Goal: Task Accomplishment & Management: Use online tool/utility

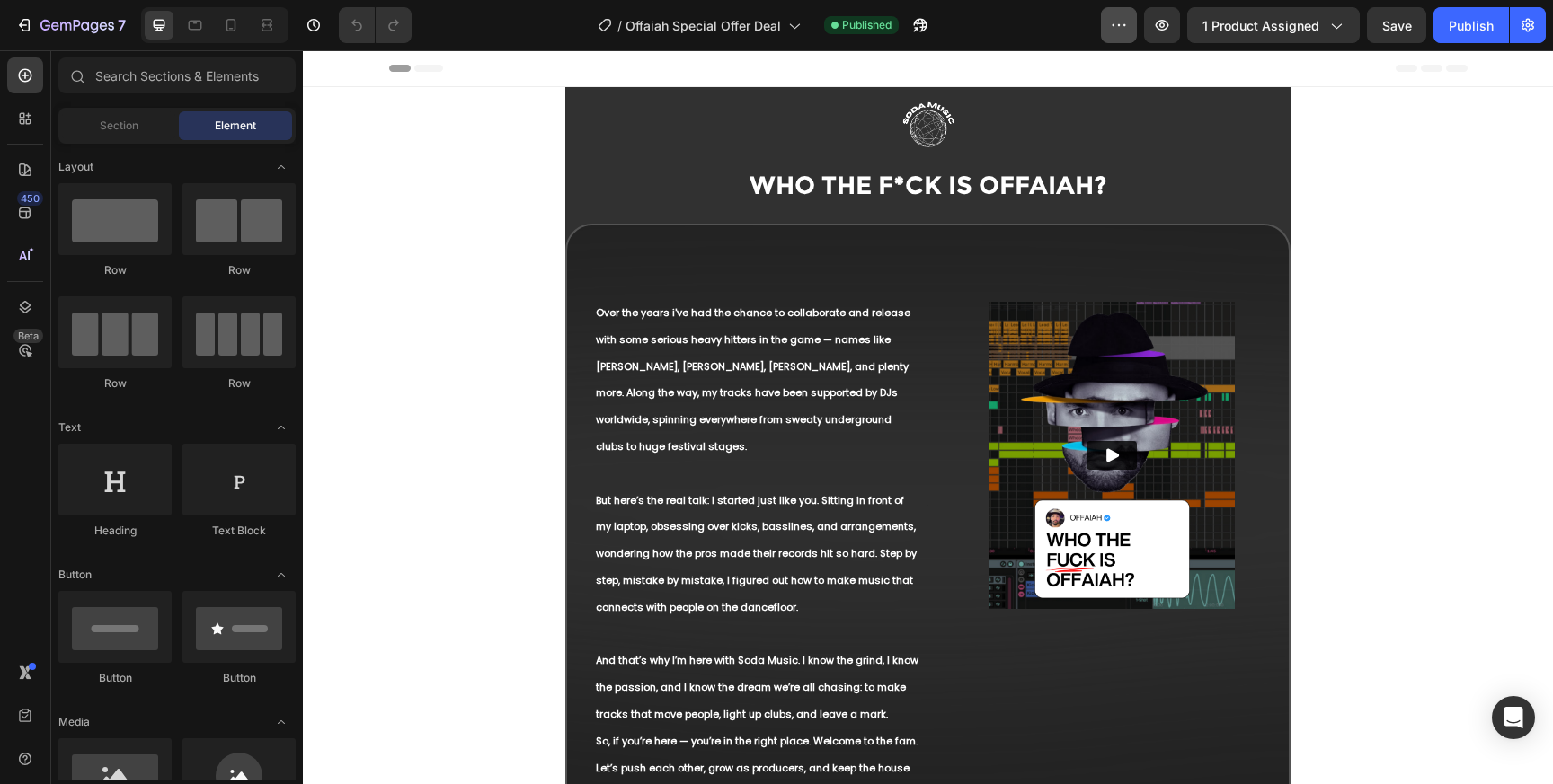
click at [1131, 33] on button "button" at bounding box center [1119, 26] width 36 height 36
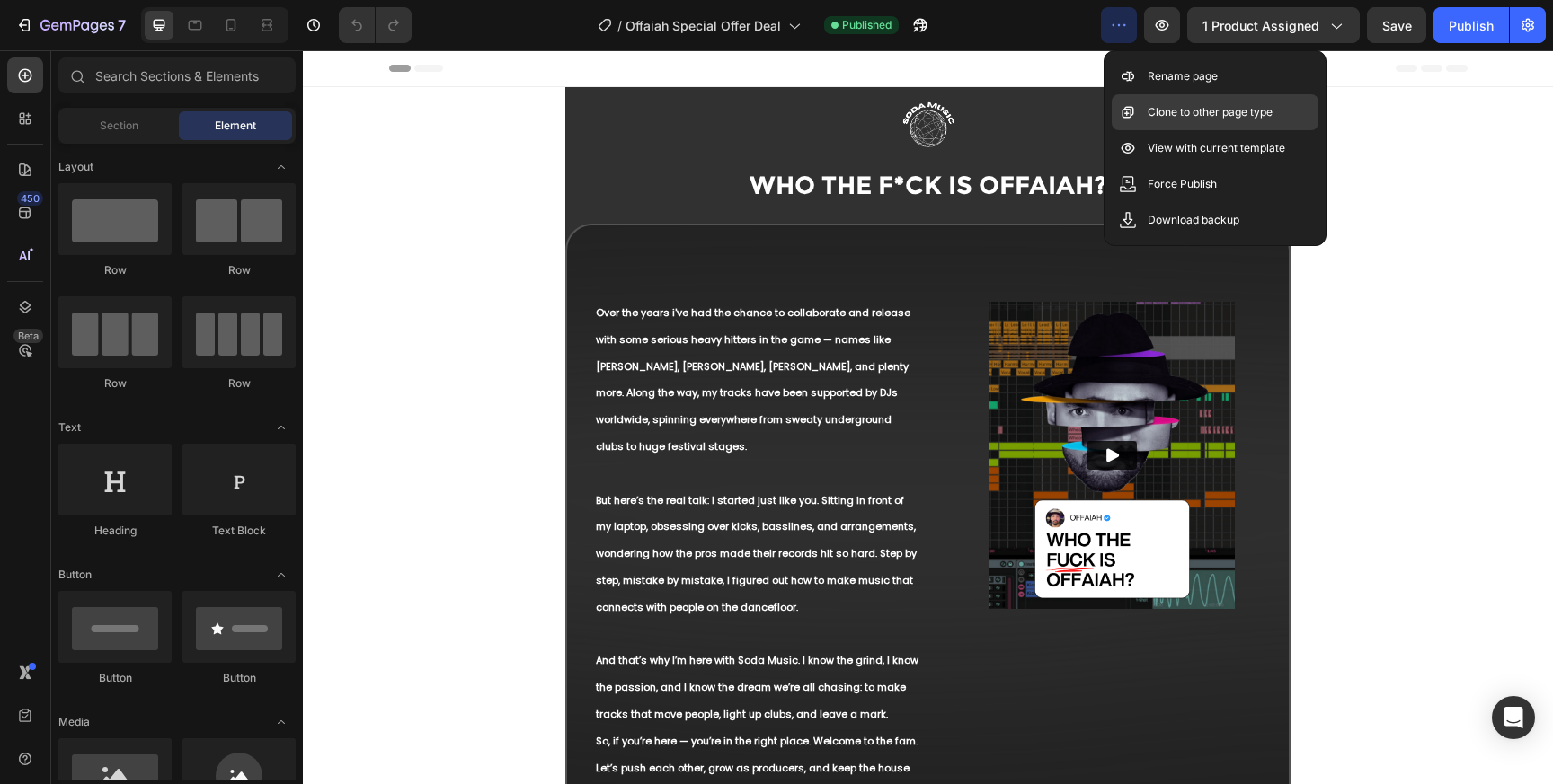
click at [1202, 124] on div "Clone to other page type" at bounding box center [1215, 112] width 207 height 36
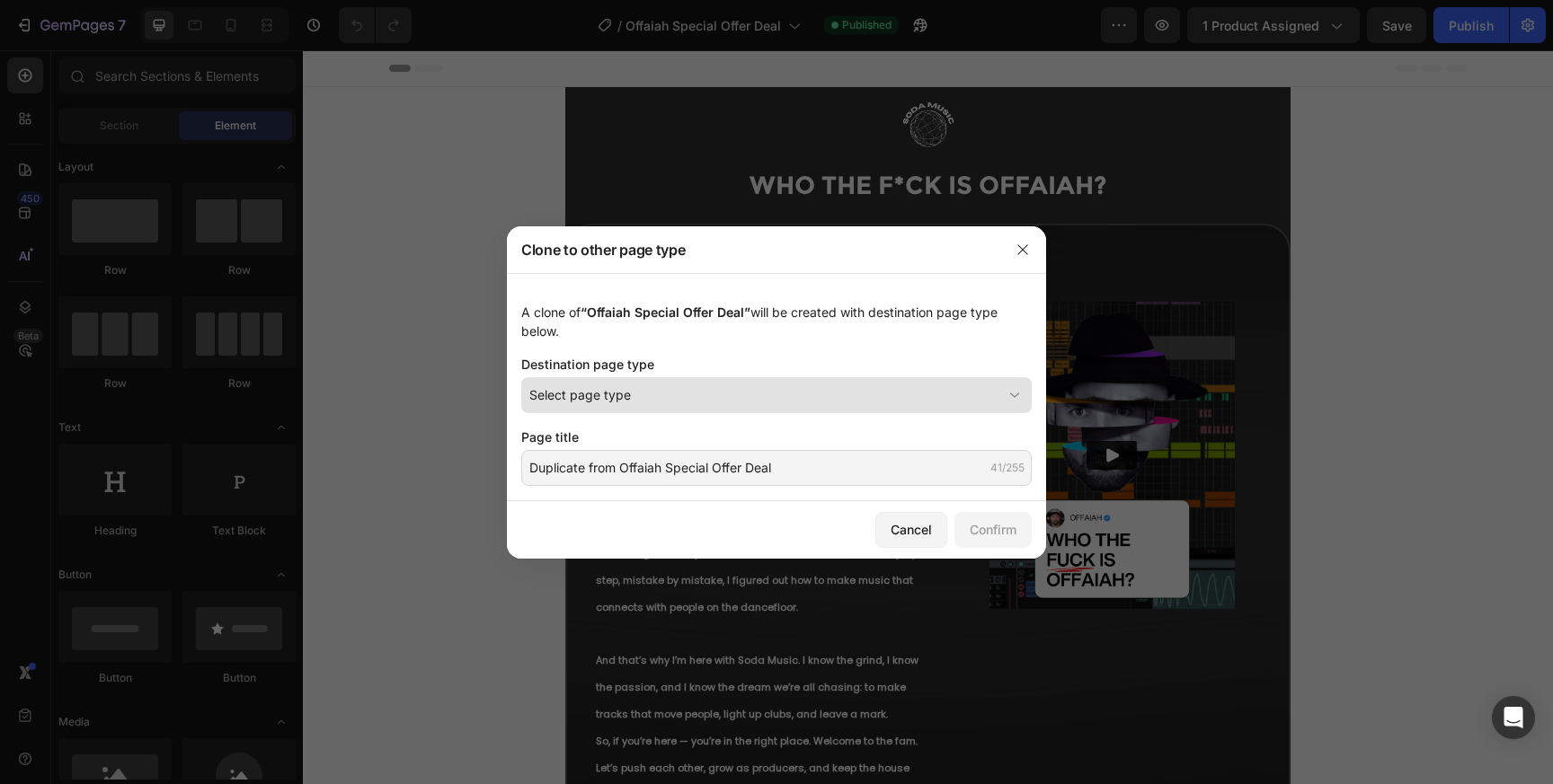
click at [719, 390] on div "Select page type" at bounding box center [766, 395] width 473 height 19
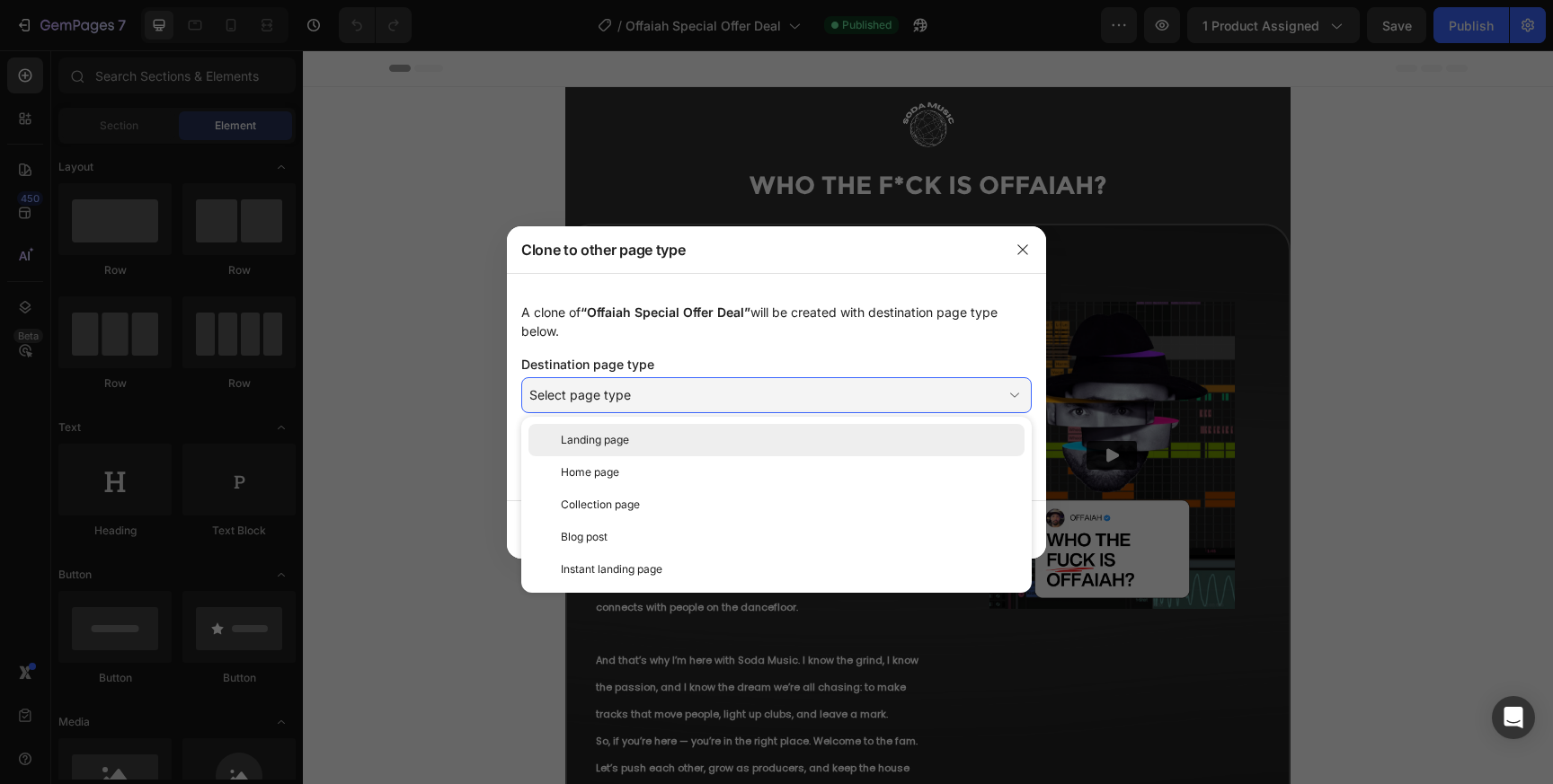
click at [693, 432] on div "Landing page" at bounding box center [789, 440] width 456 height 16
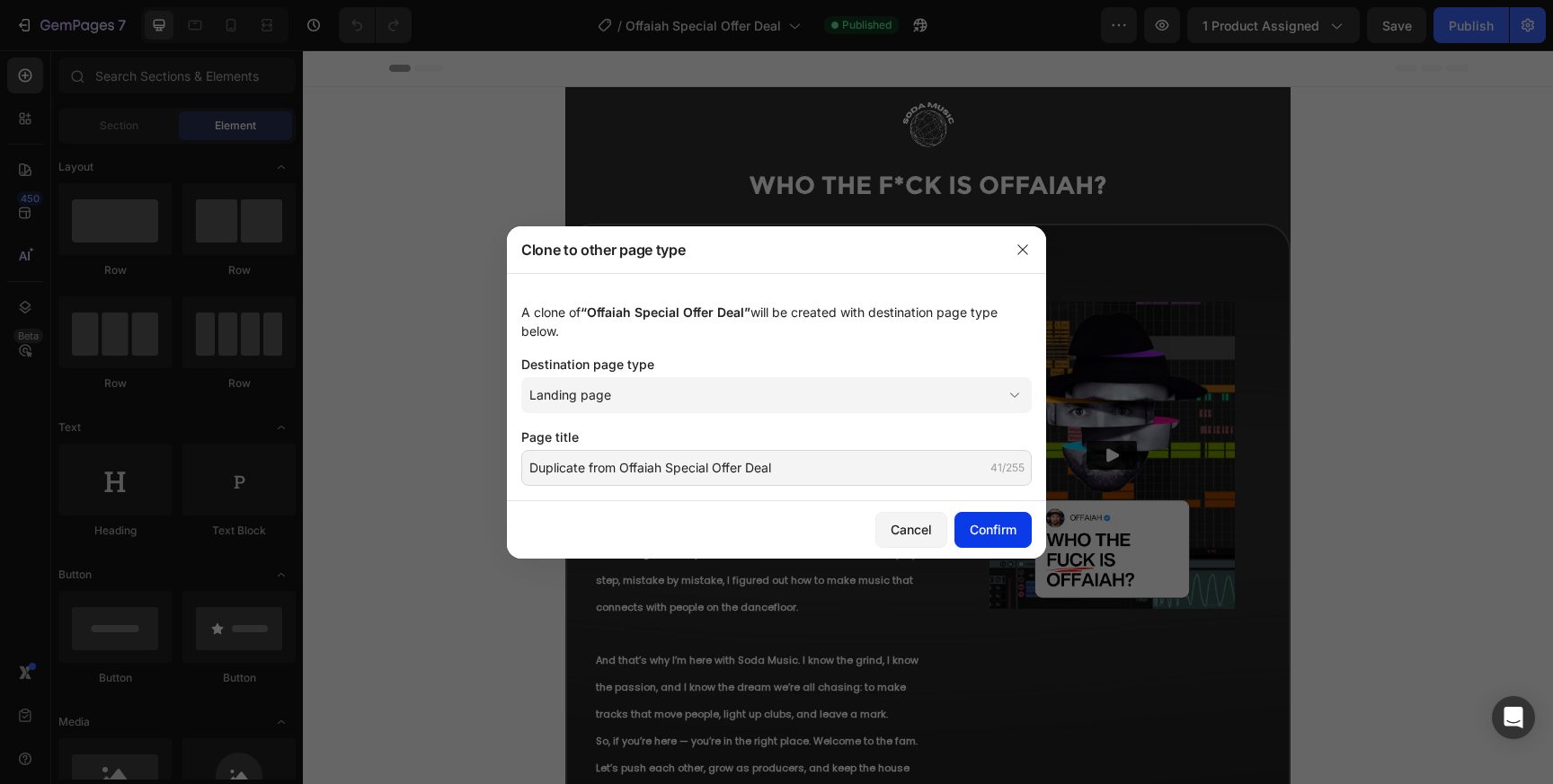
click at [984, 532] on div "Confirm" at bounding box center [993, 530] width 47 height 19
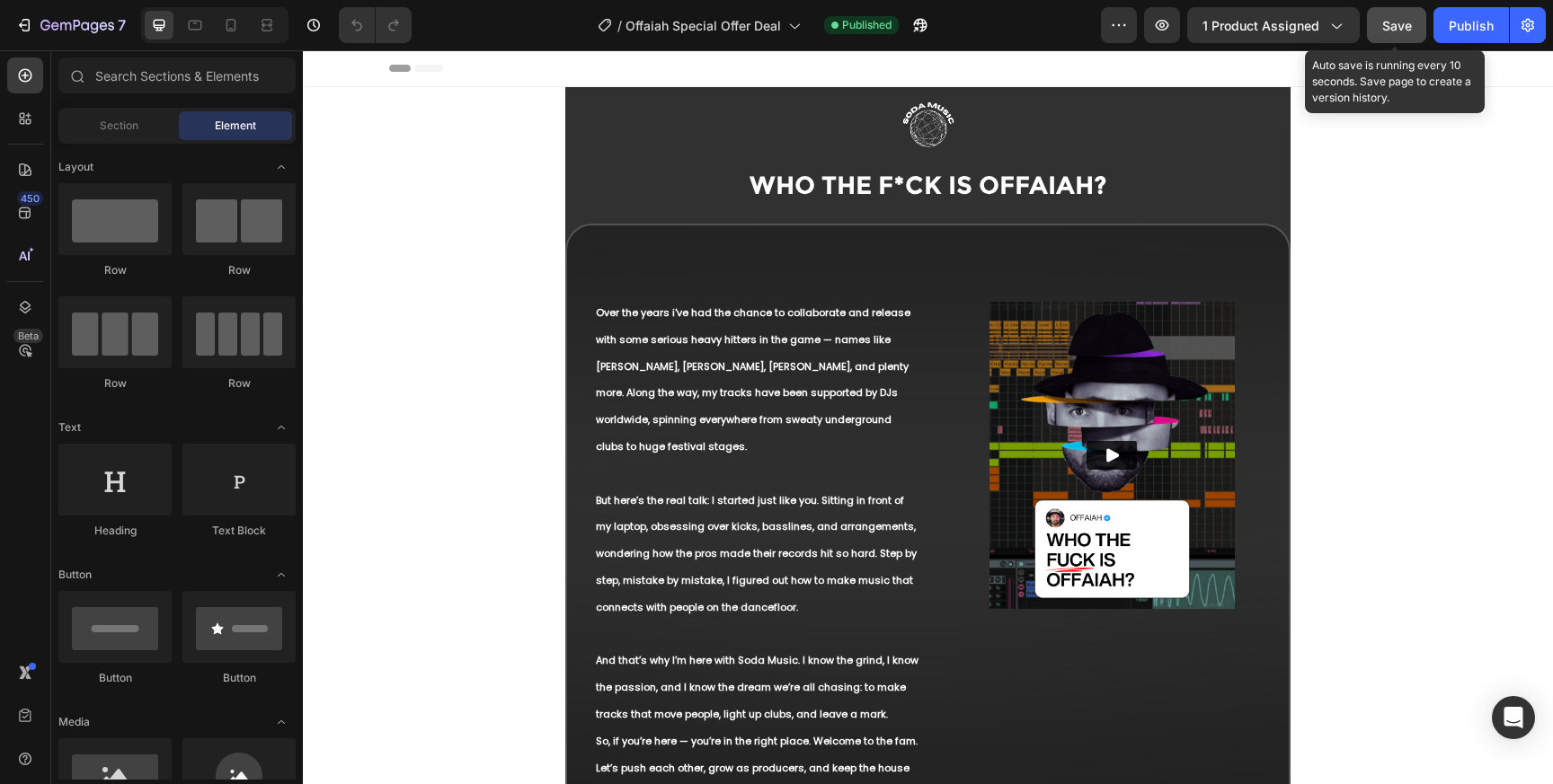
click at [1416, 19] on button "Save" at bounding box center [1397, 26] width 59 height 36
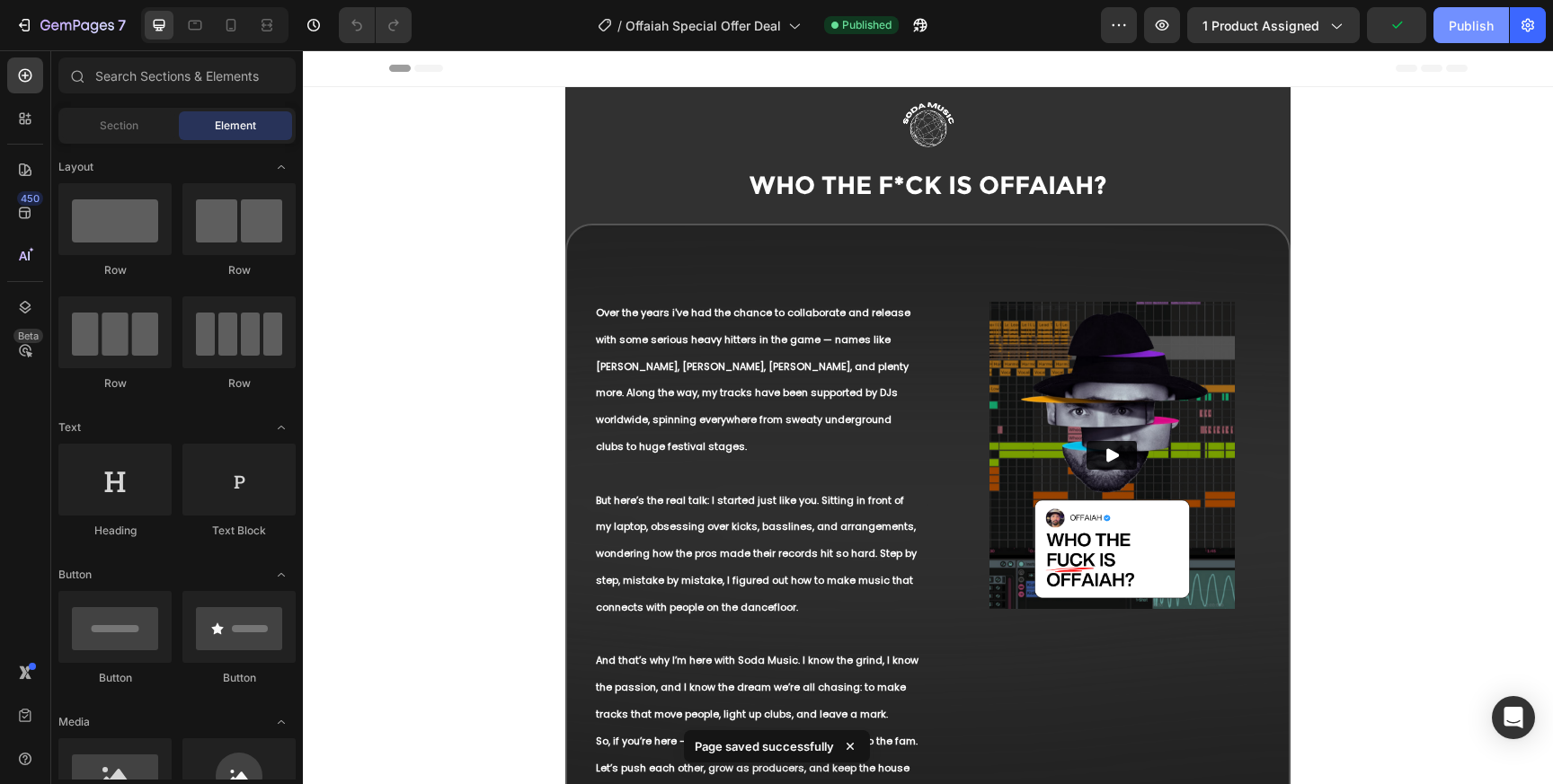
click at [1452, 20] on div "Publish" at bounding box center [1470, 26] width 45 height 19
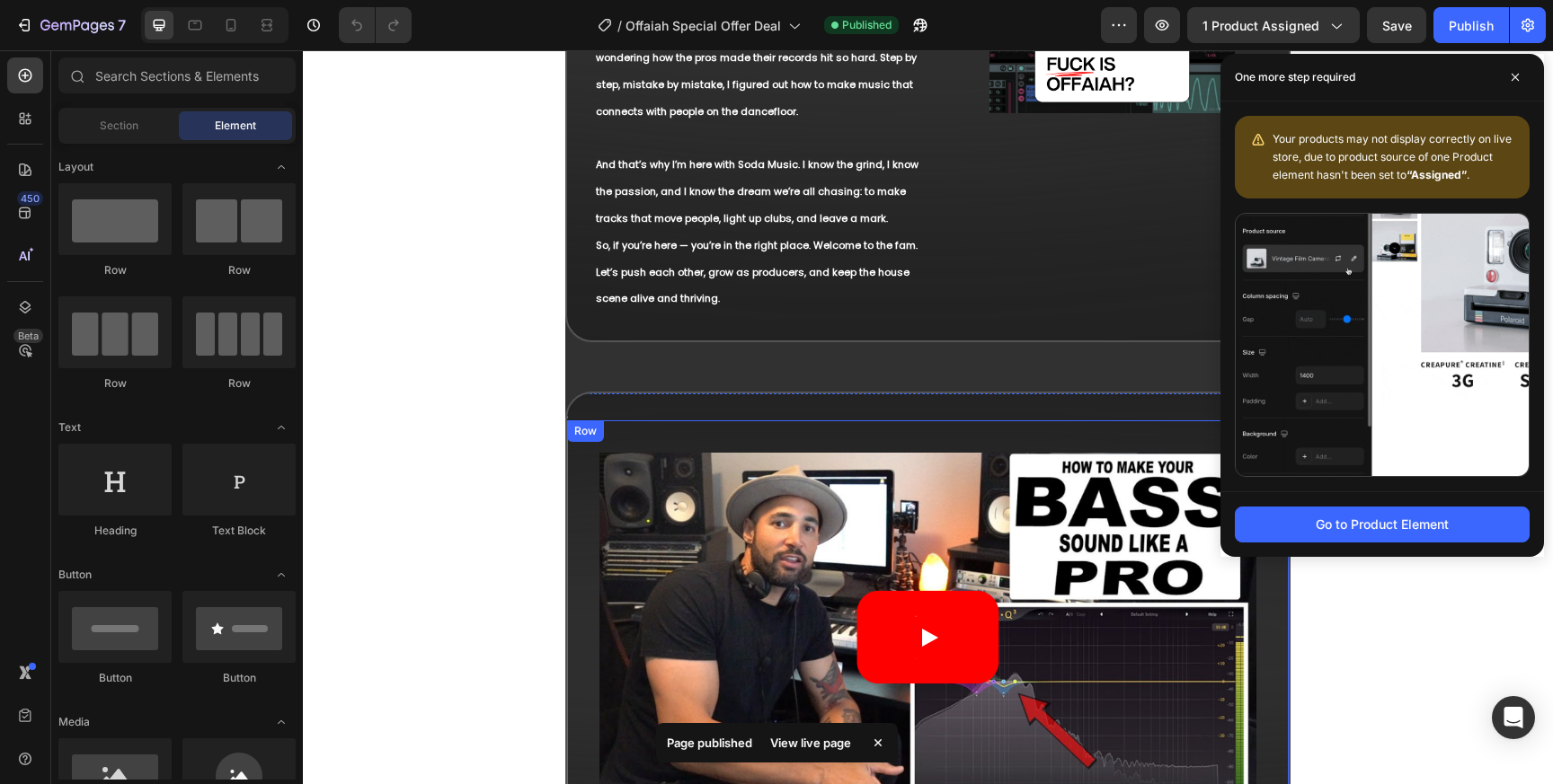
scroll to position [415, 0]
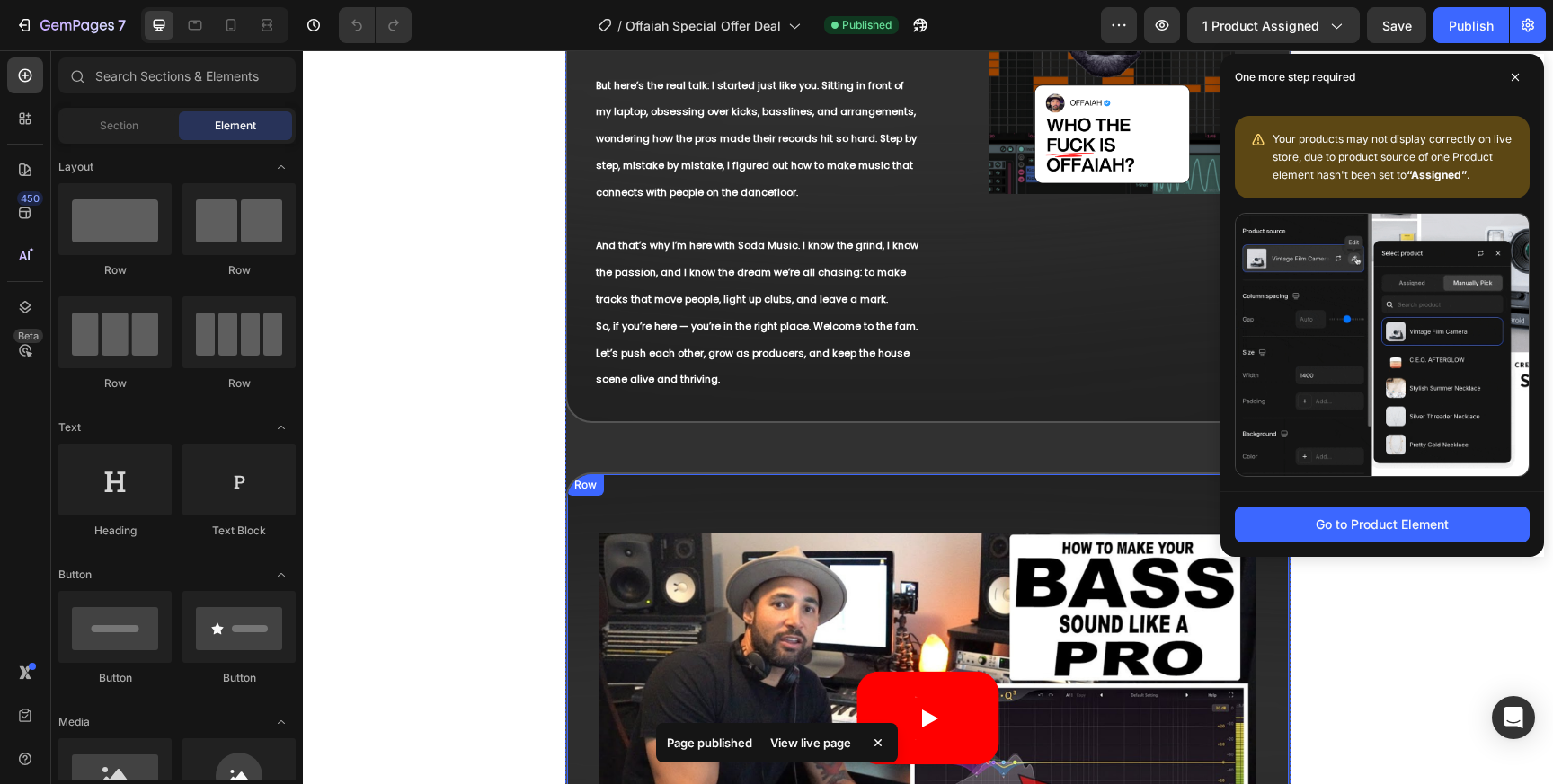
click at [609, 487] on div "Image Draxx (ITA) Sample Pack - $24.99 Heading What’s Inside: * 20 Percussion L…" at bounding box center [927, 754] width 724 height 564
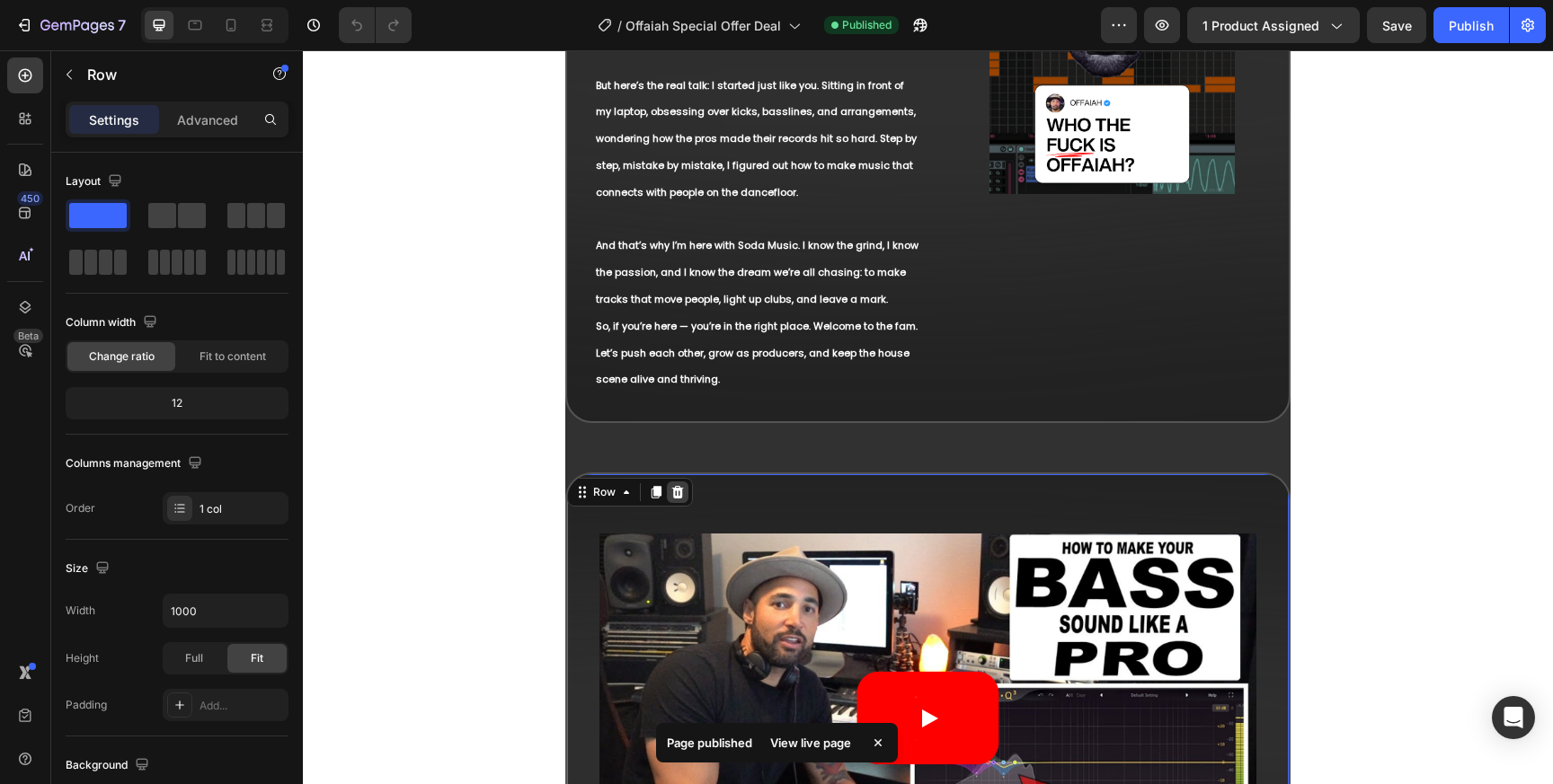
click at [681, 486] on icon at bounding box center [677, 492] width 11 height 12
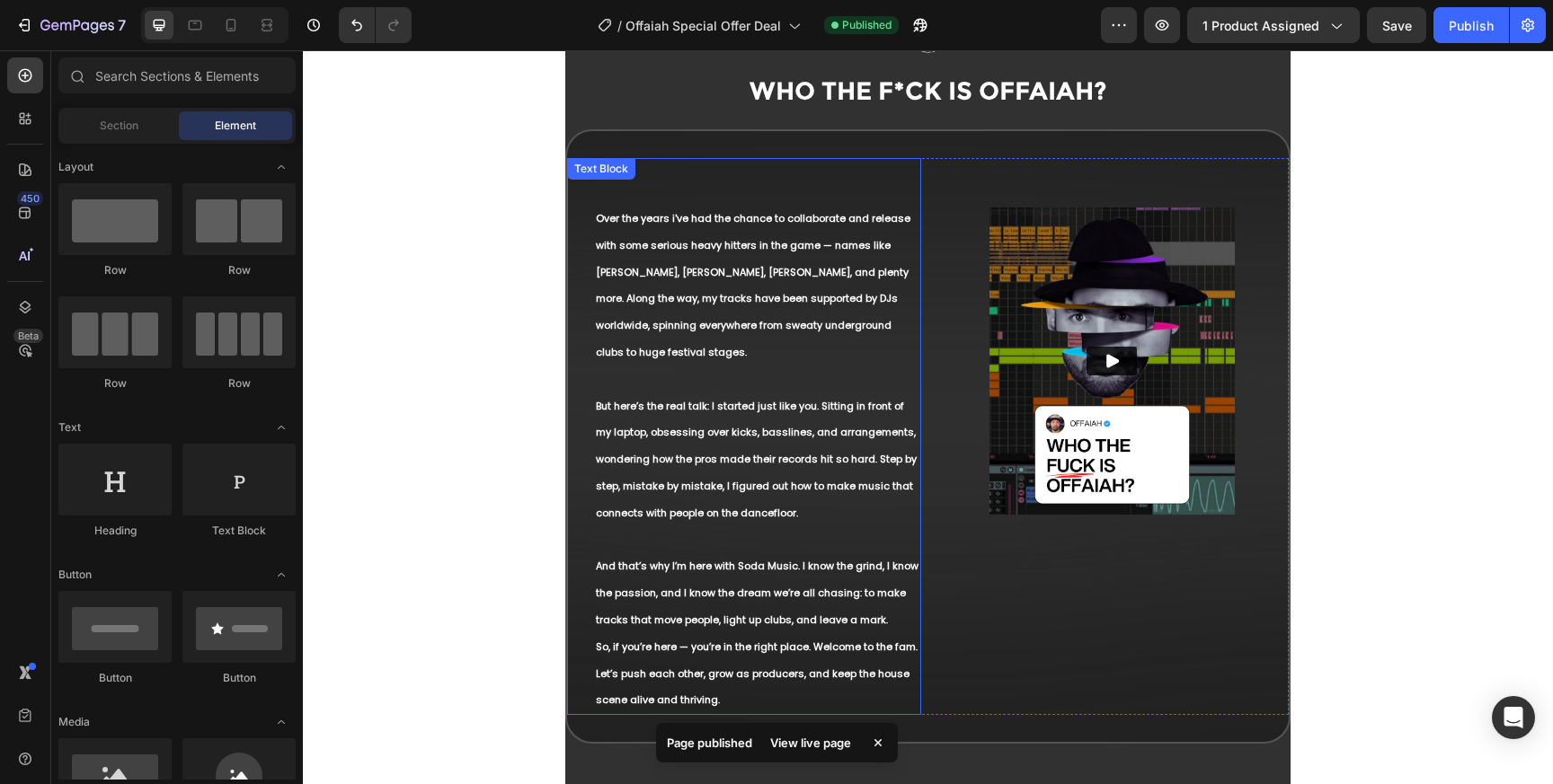
scroll to position [95, 0]
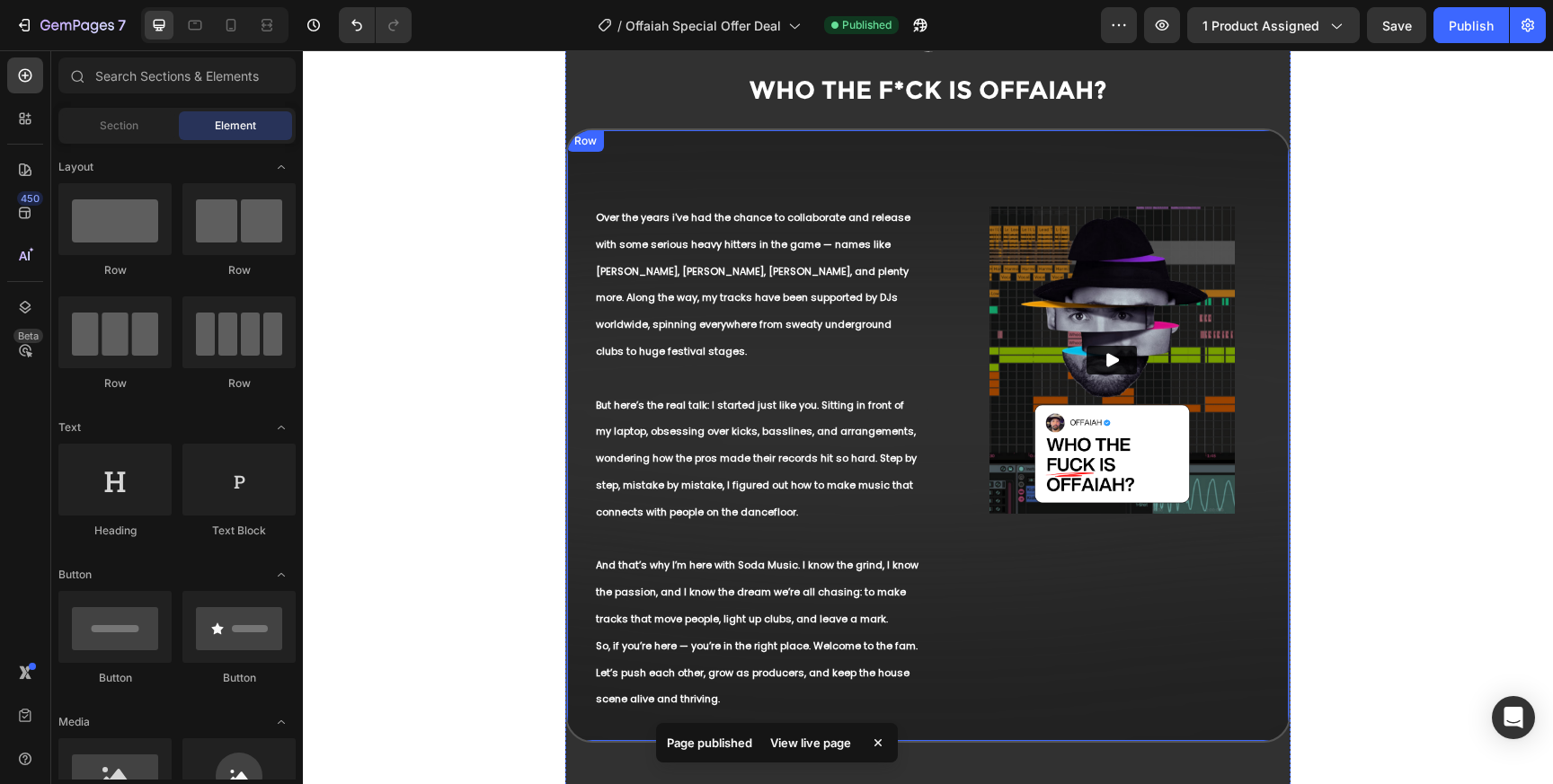
click at [638, 140] on div "Image Draxx (ITA) Sample Pack - $24.99 Heading What’s Inside: * 20 Percussion L…" at bounding box center [927, 435] width 724 height 614
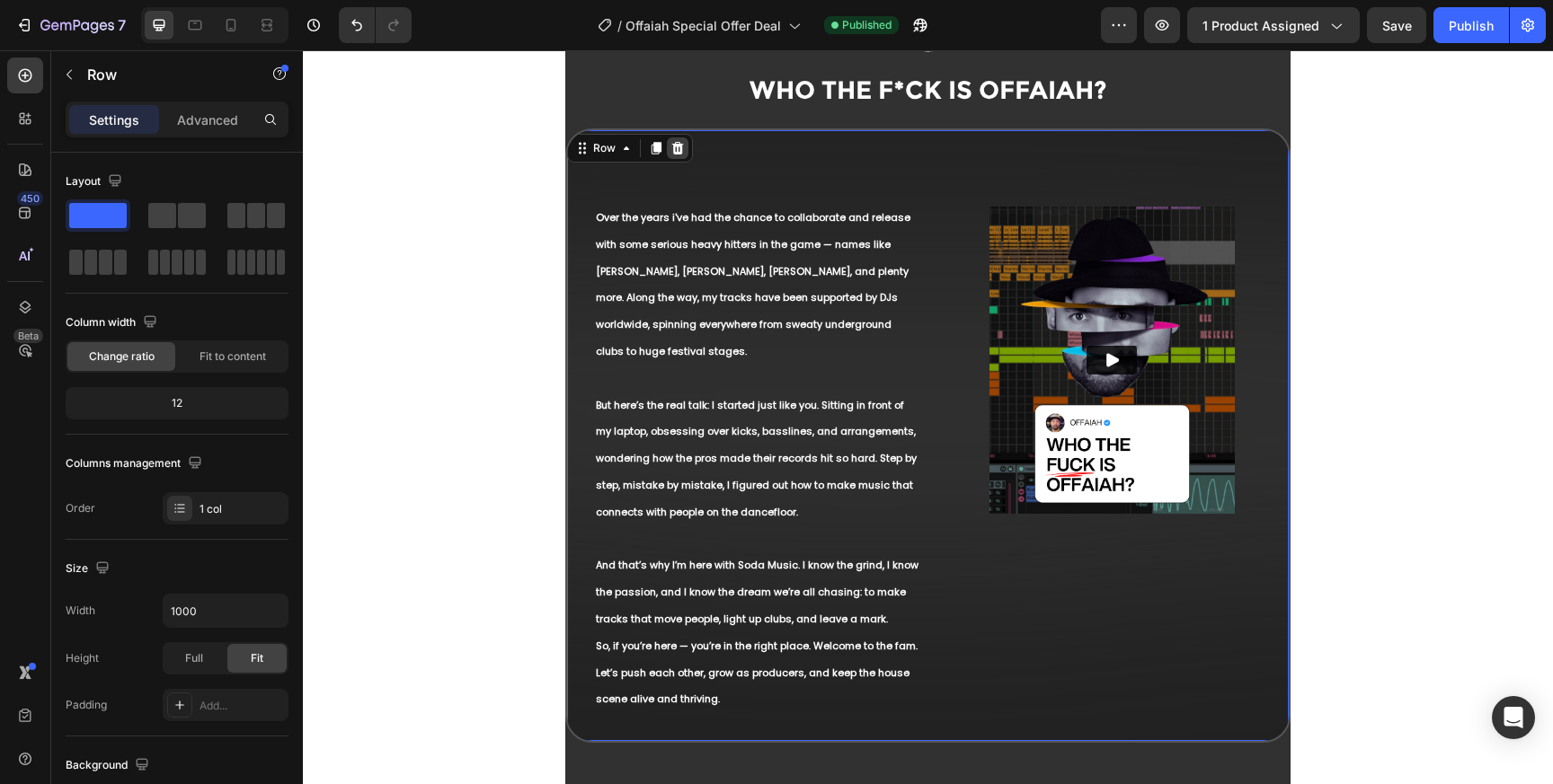
click at [679, 146] on icon at bounding box center [677, 148] width 11 height 12
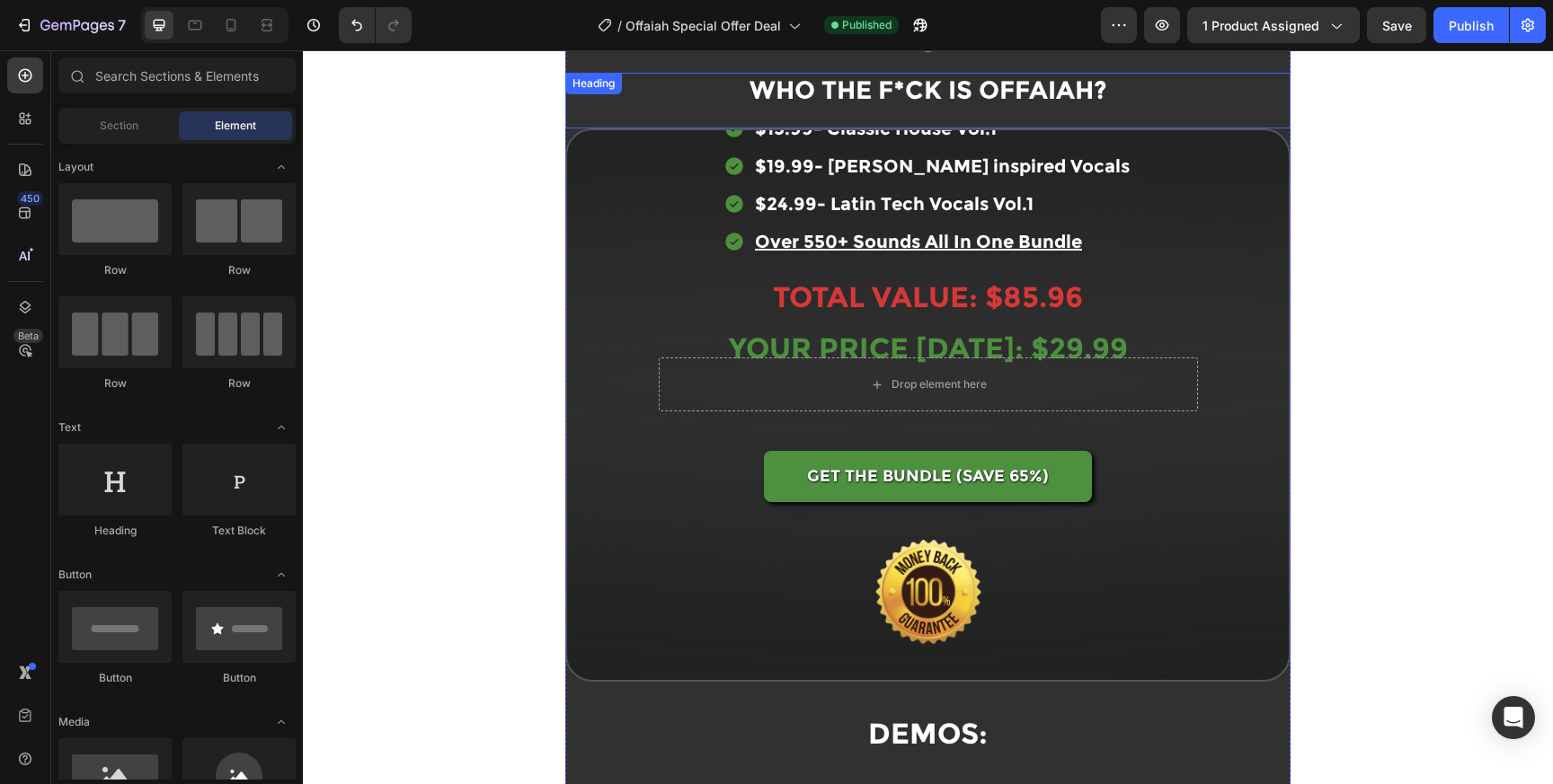
click at [953, 74] on span "WHO THE F*CK IS OFFAIAH?" at bounding box center [928, 90] width 357 height 30
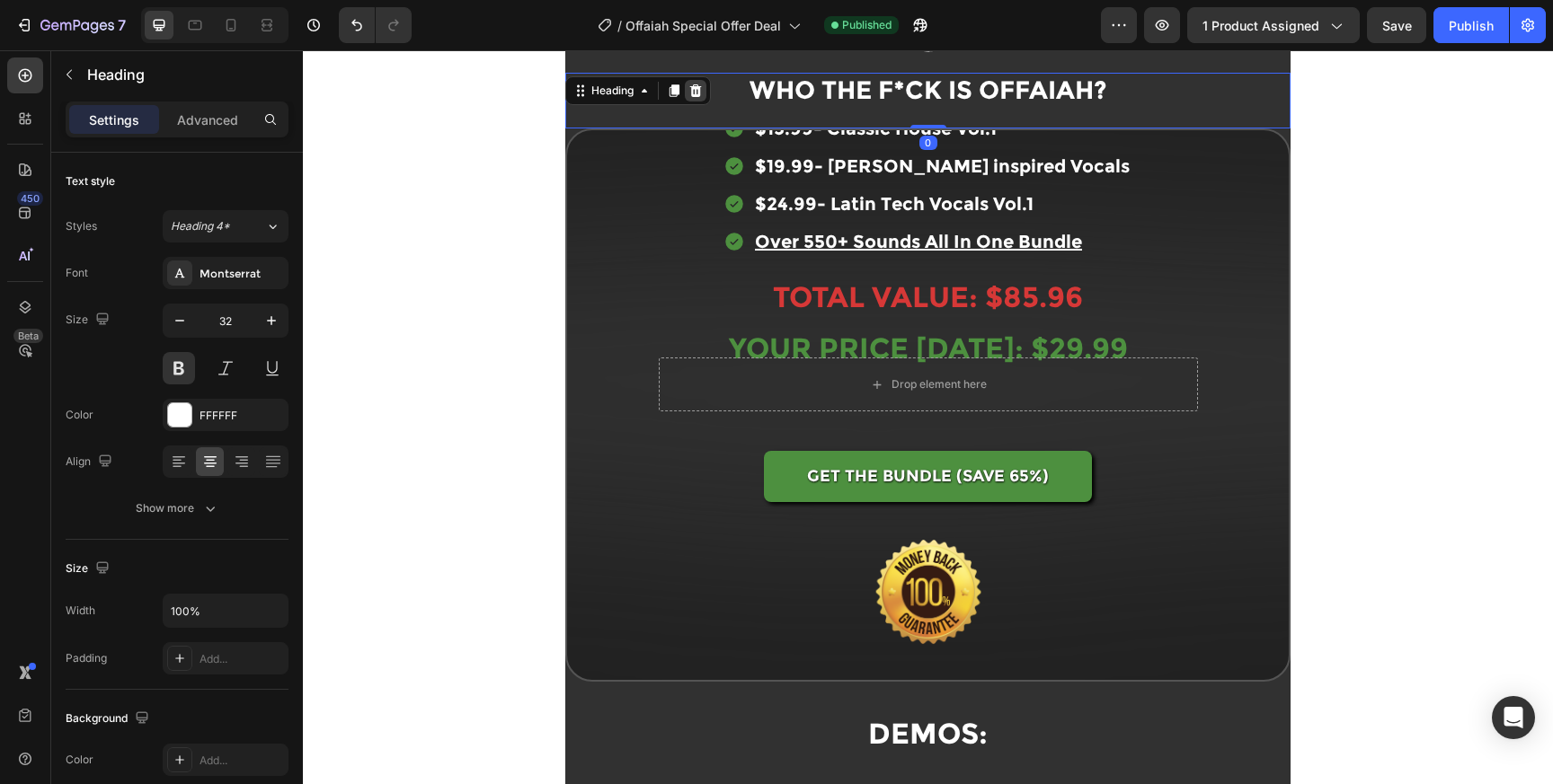
click at [694, 95] on icon at bounding box center [696, 90] width 11 height 12
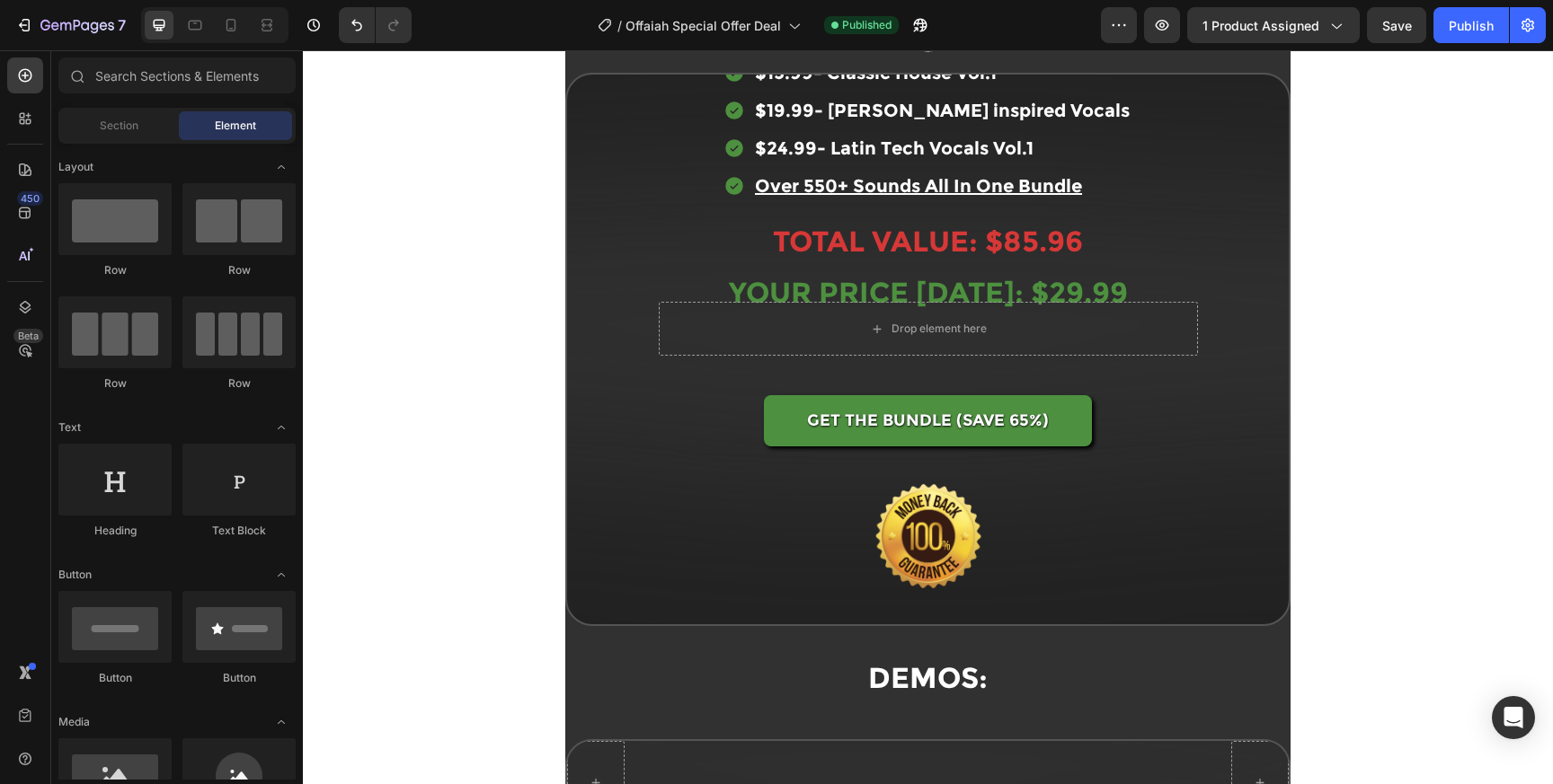
click at [1377, 204] on section "Image WHO THE F*CK IS OFFAIAH? Heading Video Micro House Drums Vol.1 - $14.99 H…" at bounding box center [928, 423] width 966 height 861
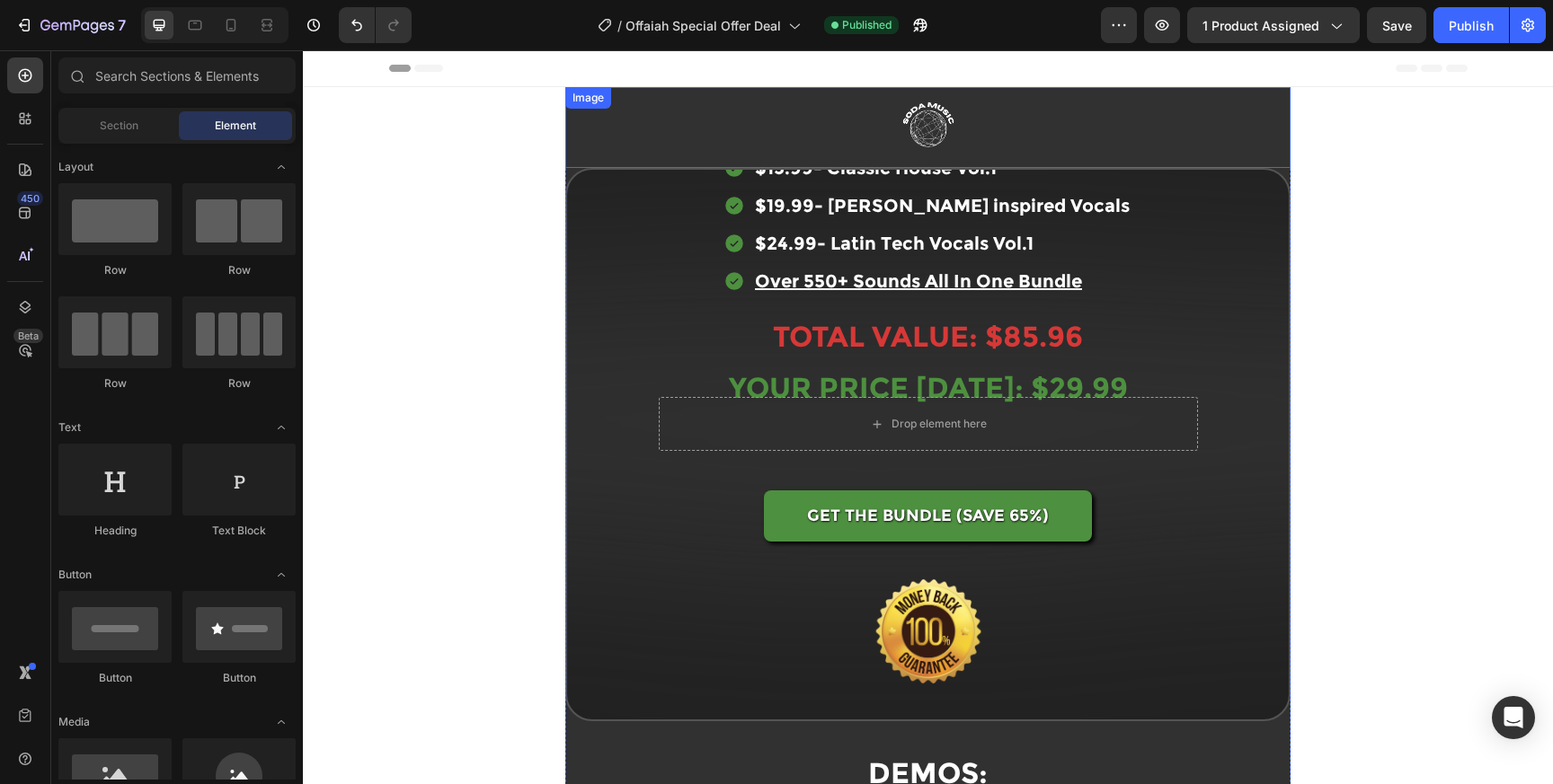
click at [1143, 116] on link at bounding box center [927, 127] width 724 height 81
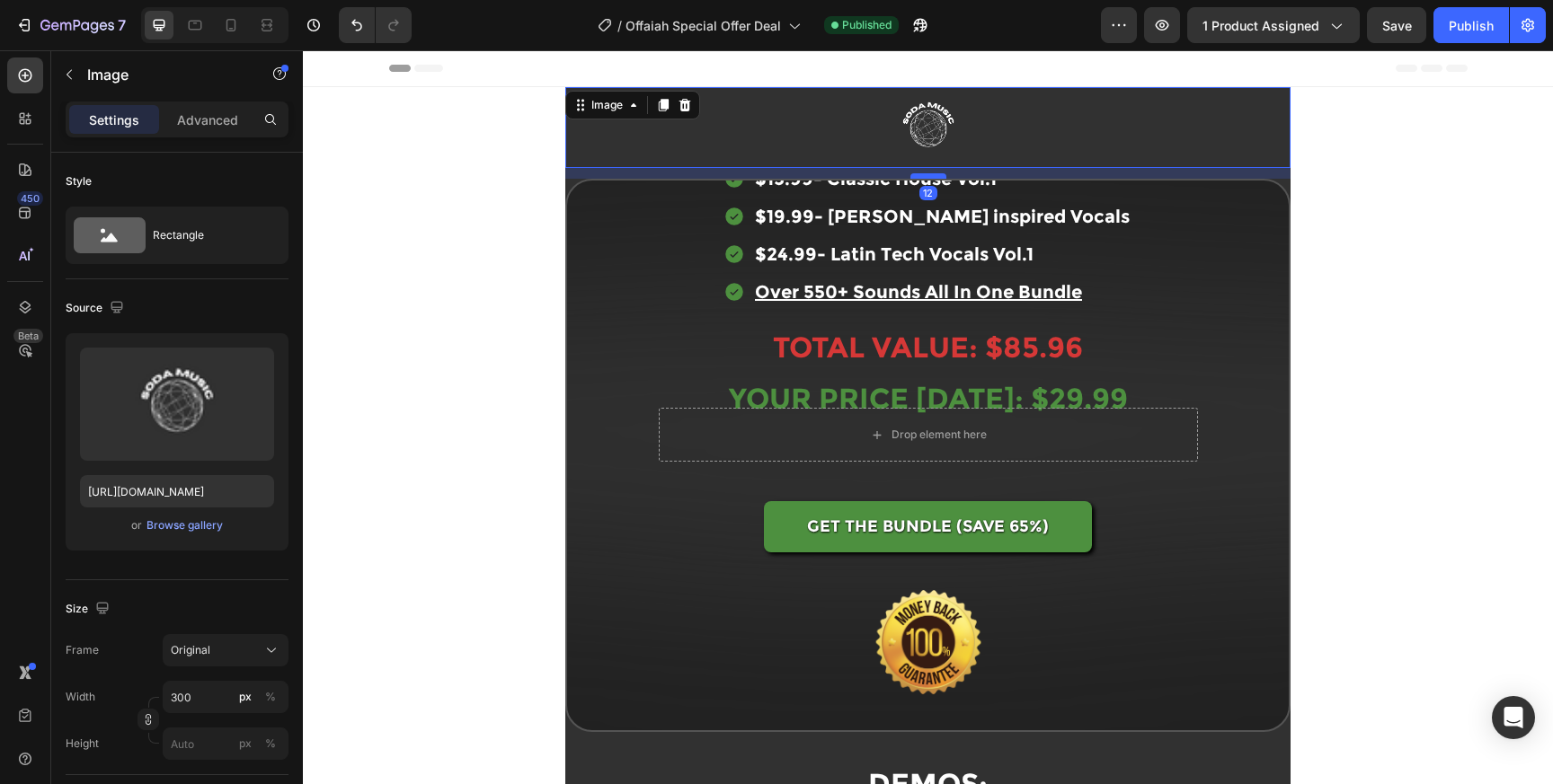
drag, startPoint x: 926, startPoint y: 166, endPoint x: 926, endPoint y: 182, distance: 16.0
click at [926, 179] on div at bounding box center [928, 176] width 36 height 6
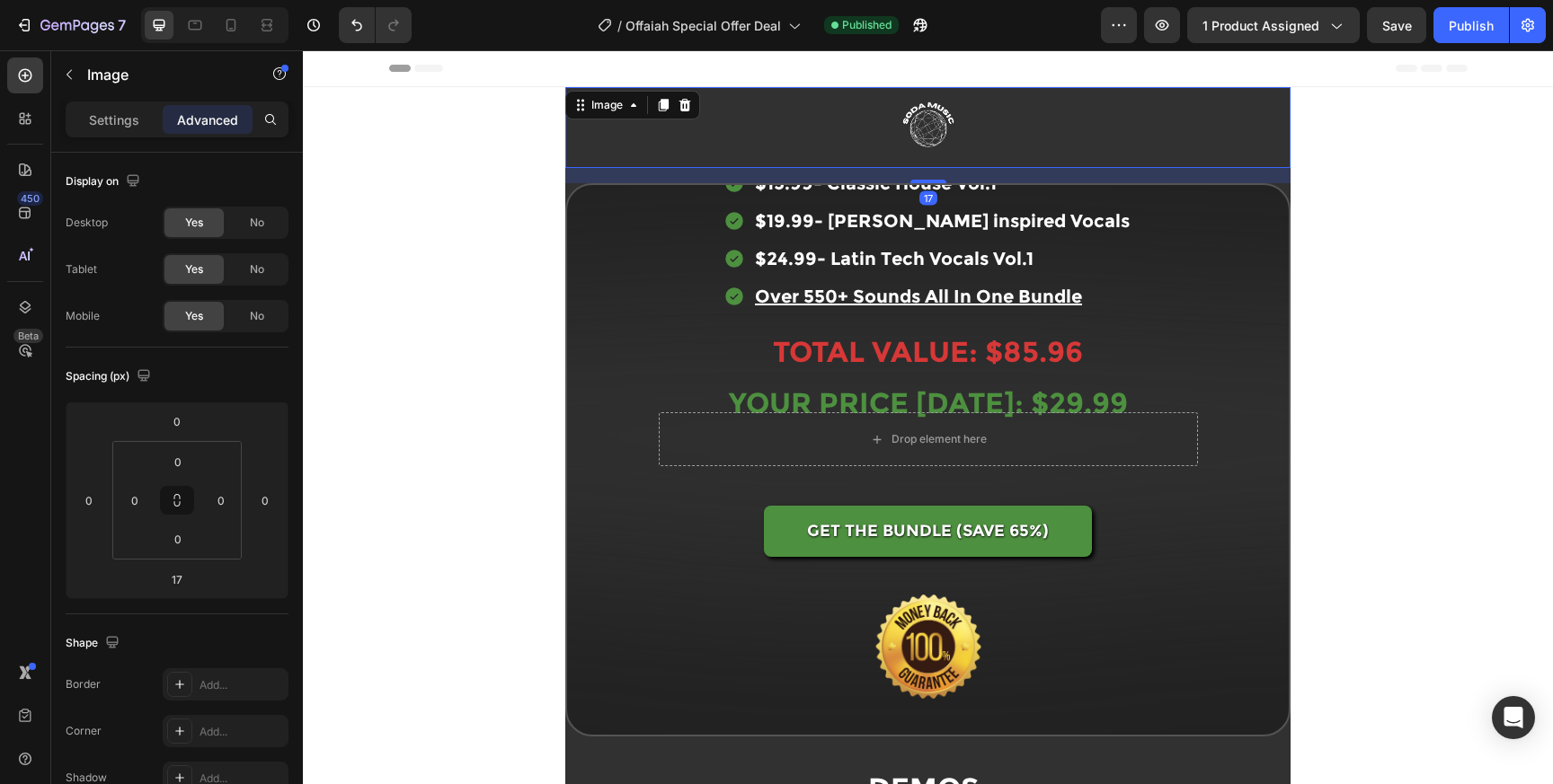
click at [1418, 151] on div "Image 17 WHO THE F*CK IS OFFAIAH? Heading Video Micro House Drums Vol.1 - $14.9…" at bounding box center [928, 626] width 1250 height 1078
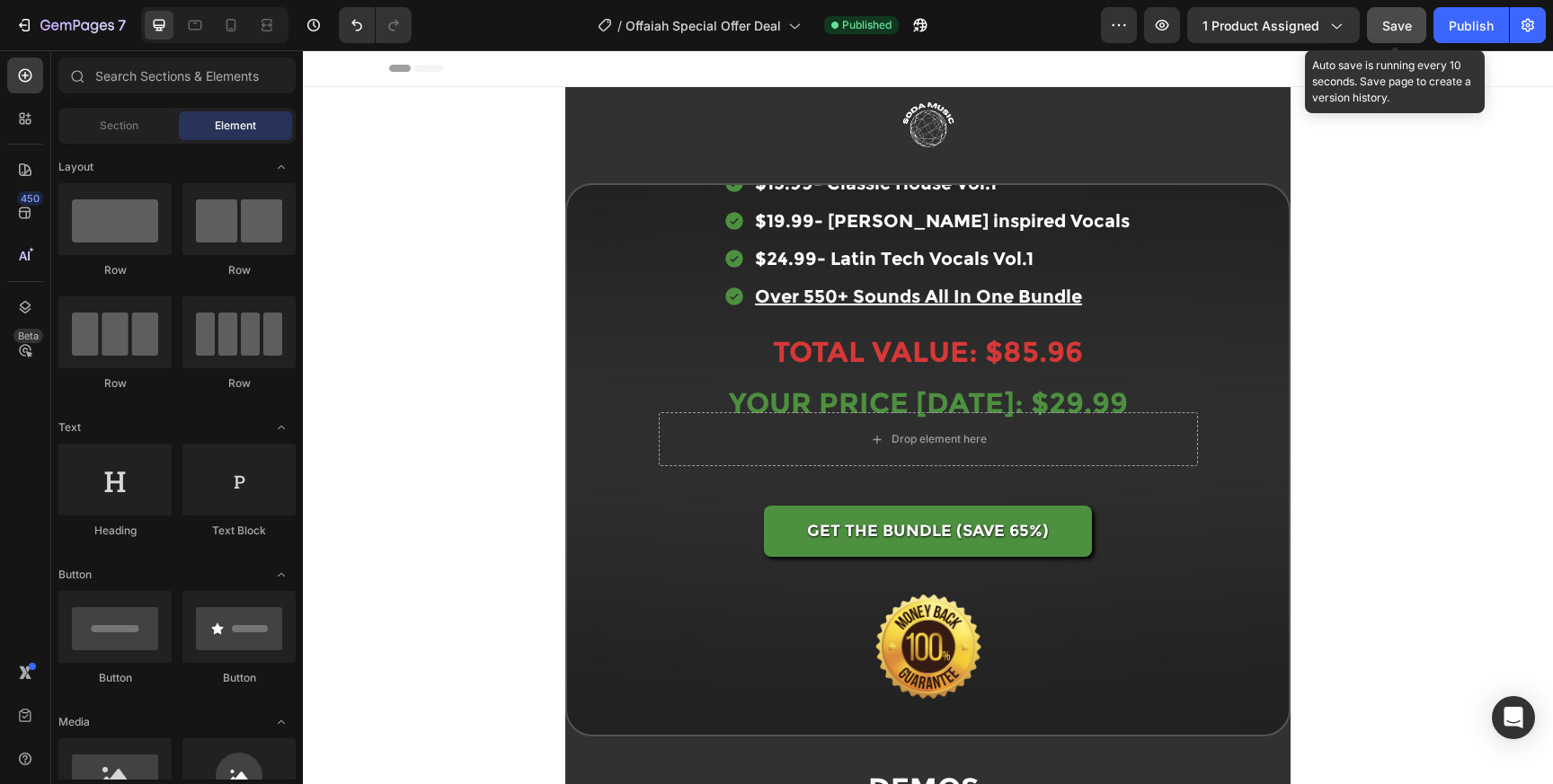
click at [1403, 24] on span "Save" at bounding box center [1397, 26] width 30 height 15
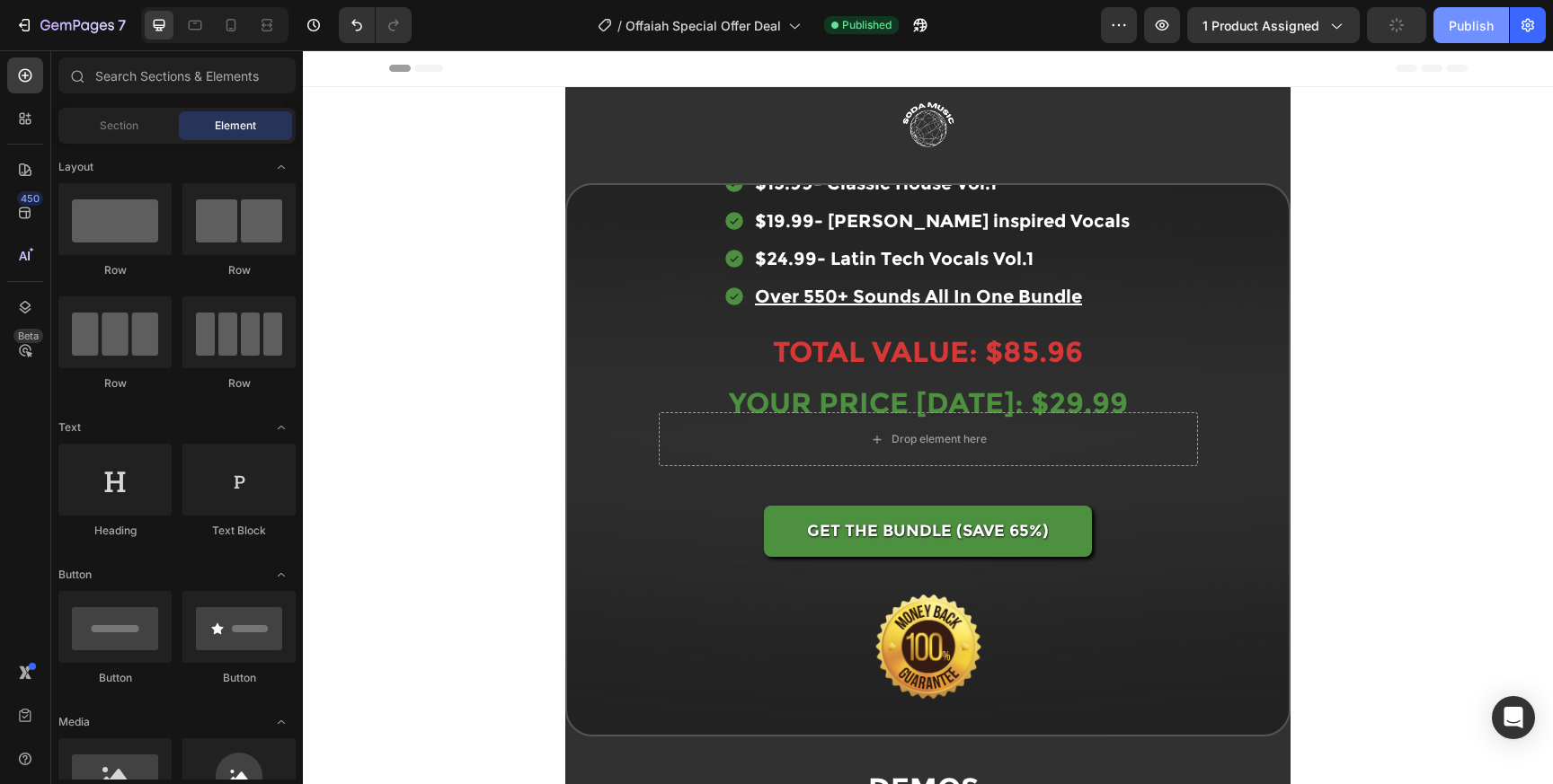
click at [1442, 24] on button "Publish" at bounding box center [1470, 26] width 75 height 36
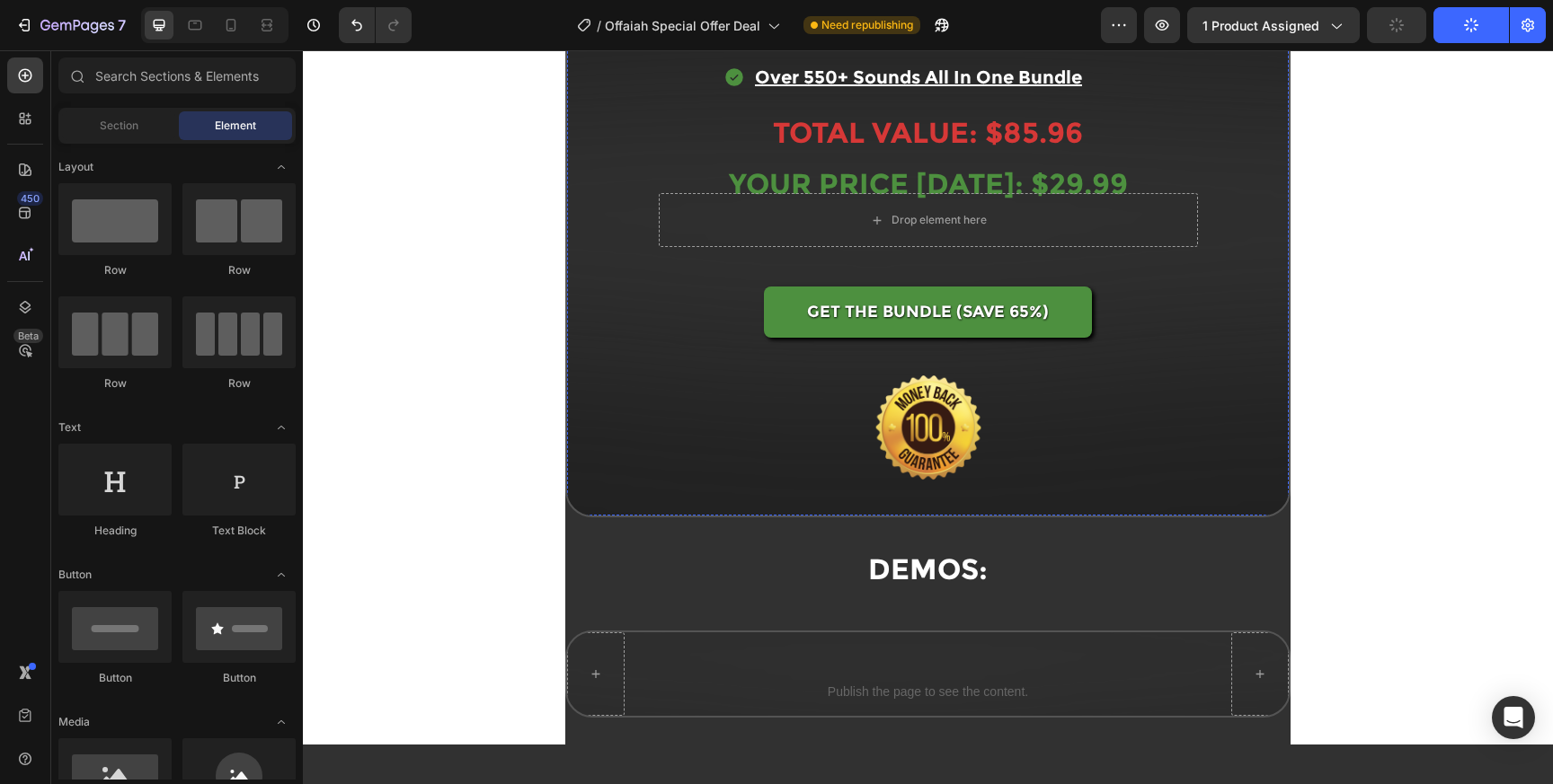
scroll to position [229, 0]
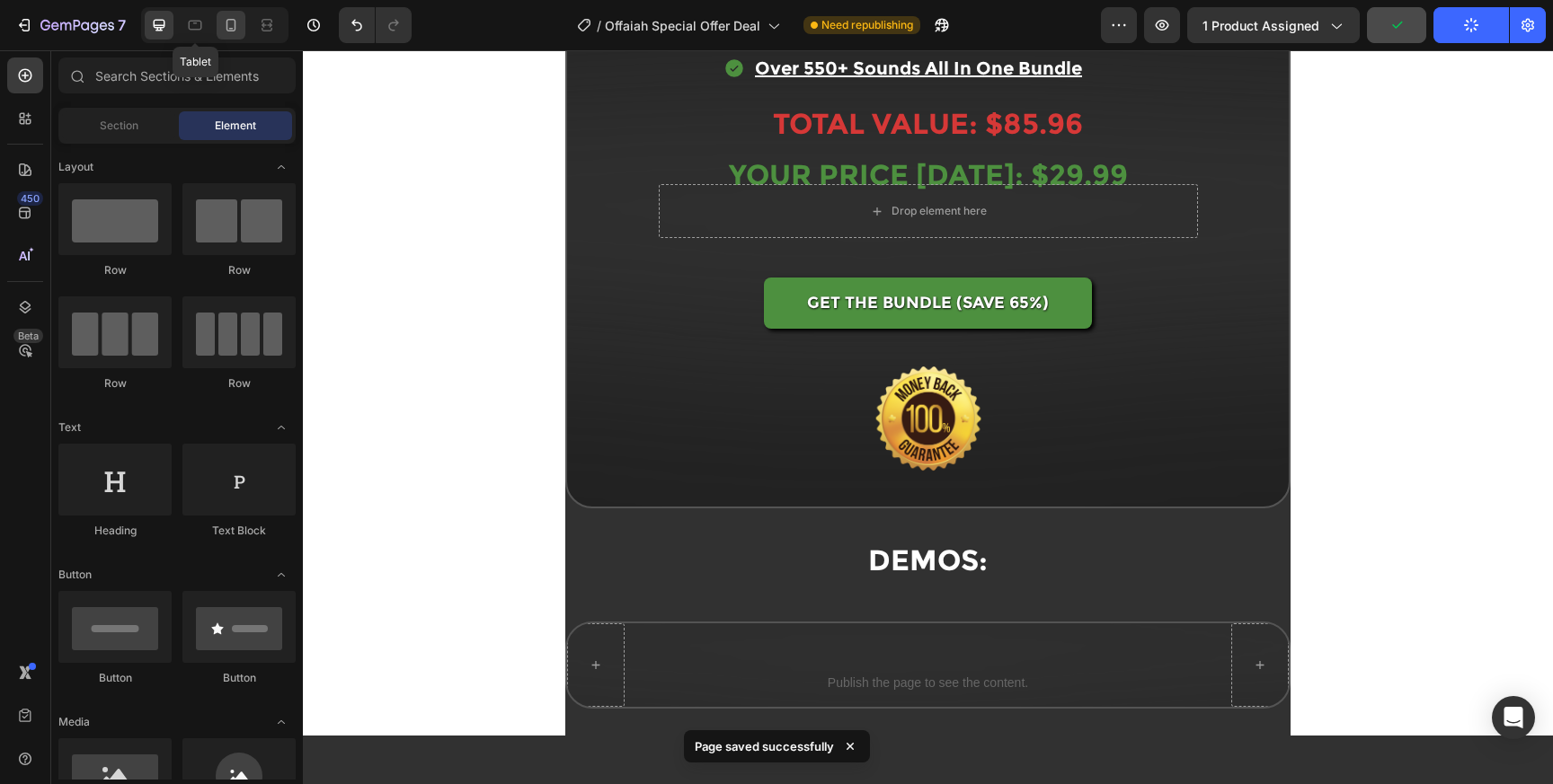
click at [227, 24] on icon at bounding box center [232, 25] width 10 height 12
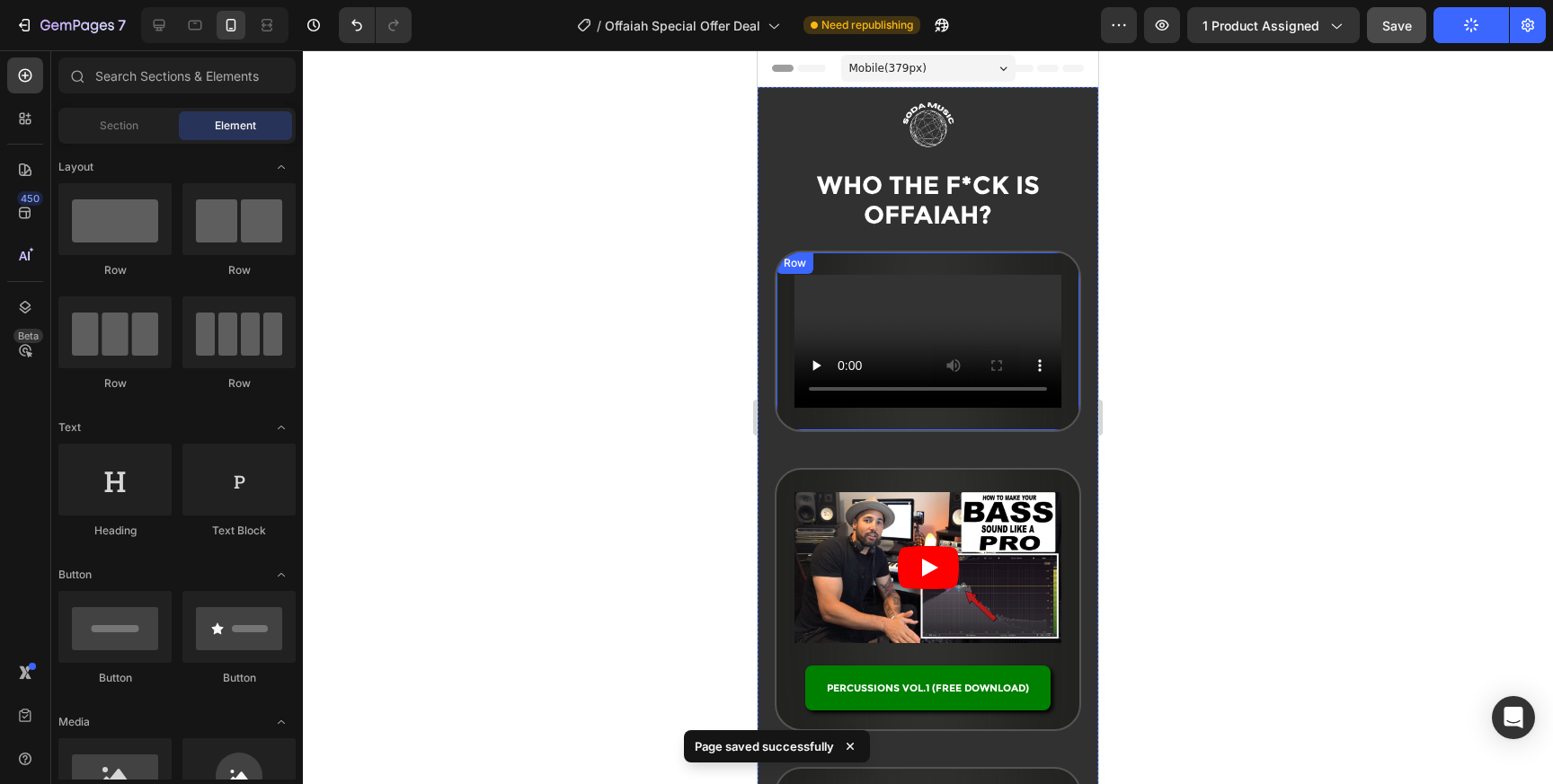
click at [1067, 267] on div "Video Micro House Drums Vol.1 - $14.99 Heading Row" at bounding box center [928, 341] width 307 height 182
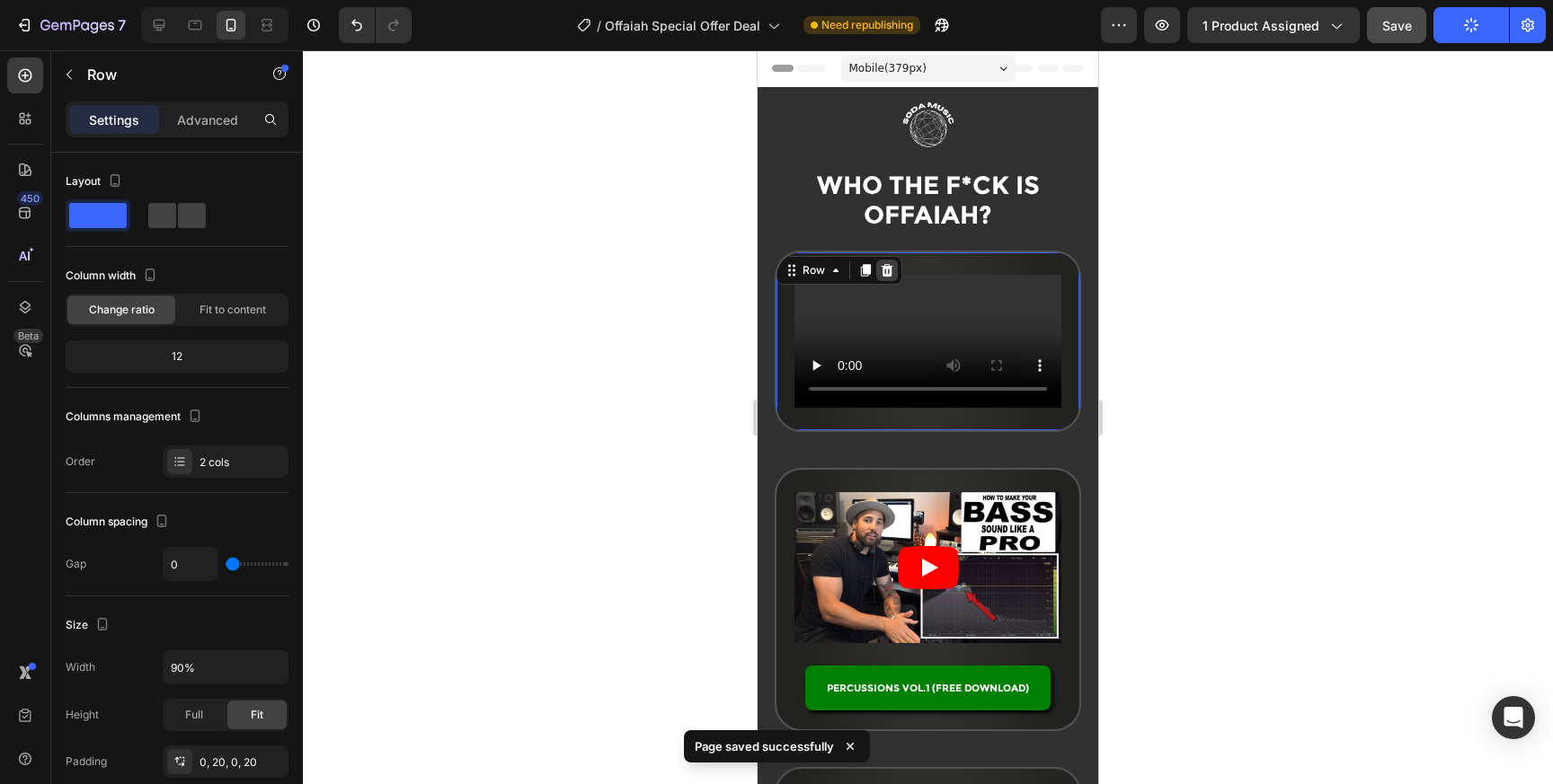
click at [883, 271] on icon at bounding box center [886, 270] width 11 height 12
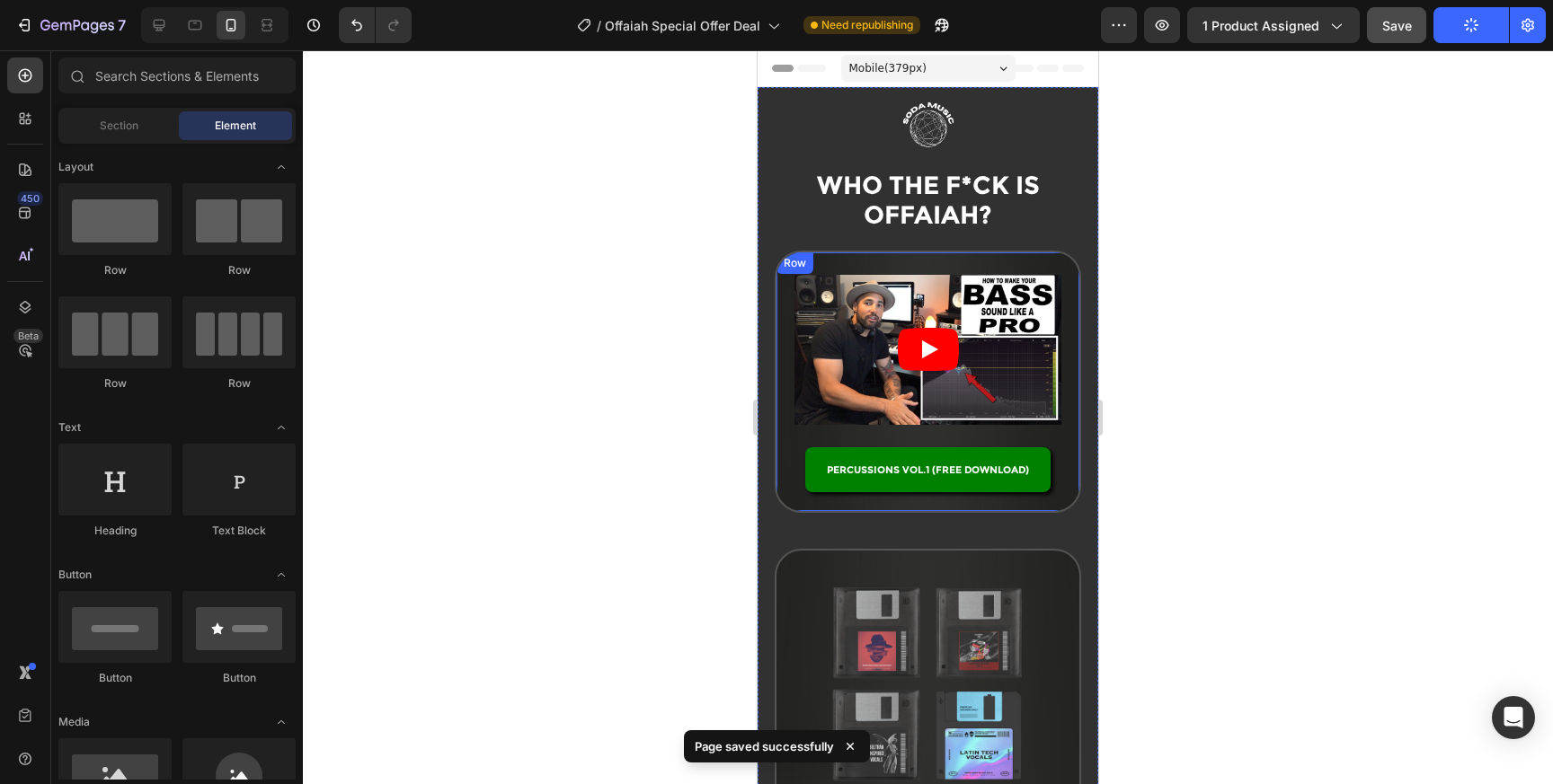
click at [948, 202] on span "WHO THE F*CK IS OFFAIAH?" at bounding box center [928, 199] width 223 height 60
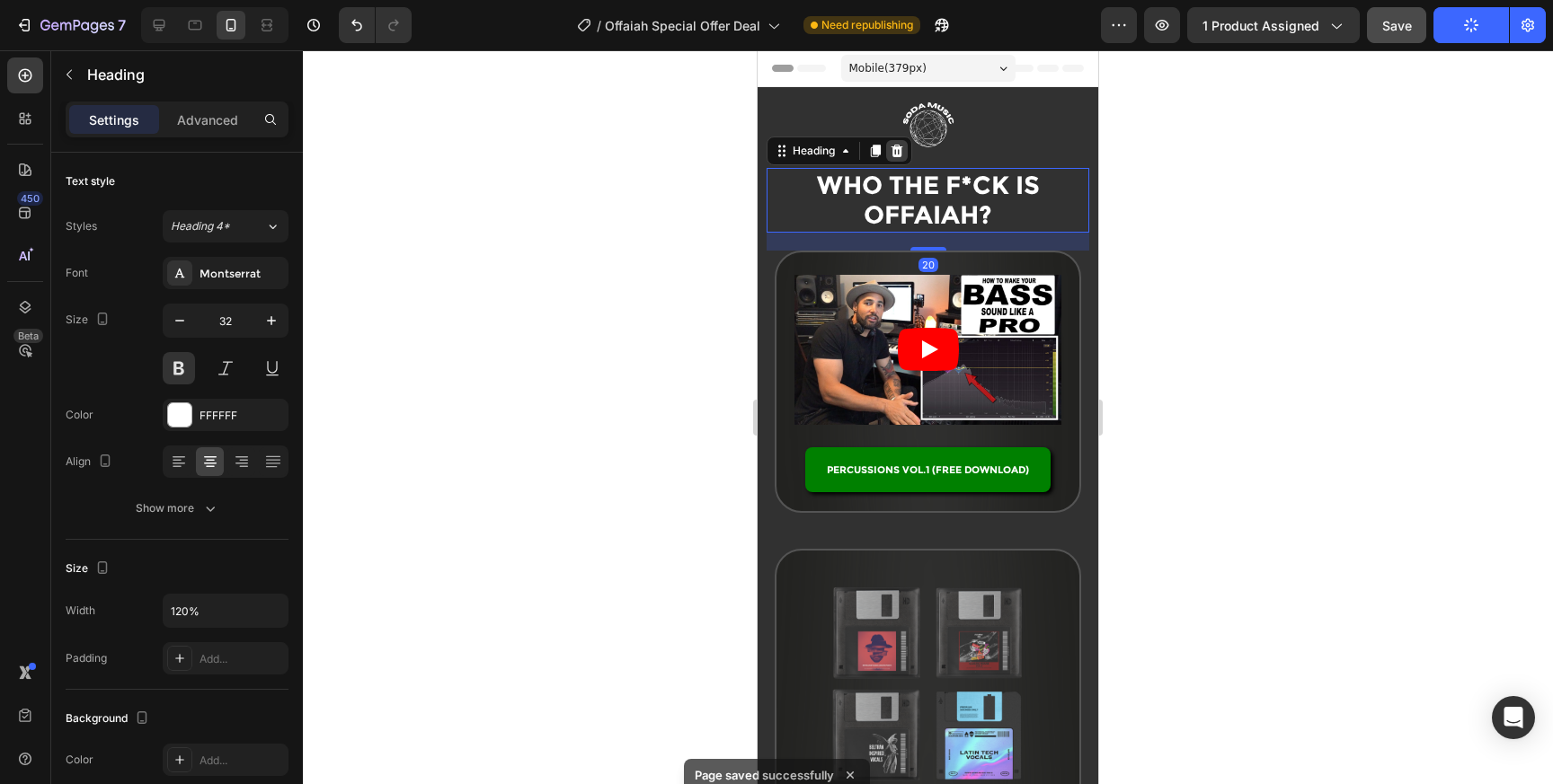
click at [893, 146] on icon at bounding box center [897, 151] width 14 height 14
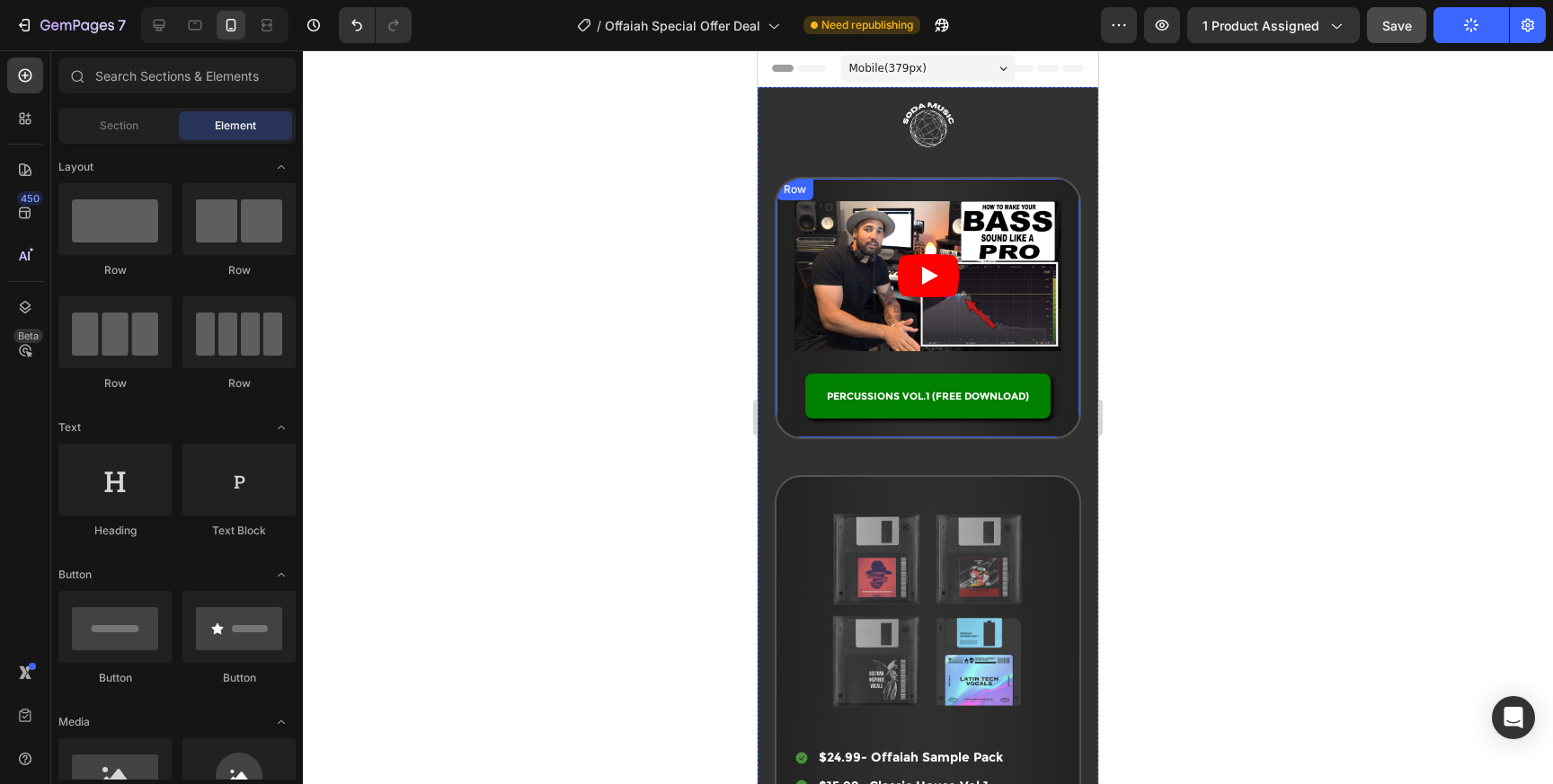
click at [787, 244] on div "Video PERCUSSIONS VOL.1 (FREE DOWNLOAD) Button Micro House Drums Vol.1 - $14.99…" at bounding box center [928, 308] width 307 height 262
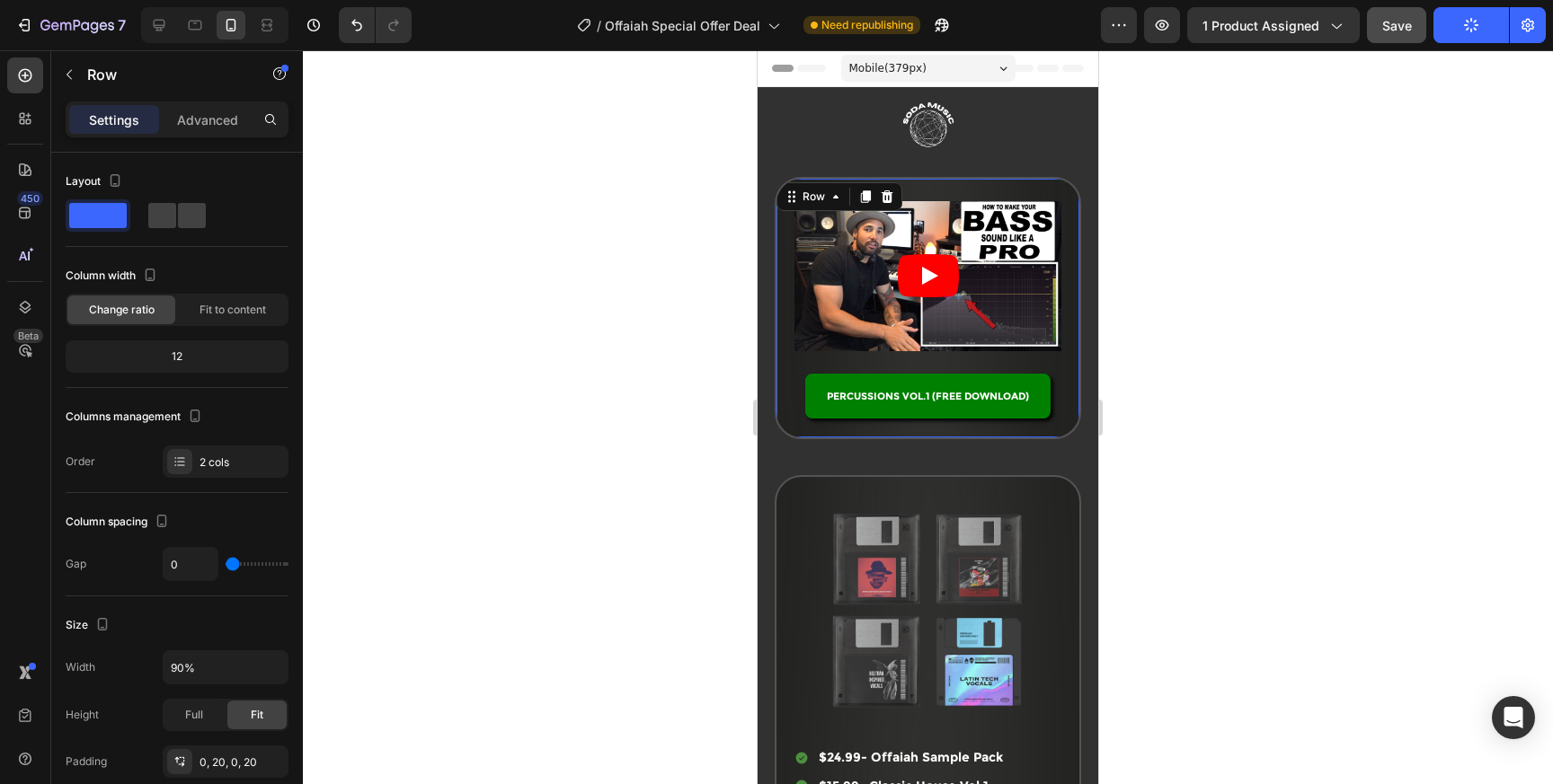
click at [891, 198] on icon at bounding box center [886, 196] width 14 height 14
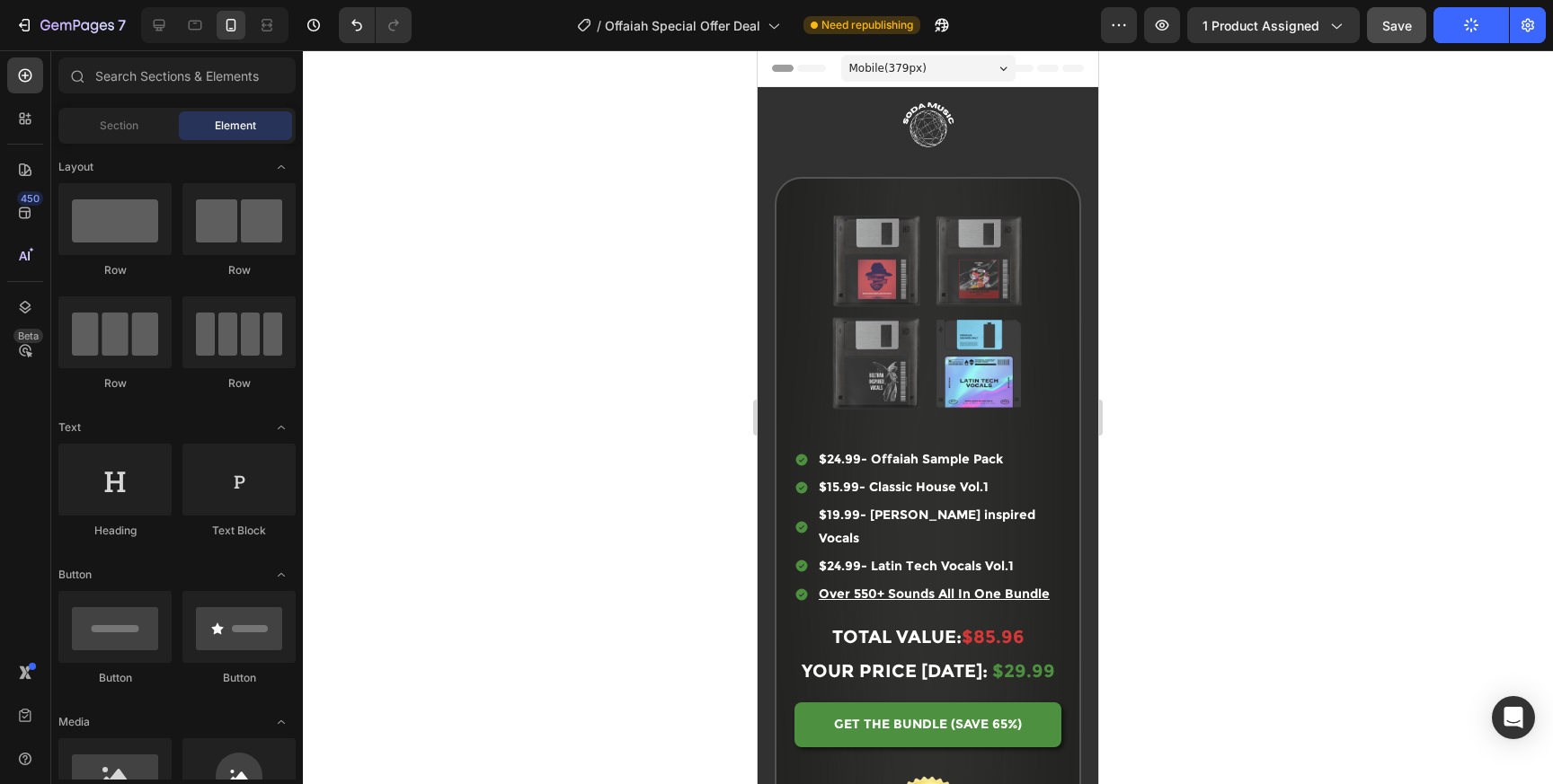
click at [1262, 340] on div at bounding box center [928, 417] width 1250 height 734
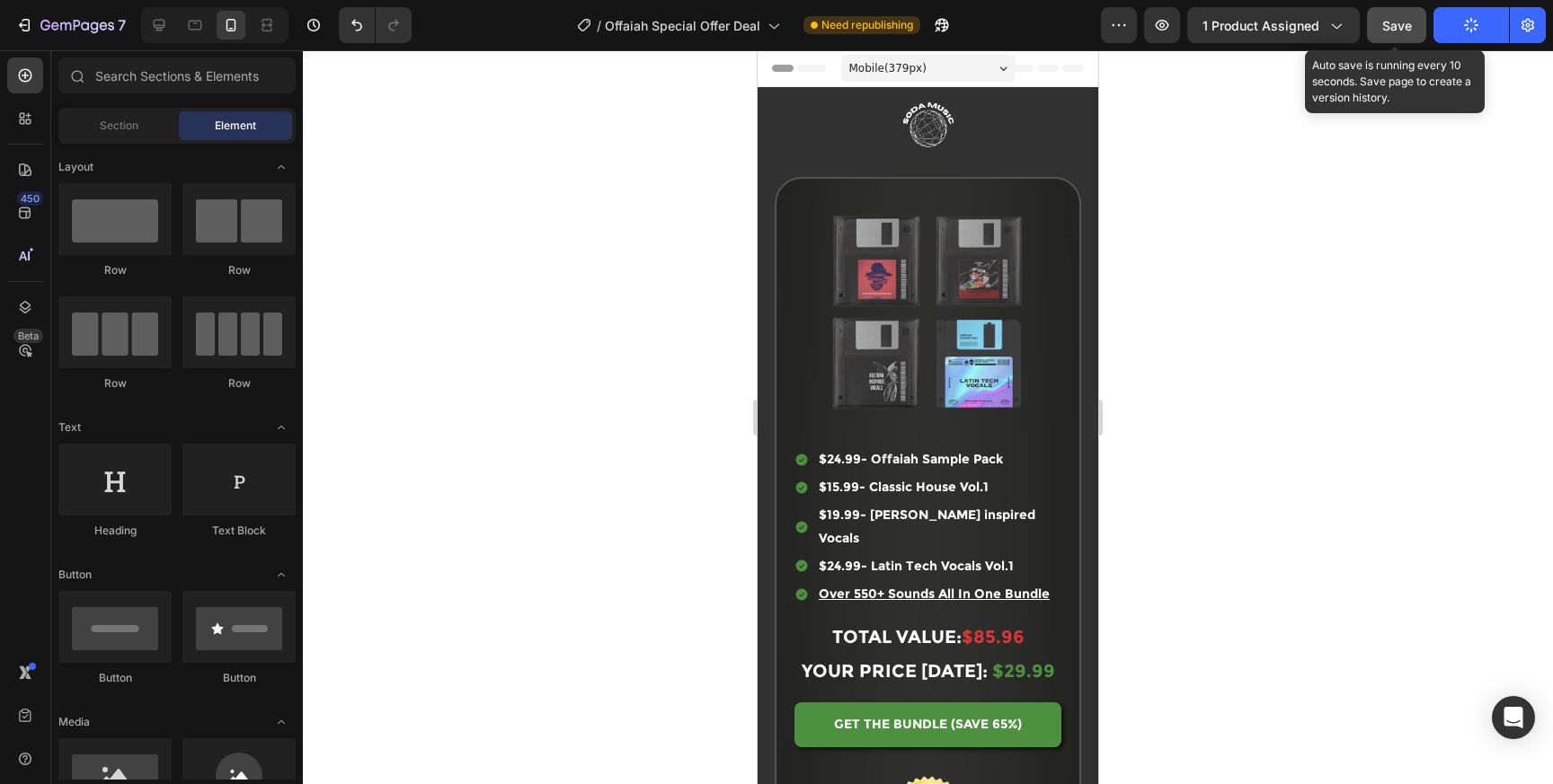
click at [1417, 38] on button "Save" at bounding box center [1397, 26] width 59 height 36
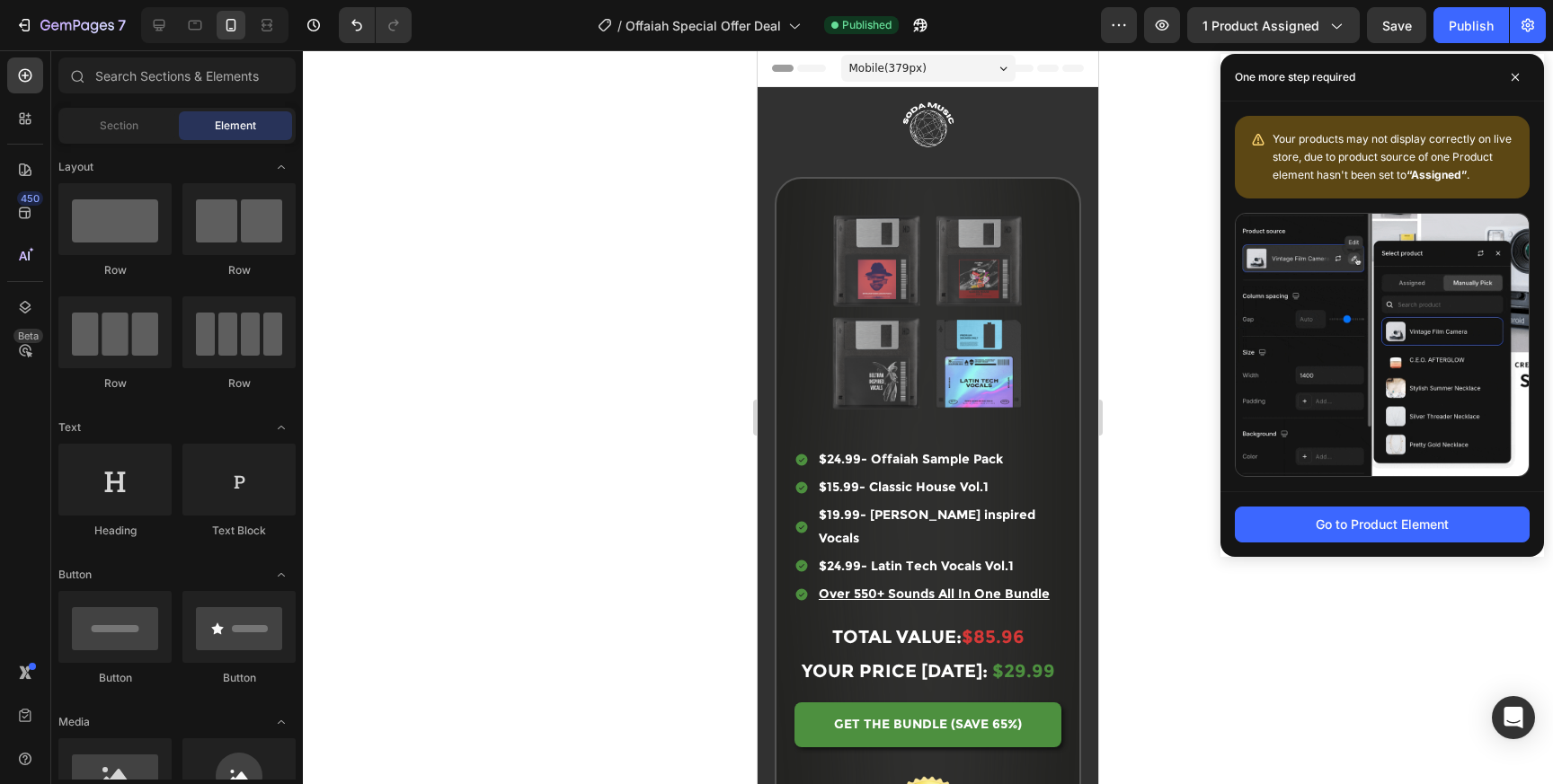
click at [1142, 367] on div at bounding box center [928, 417] width 1250 height 734
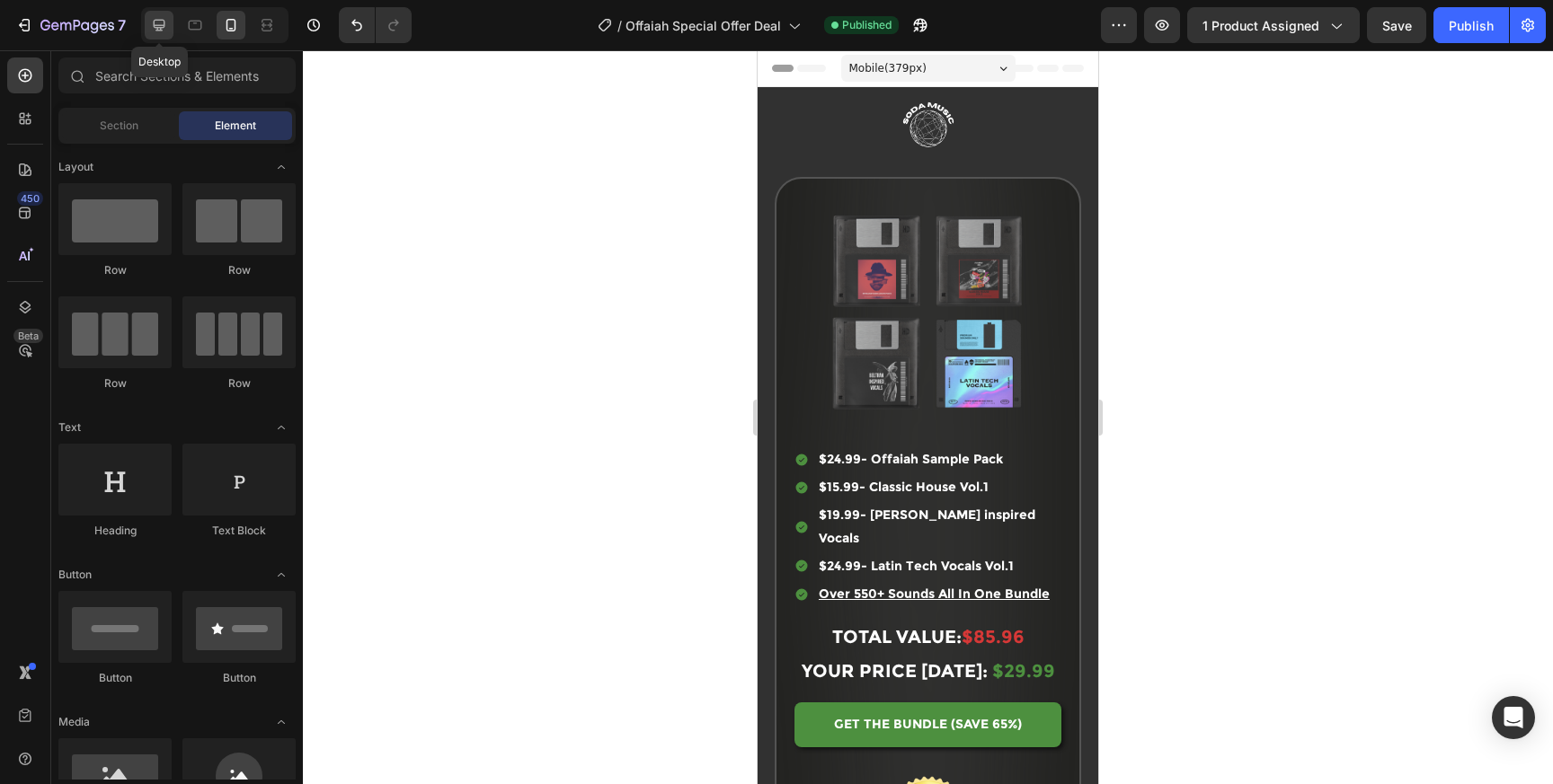
drag, startPoint x: 161, startPoint y: 26, endPoint x: 350, endPoint y: 152, distance: 227.1
click at [161, 26] on icon at bounding box center [159, 25] width 18 height 18
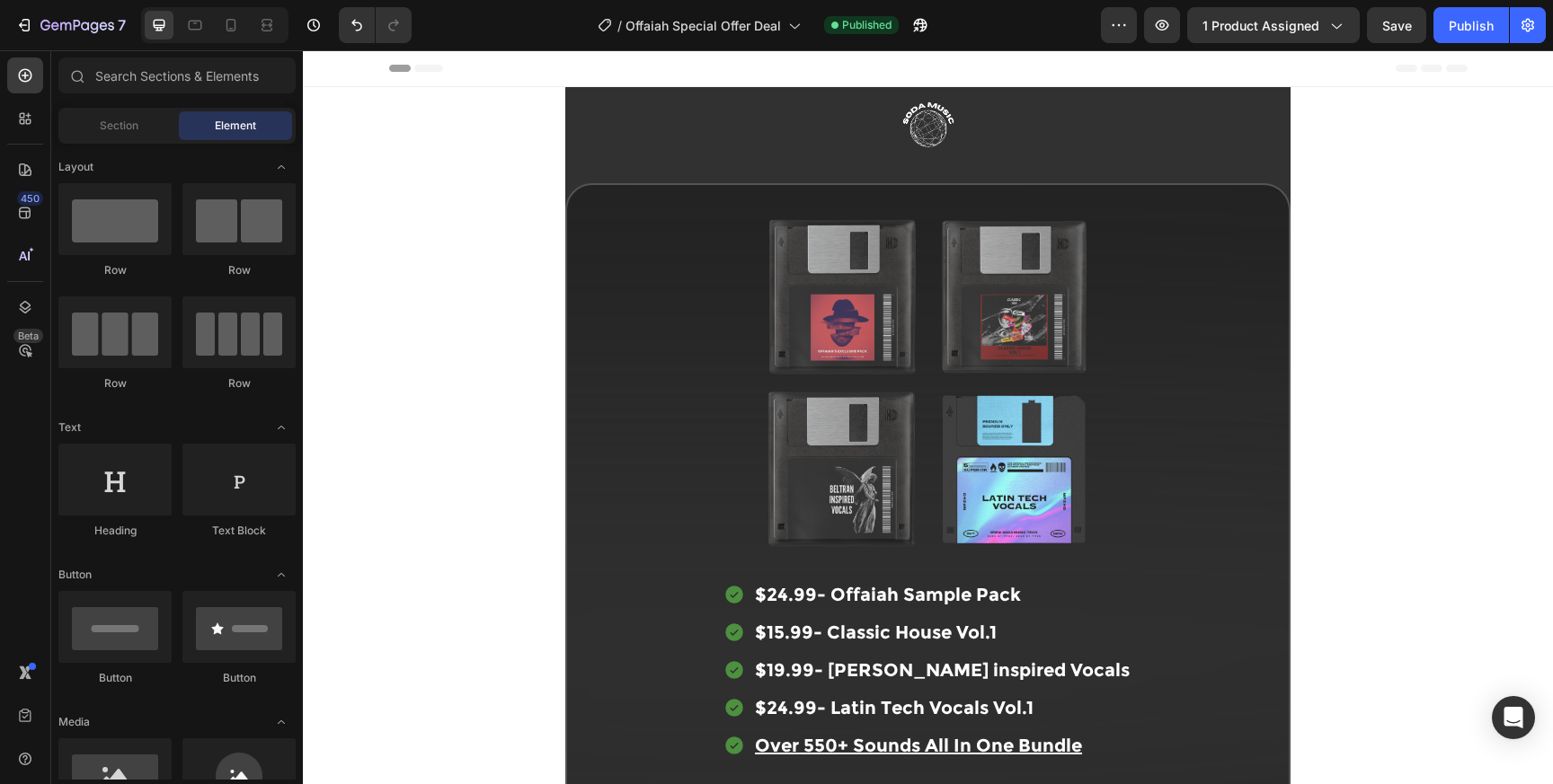
click at [64, 25] on icon "button" at bounding box center [76, 27] width 73 height 15
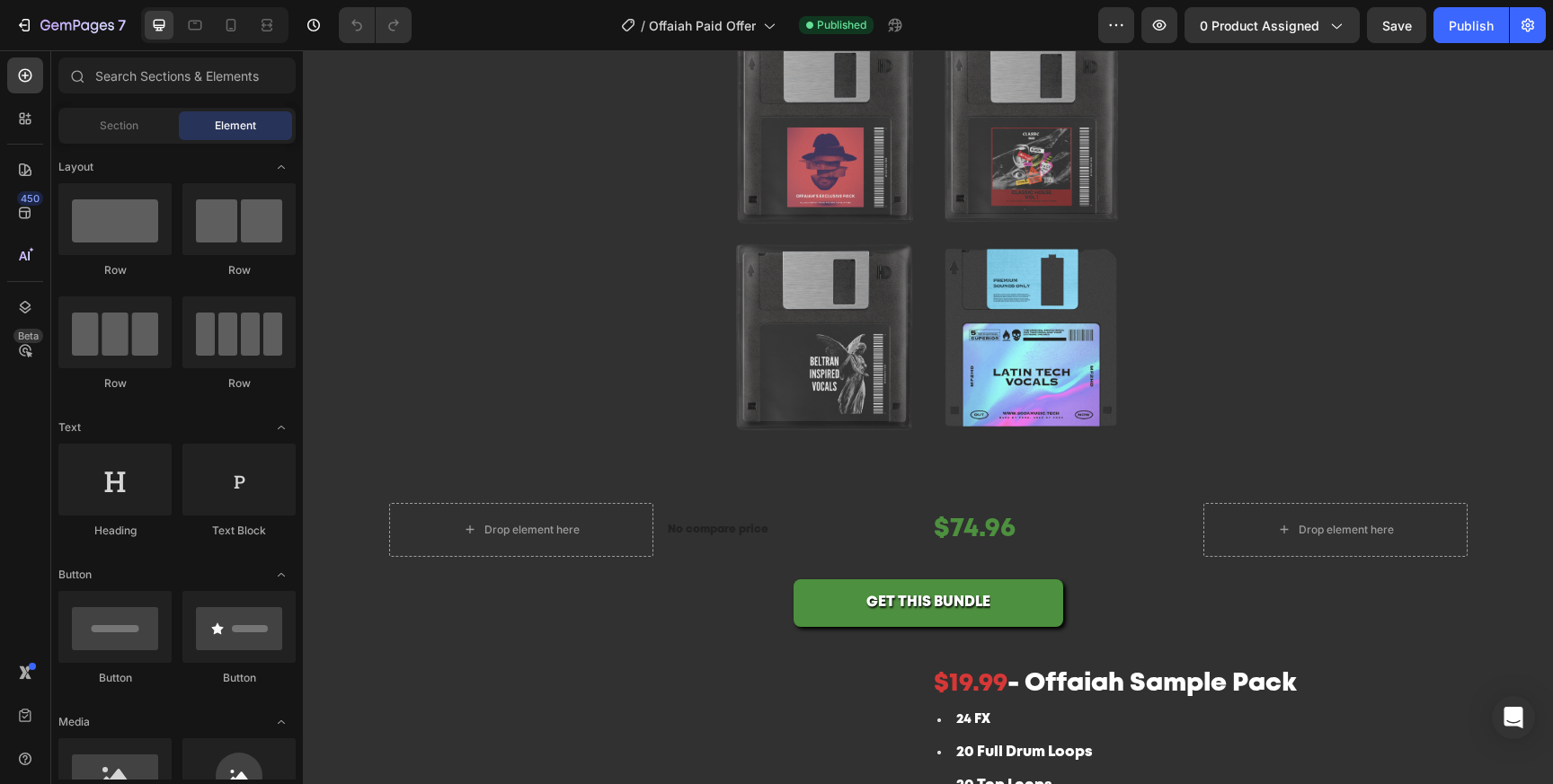
scroll to position [292, 0]
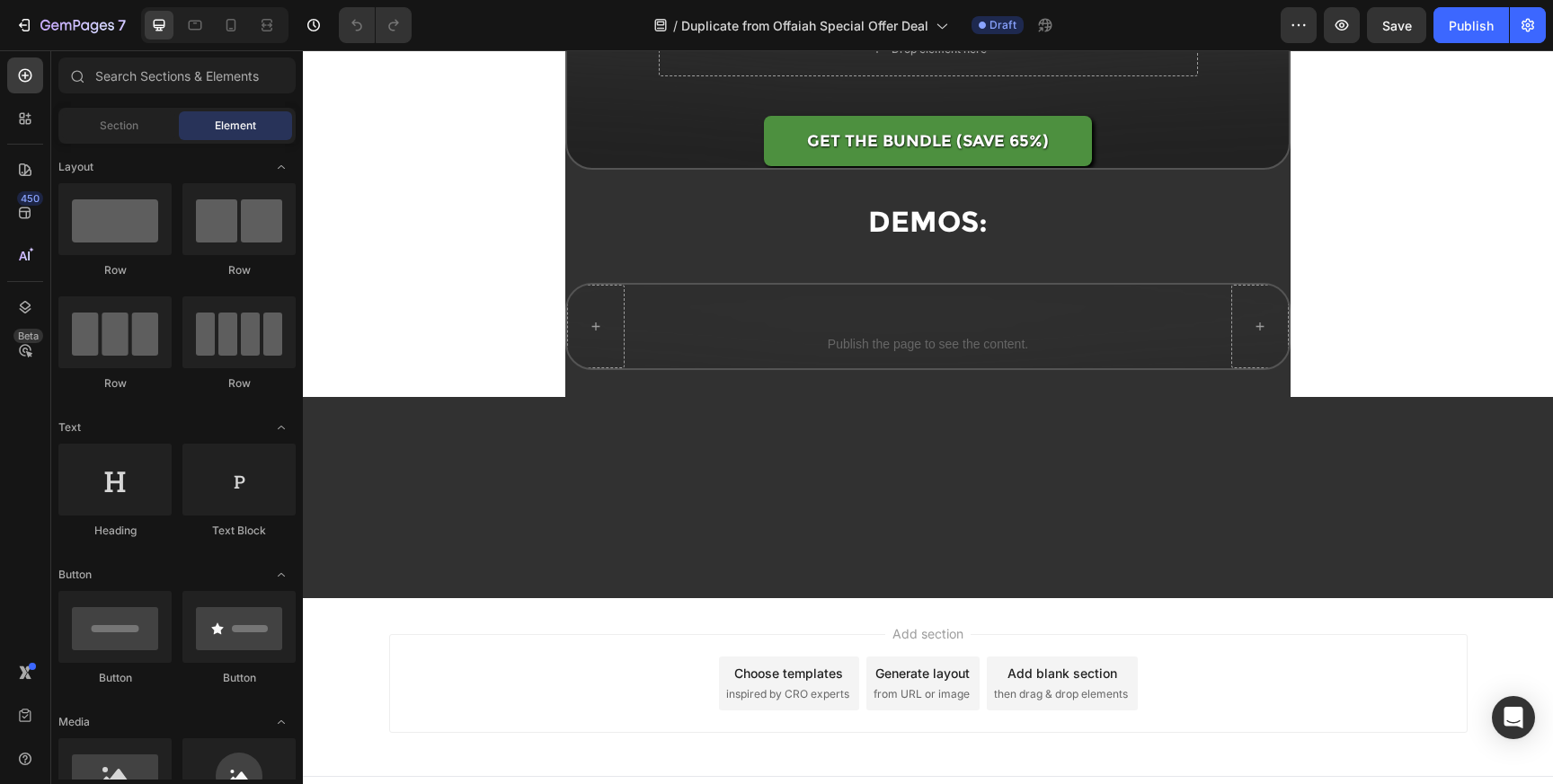
scroll to position [1709, 0]
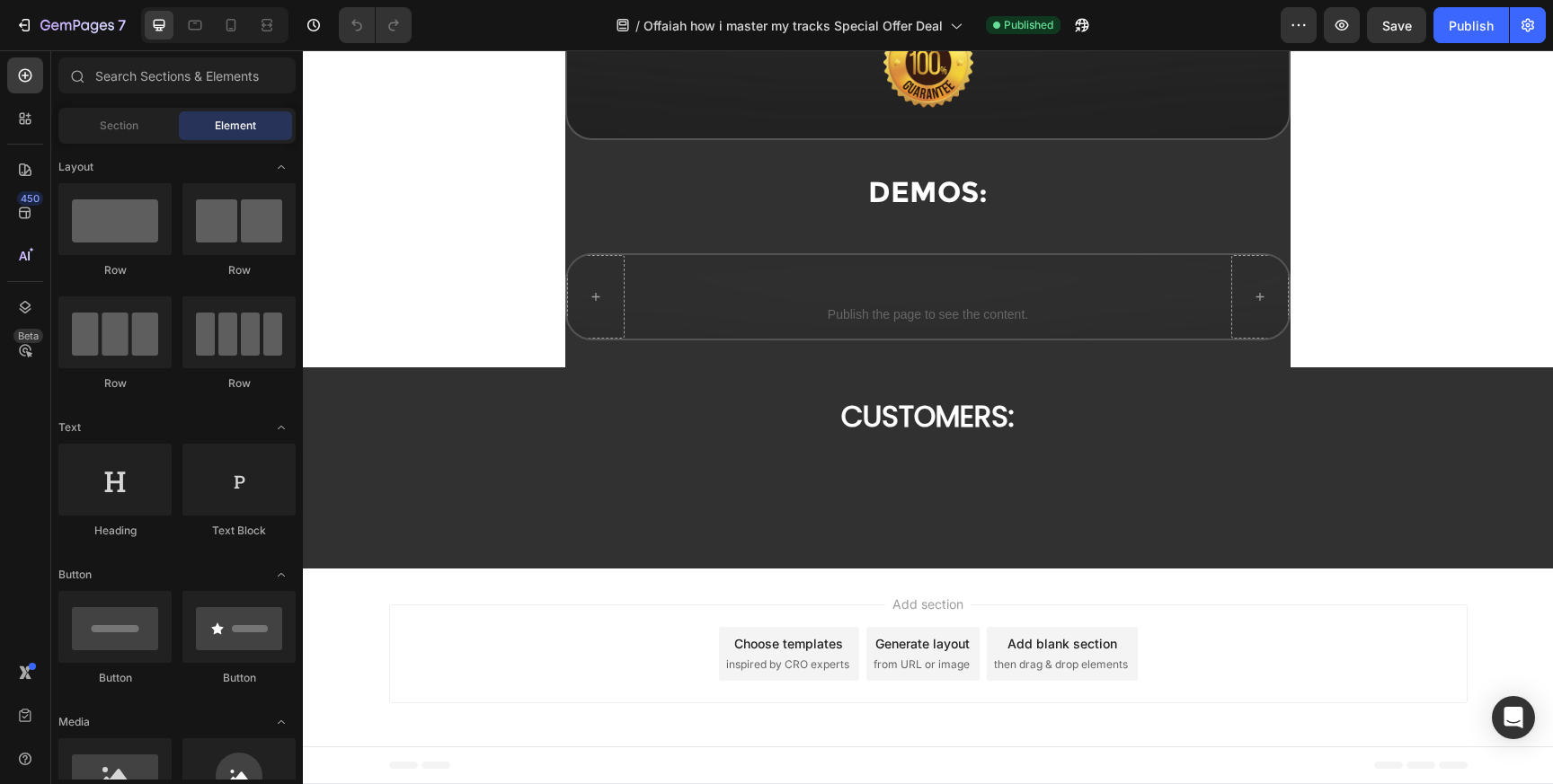
scroll to position [1552, 0]
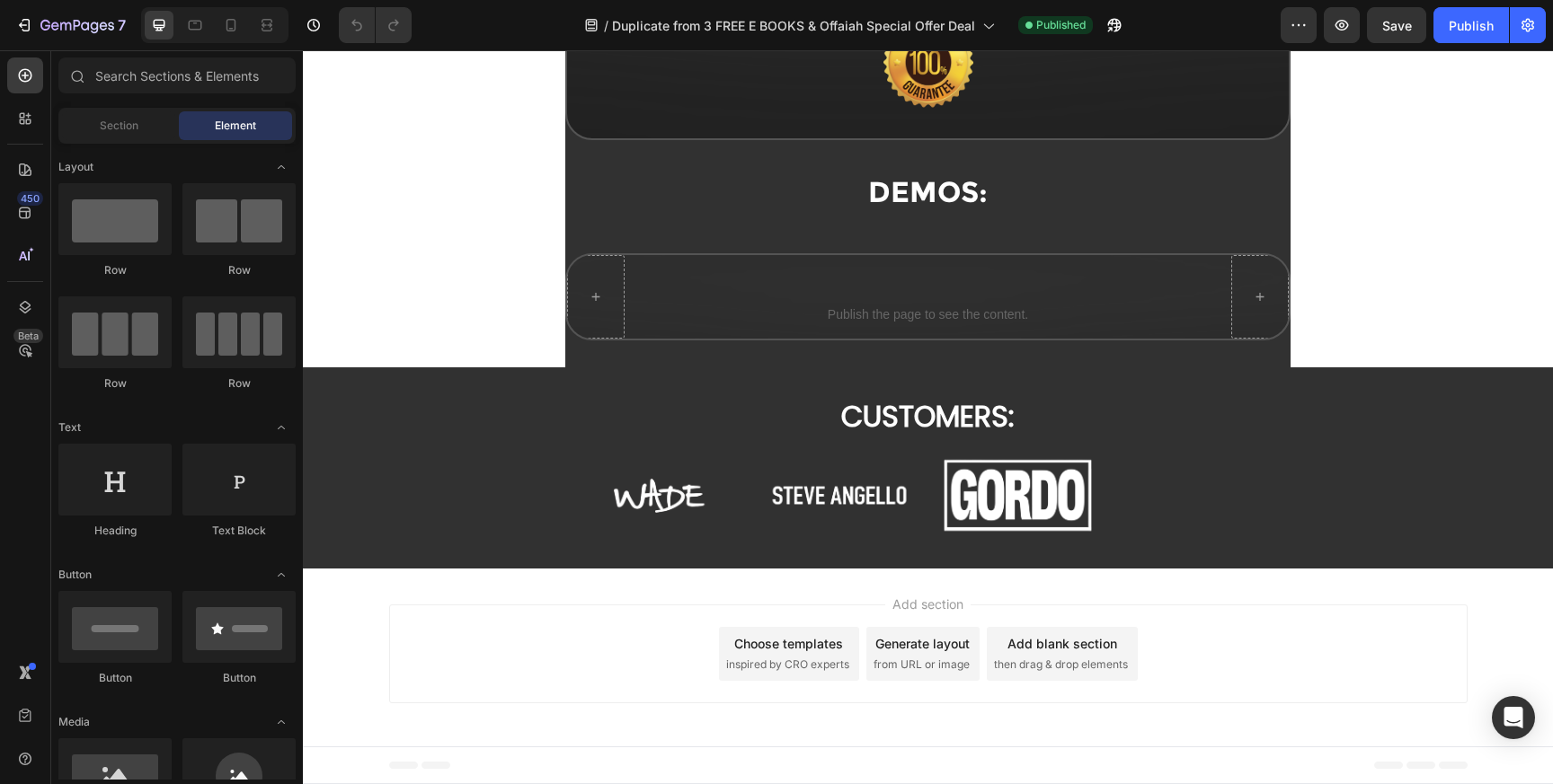
scroll to position [2198, 0]
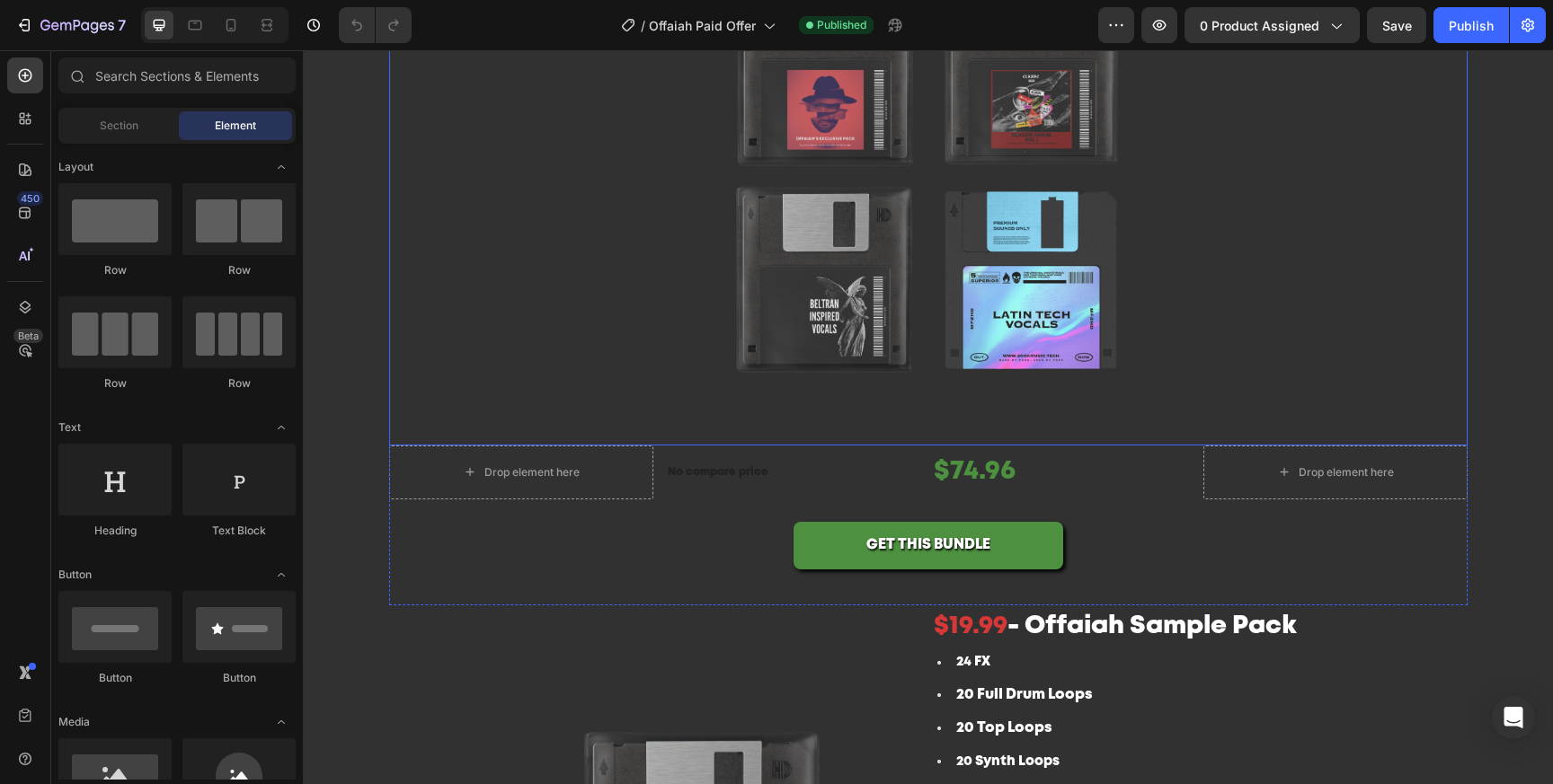
scroll to position [325, 0]
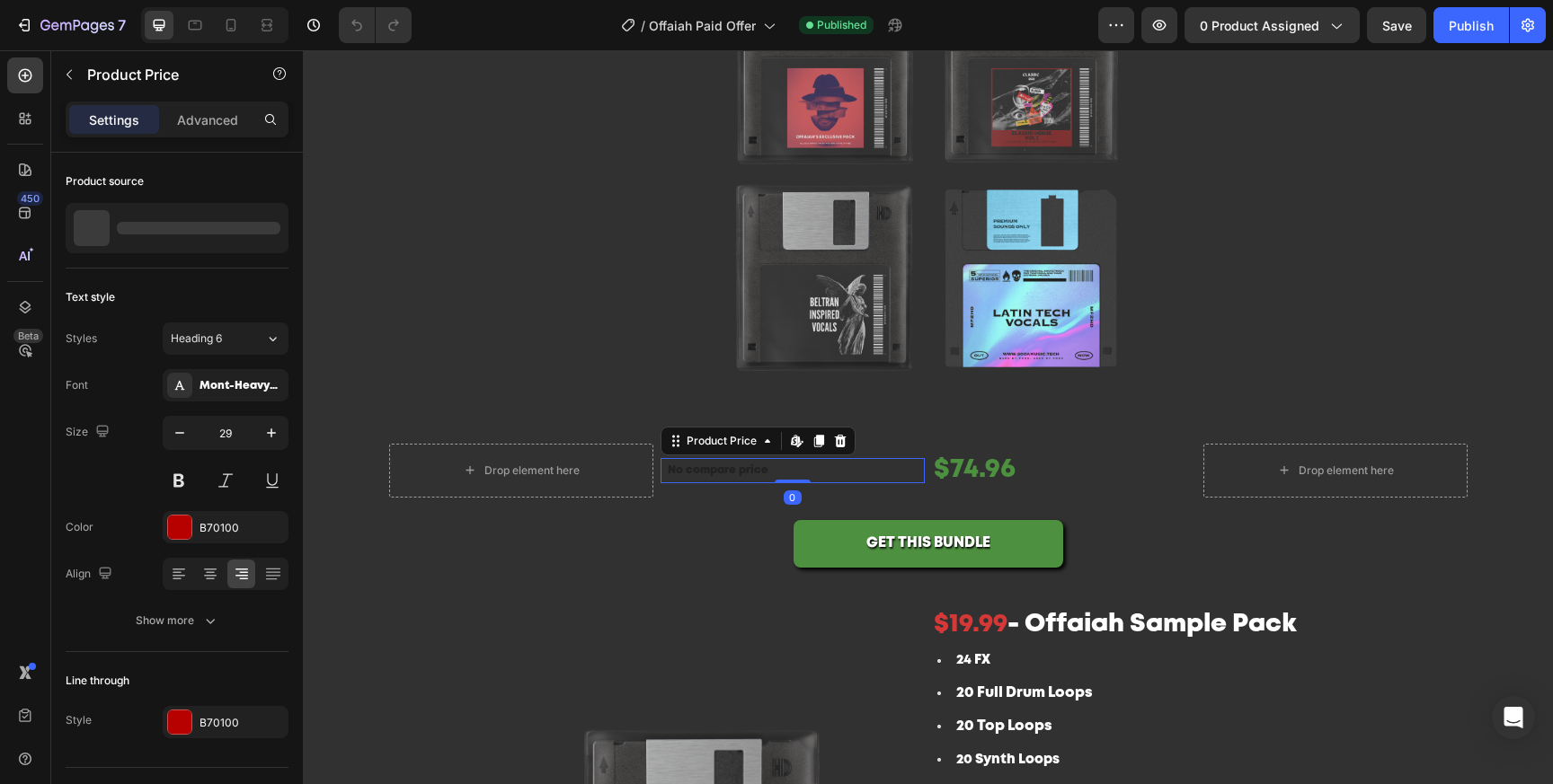
click at [736, 481] on div "No compare price" at bounding box center [792, 471] width 264 height 25
click at [838, 444] on icon at bounding box center [839, 440] width 11 height 12
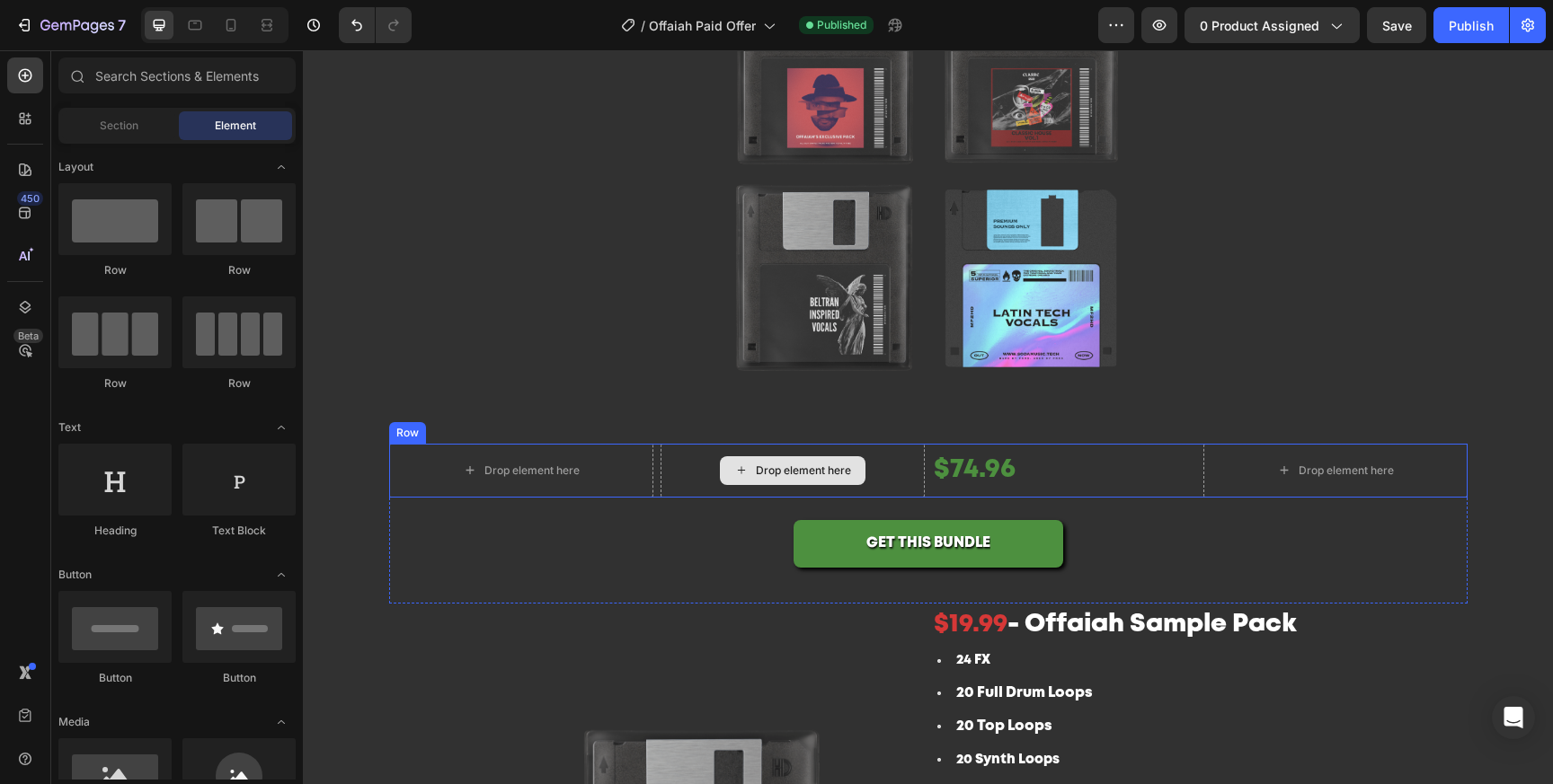
click at [908, 467] on div "Drop element here" at bounding box center [792, 471] width 264 height 54
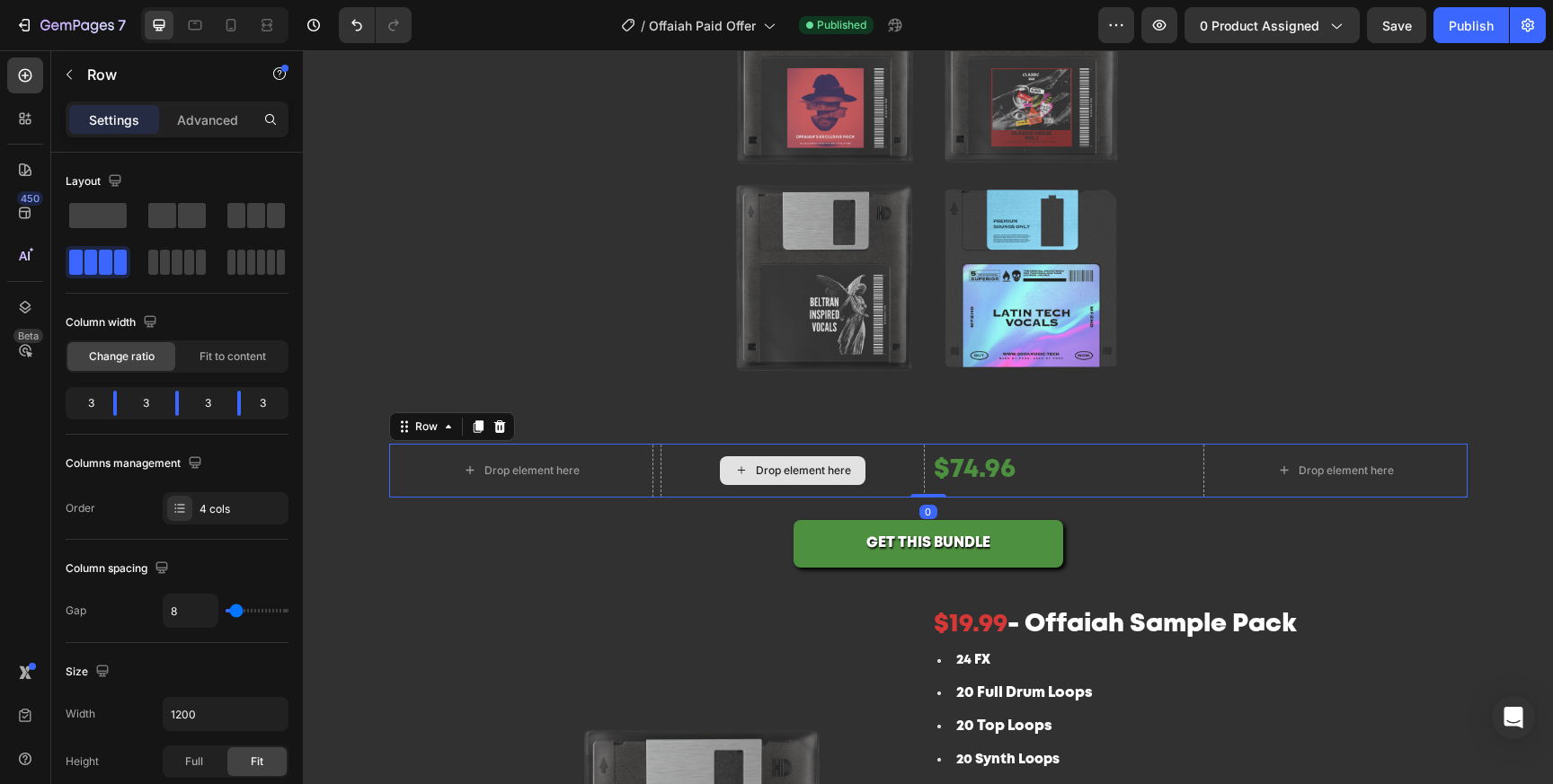
click at [662, 472] on div "Drop element here" at bounding box center [792, 471] width 264 height 54
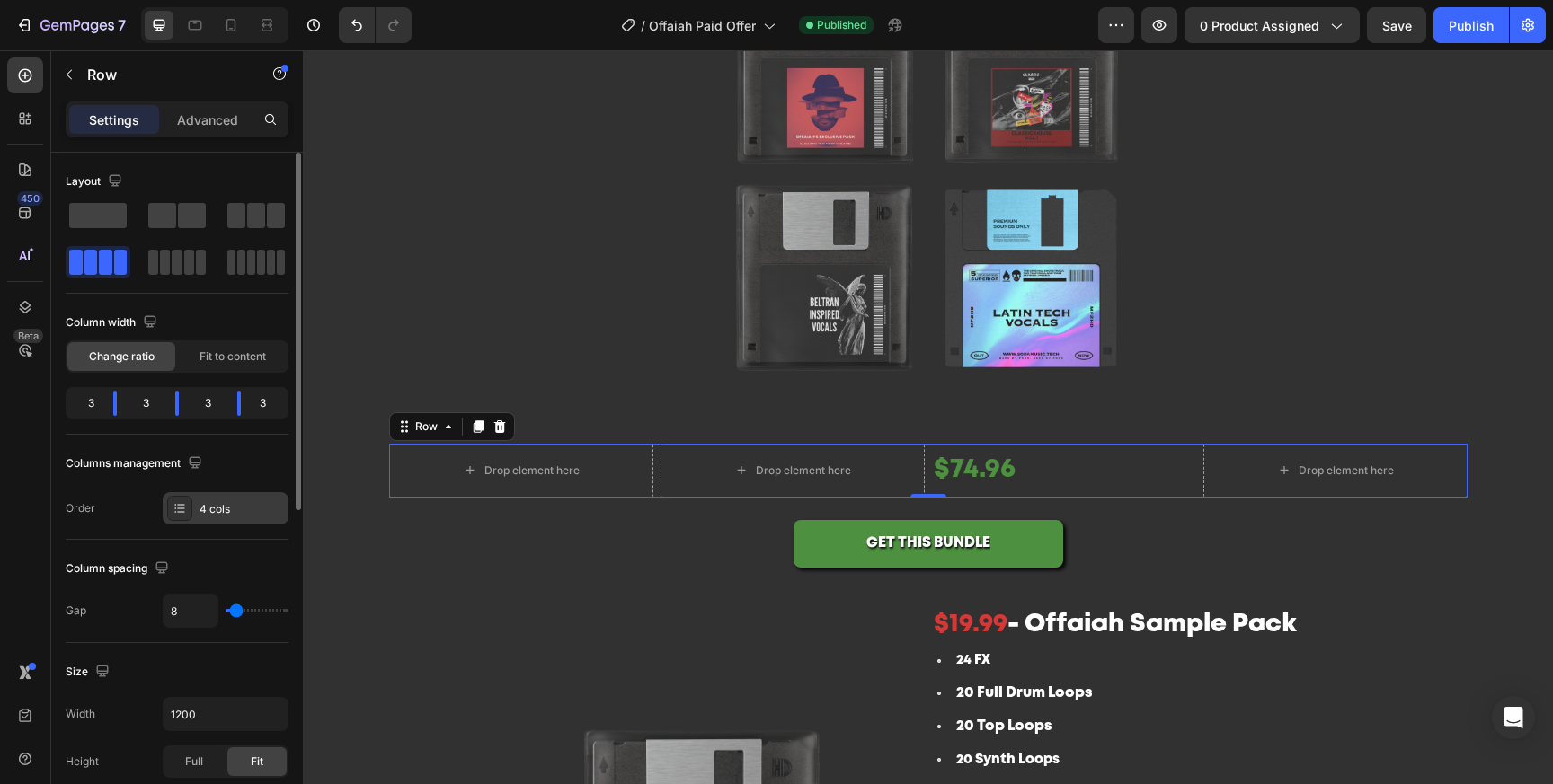
click at [234, 509] on div "4 cols" at bounding box center [241, 509] width 85 height 16
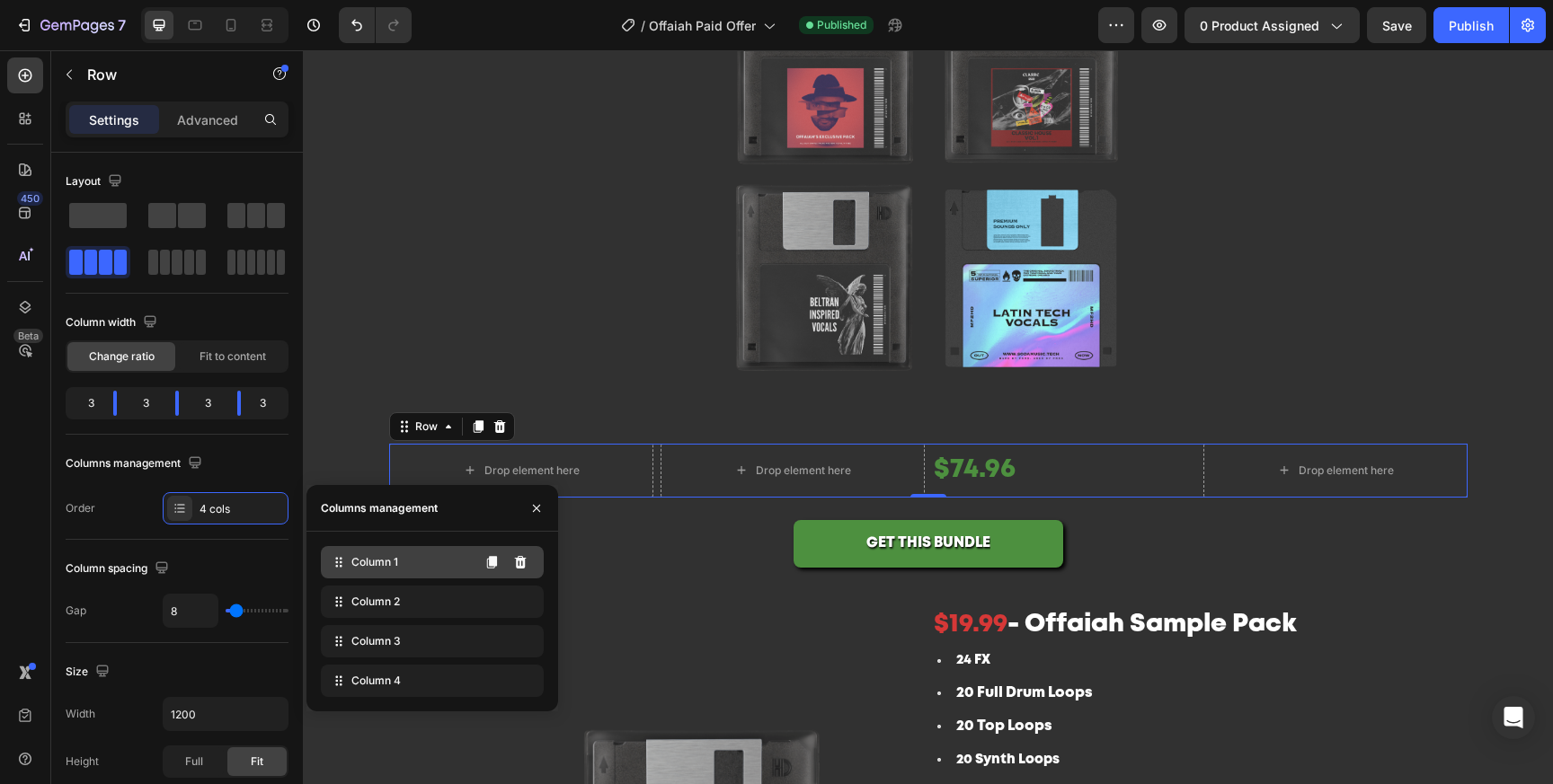
click at [393, 559] on span "Column 1" at bounding box center [374, 562] width 47 height 16
click at [529, 564] on button at bounding box center [520, 562] width 29 height 29
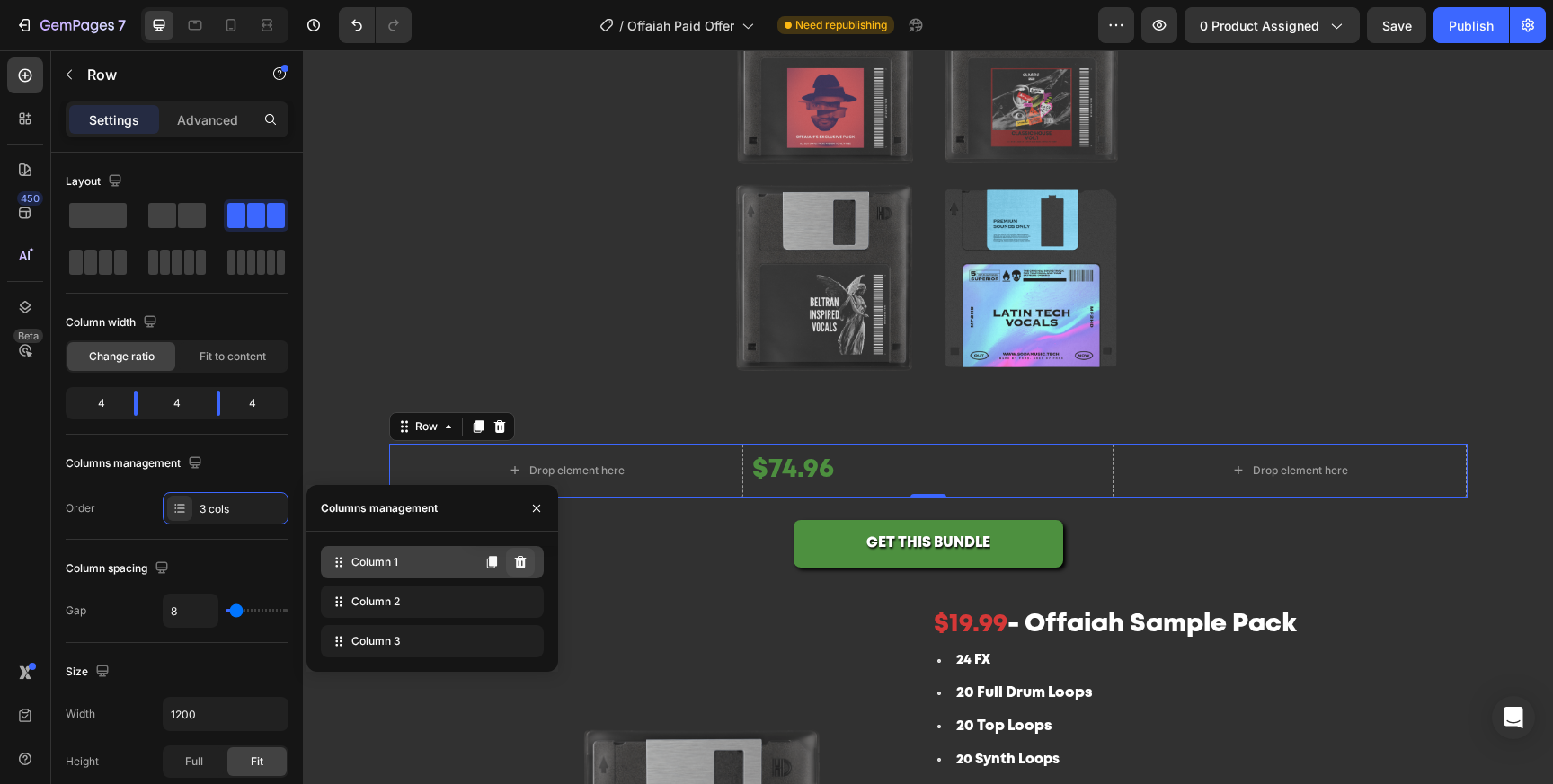
click at [525, 563] on icon at bounding box center [520, 562] width 14 height 14
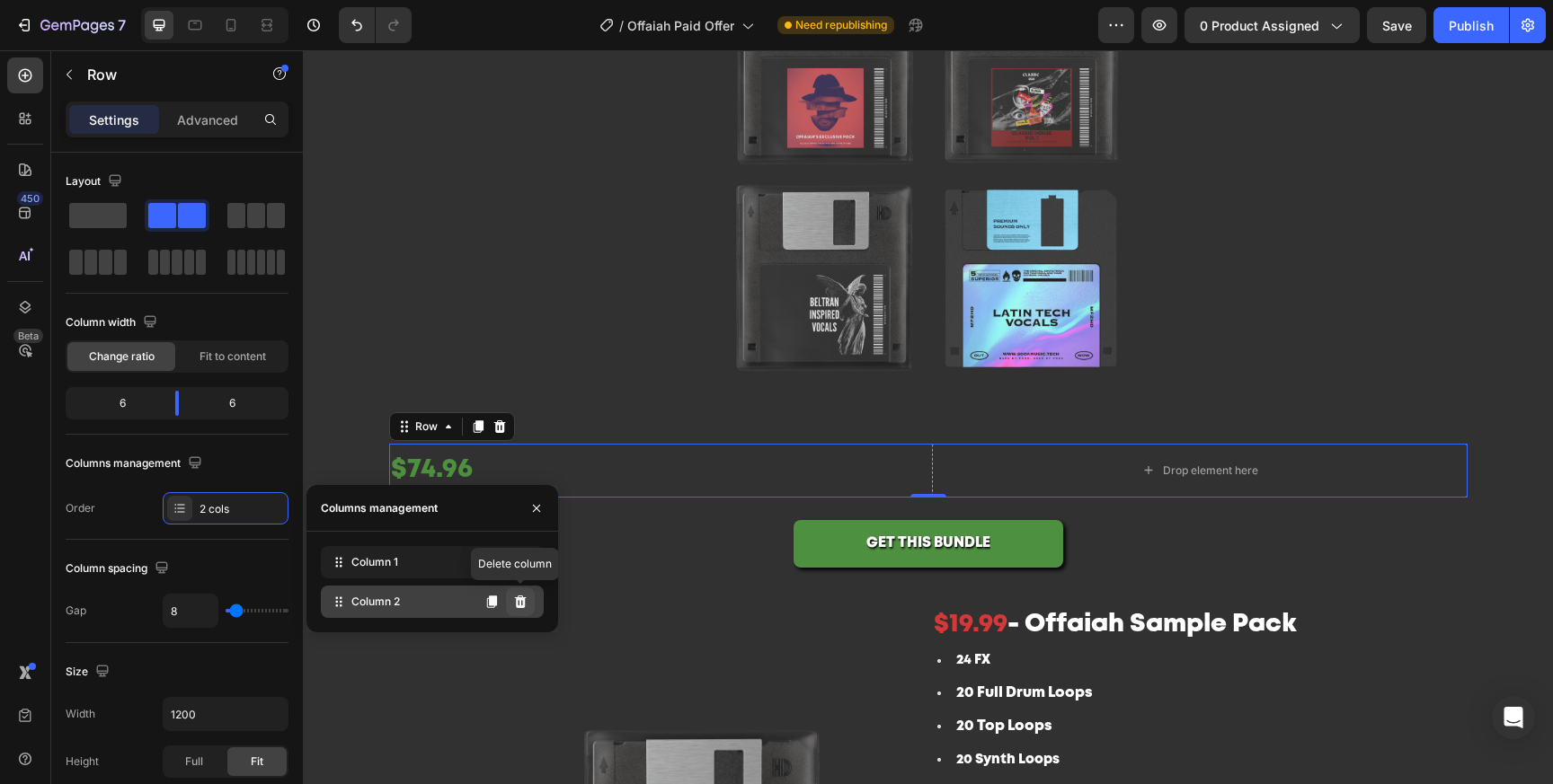
click at [522, 607] on icon at bounding box center [520, 601] width 11 height 12
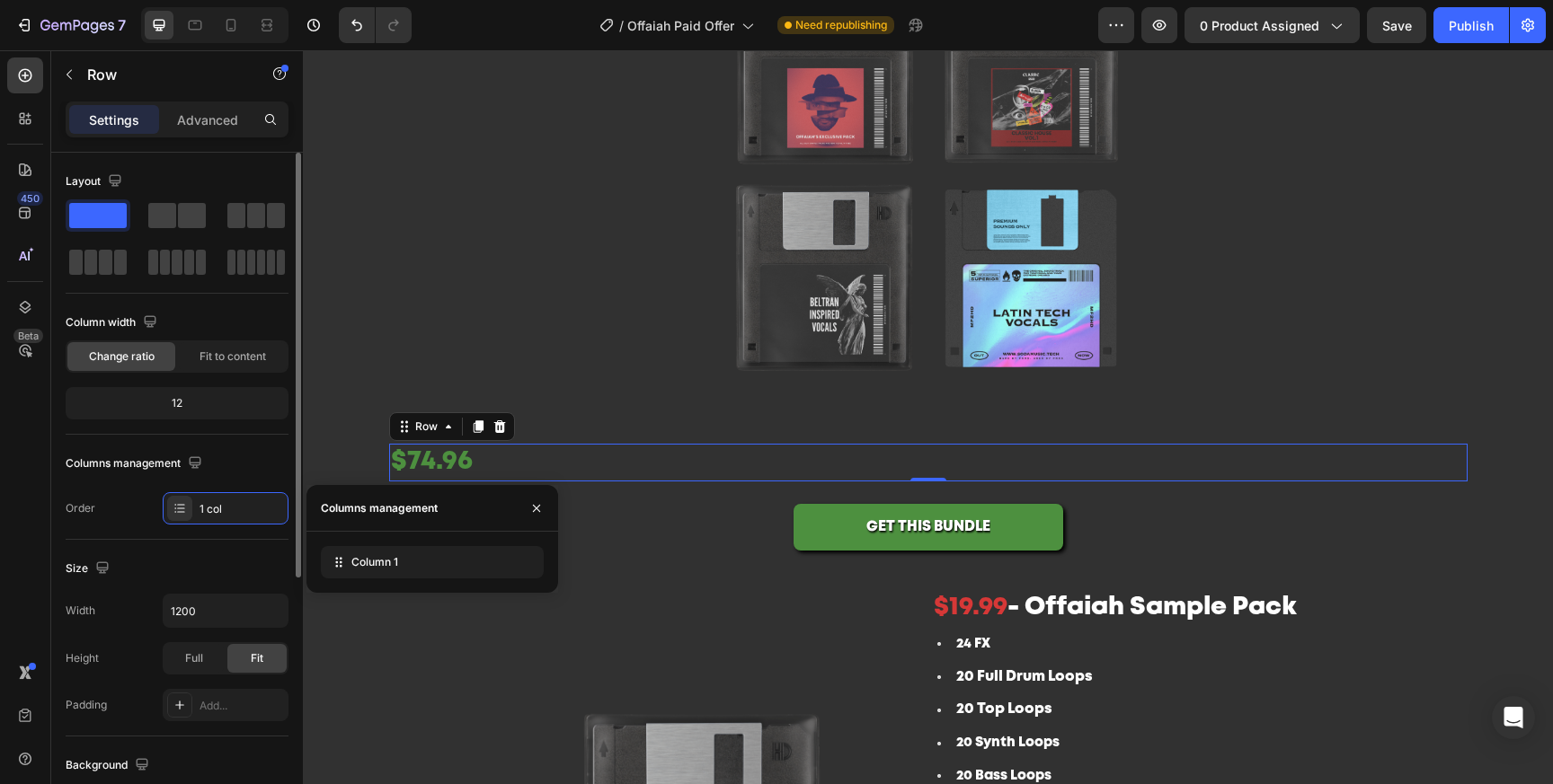
click at [217, 474] on div "Columns management" at bounding box center [177, 464] width 223 height 29
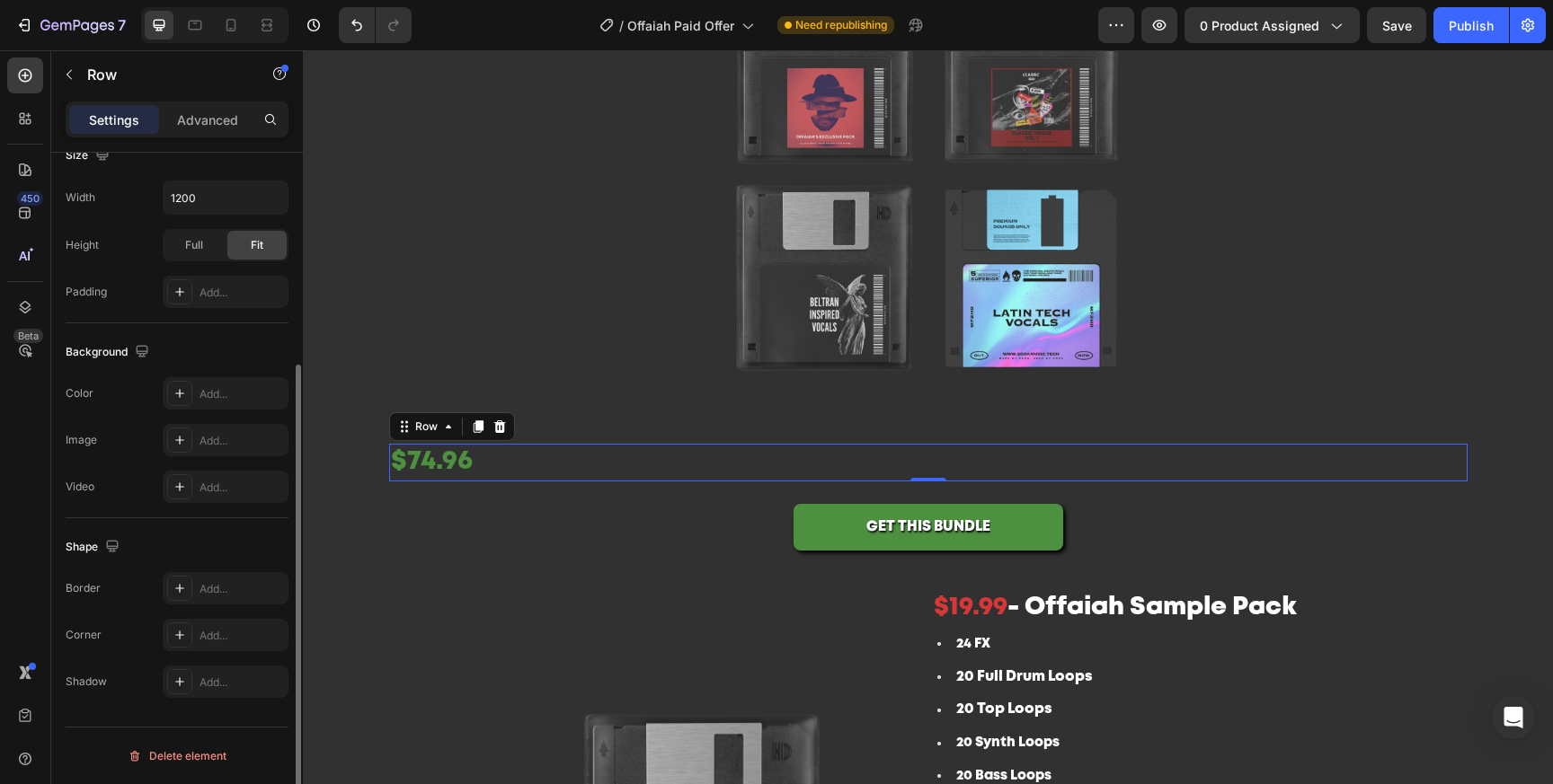
scroll to position [0, 0]
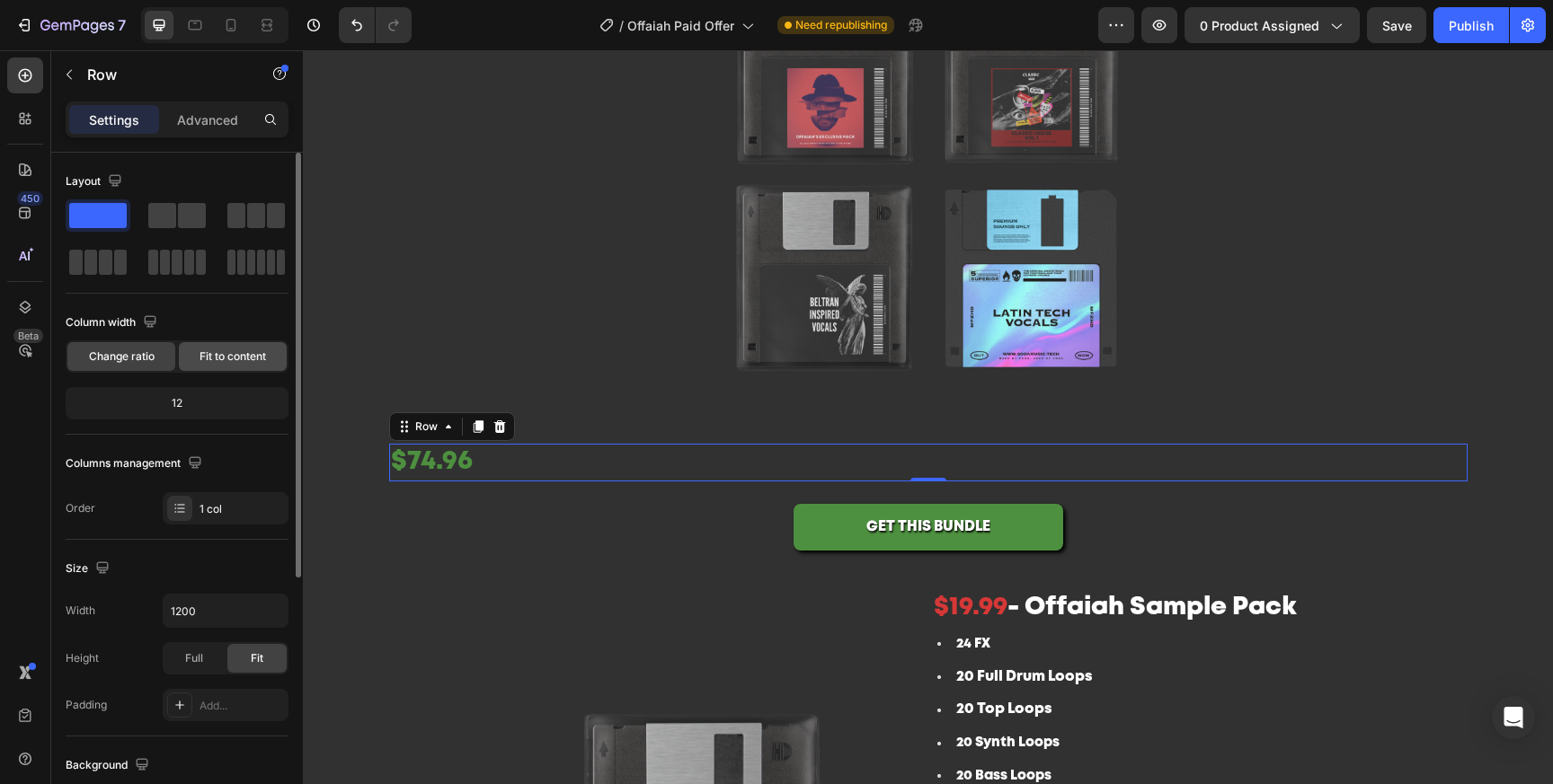
click at [237, 362] on span "Fit to content" at bounding box center [232, 356] width 67 height 16
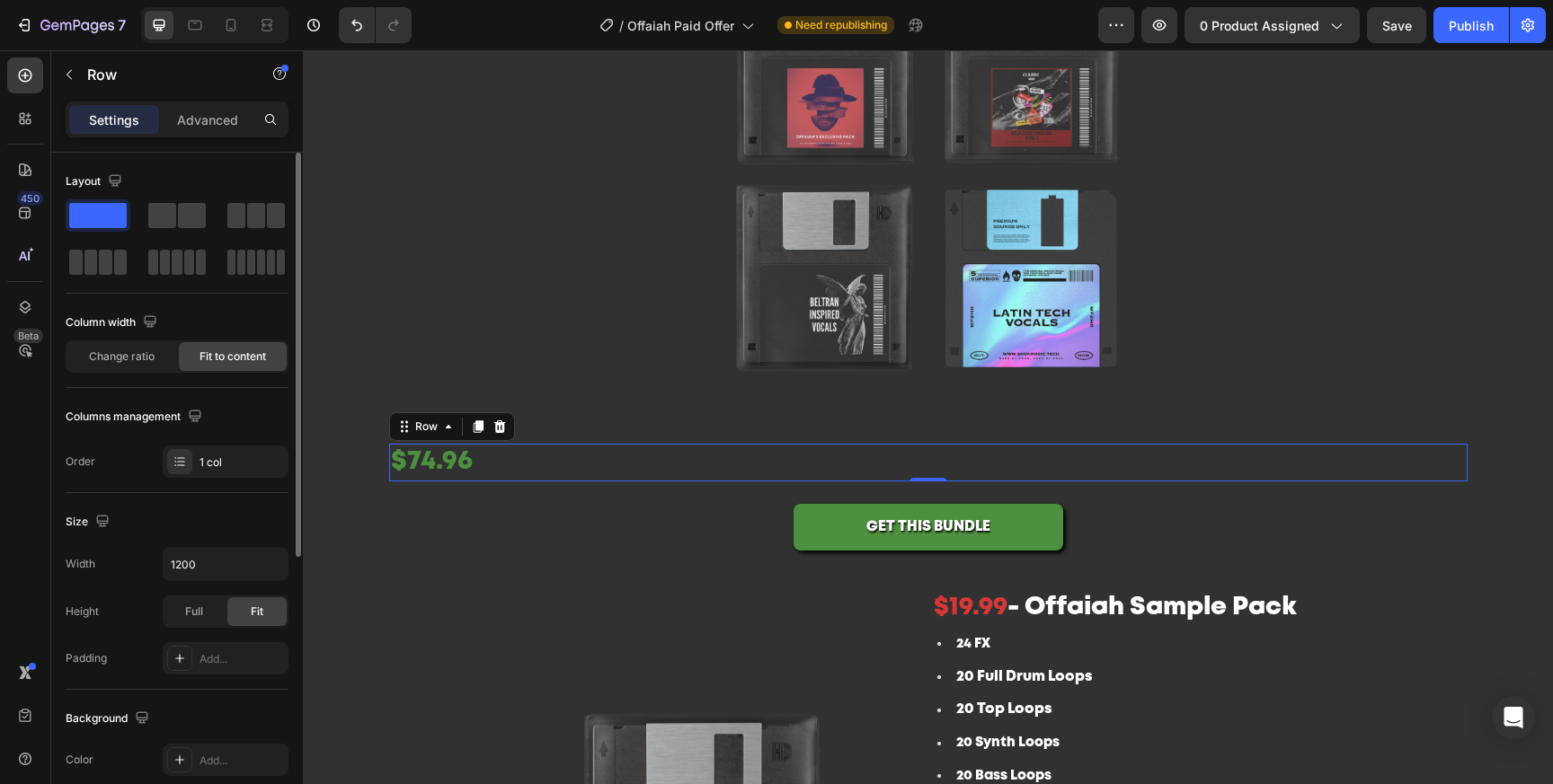
click at [193, 532] on div "Size" at bounding box center [177, 522] width 223 height 29
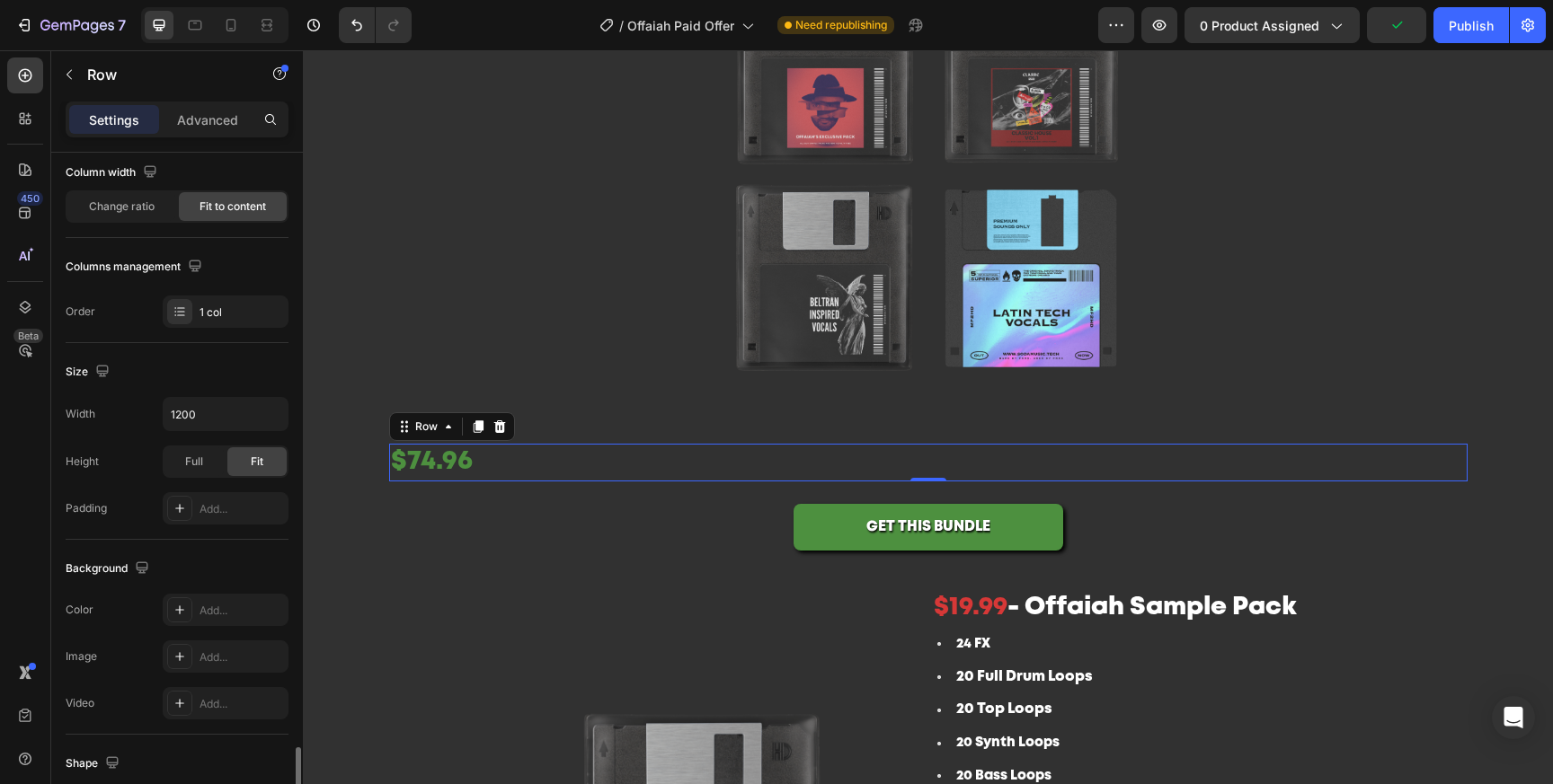
scroll to position [468, 0]
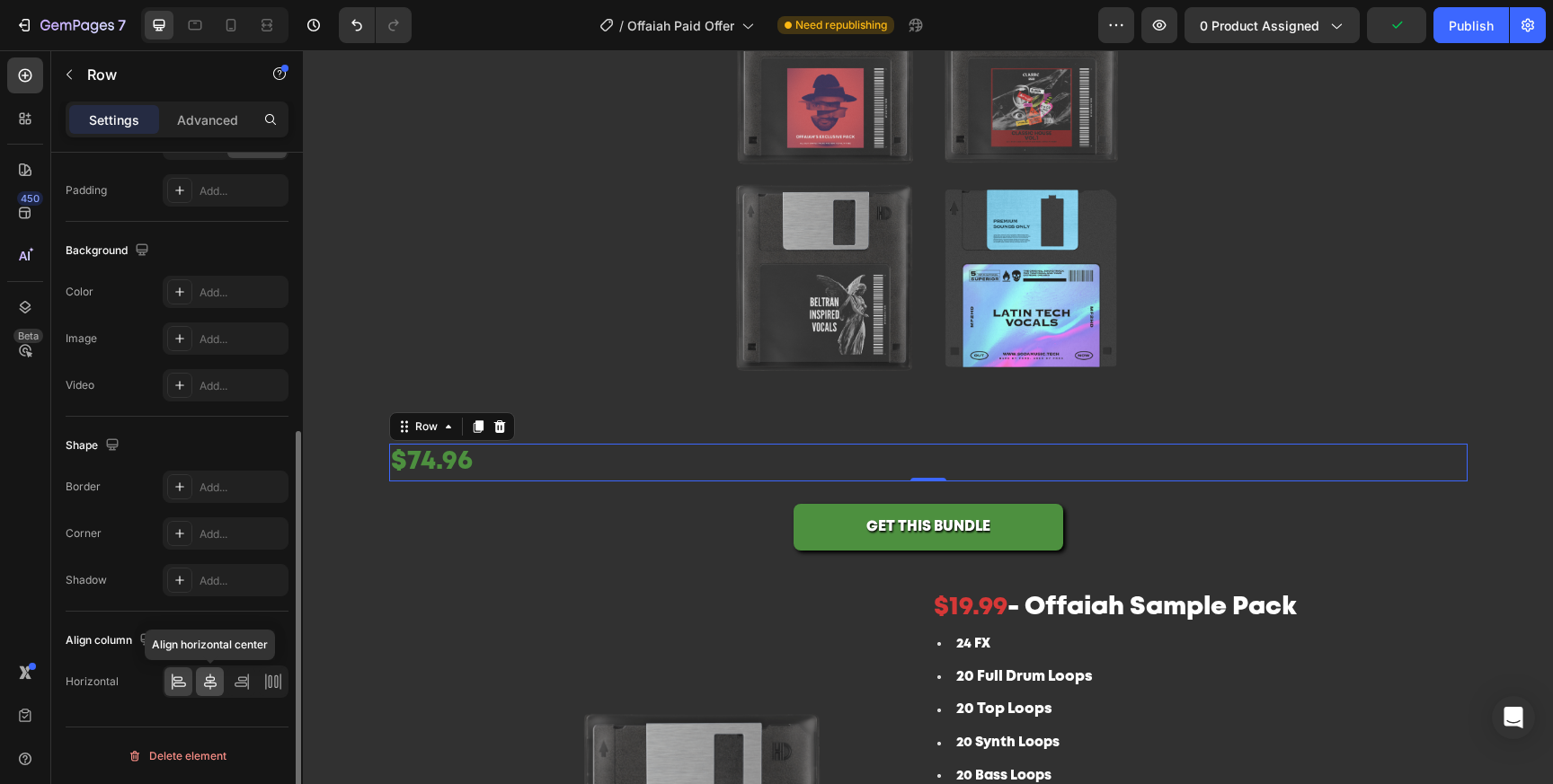
click at [212, 684] on icon at bounding box center [210, 681] width 18 height 18
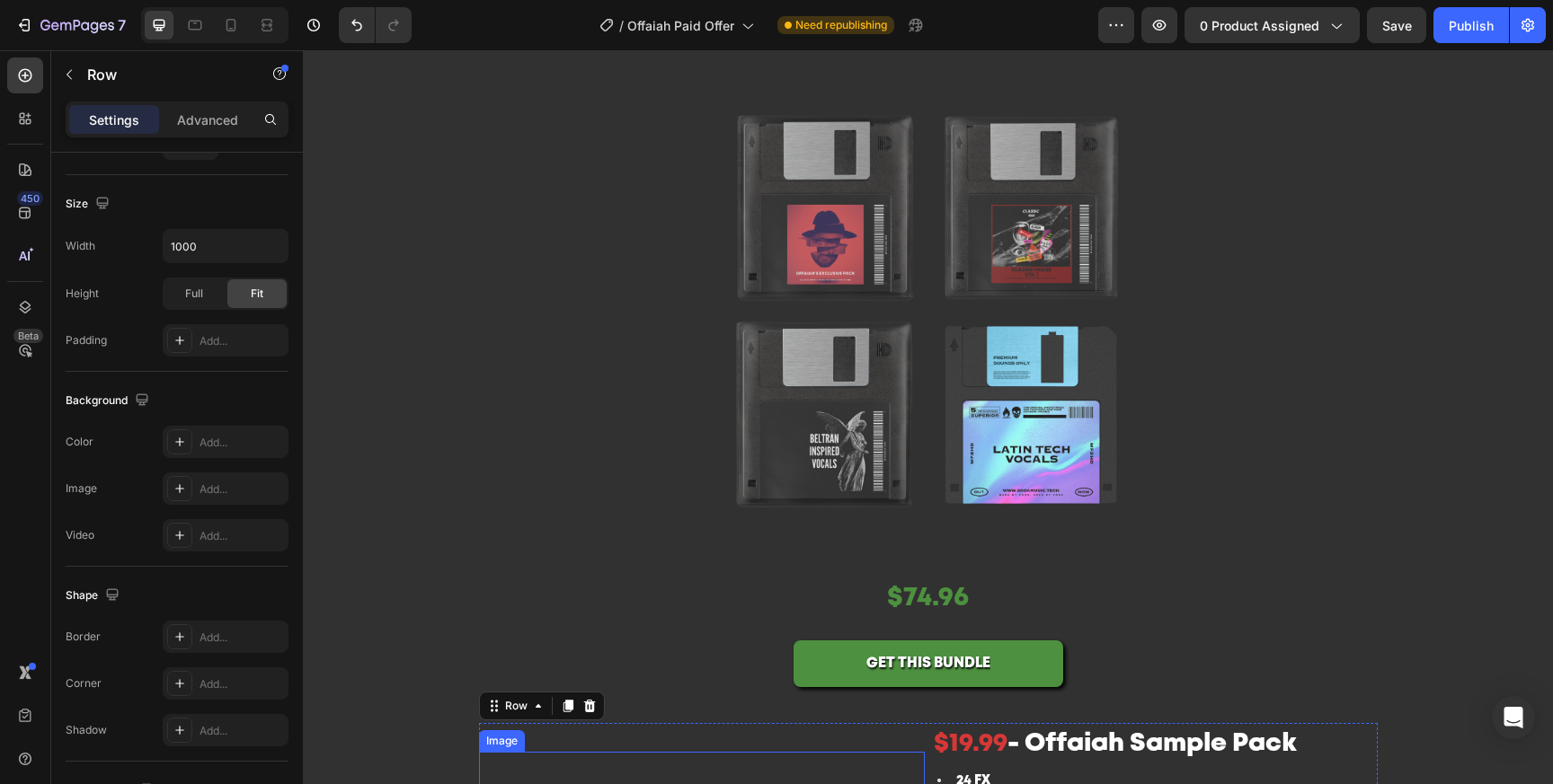
scroll to position [0, 0]
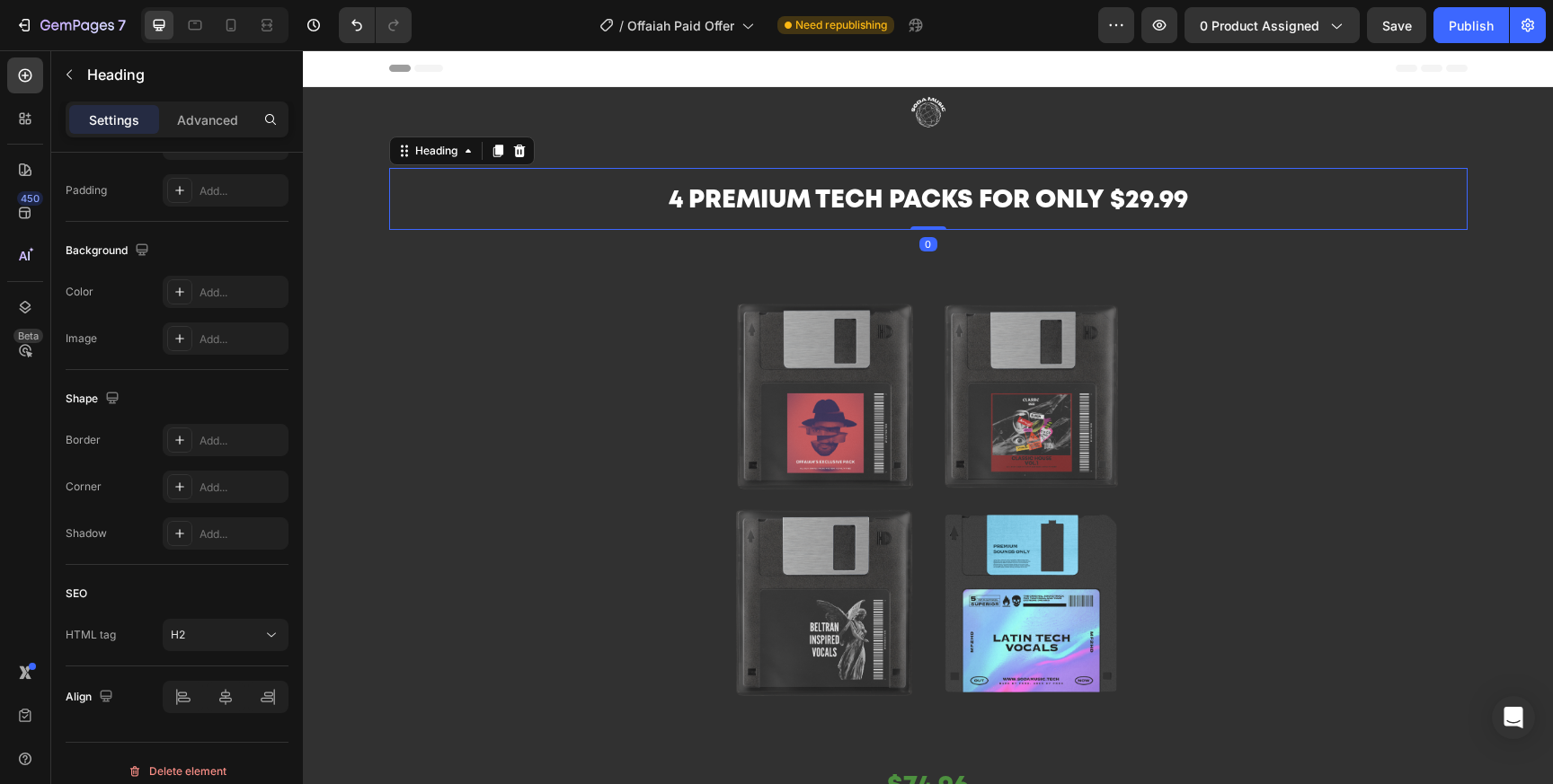
click at [1157, 200] on span "4 Premium tech packs for only $29.99" at bounding box center [928, 201] width 519 height 23
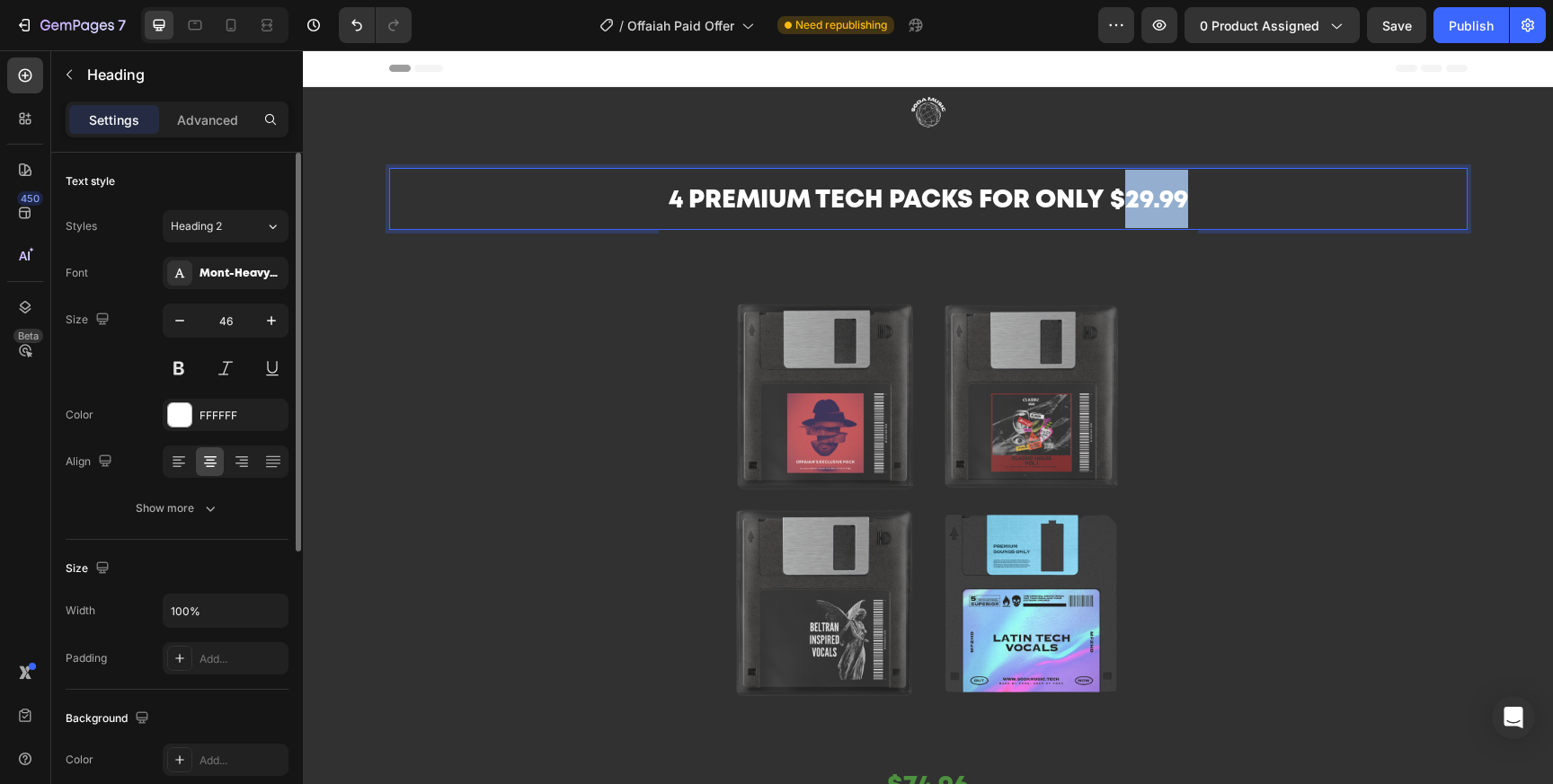
click at [1145, 203] on span "4 Premium tech packs for only $29.99" at bounding box center [928, 201] width 519 height 23
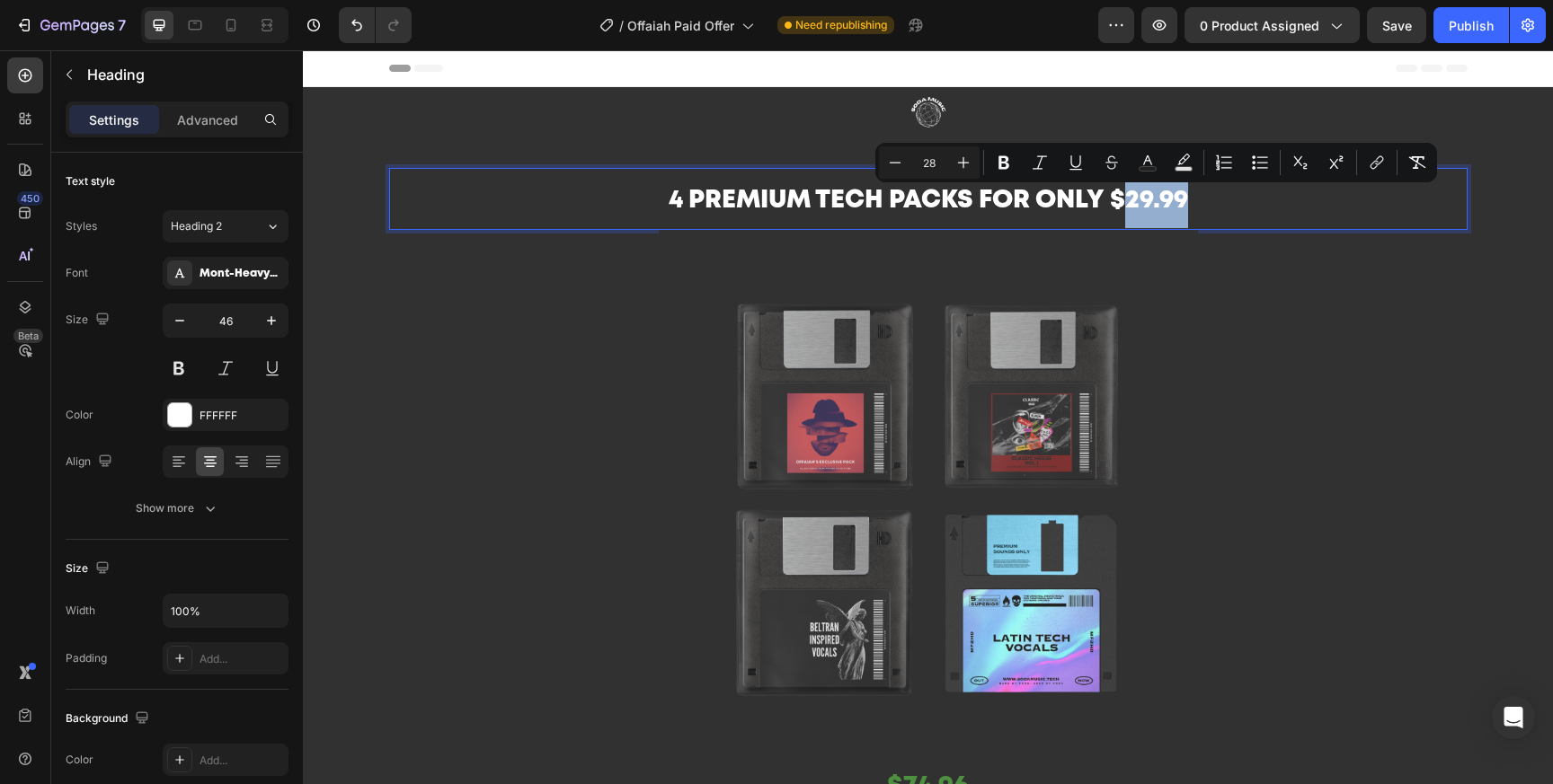
click at [1153, 210] on span "4 Premium tech packs for only $29.99" at bounding box center [928, 201] width 519 height 23
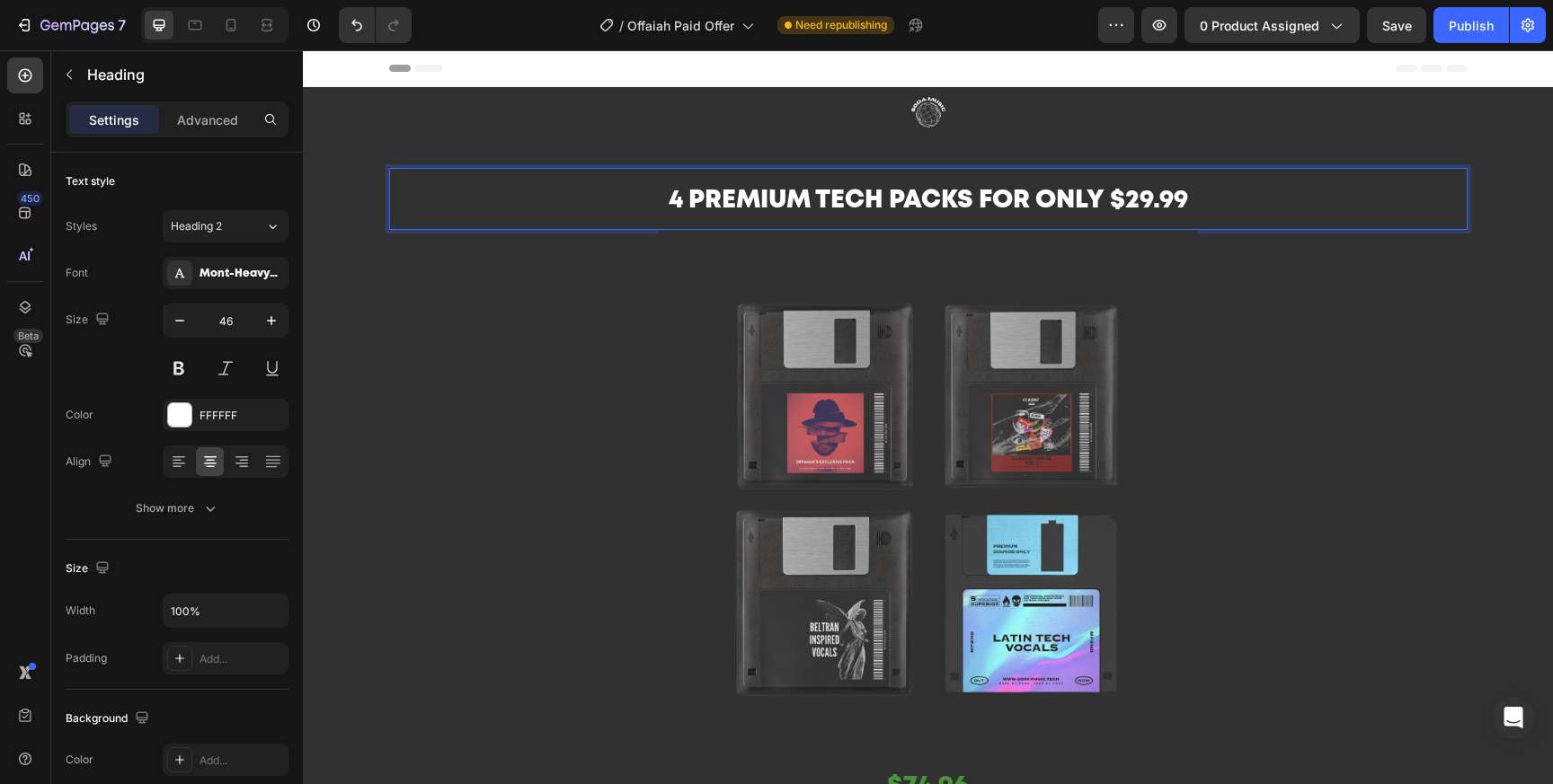
click at [1142, 208] on span "4 Premium tech packs for only $29.99" at bounding box center [928, 201] width 519 height 23
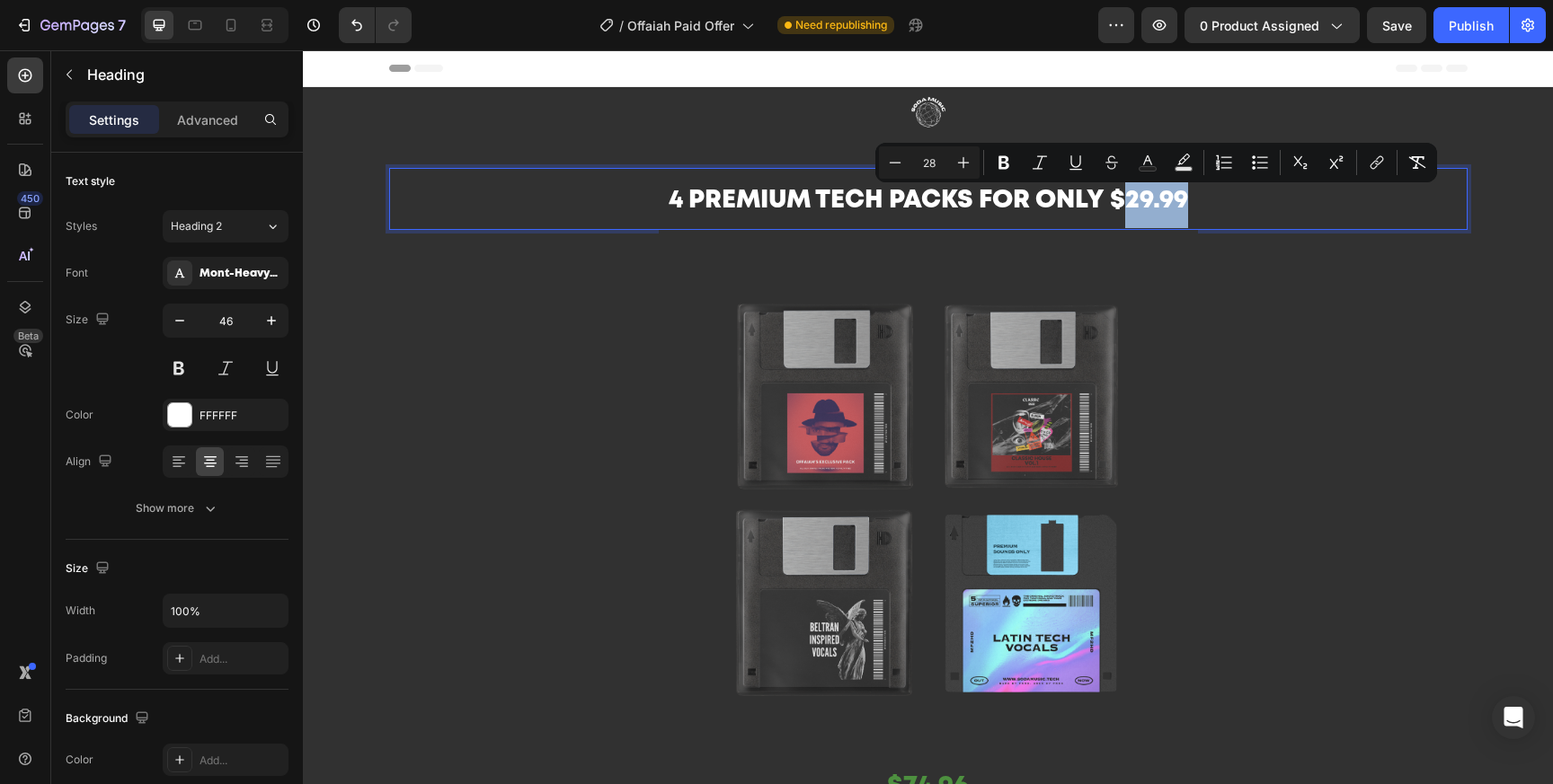
click at [1168, 208] on span "4 Premium tech packs for only $29.99" at bounding box center [928, 201] width 519 height 23
click at [1149, 207] on span "4 Premium tech packs for only $29.99" at bounding box center [928, 201] width 519 height 23
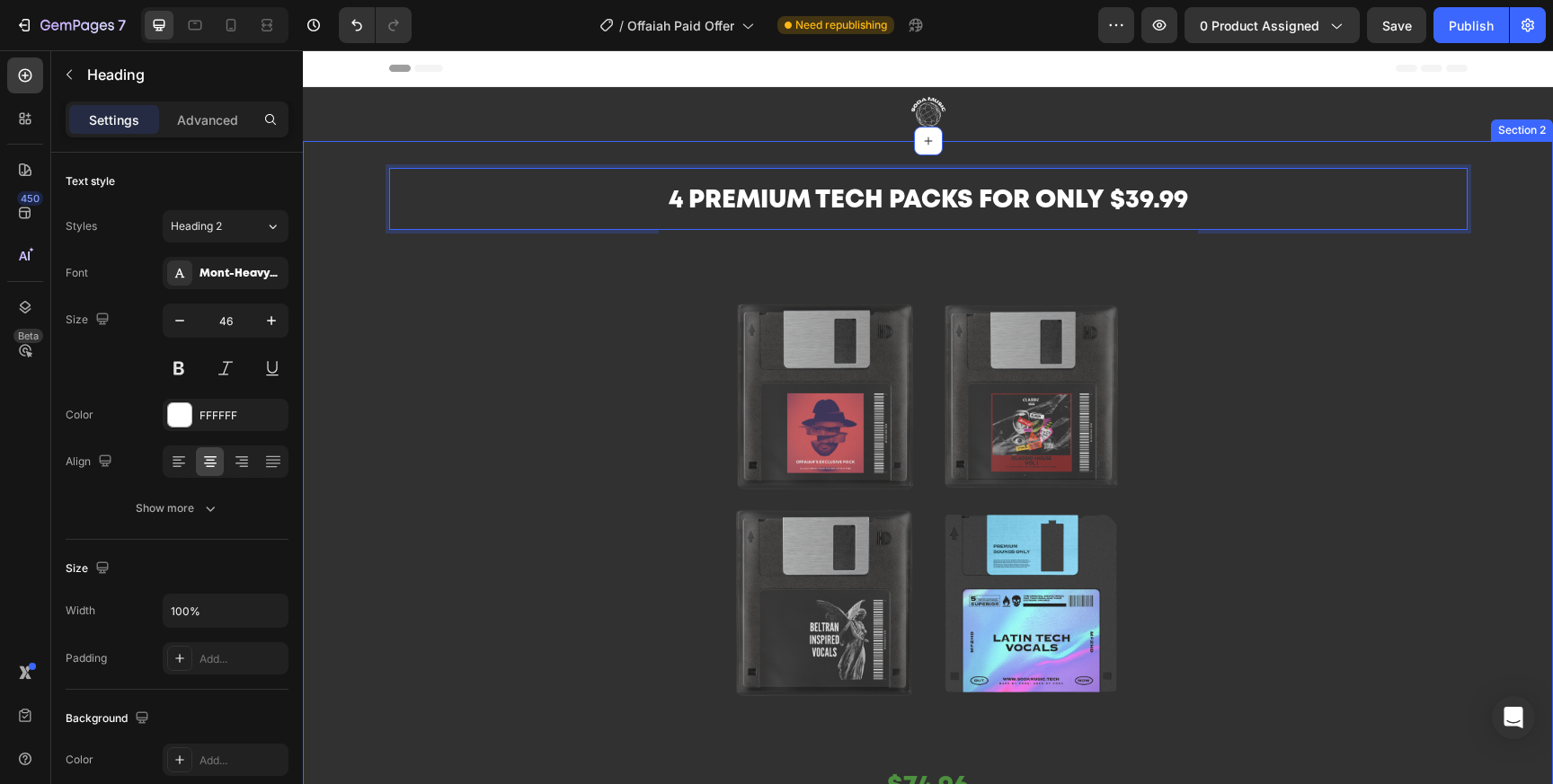
click at [1504, 358] on div "4 Premium tech packs for only $39.99 Heading 0 Image $74.96 Product Price Produ…" at bounding box center [928, 549] width 1250 height 726
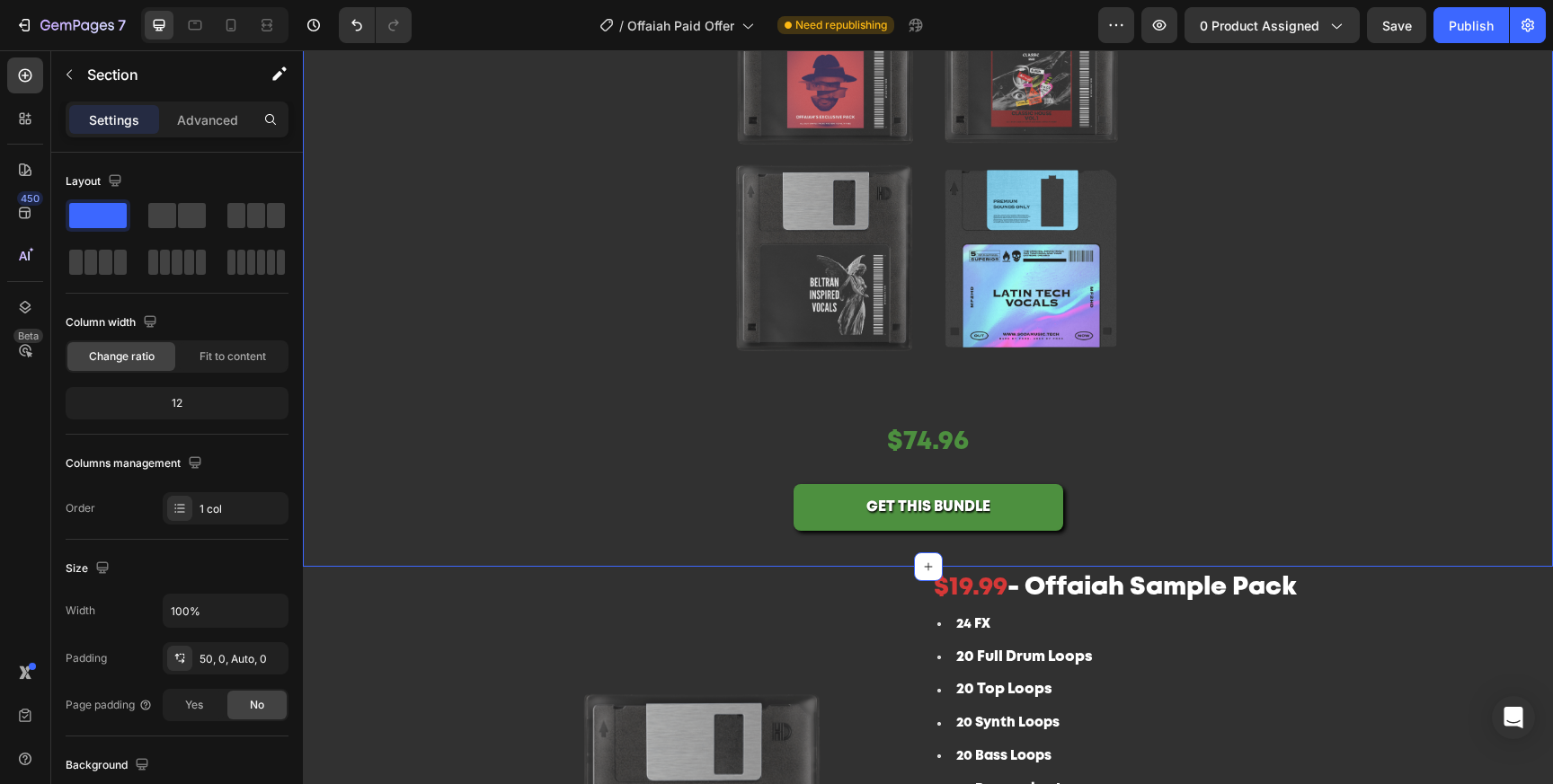
scroll to position [344, 0]
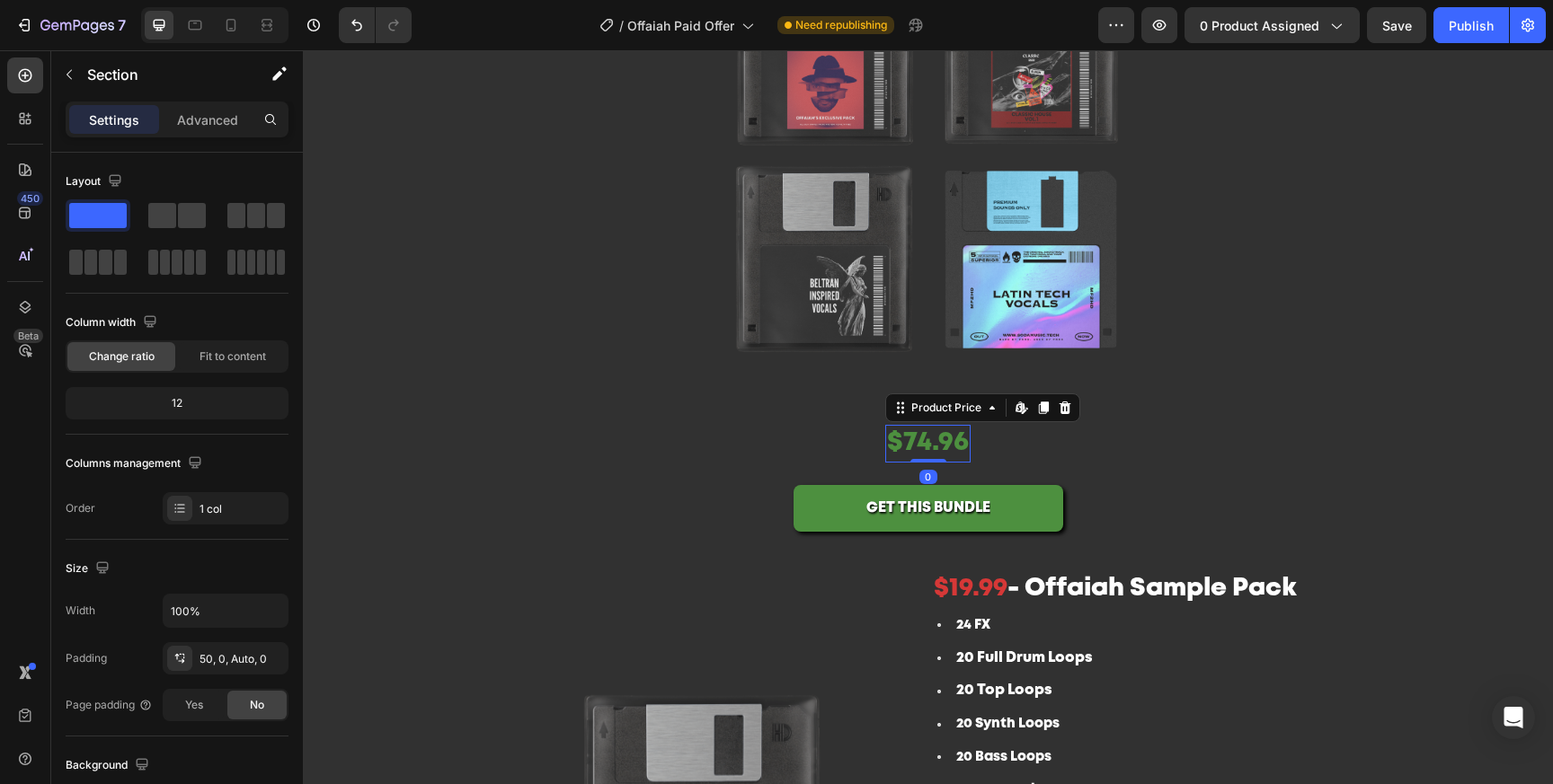
click at [917, 447] on div "$74.96" at bounding box center [928, 444] width 86 height 38
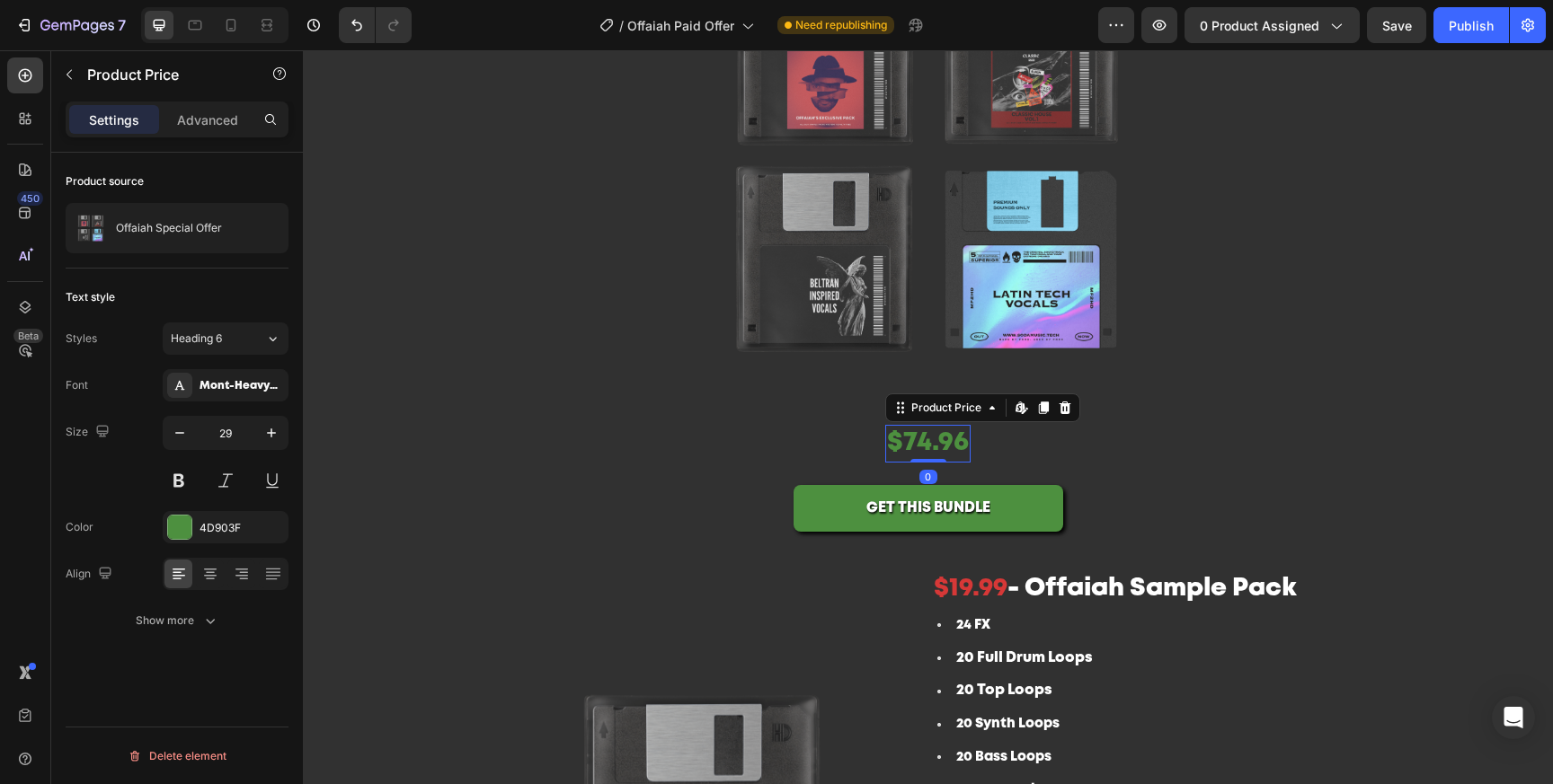
click at [918, 445] on div "$74.96" at bounding box center [928, 444] width 86 height 38
click at [1066, 412] on icon at bounding box center [1065, 408] width 11 height 12
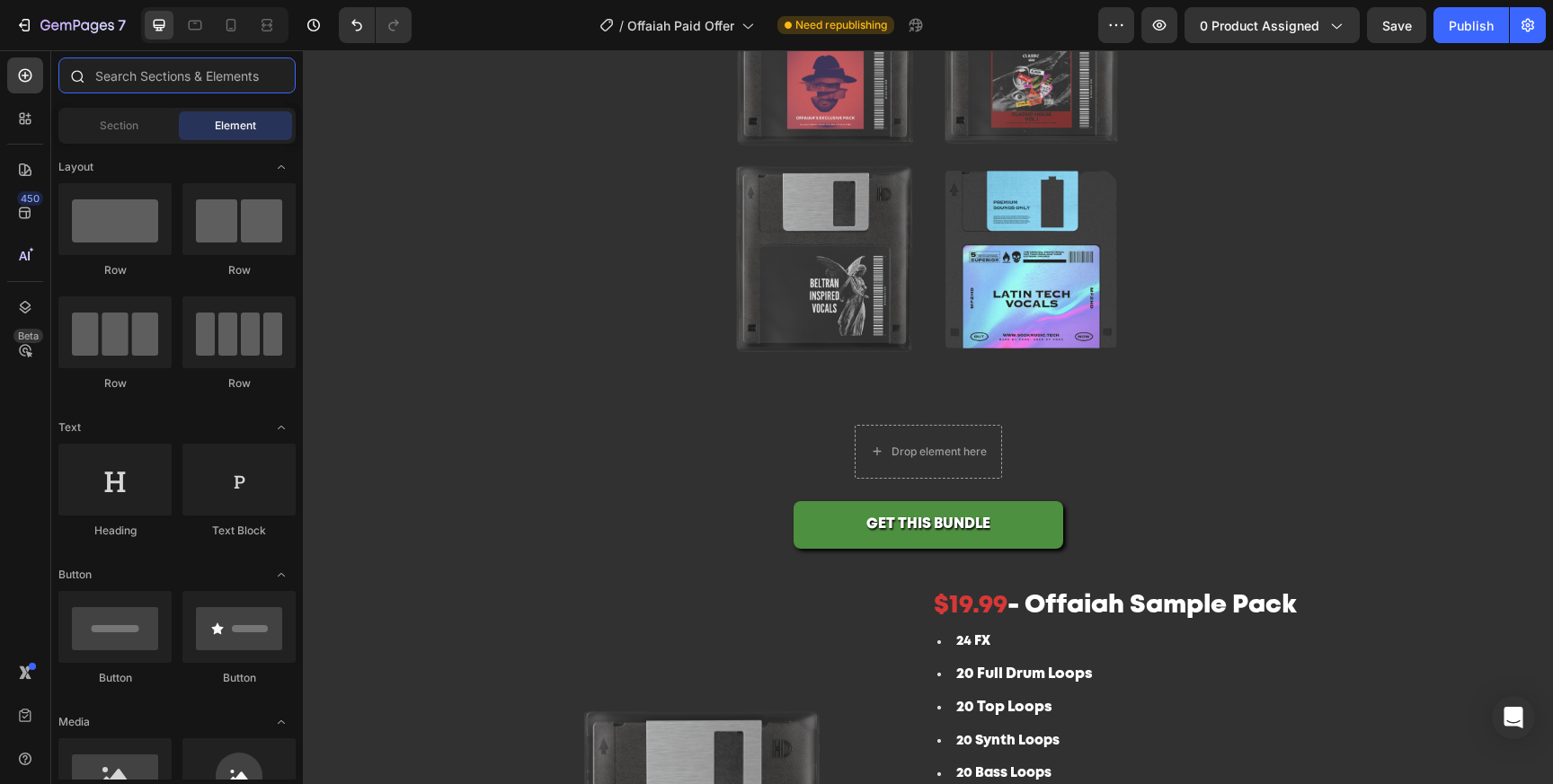
click at [150, 71] on input "text" at bounding box center [176, 75] width 237 height 36
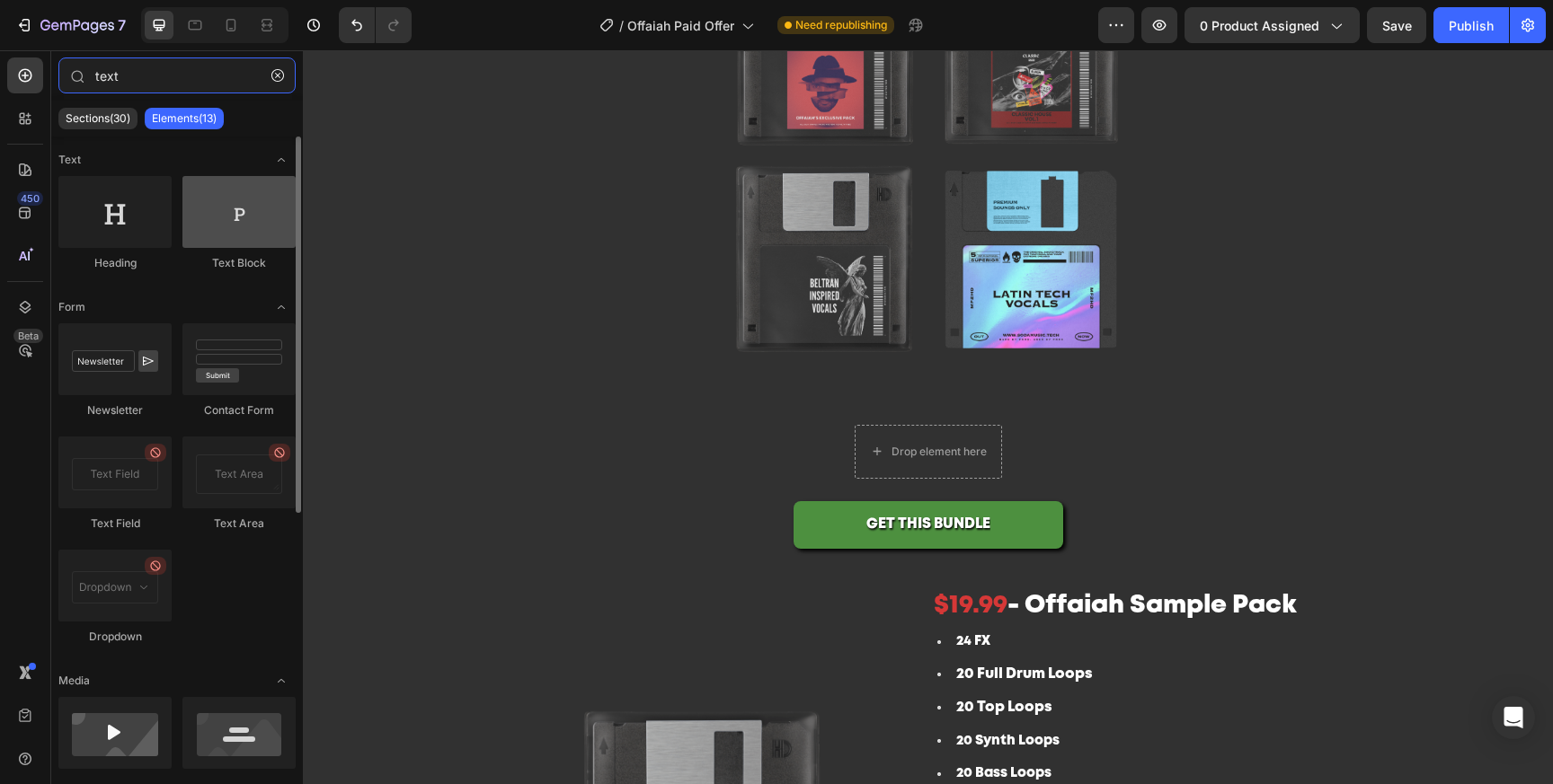
type input "text"
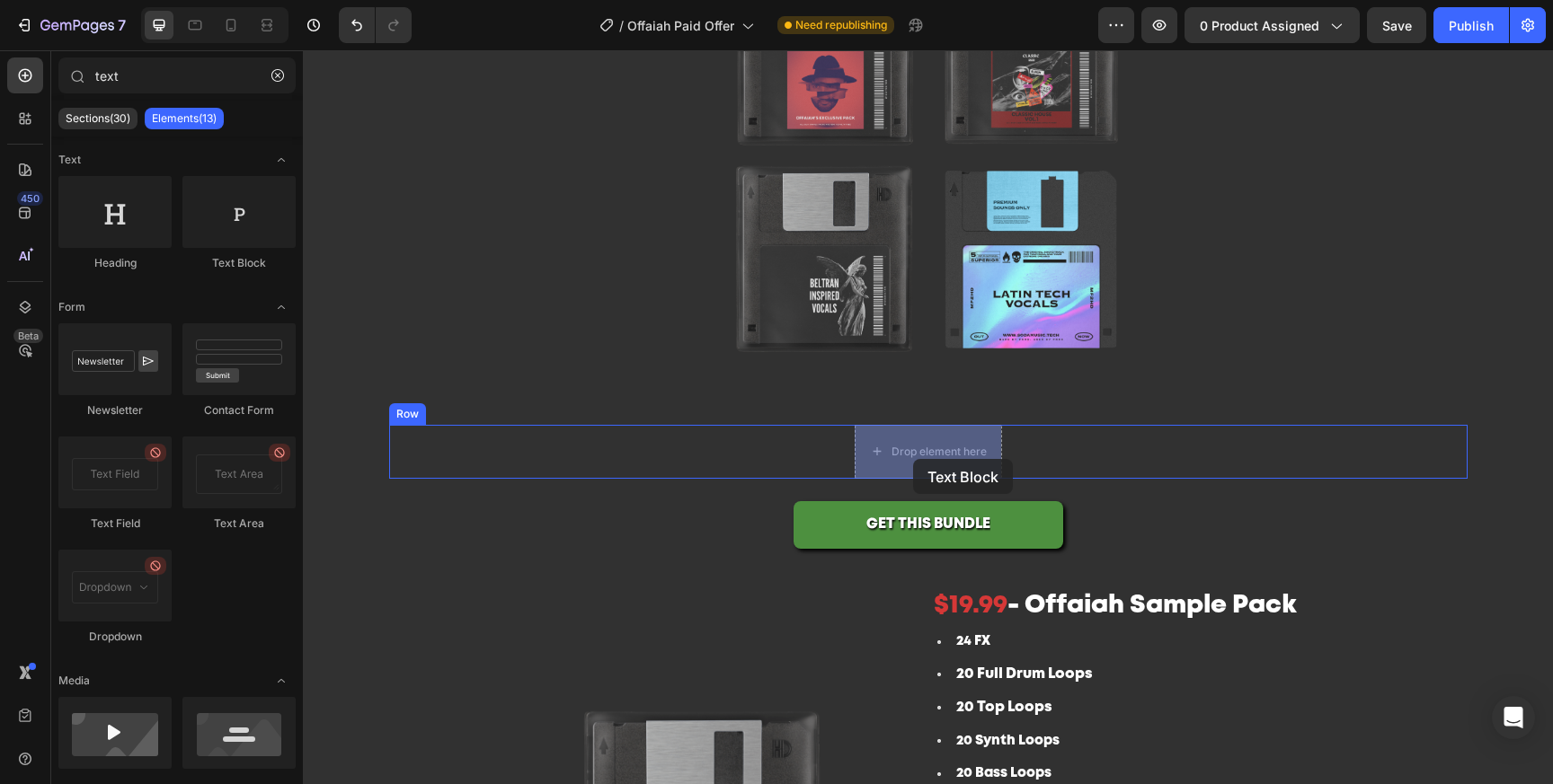
drag, startPoint x: 549, startPoint y: 261, endPoint x: 913, endPoint y: 458, distance: 413.9
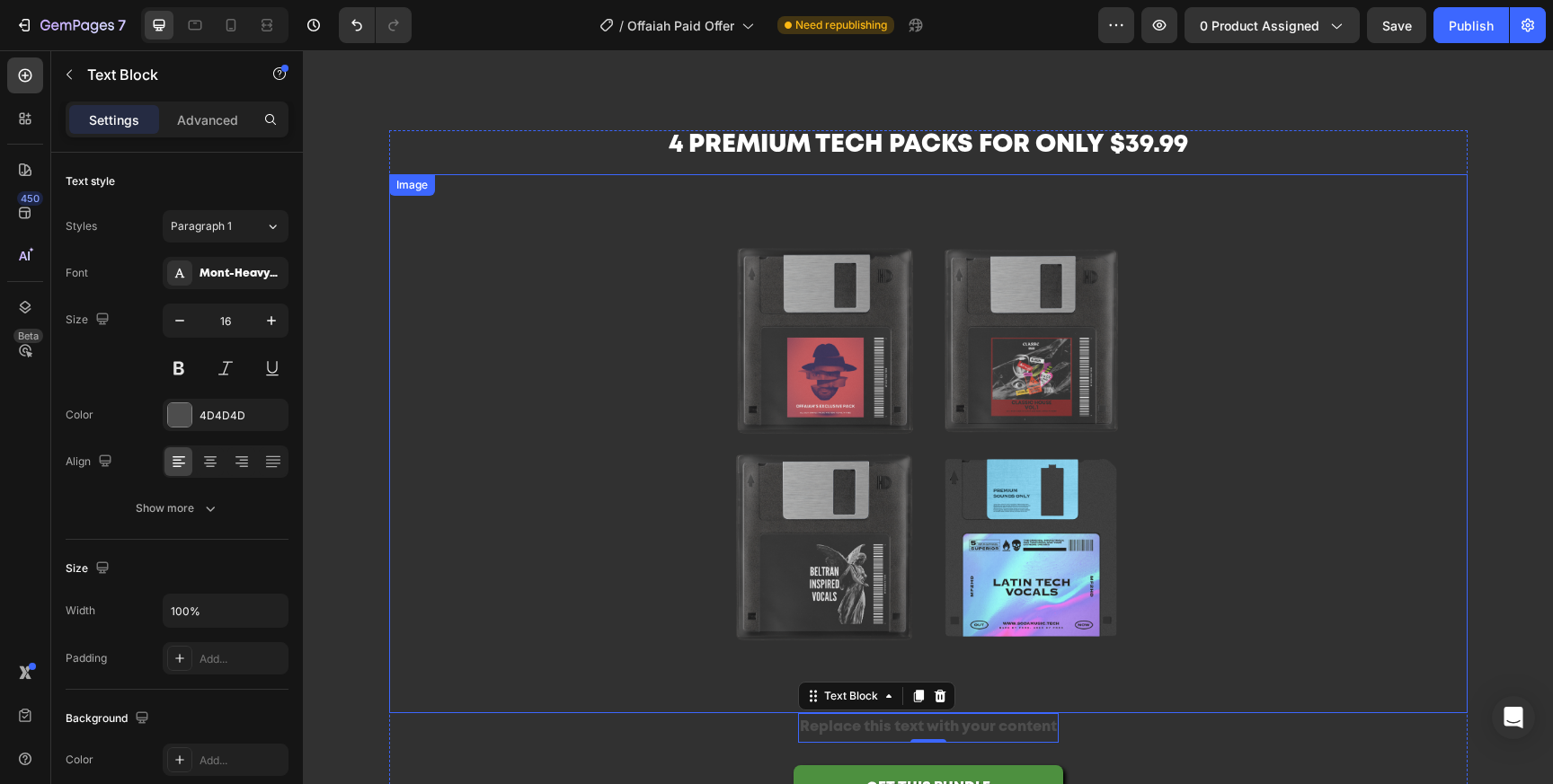
scroll to position [0, 0]
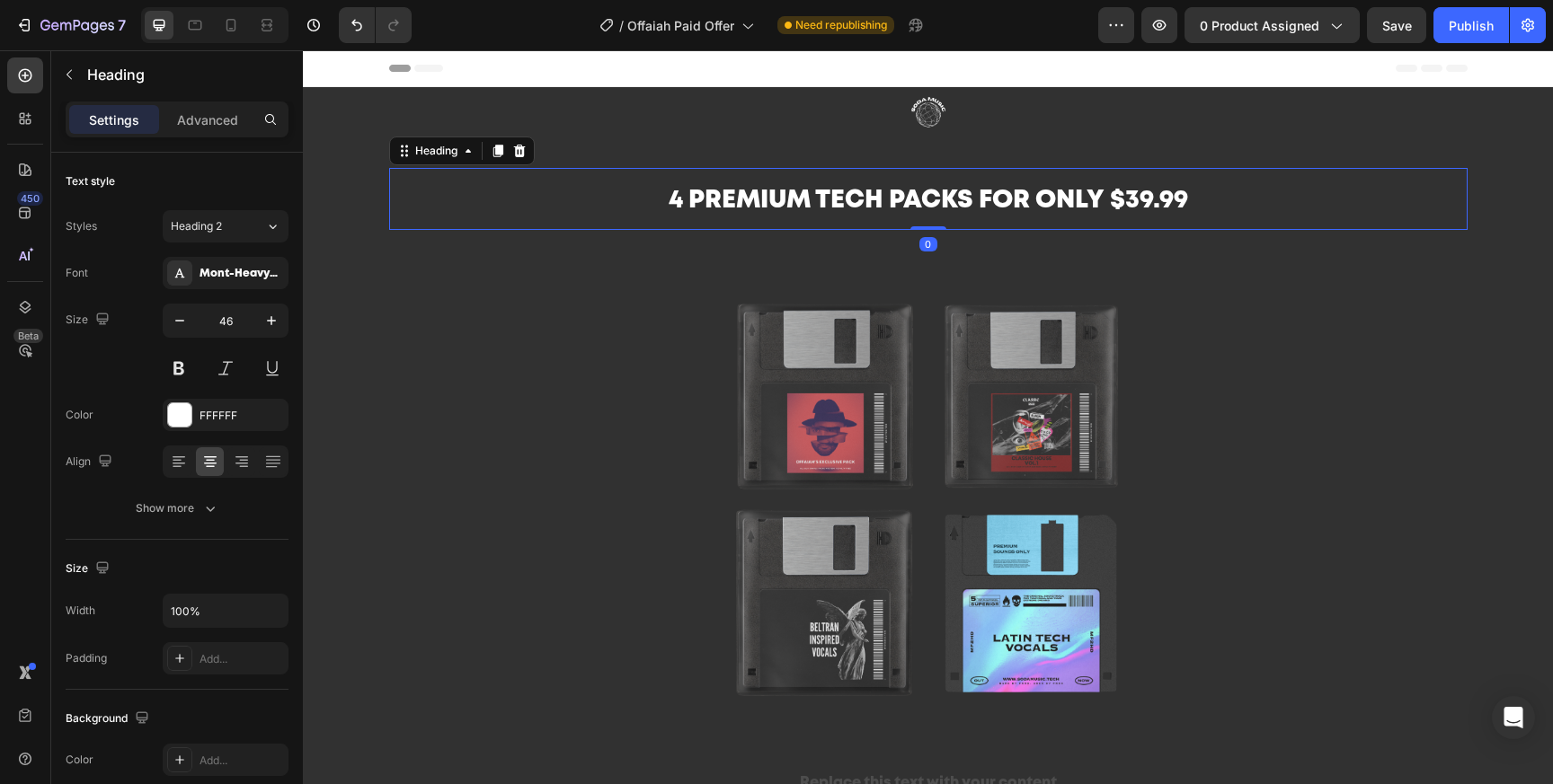
click at [1153, 206] on span "4 Premium tech packs for only $39.99" at bounding box center [928, 201] width 519 height 23
click at [1146, 197] on span "4 Premium tech packs for only $39.99" at bounding box center [928, 201] width 519 height 23
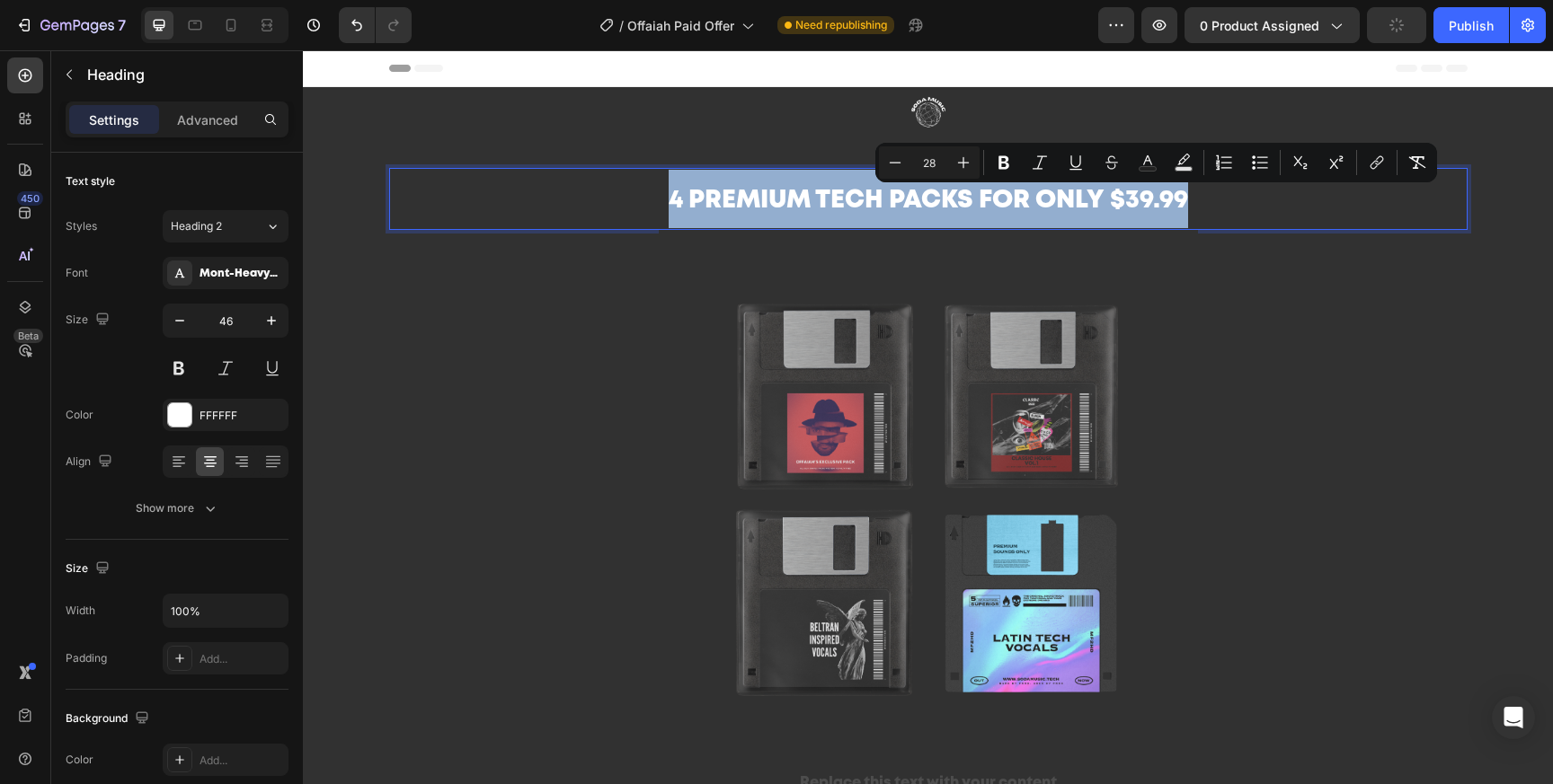
click at [1146, 197] on span "4 Premium tech packs for only $39.99" at bounding box center [928, 201] width 519 height 23
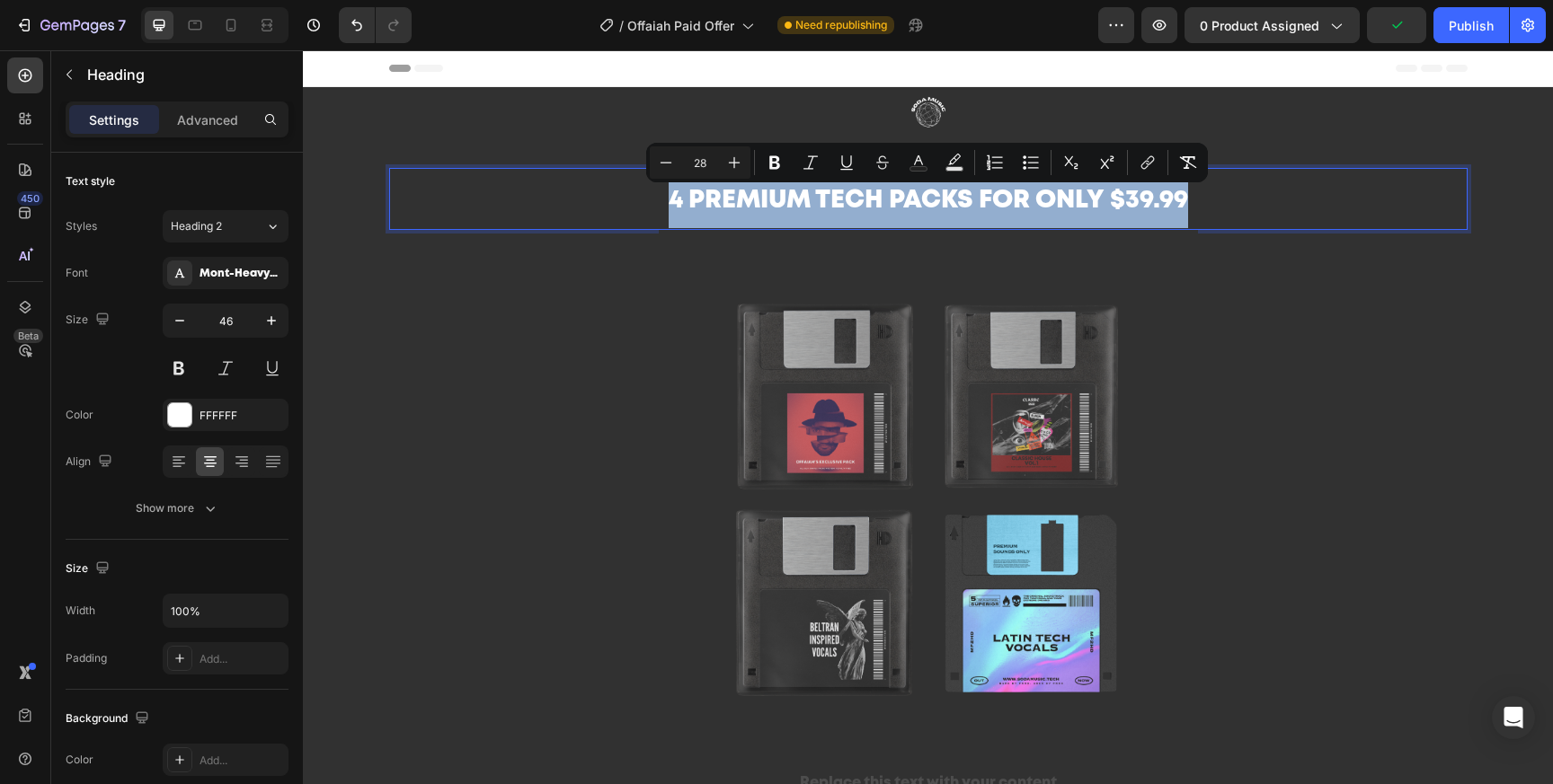
click at [1143, 204] on span "4 Premium tech packs for only $39.99" at bounding box center [928, 201] width 519 height 23
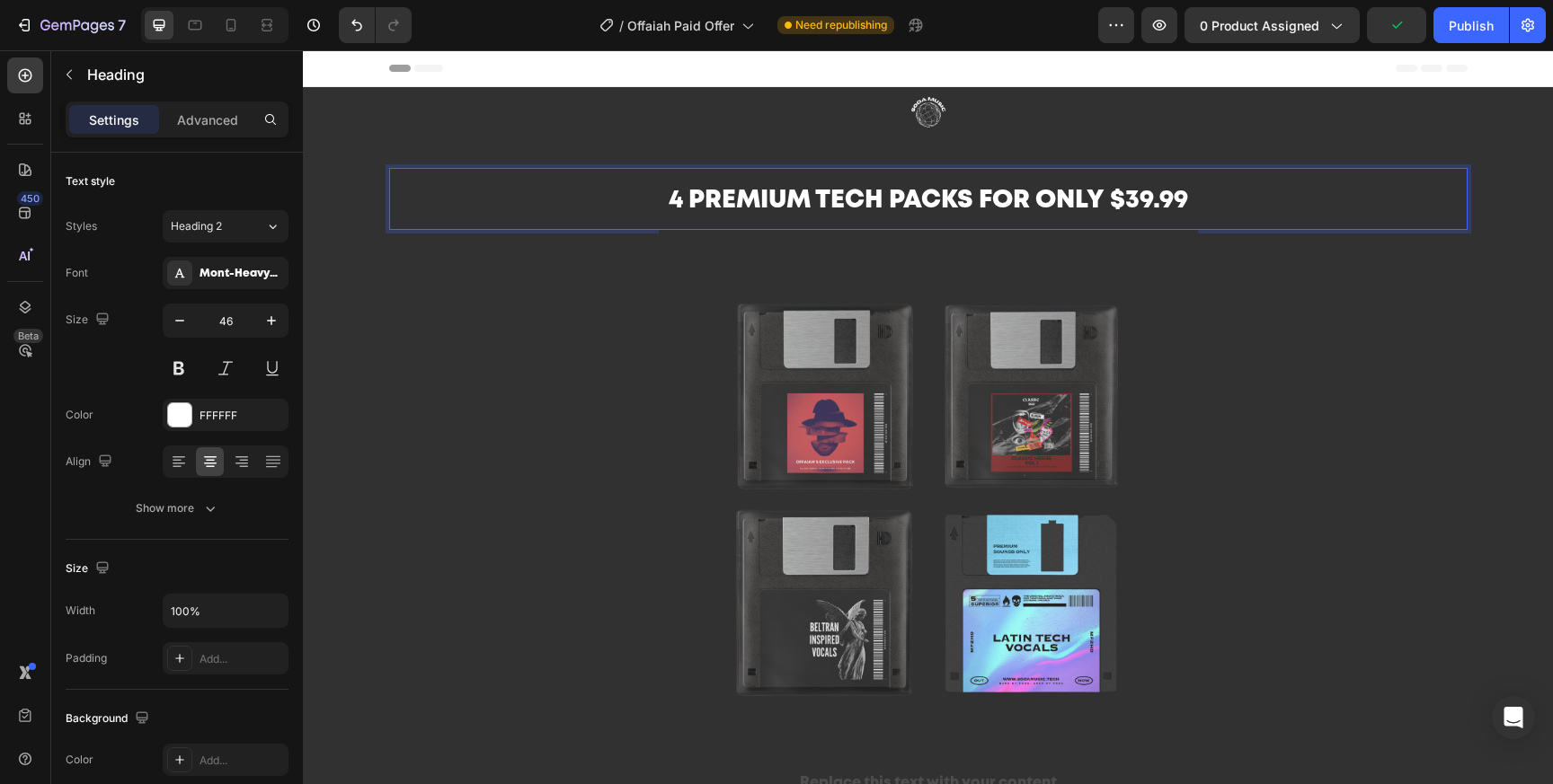
click at [1225, 204] on p "4 Premium tech packs for only $39.99" at bounding box center [928, 198] width 1075 height 58
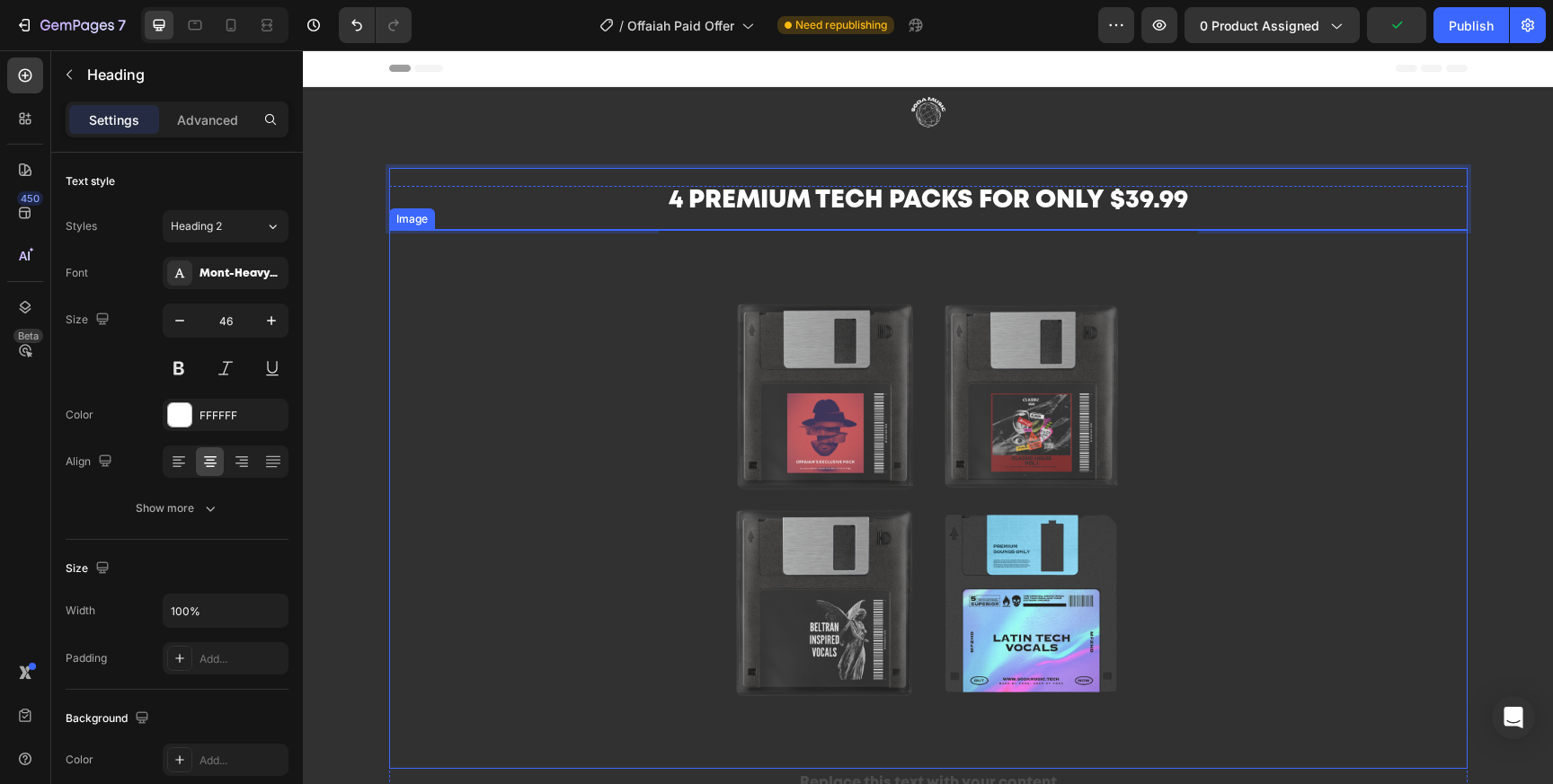
click at [1235, 550] on div at bounding box center [928, 499] width 1079 height 539
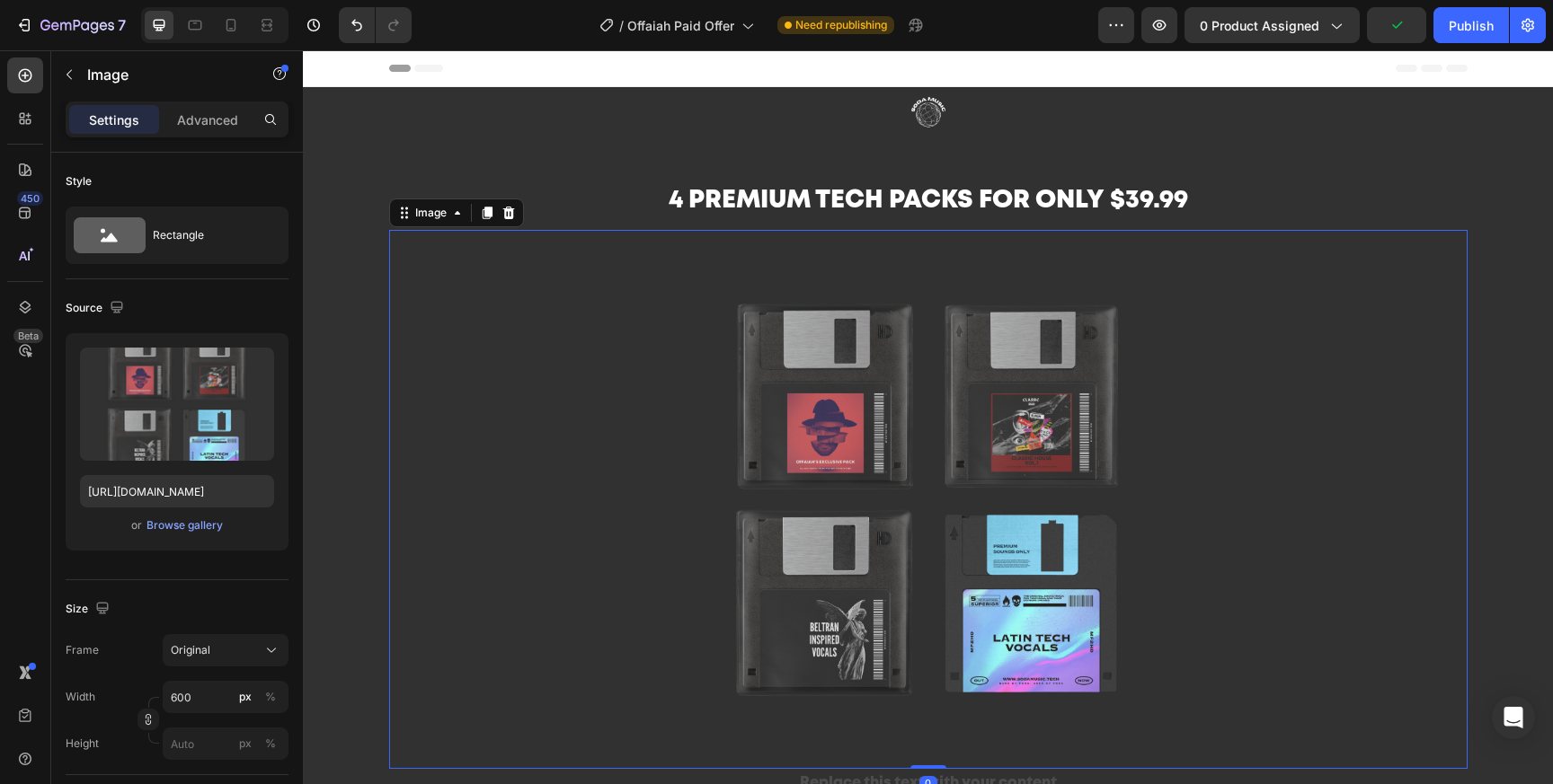
scroll to position [106, 0]
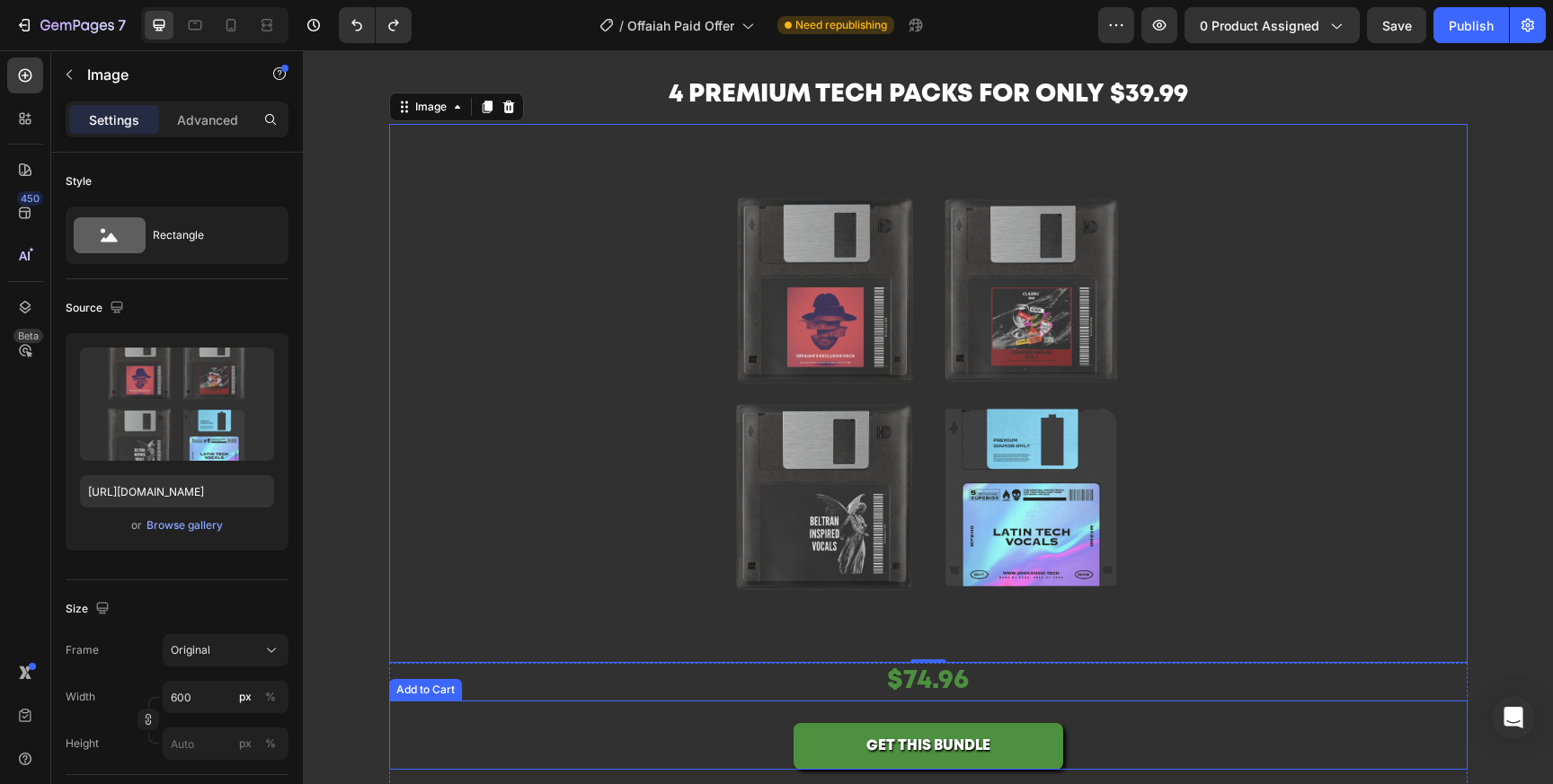
click at [1334, 719] on div "GET THIS BUNDLE Add to Cart" at bounding box center [928, 736] width 1079 height 70
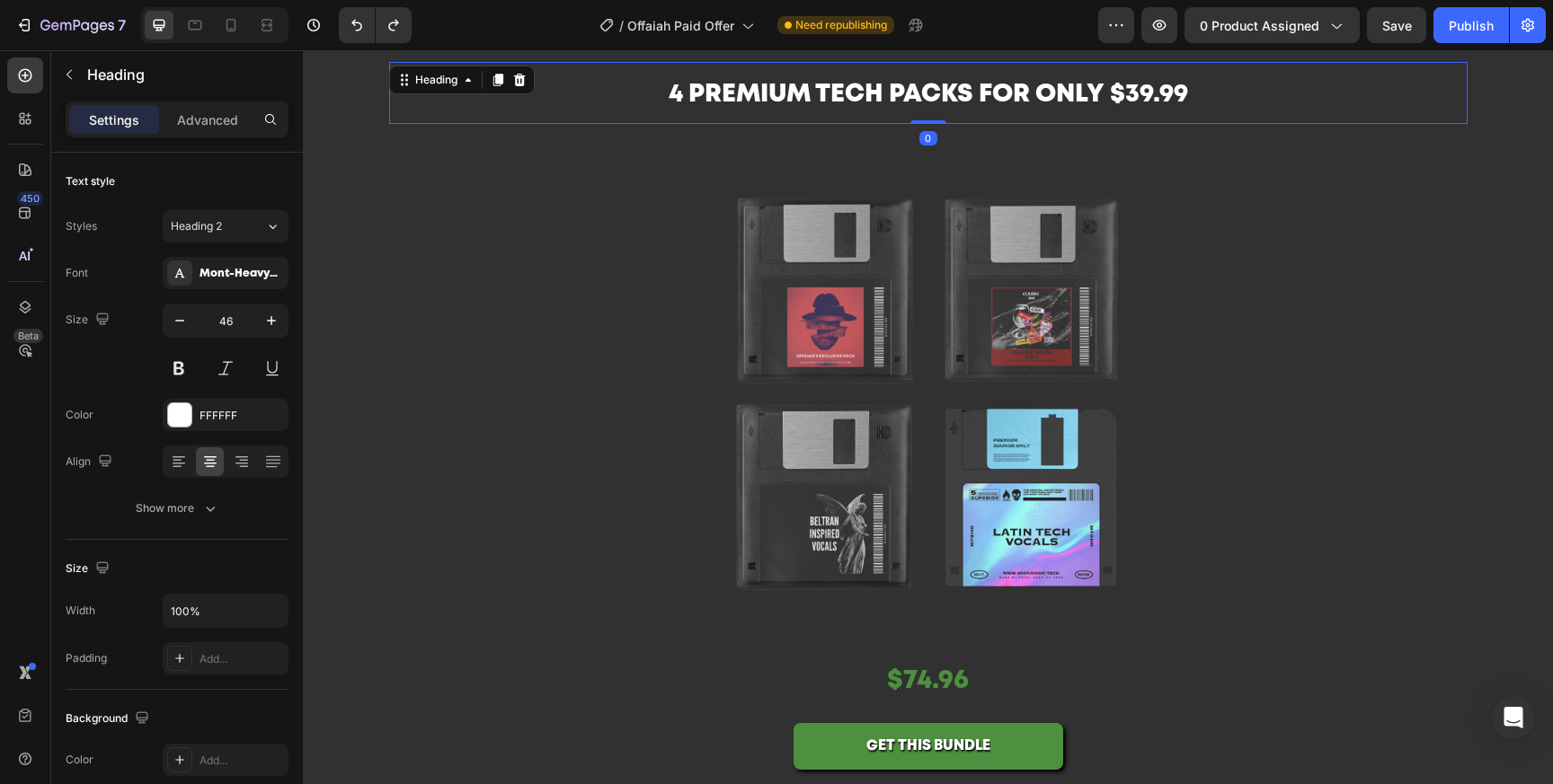
click at [1158, 94] on span "4 Premium tech packs for only $39.99" at bounding box center [928, 95] width 519 height 23
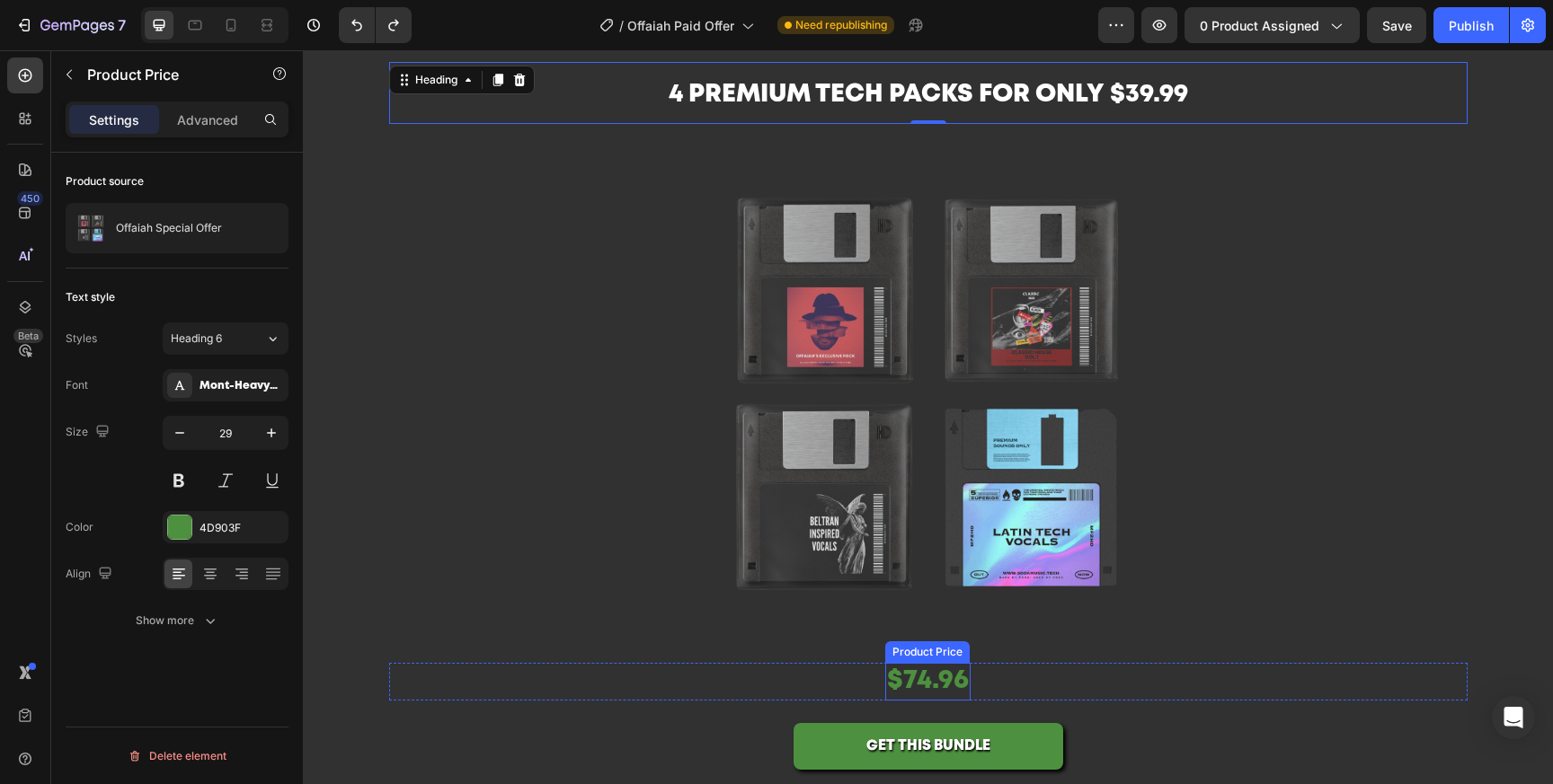
click at [939, 681] on div "$74.96" at bounding box center [928, 682] width 86 height 38
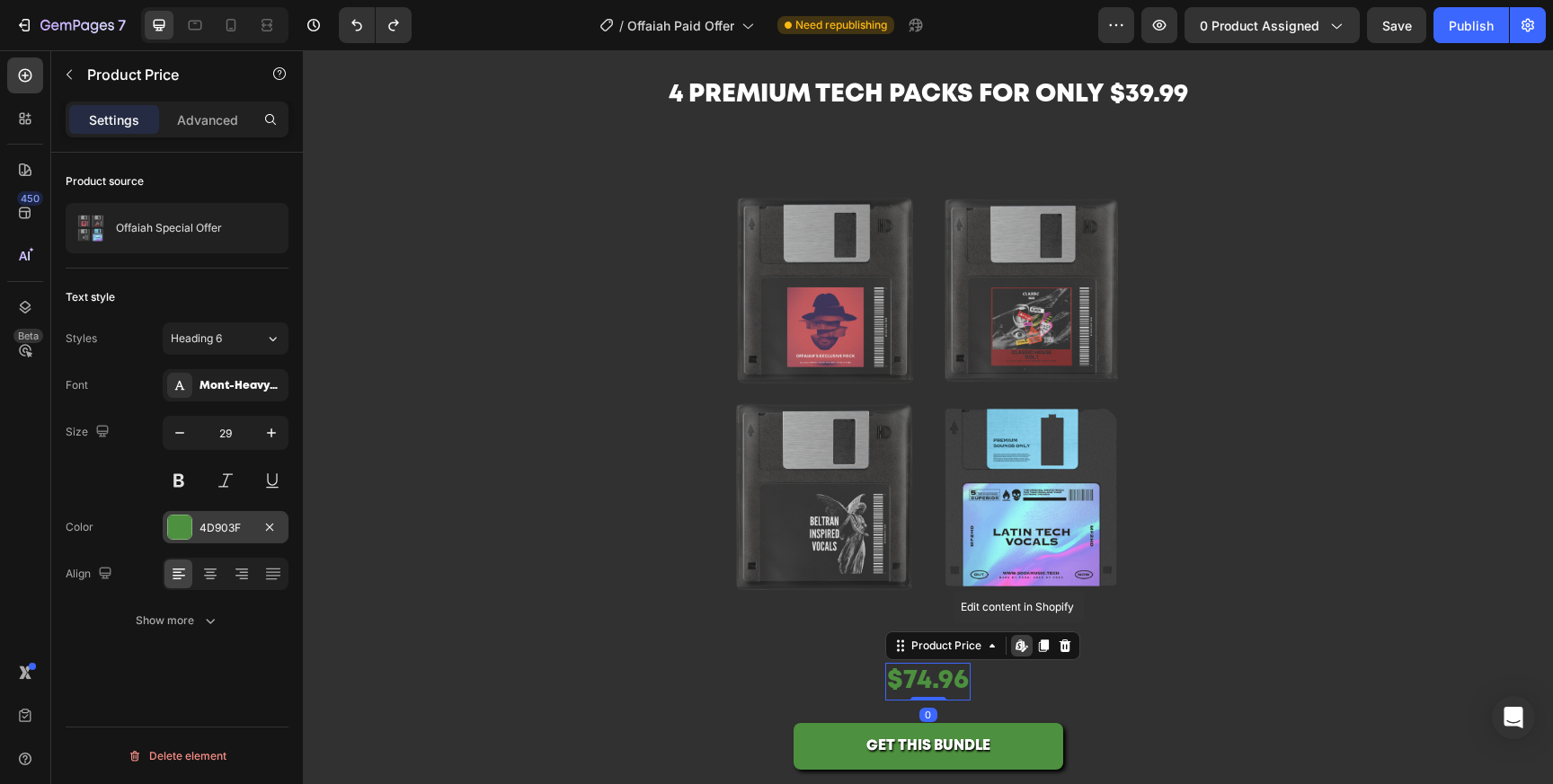
click at [238, 522] on div "4D903F" at bounding box center [225, 528] width 52 height 16
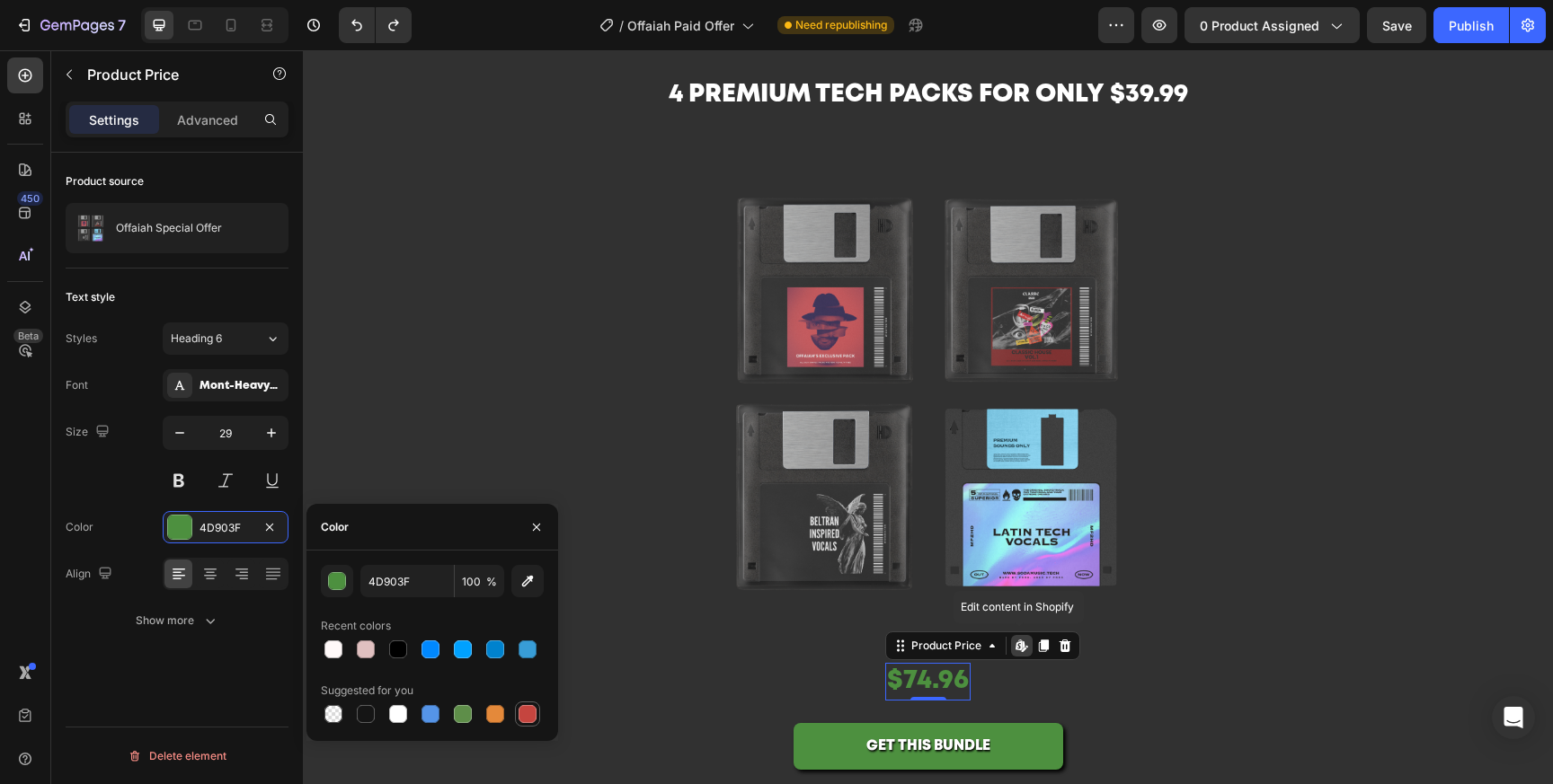
click at [526, 720] on div at bounding box center [527, 714] width 18 height 18
type input "C5453F"
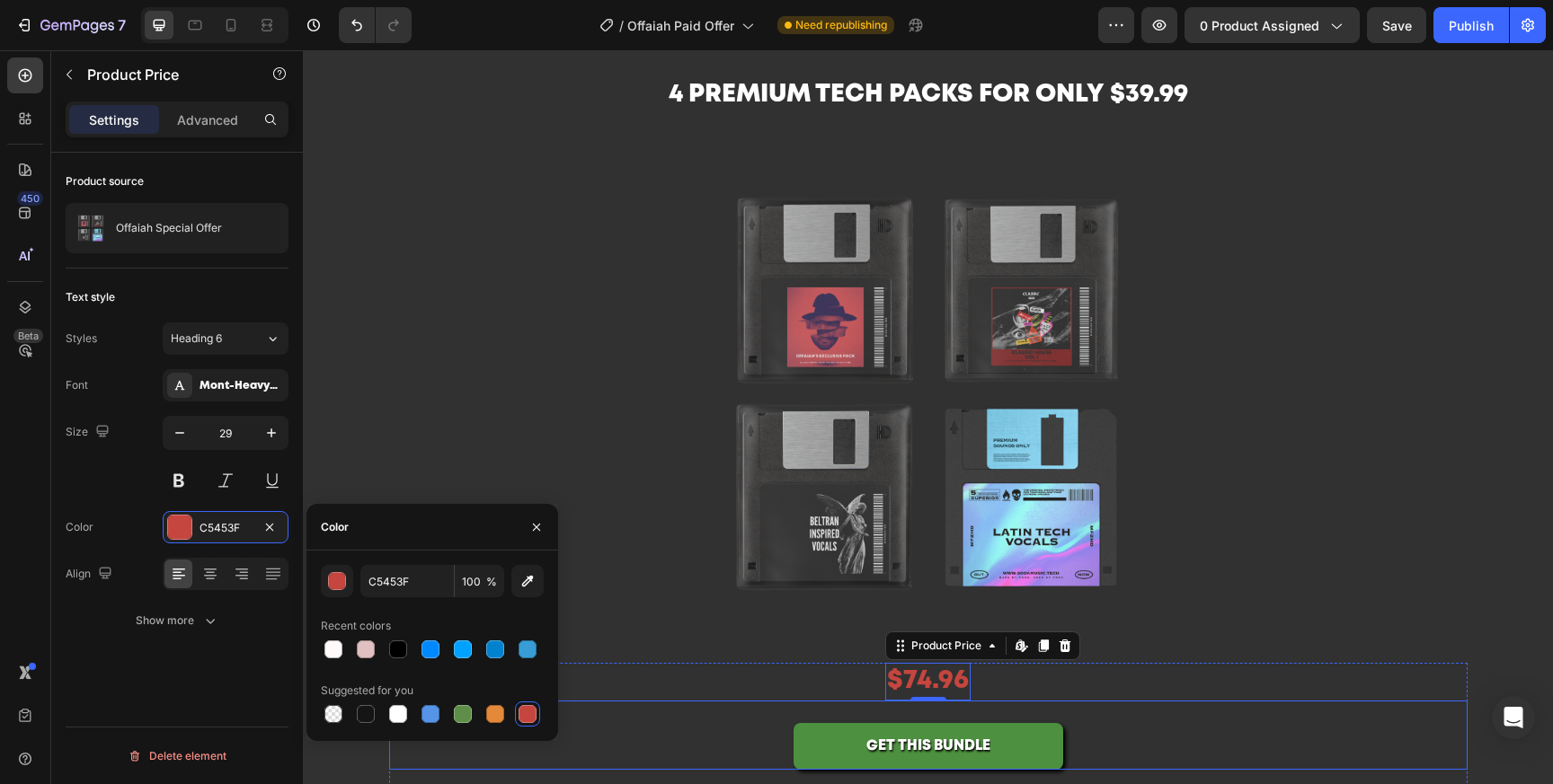
click at [1179, 734] on div "GET THIS BUNDLE Add to Cart" at bounding box center [928, 736] width 1079 height 70
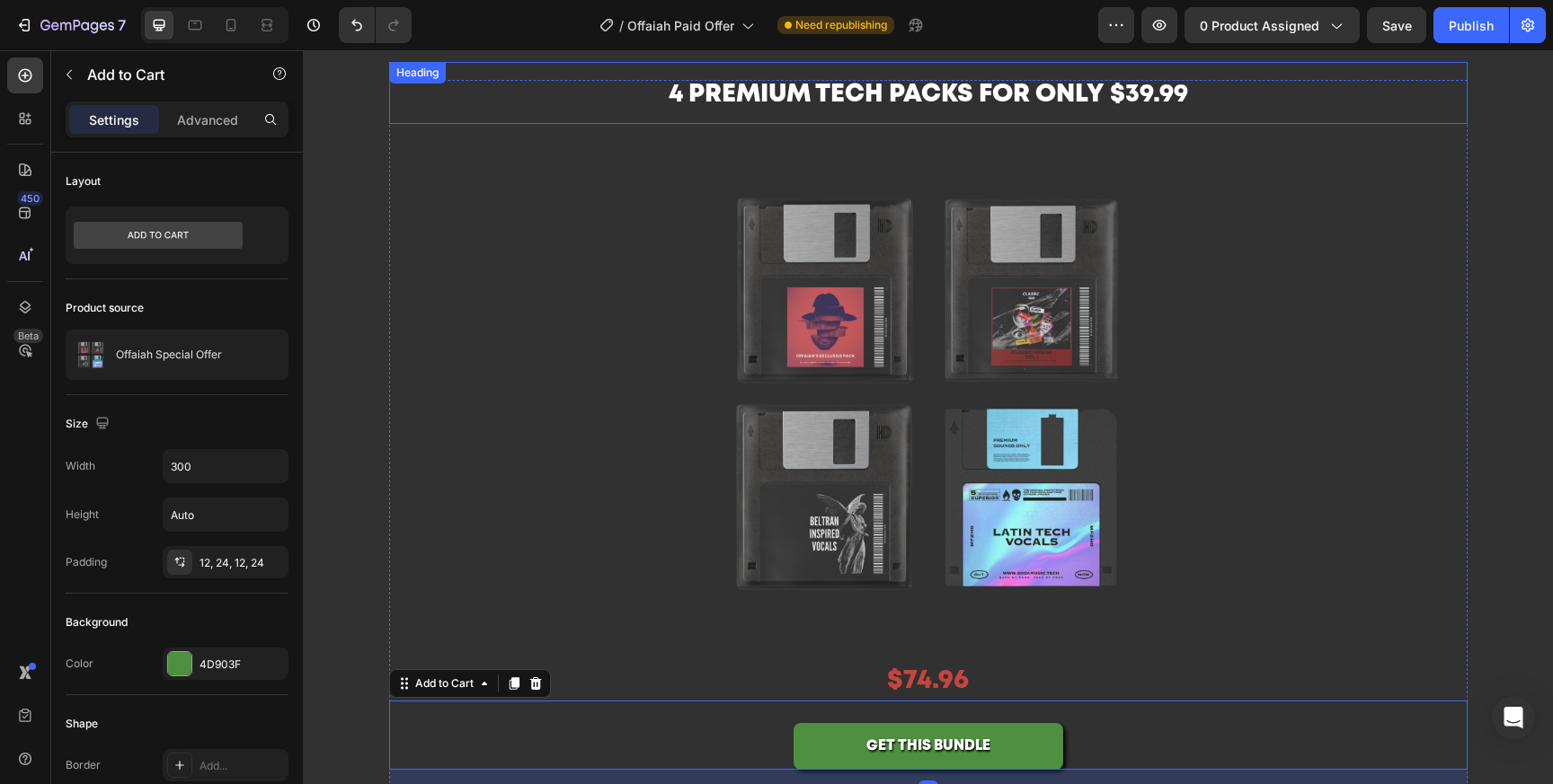
click at [1161, 91] on span "4 Premium tech packs for only $39.99" at bounding box center [928, 95] width 519 height 23
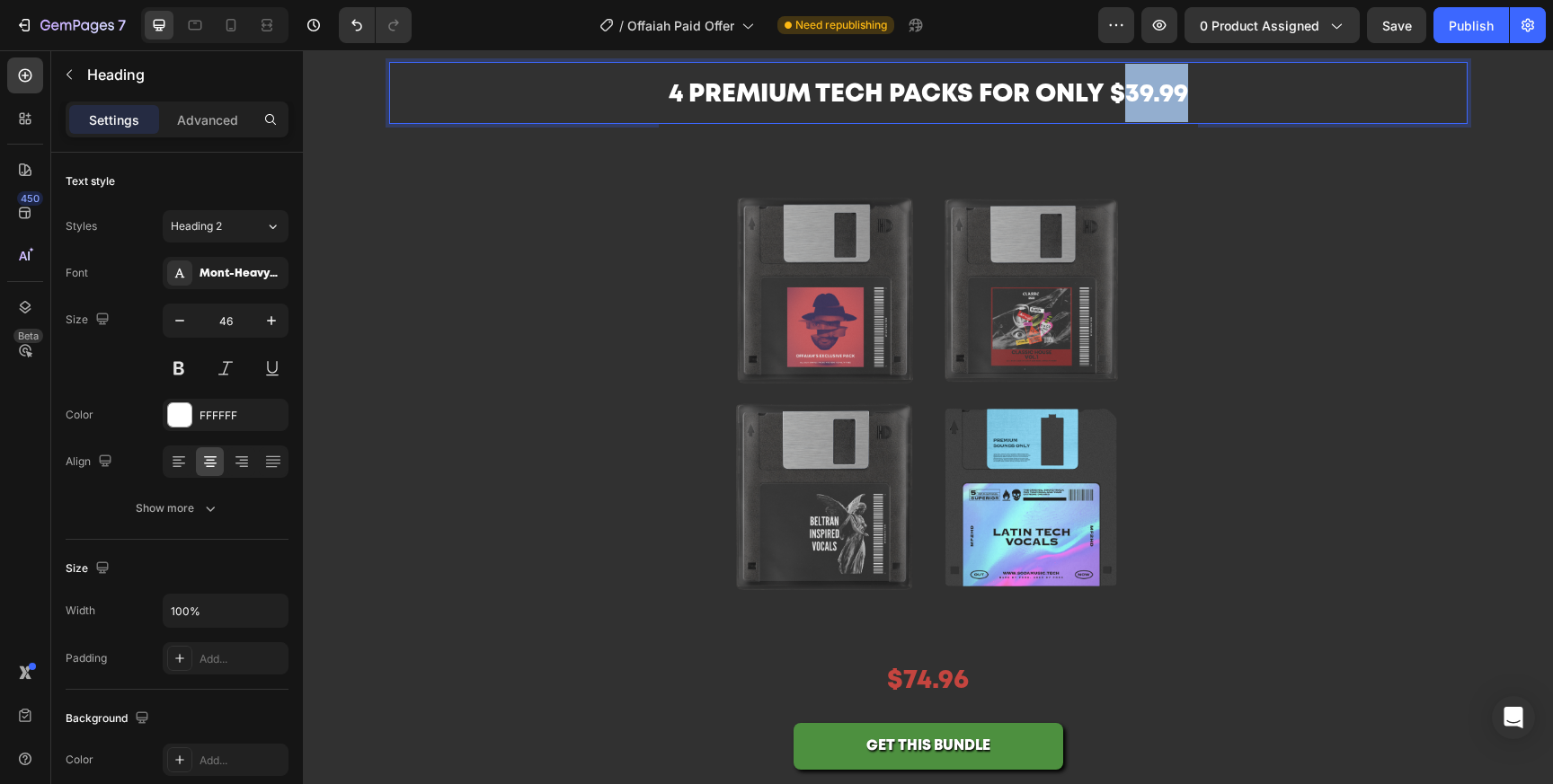
click at [1146, 91] on span "4 Premium tech packs for only $39.99" at bounding box center [928, 95] width 519 height 23
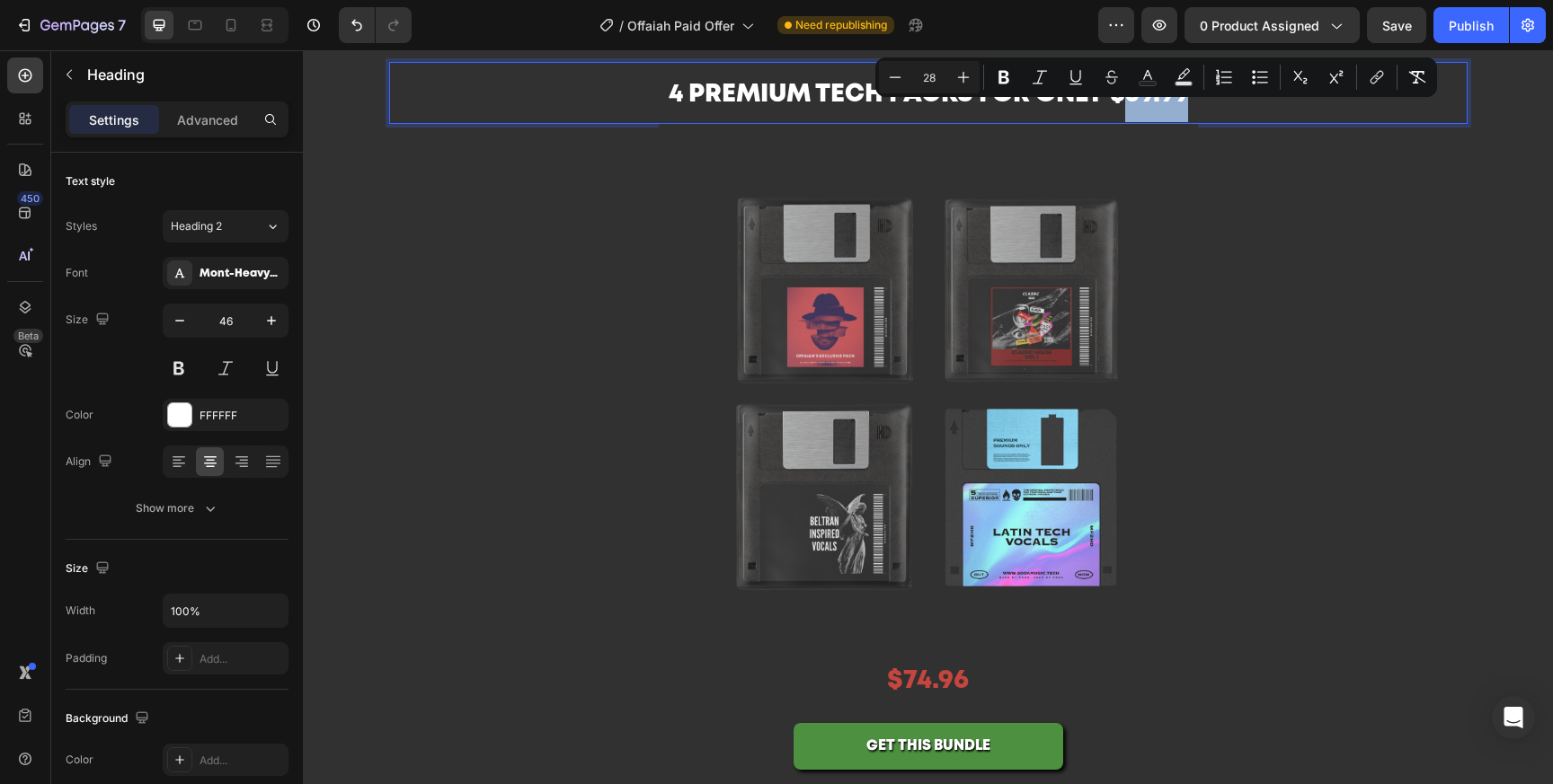
click at [1118, 94] on div "Minus 28 Plus Bold Italic Underline Strikethrough Text Color Text Background Co…" at bounding box center [1156, 76] width 561 height 39
click at [1118, 101] on span "4 Premium tech packs for only $39.99" at bounding box center [928, 95] width 519 height 23
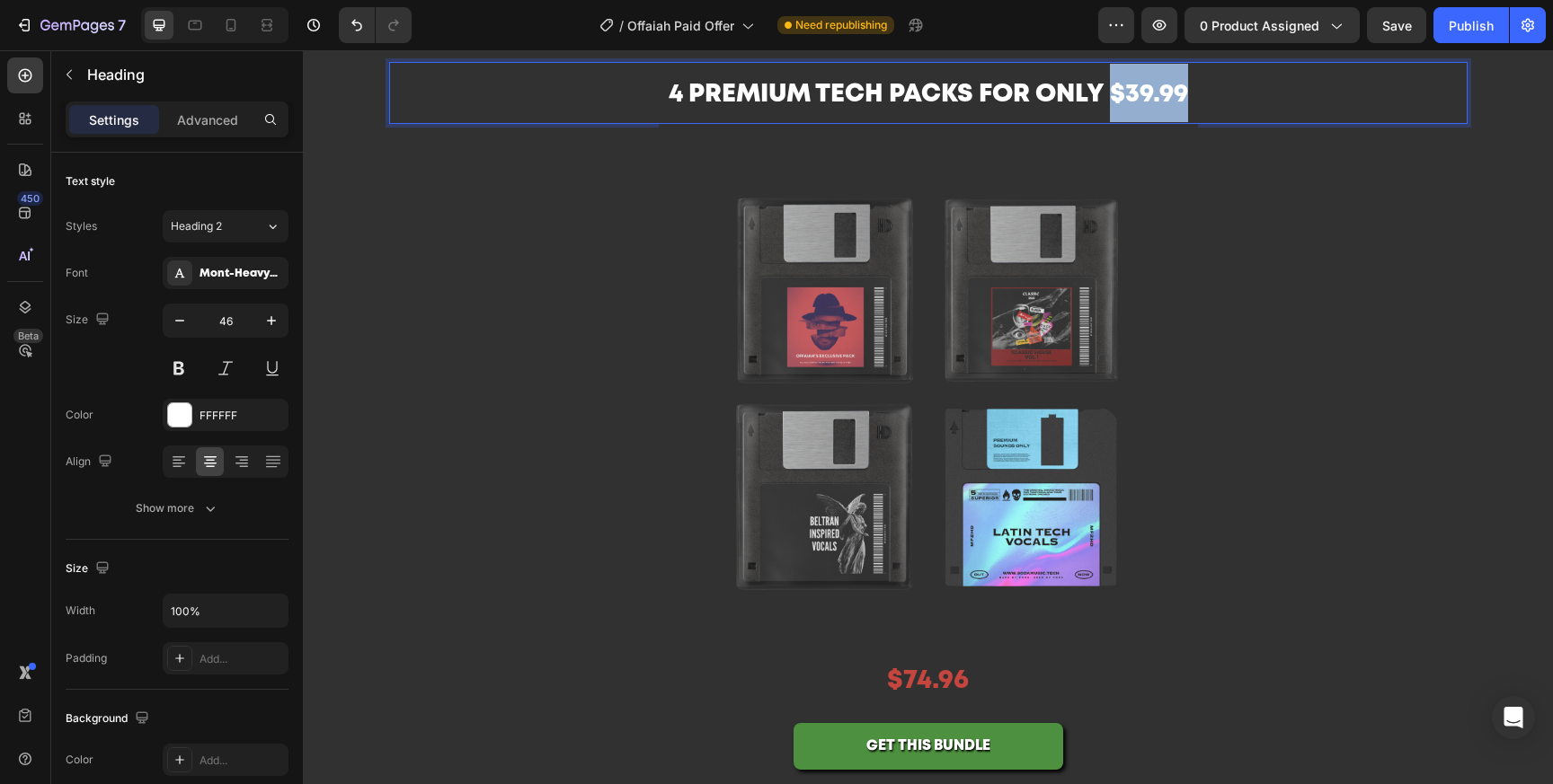
drag, startPoint x: 1117, startPoint y: 105, endPoint x: 1219, endPoint y: 105, distance: 102.0
click at [1218, 105] on p "4 Premium tech packs for only $39.99" at bounding box center [928, 92] width 1075 height 58
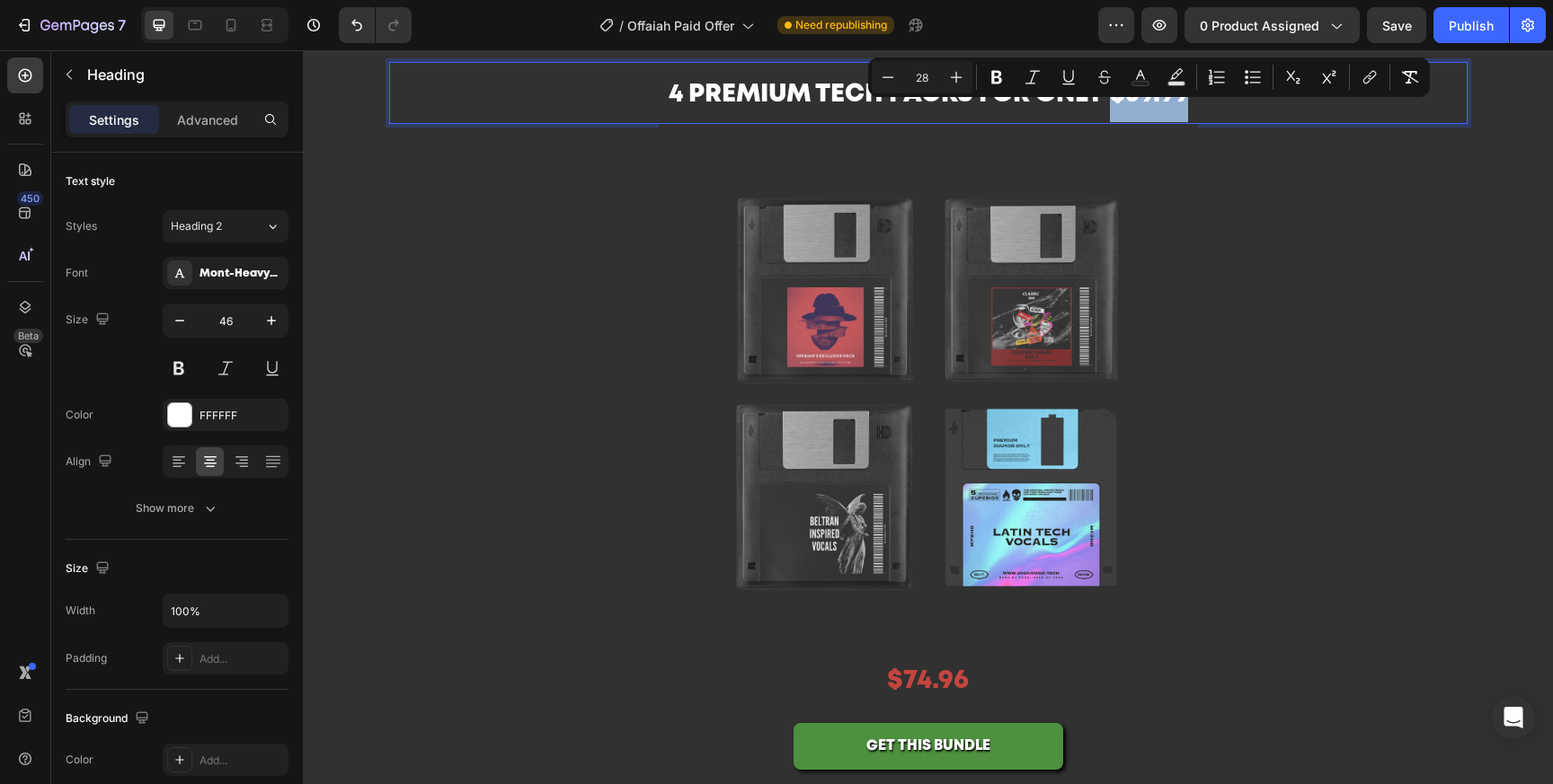
copy span "$39.99"
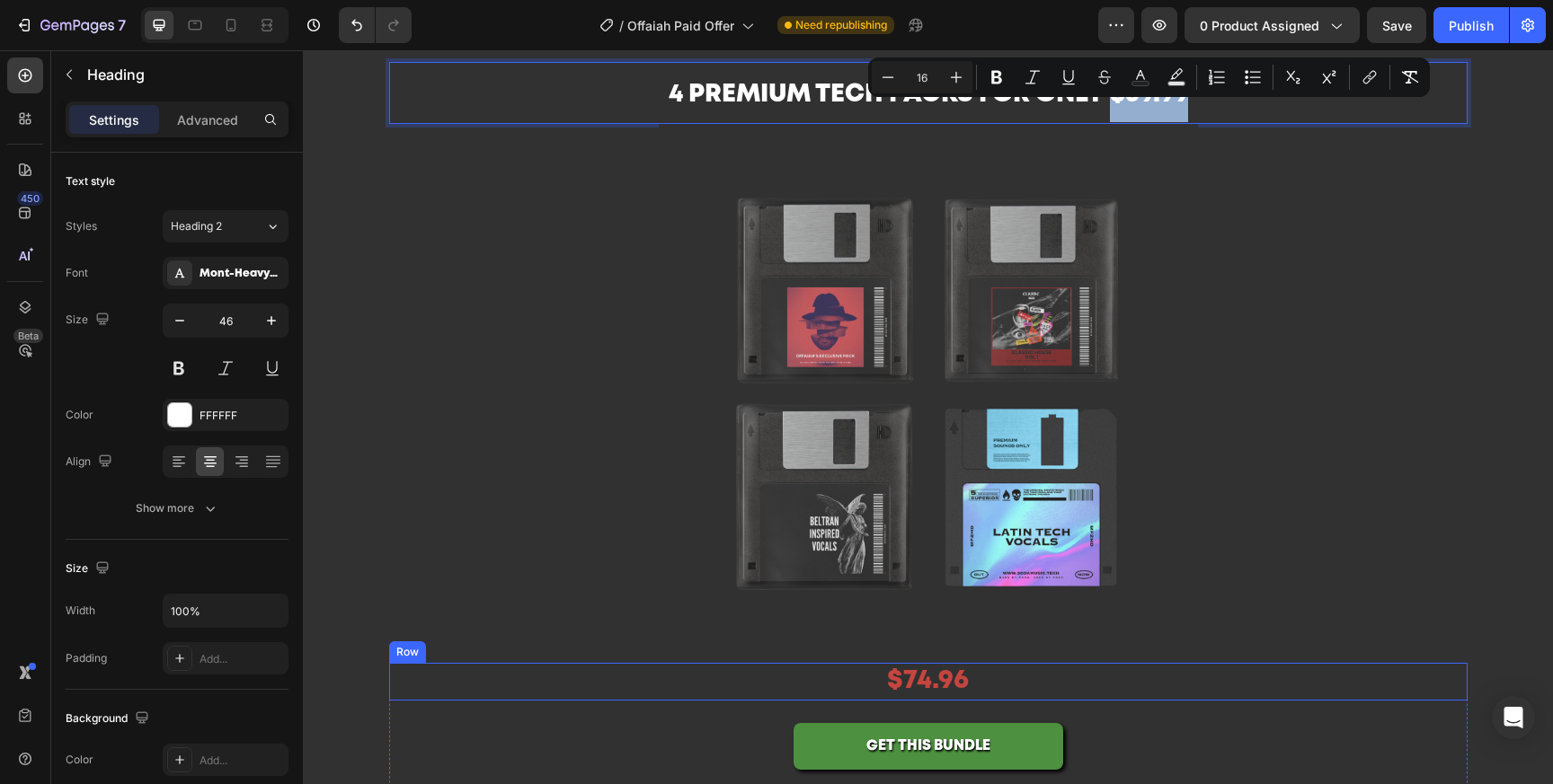
click at [1035, 673] on div "$74.96 Product Price Product Price Row" at bounding box center [928, 682] width 1079 height 38
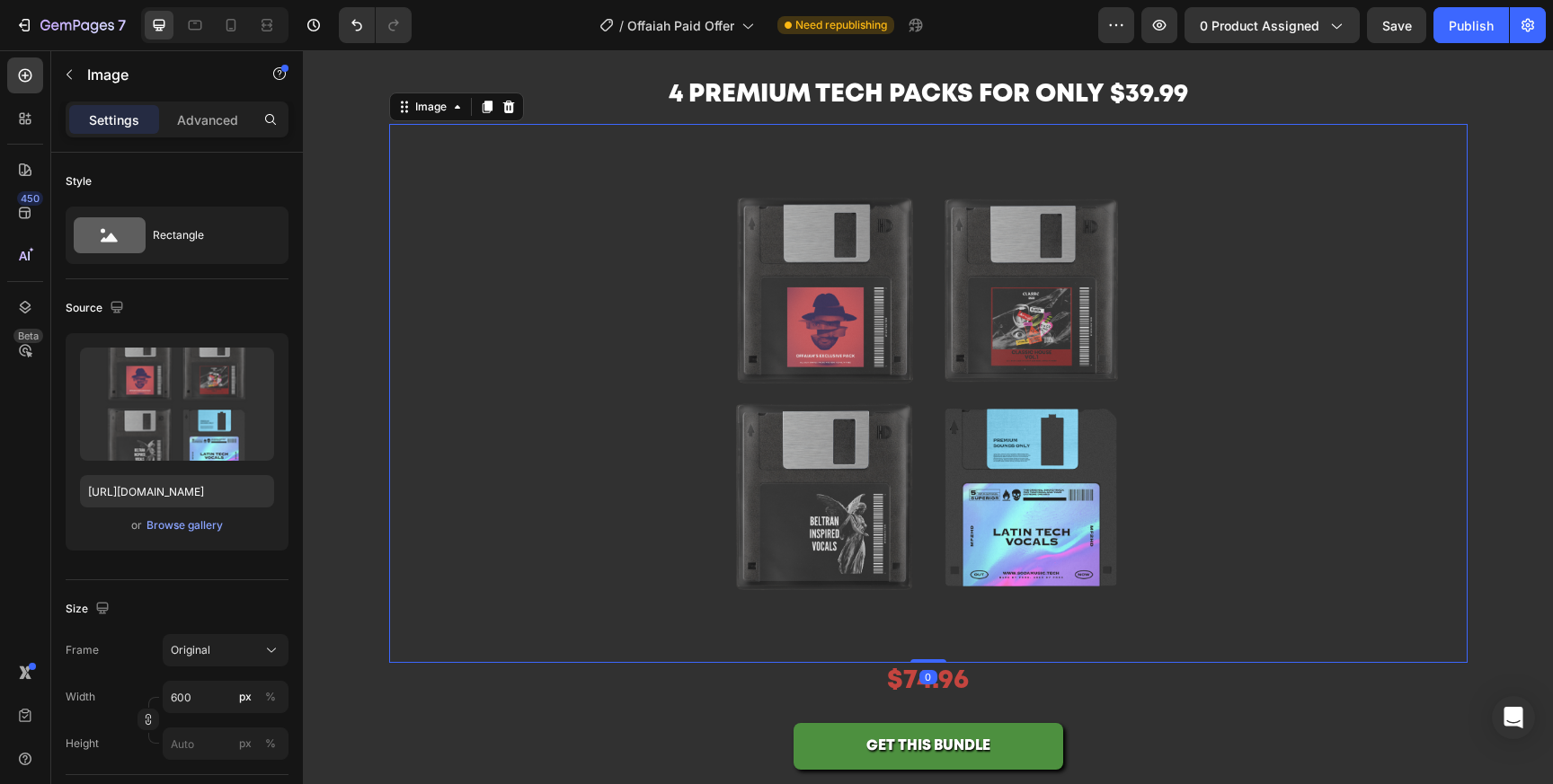
click at [1178, 624] on img at bounding box center [928, 393] width 539 height 539
click at [72, 72] on icon "button" at bounding box center [69, 74] width 14 height 14
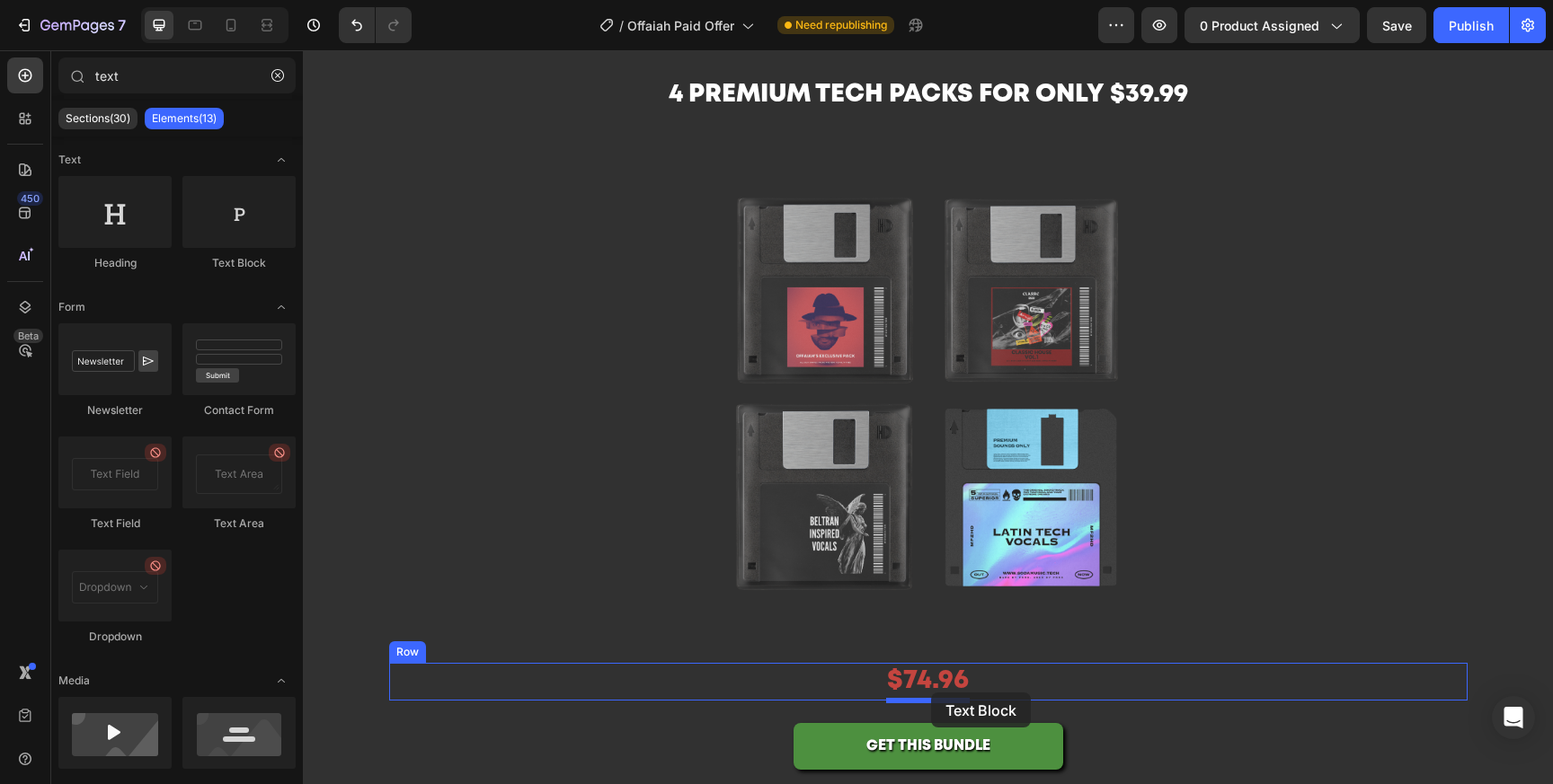
drag, startPoint x: 556, startPoint y: 295, endPoint x: 931, endPoint y: 693, distance: 546.8
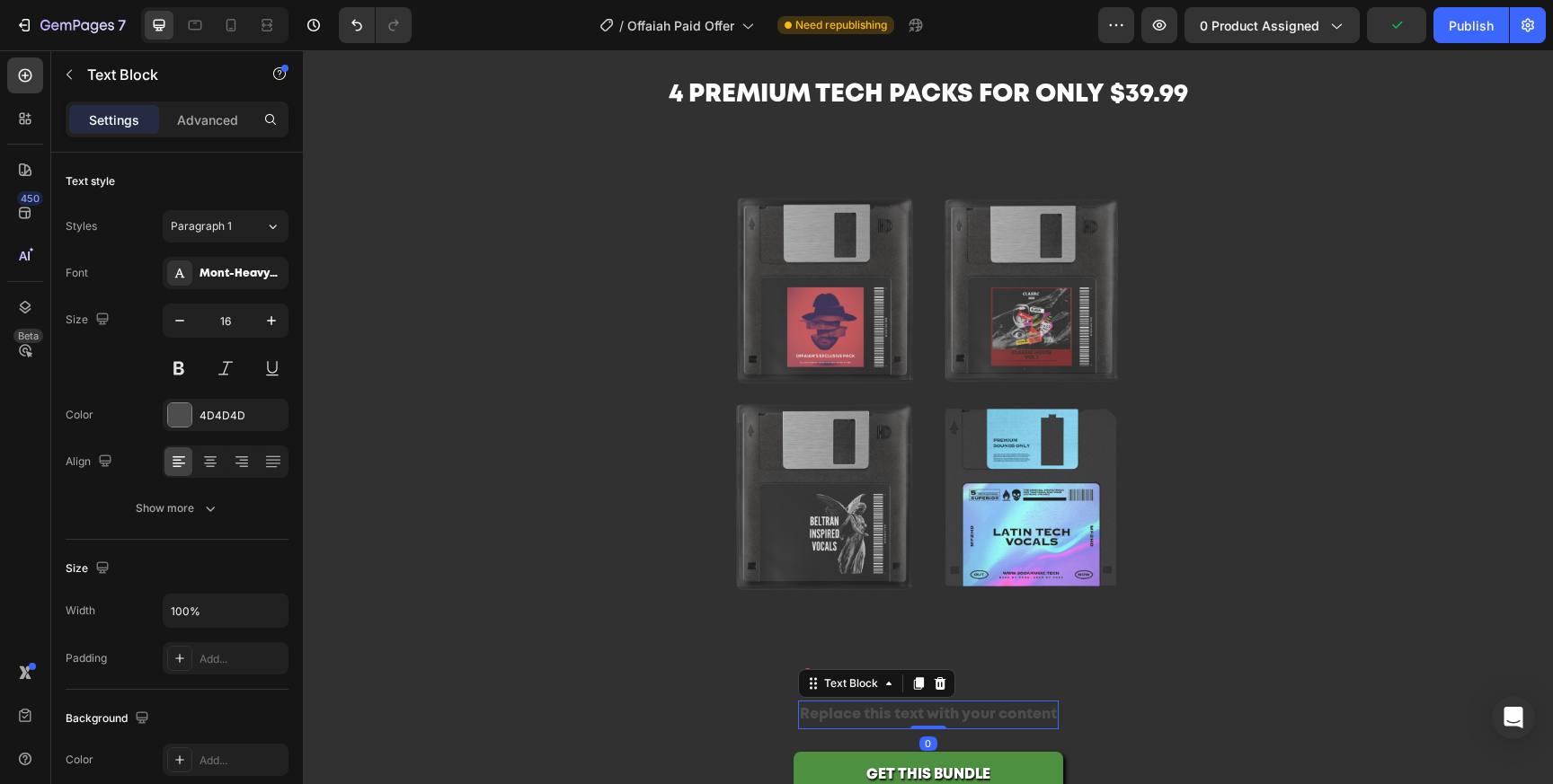
click at [910, 710] on div "Replace this text with your content" at bounding box center [929, 715] width 261 height 30
click at [910, 711] on p "Replace this text with your content" at bounding box center [928, 715] width 257 height 26
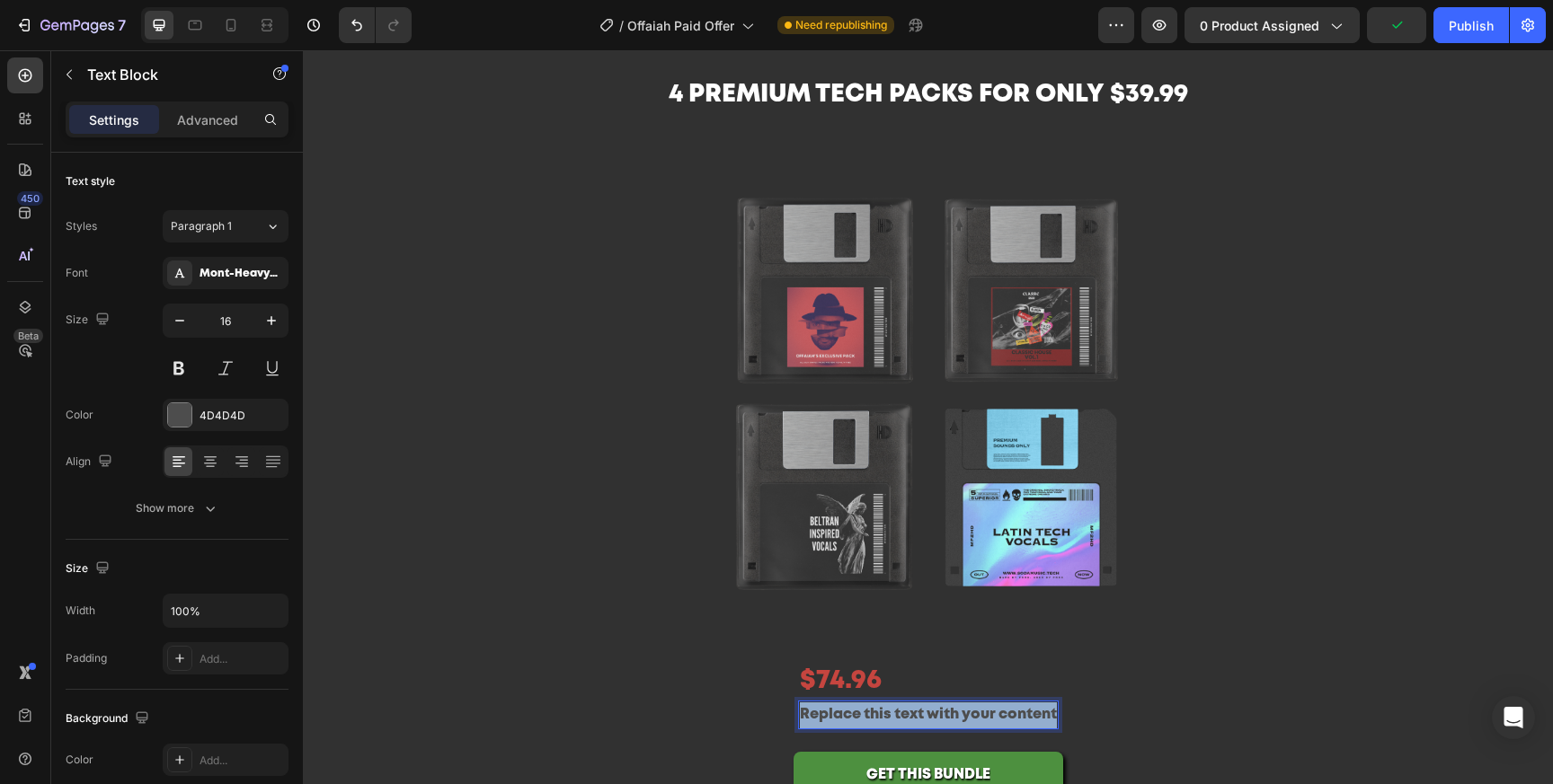
click at [910, 711] on p "Replace this text with your content" at bounding box center [928, 715] width 257 height 26
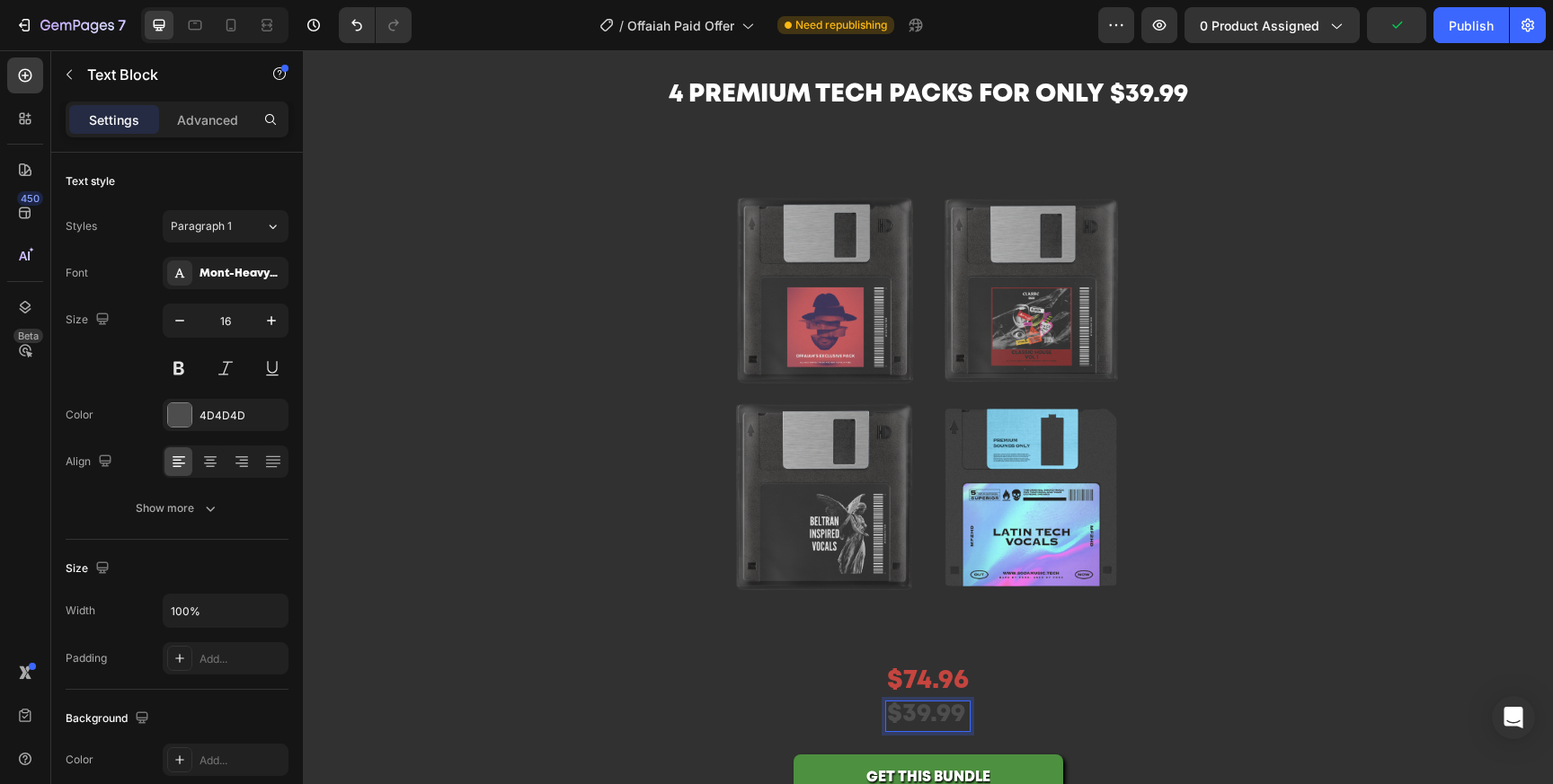
click at [930, 716] on span "$39.99" at bounding box center [926, 714] width 78 height 23
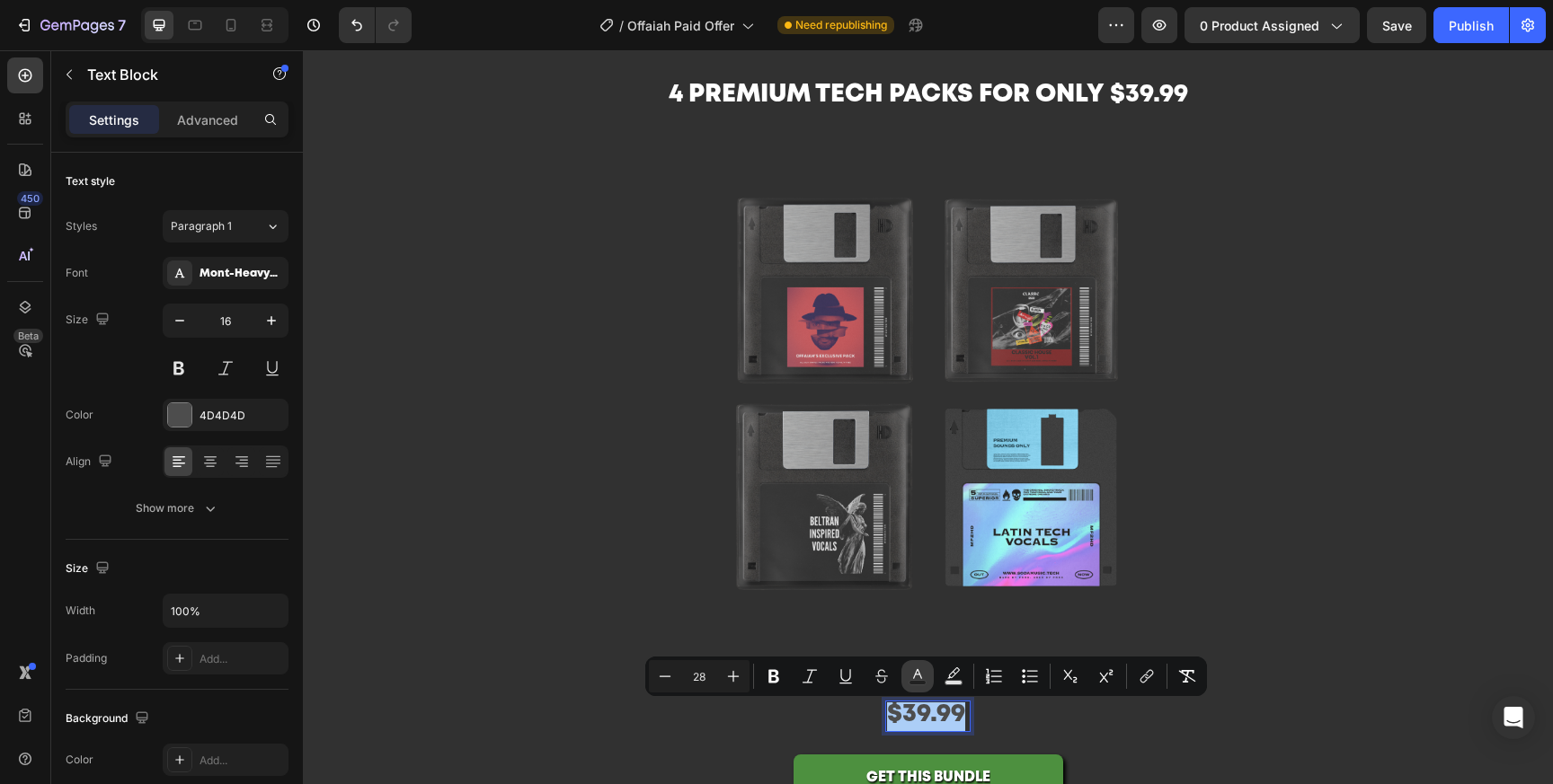
click at [912, 672] on icon "Editor contextual toolbar" at bounding box center [918, 676] width 18 height 18
type input "4D4D4D"
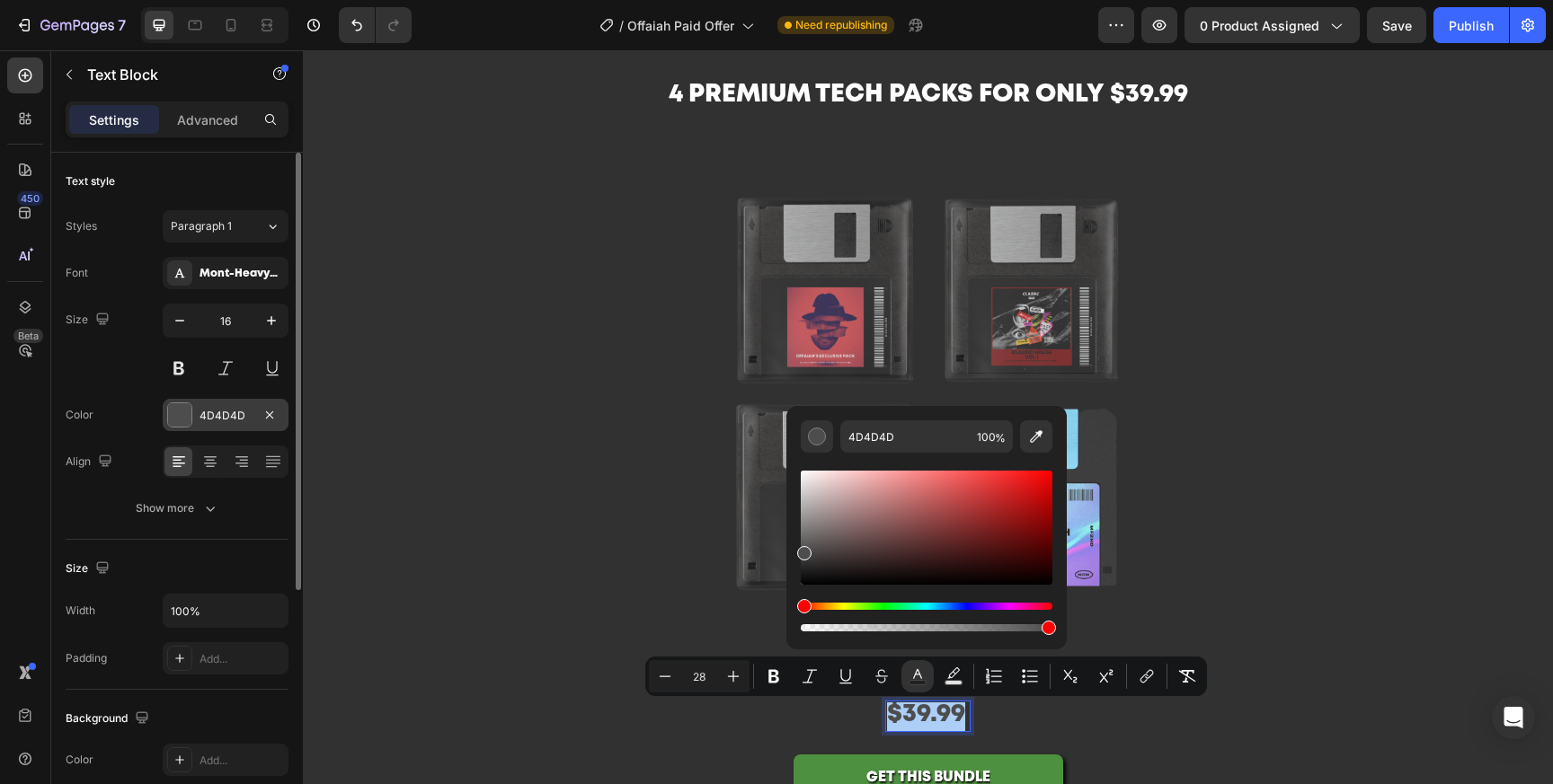
click at [171, 412] on div at bounding box center [179, 414] width 24 height 24
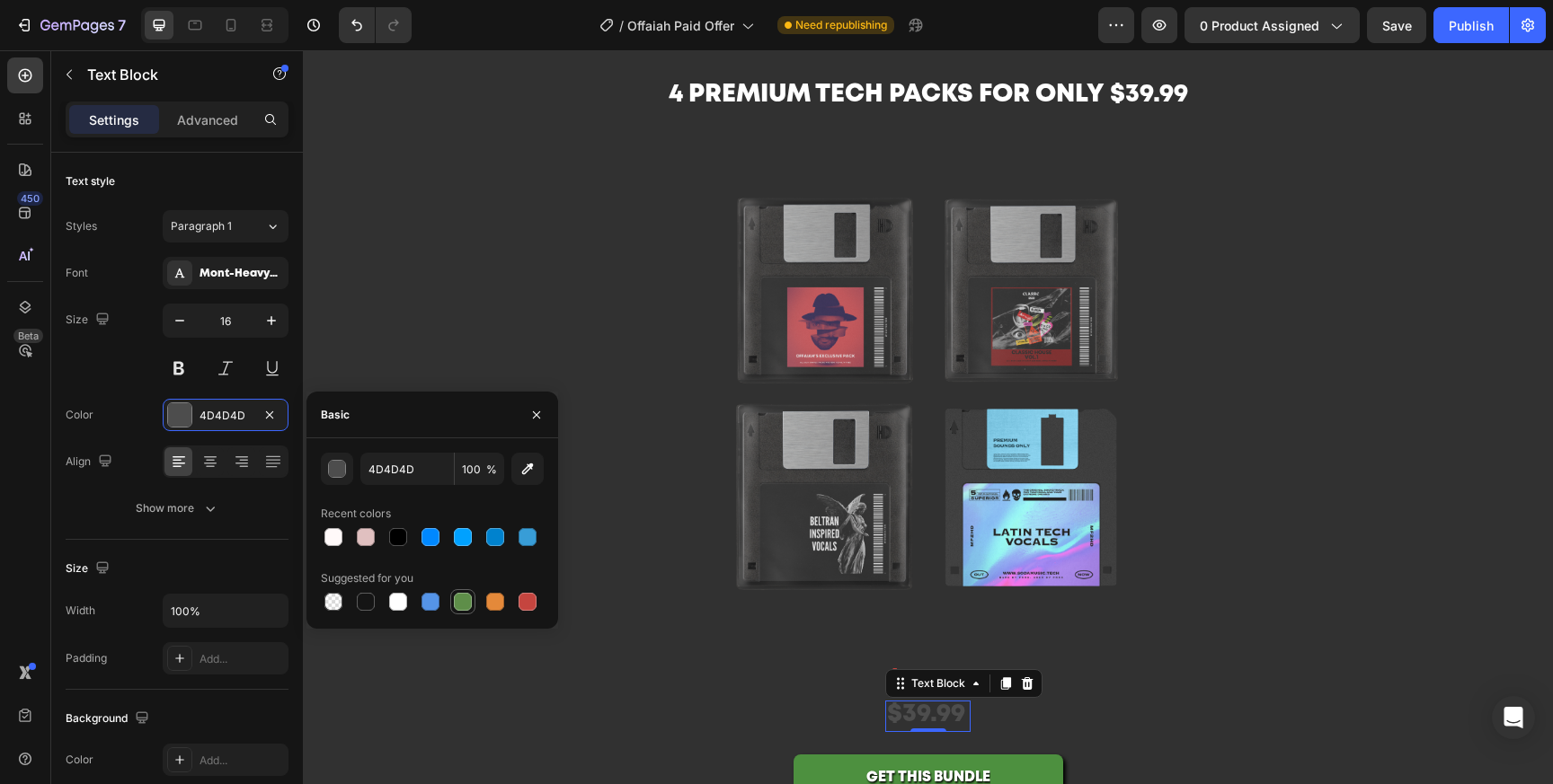
click at [466, 595] on div at bounding box center [462, 601] width 18 height 18
type input "5E8E49"
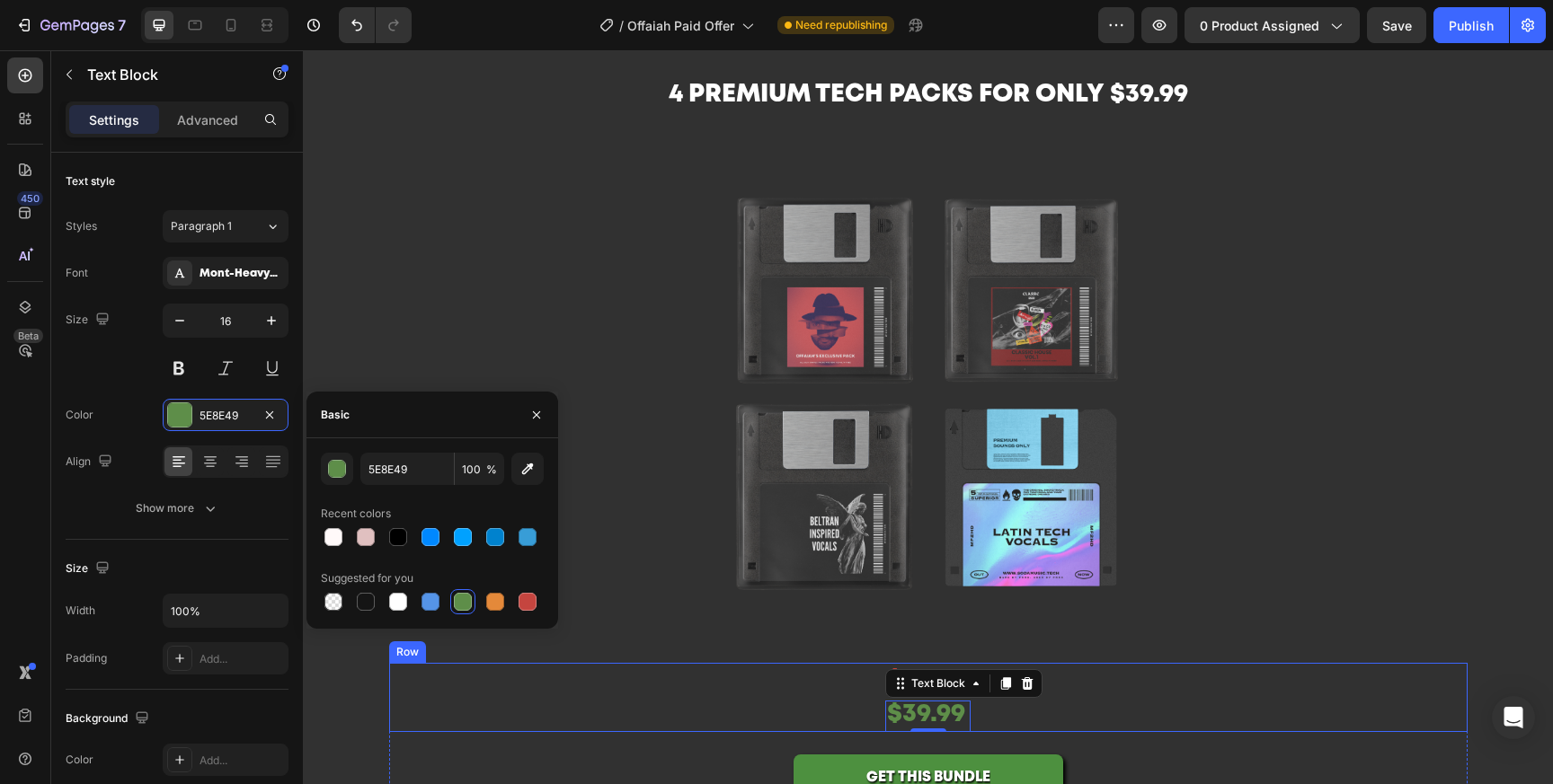
click at [861, 707] on div "$74.96 Product Price Product Price $39.99 Text Block 0 Row" at bounding box center [928, 698] width 1079 height 70
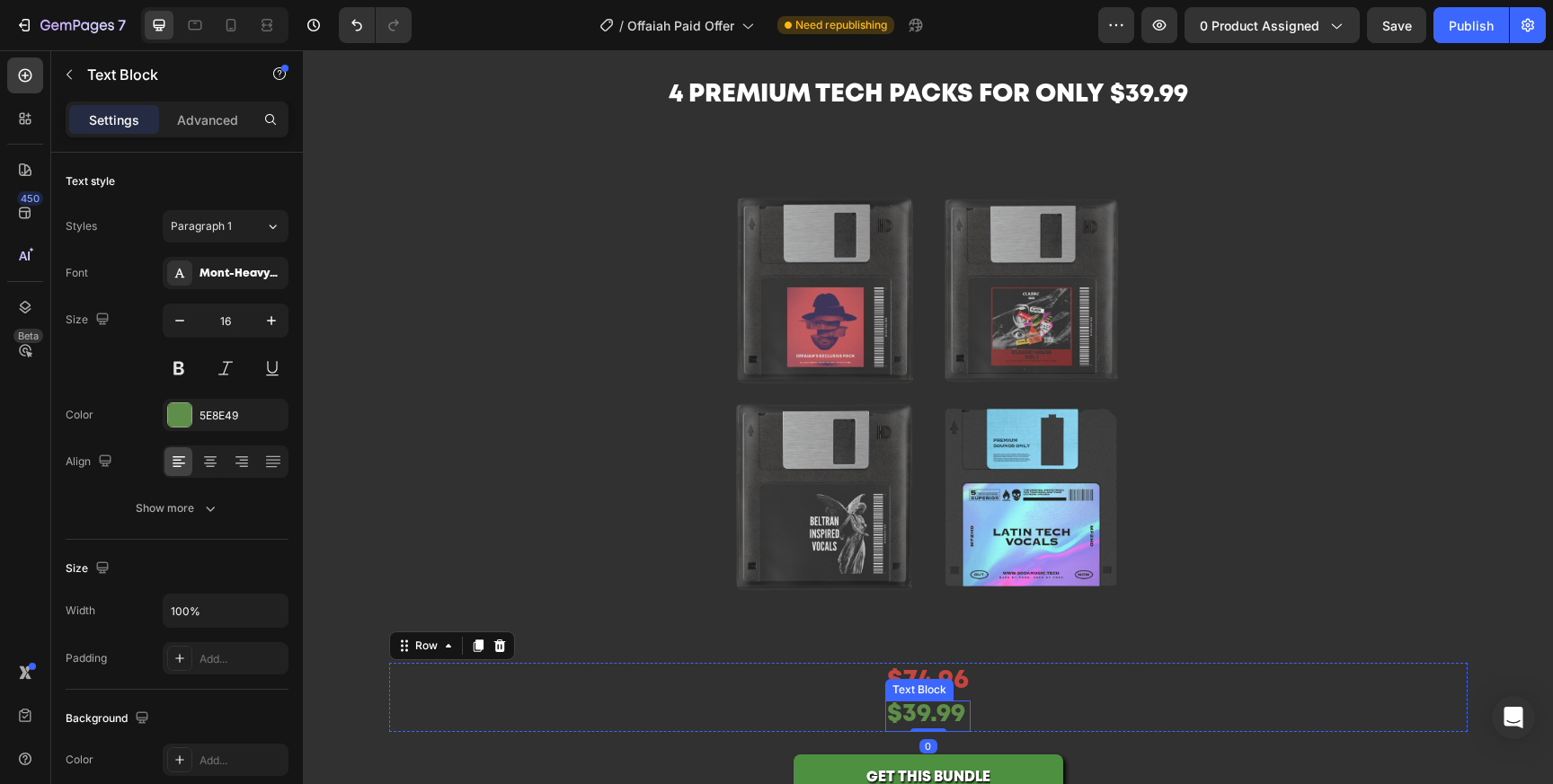
click at [950, 690] on div "Text Block" at bounding box center [919, 690] width 69 height 22
click at [1082, 704] on div "$74.96 Product Price Product Price $39.99 Text Block 0 Row" at bounding box center [928, 698] width 1079 height 70
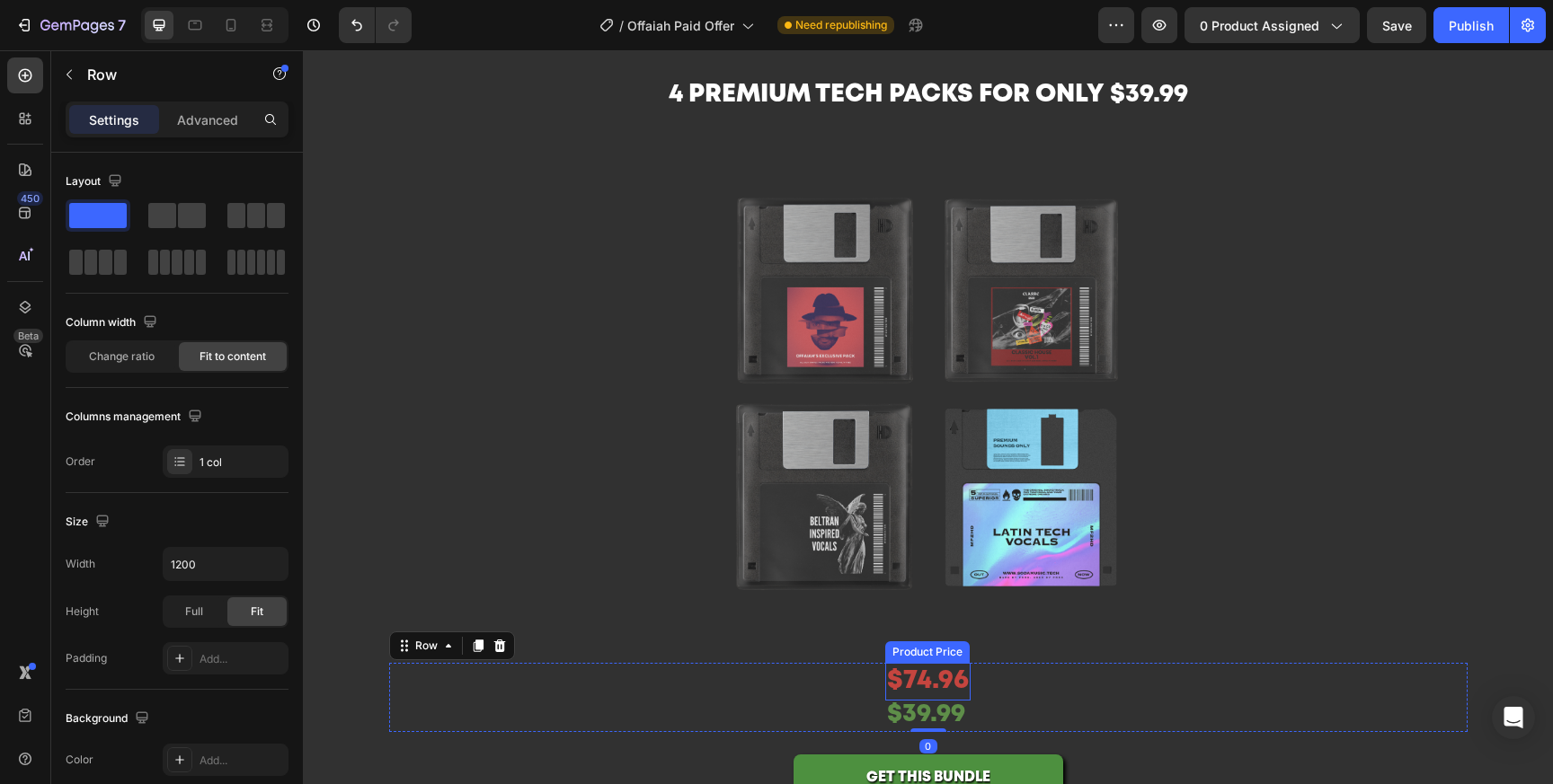
click at [933, 683] on div "$74.96" at bounding box center [928, 682] width 86 height 38
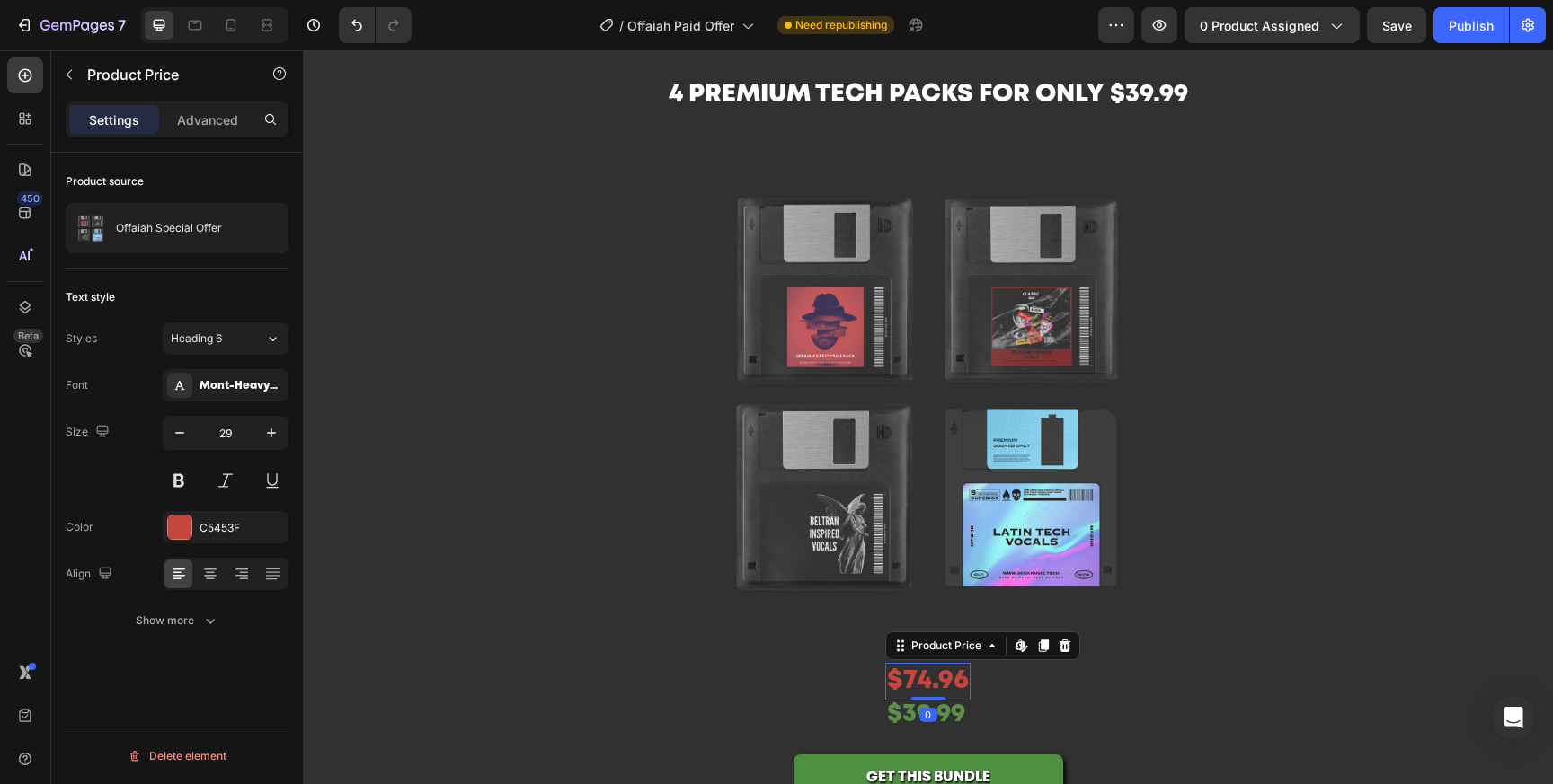
click at [933, 683] on div "$74.96" at bounding box center [928, 682] width 86 height 38
click at [265, 486] on button at bounding box center [272, 481] width 32 height 32
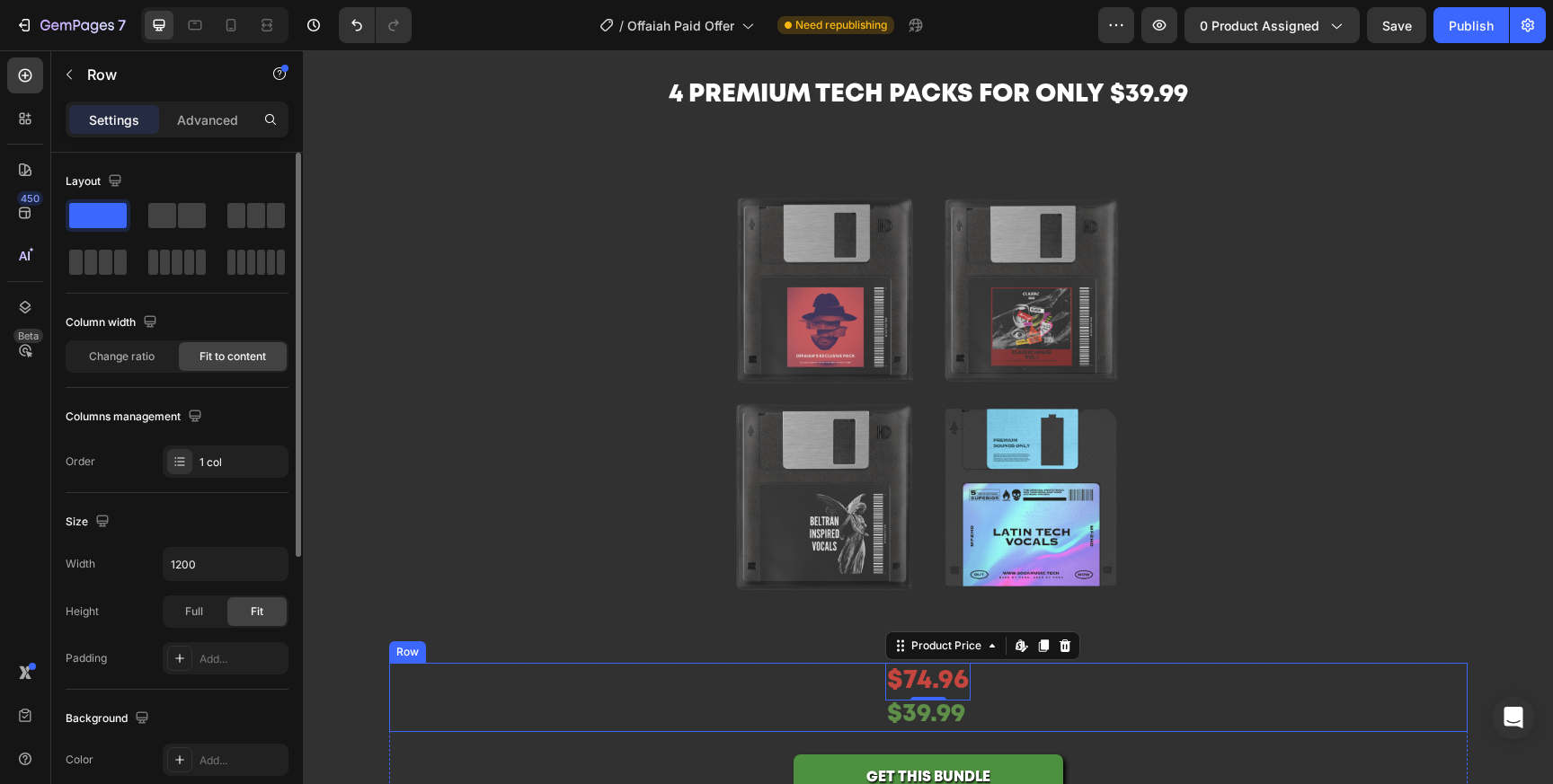
click at [1075, 716] on div "$74.96 Product Price Edit content in Shopify 0 Product Price Edit content in Sh…" at bounding box center [928, 698] width 1079 height 70
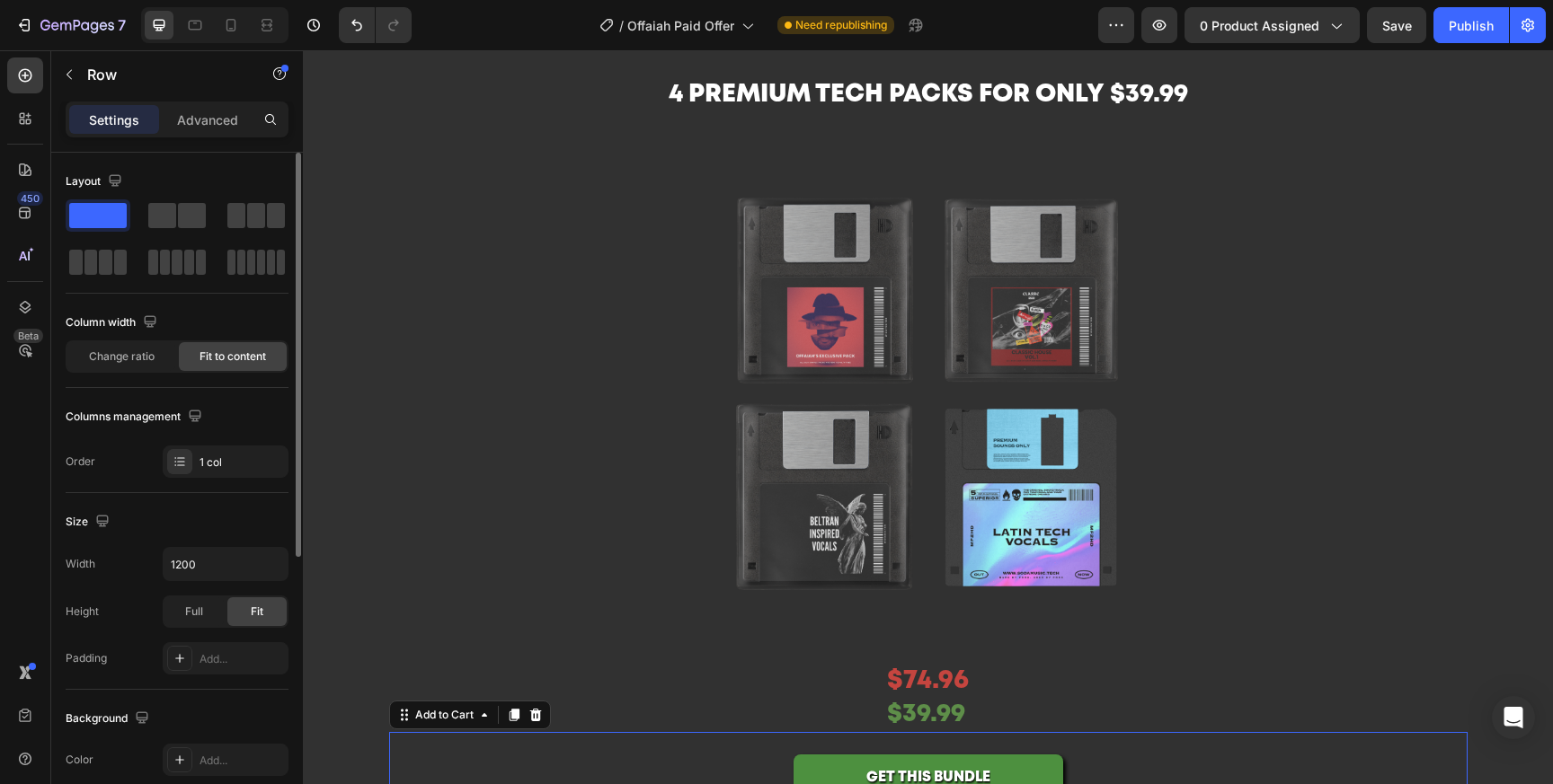
click at [1233, 759] on div "GET THIS BUNDLE Add to Cart 40" at bounding box center [928, 768] width 1079 height 70
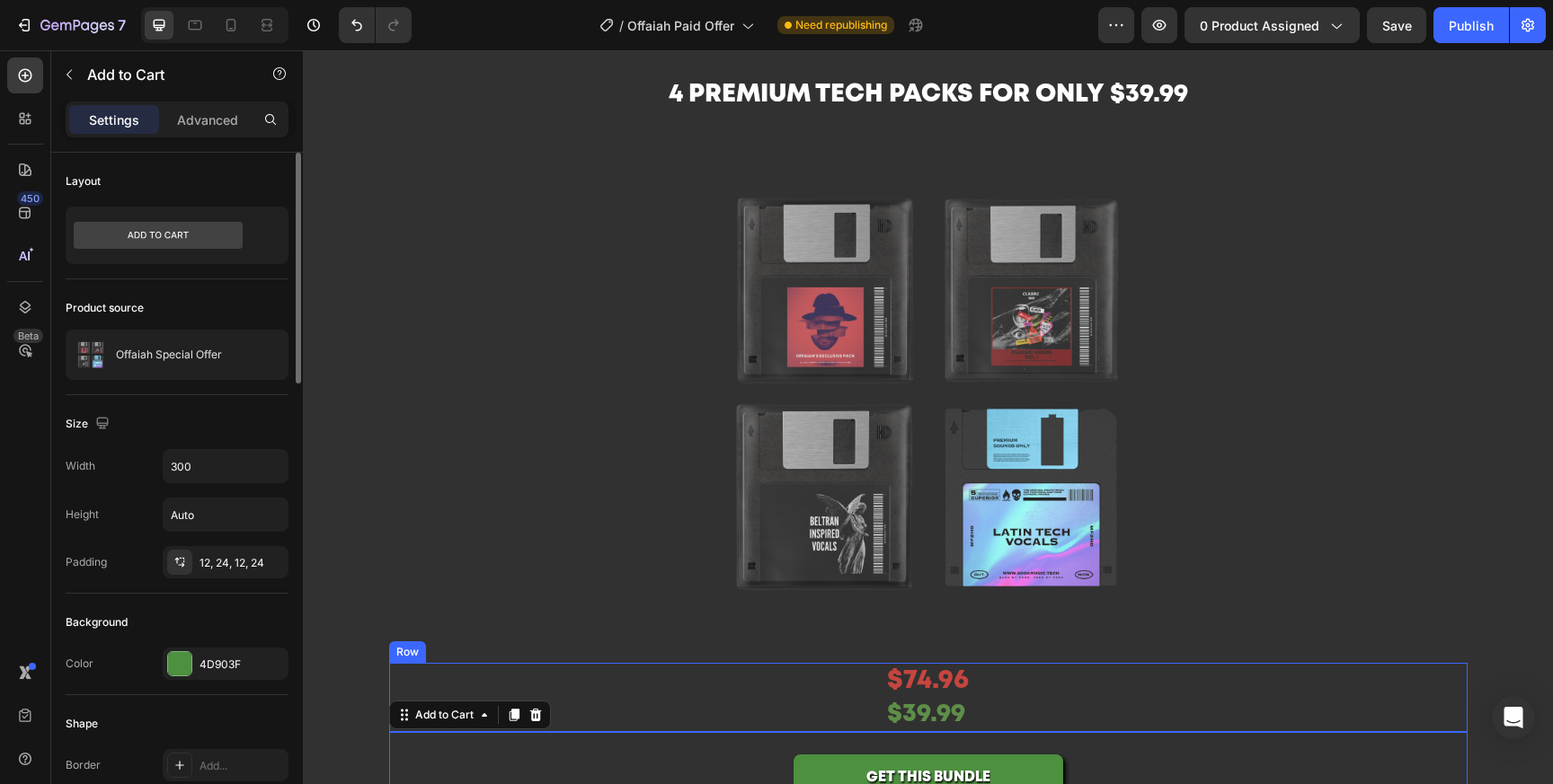
click at [1003, 700] on div "$74.96 Product Price Product Price $39.99 Text Block Row" at bounding box center [928, 698] width 1079 height 70
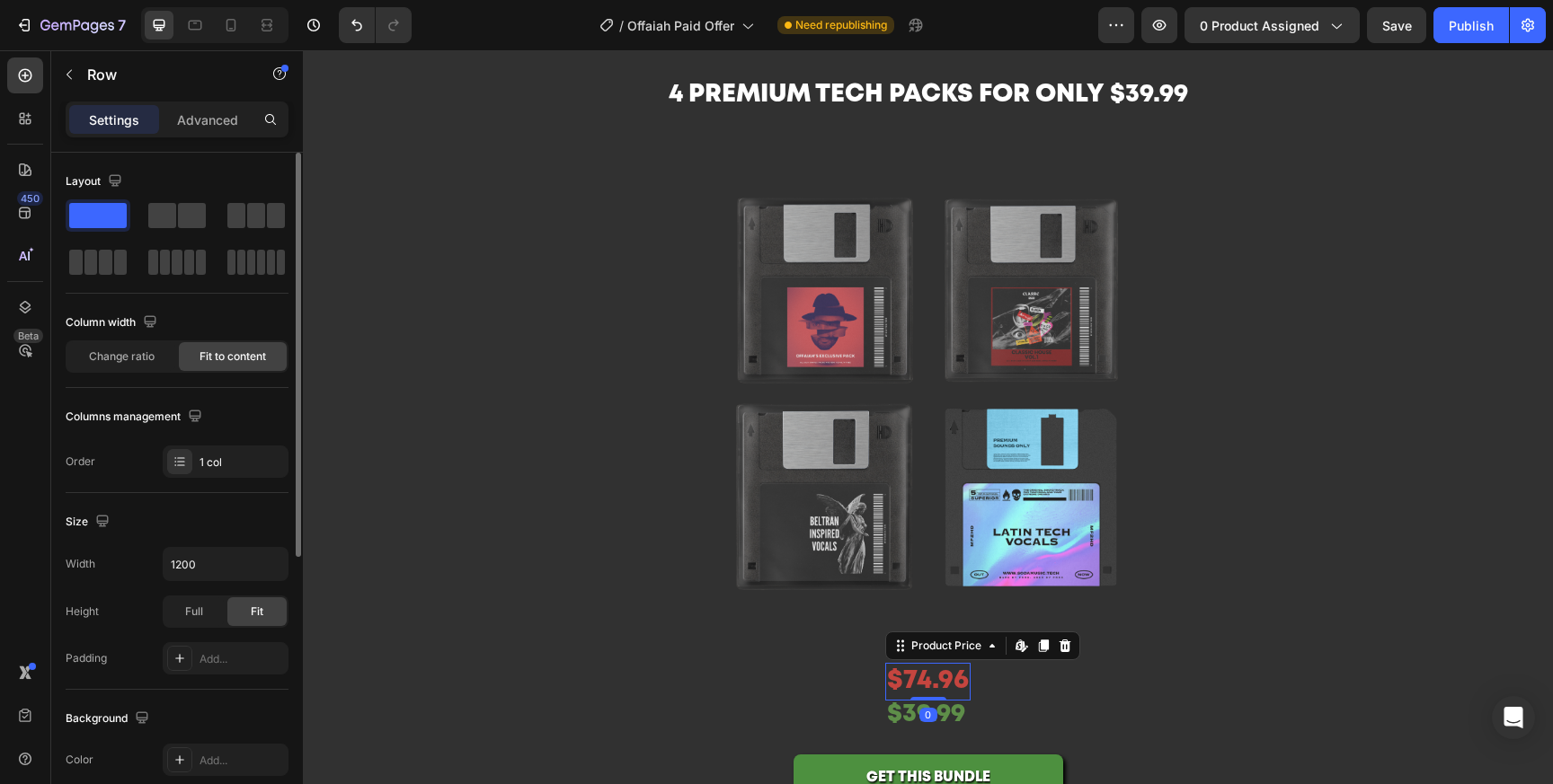
click at [958, 685] on div "$74.96" at bounding box center [928, 682] width 86 height 38
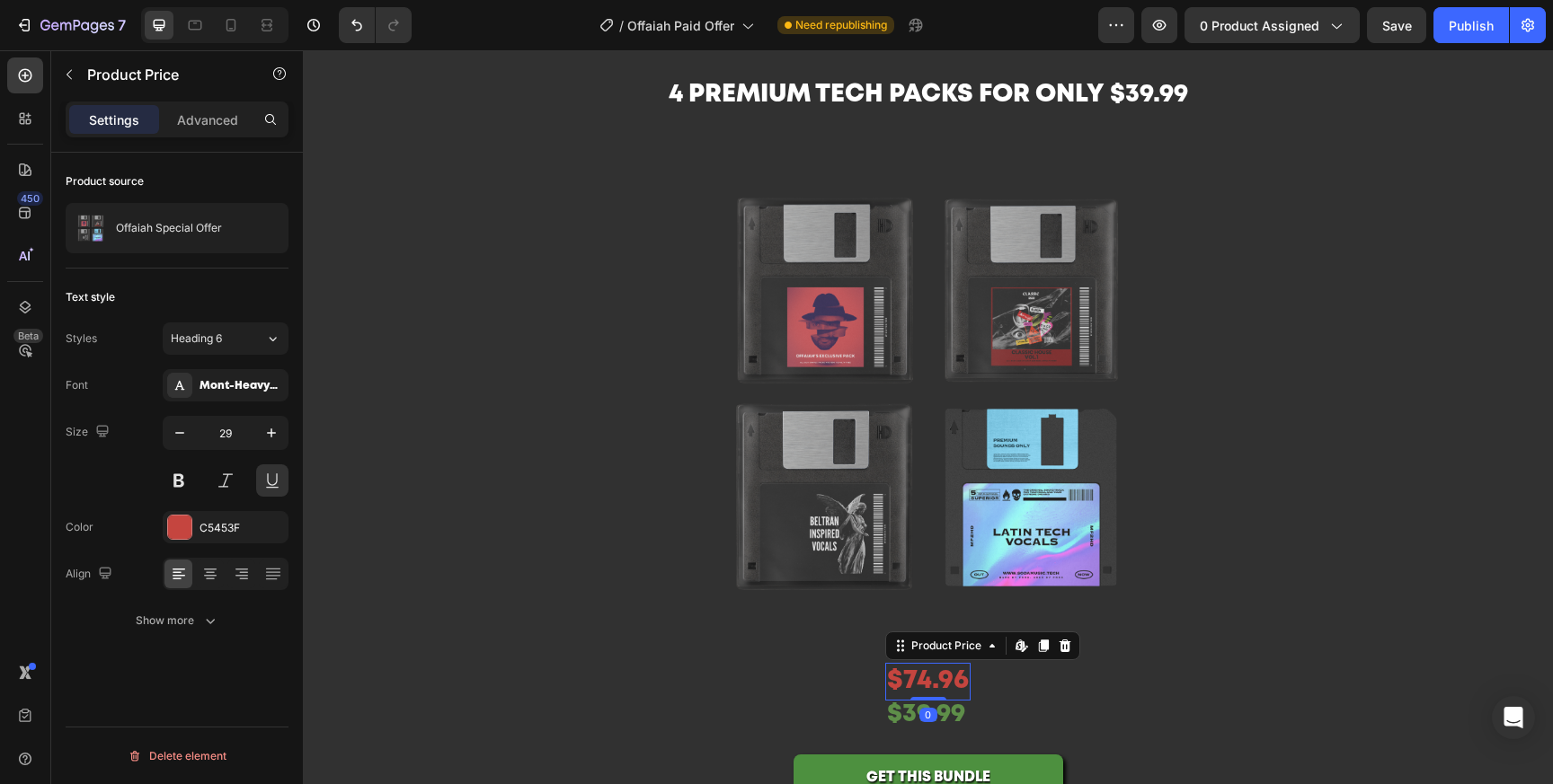
click at [1065, 645] on icon at bounding box center [1065, 646] width 11 height 12
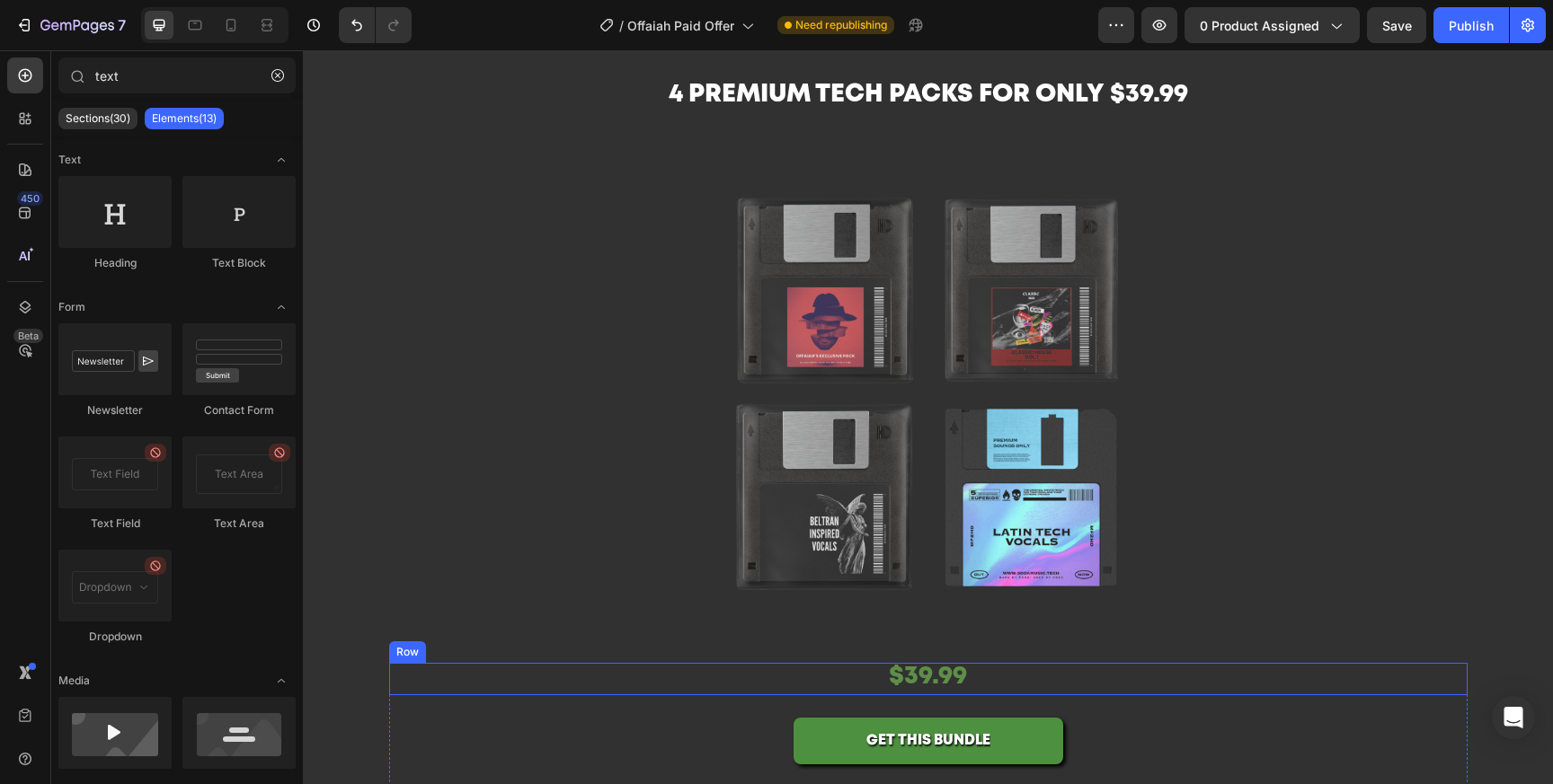
click at [1041, 690] on div "$39.99 Text Block Row" at bounding box center [928, 679] width 1079 height 32
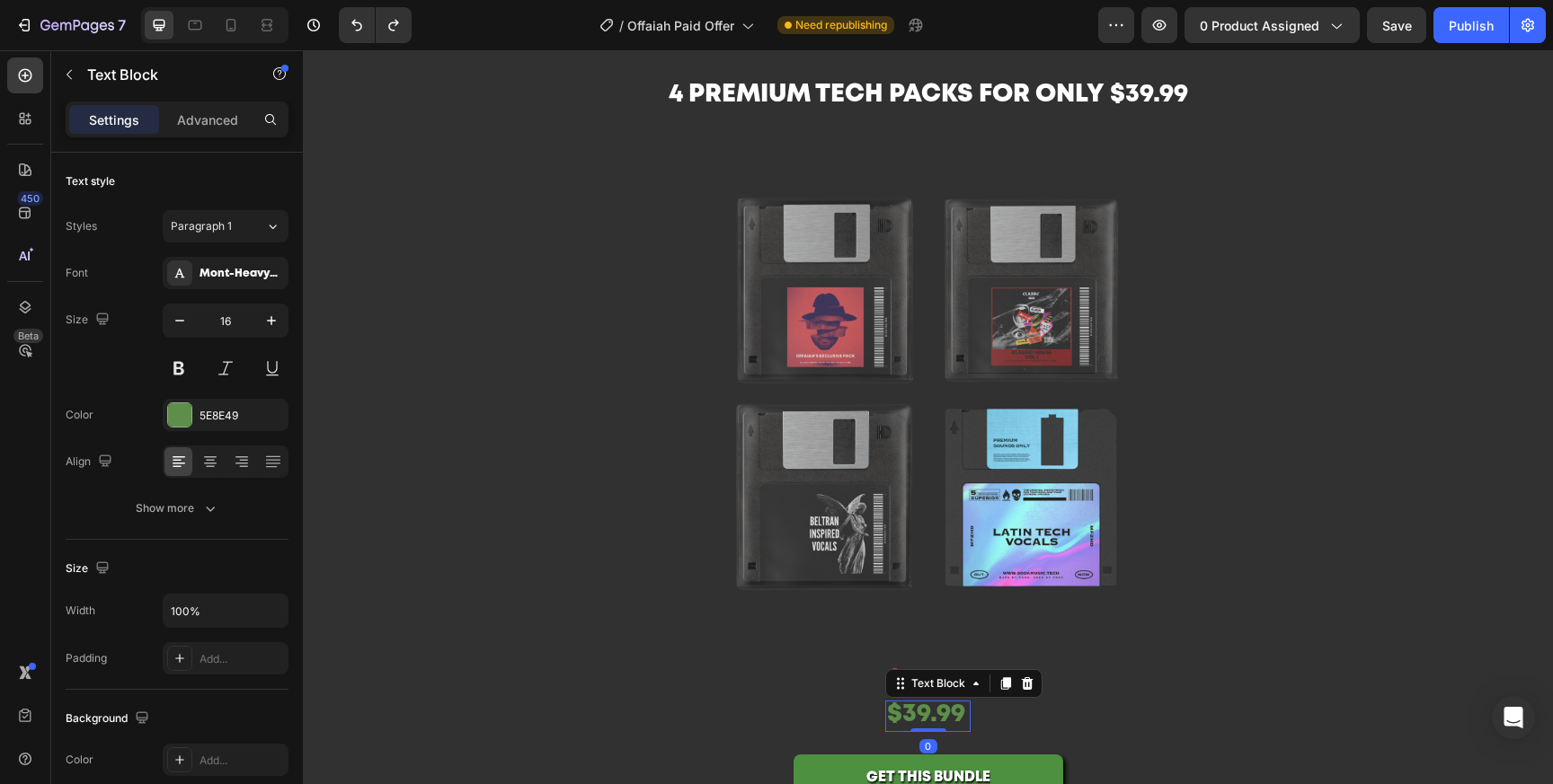
click at [944, 714] on span "$39.99" at bounding box center [926, 714] width 78 height 23
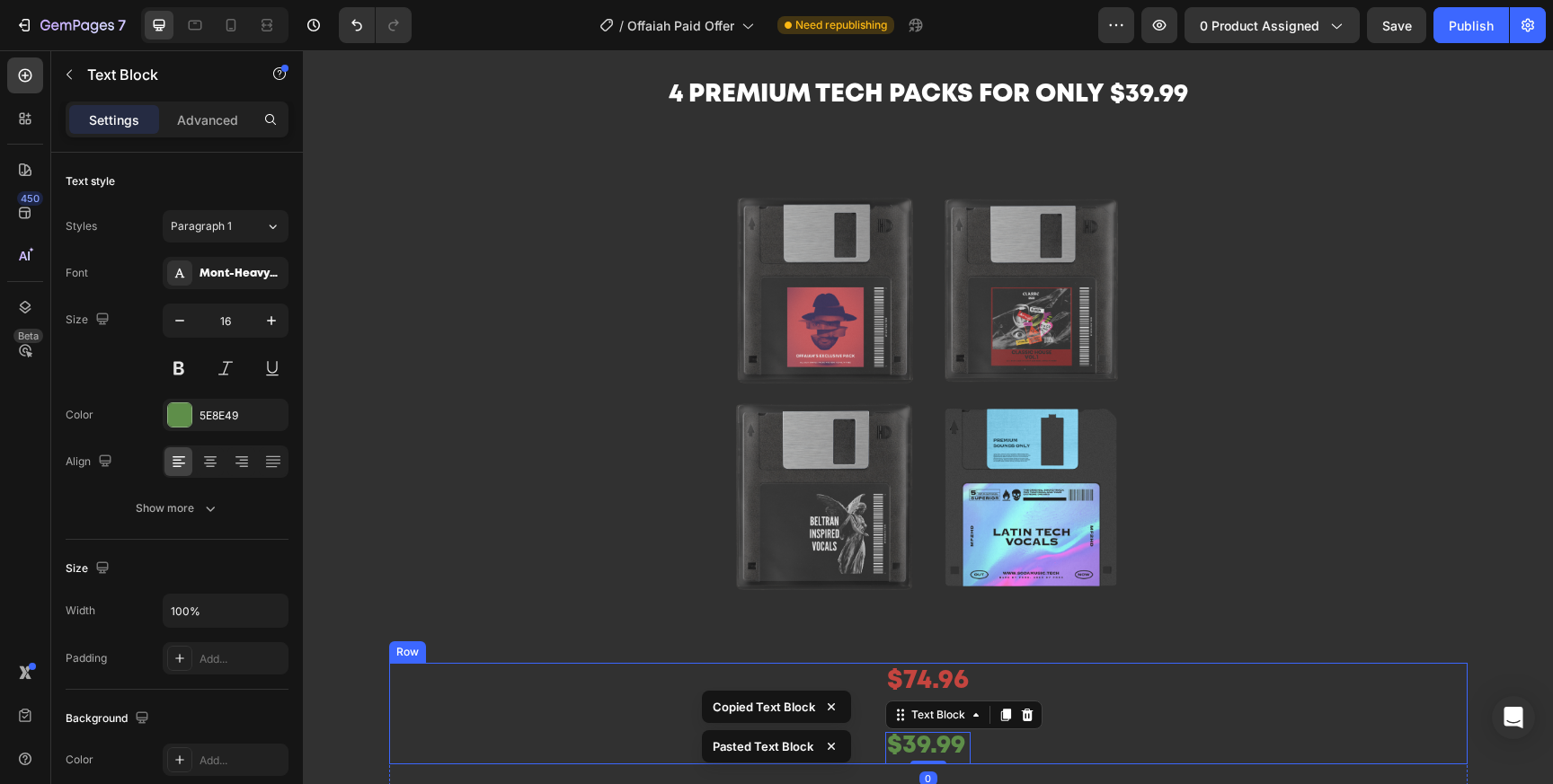
click at [1081, 746] on div "$74.96 Product Price Product Price $39.99 Text Block $39.99 Text Block 0 Row" at bounding box center [928, 714] width 1079 height 102
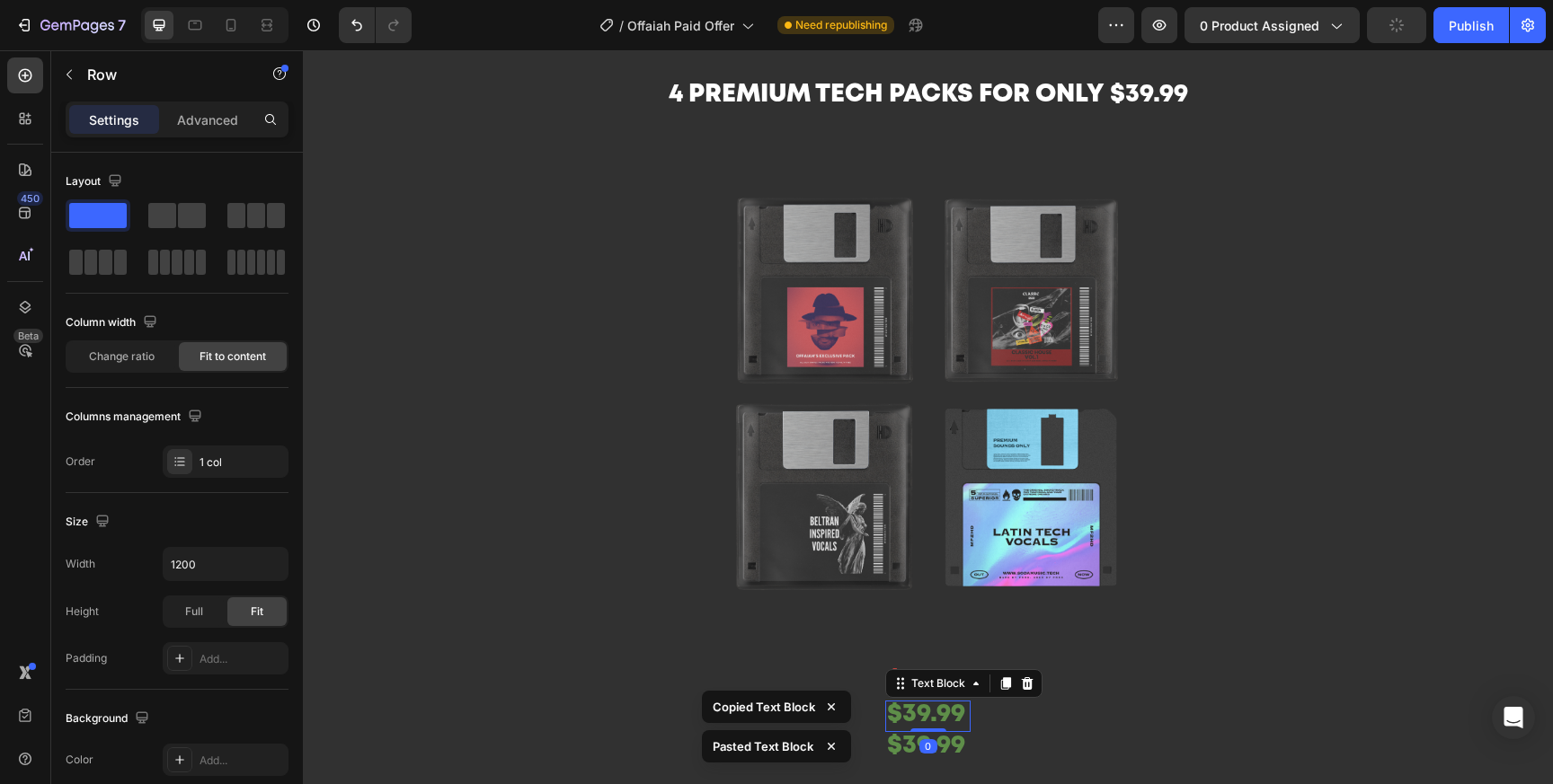
click at [938, 715] on span "$39.99" at bounding box center [926, 714] width 78 height 23
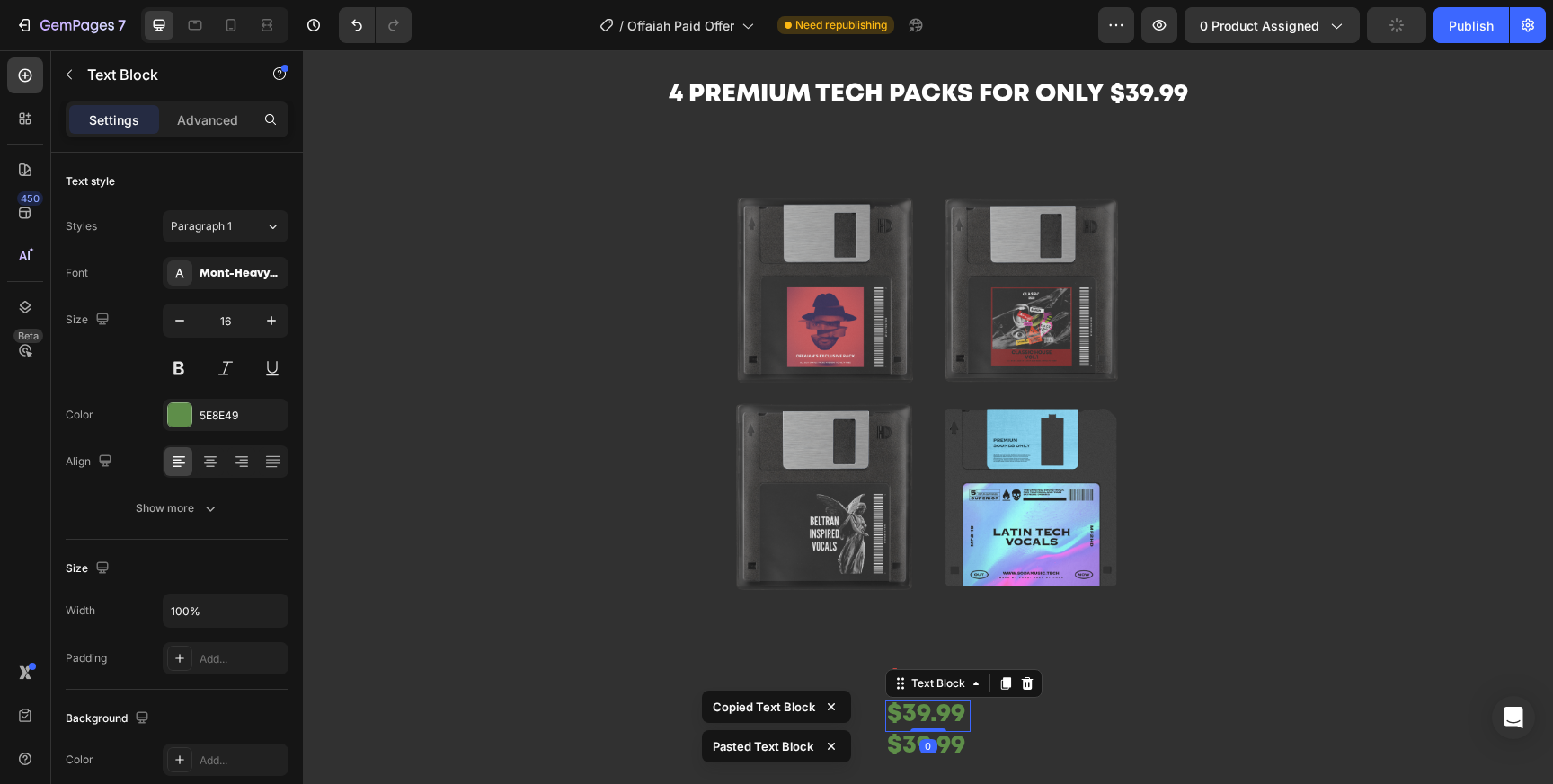
click at [938, 725] on span "$39.99" at bounding box center [926, 714] width 78 height 23
click at [919, 721] on span "$39.99" at bounding box center [926, 714] width 78 height 23
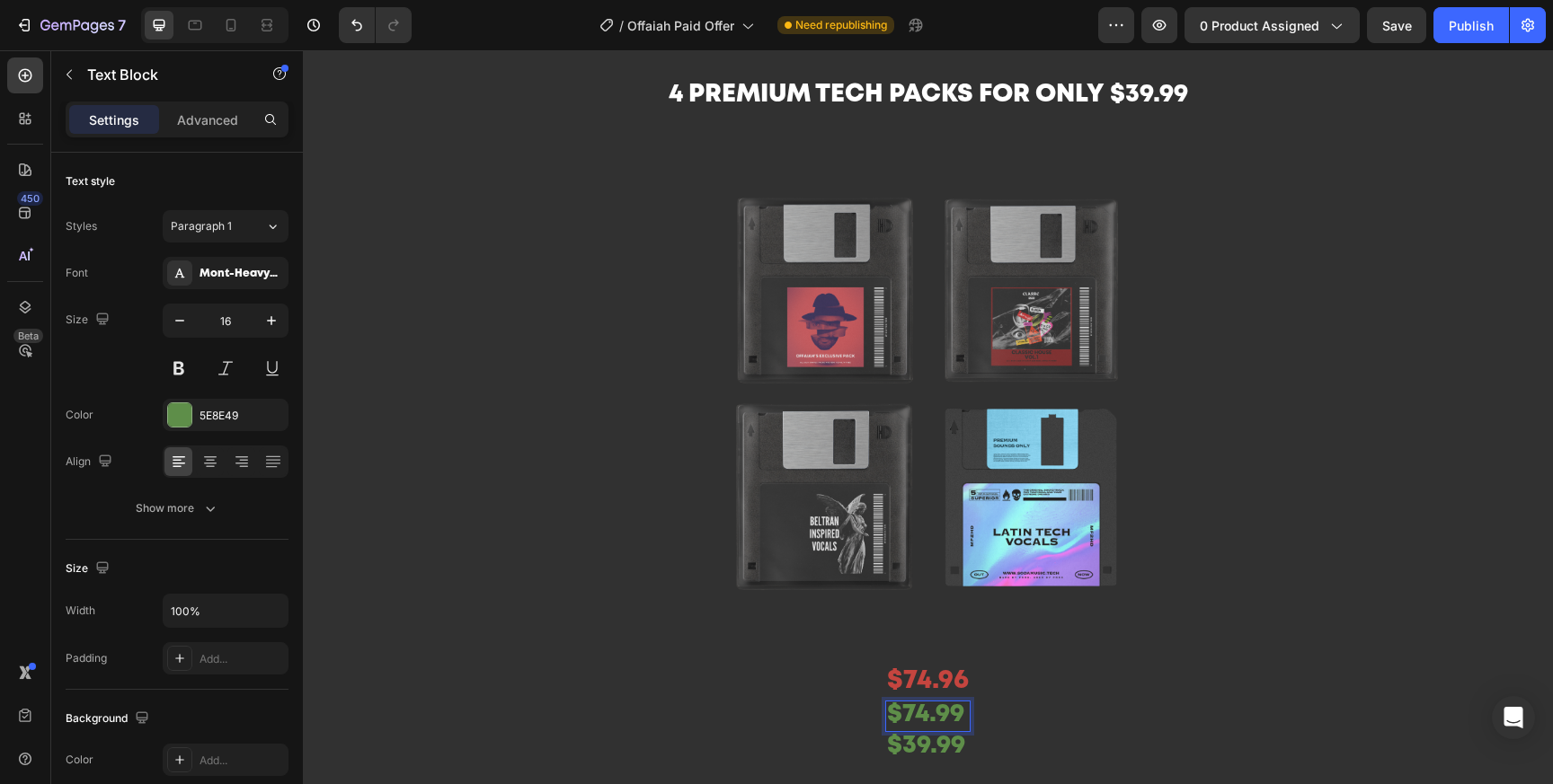
click at [965, 719] on p "$74.99" at bounding box center [928, 717] width 82 height 29
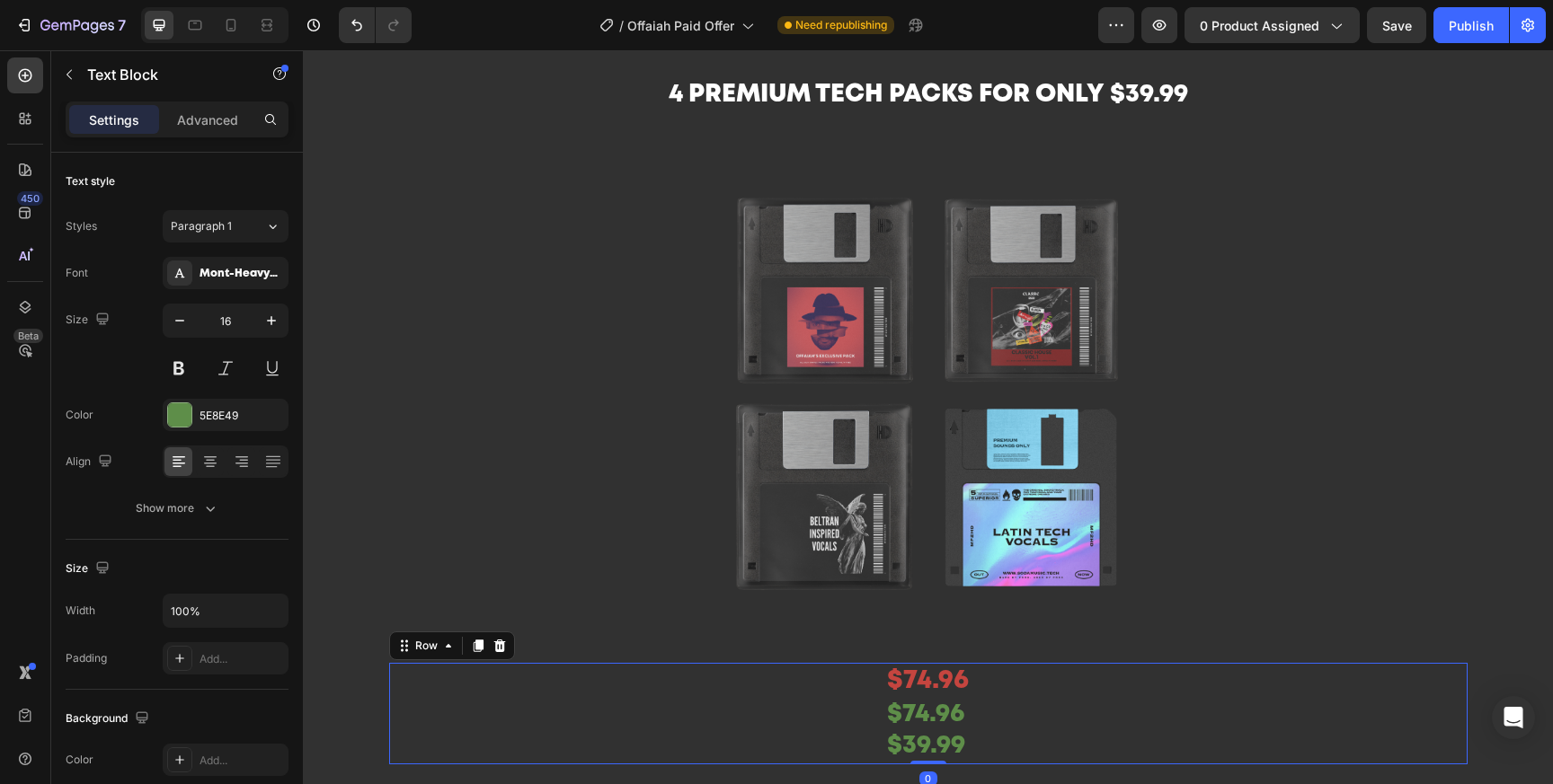
click at [1084, 706] on div "$74.96 Product Price Product Price $74.96 Text Block $39.99 Text Block Row 0" at bounding box center [928, 714] width 1079 height 102
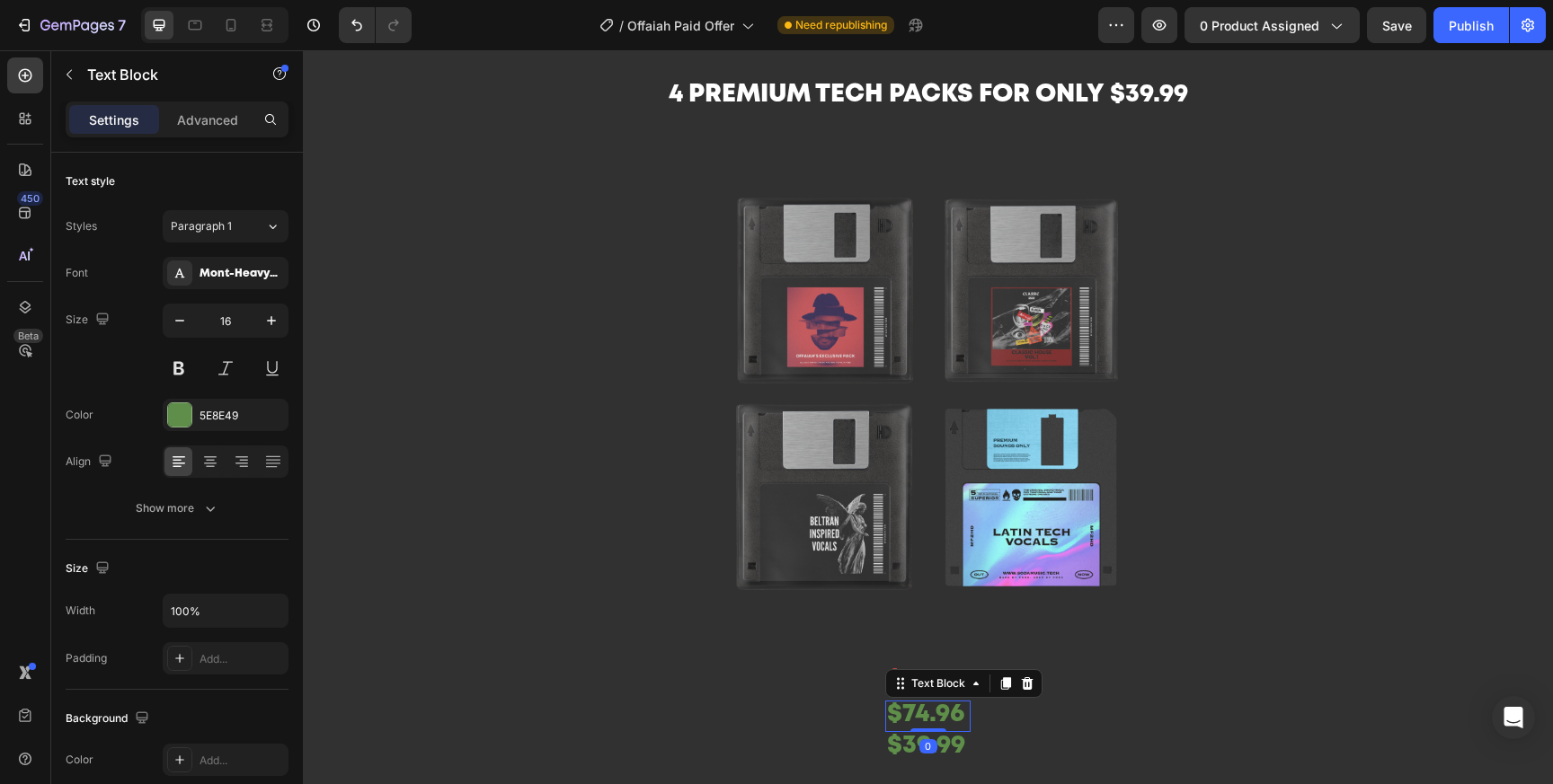
click at [946, 713] on span "$74.96" at bounding box center [925, 714] width 77 height 23
click at [945, 713] on span "$74.96" at bounding box center [925, 714] width 77 height 23
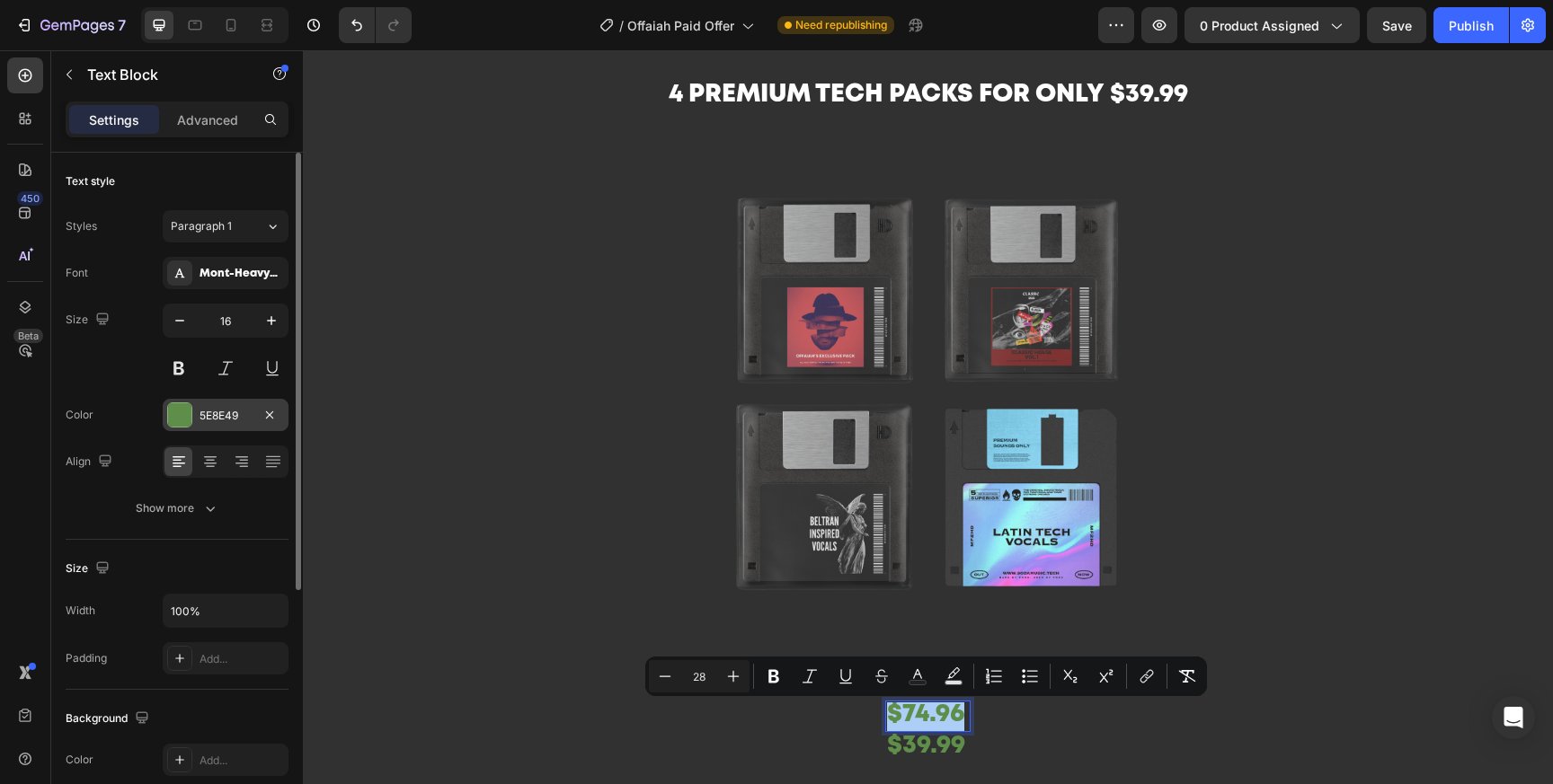
click at [184, 420] on div at bounding box center [179, 414] width 24 height 24
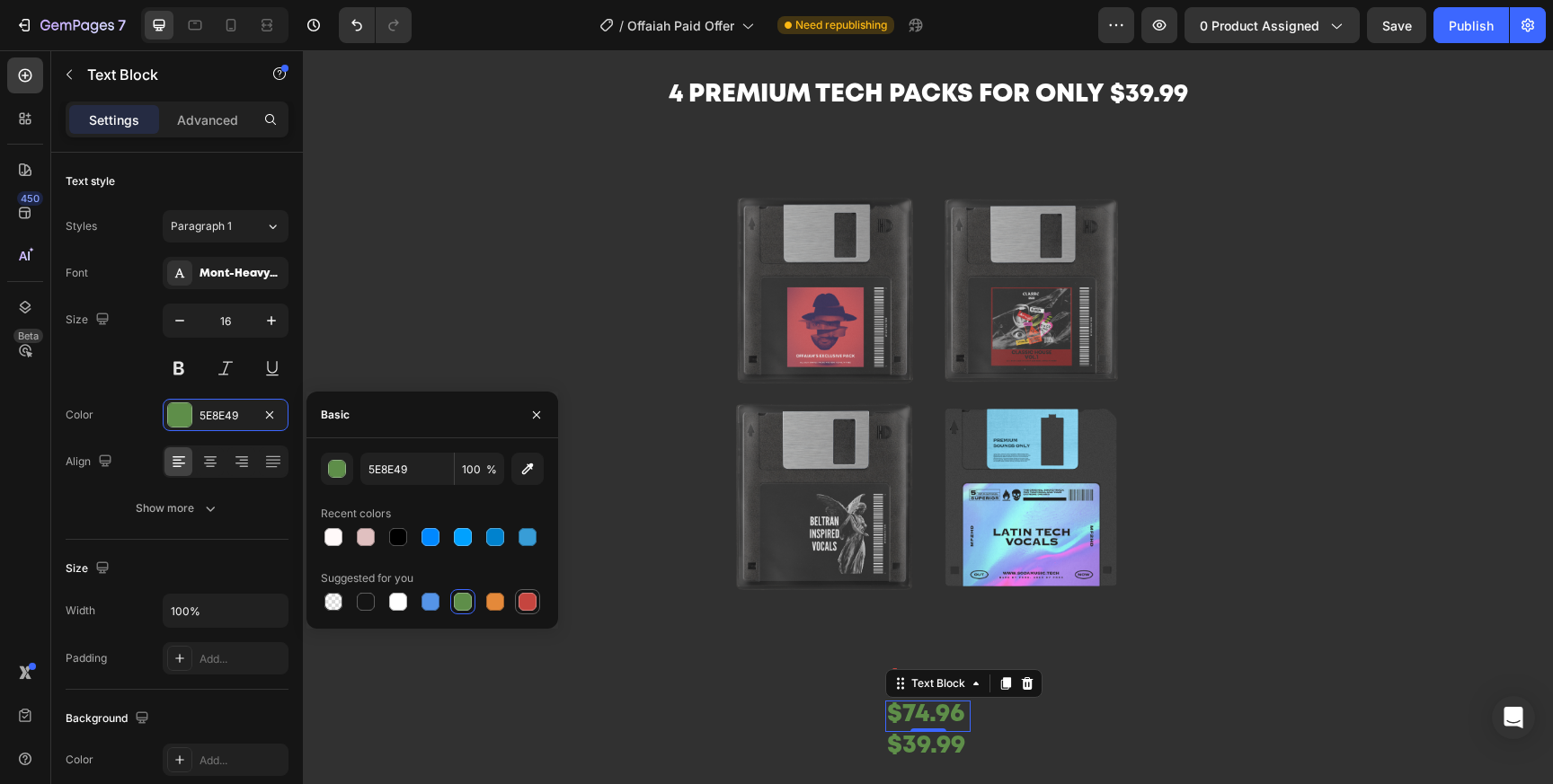
click at [523, 600] on div at bounding box center [527, 601] width 18 height 18
type input "C5453F"
click at [131, 378] on div "Size 16" at bounding box center [177, 344] width 223 height 81
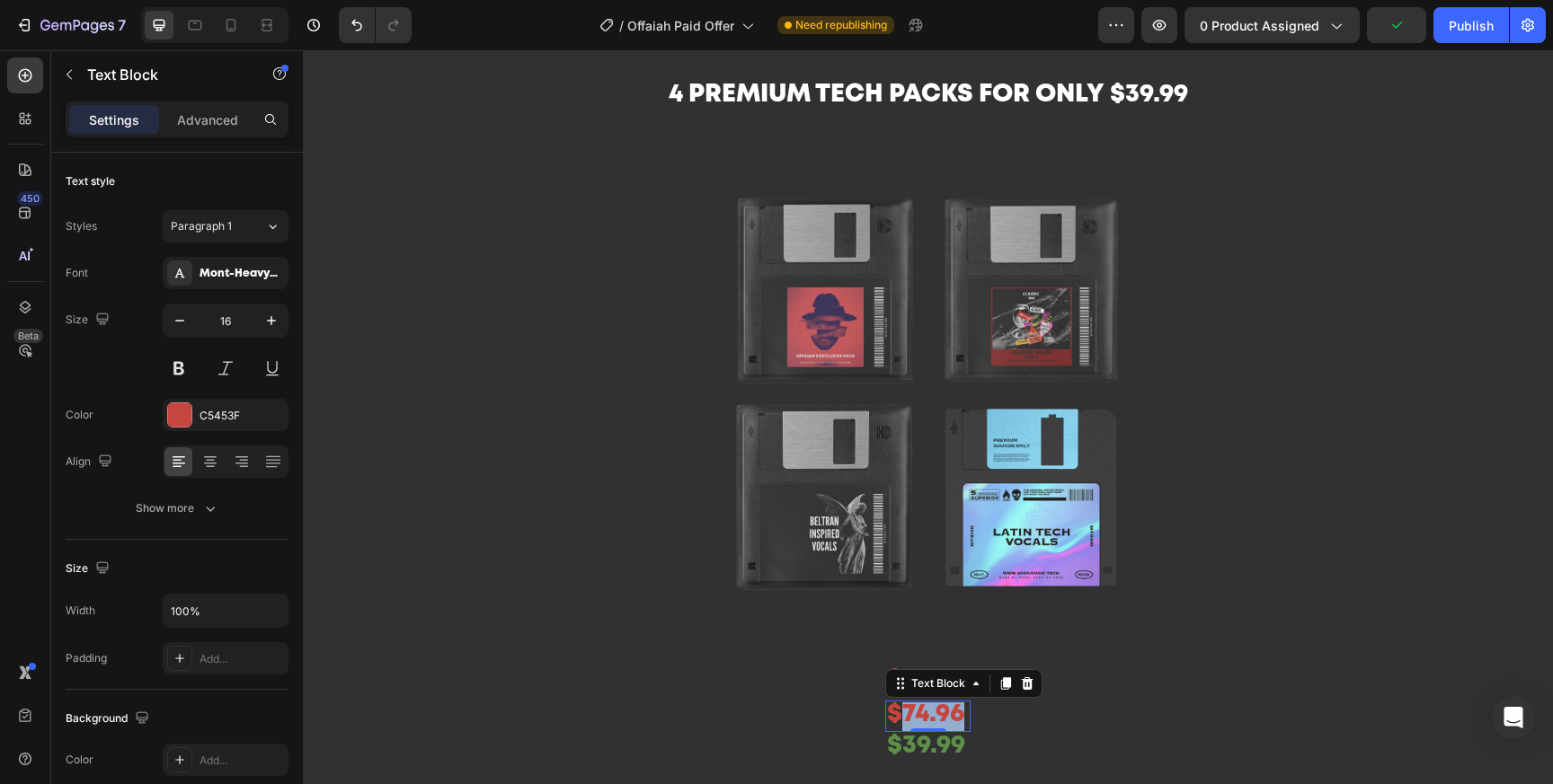
click at [925, 711] on span "$74.96" at bounding box center [925, 714] width 77 height 23
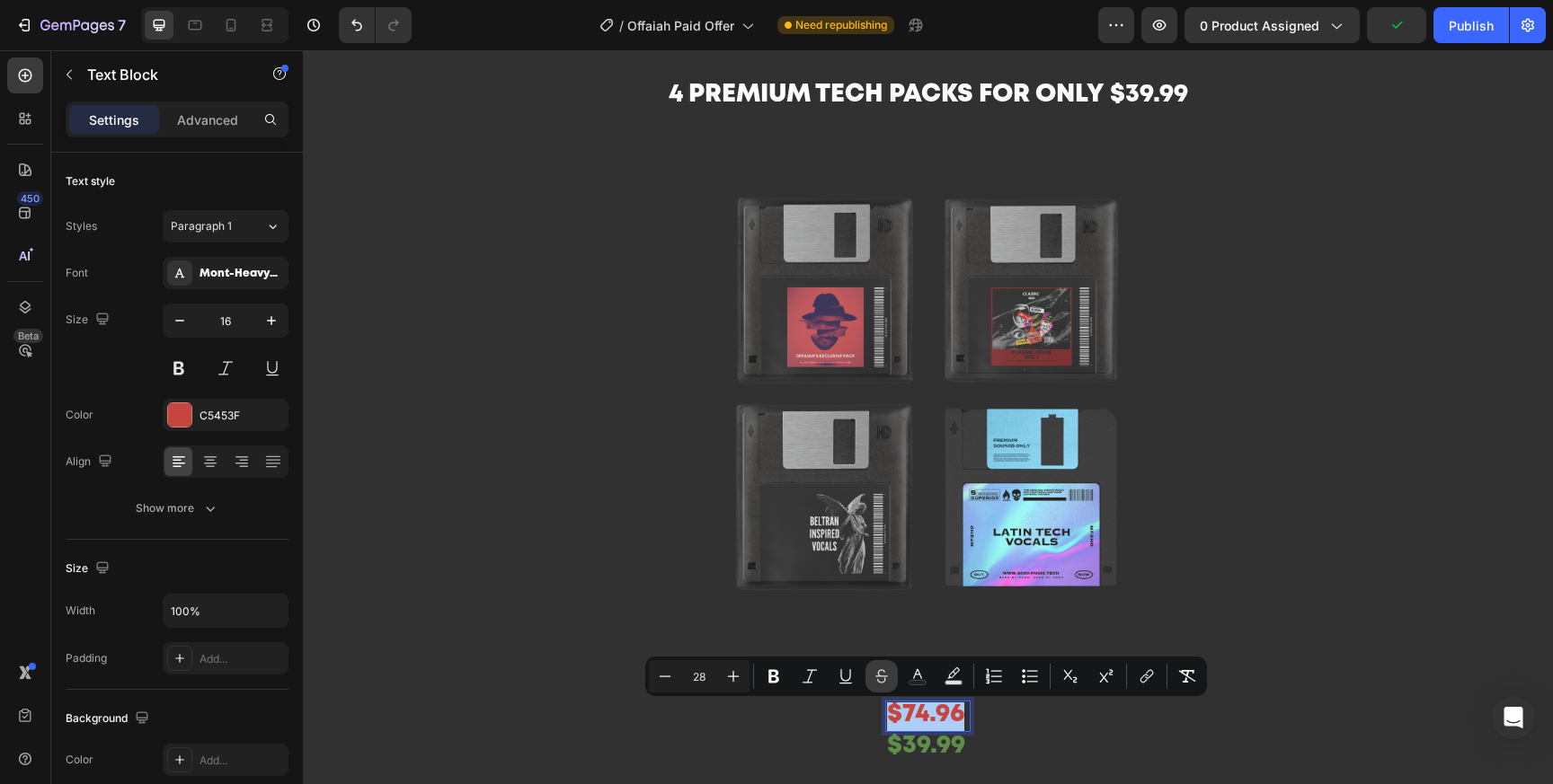
click at [876, 670] on icon "Editor contextual toolbar" at bounding box center [881, 676] width 18 height 18
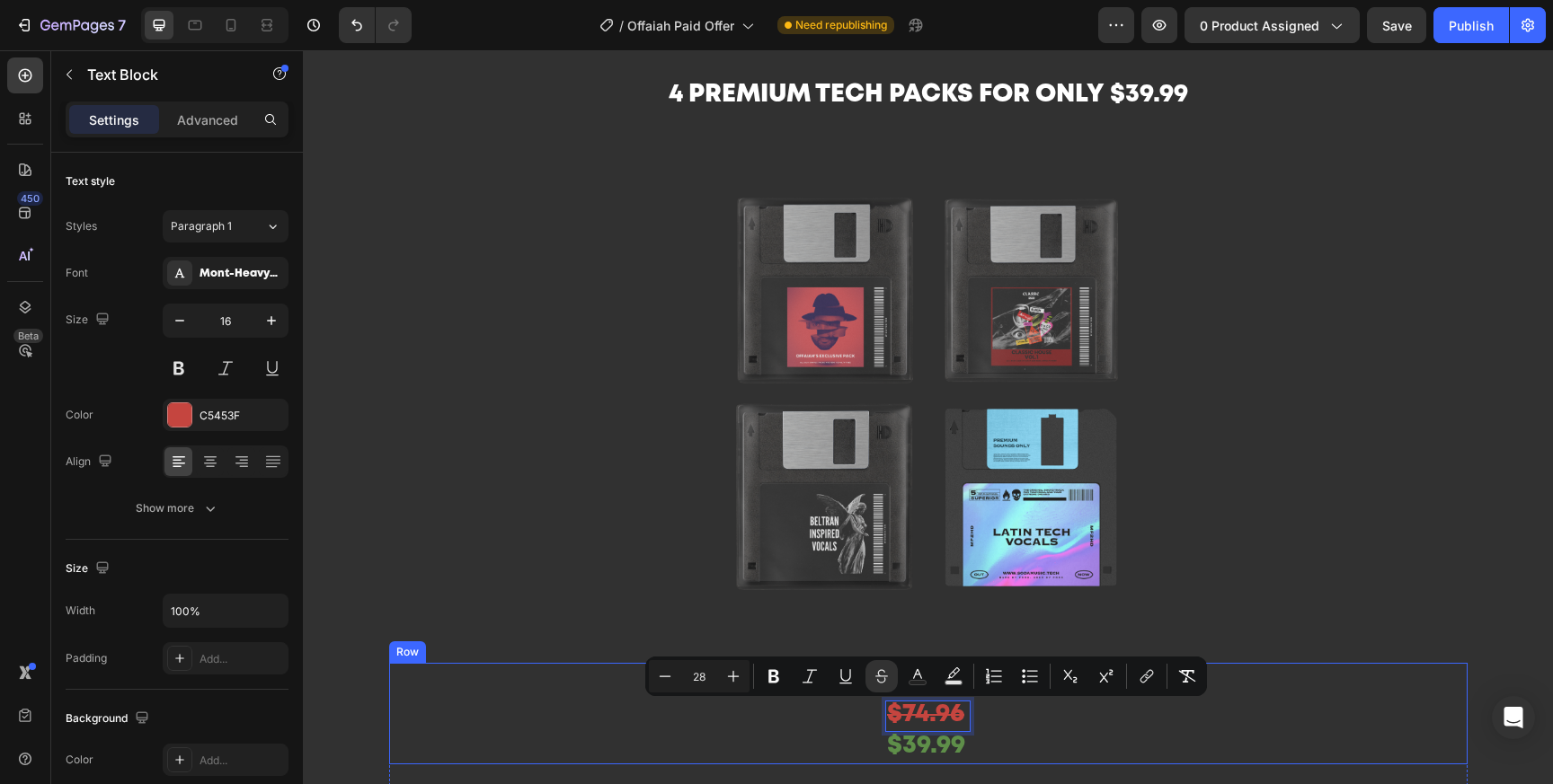
click at [1131, 763] on div "$74.96 Product Price Product Price $74.96 Text Block 0 $39.99 Text Block Row" at bounding box center [928, 714] width 1079 height 102
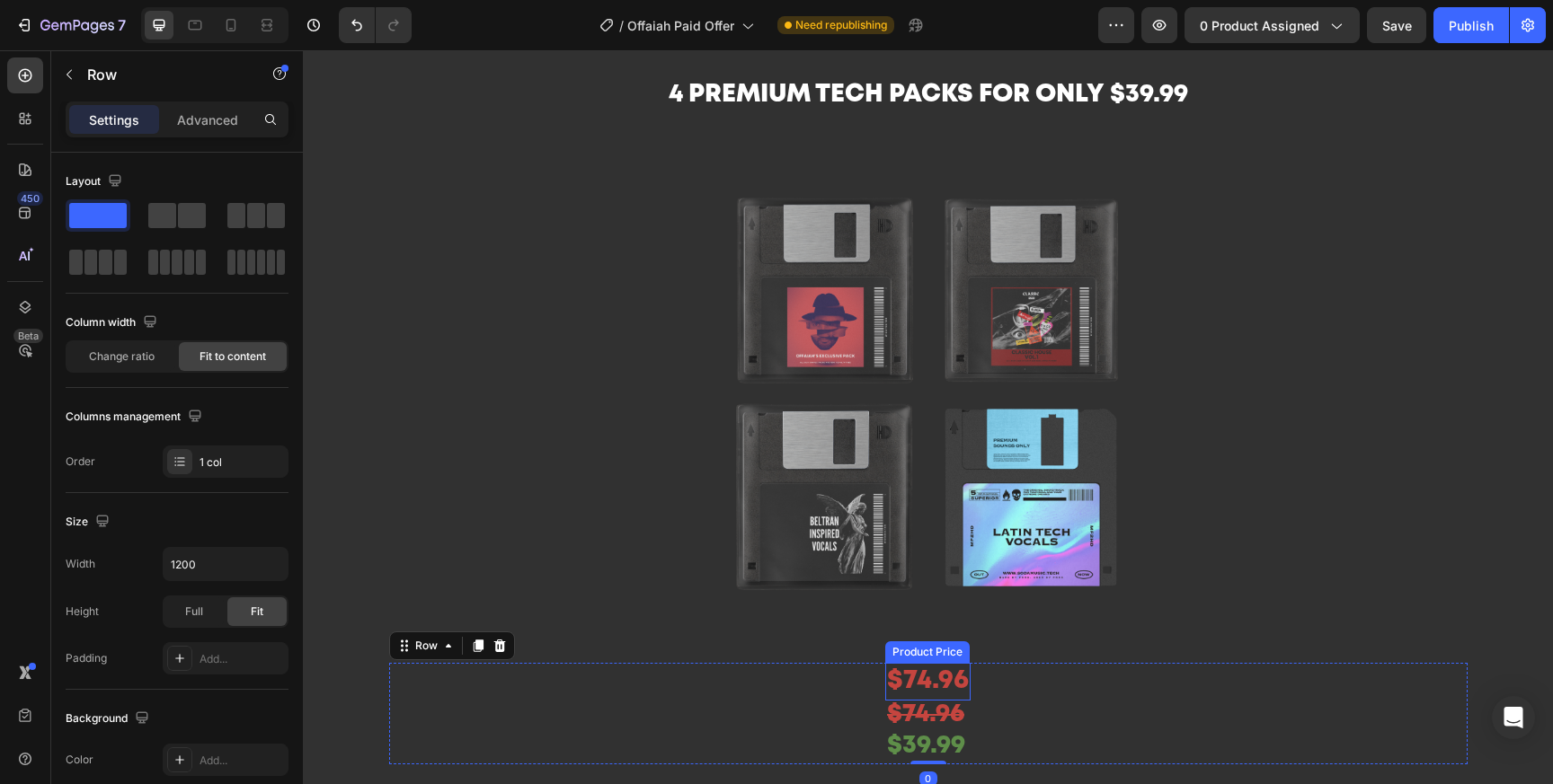
click at [948, 681] on div "$74.96" at bounding box center [928, 682] width 86 height 38
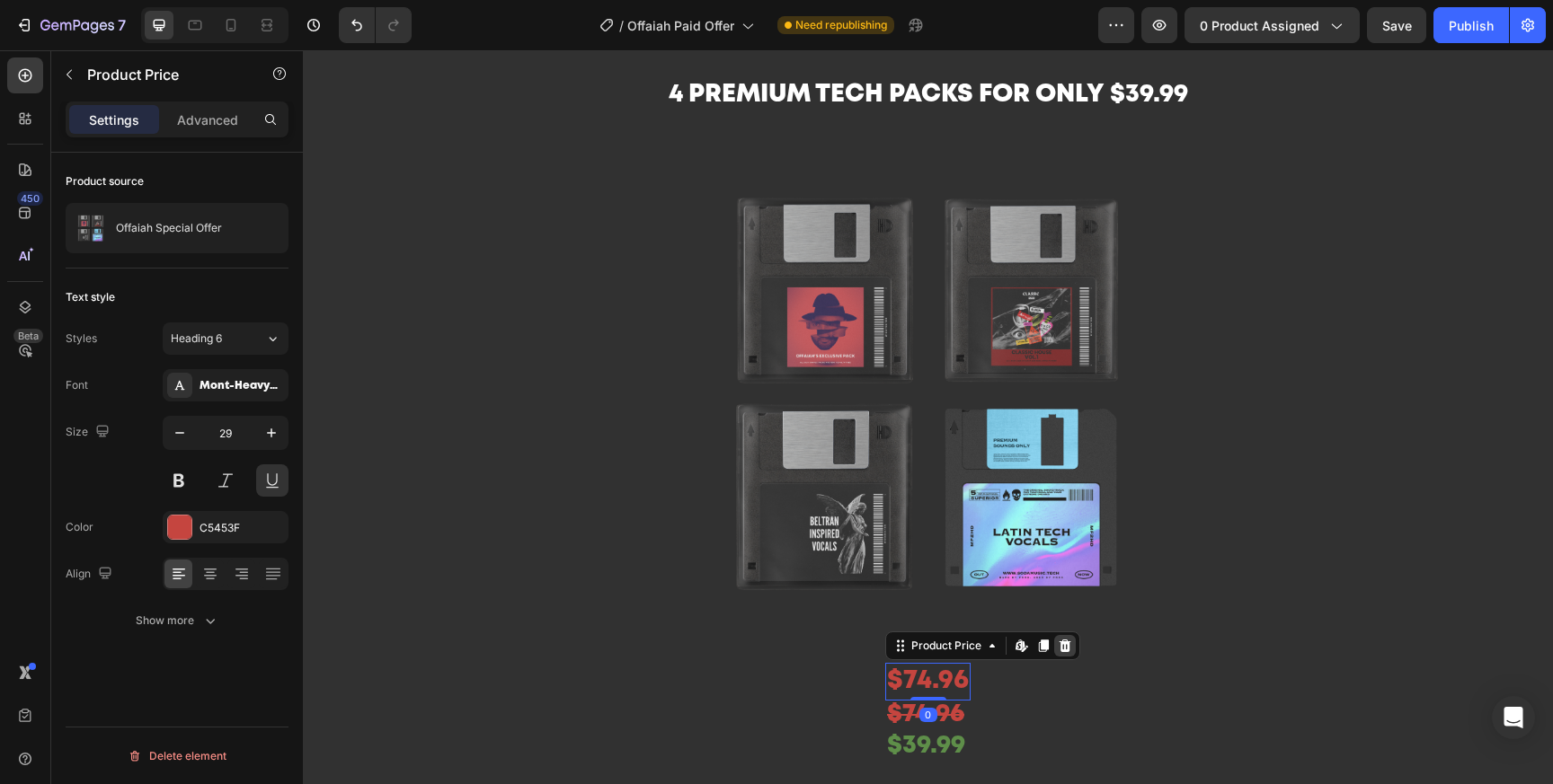
click at [1067, 646] on icon at bounding box center [1065, 646] width 11 height 12
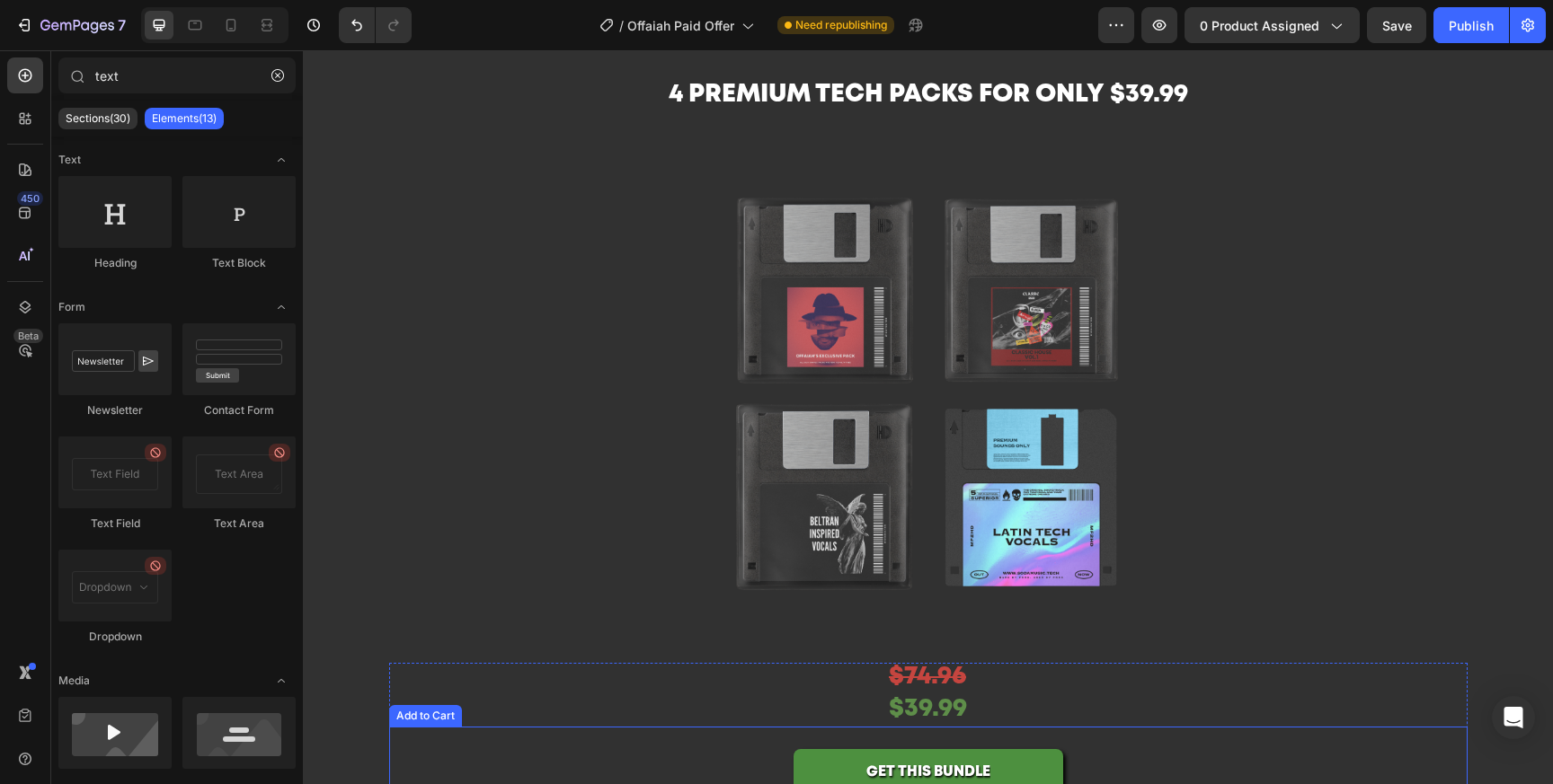
click at [1199, 729] on div "GET THIS BUNDLE Add to Cart" at bounding box center [928, 762] width 1079 height 70
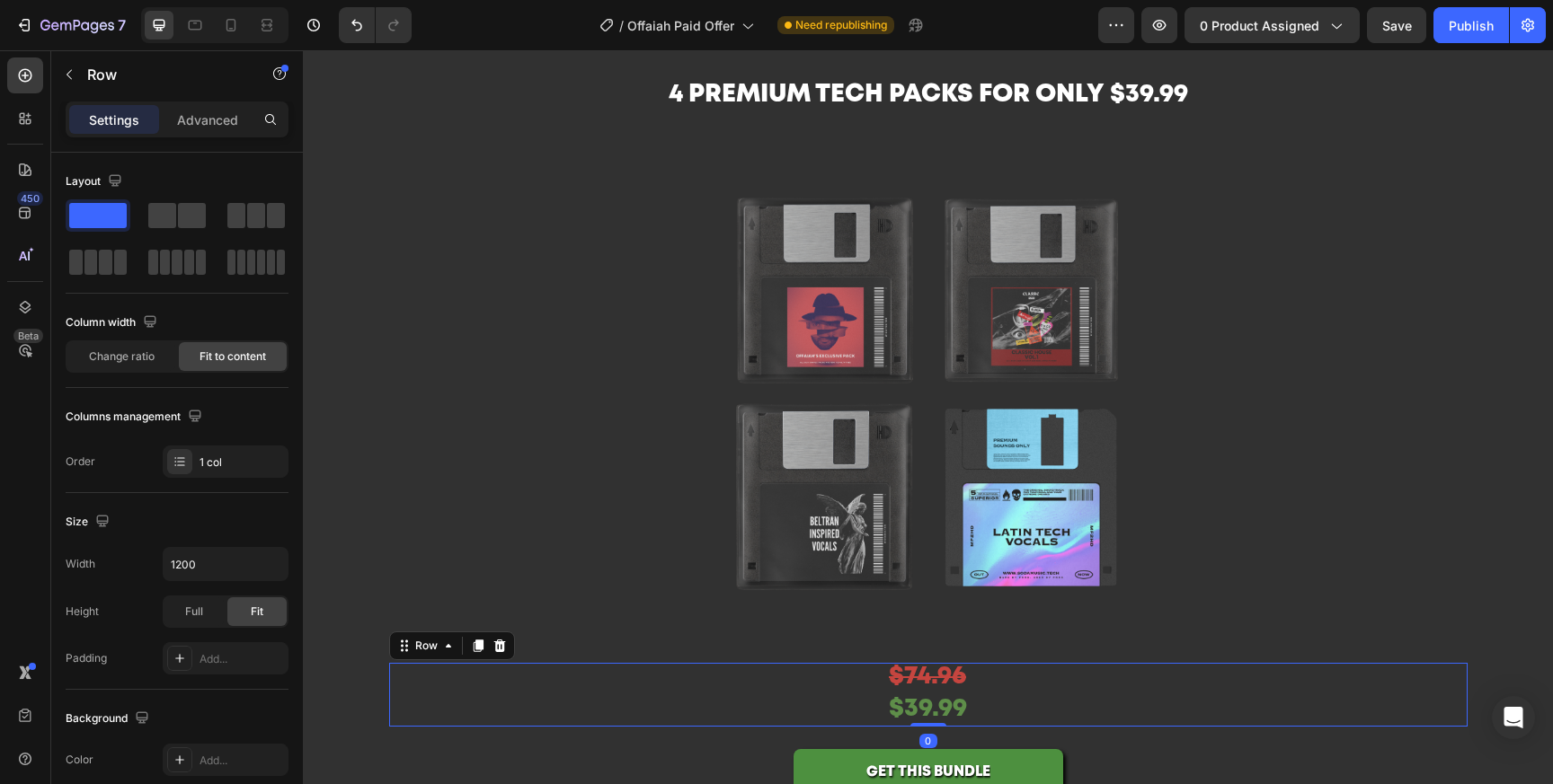
click at [974, 693] on div "$74.96 Text Block $39.99 Text Block Row 0" at bounding box center [928, 695] width 1079 height 65
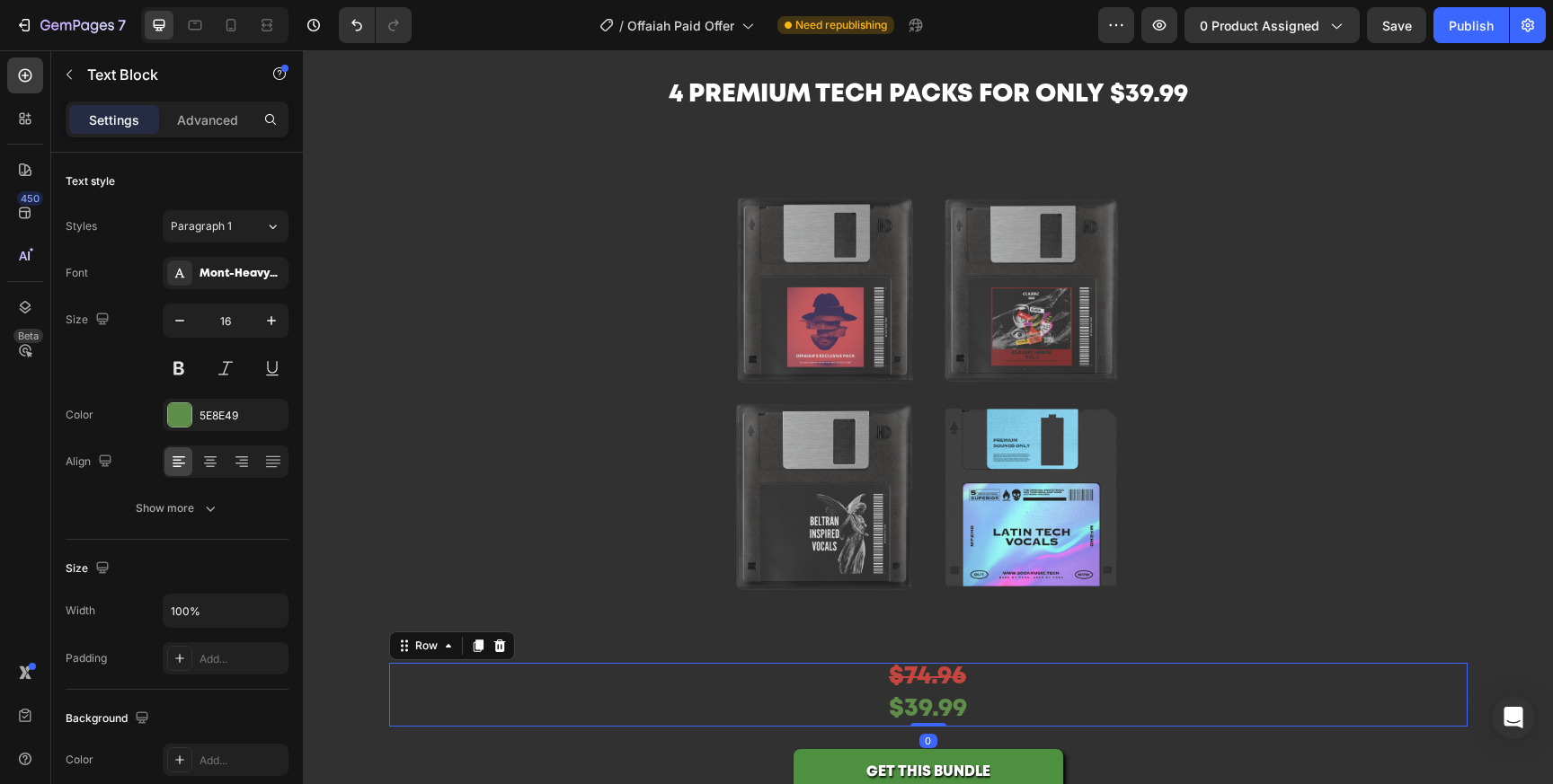
click at [961, 723] on p "$39.99" at bounding box center [928, 712] width 78 height 29
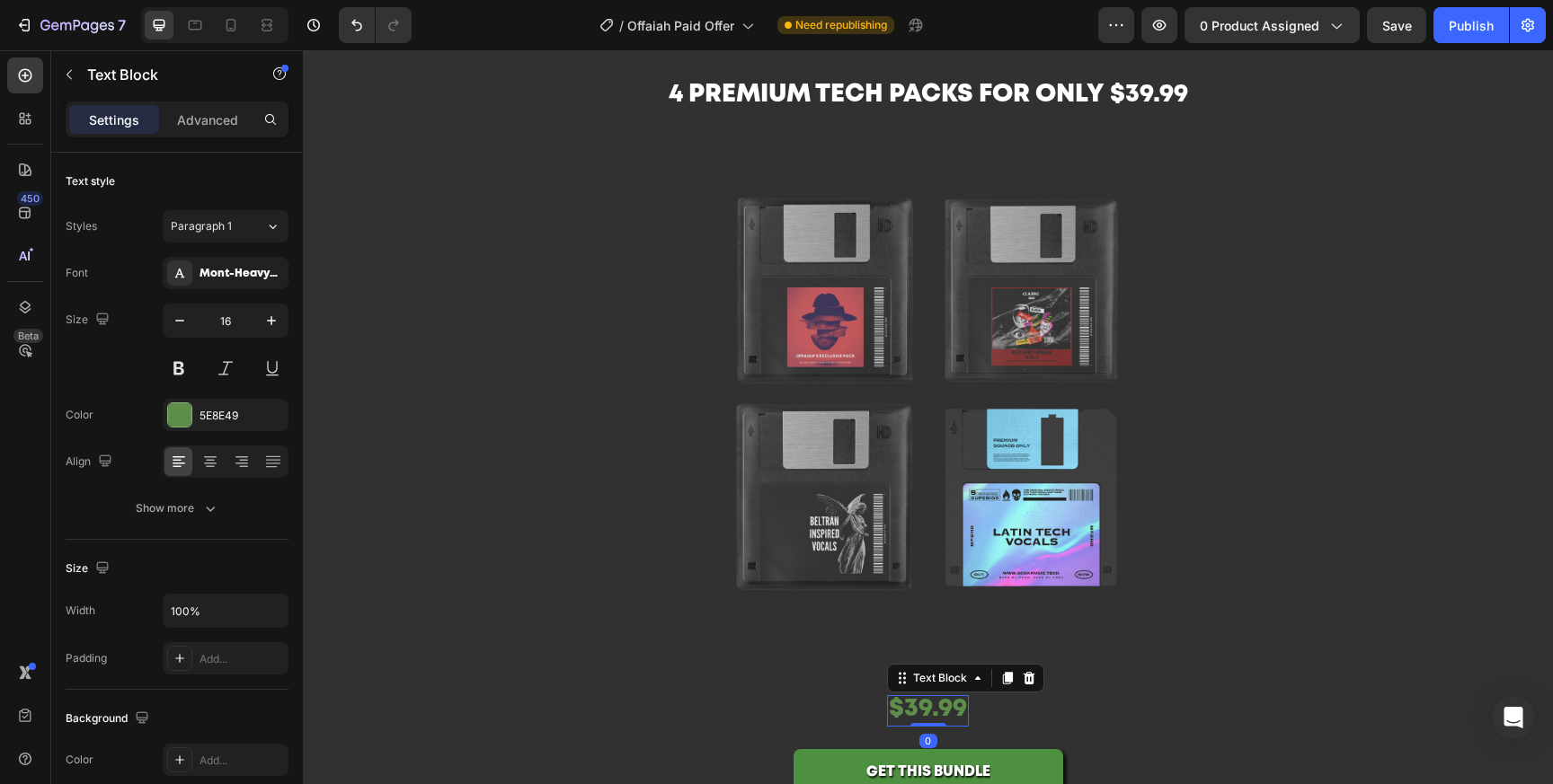
click at [957, 747] on div "GET THIS BUNDLE Add to Cart" at bounding box center [928, 762] width 1079 height 70
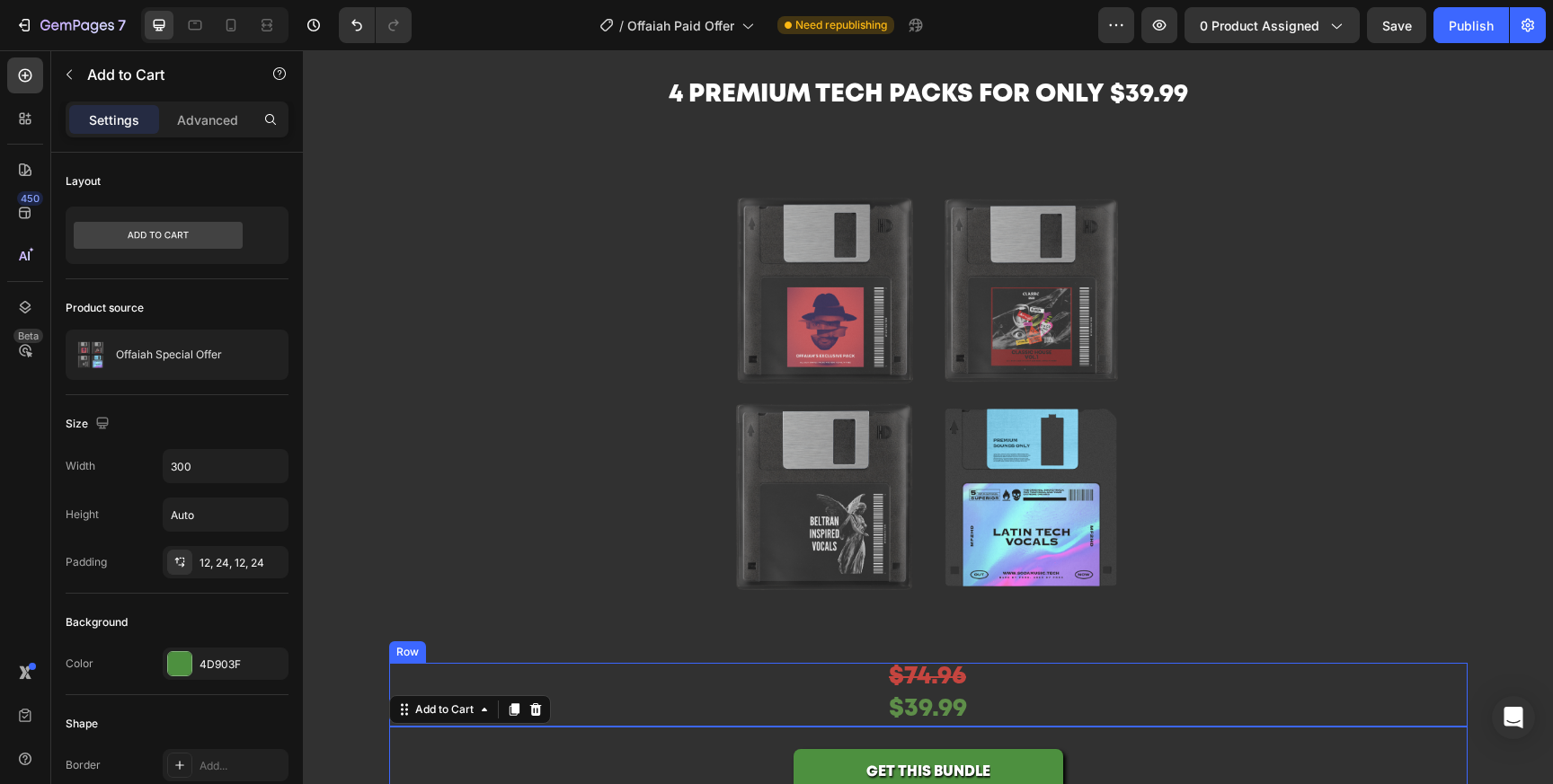
click at [1315, 693] on div "$74.96 Text Block $39.99 Text Block Row" at bounding box center [928, 695] width 1079 height 65
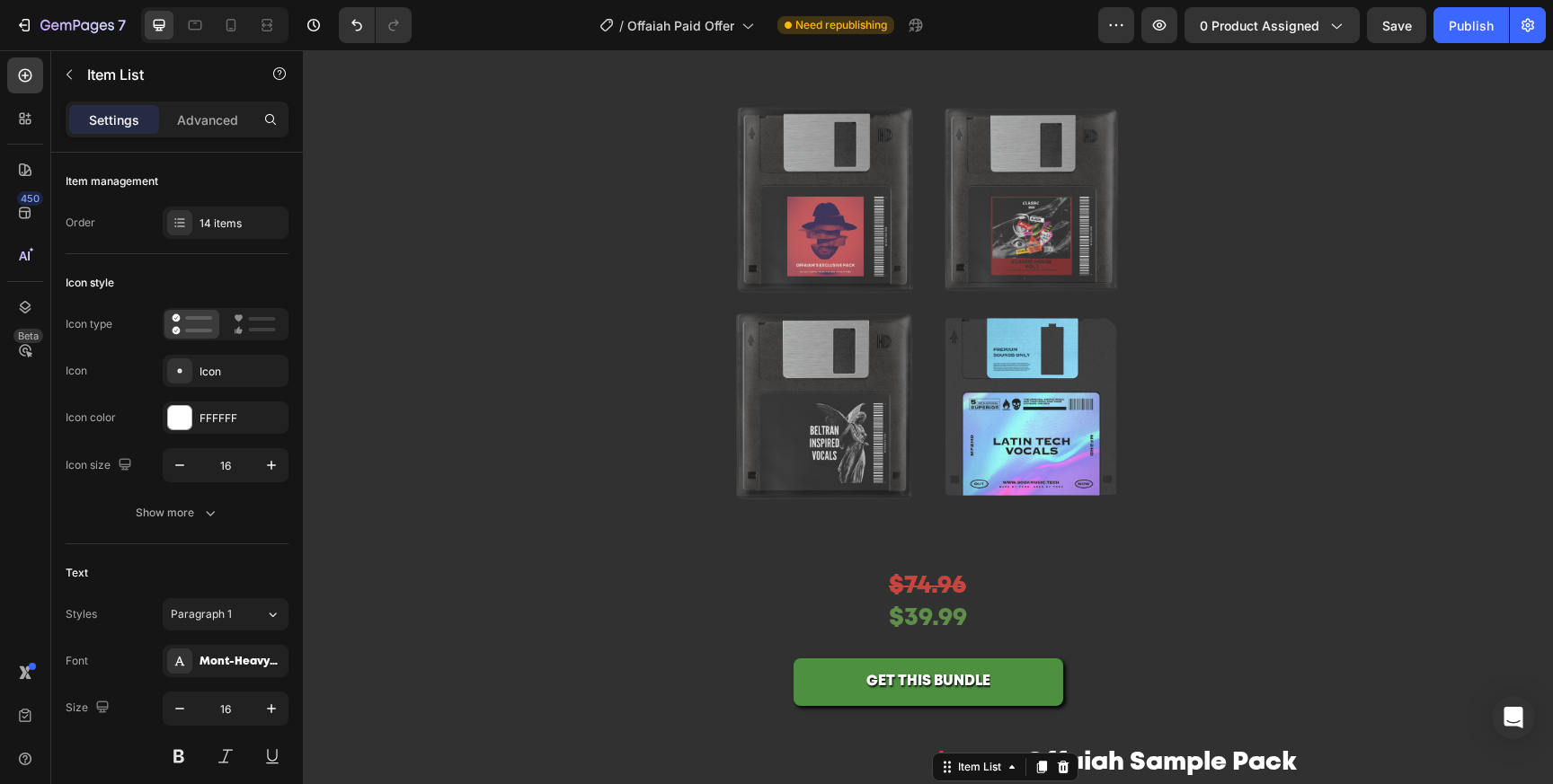
scroll to position [0, 0]
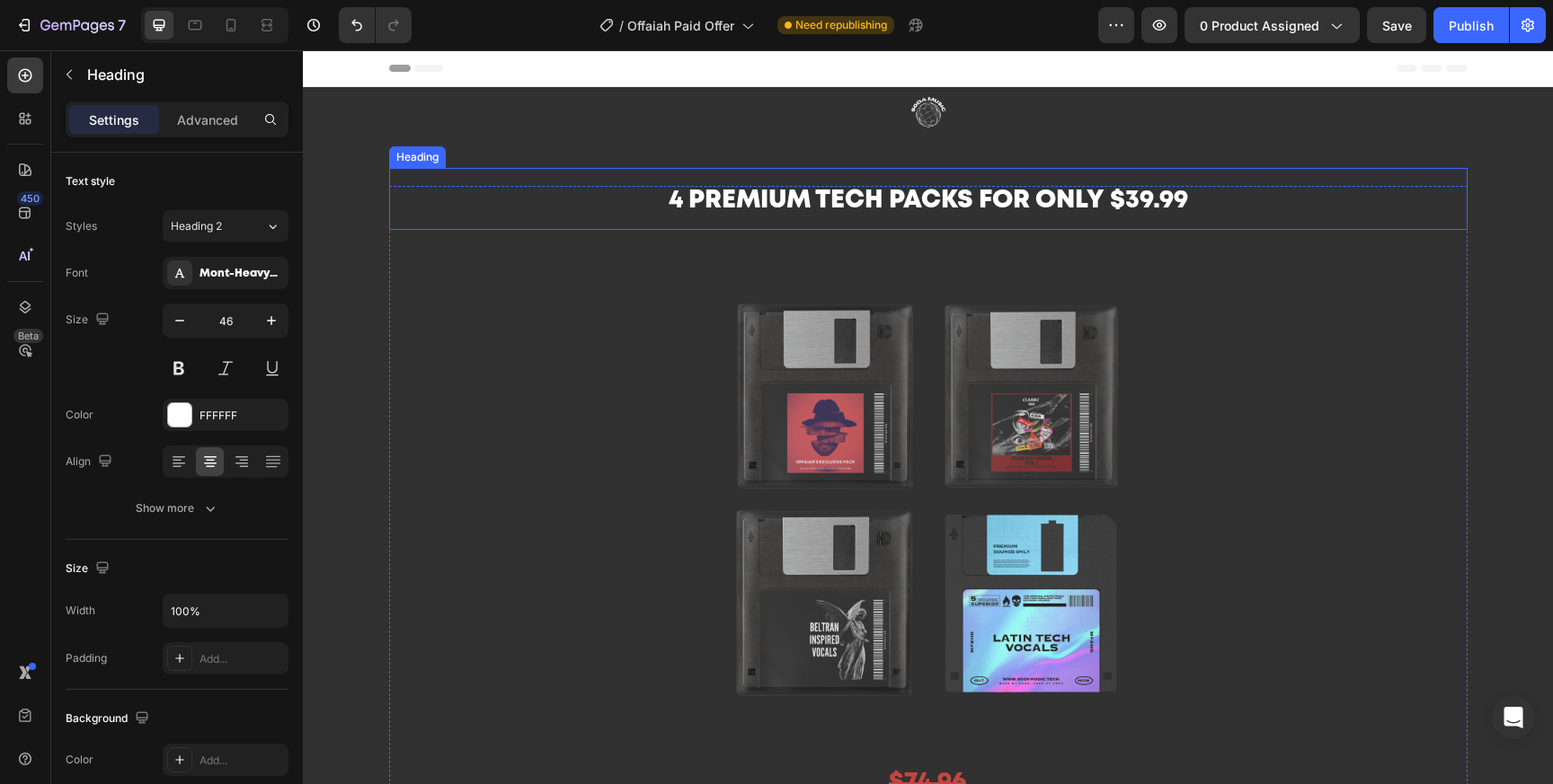
click at [1119, 201] on span "4 Premium tech packs for only $39.99" at bounding box center [928, 201] width 519 height 23
click at [1119, 246] on img at bounding box center [928, 499] width 539 height 539
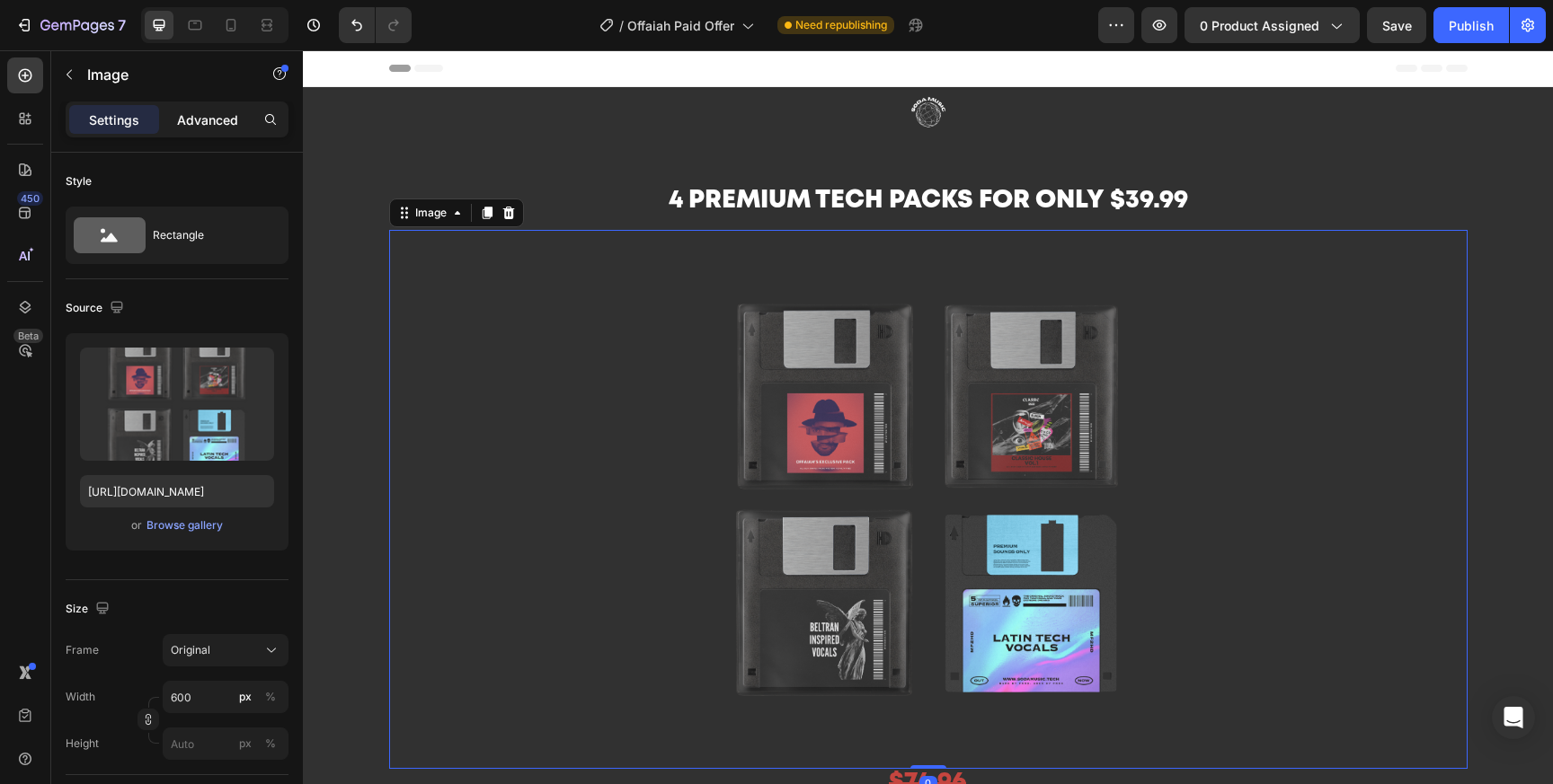
click at [203, 126] on p "Advanced" at bounding box center [208, 120] width 61 height 19
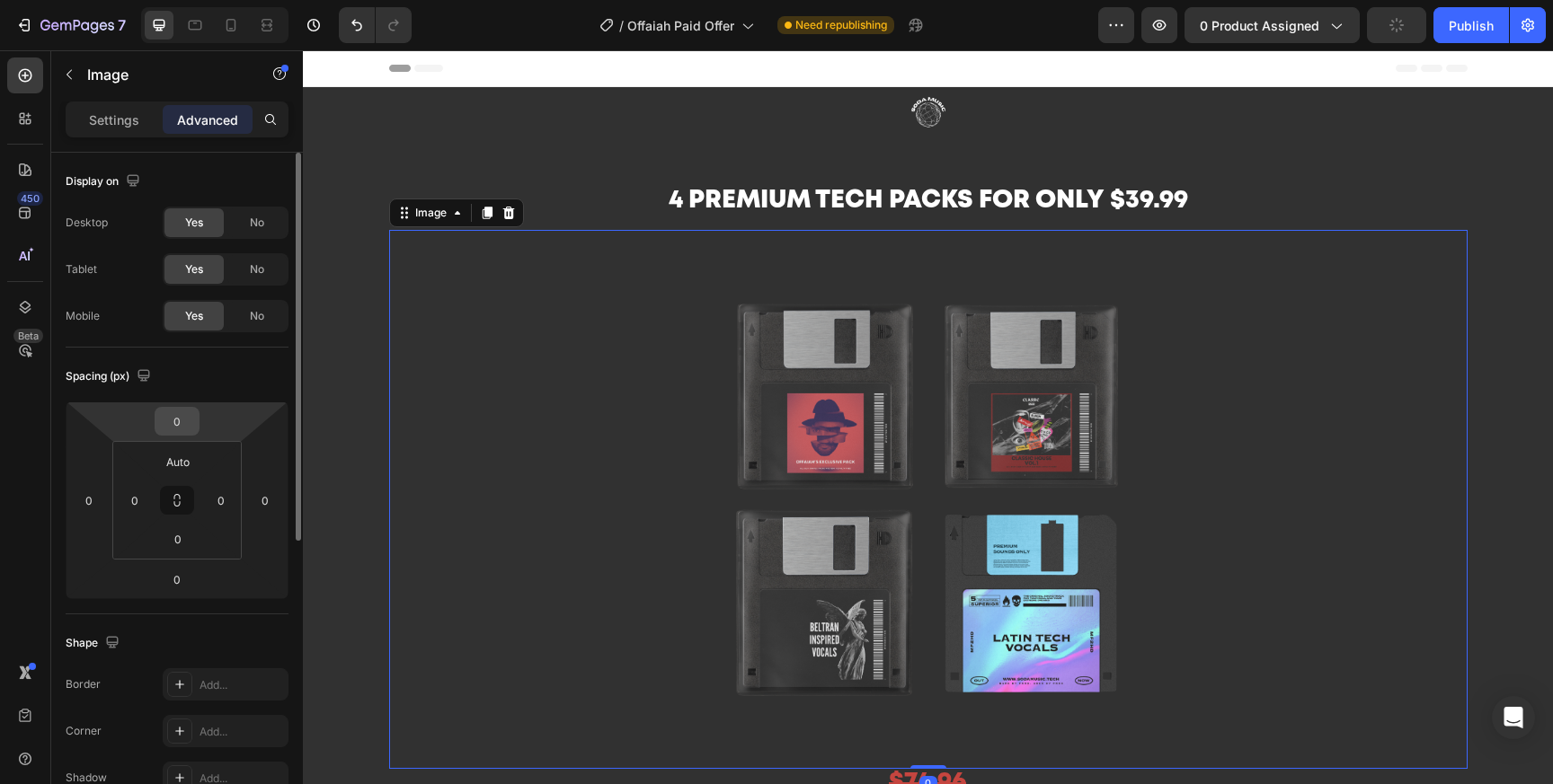
click at [184, 428] on input "0" at bounding box center [177, 421] width 36 height 27
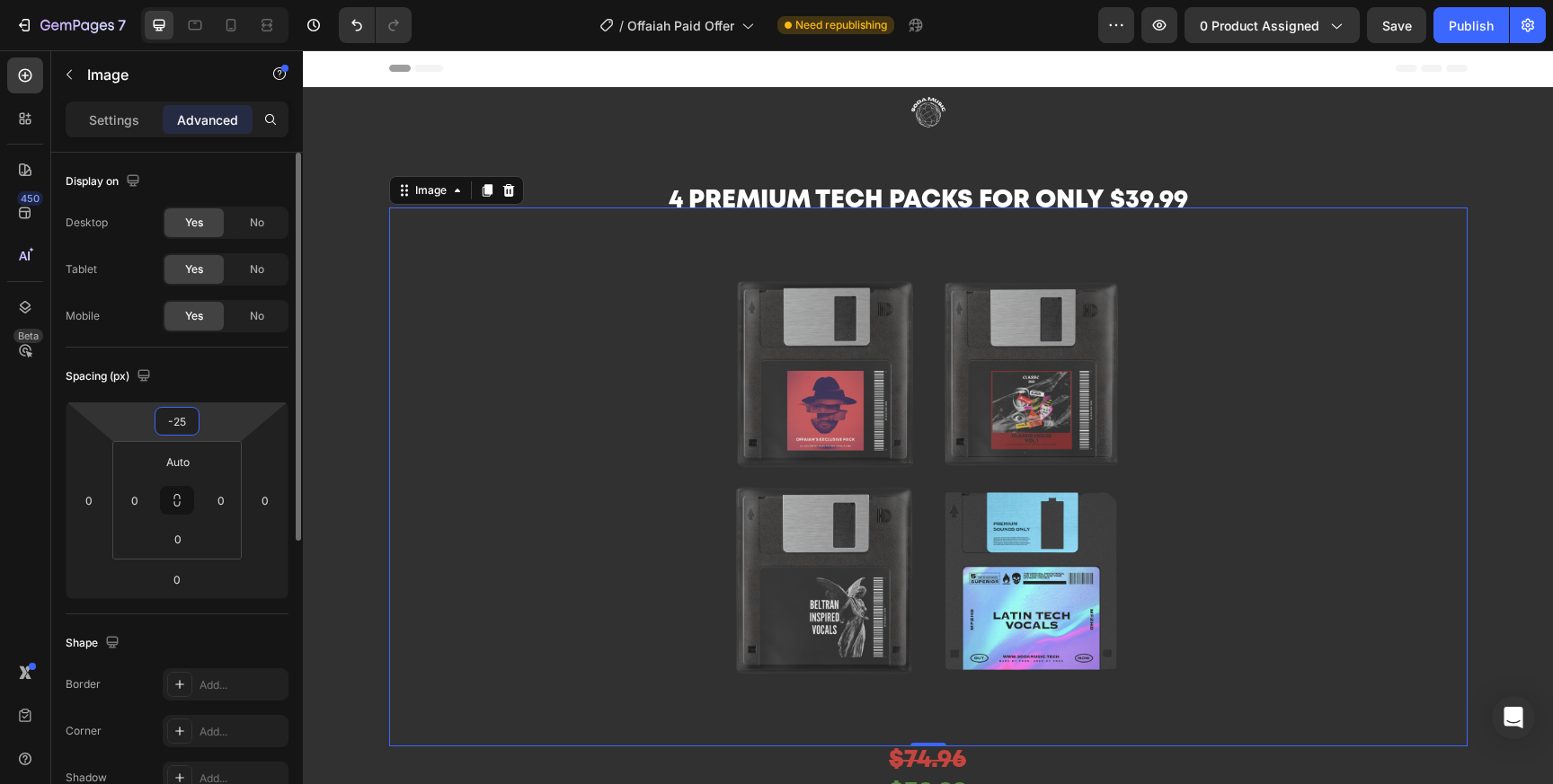
type input "-2"
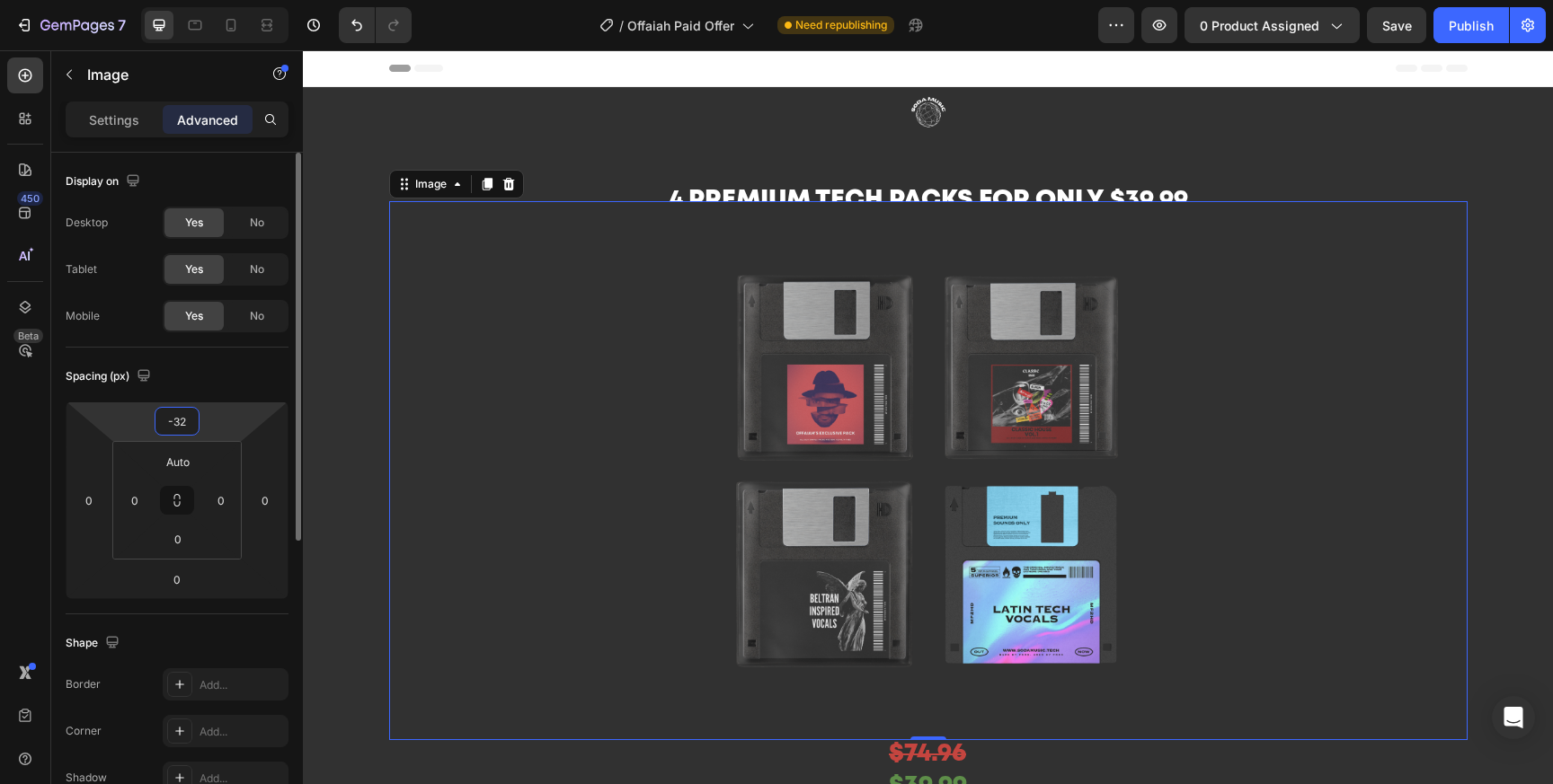
type input "-3"
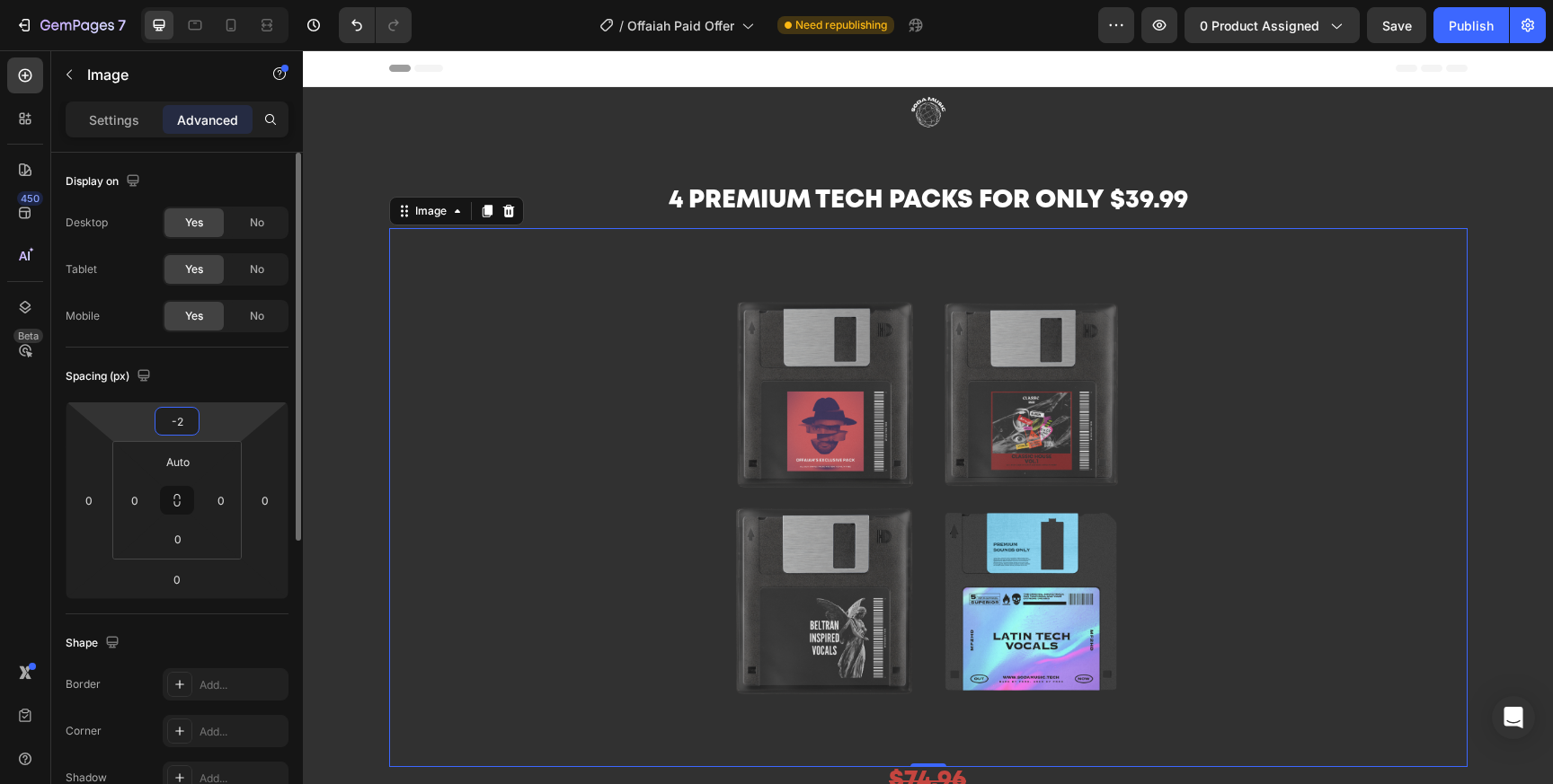
type input "-20"
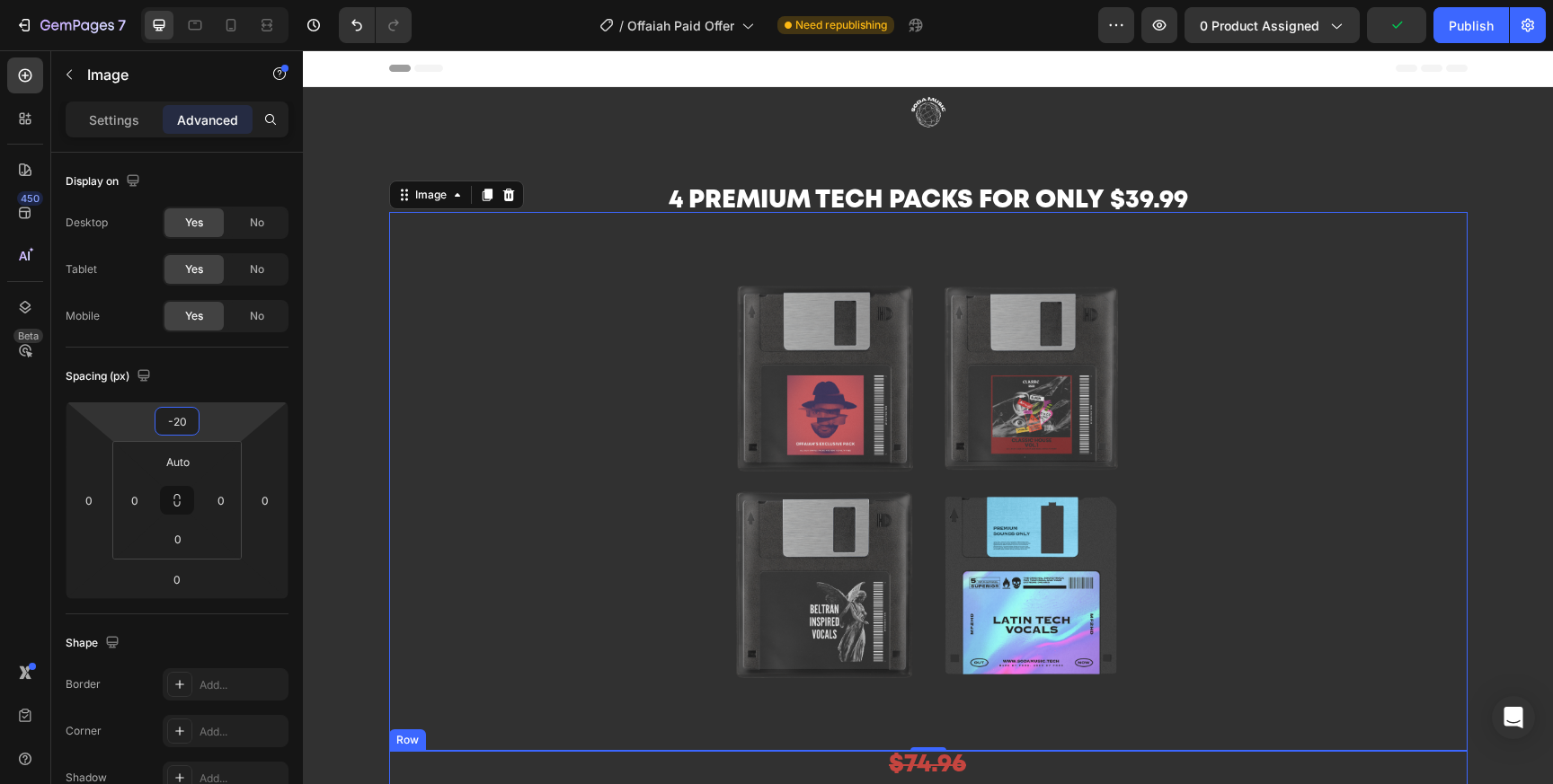
click at [1264, 768] on div "$74.96 Text Block $39.99 Text Block Row" at bounding box center [928, 783] width 1079 height 65
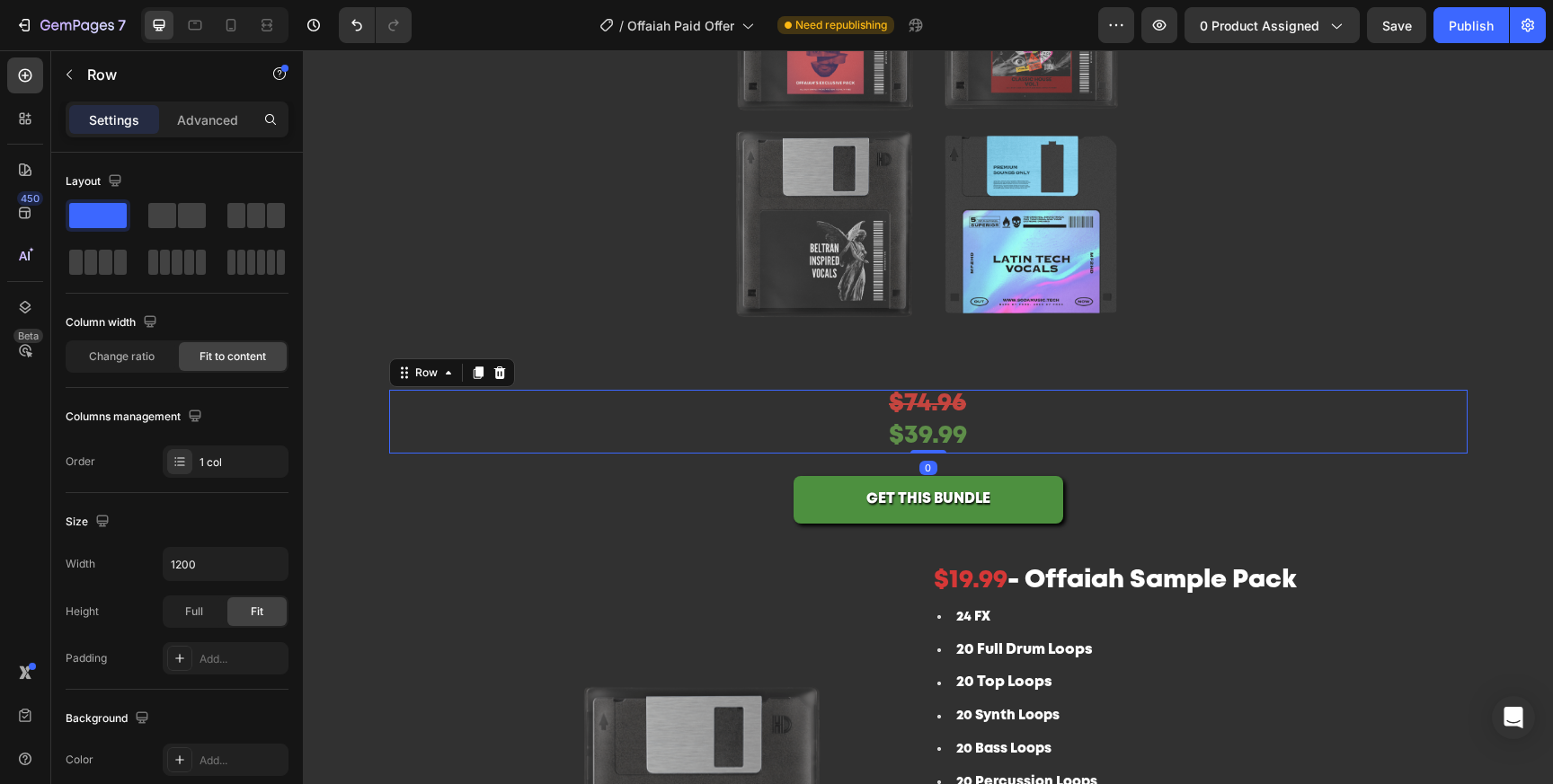
scroll to position [374, 0]
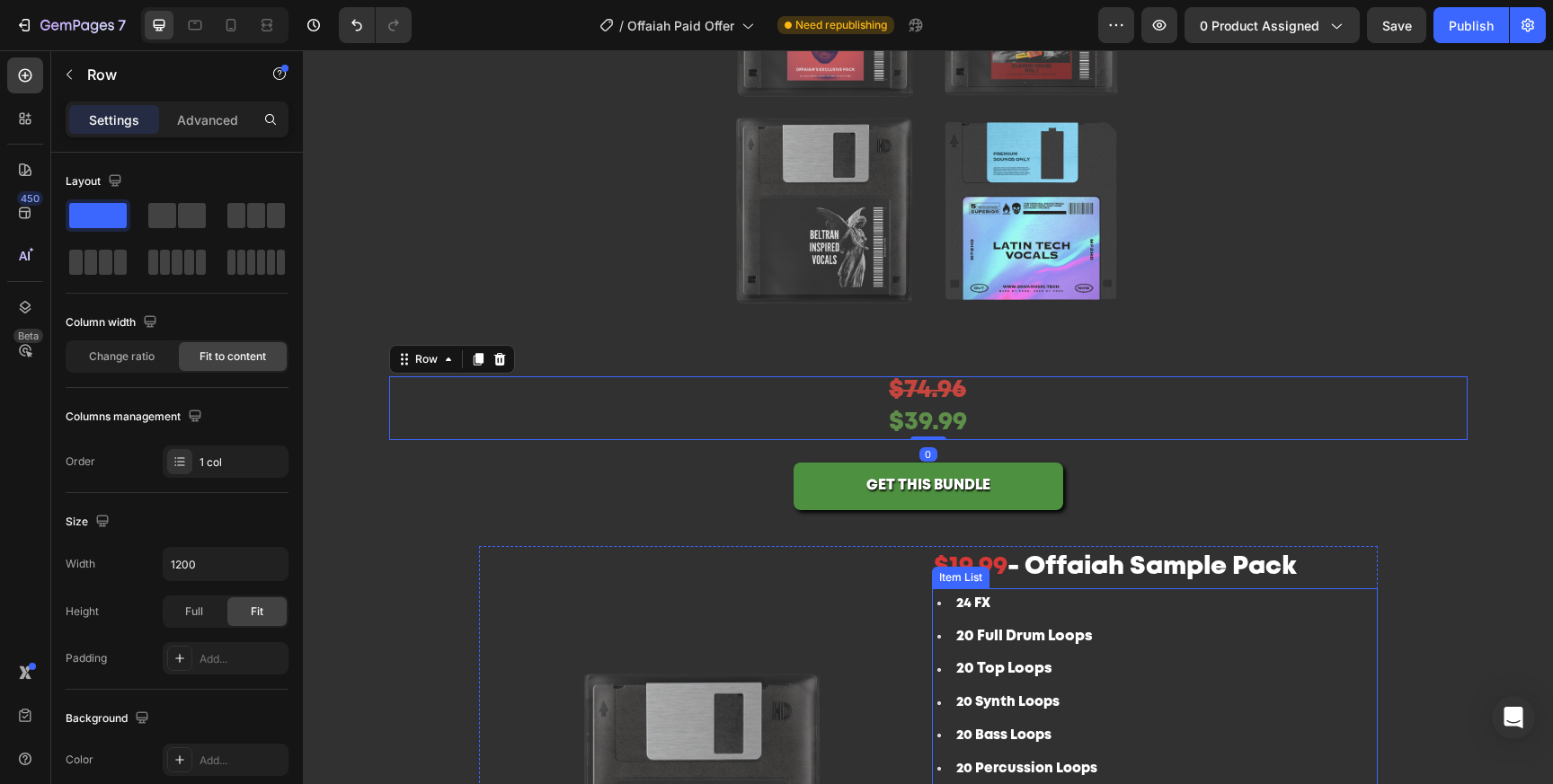
click at [818, 725] on img at bounding box center [702, 798] width 446 height 446
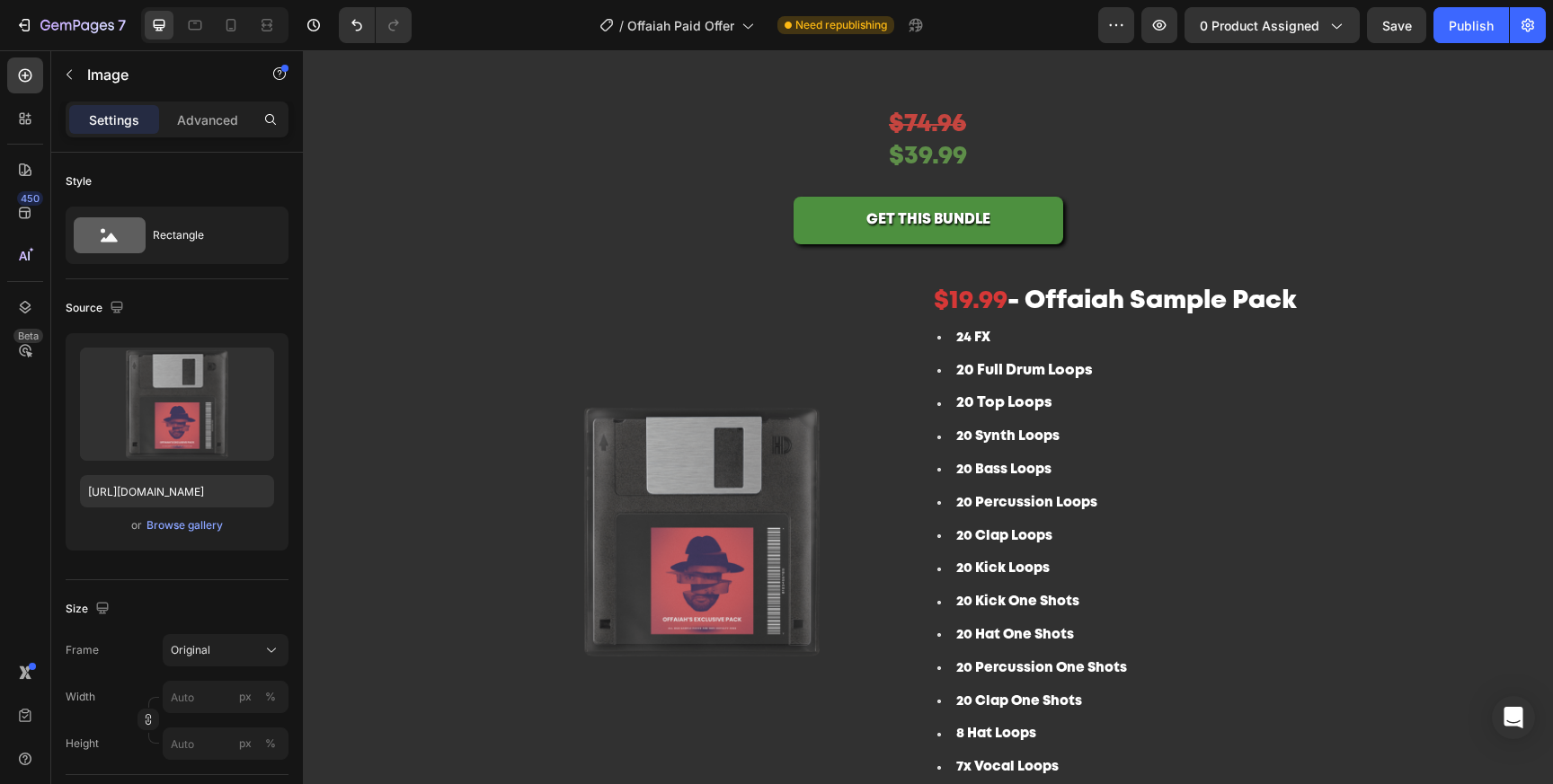
scroll to position [654, 0]
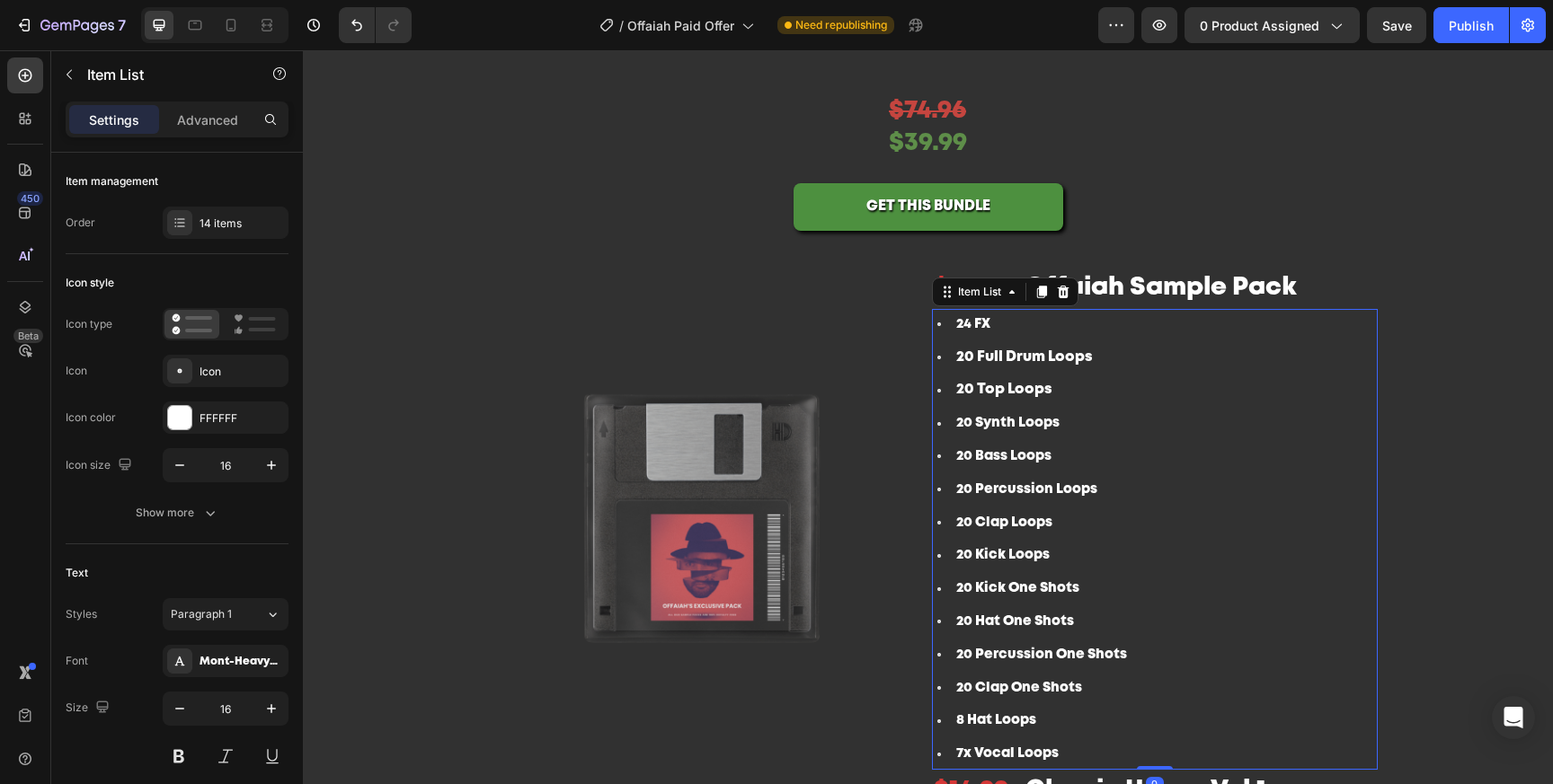
click at [1197, 533] on div "24 FX 20 Full Drum Loops 20 Top Loops 20 Synth Loops 20 Bass Loops 20 Percussio…" at bounding box center [1155, 539] width 446 height 461
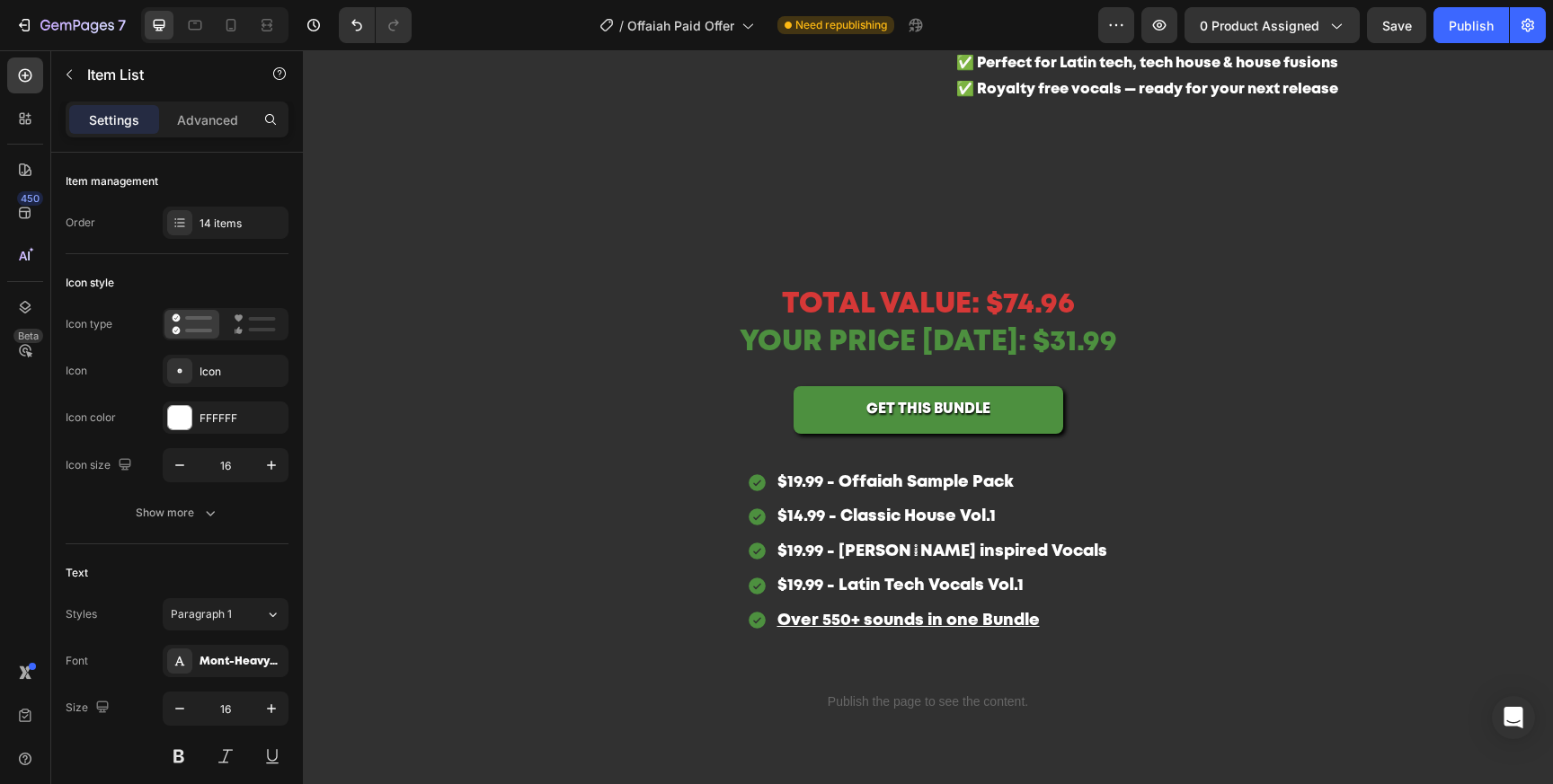
scroll to position [2508, 0]
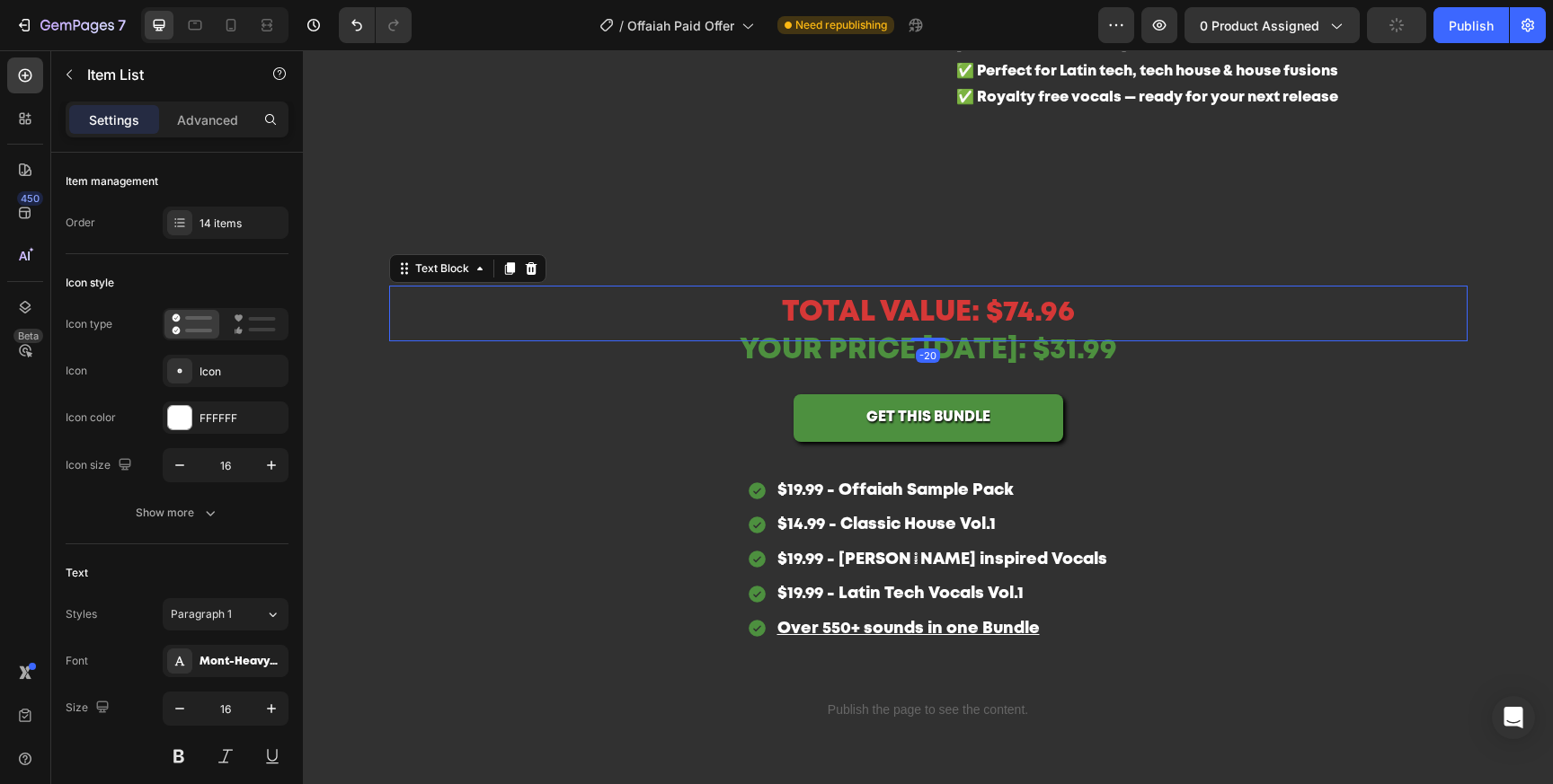
click at [1024, 313] on p "TOTAL VALUE: $74.96" at bounding box center [928, 313] width 1075 height 52
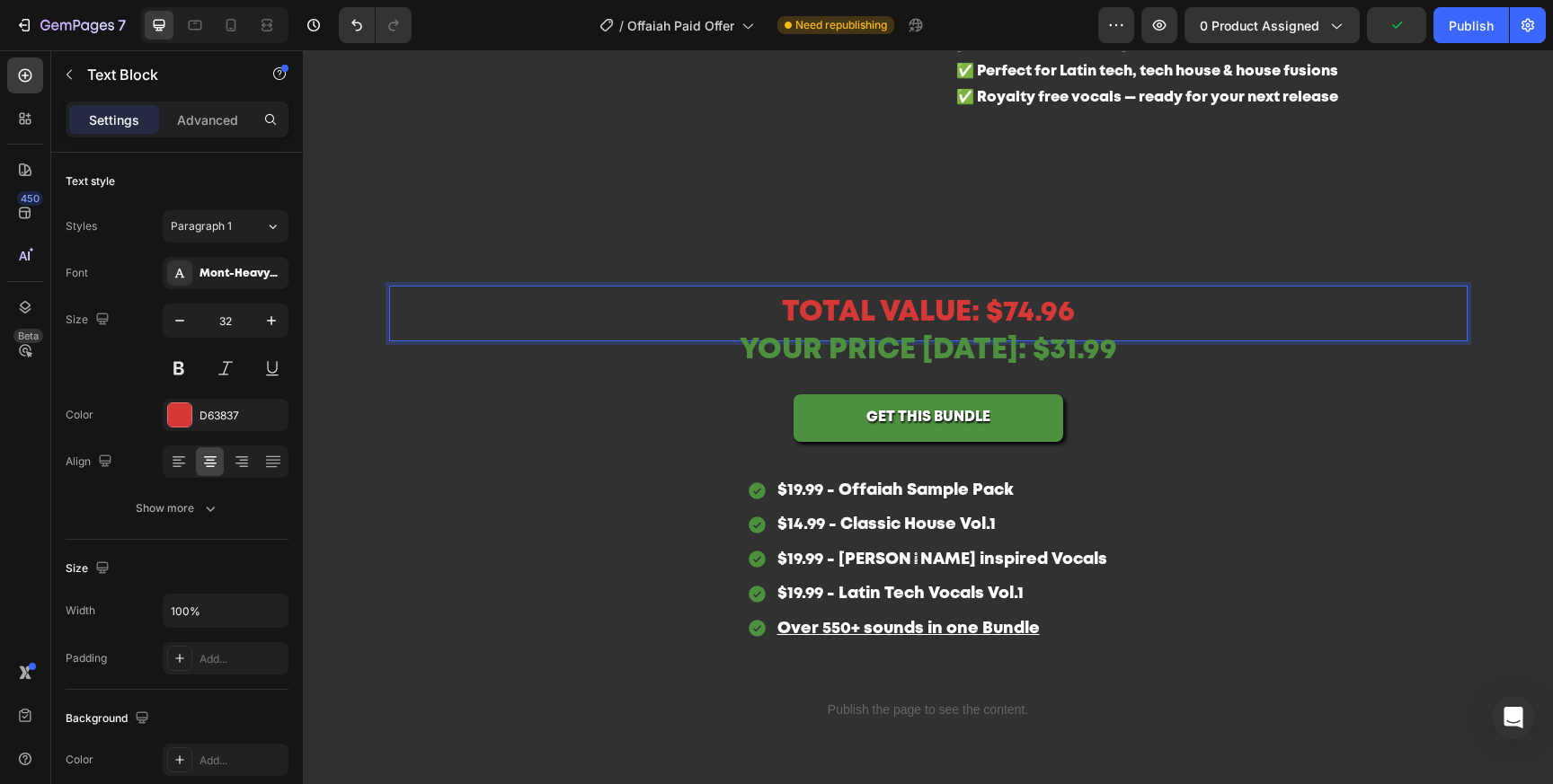
click at [993, 305] on p "TOTAL VALUE: $74.96" at bounding box center [928, 313] width 1075 height 52
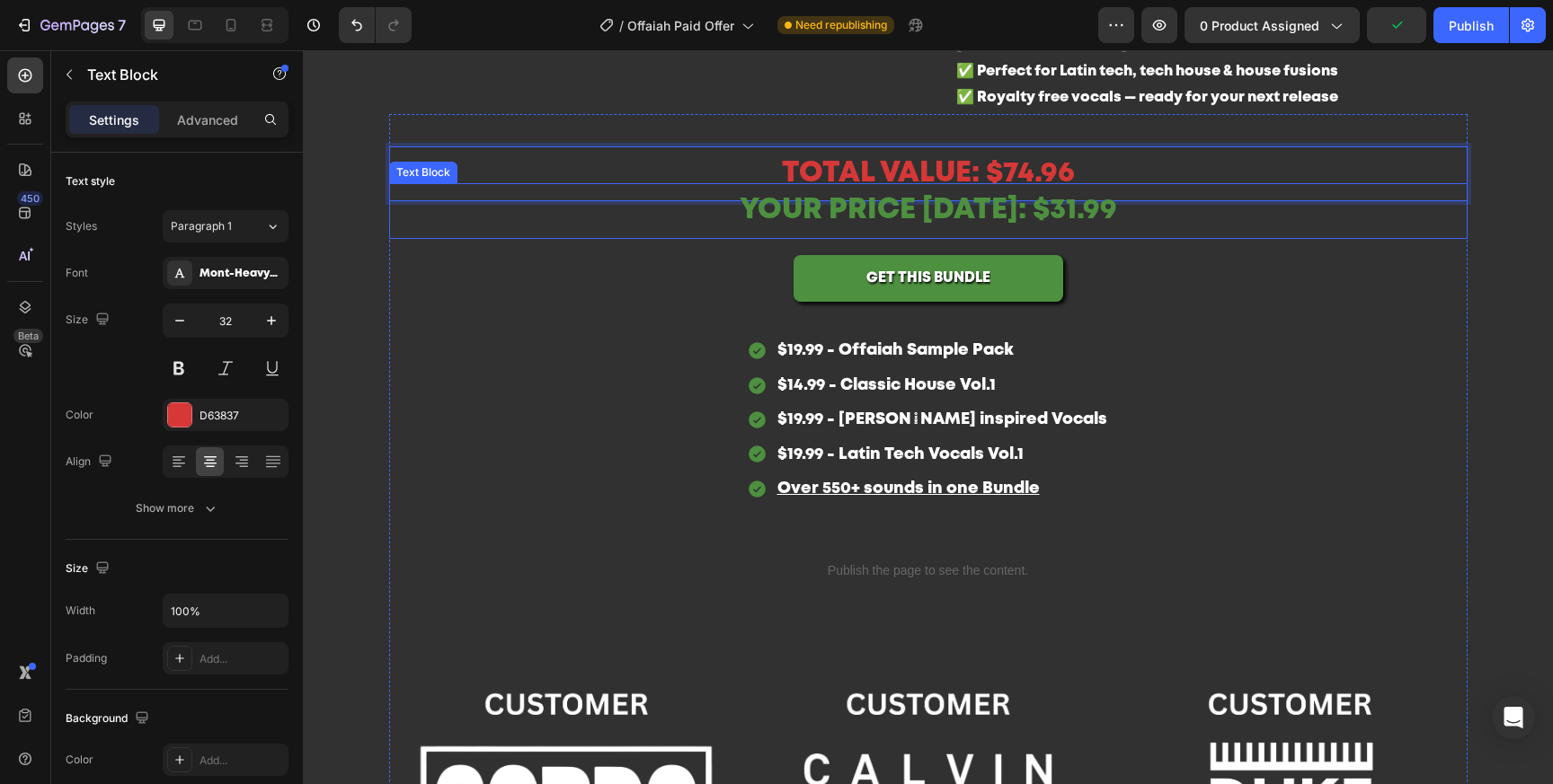
click at [1014, 200] on p "TOTAL VALUE: $74.96" at bounding box center [928, 174] width 1075 height 52
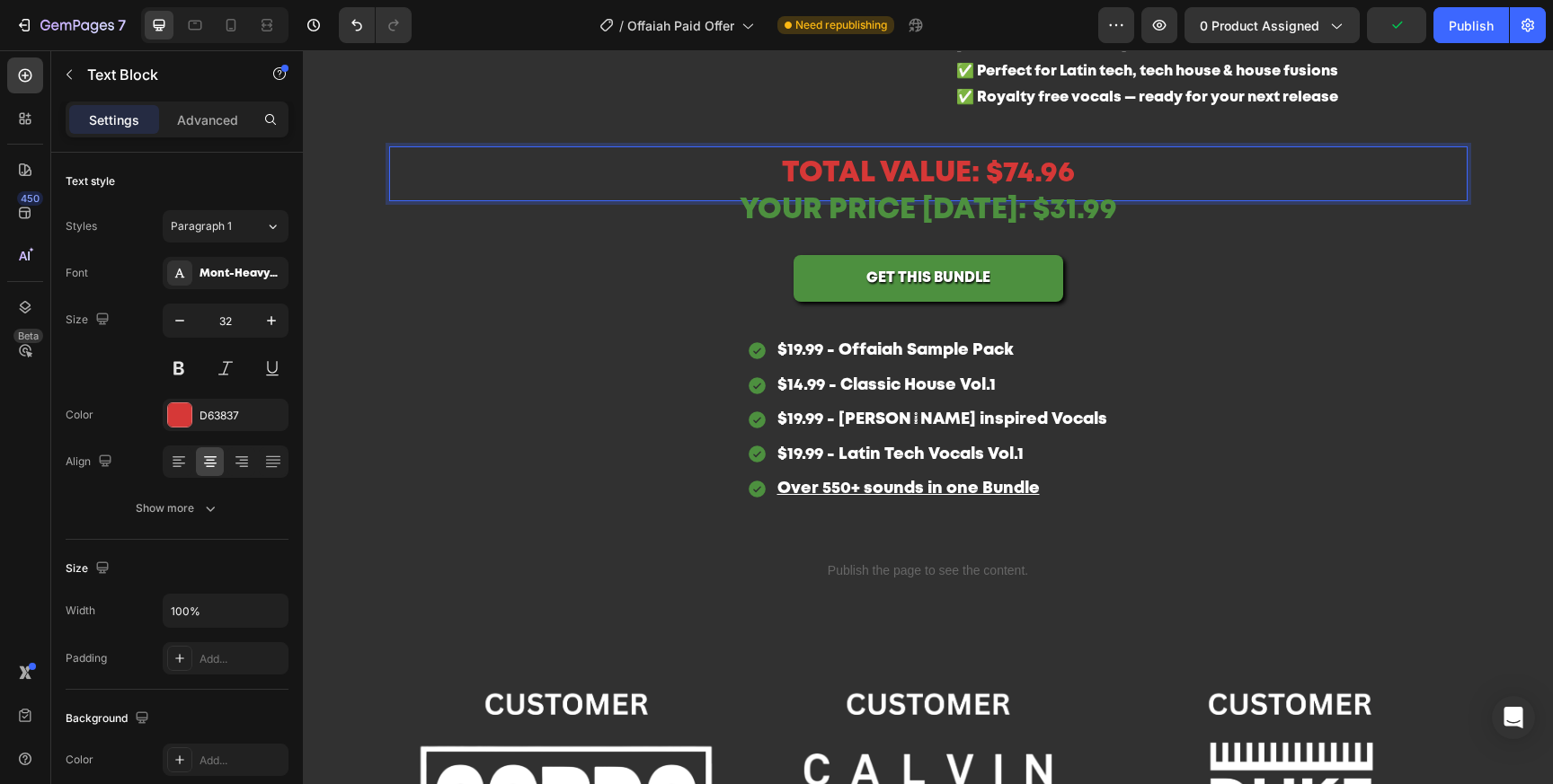
click at [1036, 200] on p "TOTAL VALUE: $74.96" at bounding box center [928, 174] width 1075 height 52
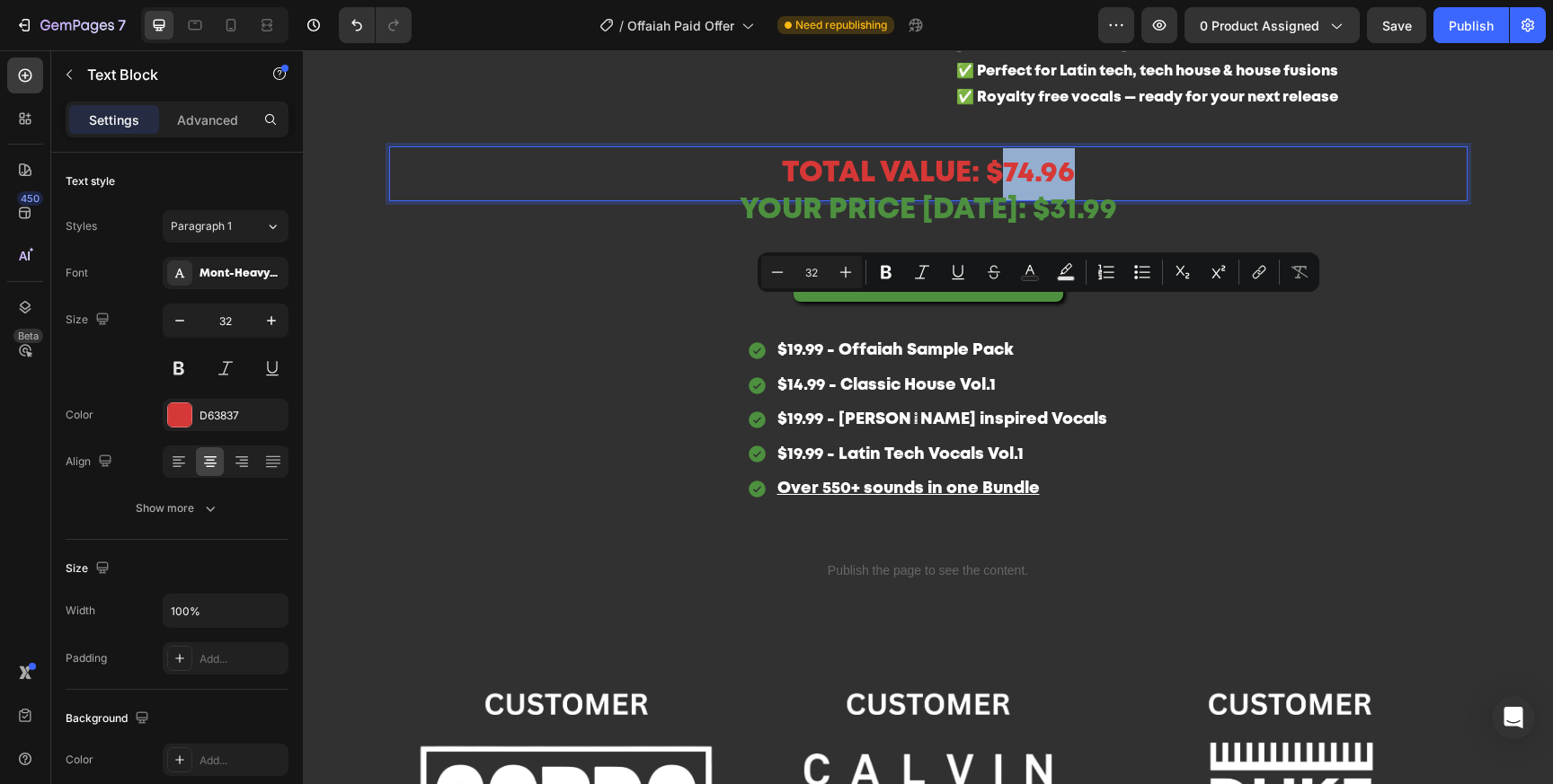
click at [1004, 200] on p "TOTAL VALUE: $74.96" at bounding box center [928, 174] width 1075 height 52
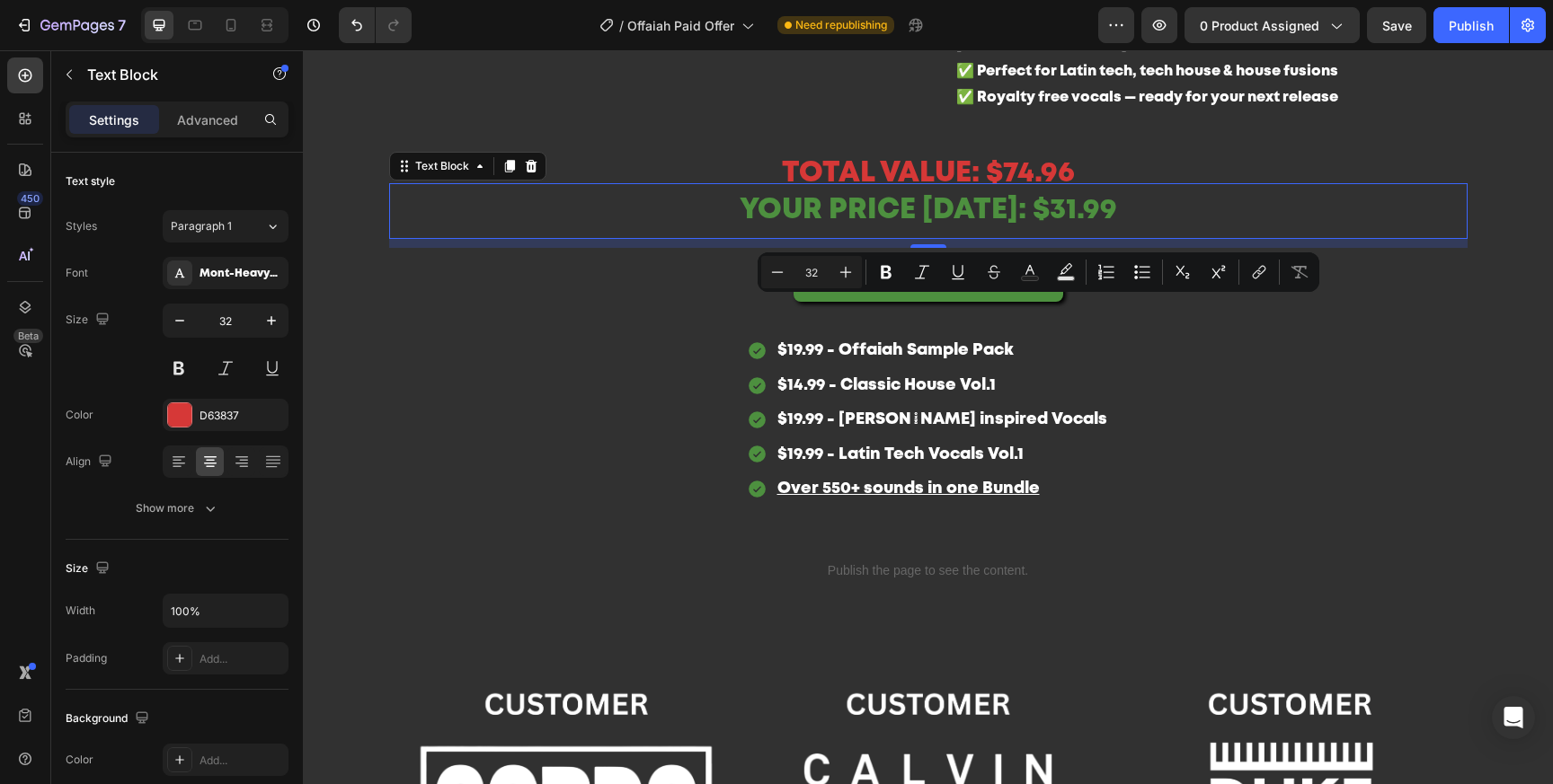
click at [1030, 237] on p "YOUR PRICE TODAY: $31.99" at bounding box center [928, 211] width 1075 height 52
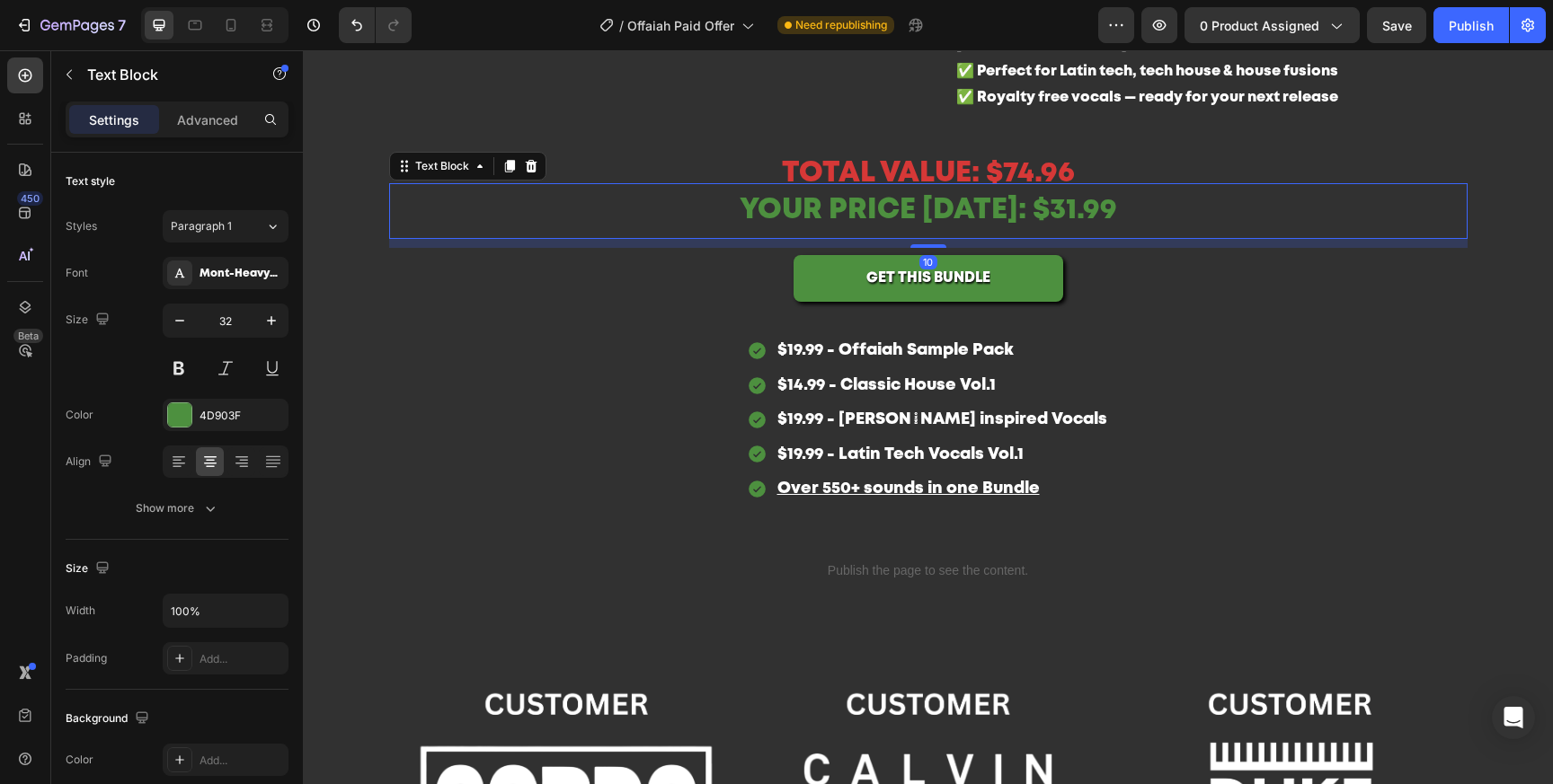
click at [1073, 237] on p "YOUR PRICE TODAY: $31.99" at bounding box center [928, 211] width 1075 height 52
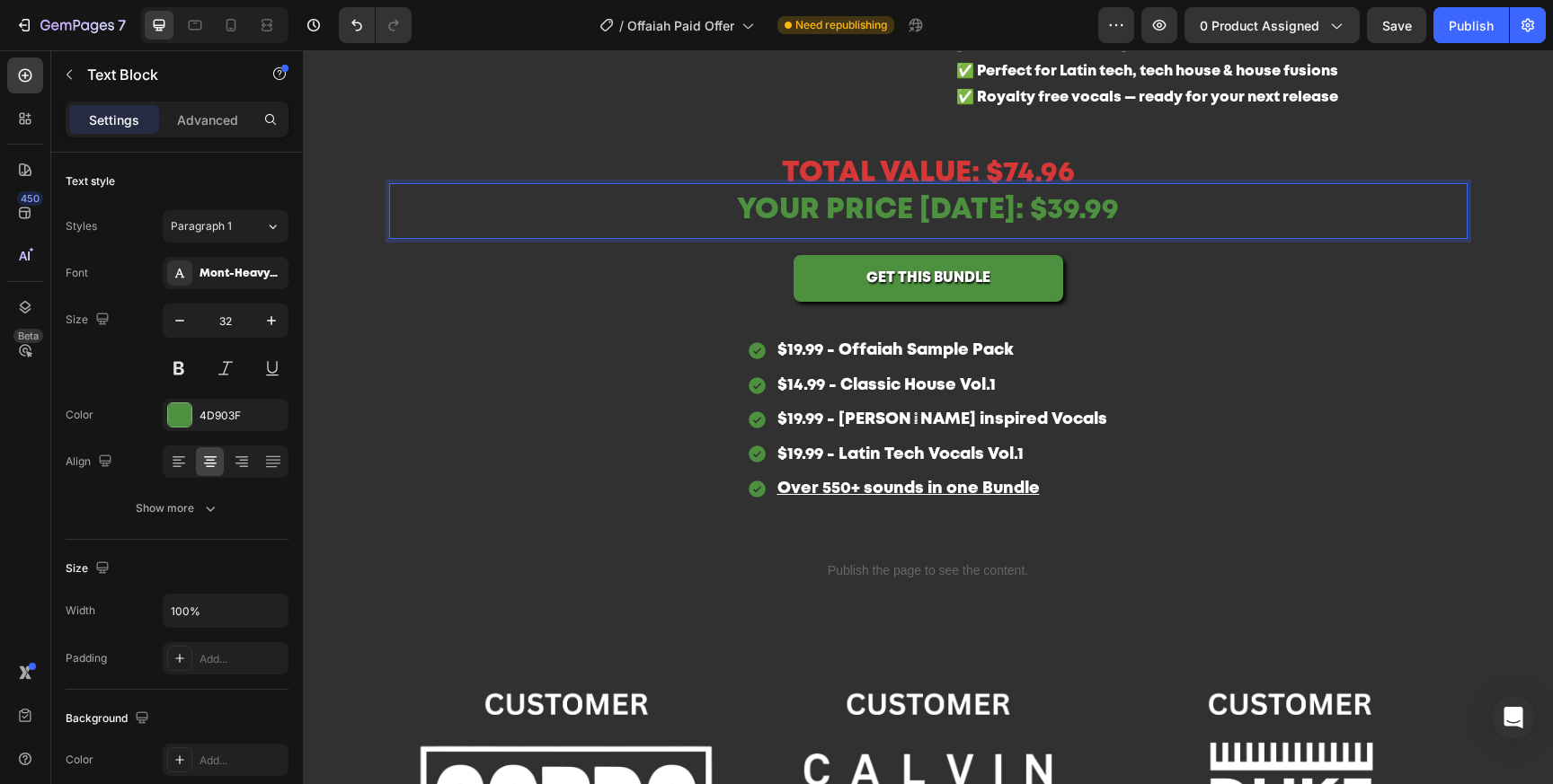
click at [1401, 506] on div "$19.99 - Offaiah Sample Pack $14.99 - Classic House Vol.1 $19.99 - Beltran insp…" at bounding box center [928, 419] width 1079 height 172
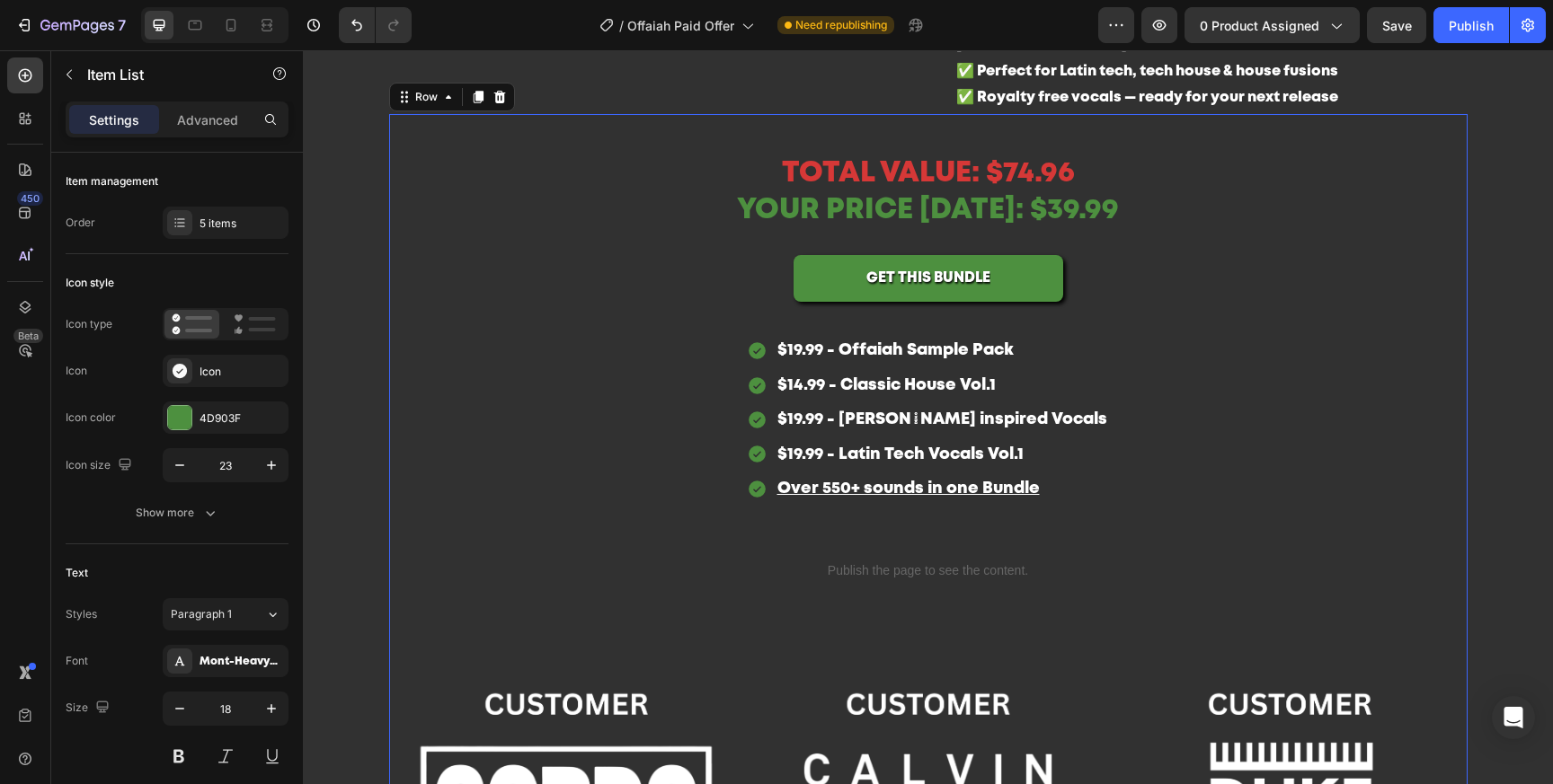
click at [1321, 262] on div "GET ALL THESE ICONIC HOUSE SOUNDS FOR ONLY $29.99 Heading Image $19.99 - Offaia…" at bounding box center [928, 554] width 1079 height 880
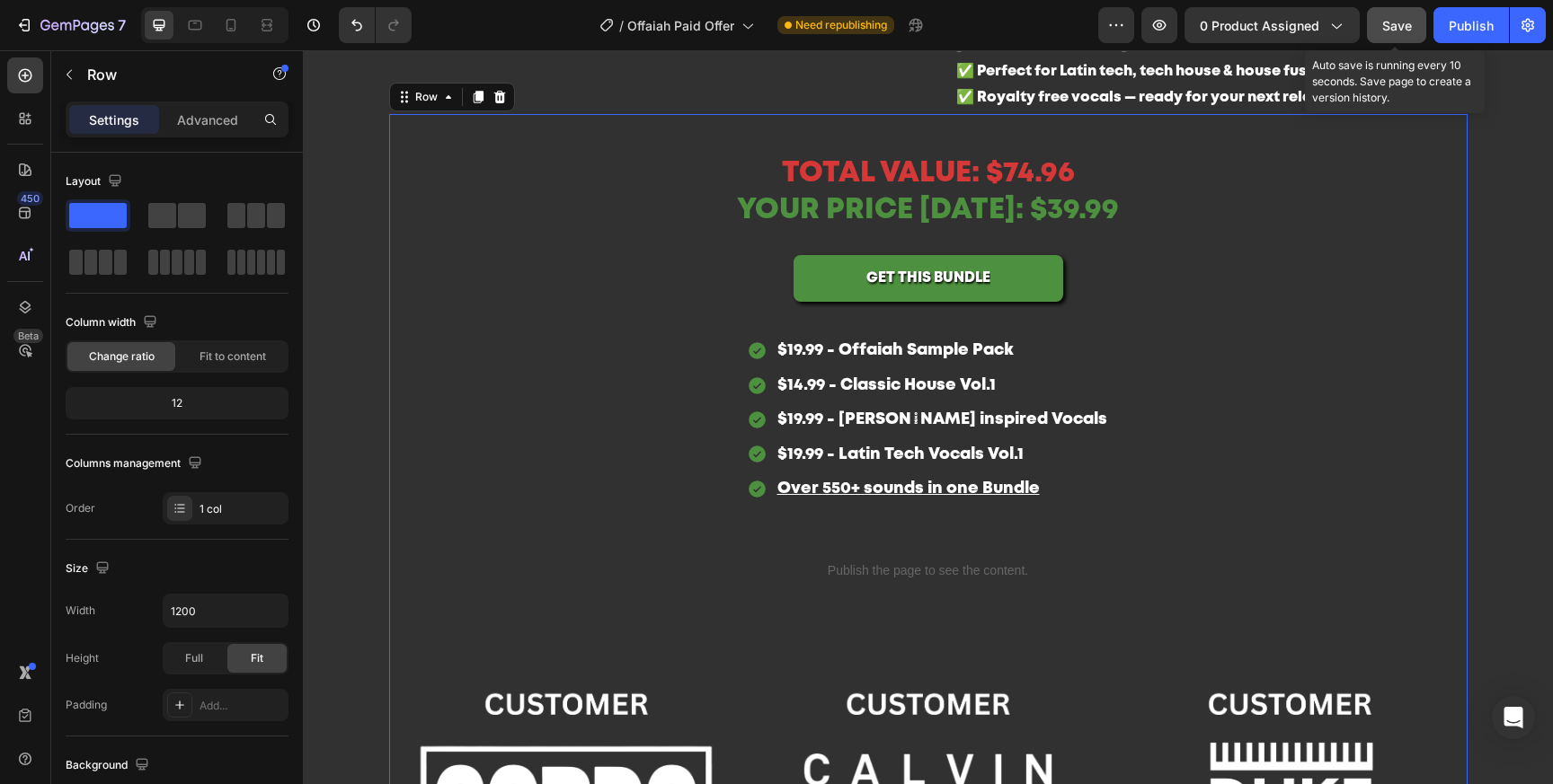
click at [1409, 13] on button "Save" at bounding box center [1397, 26] width 59 height 36
click at [1430, 24] on div "Preview 0 product assigned Publish" at bounding box center [1322, 26] width 448 height 36
click at [1443, 21] on button "Publish" at bounding box center [1470, 26] width 75 height 36
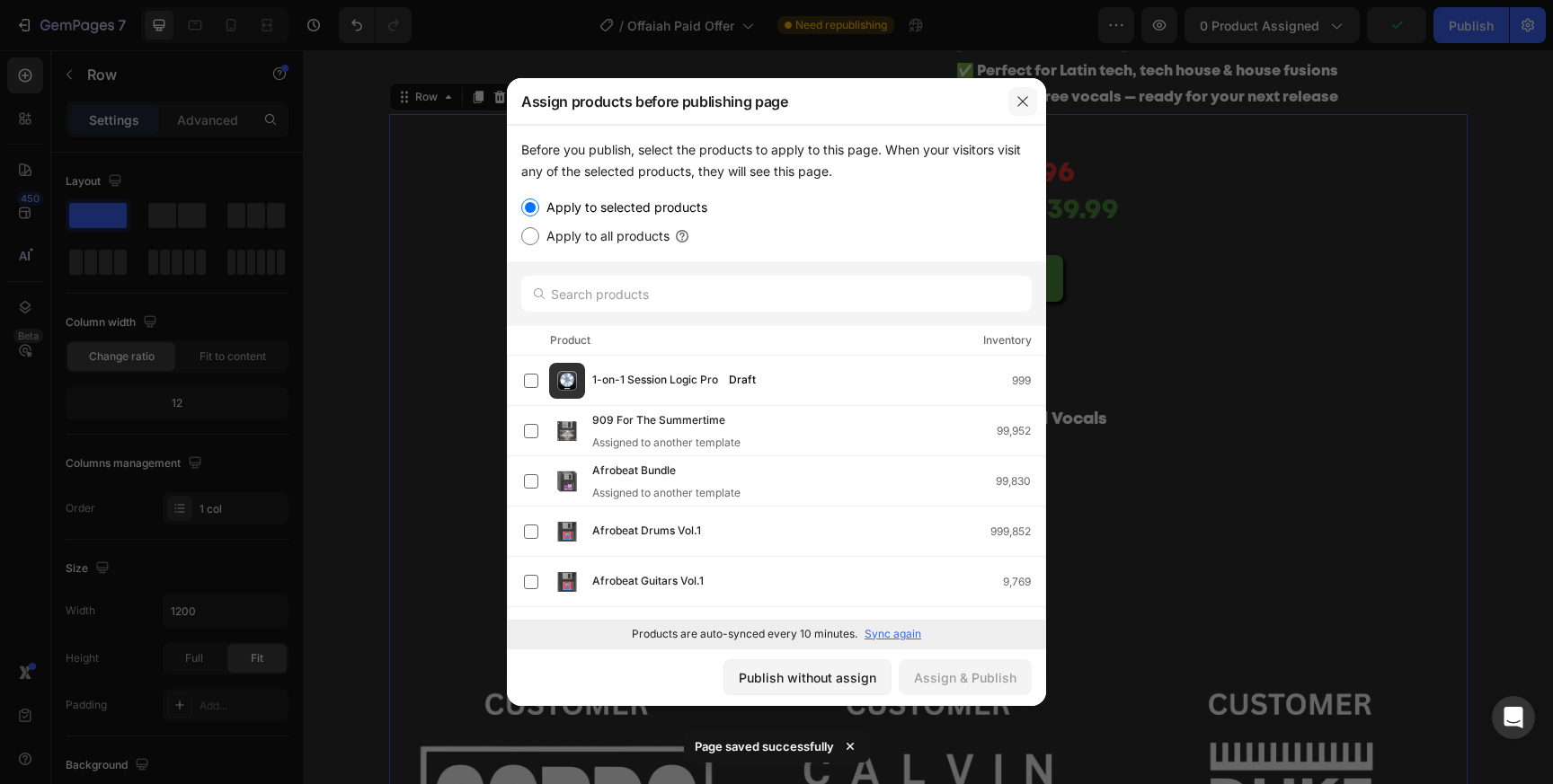
click at [1034, 100] on button "button" at bounding box center [1022, 101] width 29 height 29
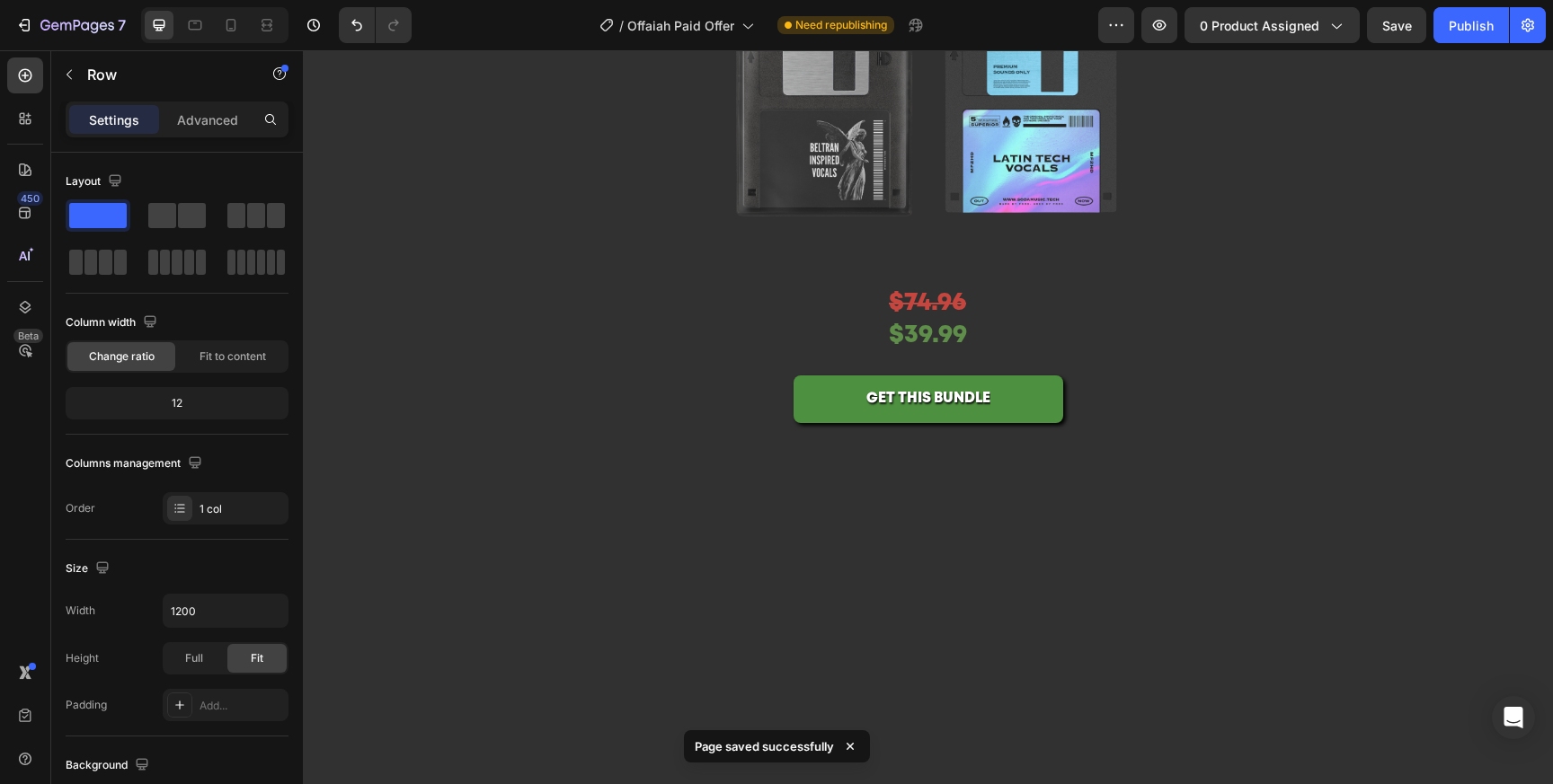
scroll to position [0, 0]
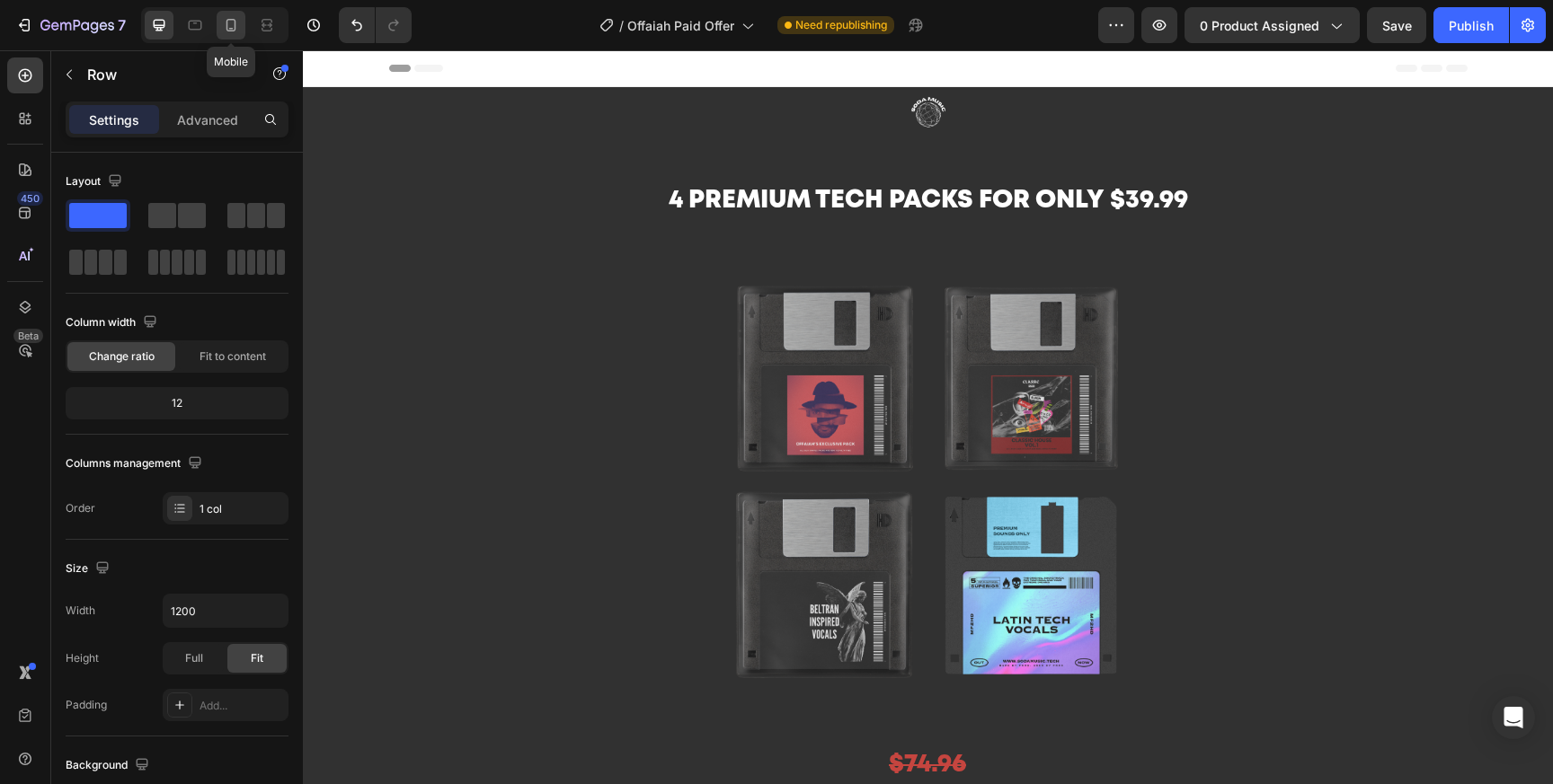
click at [234, 27] on icon at bounding box center [232, 25] width 10 height 12
type input "100%"
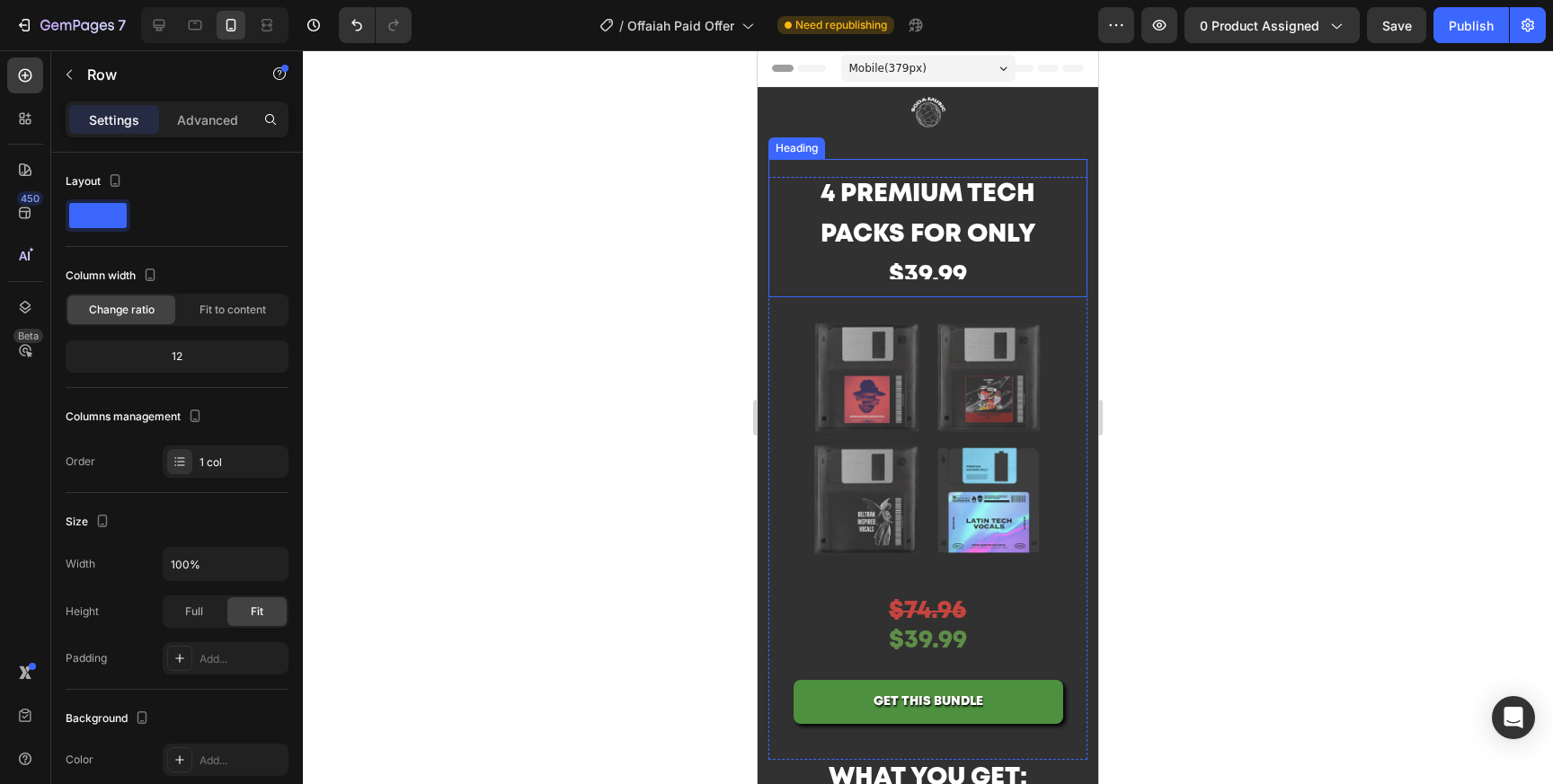
click at [979, 245] on h2 "4 Premium tech packs for only $39.99" at bounding box center [928, 234] width 255 height 125
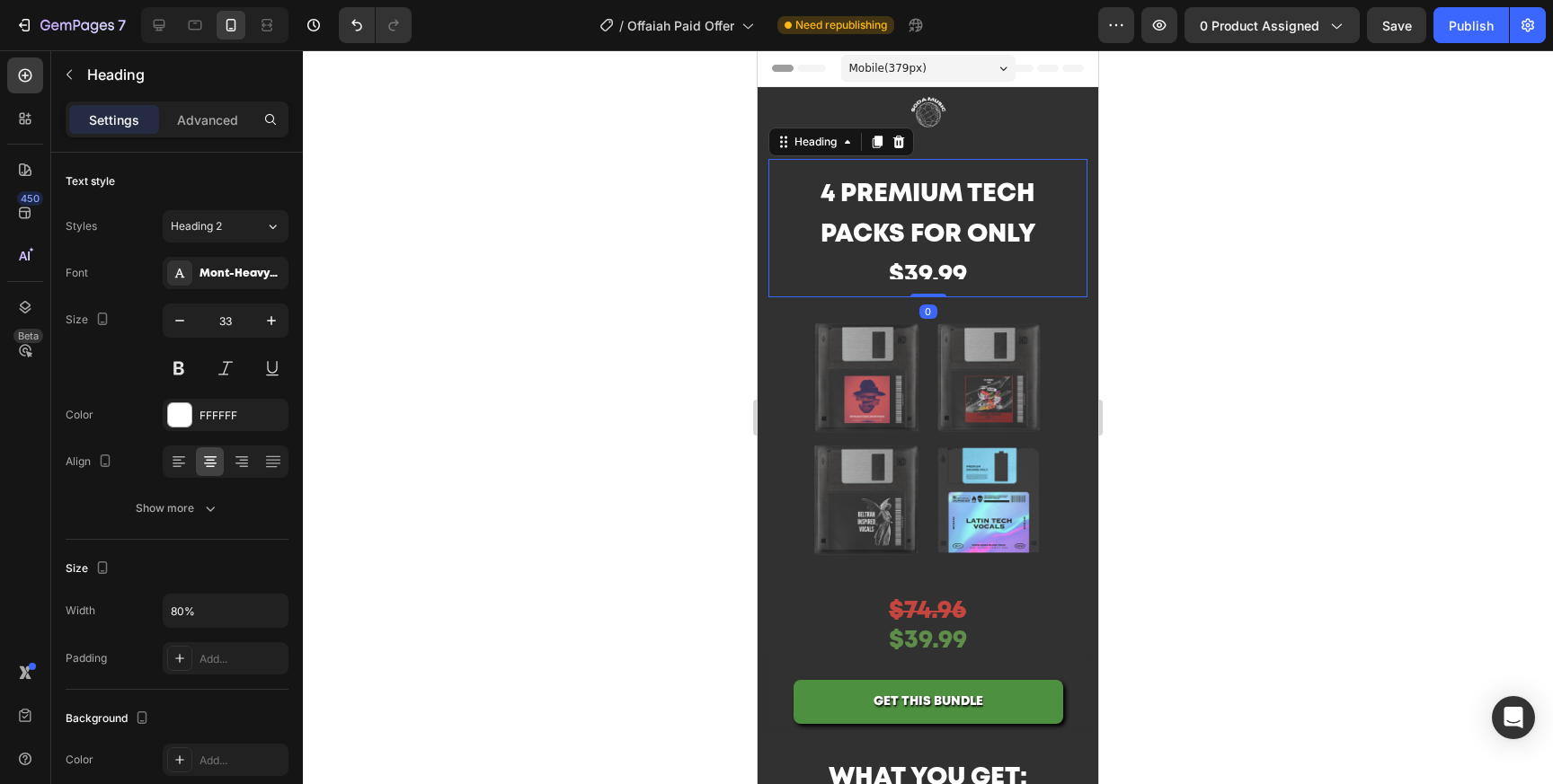
click at [986, 318] on img at bounding box center [927, 438] width 319 height 319
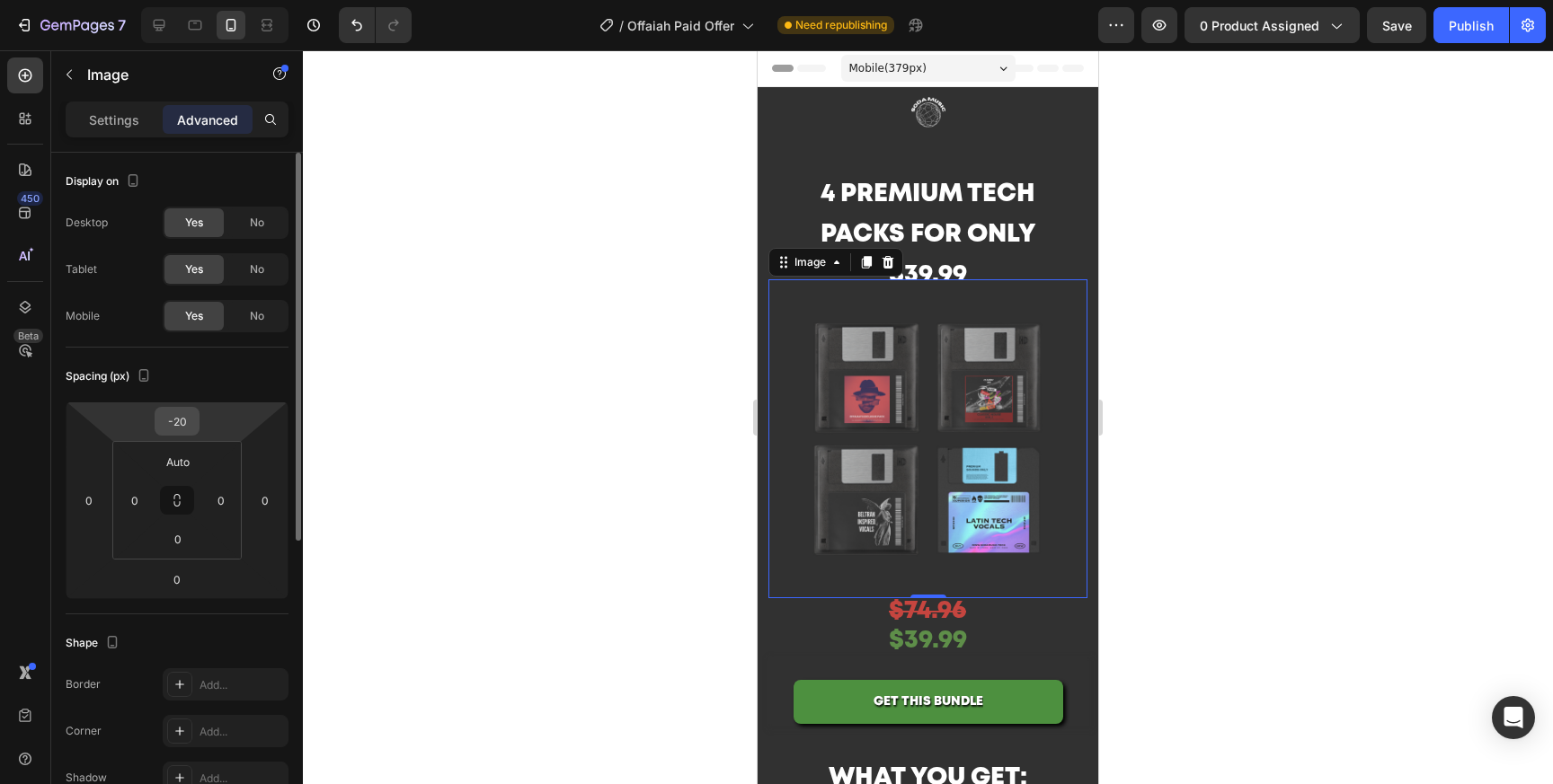
click at [193, 418] on input "-20" at bounding box center [177, 421] width 36 height 27
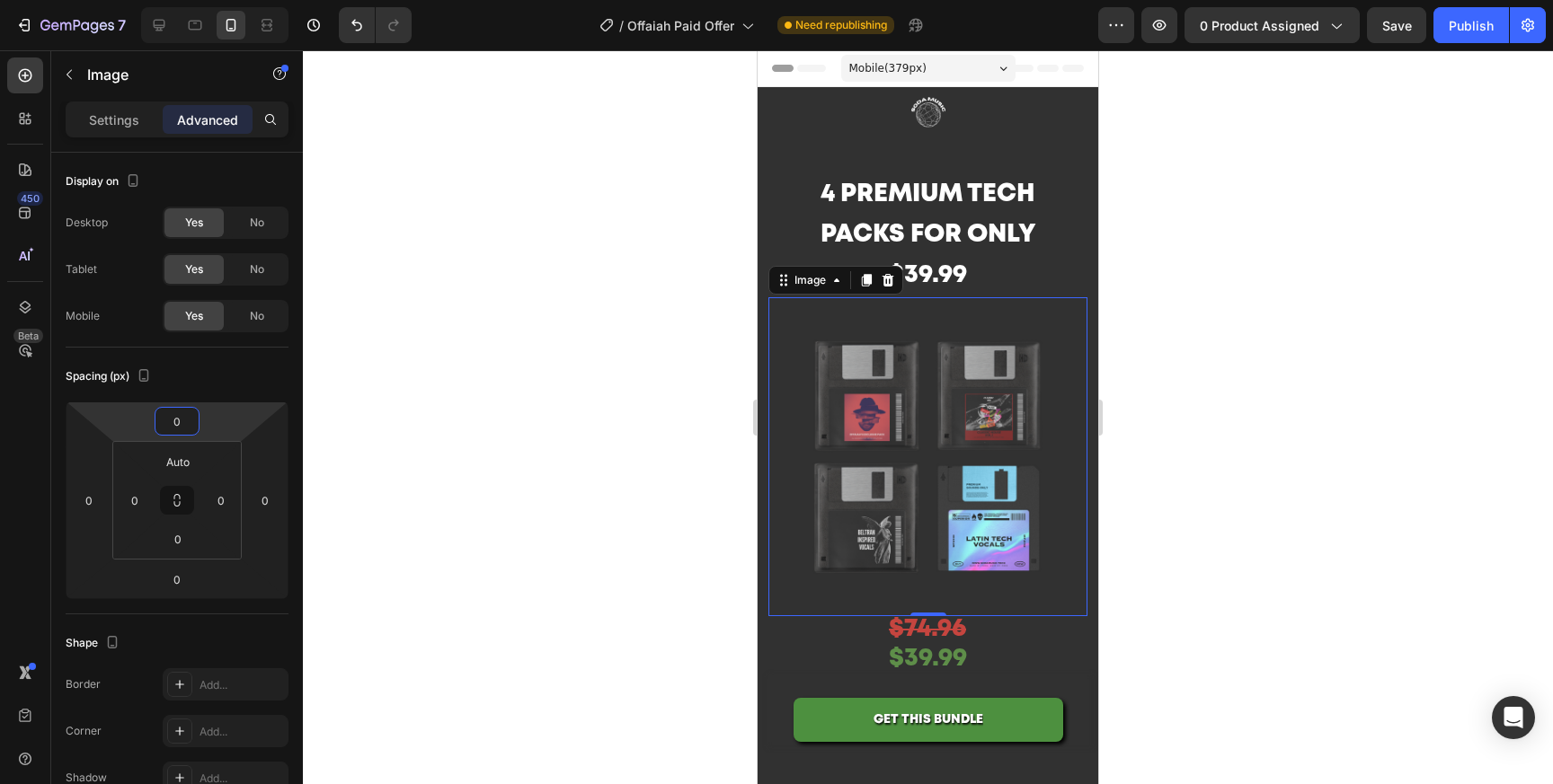
click at [1291, 302] on div at bounding box center [928, 417] width 1250 height 734
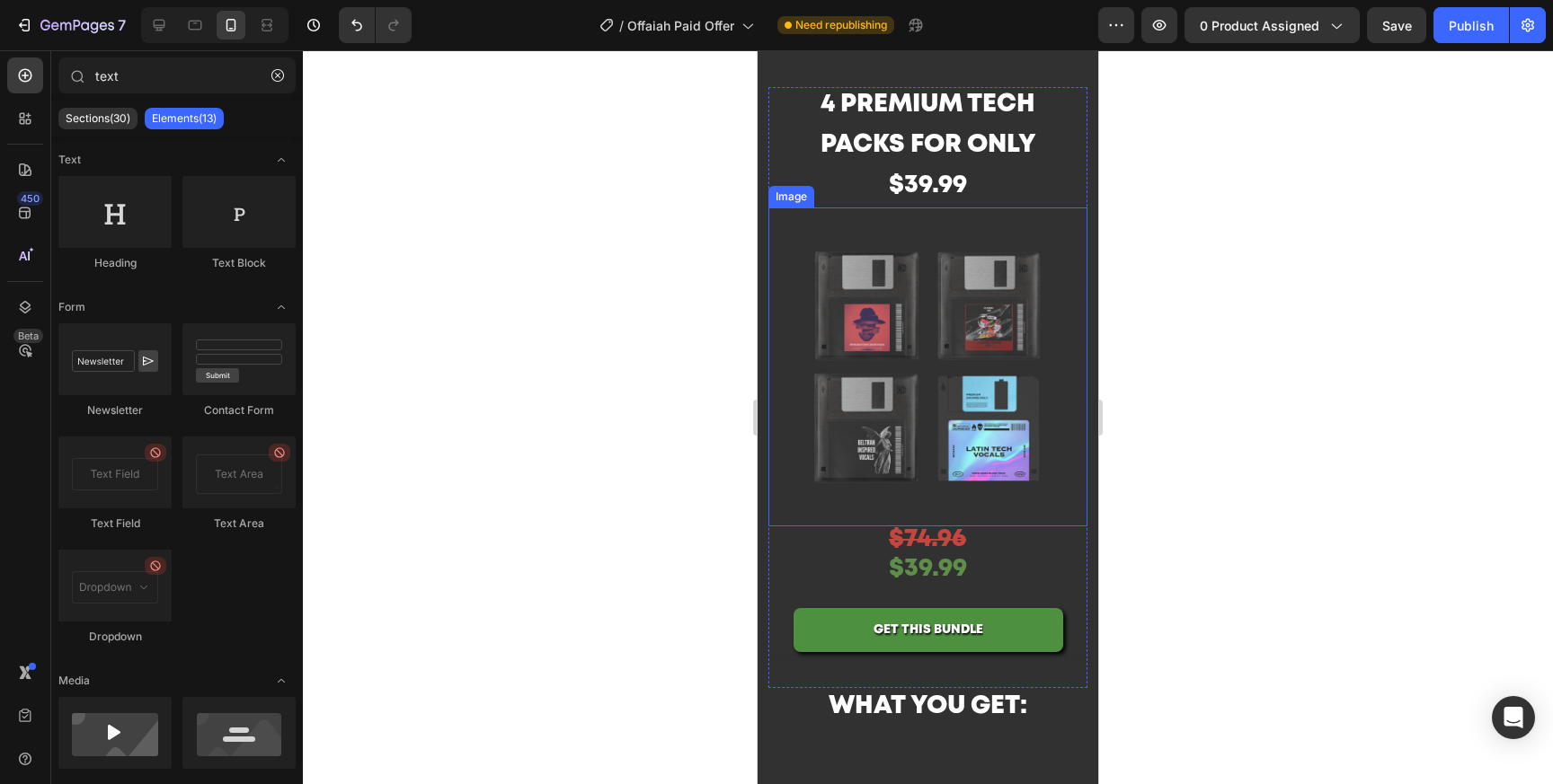
scroll to position [107, 0]
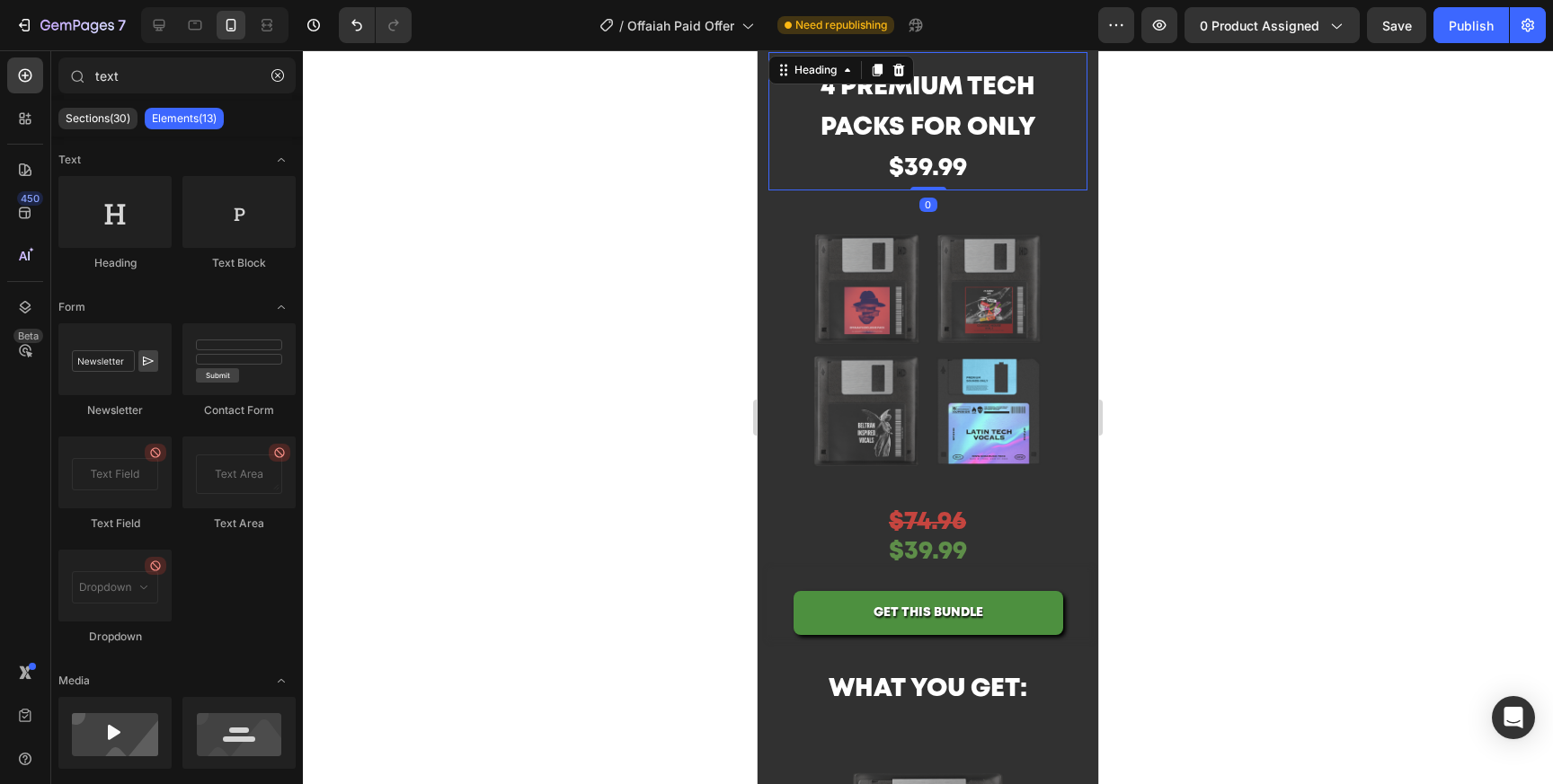
click at [924, 164] on span "4 Premium tech packs for only $39.99" at bounding box center [928, 128] width 215 height 103
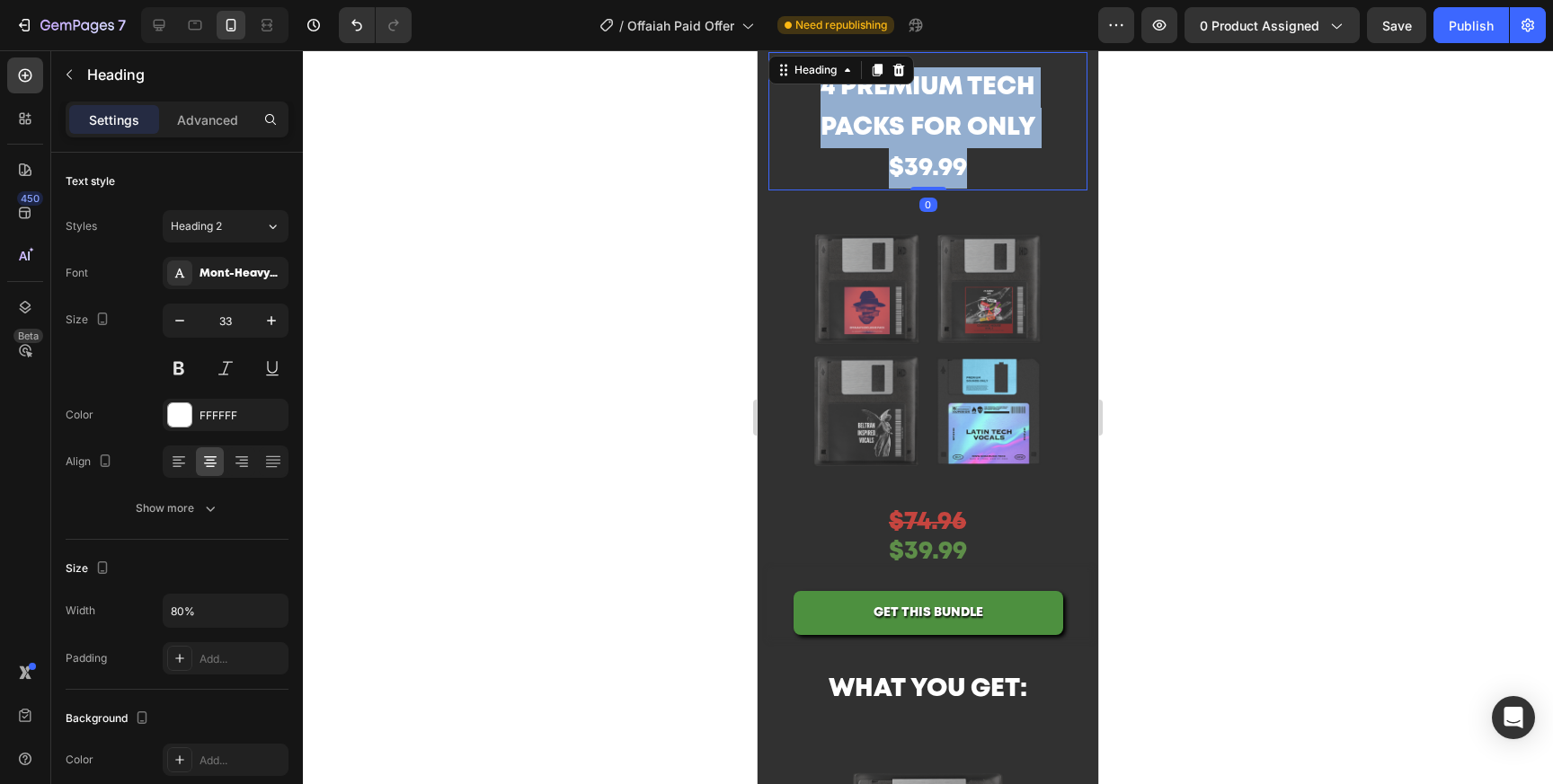
click at [924, 164] on span "4 Premium tech packs for only $39.99" at bounding box center [928, 128] width 215 height 103
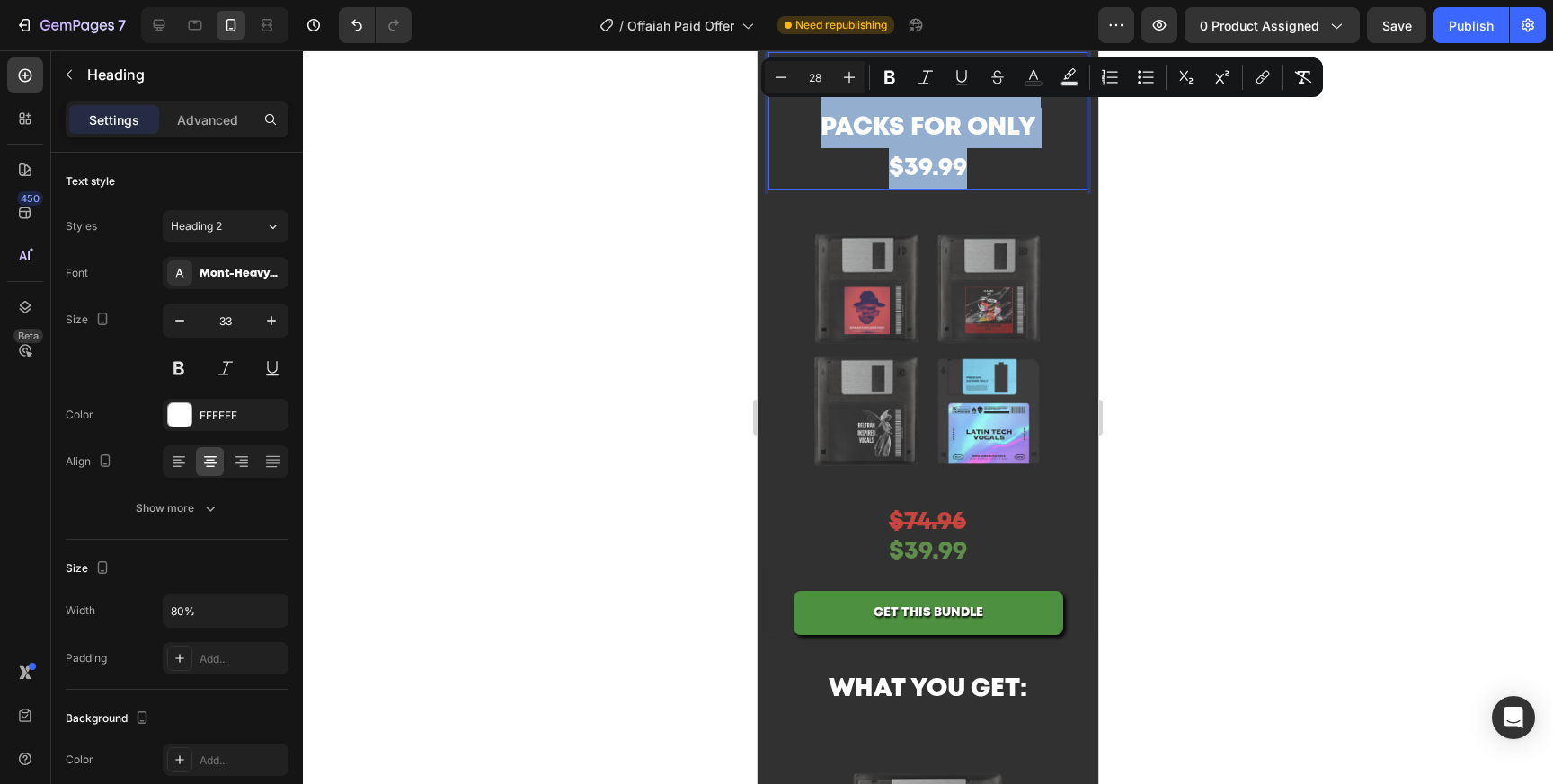
click at [997, 176] on p "4 Premium tech packs for only $39.99" at bounding box center [928, 128] width 252 height 121
click at [1020, 170] on p "4 Premium tech packs for only $39.99" at bounding box center [928, 128] width 252 height 121
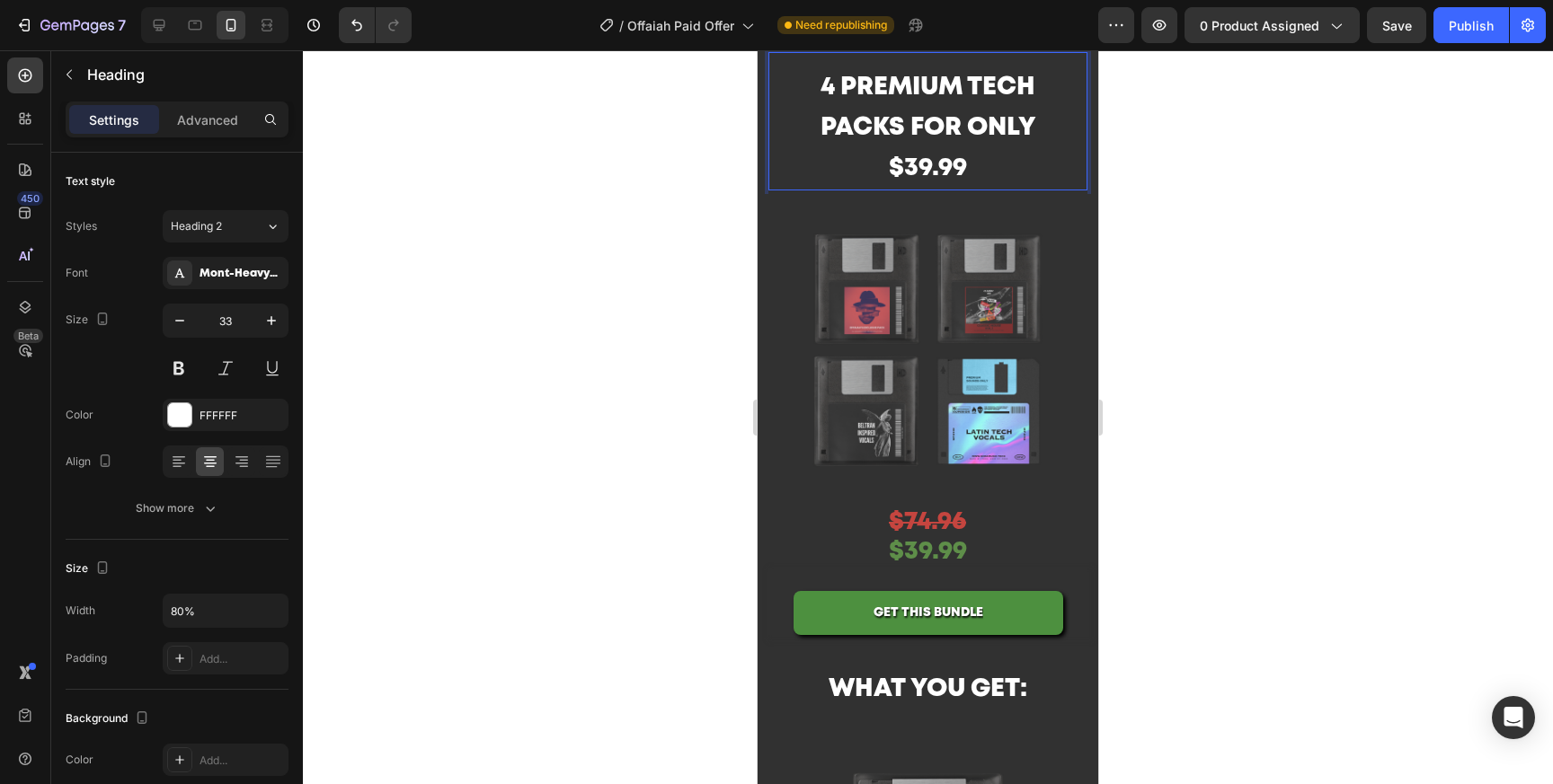
click at [1203, 220] on div at bounding box center [928, 417] width 1250 height 734
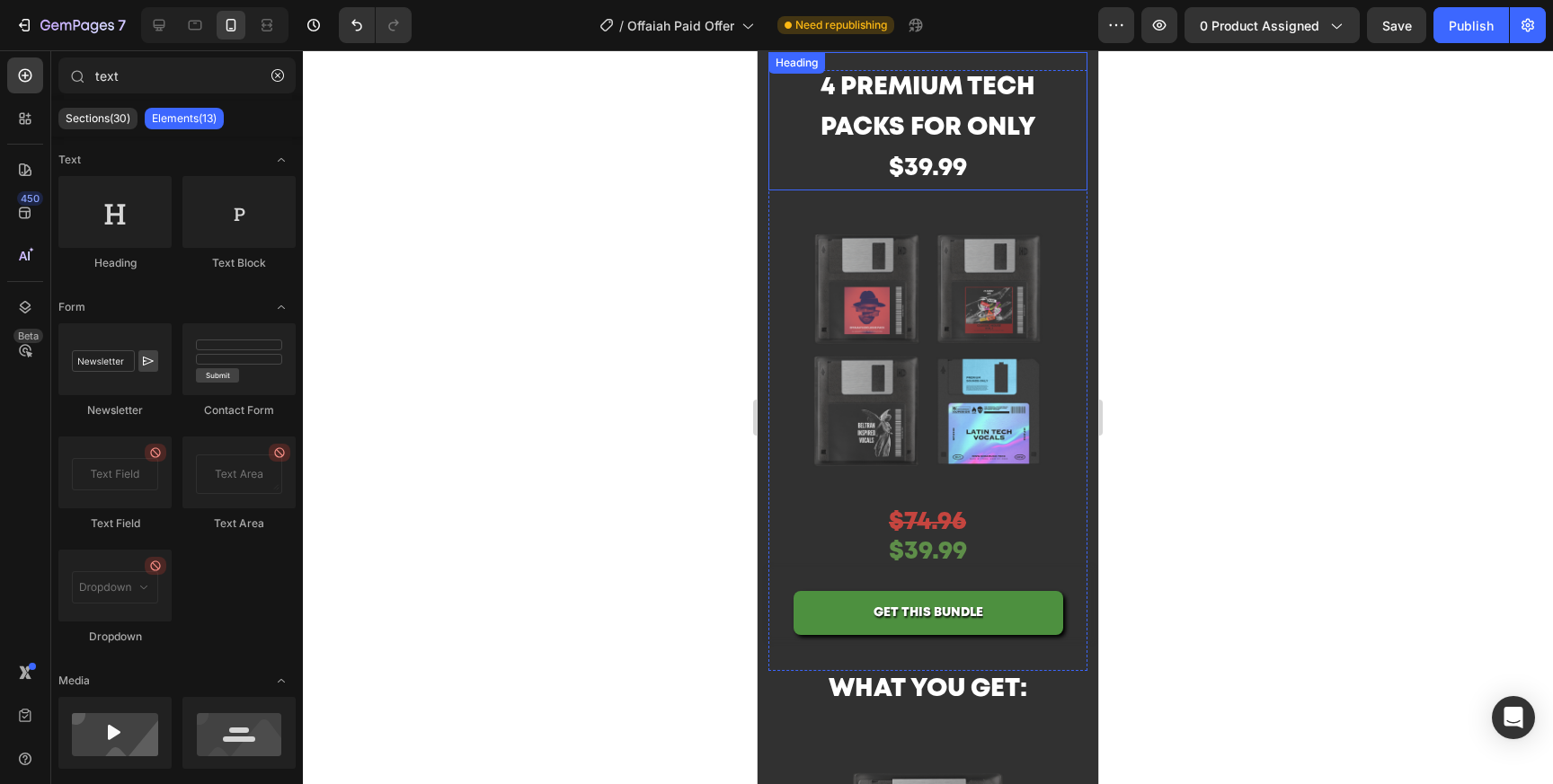
click at [960, 157] on span "4 Premium tech packs for only $39.99" at bounding box center [928, 128] width 215 height 103
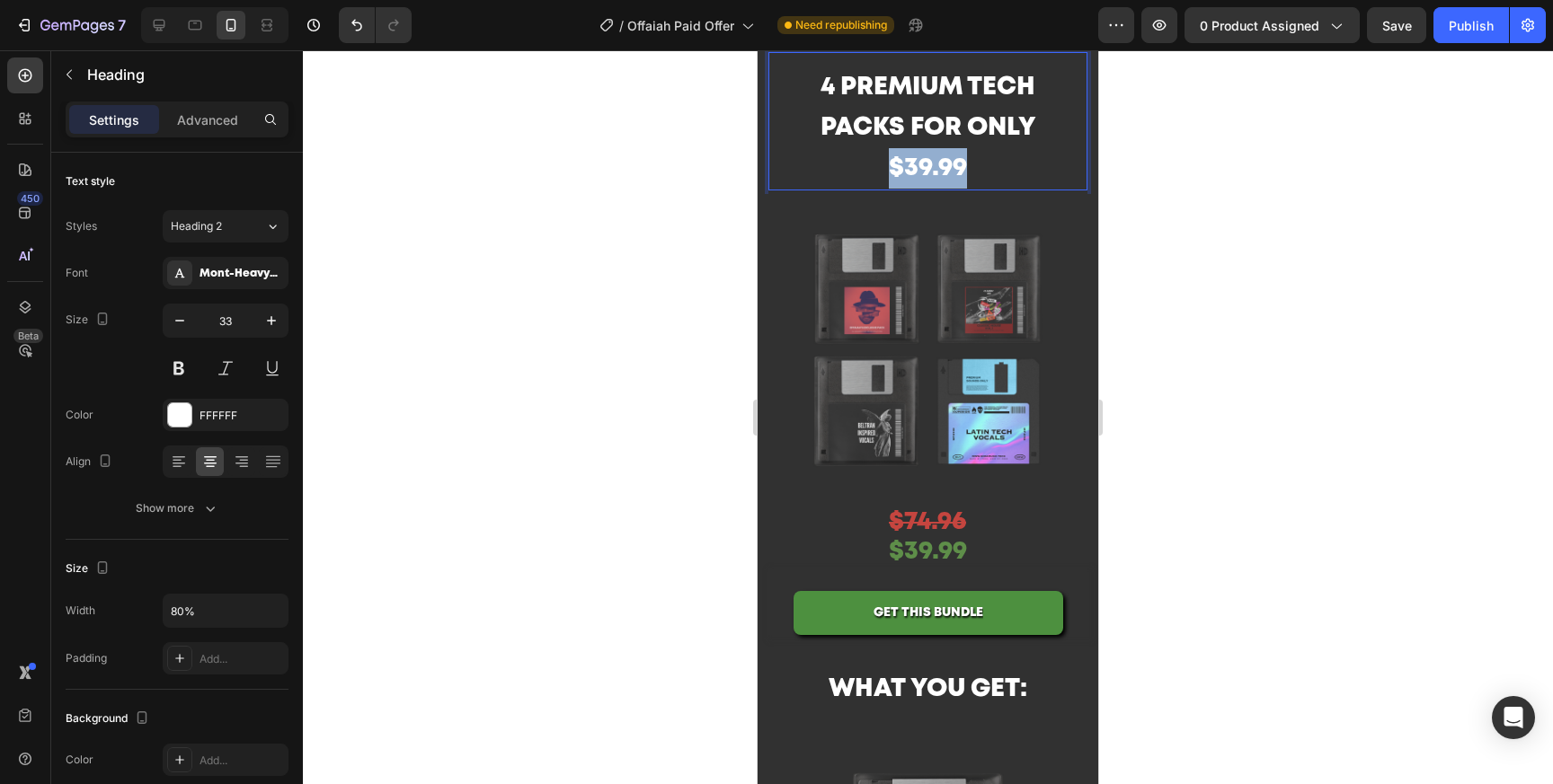
drag, startPoint x: 1009, startPoint y: 166, endPoint x: 860, endPoint y: 166, distance: 149.0
click at [860, 166] on p "4 Premium tech packs for only $39.99" at bounding box center [928, 128] width 252 height 121
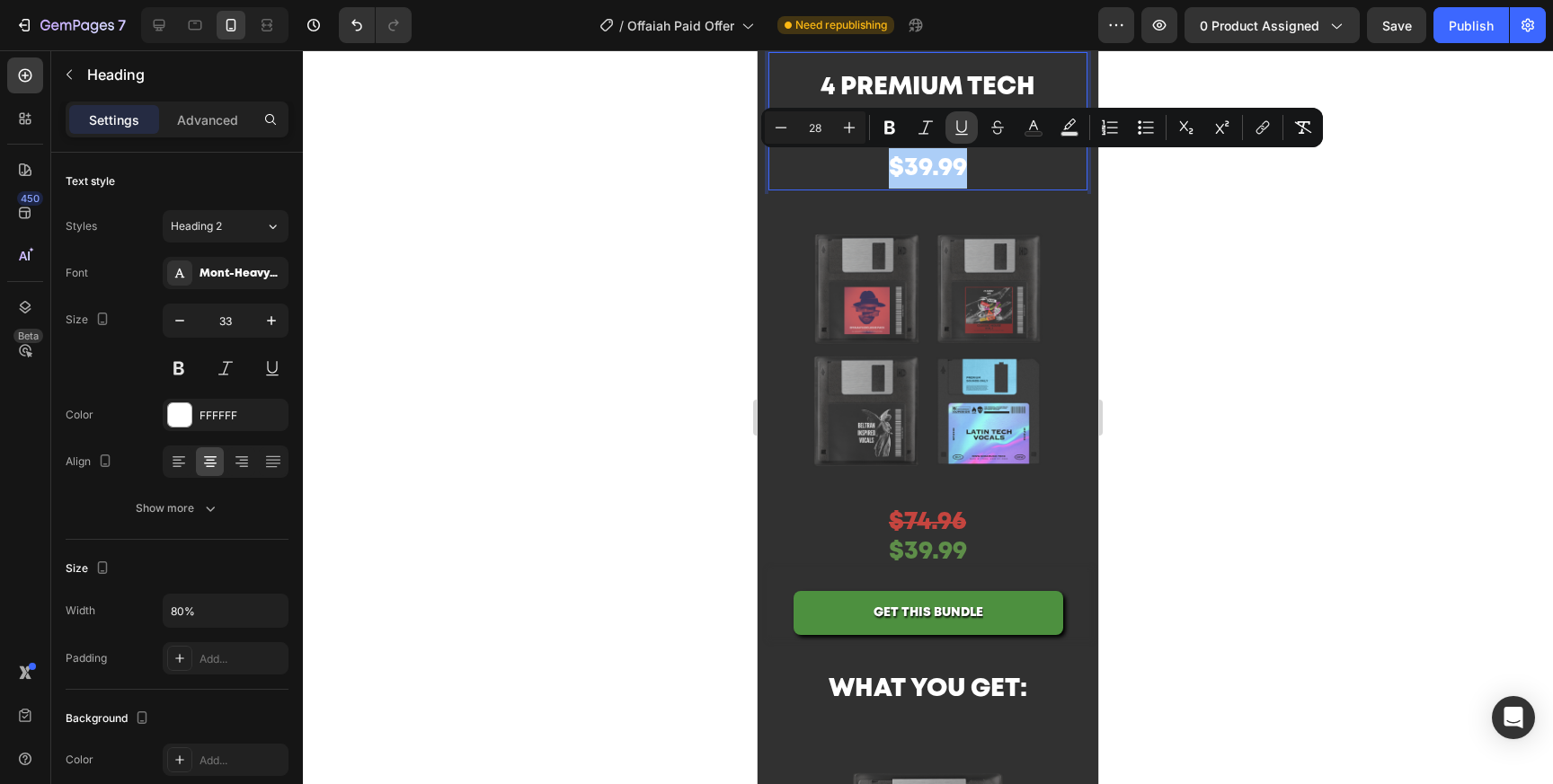
click at [964, 118] on icon "Editor contextual toolbar" at bounding box center [961, 127] width 18 height 18
click at [1238, 321] on div at bounding box center [928, 417] width 1250 height 734
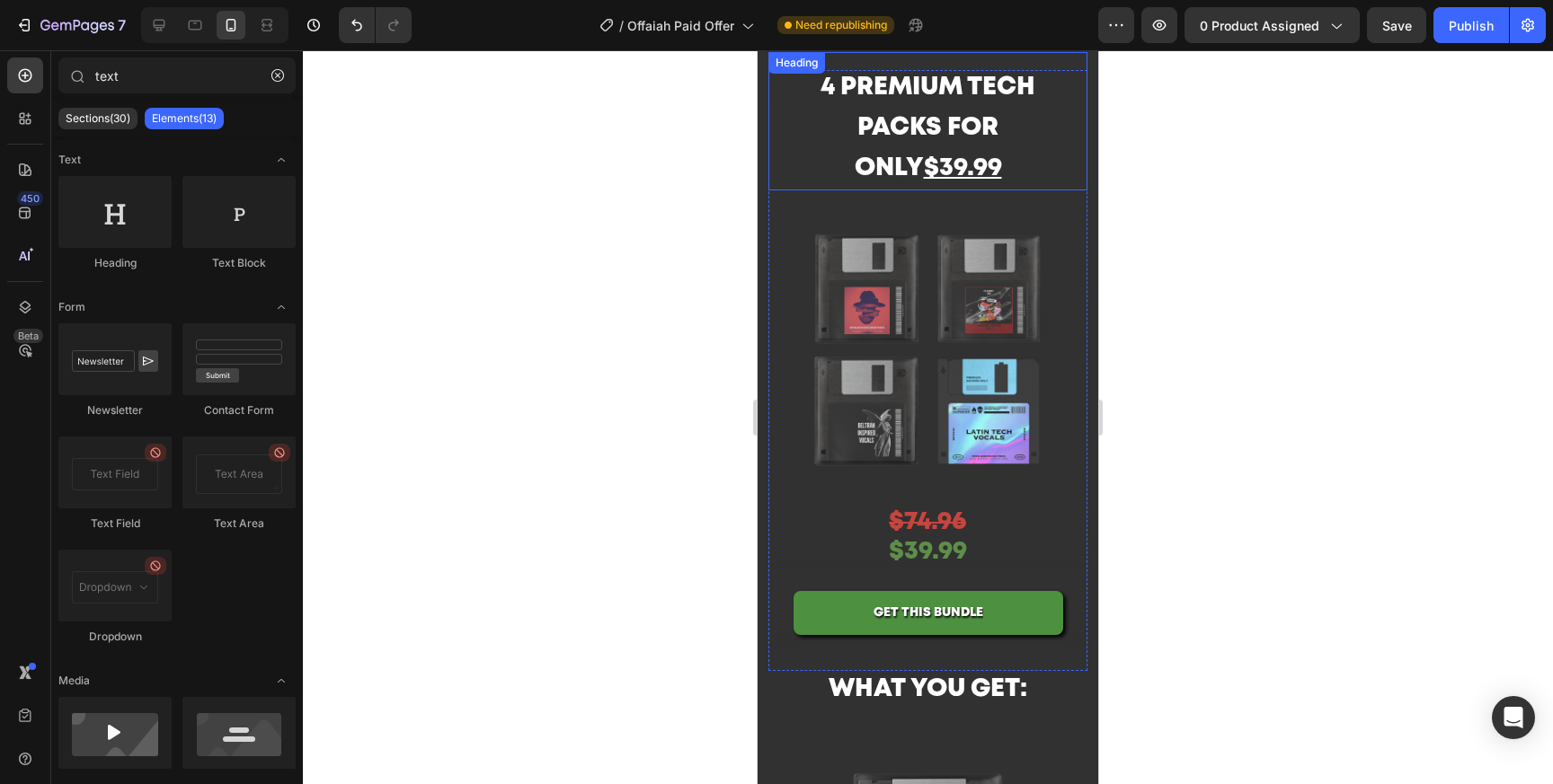
click at [924, 163] on u "$39.99" at bounding box center [963, 169] width 78 height 23
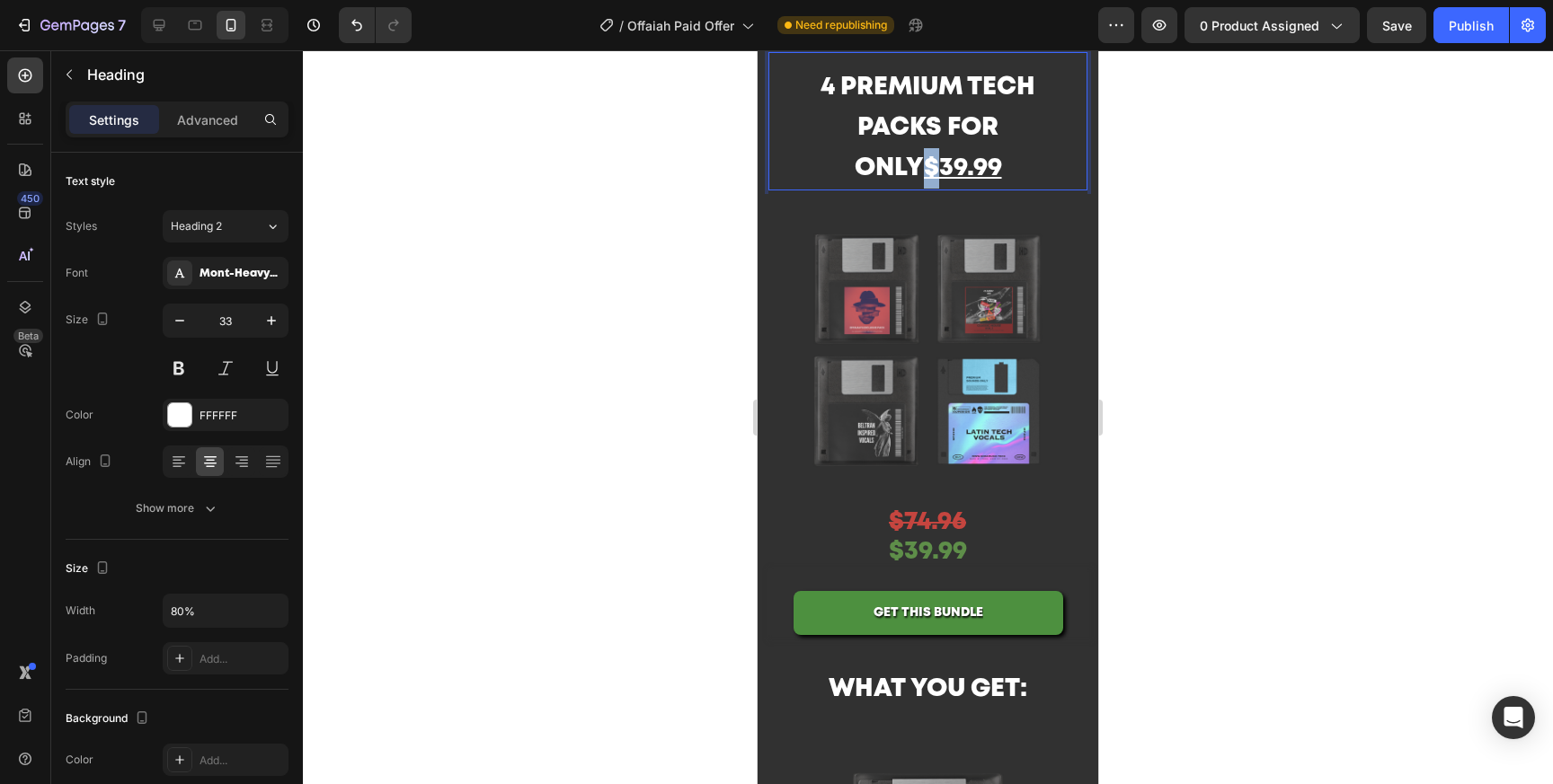
click at [924, 165] on u "$39.99" at bounding box center [963, 169] width 78 height 23
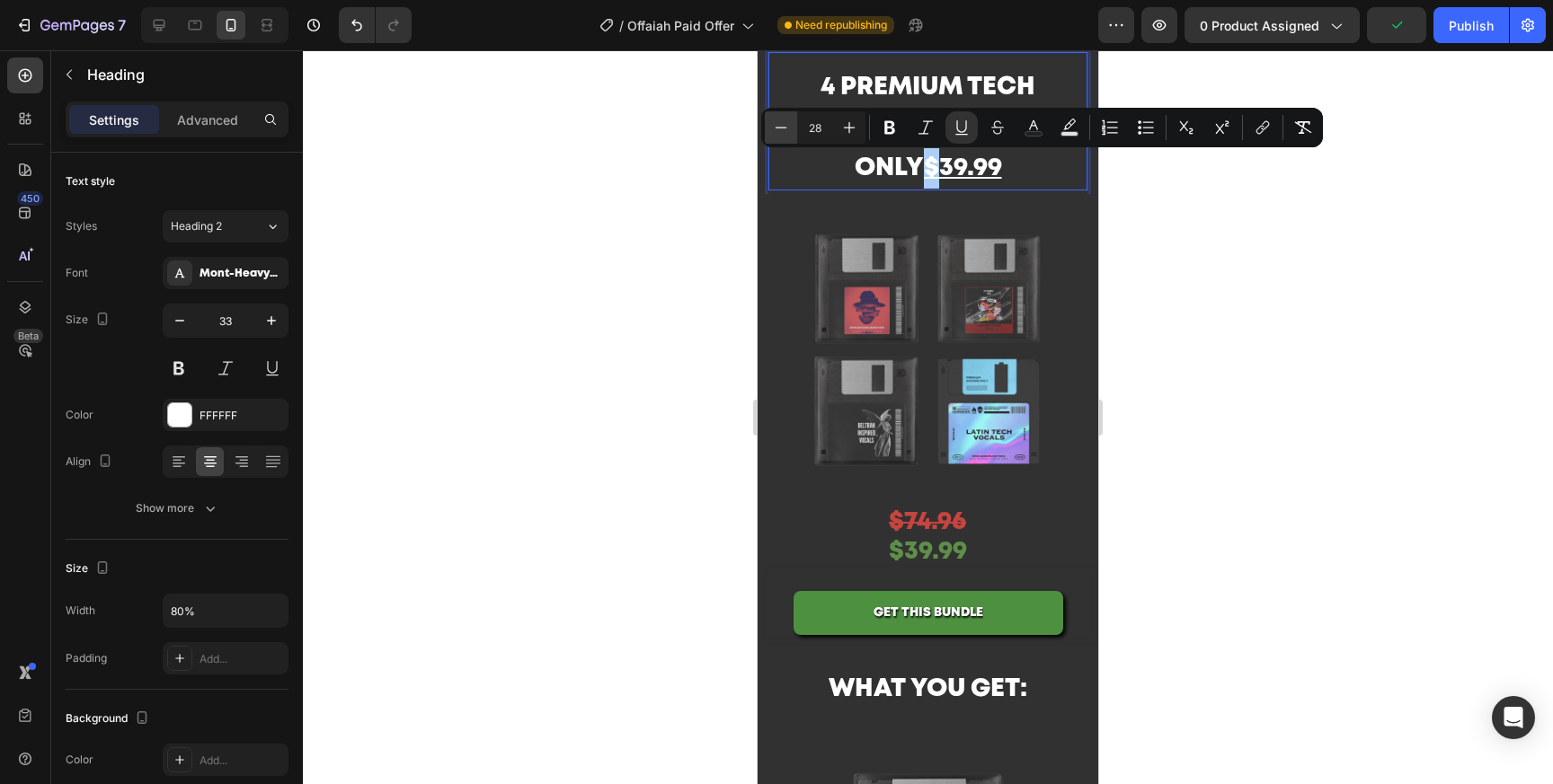
click at [781, 118] on icon "Editor contextual toolbar" at bounding box center [780, 127] width 18 height 18
click at [780, 118] on icon "Editor contextual toolbar" at bounding box center [780, 127] width 18 height 18
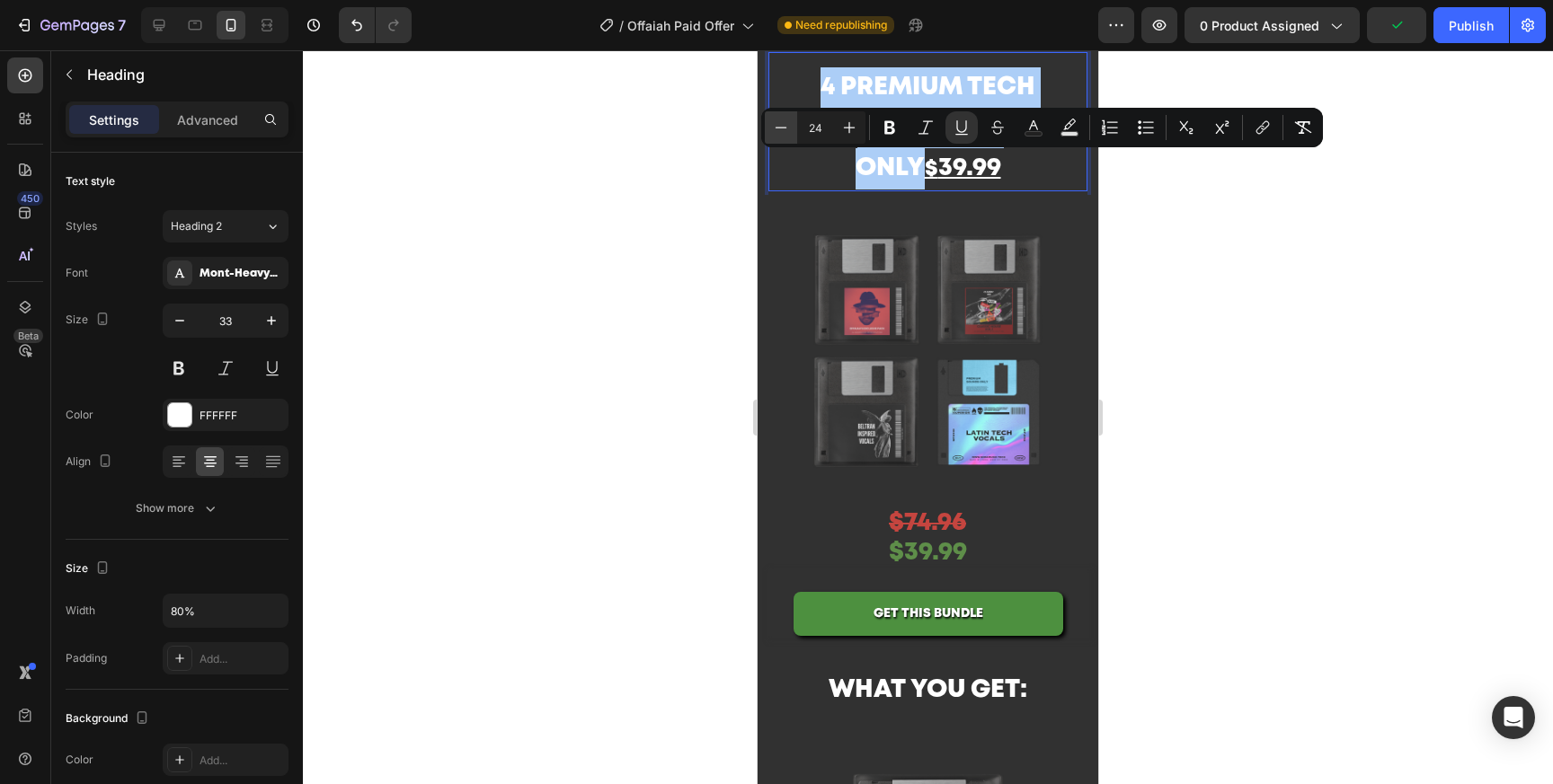
click at [780, 118] on icon "Editor contextual toolbar" at bounding box center [780, 127] width 18 height 18
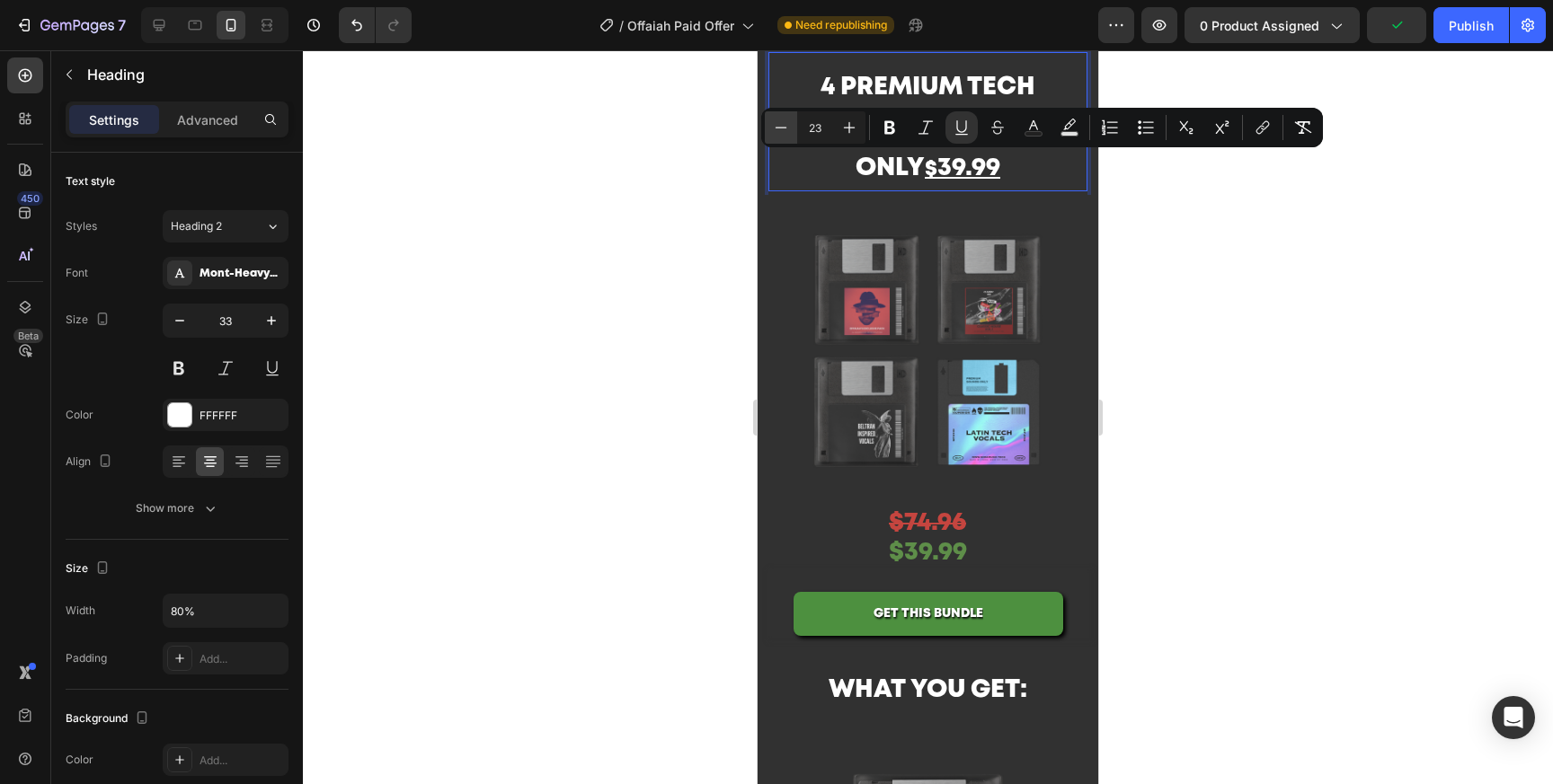
click at [780, 118] on icon "Editor contextual toolbar" at bounding box center [780, 127] width 18 height 18
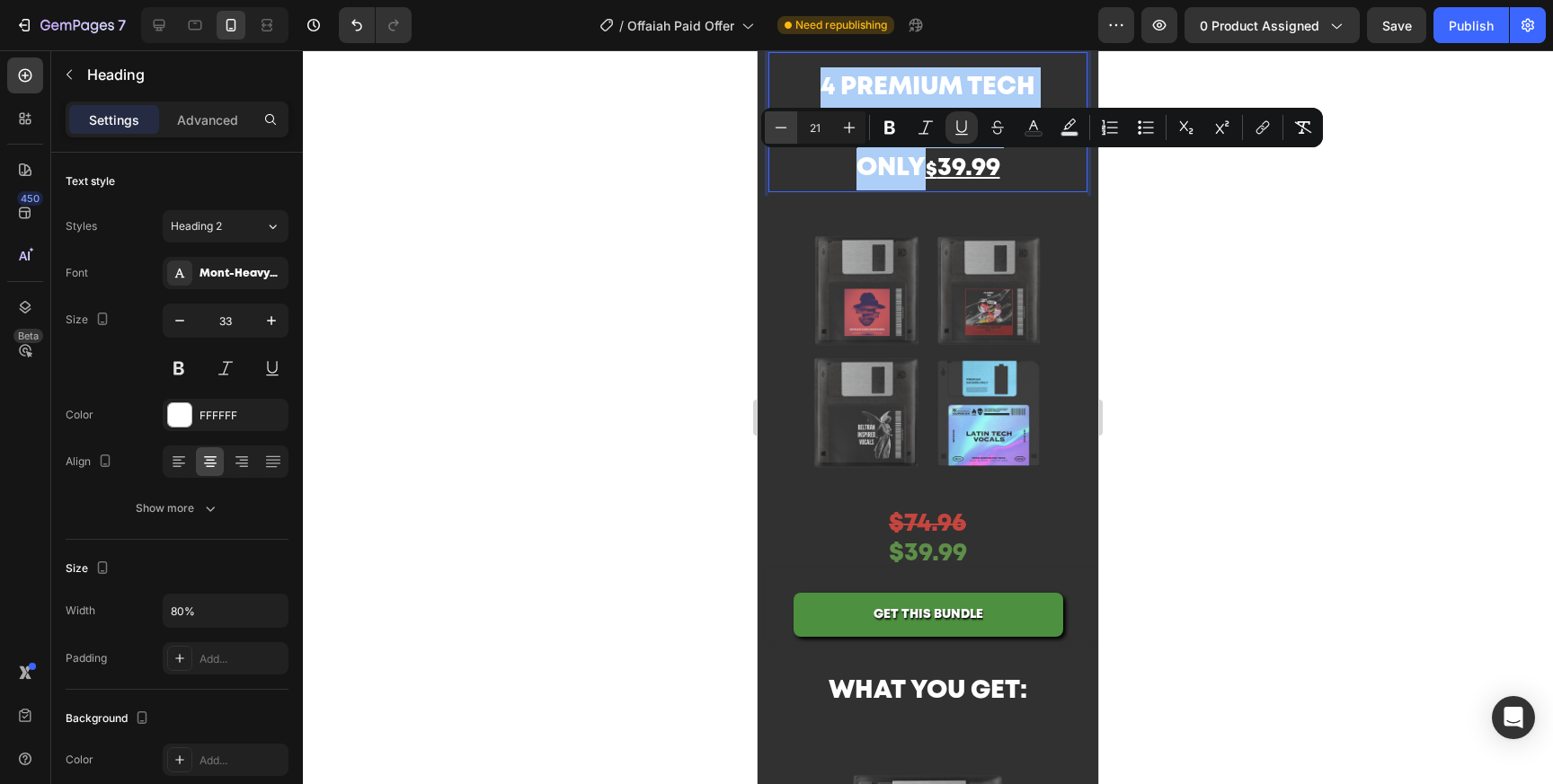
click at [780, 118] on icon "Editor contextual toolbar" at bounding box center [780, 127] width 18 height 18
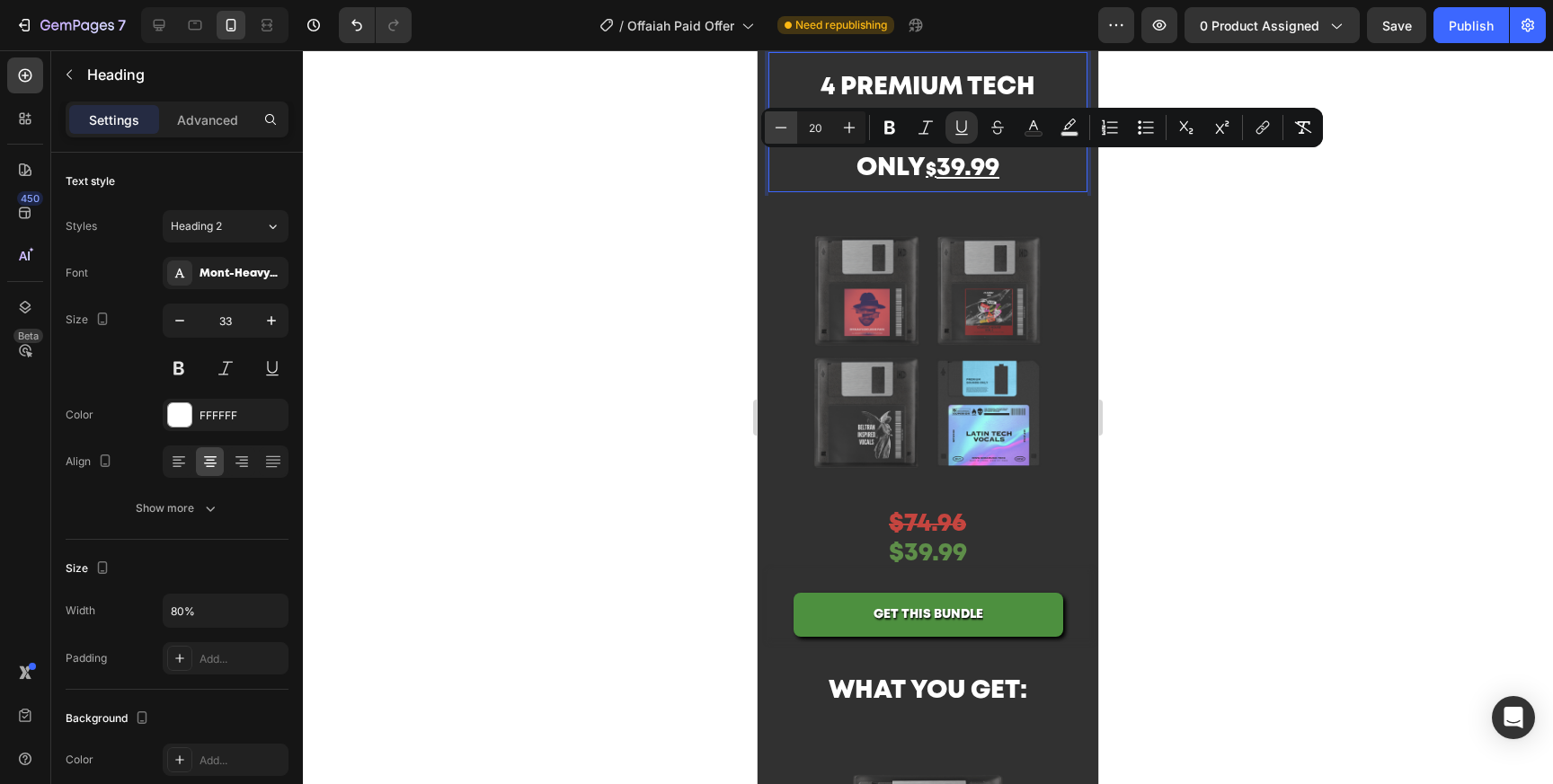
click at [780, 118] on icon "Editor contextual toolbar" at bounding box center [780, 127] width 18 height 18
click at [846, 128] on icon "Editor contextual toolbar" at bounding box center [849, 127] width 18 height 18
click at [846, 129] on icon "Editor contextual toolbar" at bounding box center [849, 127] width 18 height 18
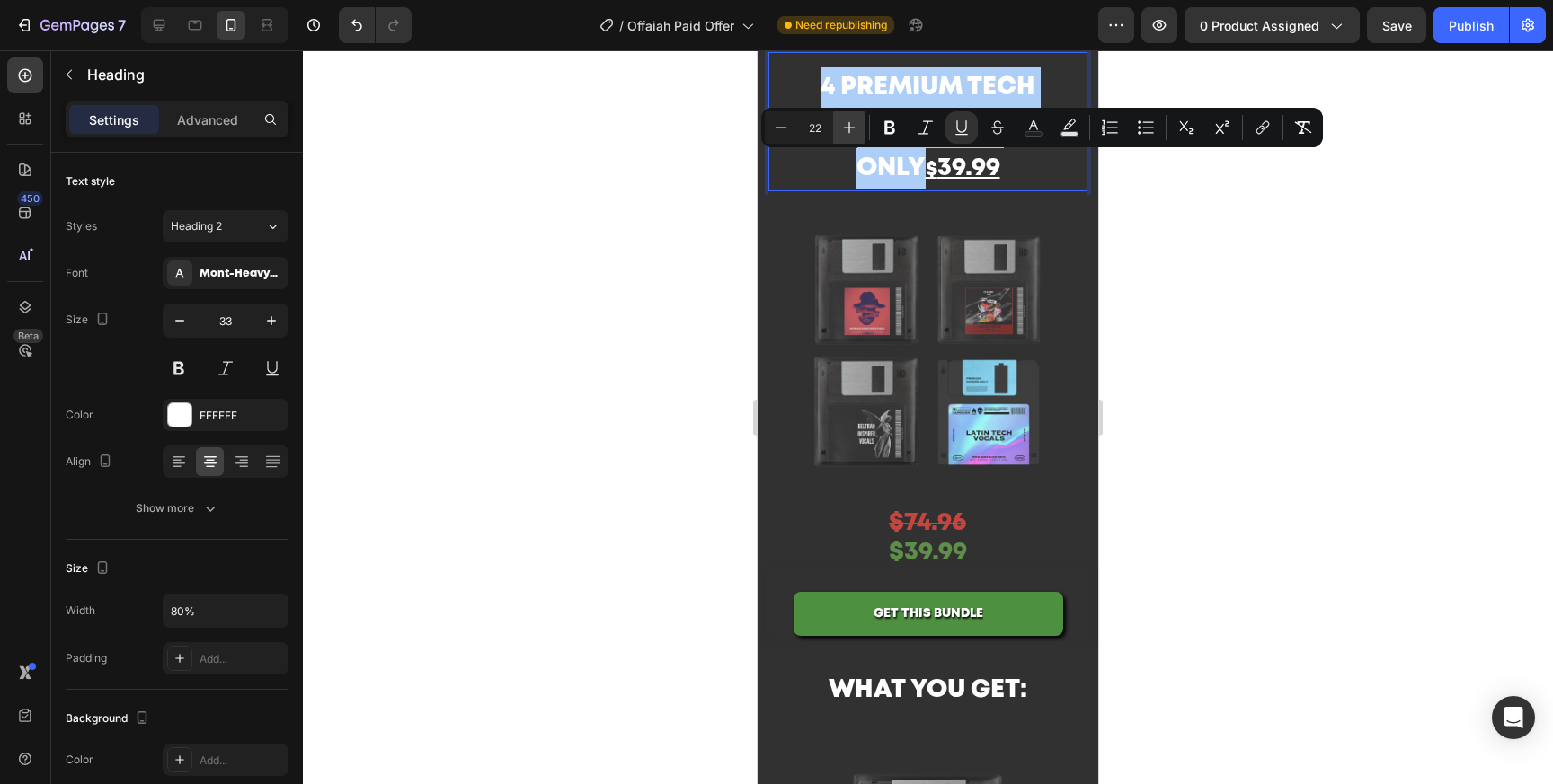
click at [846, 129] on icon "Editor contextual toolbar" at bounding box center [849, 127] width 18 height 18
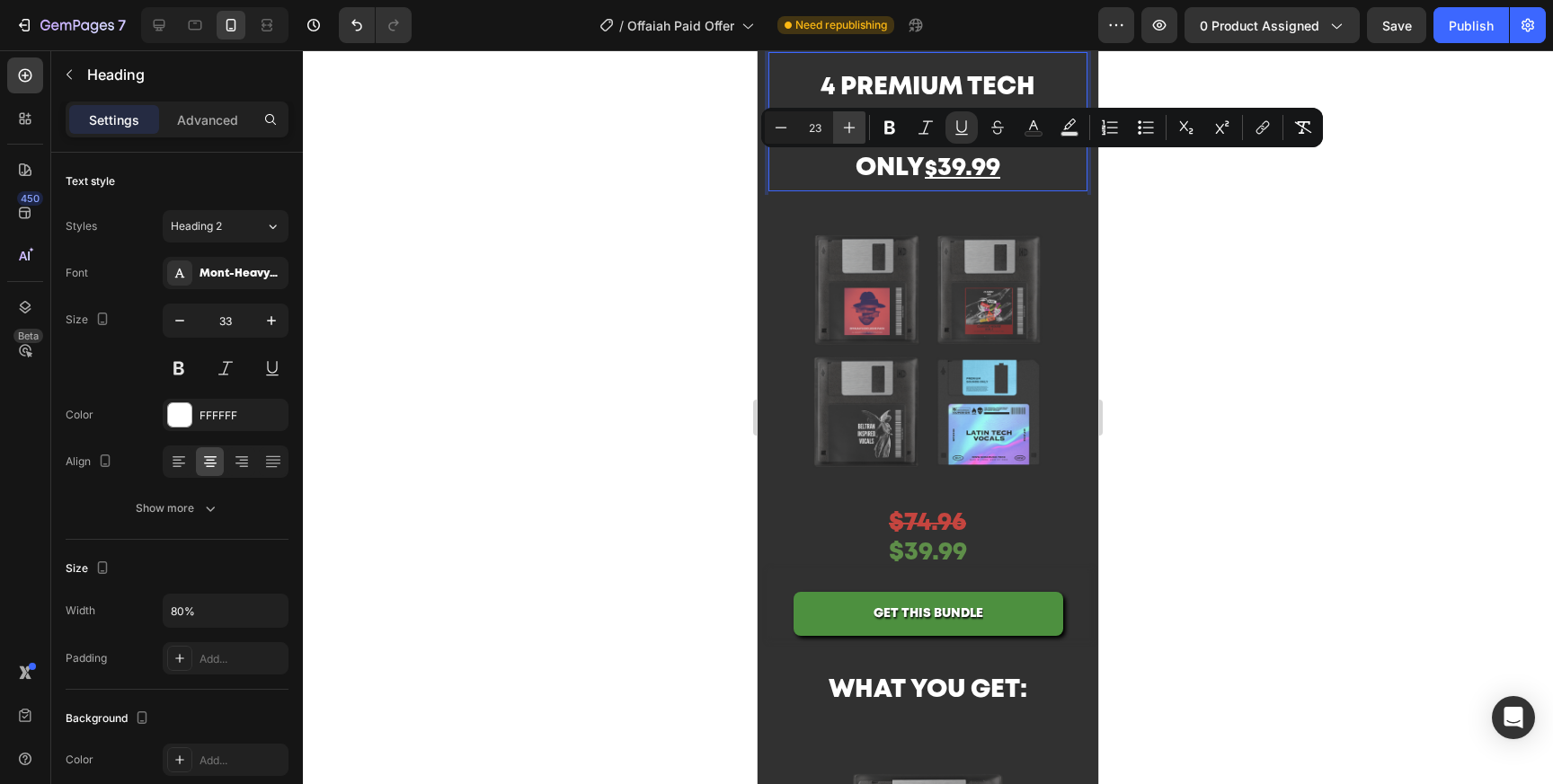
click at [846, 129] on icon "Editor contextual toolbar" at bounding box center [849, 127] width 18 height 18
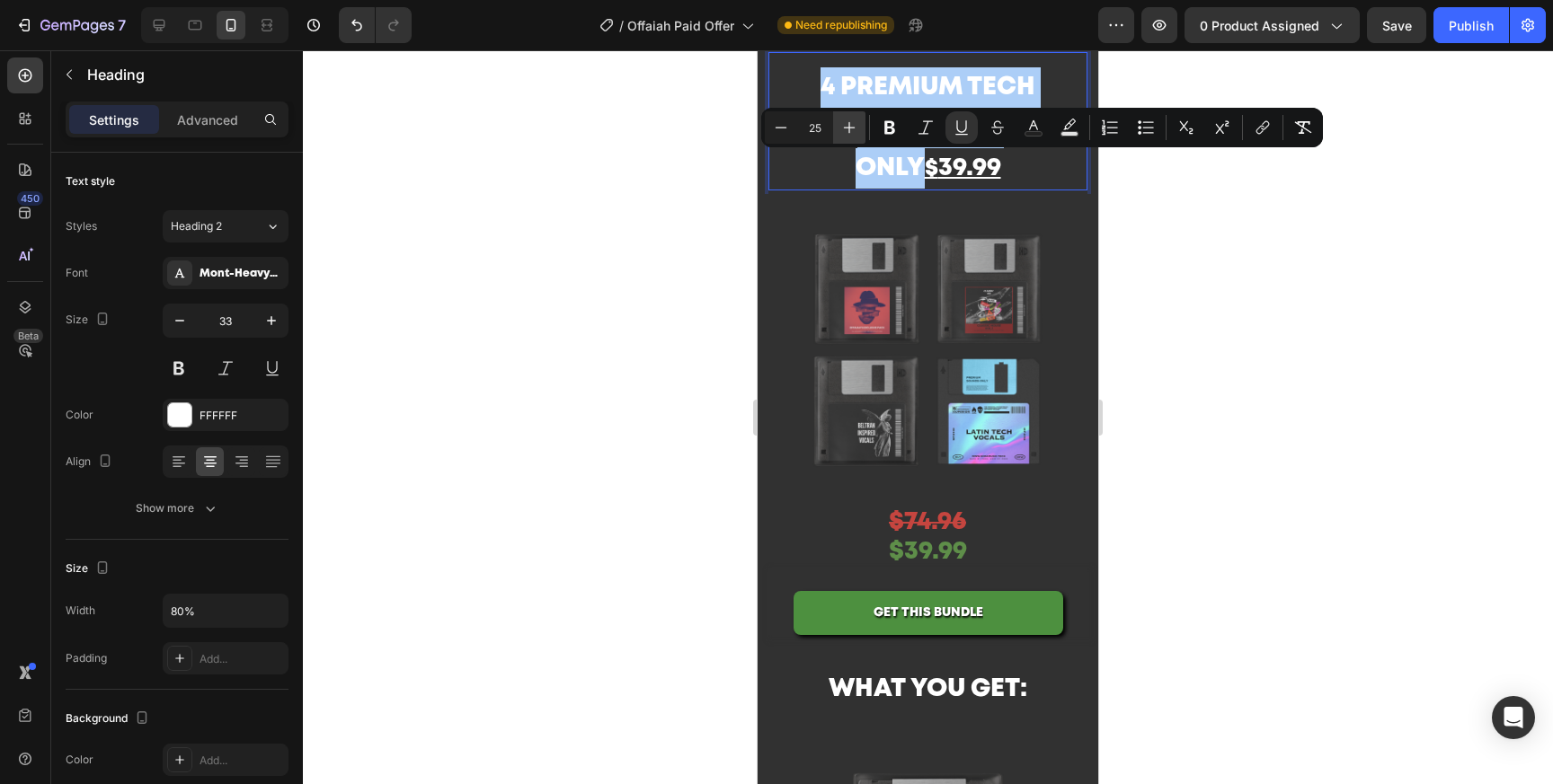
click at [846, 129] on icon "Editor contextual toolbar" at bounding box center [849, 127] width 18 height 18
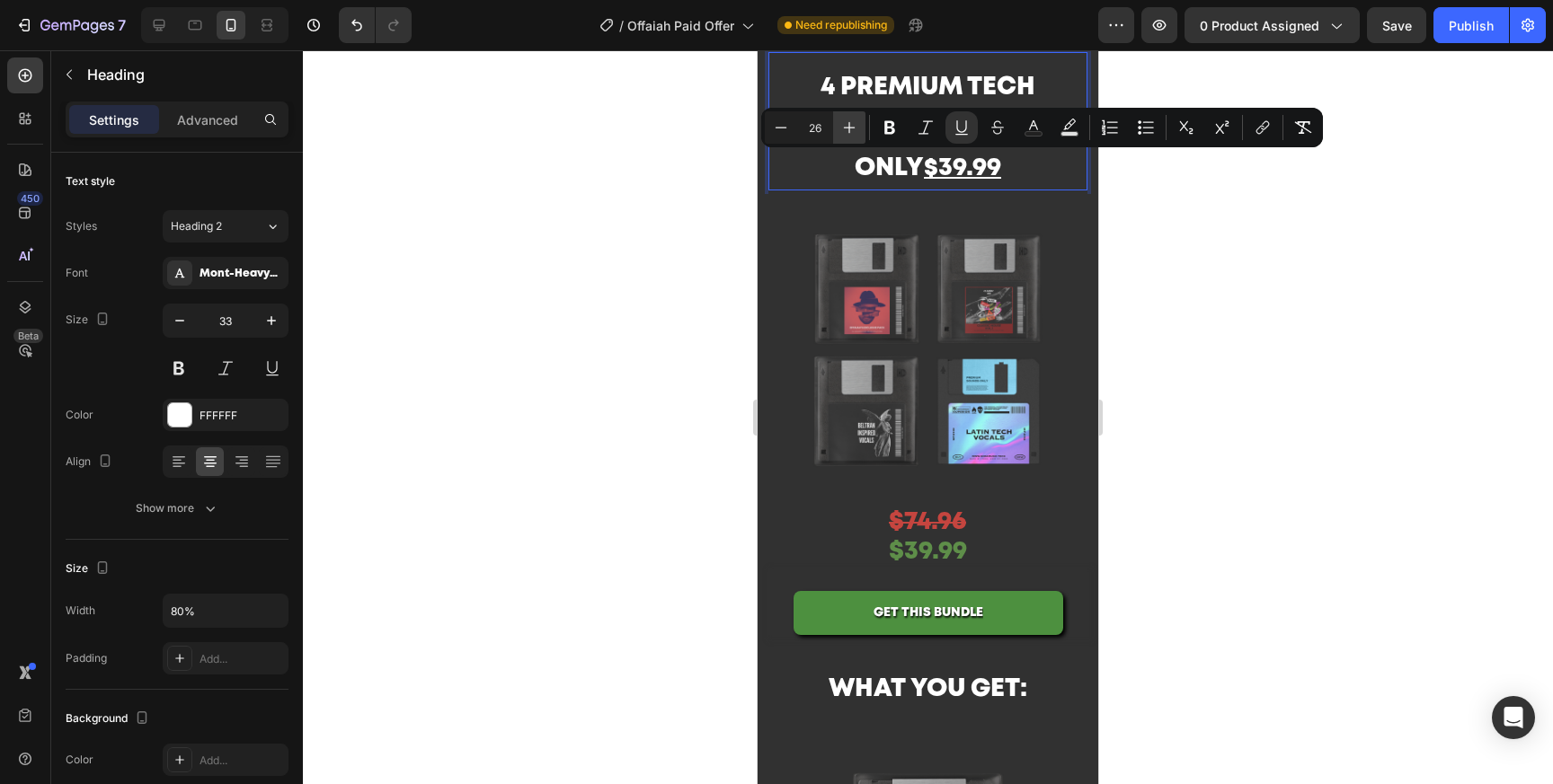
click at [846, 129] on icon "Editor contextual toolbar" at bounding box center [849, 127] width 18 height 18
click at [972, 126] on button "Underline" at bounding box center [961, 128] width 32 height 32
click at [779, 130] on icon "Editor contextual toolbar" at bounding box center [780, 127] width 18 height 18
click at [778, 130] on icon "Editor contextual toolbar" at bounding box center [780, 127] width 18 height 18
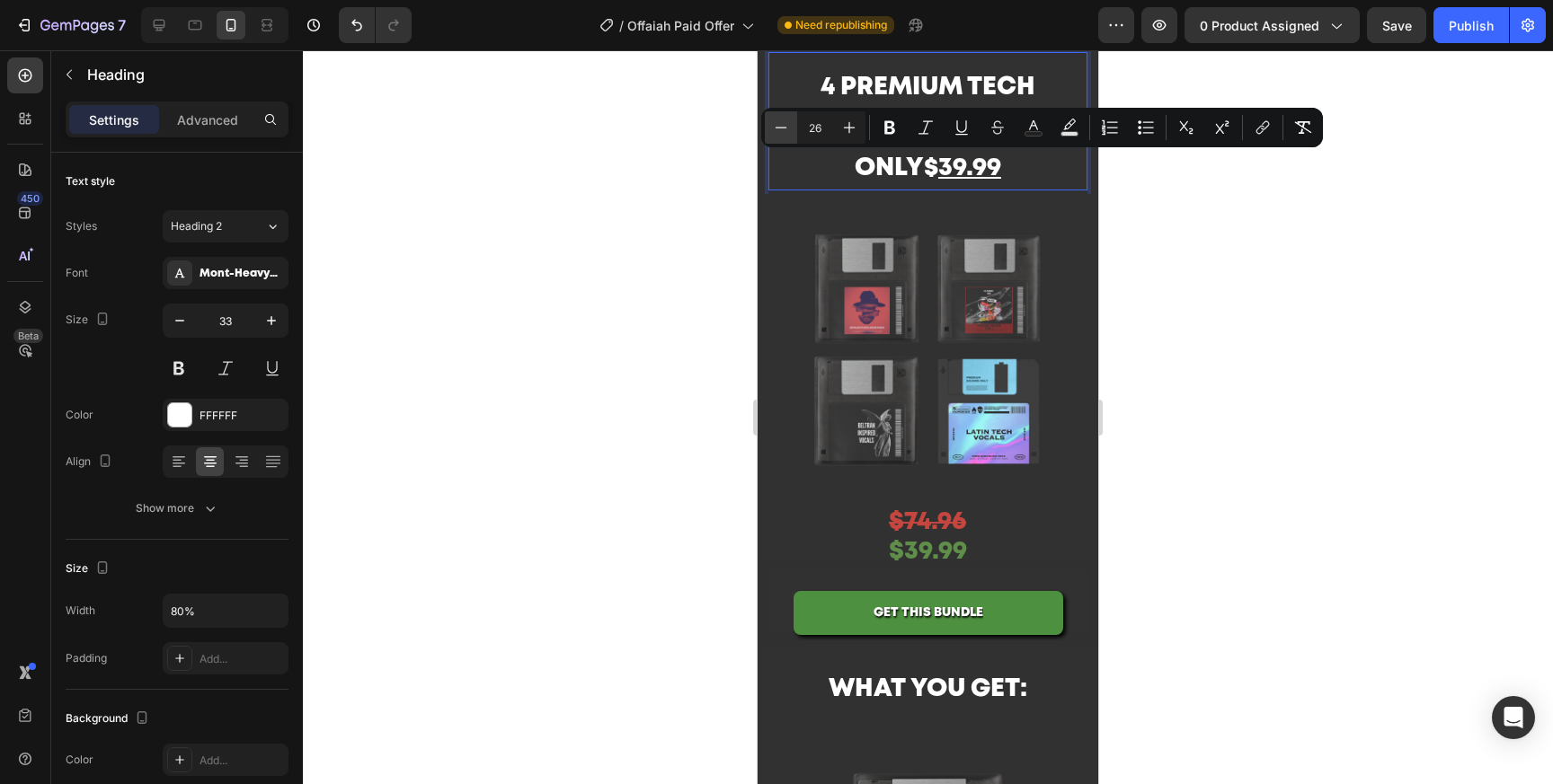
click at [778, 130] on icon "Editor contextual toolbar" at bounding box center [780, 127] width 18 height 18
type input "25"
click at [1036, 129] on icon "Editor contextual toolbar" at bounding box center [1033, 127] width 18 height 18
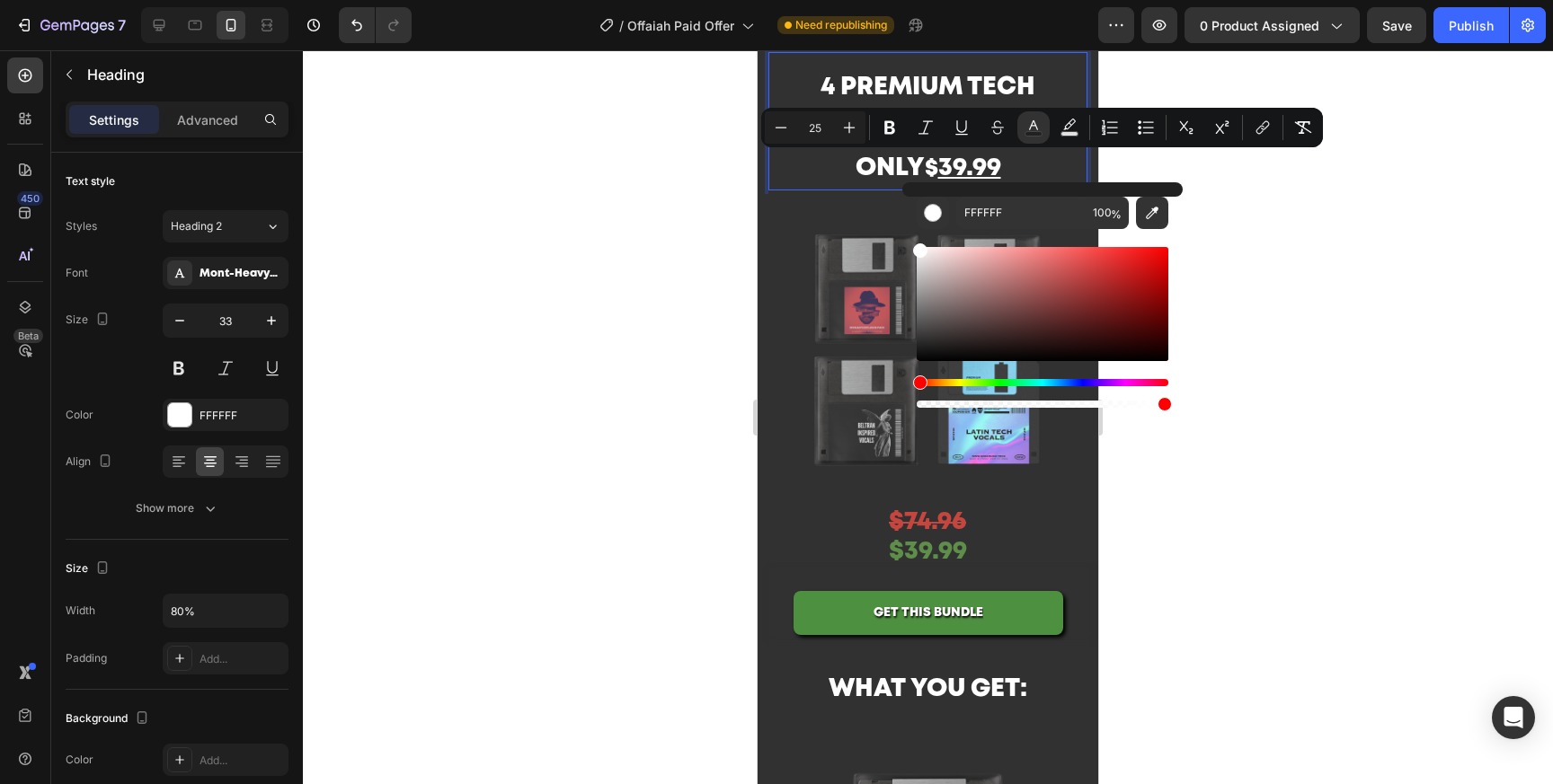
drag, startPoint x: 1042, startPoint y: 120, endPoint x: 1192, endPoint y: 263, distance: 207.2
click at [1042, 120] on button "Text Color" at bounding box center [1034, 128] width 32 height 32
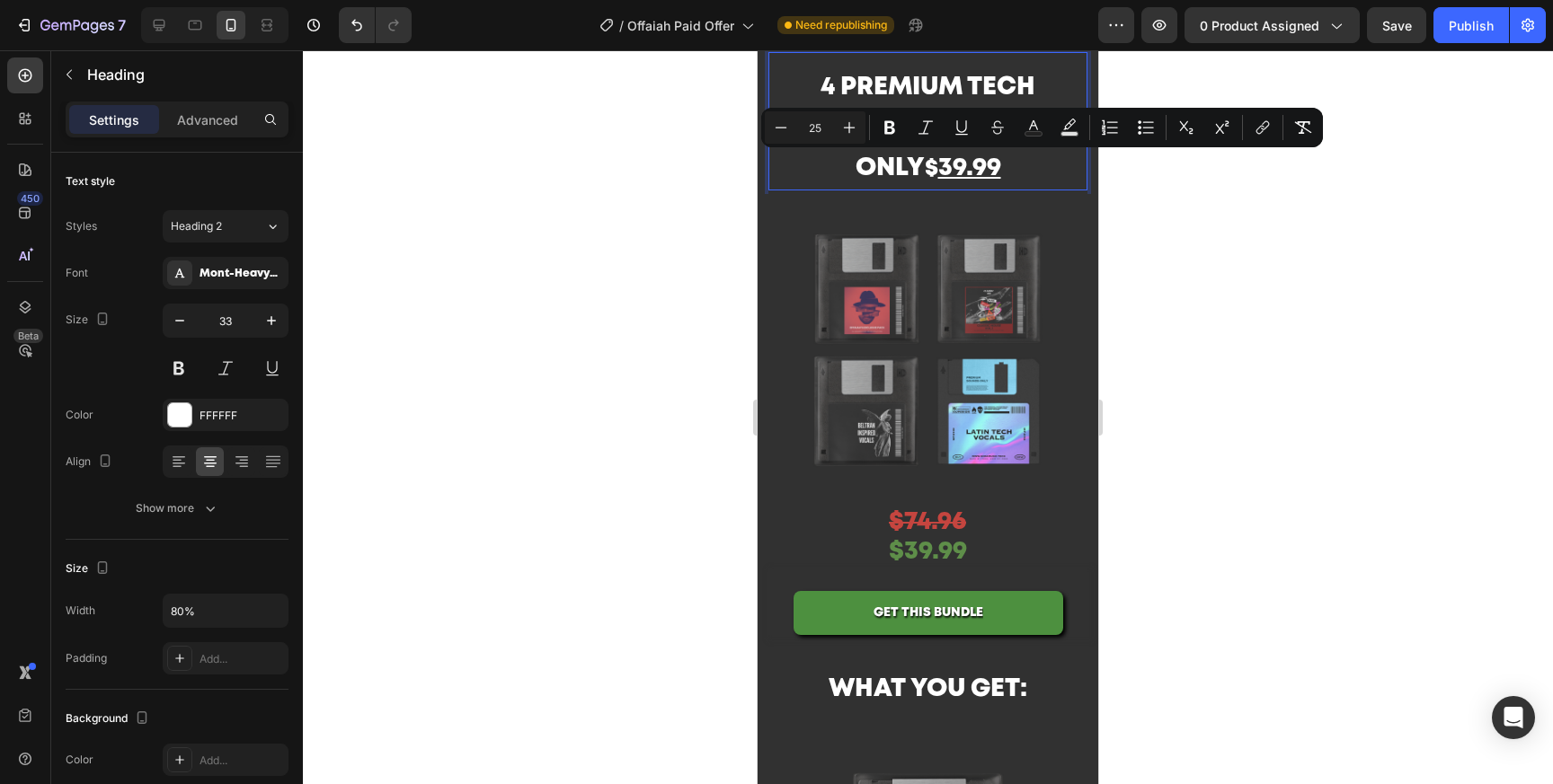
click at [1275, 347] on div at bounding box center [928, 417] width 1250 height 734
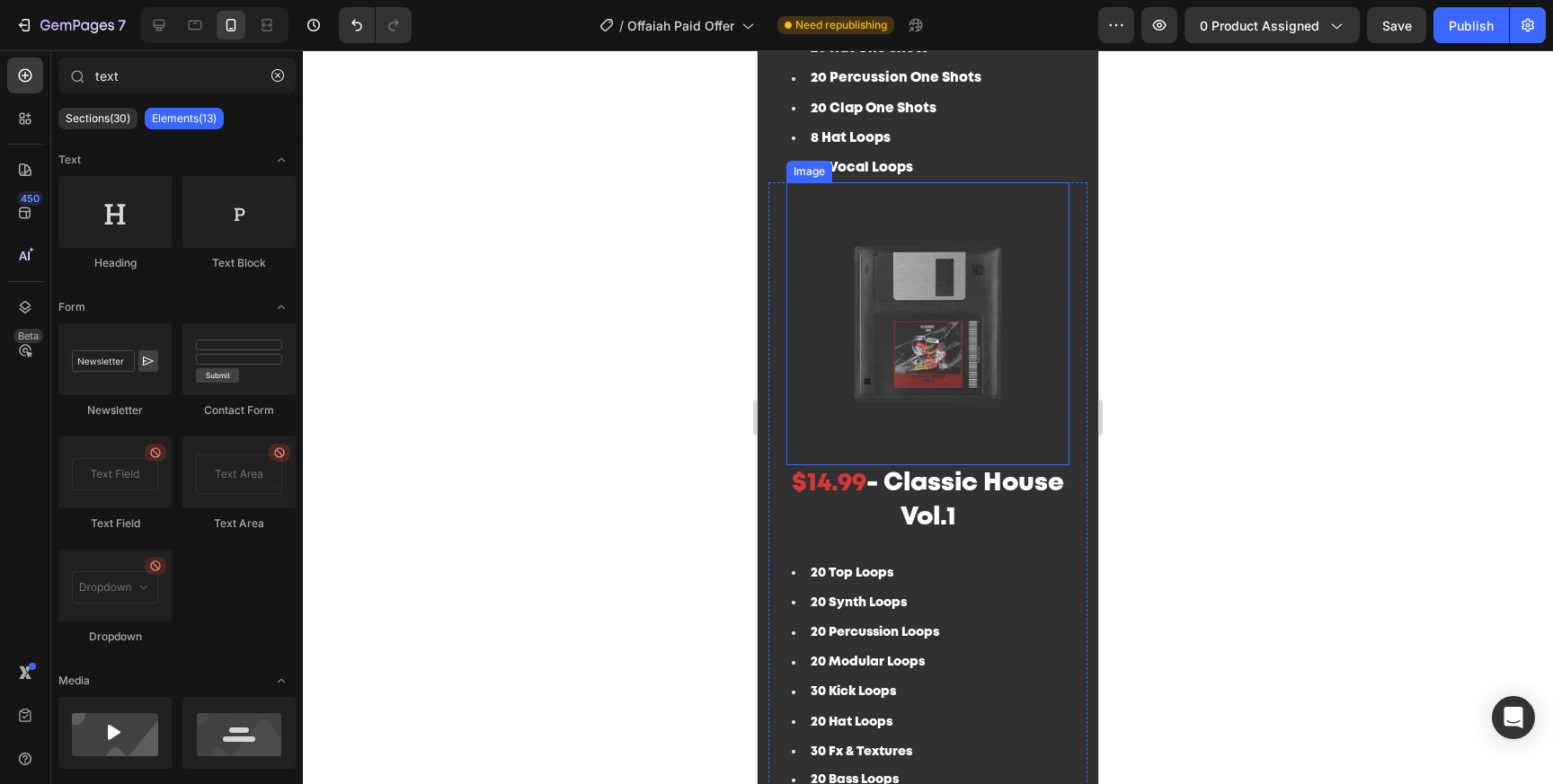
scroll to position [1487, 0]
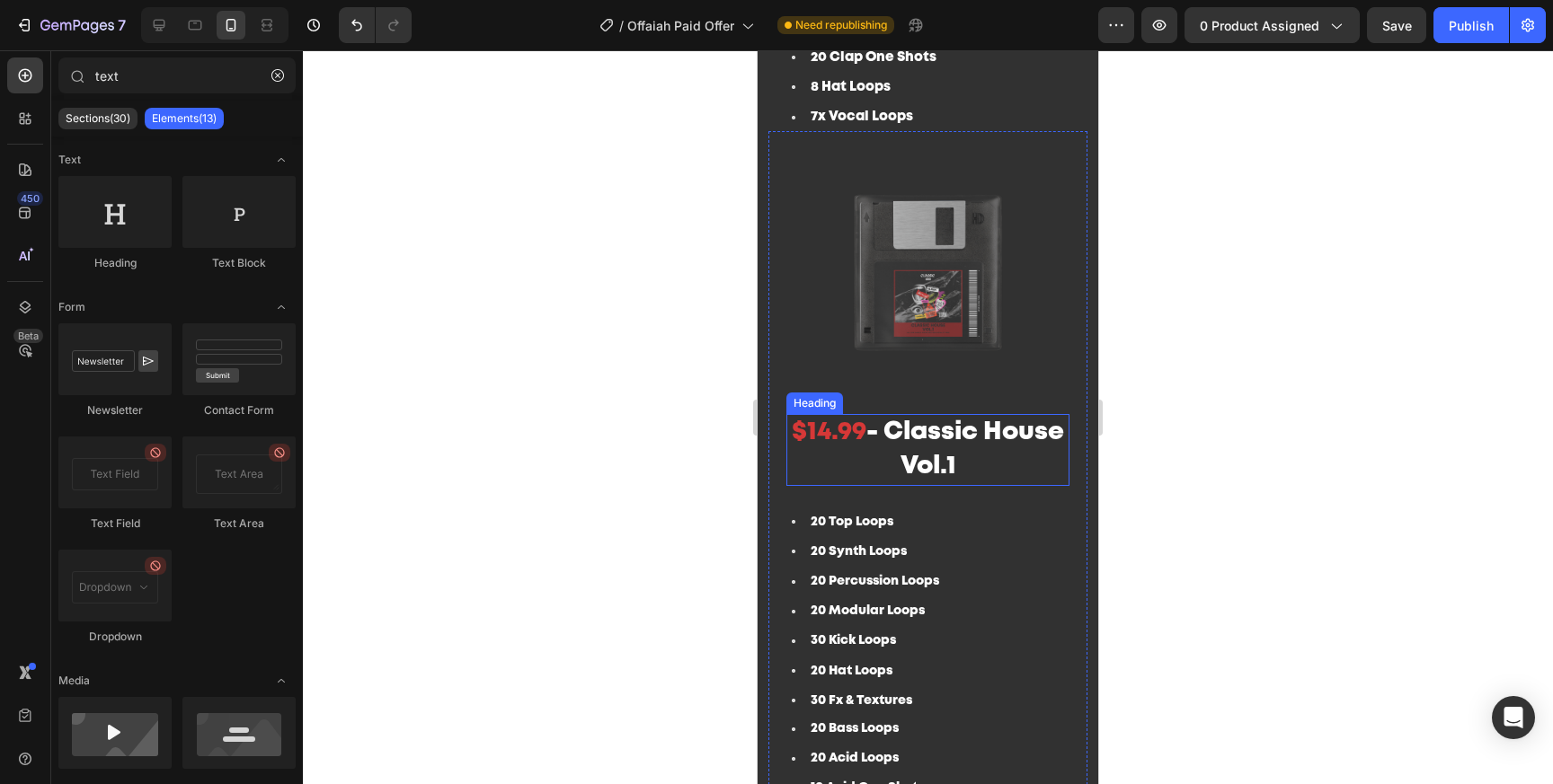
click at [966, 461] on h2 "$14.99 - Classic House Vol.1" at bounding box center [927, 450] width 283 height 71
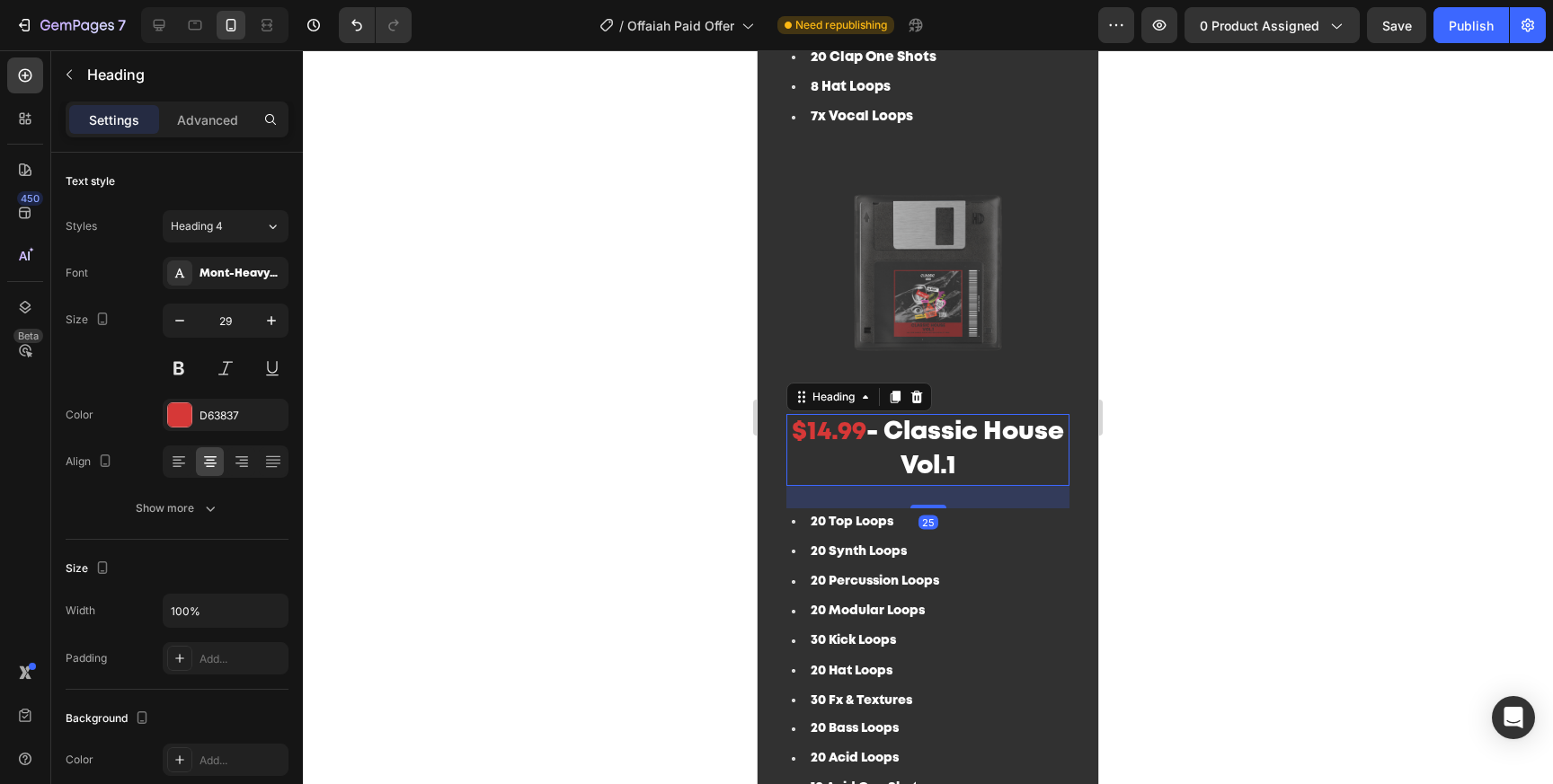
click at [871, 471] on h2 "$14.99 - Classic House Vol.1" at bounding box center [927, 450] width 283 height 71
click at [871, 471] on p "$14.99 - Classic House Vol.1" at bounding box center [927, 450] width 279 height 68
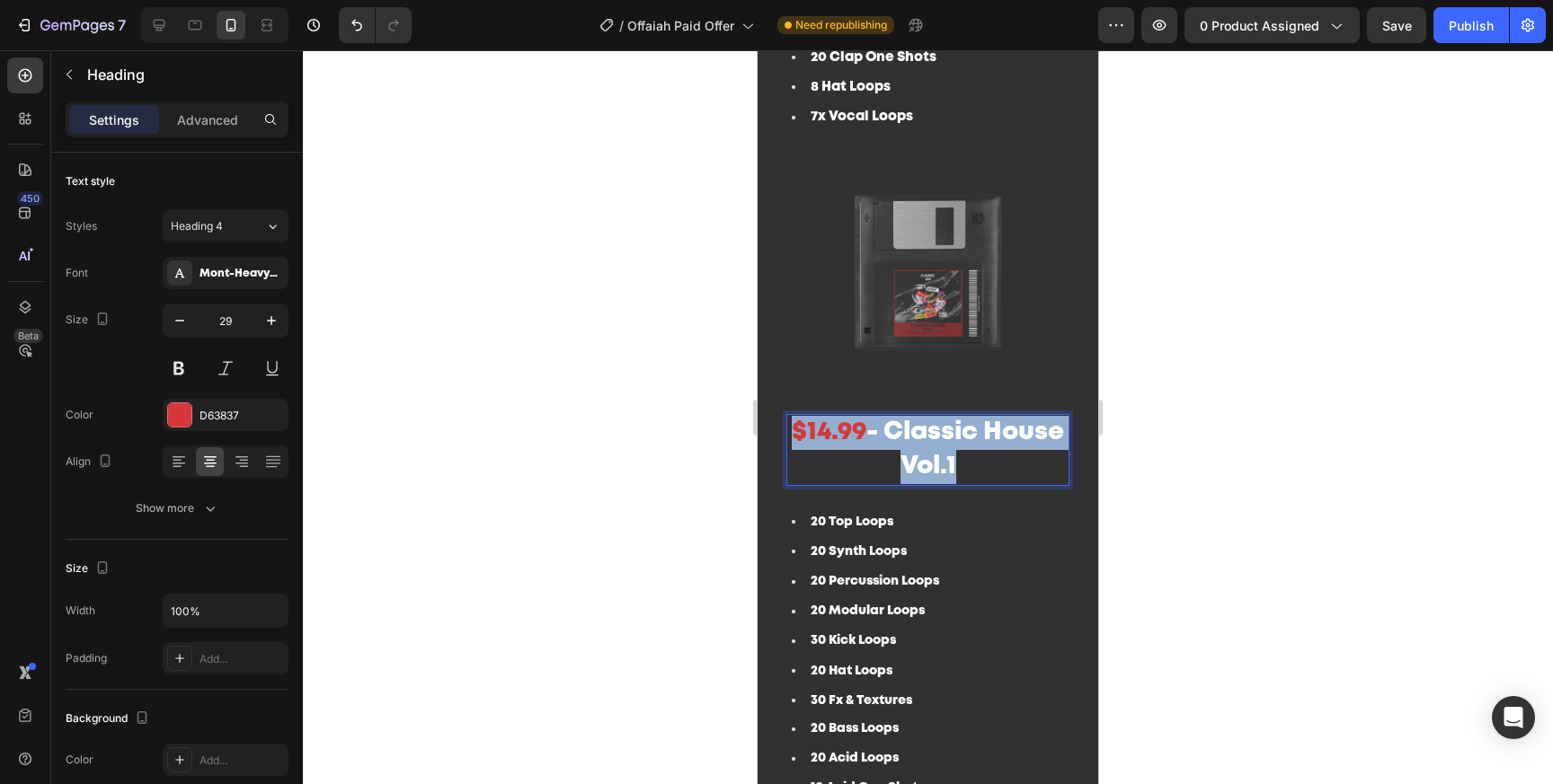
click at [871, 471] on p "$14.99 - Classic House Vol.1" at bounding box center [927, 450] width 279 height 68
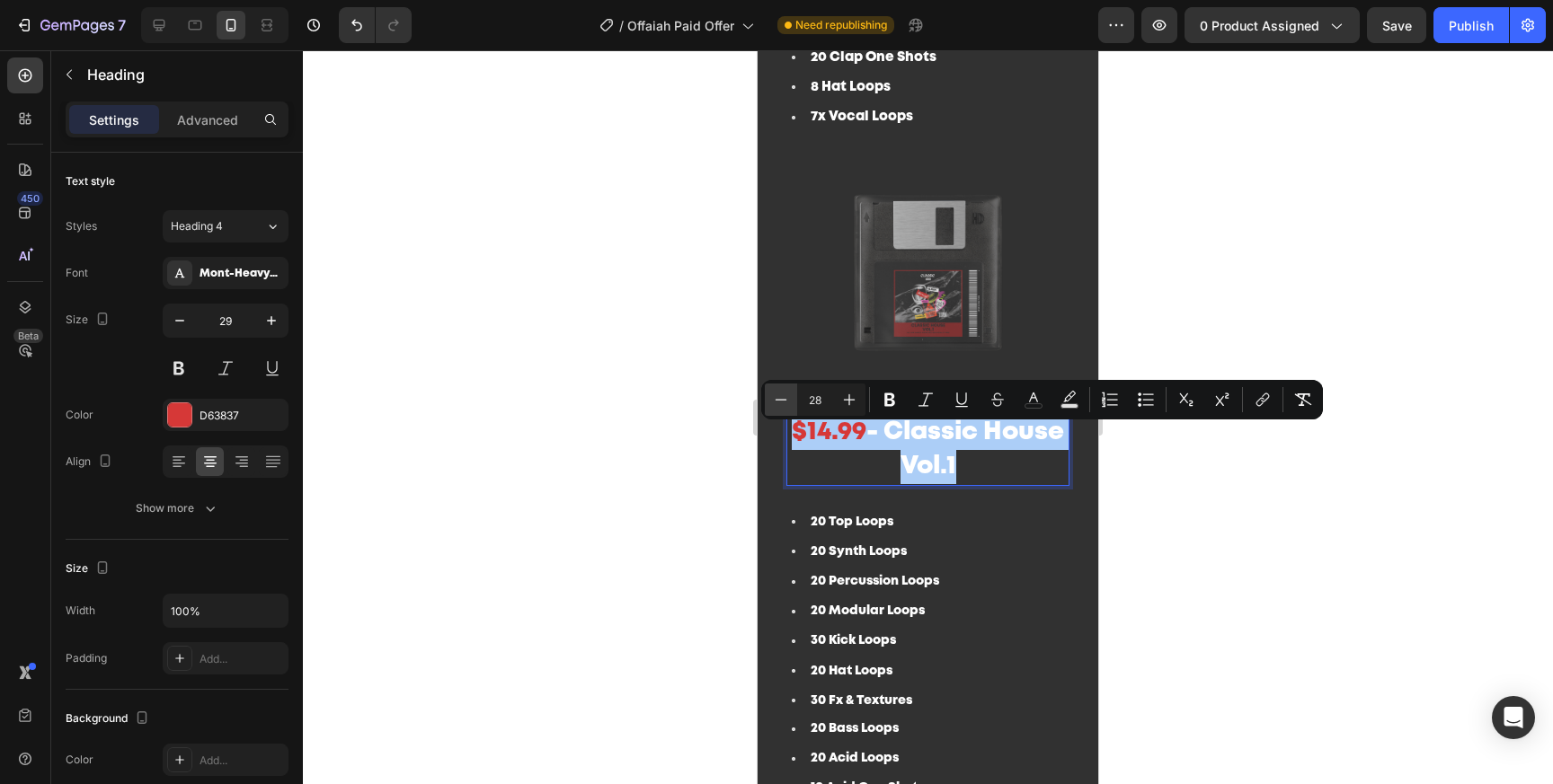
click at [780, 399] on icon "Editor contextual toolbar" at bounding box center [781, 399] width 11 height 1
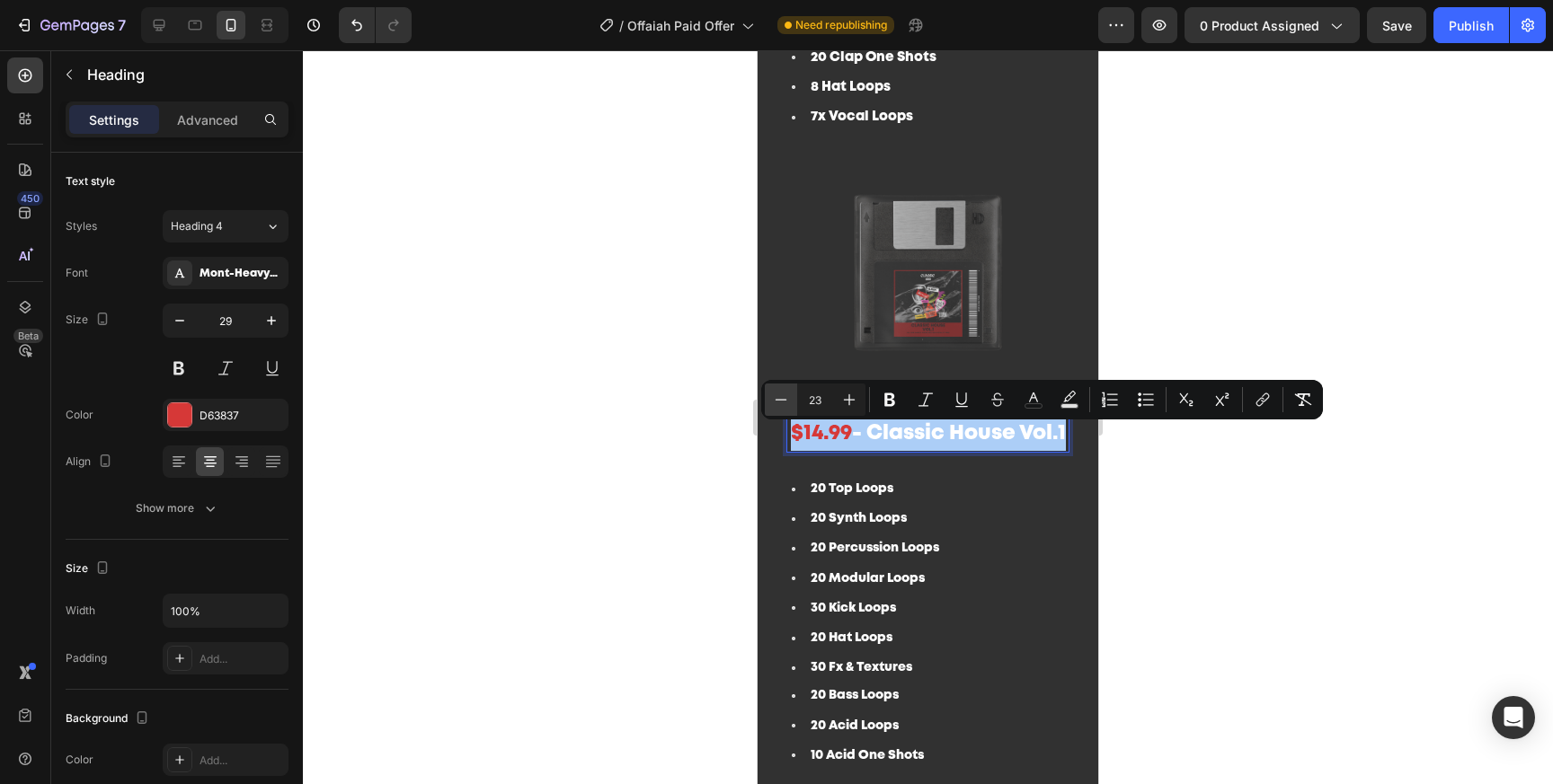
click at [780, 399] on icon "Editor contextual toolbar" at bounding box center [781, 399] width 11 height 1
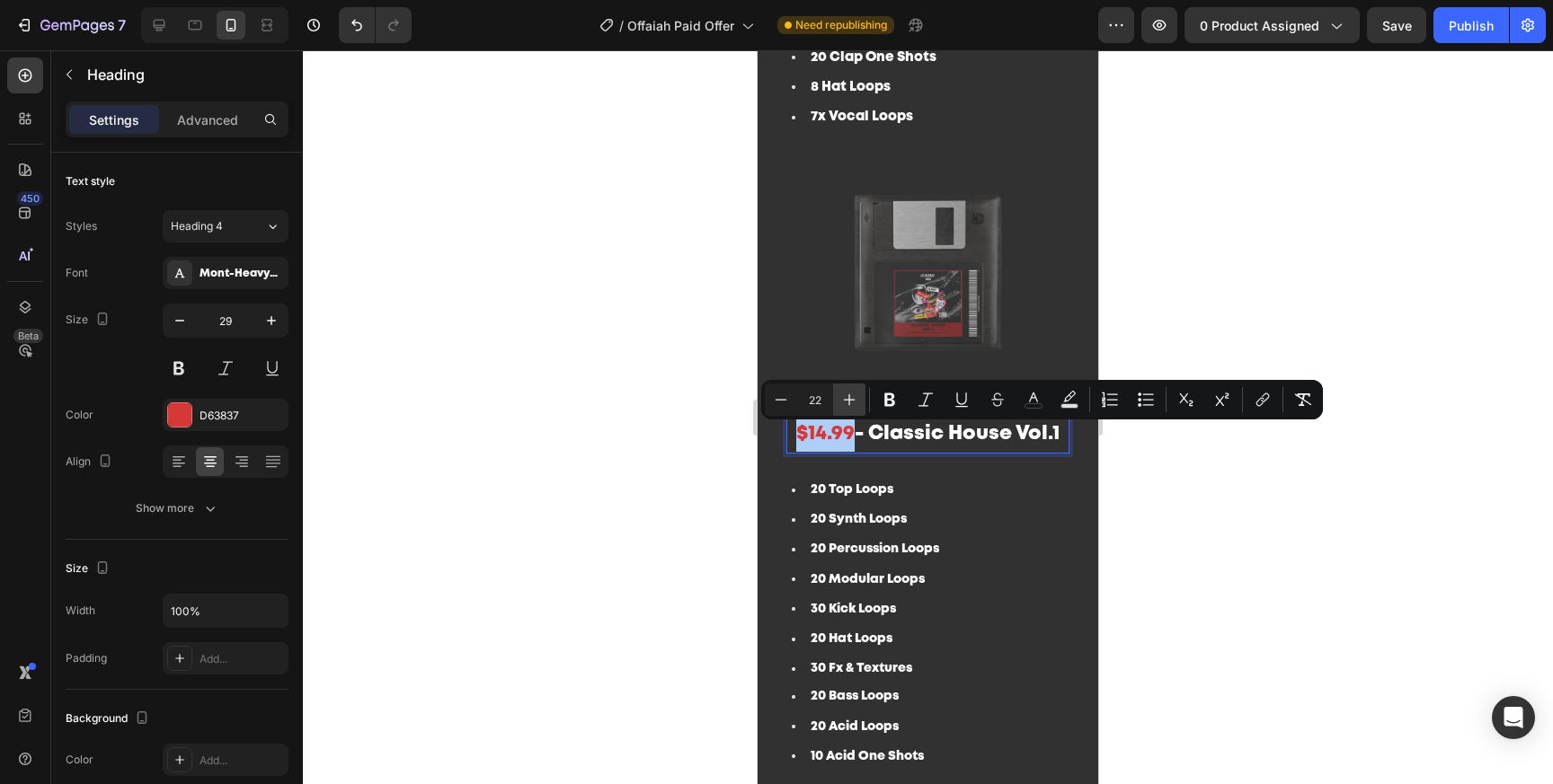
click at [850, 392] on icon "Editor contextual toolbar" at bounding box center [849, 399] width 18 height 18
type input "23"
click at [1223, 534] on div at bounding box center [928, 417] width 1250 height 734
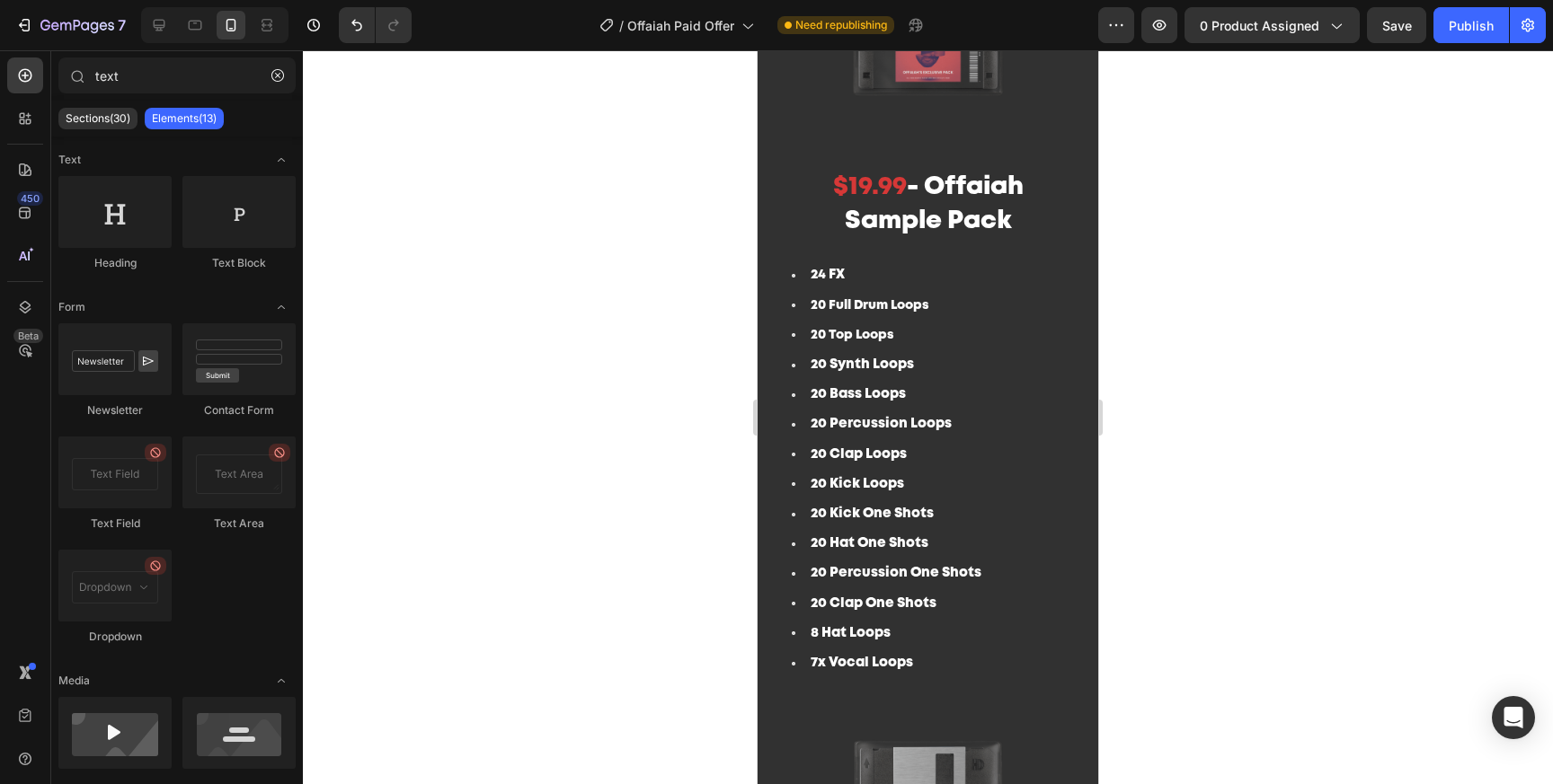
scroll to position [830, 0]
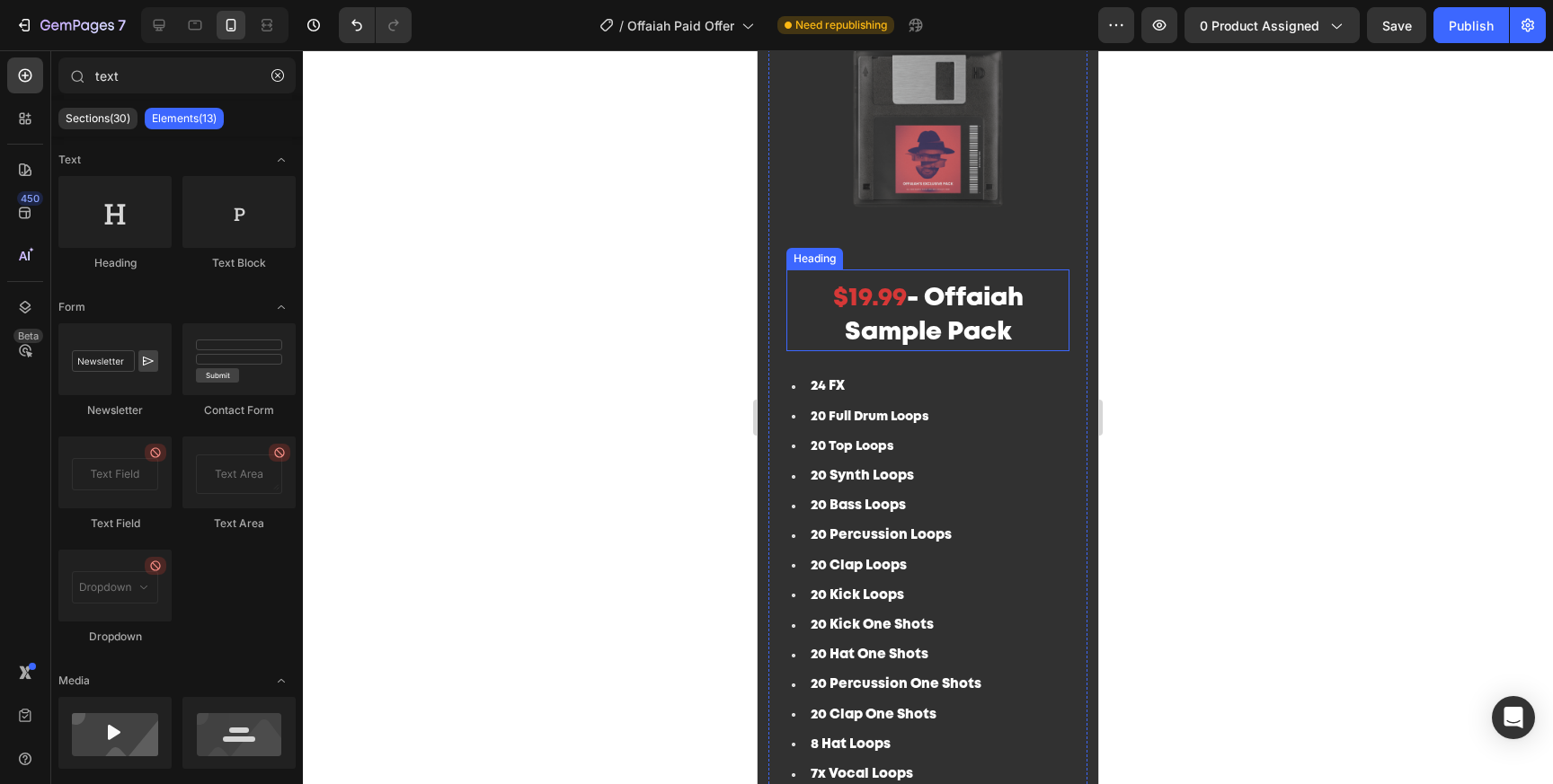
click at [933, 312] on h2 "$19.99 - Offaiah Sample Pack" at bounding box center [927, 315] width 283 height 71
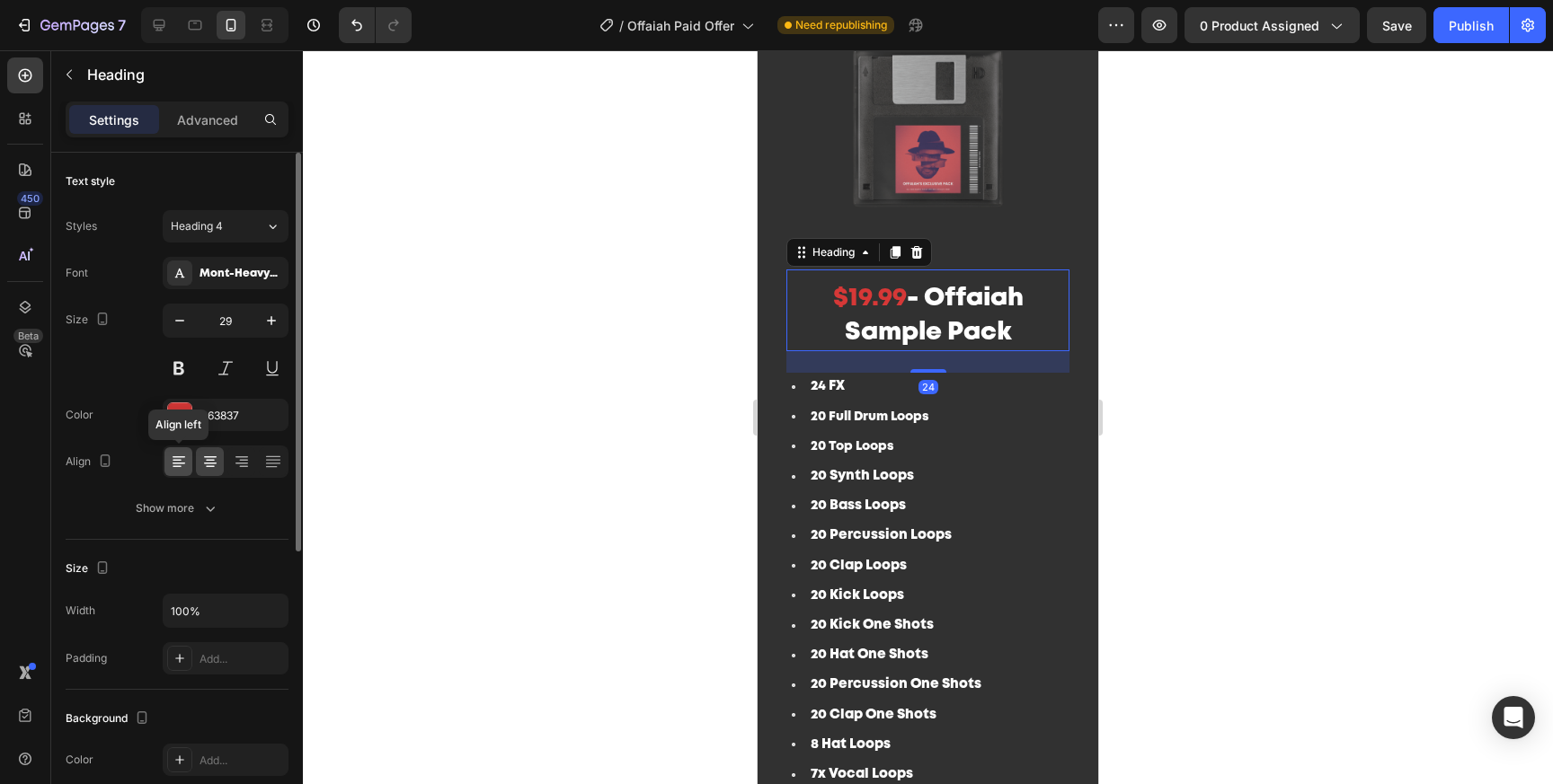
click at [182, 472] on div at bounding box center [178, 462] width 28 height 29
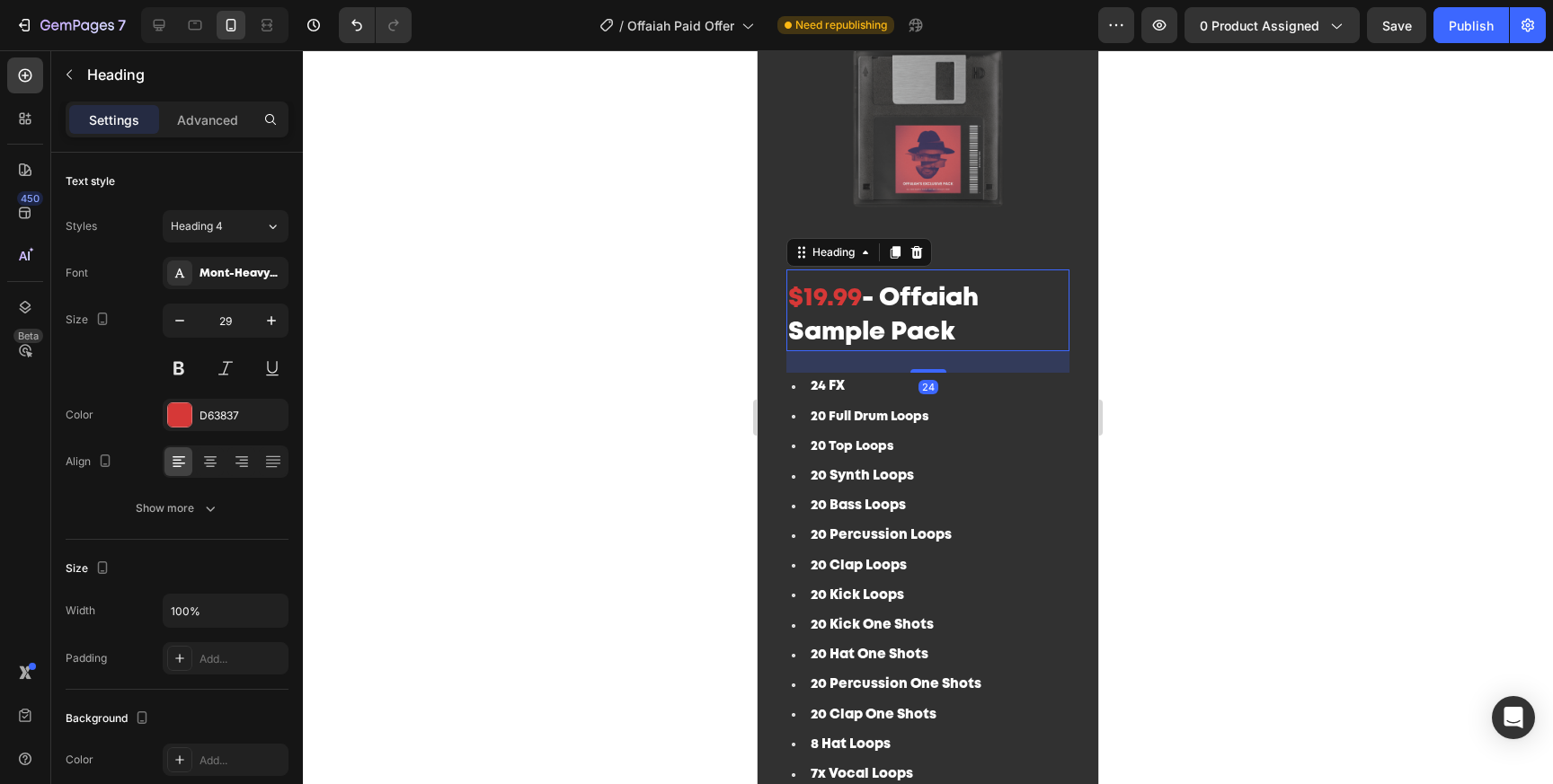
click at [1313, 380] on div at bounding box center [928, 417] width 1250 height 734
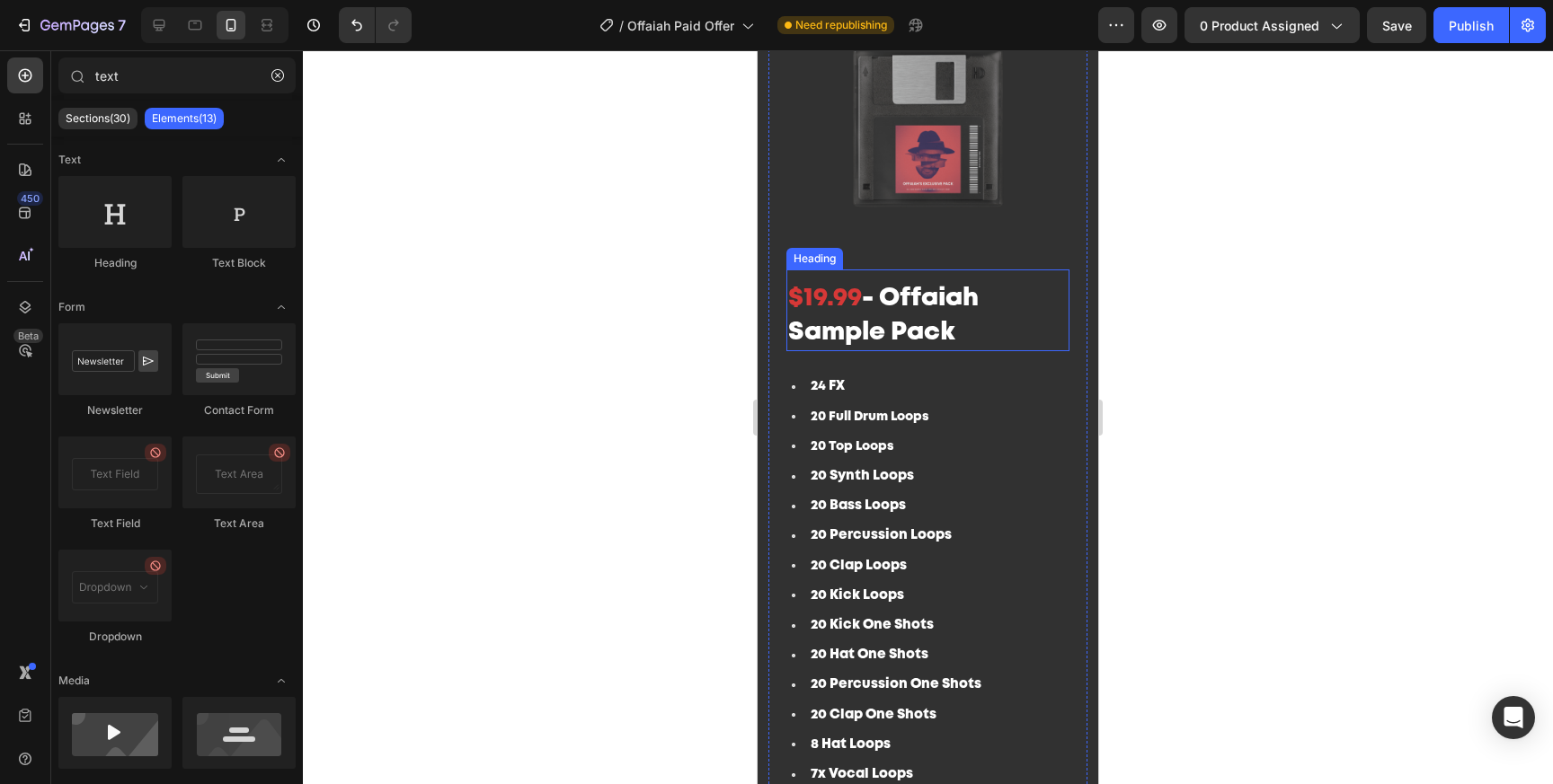
click at [958, 312] on h2 "$19.99 - Offaiah Sample Pack" at bounding box center [927, 315] width 283 height 71
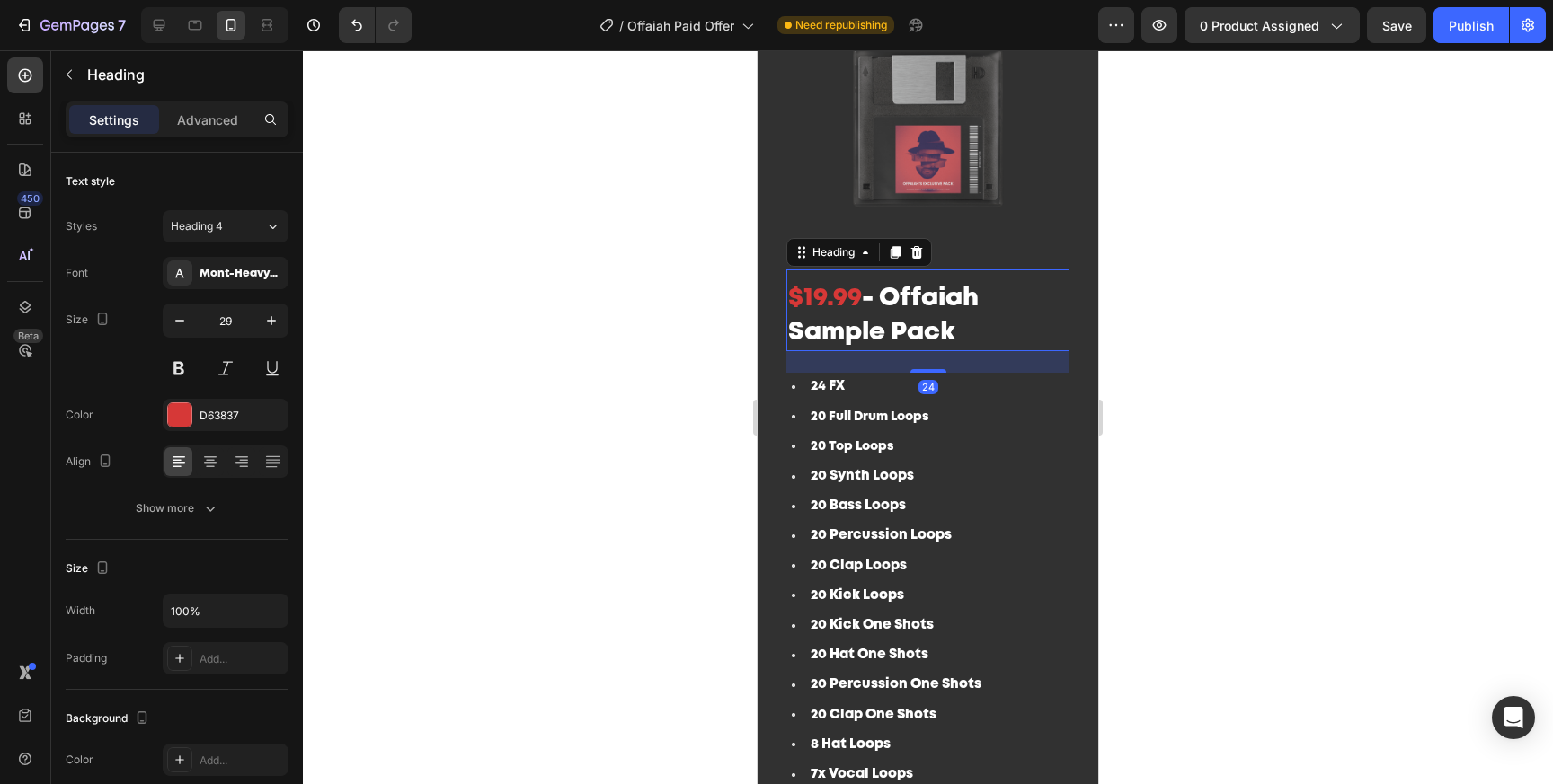
click at [958, 312] on h2 "$19.99 - Offaiah Sample Pack" at bounding box center [927, 315] width 283 height 71
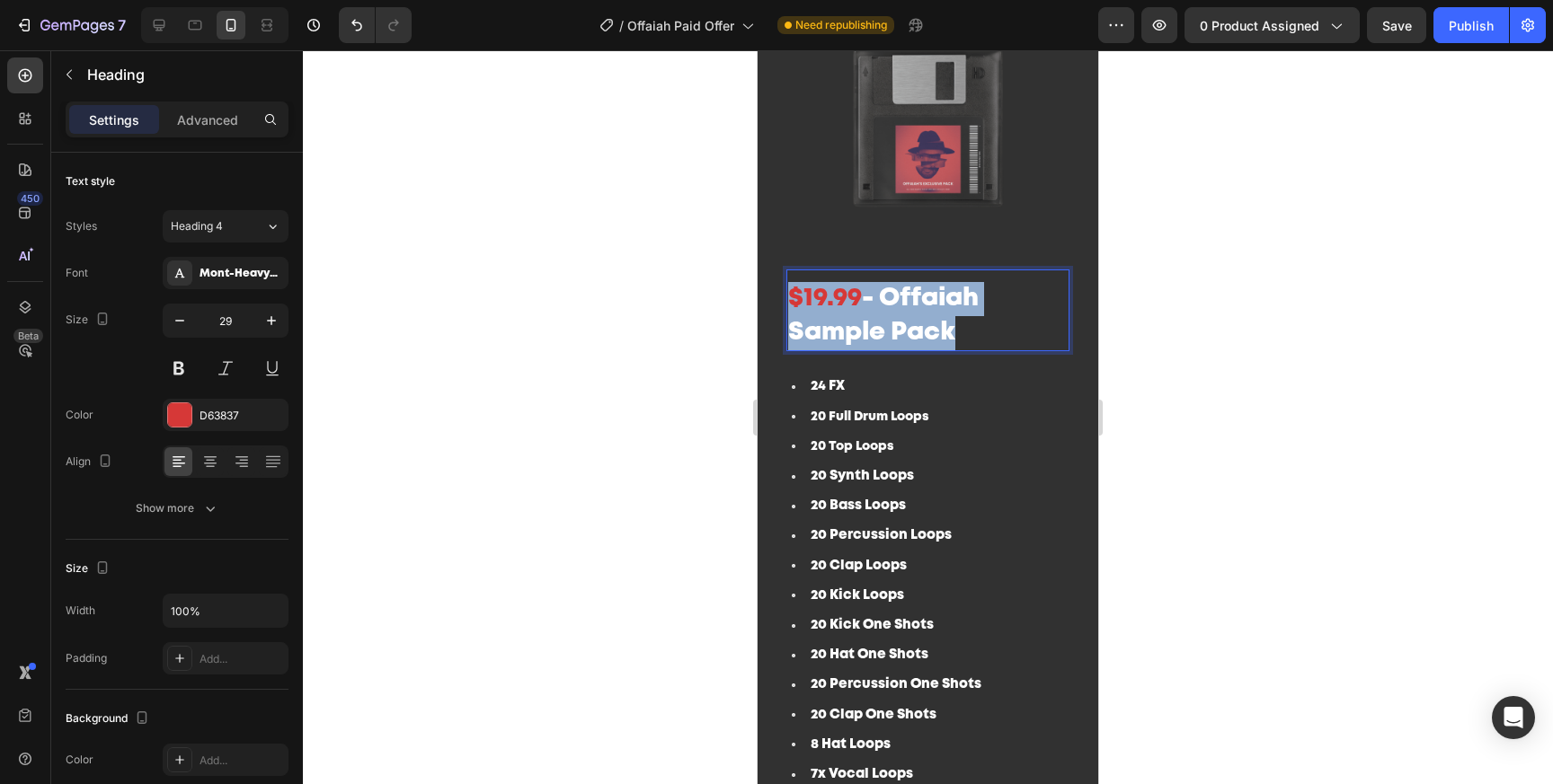
click at [958, 312] on p "$19.99 - Offaiah Sample Pack" at bounding box center [927, 315] width 279 height 68
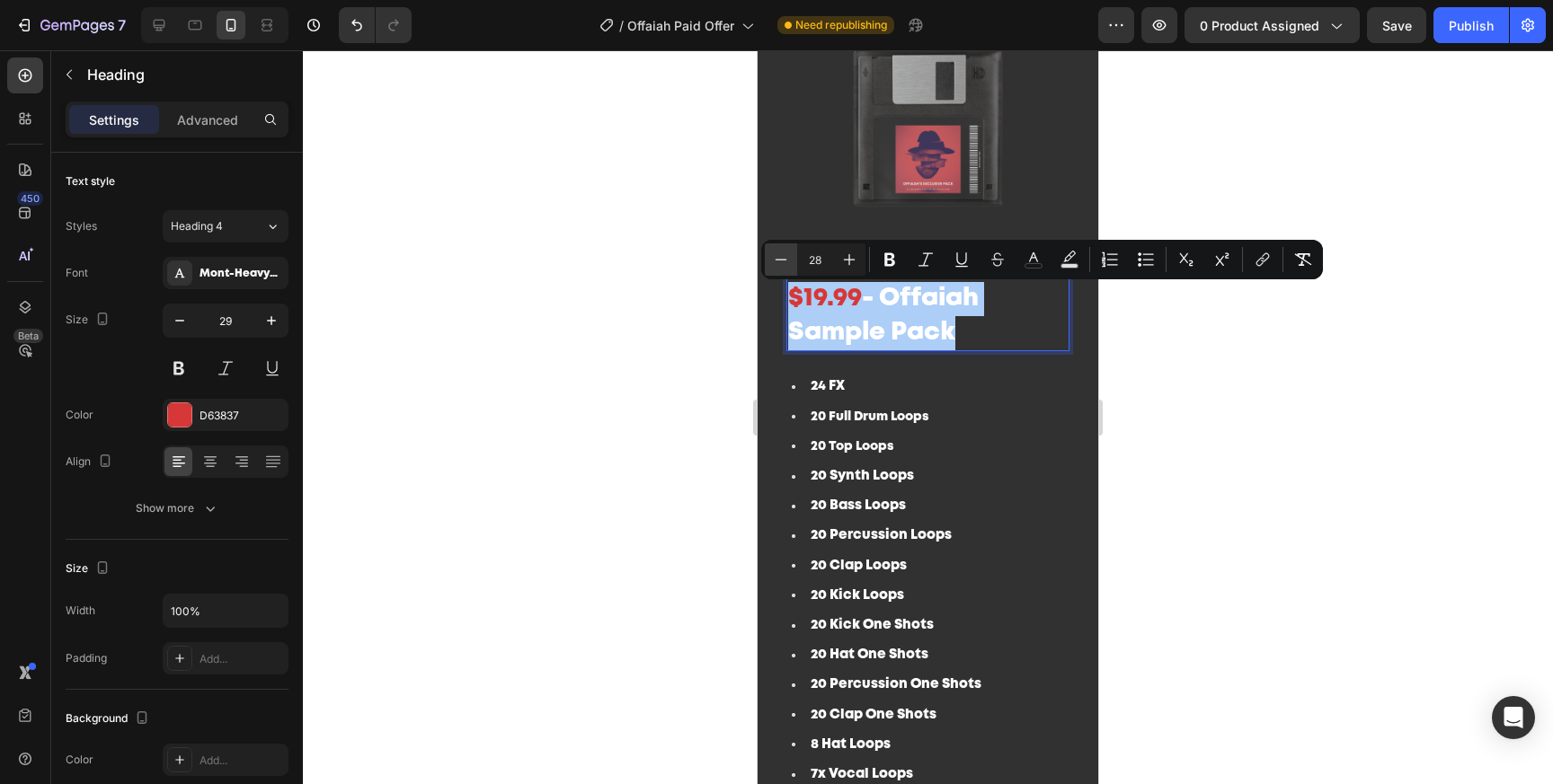
click at [780, 255] on icon "Editor contextual toolbar" at bounding box center [780, 259] width 18 height 18
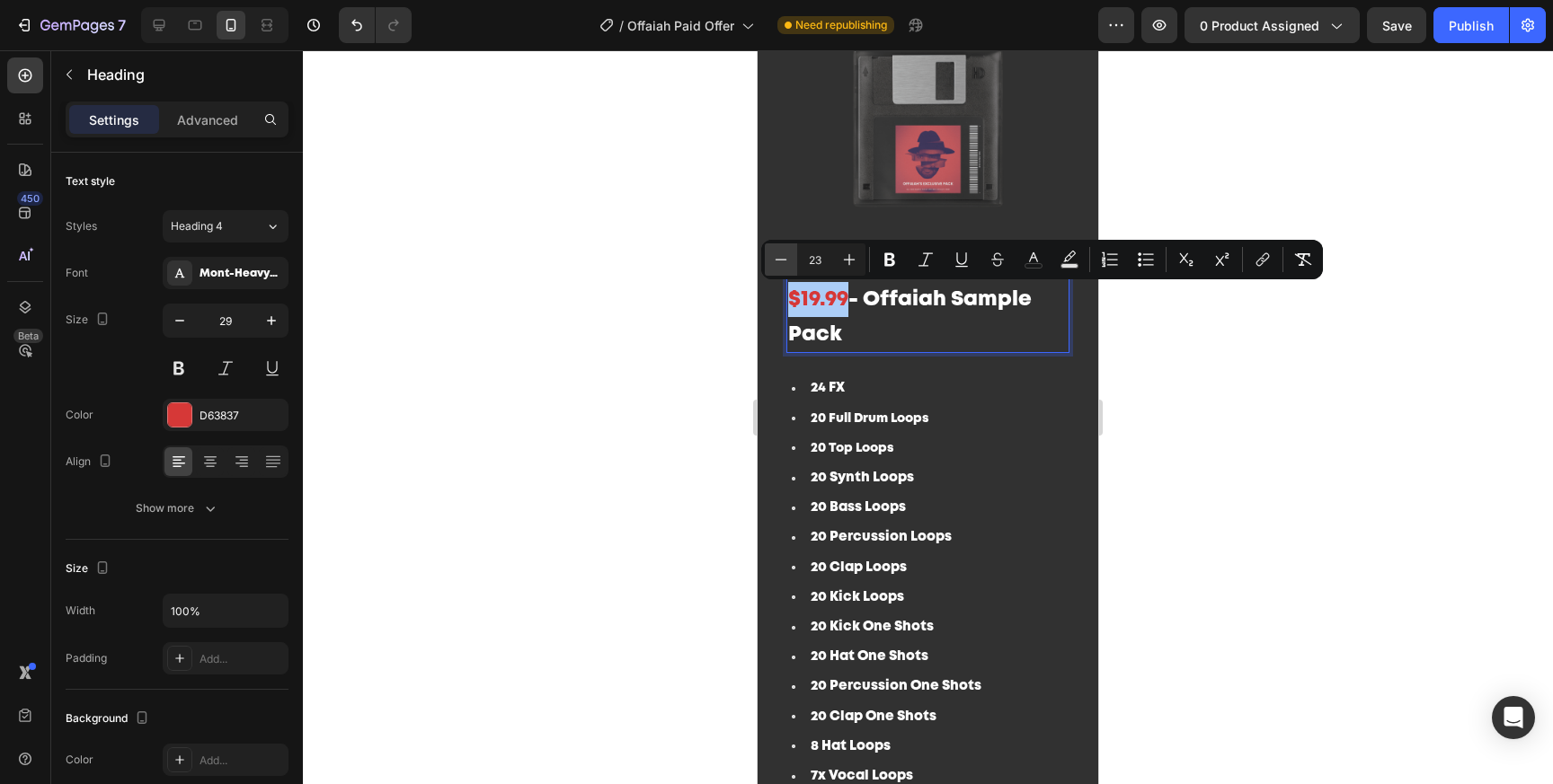
click at [780, 255] on icon "Editor contextual toolbar" at bounding box center [780, 259] width 18 height 18
click at [854, 267] on icon "Editor contextual toolbar" at bounding box center [849, 259] width 18 height 18
type input "23"
click at [1254, 487] on div at bounding box center [928, 417] width 1250 height 734
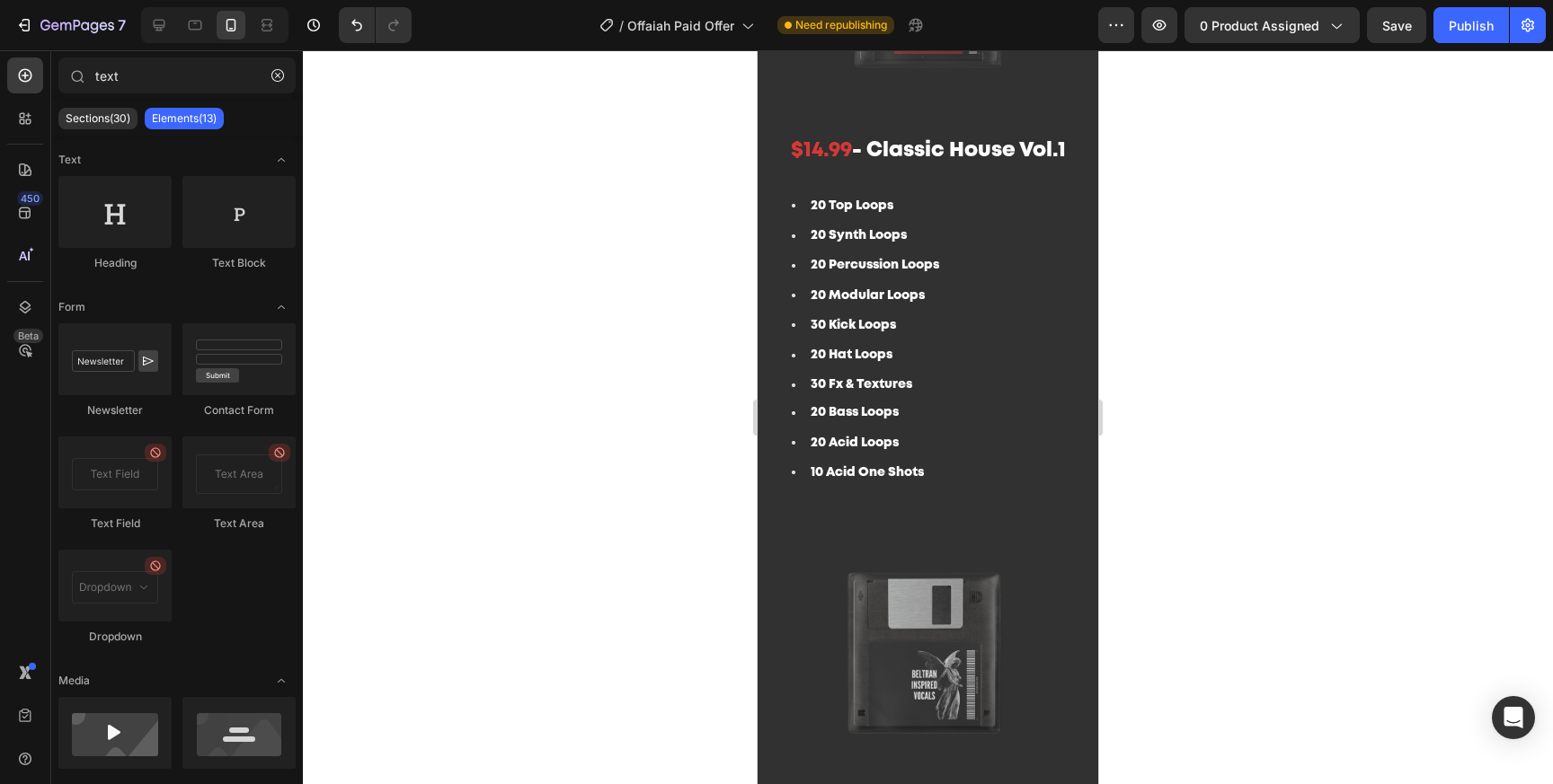
scroll to position [1799, 0]
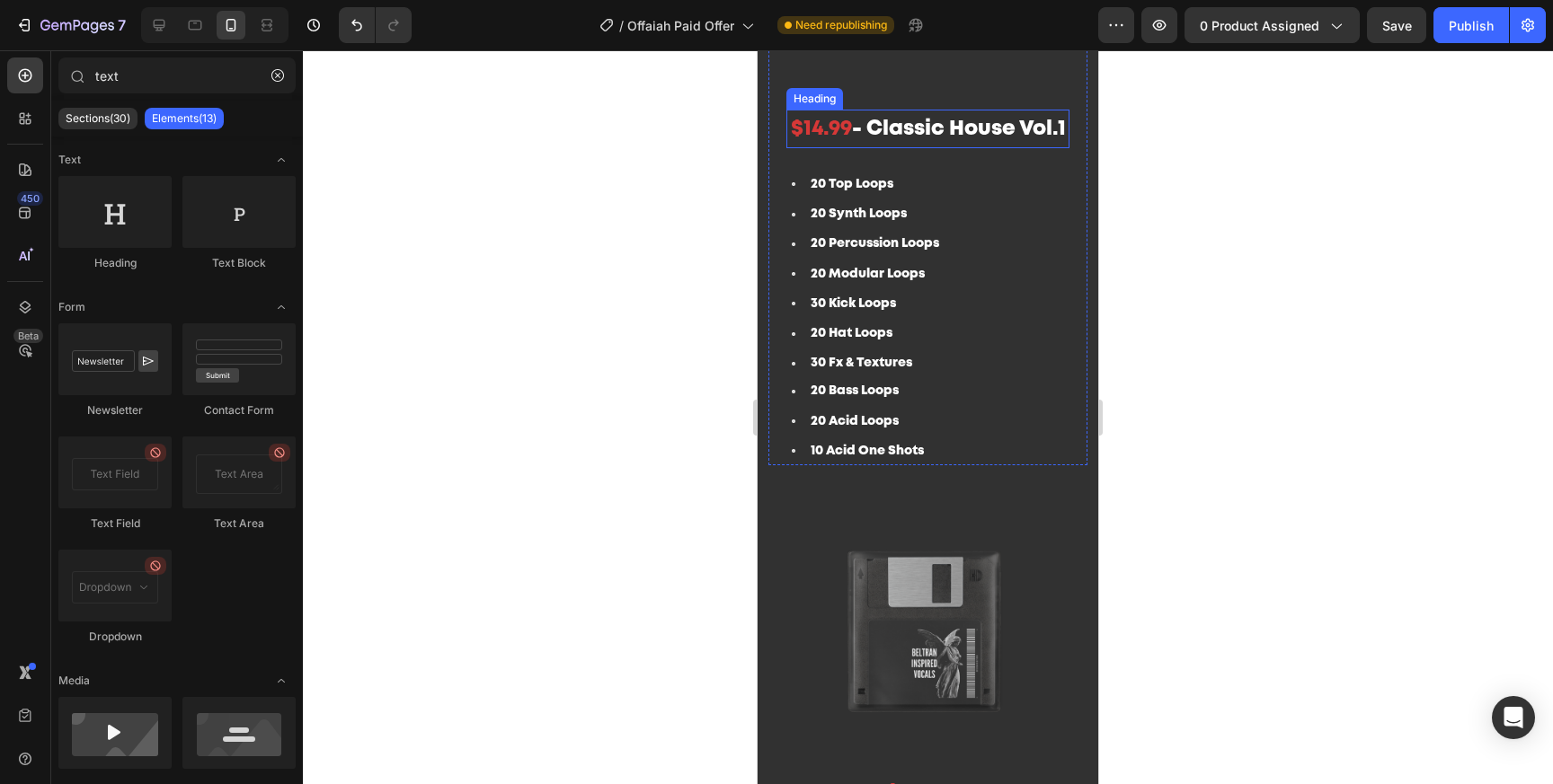
click at [933, 131] on span "- Classic House Vol.1" at bounding box center [958, 129] width 213 height 19
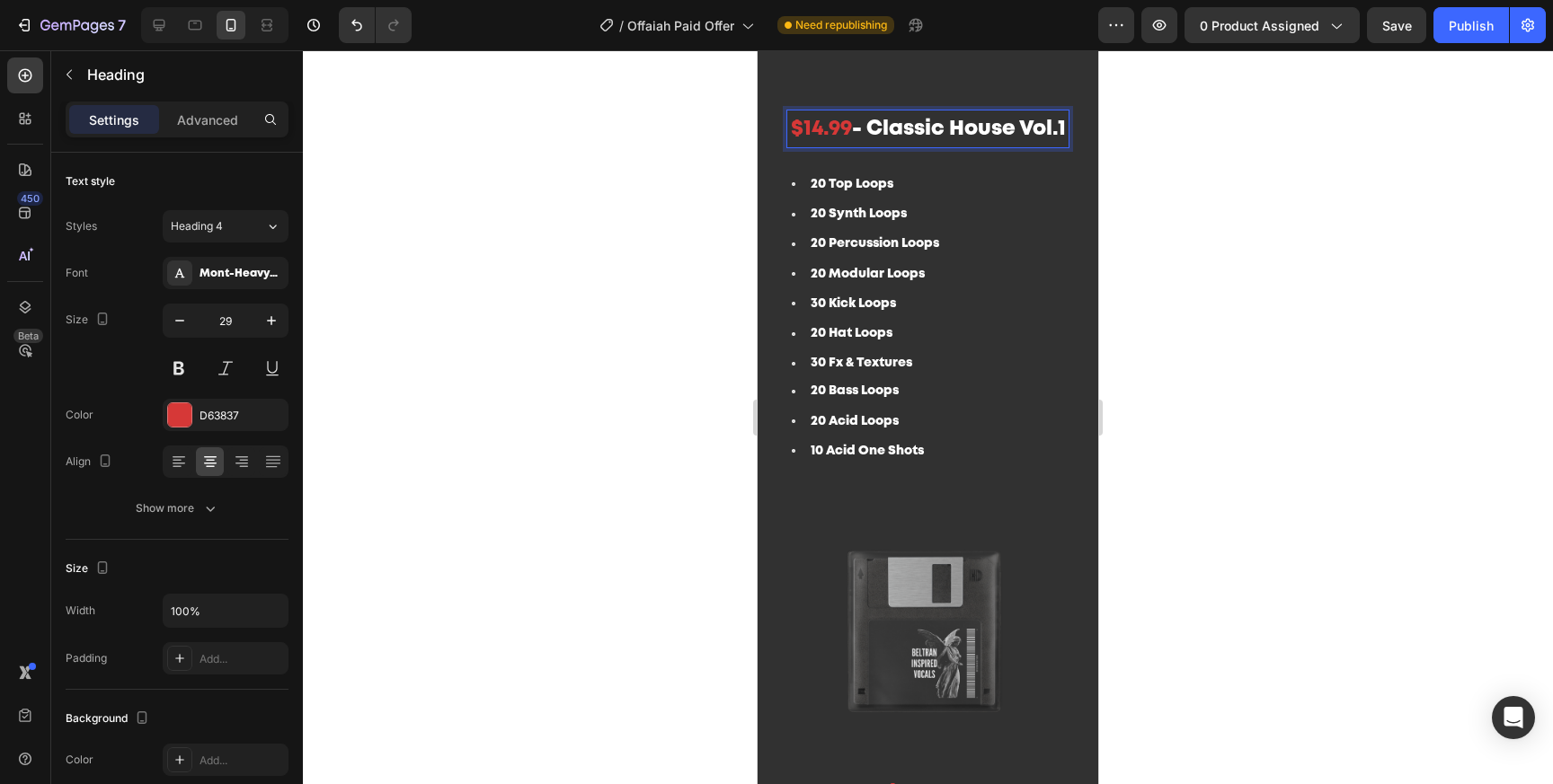
click at [933, 131] on span "- Classic House Vol.1" at bounding box center [958, 129] width 213 height 19
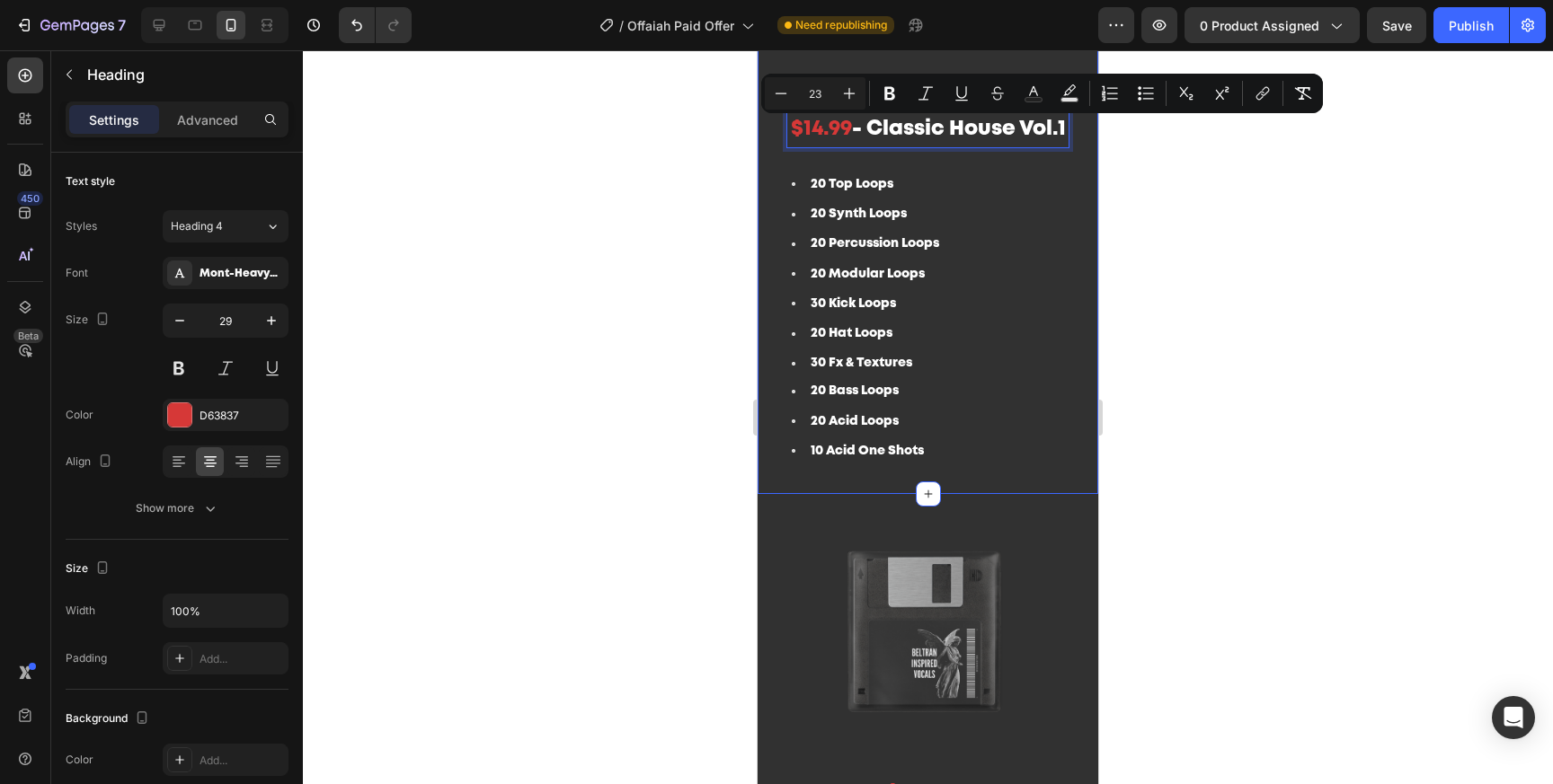
click at [1124, 236] on div at bounding box center [928, 417] width 1250 height 734
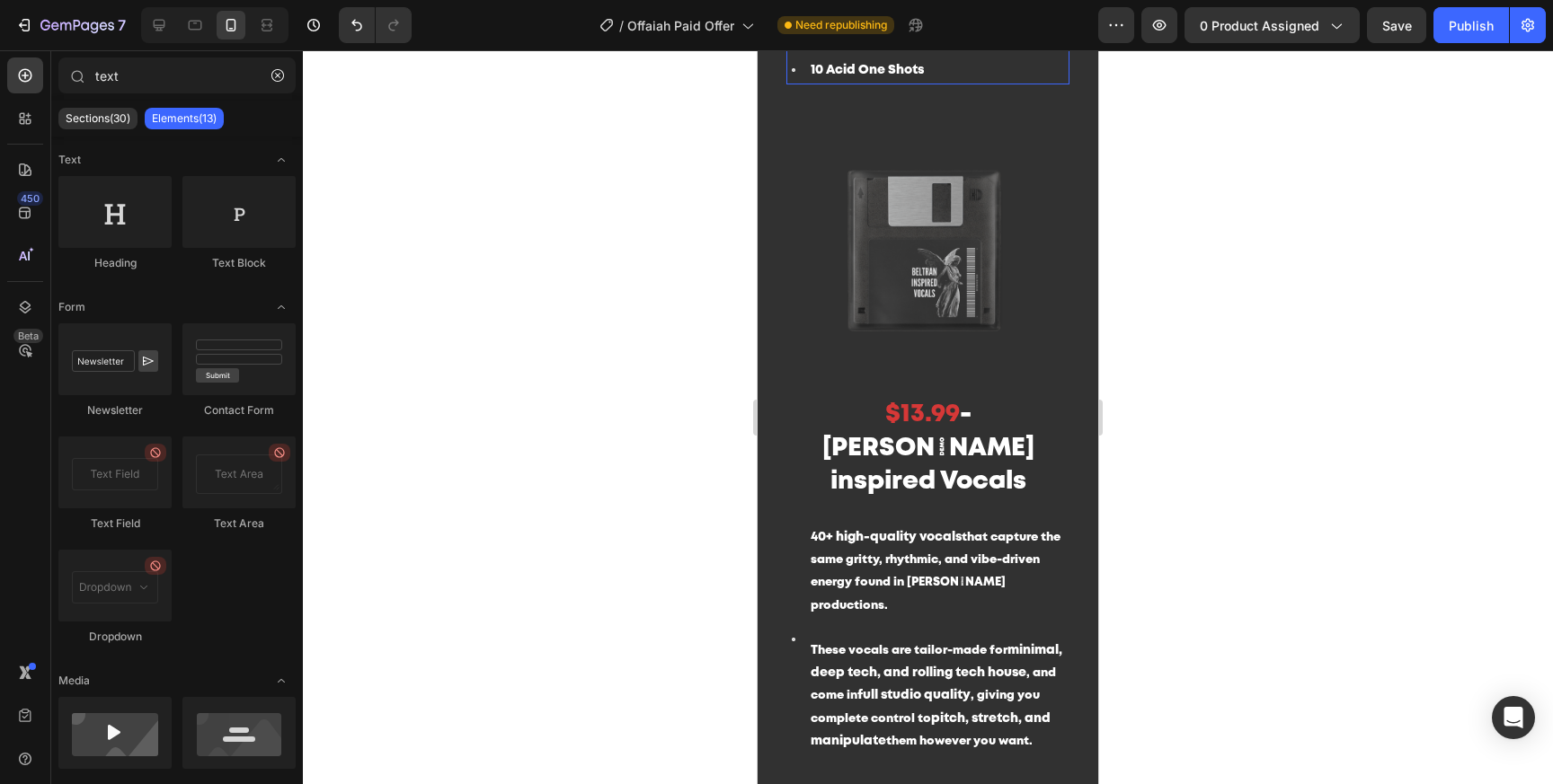
scroll to position [2183, 0]
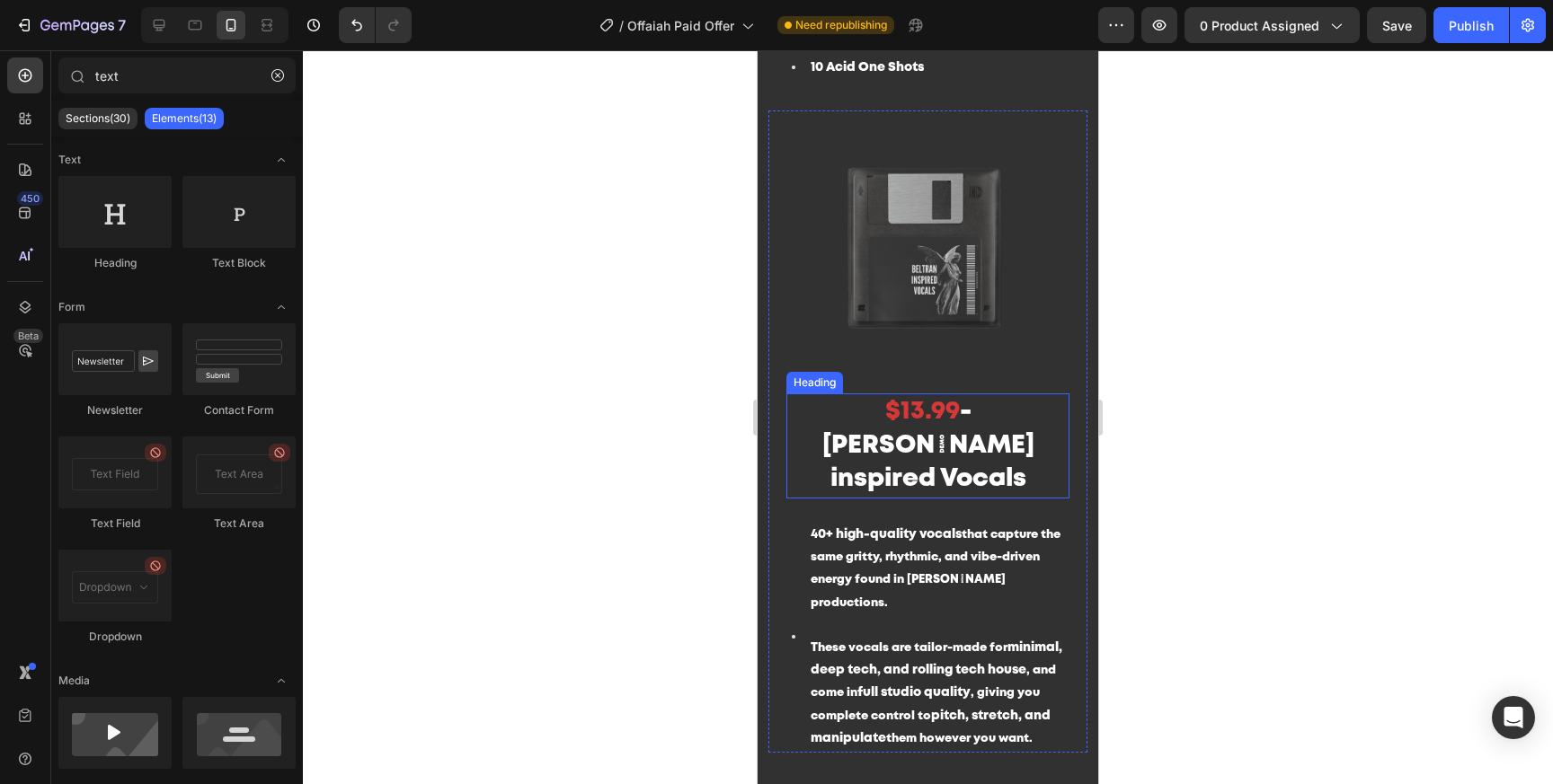
click at [946, 435] on span "- Beltran inspired Vocals" at bounding box center [928, 446] width 212 height 90
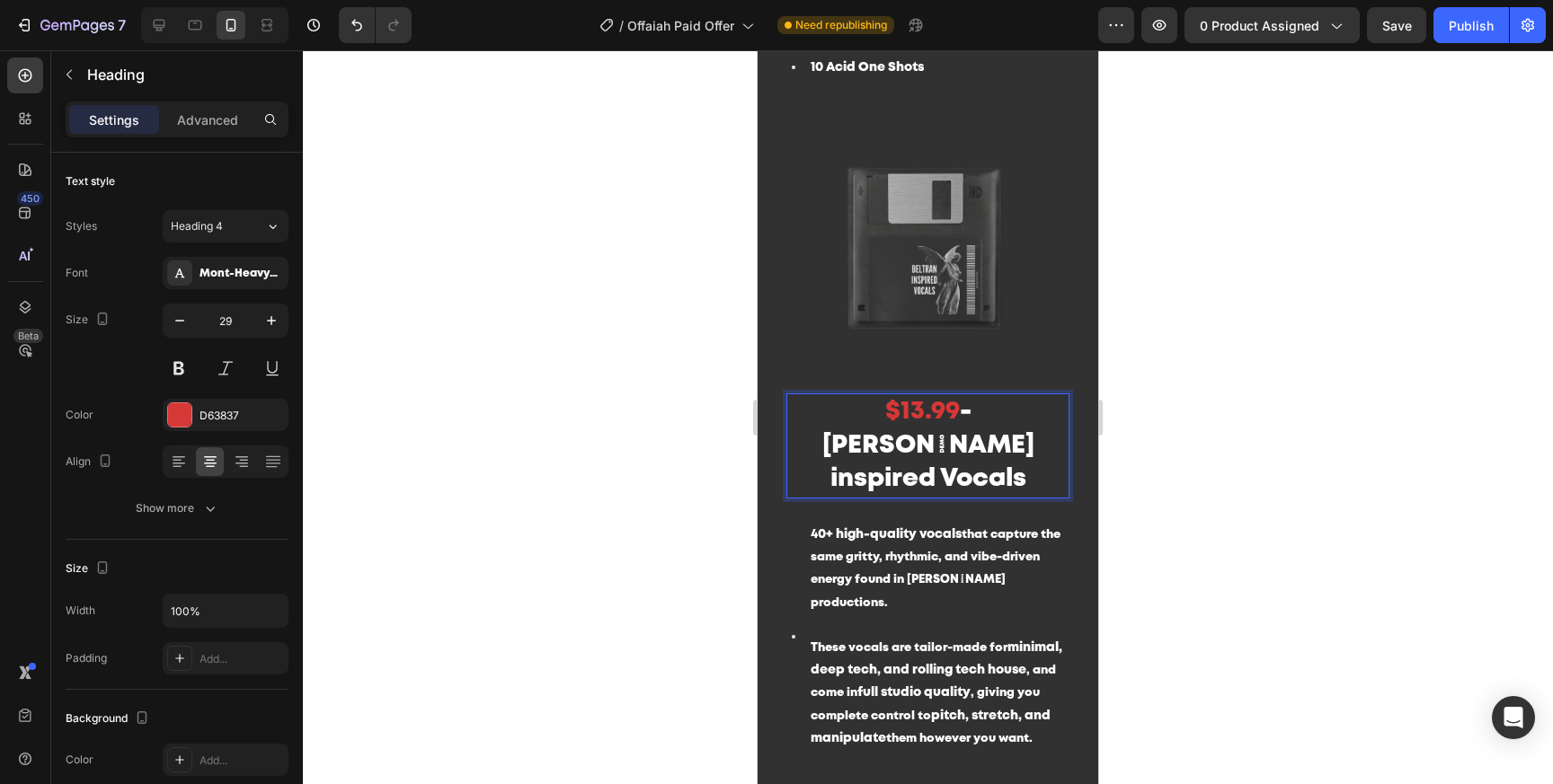
click at [946, 435] on span "- Beltran inspired Vocals" at bounding box center [928, 446] width 212 height 90
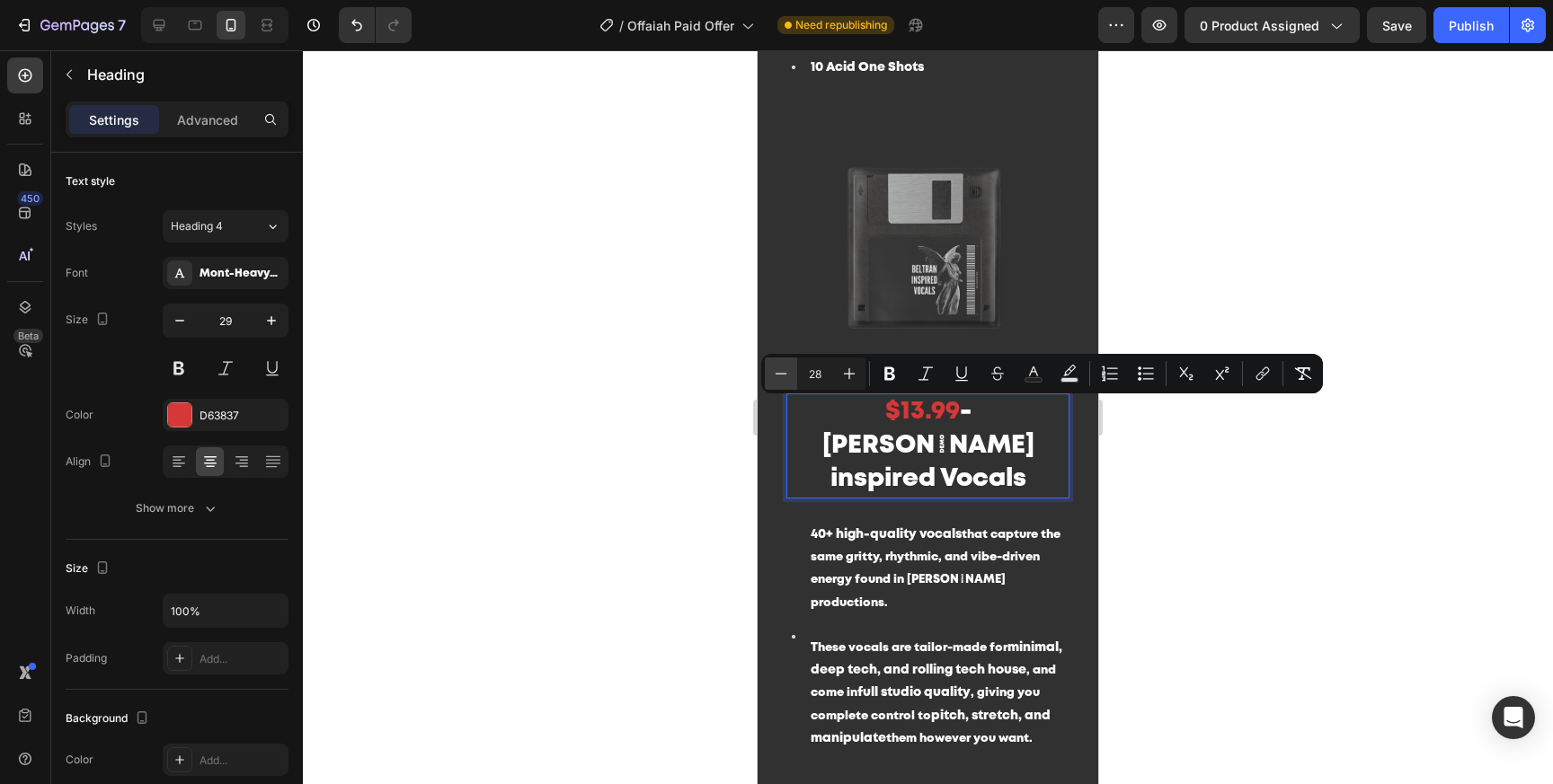
click at [771, 364] on button "Minus" at bounding box center [781, 373] width 32 height 32
click at [771, 363] on button "Minus" at bounding box center [781, 373] width 32 height 32
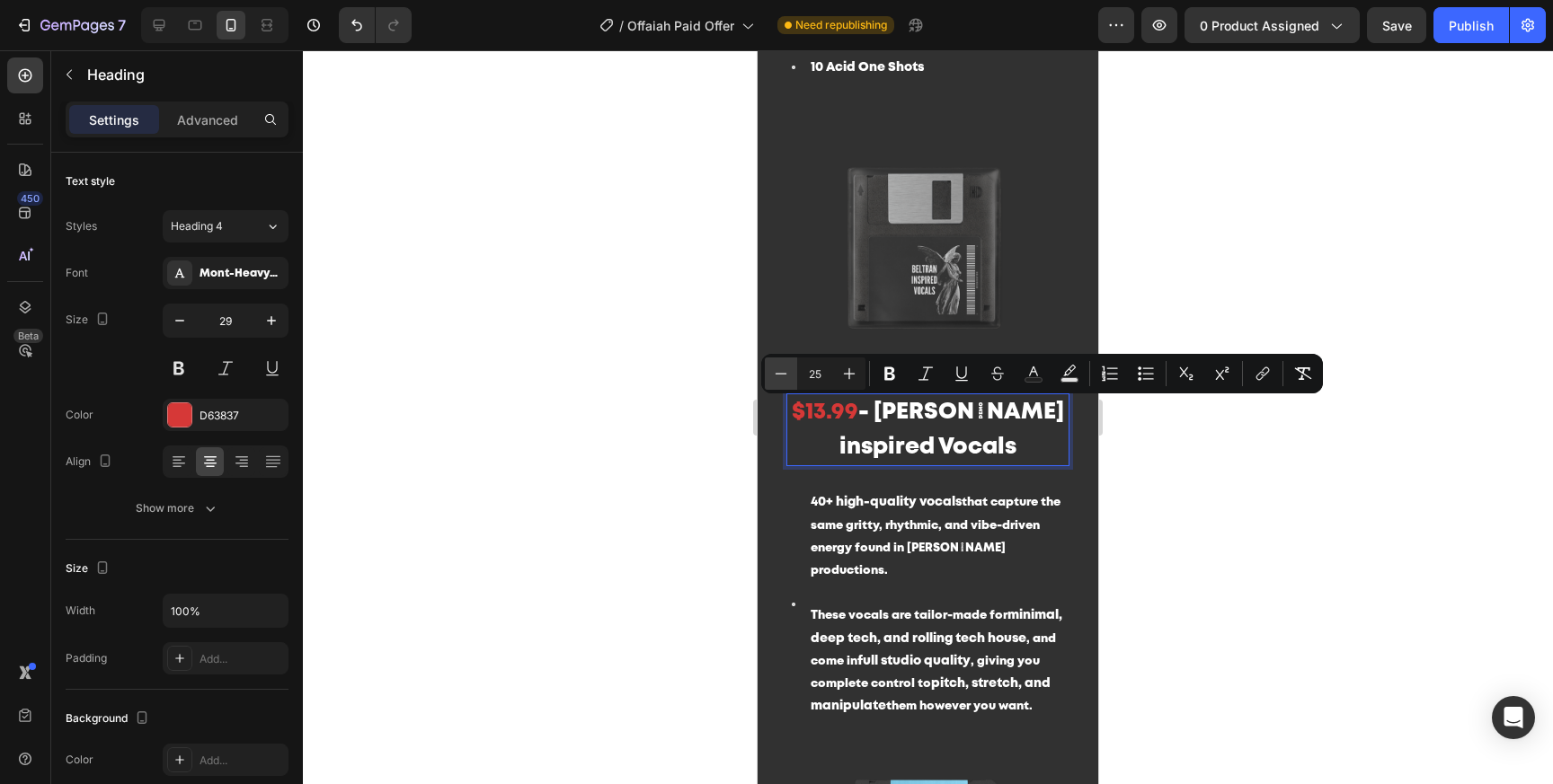
click at [771, 363] on button "Minus" at bounding box center [781, 373] width 32 height 32
click at [848, 372] on icon "Editor contextual toolbar" at bounding box center [850, 374] width 11 height 11
type input "23"
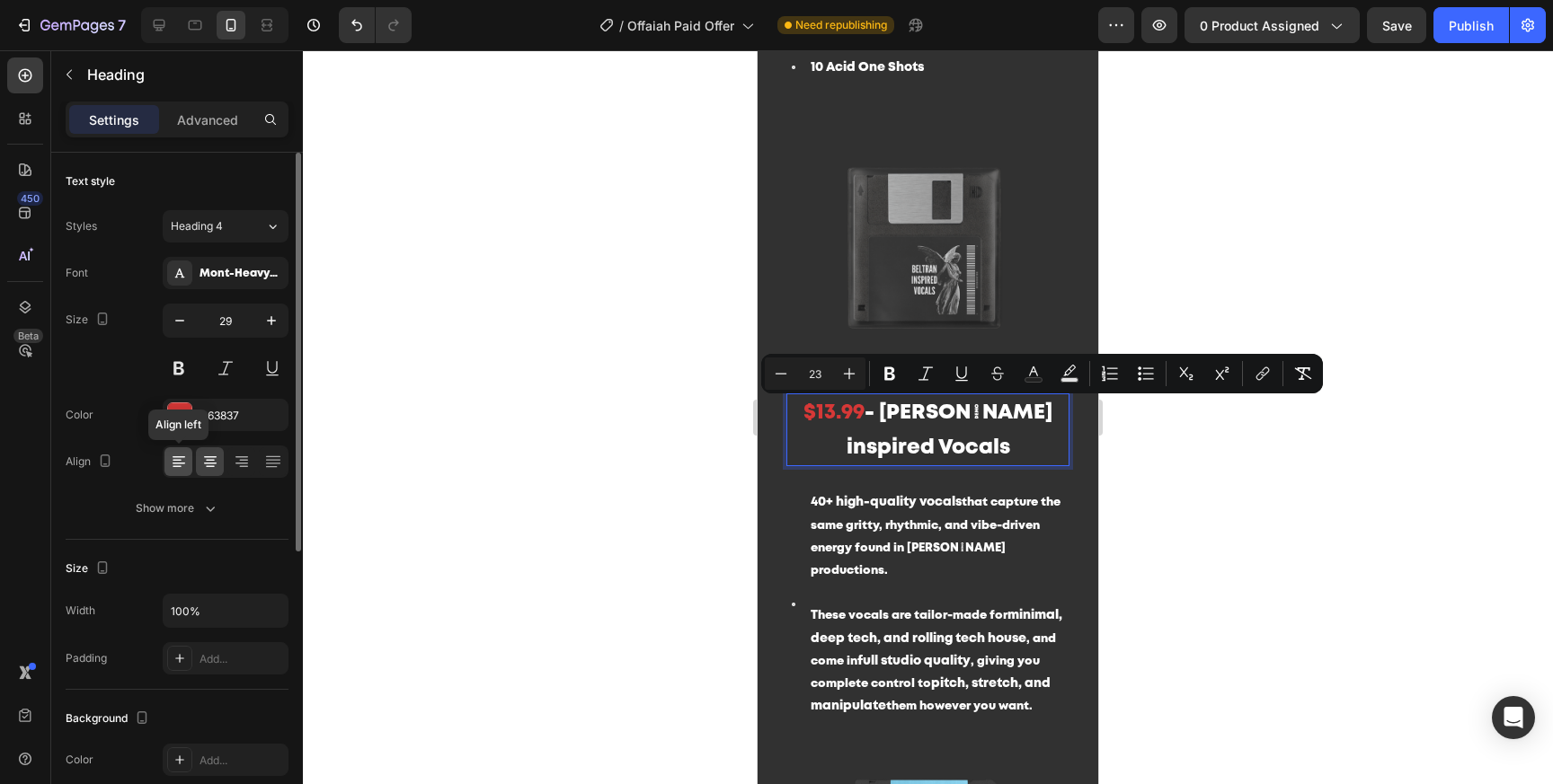
click at [186, 466] on icon at bounding box center [178, 461] width 18 height 18
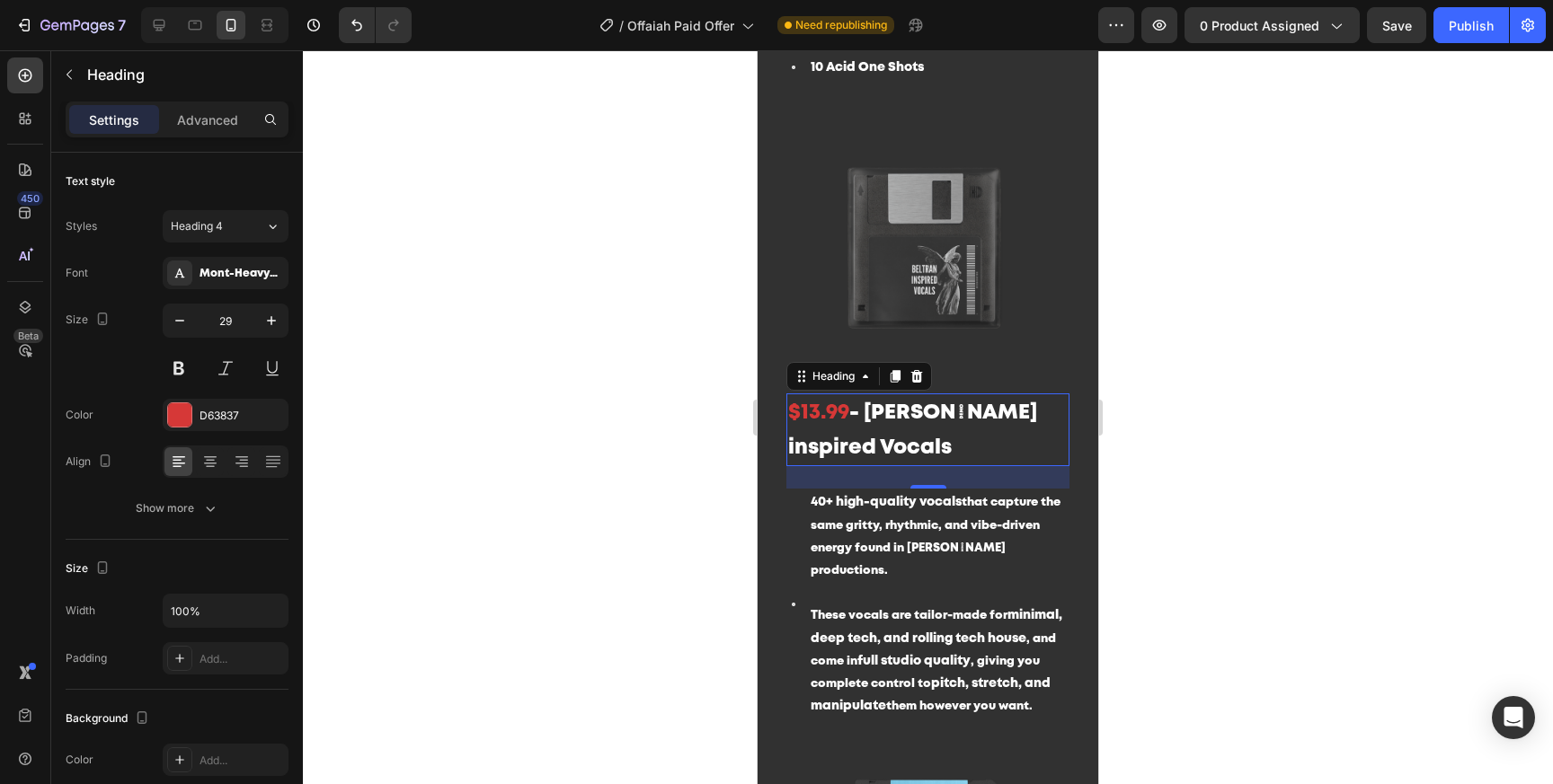
click at [1217, 578] on div at bounding box center [928, 417] width 1250 height 734
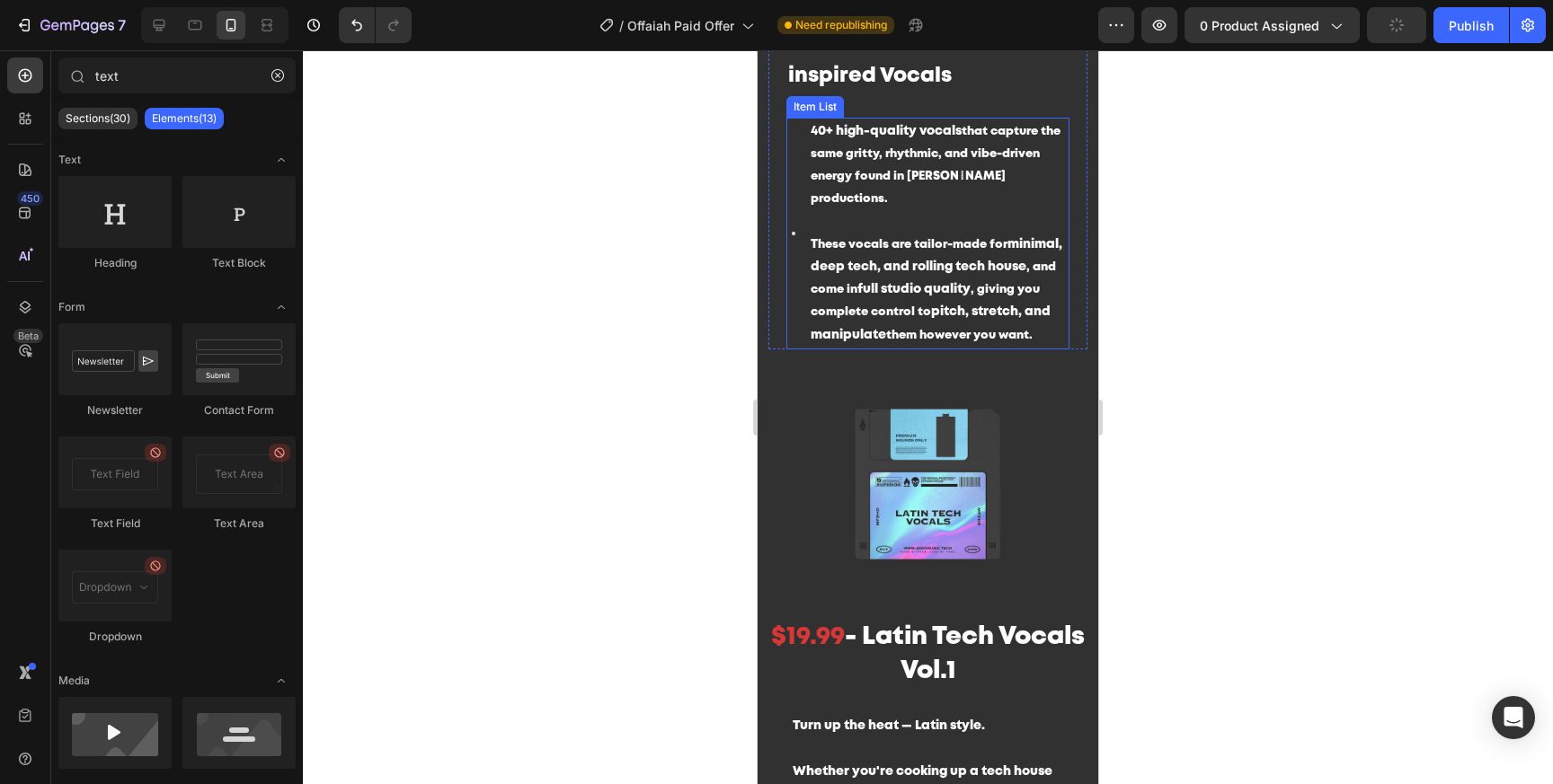
scroll to position [2600, 0]
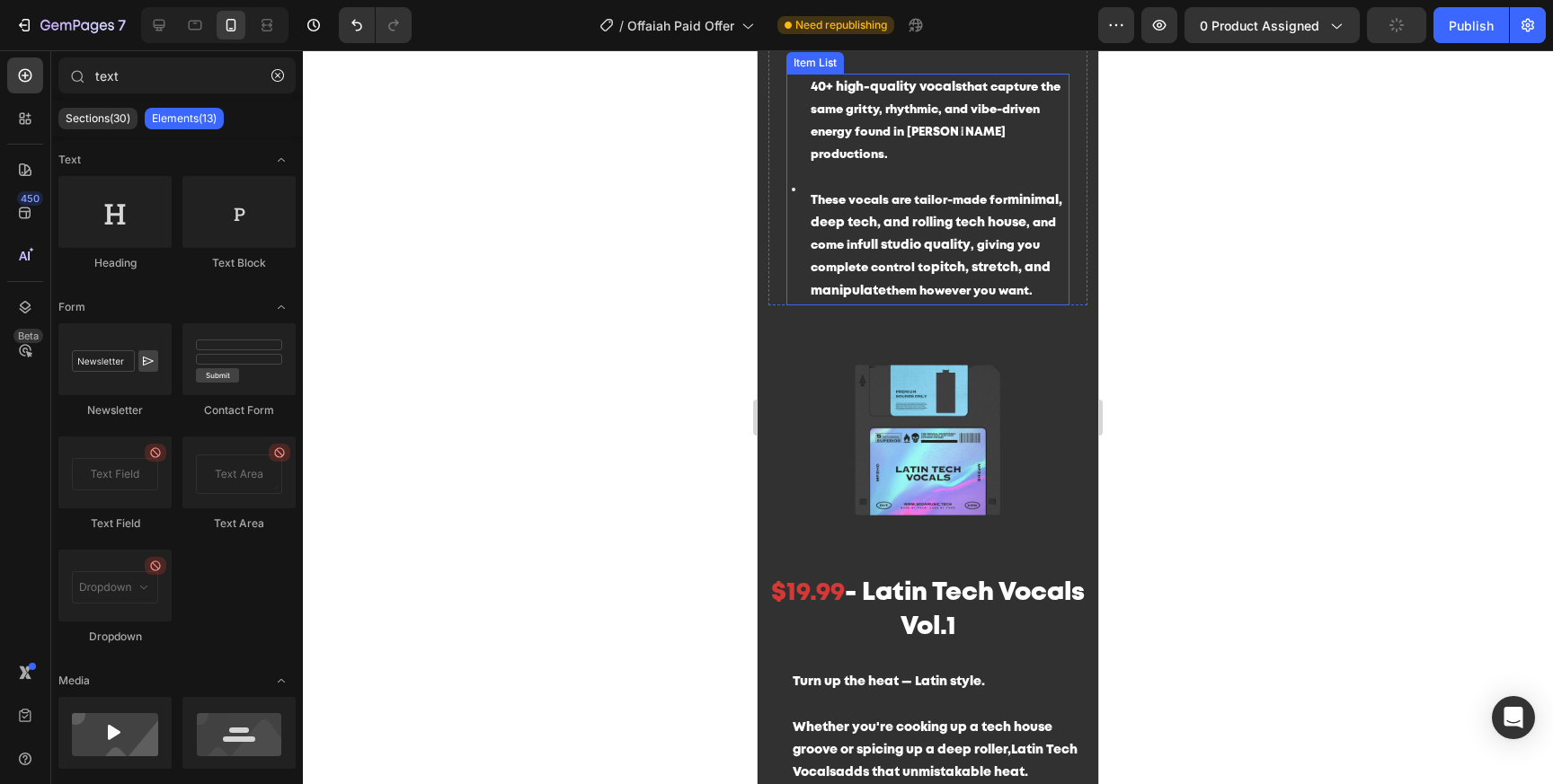
click at [965, 583] on h2 "$19.99 - Latin Tech Vocals Vol.1" at bounding box center [927, 611] width 319 height 71
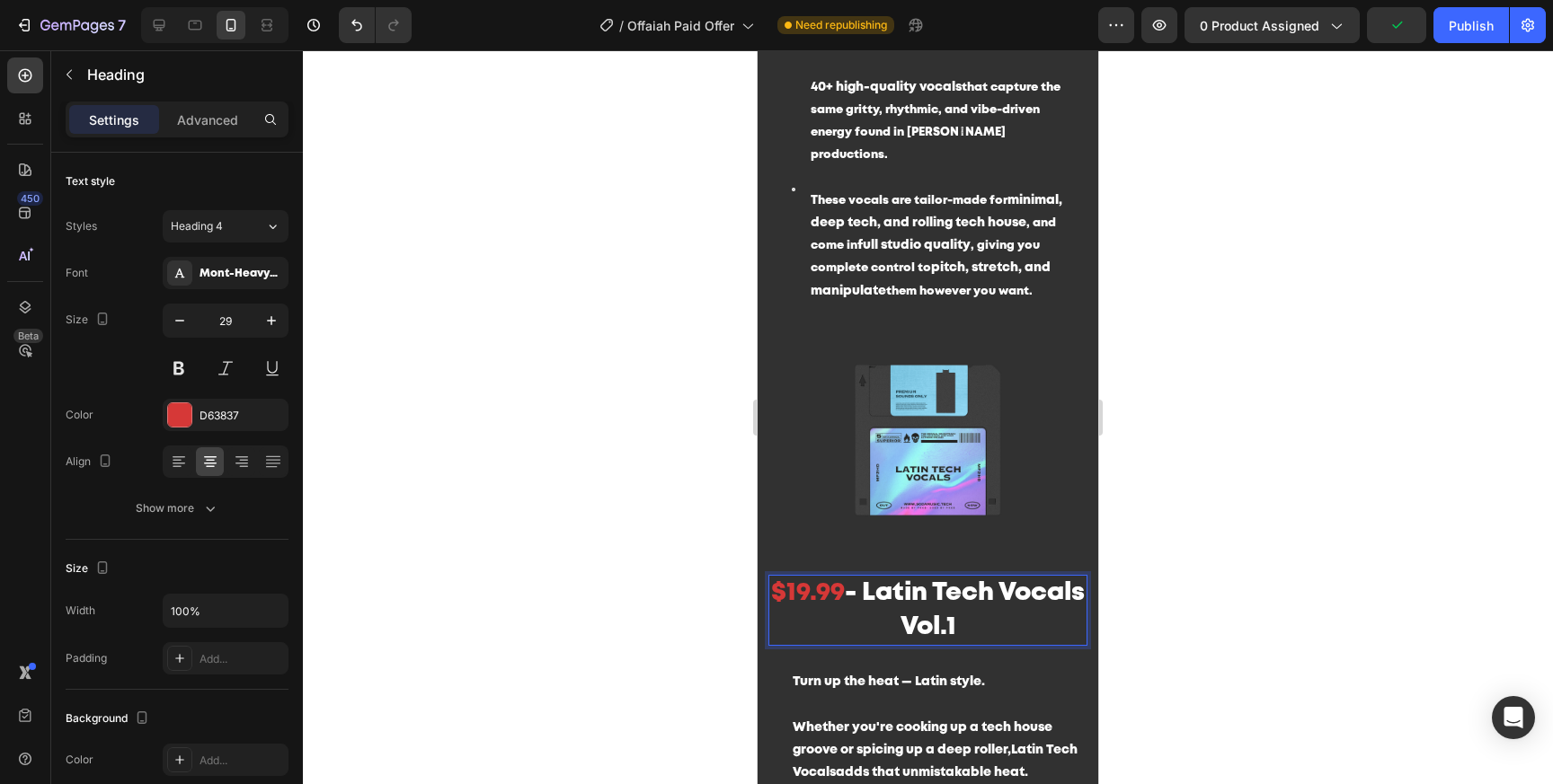
click at [963, 583] on h2 "$19.99 - Latin Tech Vocals Vol.1" at bounding box center [927, 611] width 319 height 71
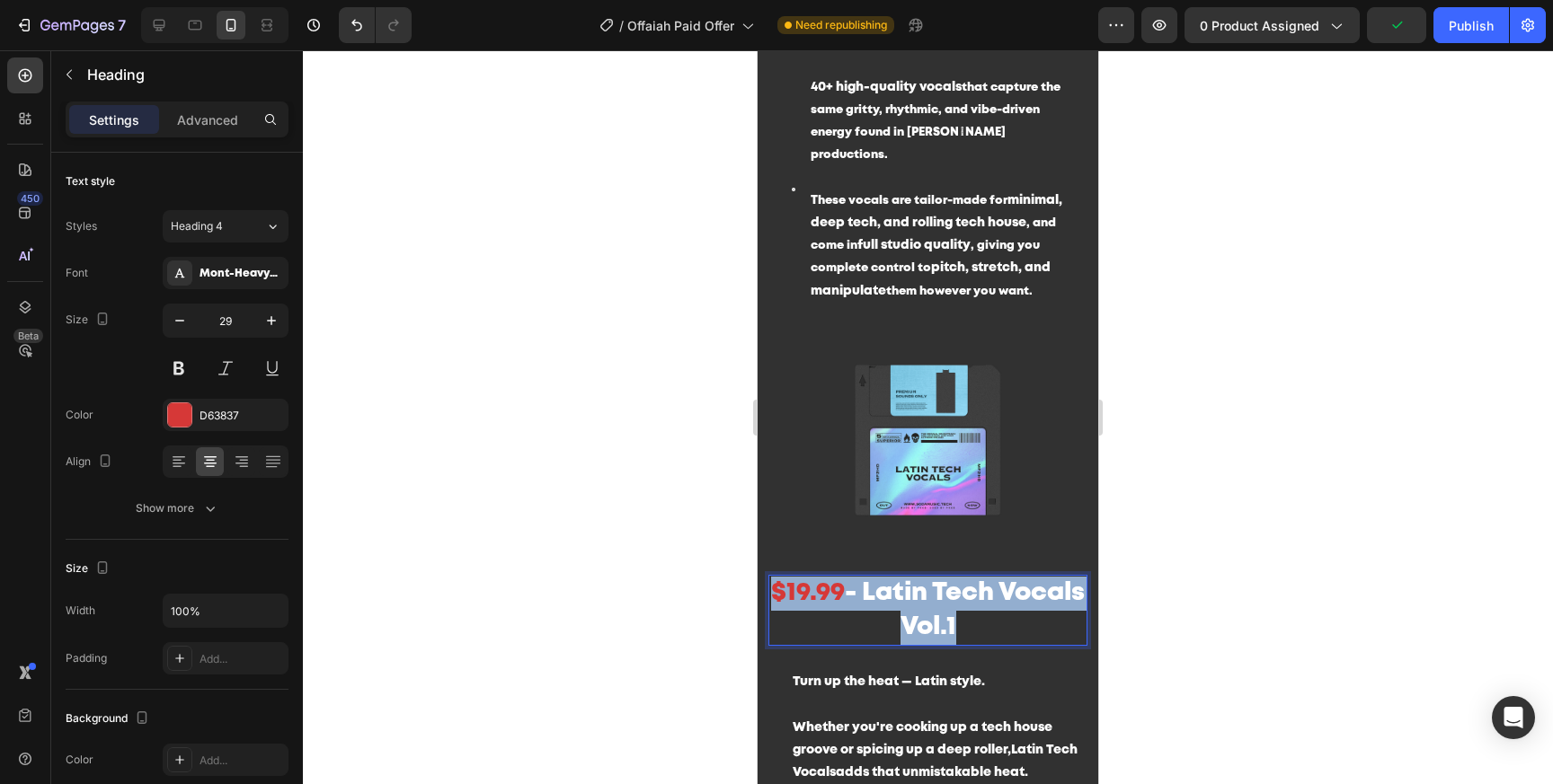
click at [963, 583] on p "$19.99 - Latin Tech Vocals Vol.1" at bounding box center [927, 611] width 315 height 68
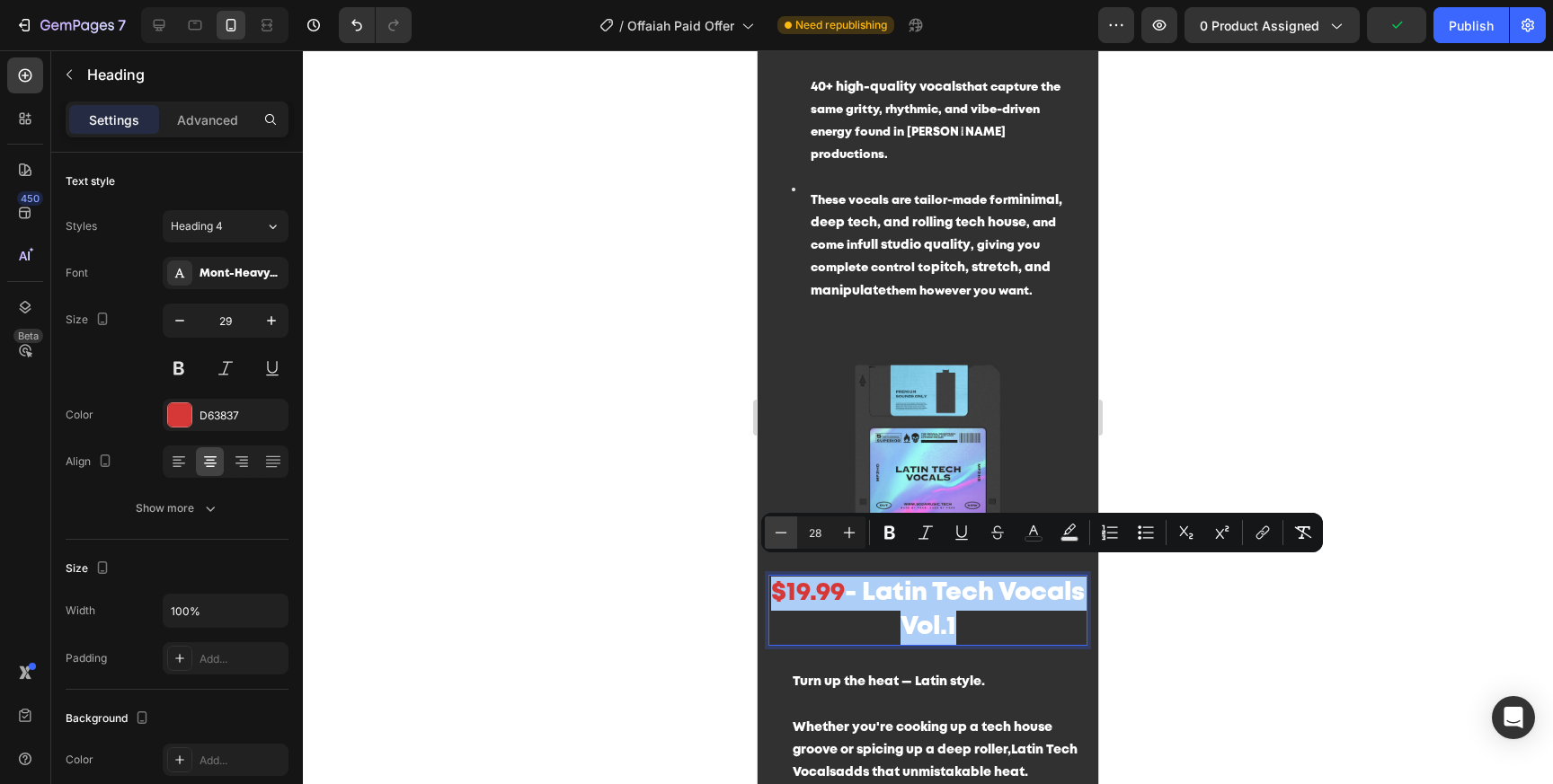
click at [785, 530] on icon "Editor contextual toolbar" at bounding box center [780, 533] width 18 height 18
click at [784, 530] on icon "Editor contextual toolbar" at bounding box center [780, 533] width 18 height 18
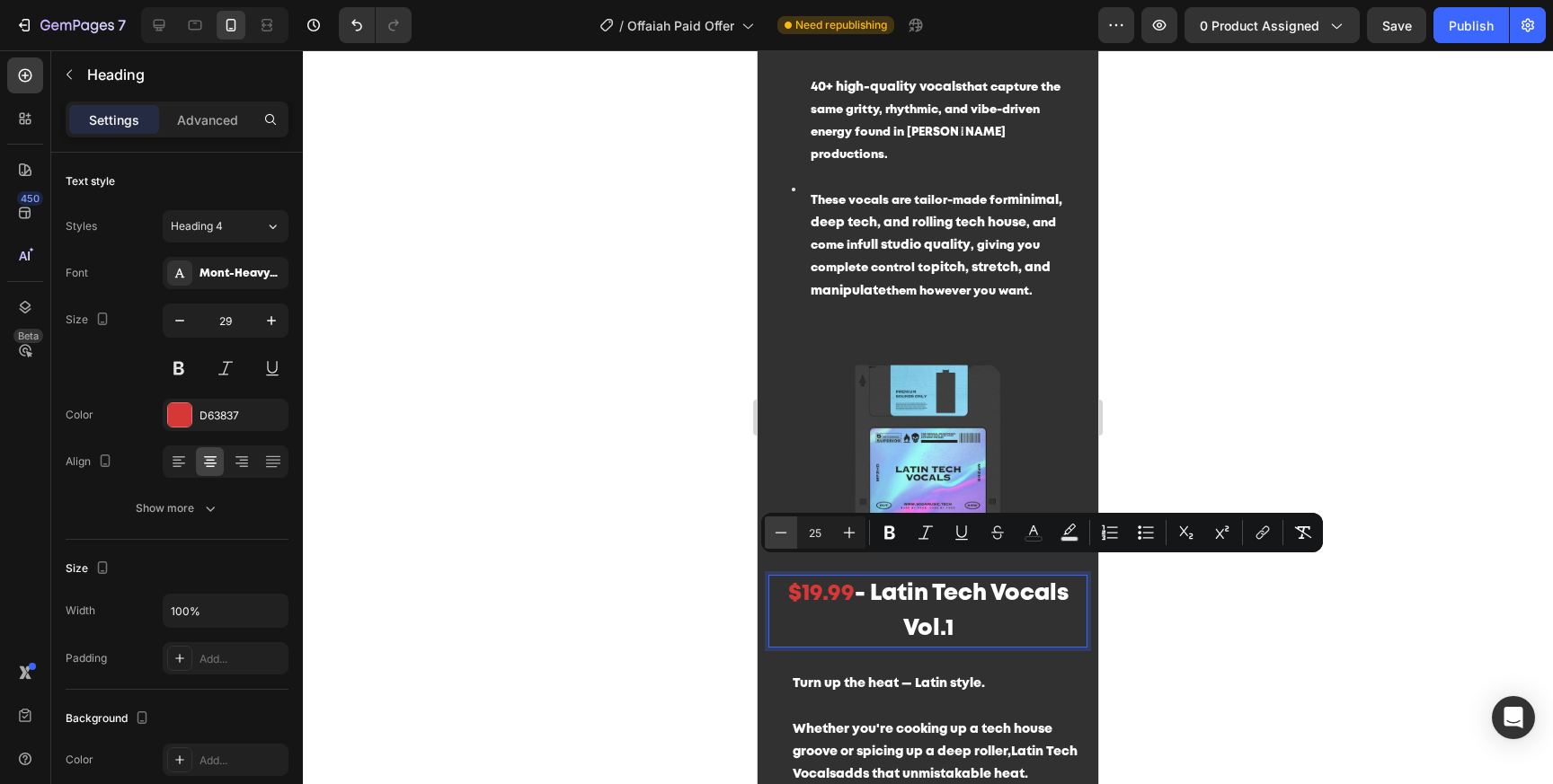
click at [784, 530] on icon "Editor contextual toolbar" at bounding box center [780, 533] width 18 height 18
type input "23"
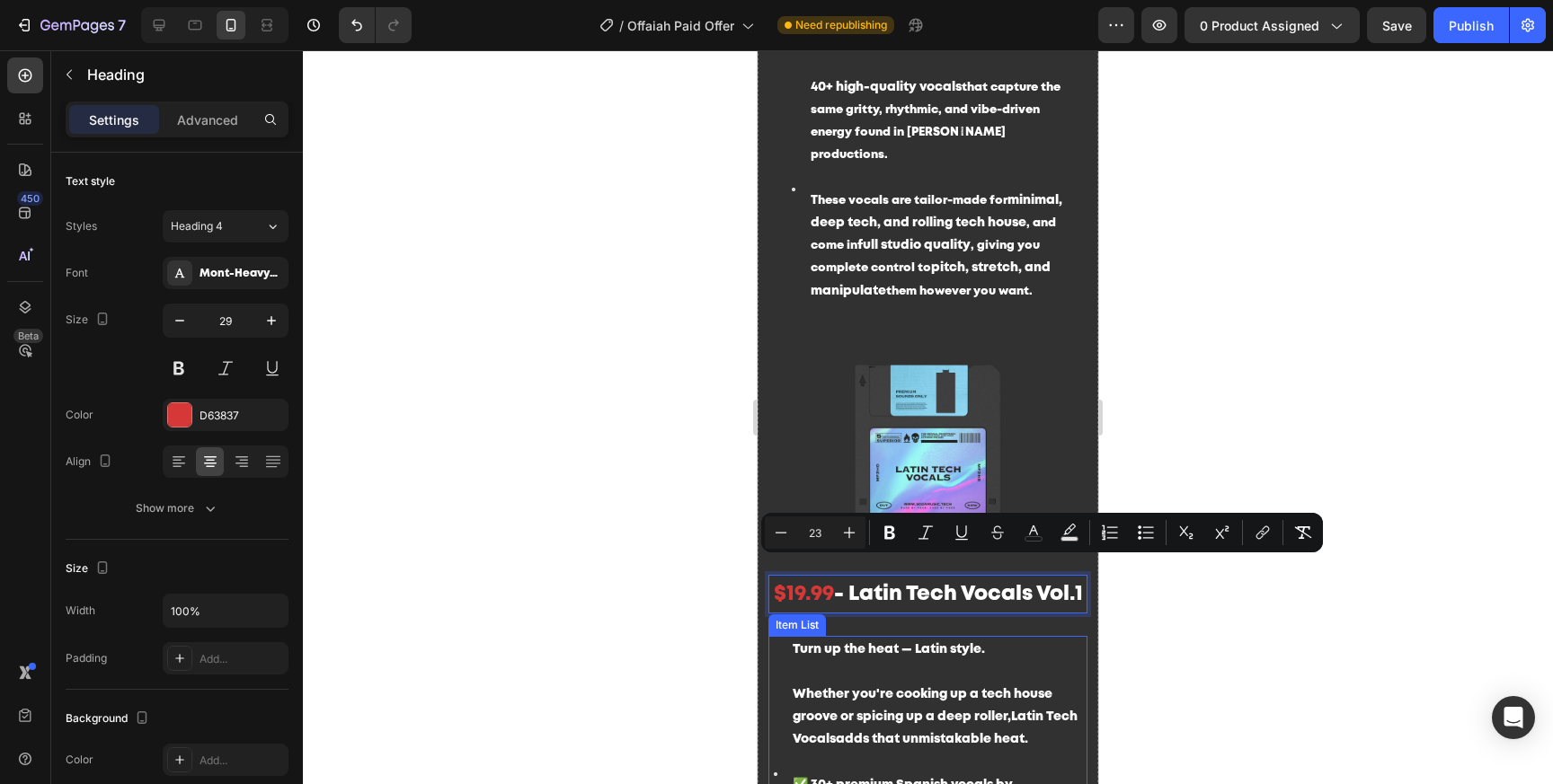
click at [1144, 675] on div at bounding box center [928, 417] width 1250 height 734
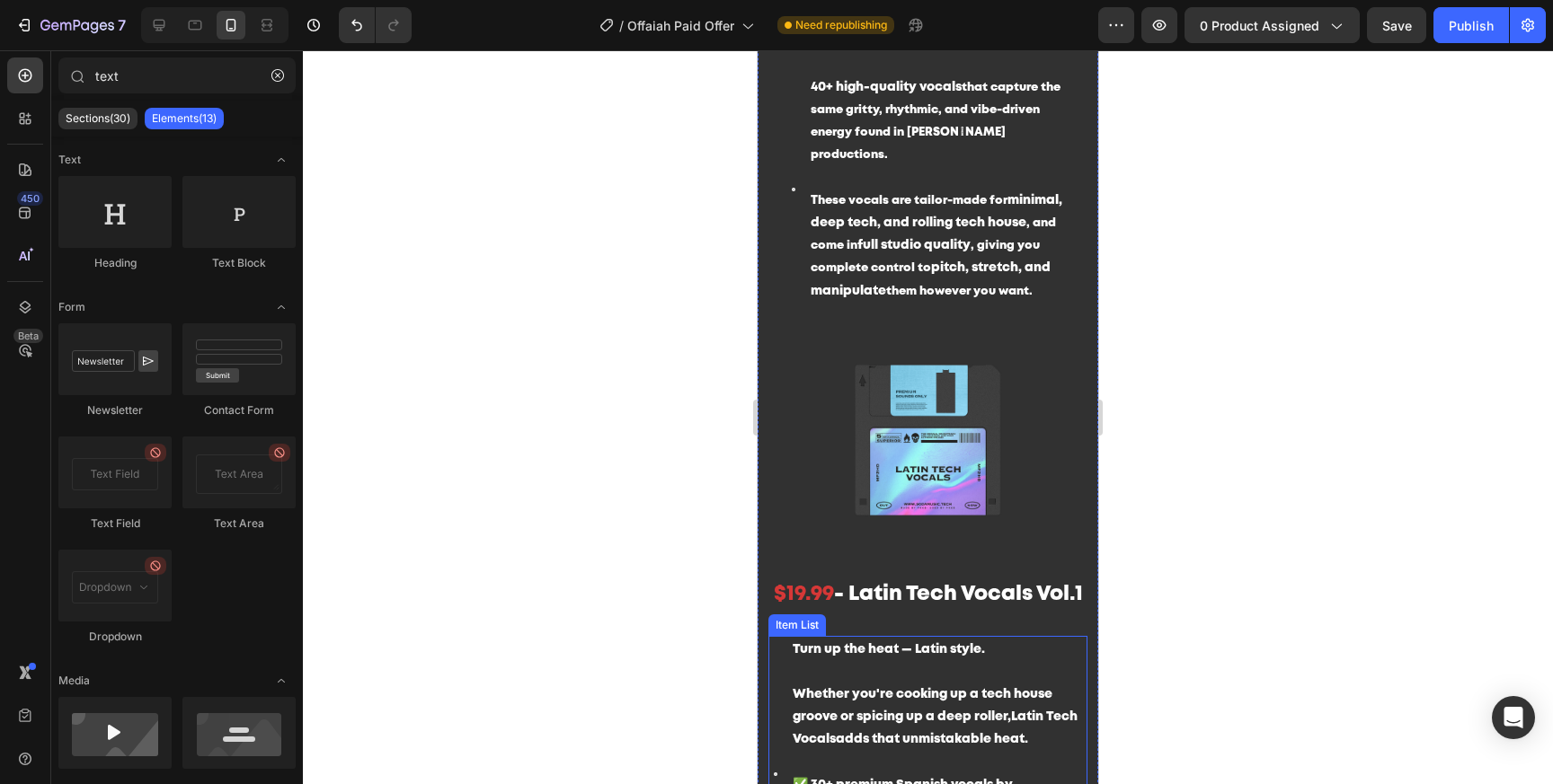
click at [949, 585] on span "- Latin Tech Vocals Vol.1" at bounding box center [958, 594] width 249 height 19
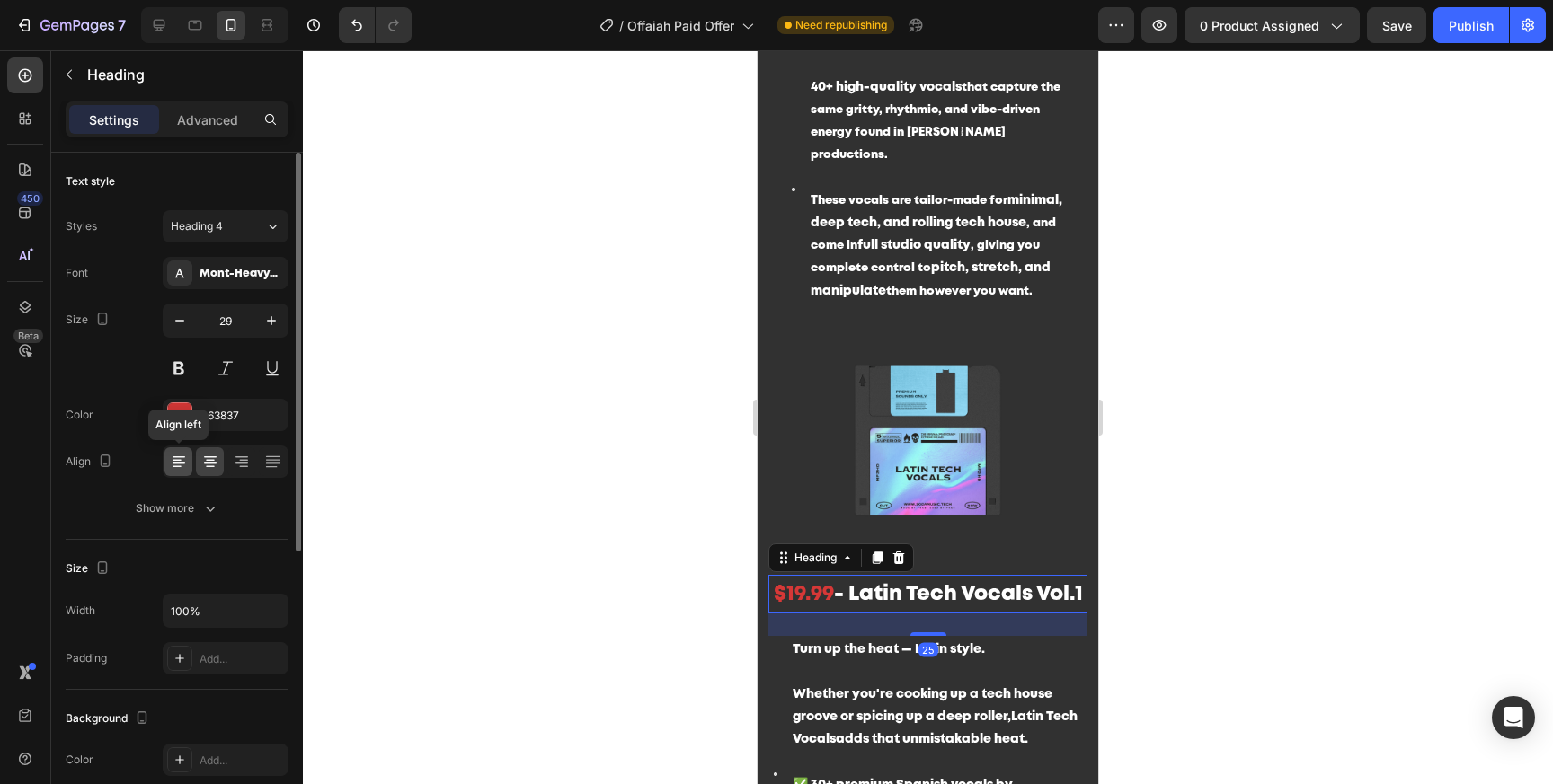
click at [173, 468] on icon at bounding box center [178, 461] width 18 height 18
click at [1211, 640] on div at bounding box center [928, 417] width 1250 height 734
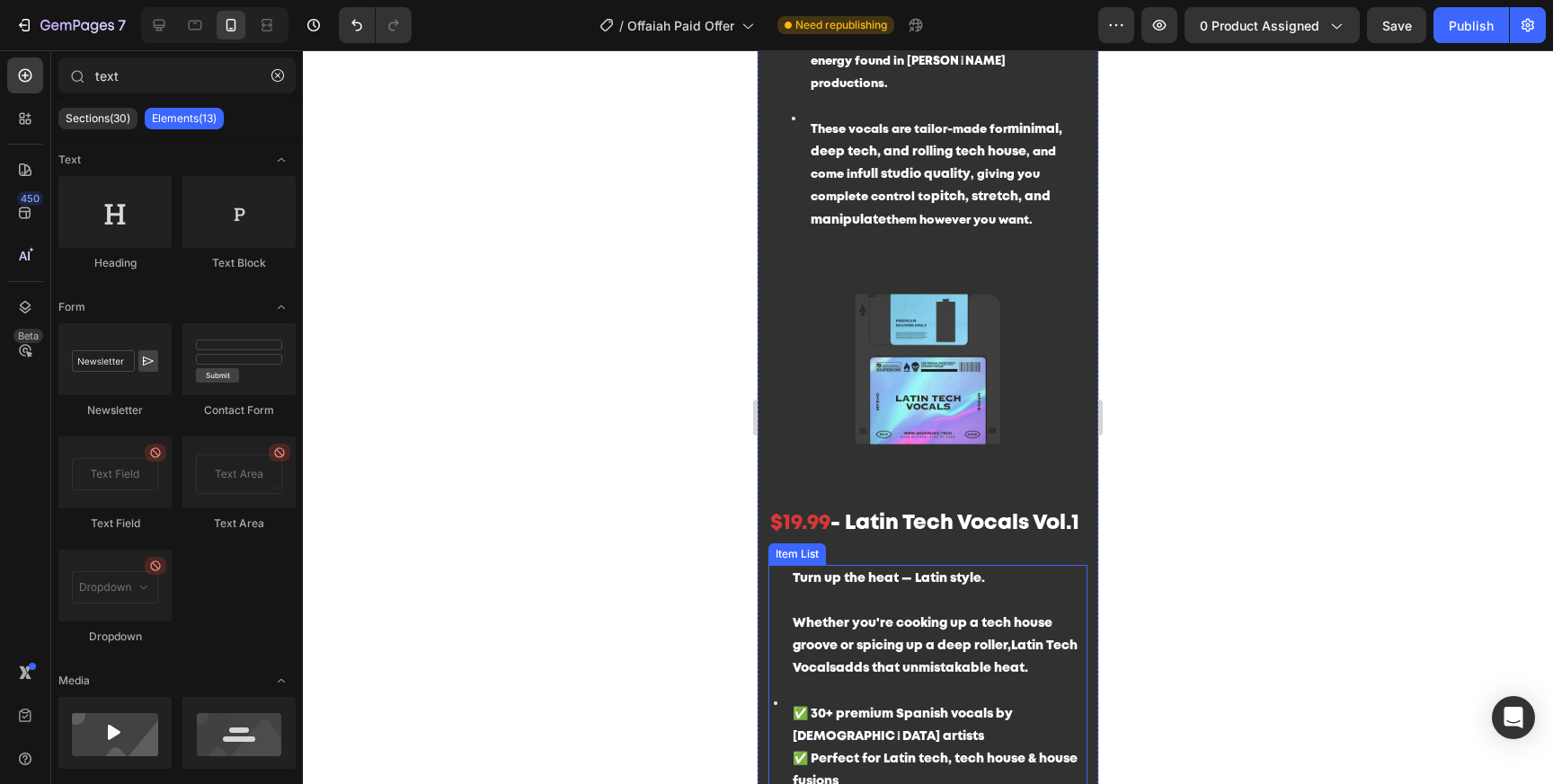
scroll to position [2725, 0]
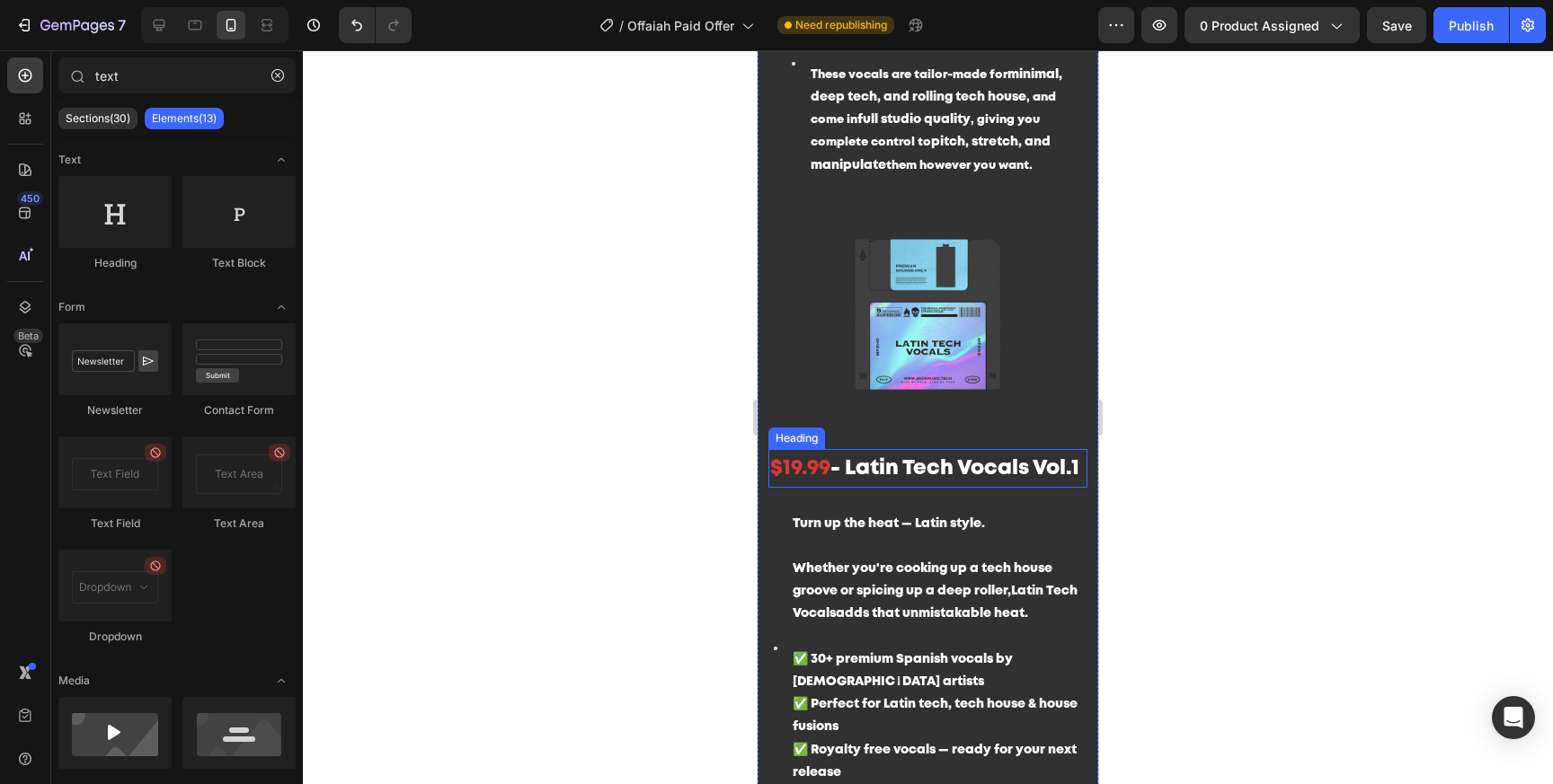
click at [813, 459] on span "$19.99" at bounding box center [799, 469] width 60 height 19
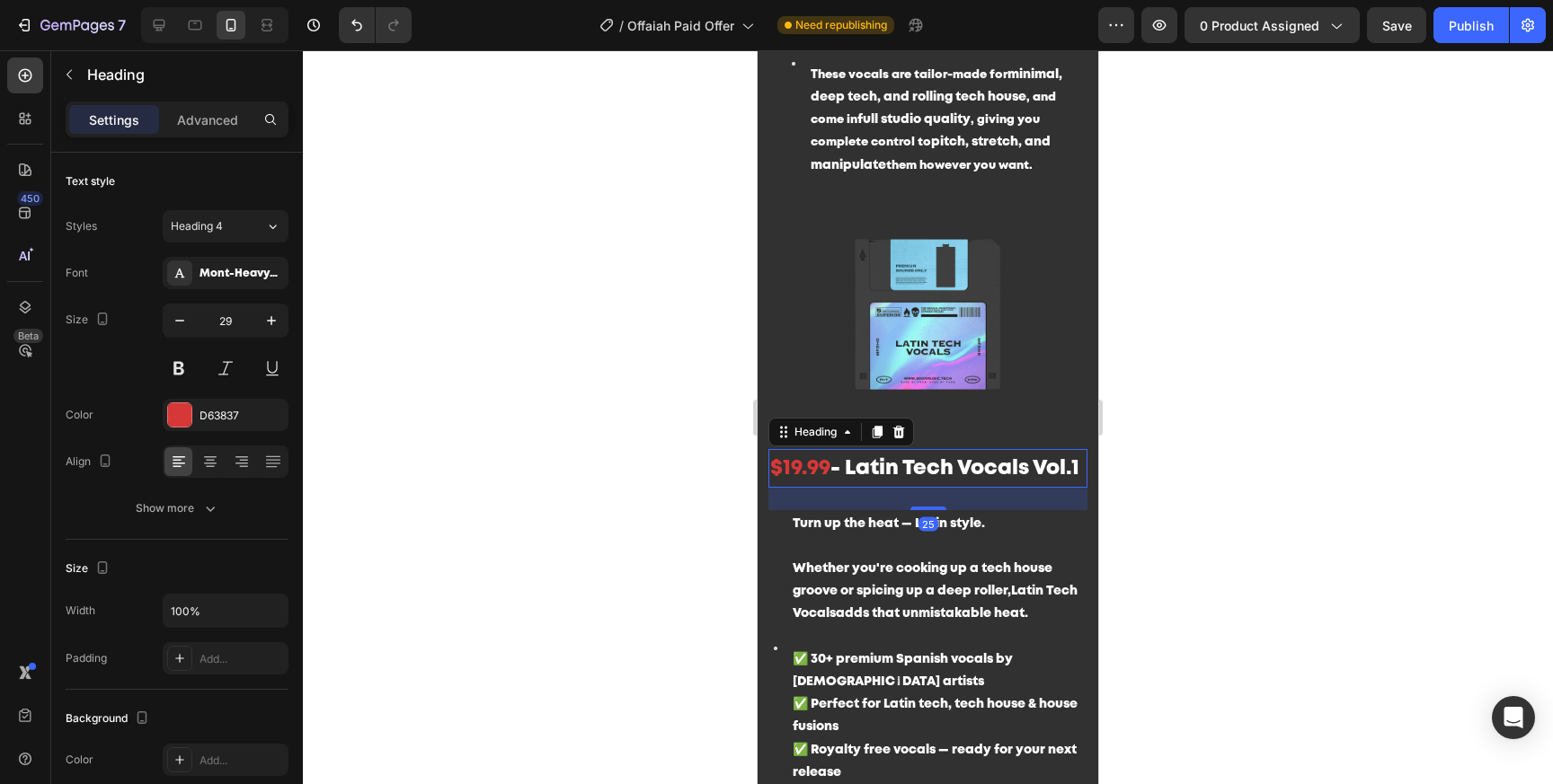
click at [216, 103] on div "Settings Advanced" at bounding box center [177, 120] width 223 height 36
click at [216, 126] on p "Advanced" at bounding box center [208, 120] width 61 height 19
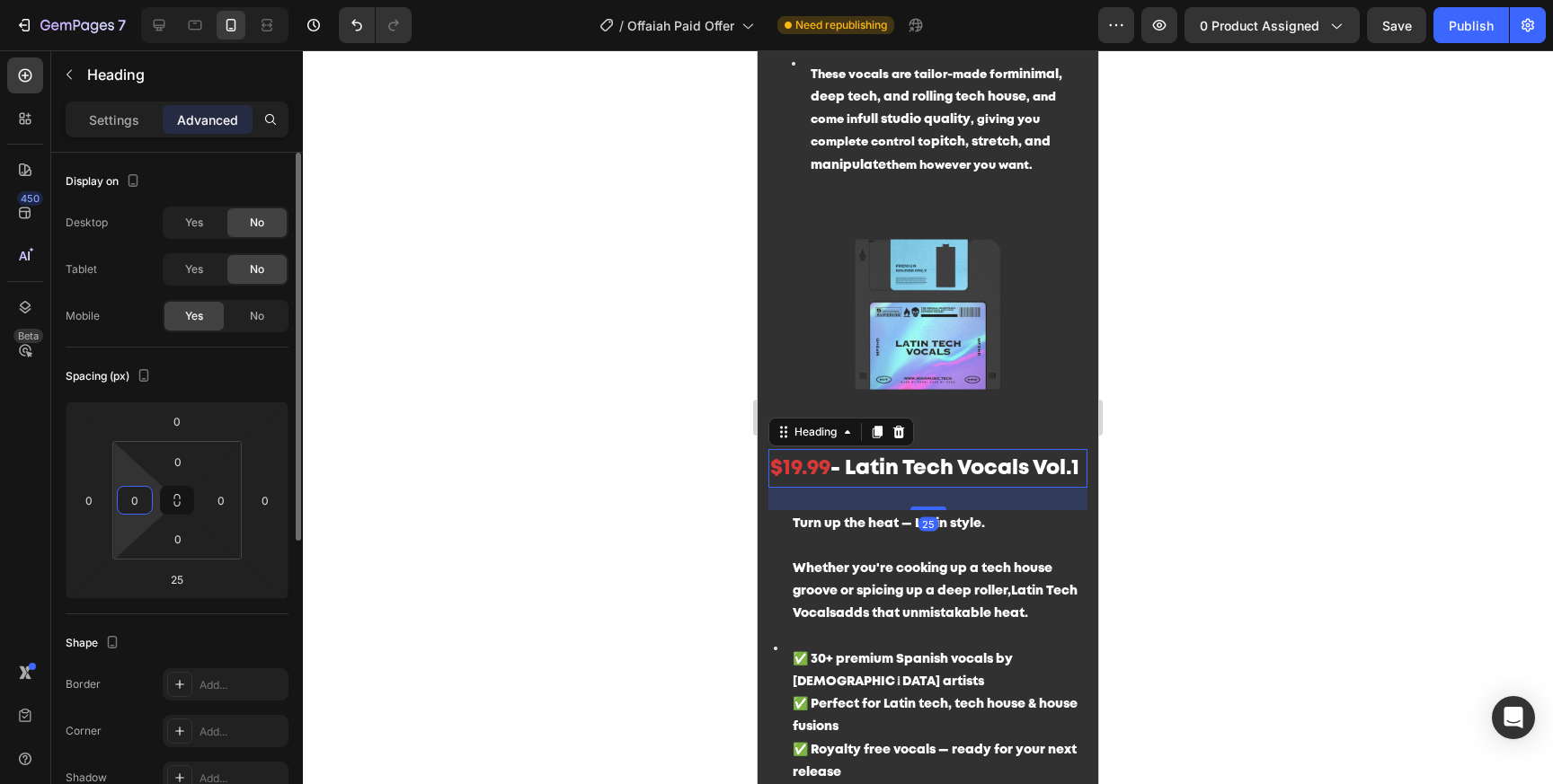
click at [145, 505] on input "0" at bounding box center [134, 500] width 27 height 27
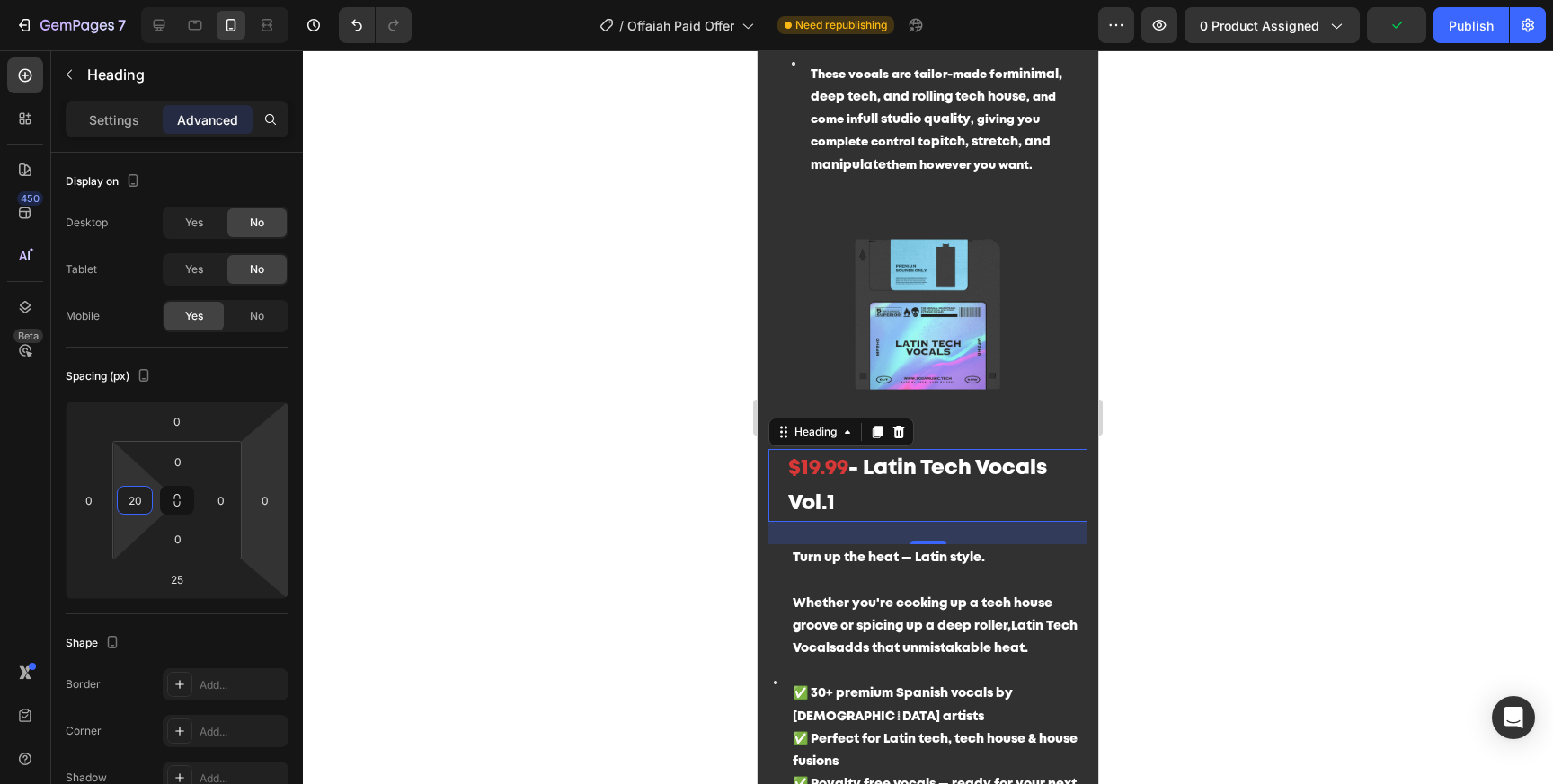
type input "20"
click at [1331, 534] on div at bounding box center [928, 417] width 1250 height 734
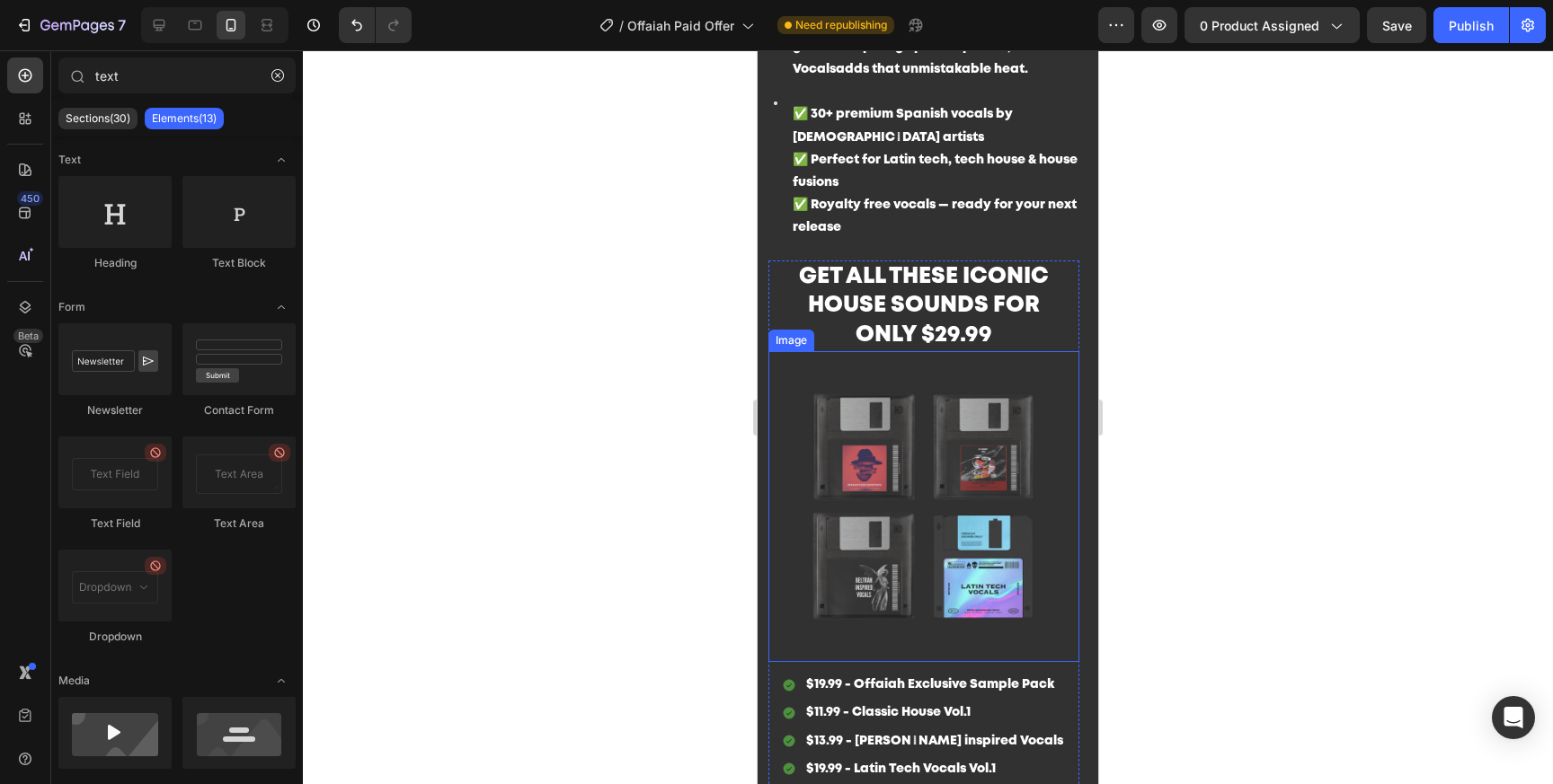
scroll to position [3310, 0]
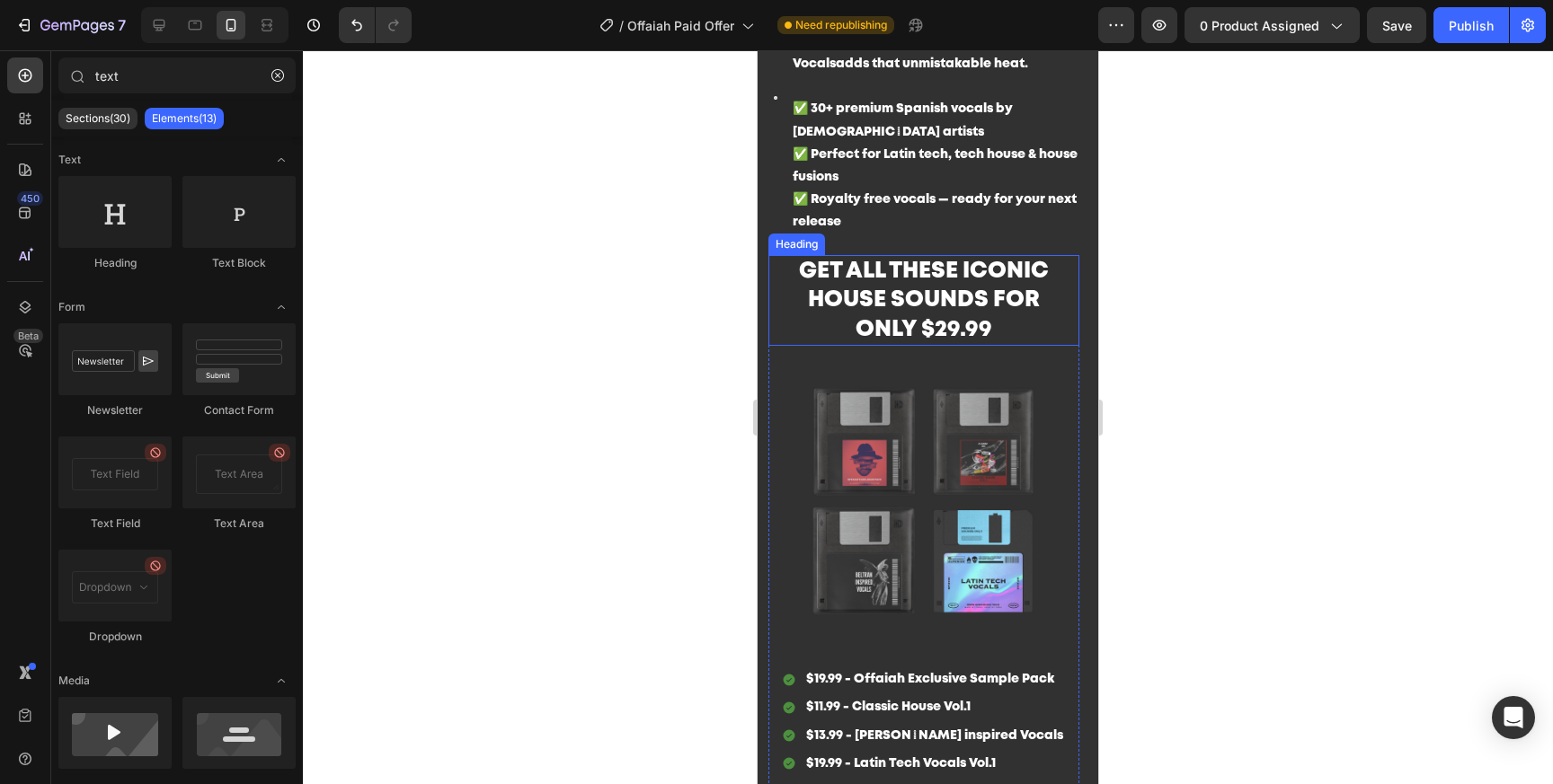
click at [939, 316] on h2 "GET ALL THESE ICONIC HOUSE SOUNDS FOR ONLY $29.99" at bounding box center [923, 301] width 275 height 91
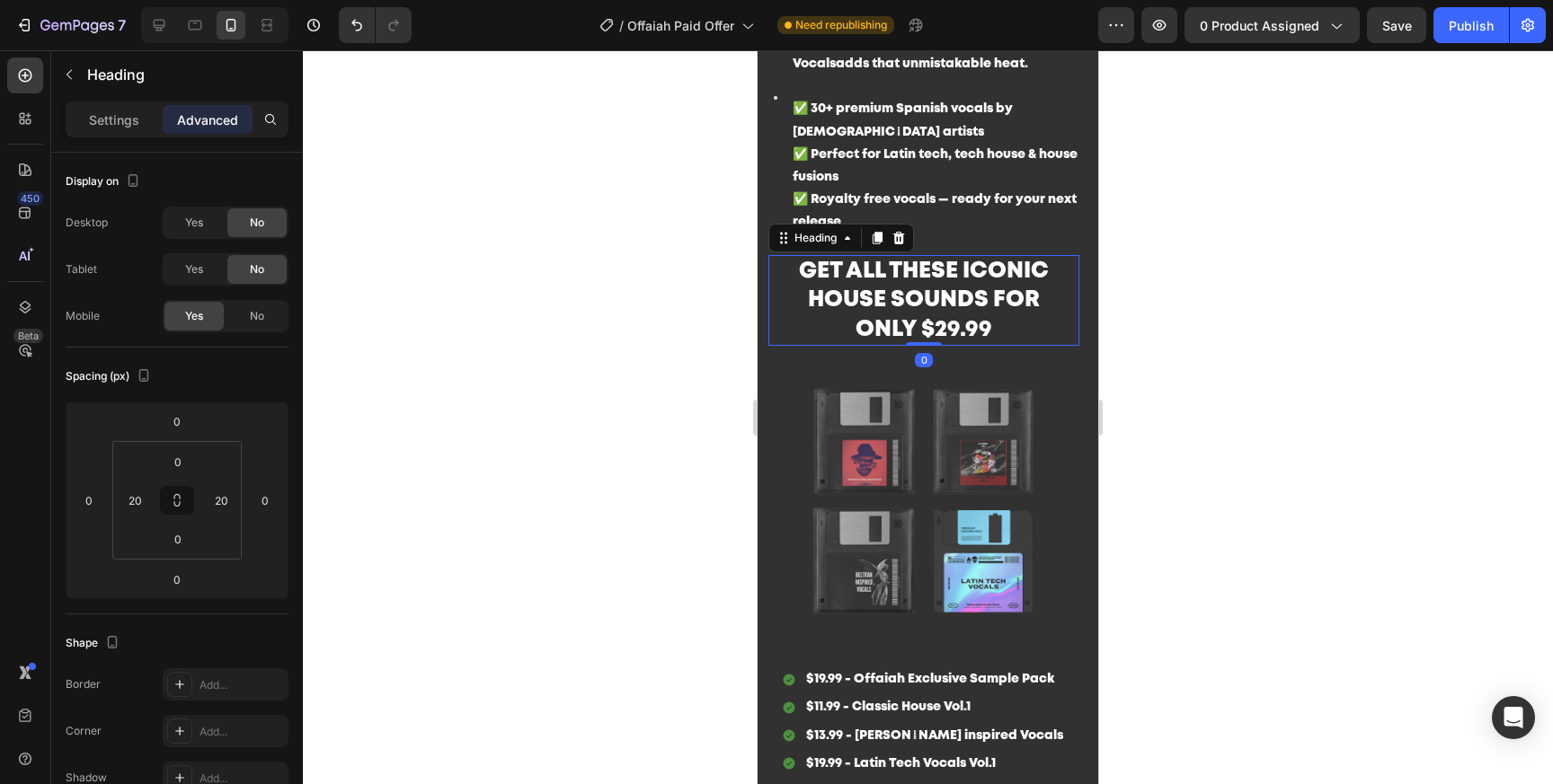
click at [946, 312] on h2 "GET ALL THESE ICONIC HOUSE SOUNDS FOR ONLY $29.99" at bounding box center [923, 301] width 275 height 91
click at [1437, 311] on div at bounding box center [928, 417] width 1250 height 734
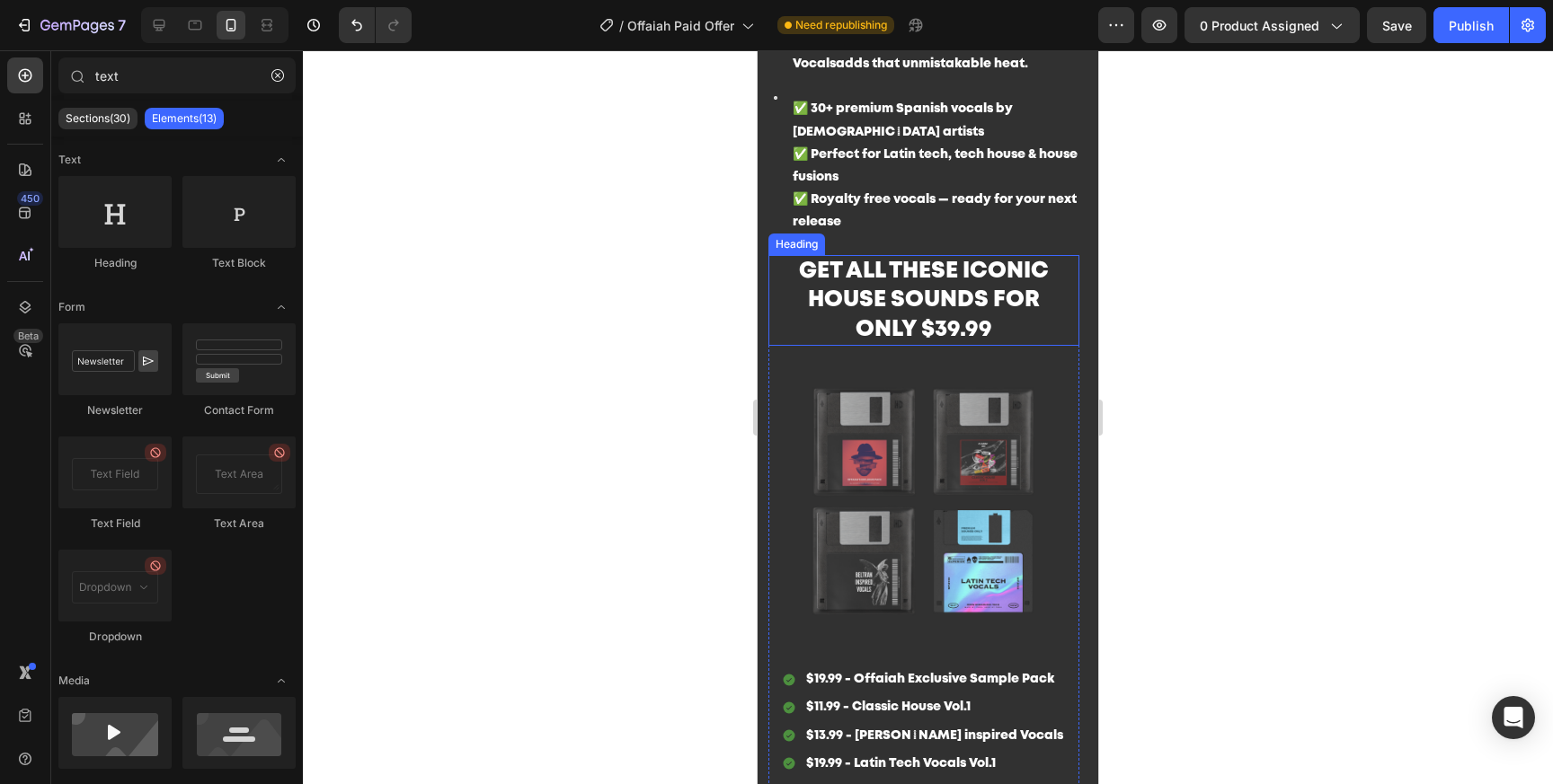
click at [896, 317] on p "GET ALL THESE ICONIC HOUSE SOUNDS FOR ONLY $39.99" at bounding box center [923, 301] width 272 height 88
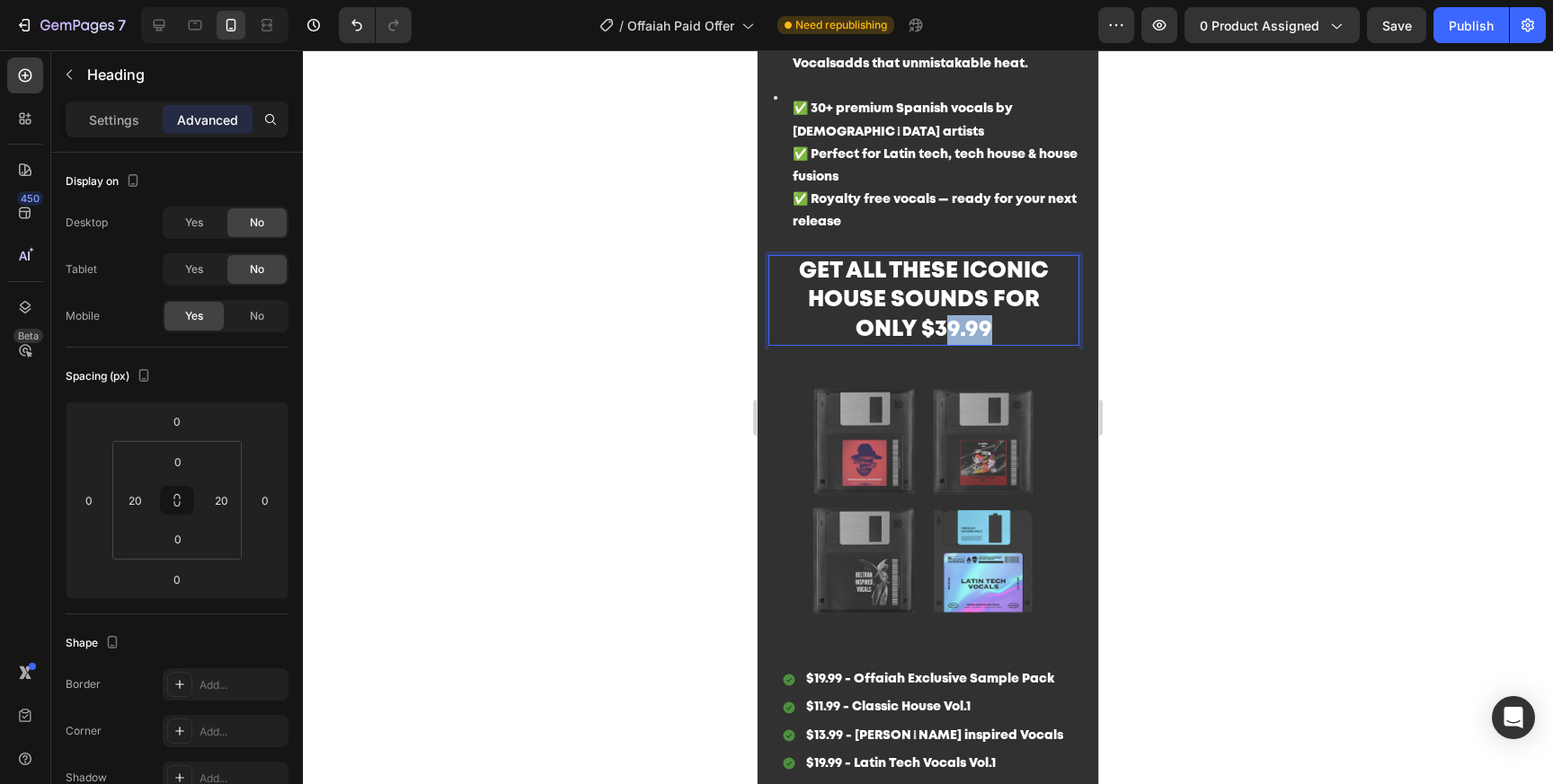
drag, startPoint x: 943, startPoint y: 309, endPoint x: 1023, endPoint y: 313, distance: 80.1
click at [1023, 312] on p "GET ALL THESE ICONIC HOUSE SOUNDS FOR ONLY $39.99" at bounding box center [923, 301] width 272 height 88
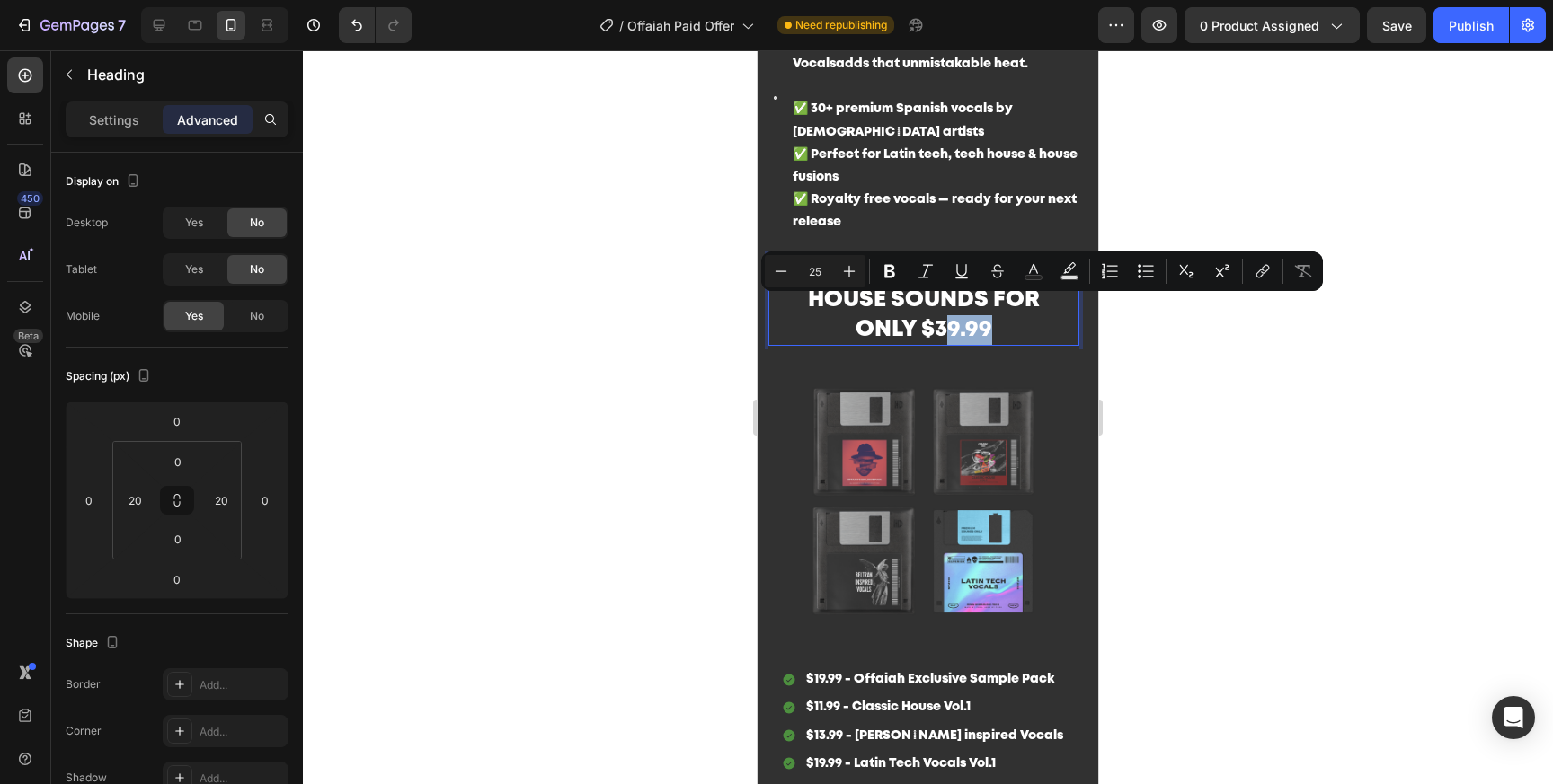
click at [1019, 313] on p "GET ALL THESE ICONIC HOUSE SOUNDS FOR ONLY $39.99" at bounding box center [923, 301] width 272 height 88
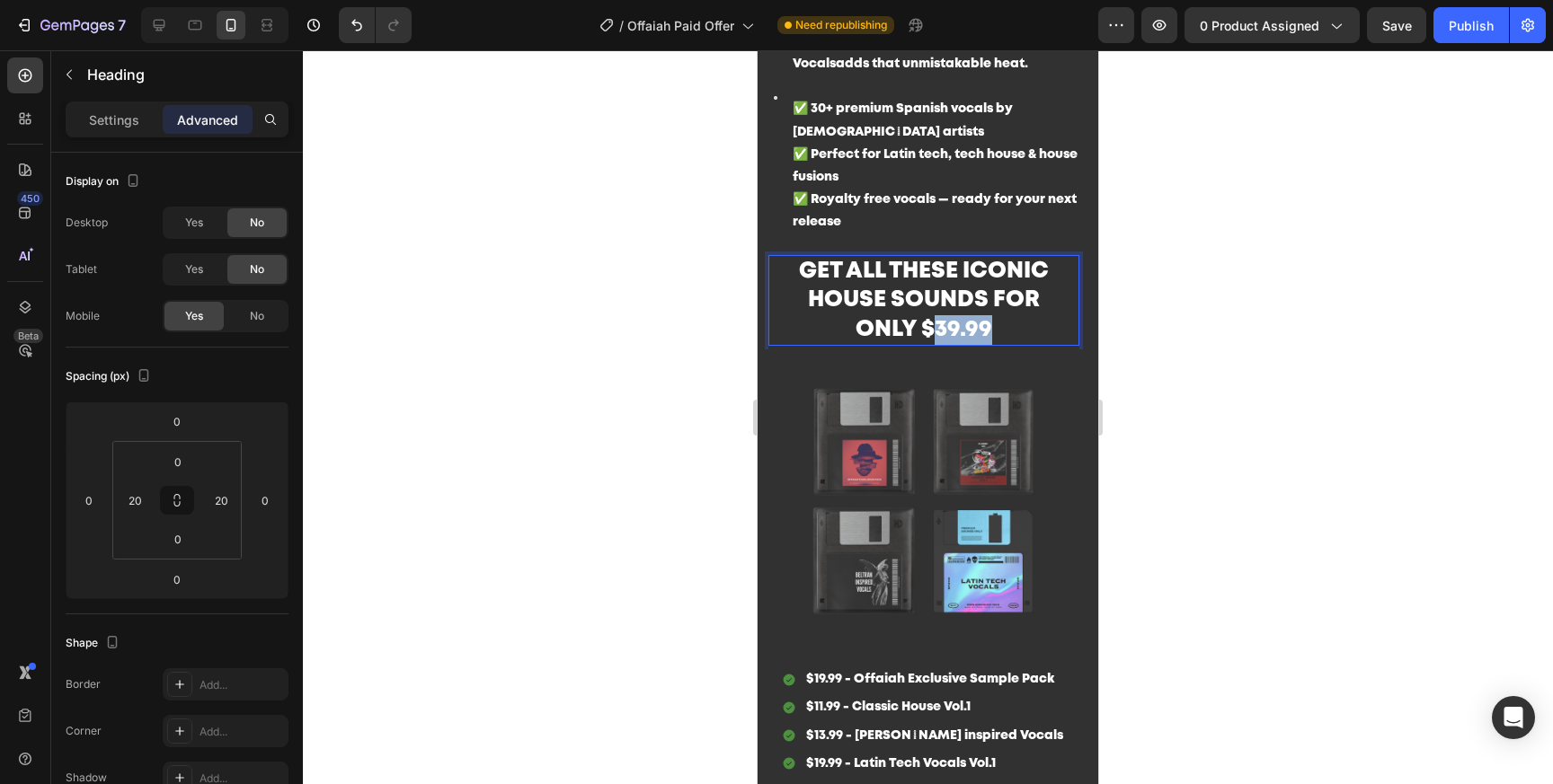
drag, startPoint x: 1032, startPoint y: 311, endPoint x: 950, endPoint y: 310, distance: 82.0
click at [943, 310] on p "GET ALL THESE ICONIC HOUSE SOUNDS FOR ONLY $39.99" at bounding box center [923, 301] width 272 height 88
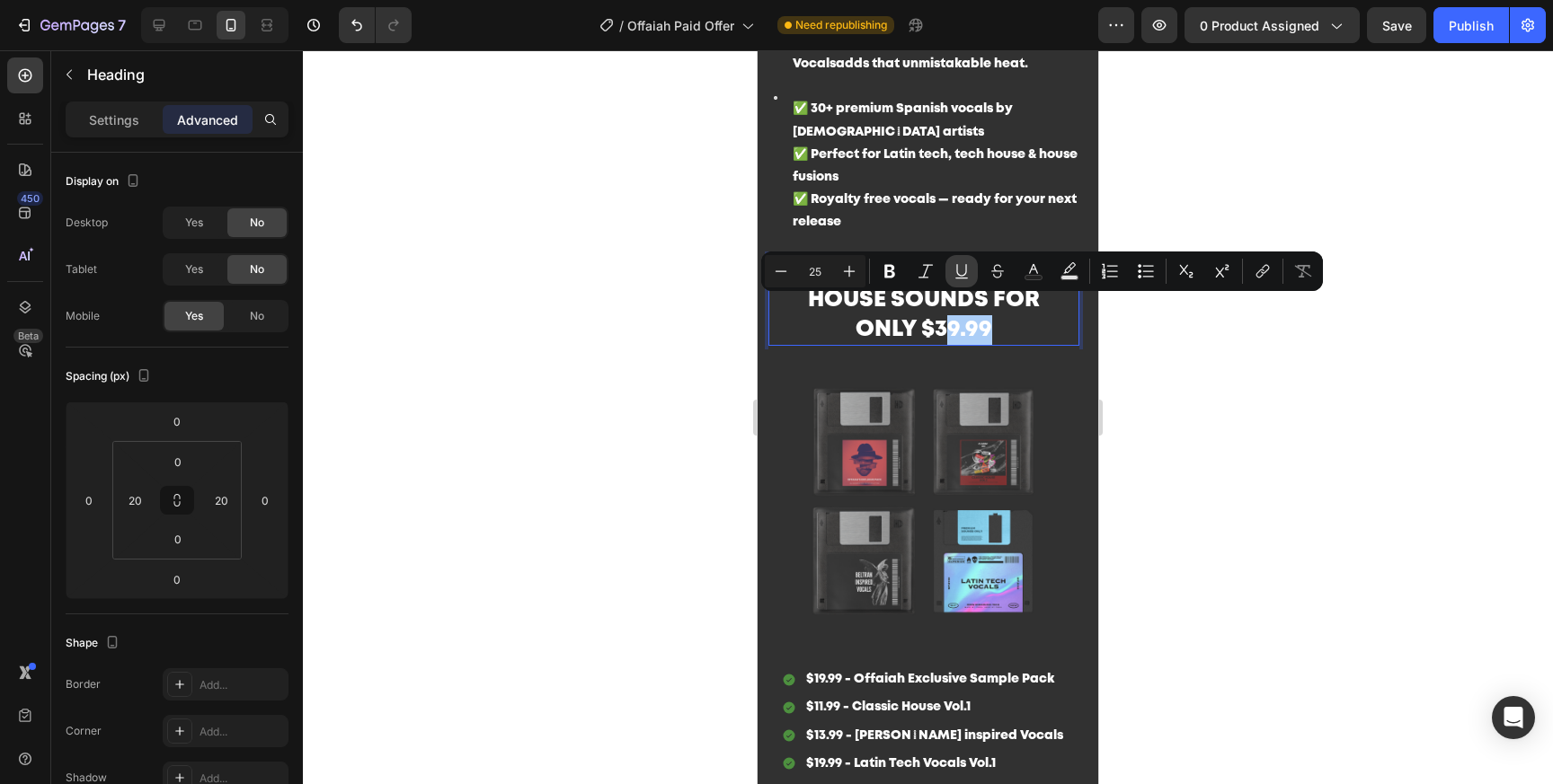
click at [971, 266] on button "Underline" at bounding box center [961, 271] width 32 height 32
click at [1064, 318] on div "GET ALL THESE ICONIC HOUSE SOUNDS FOR ONLY $3 9.99 Heading 0" at bounding box center [923, 301] width 311 height 91
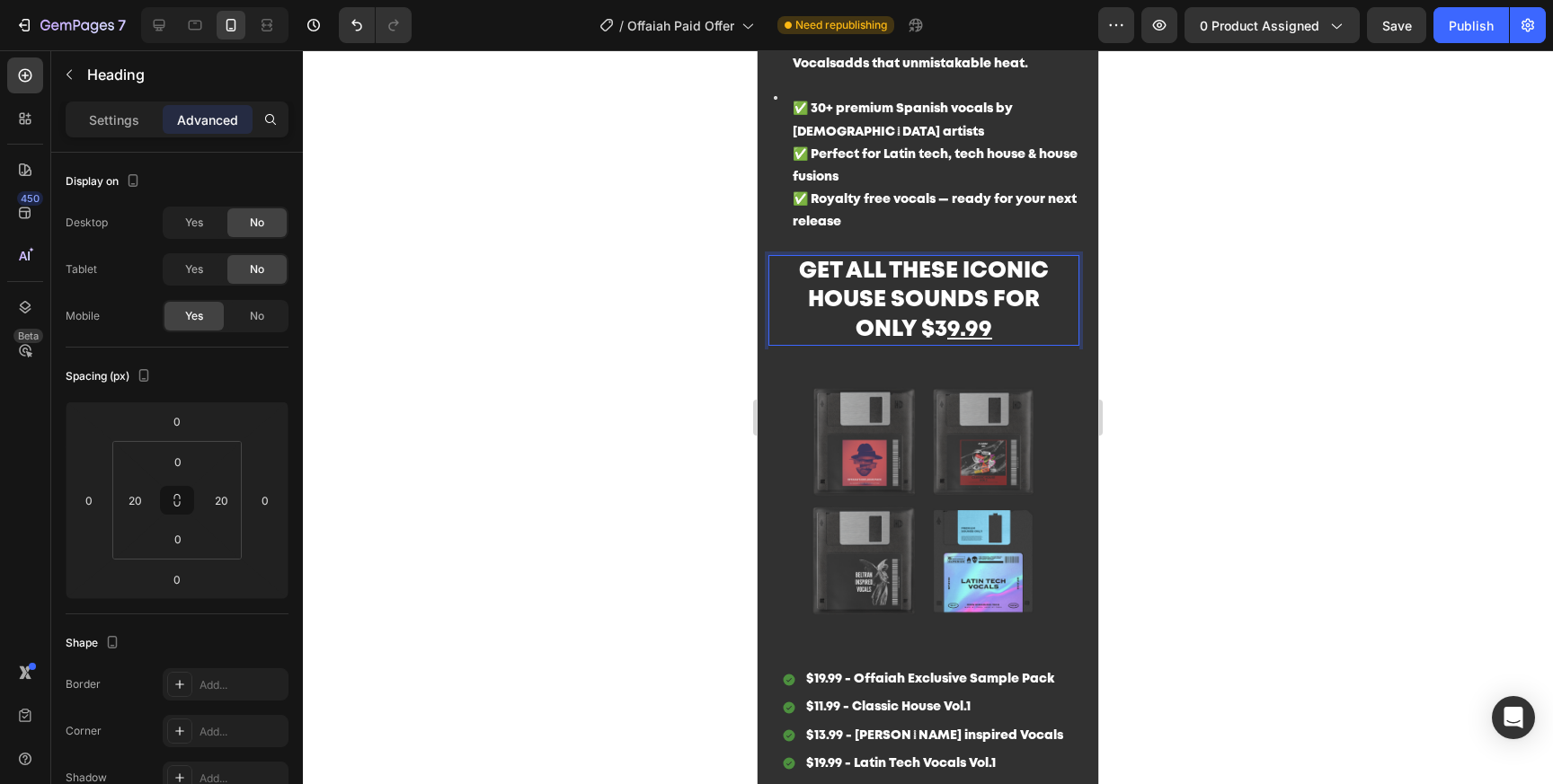
click at [937, 314] on p "GET ALL THESE ICONIC HOUSE SOUNDS FOR ONLY $3 9.99" at bounding box center [923, 301] width 272 height 88
drag, startPoint x: 937, startPoint y: 312, endPoint x: 1049, endPoint y: 312, distance: 112.0
click at [1047, 312] on p "GET ALL THESE ICONIC HOUSE SOUNDS FOR ONLY $3 9.99" at bounding box center [923, 301] width 272 height 88
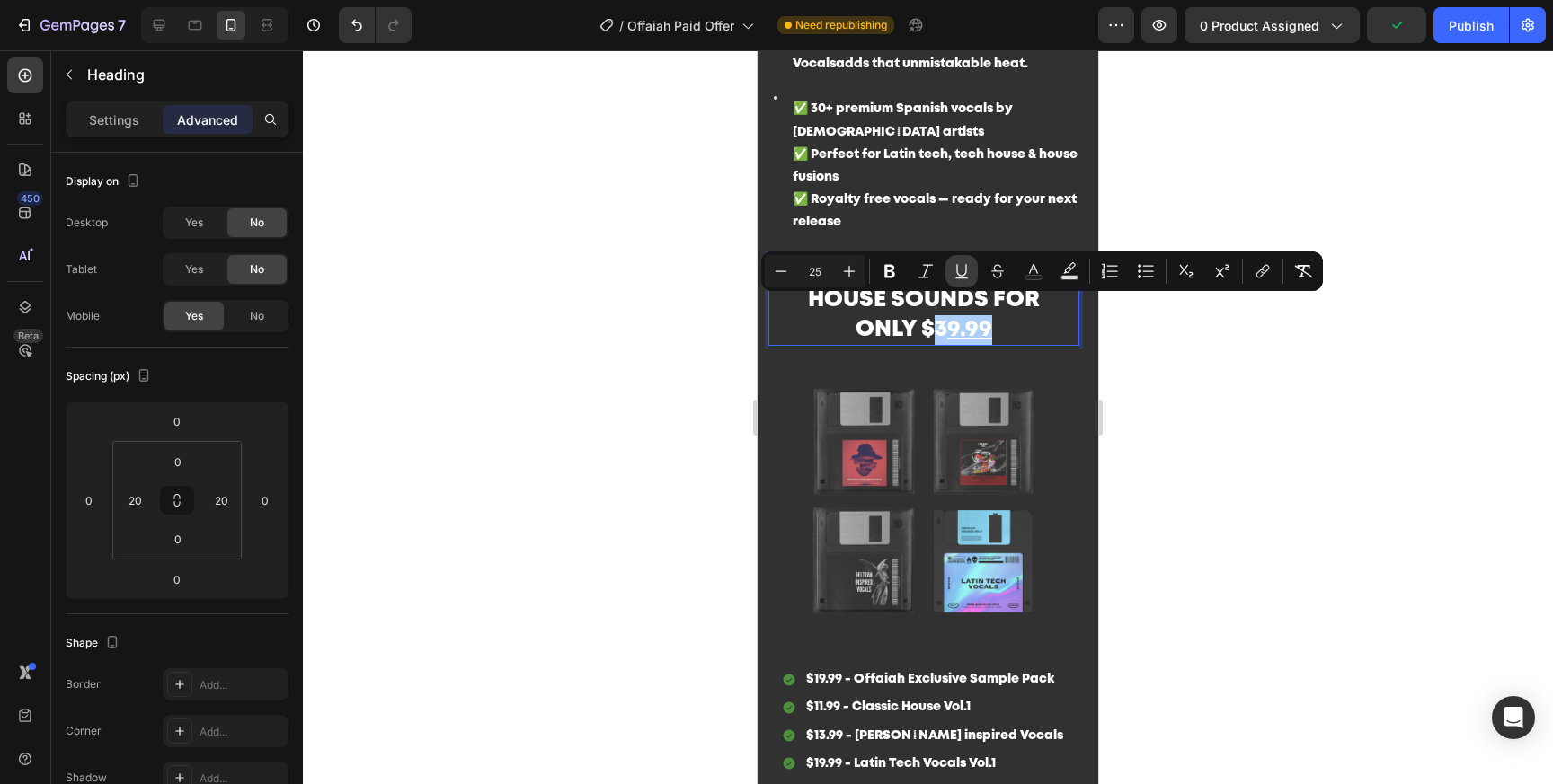
click at [965, 276] on icon "Editor contextual toolbar" at bounding box center [961, 271] width 18 height 18
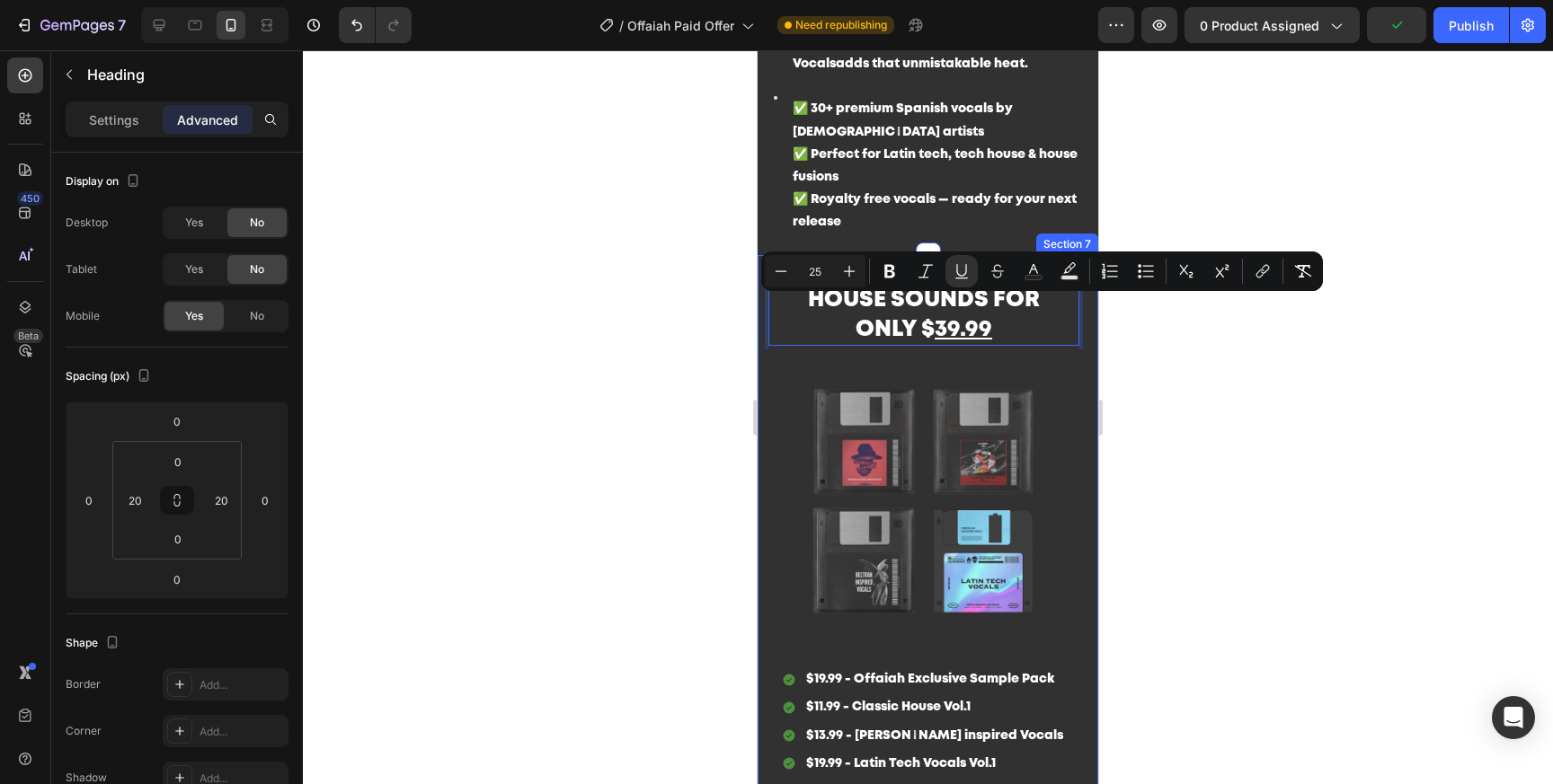
click at [1152, 461] on div at bounding box center [928, 417] width 1250 height 734
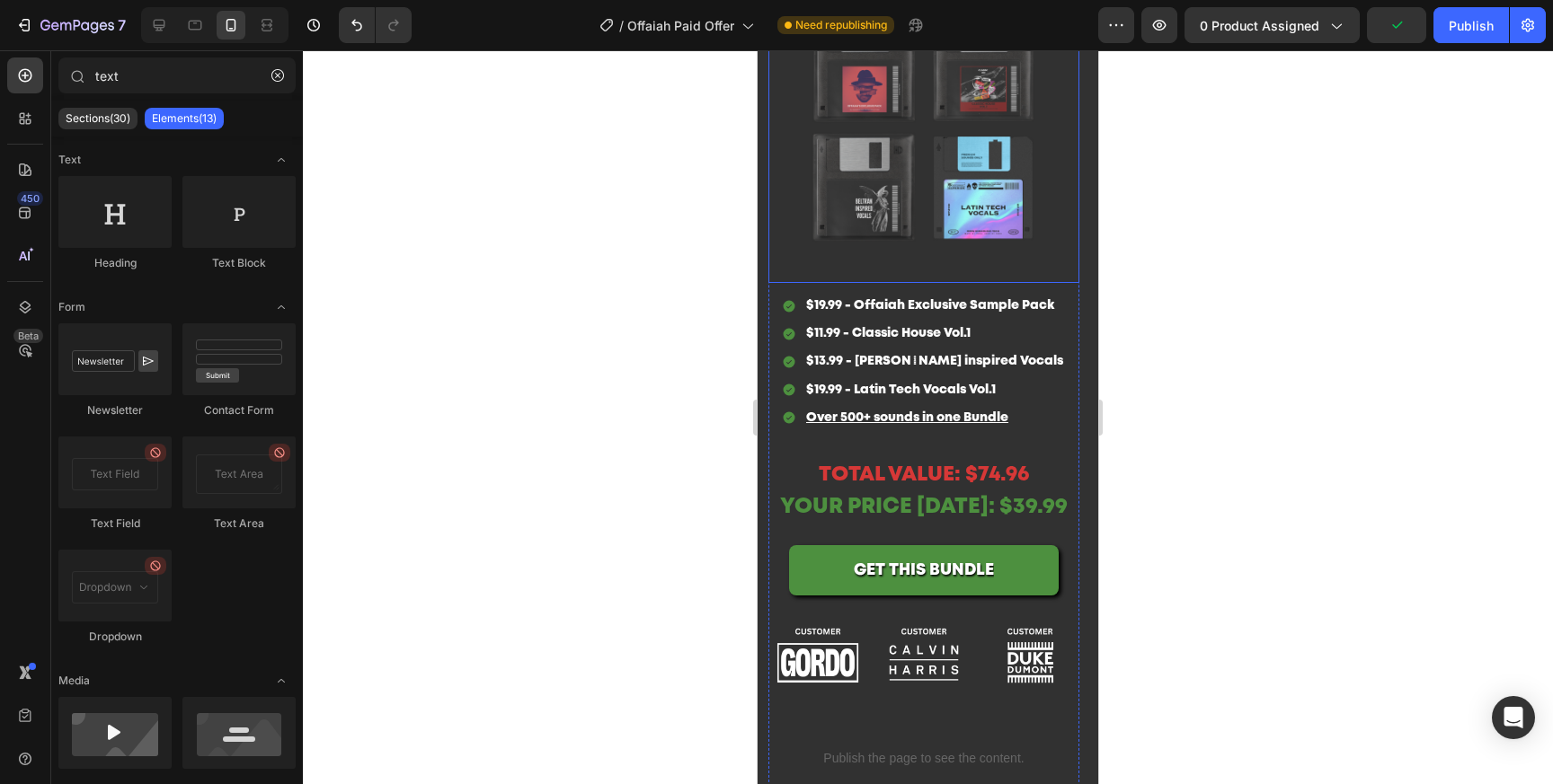
scroll to position [3661, 0]
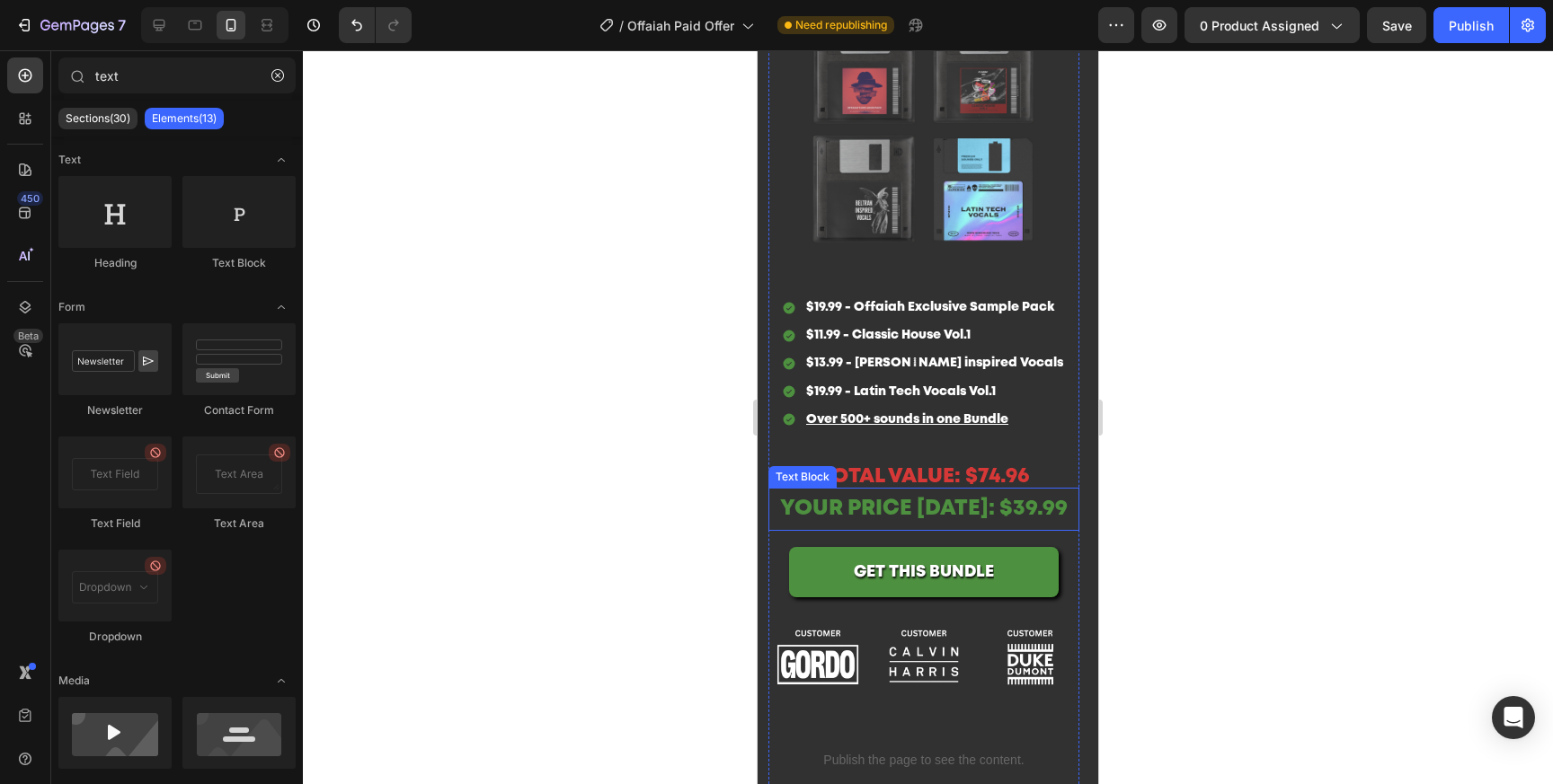
click at [1259, 514] on div at bounding box center [928, 417] width 1250 height 734
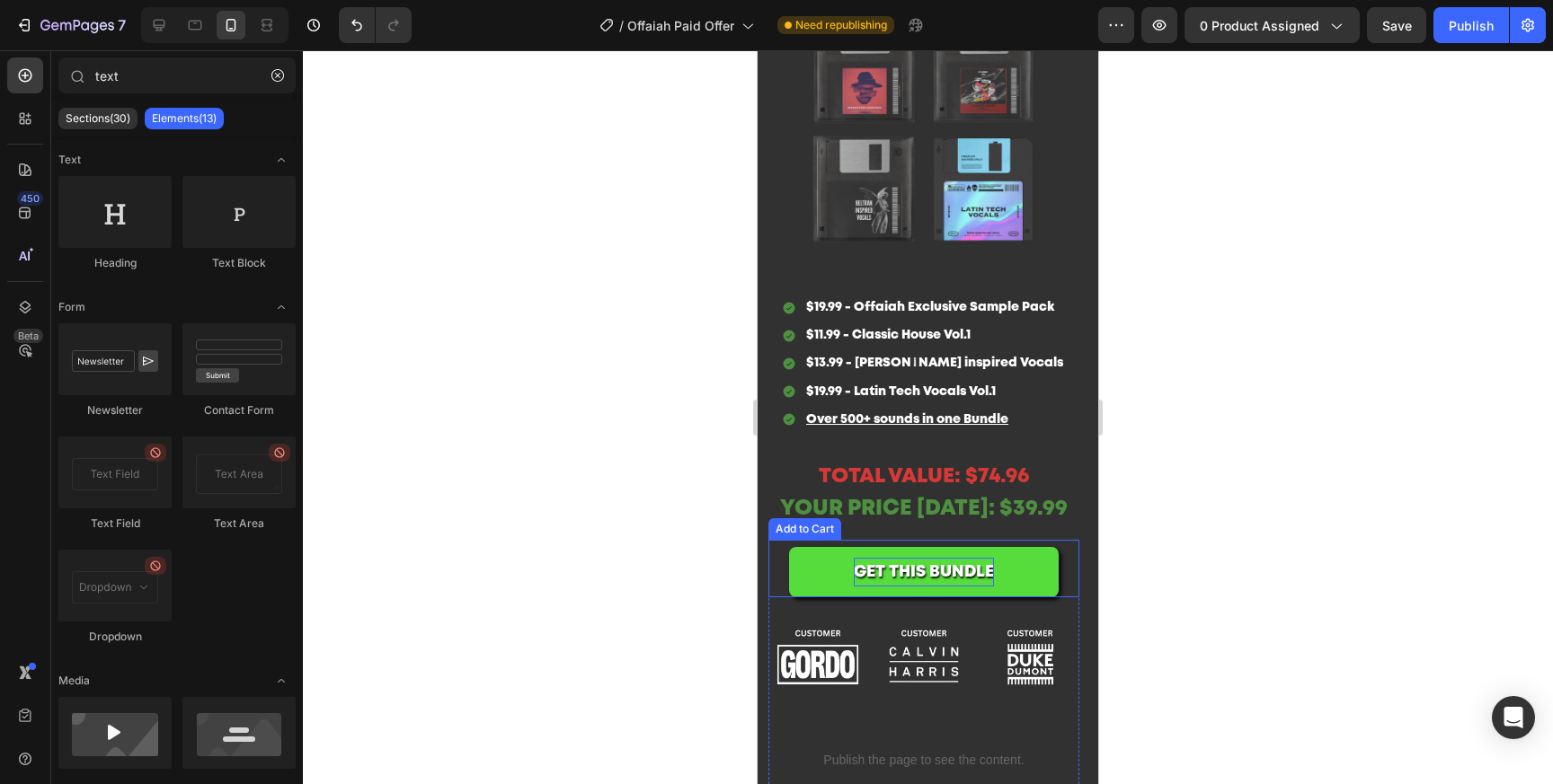
click at [968, 580] on div "GET THIS BUNDLE" at bounding box center [923, 573] width 140 height 29
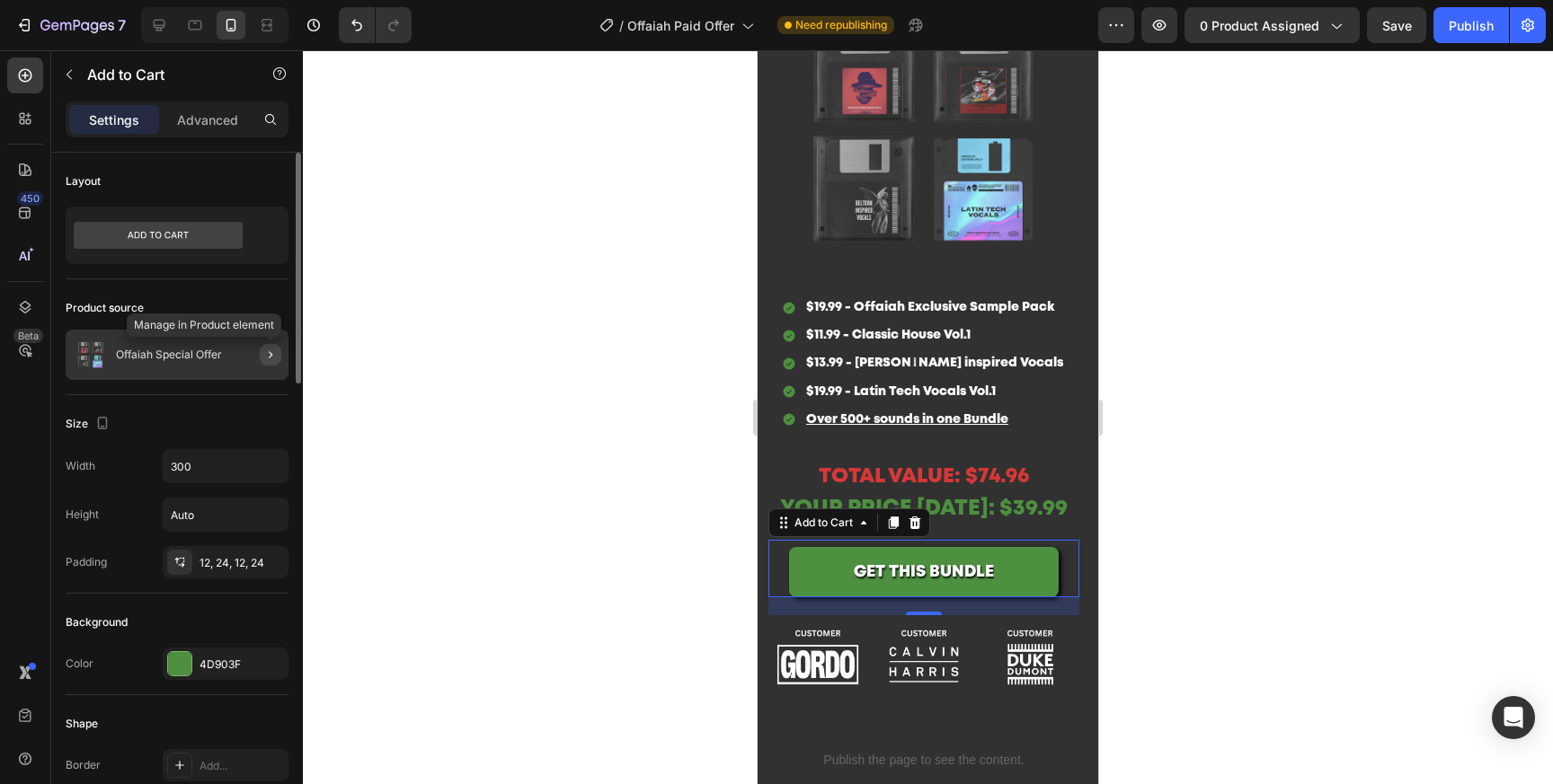
click at [267, 354] on icon "button" at bounding box center [270, 354] width 14 height 14
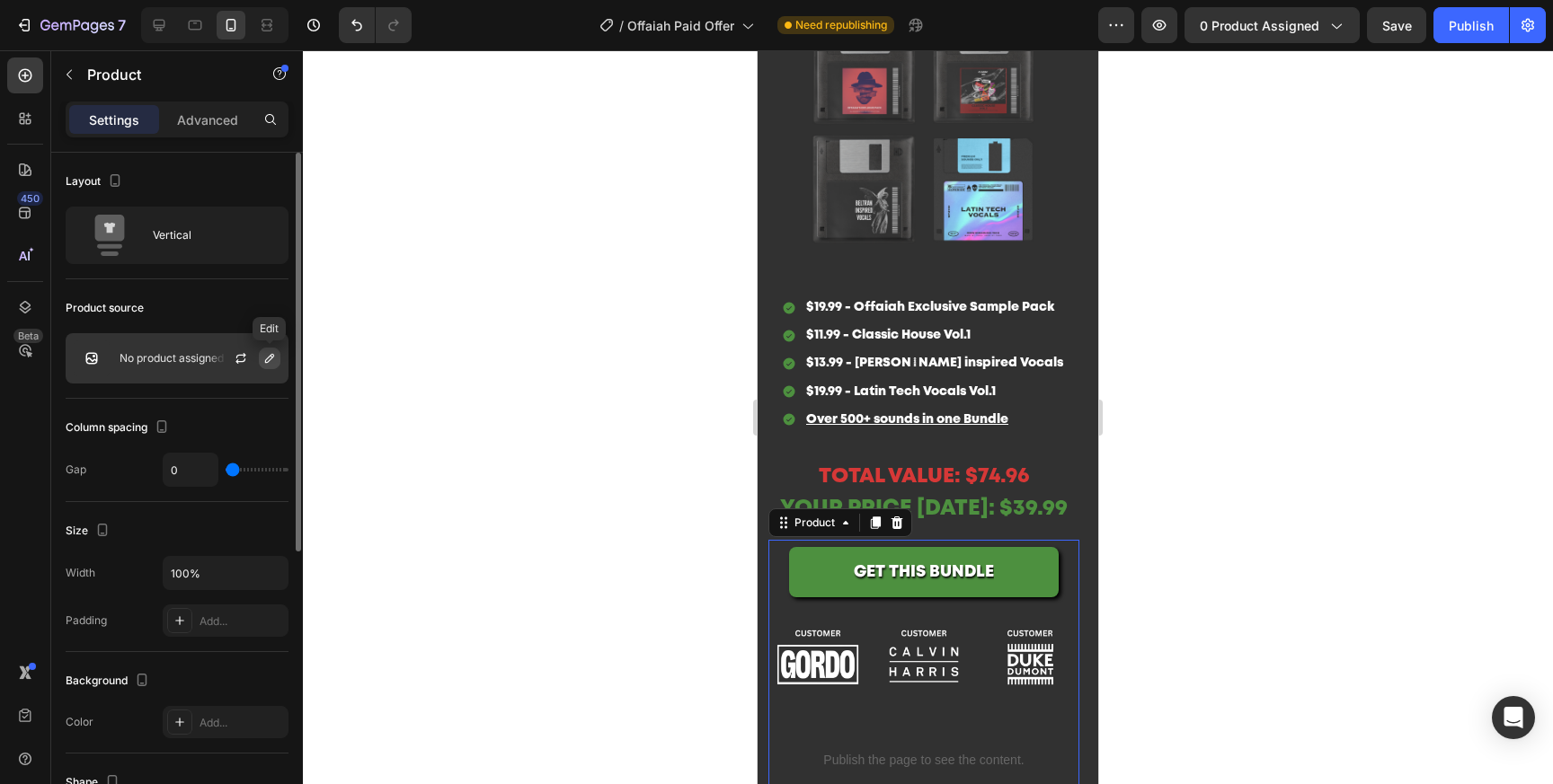
click at [266, 356] on icon "button" at bounding box center [269, 358] width 14 height 14
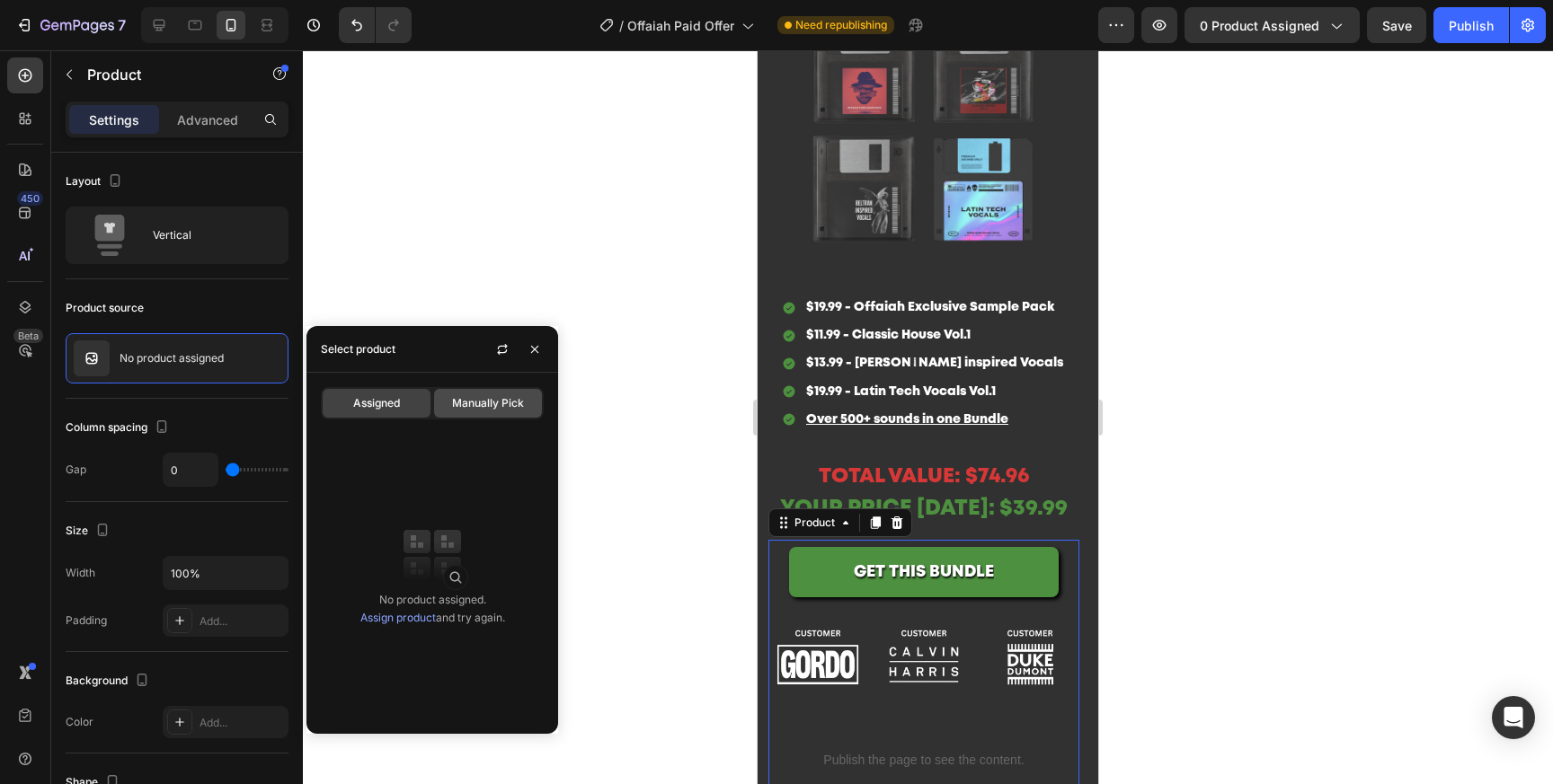
click at [520, 389] on div "Manually Pick" at bounding box center [488, 403] width 108 height 29
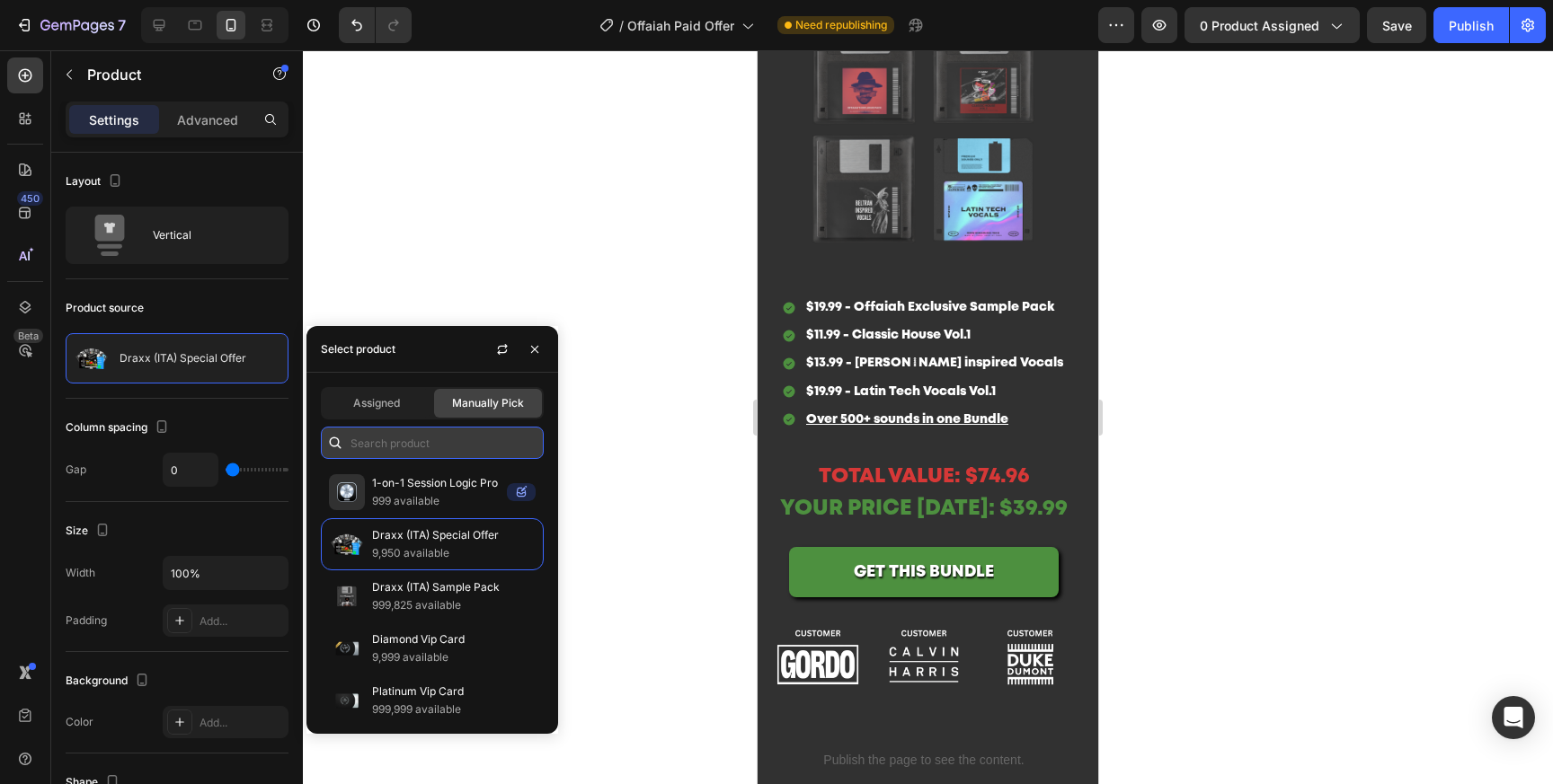
click at [465, 434] on input "text" at bounding box center [433, 443] width 223 height 32
click at [509, 345] on icon "button" at bounding box center [502, 349] width 14 height 14
click at [392, 446] on input "text" at bounding box center [433, 443] width 223 height 32
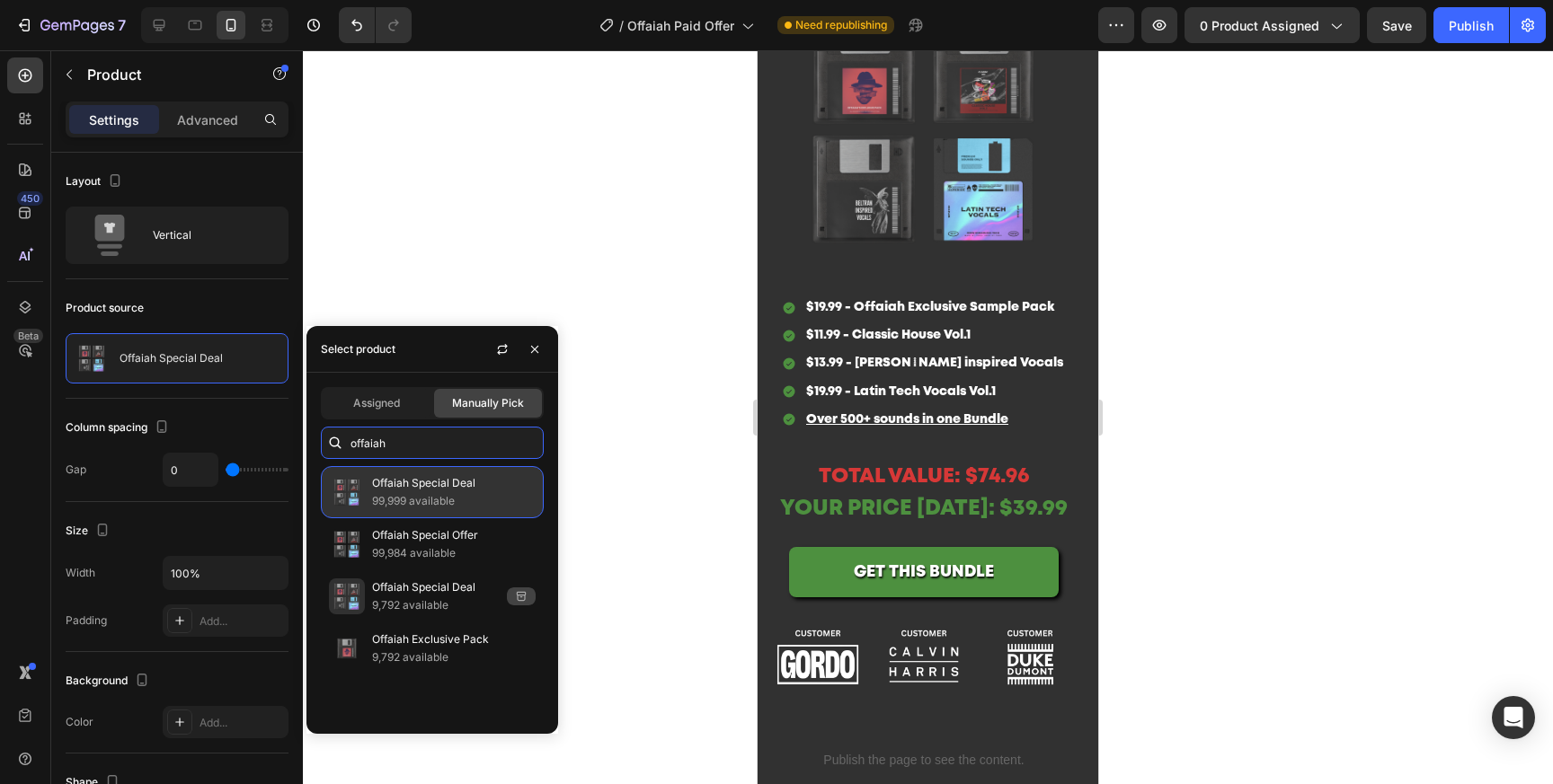
type input "offaiah"
click at [455, 485] on p "Offaiah Special Deal" at bounding box center [454, 483] width 164 height 18
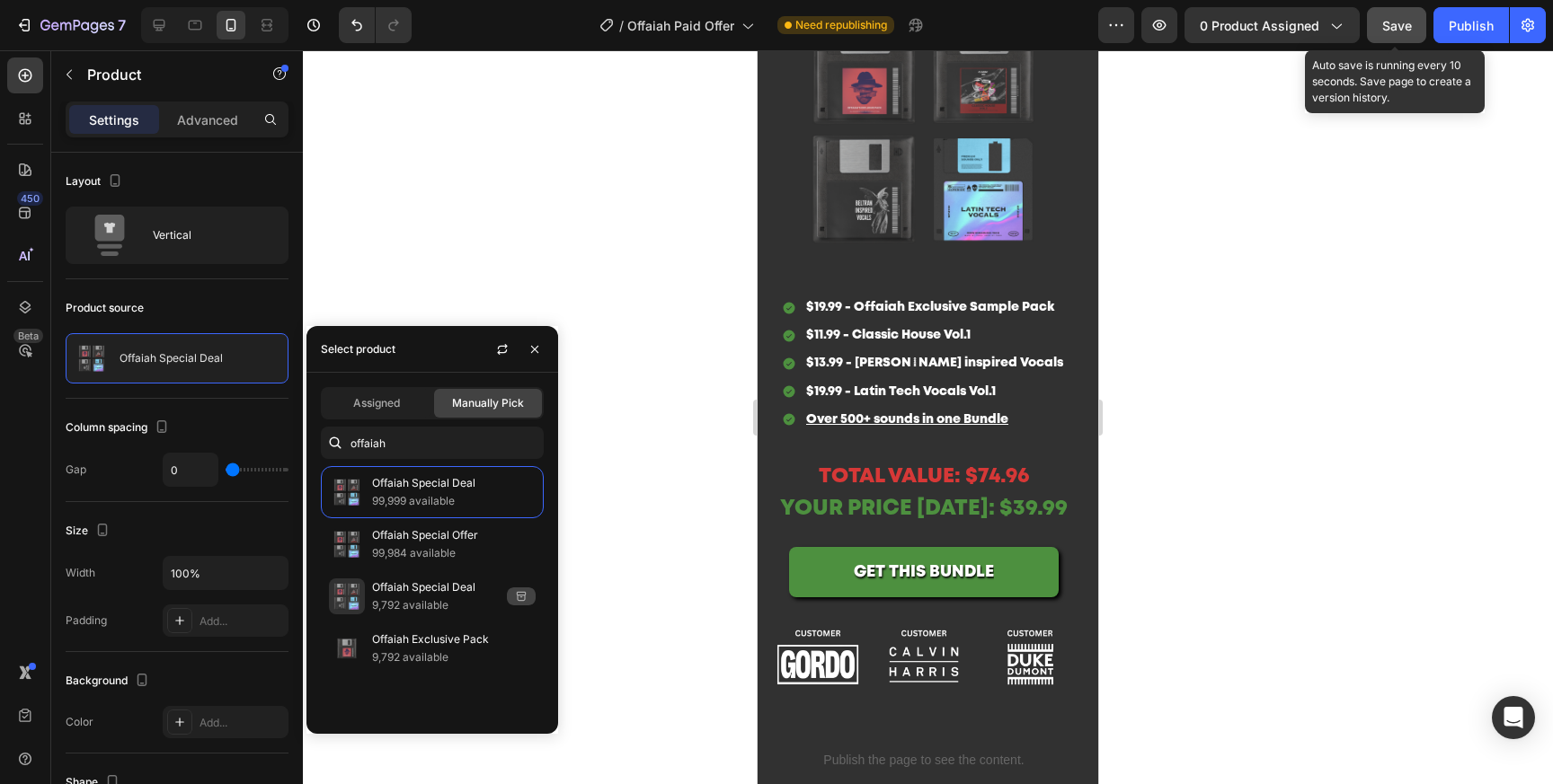
click at [1405, 30] on span "Save" at bounding box center [1397, 26] width 30 height 15
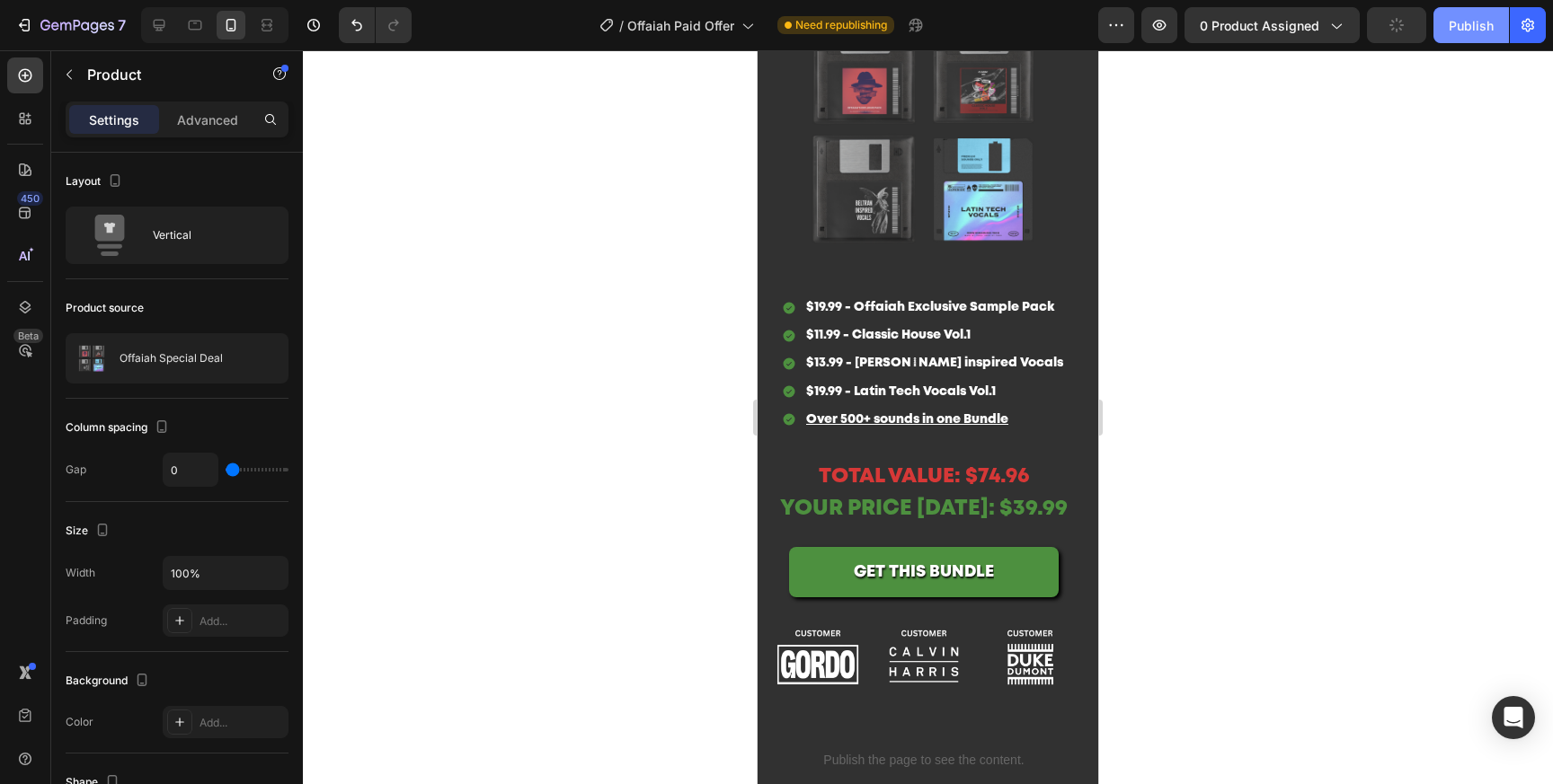
click at [1456, 30] on div "Publish" at bounding box center [1470, 26] width 45 height 19
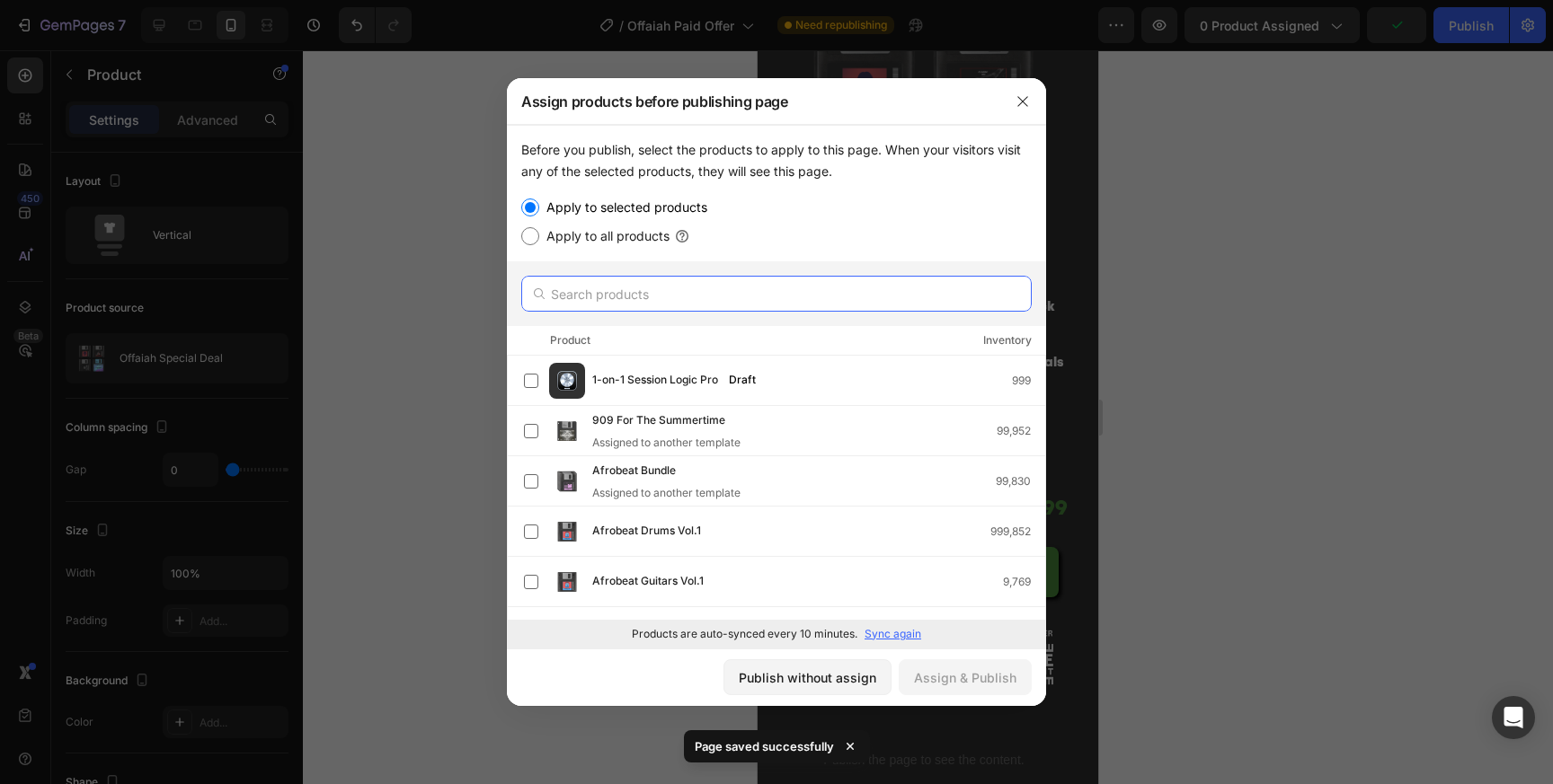
click at [860, 292] on input "text" at bounding box center [776, 294] width 511 height 36
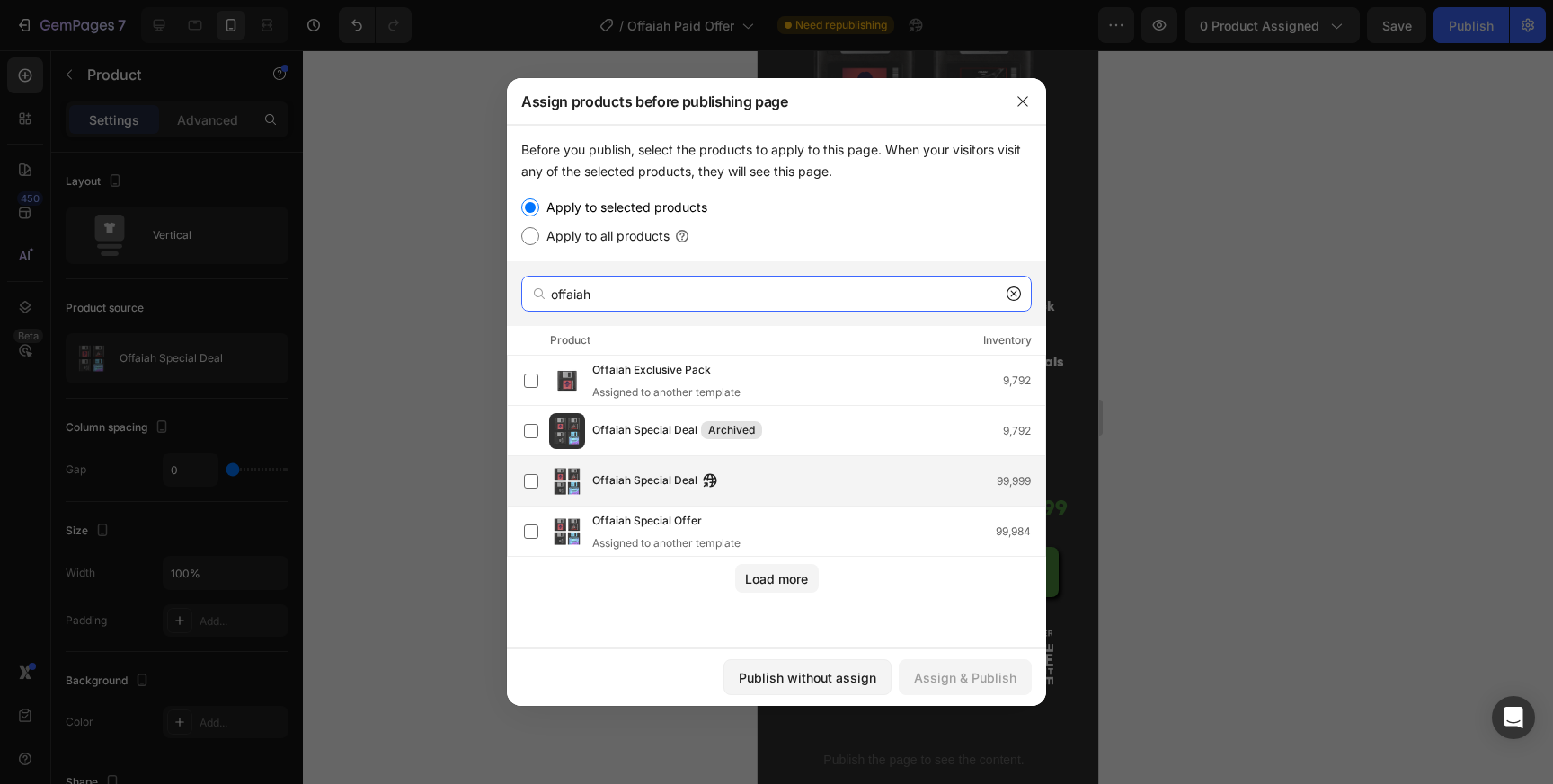
type input "offaiah"
click at [795, 469] on div "Offaiah Special Deal 99,999" at bounding box center [784, 482] width 521 height 36
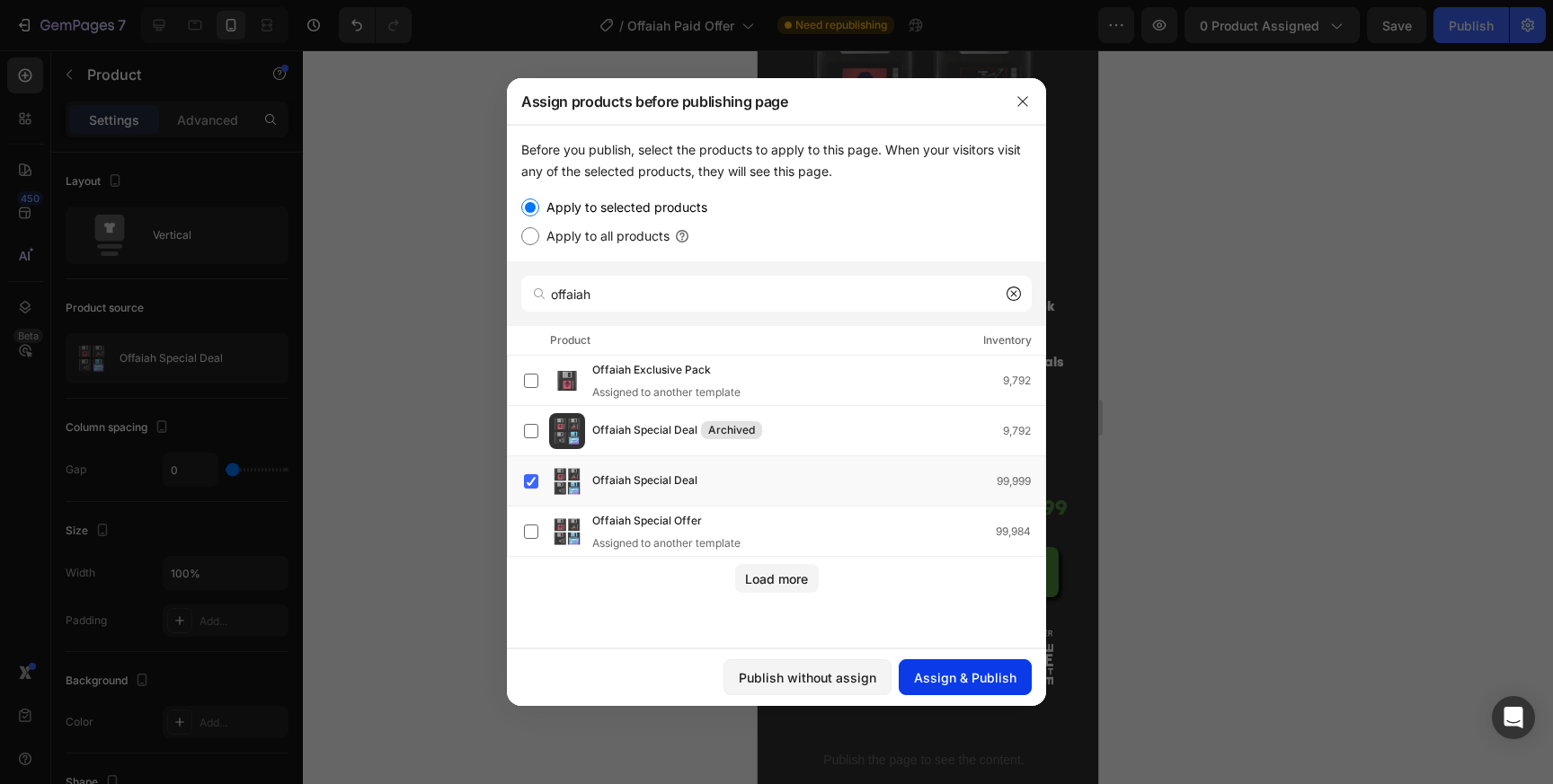
click at [988, 680] on div "Assign & Publish" at bounding box center [965, 678] width 103 height 19
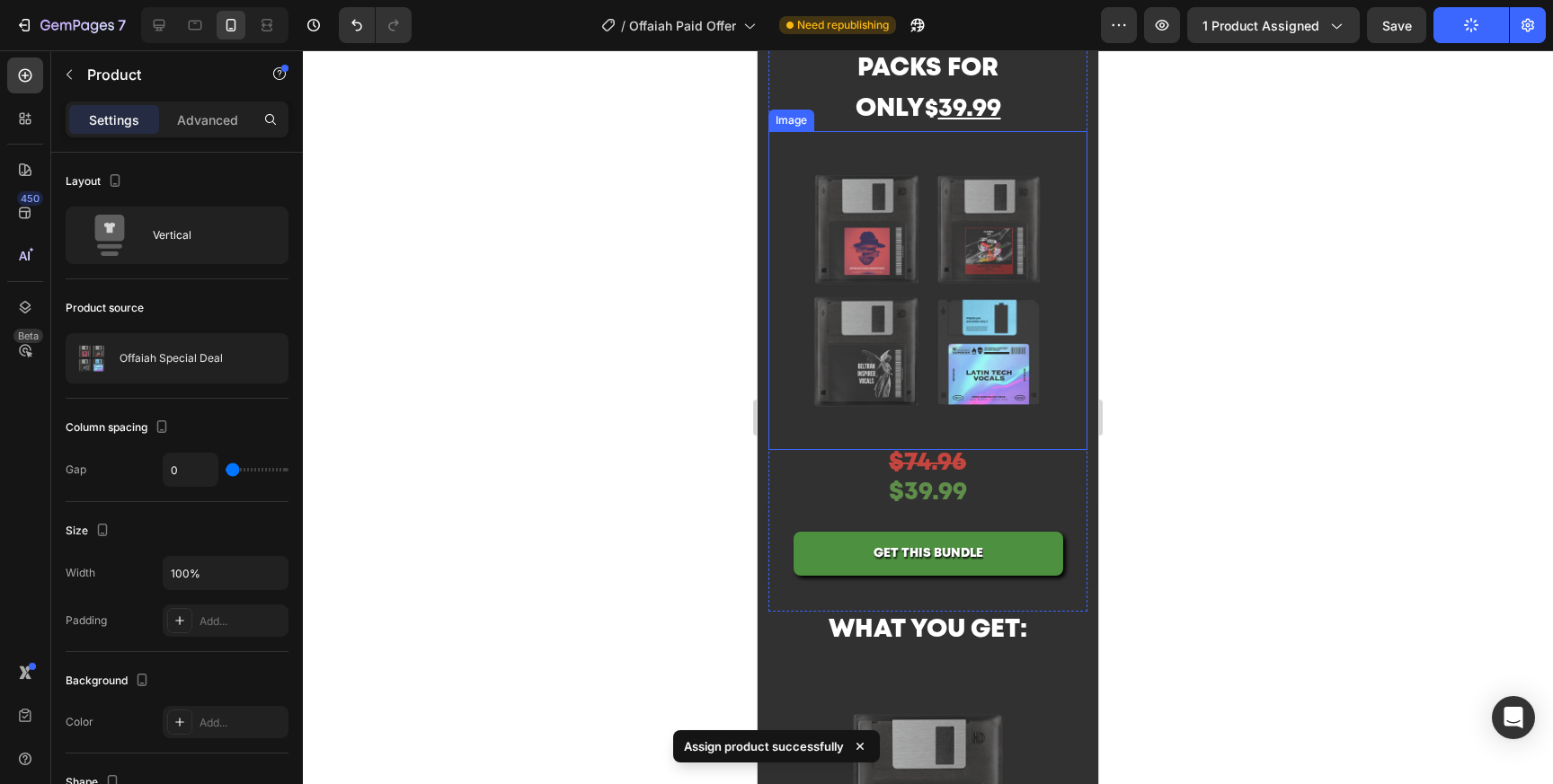
scroll to position [170, 0]
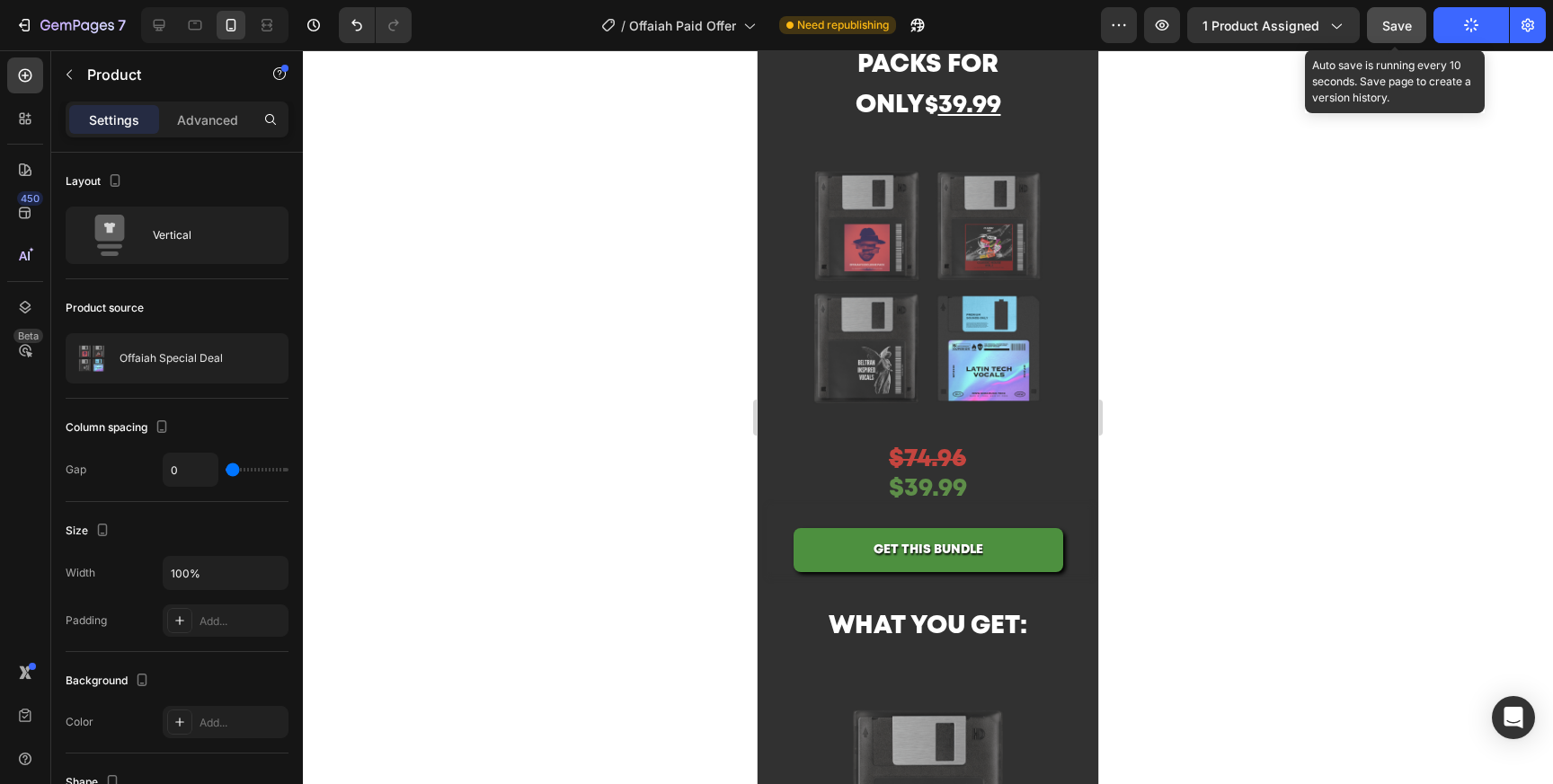
click at [1393, 26] on span "Save" at bounding box center [1397, 26] width 30 height 15
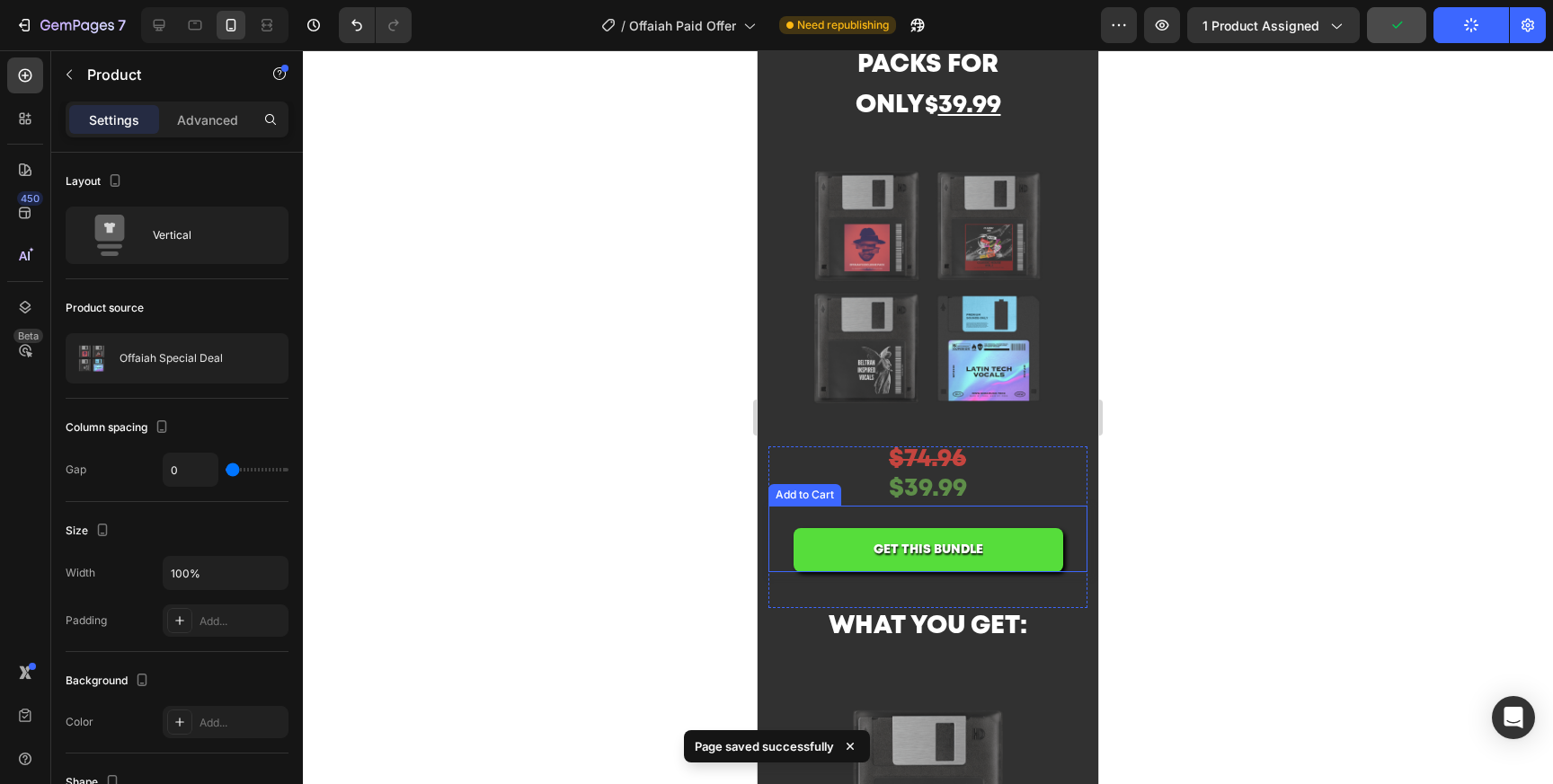
click at [1008, 533] on button "GET THIS BUNDLE" at bounding box center [928, 551] width 270 height 44
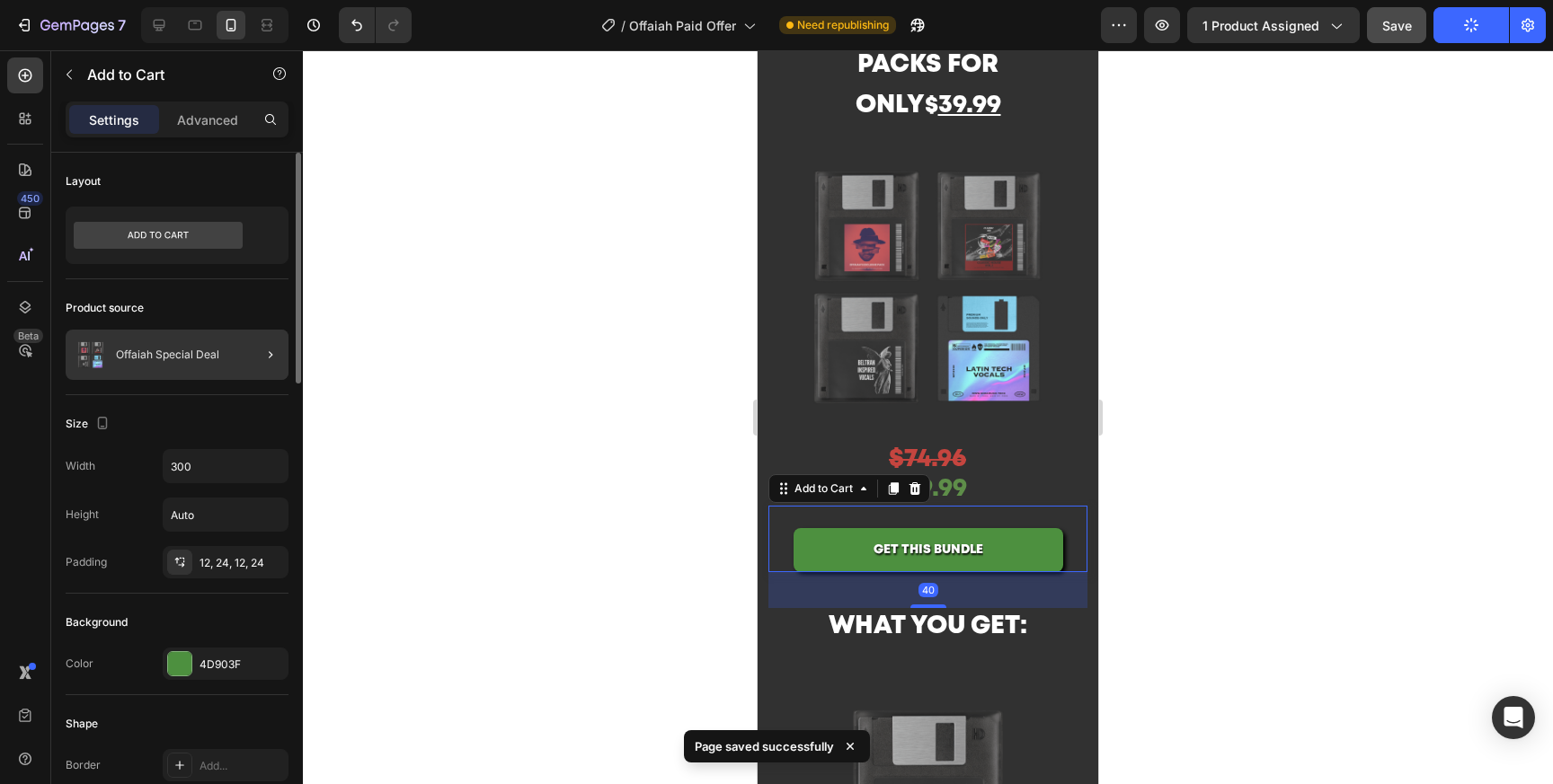
click at [249, 356] on div at bounding box center [263, 354] width 50 height 50
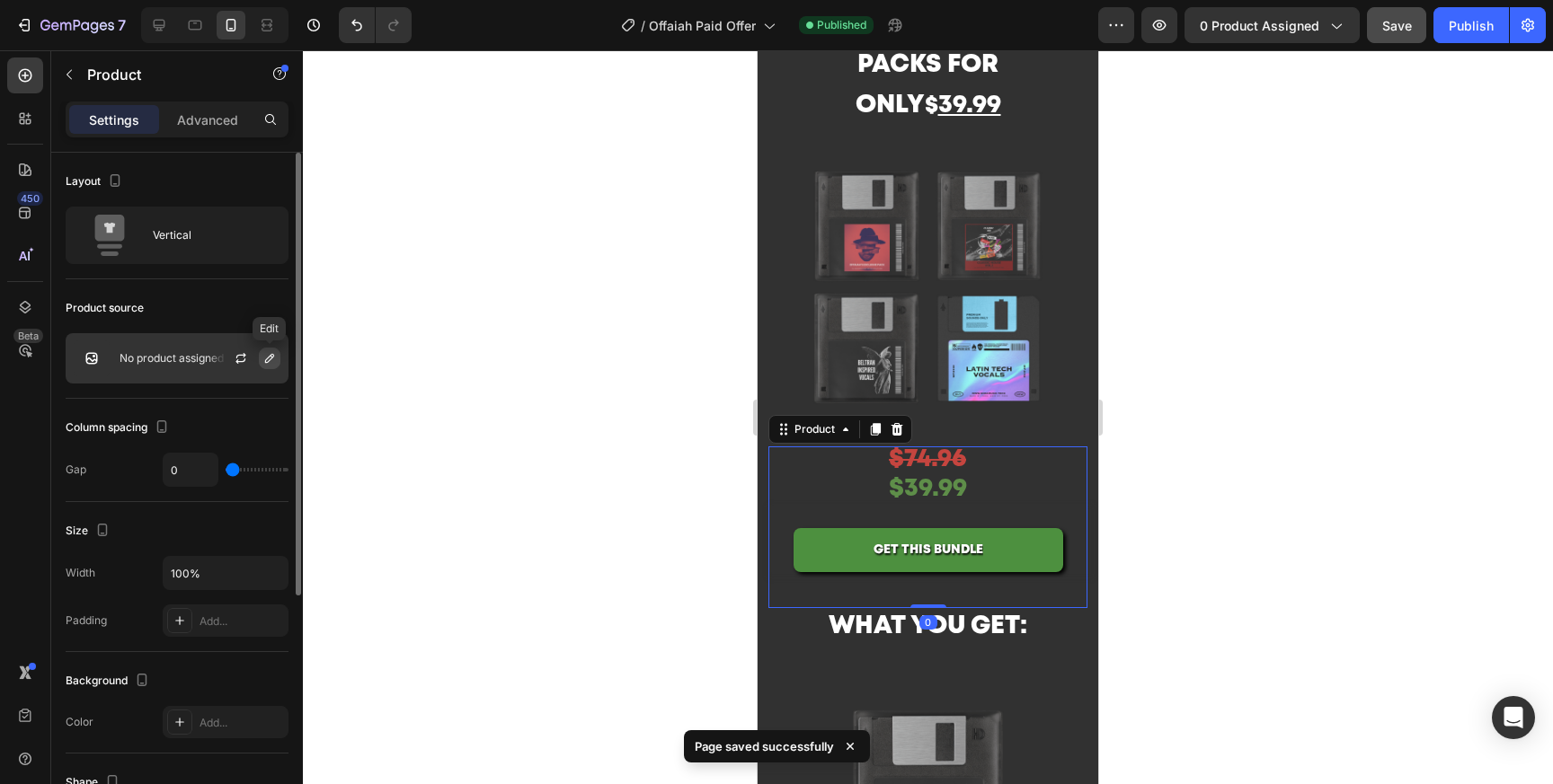
click at [266, 360] on icon "button" at bounding box center [269, 358] width 9 height 9
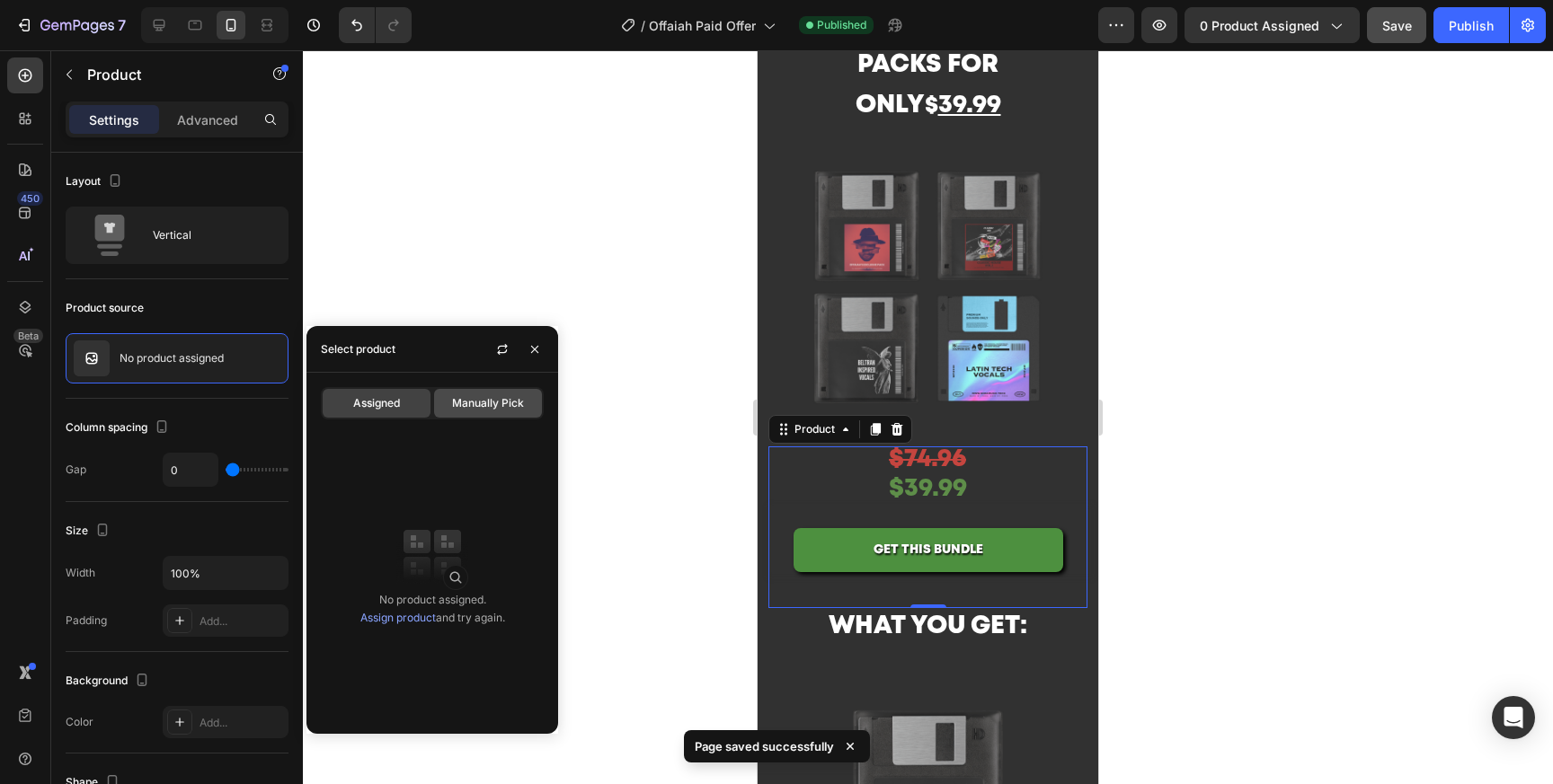
click at [483, 400] on span "Manually Pick" at bounding box center [487, 403] width 71 height 16
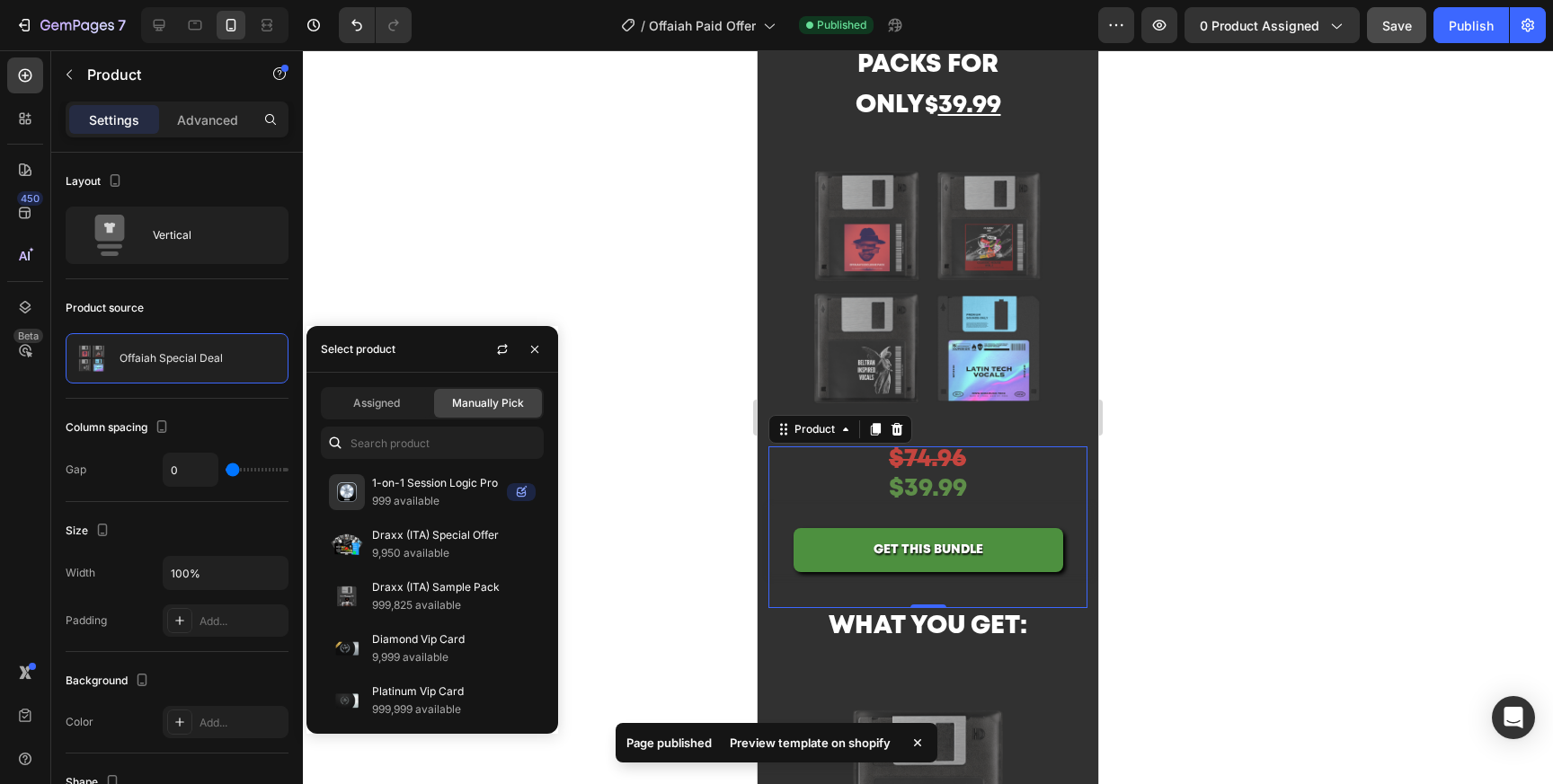
click at [435, 381] on div "Assigned Manually Pick 1-on-1 Session Logic Pro 999 available Draxx (ITA) Speci…" at bounding box center [433, 553] width 252 height 361
click at [405, 449] on input "text" at bounding box center [433, 443] width 223 height 32
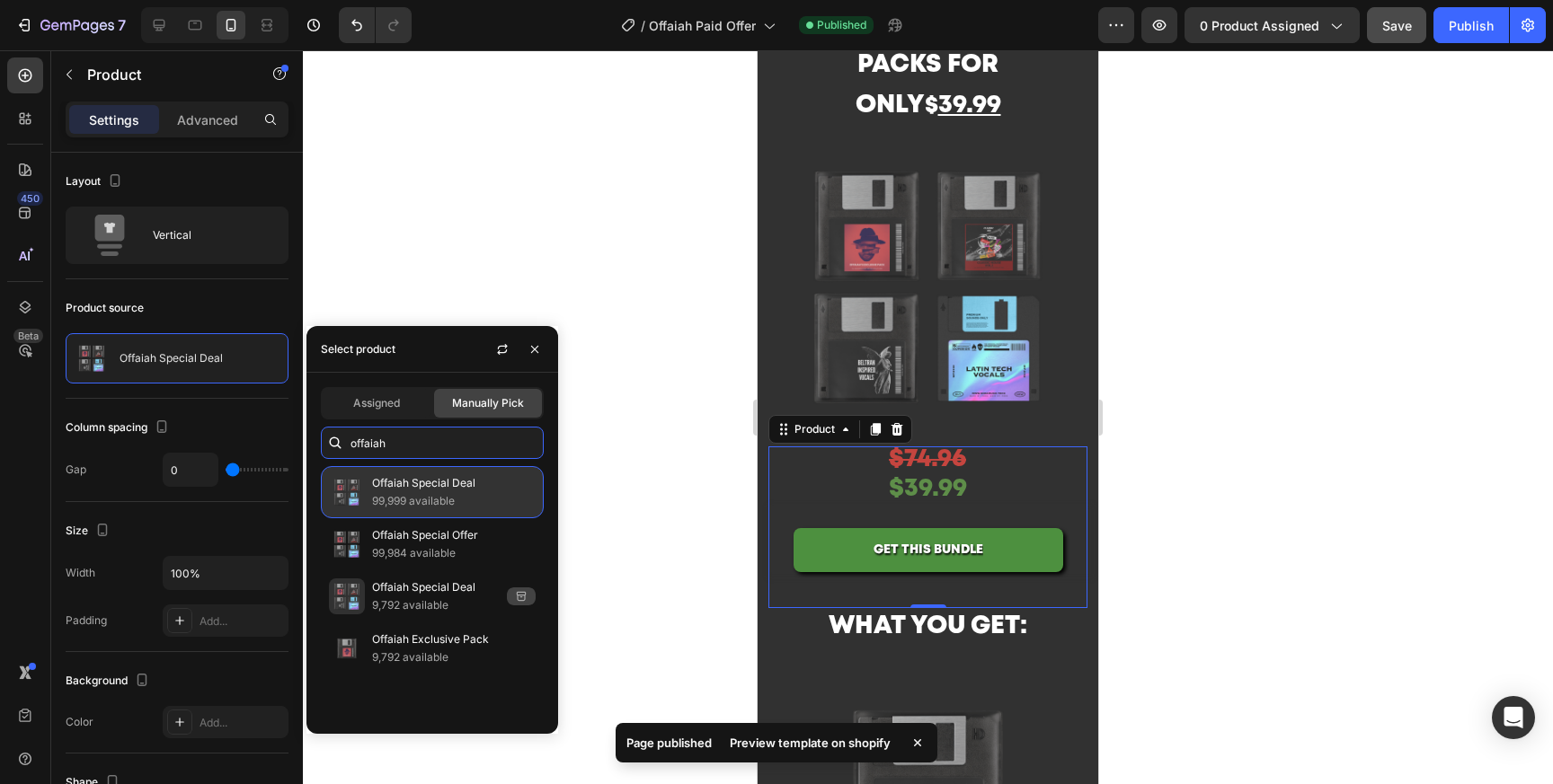
type input "offaiah"
click at [474, 495] on p "99,999 available" at bounding box center [454, 501] width 164 height 18
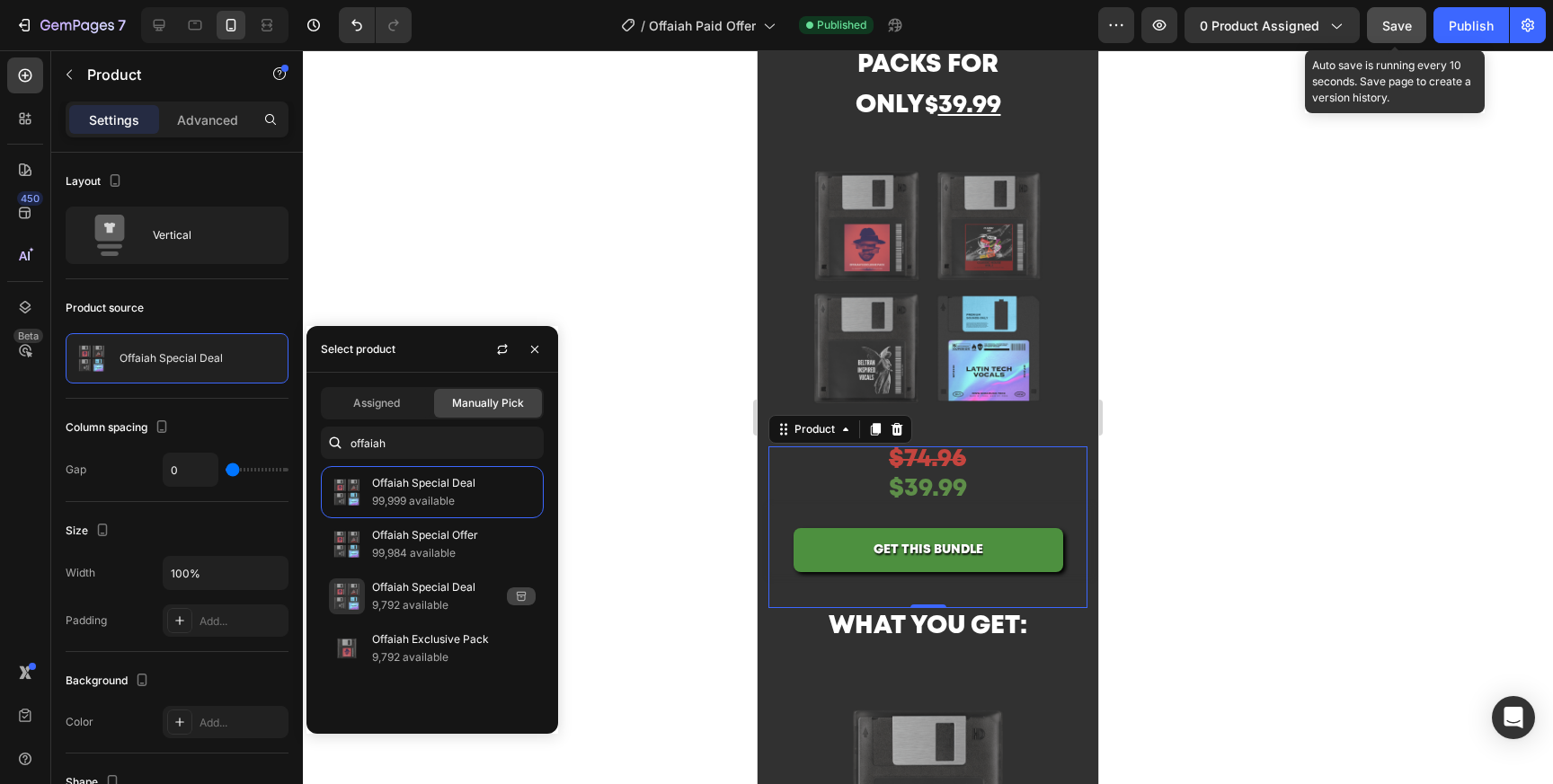
click at [1402, 24] on span "Save" at bounding box center [1397, 26] width 30 height 15
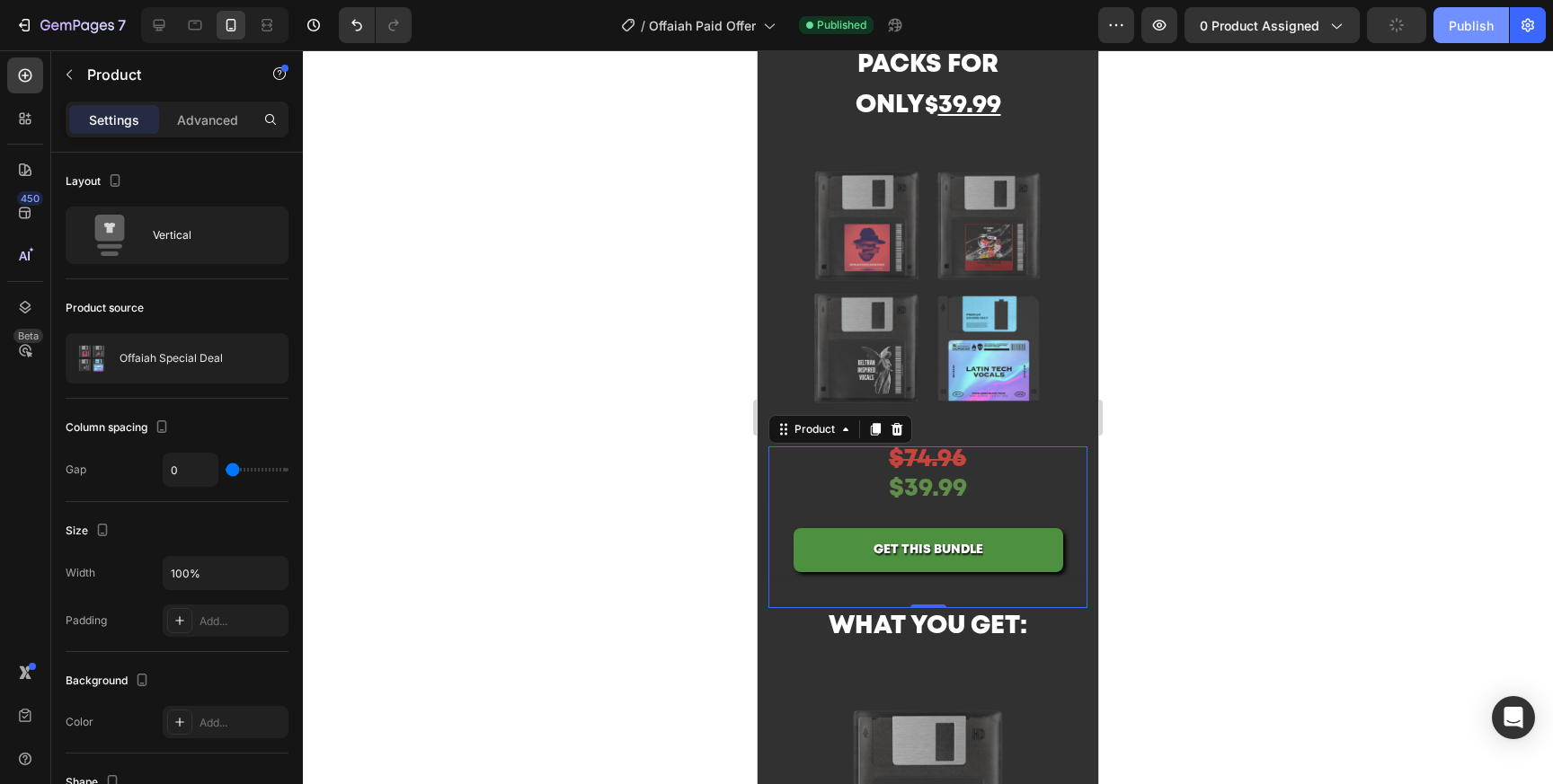
click at [1454, 24] on div "Publish" at bounding box center [1470, 26] width 45 height 19
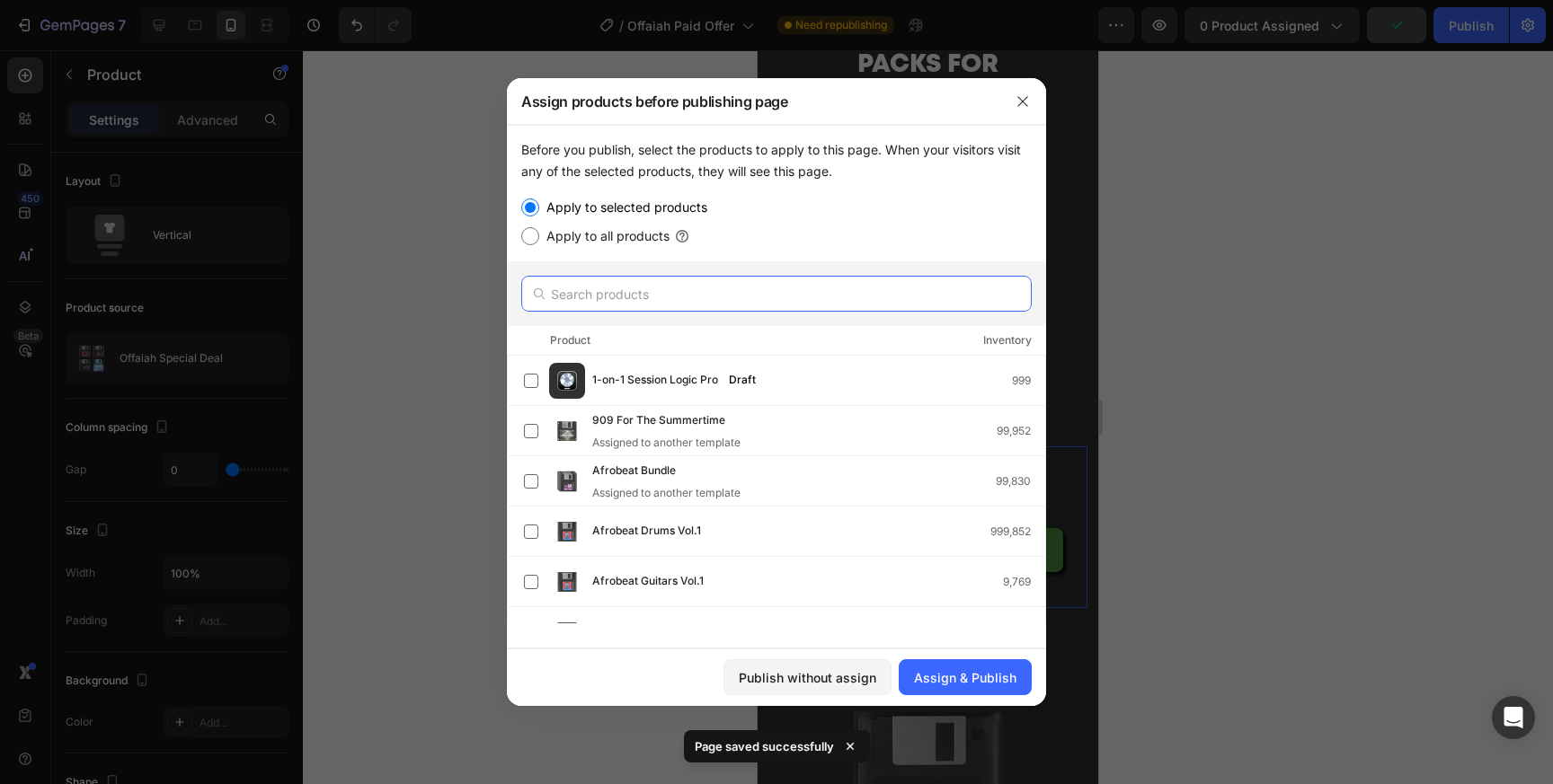
click at [816, 302] on input "text" at bounding box center [776, 294] width 511 height 36
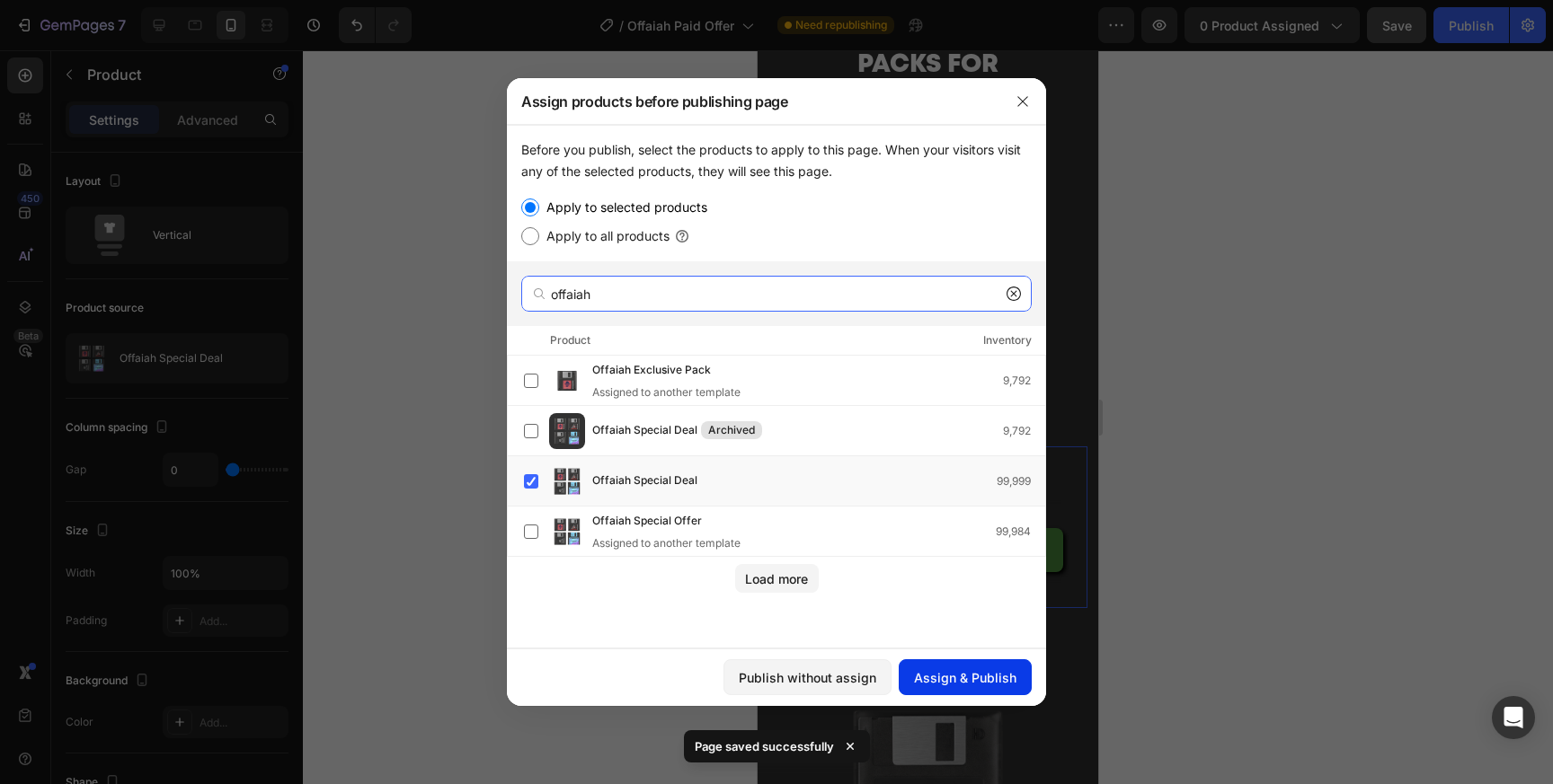
type input "offaiah"
click at [972, 679] on div "Assign & Publish" at bounding box center [965, 678] width 103 height 19
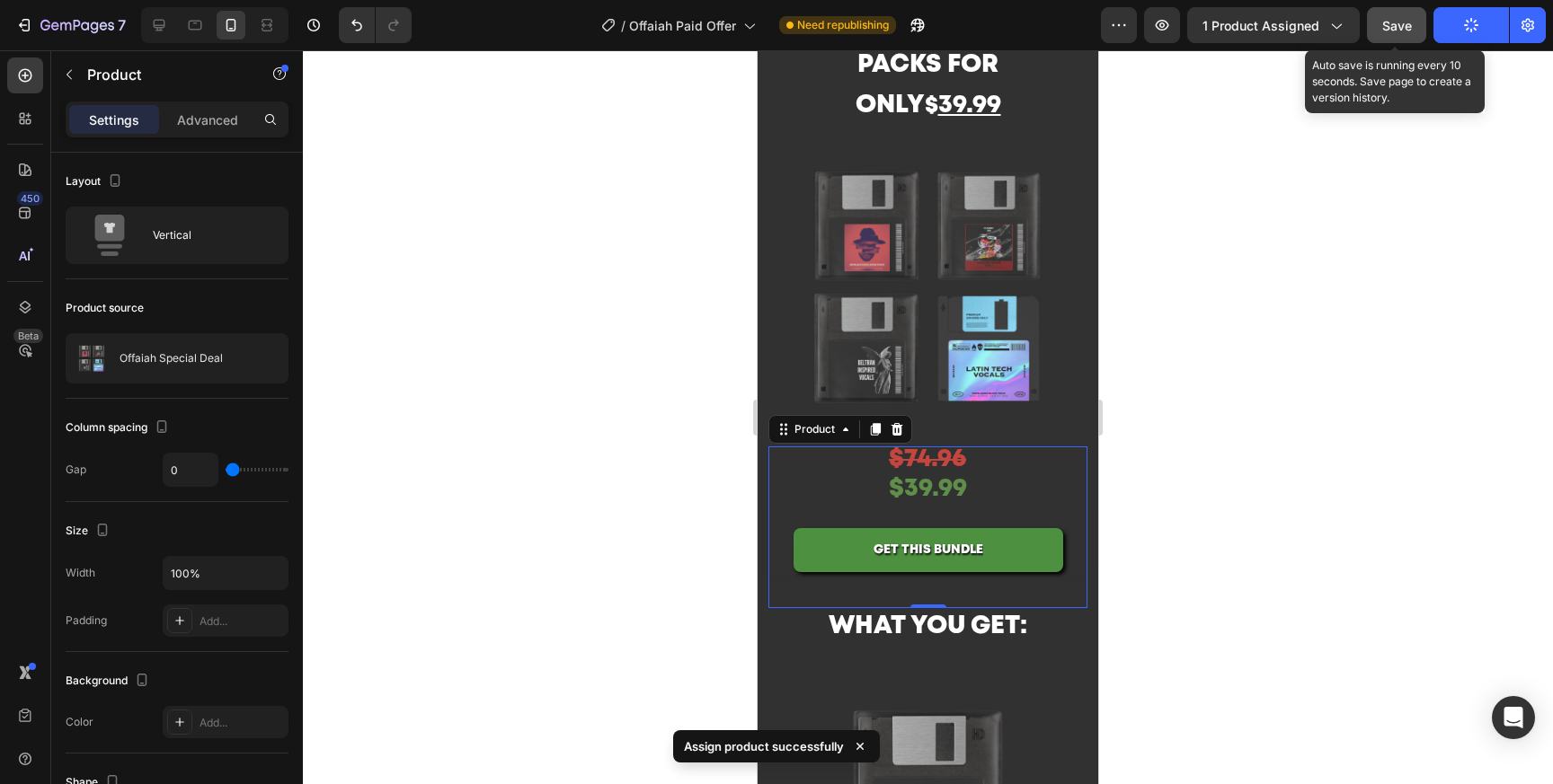
click at [1390, 25] on span "Save" at bounding box center [1397, 26] width 30 height 15
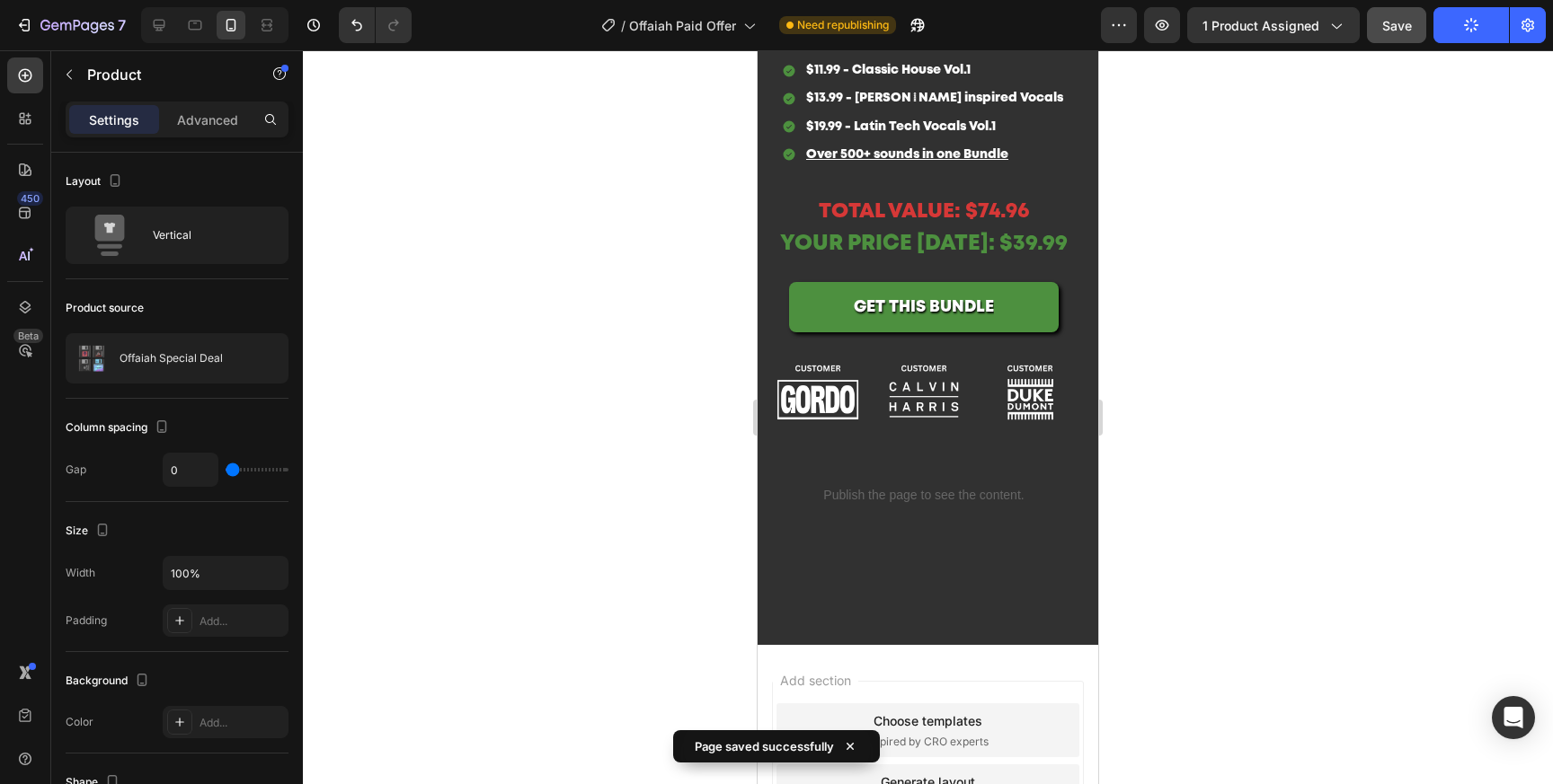
scroll to position [3928, 0]
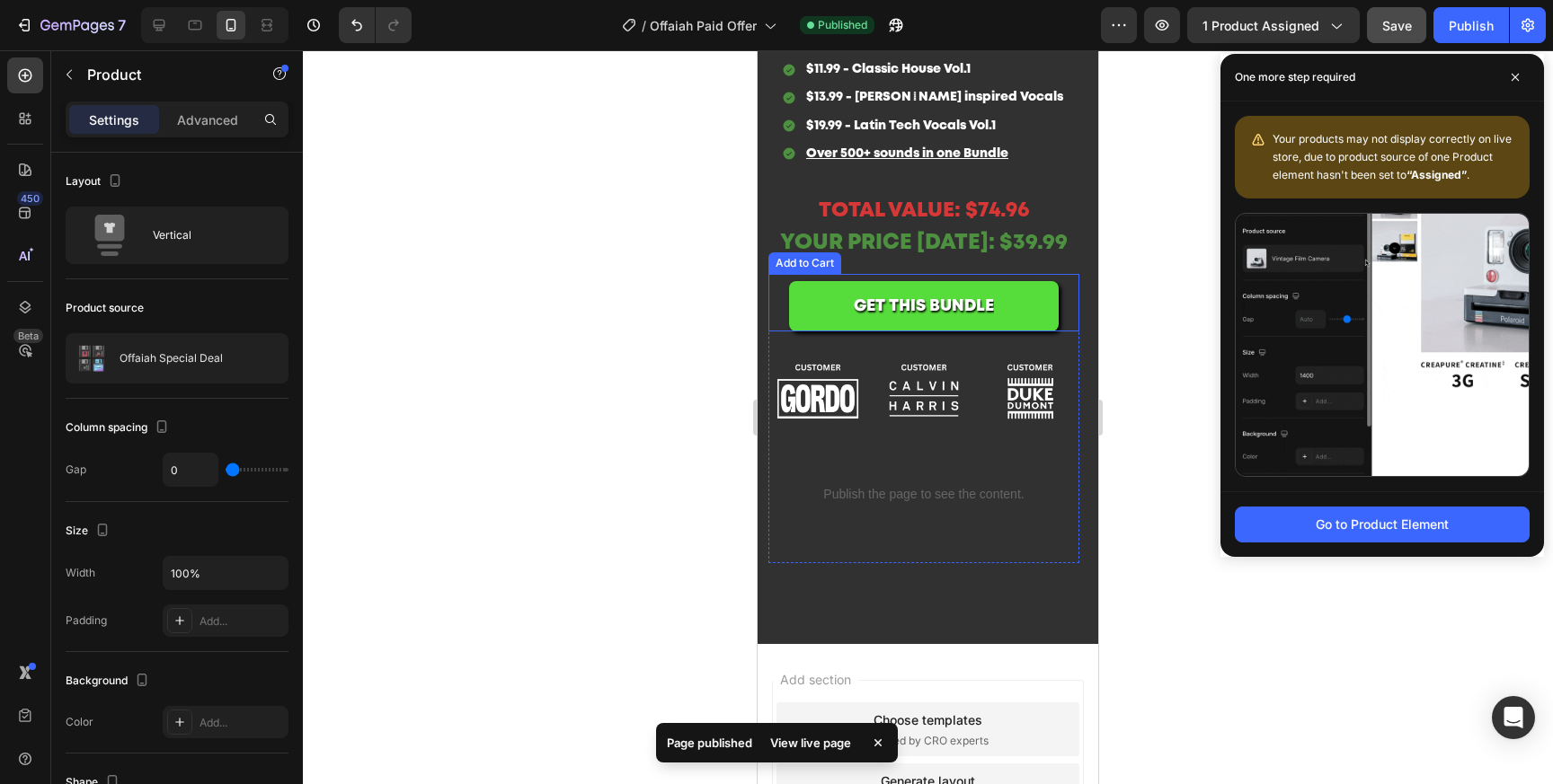
click at [908, 328] on button "GET THIS BUNDLE" at bounding box center [923, 306] width 270 height 50
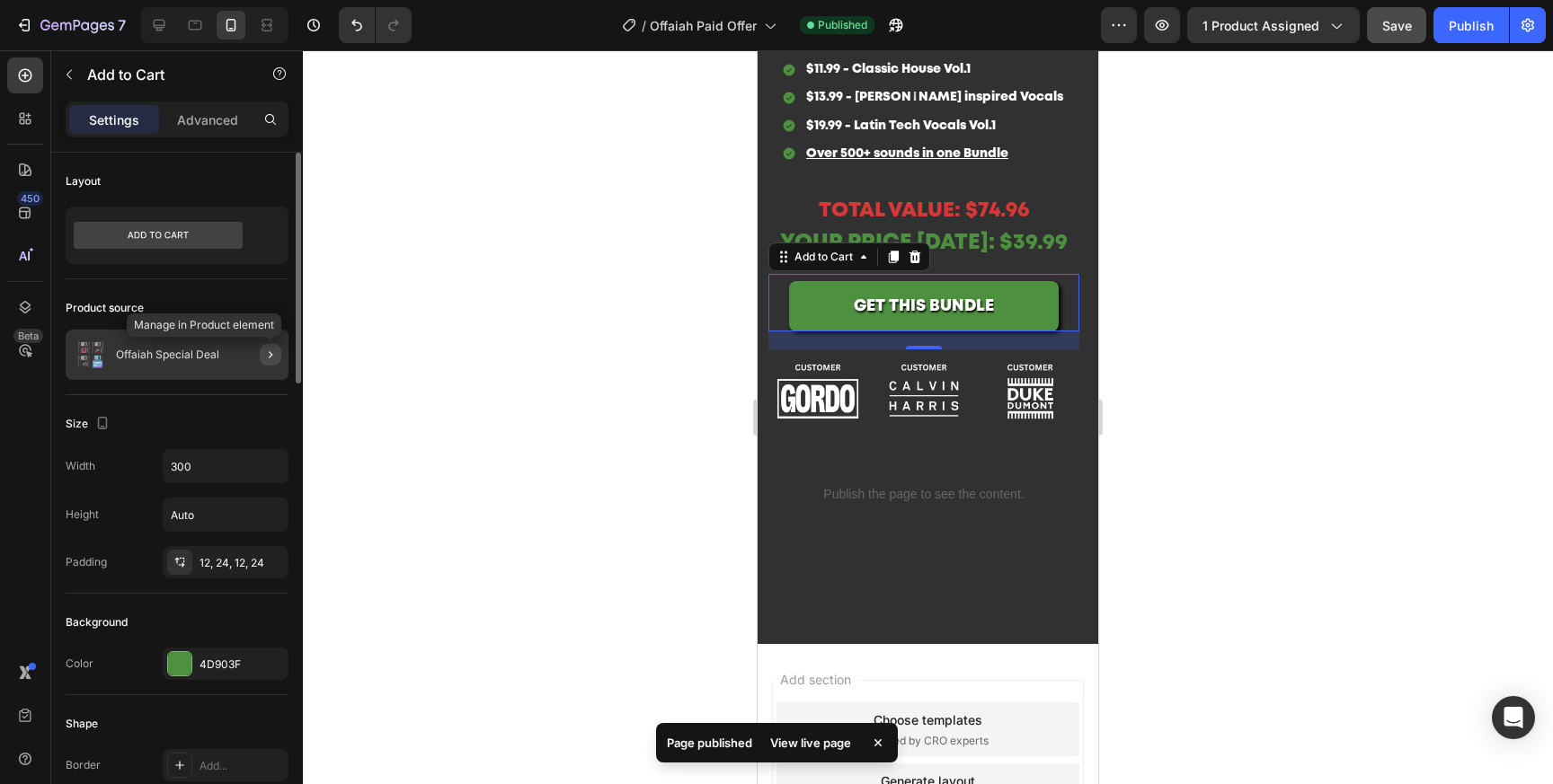
click at [268, 355] on icon "button" at bounding box center [270, 354] width 14 height 14
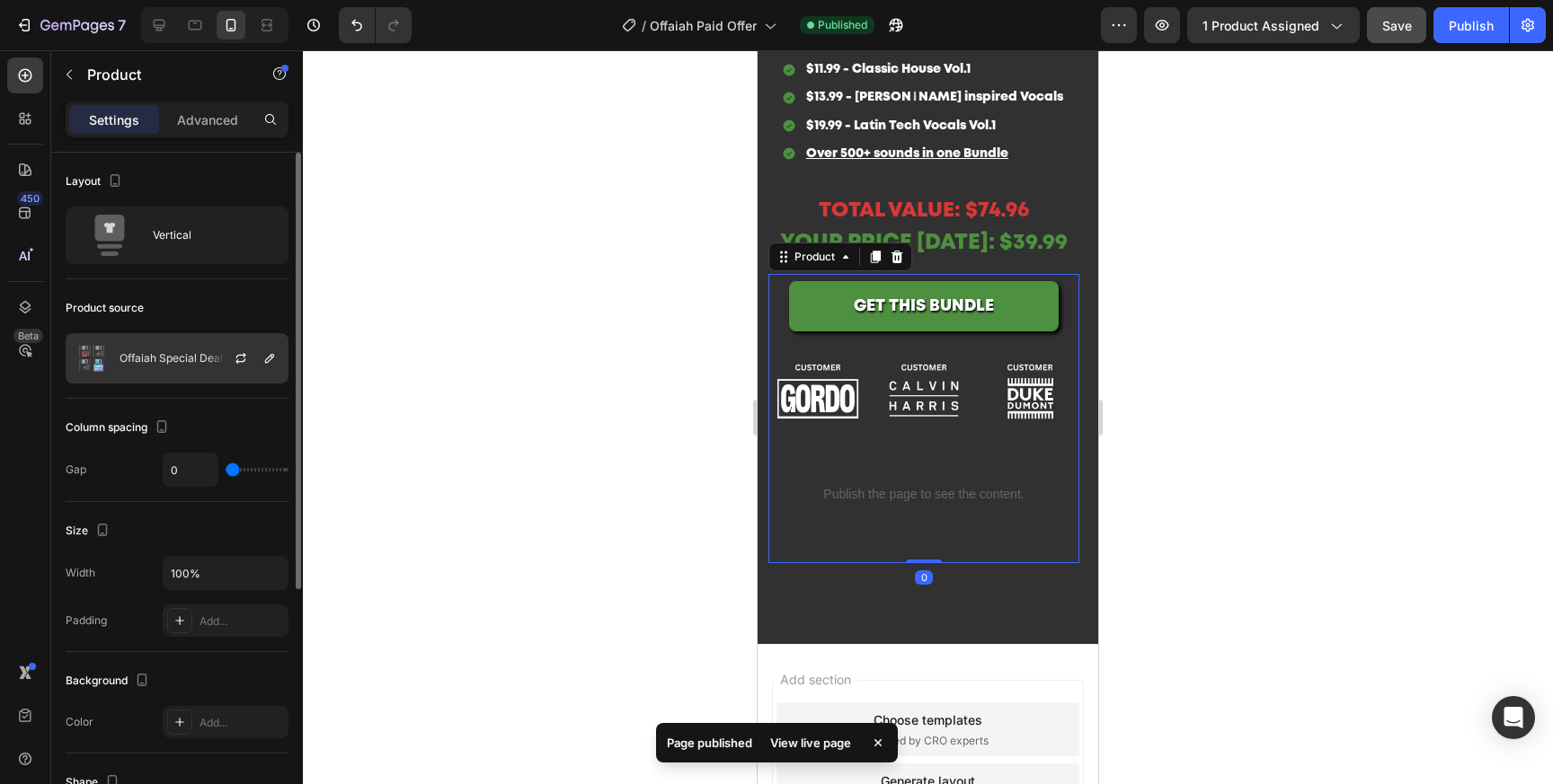
click at [180, 363] on p "Offaiah Special Deal" at bounding box center [171, 358] width 103 height 12
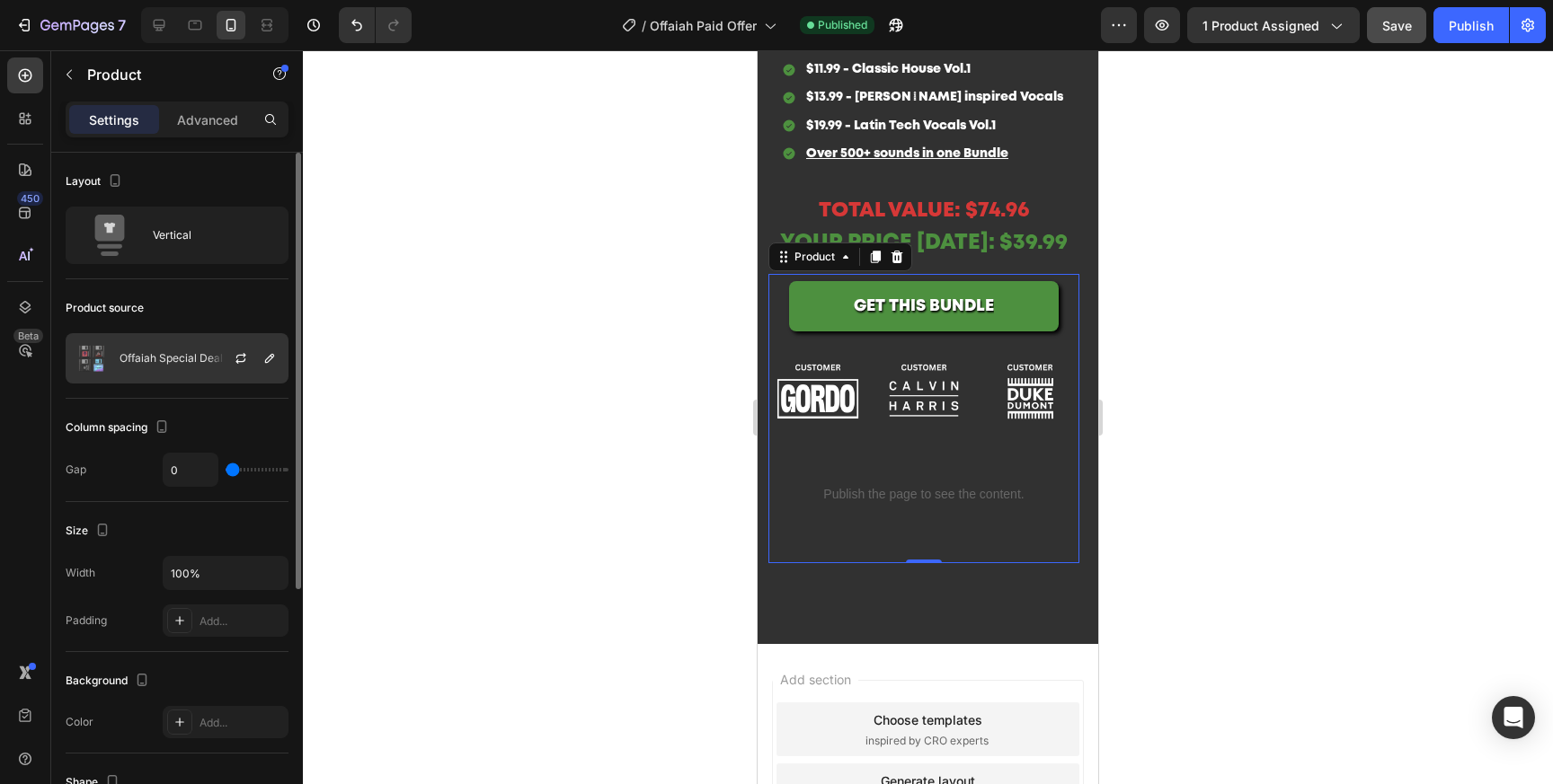
click at [180, 364] on p "Offaiah Special Deal" at bounding box center [171, 358] width 103 height 12
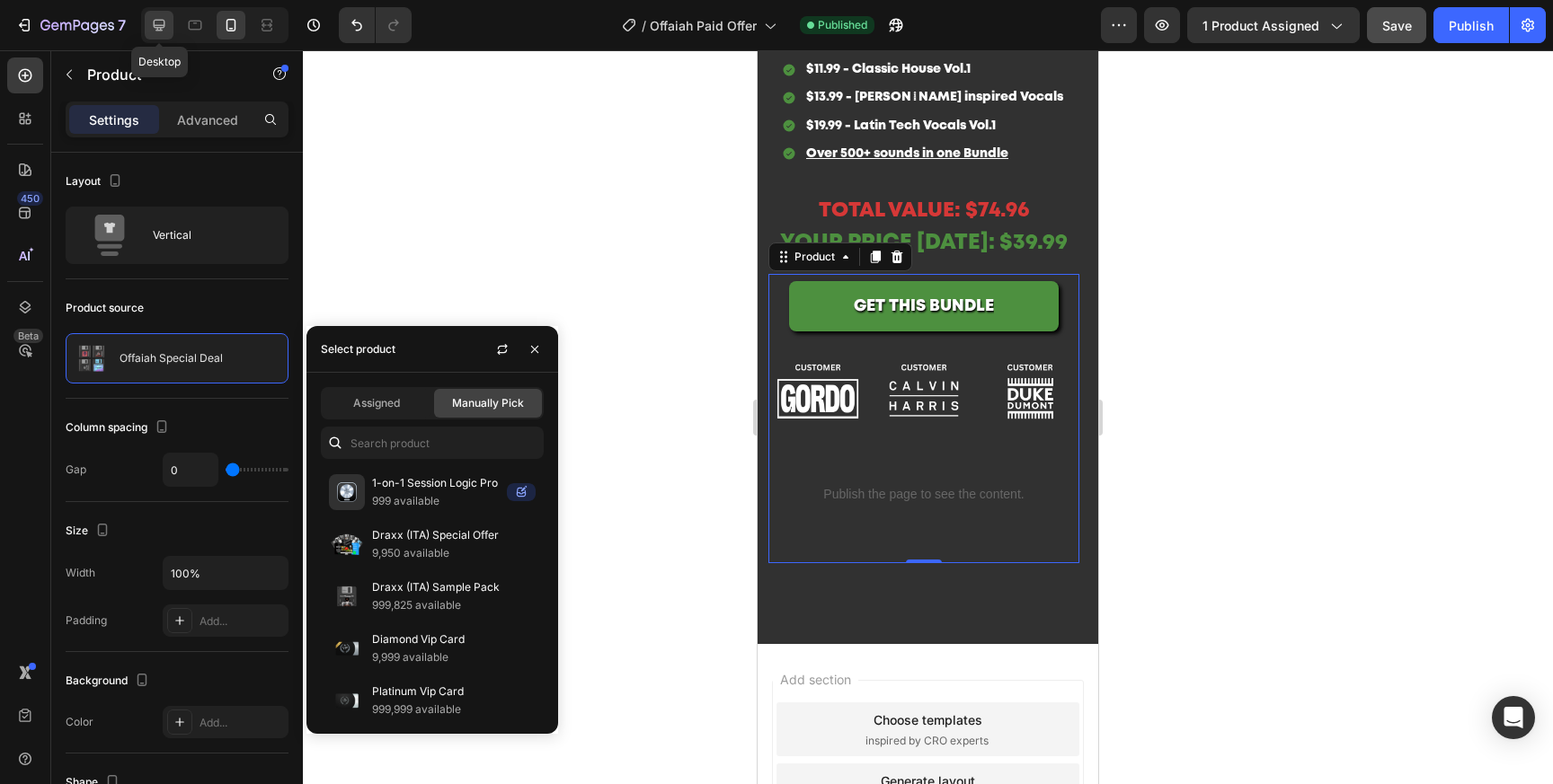
click at [162, 19] on icon at bounding box center [159, 25] width 18 height 18
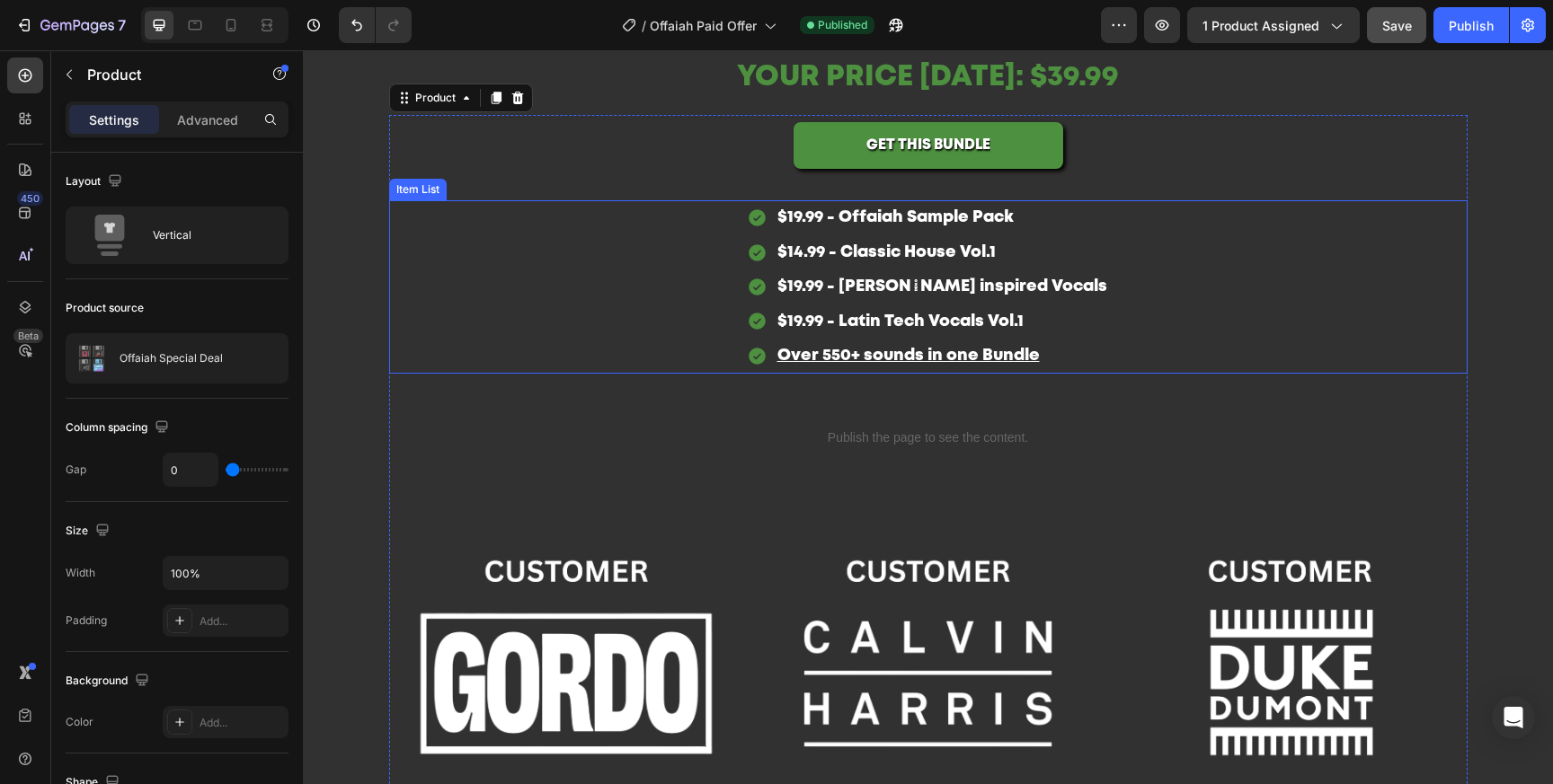
scroll to position [4010, 0]
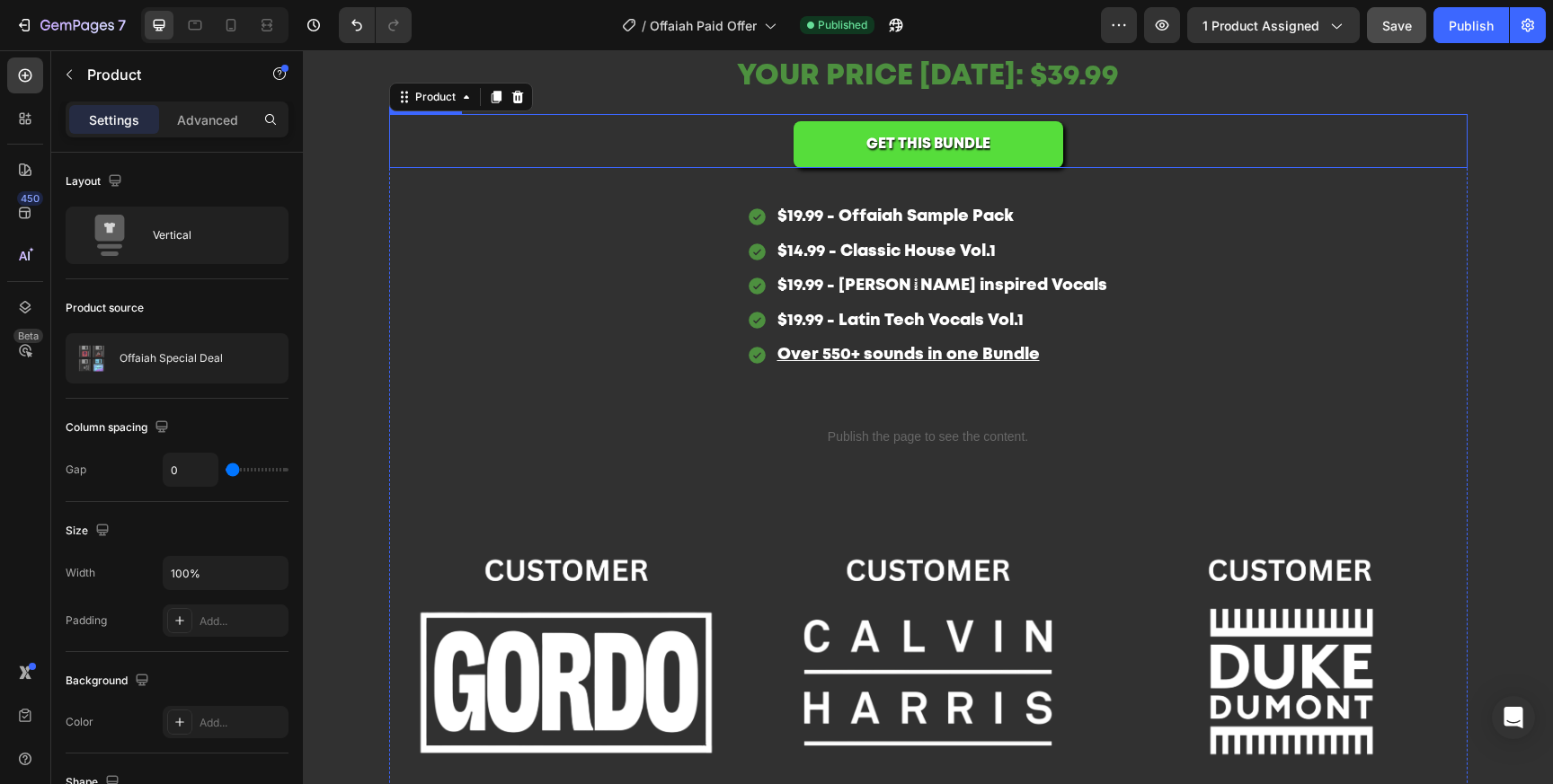
click at [1039, 149] on button "GET THIS BUNDLE" at bounding box center [928, 145] width 270 height 48
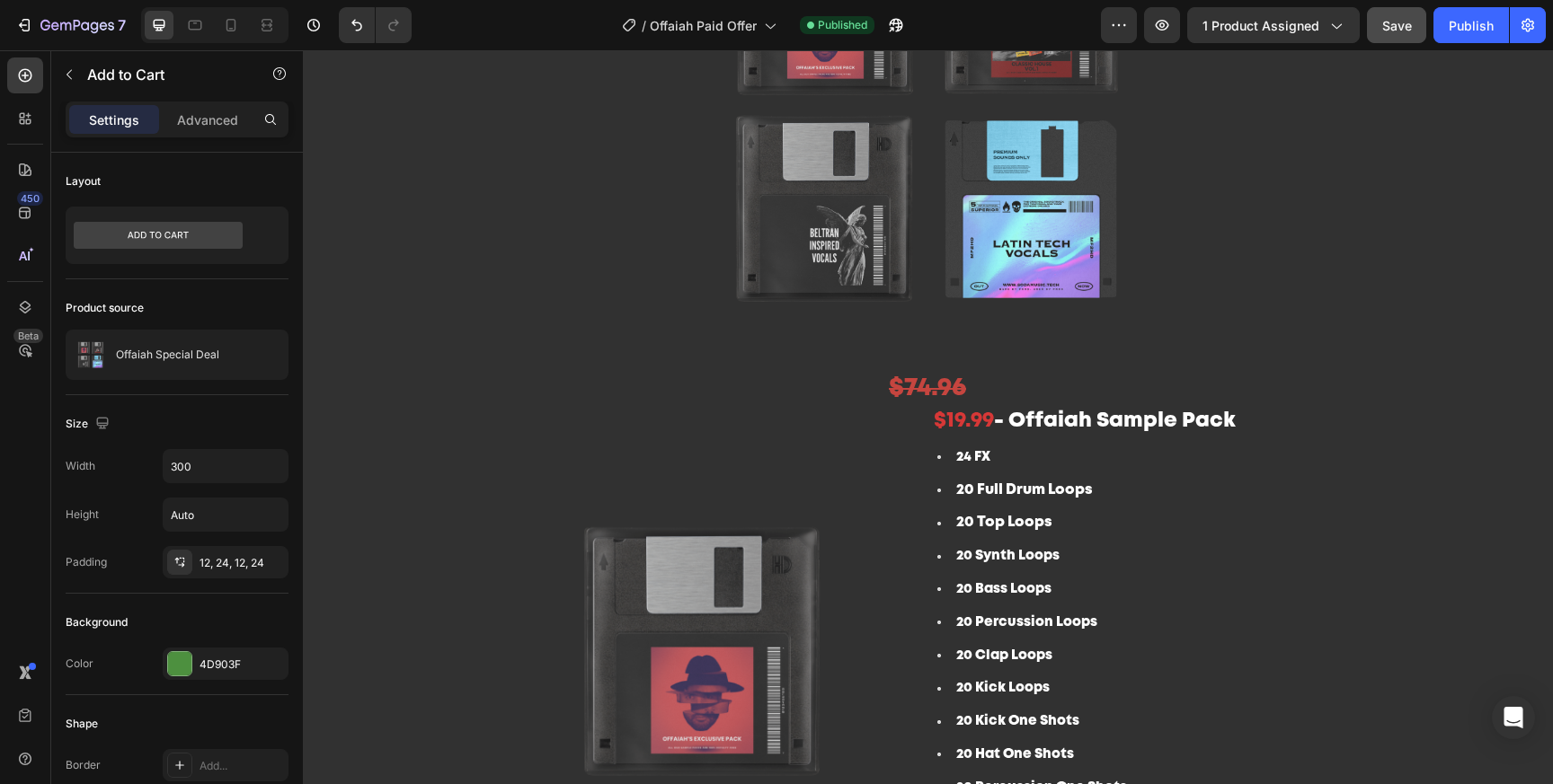
scroll to position [398, 0]
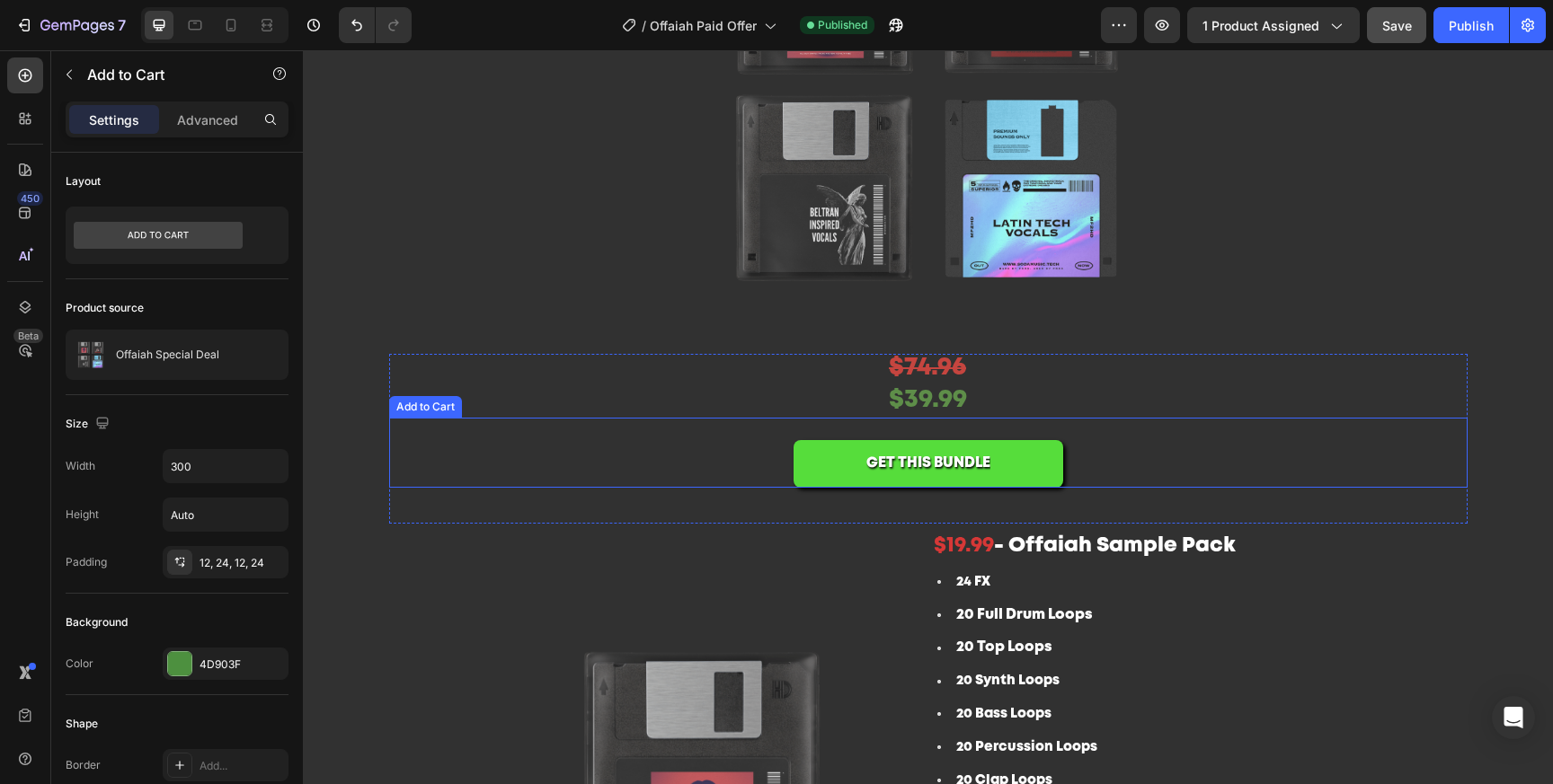
click at [1049, 469] on button "GET THIS BUNDLE" at bounding box center [928, 464] width 270 height 48
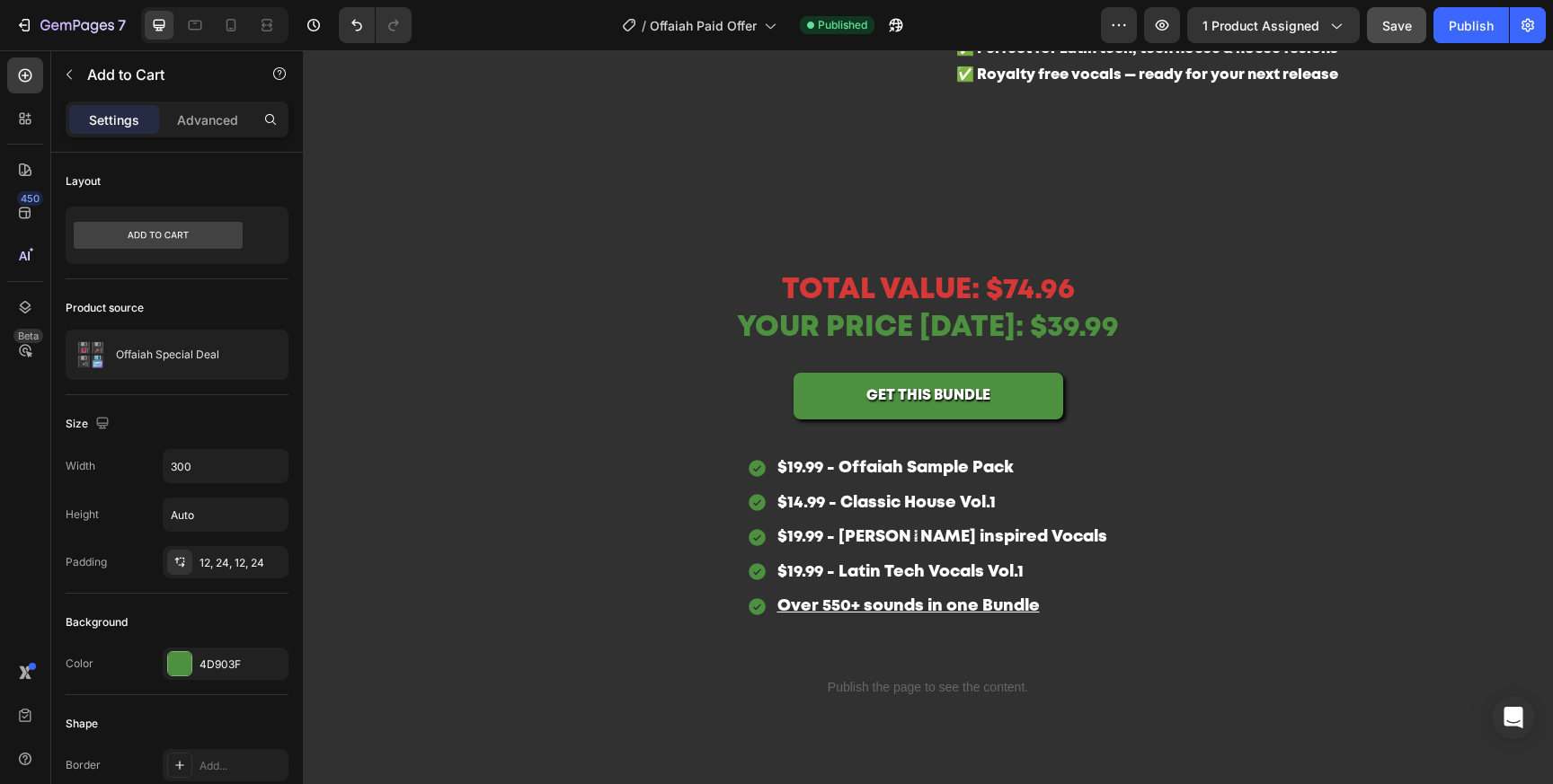
scroll to position [2535, 0]
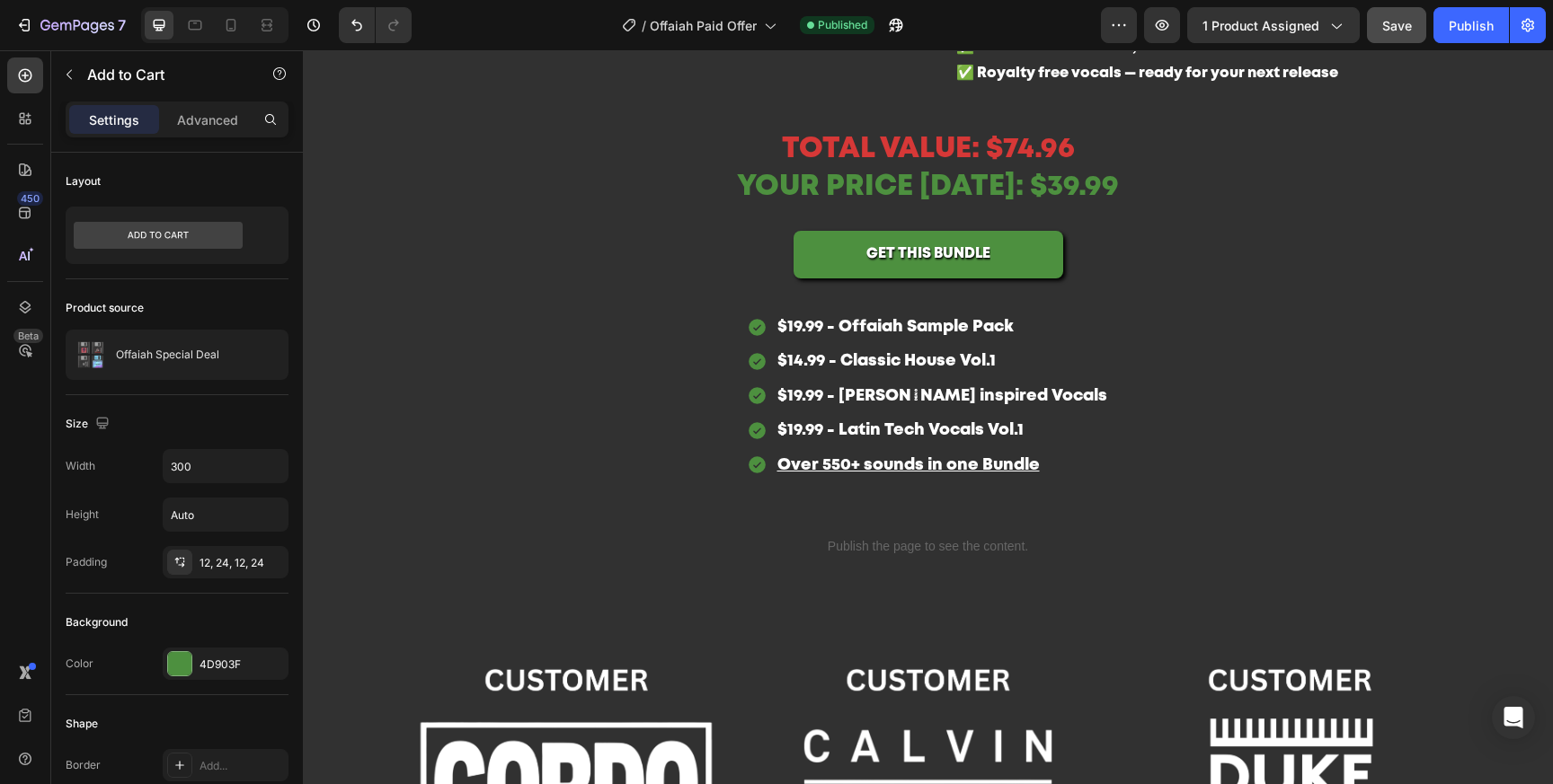
click at [1411, 30] on span "Save" at bounding box center [1397, 26] width 30 height 15
click at [1459, 29] on div "Publish" at bounding box center [1470, 26] width 45 height 19
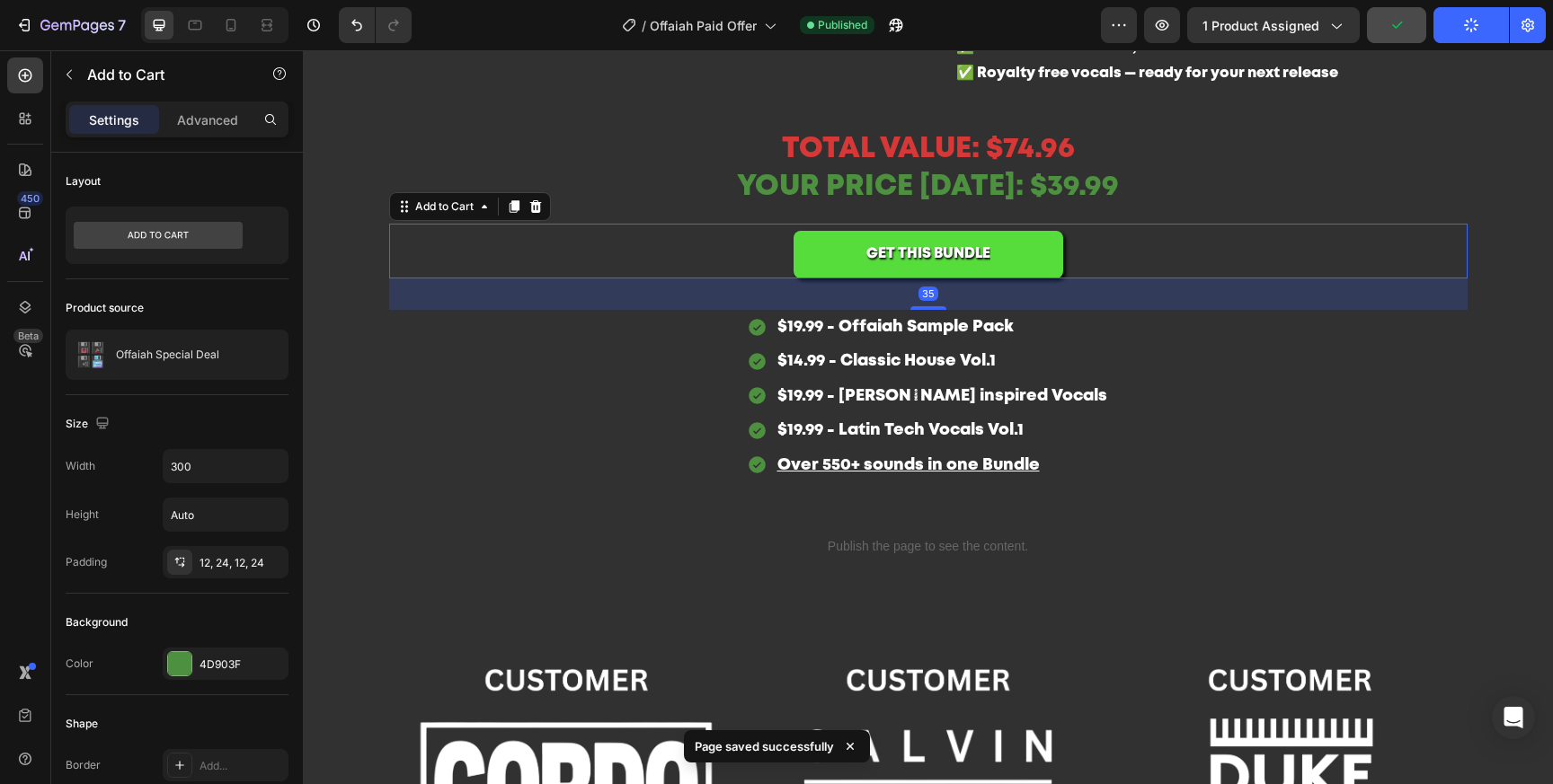
click at [1038, 278] on button "GET THIS BUNDLE" at bounding box center [928, 254] width 270 height 48
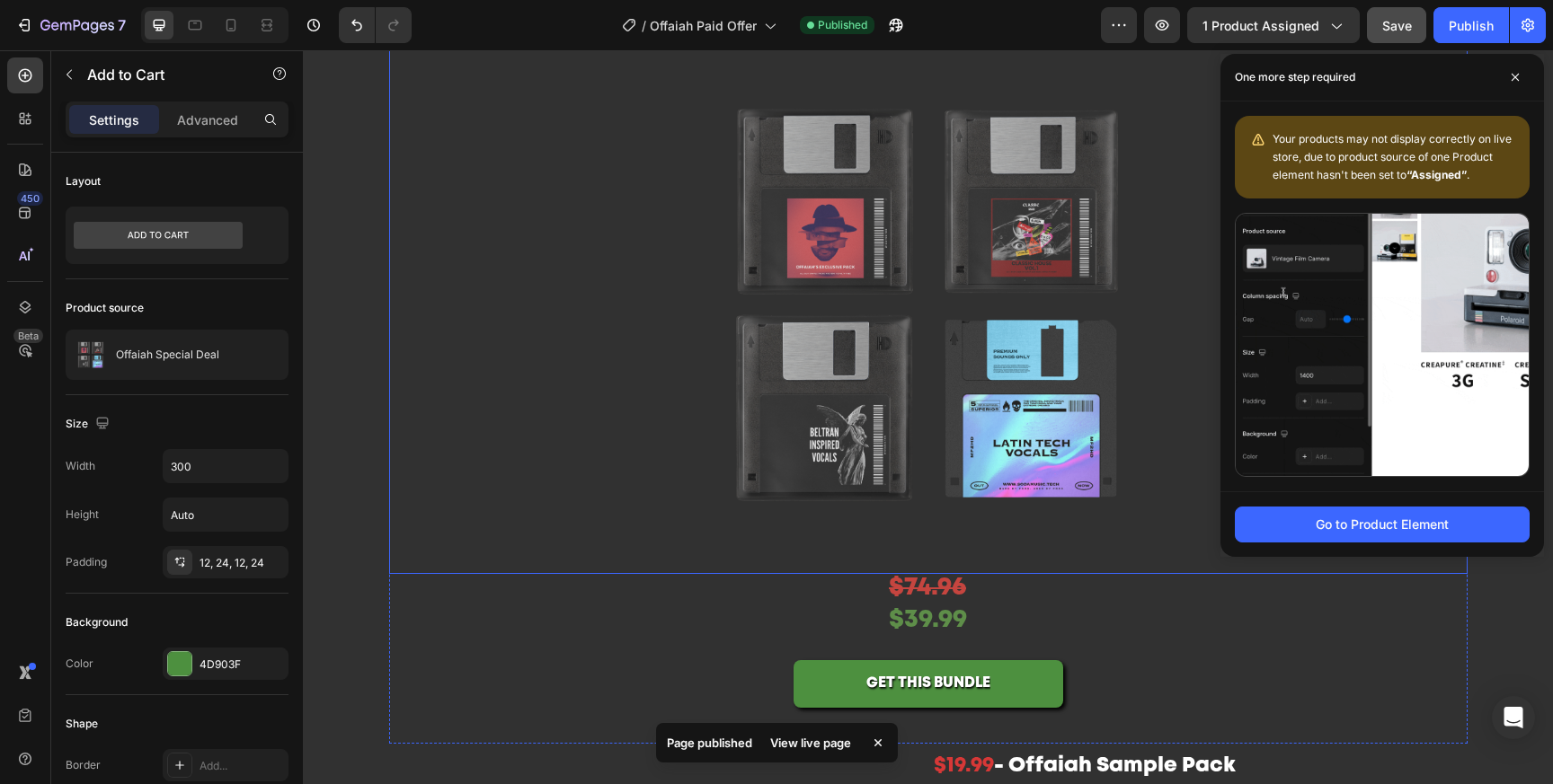
scroll to position [0, 0]
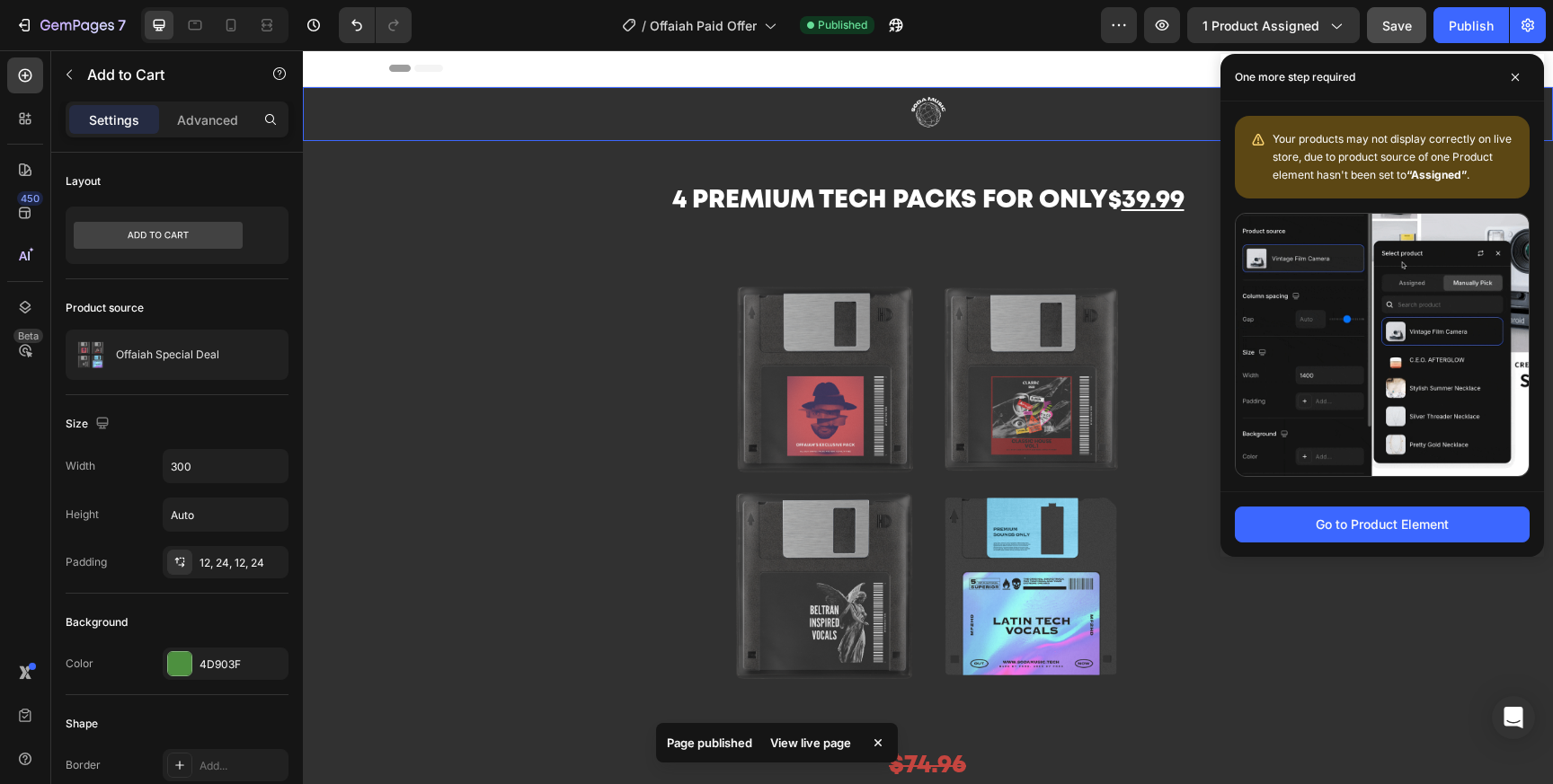
click at [922, 118] on img at bounding box center [928, 113] width 180 height 54
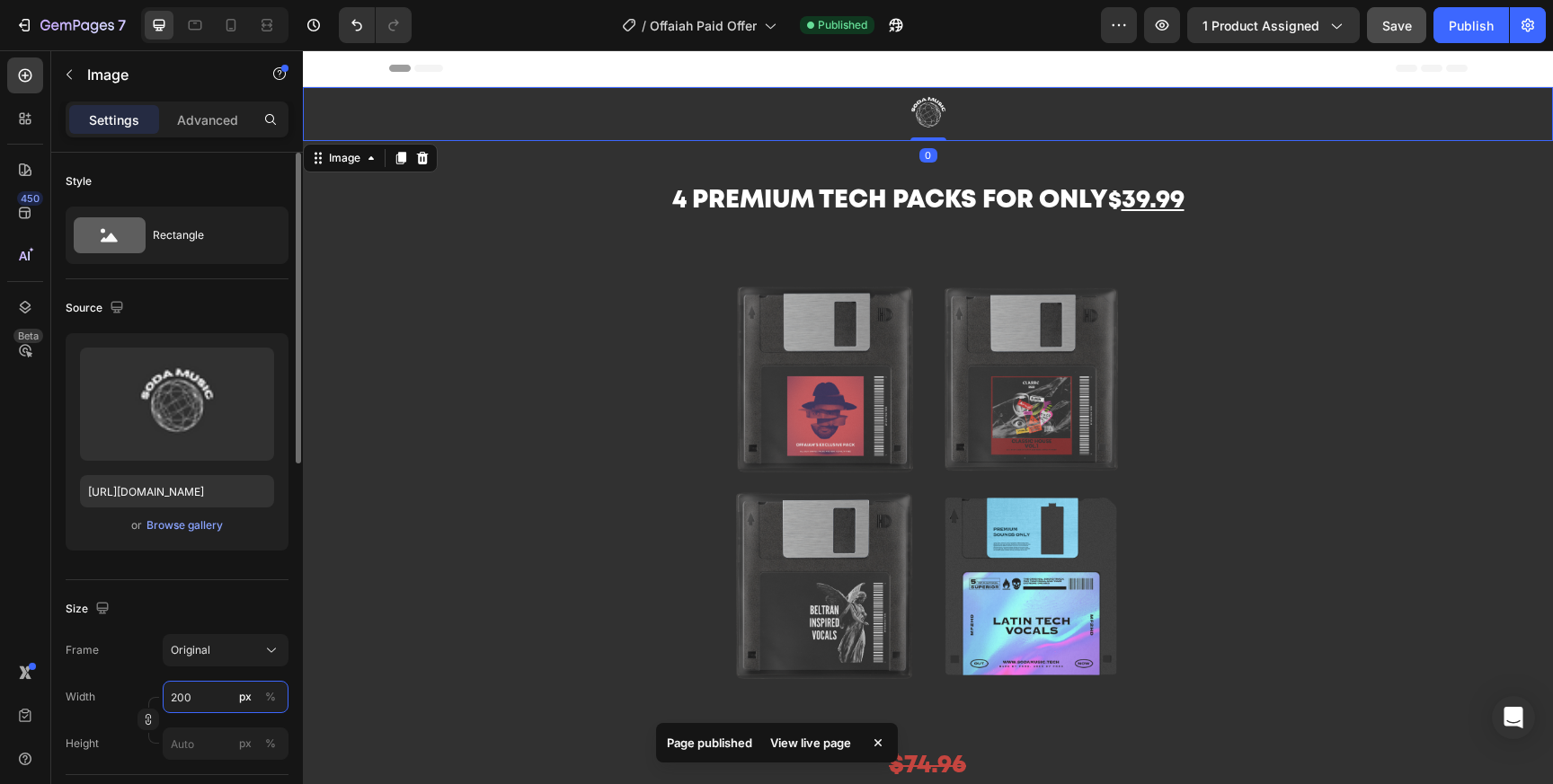
click at [194, 692] on input "200" at bounding box center [226, 697] width 126 height 32
type input "250"
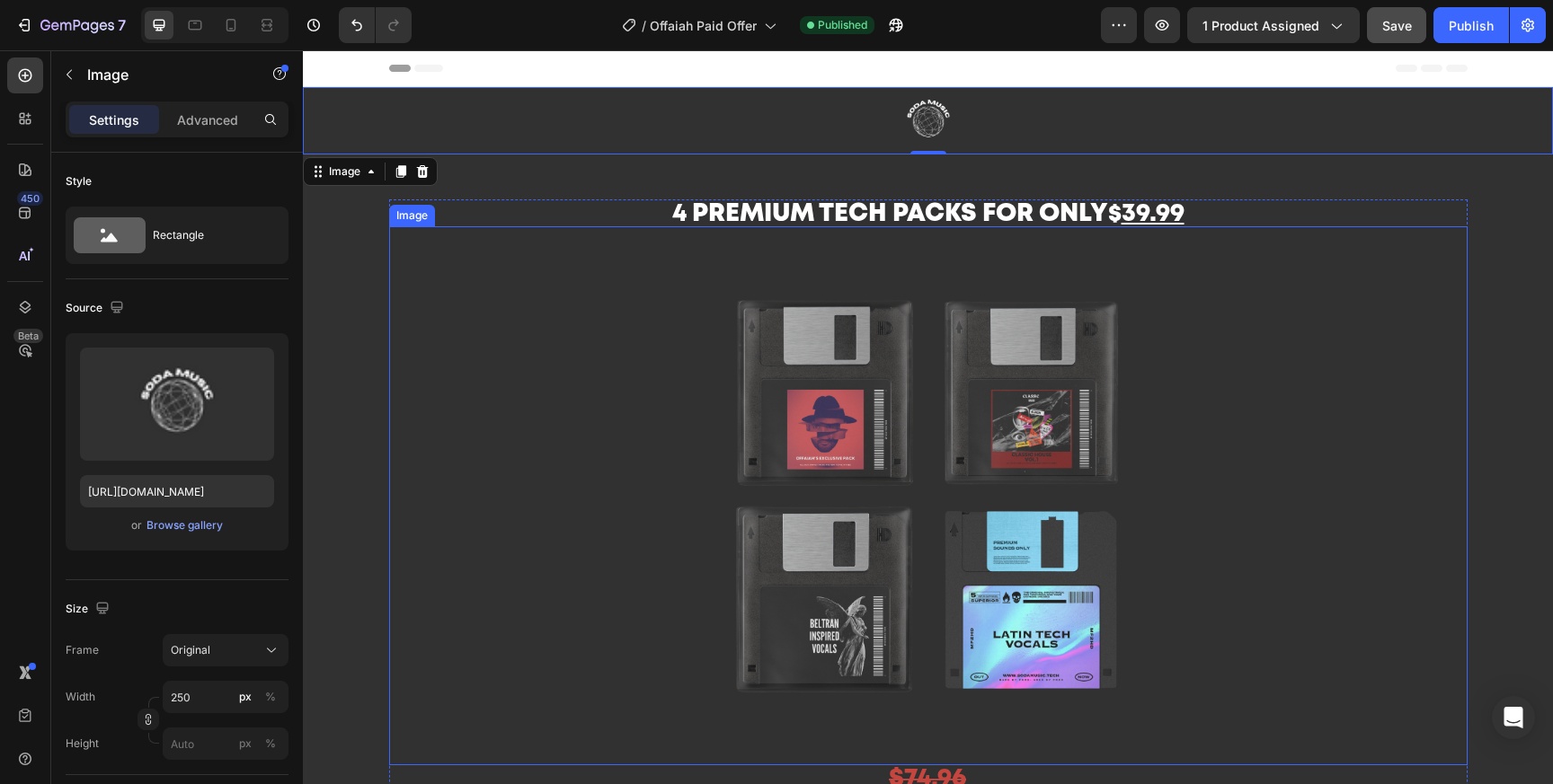
click at [1426, 428] on div at bounding box center [928, 496] width 1079 height 539
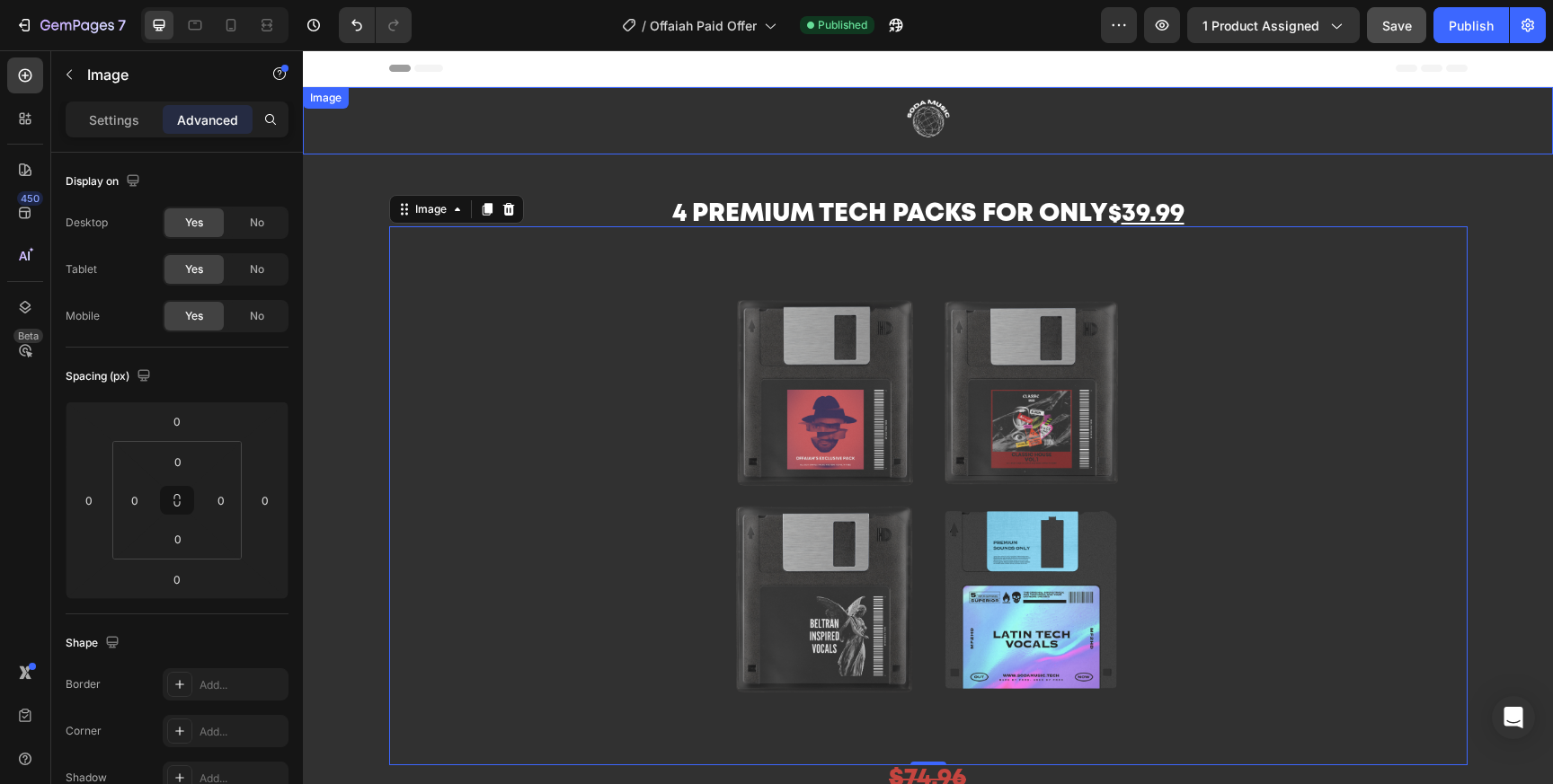
click at [1149, 134] on link at bounding box center [928, 120] width 1250 height 68
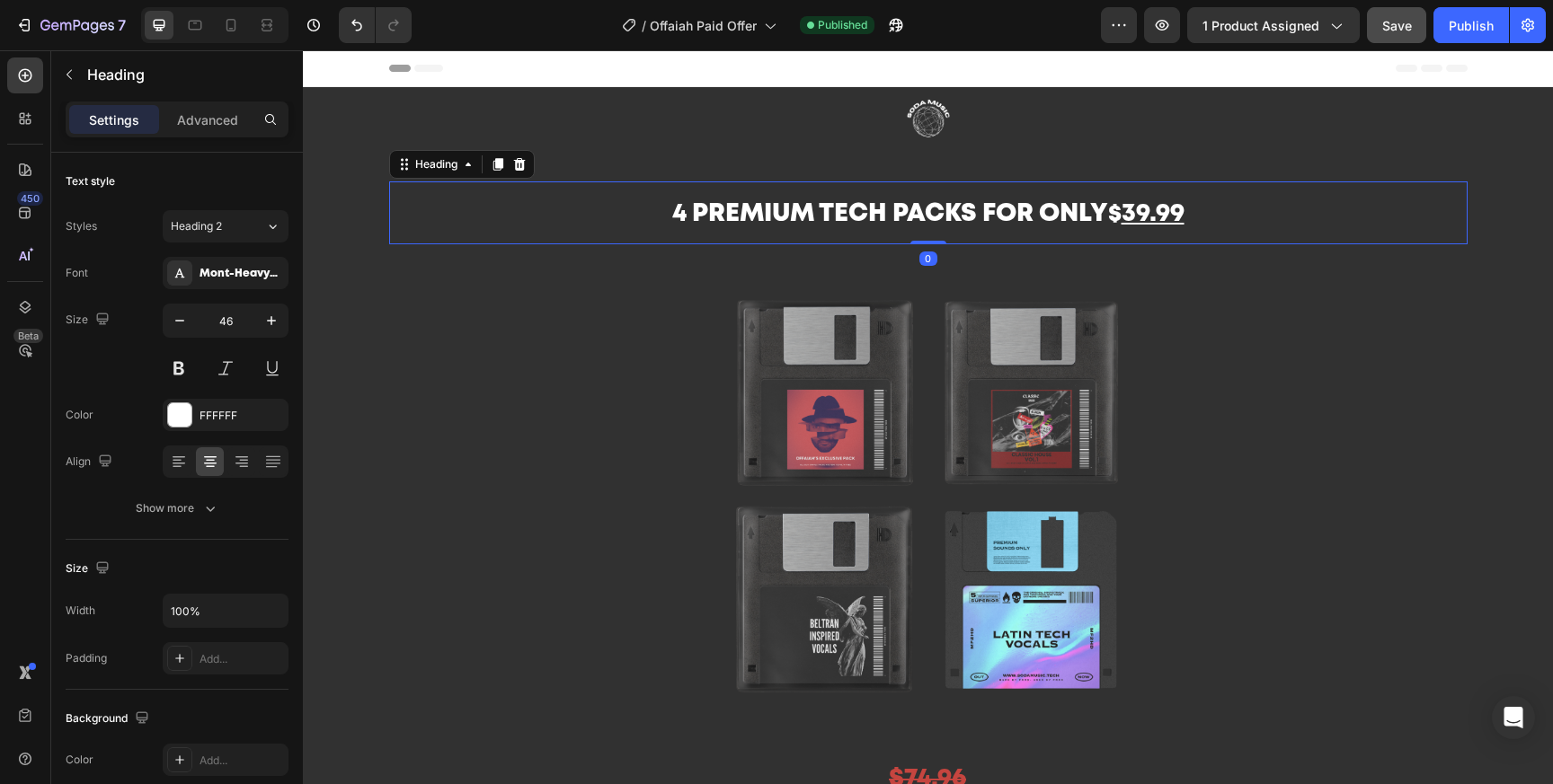
click at [947, 186] on h2 "4 Premium tech packs for only $ 39.99" at bounding box center [928, 213] width 1079 height 63
click at [214, 97] on div "Heading" at bounding box center [168, 74] width 233 height 47
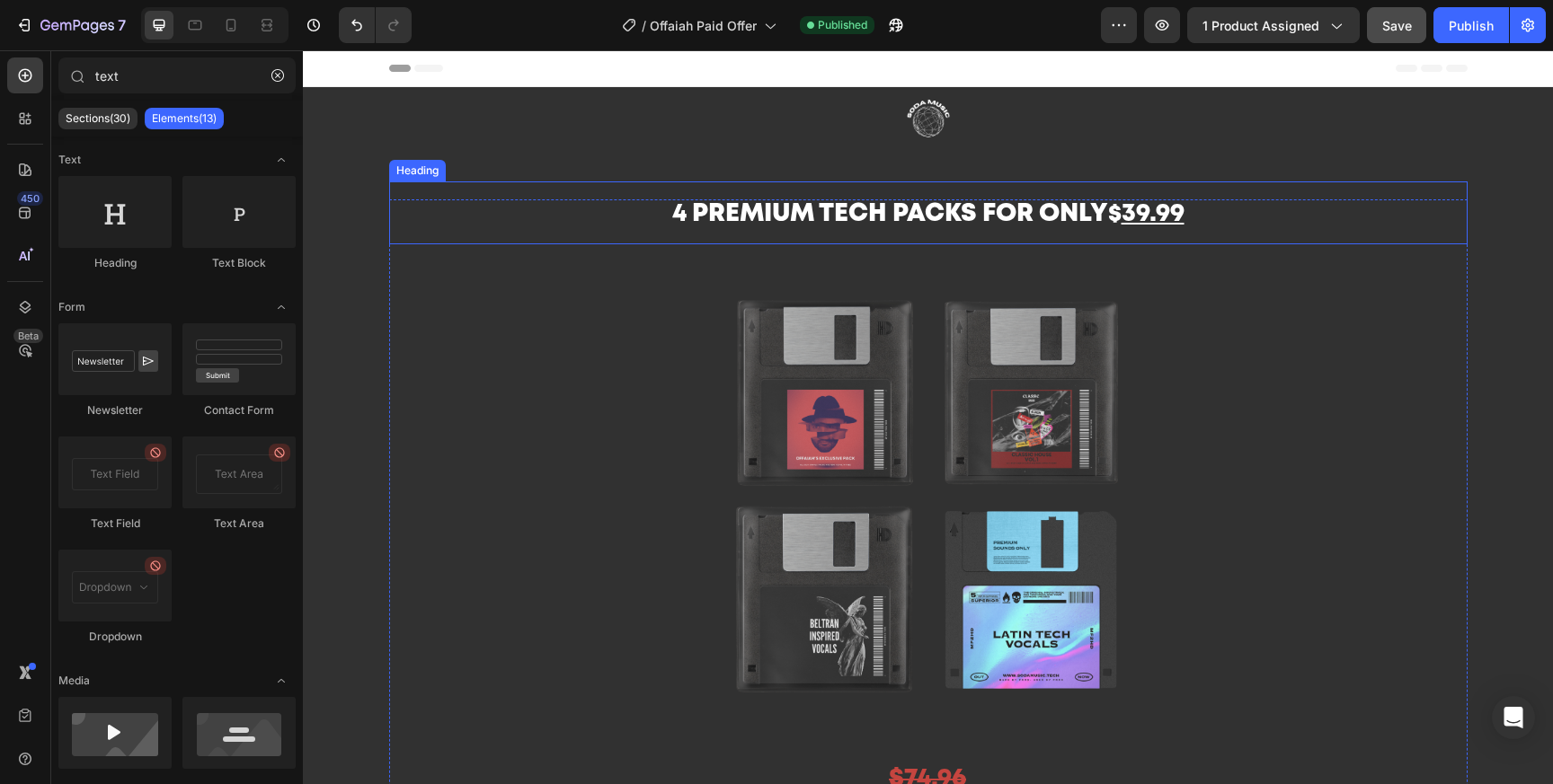
click at [893, 230] on img at bounding box center [928, 496] width 539 height 539
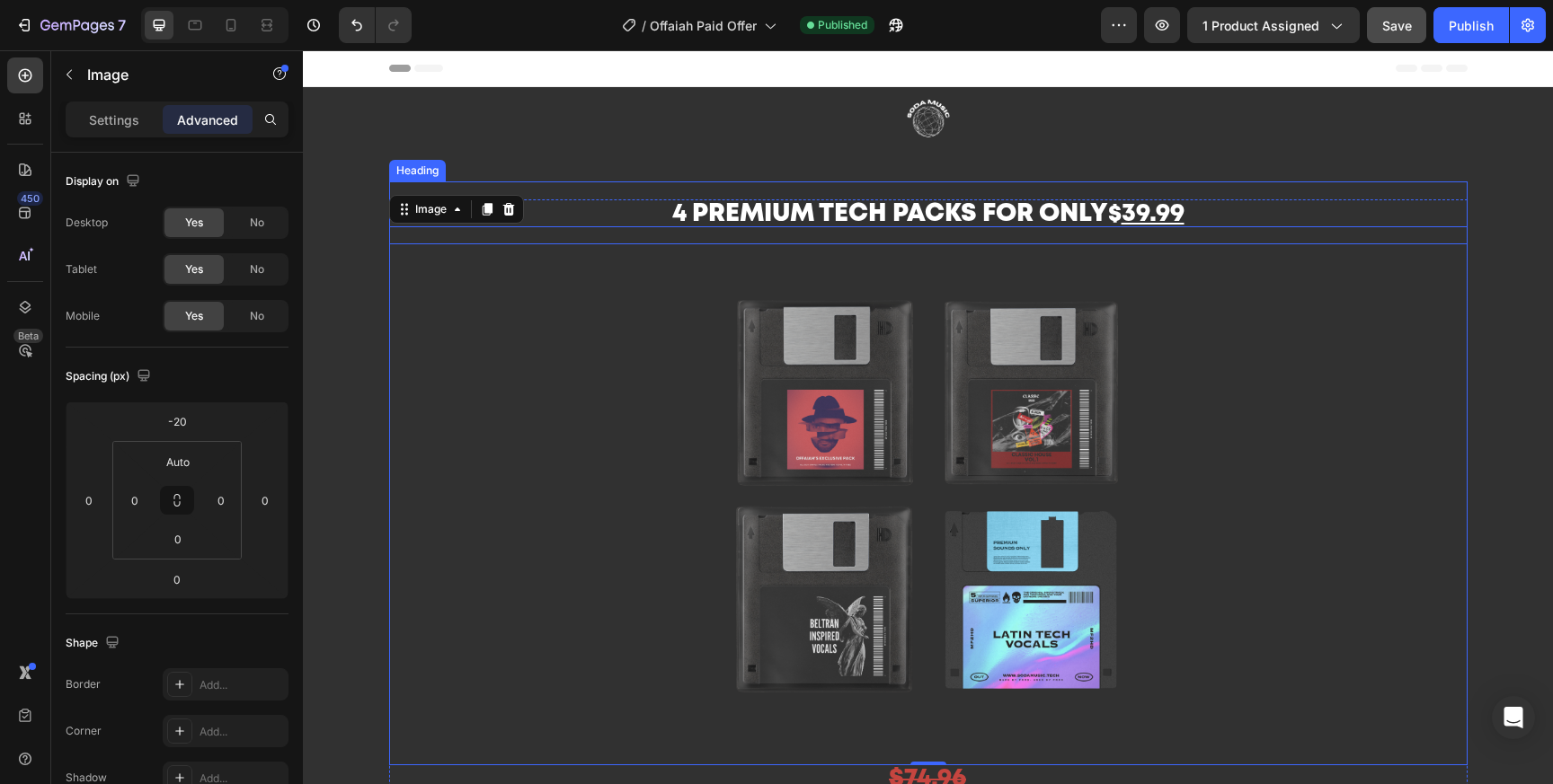
click at [879, 208] on span "4 Premium tech packs for only" at bounding box center [889, 214] width 435 height 23
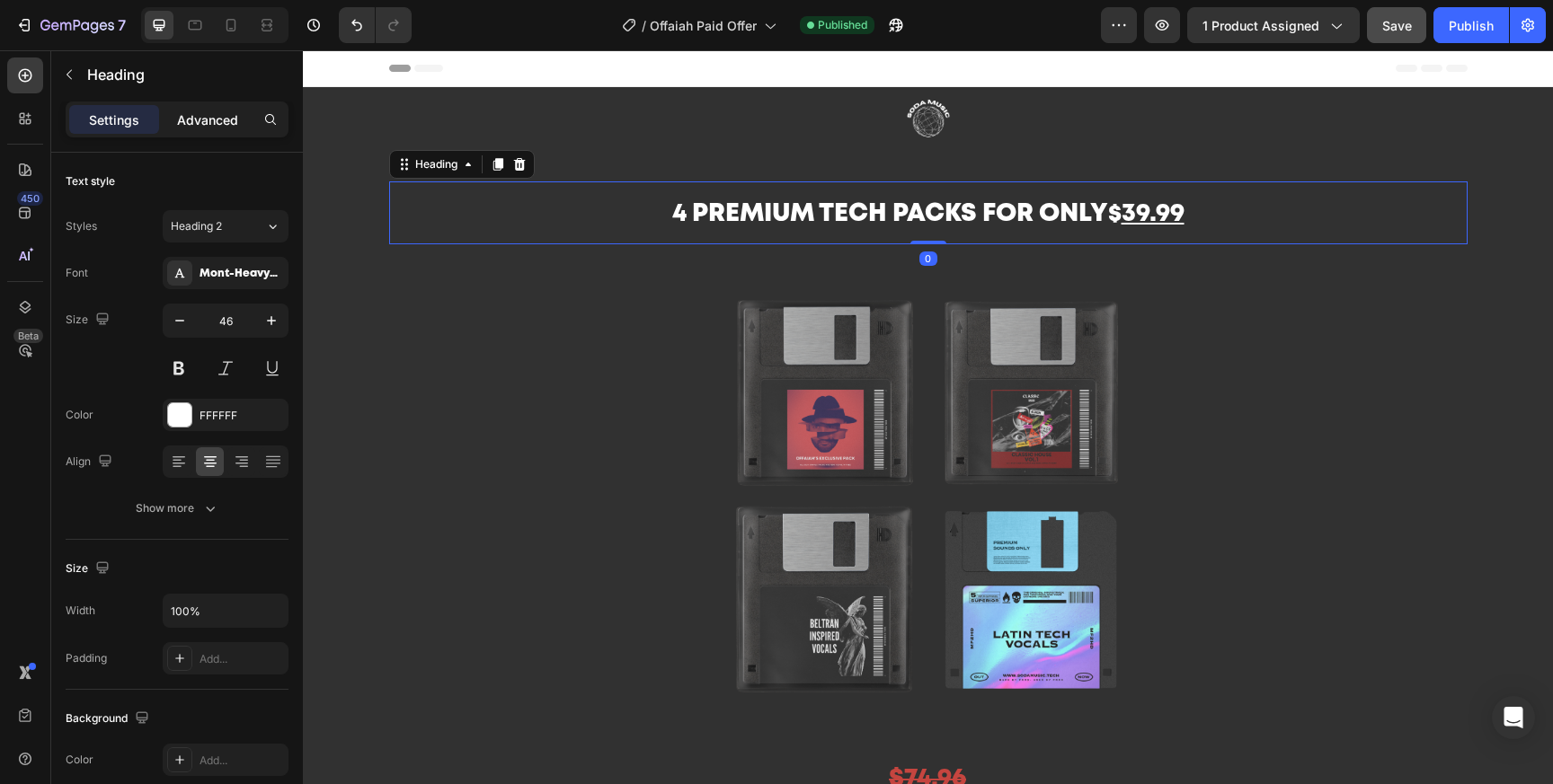
click at [223, 106] on div "Advanced" at bounding box center [208, 119] width 90 height 29
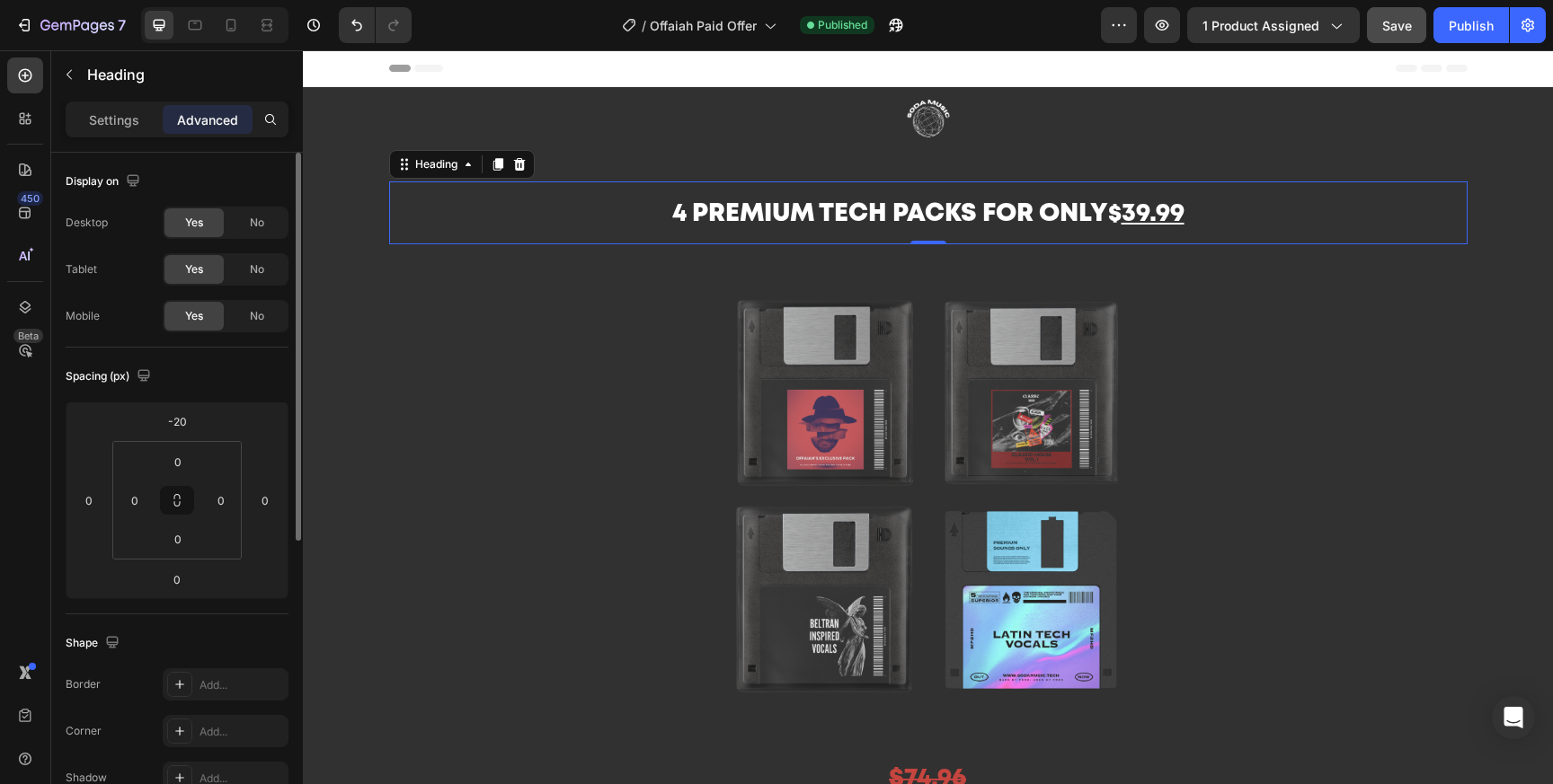
click at [188, 441] on div "0 0 0 0" at bounding box center [177, 500] width 130 height 118
click at [188, 419] on input "-20" at bounding box center [177, 421] width 36 height 27
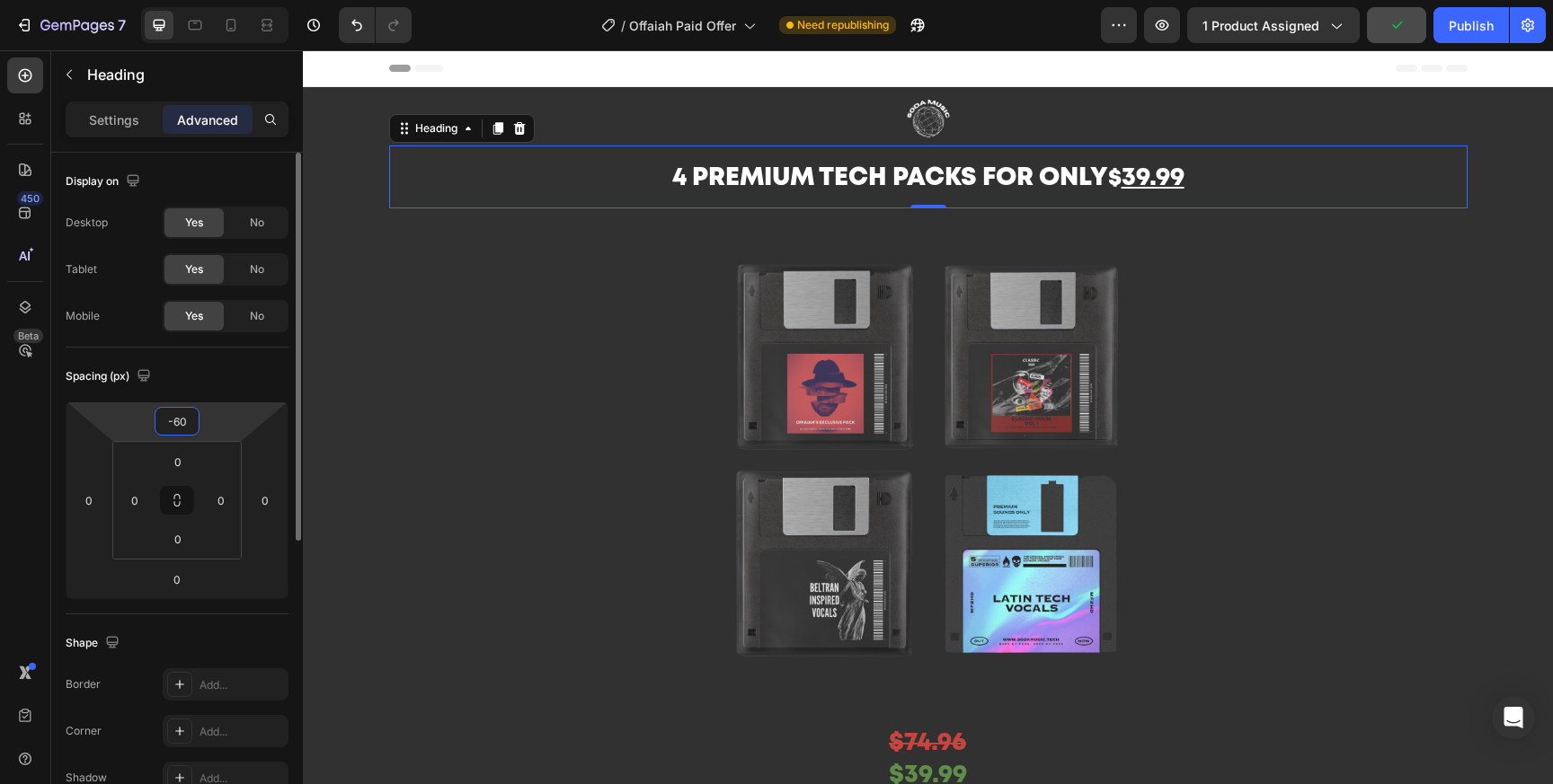
type input "-6"
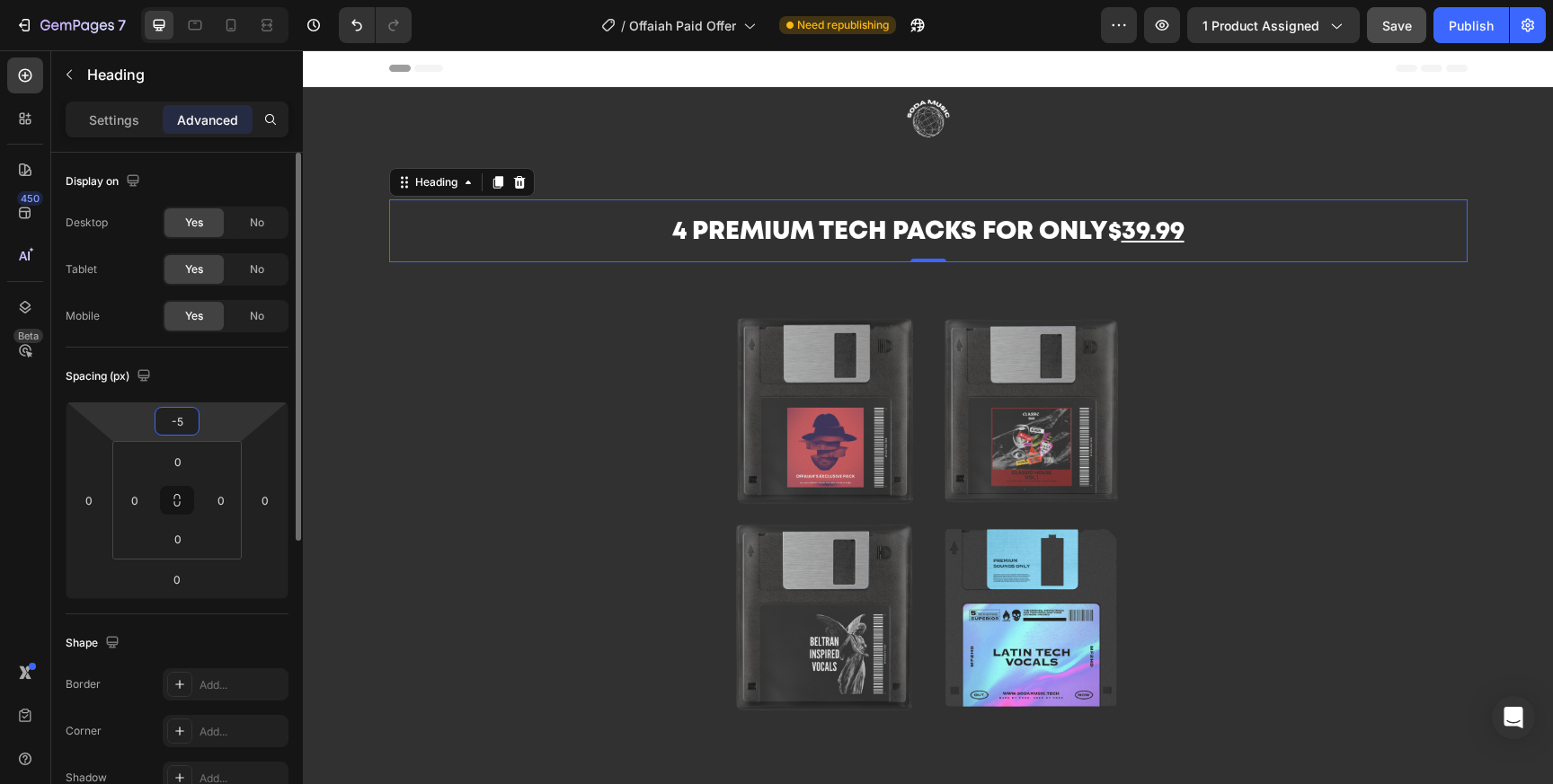
type input "-50"
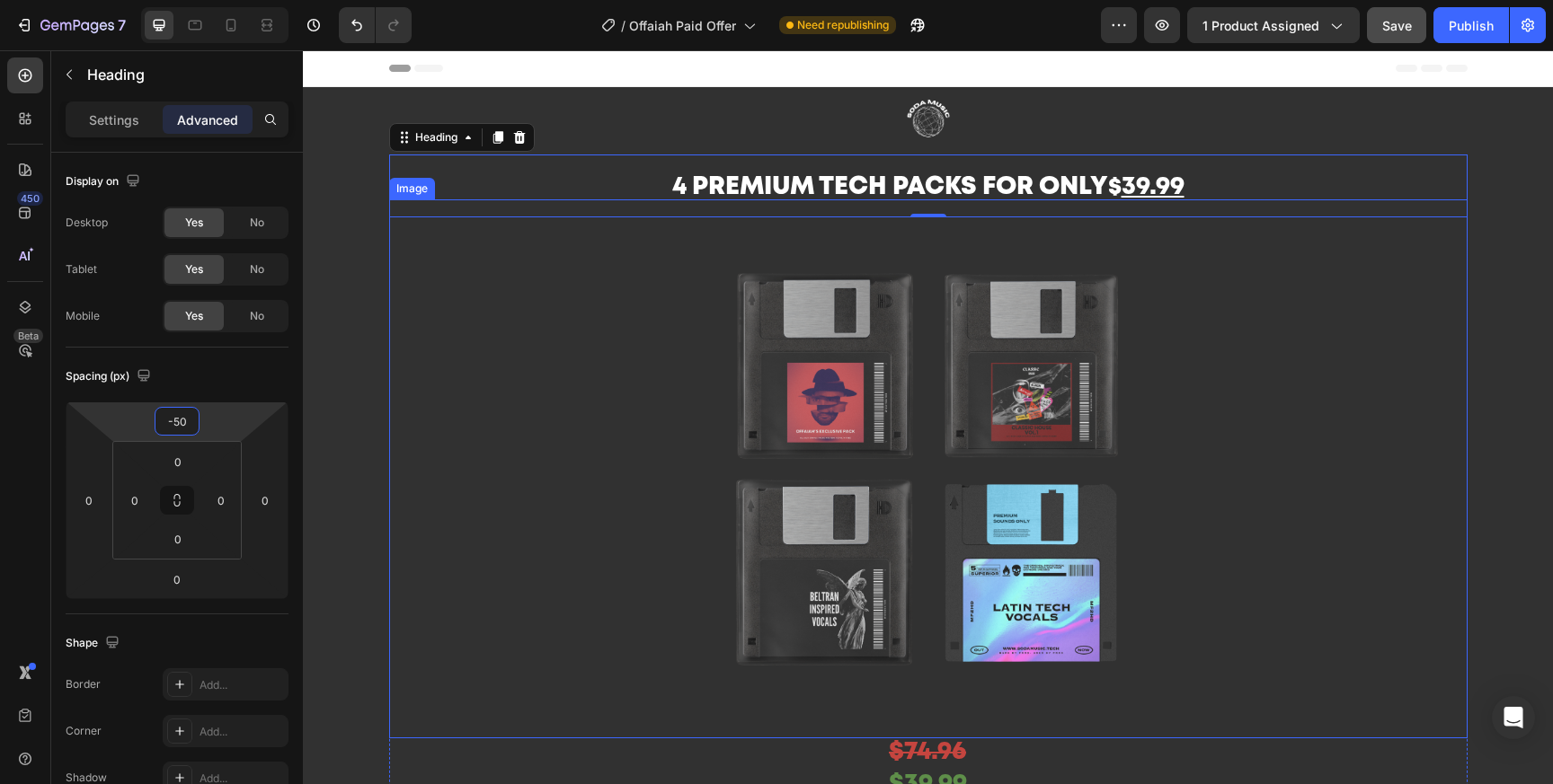
click at [1468, 302] on div "4 Premium tech packs for only $ 39.99 Heading 0 Image $74.96 Text Block $39.99 …" at bounding box center [928, 553] width 1250 height 709
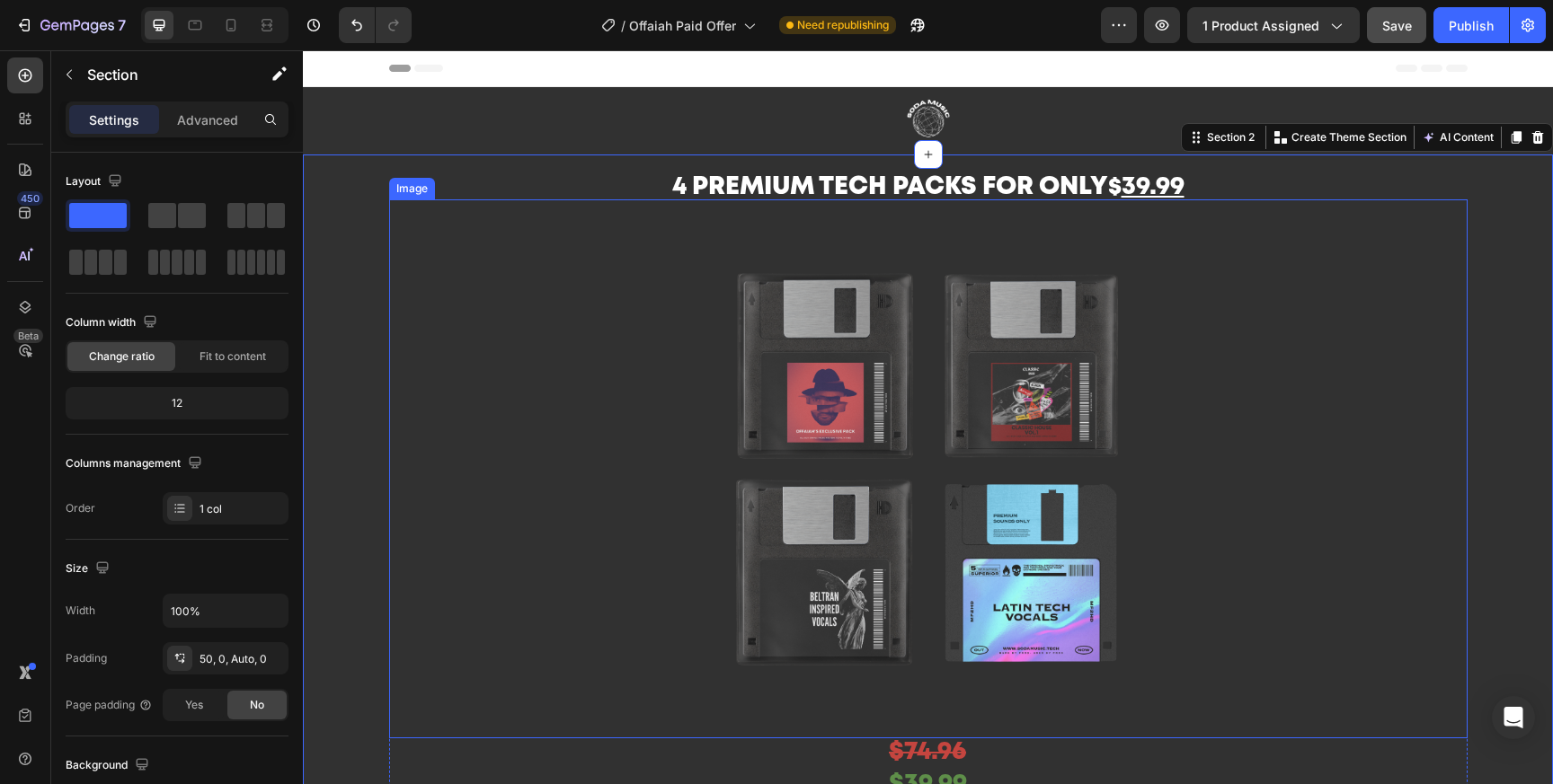
click at [1372, 301] on div at bounding box center [928, 469] width 1079 height 539
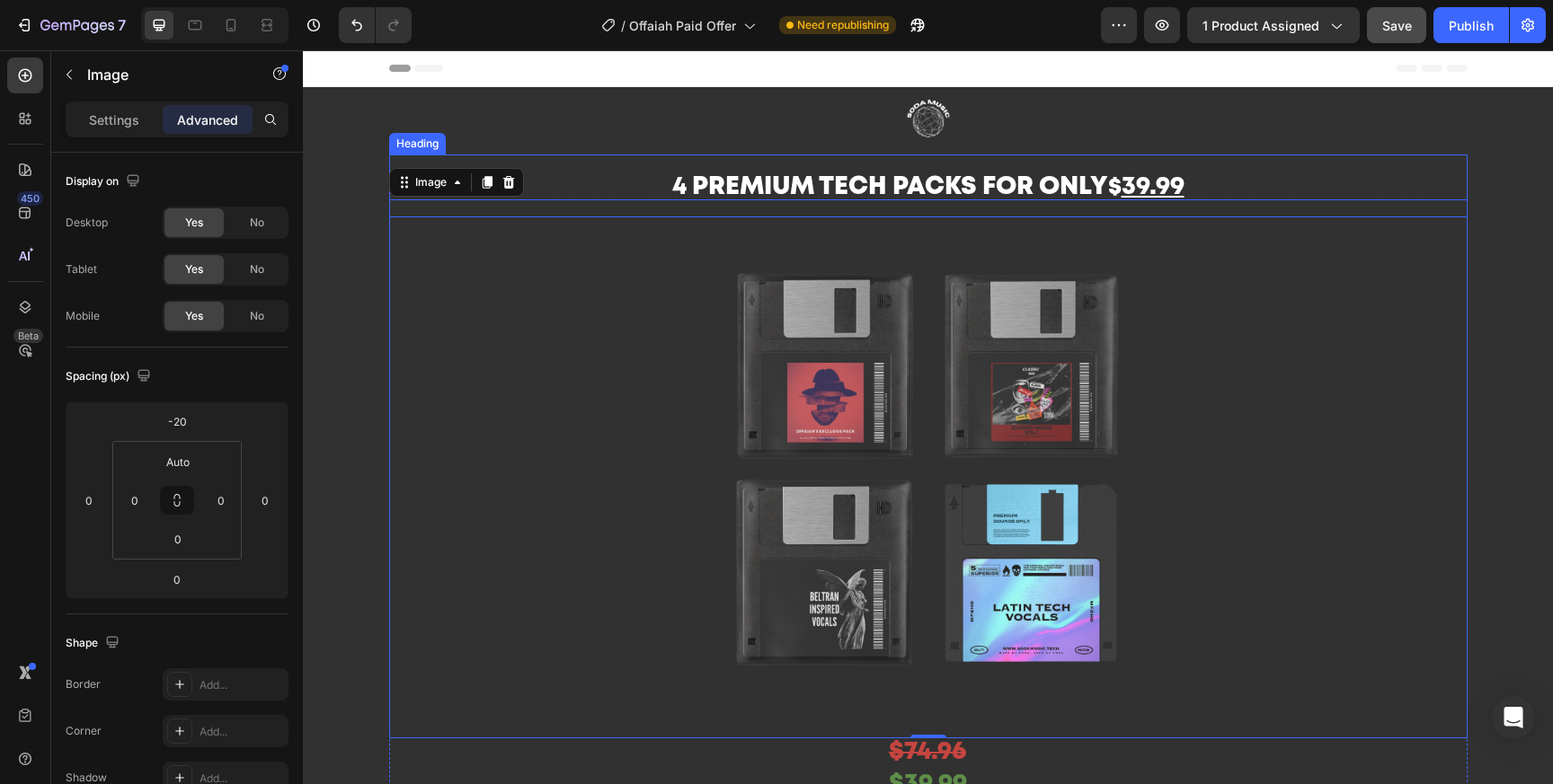
click at [1097, 174] on h2 "4 Premium tech packs for only $ 39.99" at bounding box center [928, 186] width 1079 height 63
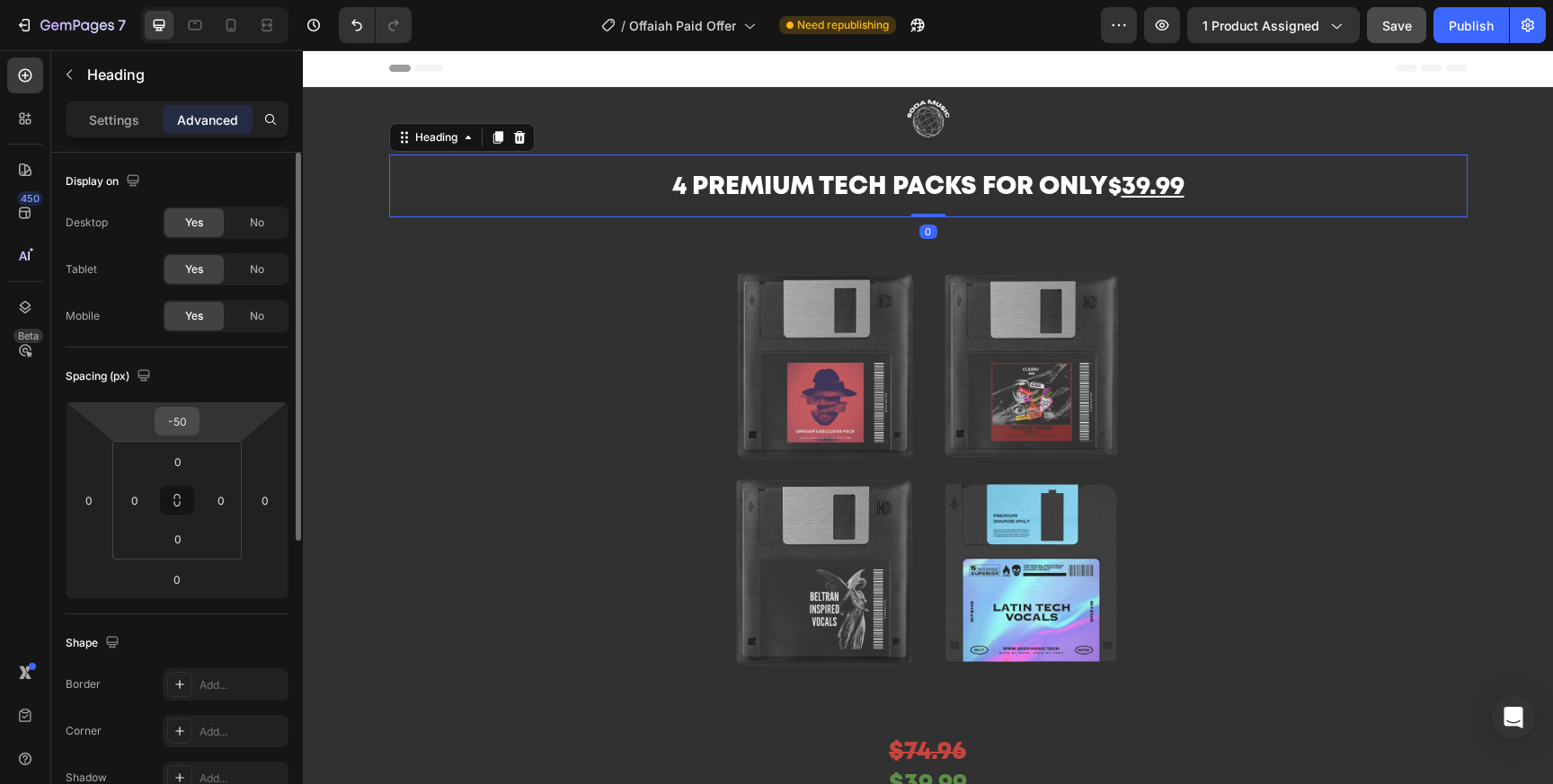
click at [186, 420] on input "-50" at bounding box center [177, 421] width 36 height 27
type input "-5"
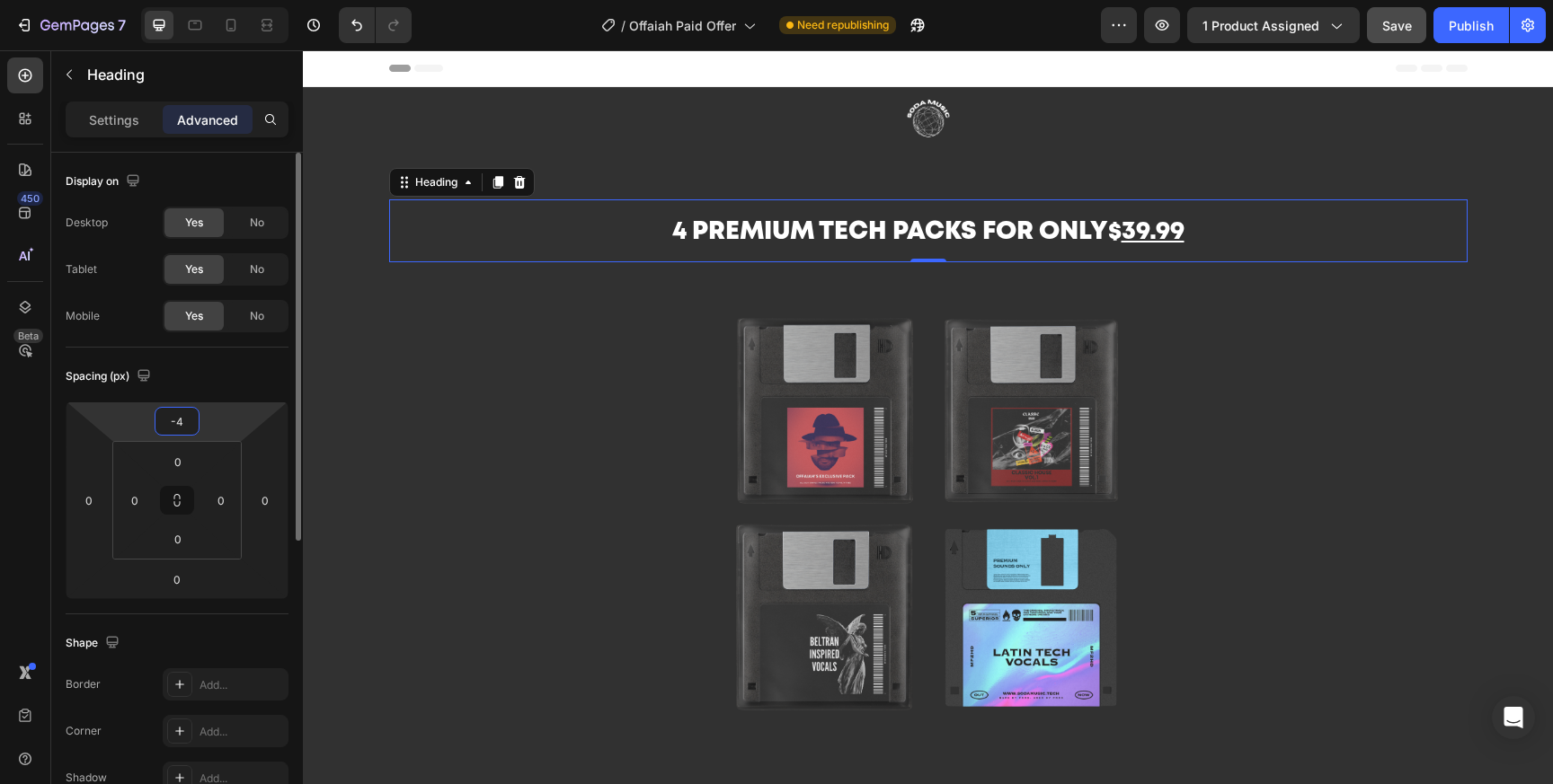
type input "-40"
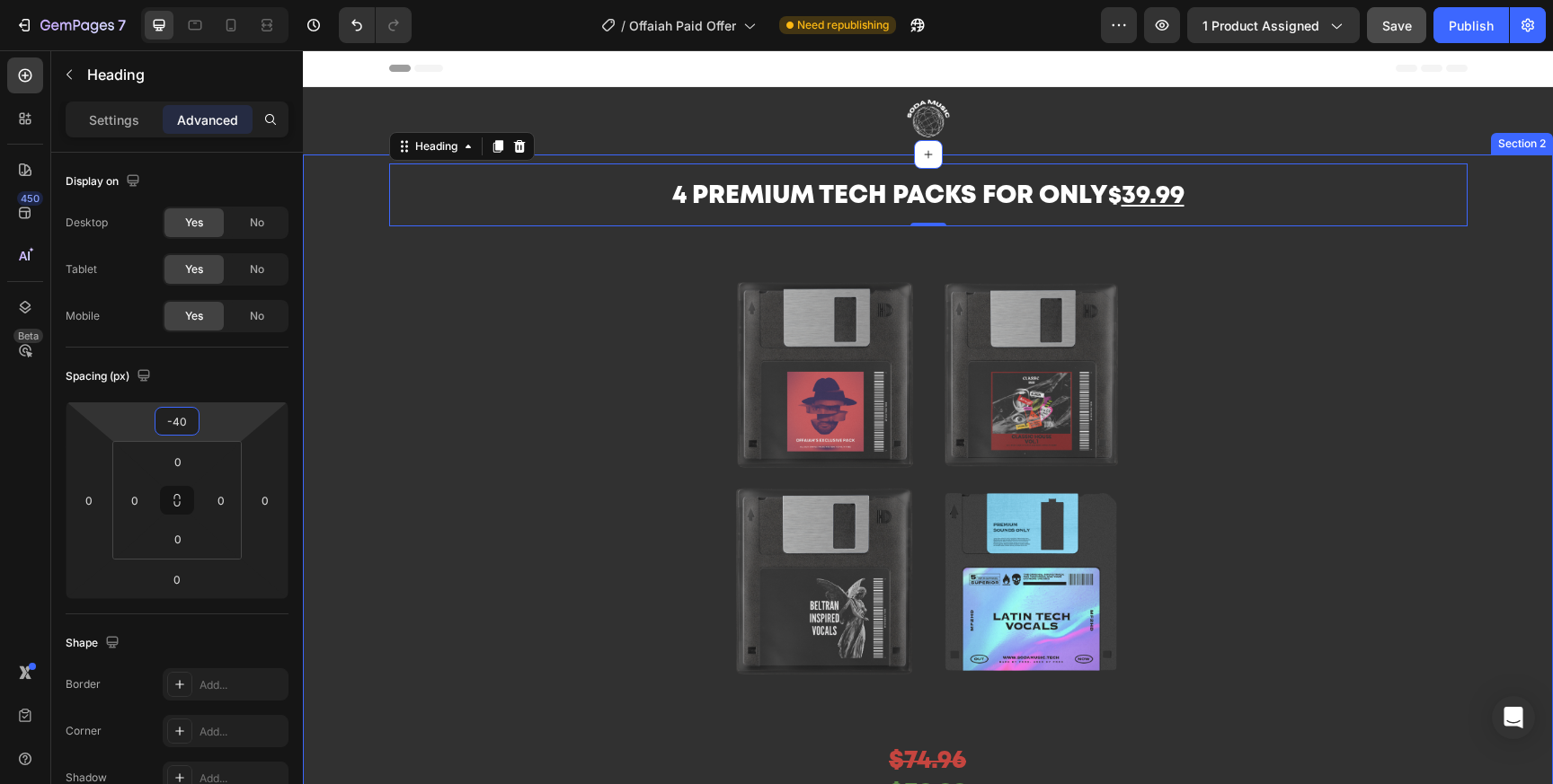
click at [1534, 464] on div "4 Premium tech packs for only $ 39.99 Heading 0 Image $74.96 Text Block $39.99 …" at bounding box center [928, 558] width 1250 height 718
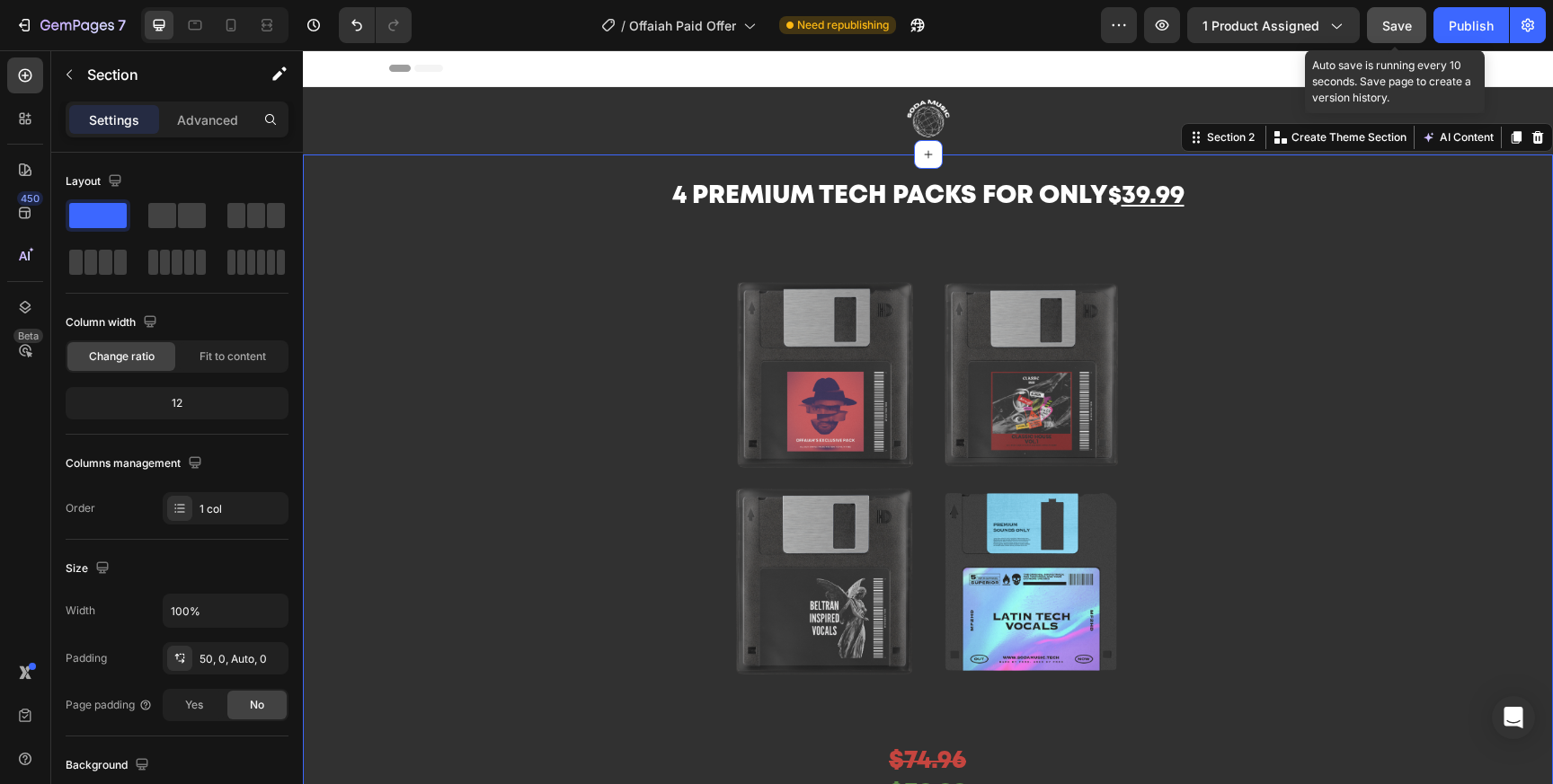
click at [1407, 18] on span "Save" at bounding box center [1397, 26] width 30 height 15
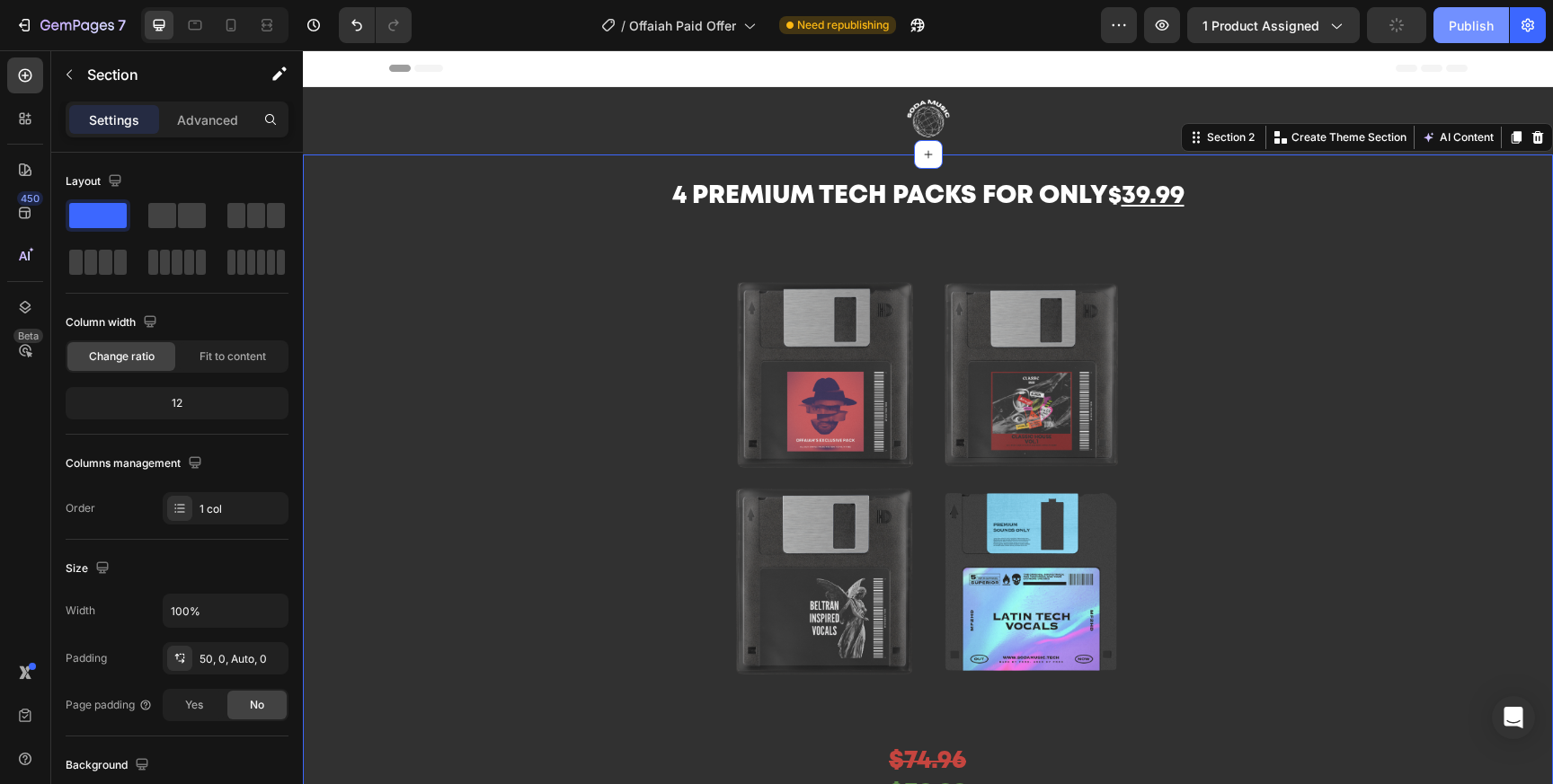
click at [1477, 18] on div "Publish" at bounding box center [1470, 26] width 45 height 19
click at [240, 27] on div at bounding box center [231, 25] width 29 height 29
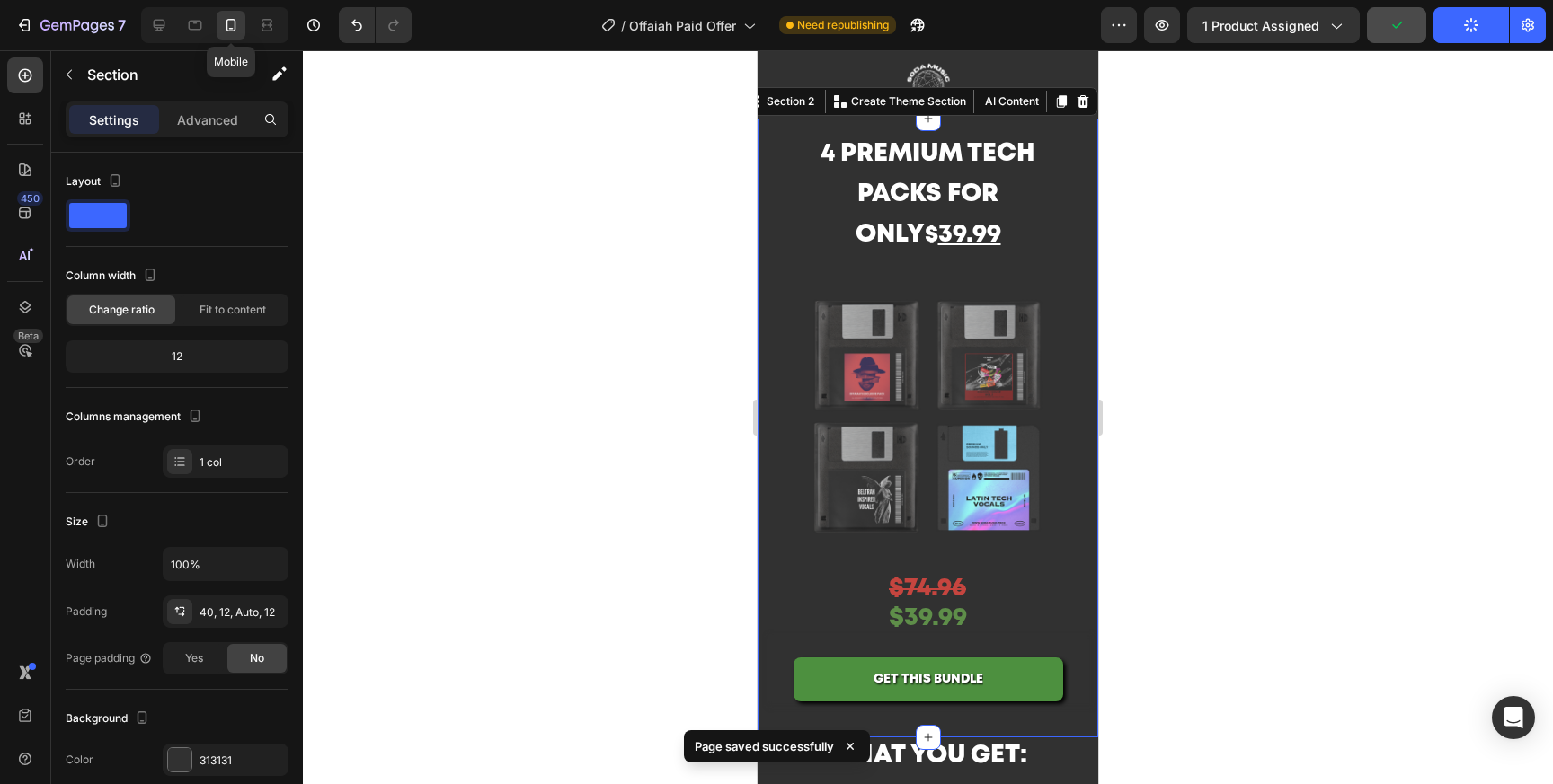
scroll to position [41, 0]
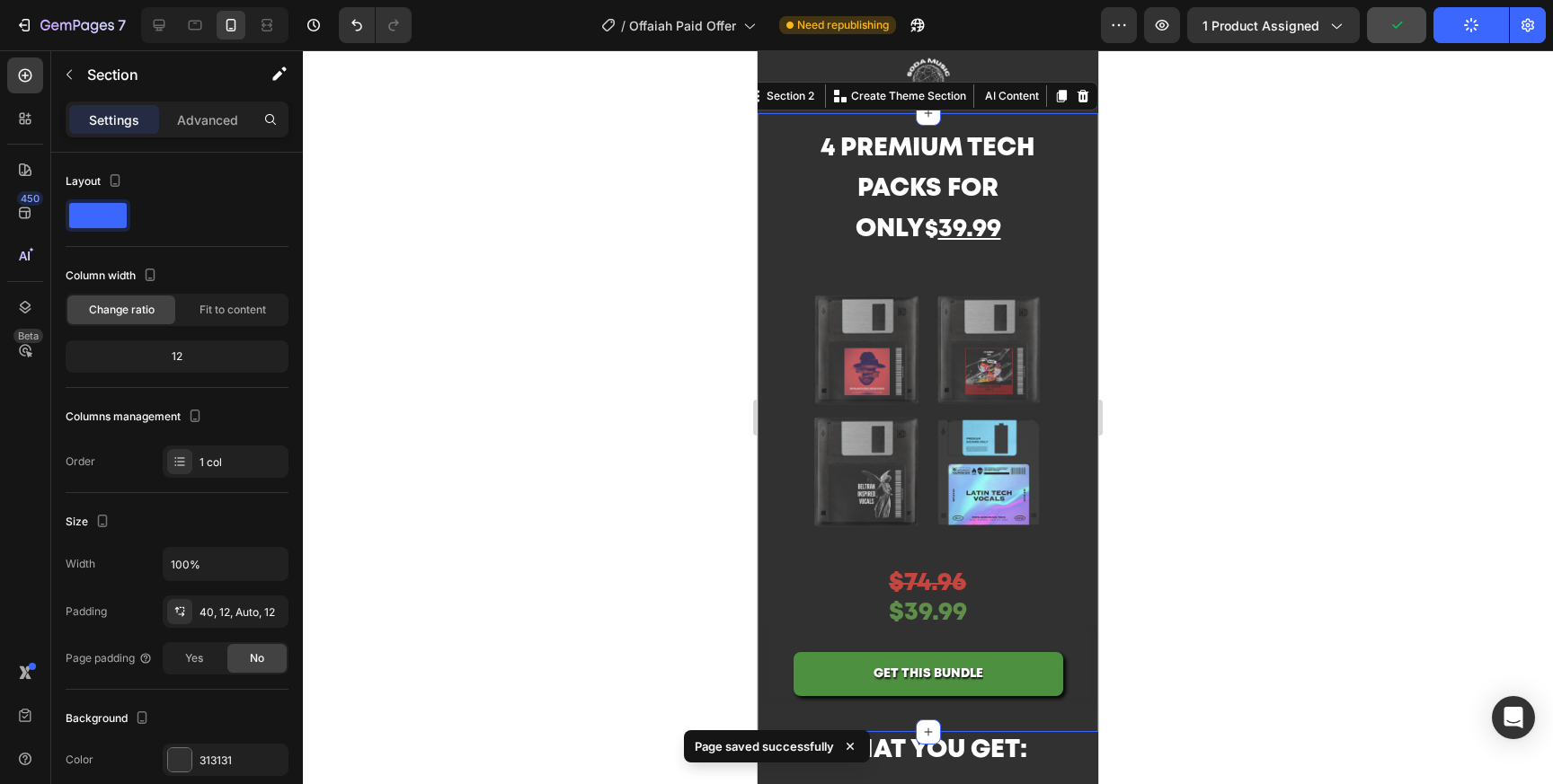
click at [1199, 269] on div at bounding box center [928, 417] width 1250 height 734
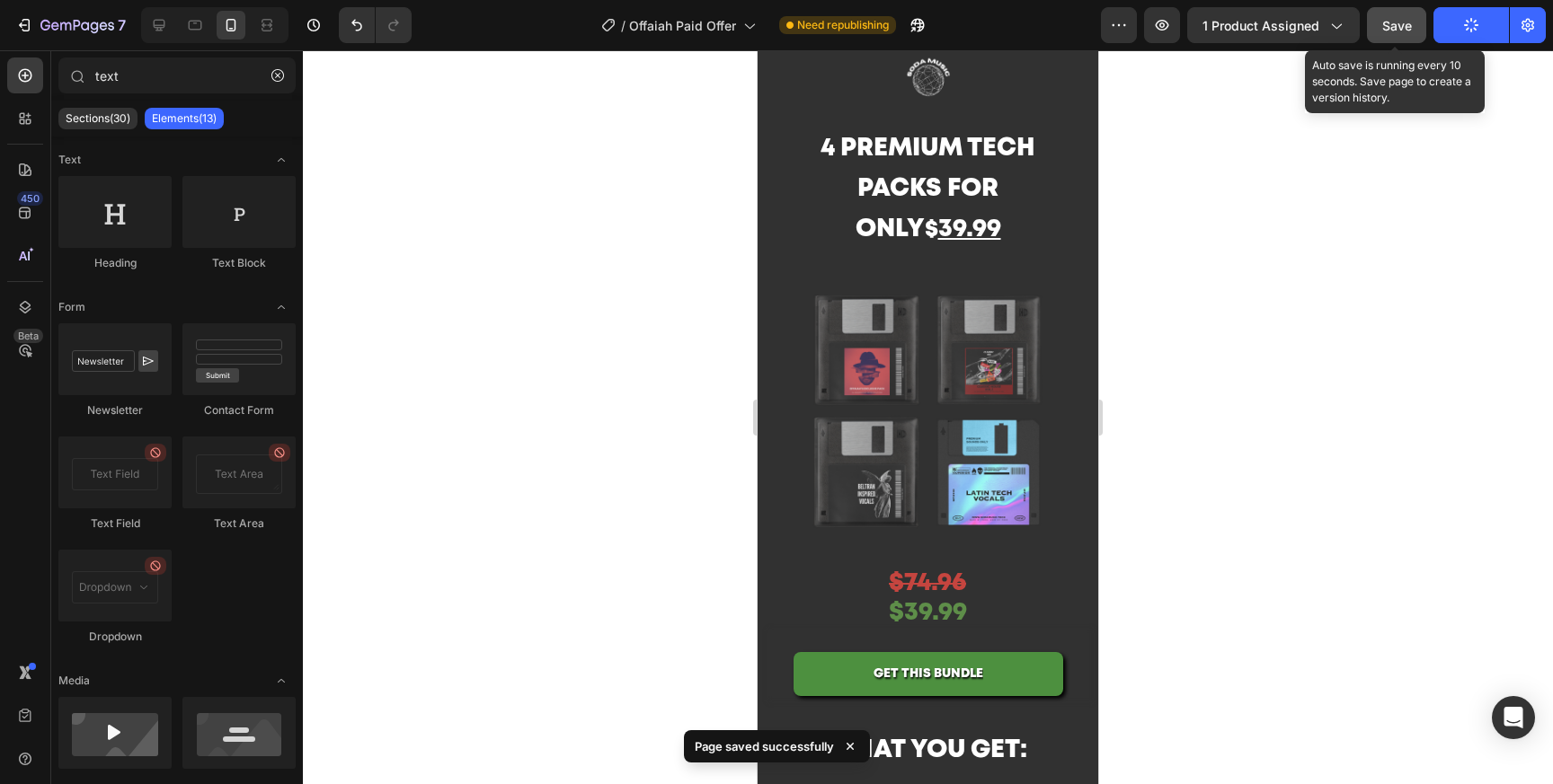
click at [1420, 27] on button "Save" at bounding box center [1397, 26] width 59 height 36
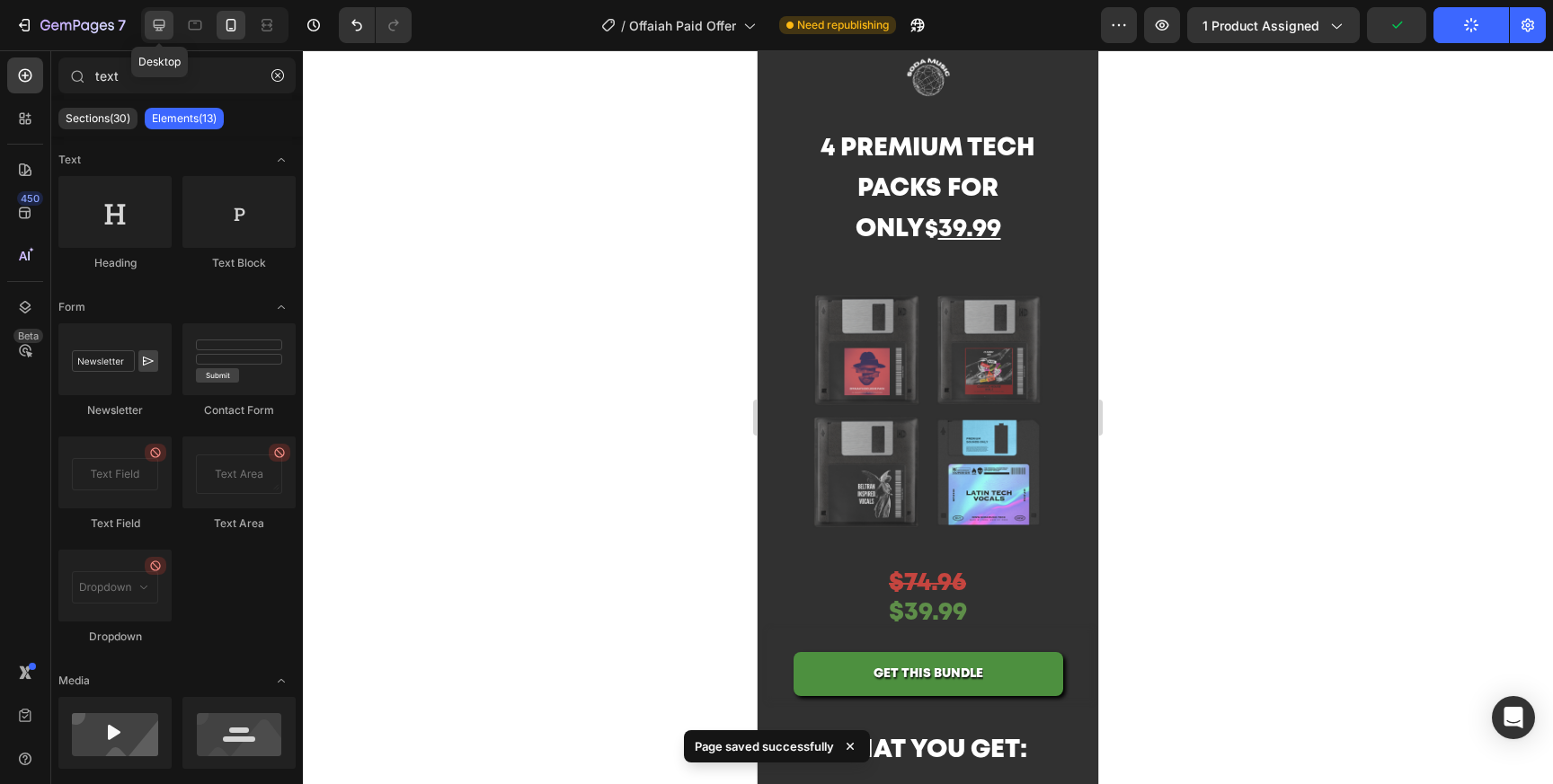
click at [155, 31] on icon at bounding box center [159, 25] width 18 height 18
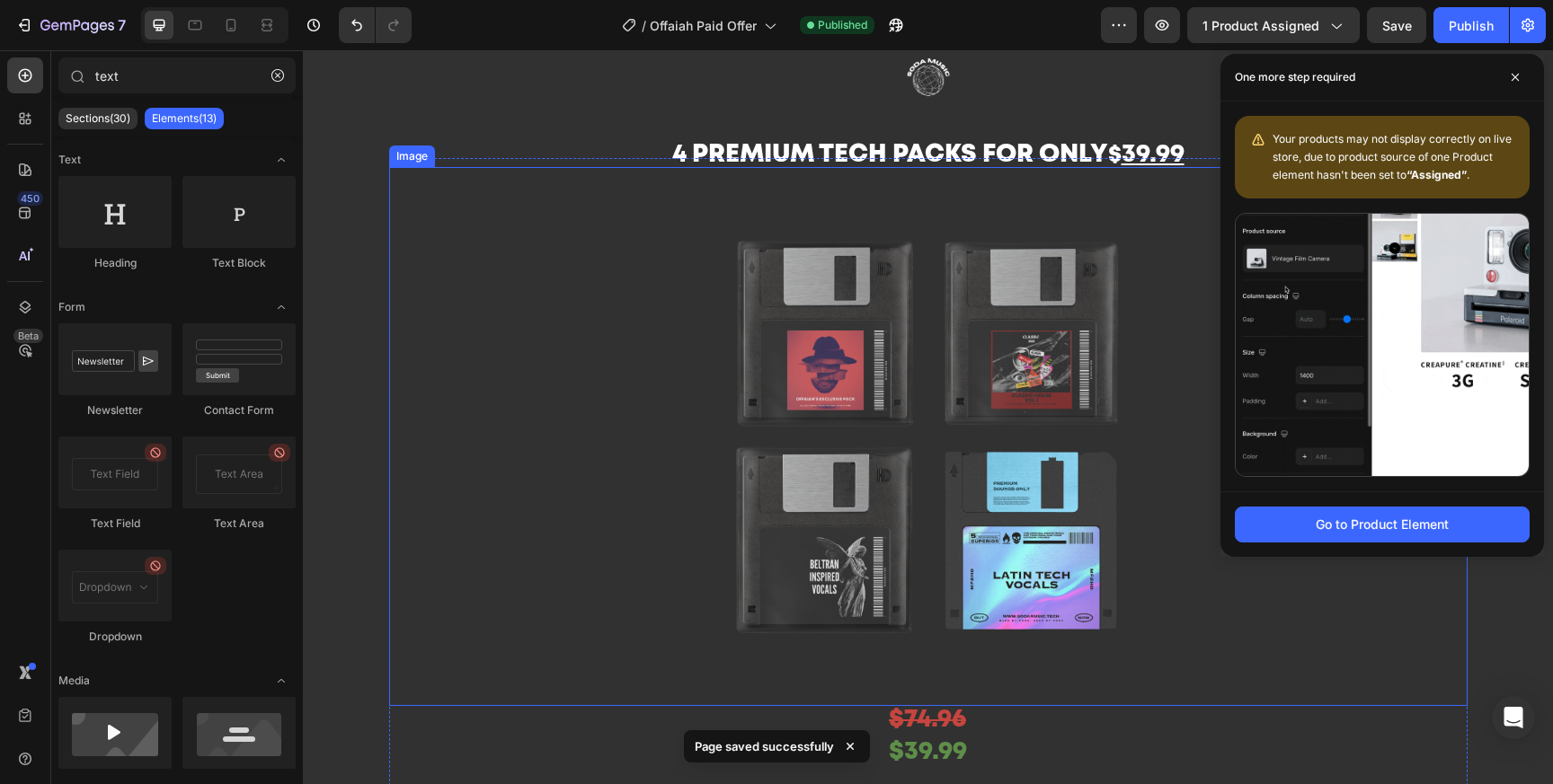
click at [1176, 633] on img at bounding box center [928, 436] width 539 height 539
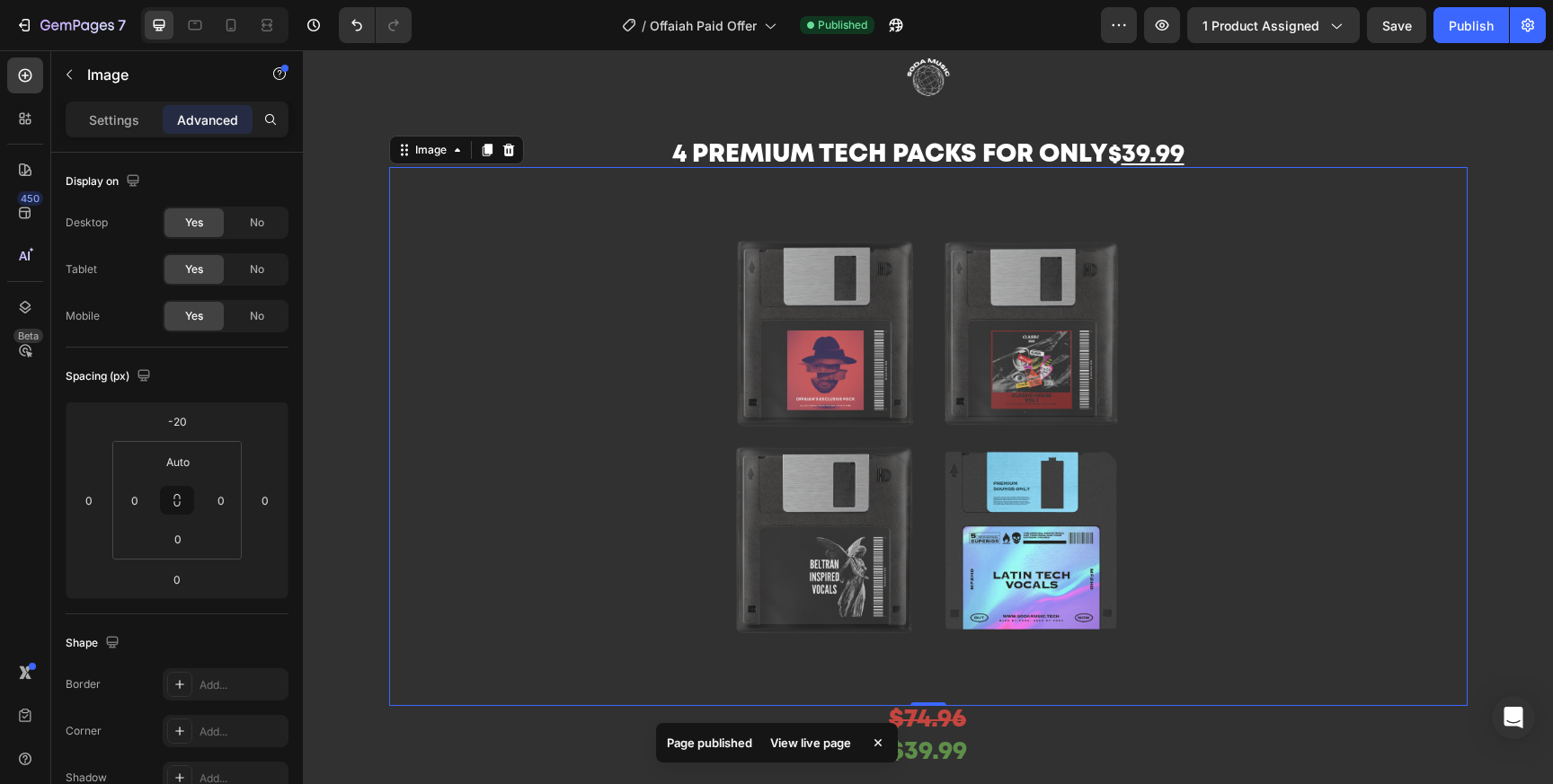
click at [1428, 29] on div "Preview 1 product assigned Save Publish" at bounding box center [1322, 26] width 445 height 36
drag, startPoint x: 1415, startPoint y: 28, endPoint x: 1462, endPoint y: 28, distance: 47.0
click at [1415, 28] on button "Save" at bounding box center [1397, 26] width 59 height 36
click at [1462, 28] on div "Publish" at bounding box center [1470, 26] width 45 height 19
click at [899, 26] on icon "button" at bounding box center [897, 26] width 13 height 13
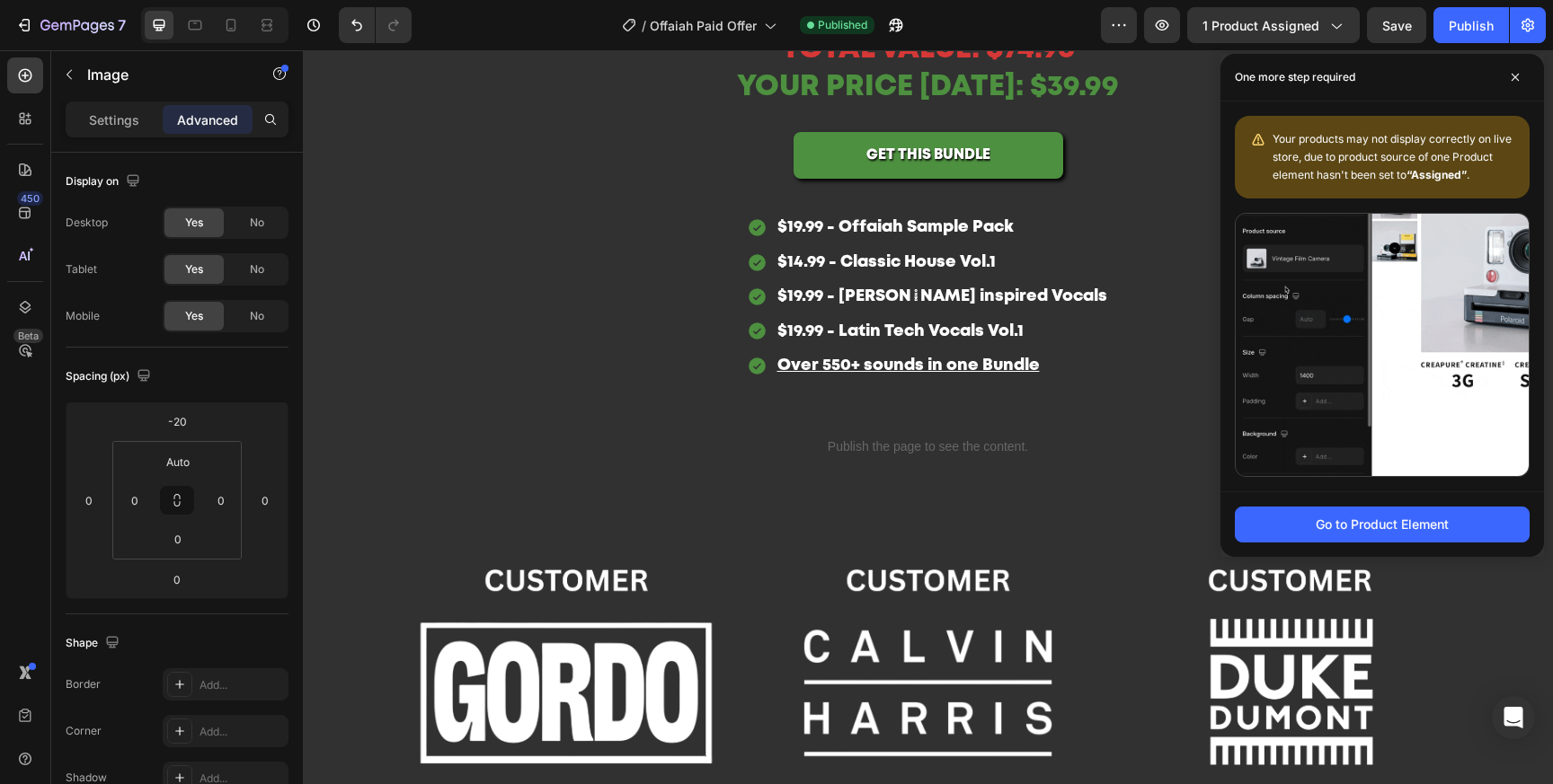
scroll to position [3367, 0]
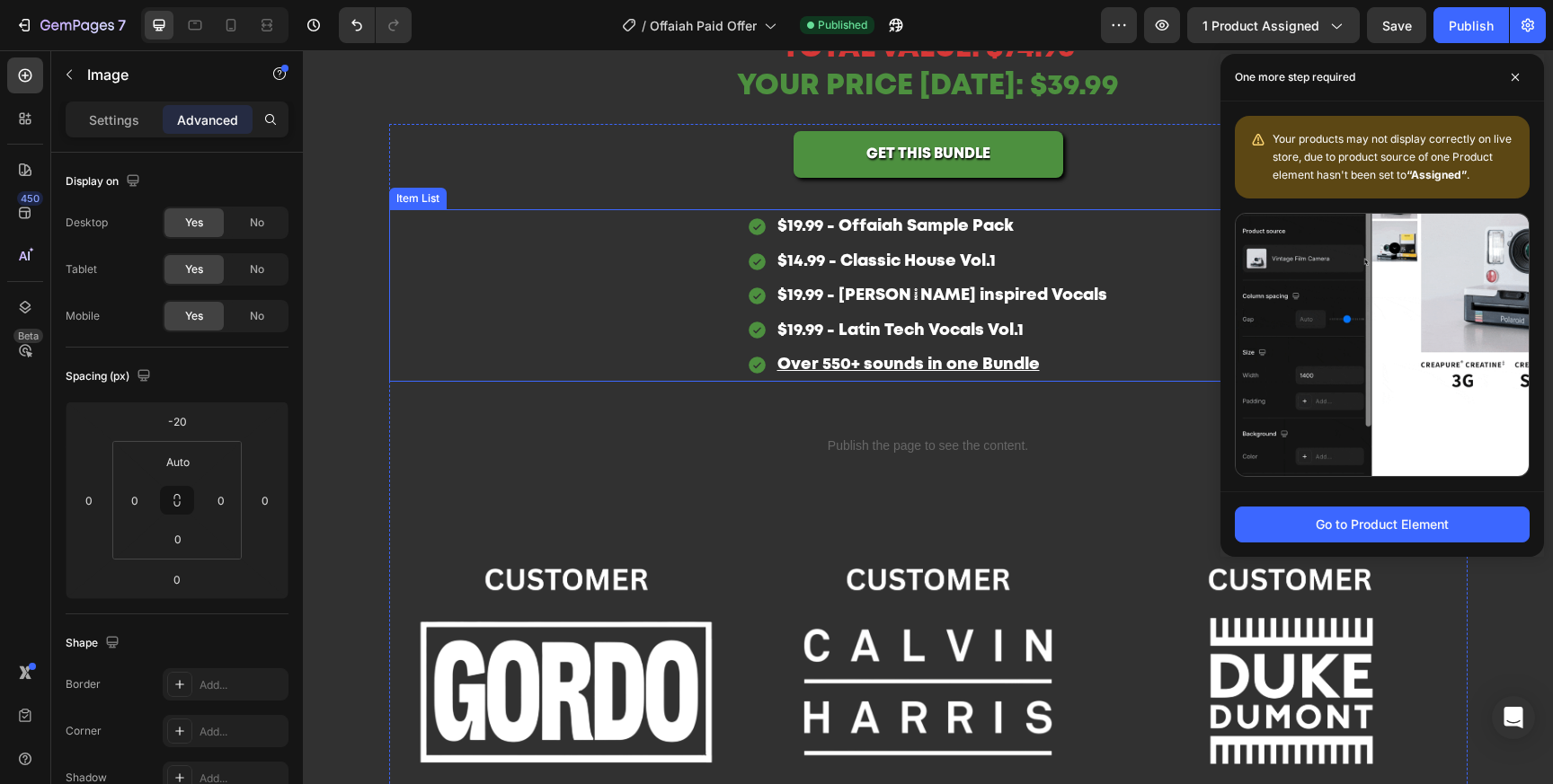
drag, startPoint x: 1125, startPoint y: 318, endPoint x: 1120, endPoint y: 330, distance: 13.0
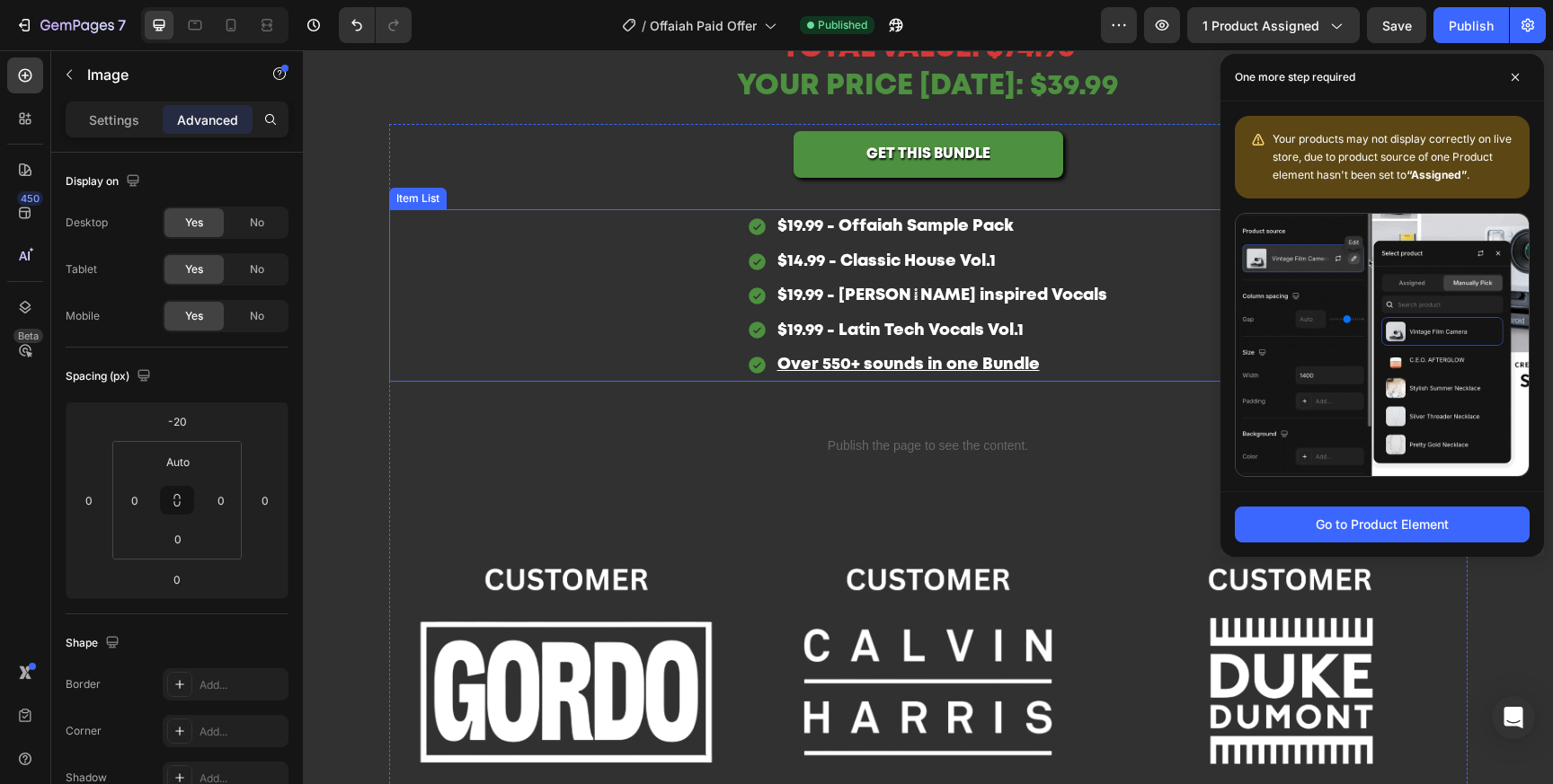
click at [1125, 318] on div "$19.99 - Offaiah Sample Pack $14.99 - Classic House Vol.1 $19.99 - Beltran insp…" at bounding box center [928, 295] width 1079 height 172
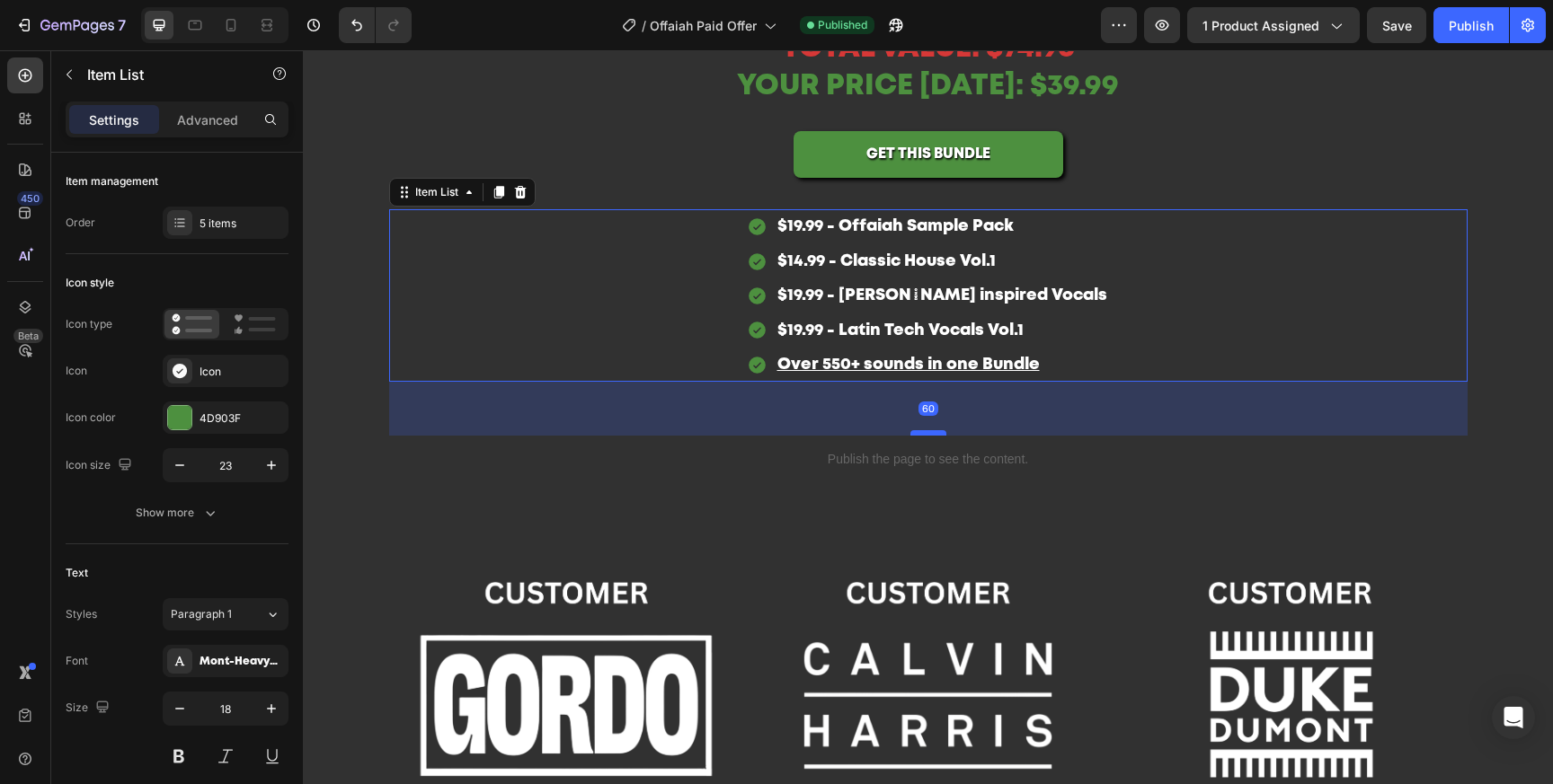
drag, startPoint x: 935, startPoint y: 419, endPoint x: 937, endPoint y: 433, distance: 14.1
click at [937, 433] on div at bounding box center [928, 433] width 36 height 6
type input "100%"
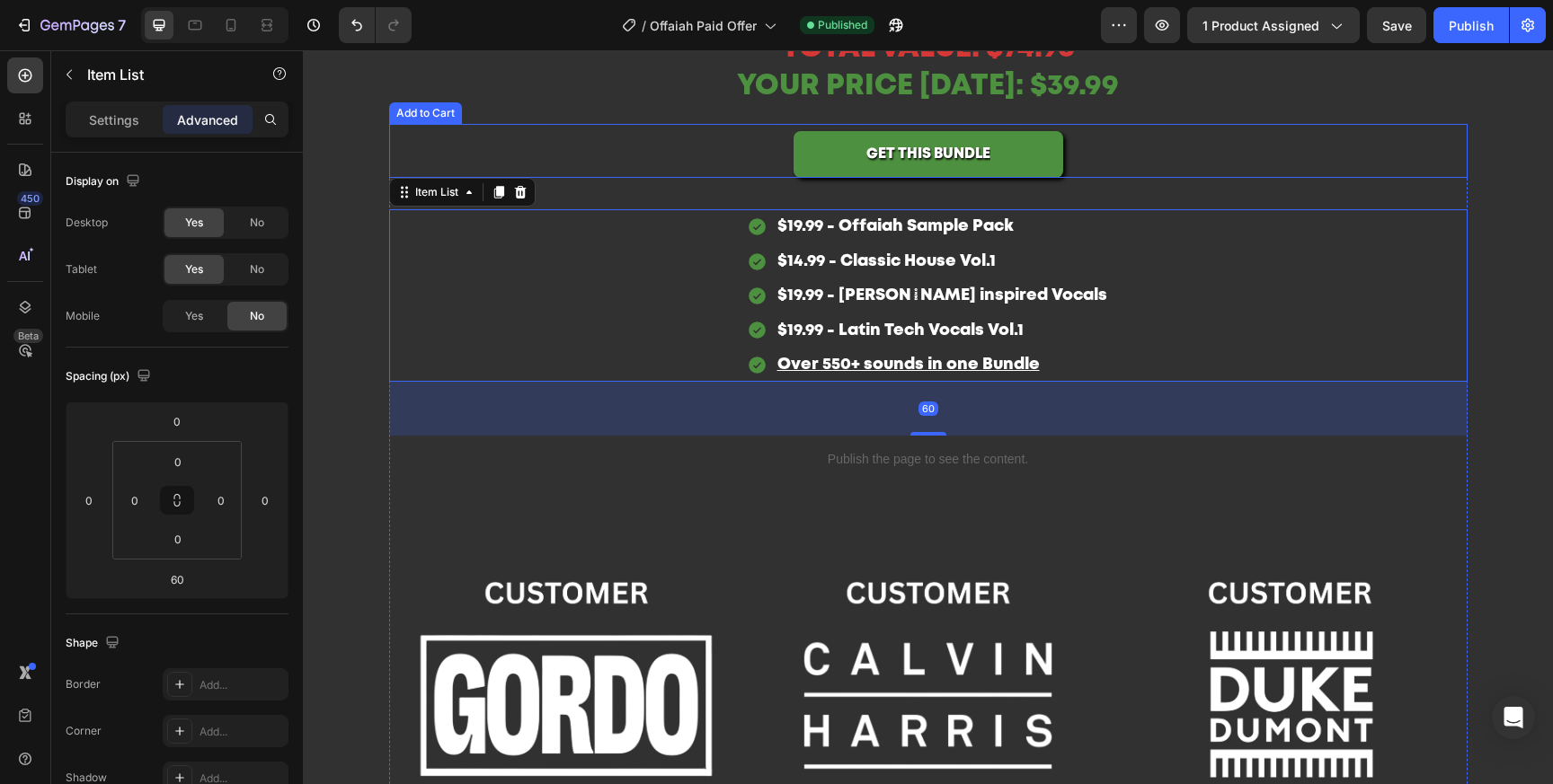
click at [1117, 142] on div "GET THIS BUNDLE Add to Cart" at bounding box center [928, 151] width 1079 height 55
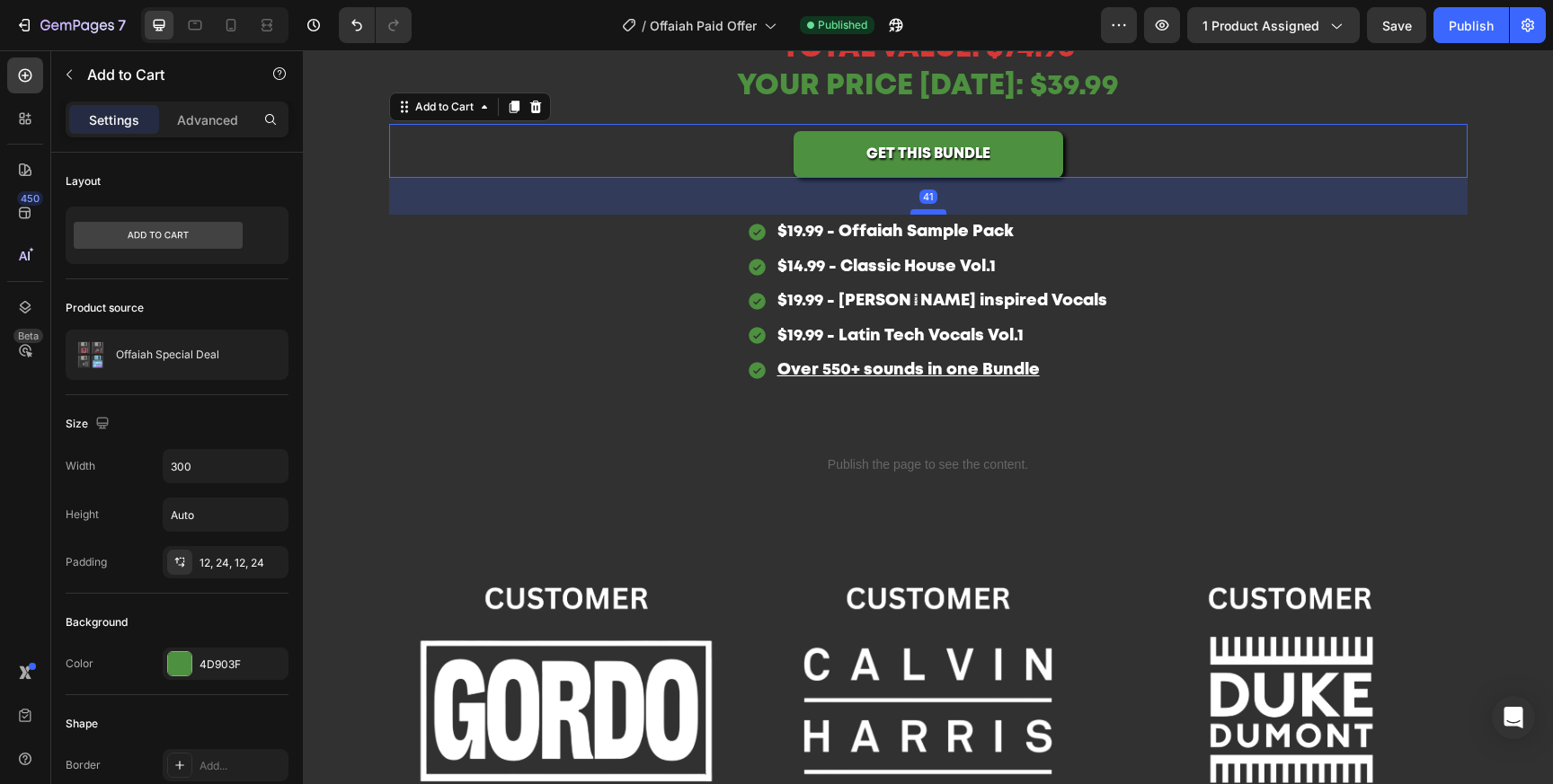
click at [938, 213] on div at bounding box center [928, 212] width 36 height 6
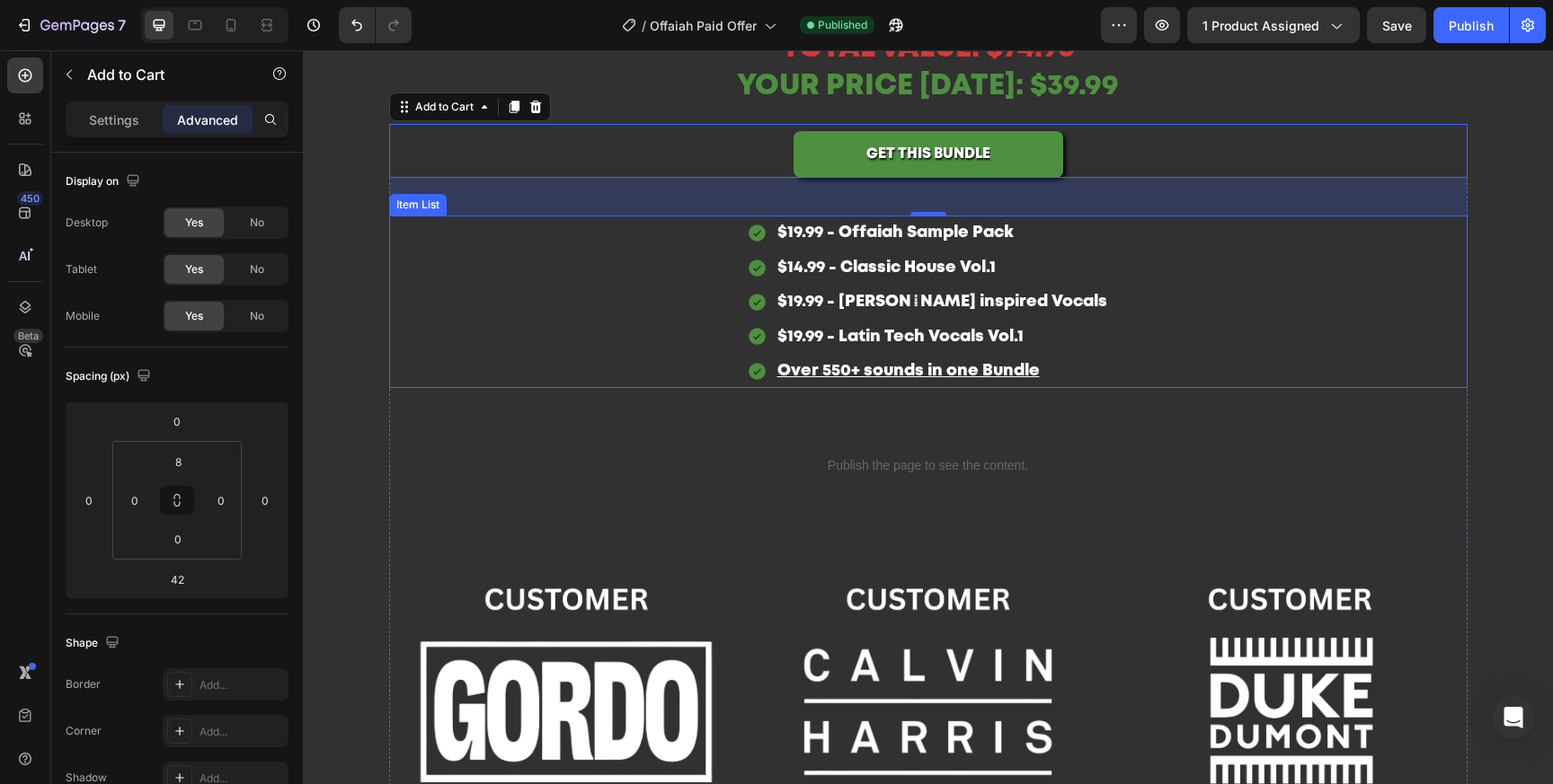
click at [1082, 316] on div "$19.99 - Offaiah Sample Pack $14.99 - Classic House Vol.1 $19.99 - Beltran insp…" at bounding box center [928, 301] width 1079 height 172
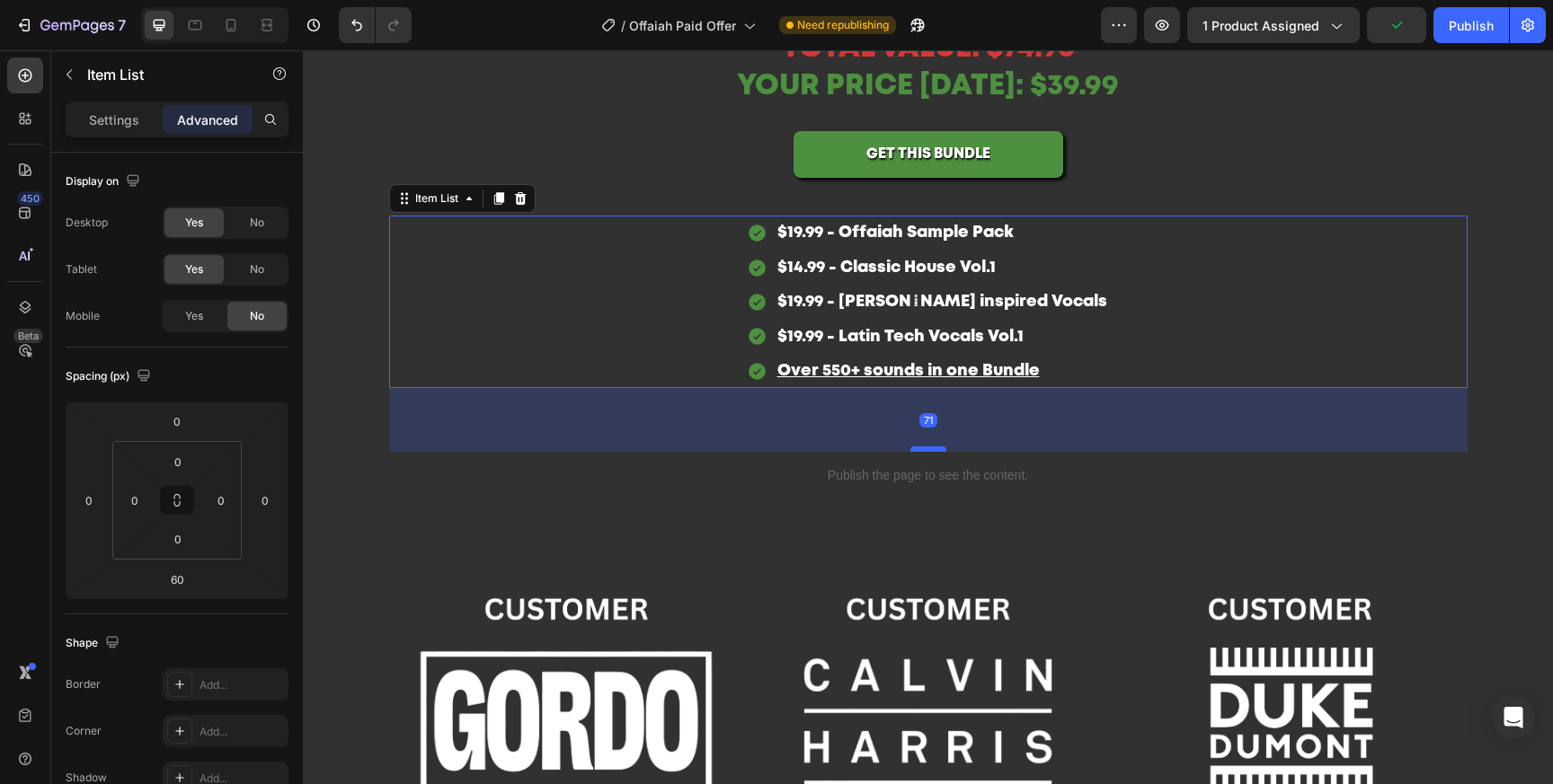
drag, startPoint x: 938, startPoint y: 441, endPoint x: 938, endPoint y: 451, distance: 10.0
click at [938, 451] on div at bounding box center [928, 450] width 36 height 6
type input "71"
click at [1407, 13] on button "Save" at bounding box center [1397, 26] width 59 height 36
click at [1447, 14] on button "Publish" at bounding box center [1470, 26] width 75 height 36
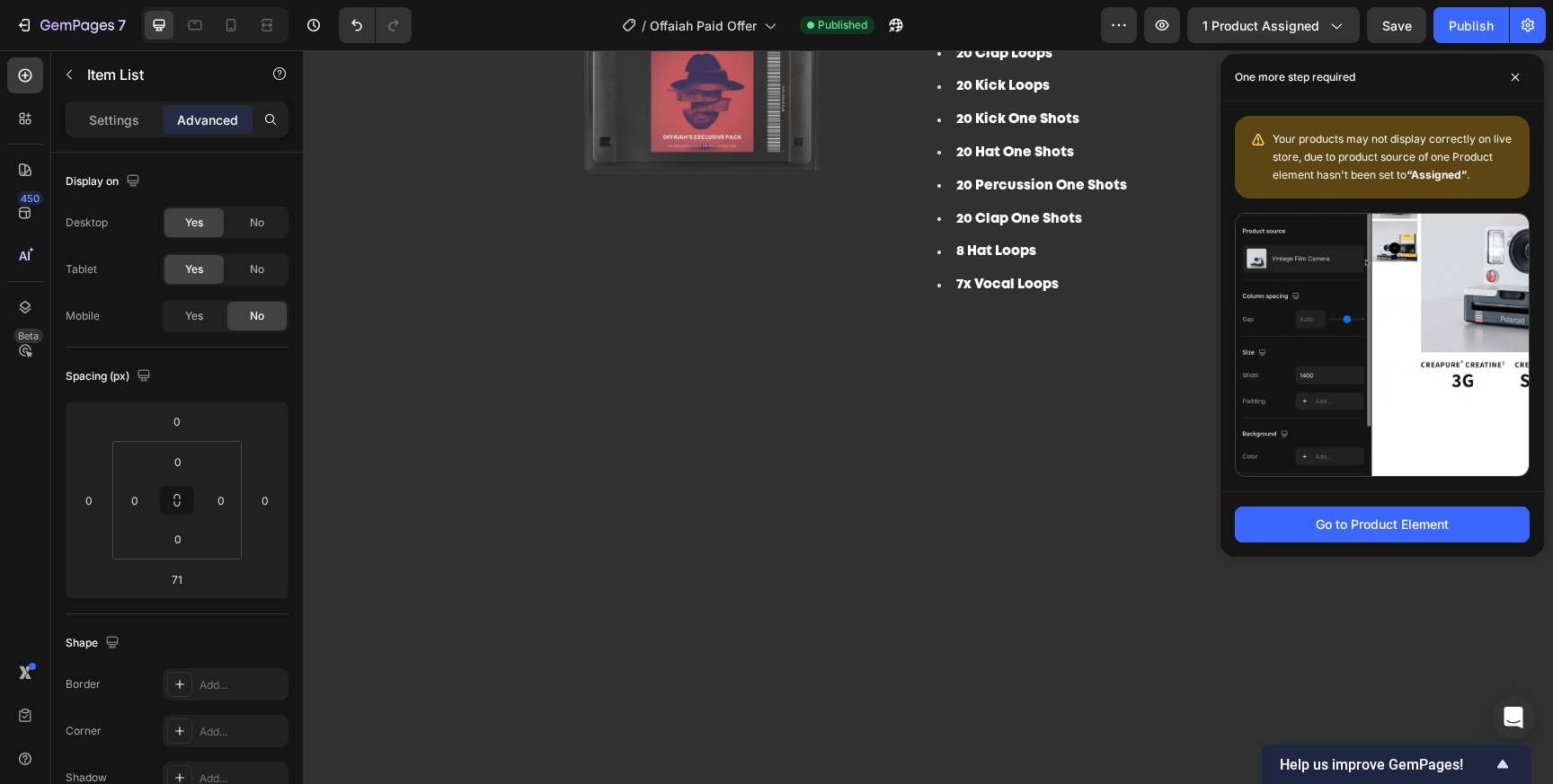
scroll to position [0, 0]
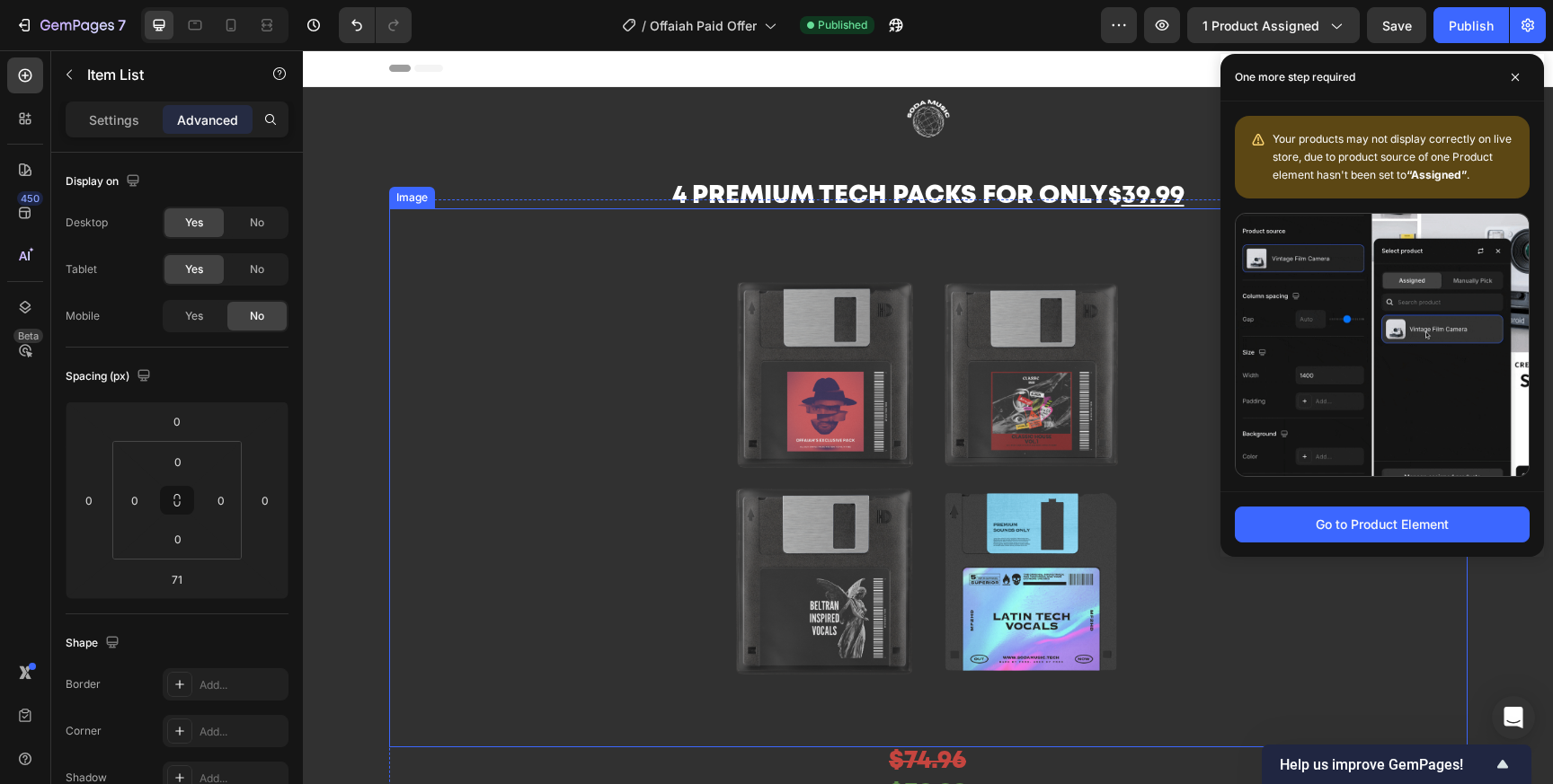
click at [1186, 403] on img at bounding box center [928, 478] width 539 height 539
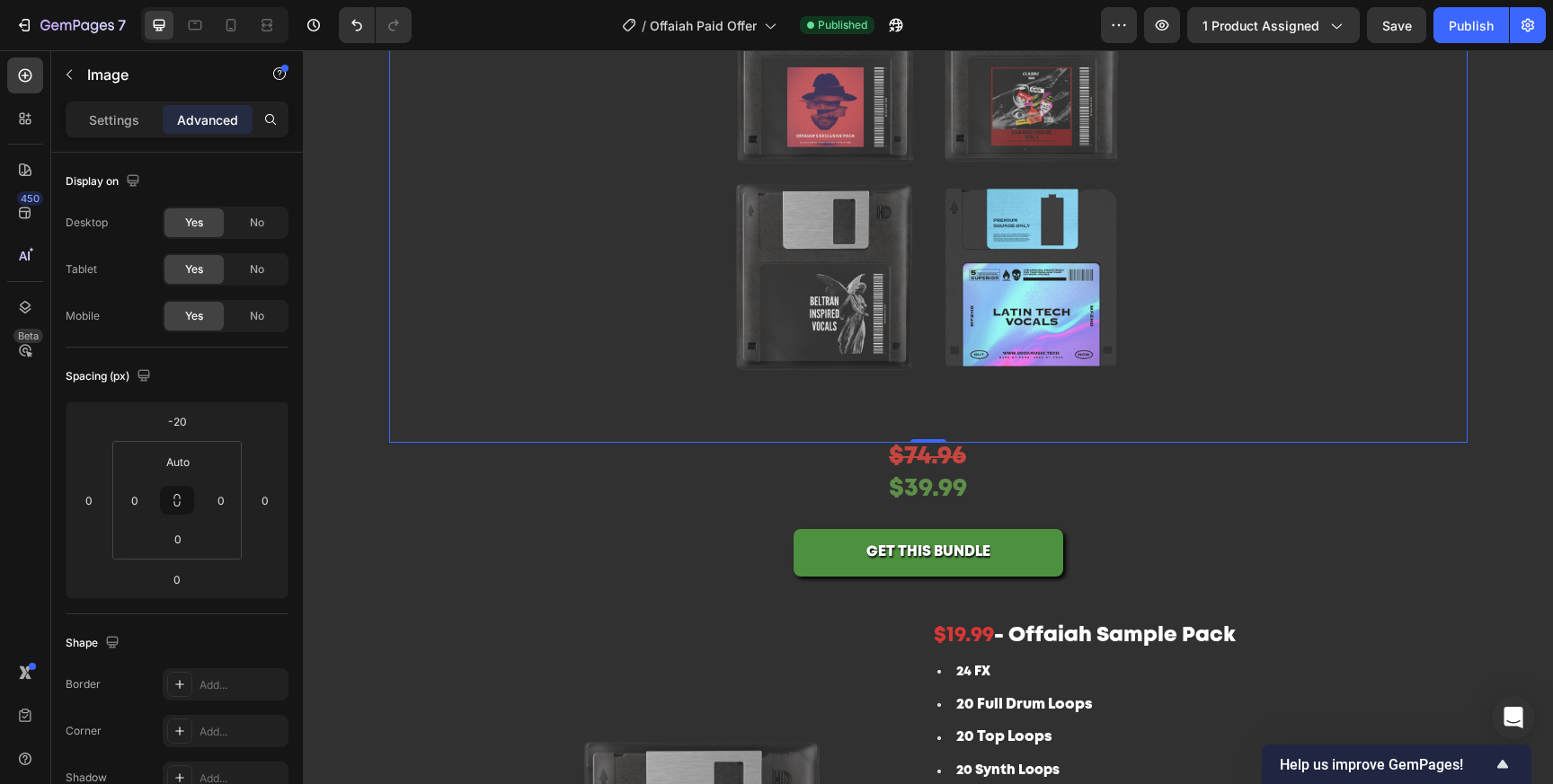
scroll to position [308, 0]
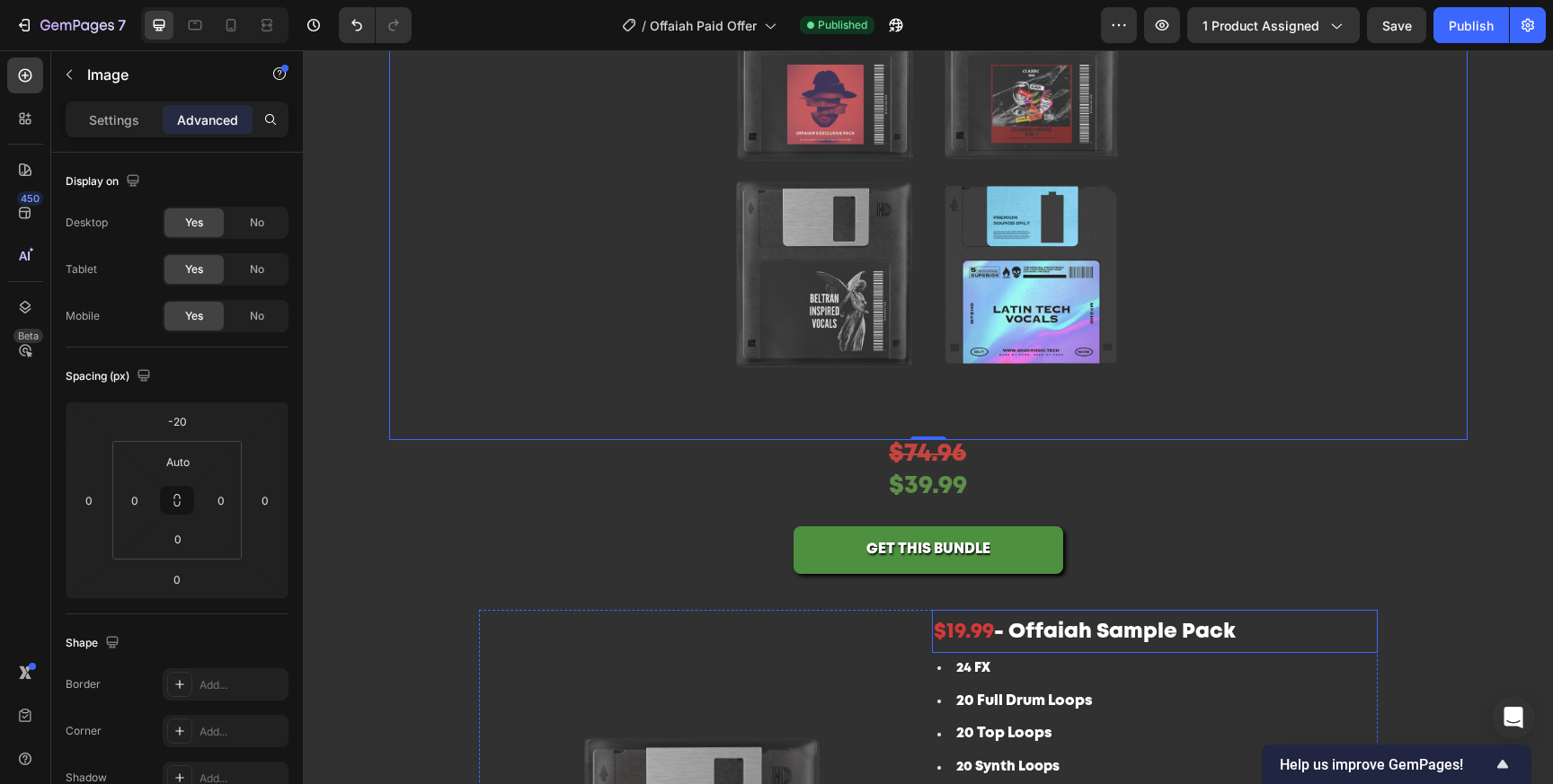
click at [1319, 618] on h2 "$19.99 - Offaiah Sample Pack" at bounding box center [1155, 631] width 446 height 43
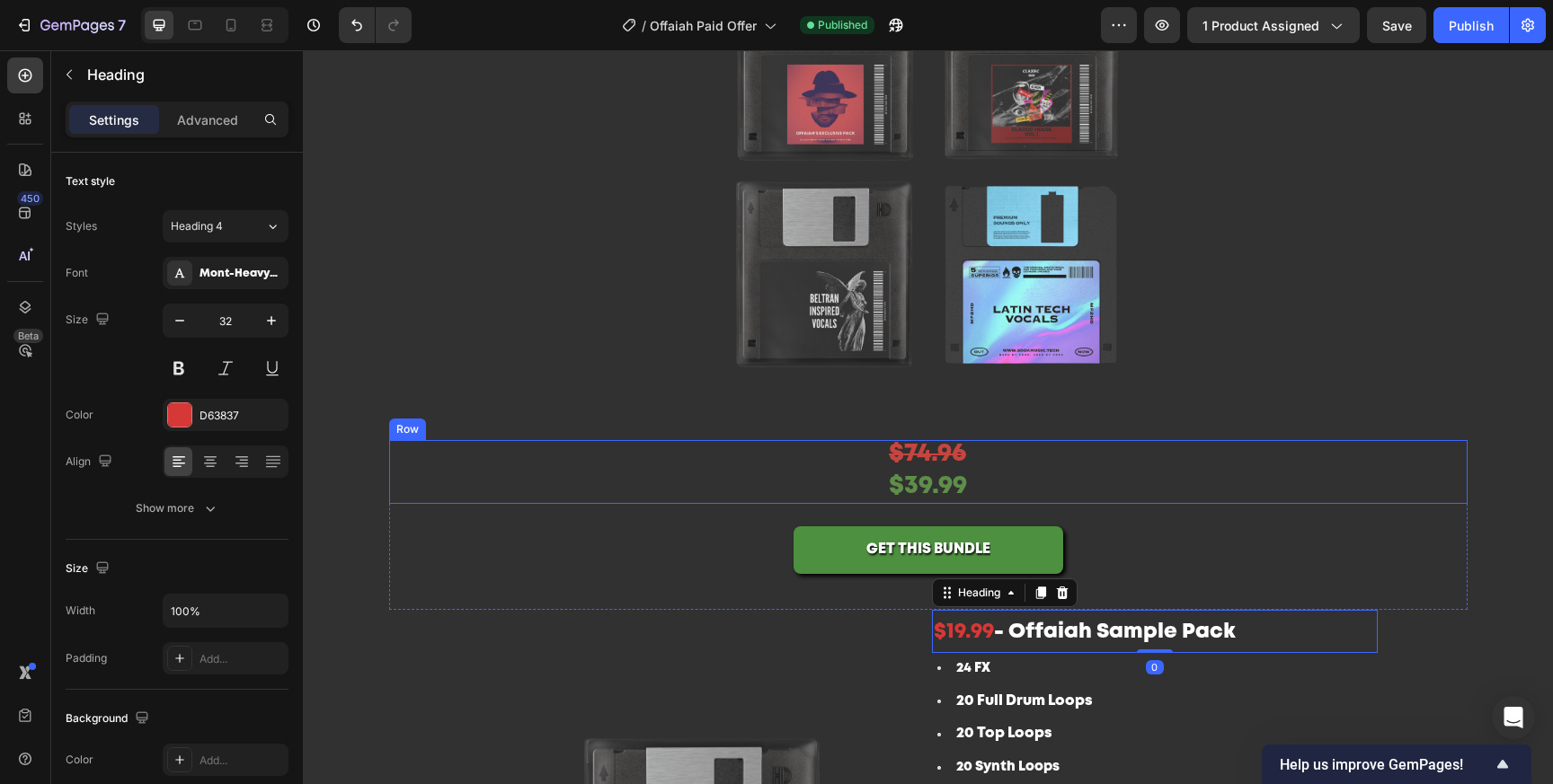
click at [997, 466] on div "$74.96 Text Block $39.99 Text Block Row" at bounding box center [928, 472] width 1079 height 65
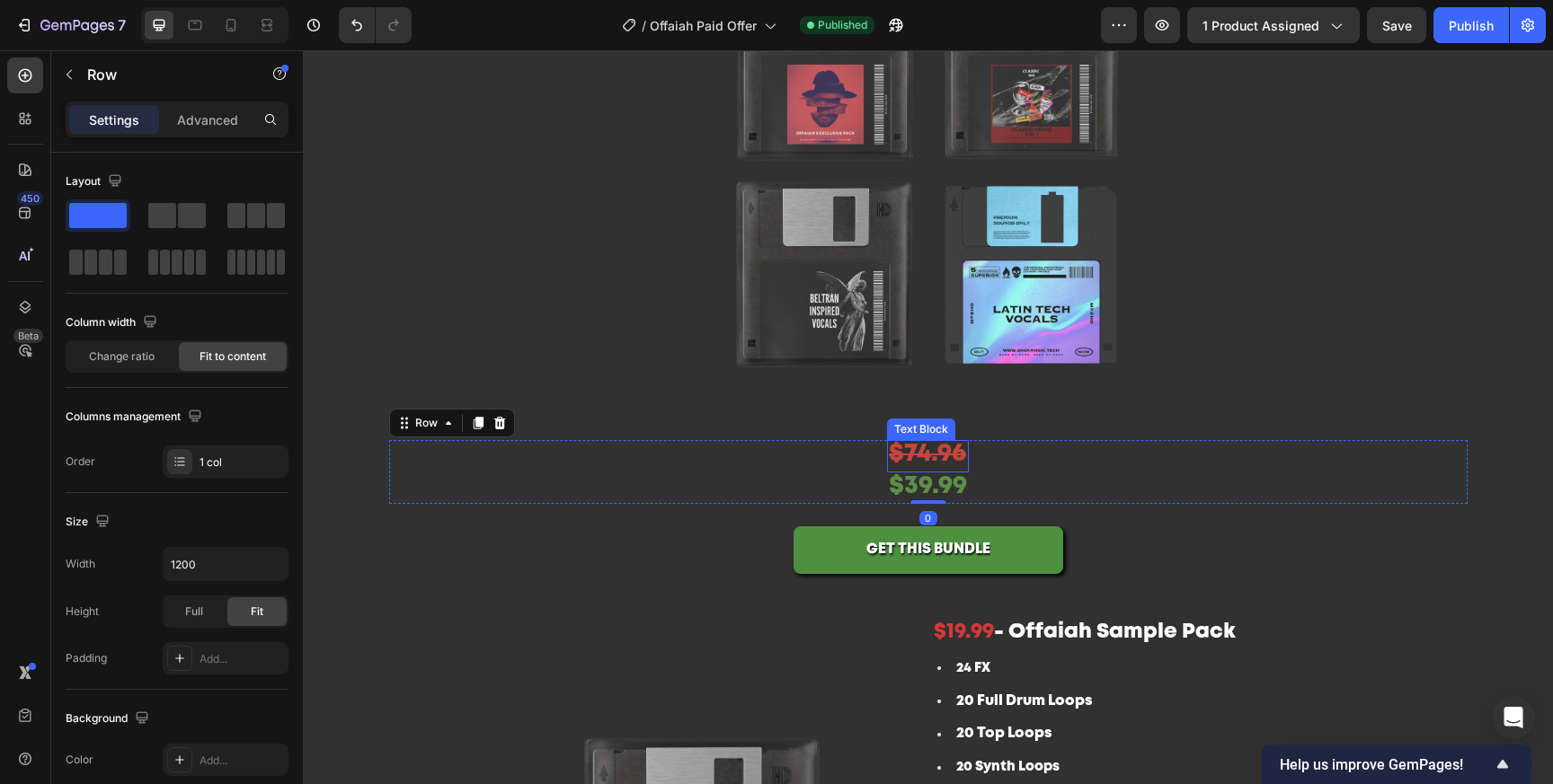
click at [936, 466] on s "$74.96" at bounding box center [927, 454] width 77 height 23
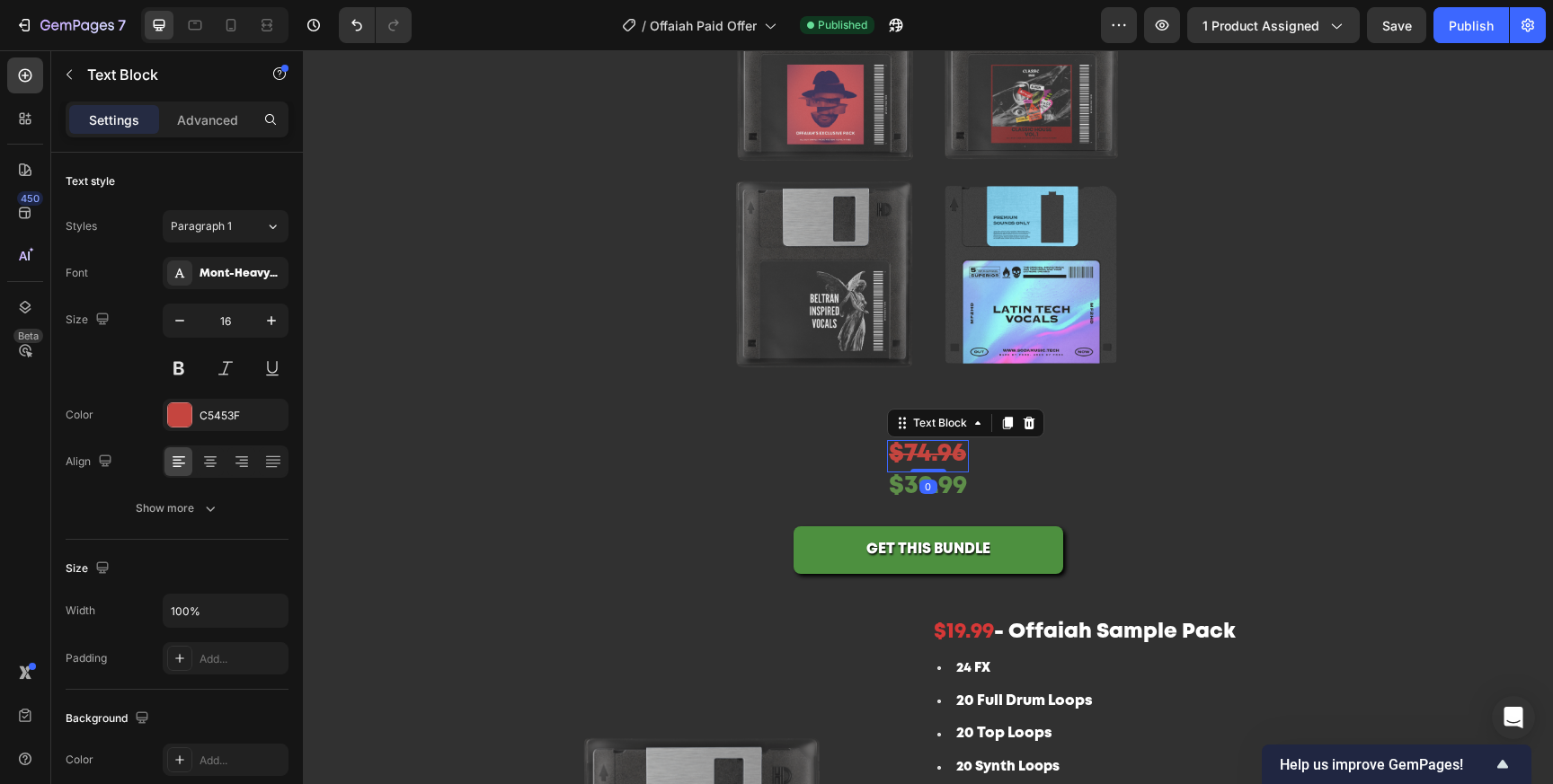
click at [895, 466] on s "$74.96" at bounding box center [927, 454] width 77 height 23
click at [912, 465] on s "$74.96" at bounding box center [927, 454] width 77 height 23
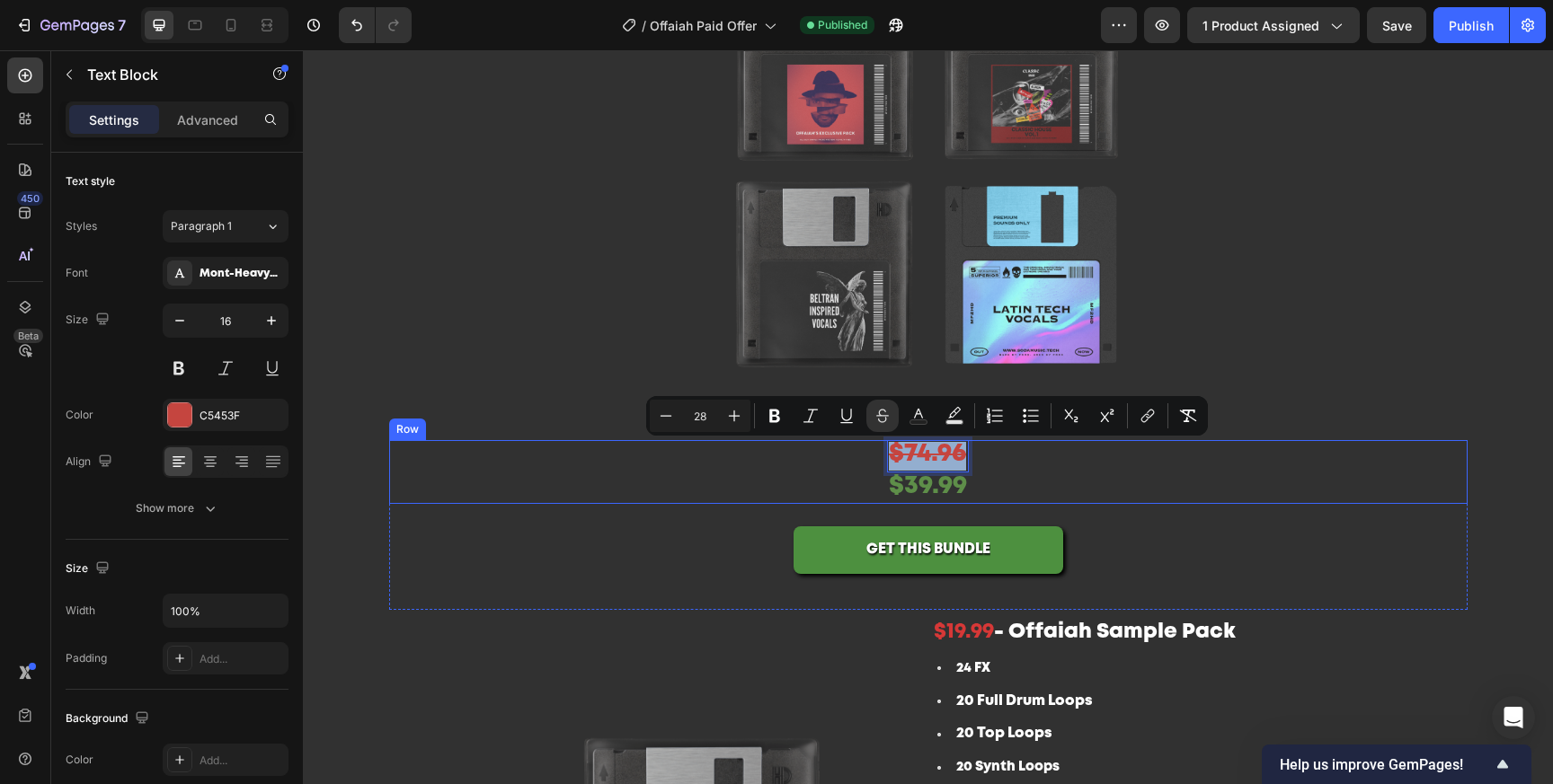
copy s "$74.96"
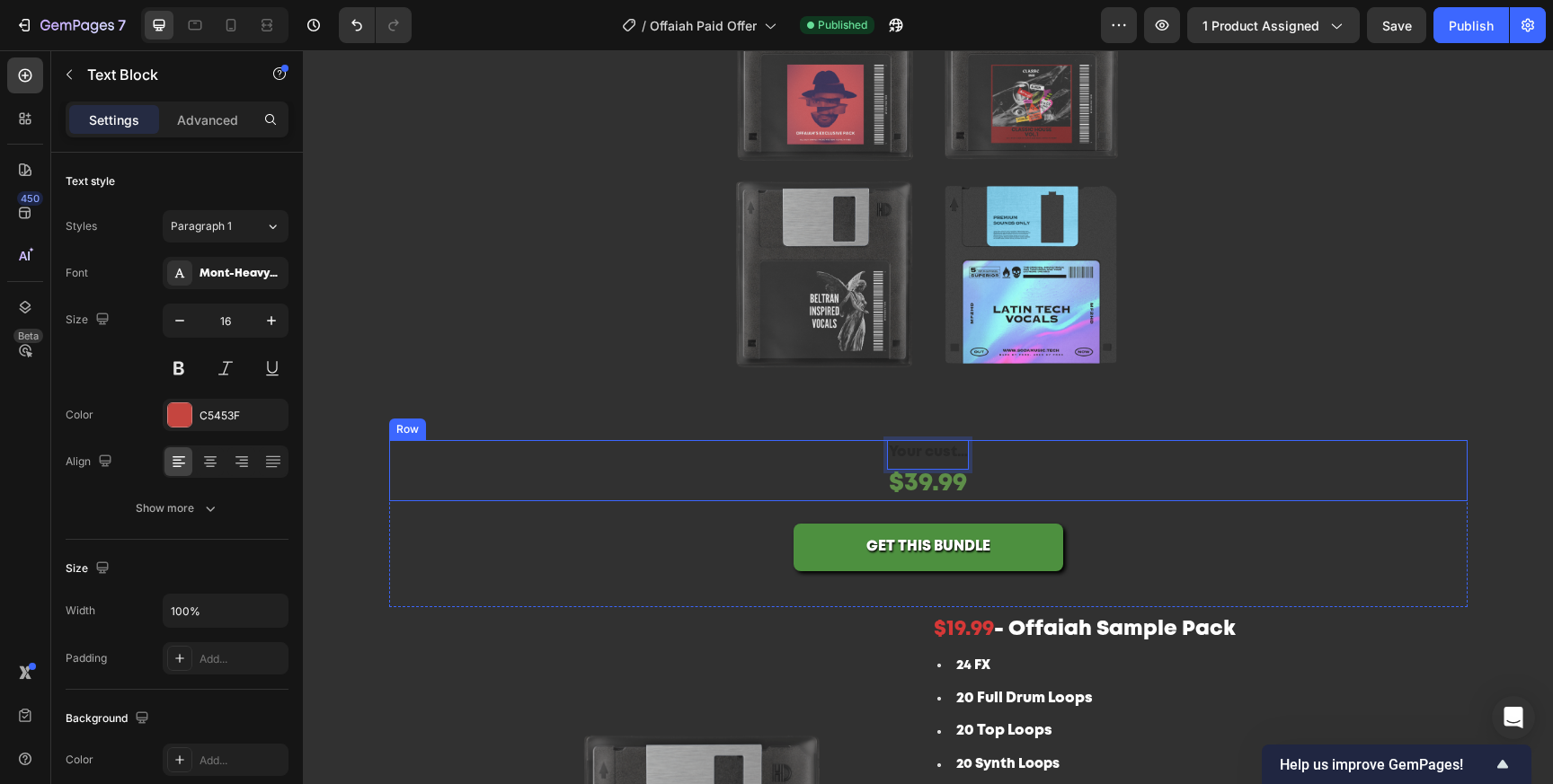
click at [1054, 452] on div "Text Block 0 $39.99 Text Block Row" at bounding box center [928, 471] width 1079 height 62
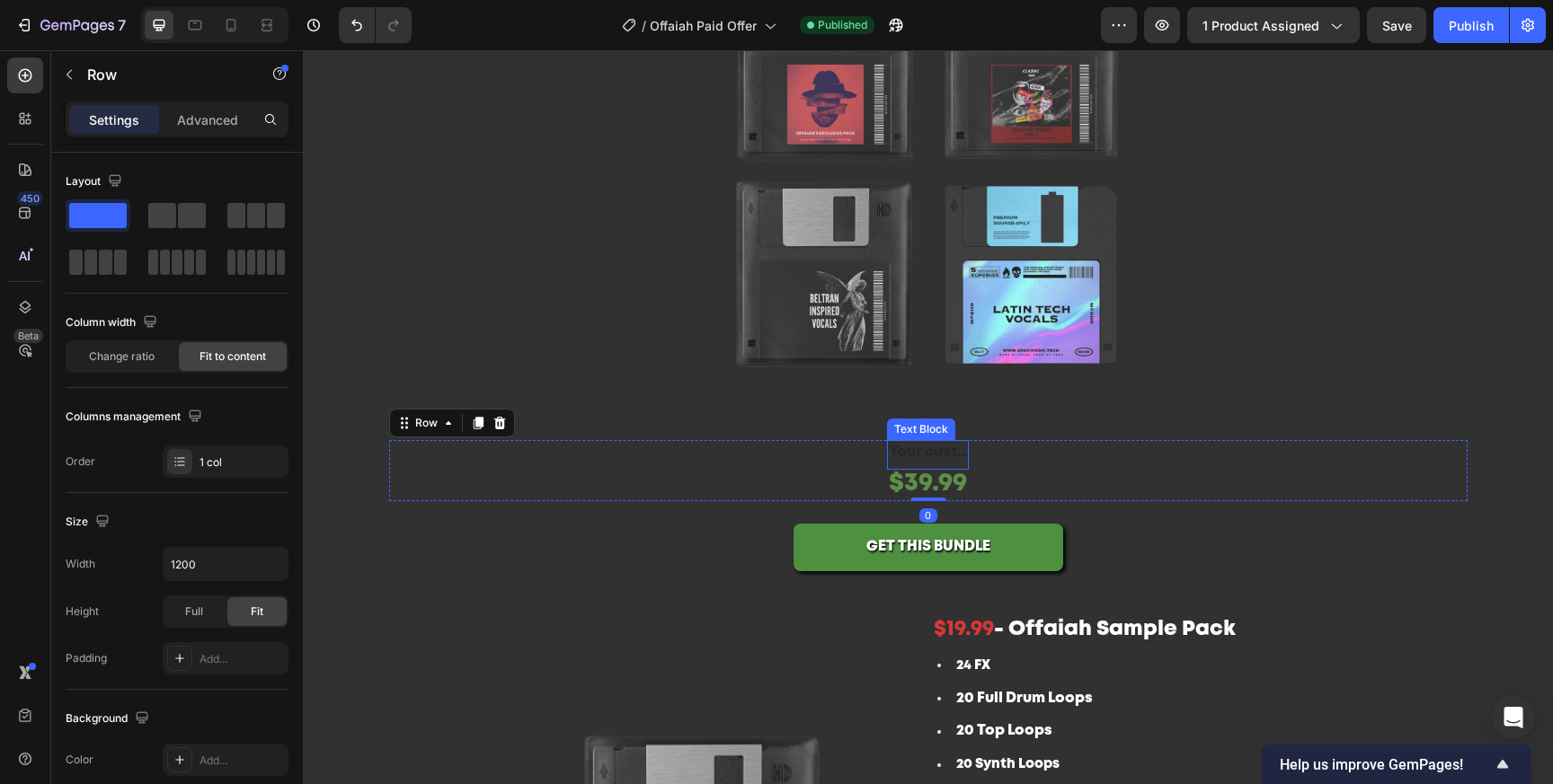
click at [962, 459] on div "Rich Text Editor. Editing area: main" at bounding box center [928, 454] width 82 height 30
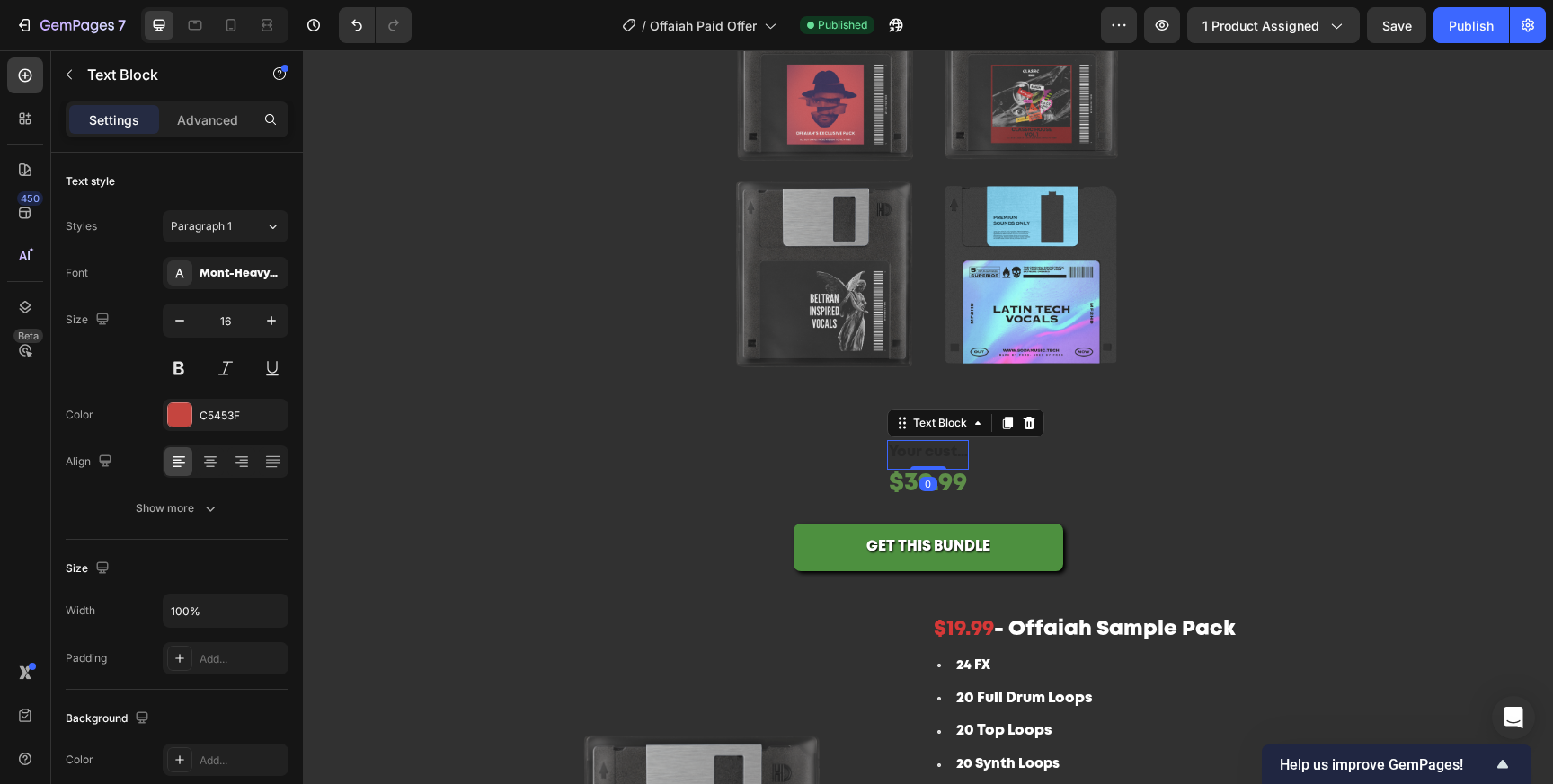
click at [1024, 422] on icon at bounding box center [1029, 423] width 11 height 12
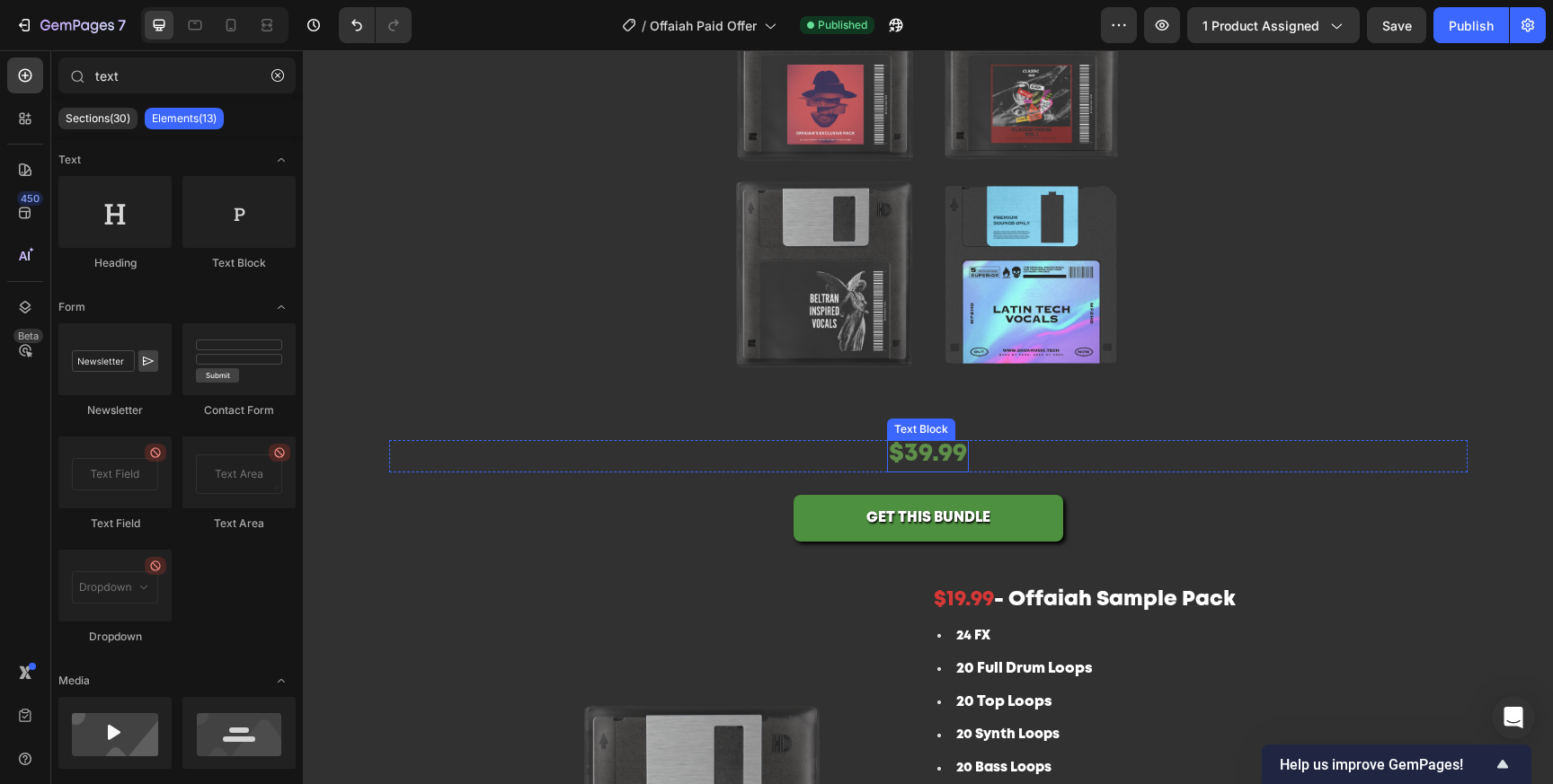
click at [888, 450] on div "$39.99" at bounding box center [928, 456] width 82 height 32
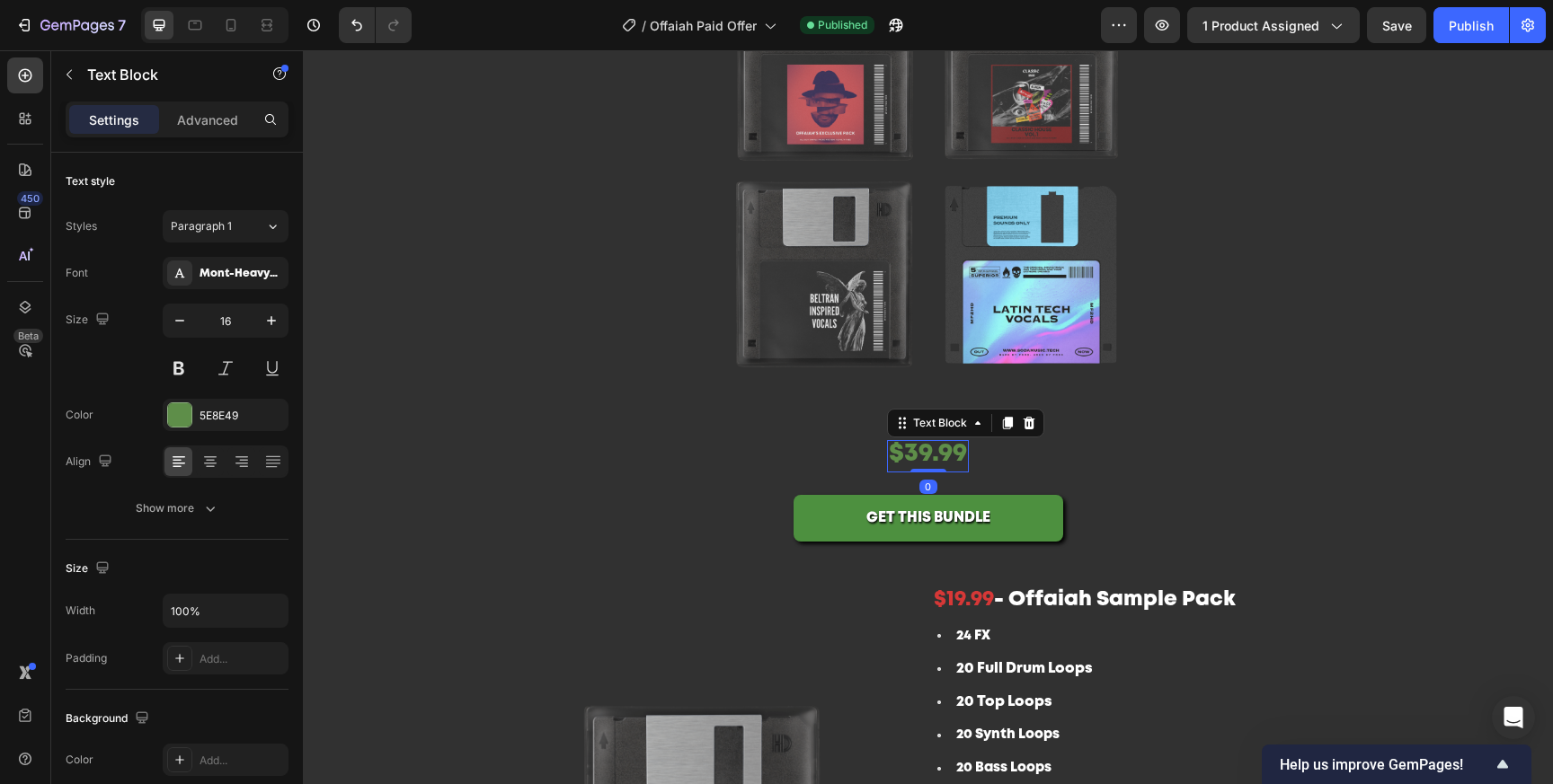
click at [962, 464] on span "$39.99" at bounding box center [928, 454] width 78 height 23
click at [897, 454] on span "$39.99" at bounding box center [928, 454] width 78 height 23
drag, startPoint x: 920, startPoint y: 461, endPoint x: 782, endPoint y: 461, distance: 138.0
click at [788, 461] on div "$74.96 $39.99 Text Block 0 Row" at bounding box center [928, 456] width 1079 height 32
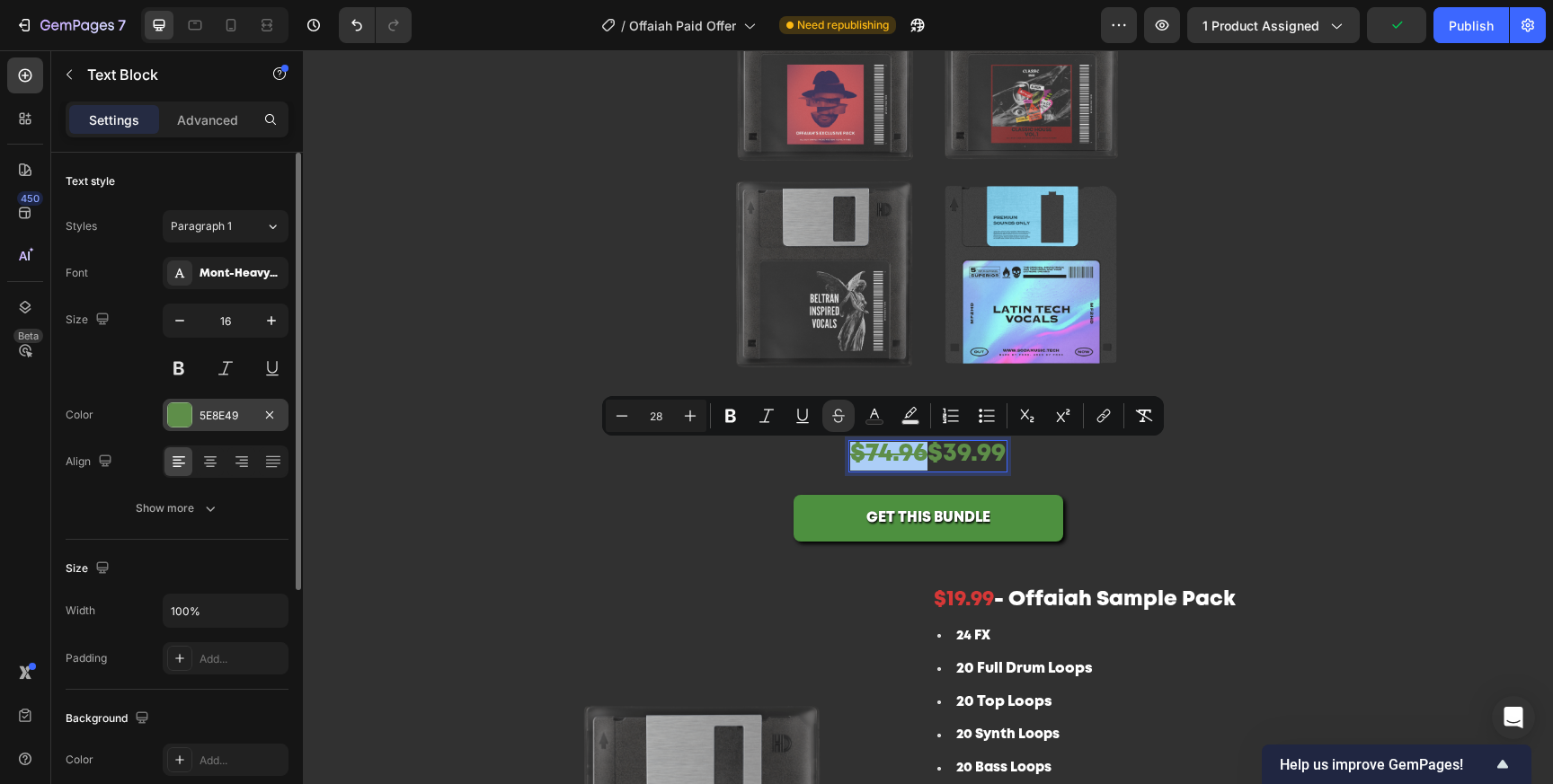
click at [187, 428] on div "5E8E49" at bounding box center [226, 415] width 126 height 32
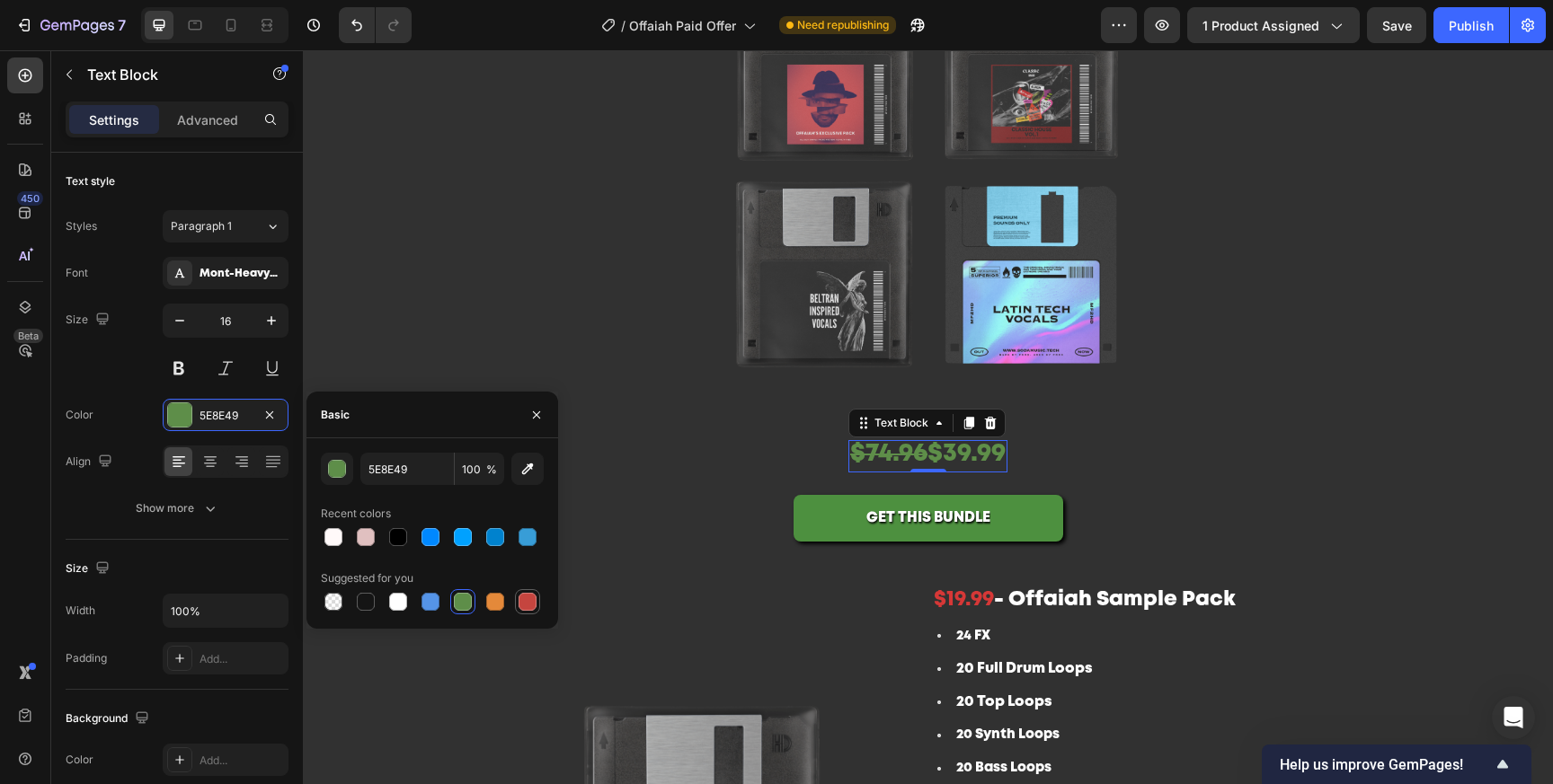
click at [525, 593] on div at bounding box center [527, 601] width 18 height 18
type input "C5453F"
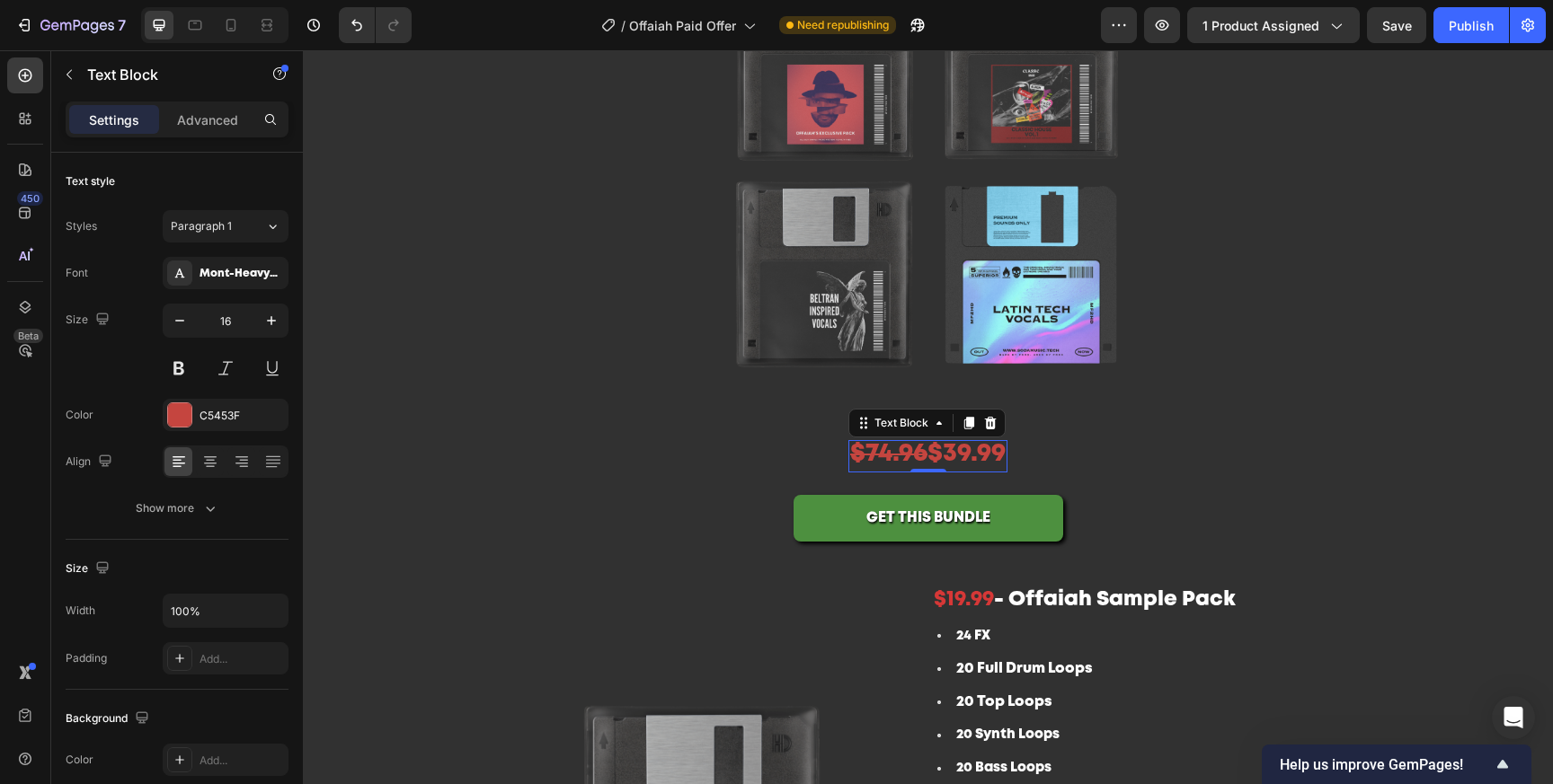
click at [940, 458] on span "$74.96 $39.99" at bounding box center [927, 454] width 155 height 23
click at [936, 458] on span "$74.96 $39.99" at bounding box center [927, 454] width 155 height 23
drag, startPoint x: 936, startPoint y: 458, endPoint x: 1029, endPoint y: 458, distance: 93.0
click at [1029, 458] on div "$74.96 $39.99 Text Block 0 Row" at bounding box center [928, 456] width 1079 height 32
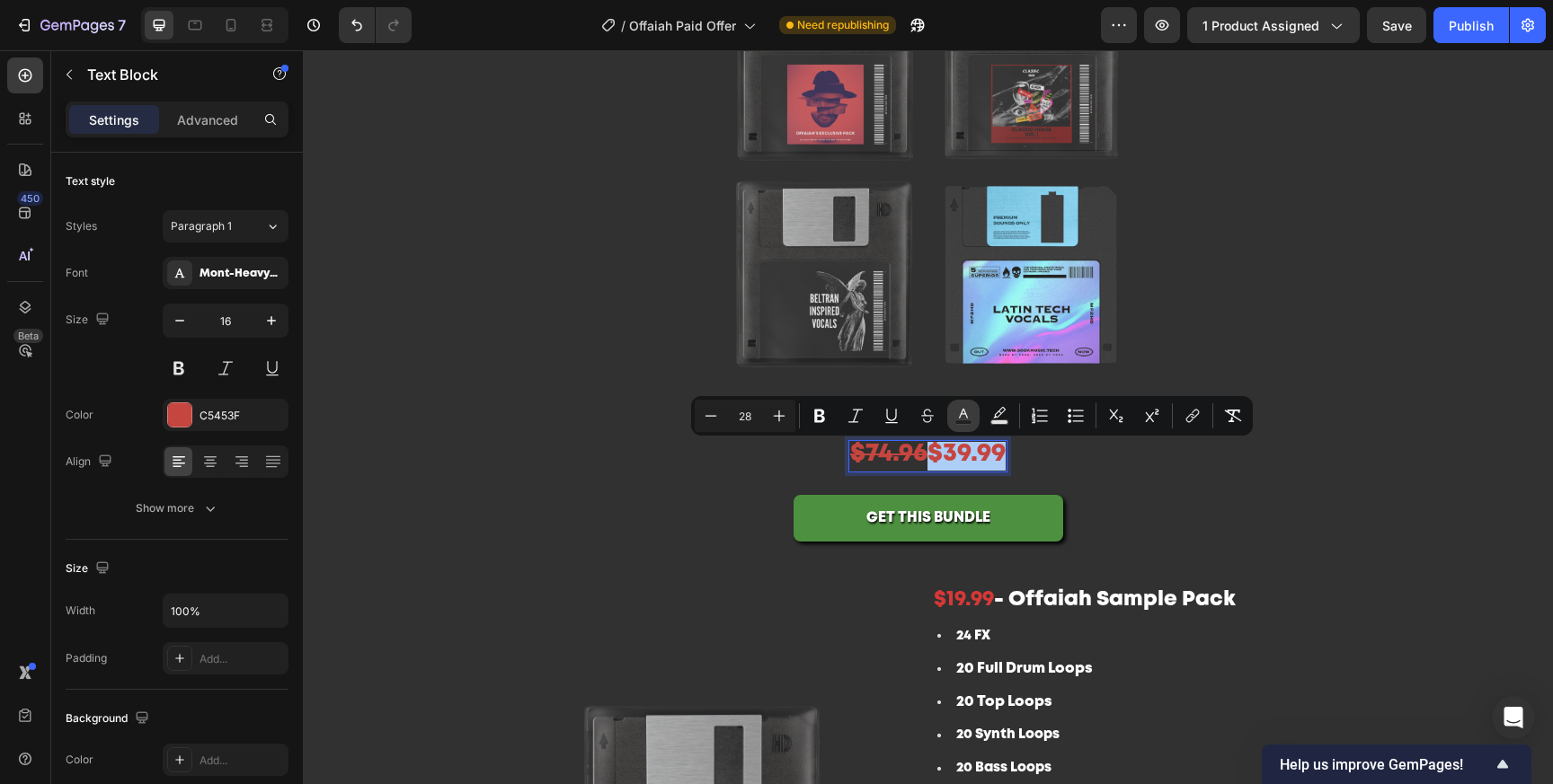
click at [964, 418] on icon "Editor contextual toolbar" at bounding box center [963, 415] width 18 height 18
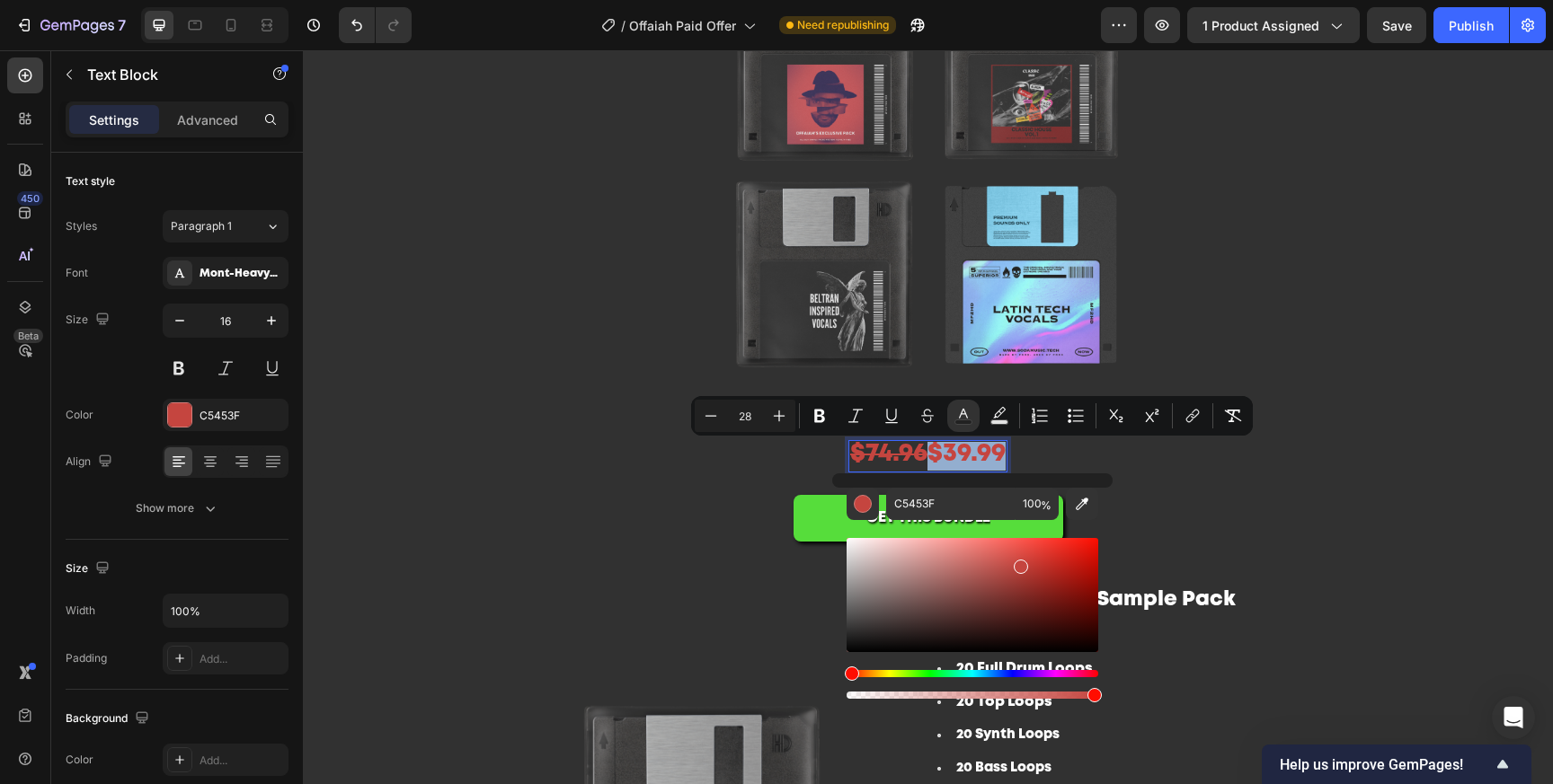
click at [818, 520] on button "GET THIS BUNDLE" at bounding box center [928, 519] width 270 height 48
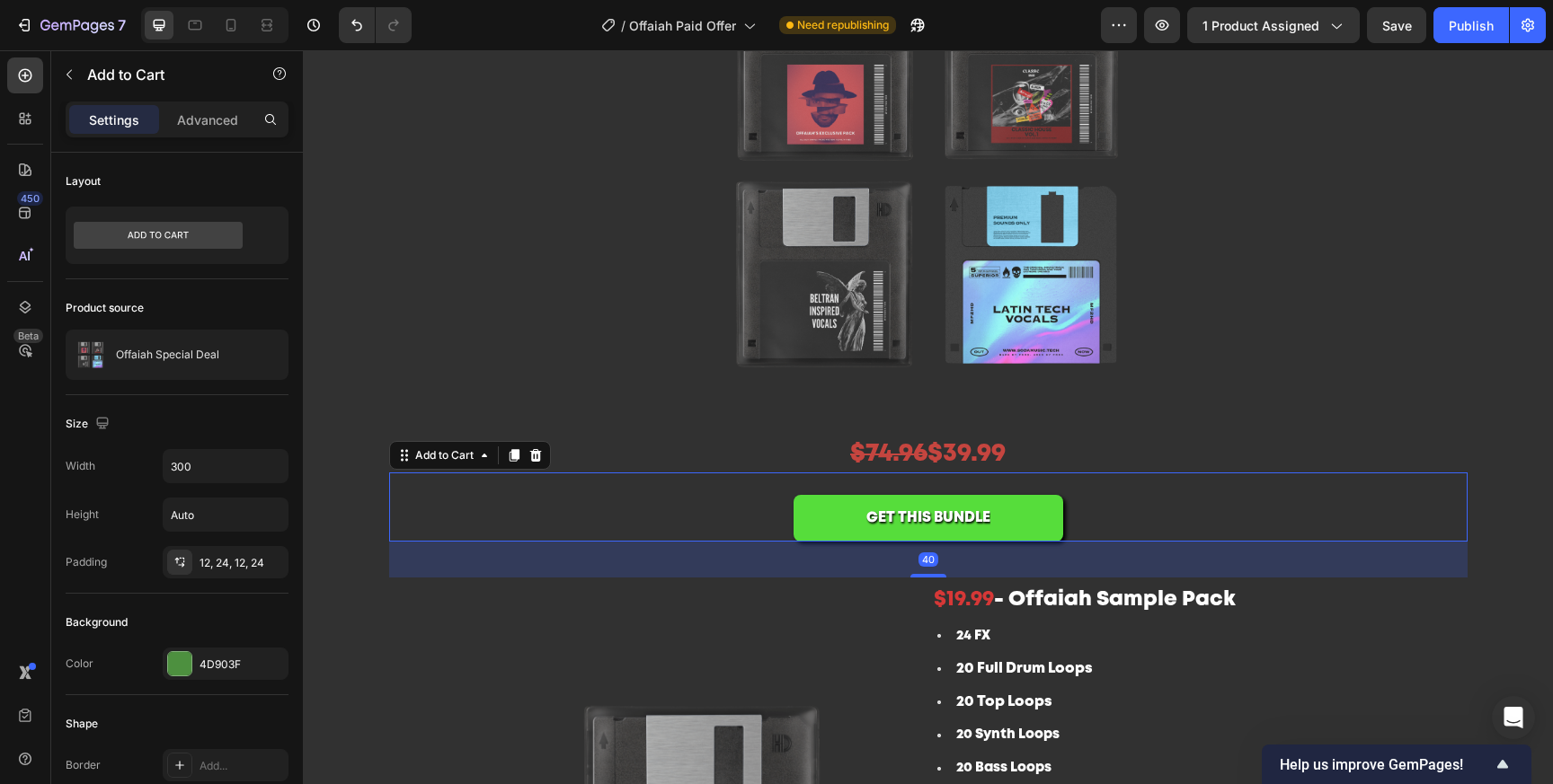
click at [817, 519] on button "GET THIS BUNDLE" at bounding box center [928, 519] width 270 height 48
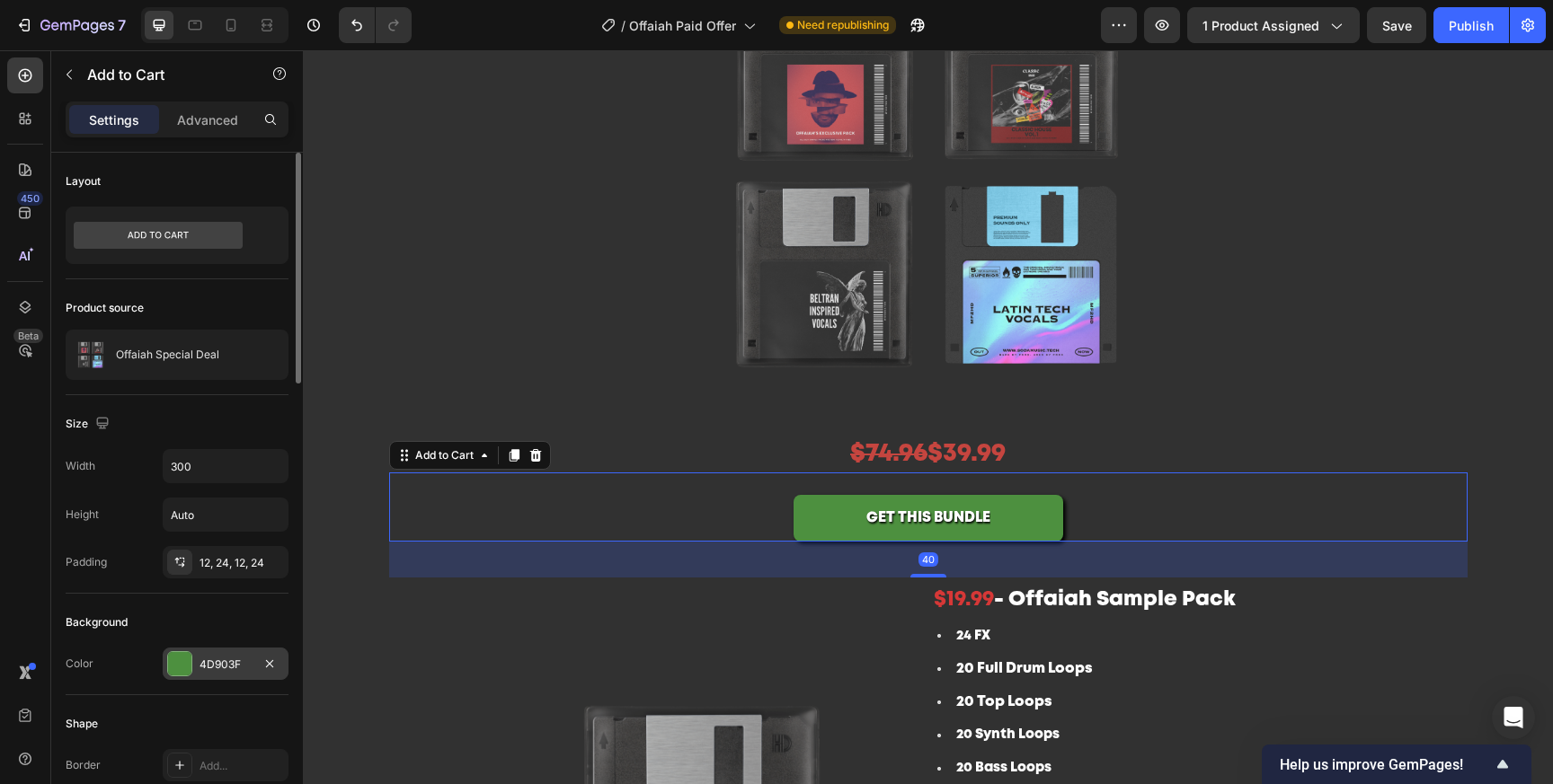
click at [218, 648] on div "4D903F" at bounding box center [226, 664] width 126 height 32
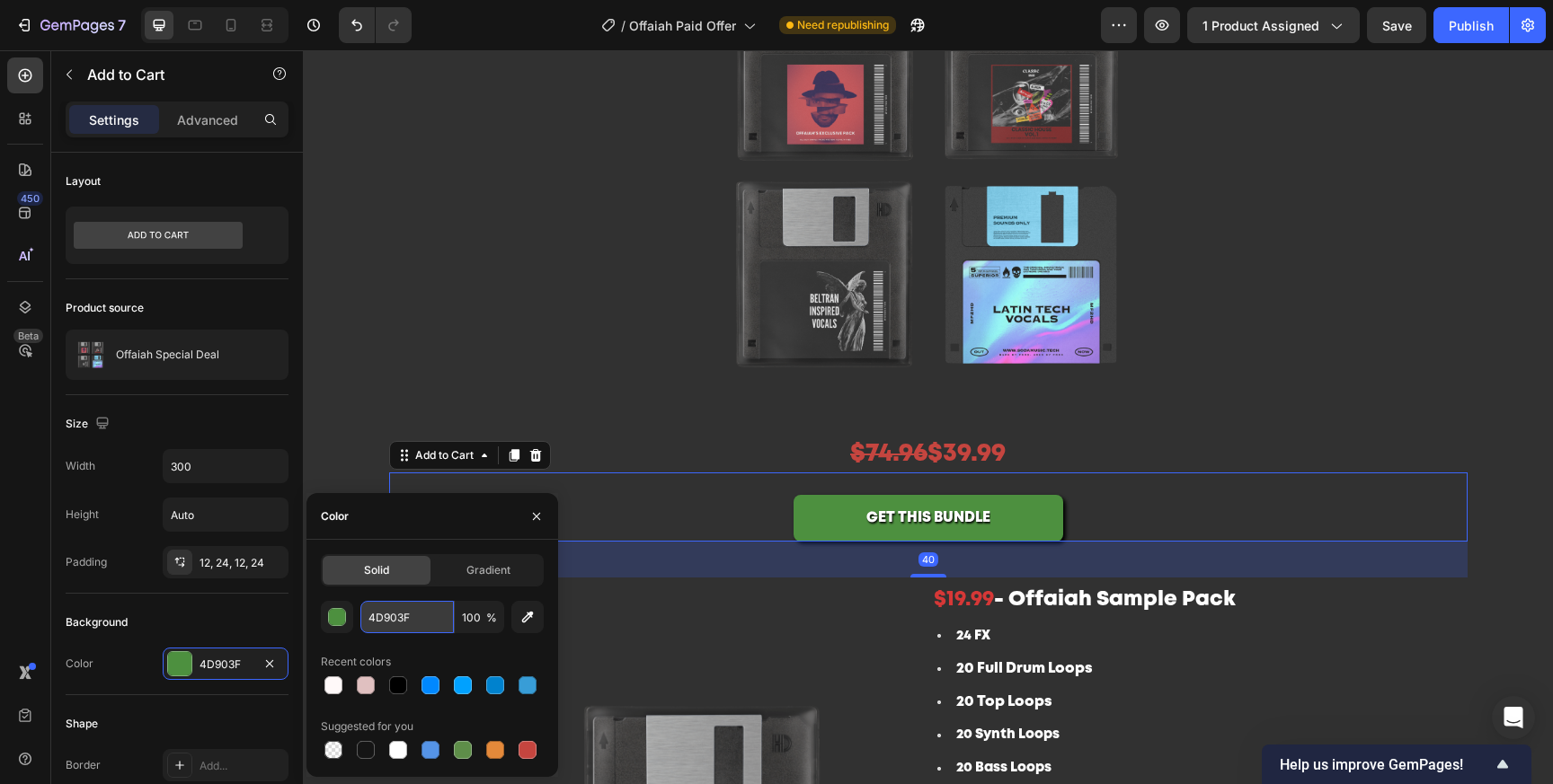
click at [425, 627] on input "4D903F" at bounding box center [407, 617] width 93 height 32
click at [988, 435] on img at bounding box center [928, 171] width 539 height 539
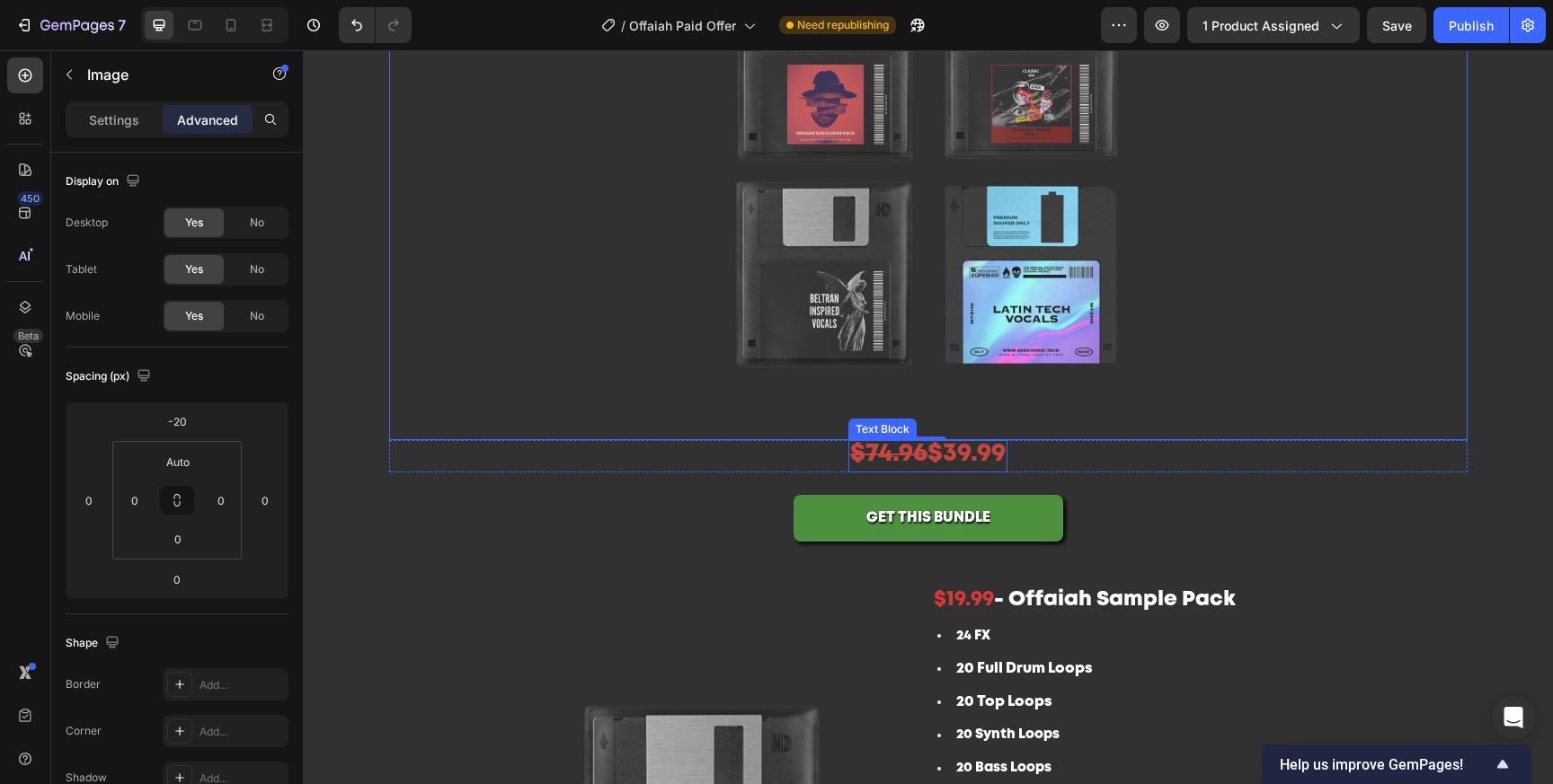
click at [973, 449] on span "$74.96 $39.99" at bounding box center [927, 454] width 155 height 23
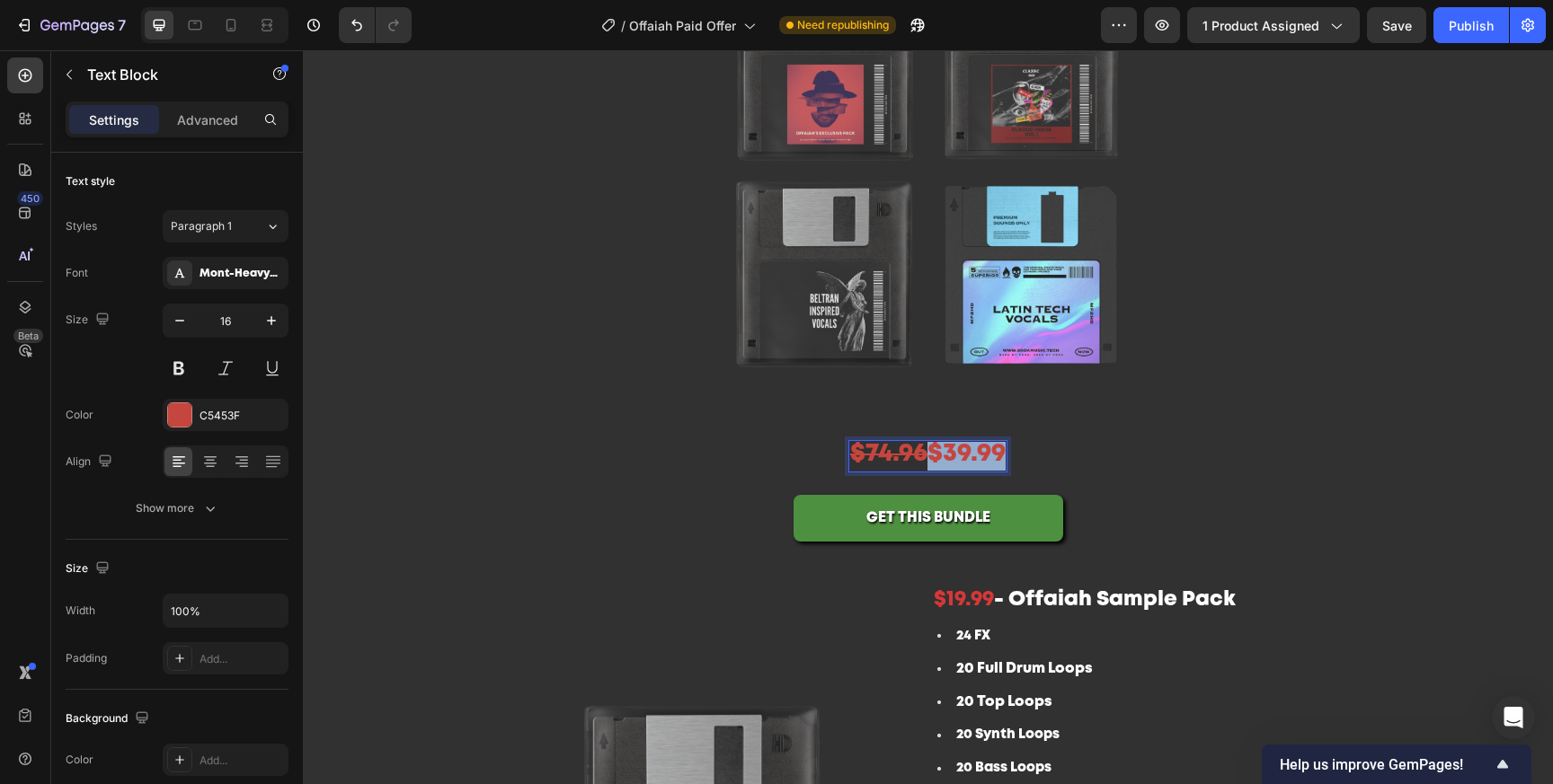
drag, startPoint x: 941, startPoint y: 457, endPoint x: 1040, endPoint y: 457, distance: 99.0
click at [1040, 457] on div "$74.96 $39.99 Text Block 0 Row" at bounding box center [928, 456] width 1079 height 32
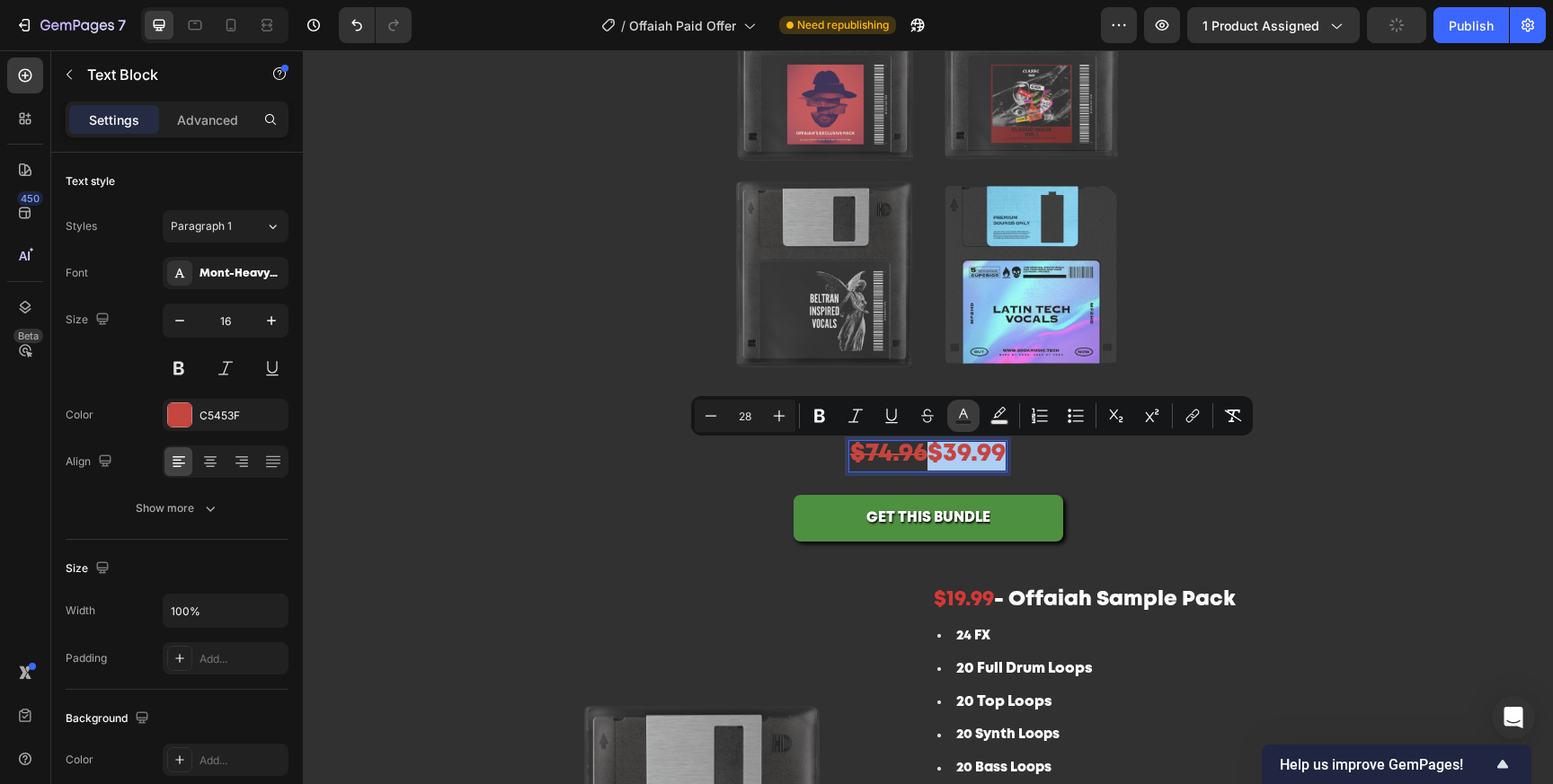
click at [957, 425] on button "Text Color" at bounding box center [963, 416] width 32 height 32
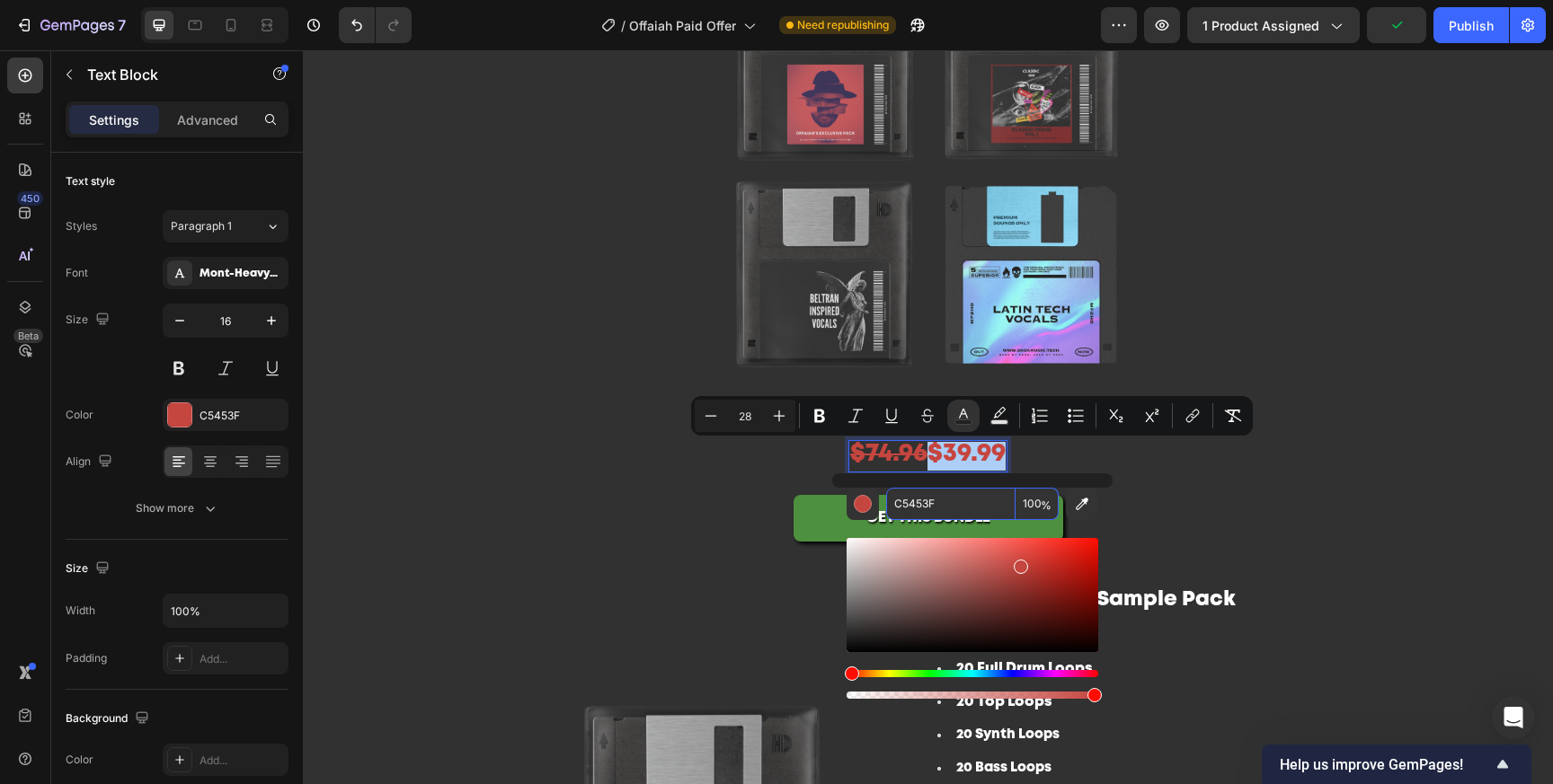
click at [998, 508] on input "C5453F" at bounding box center [951, 504] width 130 height 32
paste input "4D90"
type input "4D903F"
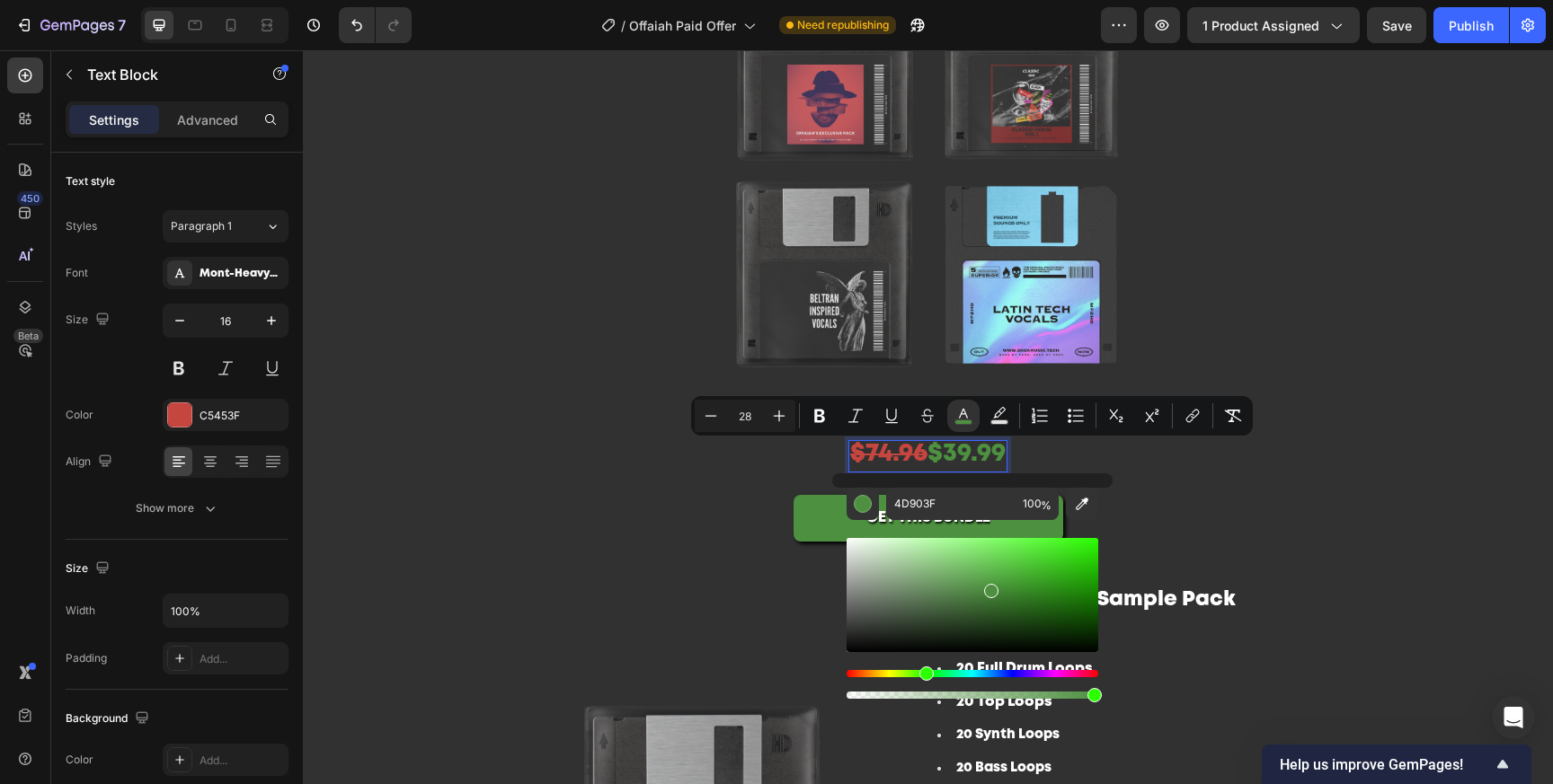
click at [940, 452] on span "$39.99" at bounding box center [966, 454] width 78 height 23
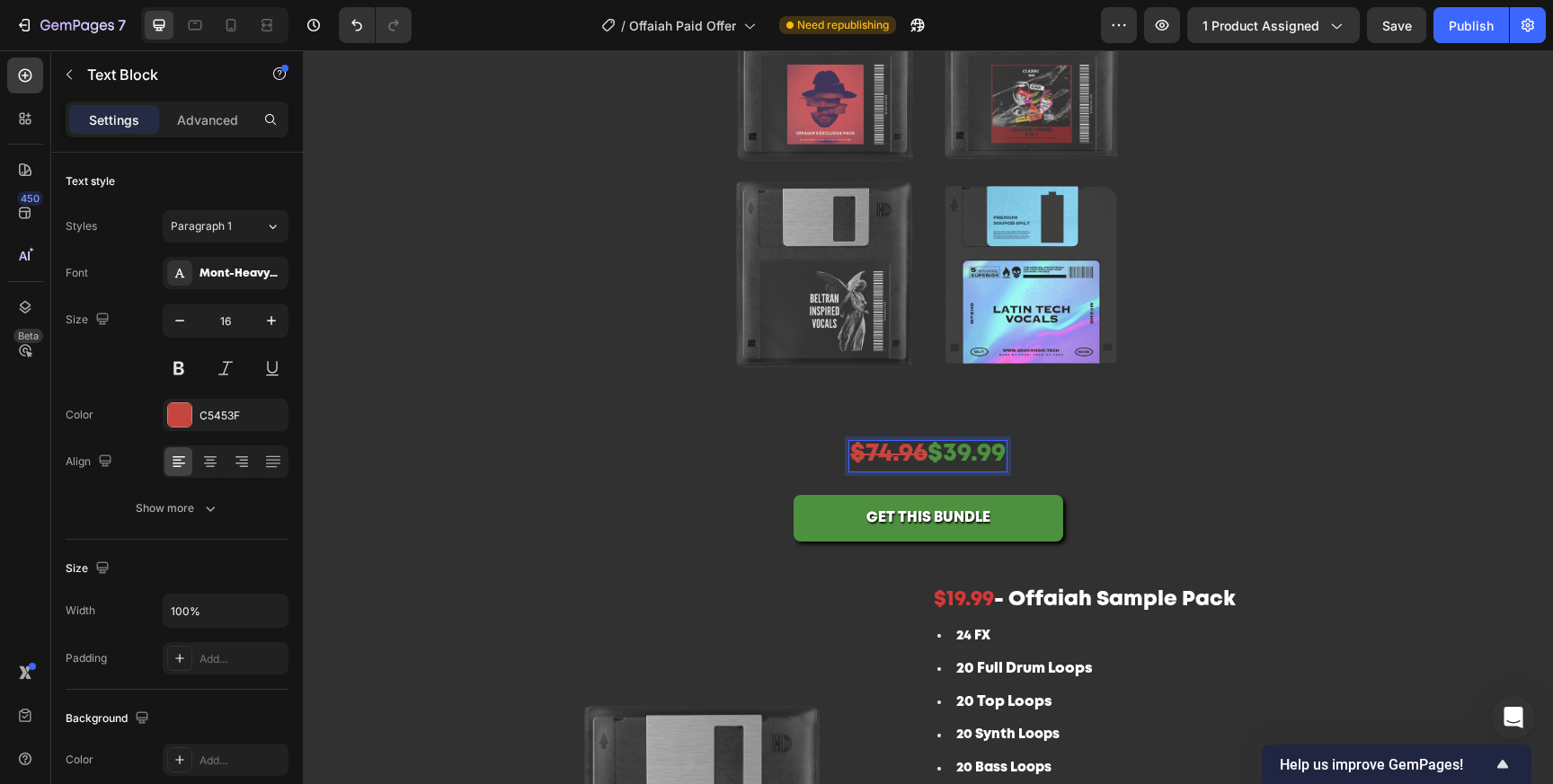
click at [925, 454] on s "$74.96" at bounding box center [888, 454] width 77 height 23
drag, startPoint x: 933, startPoint y: 459, endPoint x: 922, endPoint y: 458, distance: 11.0
click at [922, 458] on p "$74.96 $39.99" at bounding box center [927, 456] width 155 height 29
click at [877, 419] on icon "Editor contextual toolbar" at bounding box center [882, 415] width 18 height 18
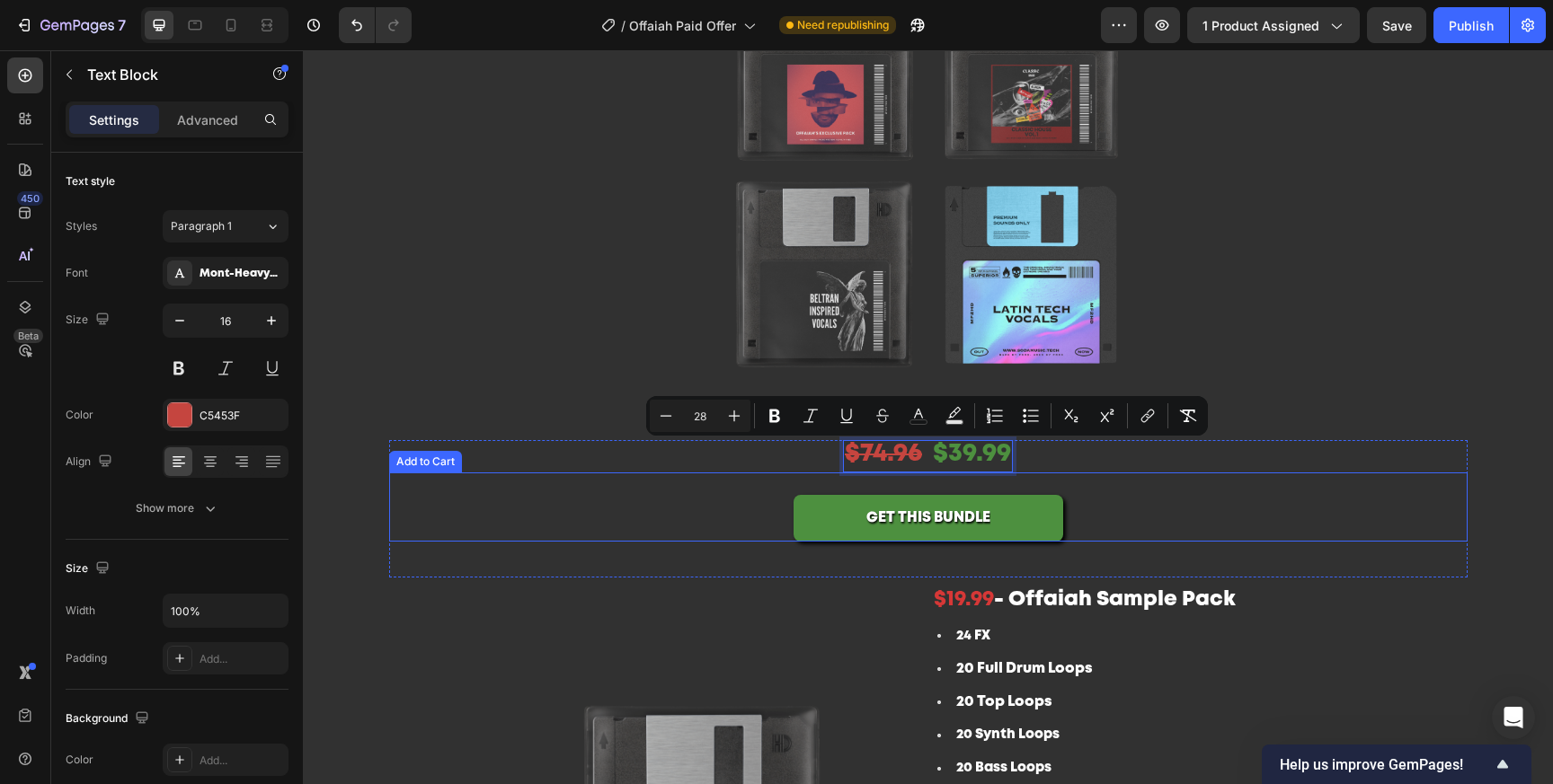
click at [989, 450] on span "$39.99" at bounding box center [972, 454] width 78 height 23
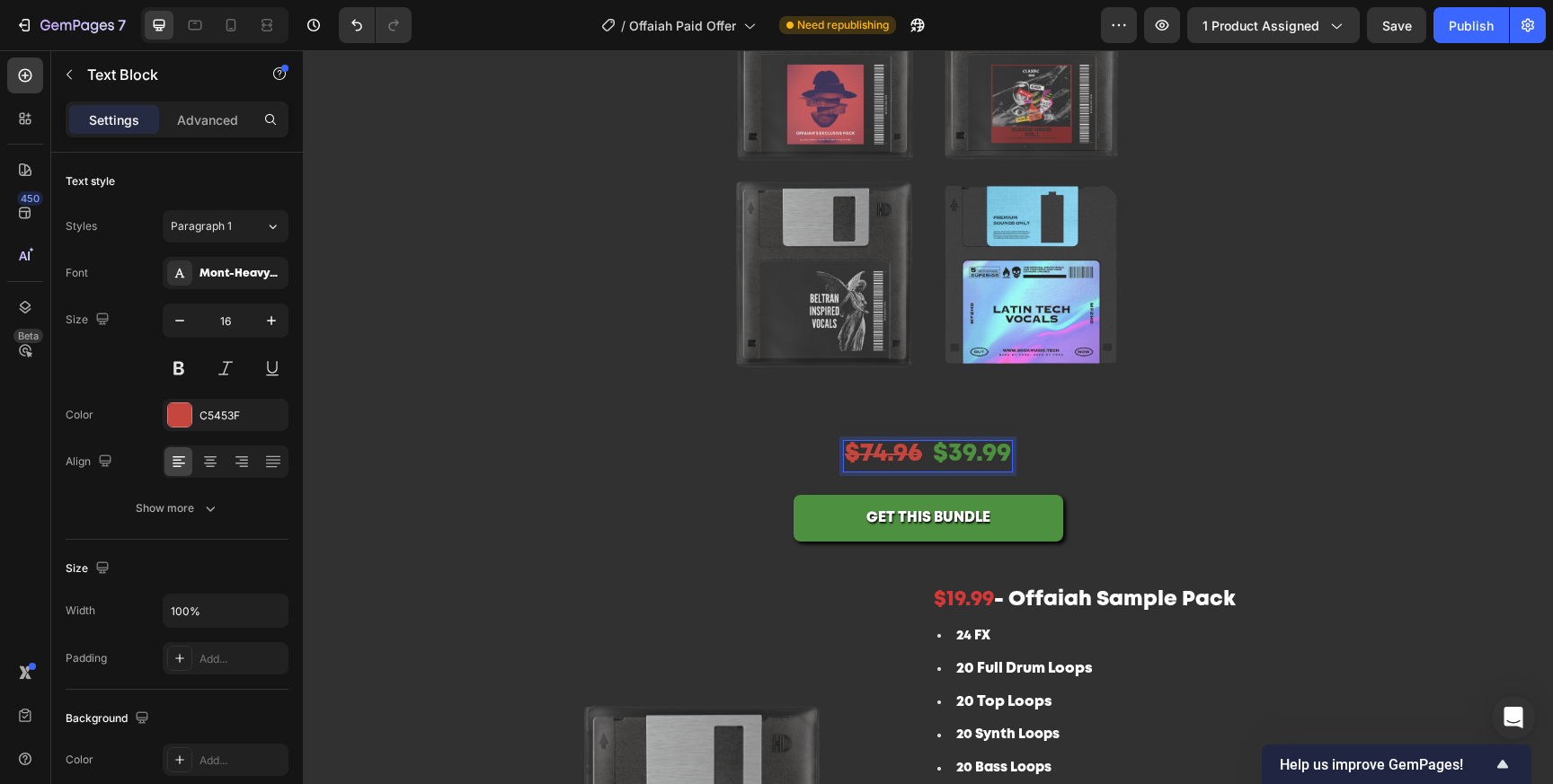
click at [932, 460] on span "$74.96" at bounding box center [889, 454] width 88 height 23
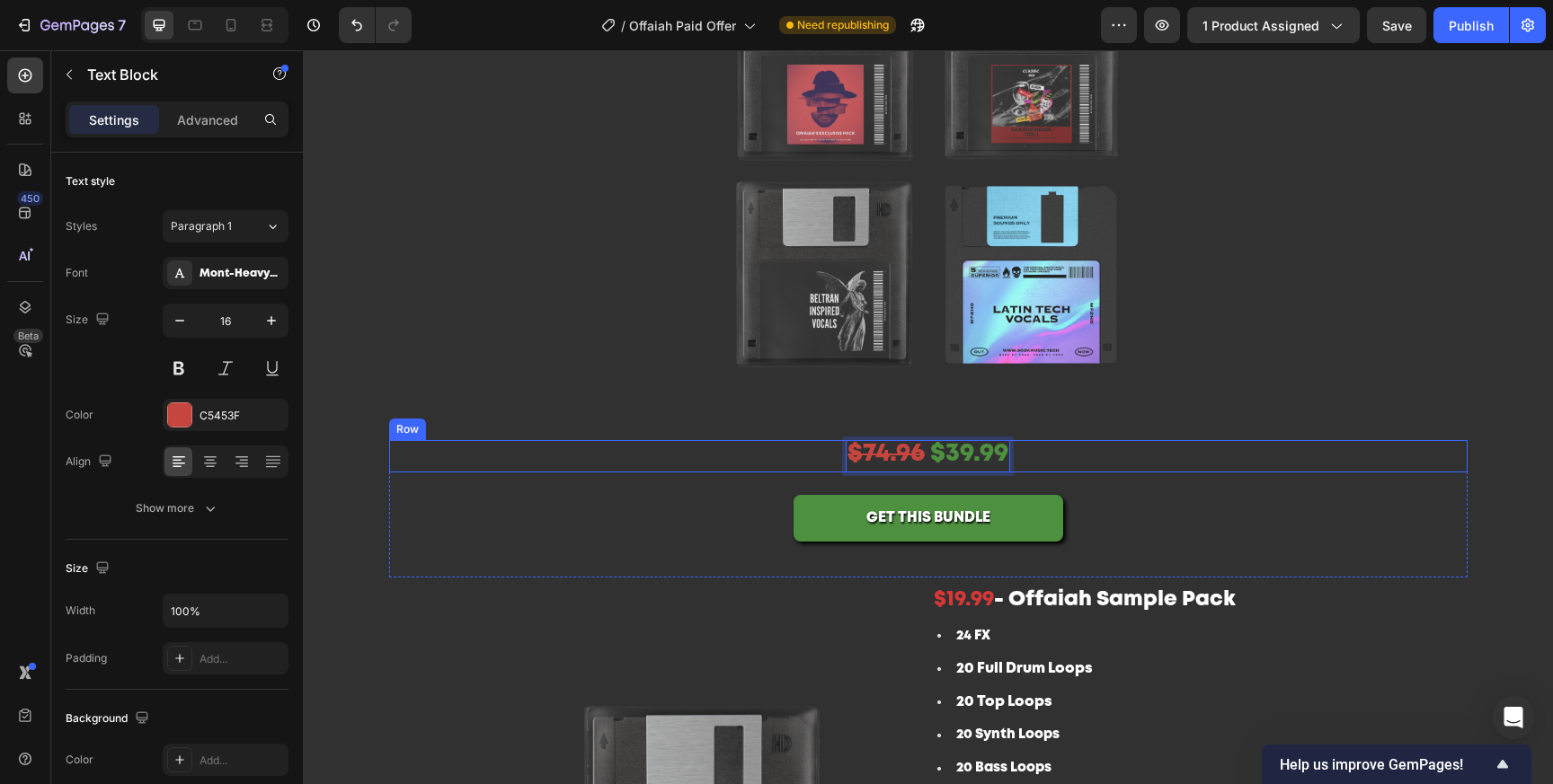
click at [1190, 452] on div "$74.96 $39.99 Text Block 0 Row" at bounding box center [928, 456] width 1079 height 32
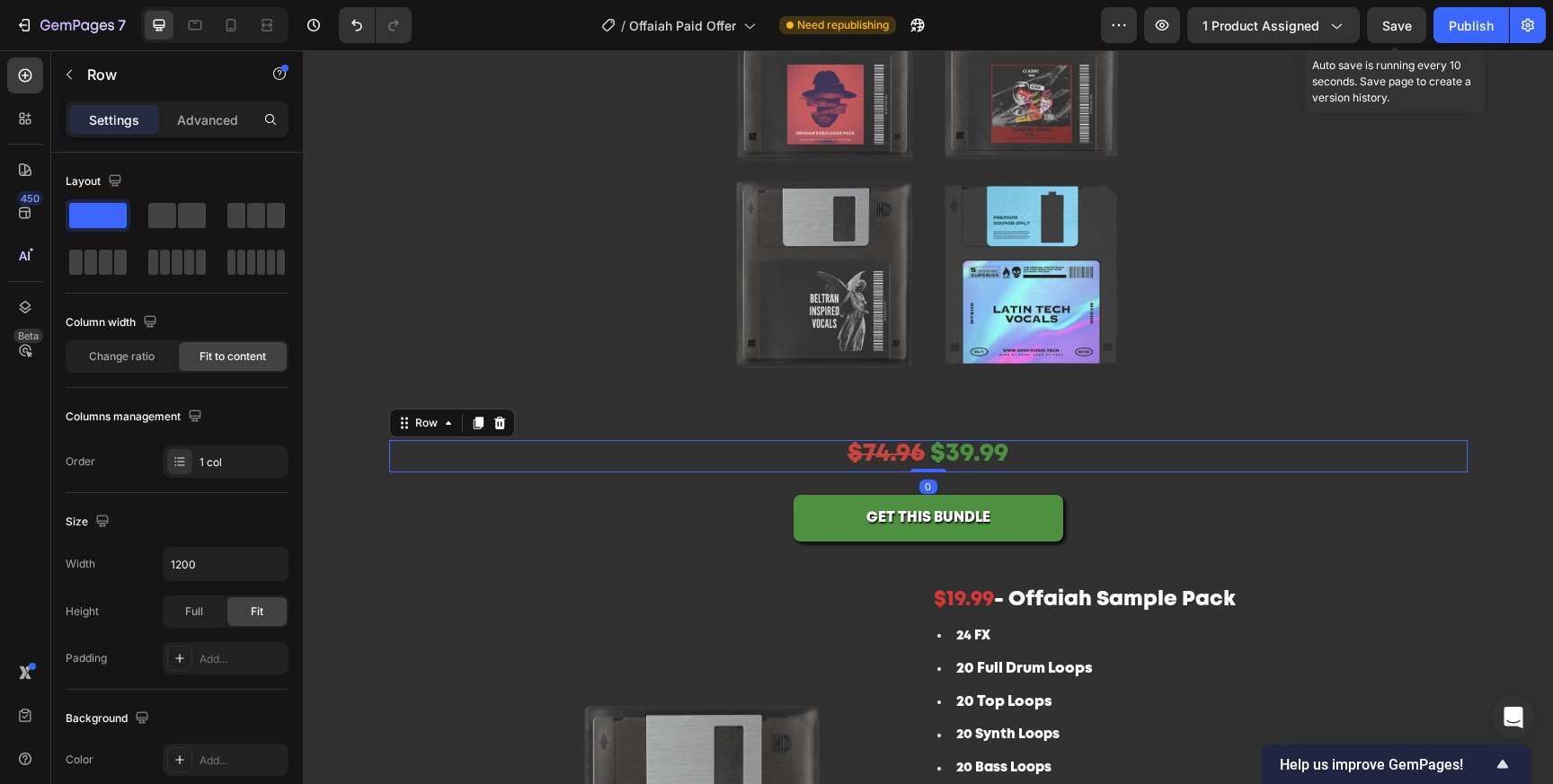
click at [1410, 30] on span "Save" at bounding box center [1397, 26] width 30 height 15
click at [1464, 30] on div "Publish" at bounding box center [1470, 26] width 45 height 19
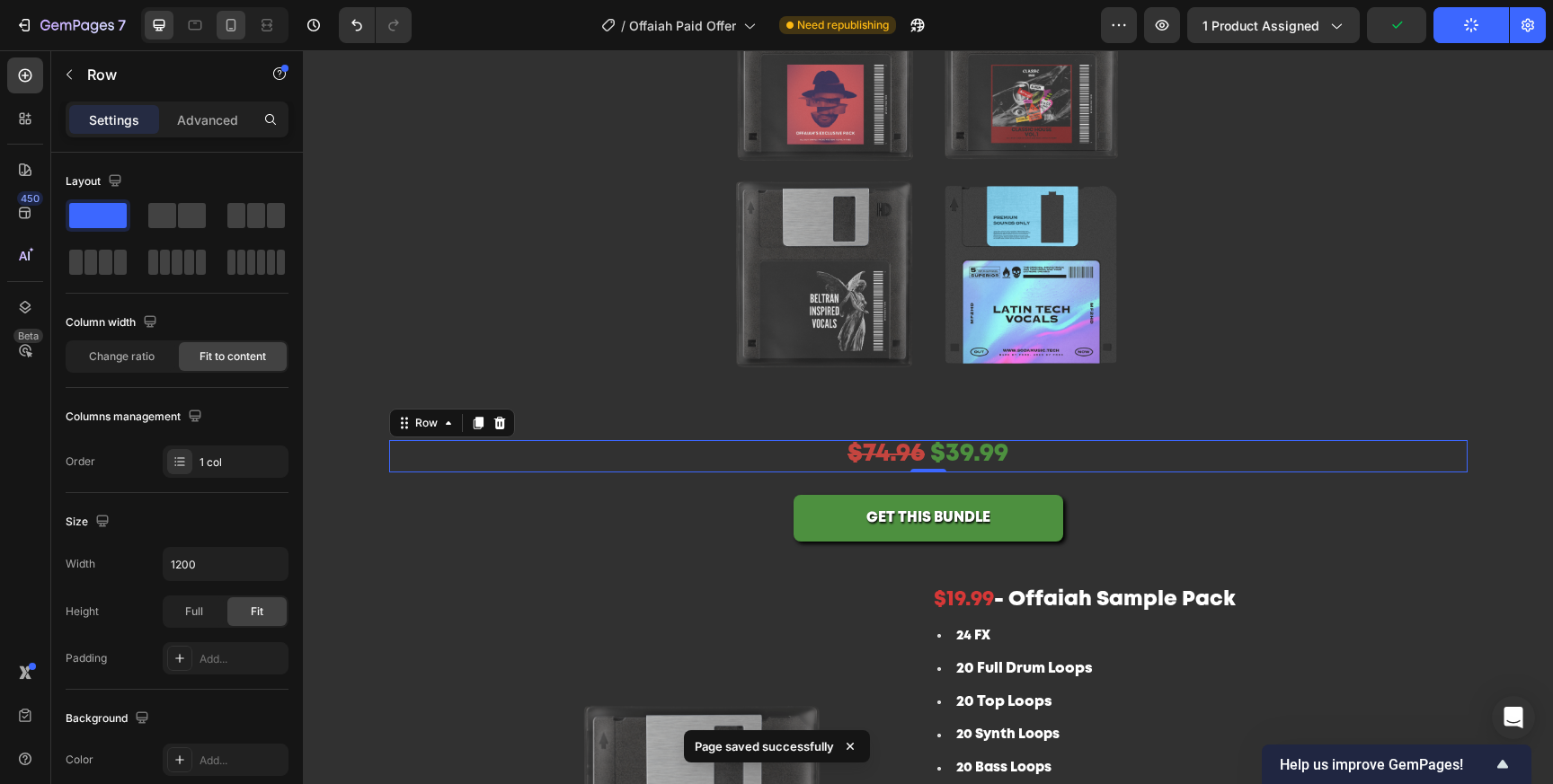
click at [221, 25] on div at bounding box center [231, 25] width 29 height 29
type input "100%"
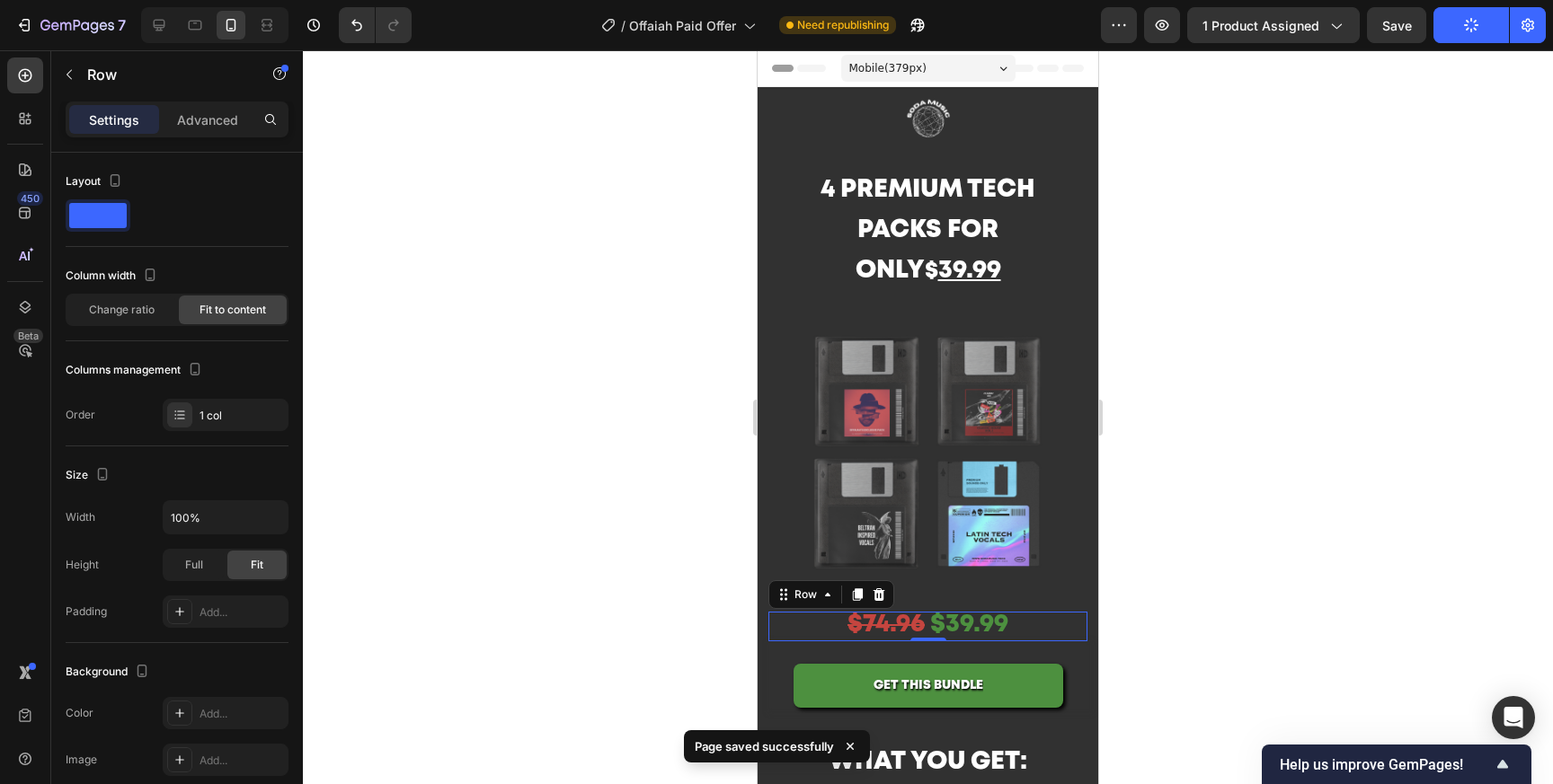
click at [1309, 384] on div at bounding box center [928, 417] width 1250 height 734
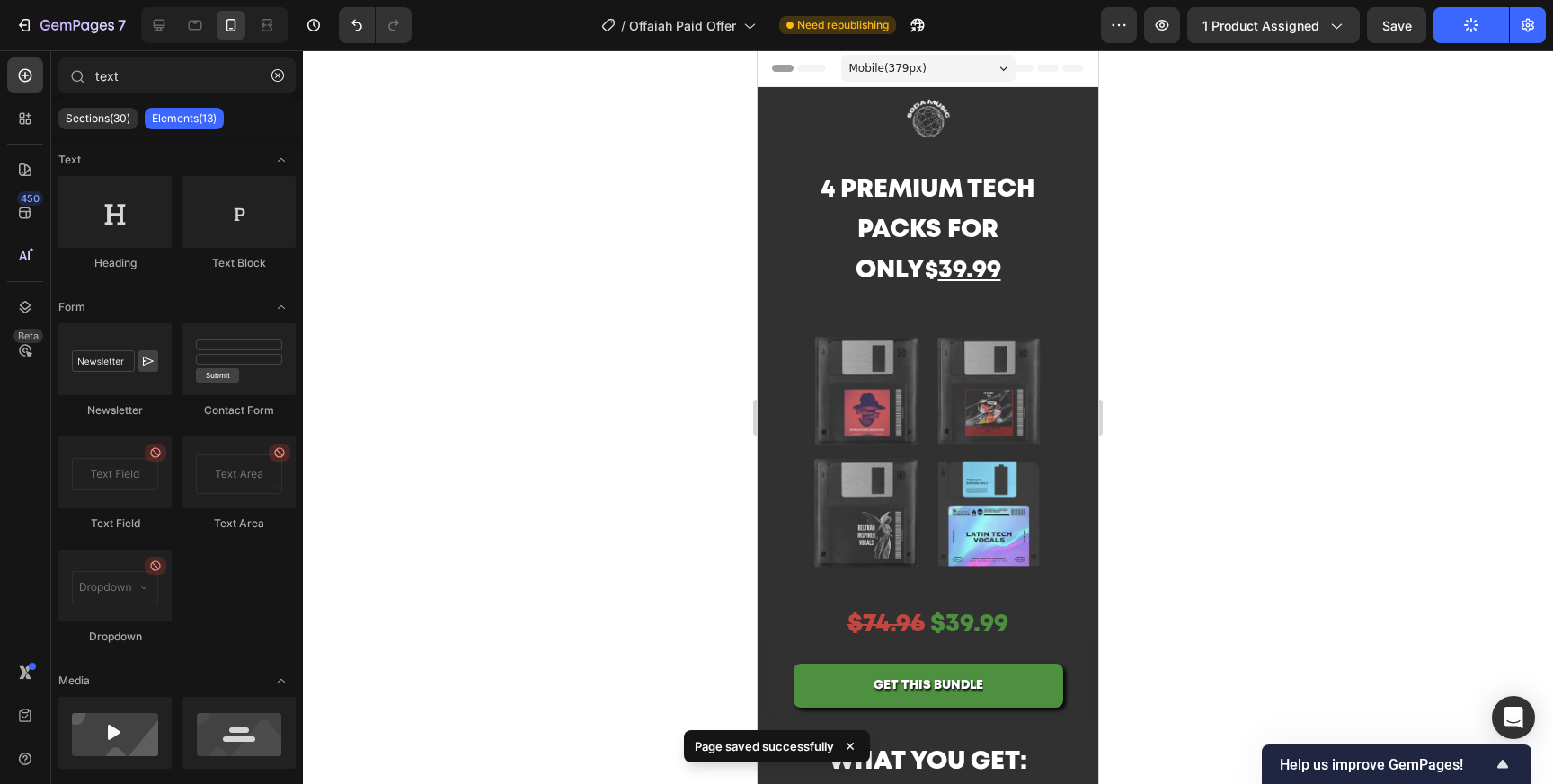
click at [1309, 384] on div at bounding box center [928, 417] width 1250 height 734
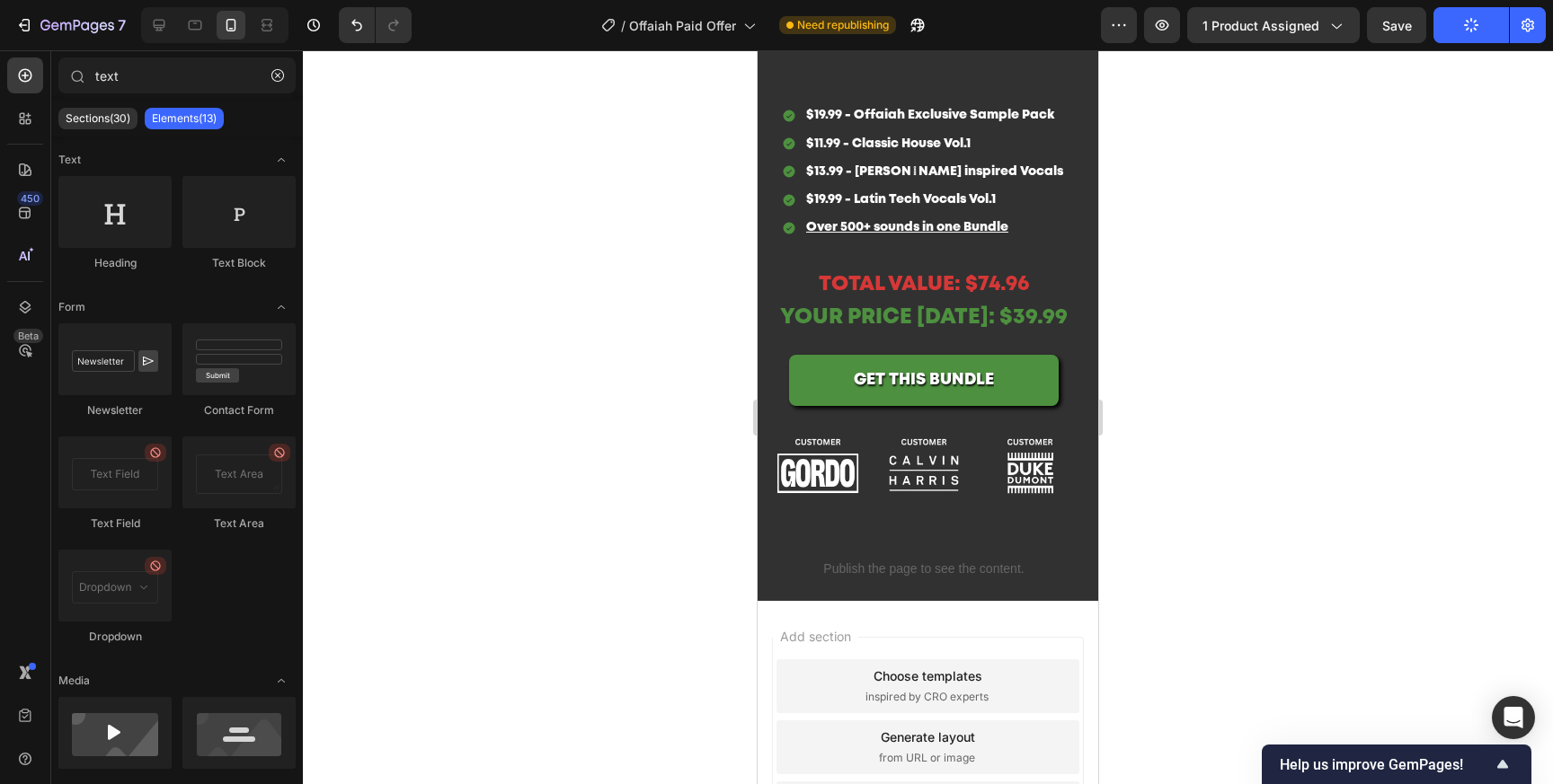
scroll to position [2802, 0]
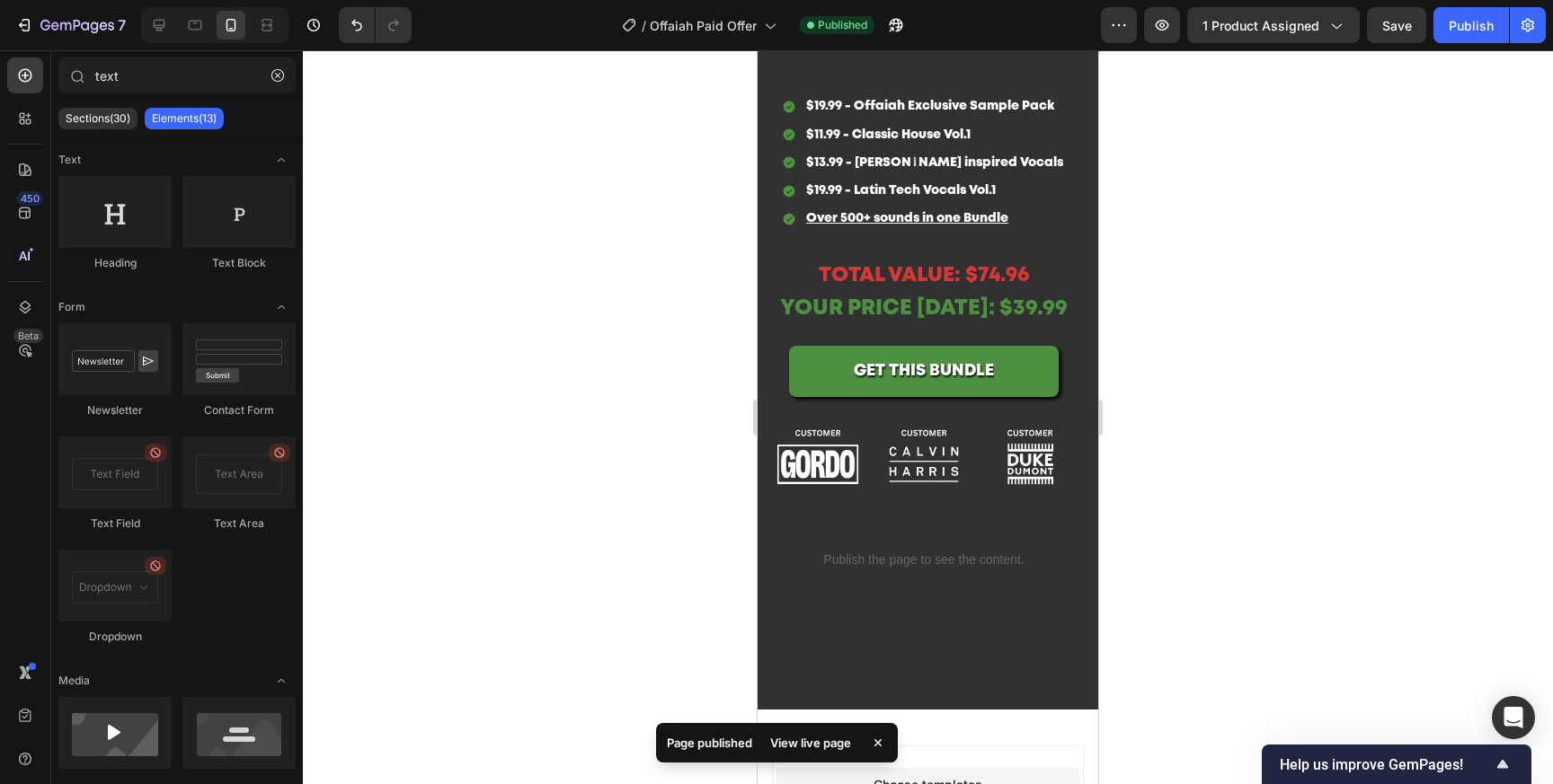
click at [683, 341] on div at bounding box center [928, 417] width 1250 height 734
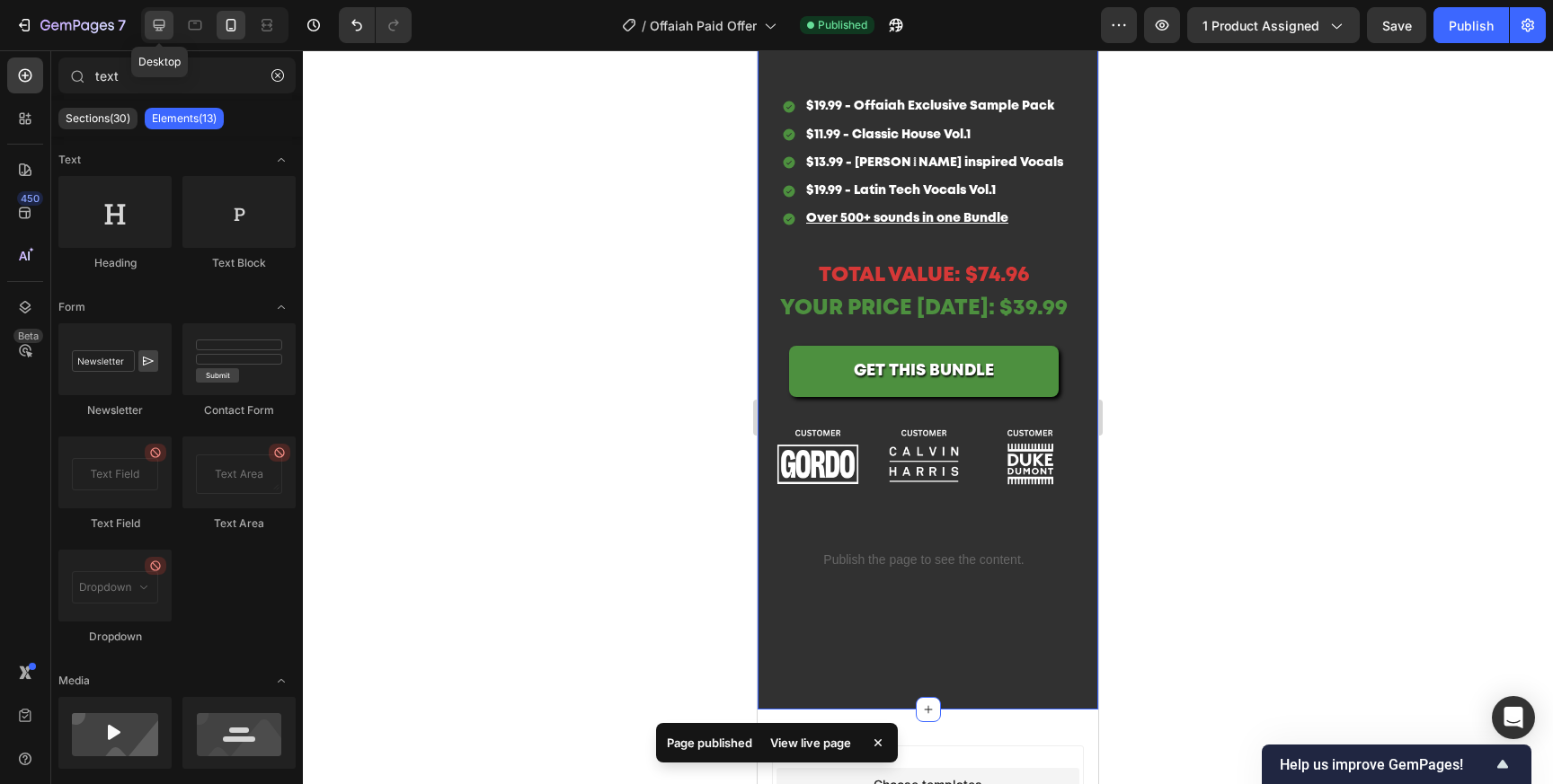
click at [157, 27] on icon at bounding box center [159, 26] width 11 height 11
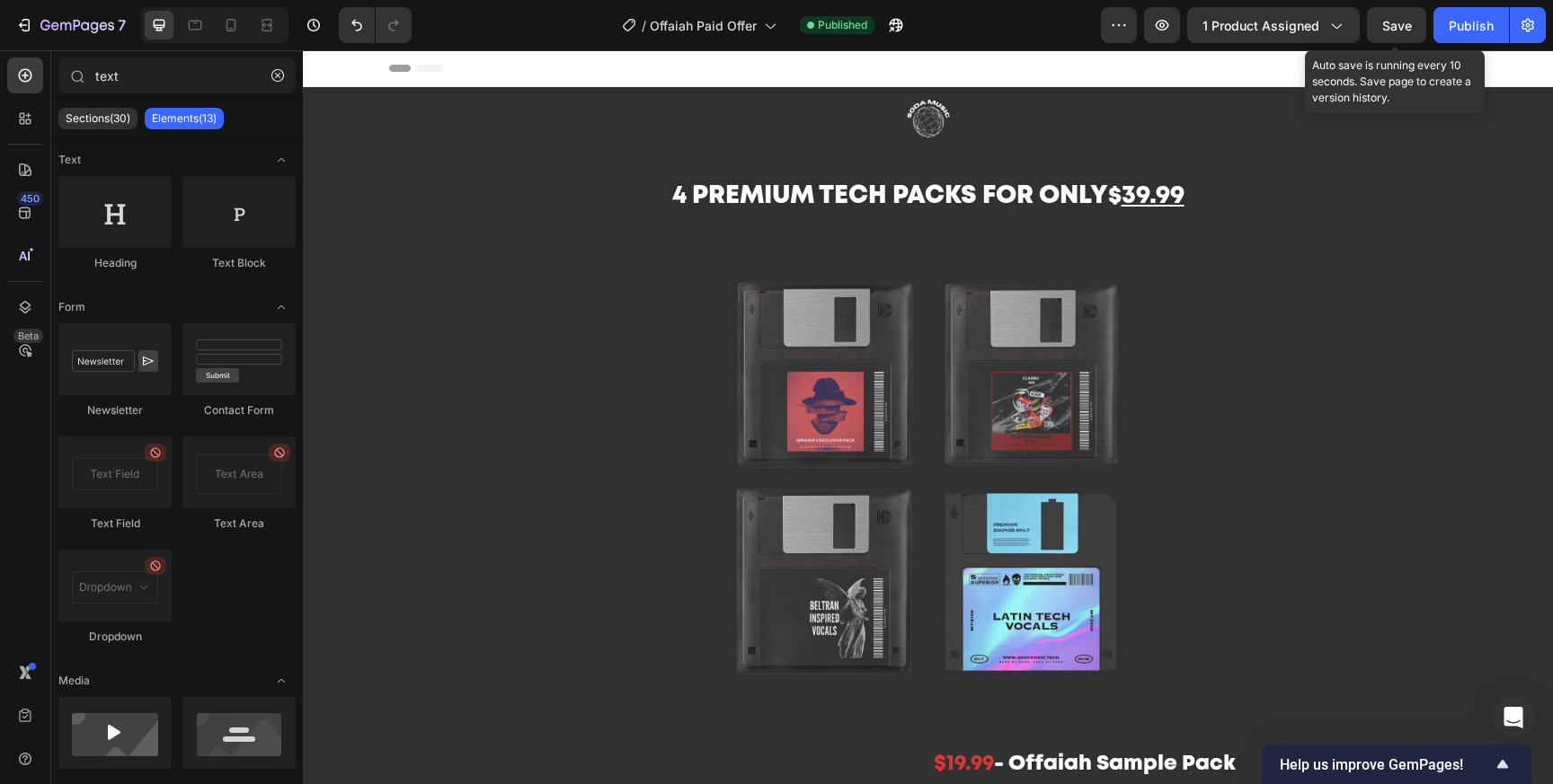
click at [1397, 32] on div "Save" at bounding box center [1397, 26] width 30 height 19
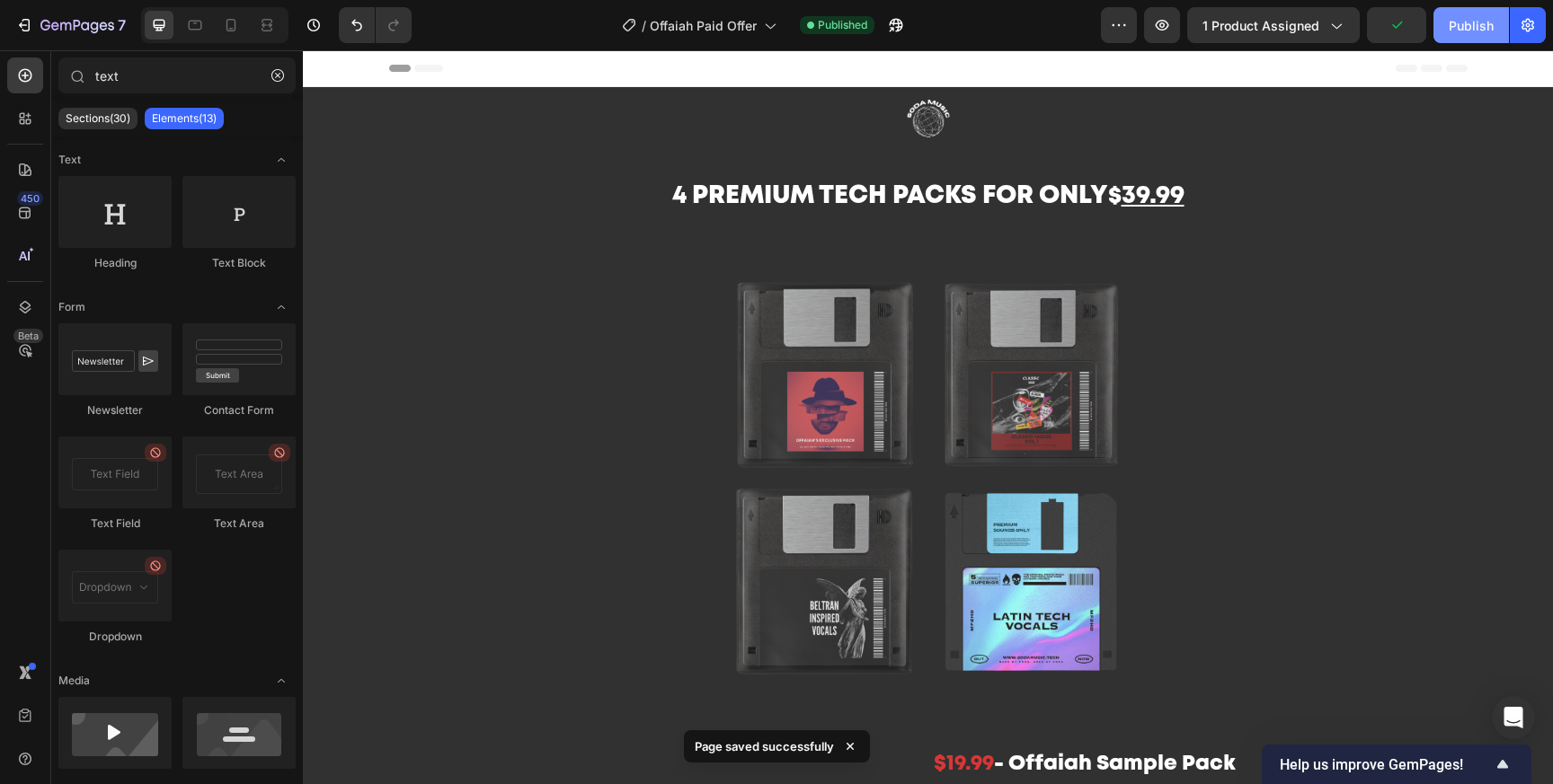
click at [1442, 32] on button "Publish" at bounding box center [1470, 26] width 75 height 36
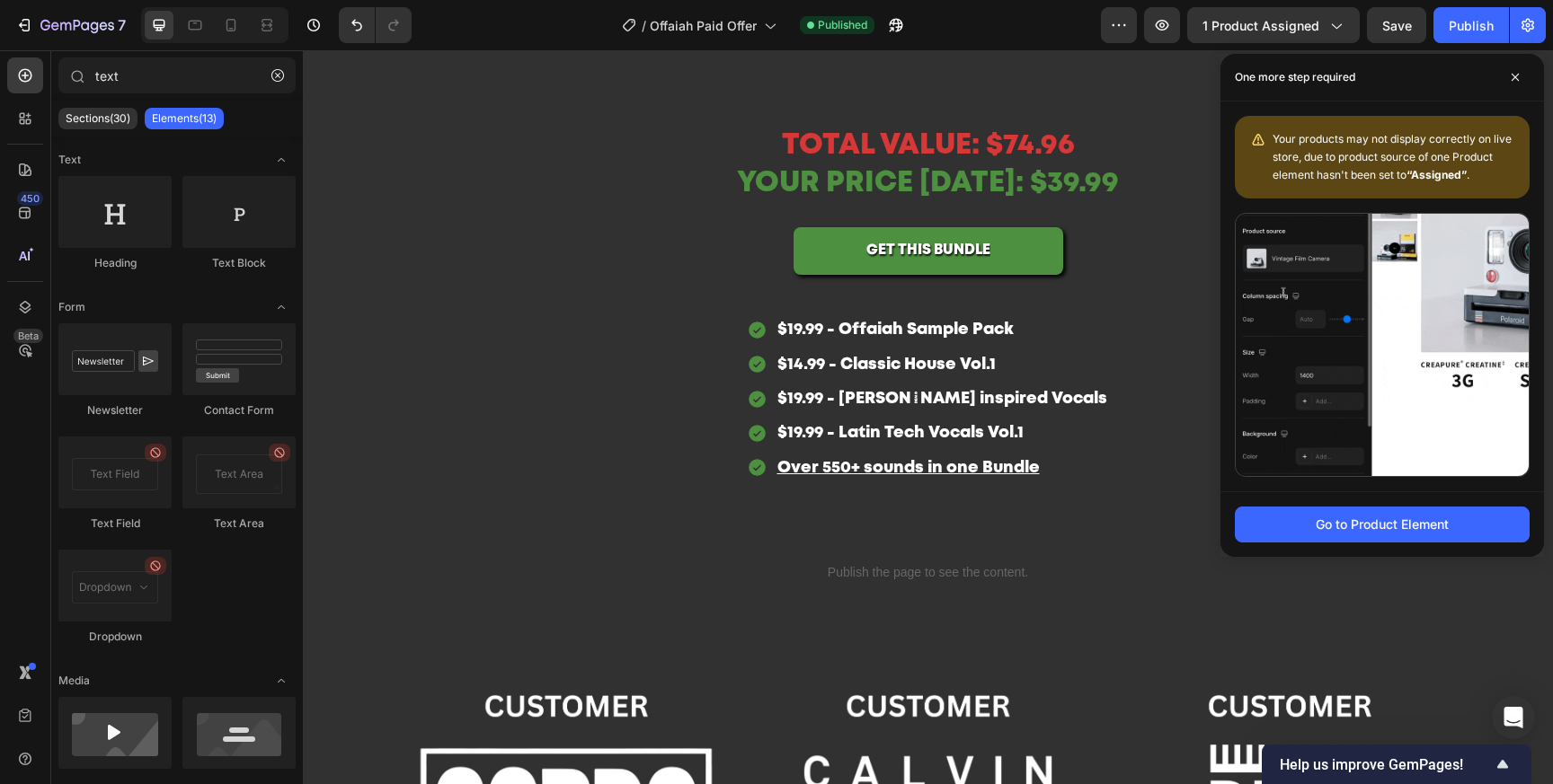
scroll to position [2643, 0]
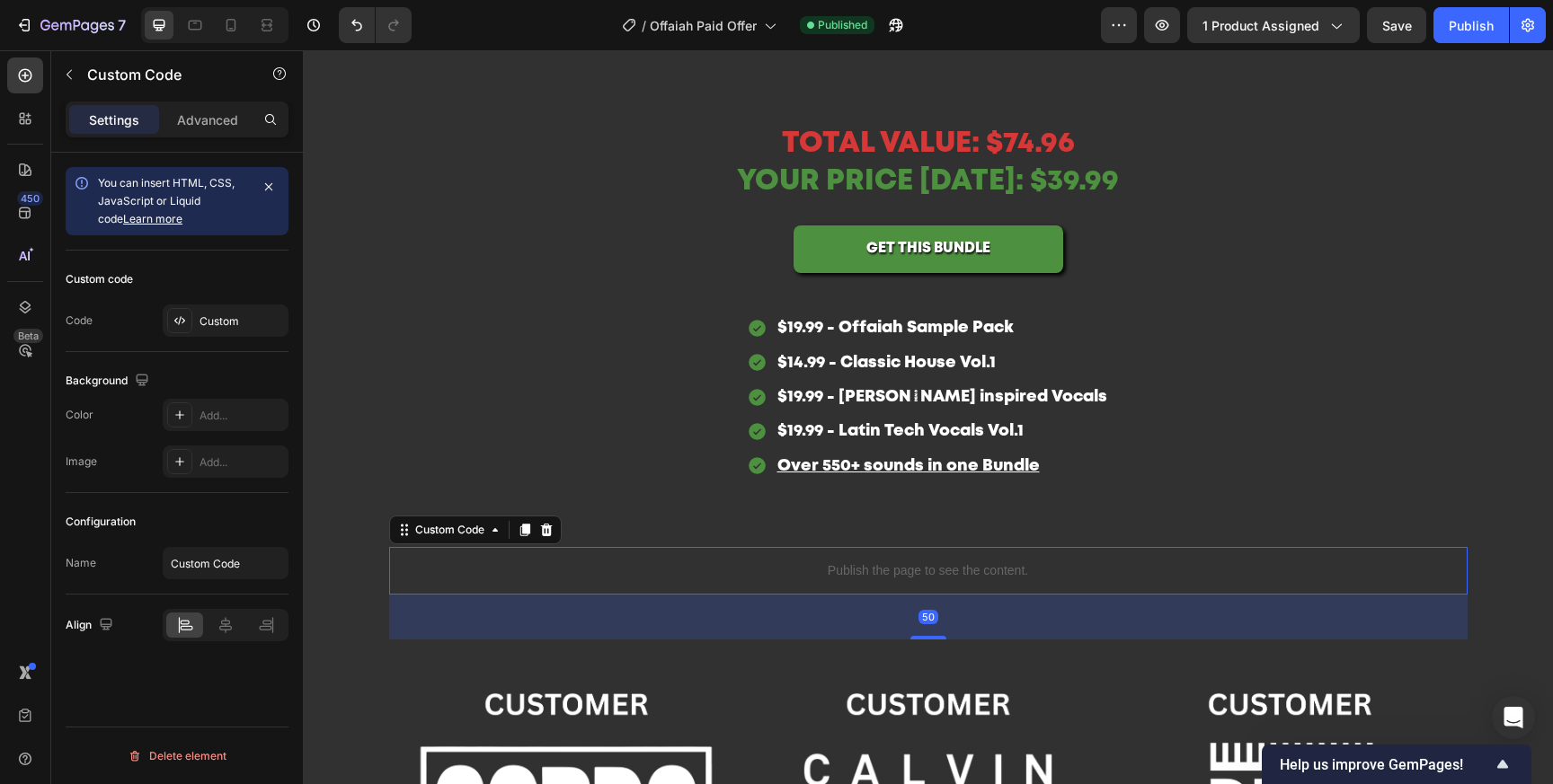
click at [877, 589] on div "Publish the page to see the content." at bounding box center [928, 571] width 1079 height 48
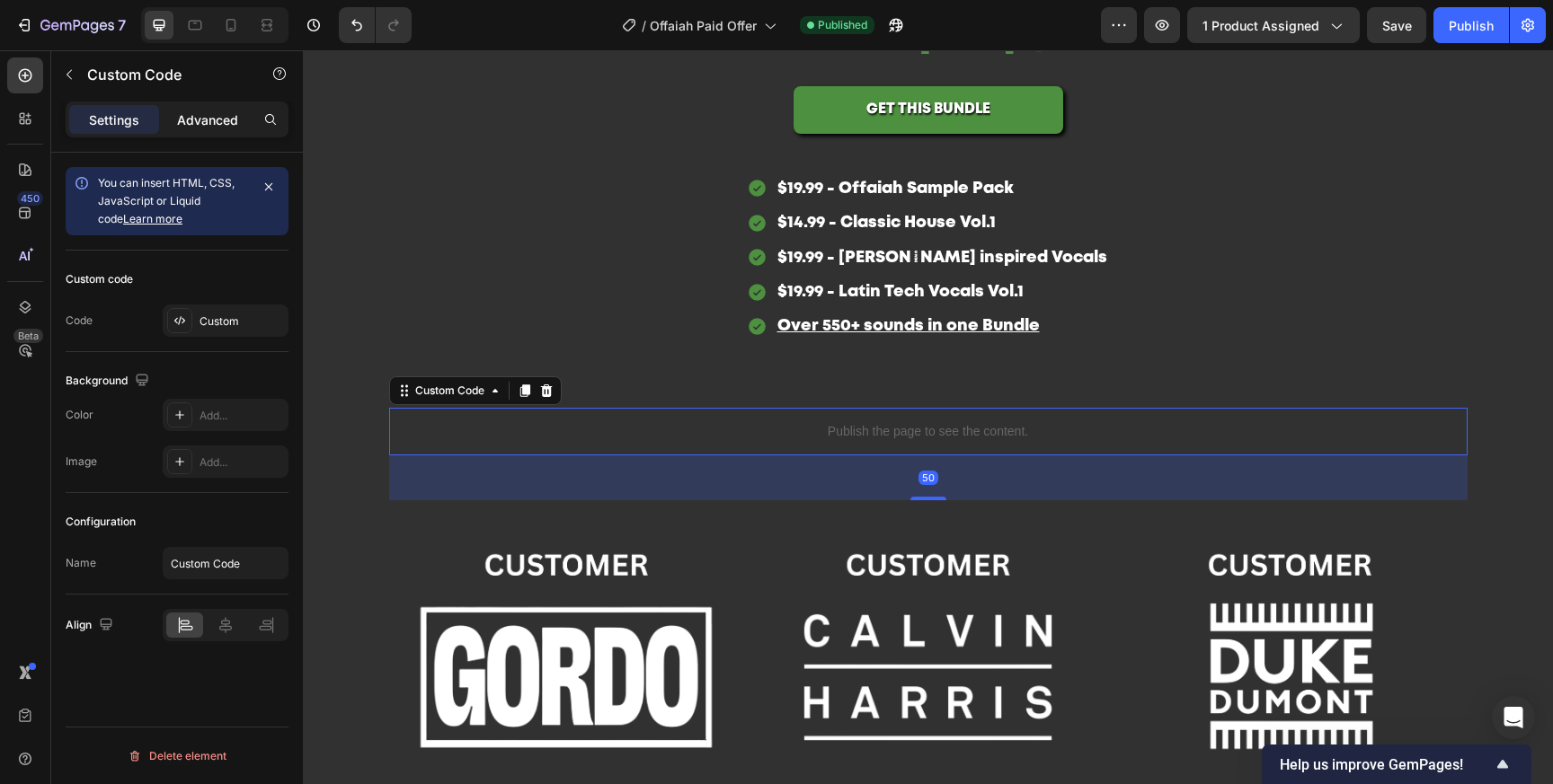
click at [207, 112] on p "Advanced" at bounding box center [208, 120] width 61 height 19
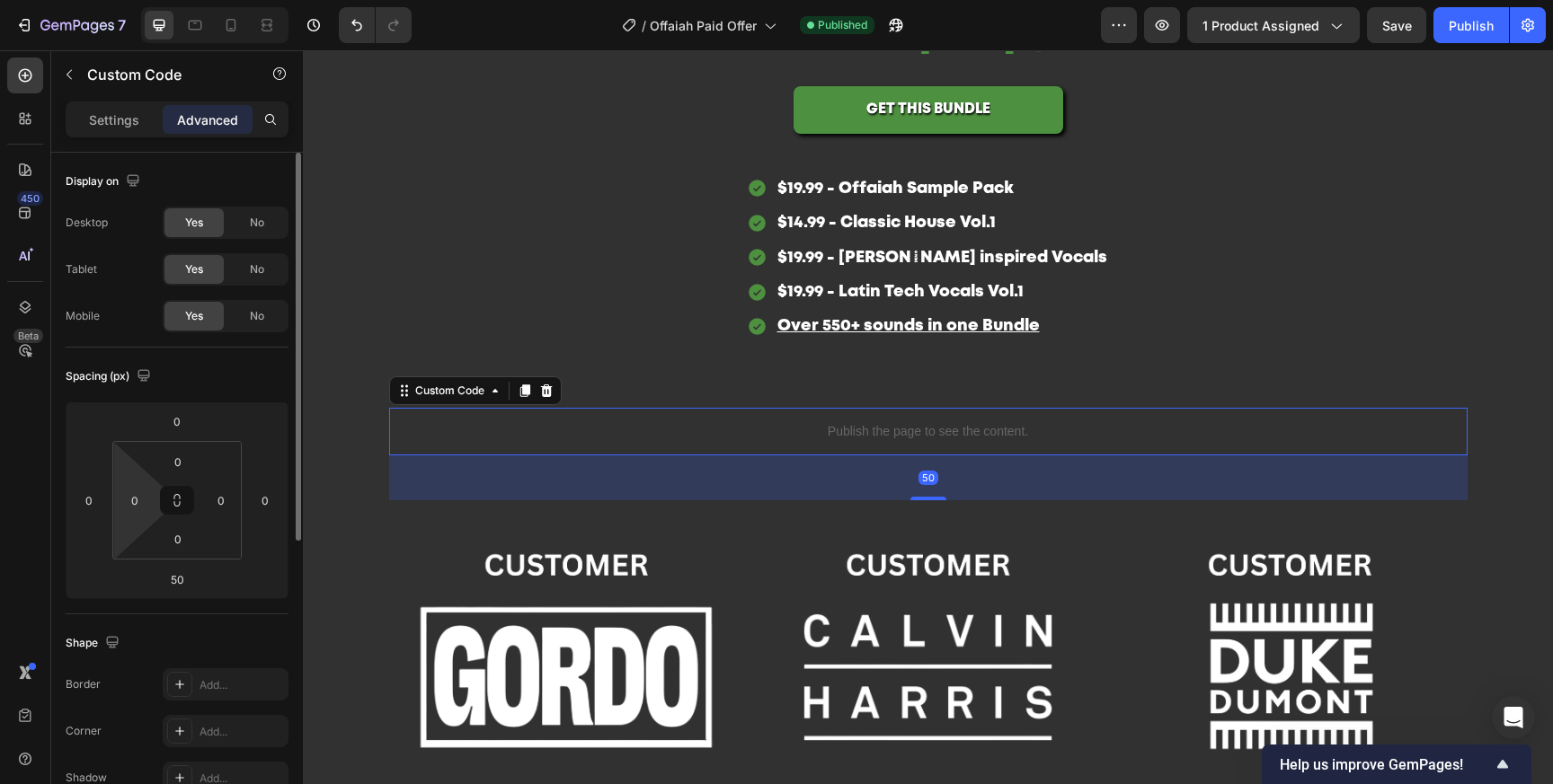
click at [135, 0] on html "7 Version history / Offaiah Paid Offer Published Preview 1 product assigned Sav…" at bounding box center [776, 0] width 1553 height 0
type input "3"
click at [92, 493] on input "0" at bounding box center [89, 500] width 27 height 27
type input "0"
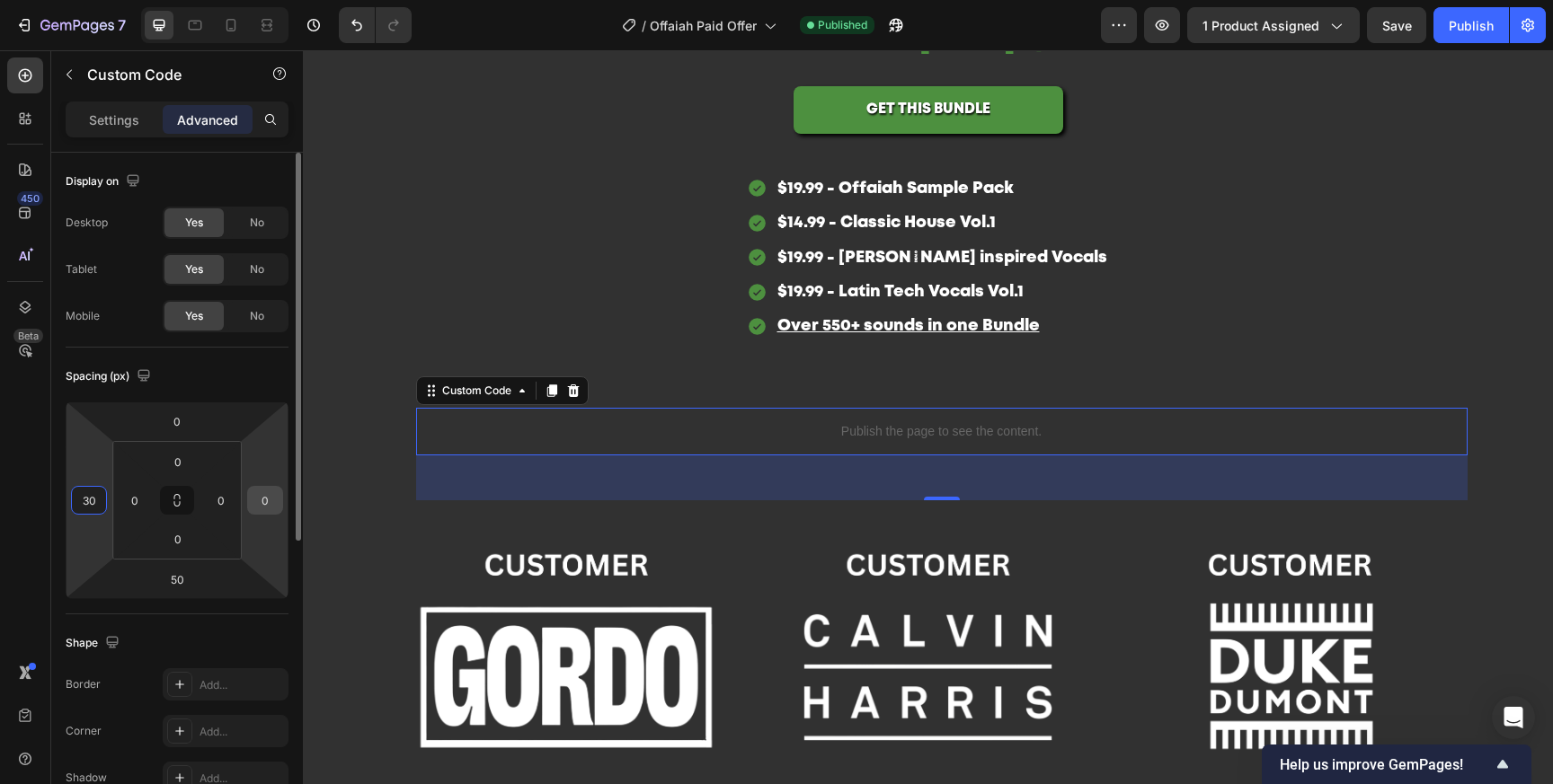
type input "30"
click at [261, 510] on input "0" at bounding box center [265, 500] width 27 height 27
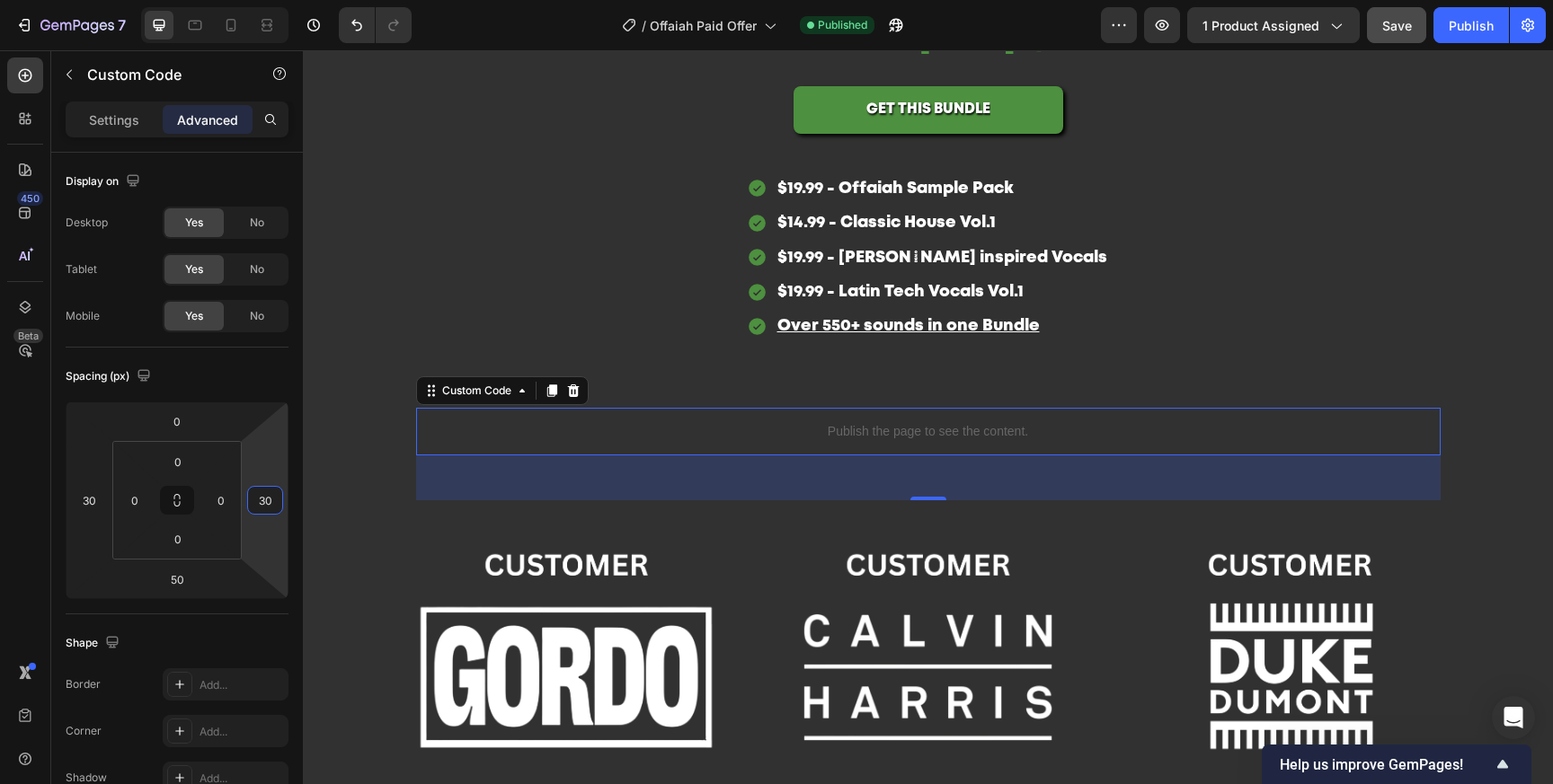
type input "30"
click at [1422, 30] on button "Save" at bounding box center [1397, 26] width 59 height 36
click at [1457, 30] on div "Publish" at bounding box center [1470, 26] width 45 height 19
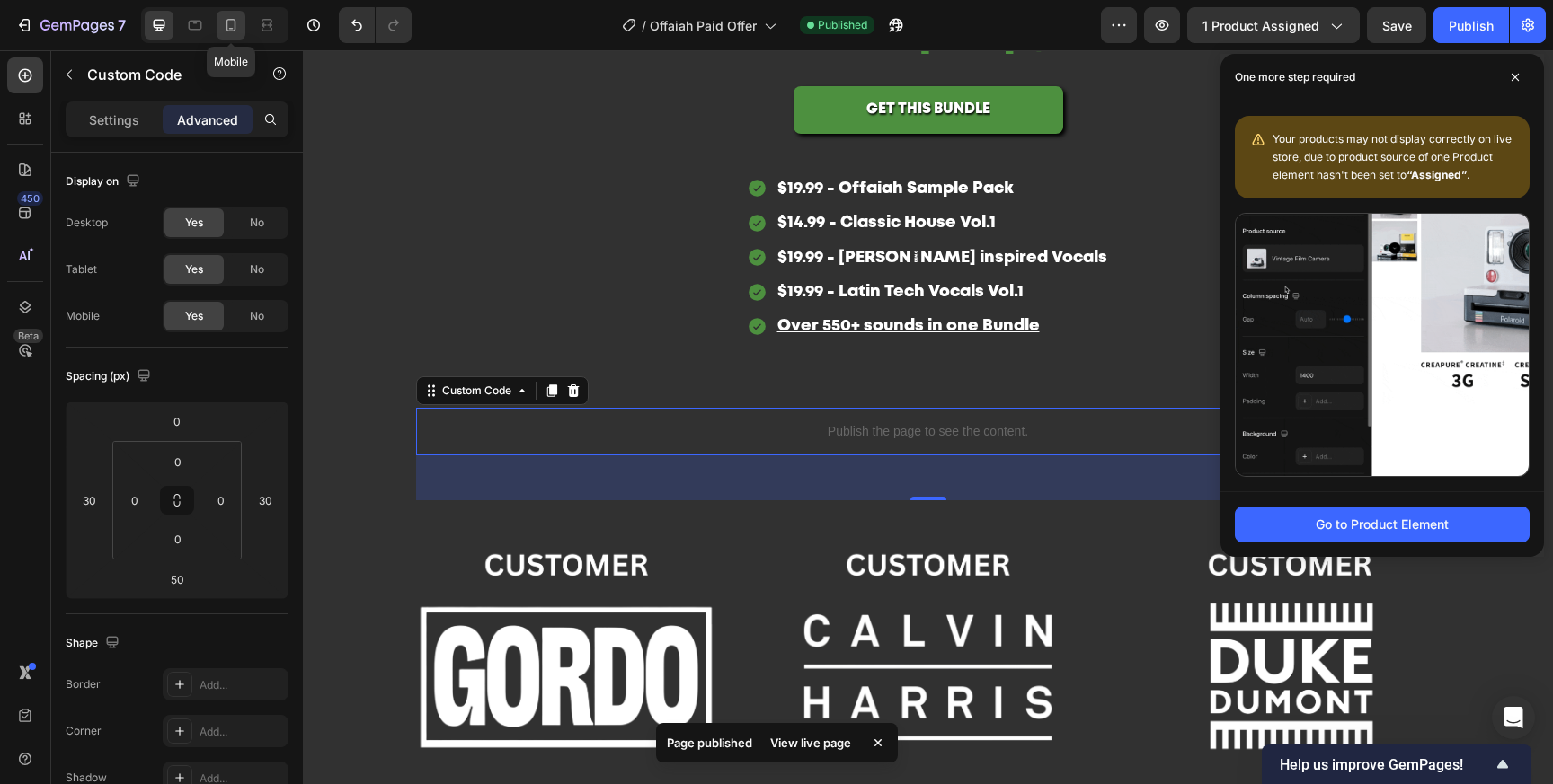
click at [232, 24] on icon at bounding box center [231, 25] width 18 height 18
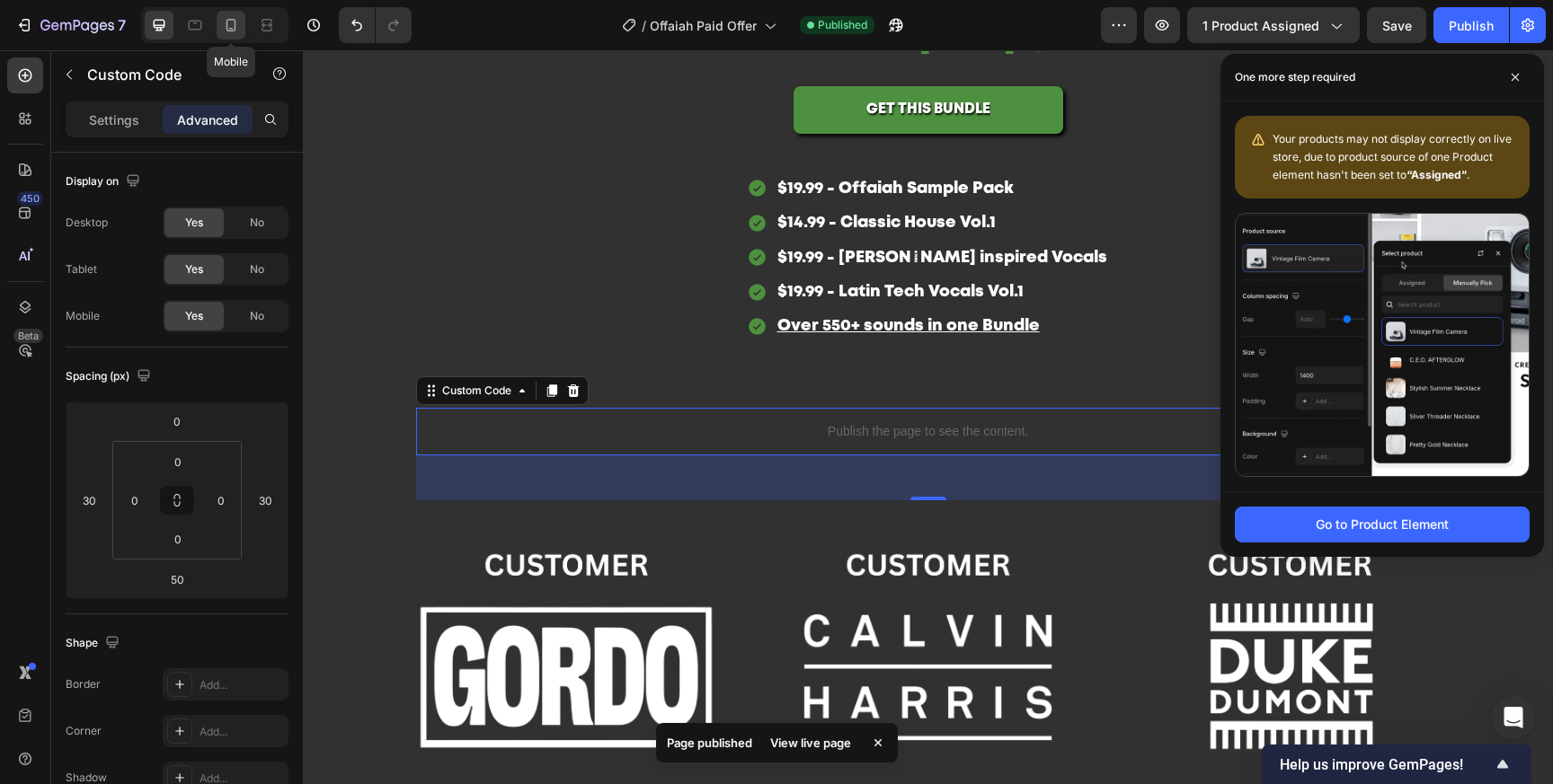
type input "24"
type input "40"
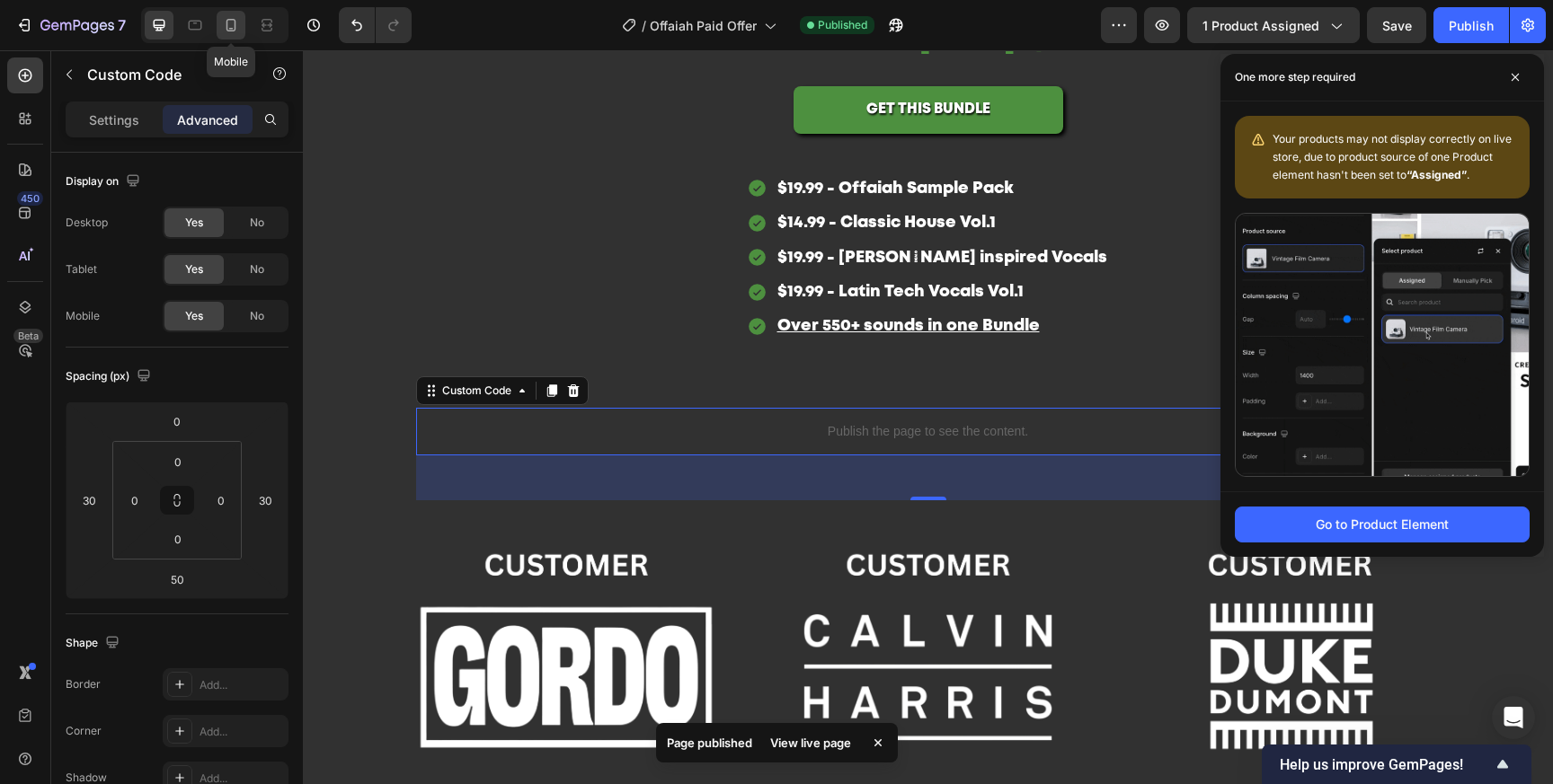
type input "24"
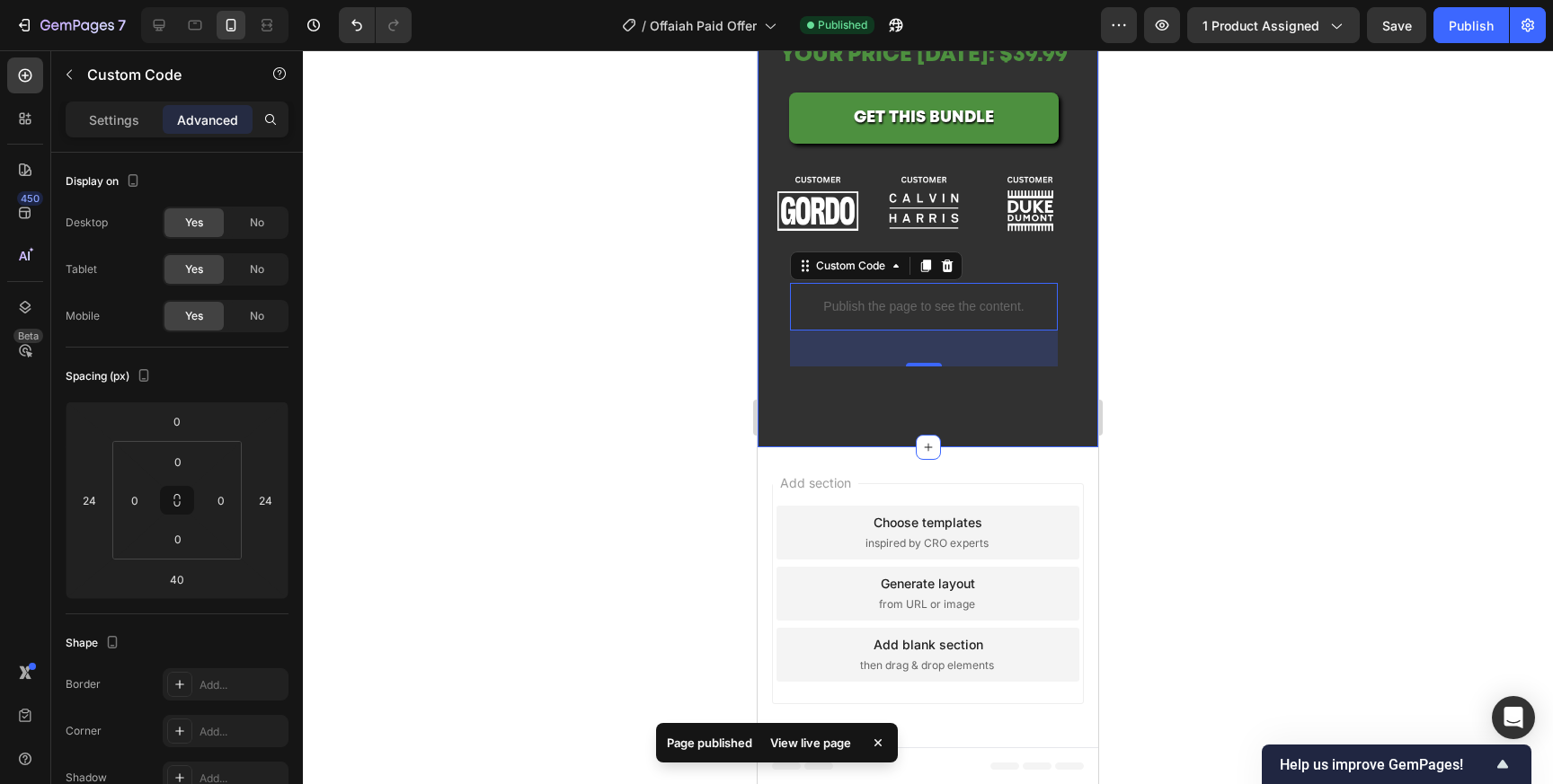
scroll to position [2852, 0]
click at [1166, 358] on div at bounding box center [928, 417] width 1250 height 734
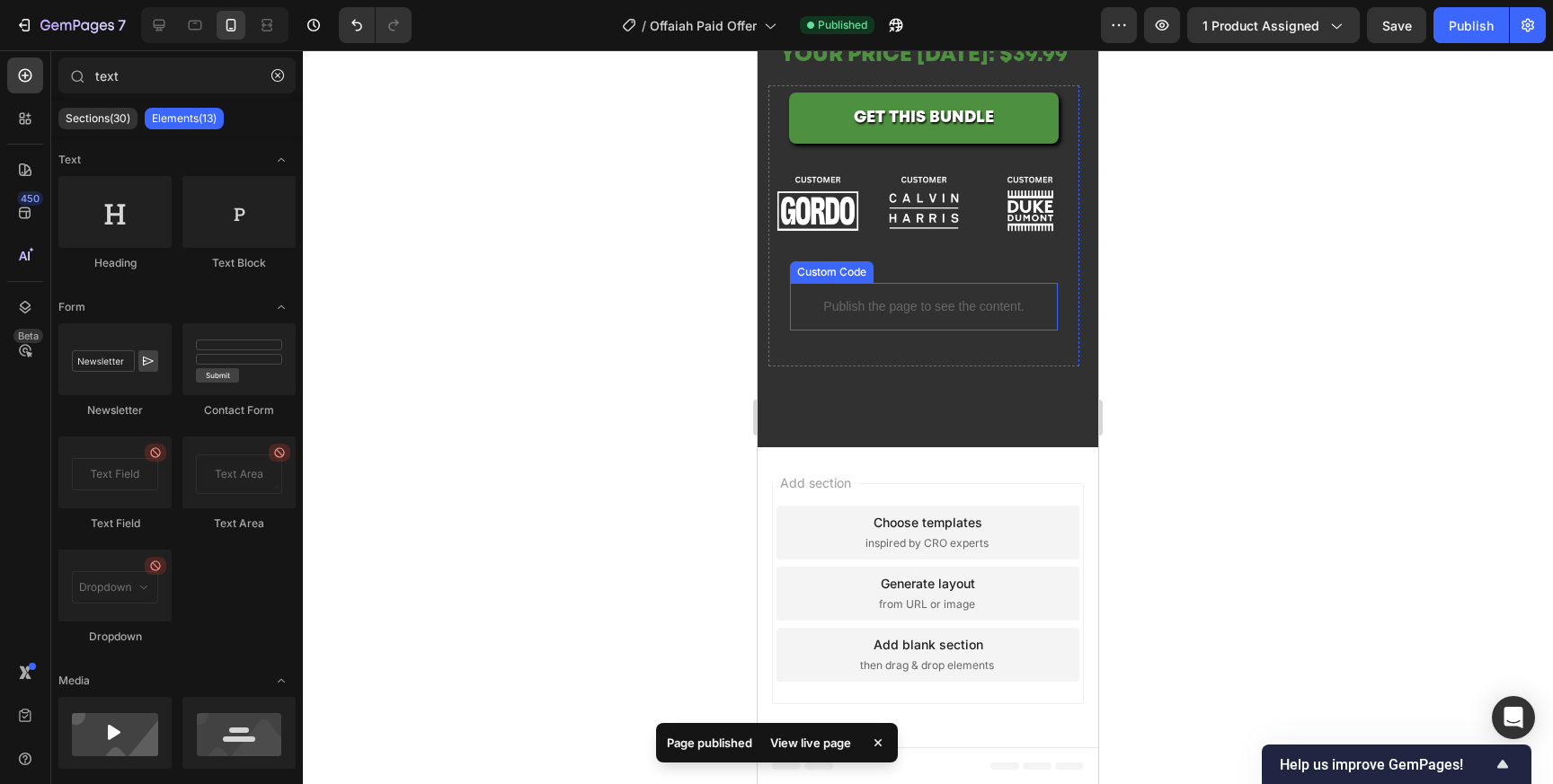
click at [993, 304] on p "Publish the page to see the content." at bounding box center [923, 307] width 268 height 19
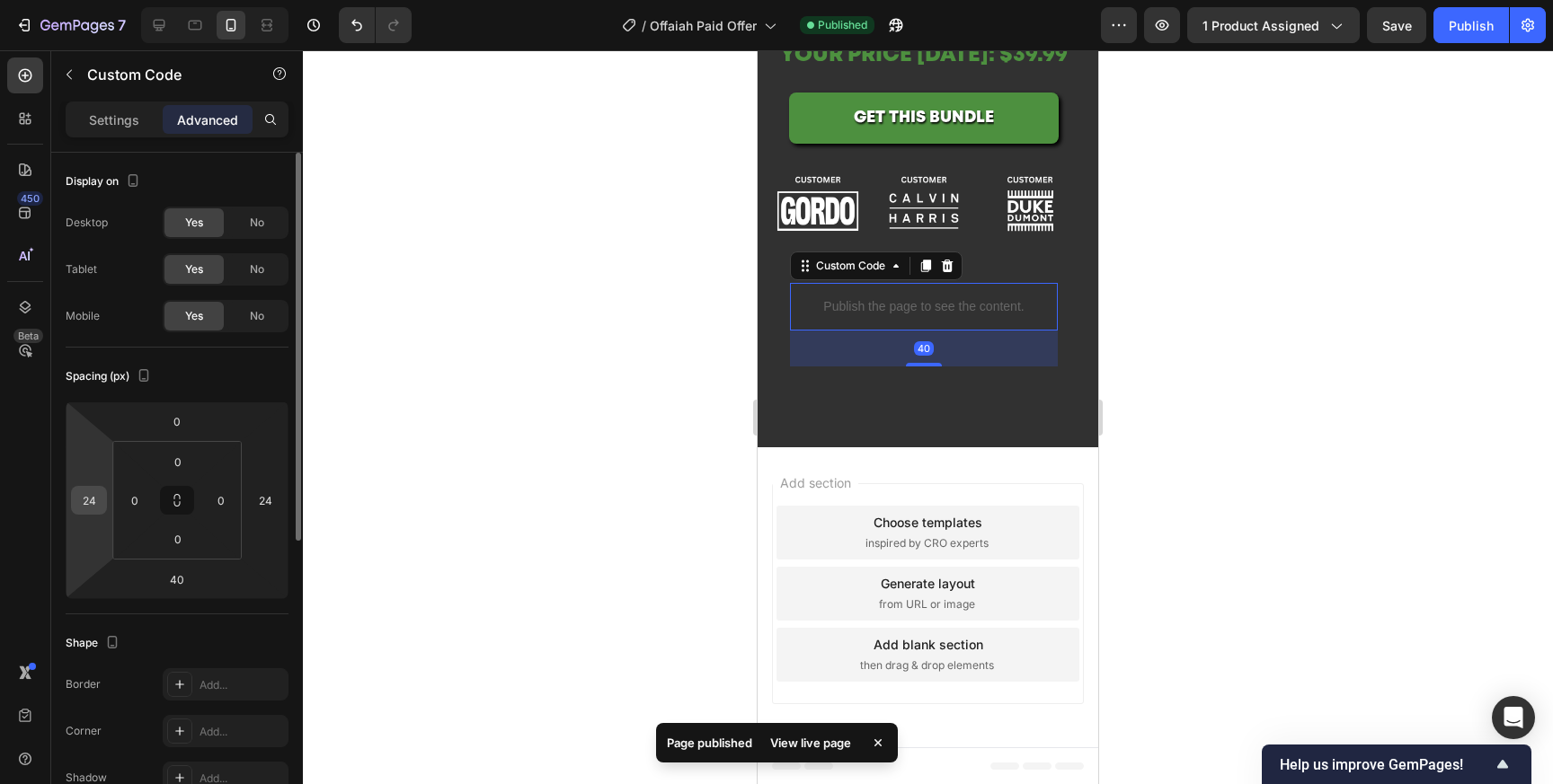
click at [91, 499] on input "24" at bounding box center [89, 500] width 27 height 27
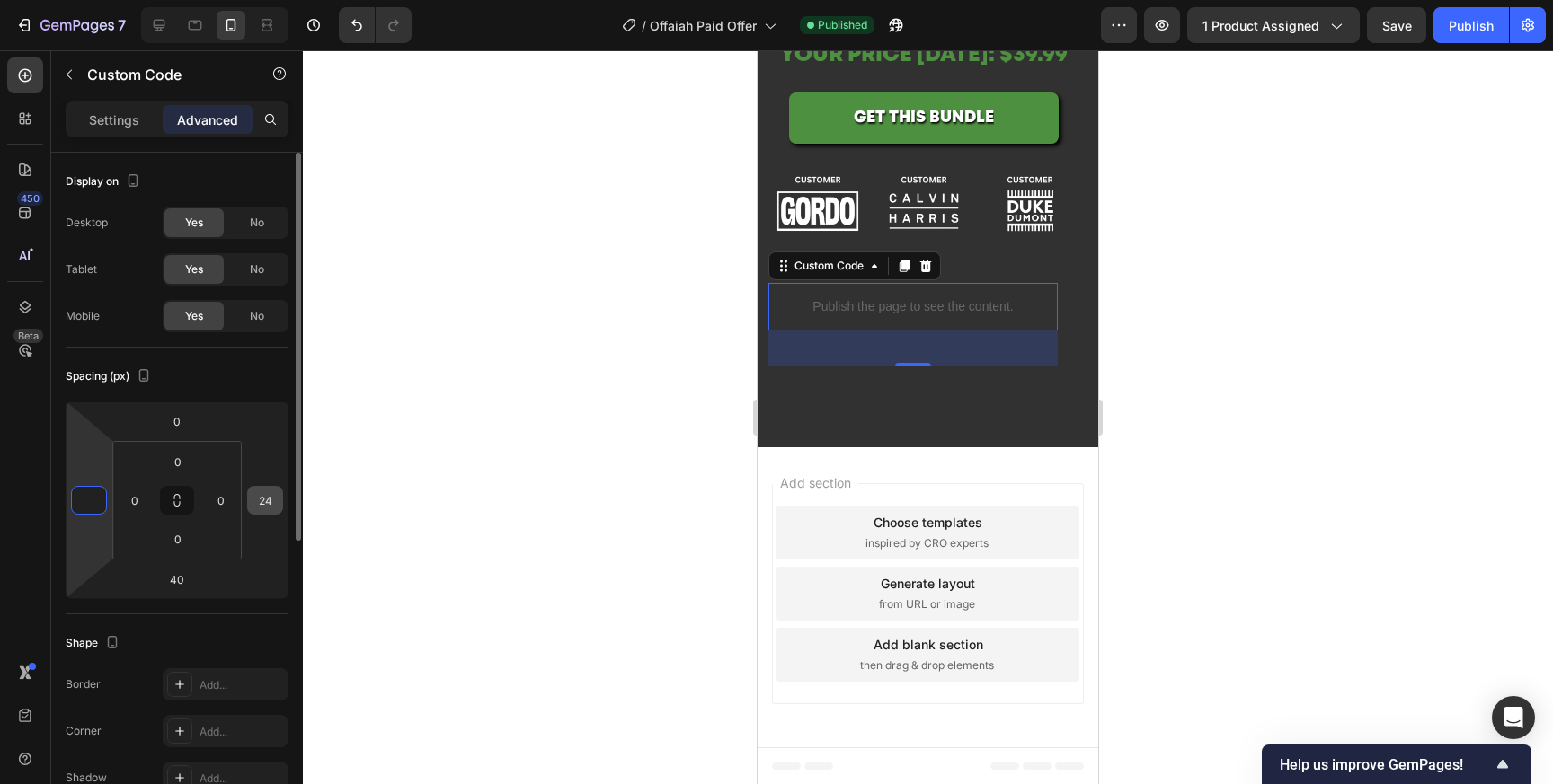
type input "0"
click at [268, 504] on input "24" at bounding box center [265, 500] width 27 height 27
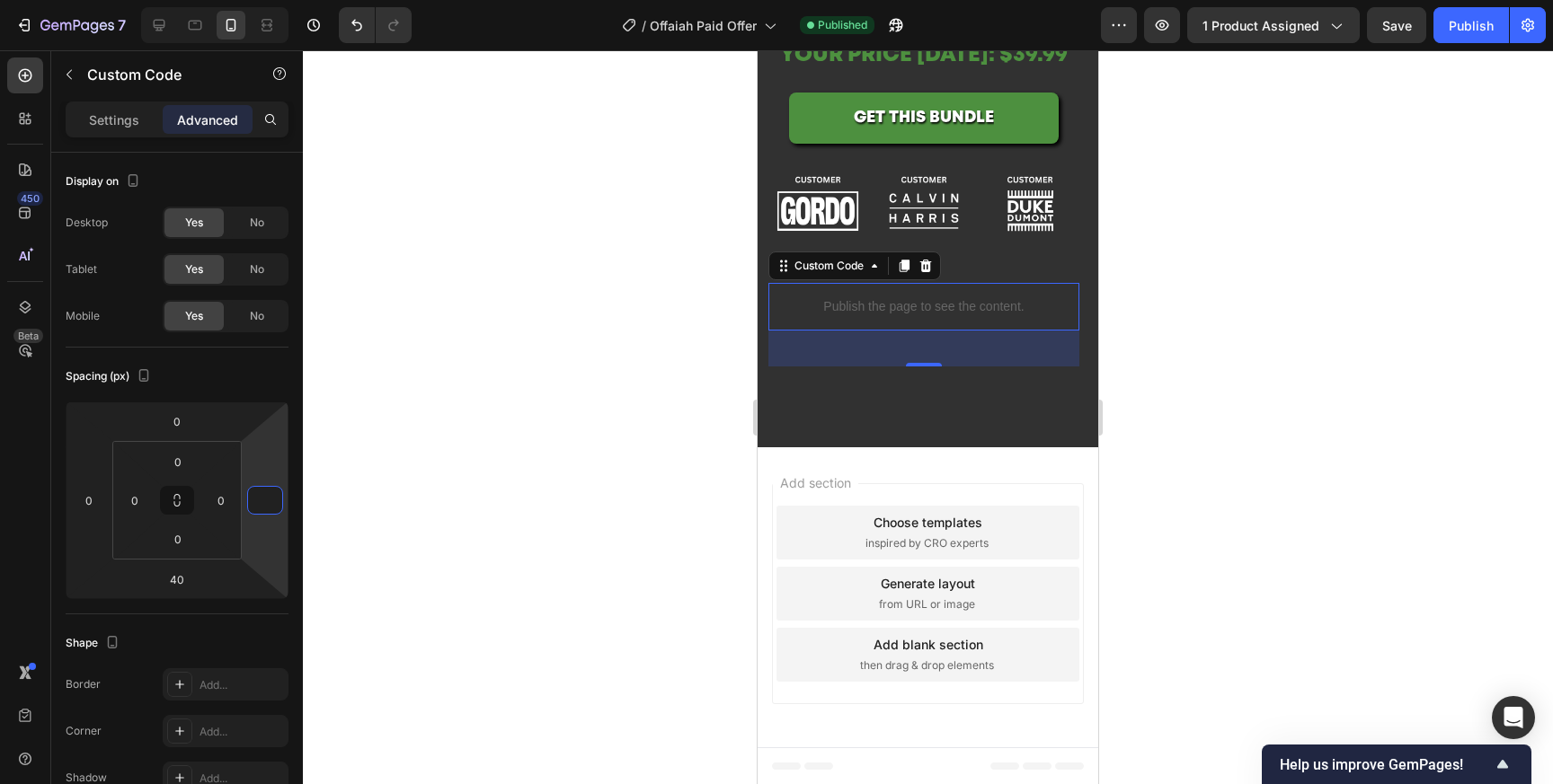
type input "0"
click at [1363, 211] on div at bounding box center [928, 417] width 1250 height 734
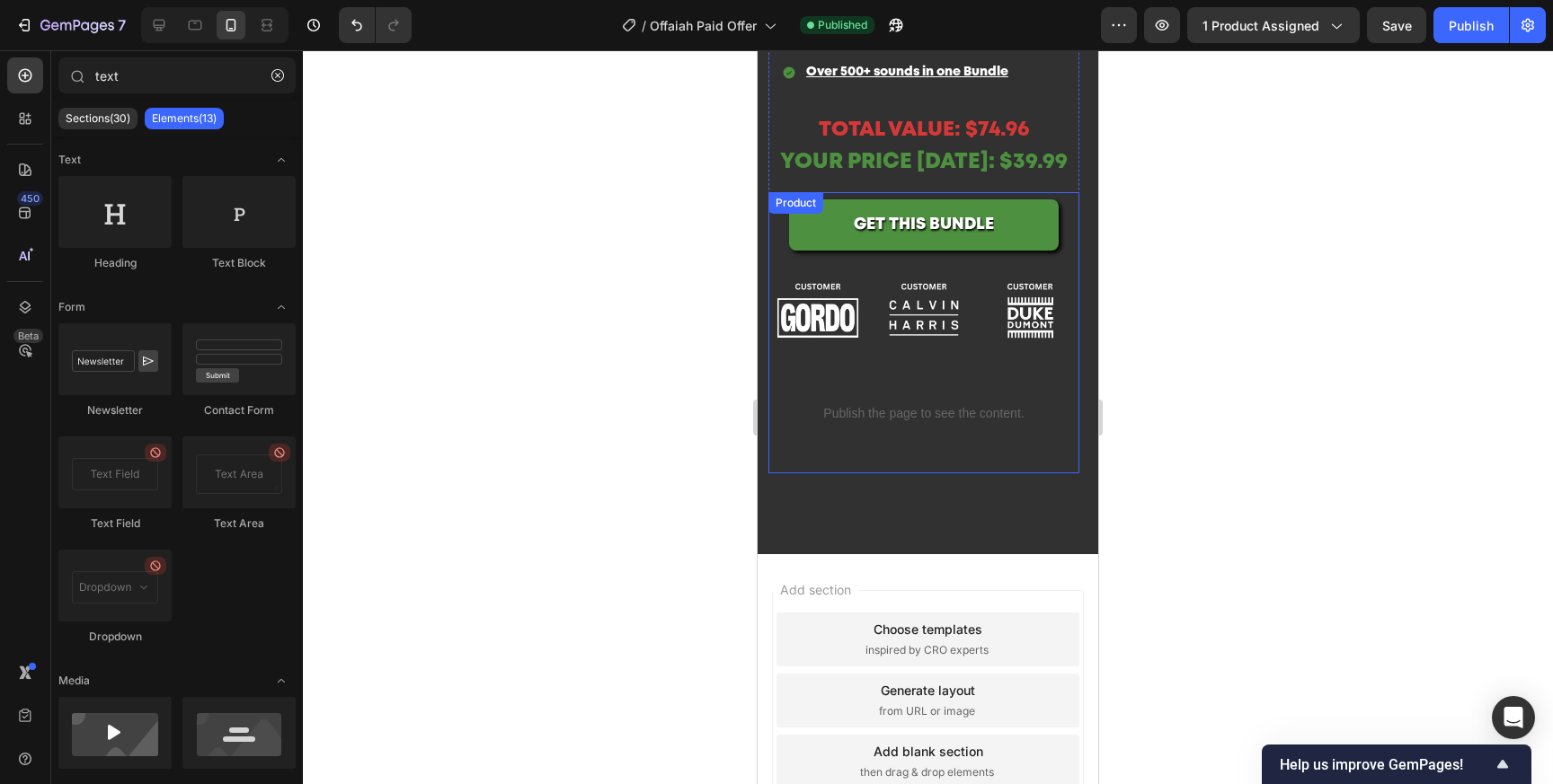
scroll to position [2744, 0]
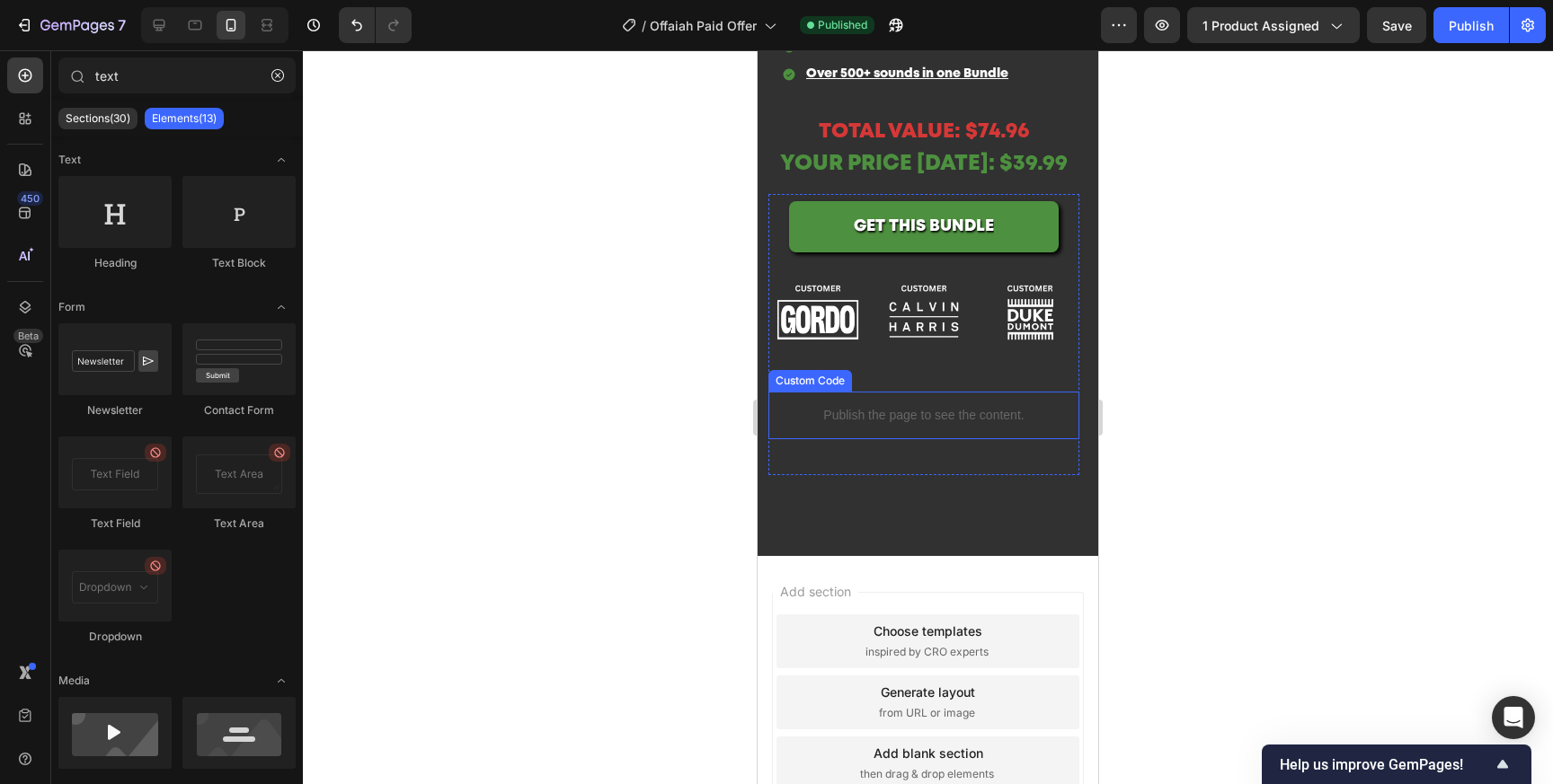
click at [798, 423] on p "Publish the page to see the content." at bounding box center [923, 415] width 311 height 19
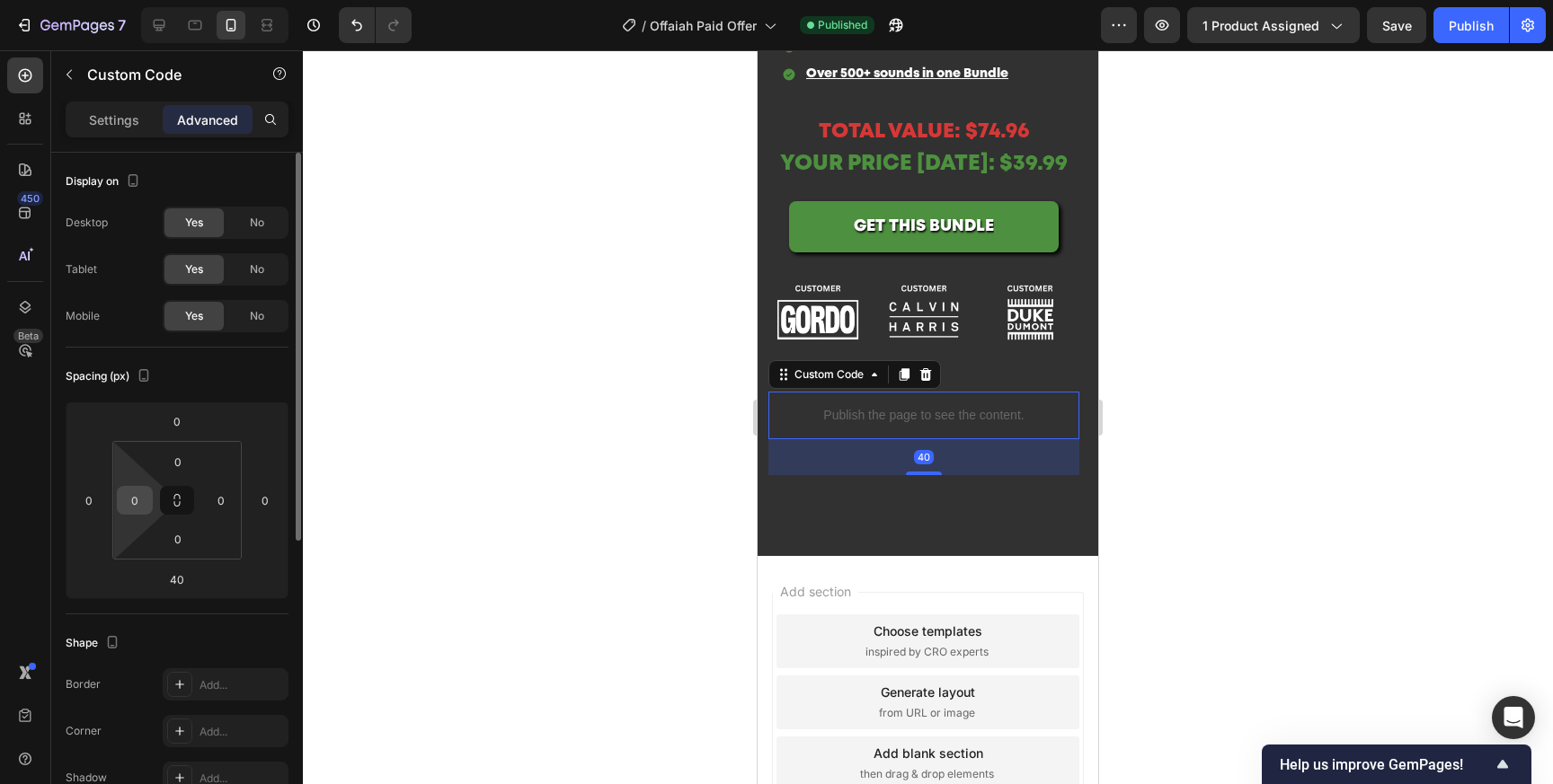
click at [131, 507] on input "0" at bounding box center [134, 500] width 27 height 27
type input "20"
click at [270, 509] on input "0" at bounding box center [265, 500] width 27 height 27
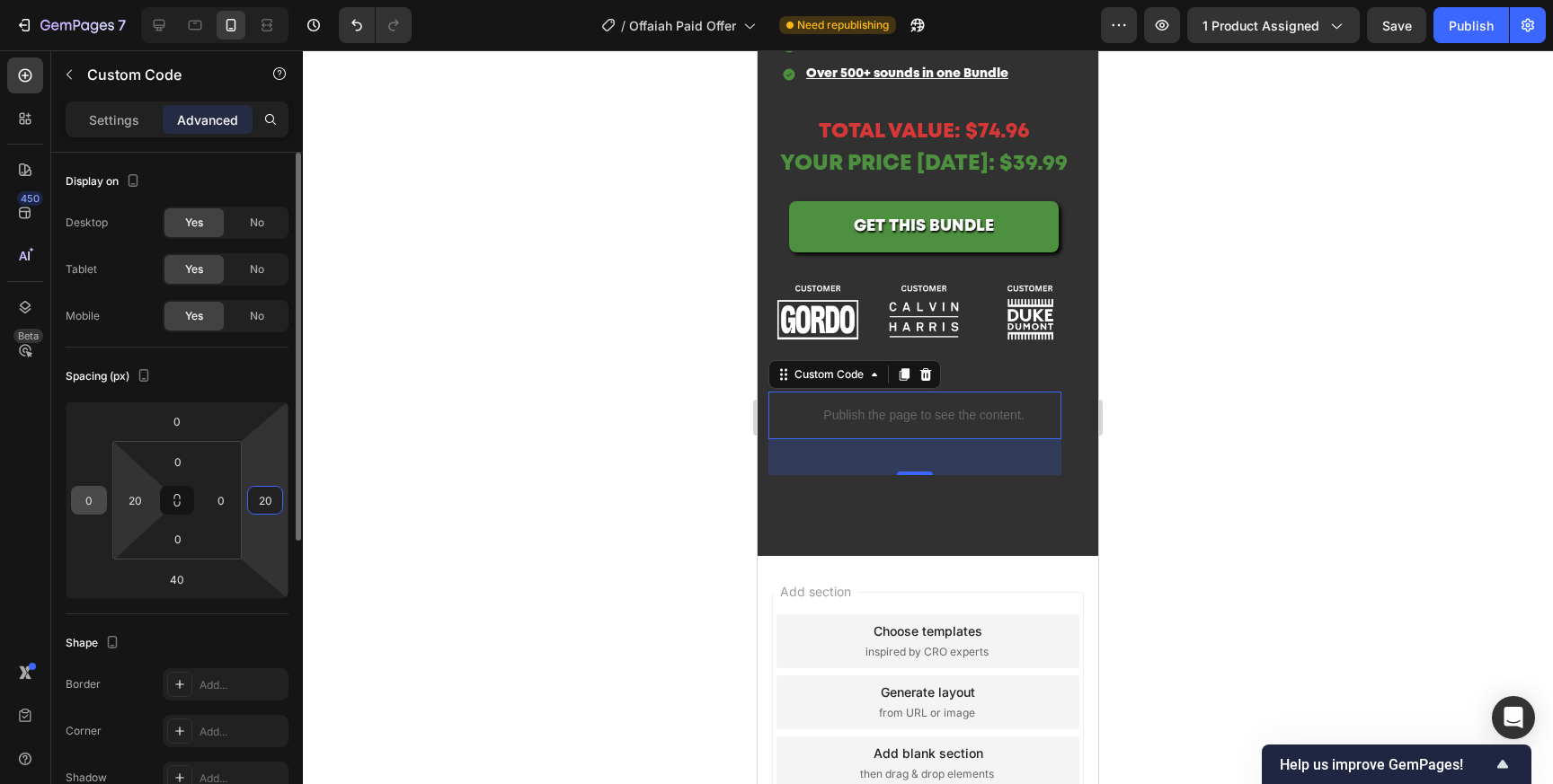
type input "20"
click at [102, 503] on div "0" at bounding box center [90, 500] width 36 height 29
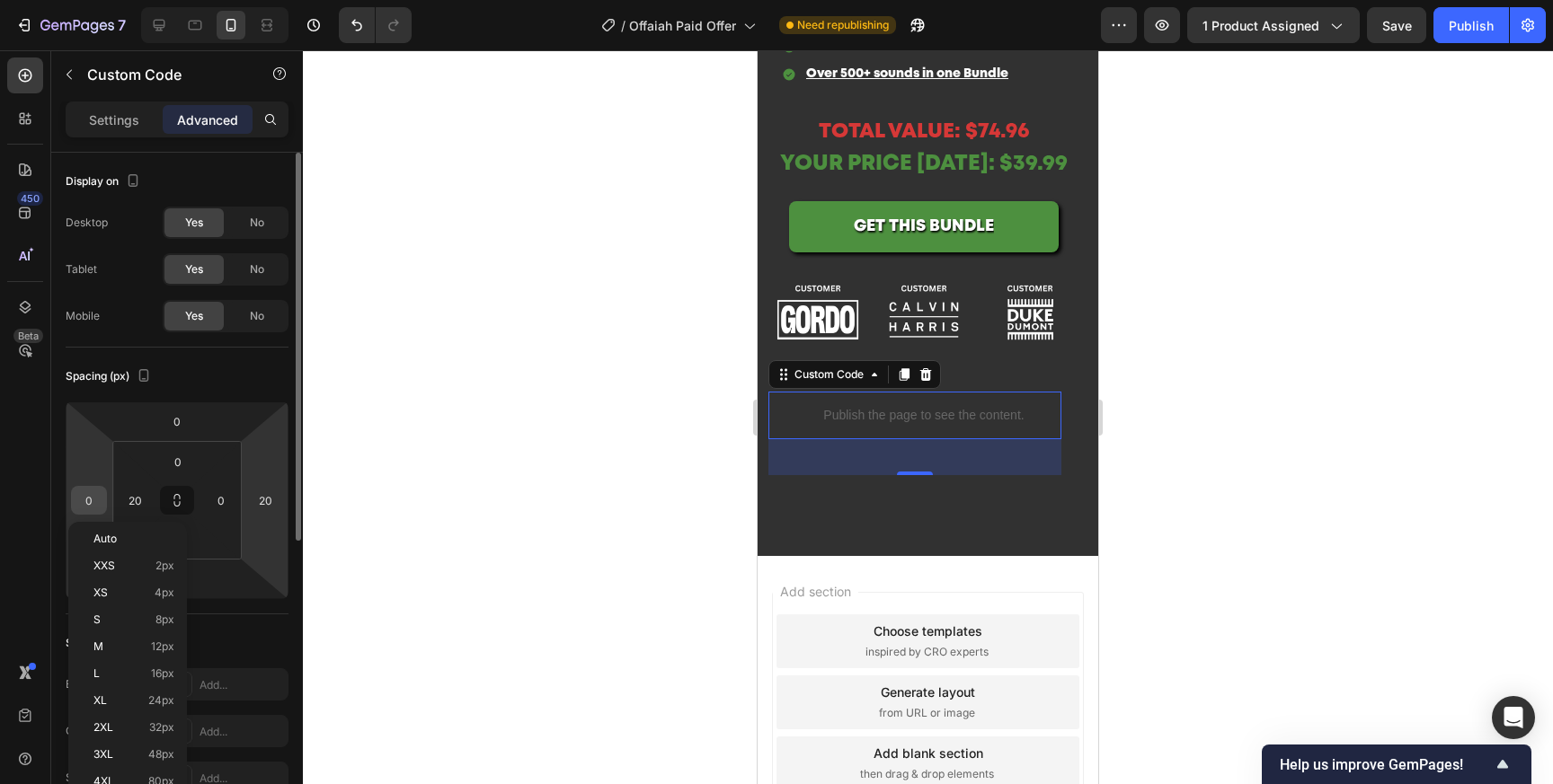
click at [91, 498] on input "0" at bounding box center [89, 500] width 27 height 27
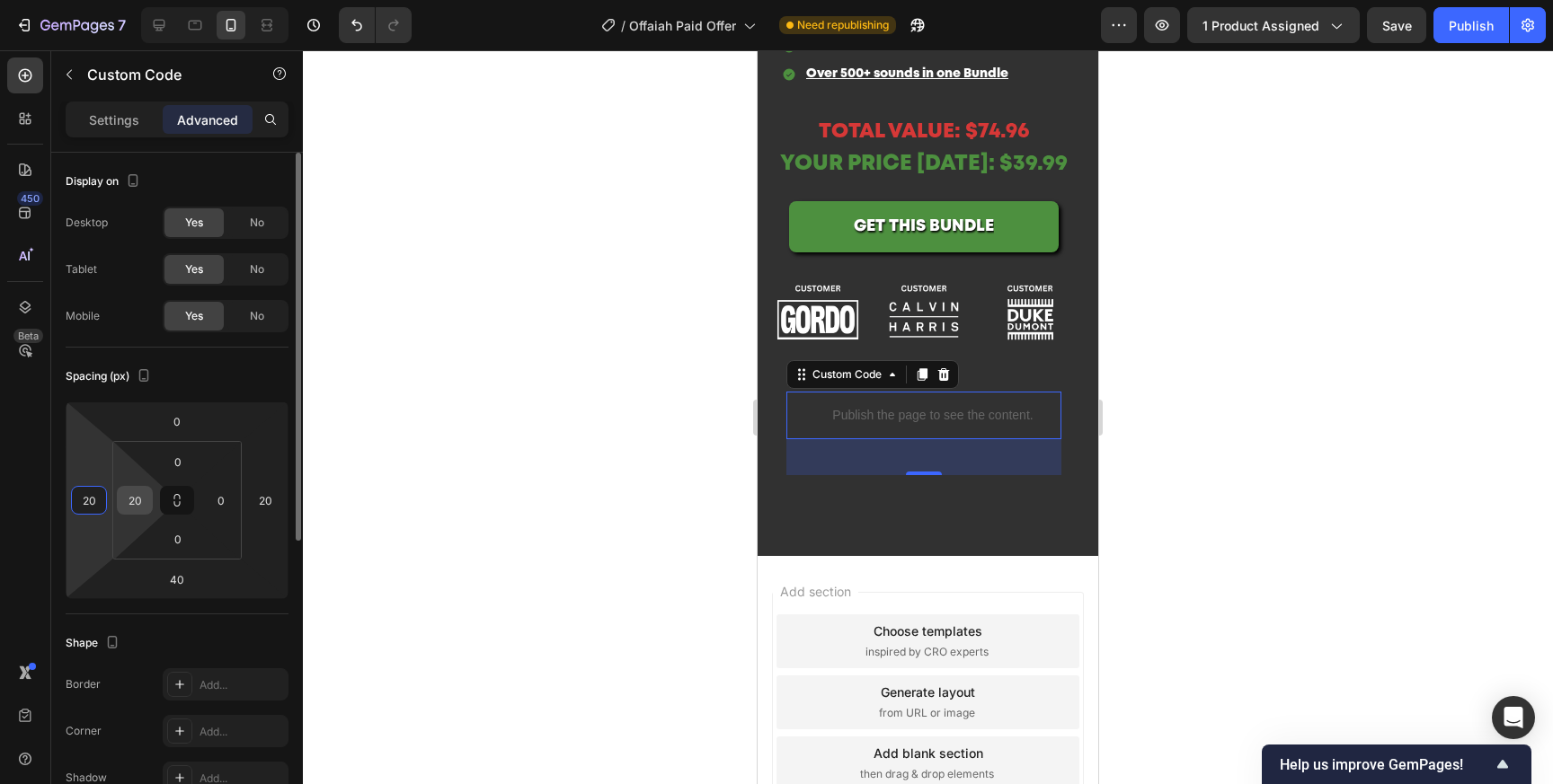
type input "20"
click at [143, 506] on input "20" at bounding box center [134, 500] width 27 height 27
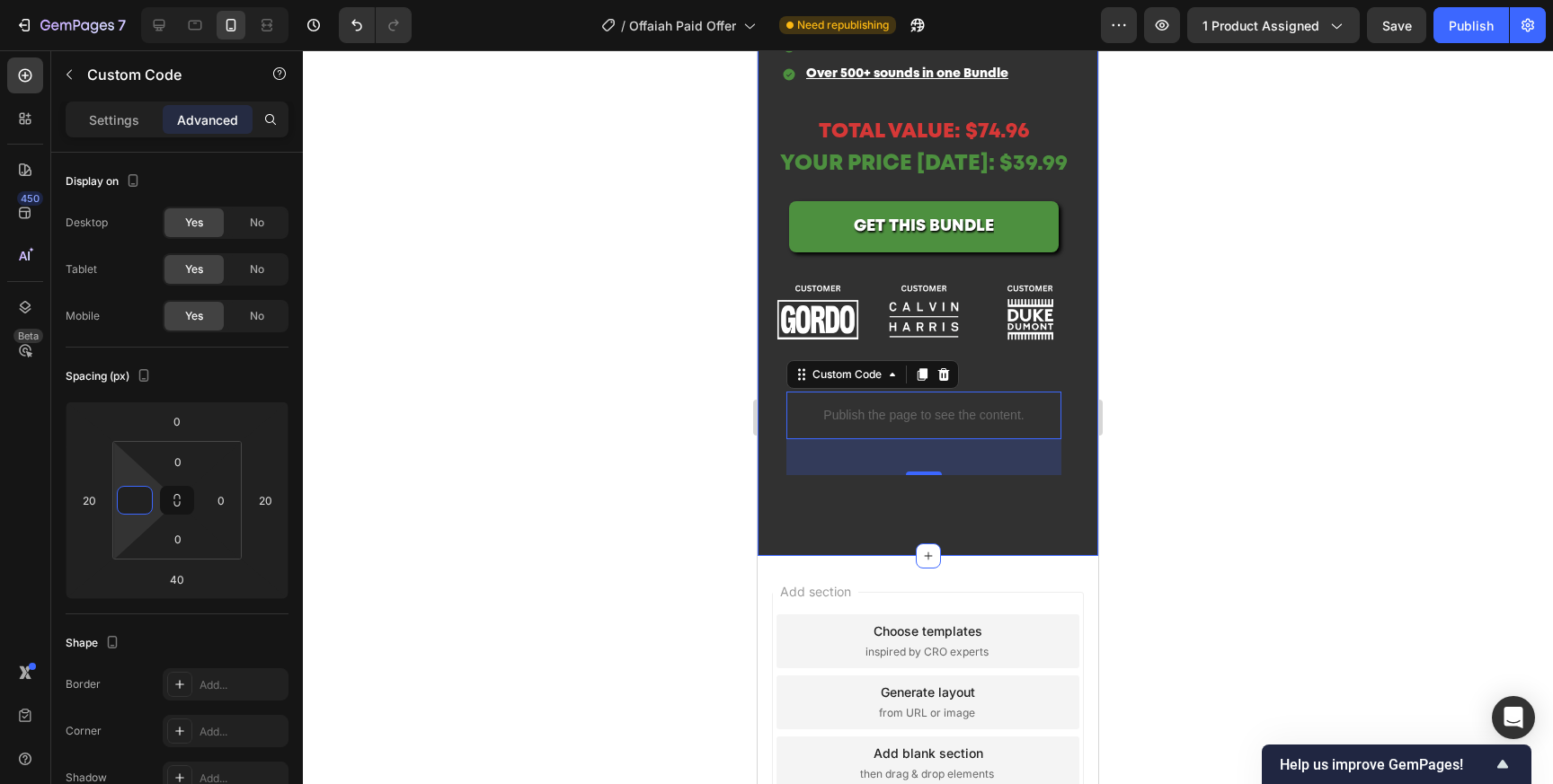
type input "0"
click at [1240, 293] on div at bounding box center [928, 417] width 1250 height 734
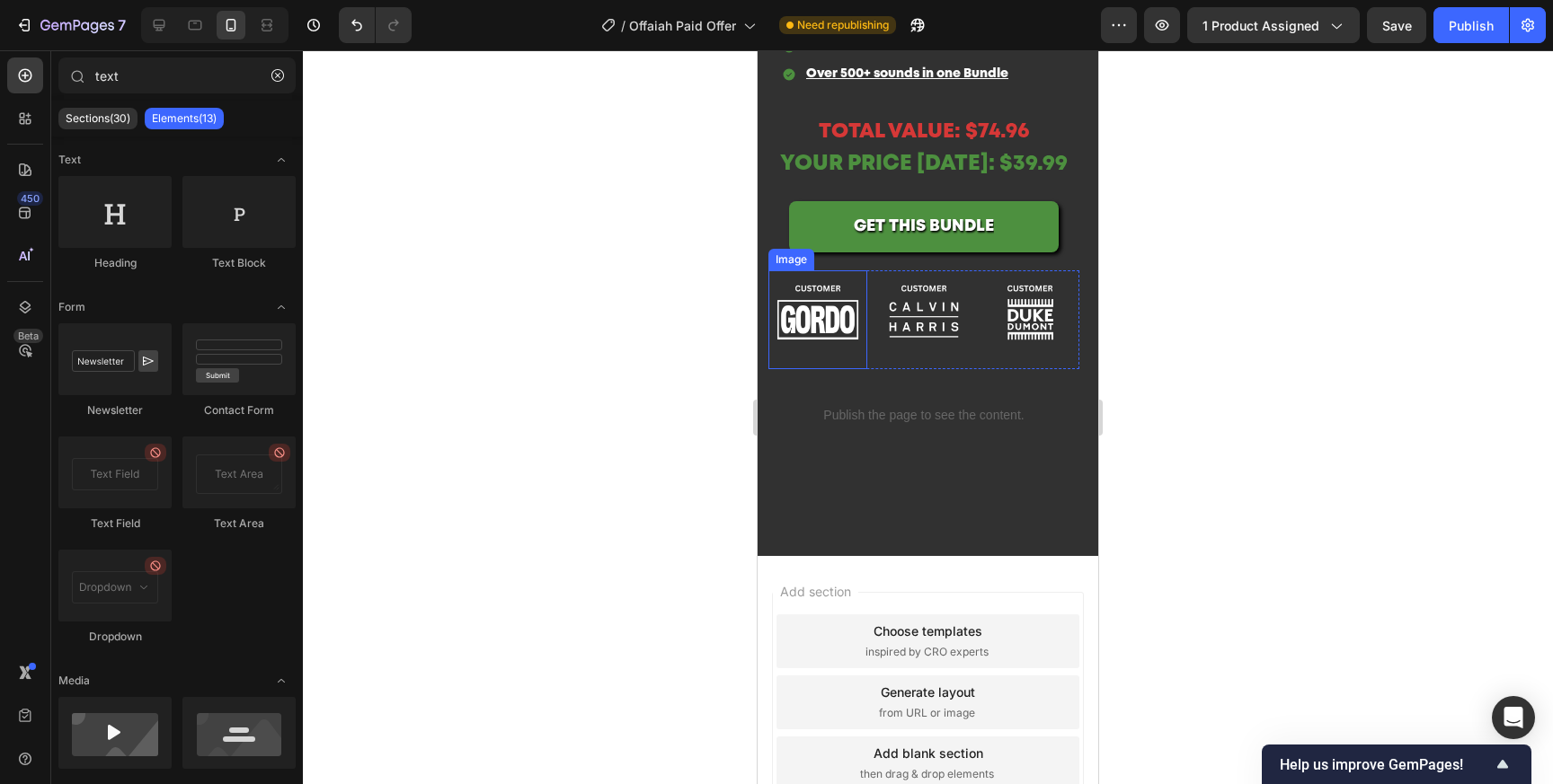
click at [777, 340] on img at bounding box center [817, 320] width 99 height 99
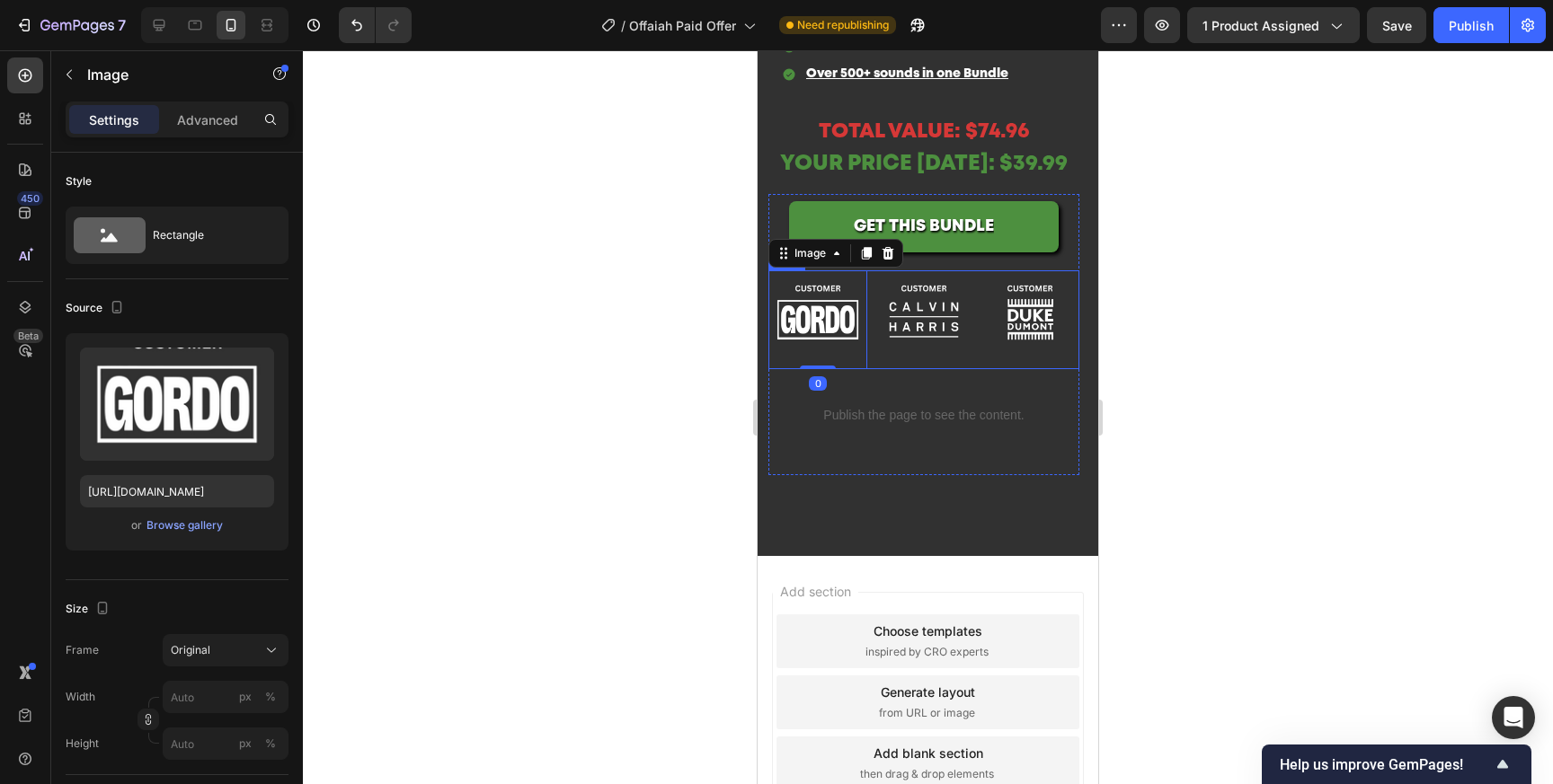
click at [872, 354] on div "Image 0 Image Image Row" at bounding box center [923, 320] width 311 height 99
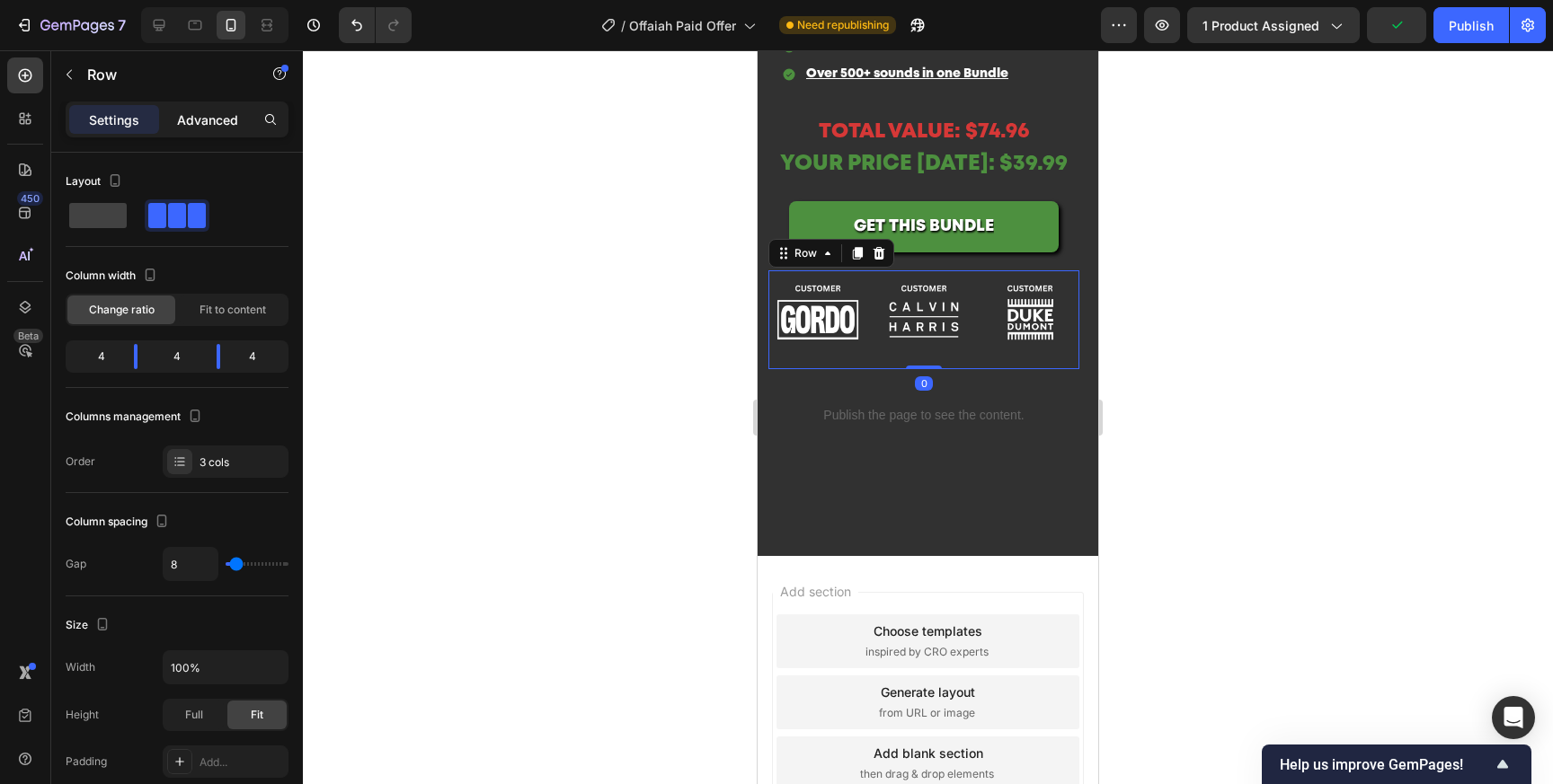
click at [227, 118] on p "Advanced" at bounding box center [208, 120] width 61 height 19
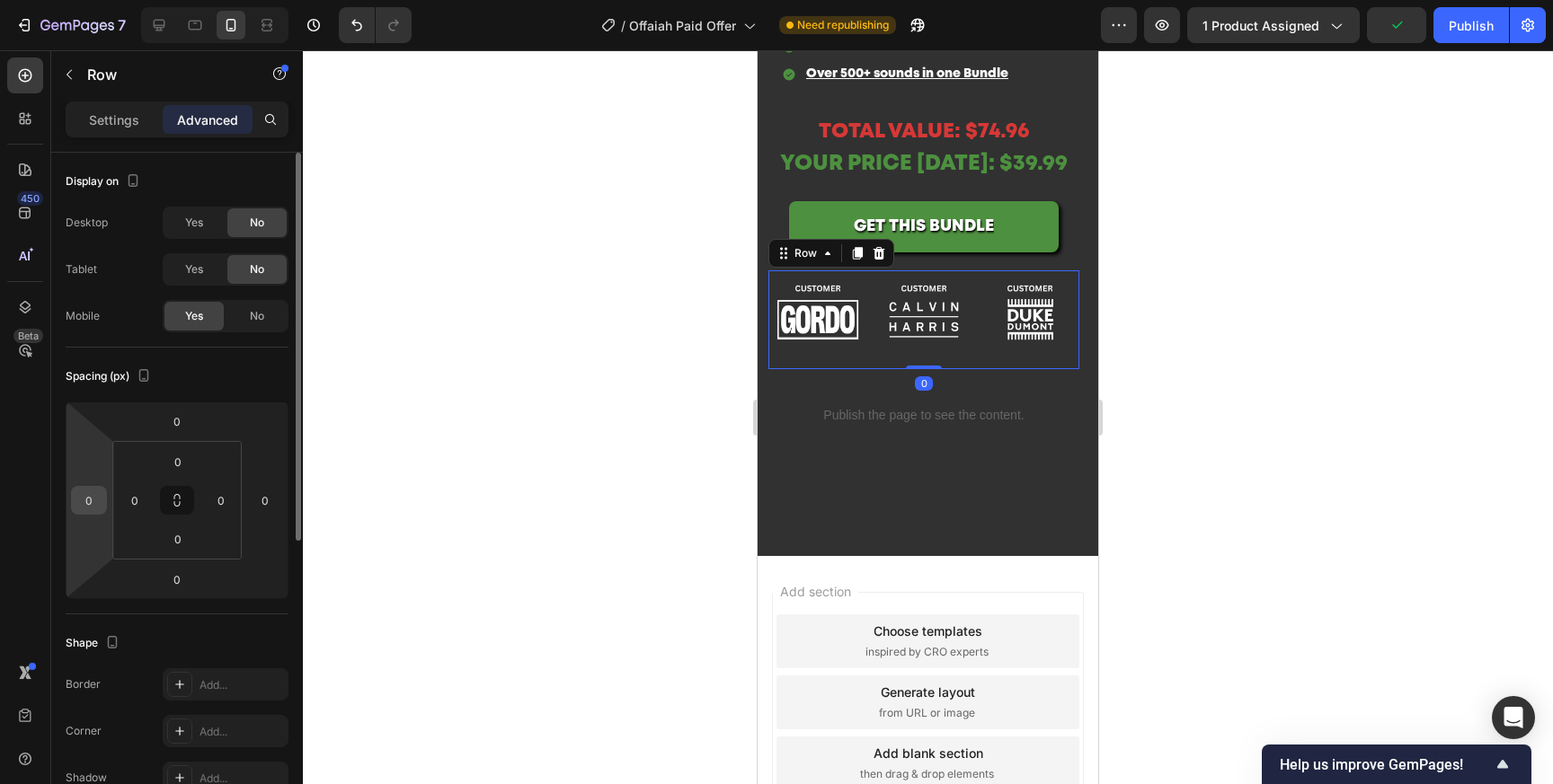
click at [93, 507] on input "0" at bounding box center [89, 500] width 27 height 27
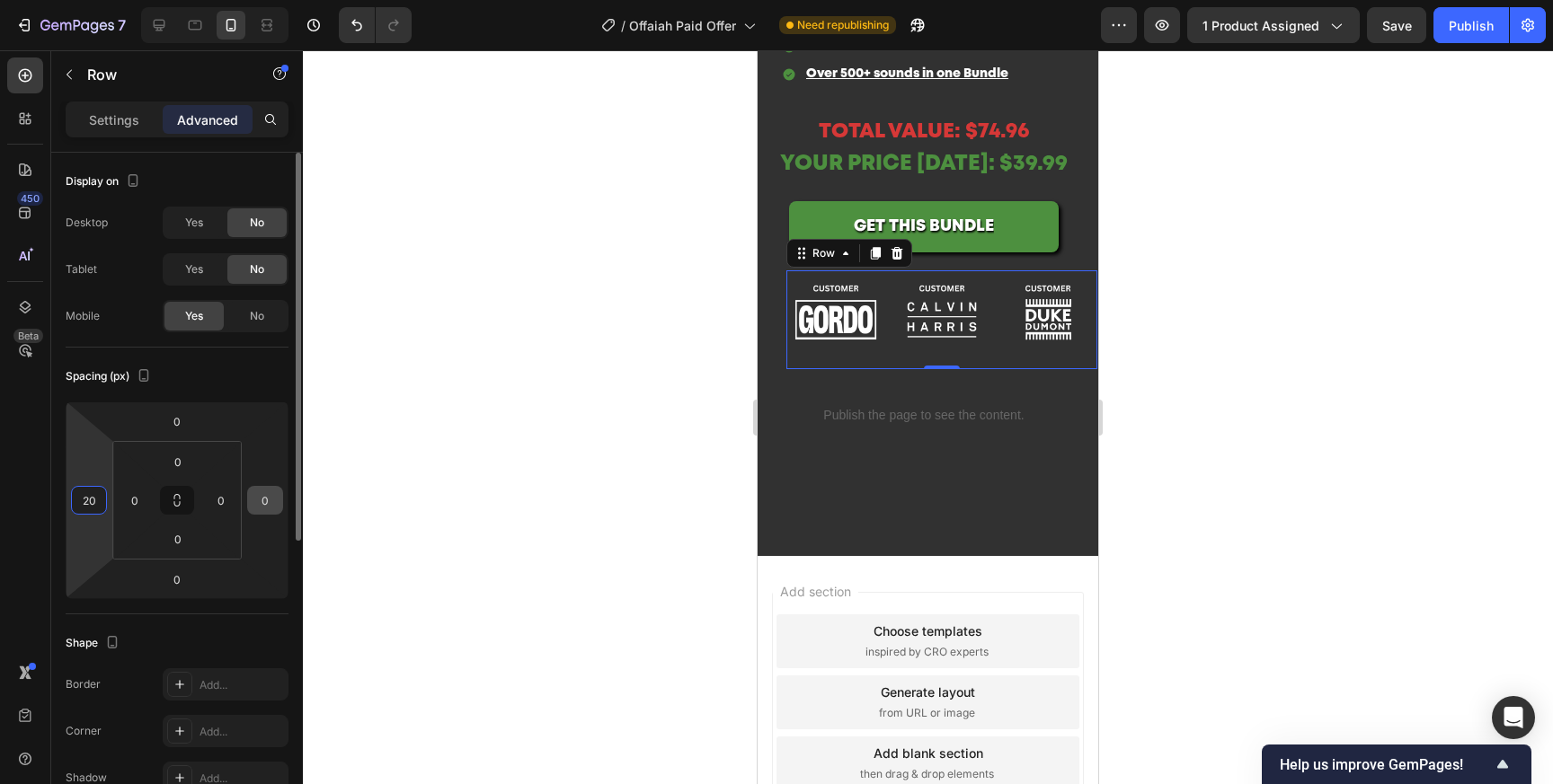
type input "20"
click at [266, 502] on input "0" at bounding box center [265, 500] width 27 height 27
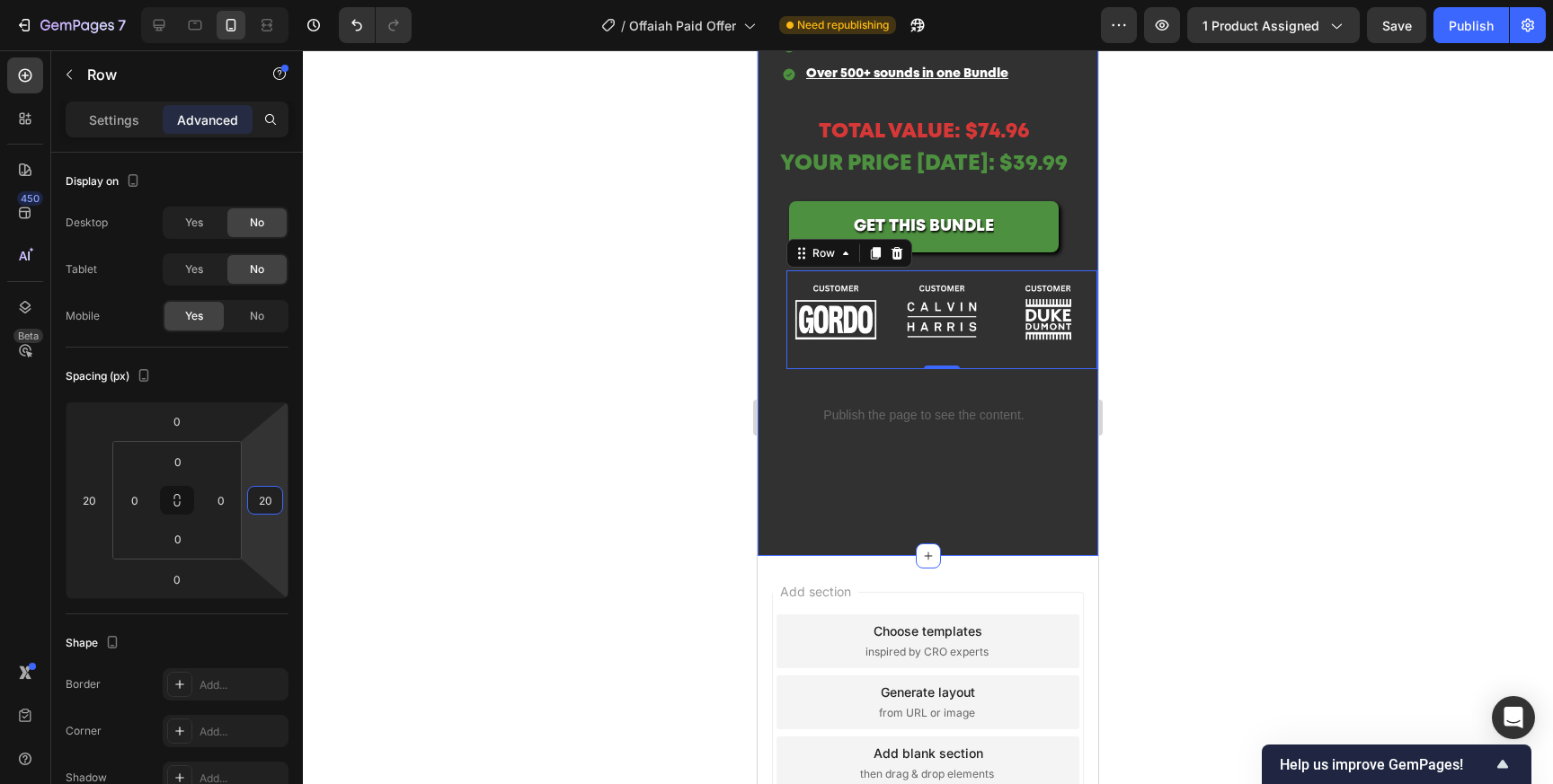
type input "20"
click at [1281, 353] on div at bounding box center [928, 417] width 1250 height 734
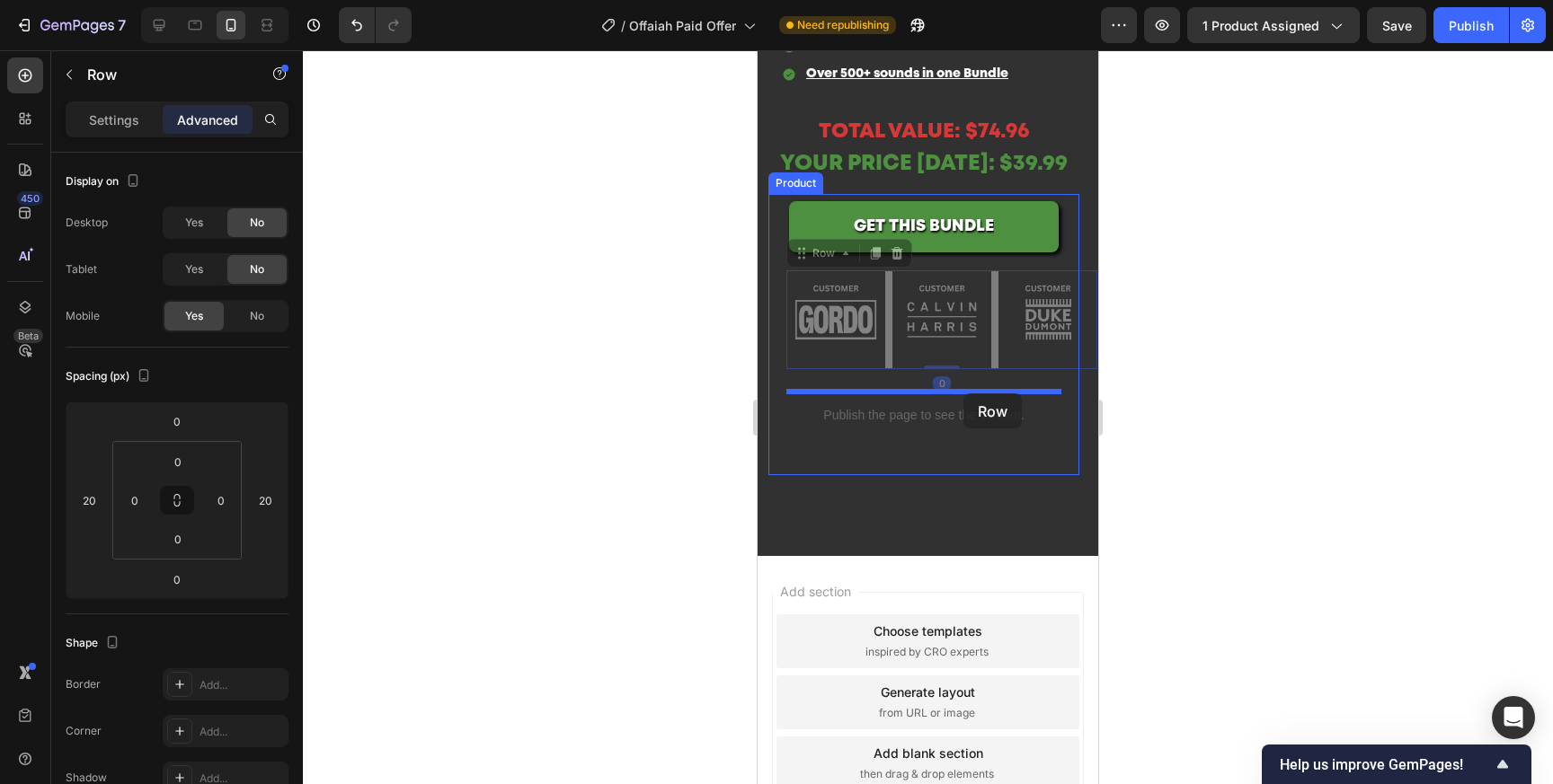
drag, startPoint x: 992, startPoint y: 364, endPoint x: 963, endPoint y: 393, distance: 41.0
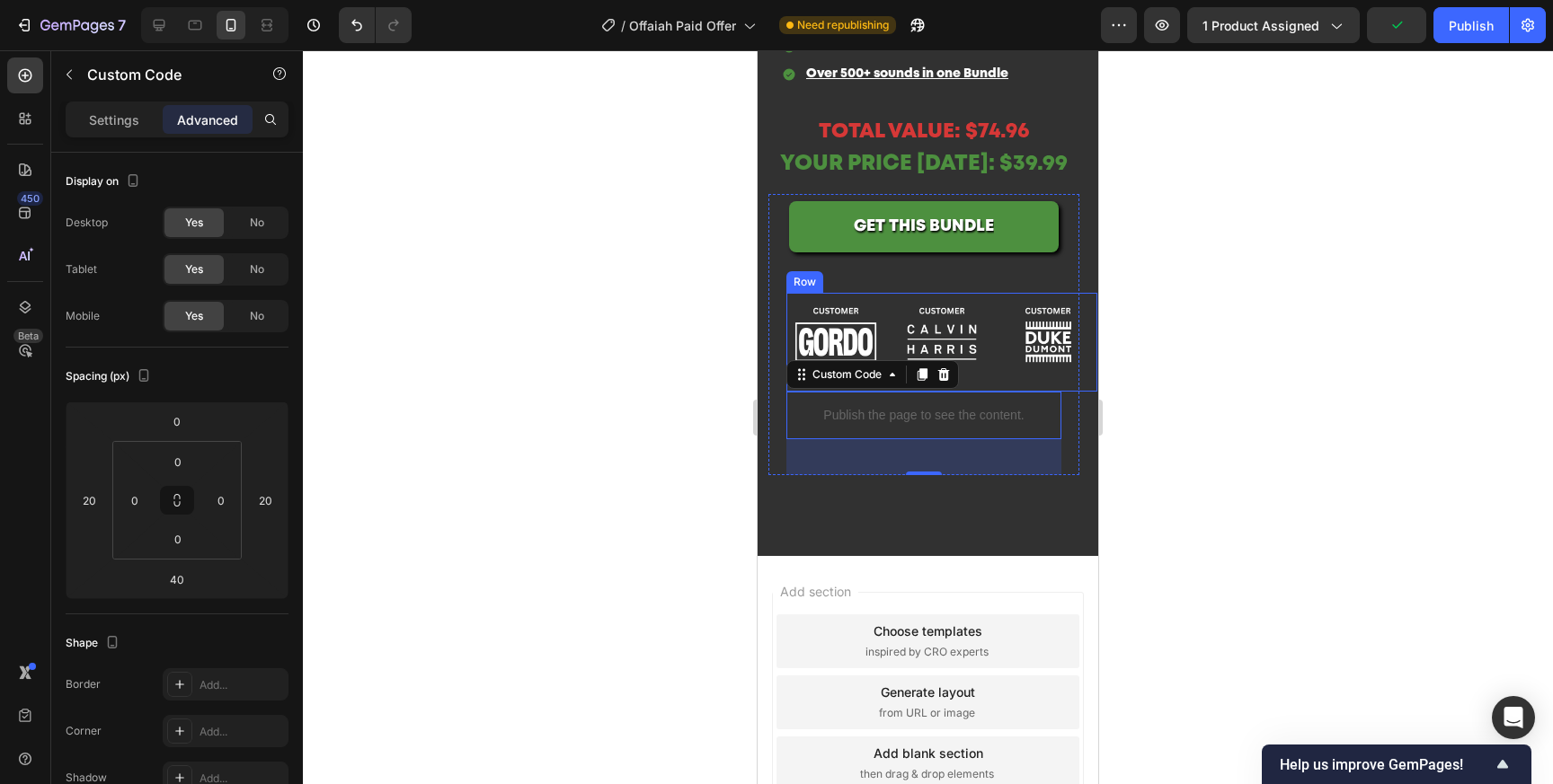
click at [997, 382] on div "Image Image Image Row" at bounding box center [941, 342] width 311 height 99
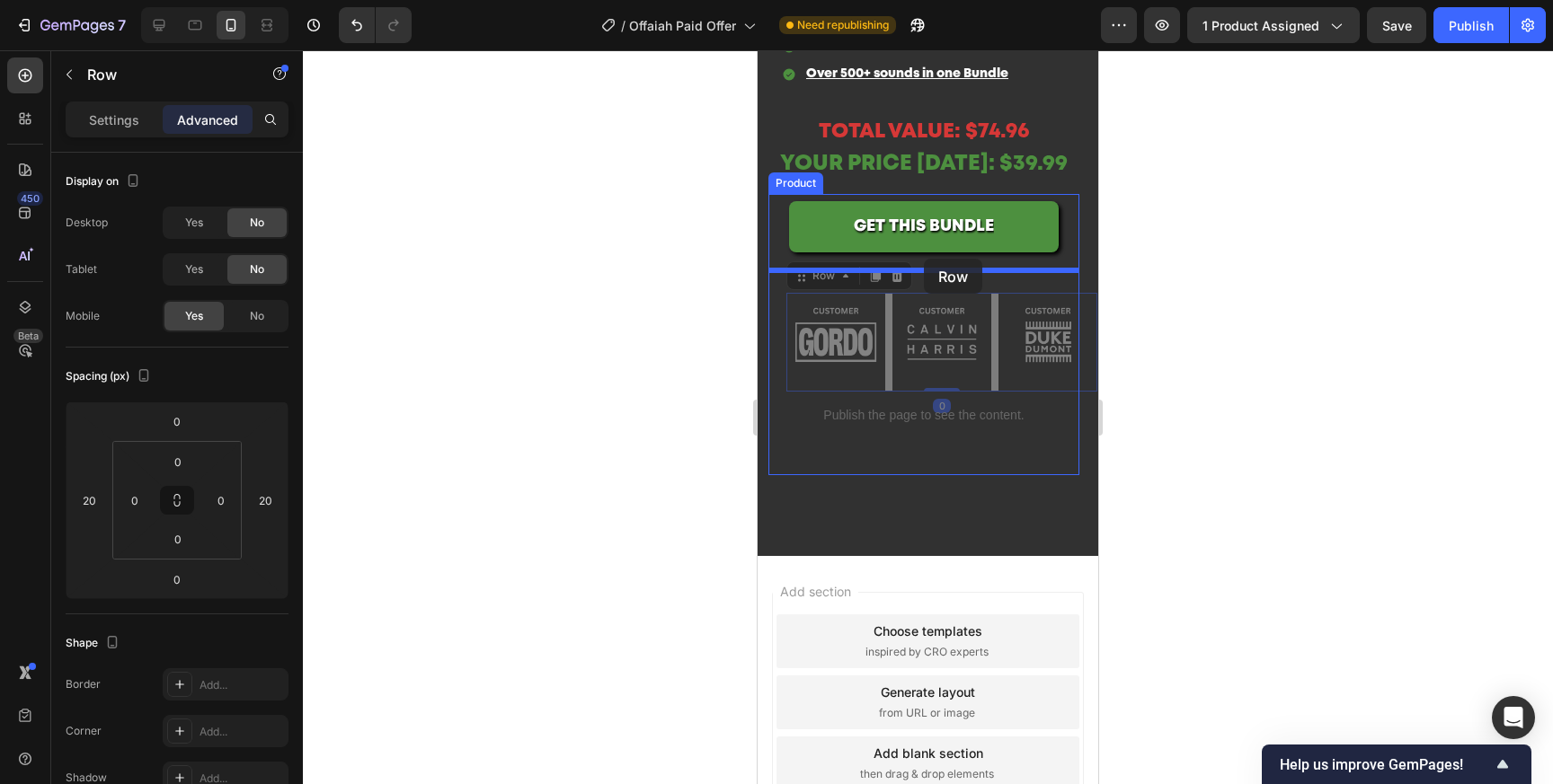
drag, startPoint x: 997, startPoint y: 382, endPoint x: 923, endPoint y: 259, distance: 143.5
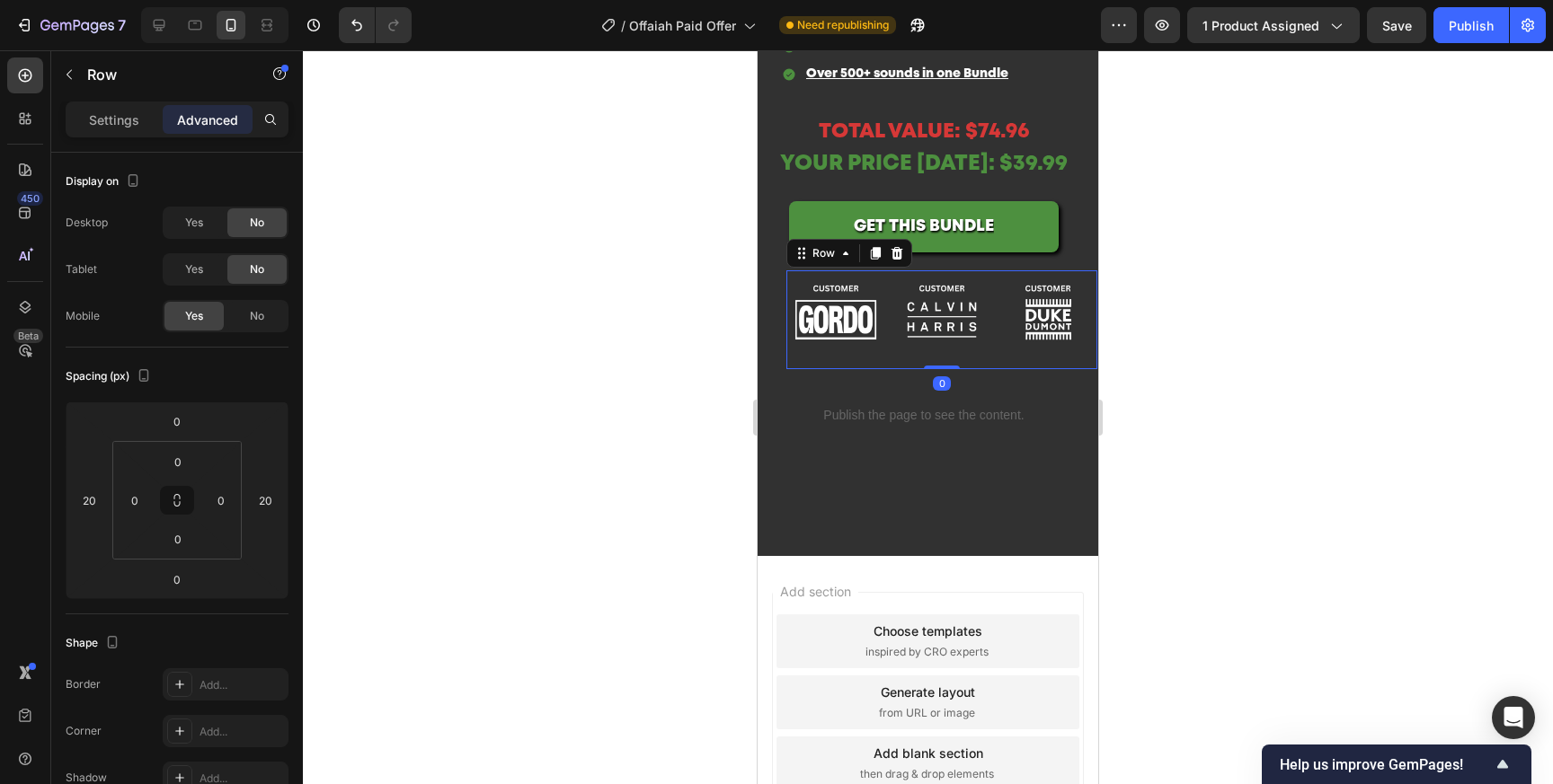
click at [1305, 291] on div at bounding box center [928, 417] width 1250 height 734
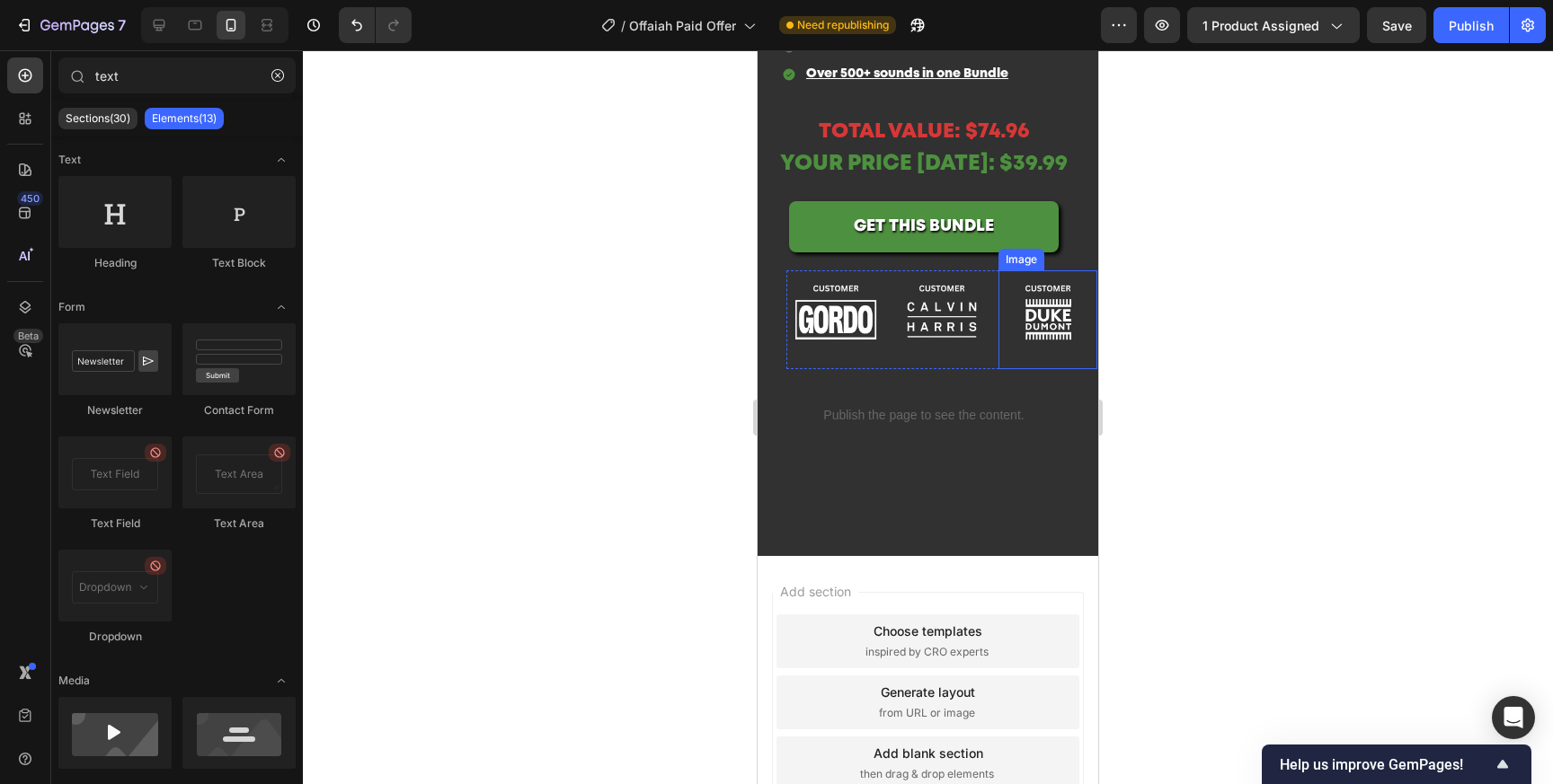
click at [1069, 309] on img at bounding box center [1048, 320] width 99 height 99
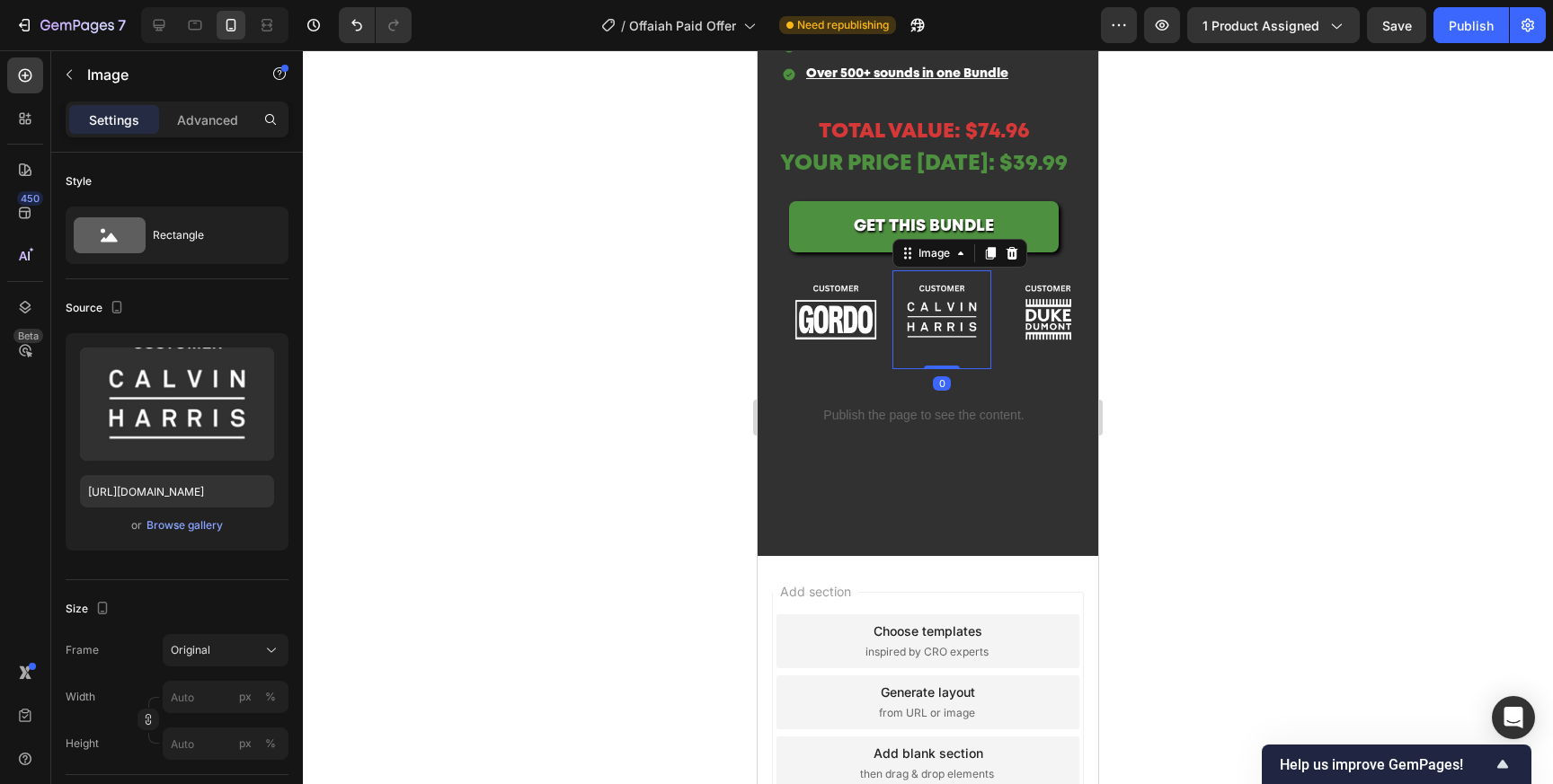
click at [984, 360] on img at bounding box center [942, 320] width 99 height 99
click at [993, 364] on div "Image Image 0 Image Row" at bounding box center [941, 320] width 311 height 99
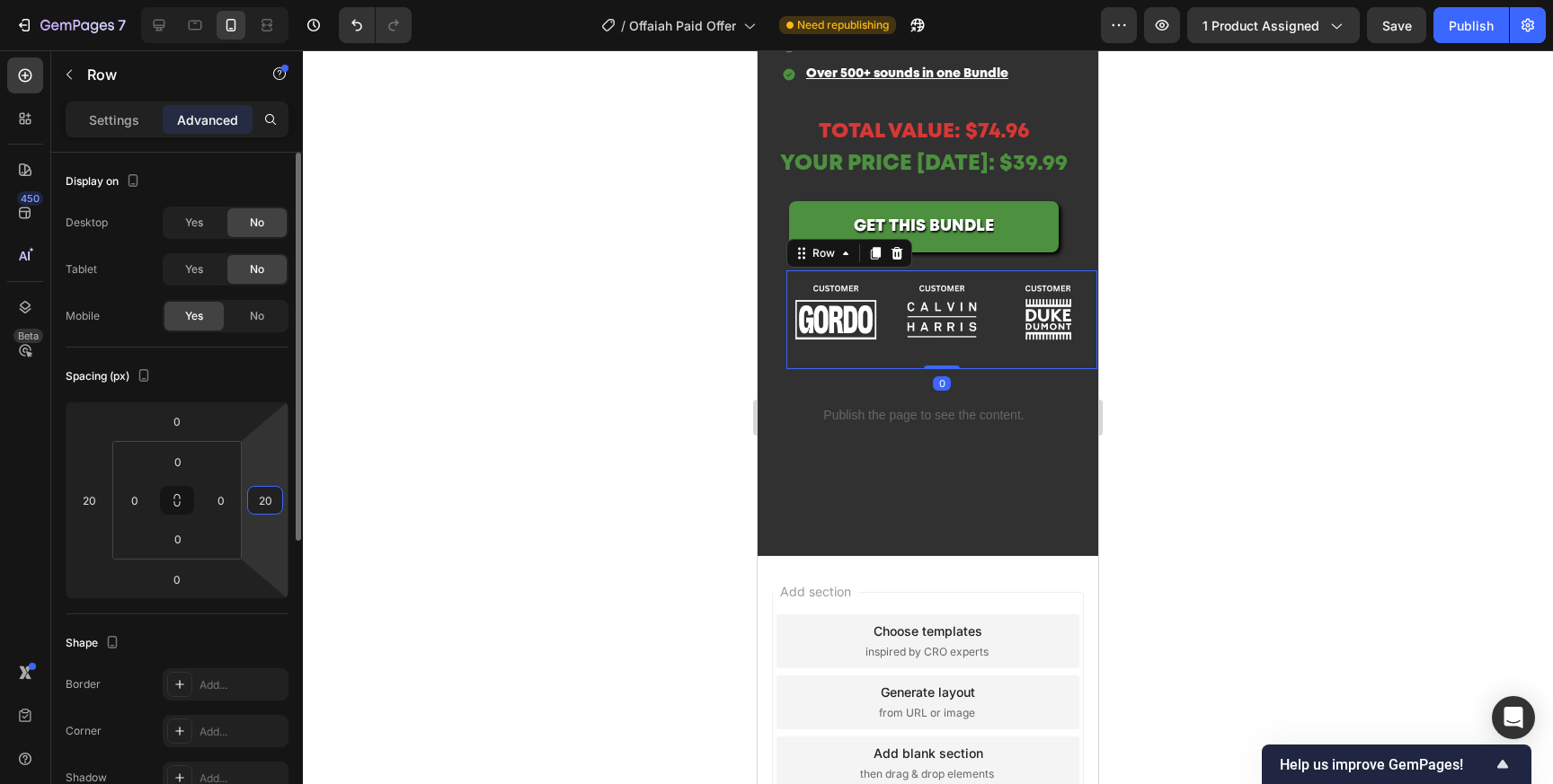
click at [255, 503] on input "20" at bounding box center [265, 500] width 27 height 27
type input "0"
click at [224, 500] on input "0" at bounding box center [221, 500] width 27 height 27
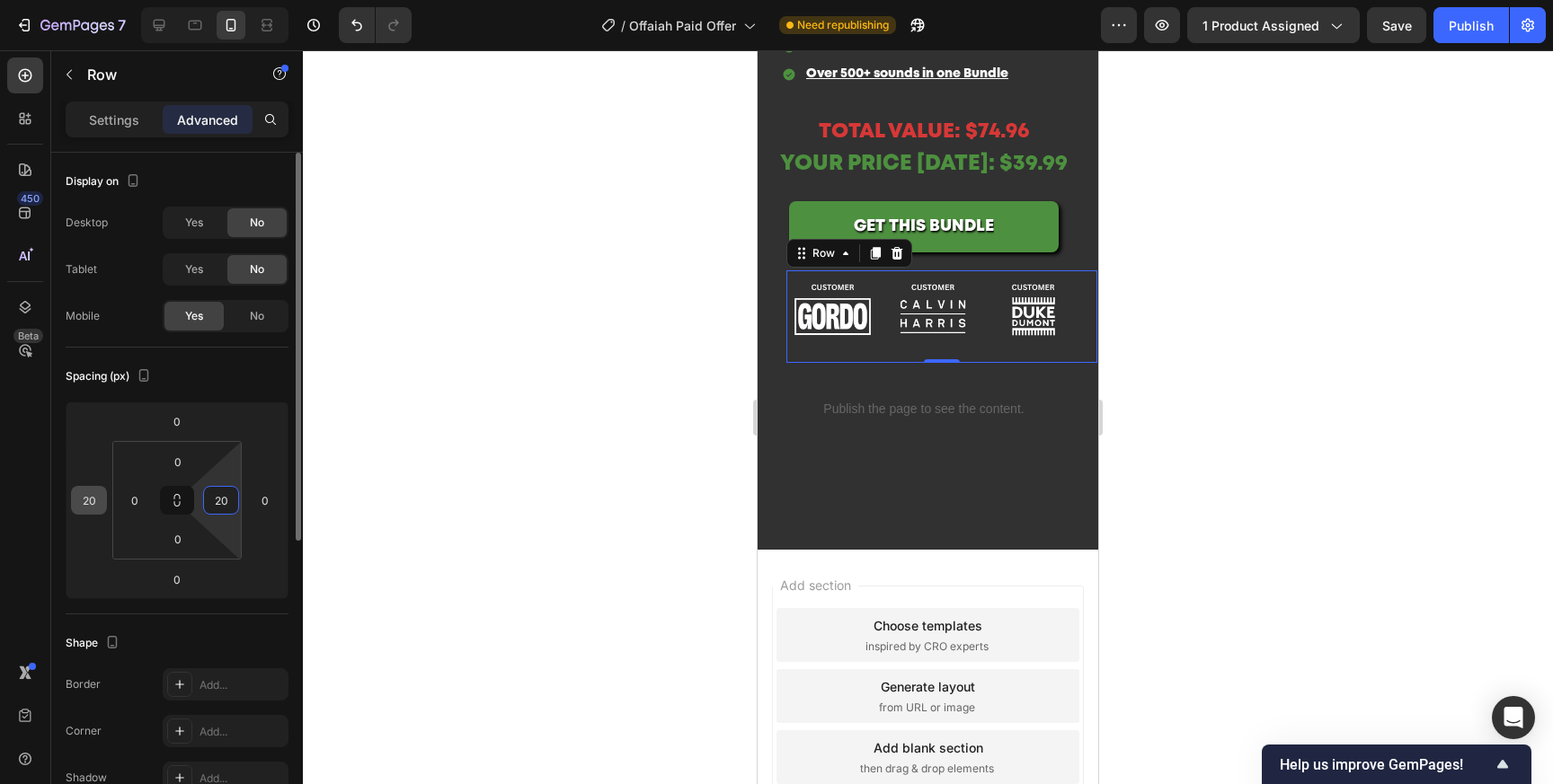
type input "20"
click at [91, 506] on input "20" at bounding box center [89, 500] width 27 height 27
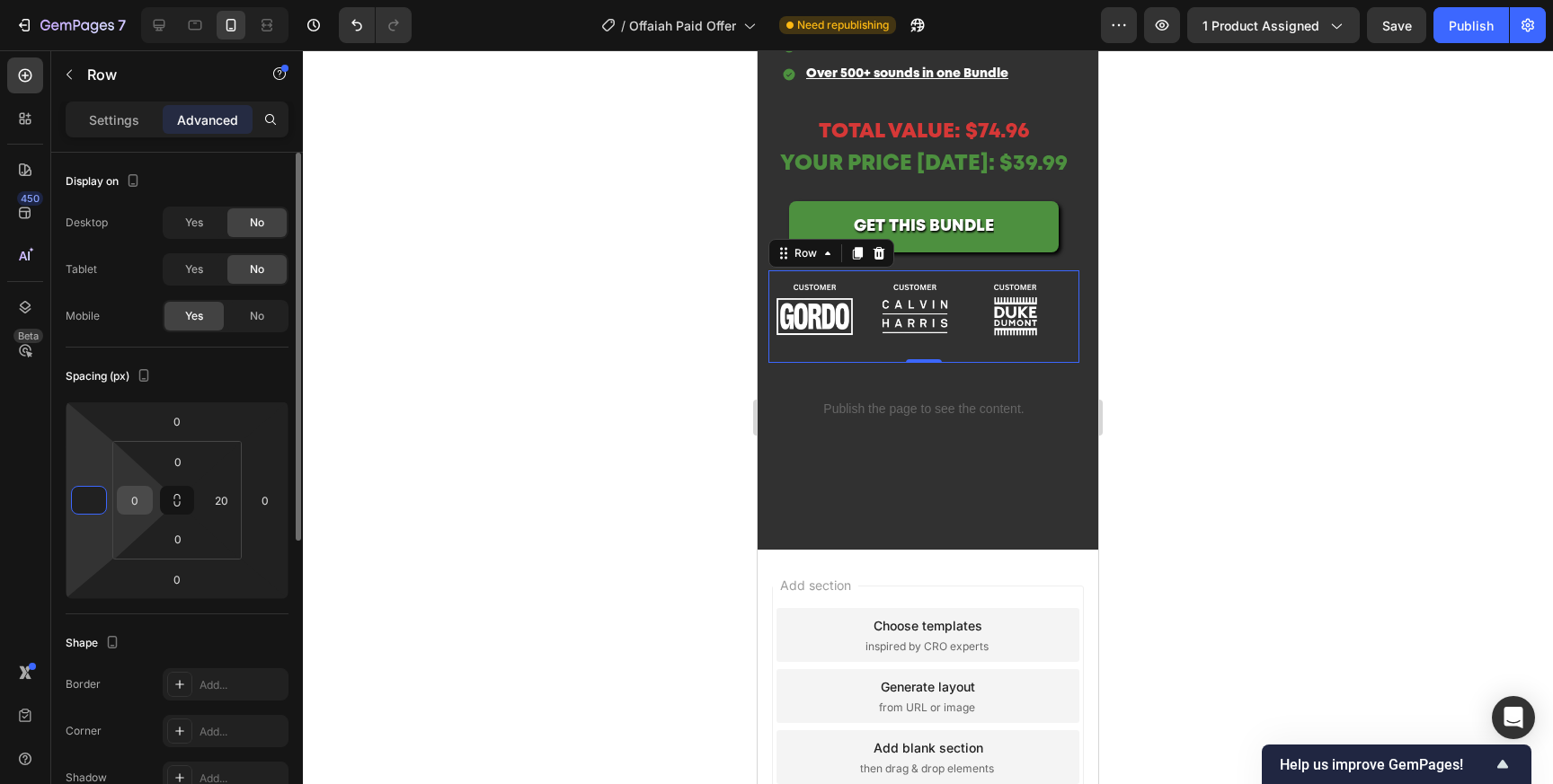
type input "0"
click at [151, 493] on div "0" at bounding box center [135, 500] width 36 height 29
click at [137, 507] on input "0" at bounding box center [134, 500] width 27 height 27
type input "20"
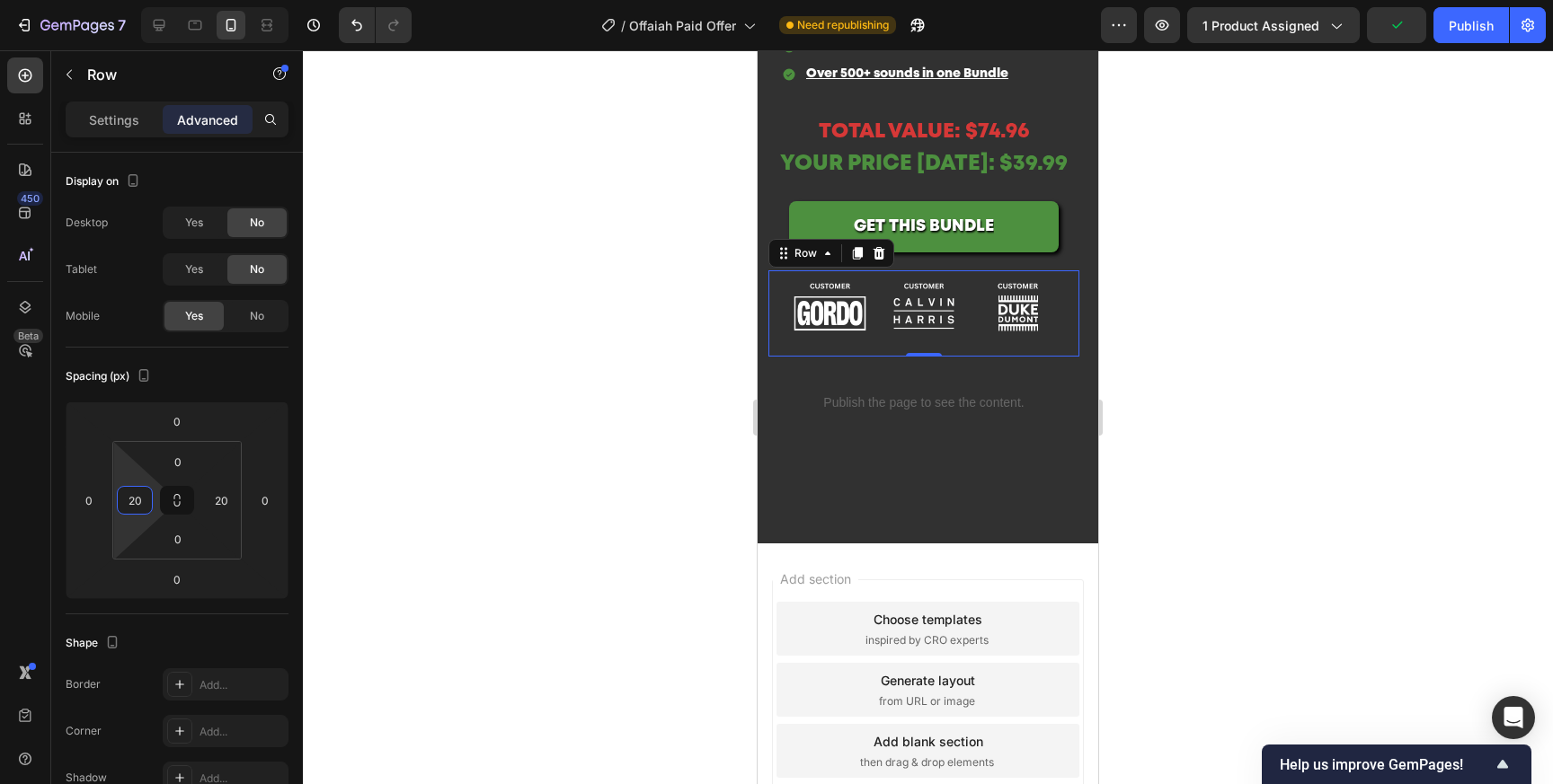
click at [1115, 355] on div at bounding box center [928, 417] width 1250 height 734
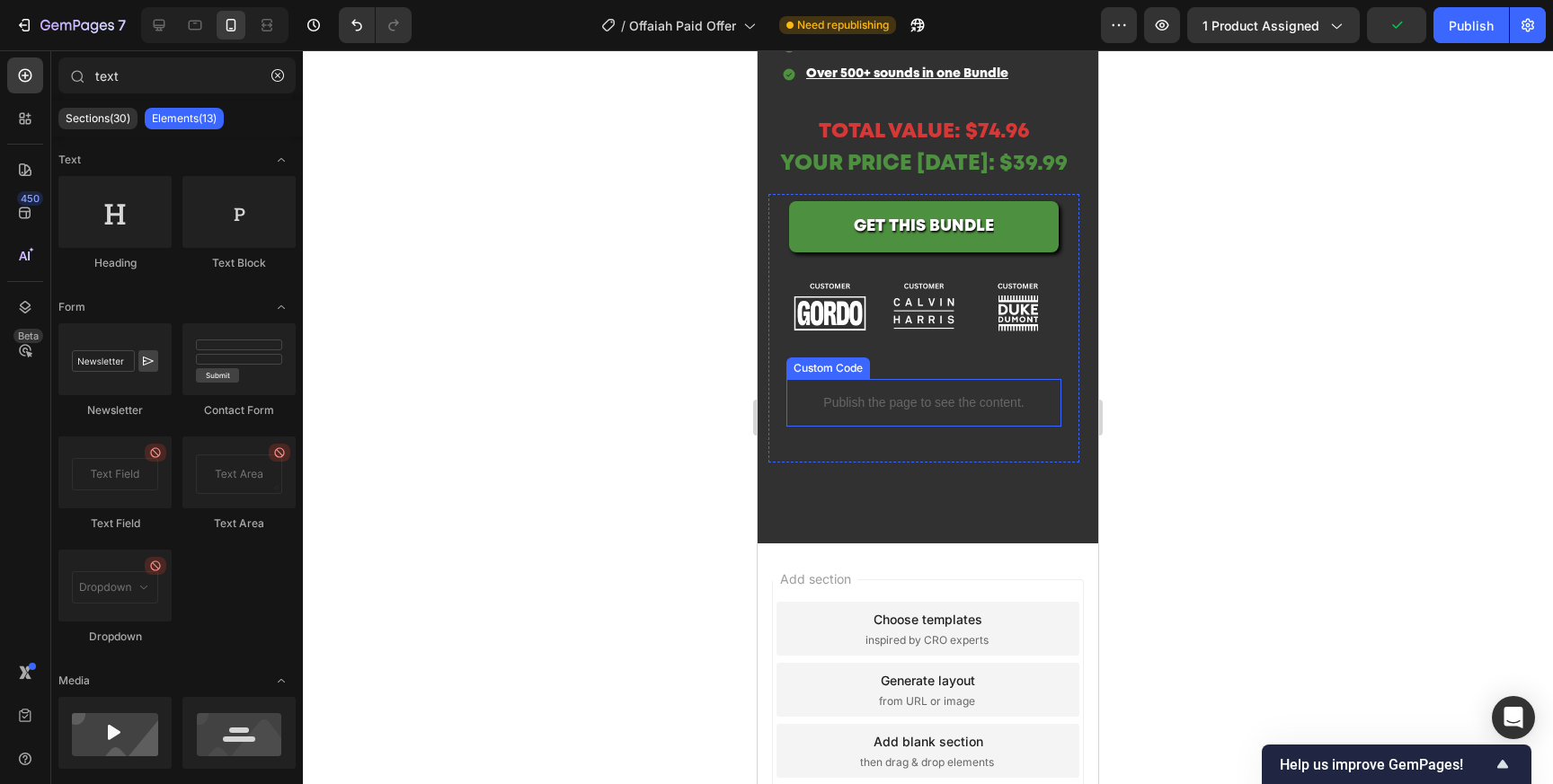
click at [918, 403] on p "Publish the page to see the content." at bounding box center [923, 403] width 275 height 19
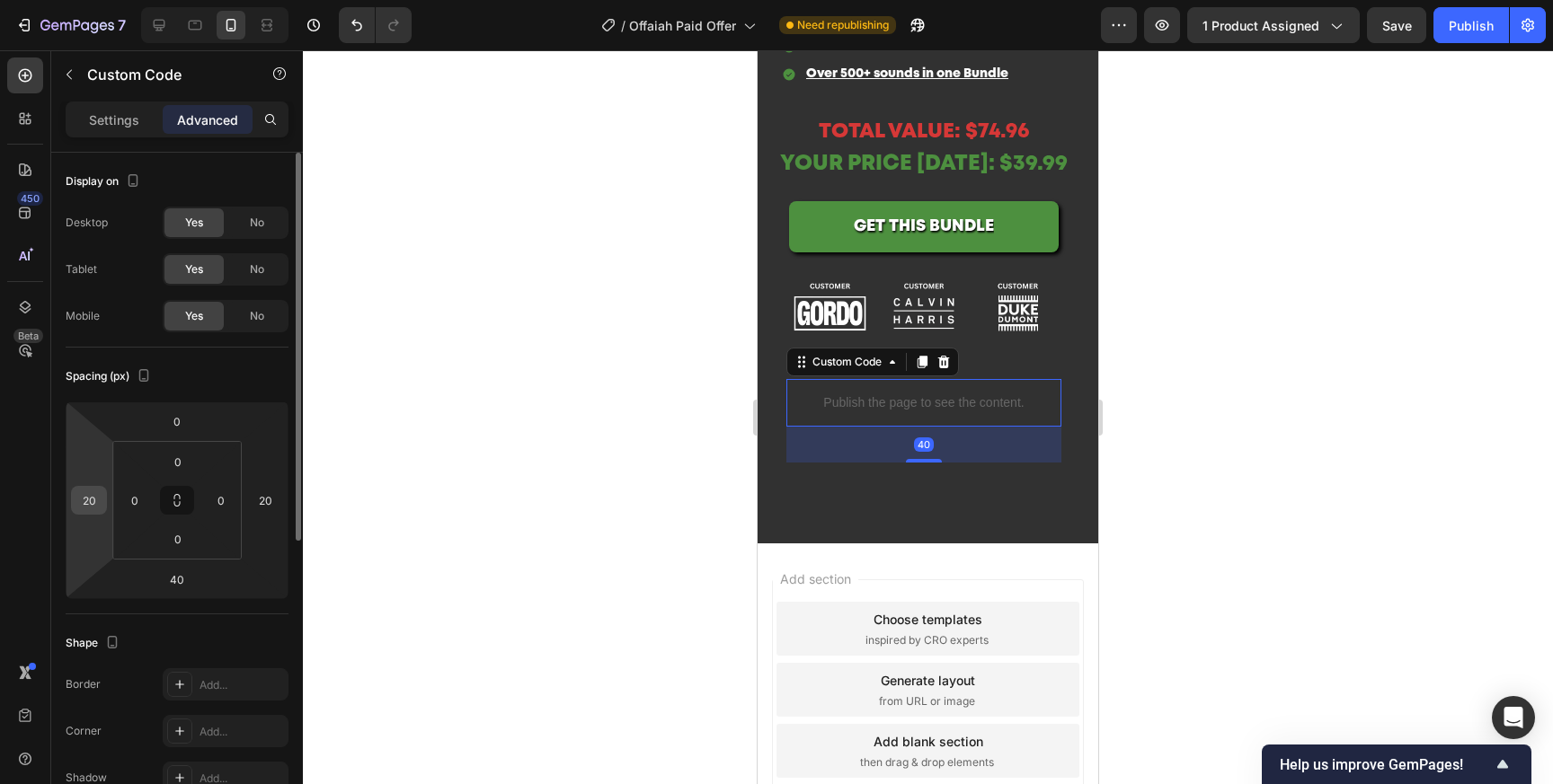
click at [94, 511] on input "20" at bounding box center [89, 500] width 27 height 27
type input "0"
click at [134, 511] on input "0" at bounding box center [134, 500] width 27 height 27
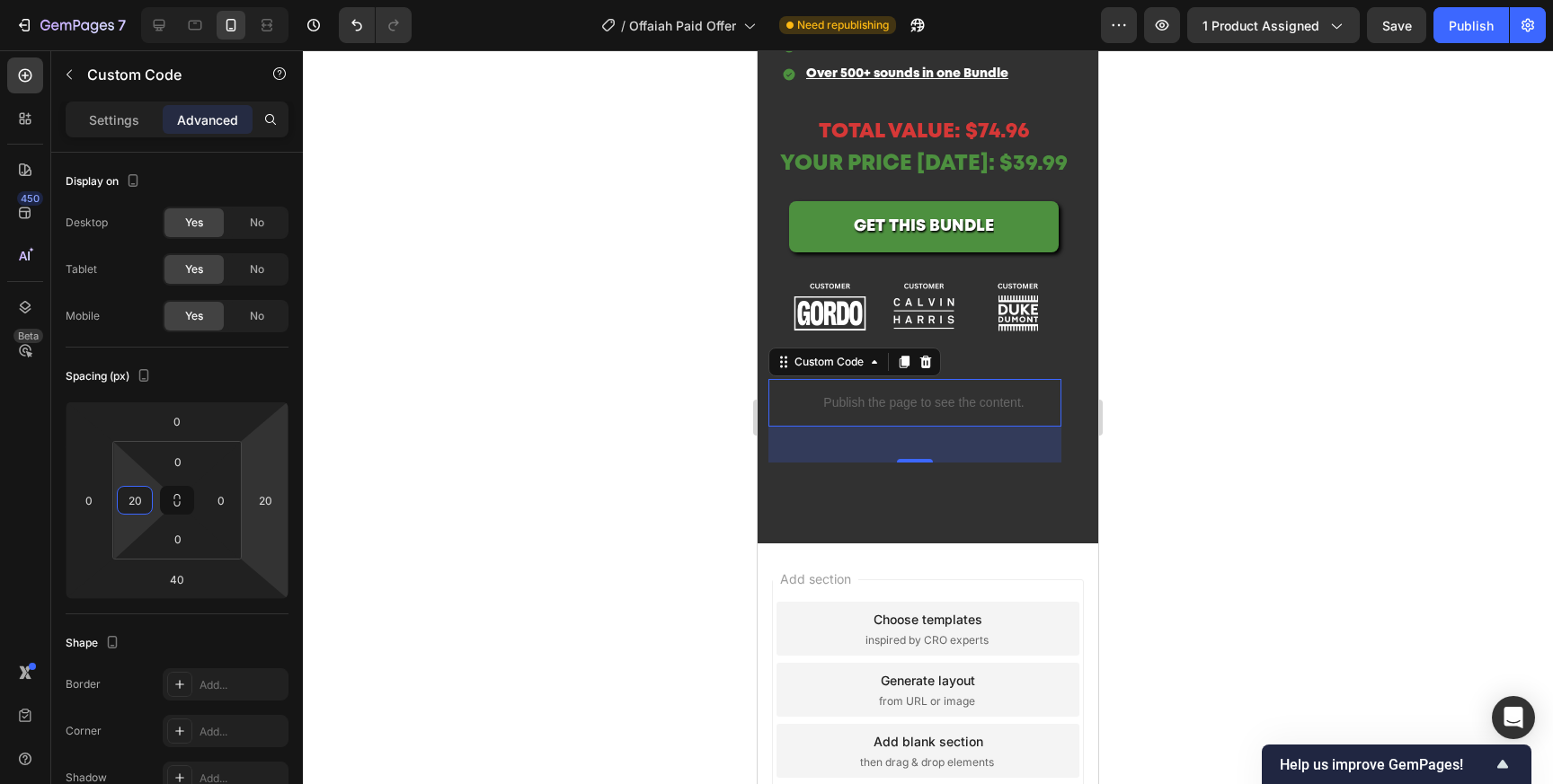
type input "20"
click at [261, 0] on html "7 Version history / Offaiah Paid Offer Need republishing Preview 1 product assi…" at bounding box center [776, 0] width 1553 height 0
type input "0"
click at [230, 503] on input "0" at bounding box center [221, 500] width 27 height 27
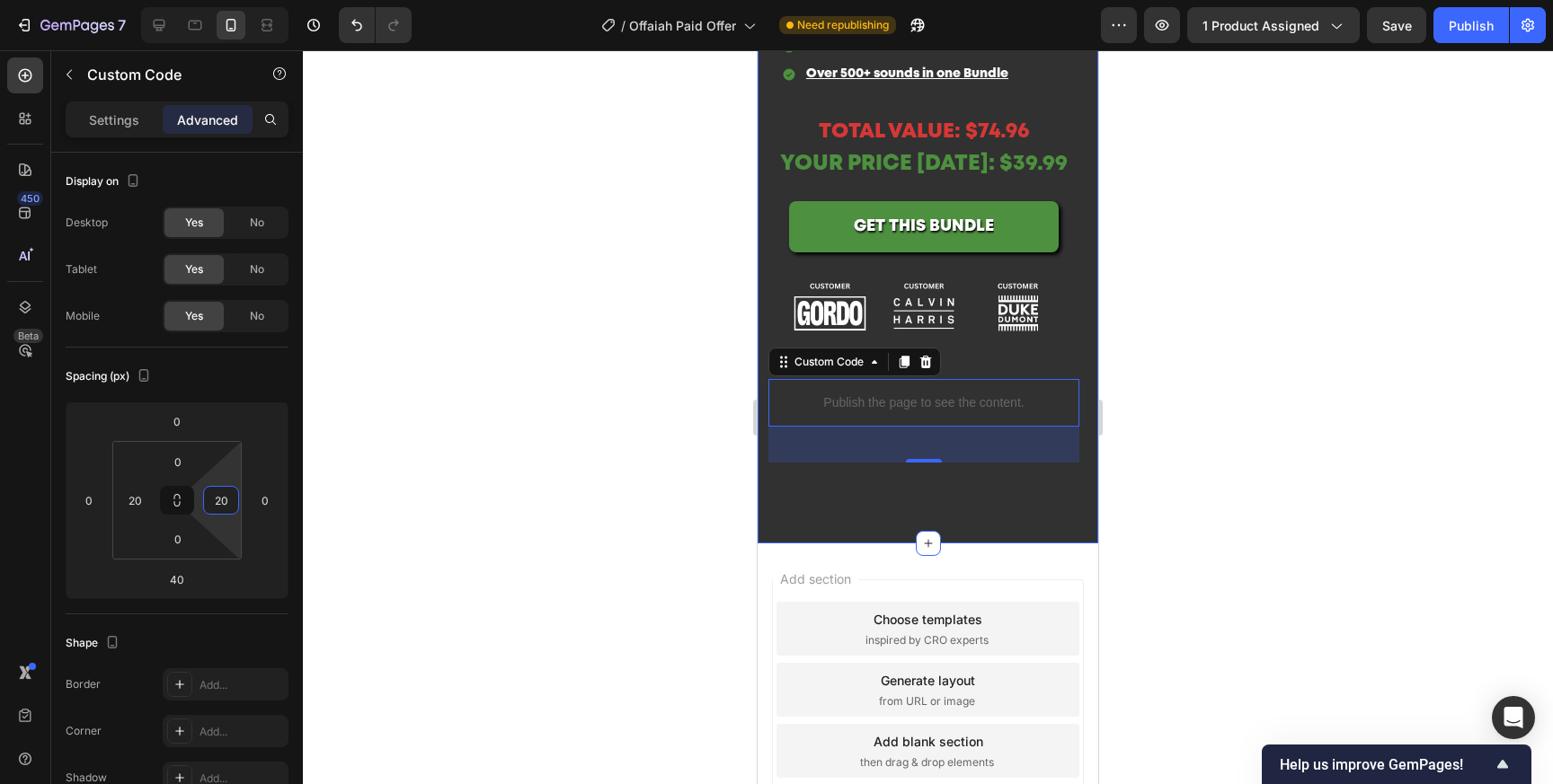
type input "20"
click at [1168, 301] on div at bounding box center [928, 417] width 1250 height 734
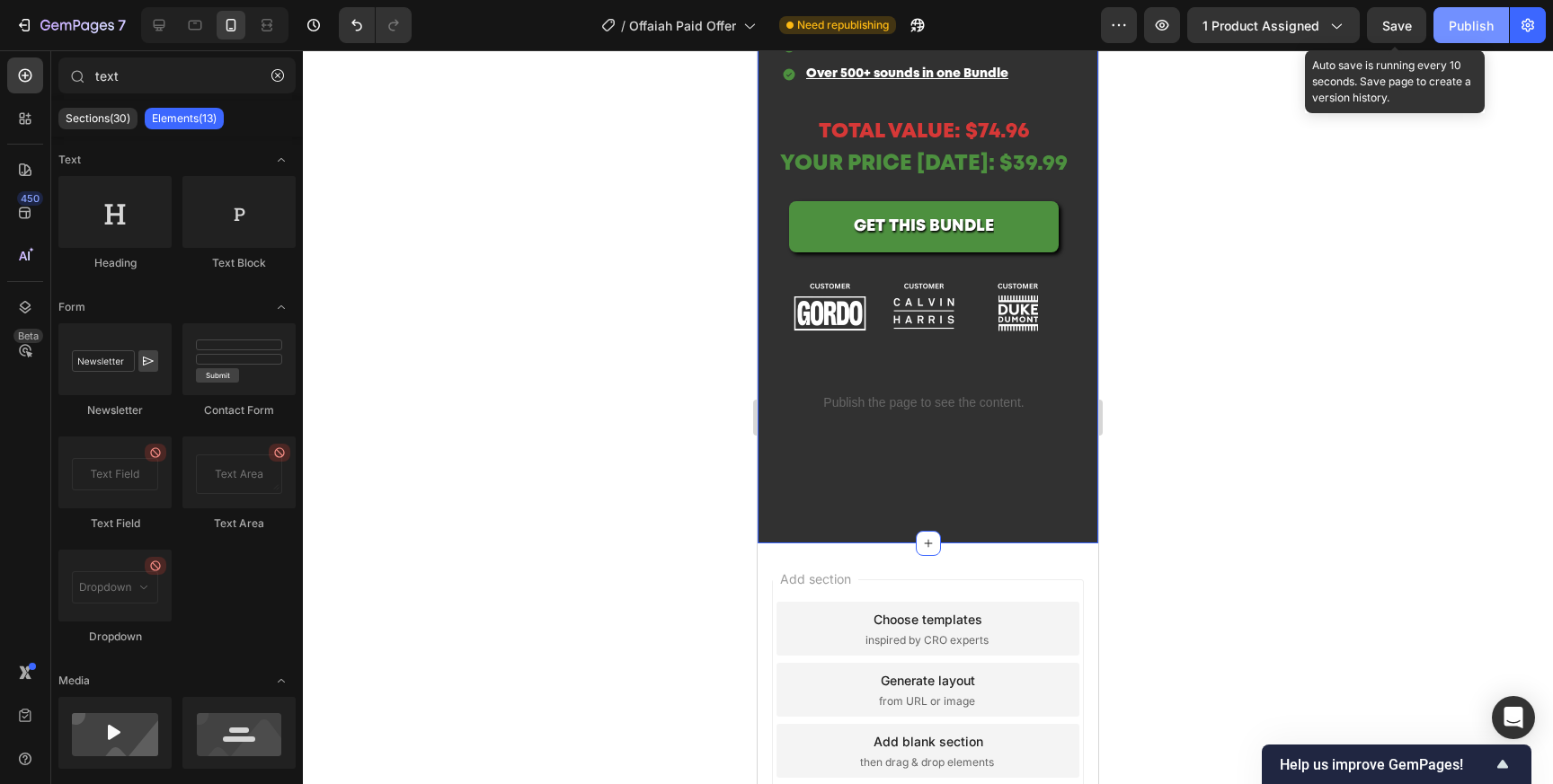
drag, startPoint x: 1397, startPoint y: 30, endPoint x: 1434, endPoint y: 30, distance: 37.0
click at [1396, 30] on span "Save" at bounding box center [1397, 26] width 30 height 15
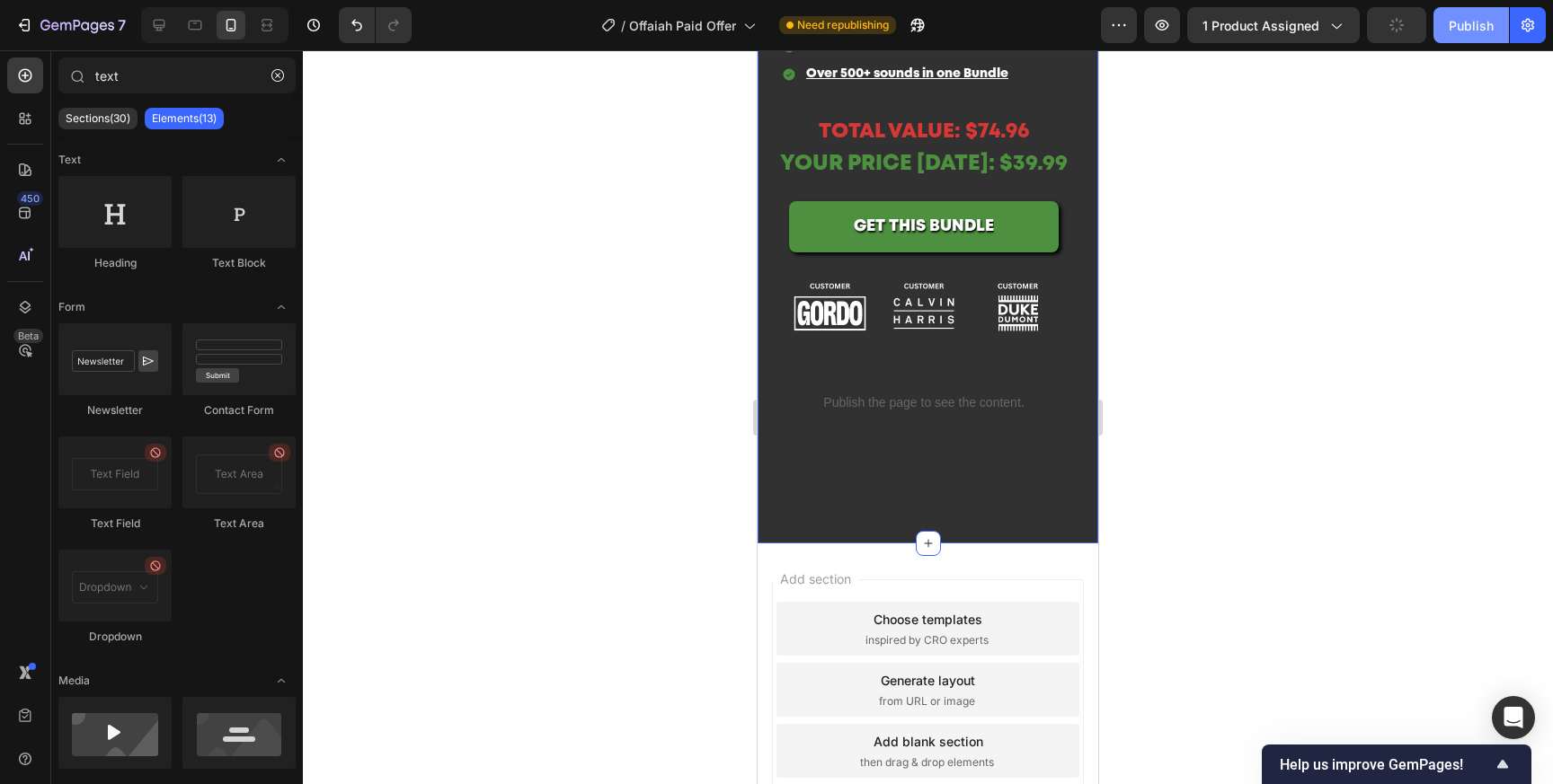
click at [1463, 30] on div "Publish" at bounding box center [1470, 26] width 45 height 19
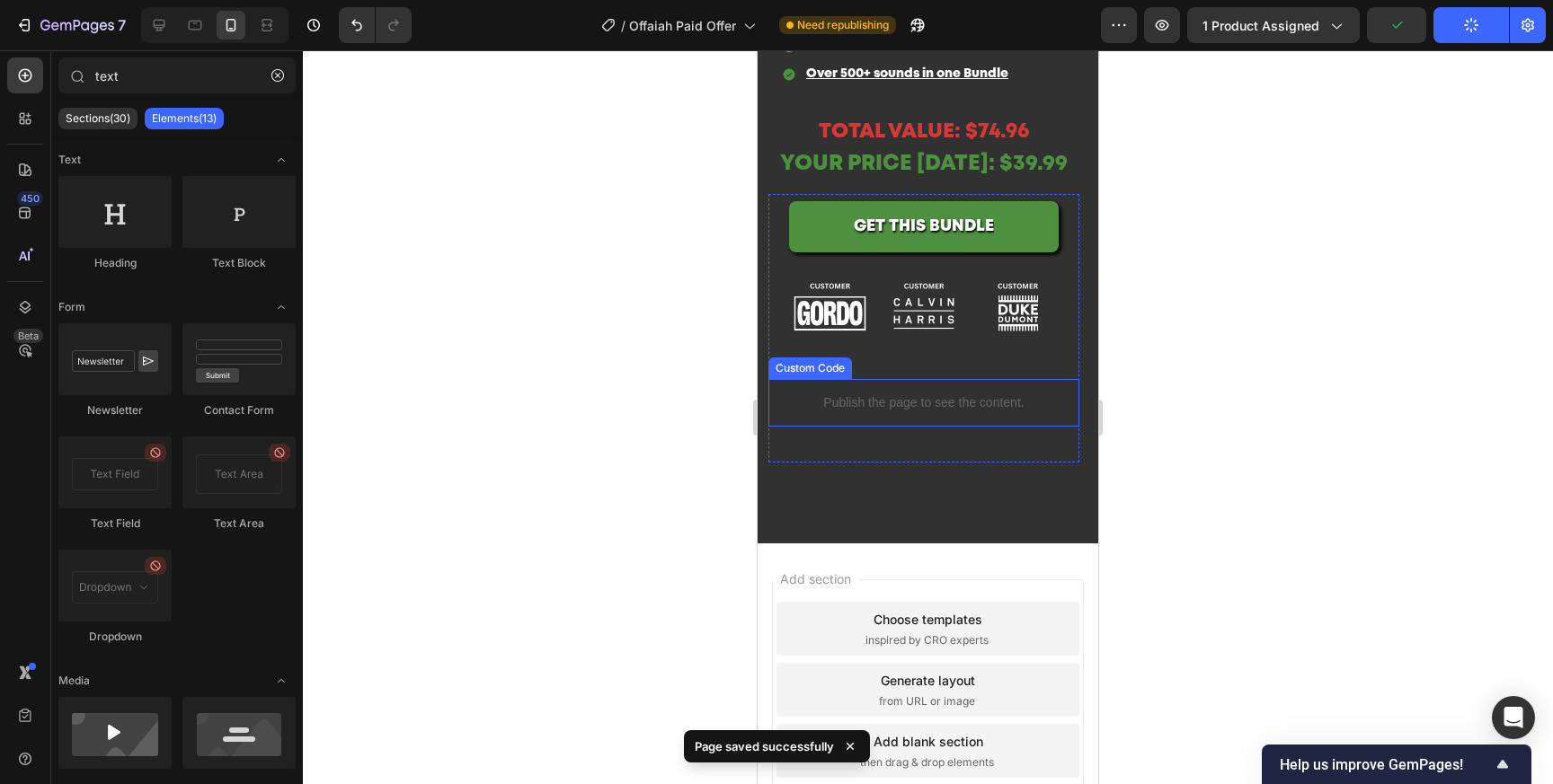
click at [858, 406] on p "Publish the page to see the content." at bounding box center [923, 403] width 275 height 19
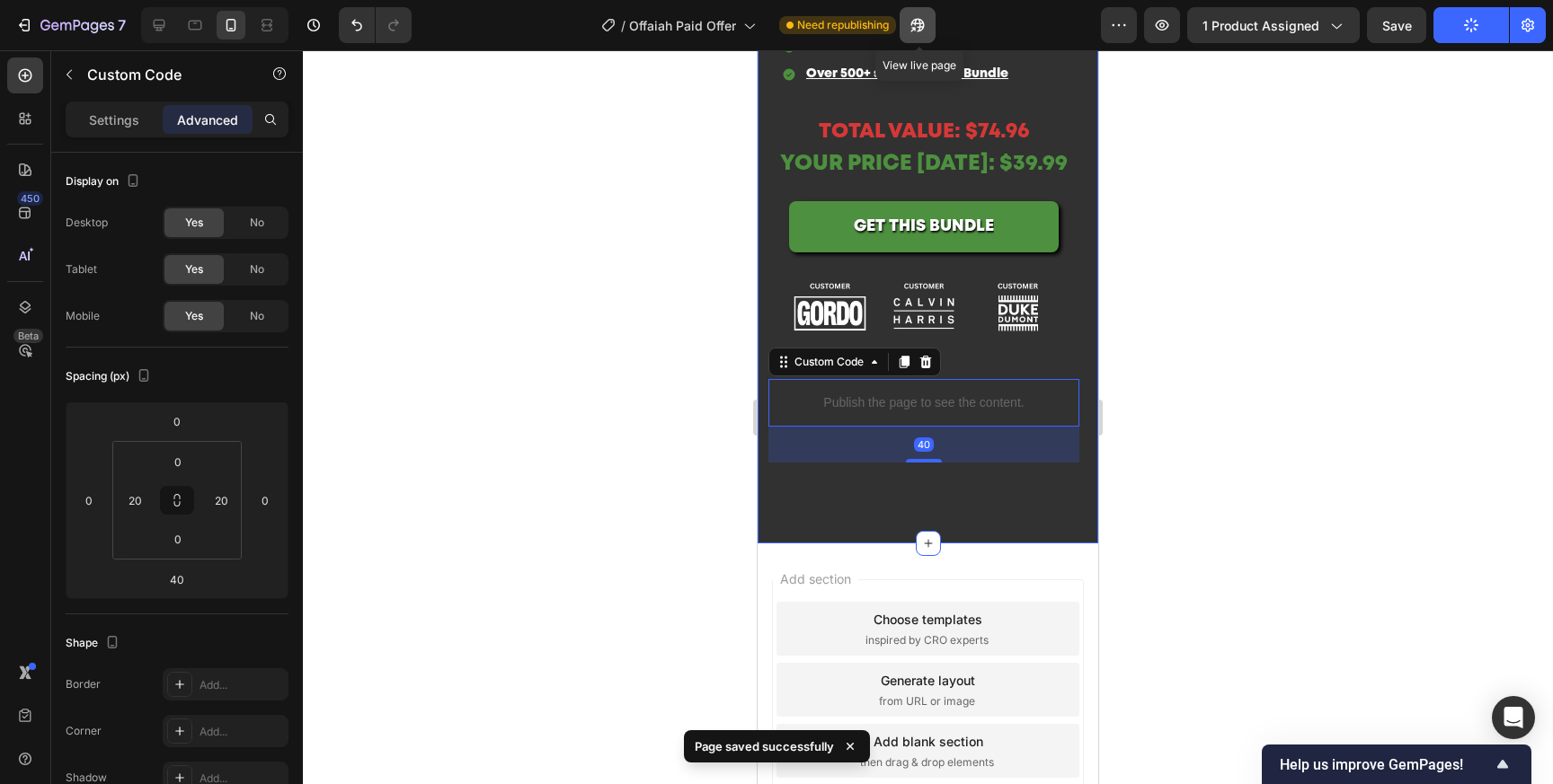
click at [921, 17] on icon "button" at bounding box center [918, 25] width 18 height 18
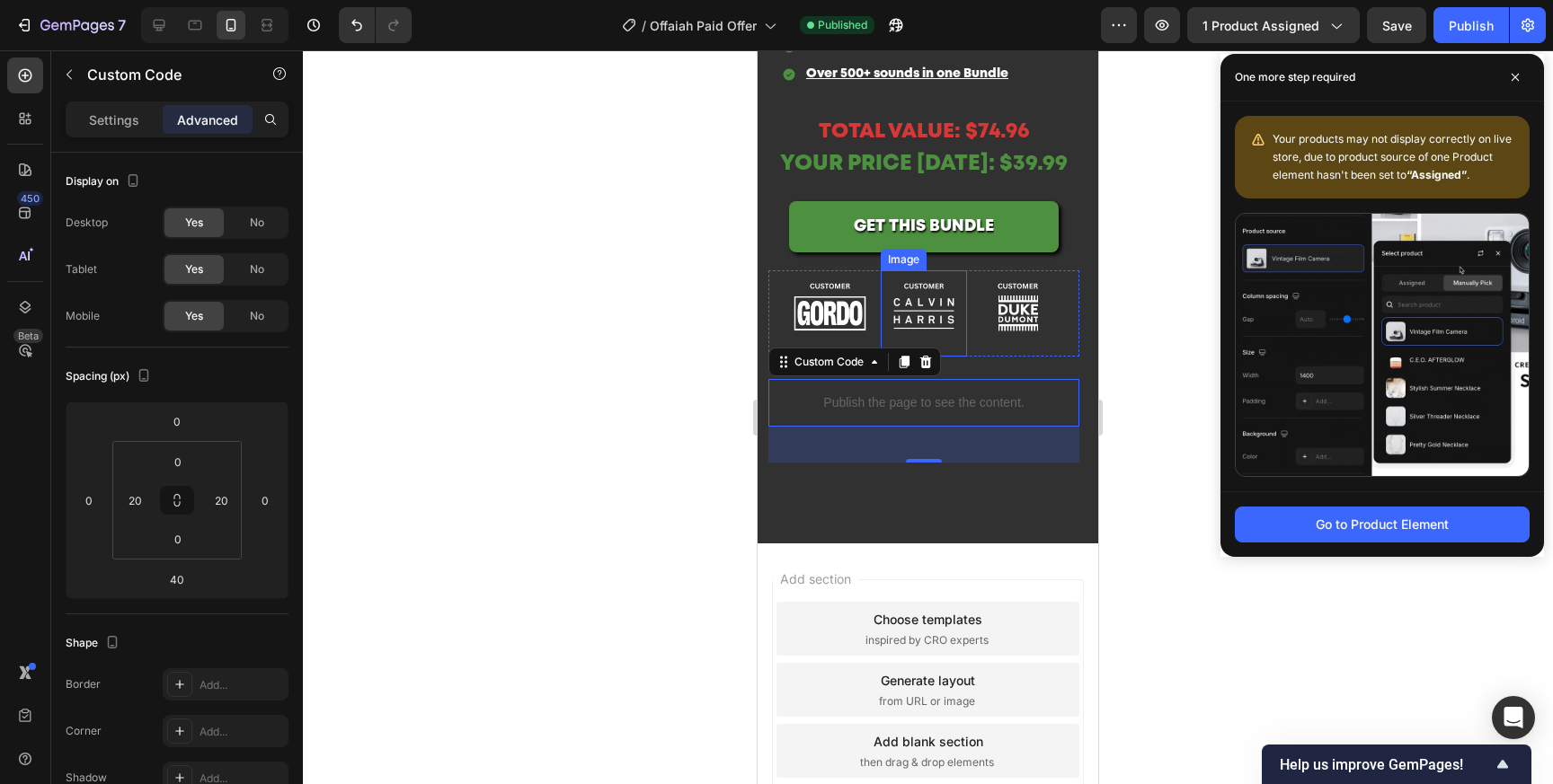
click at [963, 307] on img at bounding box center [923, 313] width 87 height 87
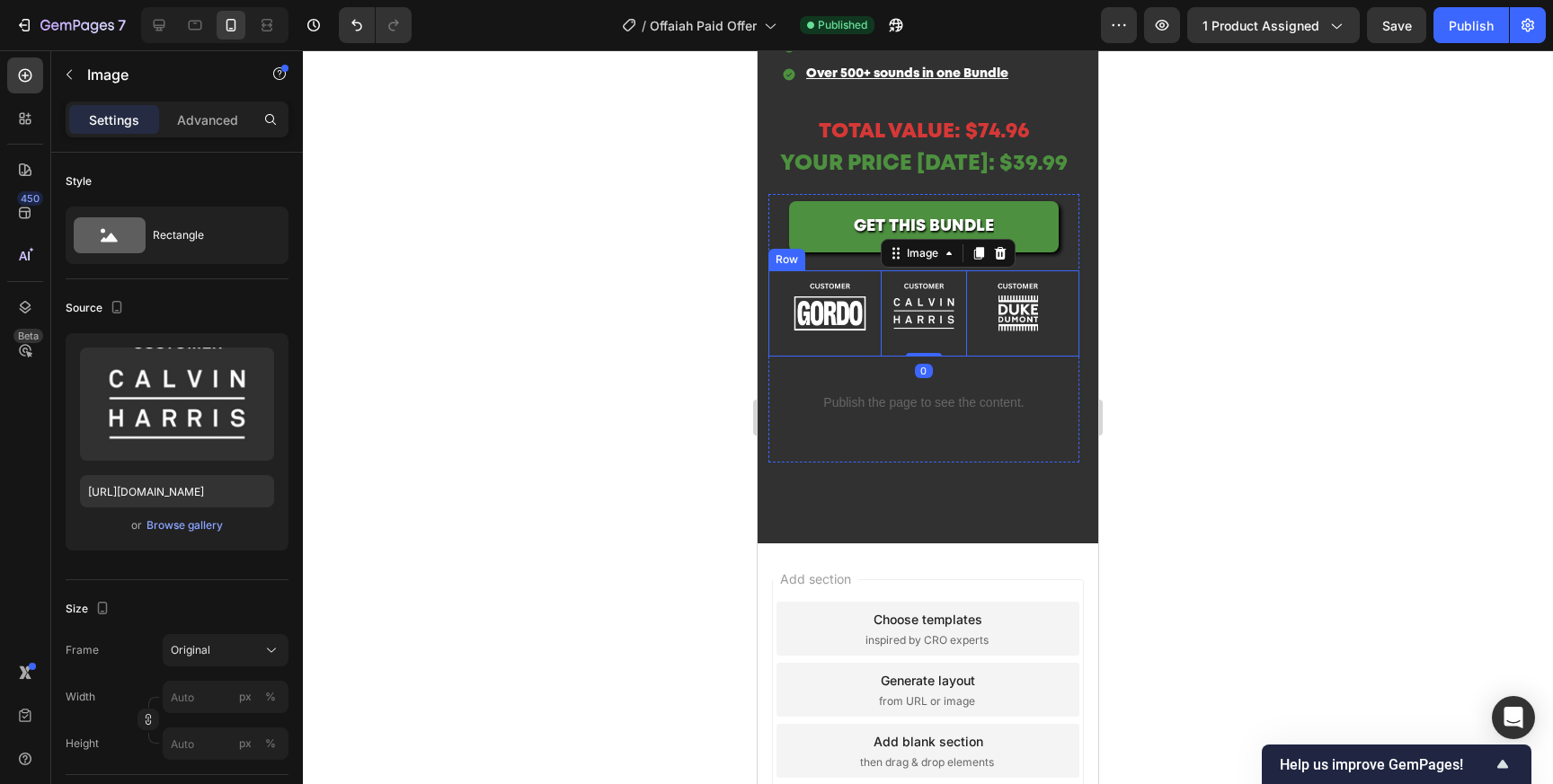
click at [972, 352] on div "Image Image 0 Image Row" at bounding box center [923, 313] width 311 height 87
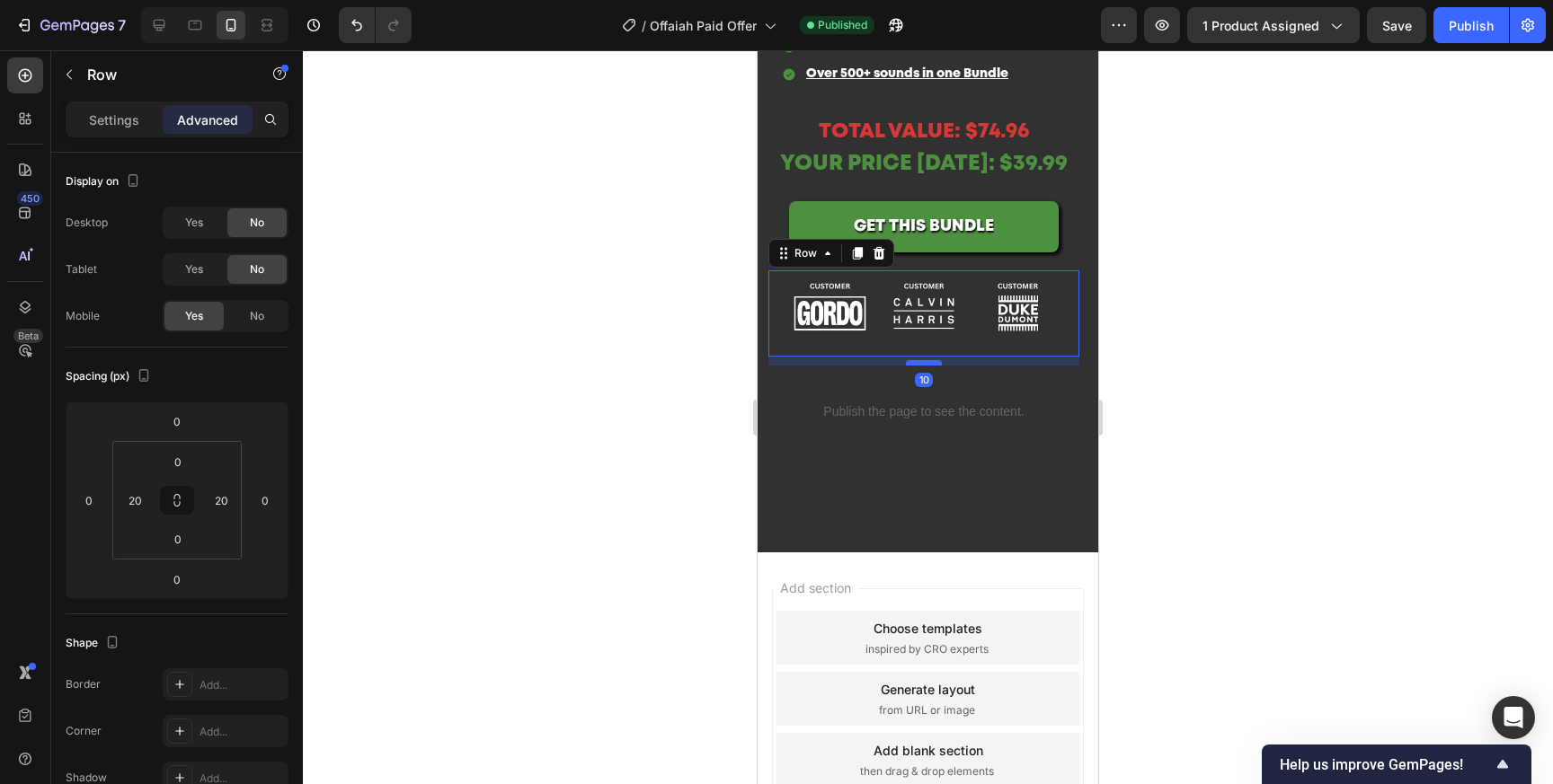
drag, startPoint x: 934, startPoint y: 355, endPoint x: 935, endPoint y: 365, distance: 10.0
click at [935, 365] on div at bounding box center [924, 363] width 36 height 6
type input "10"
click at [1406, 338] on div at bounding box center [928, 417] width 1250 height 734
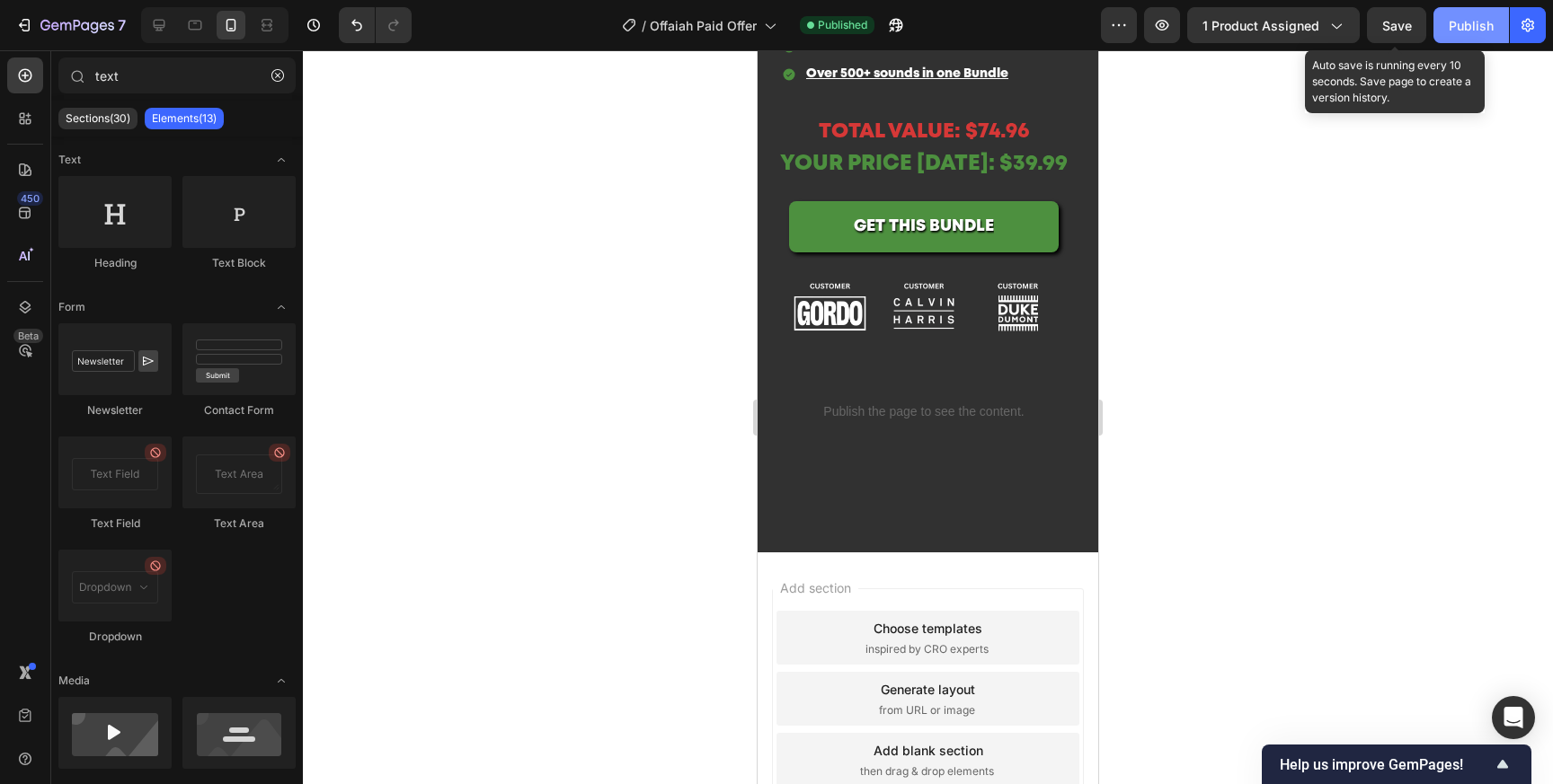
drag, startPoint x: 1411, startPoint y: 24, endPoint x: 1456, endPoint y: 24, distance: 45.0
click at [1411, 24] on span "Save" at bounding box center [1397, 26] width 30 height 15
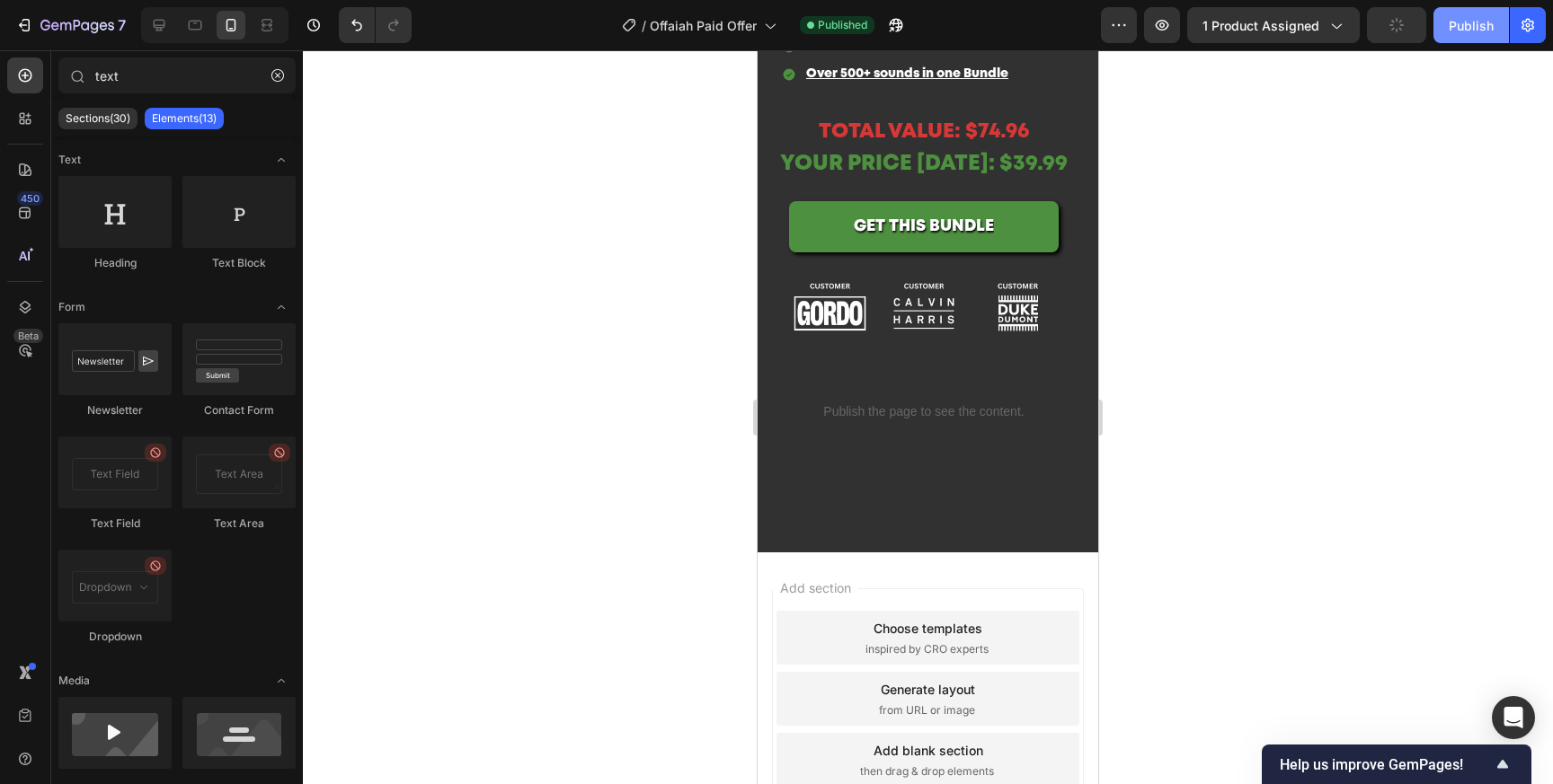
click at [1489, 24] on div "Publish" at bounding box center [1470, 26] width 45 height 19
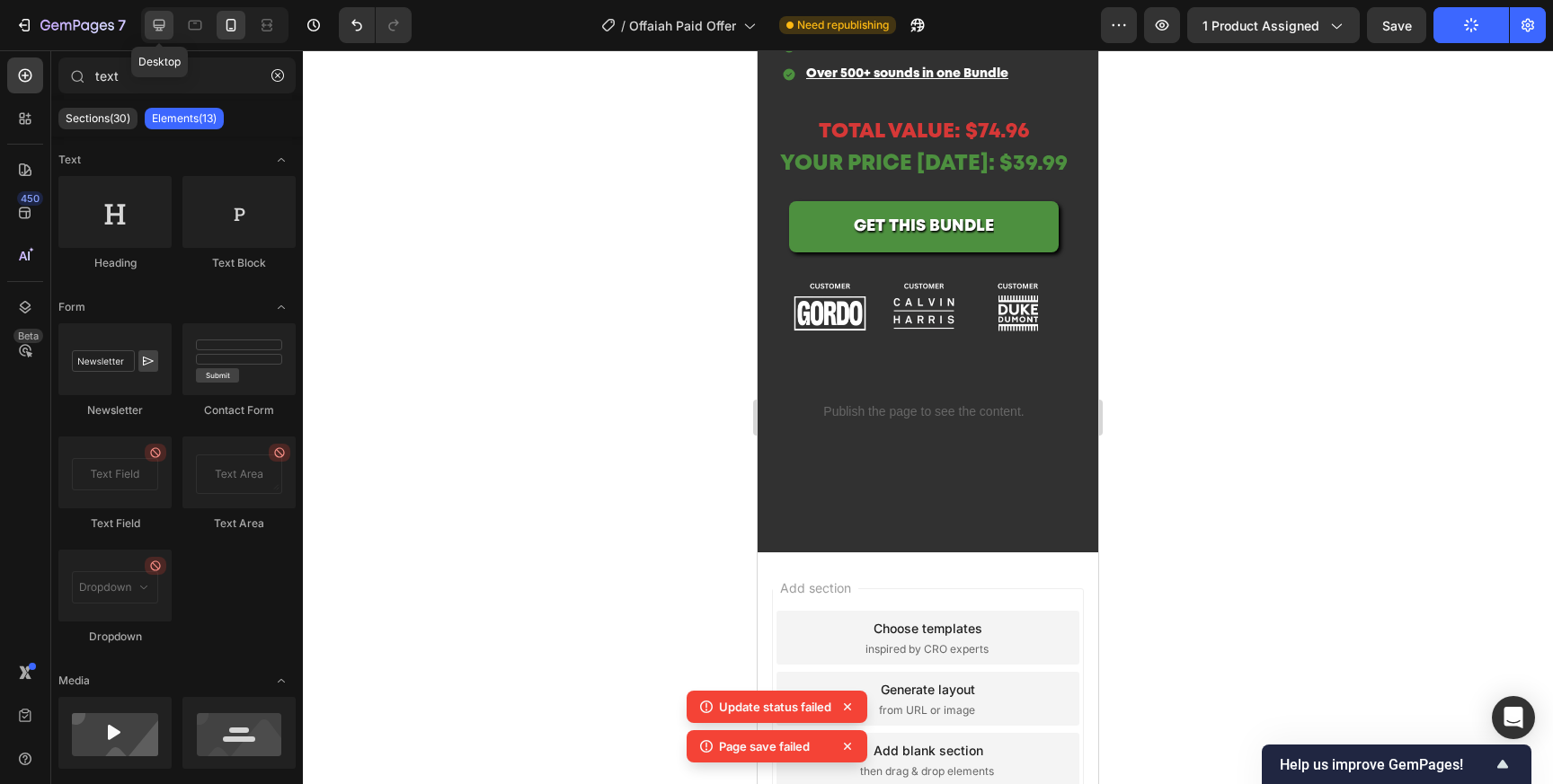
click at [152, 25] on icon at bounding box center [159, 25] width 18 height 18
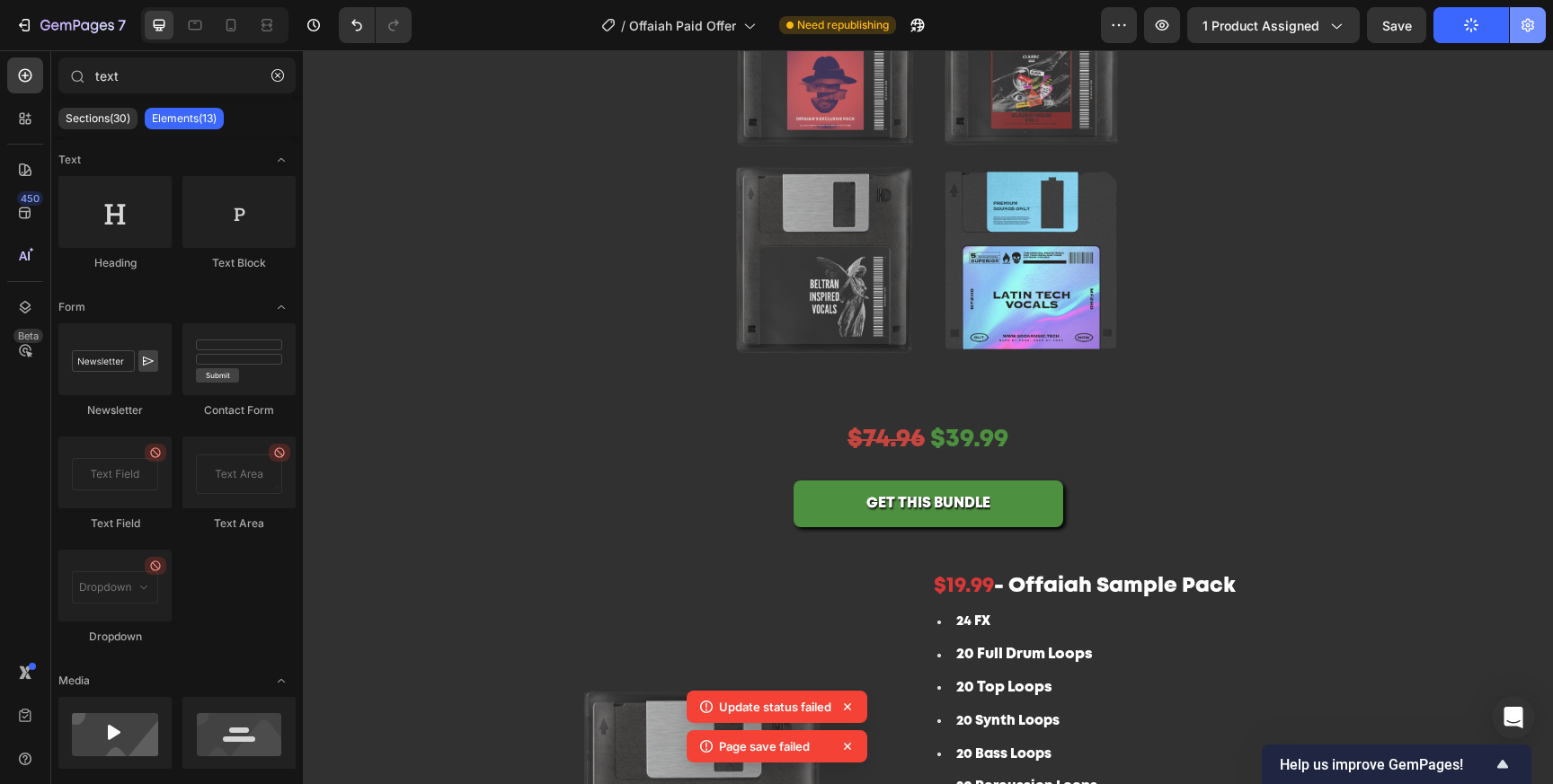
scroll to position [286, 0]
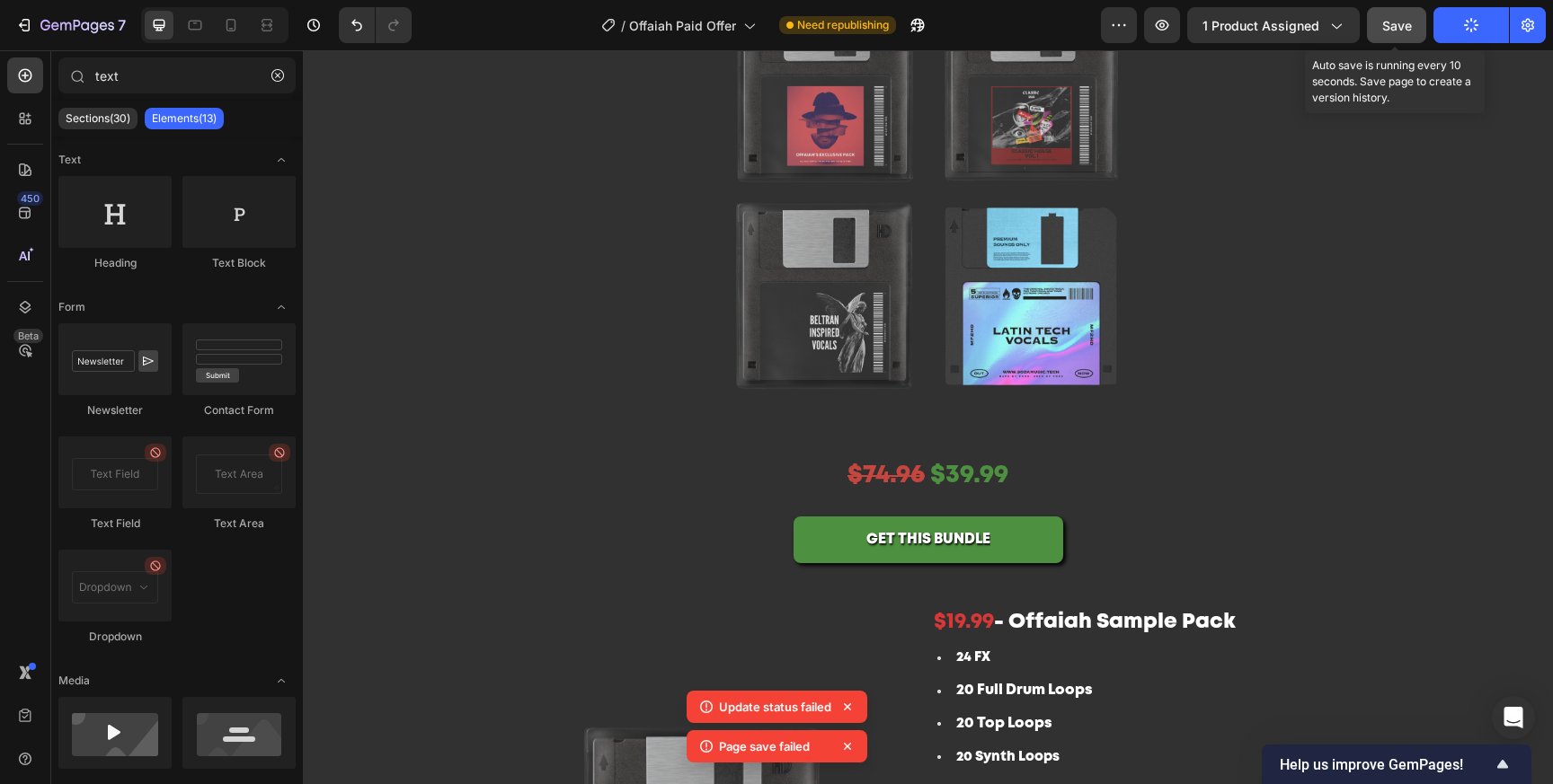
click at [1405, 25] on span "Save" at bounding box center [1397, 26] width 30 height 15
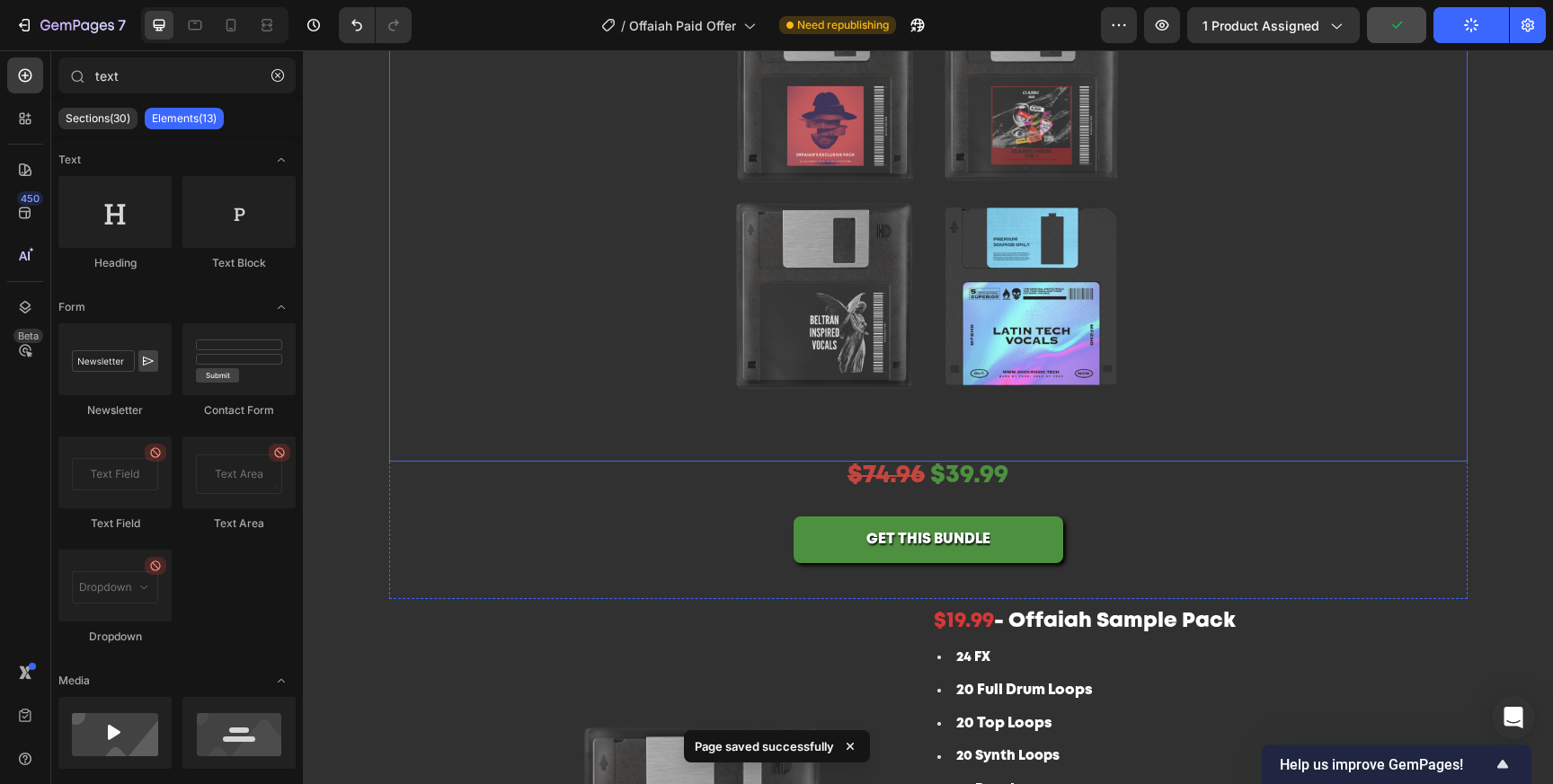
scroll to position [0, 0]
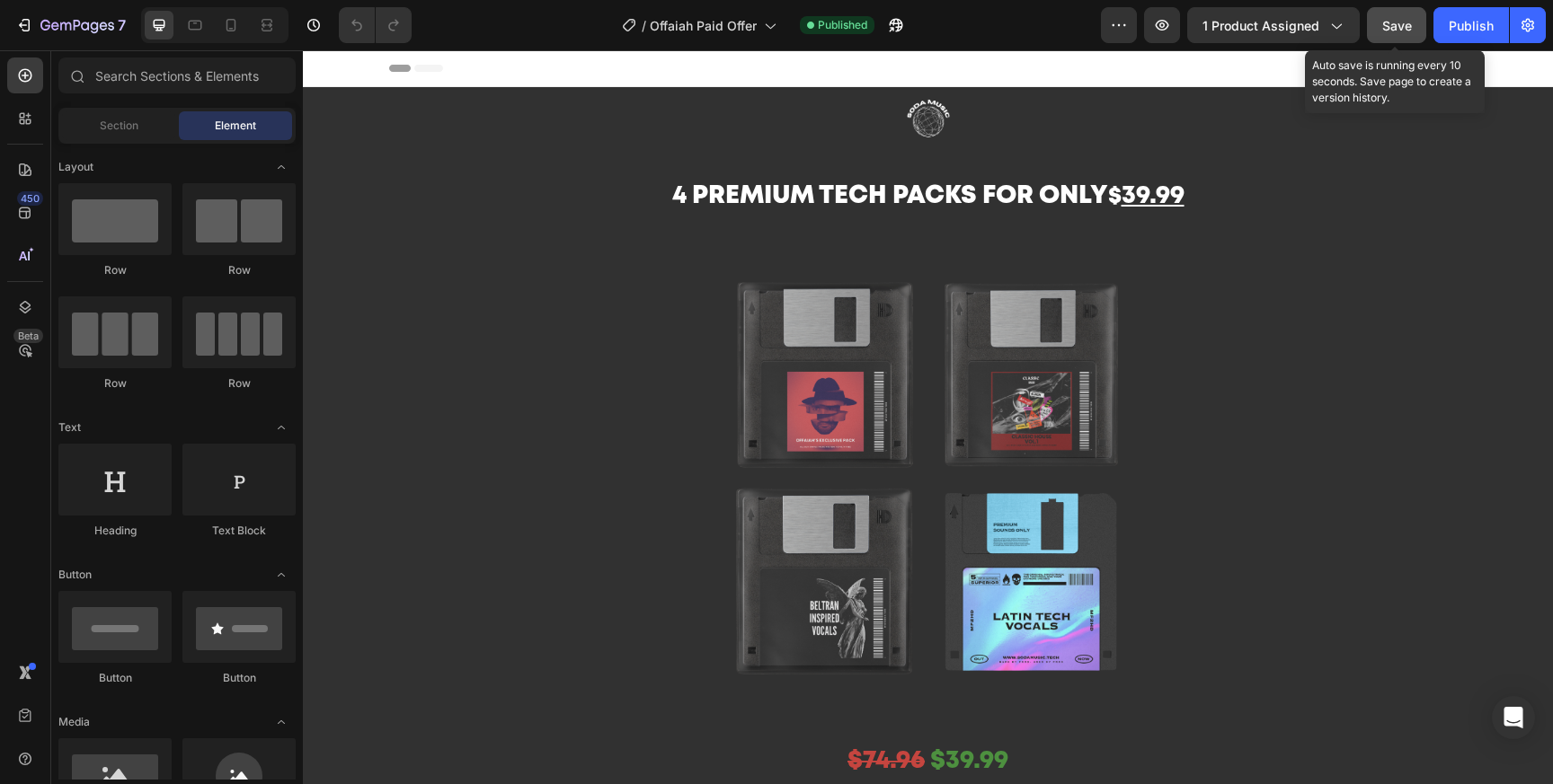
click at [1416, 28] on button "Save" at bounding box center [1397, 26] width 59 height 36
click at [1462, 28] on div "Publish" at bounding box center [1470, 26] width 45 height 19
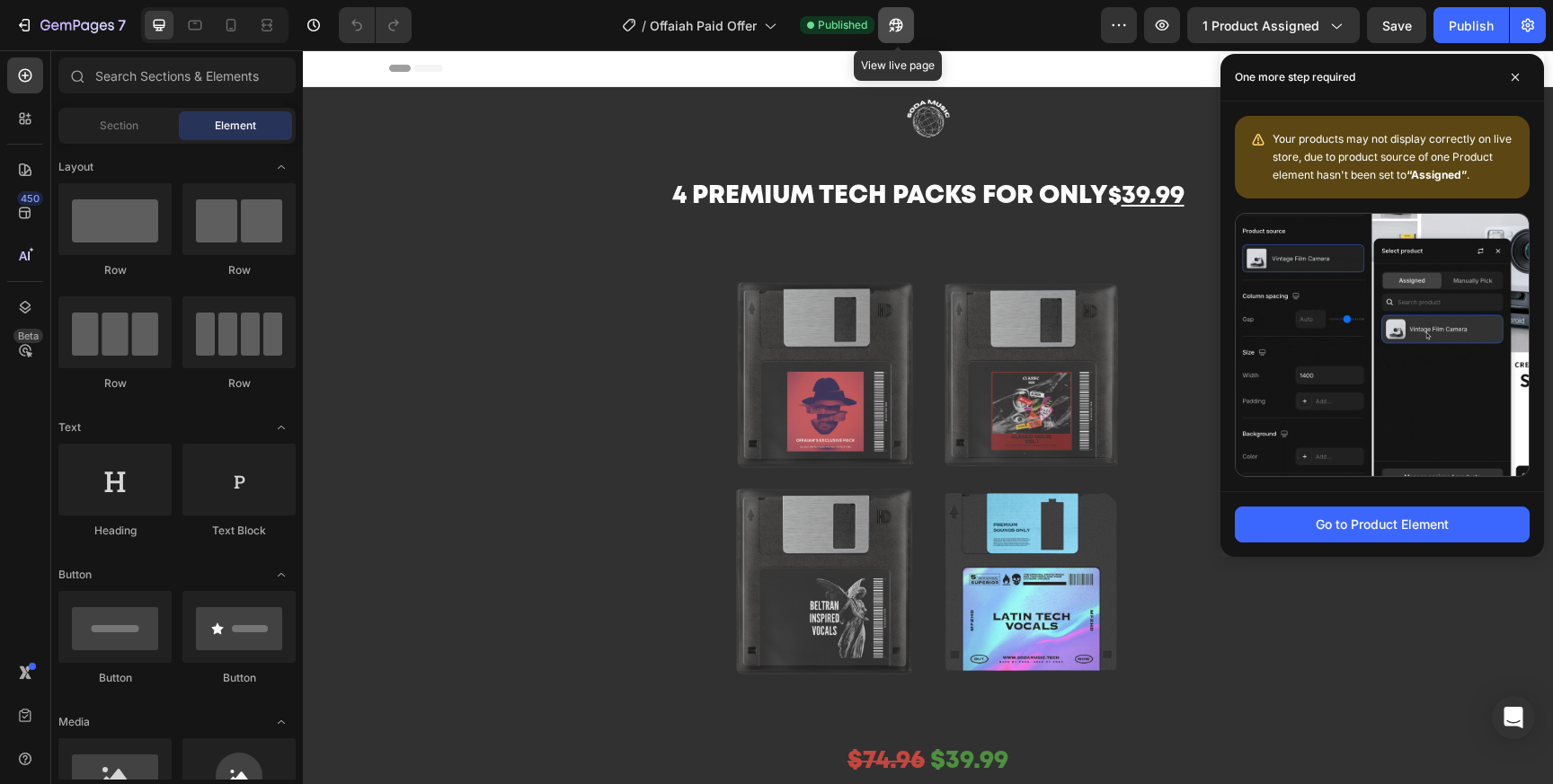
click at [887, 29] on button "button" at bounding box center [896, 26] width 36 height 36
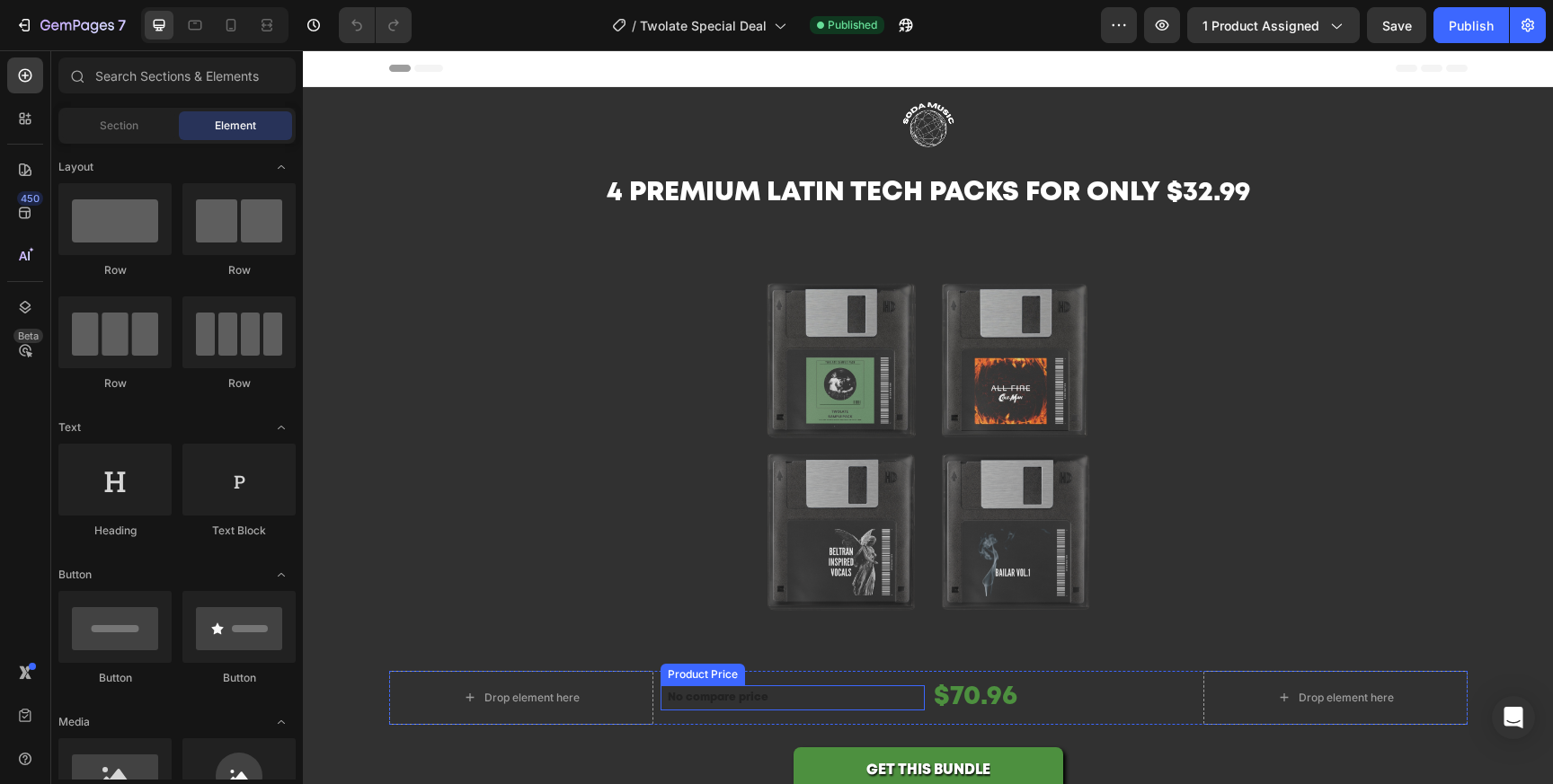
click at [783, 697] on p "No compare price" at bounding box center [793, 697] width 250 height 10
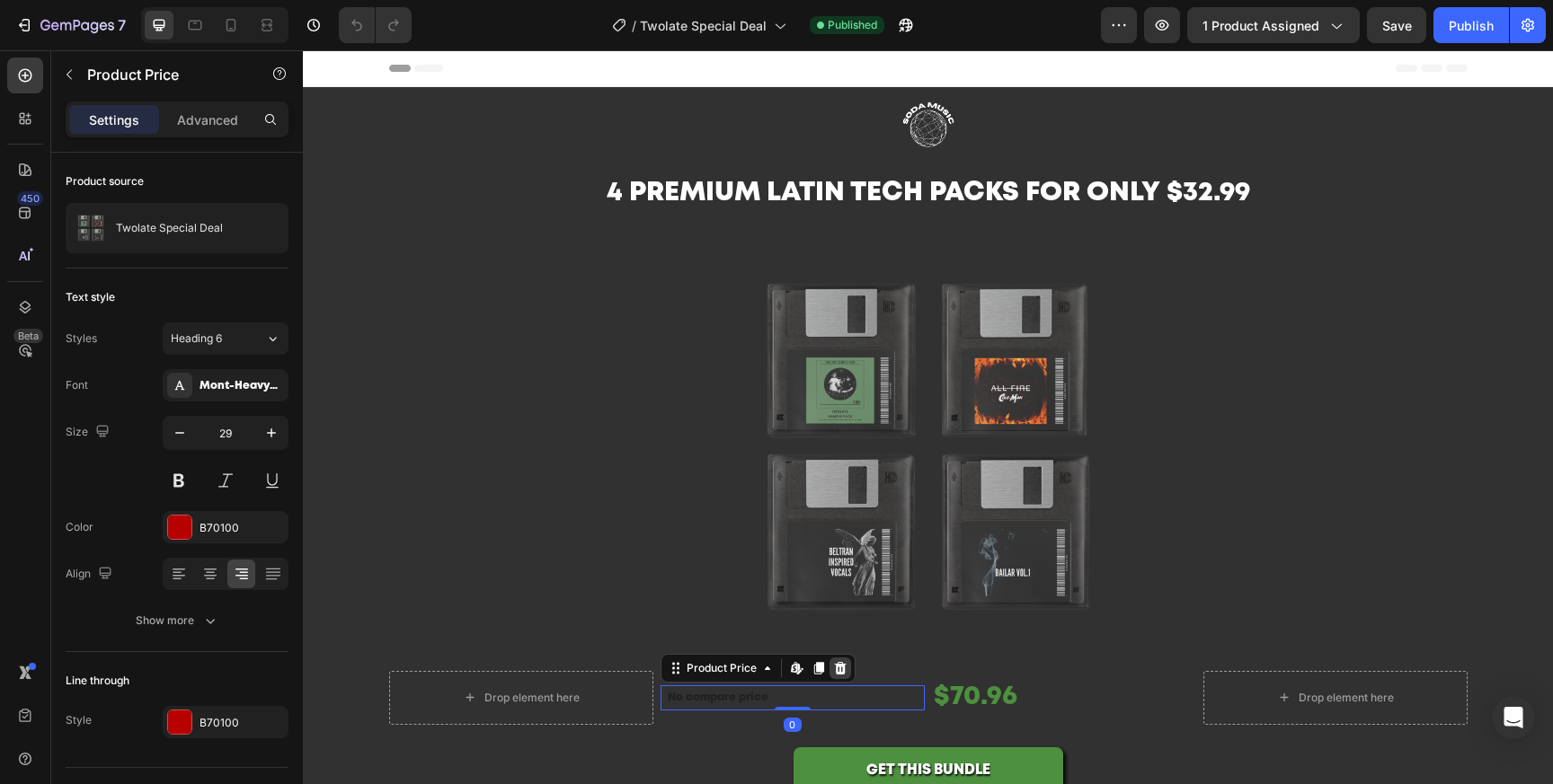
click at [844, 667] on icon at bounding box center [839, 668] width 11 height 12
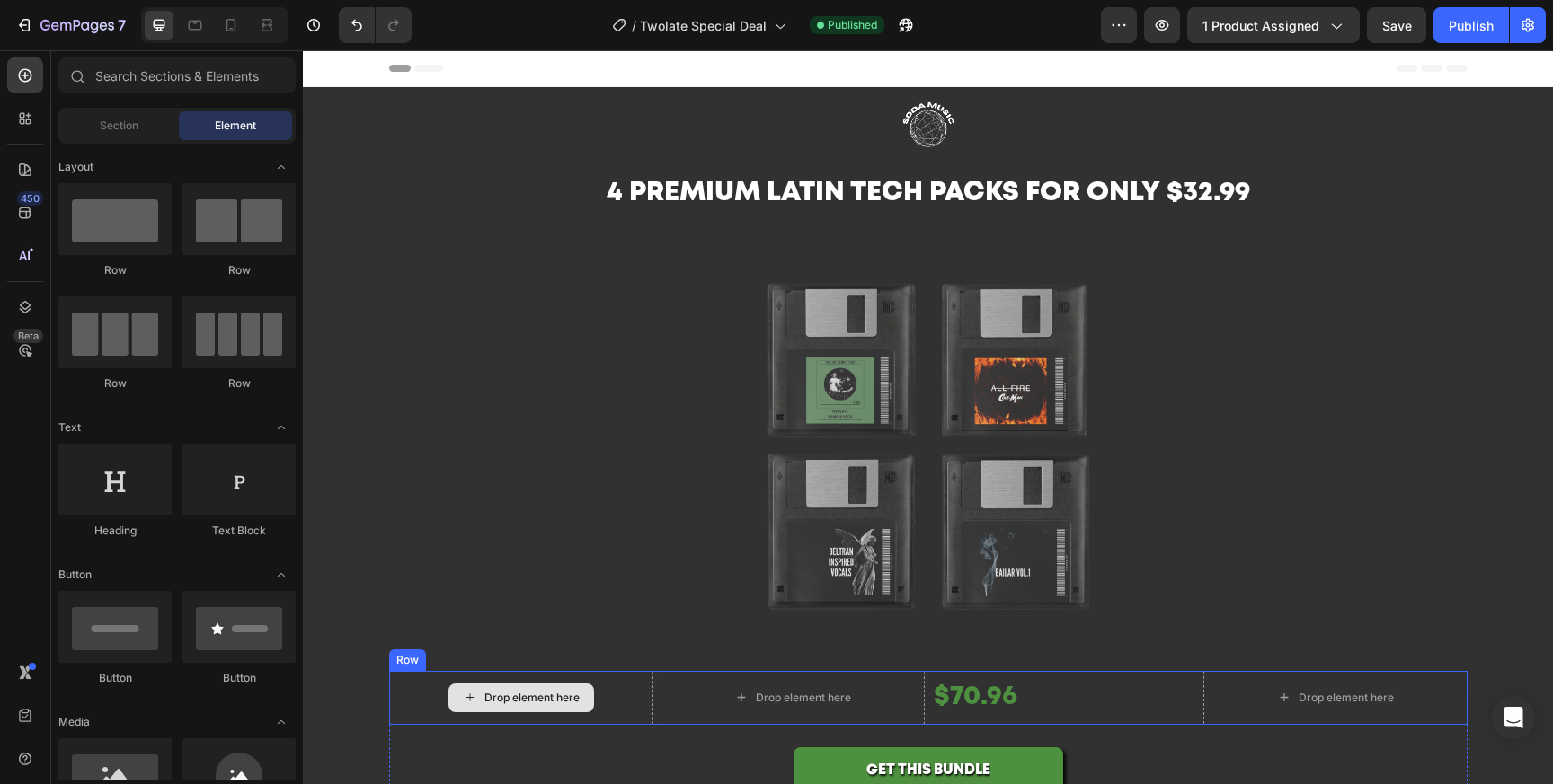
click at [567, 697] on div "Drop element here" at bounding box center [532, 697] width 95 height 14
click at [788, 690] on div "Drop element here" at bounding box center [792, 698] width 146 height 29
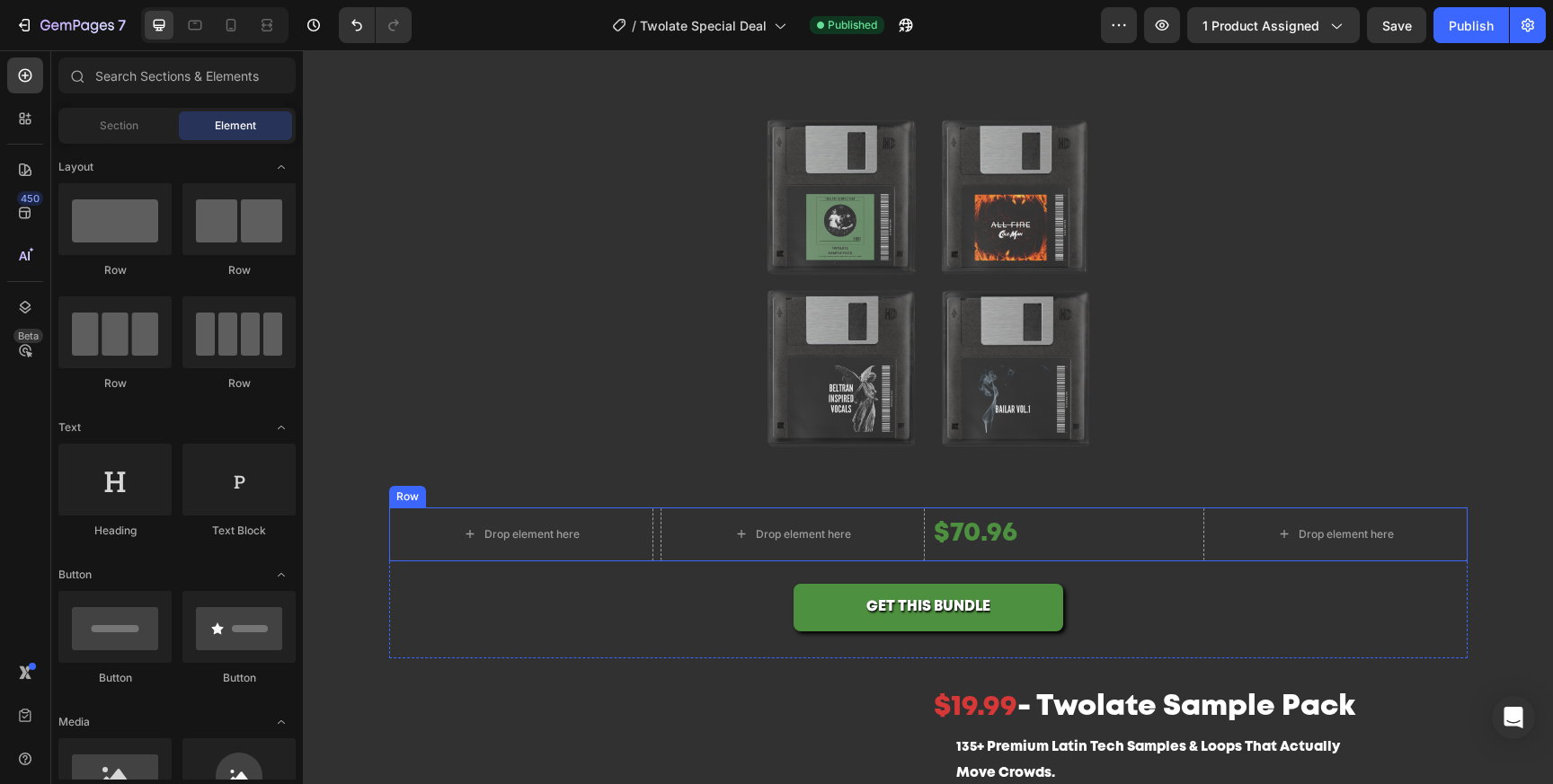
scroll to position [173, 0]
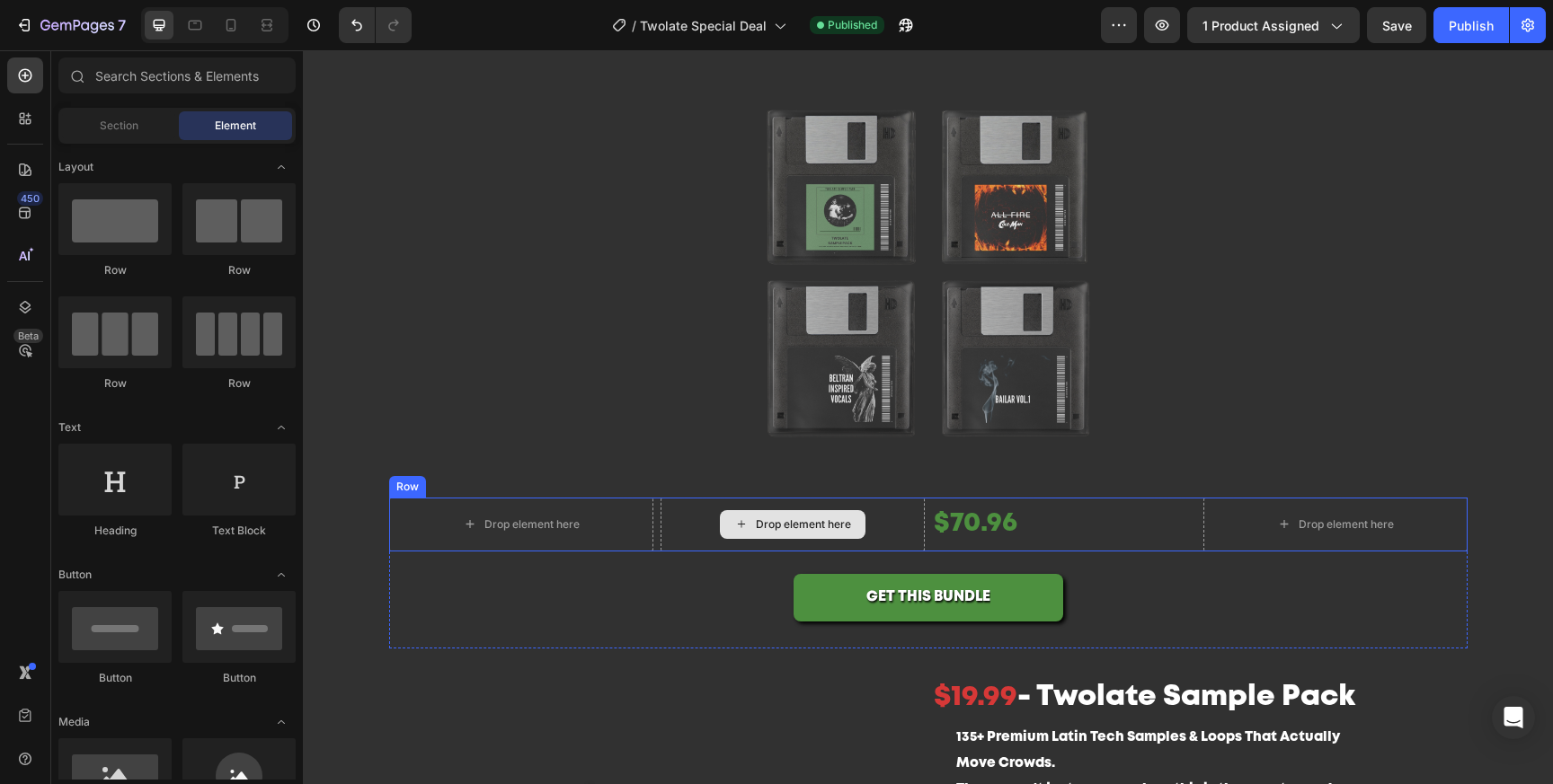
click at [683, 517] on div "Drop element here" at bounding box center [792, 525] width 264 height 54
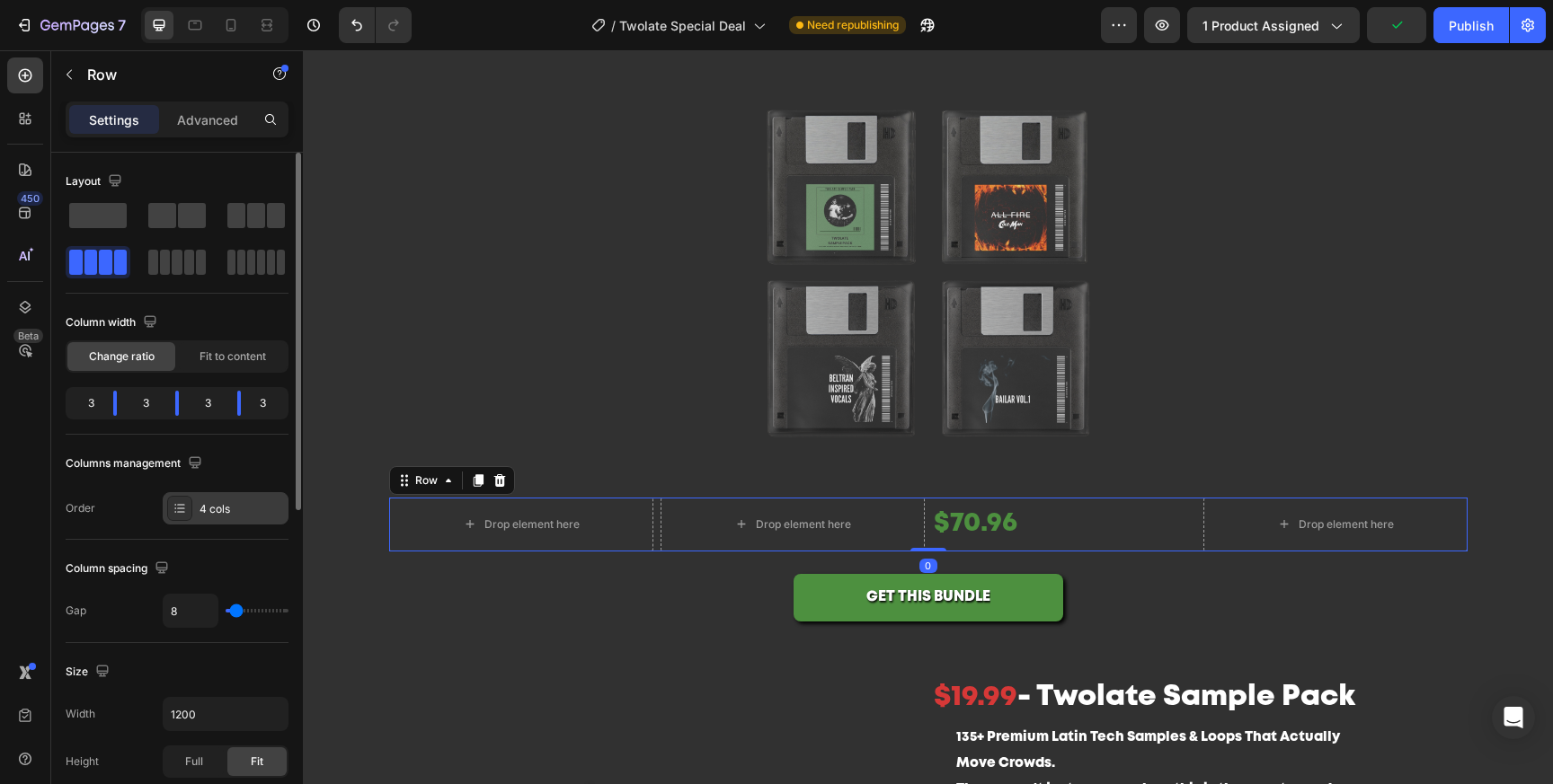
click at [230, 500] on div "4 cols" at bounding box center [226, 509] width 126 height 32
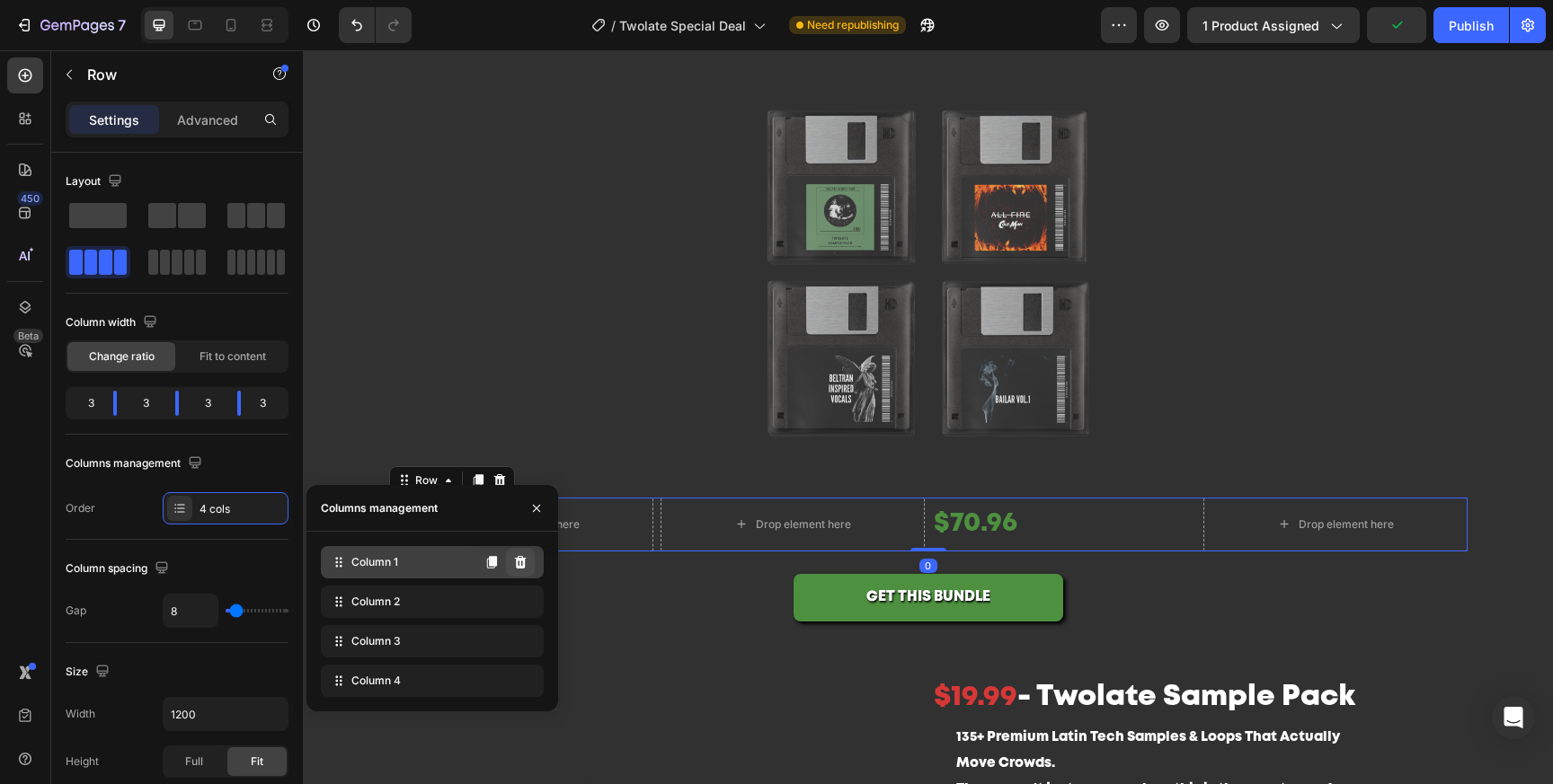
click at [520, 560] on icon at bounding box center [520, 562] width 11 height 12
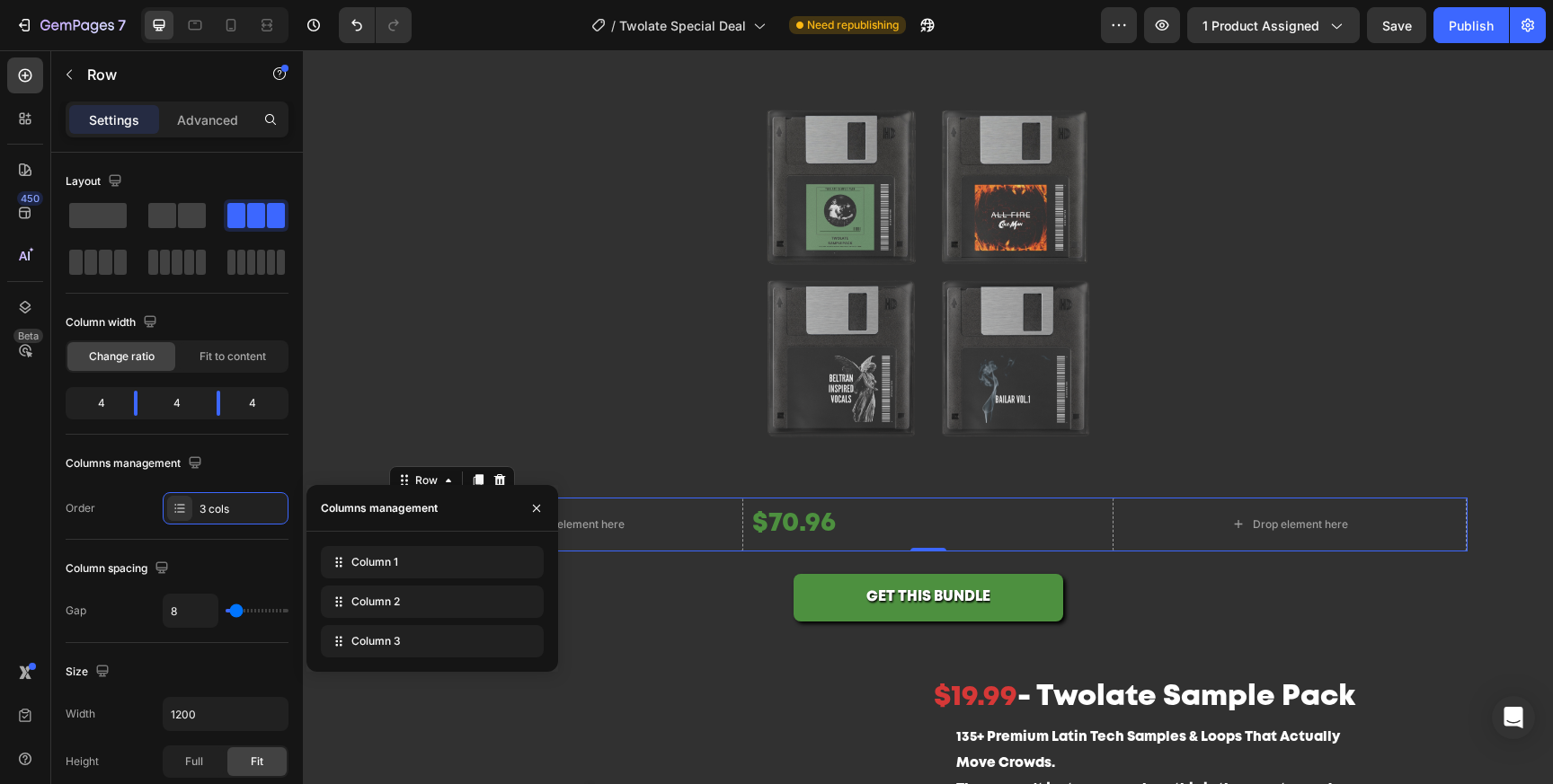
click at [0, 0] on icon at bounding box center [0, 0] width 0 height 0
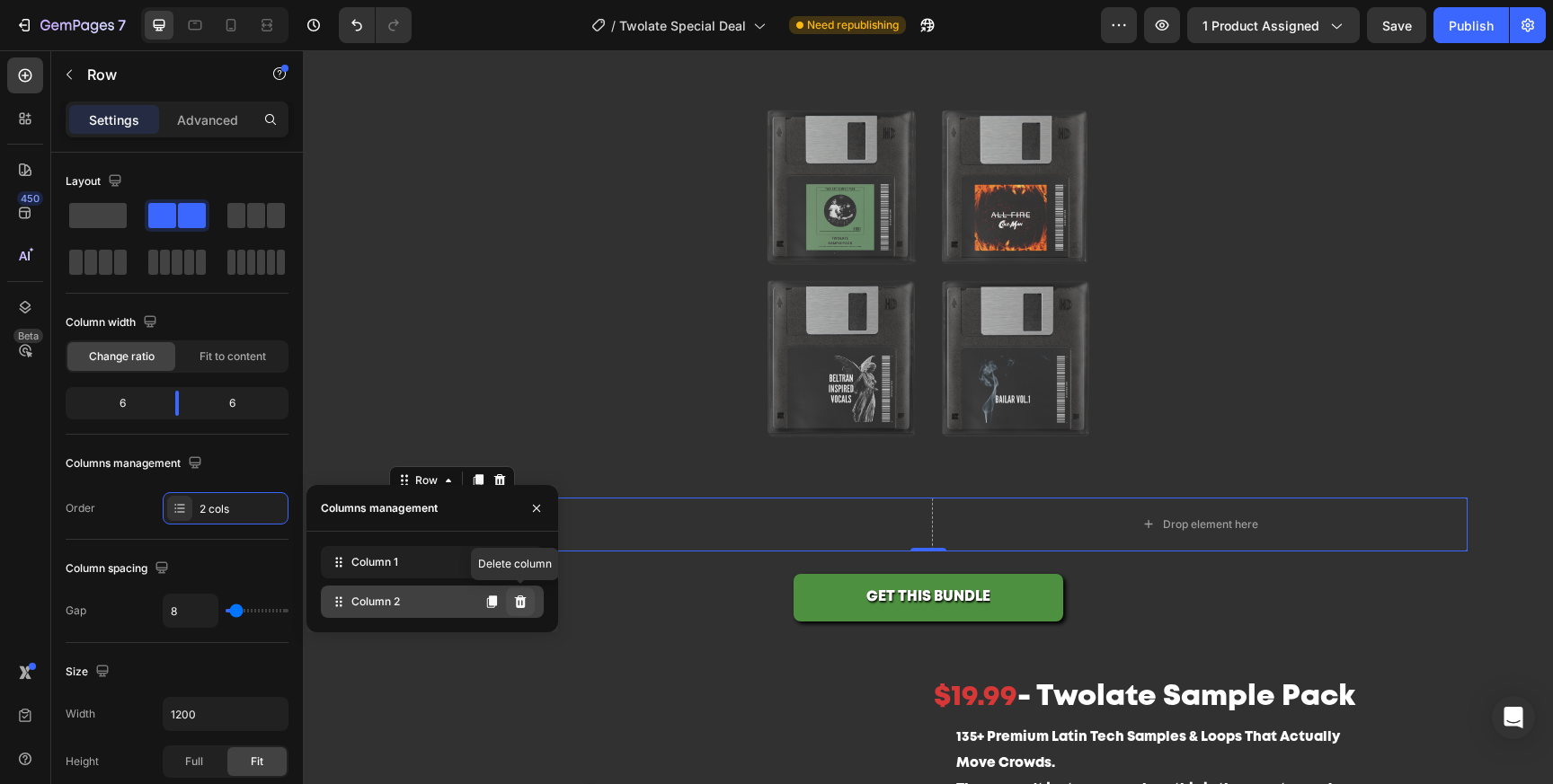
click at [519, 599] on icon at bounding box center [520, 601] width 11 height 12
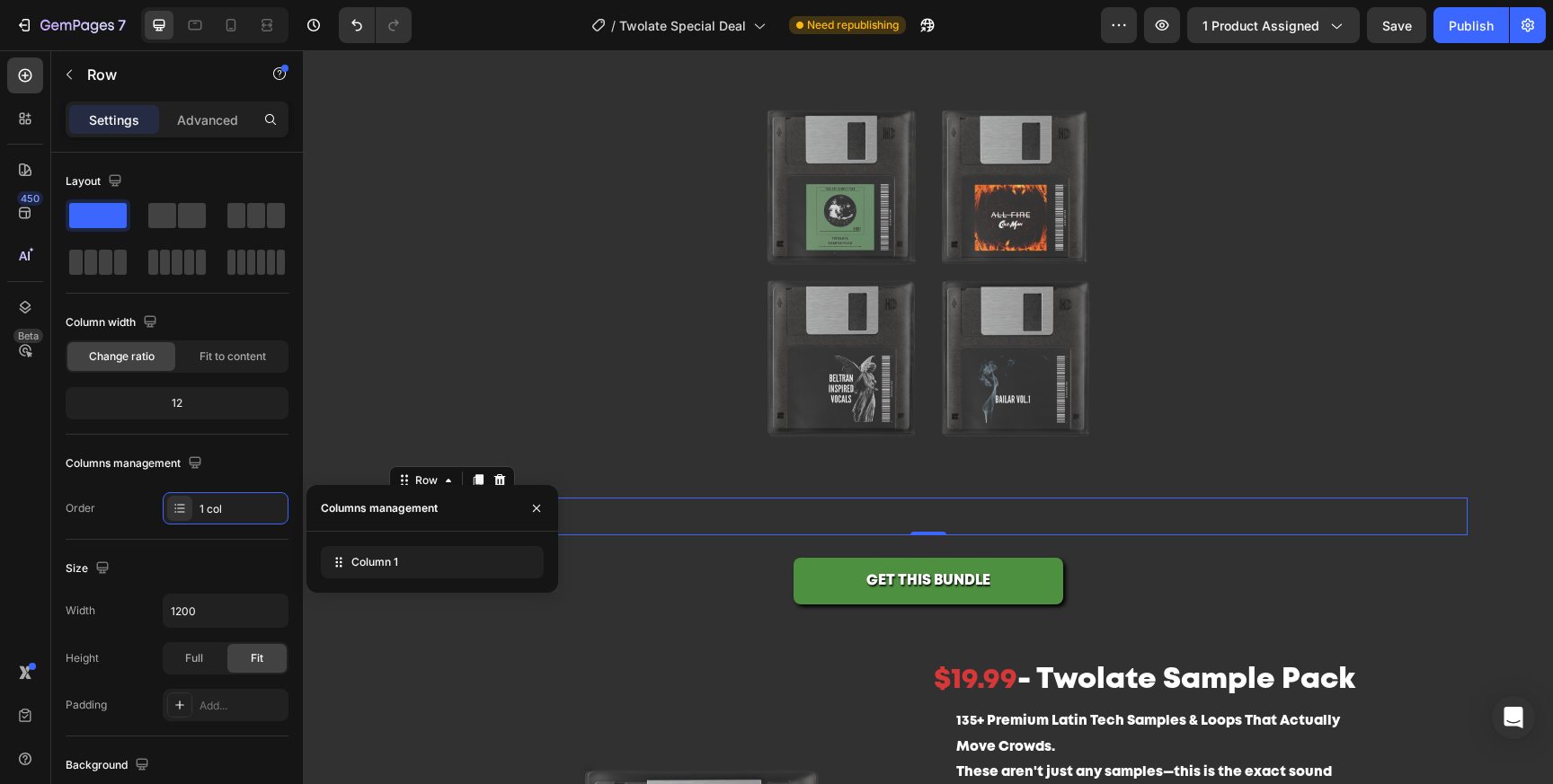
click at [530, 596] on div "GET THIS BUNDLE Add to Cart" at bounding box center [928, 571] width 1079 height 70
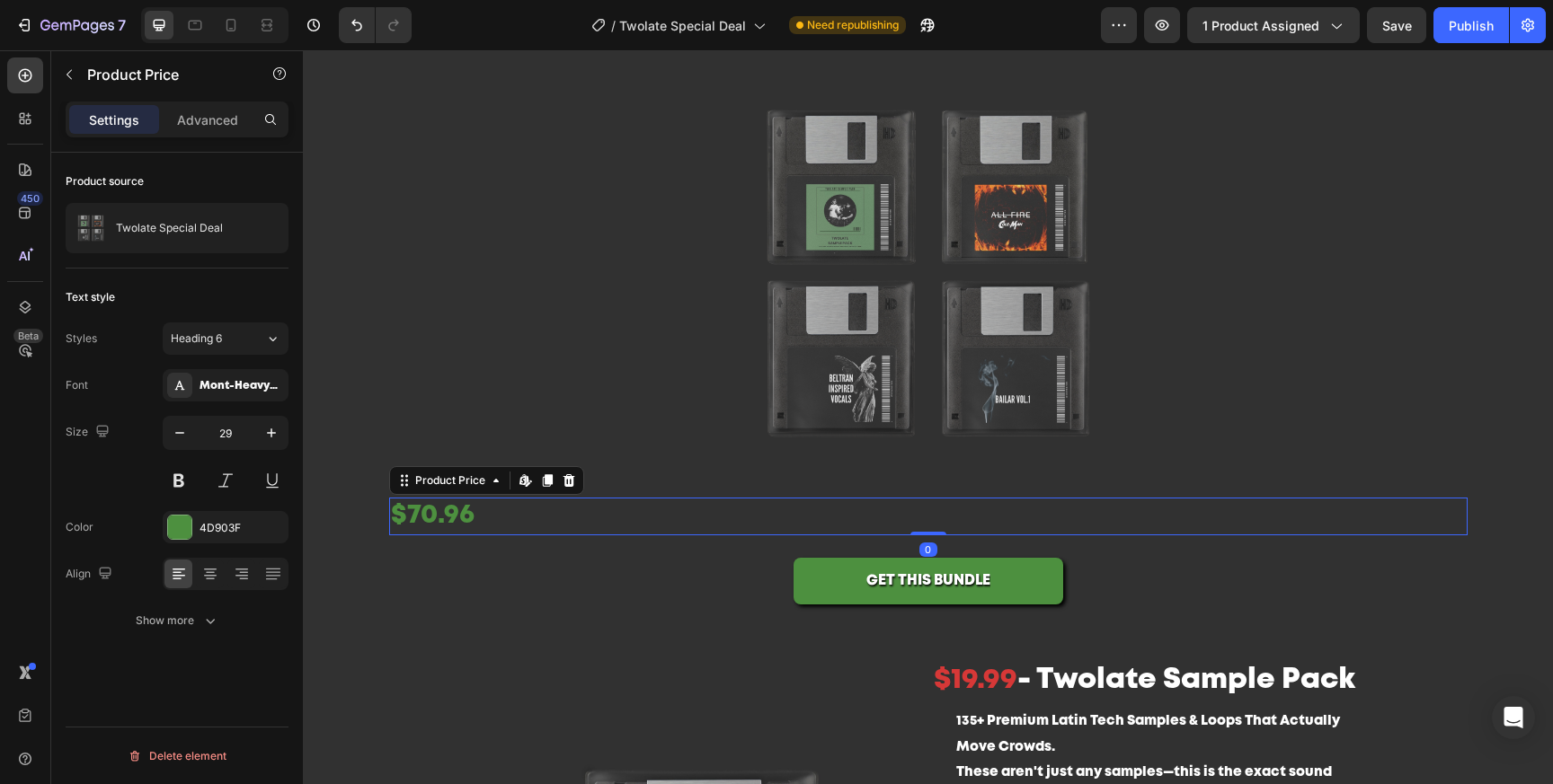
click at [563, 498] on div "$70.96" at bounding box center [928, 517] width 1079 height 38
click at [211, 575] on icon at bounding box center [210, 576] width 12 height 2
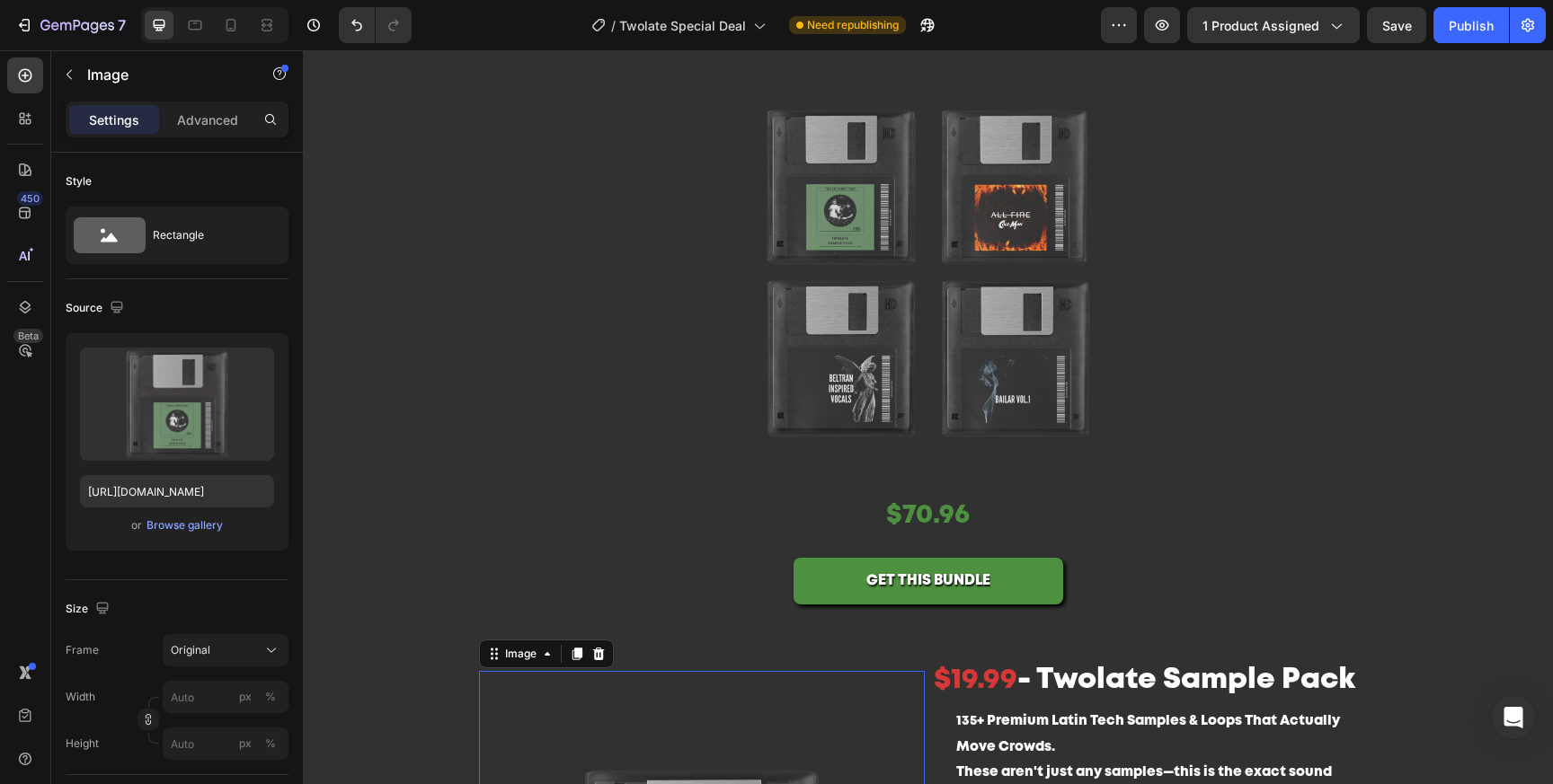
click at [1399, 38] on button "Save" at bounding box center [1397, 26] width 59 height 36
click at [1446, 36] on button "Publish" at bounding box center [1470, 26] width 75 height 36
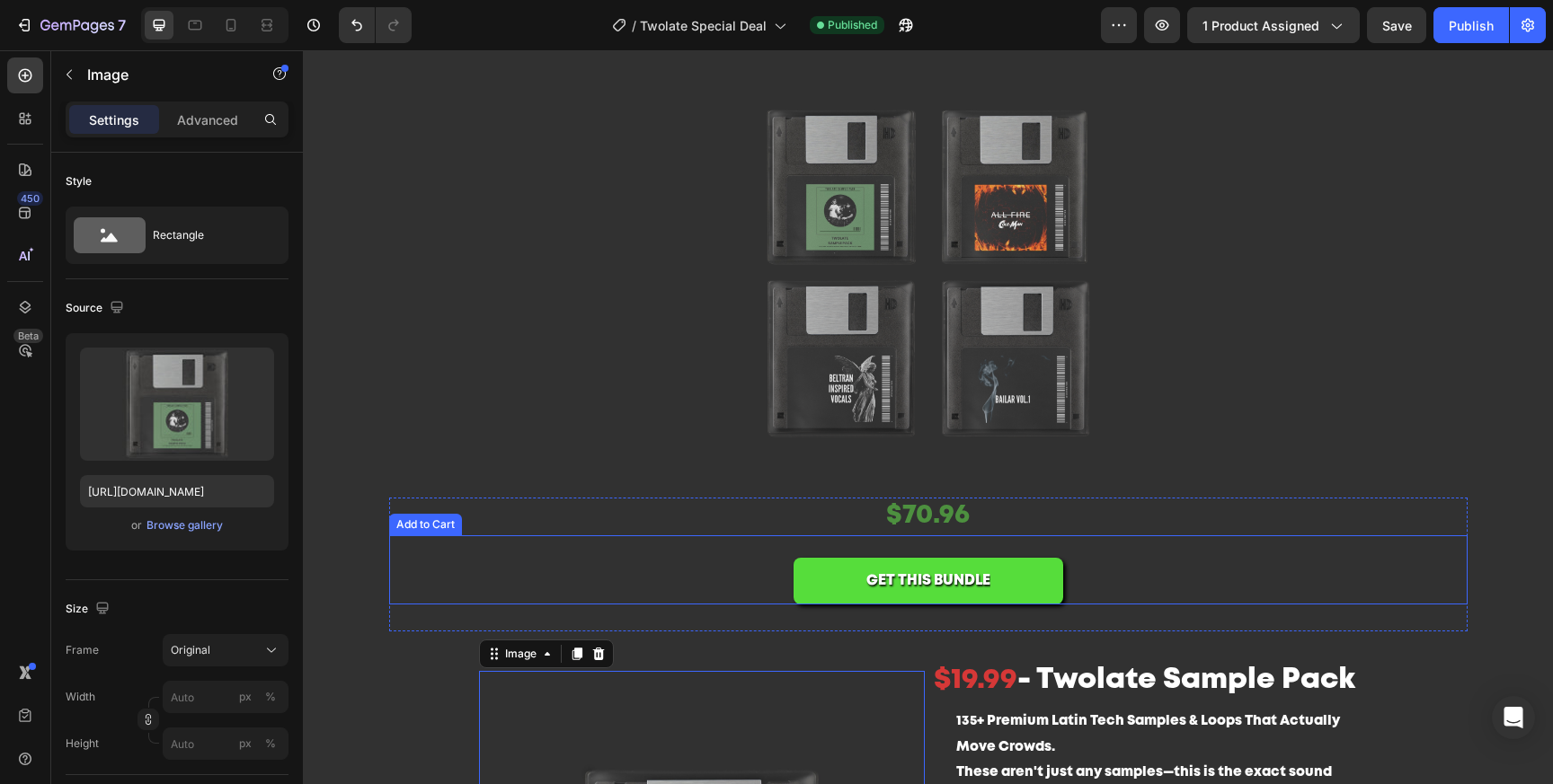
click at [800, 588] on button "GET THIS BUNDLE" at bounding box center [928, 582] width 270 height 48
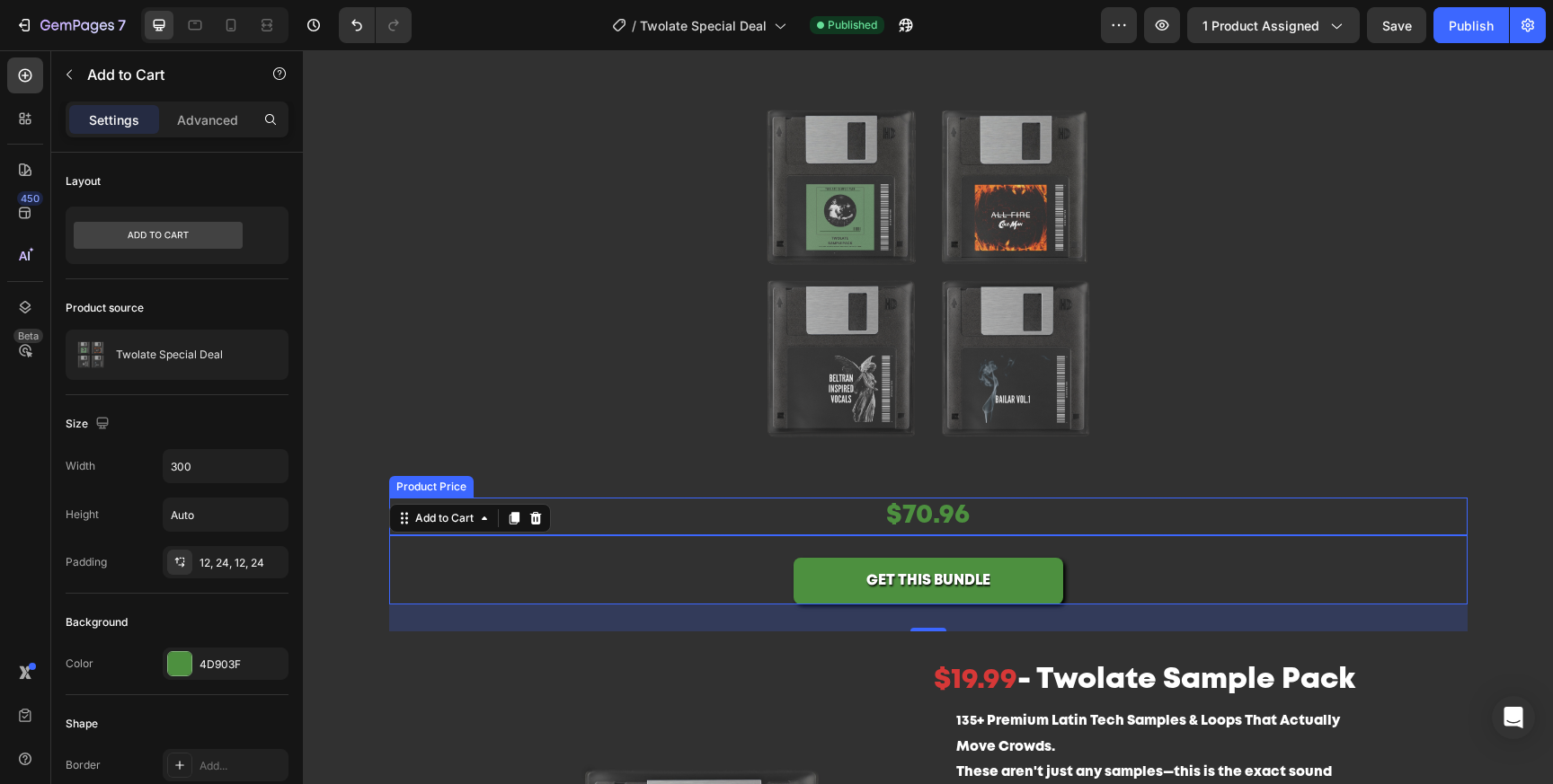
click at [959, 520] on div "$70.96" at bounding box center [928, 517] width 1079 height 38
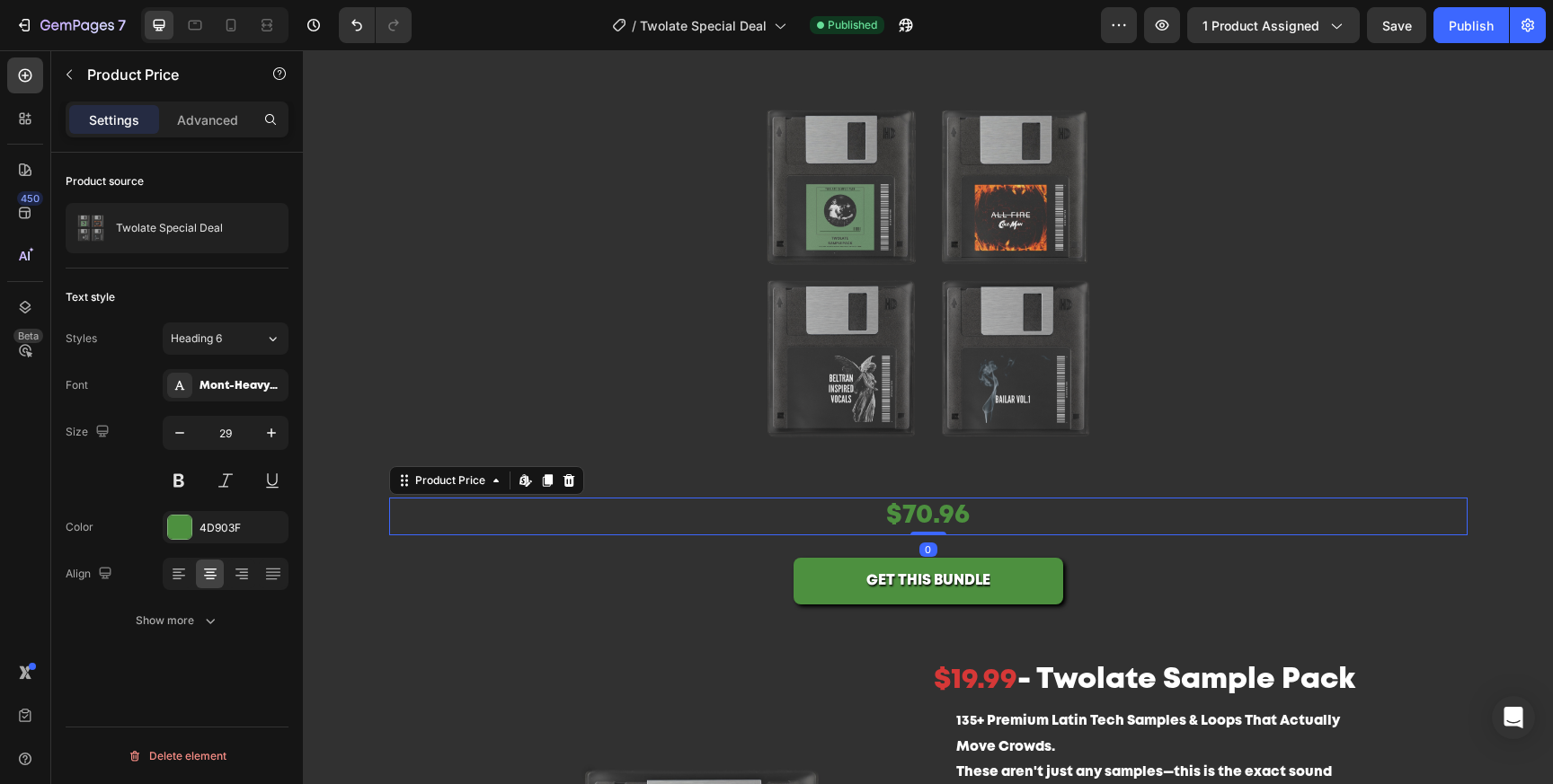
click at [958, 520] on div "$70.96" at bounding box center [928, 517] width 1079 height 38
click at [878, 517] on div "$70.96" at bounding box center [928, 517] width 1079 height 38
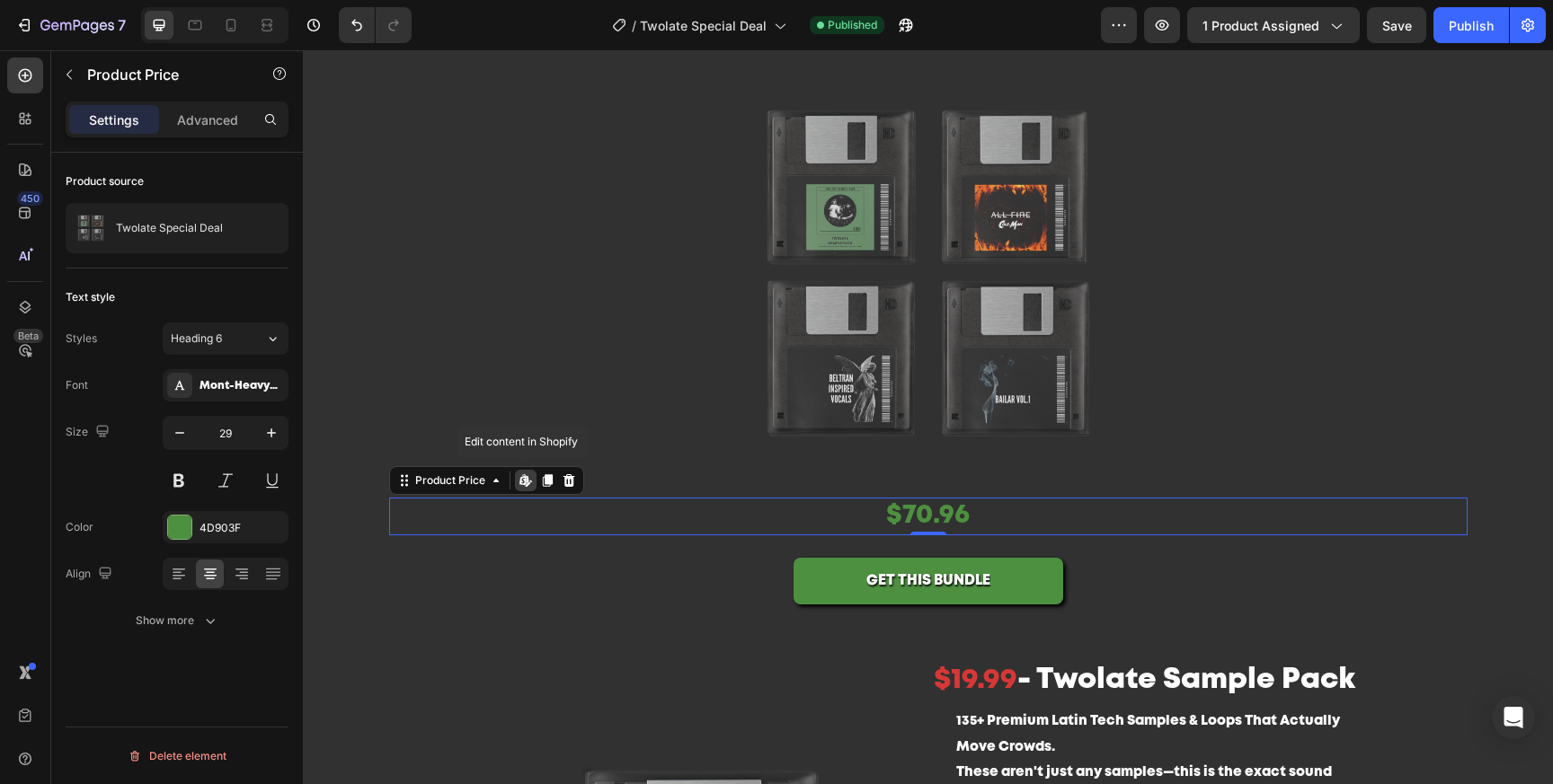
click at [878, 517] on div "$70.96" at bounding box center [928, 517] width 1079 height 38
click at [64, 72] on icon "button" at bounding box center [69, 74] width 14 height 14
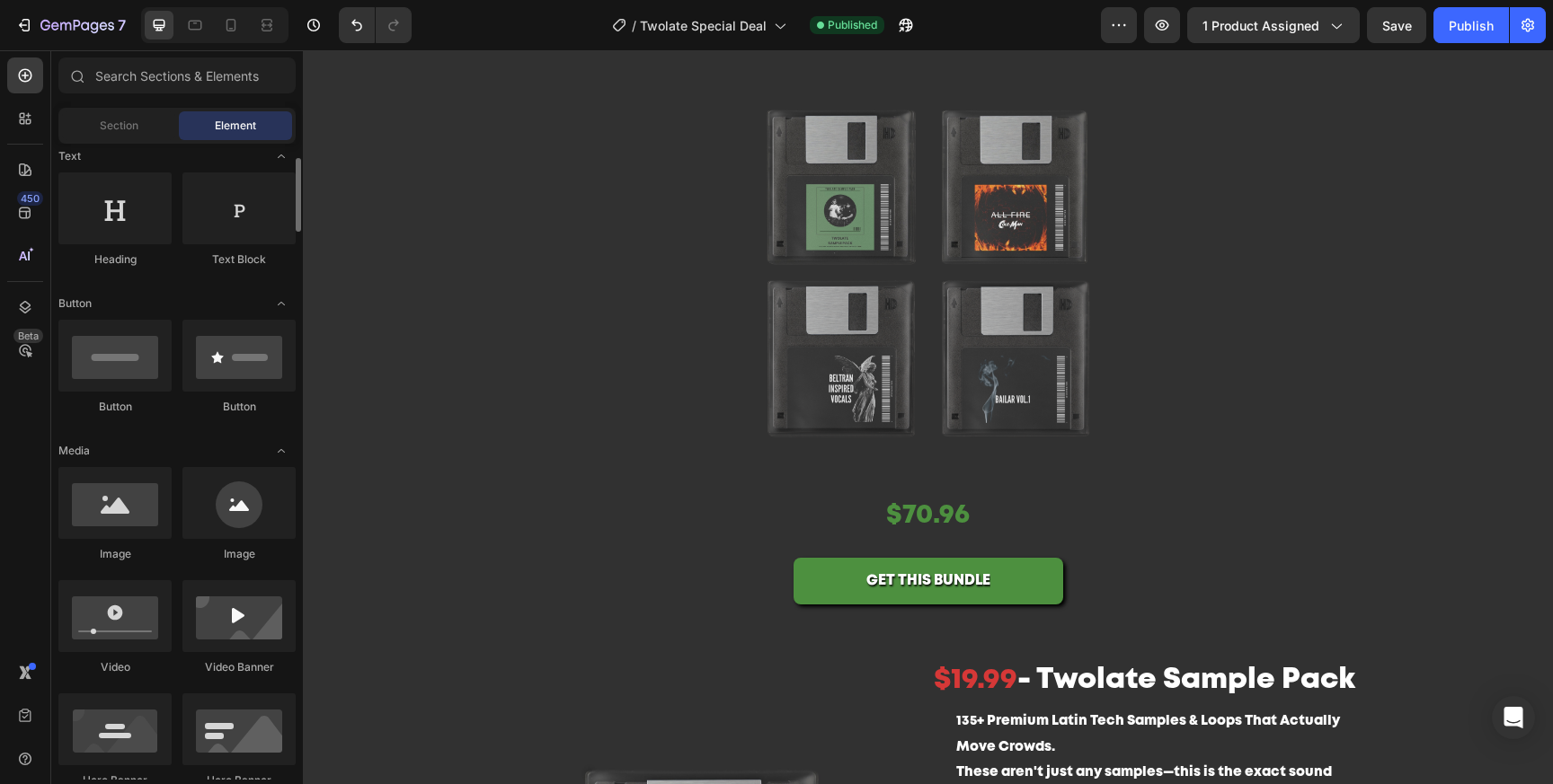
scroll to position [0, 0]
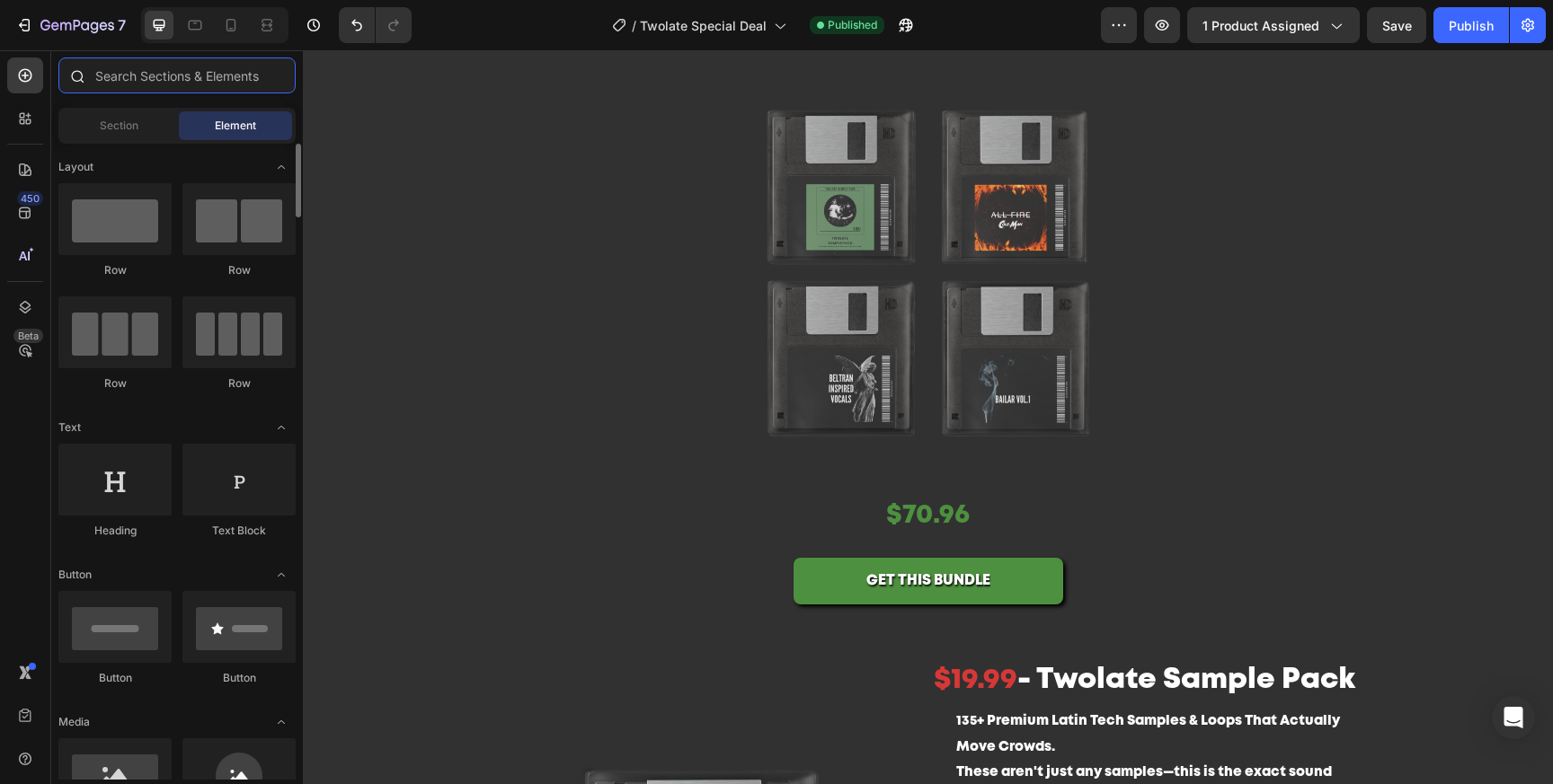
click at [192, 71] on input "text" at bounding box center [176, 75] width 237 height 36
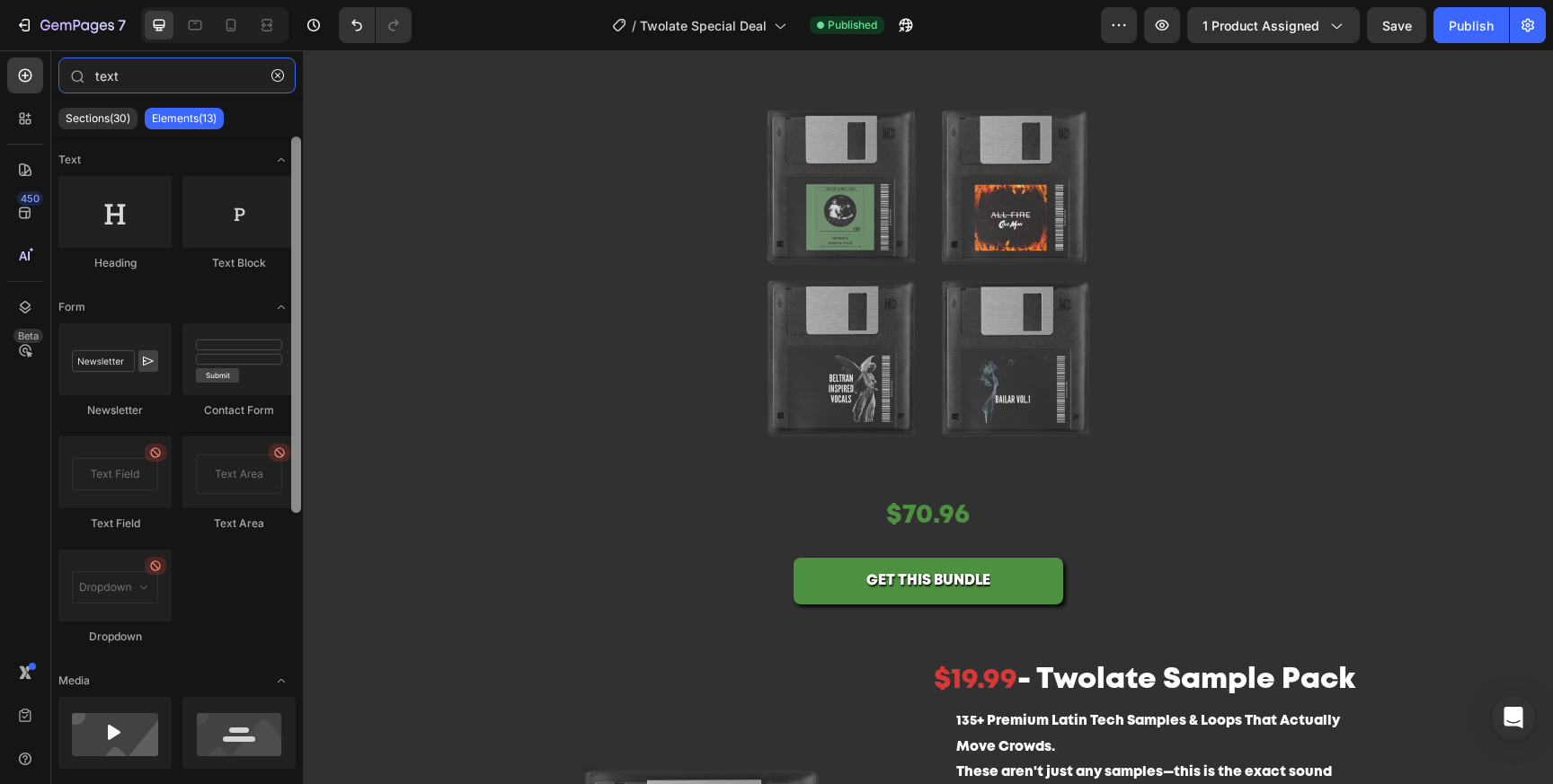
type input "text"
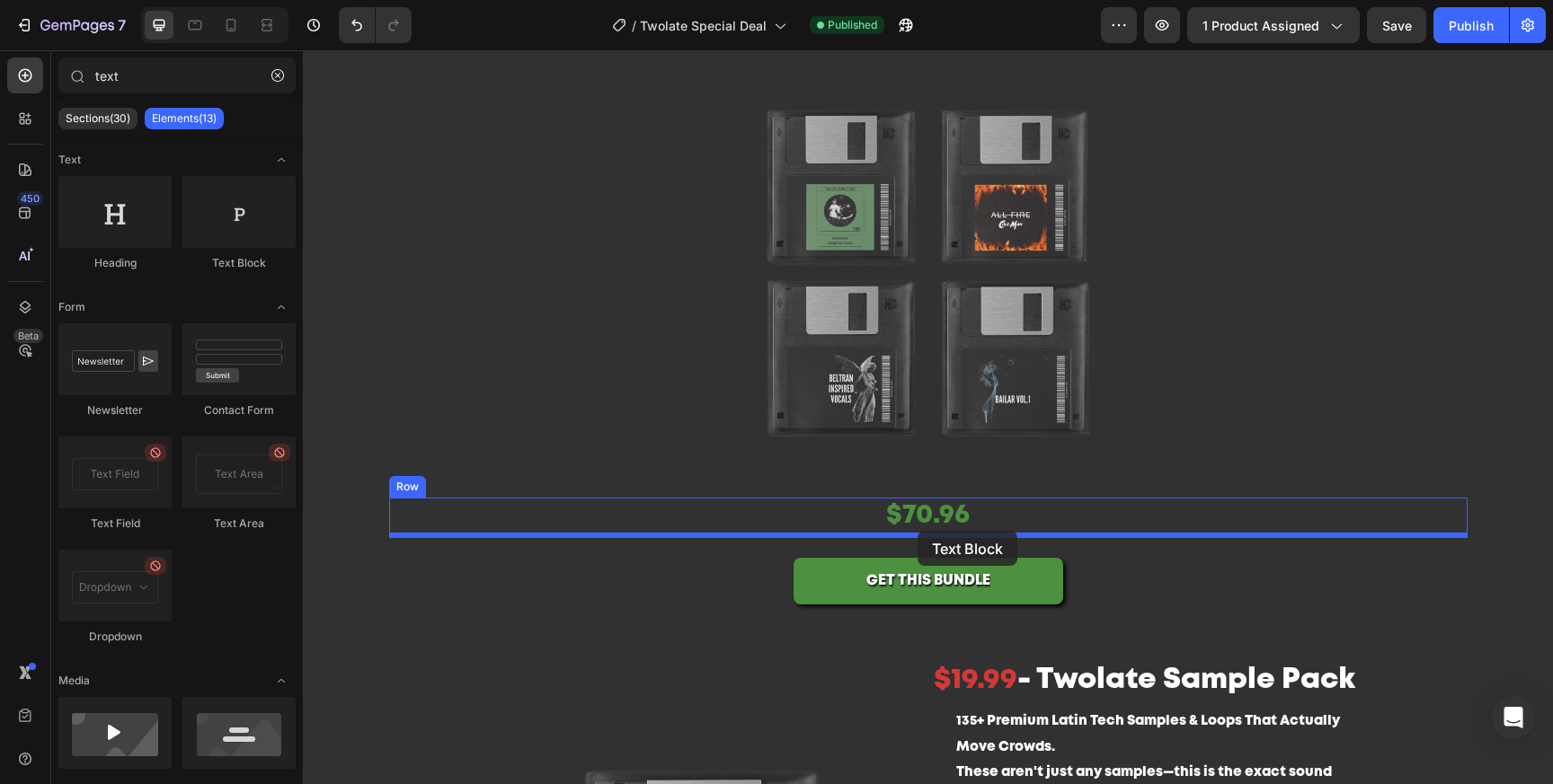
drag, startPoint x: 593, startPoint y: 251, endPoint x: 918, endPoint y: 531, distance: 429.0
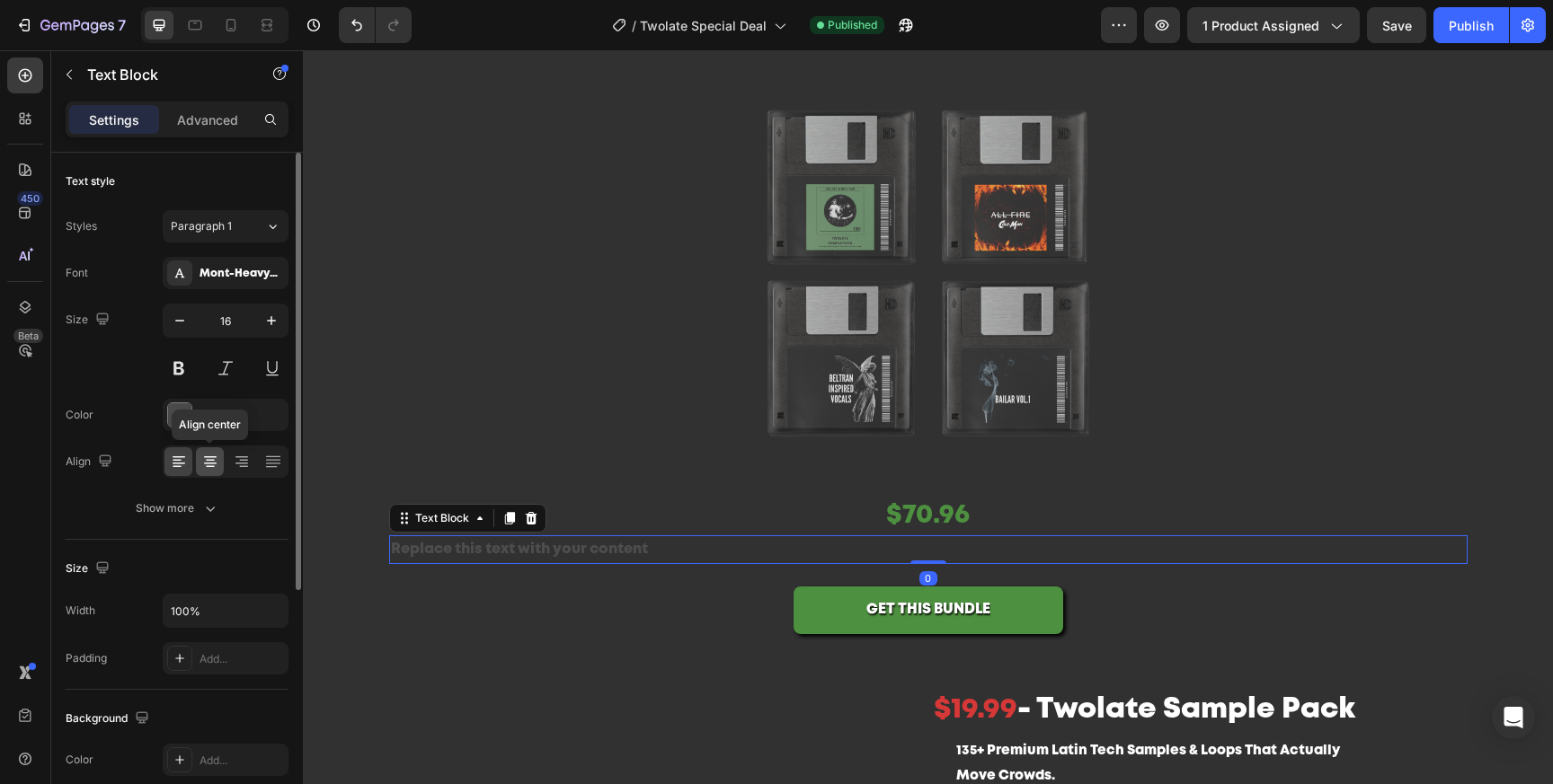
click at [213, 452] on icon at bounding box center [210, 461] width 18 height 18
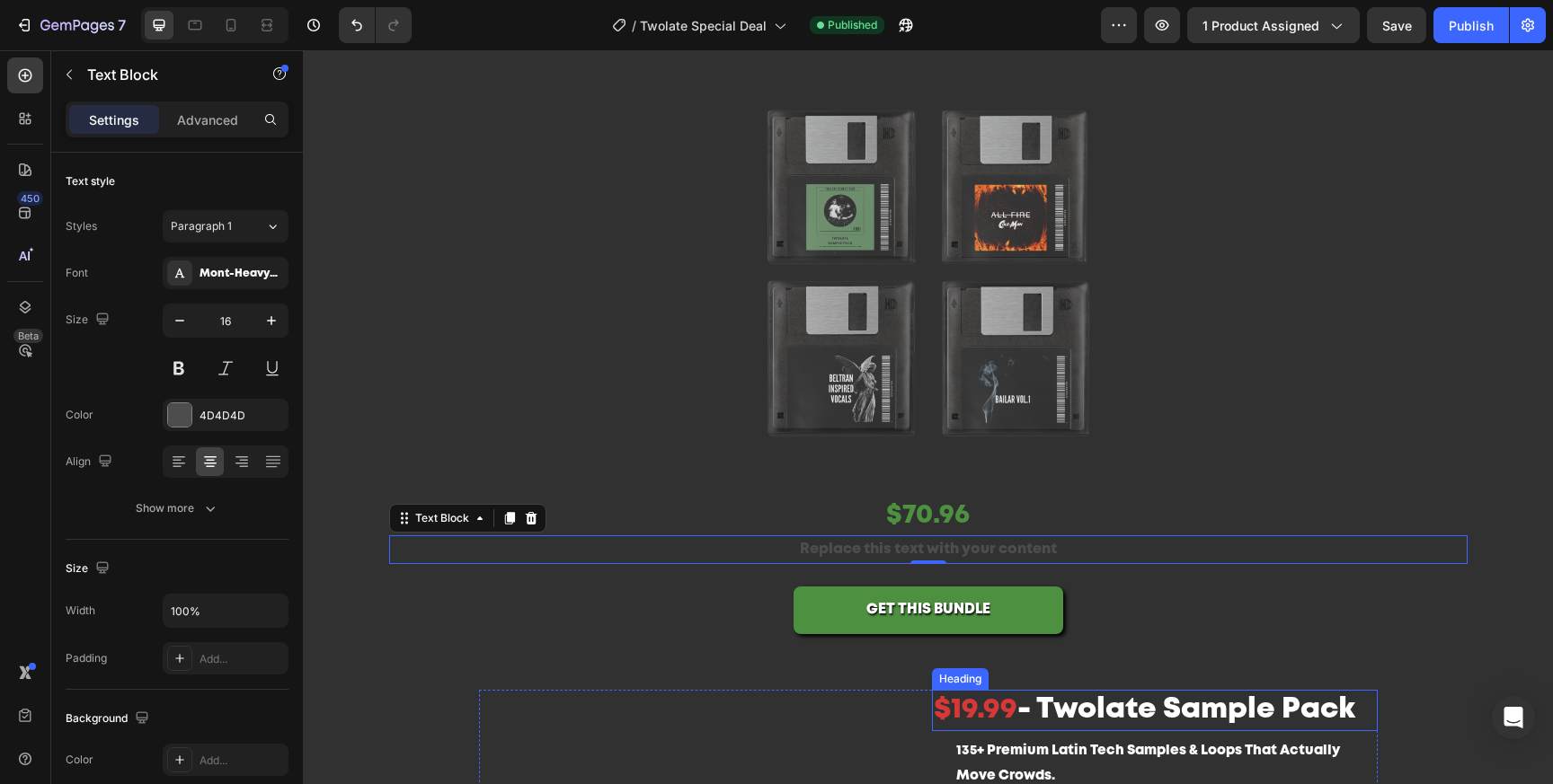
click at [972, 713] on h2 "$19.99 - Twolate Sample Pack" at bounding box center [1155, 710] width 446 height 41
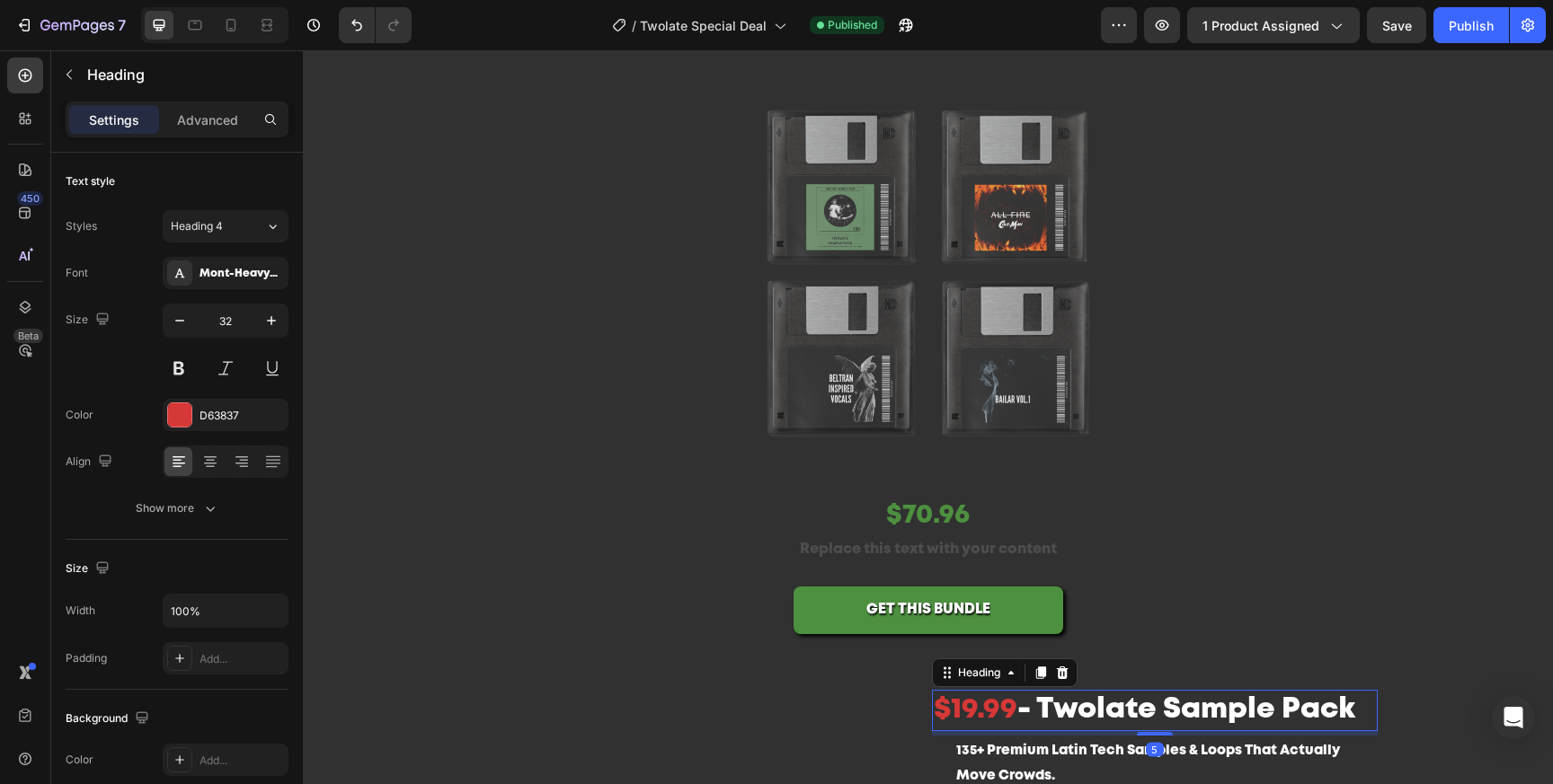
click at [972, 713] on h2 "$19.99 - Twolate Sample Pack" at bounding box center [1155, 710] width 446 height 41
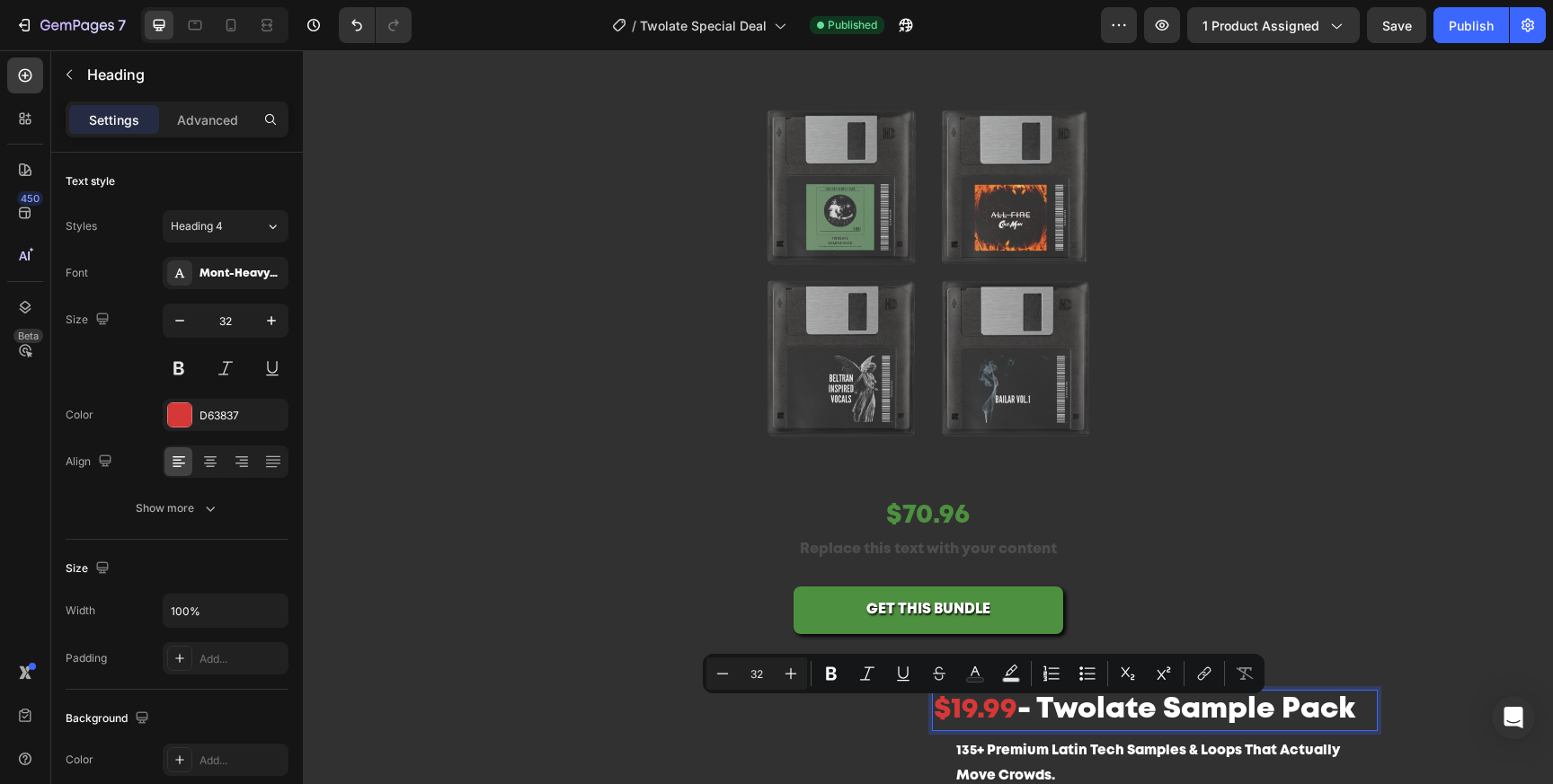
click at [972, 713] on p "$19.99 - Twolate Sample Pack" at bounding box center [1155, 711] width 442 height 38
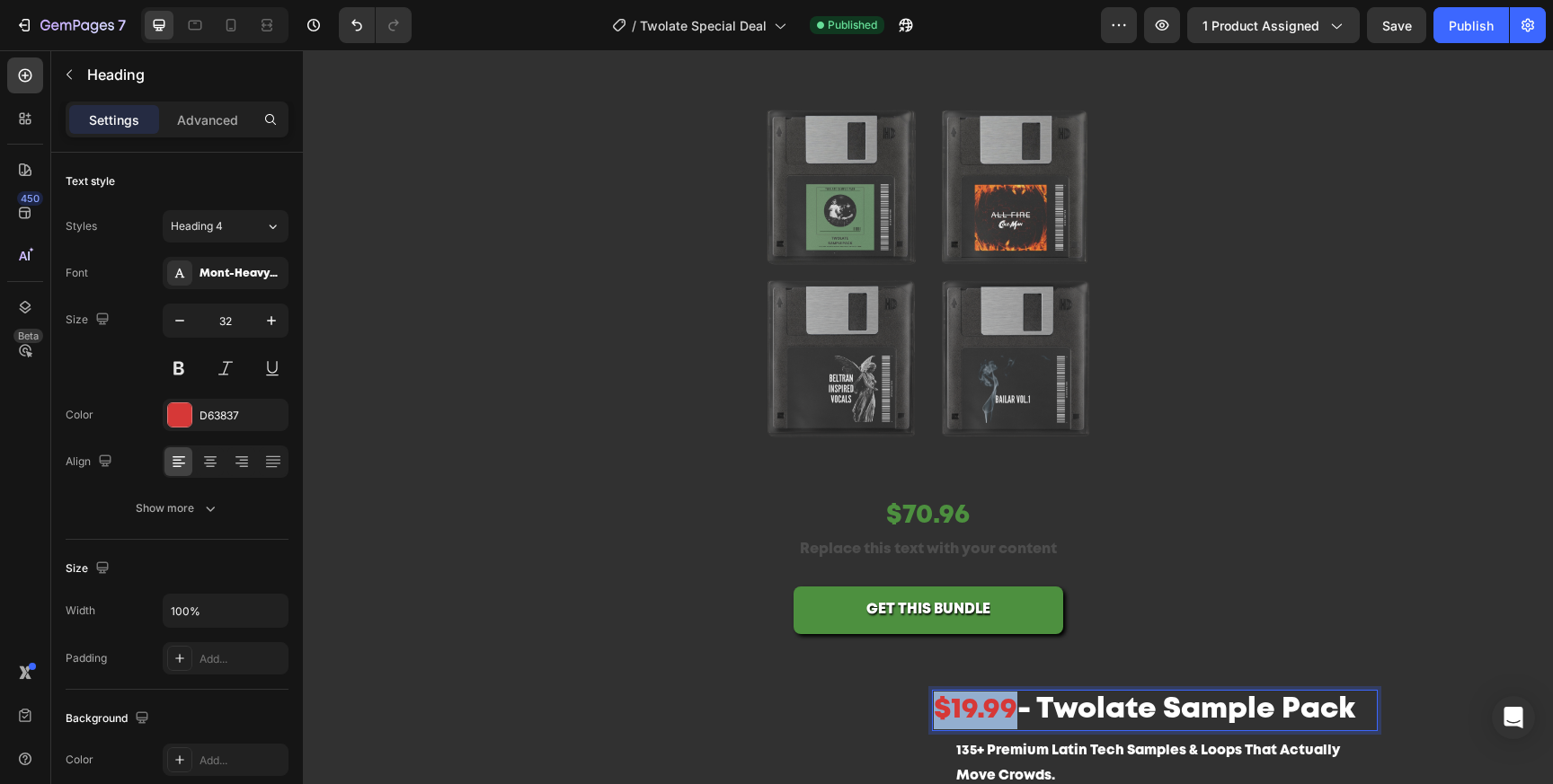
drag, startPoint x: 1018, startPoint y: 714, endPoint x: 937, endPoint y: 714, distance: 81.0
click at [937, 714] on p "$19.99 - Twolate Sample Pack" at bounding box center [1155, 711] width 442 height 38
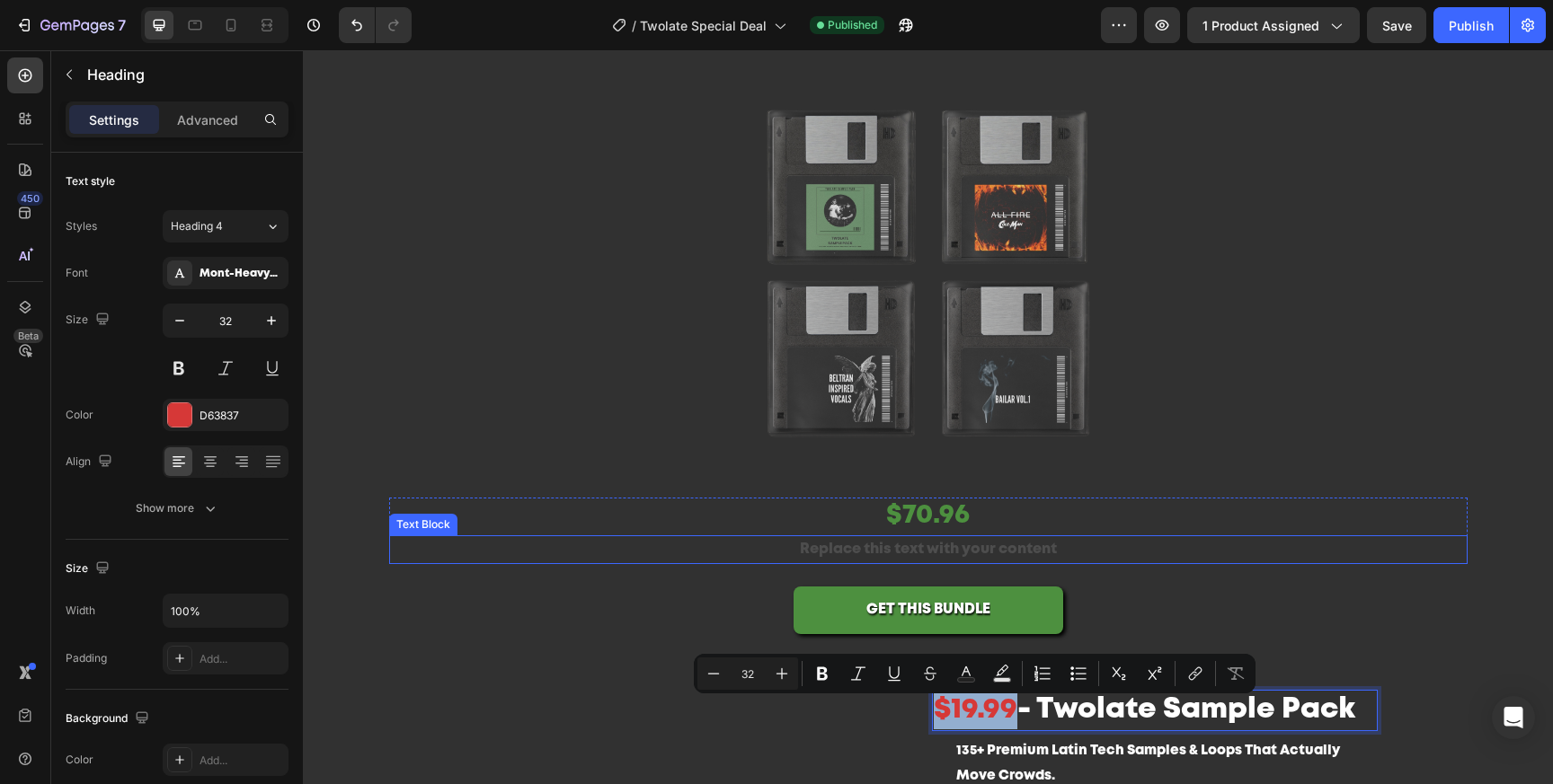
copy p "$19.99"
click at [931, 513] on div "$70.96" at bounding box center [928, 517] width 1079 height 38
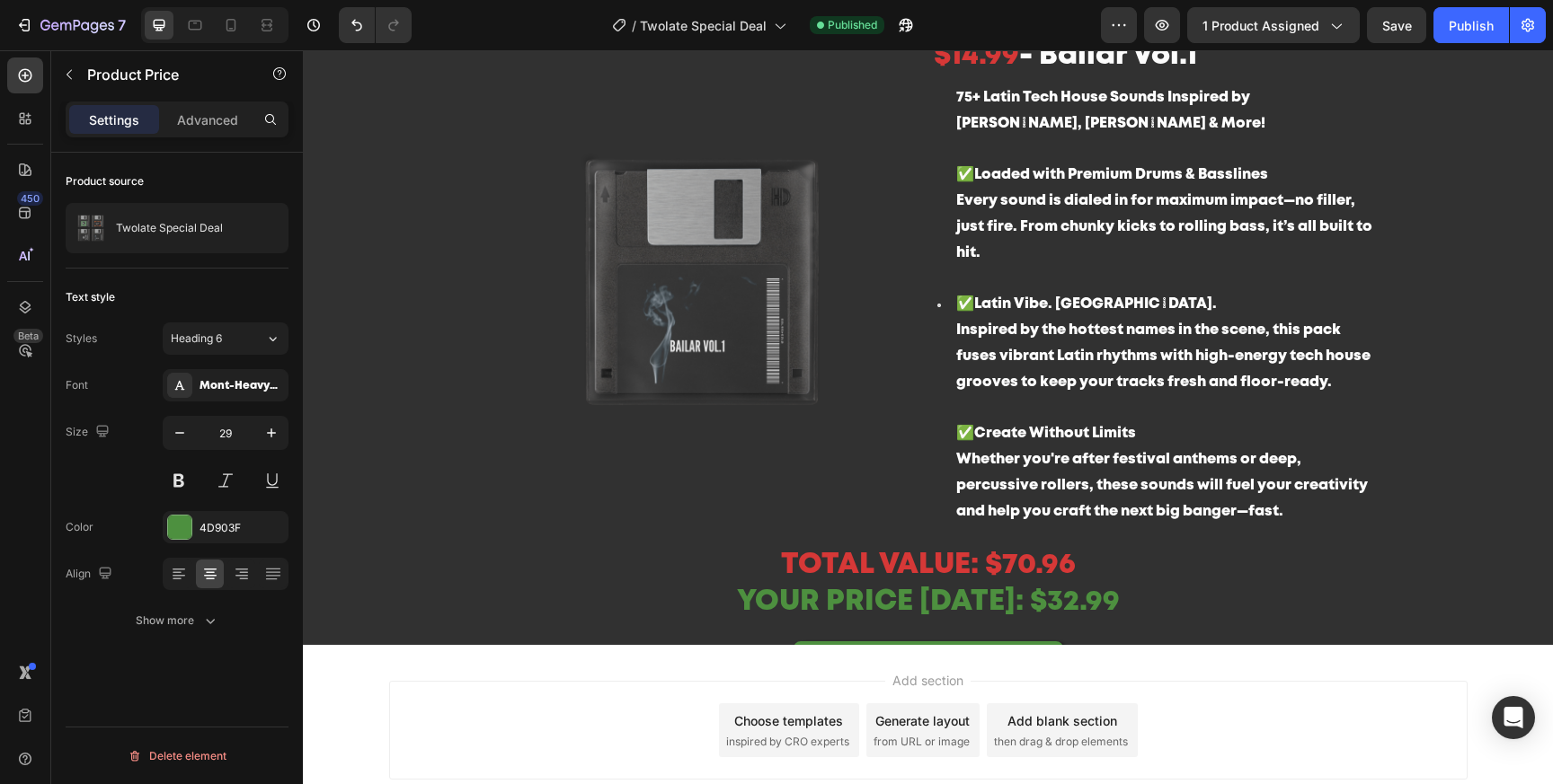
scroll to position [2006, 0]
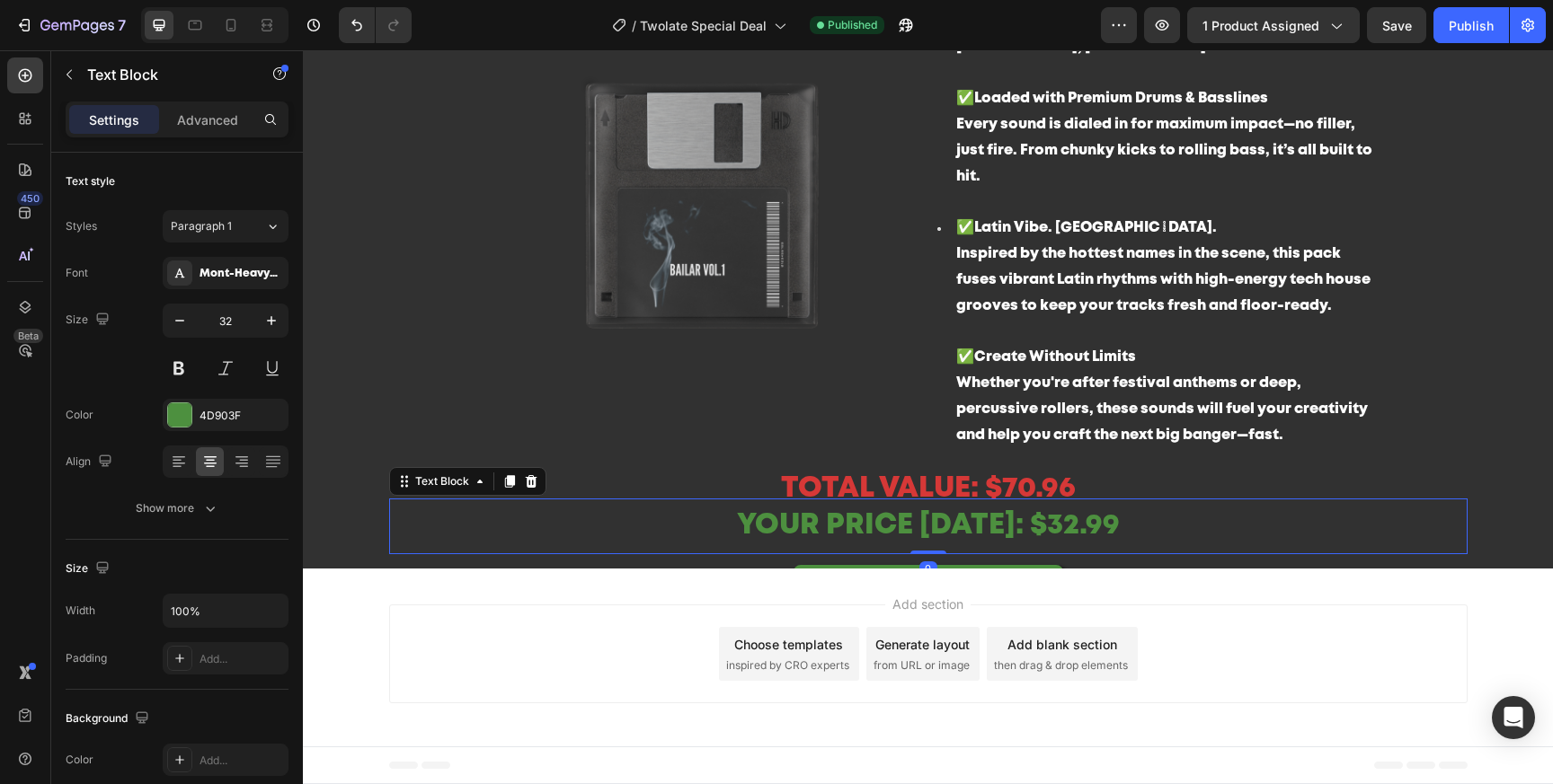
click at [1080, 527] on p "YOUR PRICE TODAY: $32.99" at bounding box center [928, 526] width 1075 height 52
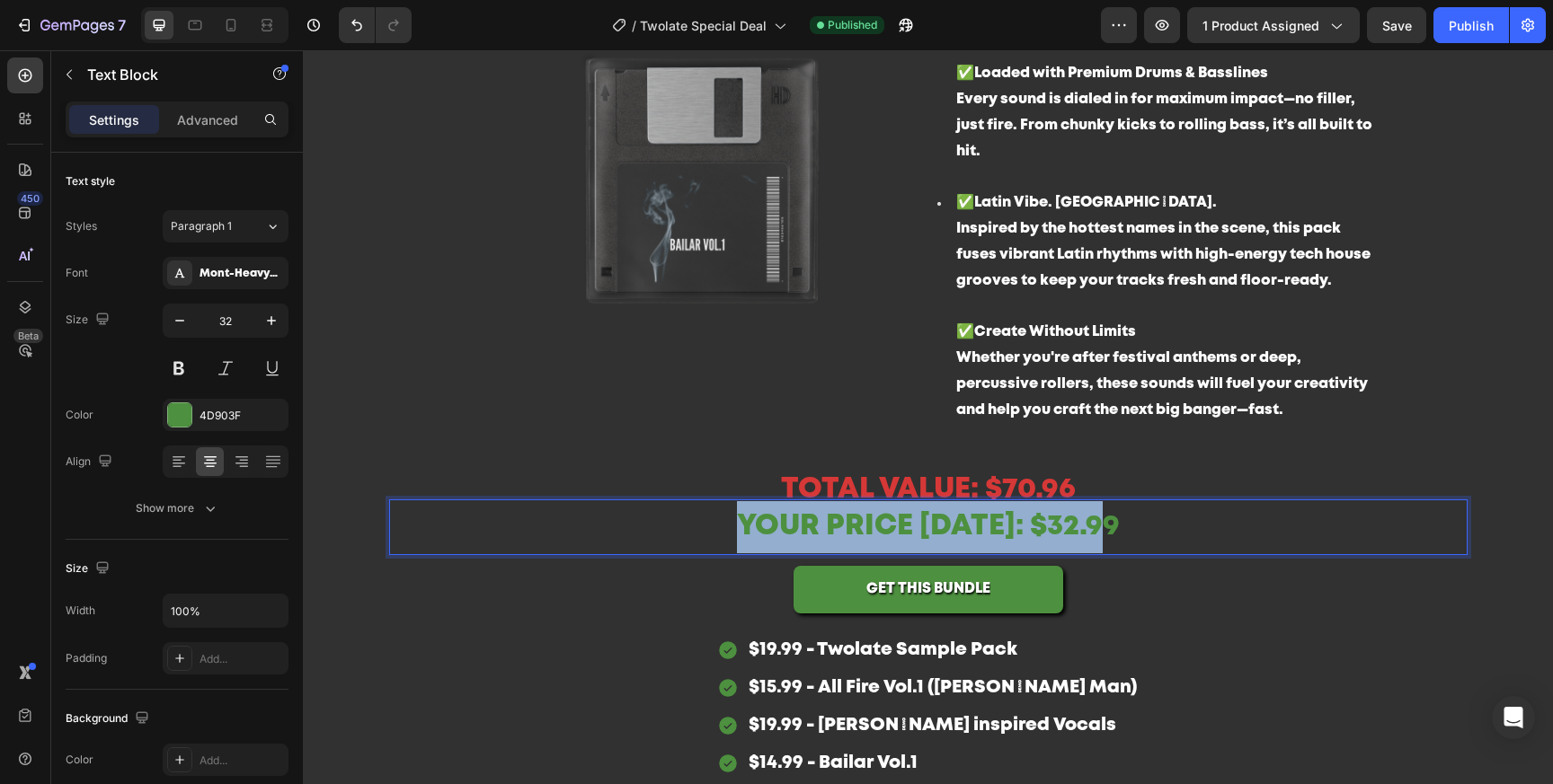
click at [1080, 527] on p "YOUR PRICE TODAY: $32.99" at bounding box center [928, 527] width 1075 height 52
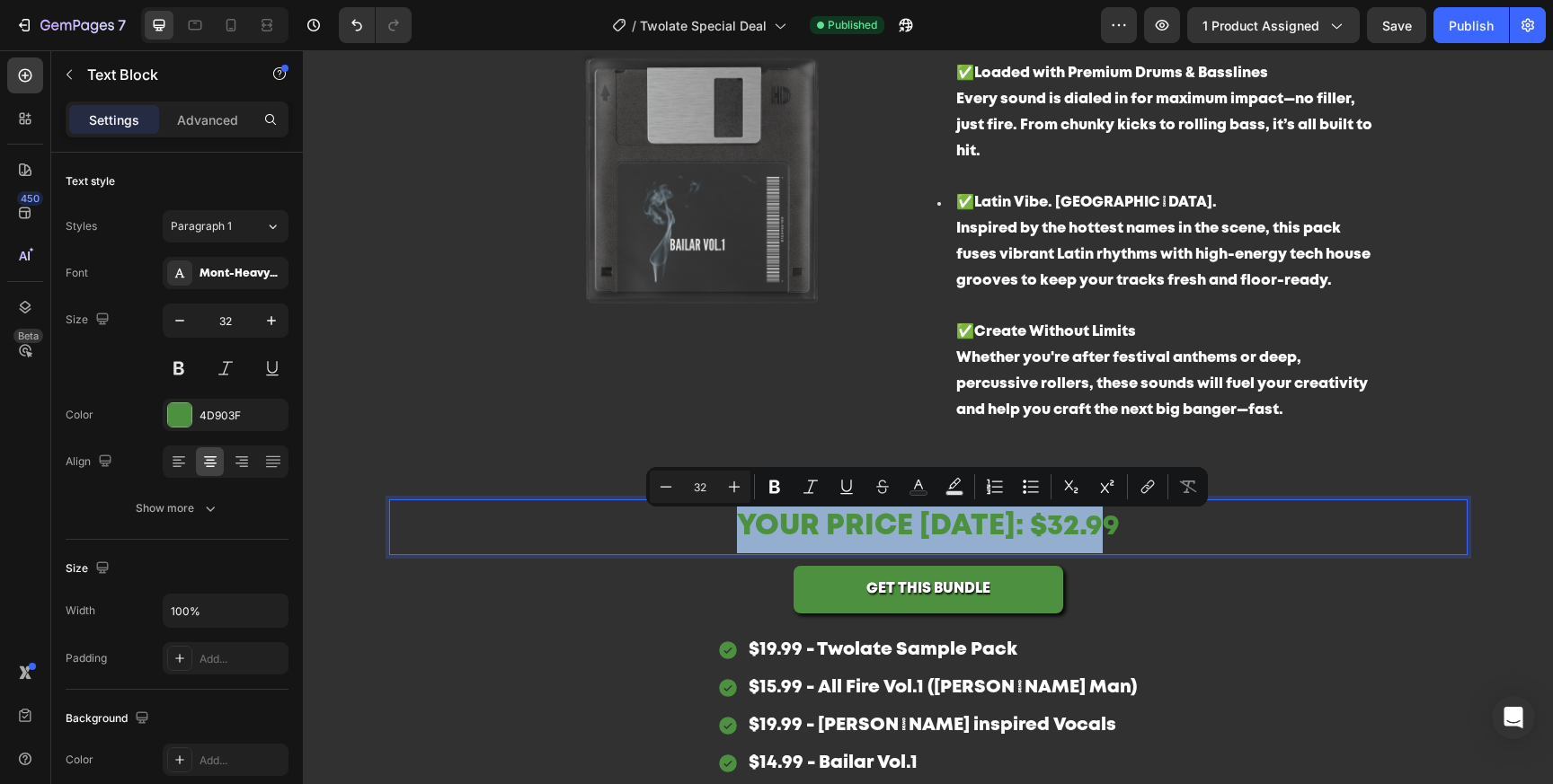
click at [1065, 532] on p "YOUR PRICE TODAY: $32.99" at bounding box center [928, 527] width 1075 height 52
click at [1017, 523] on p "YOUR PRICE TODAY: $32.99" at bounding box center [928, 527] width 1075 height 52
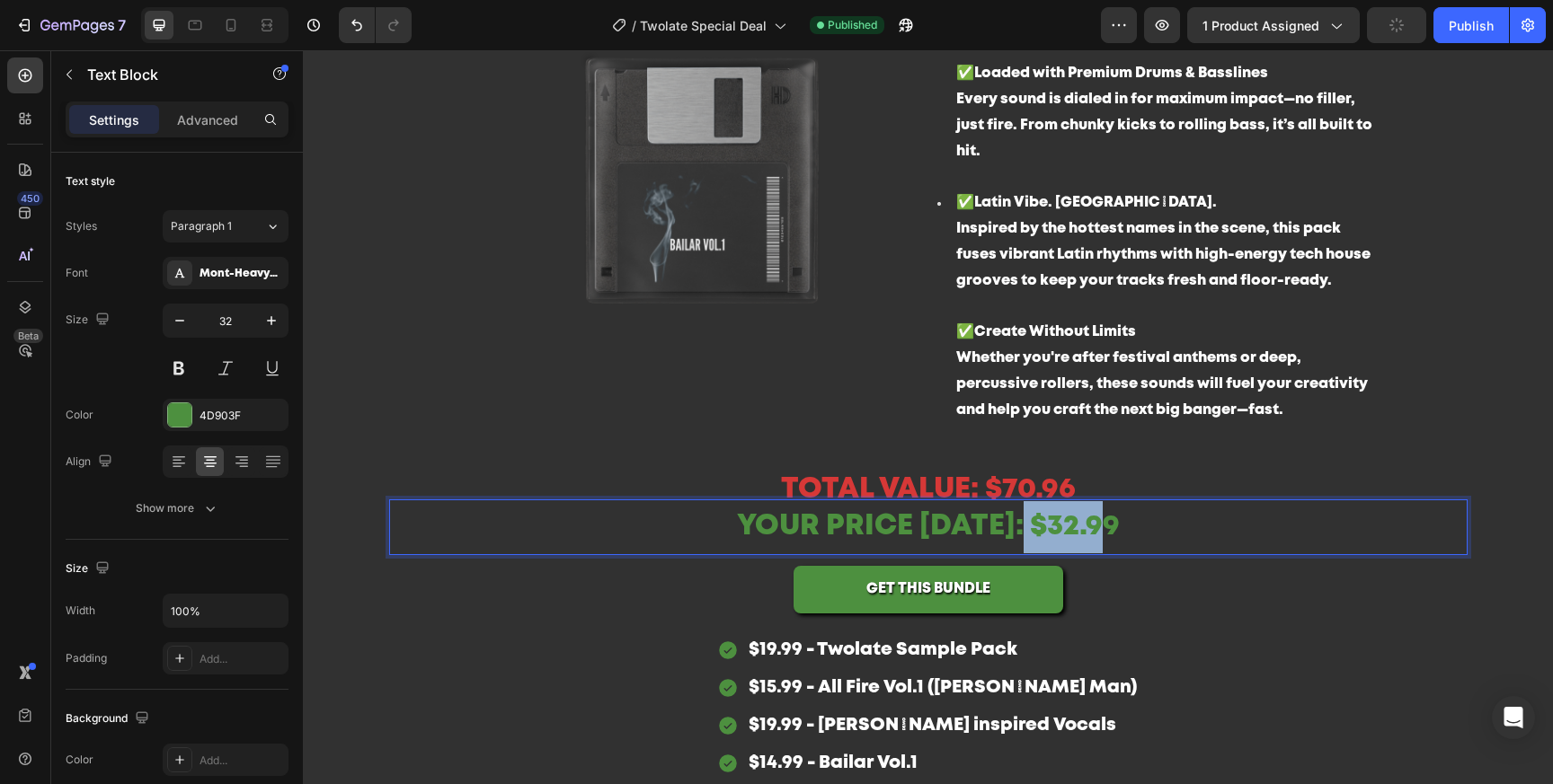
drag, startPoint x: 1033, startPoint y: 528, endPoint x: 1135, endPoint y: 527, distance: 102.0
click at [1135, 527] on p "YOUR PRICE TODAY: $32.99" at bounding box center [928, 527] width 1075 height 52
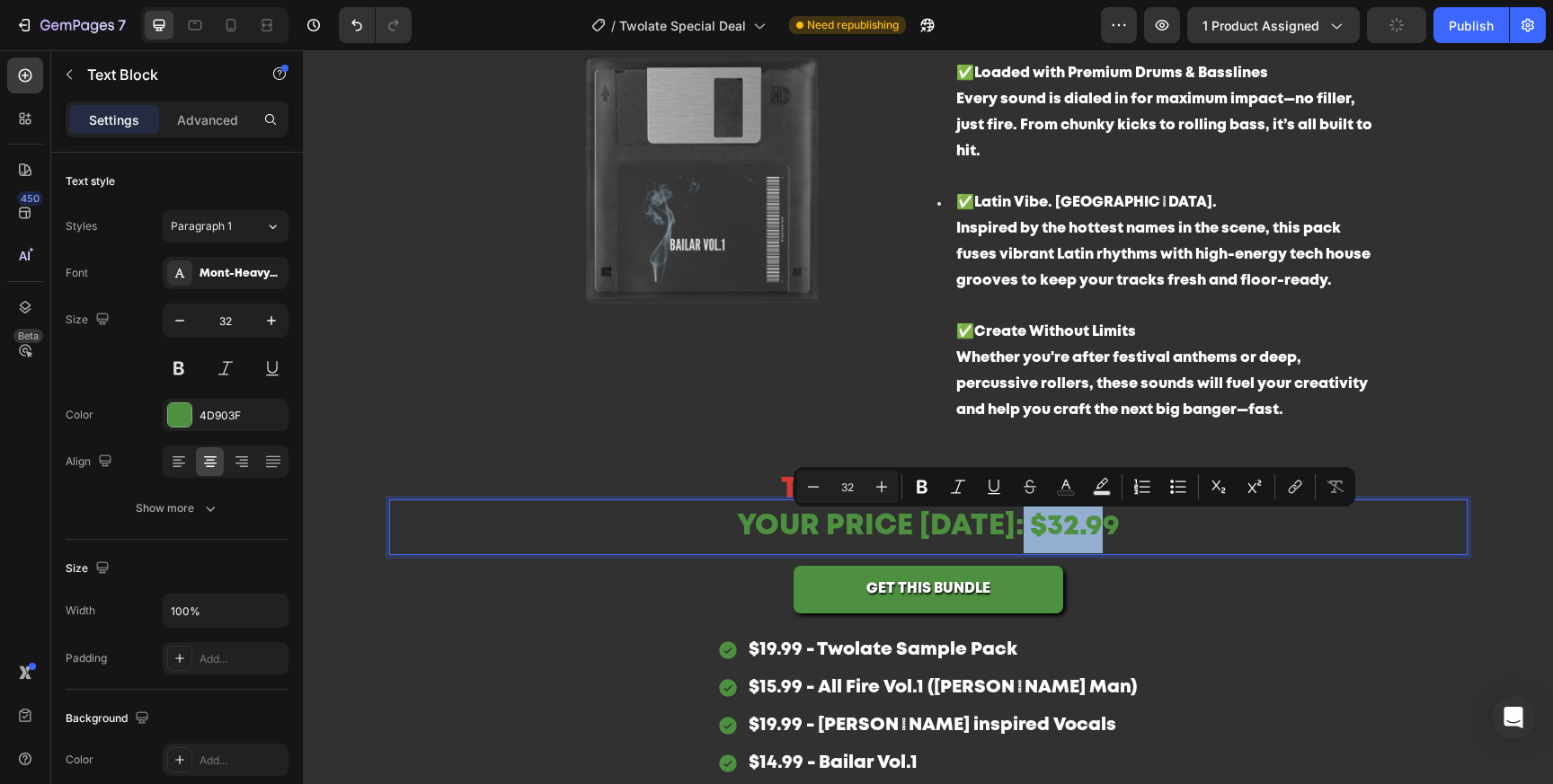
copy p "$32.99"
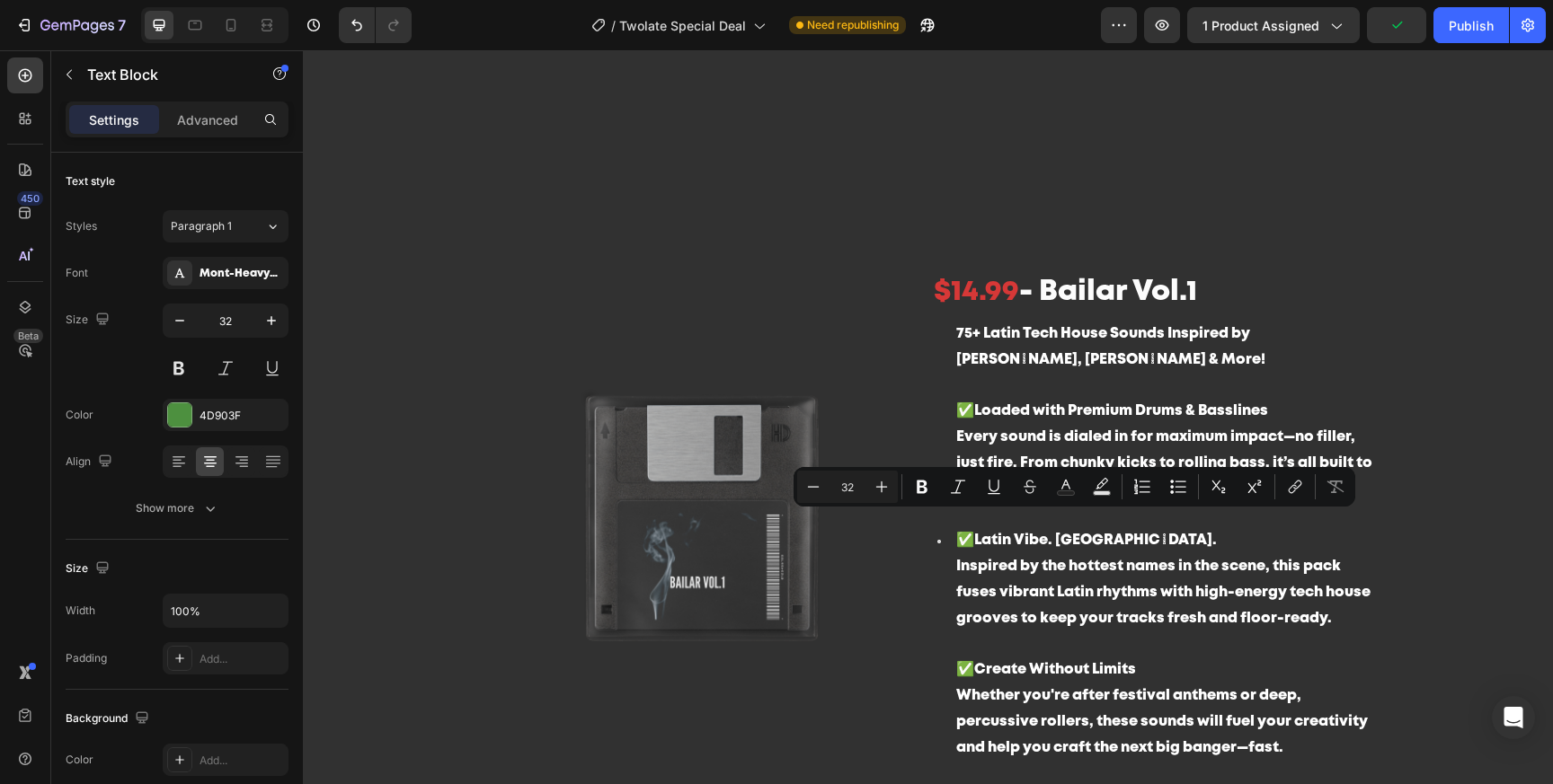
type input "16"
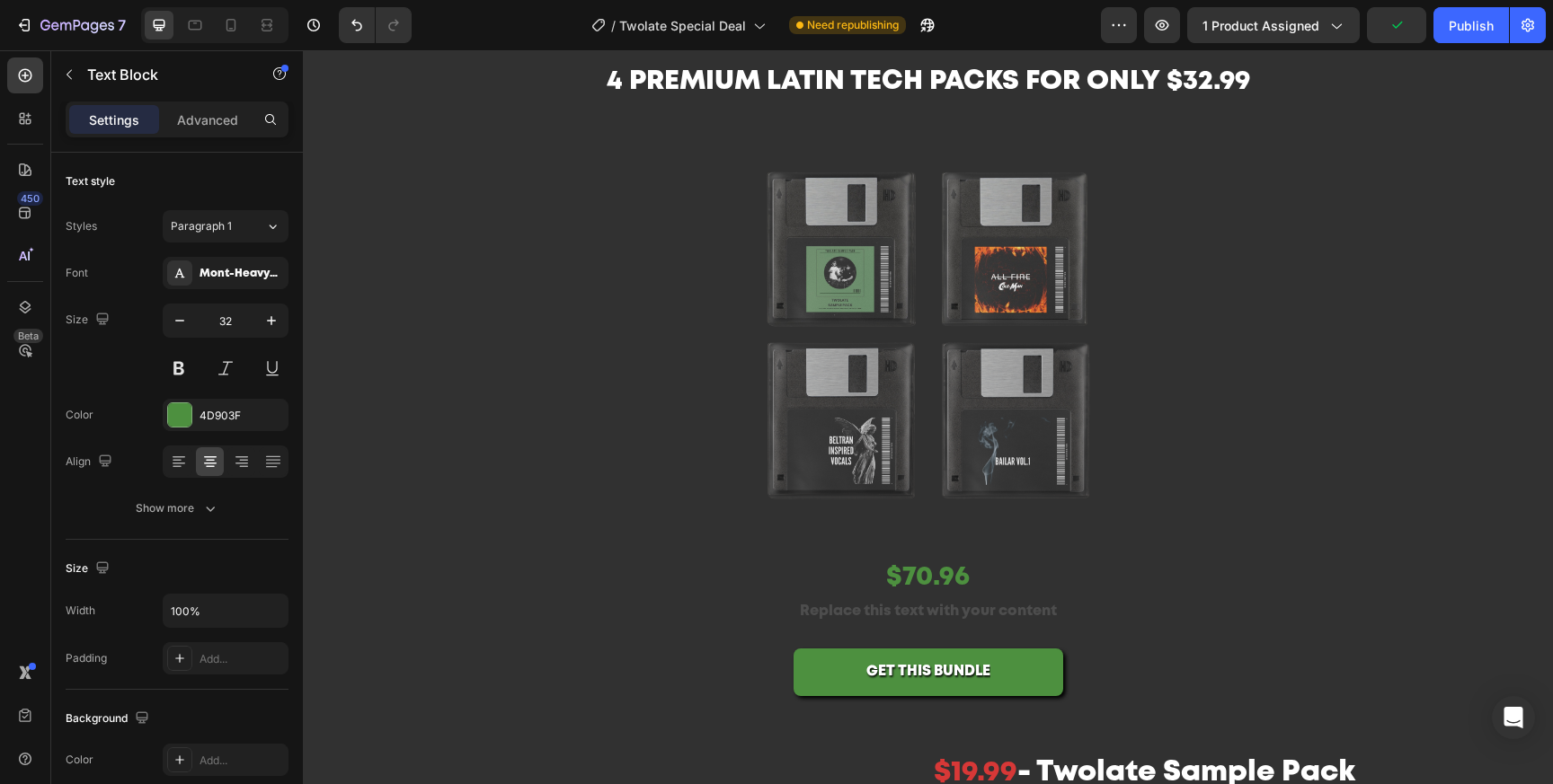
scroll to position [53, 0]
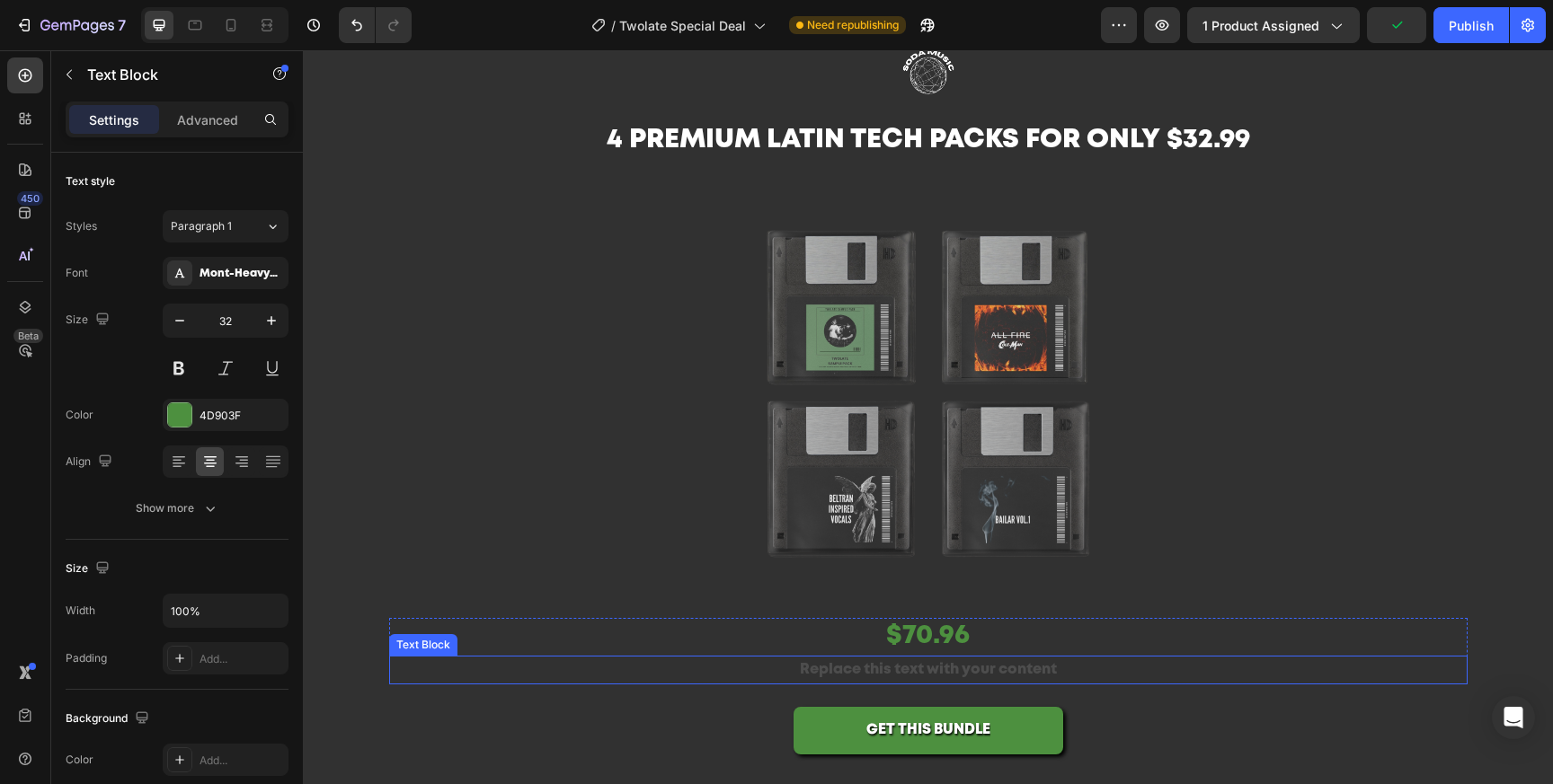
click at [909, 662] on div "Replace this text with your content" at bounding box center [928, 670] width 1079 height 30
click at [886, 671] on div "Replace this text with your content" at bounding box center [928, 670] width 1079 height 30
click at [886, 671] on p "Replace this text with your content" at bounding box center [928, 670] width 1075 height 26
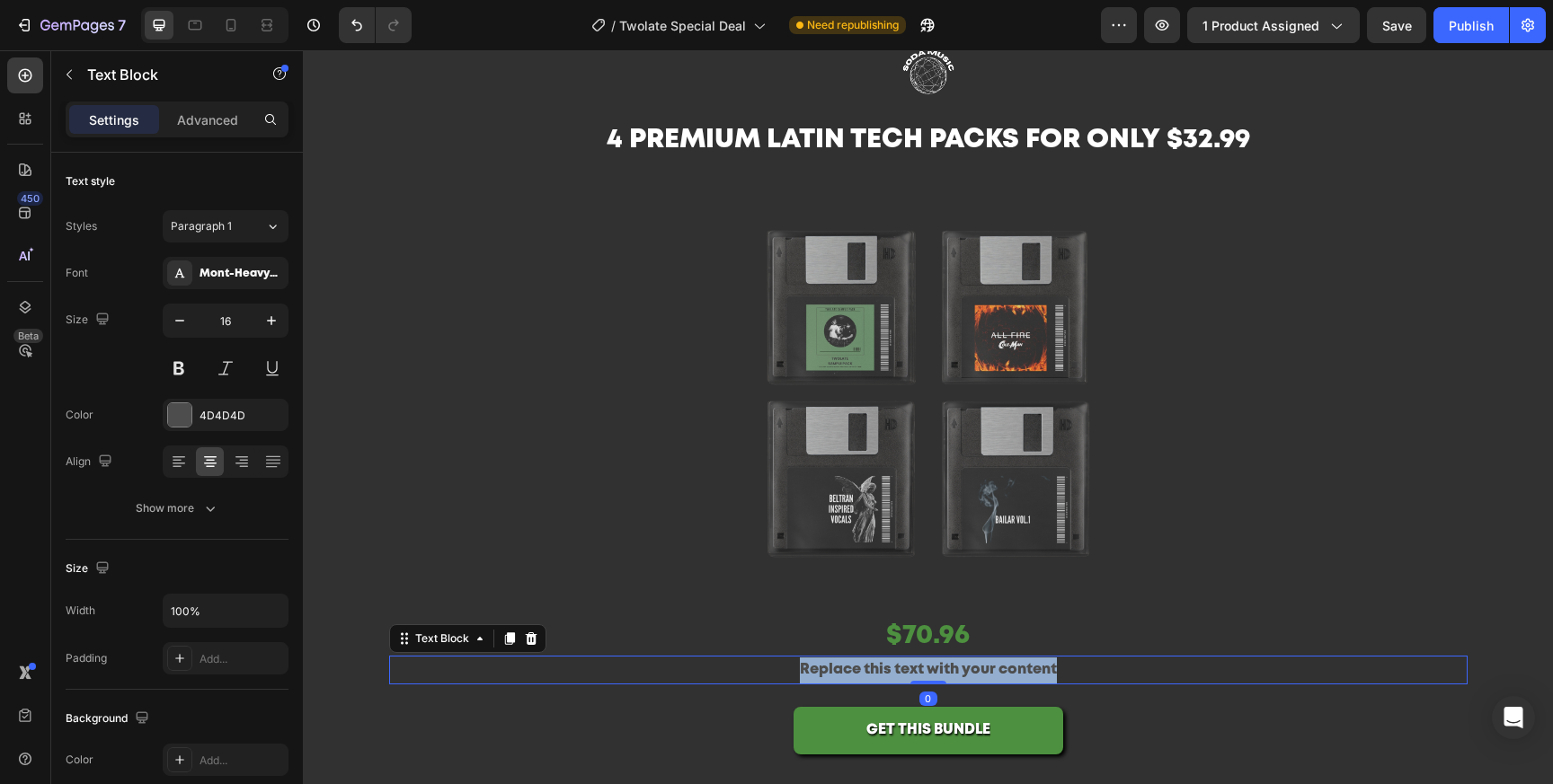
click at [886, 671] on p "Replace this text with your content" at bounding box center [928, 670] width 1075 height 26
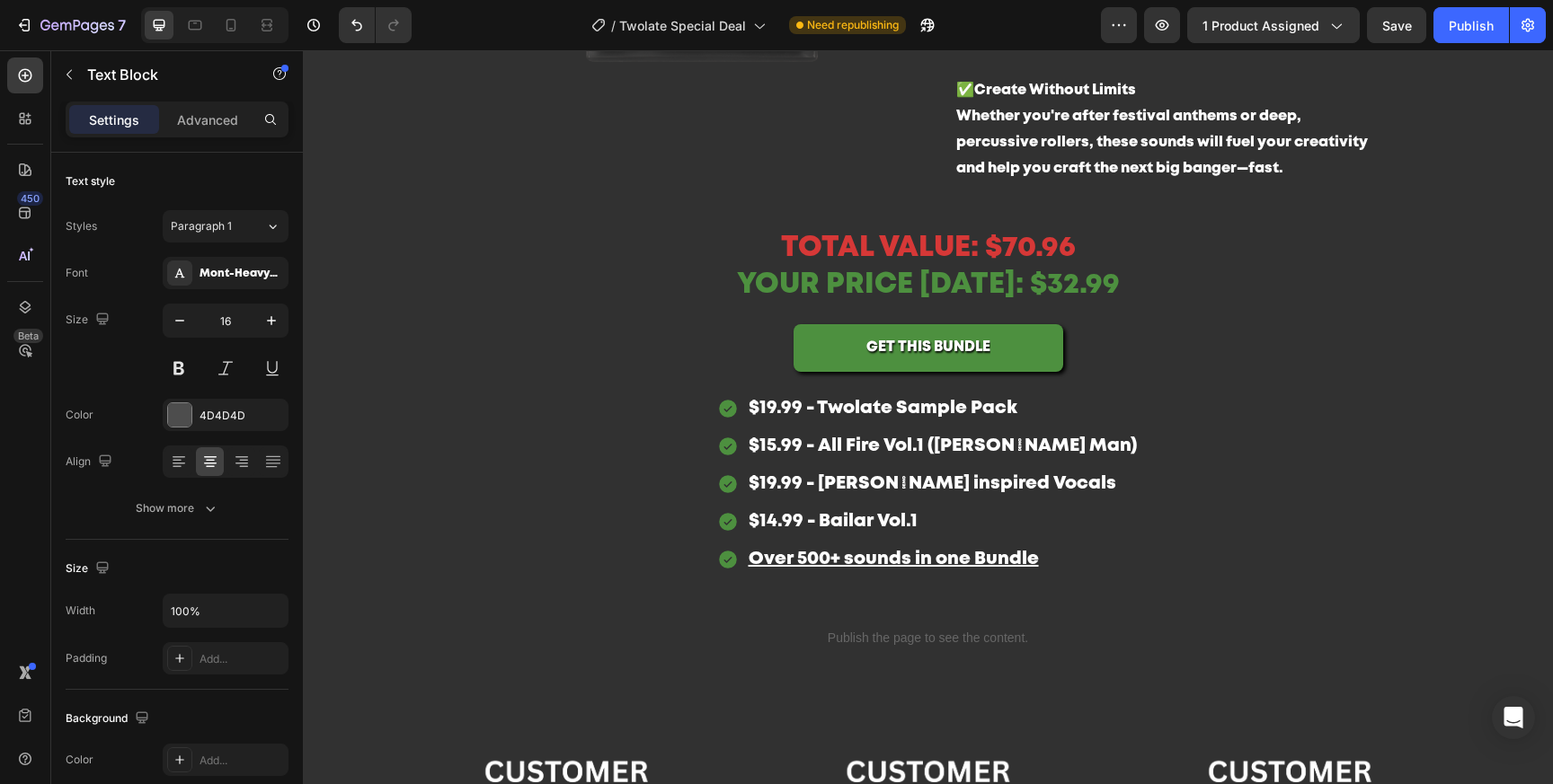
scroll to position [2275, 0]
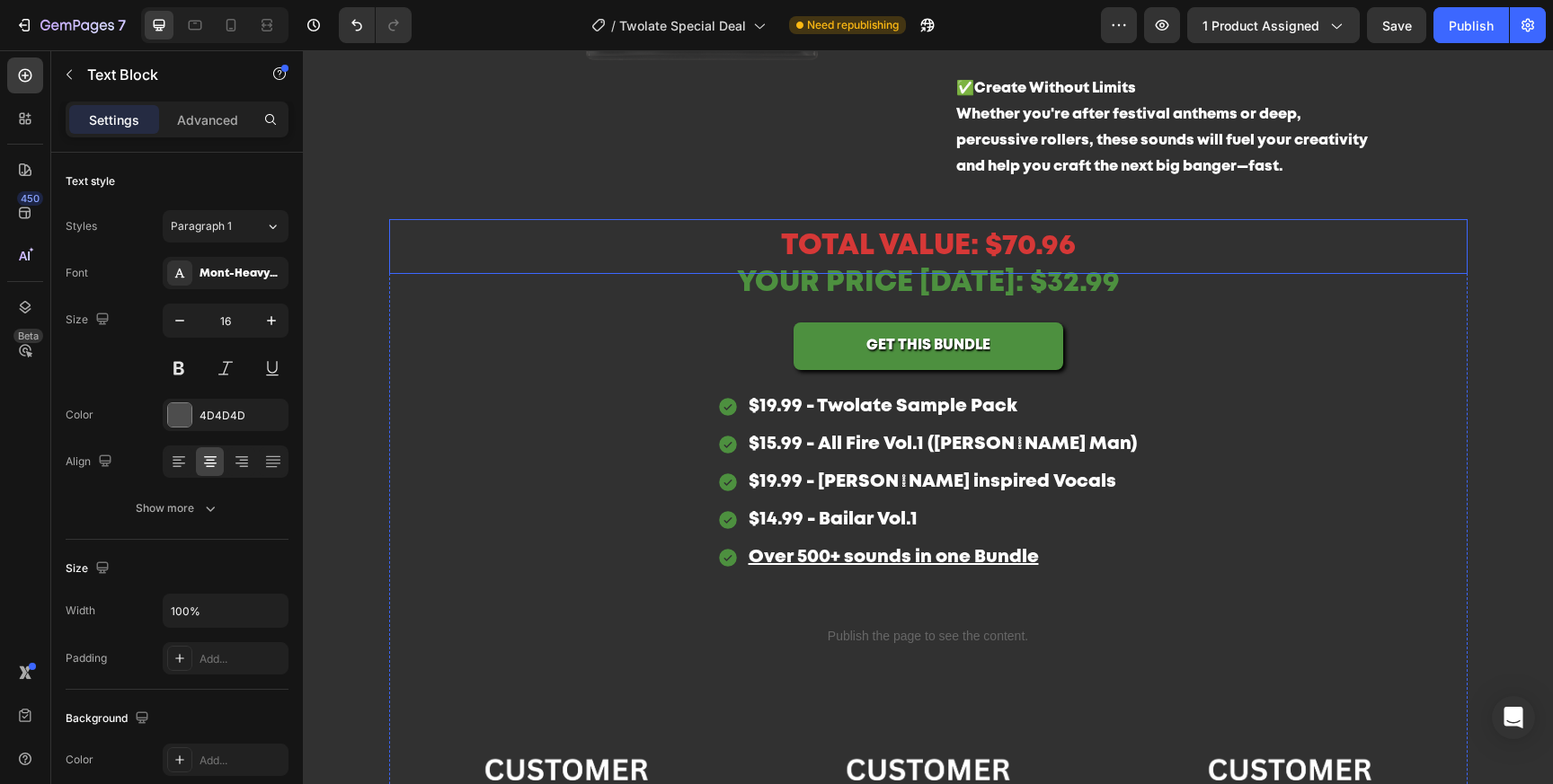
click at [1015, 242] on p "TOTAL VALUE: $70.96" at bounding box center [928, 247] width 1075 height 52
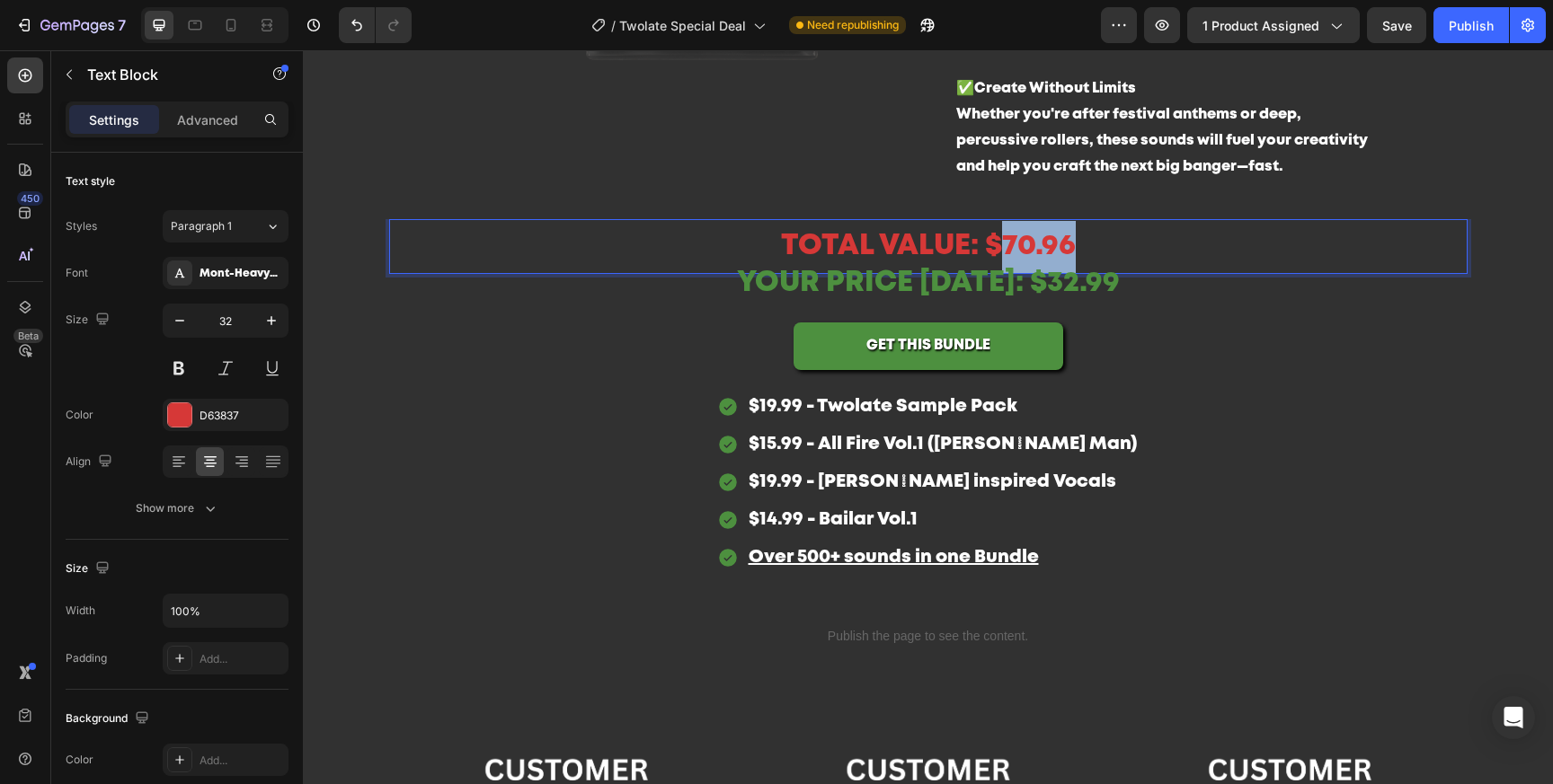
click at [1016, 242] on p "TOTAL VALUE: $70.96" at bounding box center [928, 247] width 1075 height 52
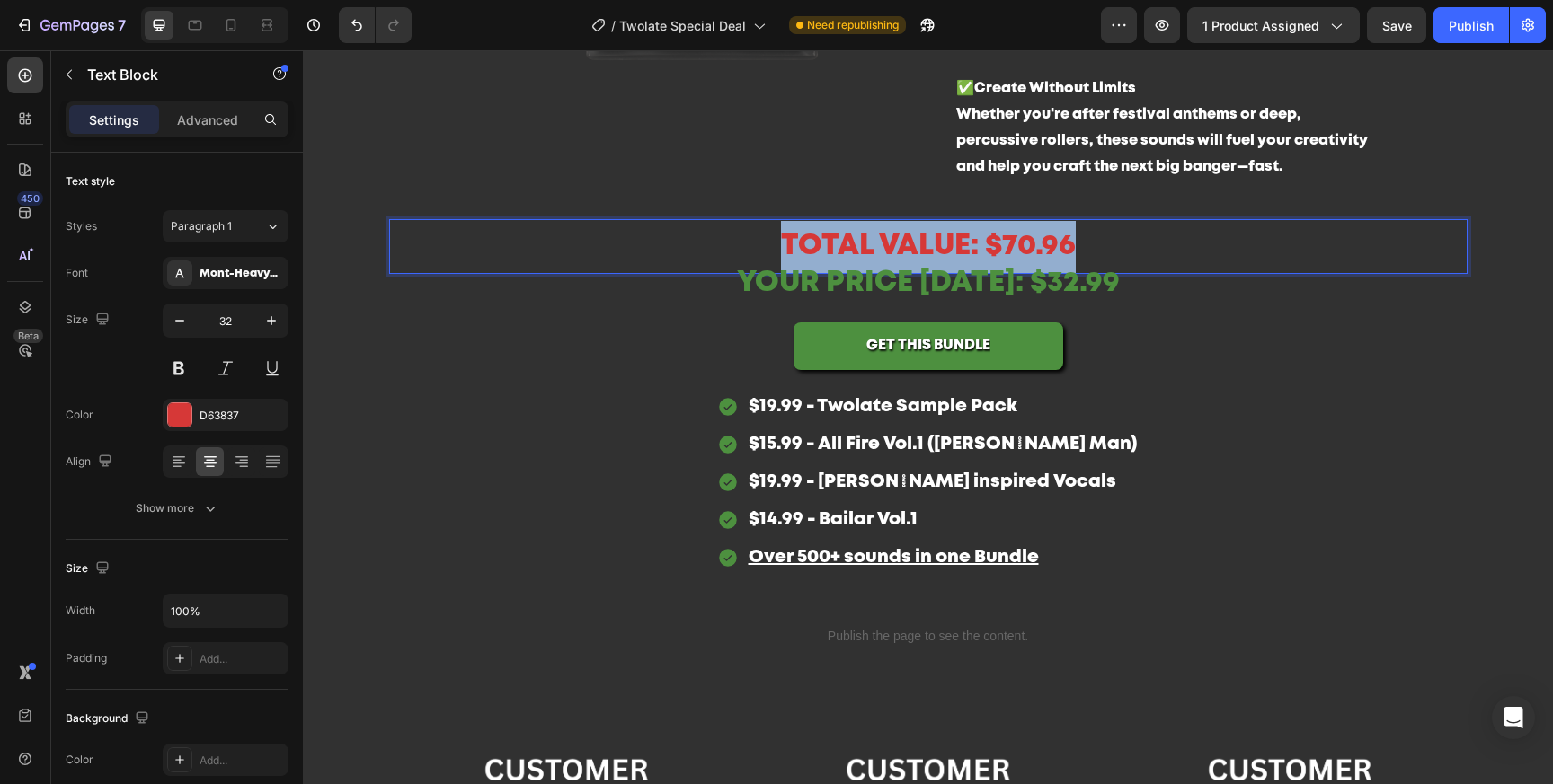
click at [1016, 242] on p "TOTAL VALUE: $70.96" at bounding box center [928, 247] width 1075 height 52
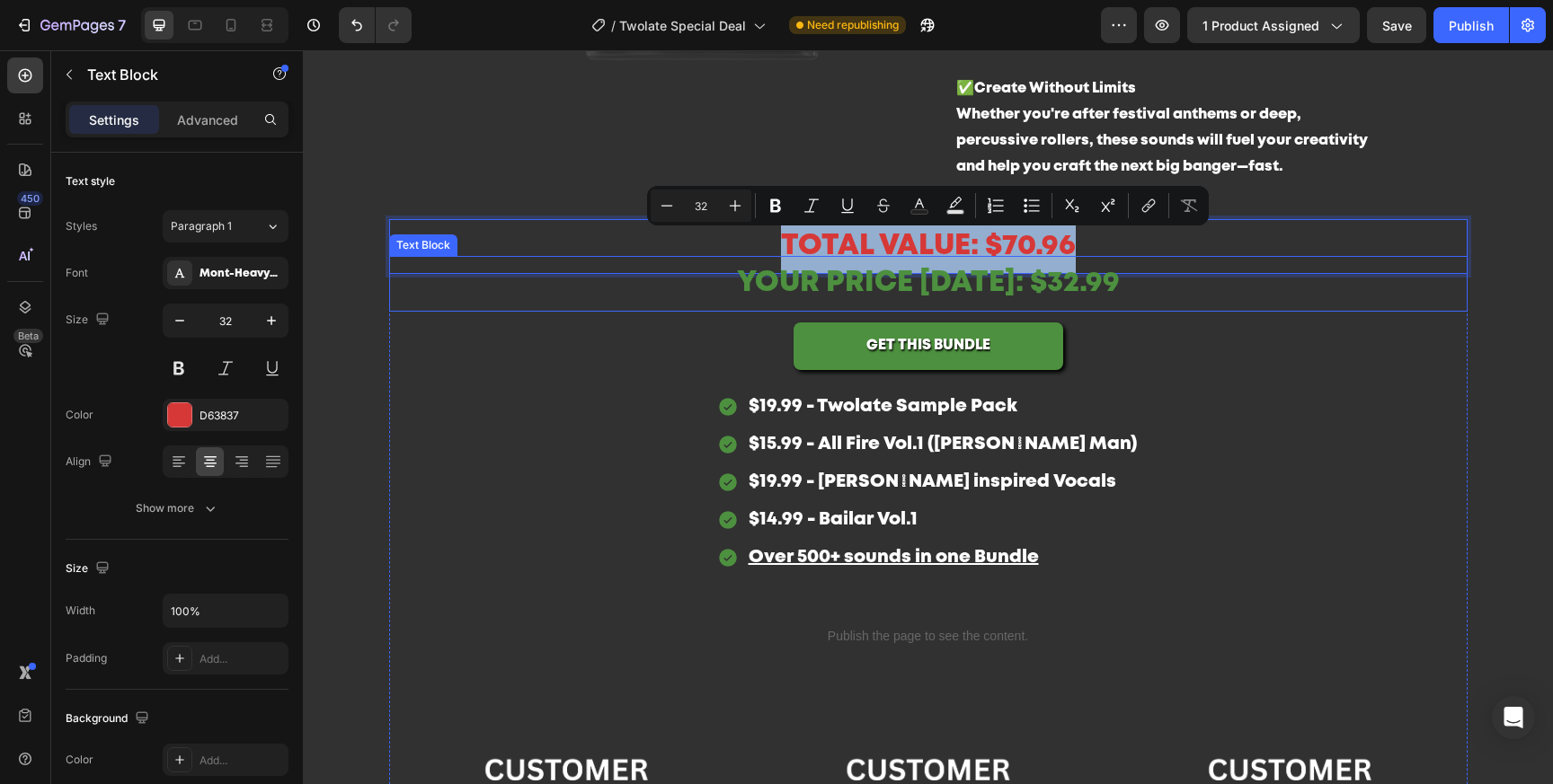
click at [1084, 279] on p "YOUR PRICE TODAY: $32.99" at bounding box center [928, 284] width 1075 height 52
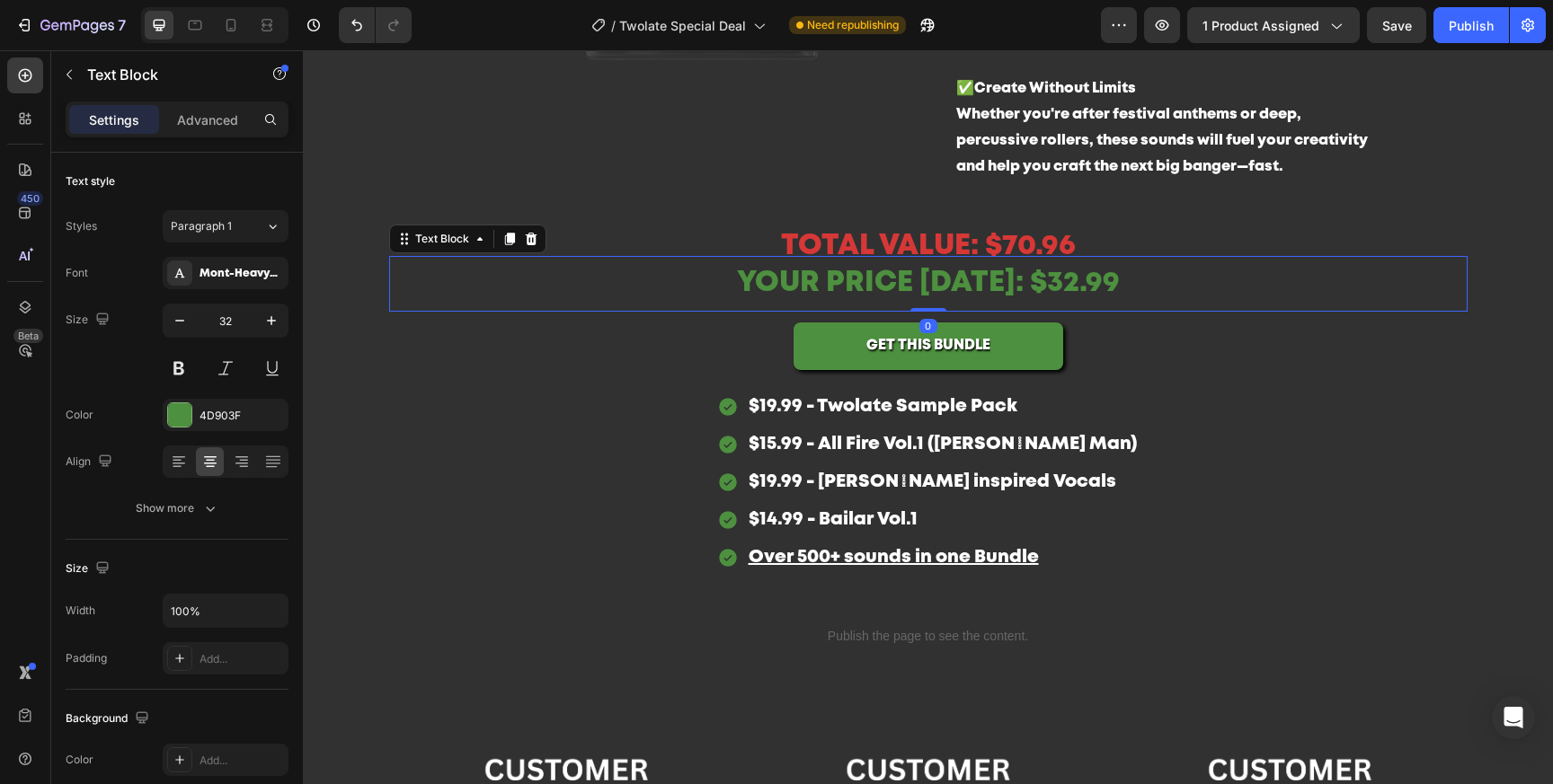
click at [1146, 284] on p "YOUR PRICE TODAY: $32.99" at bounding box center [928, 284] width 1075 height 52
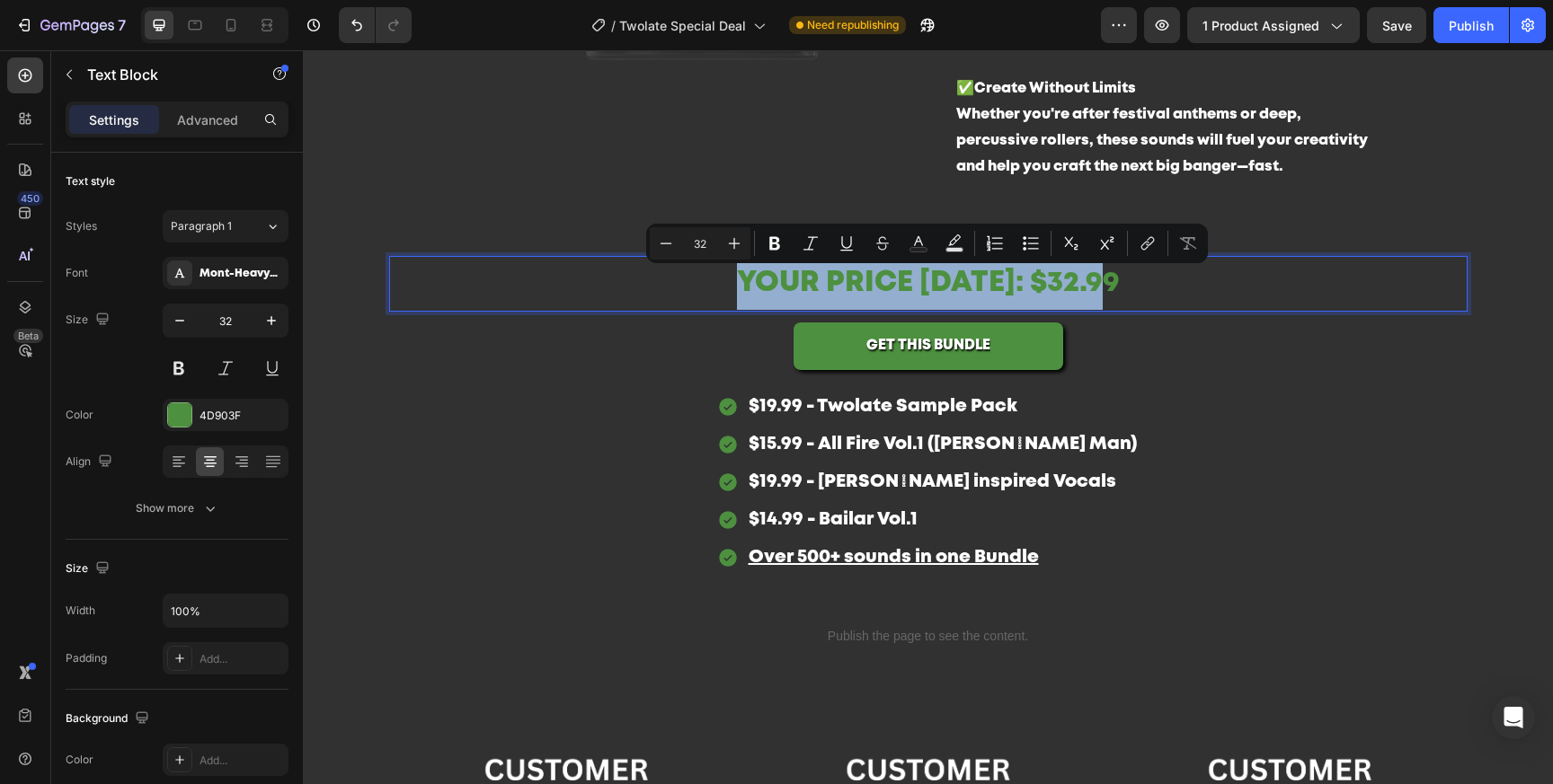
drag, startPoint x: 1159, startPoint y: 284, endPoint x: 685, endPoint y: 276, distance: 474.1
click at [685, 276] on p "YOUR PRICE TODAY: $32.99" at bounding box center [928, 284] width 1075 height 52
click at [1186, 276] on p "YOUR PRICE TODAY: $32.99" at bounding box center [928, 284] width 1075 height 52
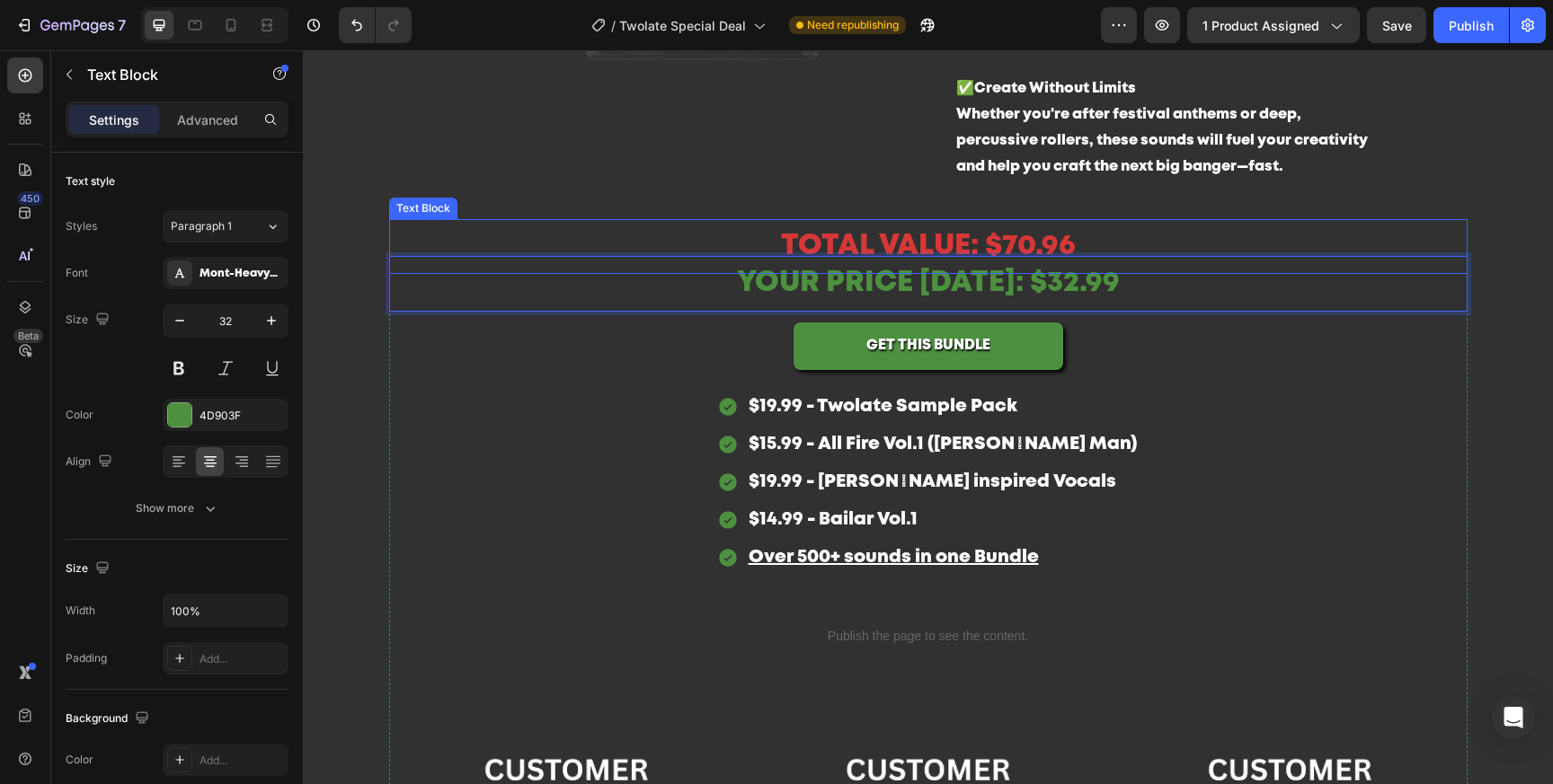
click at [1035, 236] on p "TOTAL VALUE: $70.96" at bounding box center [928, 247] width 1075 height 52
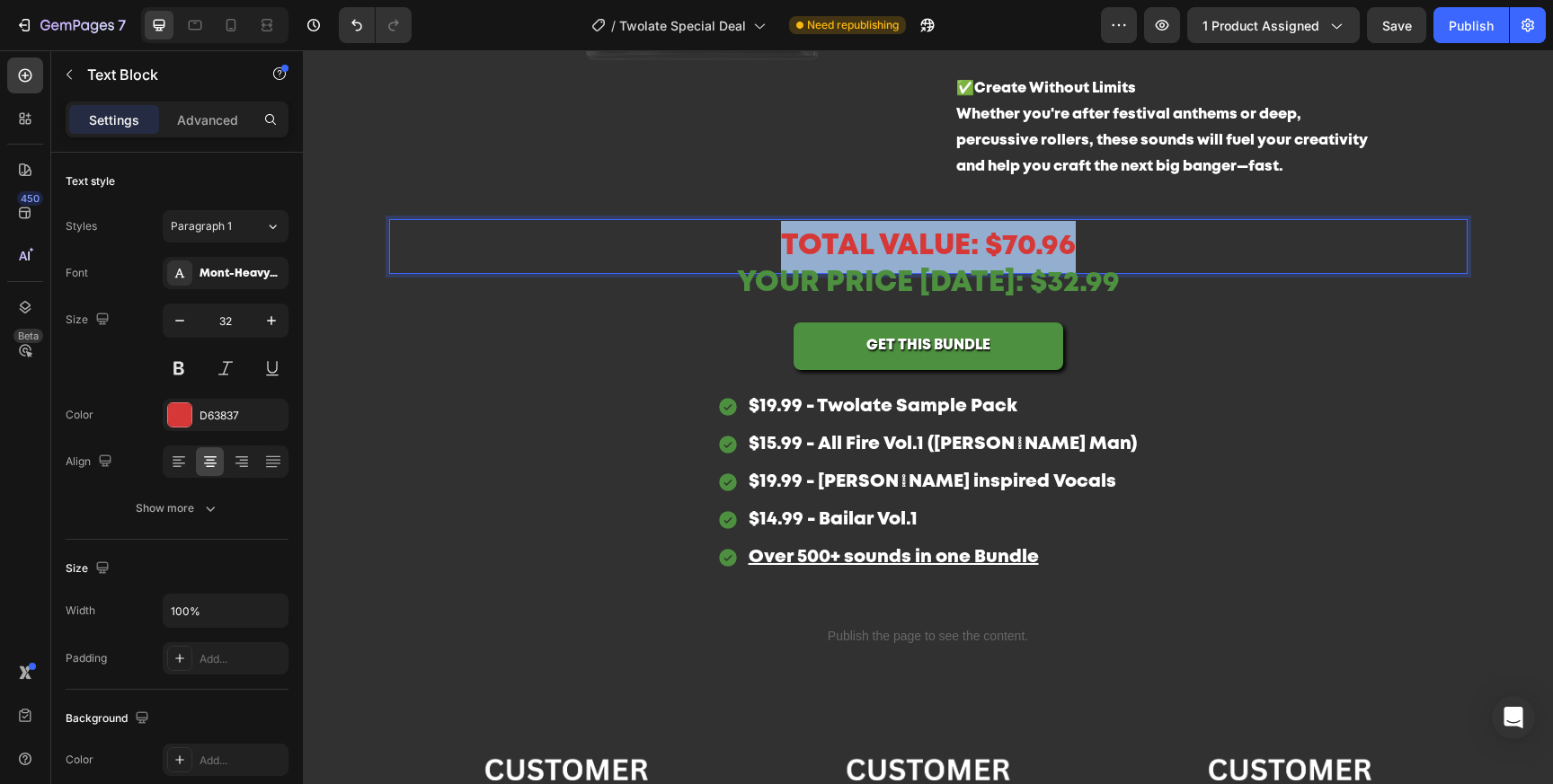
click at [1034, 236] on p "TOTAL VALUE: $70.96" at bounding box center [928, 247] width 1075 height 52
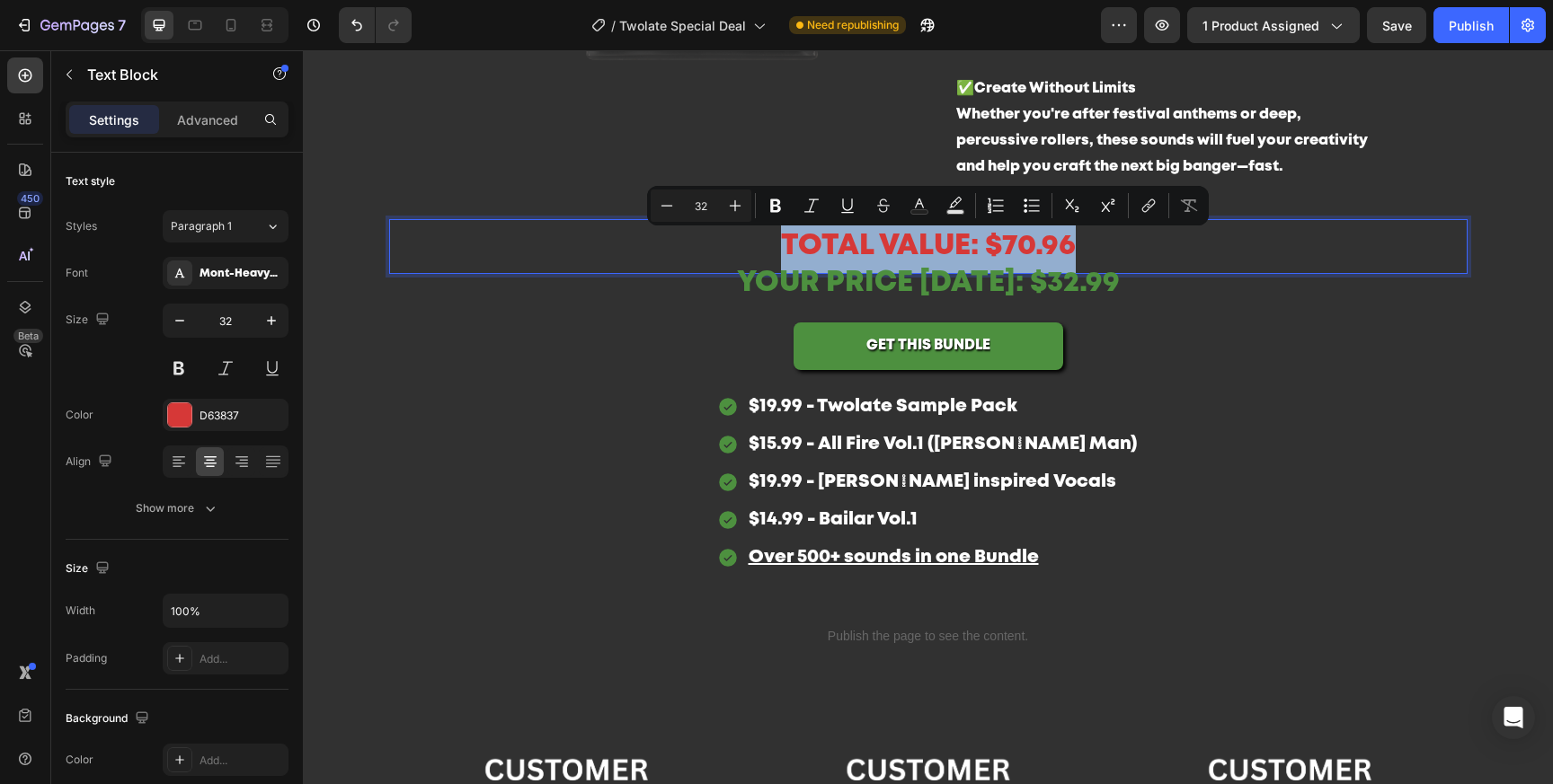
click at [1056, 249] on p "TOTAL VALUE: $70.96" at bounding box center [928, 247] width 1075 height 52
click at [1099, 249] on p "TOTAL VALUE: $70.96" at bounding box center [928, 247] width 1075 height 52
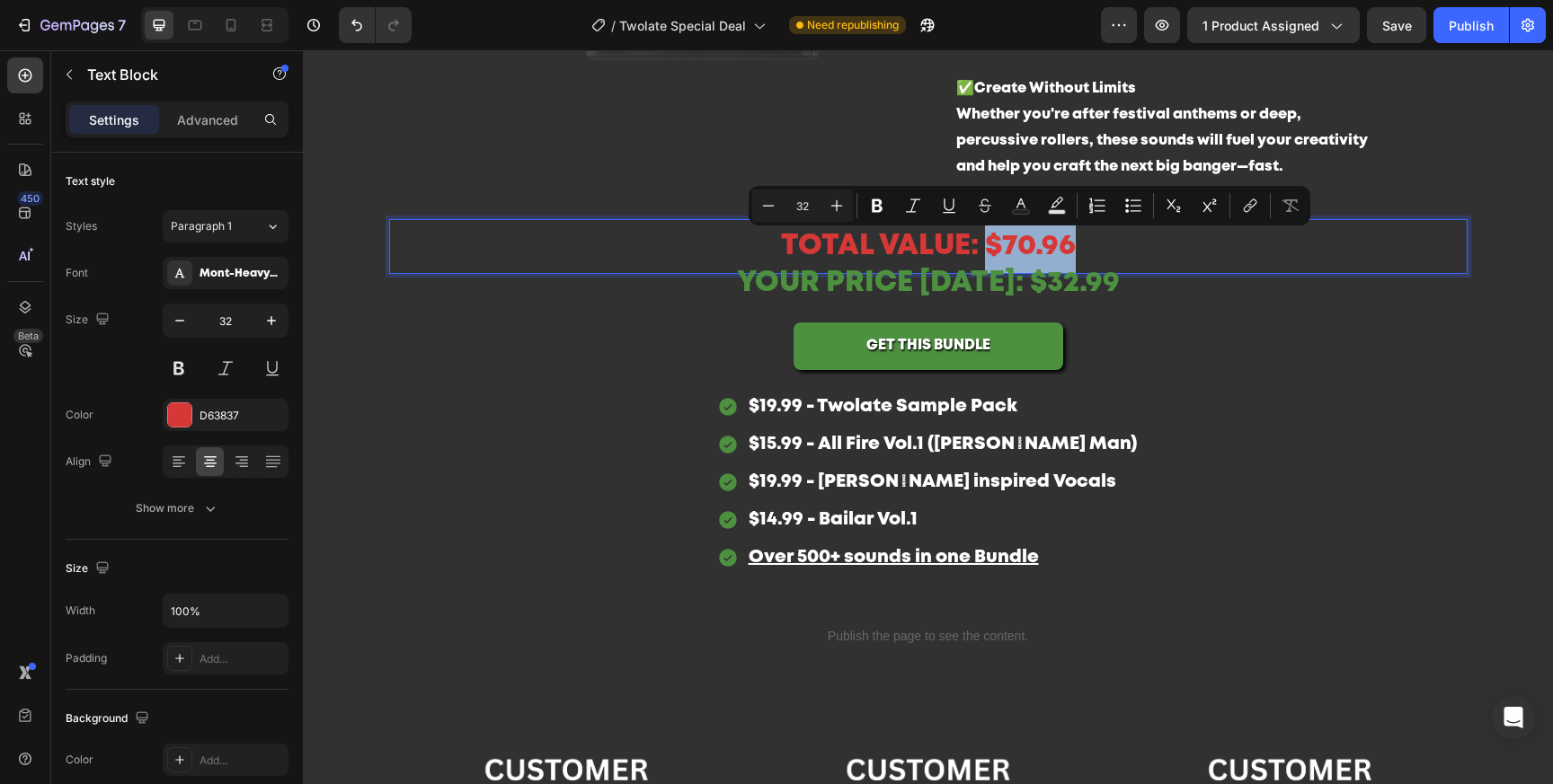
drag, startPoint x: 1099, startPoint y: 249, endPoint x: 982, endPoint y: 249, distance: 117.0
click at [982, 249] on p "TOTAL VALUE: $70.96" at bounding box center [928, 247] width 1075 height 52
copy p "$70.96"
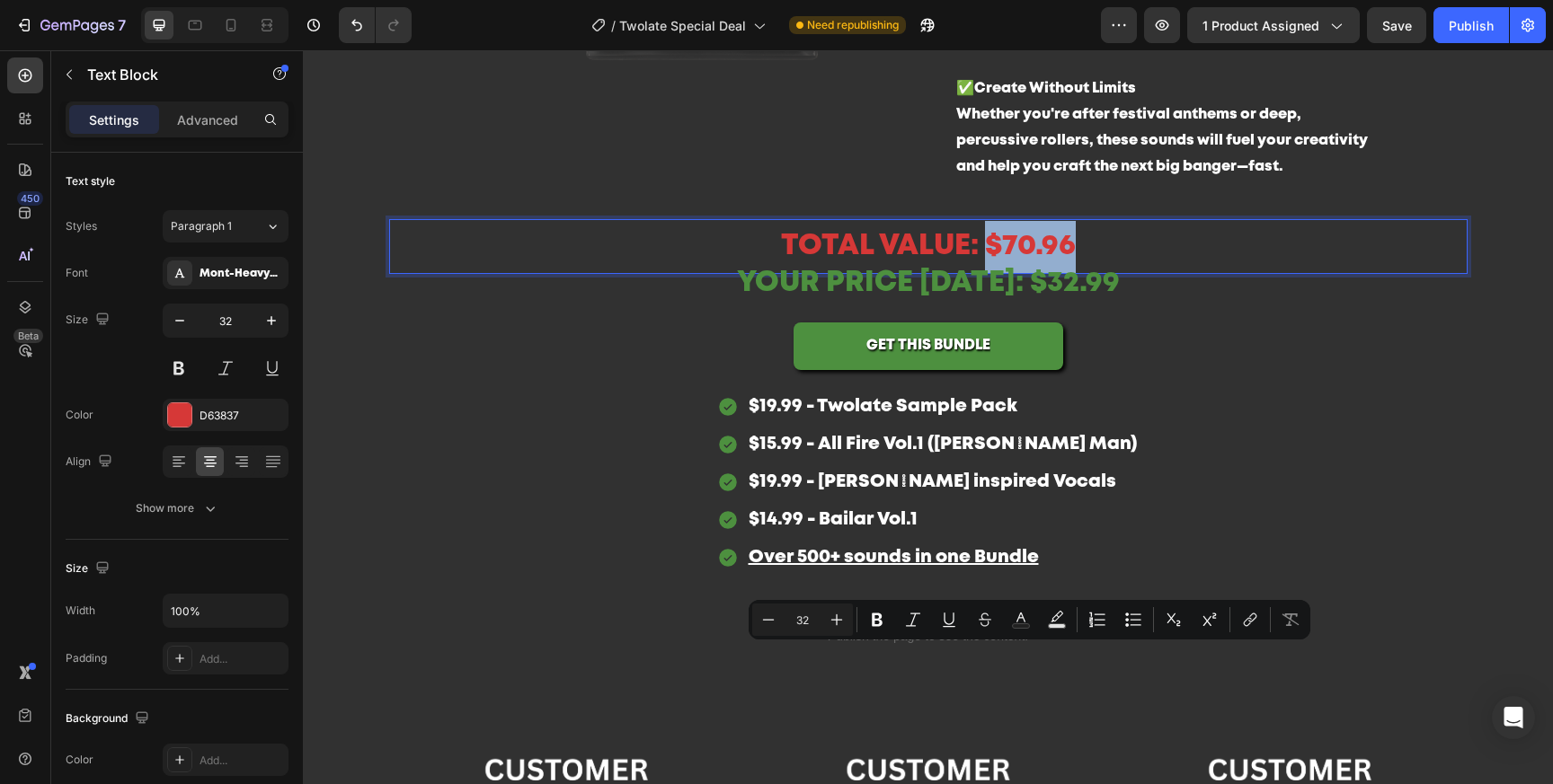
type input "16"
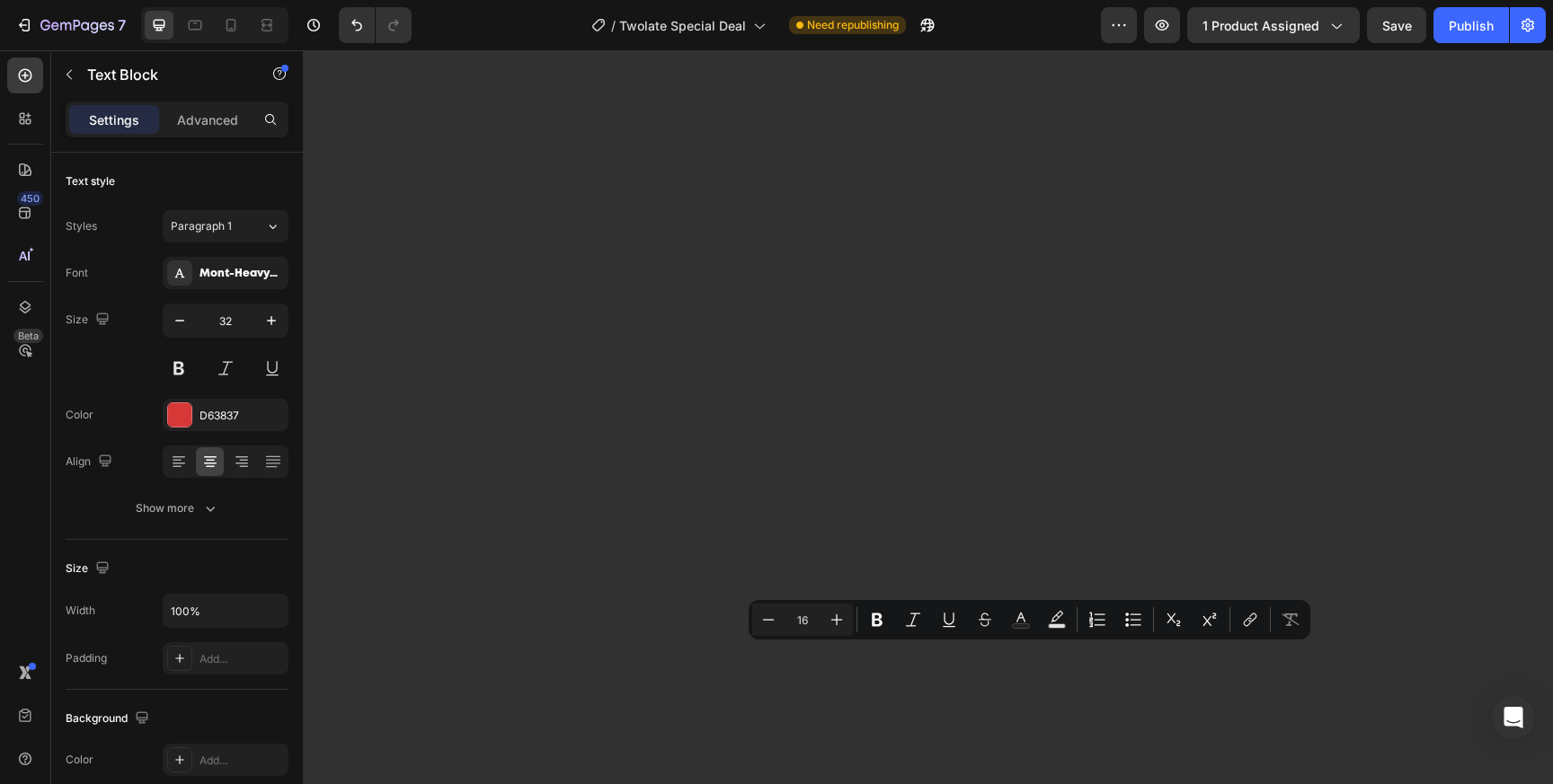
scroll to position [0, 0]
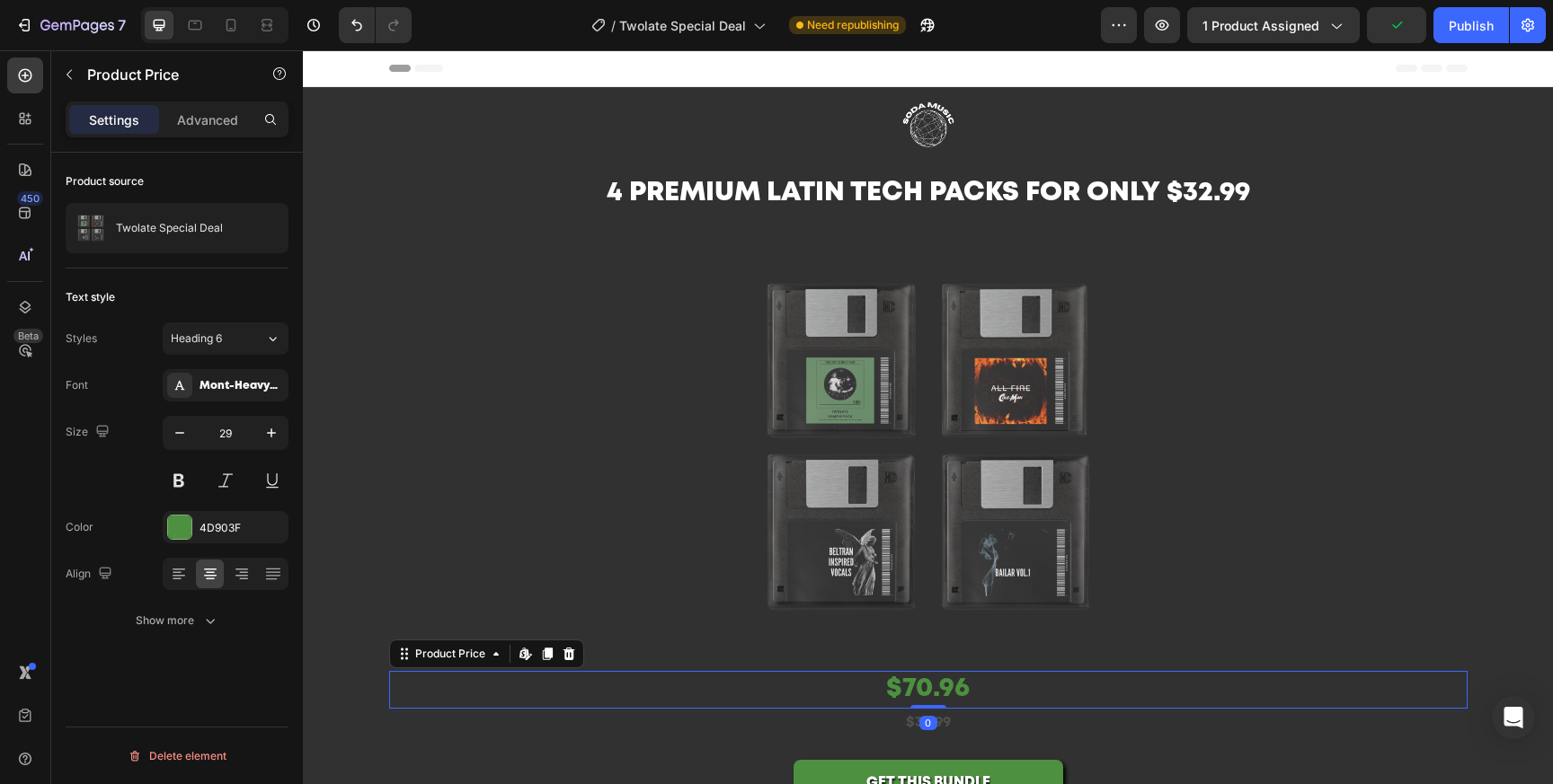
click at [870, 694] on div "$70.96" at bounding box center [928, 691] width 1079 height 38
click at [878, 727] on p "$32.99" at bounding box center [928, 723] width 1075 height 26
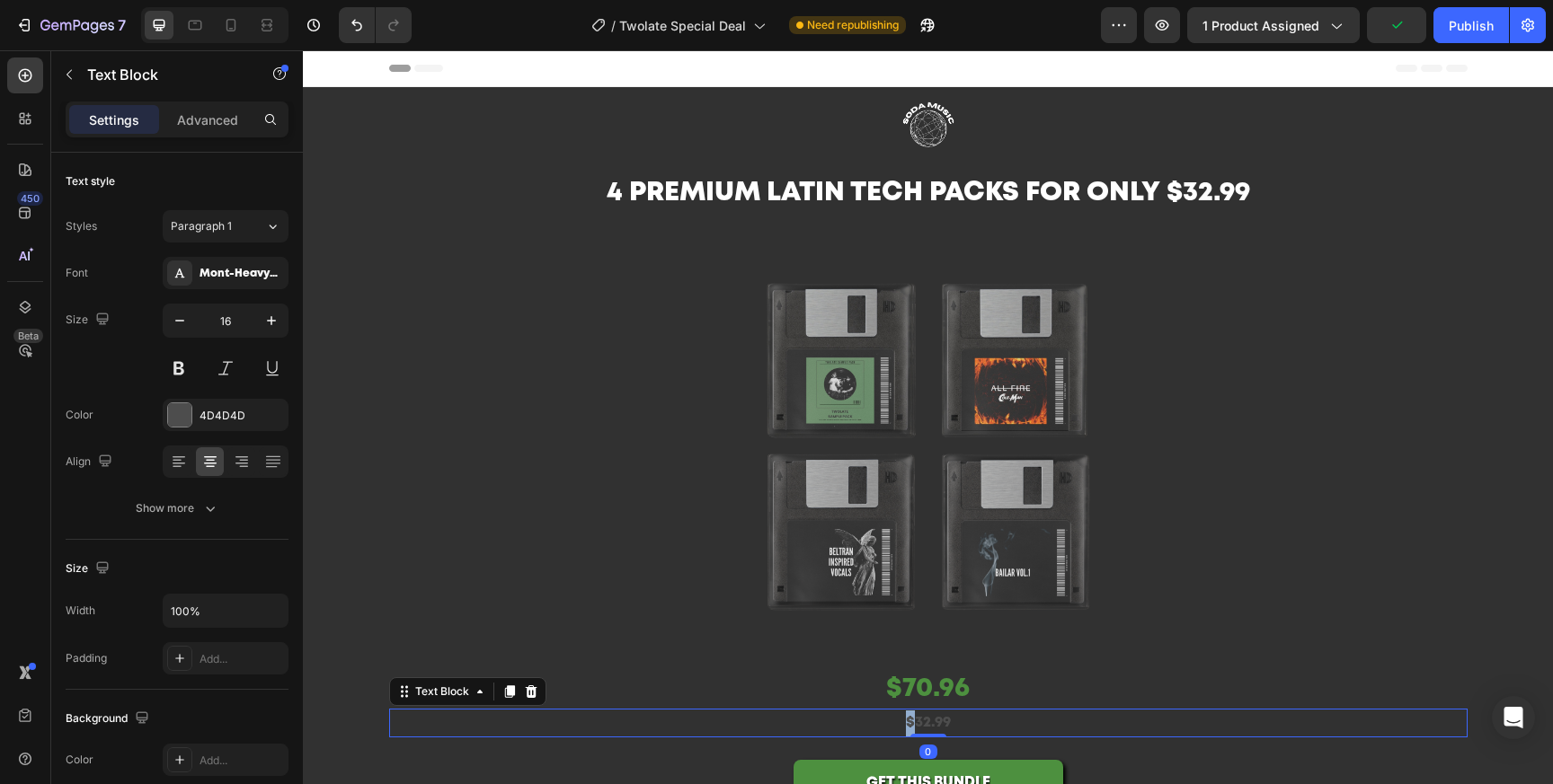
click at [877, 726] on p "$32.99" at bounding box center [928, 723] width 1075 height 26
drag, startPoint x: 924, startPoint y: 724, endPoint x: 830, endPoint y: 730, distance: 94.2
click at [828, 728] on p "$70.96 $32.99" at bounding box center [928, 723] width 1075 height 26
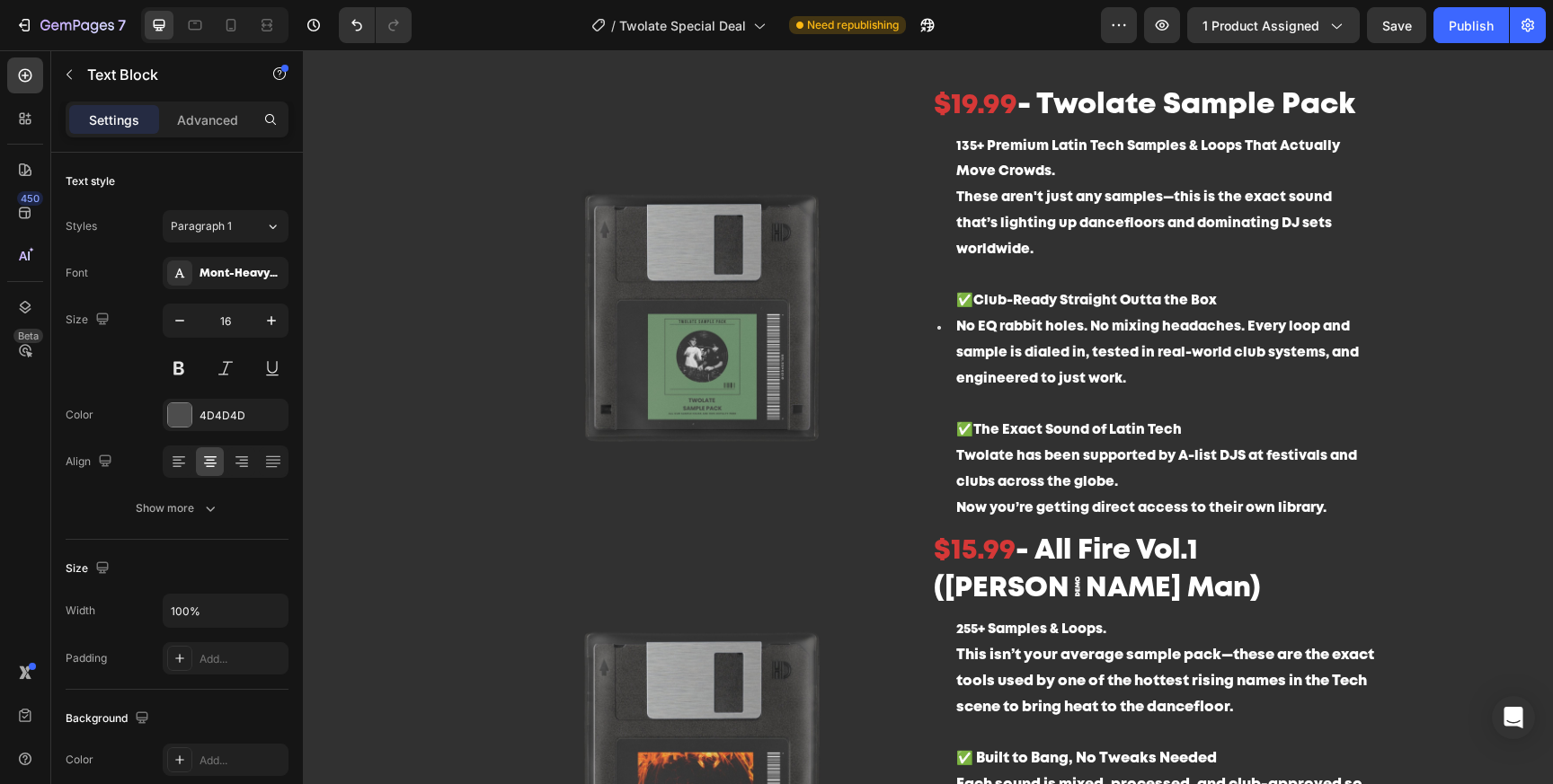
scroll to position [777, 0]
click at [970, 106] on h2 "$19.99 - Twolate Sample Pack" at bounding box center [1155, 107] width 446 height 41
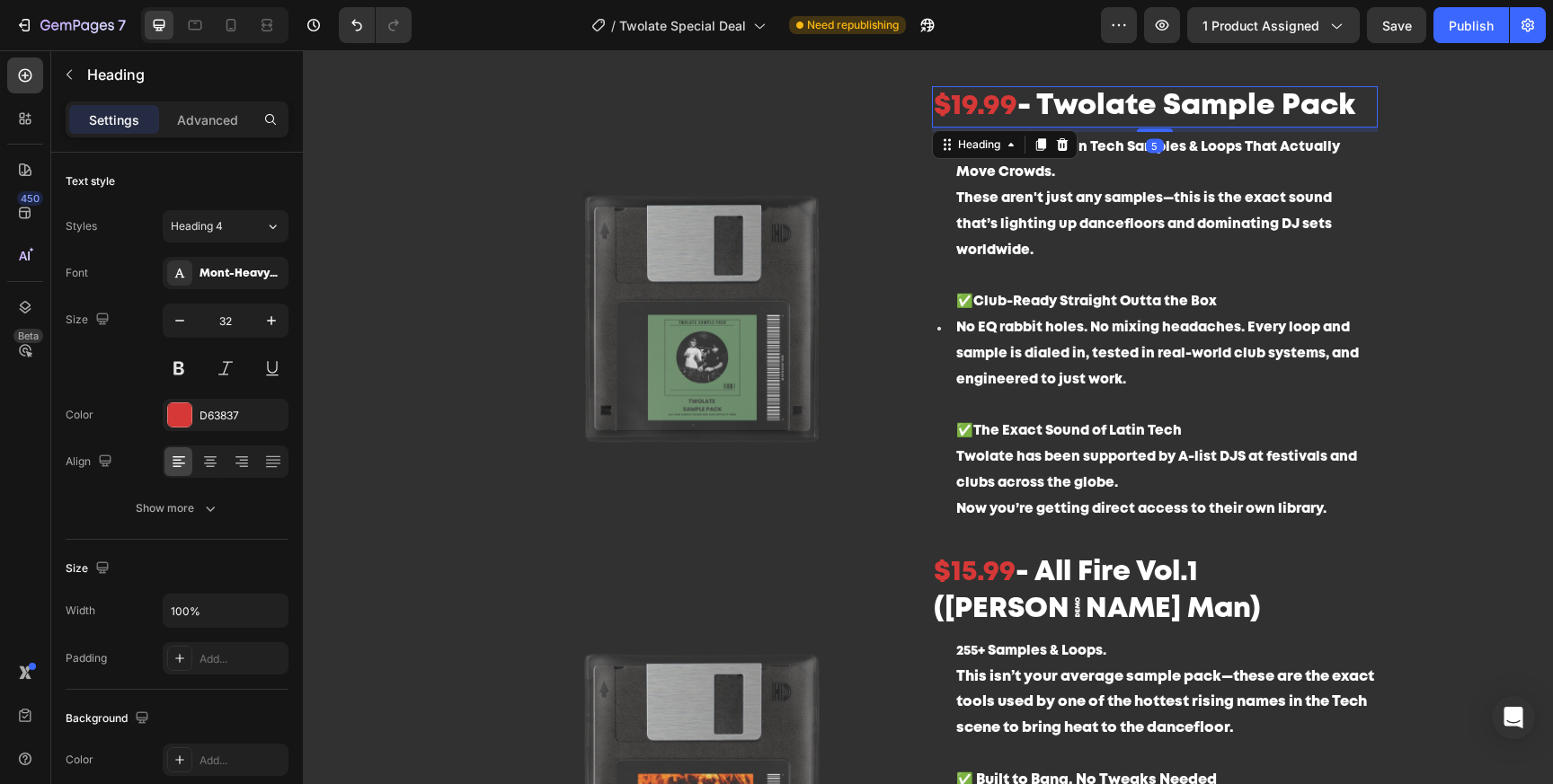
click at [970, 107] on h2 "$19.99 - Twolate Sample Pack" at bounding box center [1155, 107] width 446 height 41
click at [970, 107] on p "$19.99 - Twolate Sample Pack" at bounding box center [1155, 107] width 442 height 38
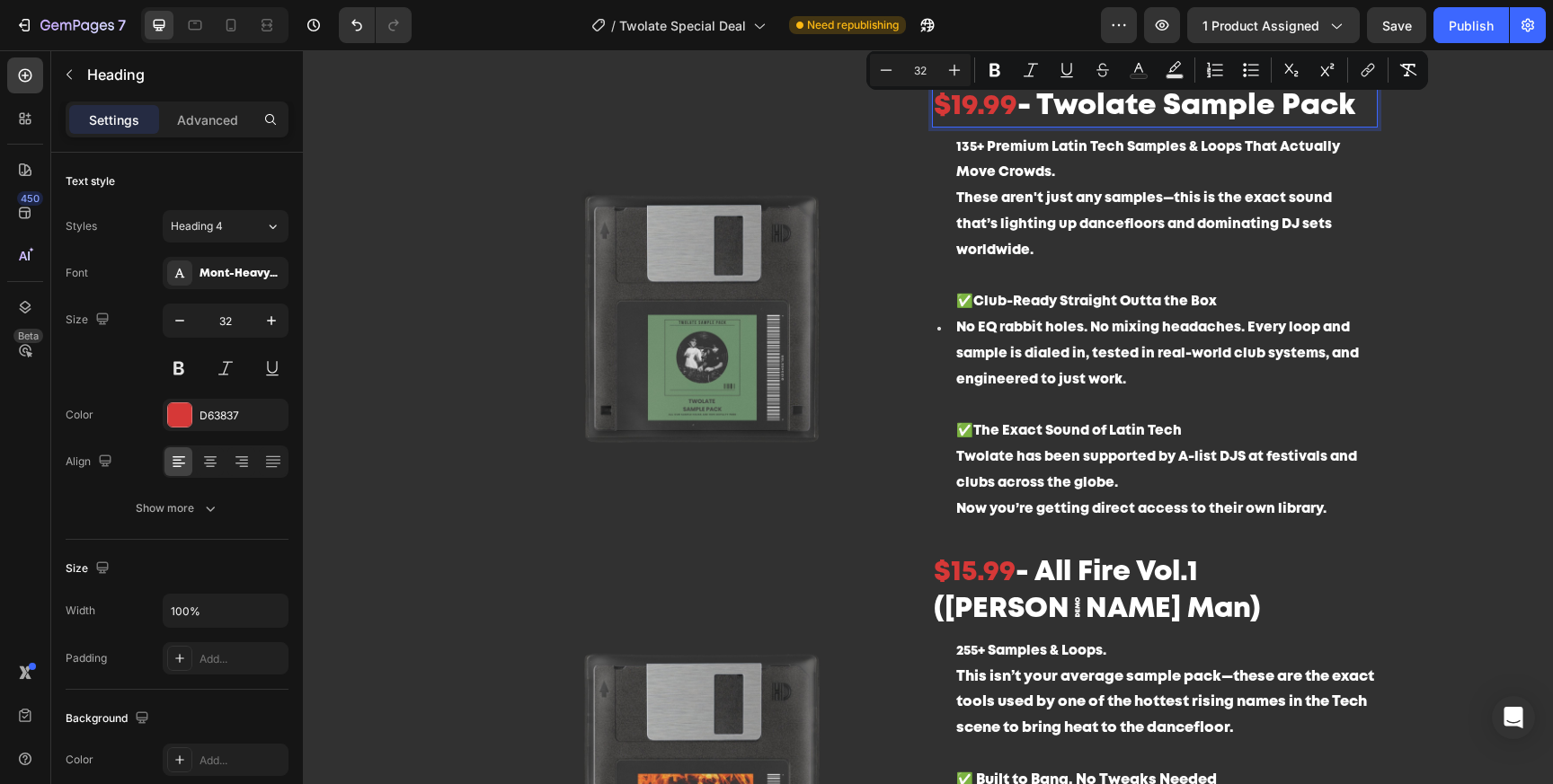
click at [1009, 110] on p "$19.99 - Twolate Sample Pack" at bounding box center [1155, 107] width 442 height 38
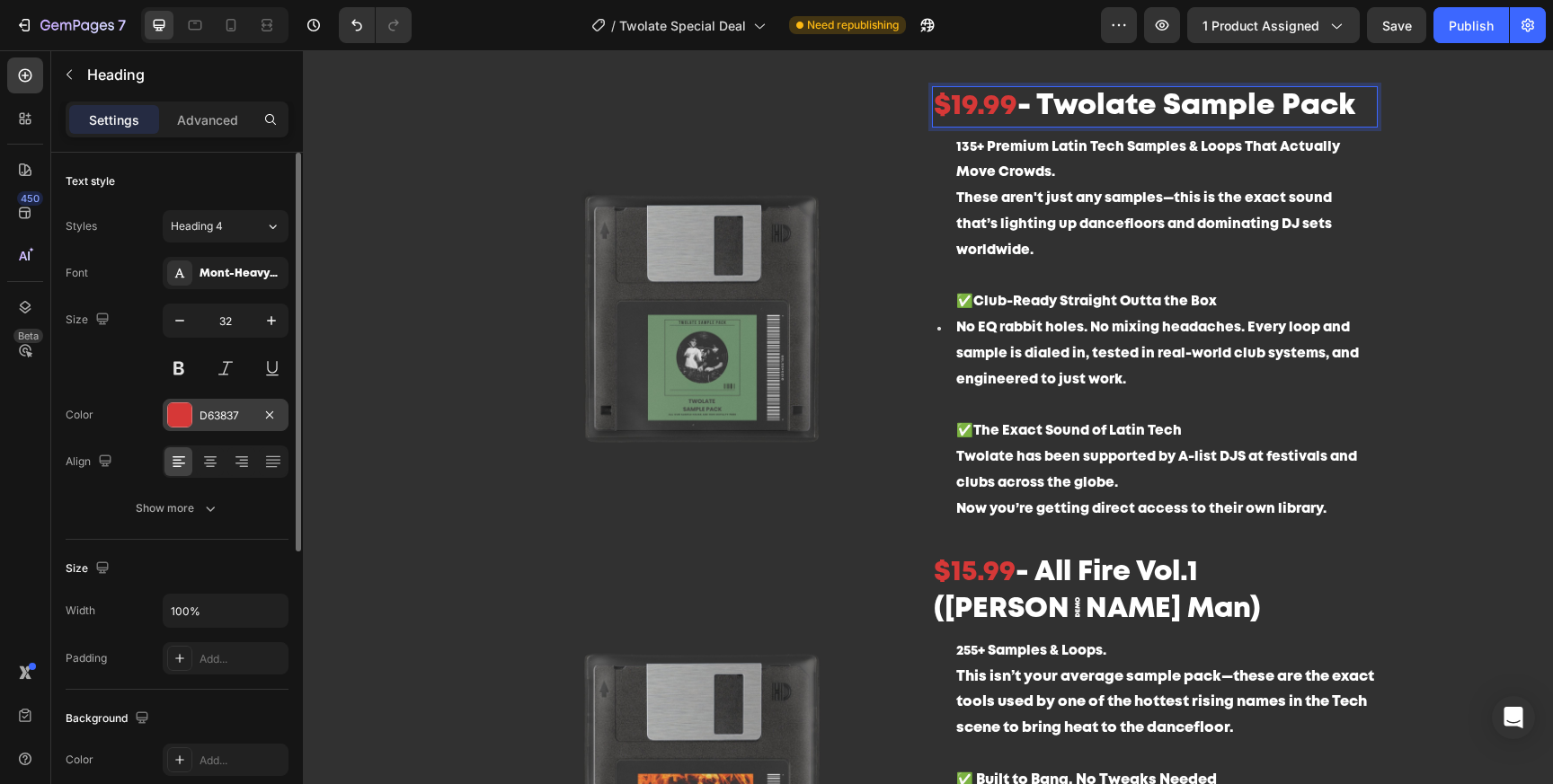
click at [216, 414] on div "D63837" at bounding box center [225, 415] width 52 height 16
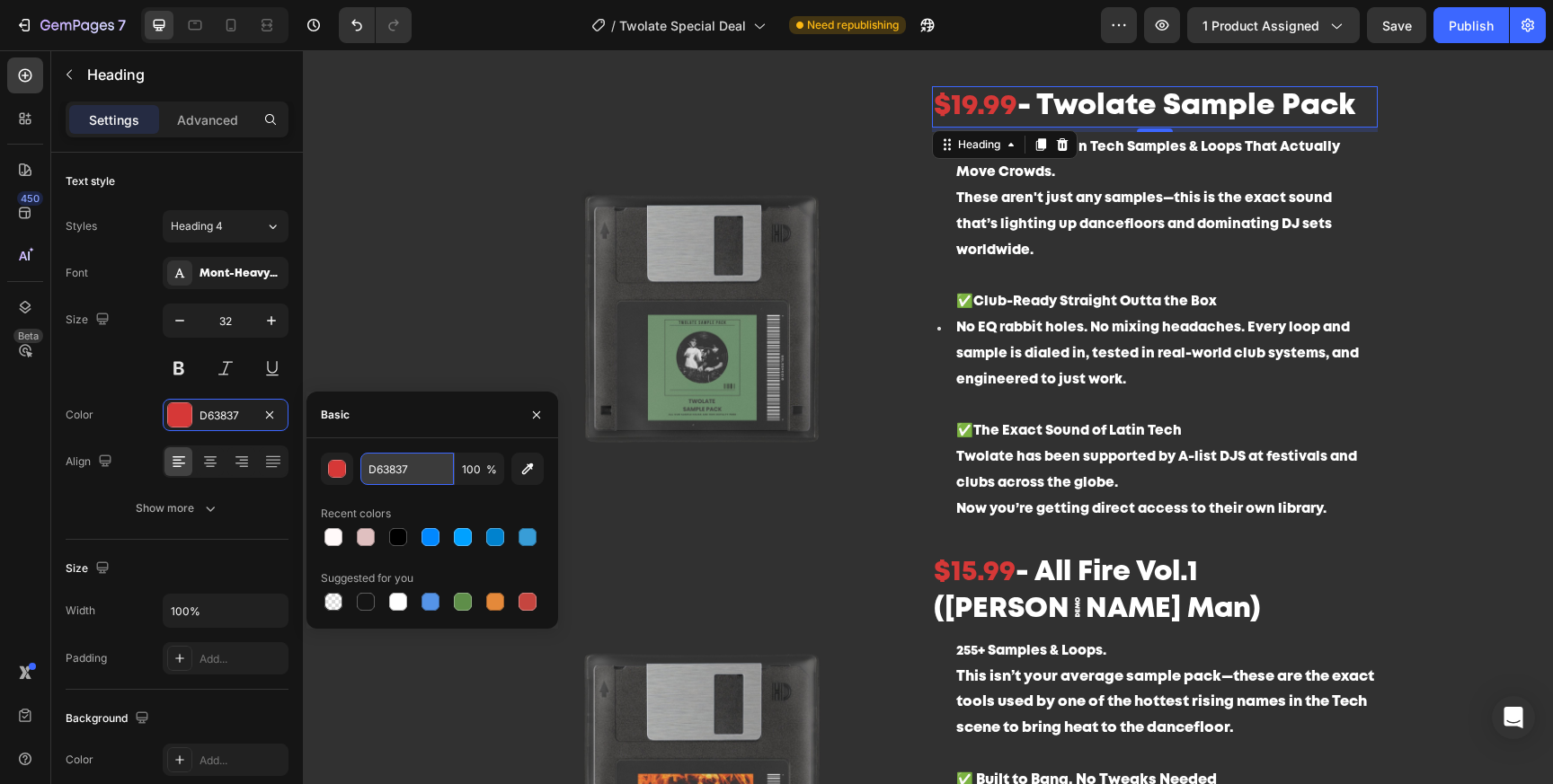
click at [386, 477] on input "D63837" at bounding box center [407, 469] width 93 height 32
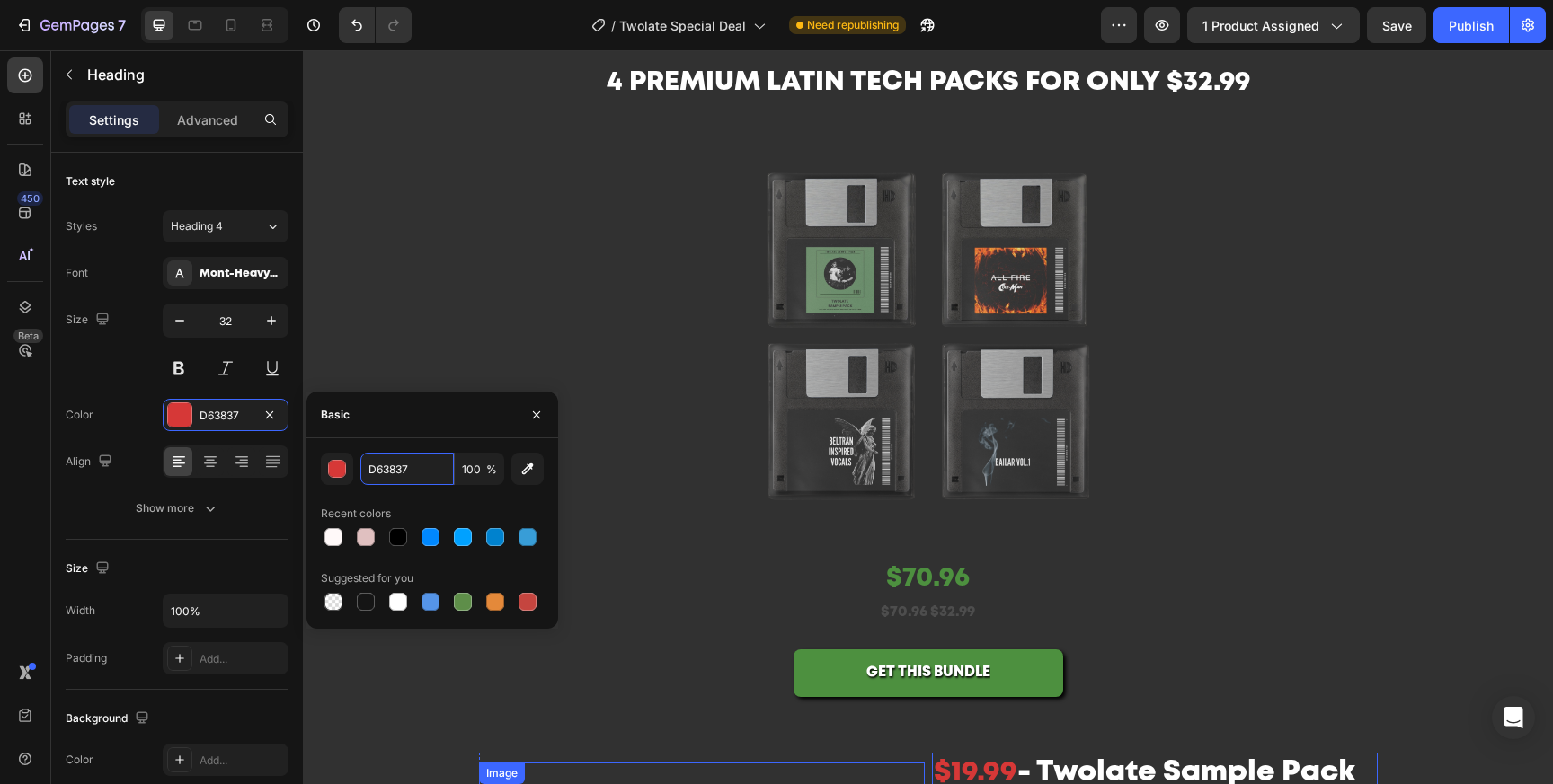
scroll to position [35, 0]
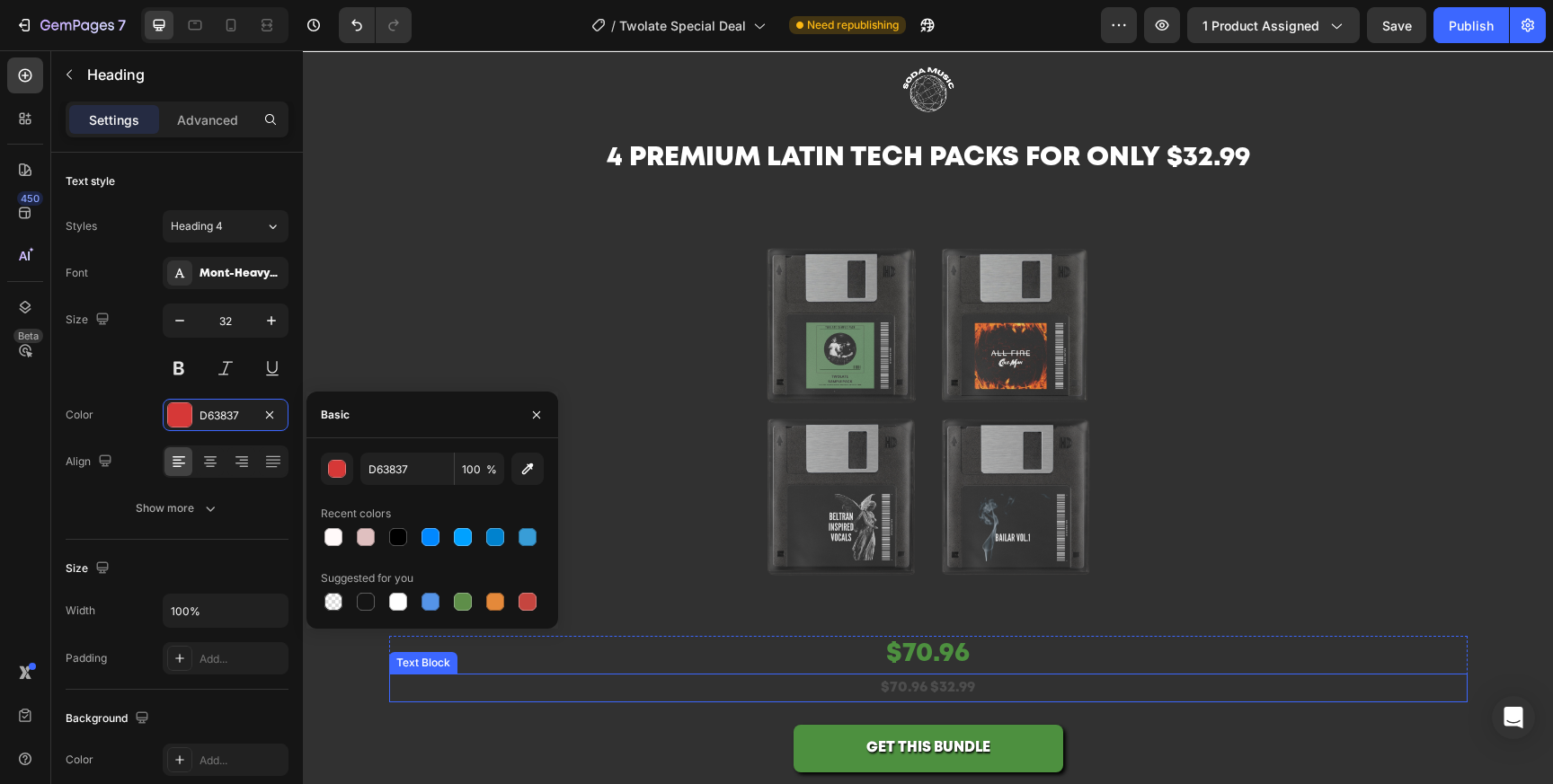
click at [912, 681] on p "$70.96 $32.99" at bounding box center [928, 688] width 1075 height 26
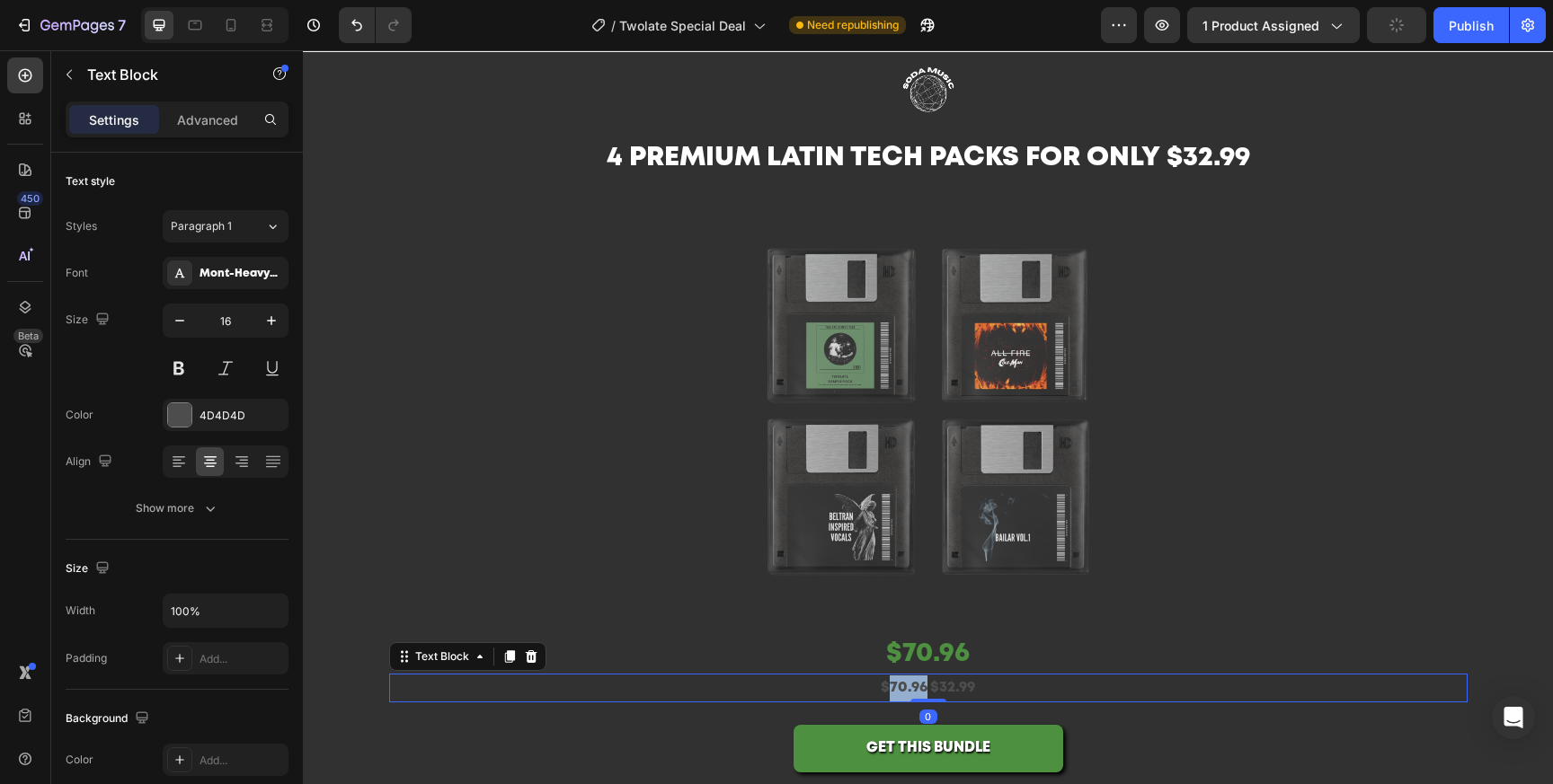
click at [892, 689] on p "$70.96 $32.99" at bounding box center [928, 688] width 1075 height 26
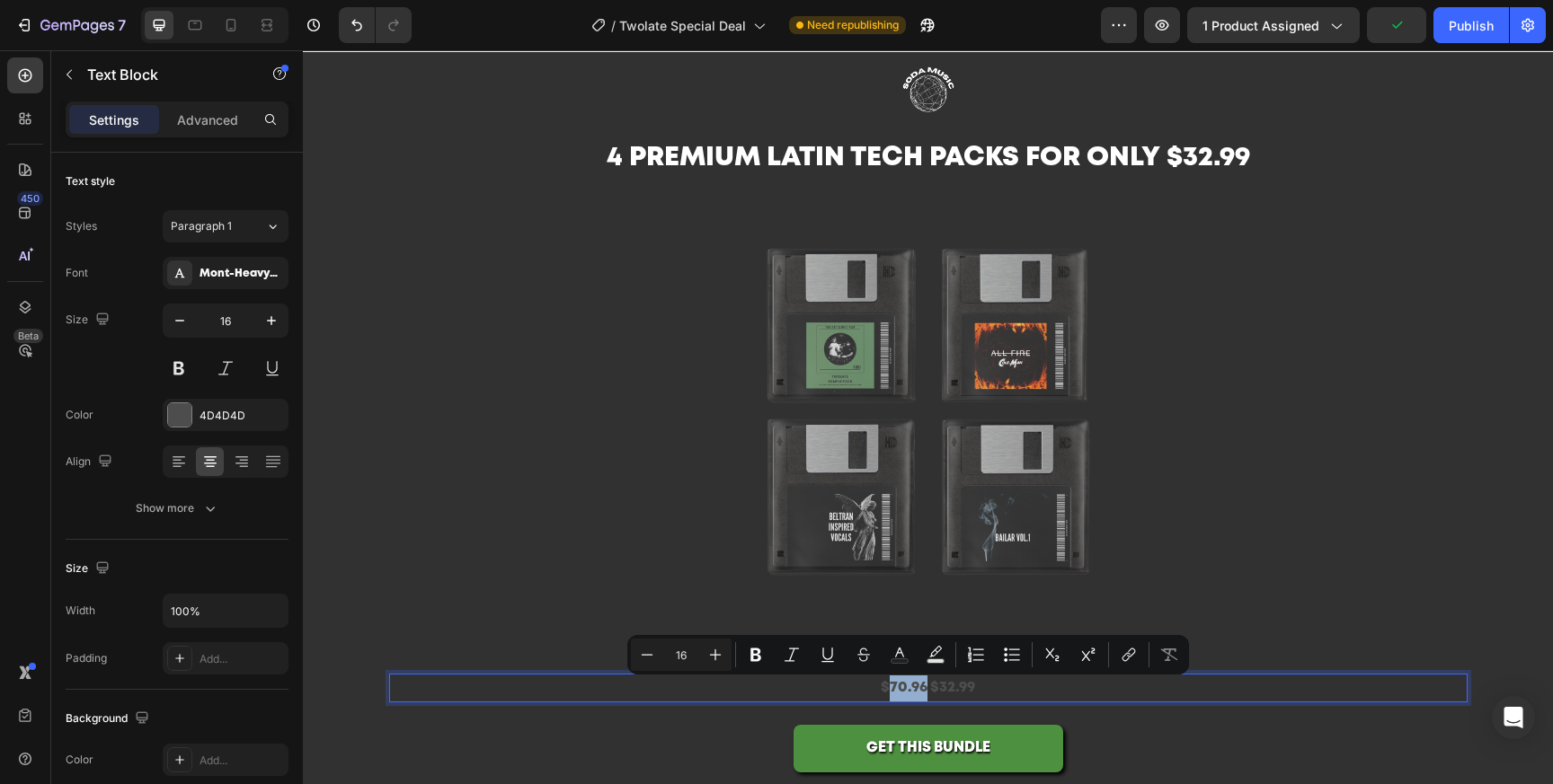
click at [888, 694] on p "$70.96 $32.99" at bounding box center [928, 688] width 1075 height 26
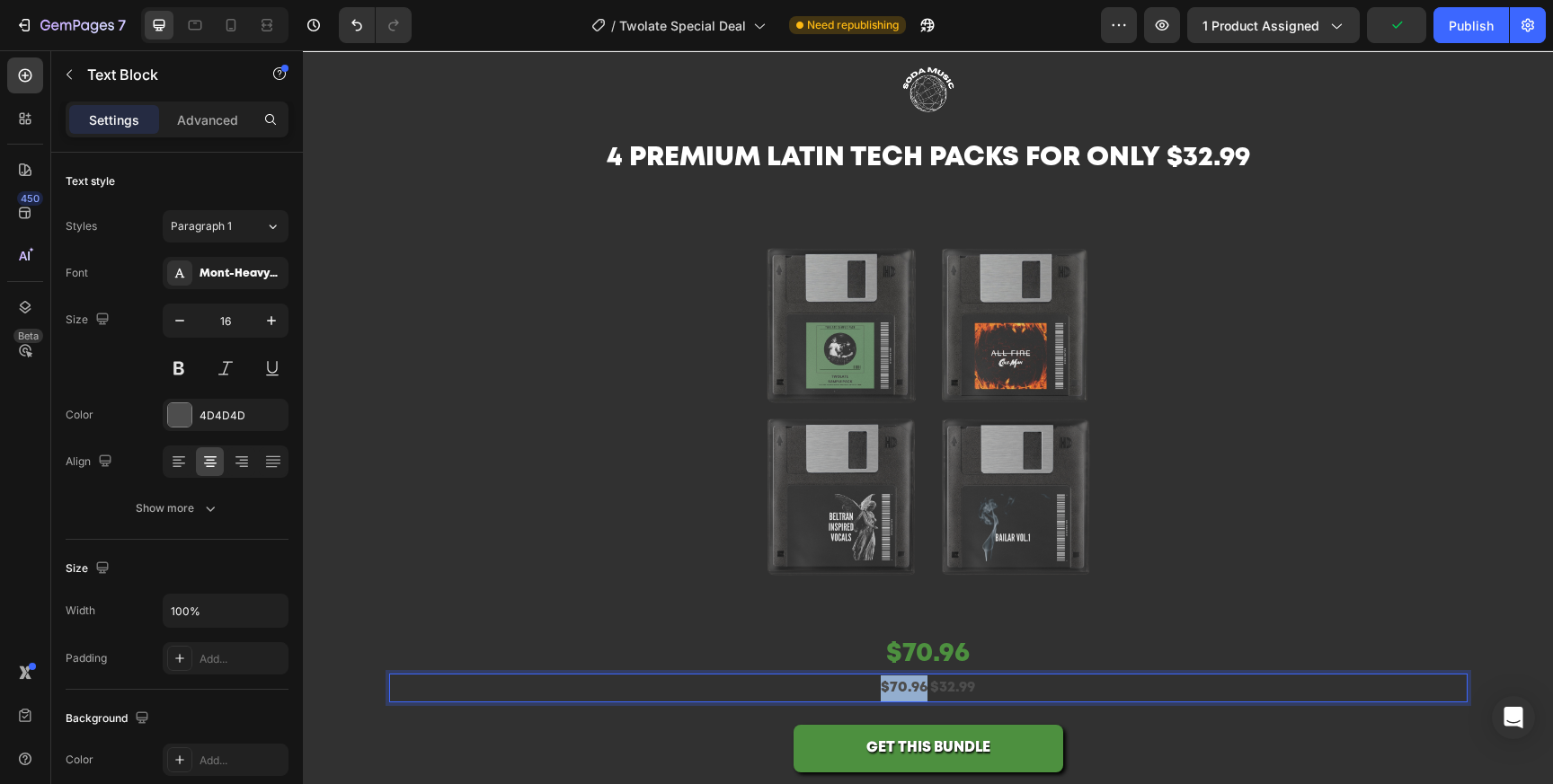
drag, startPoint x: 885, startPoint y: 694, endPoint x: 925, endPoint y: 694, distance: 40.0
click at [925, 694] on p "$70.96 $32.99" at bounding box center [928, 688] width 1075 height 26
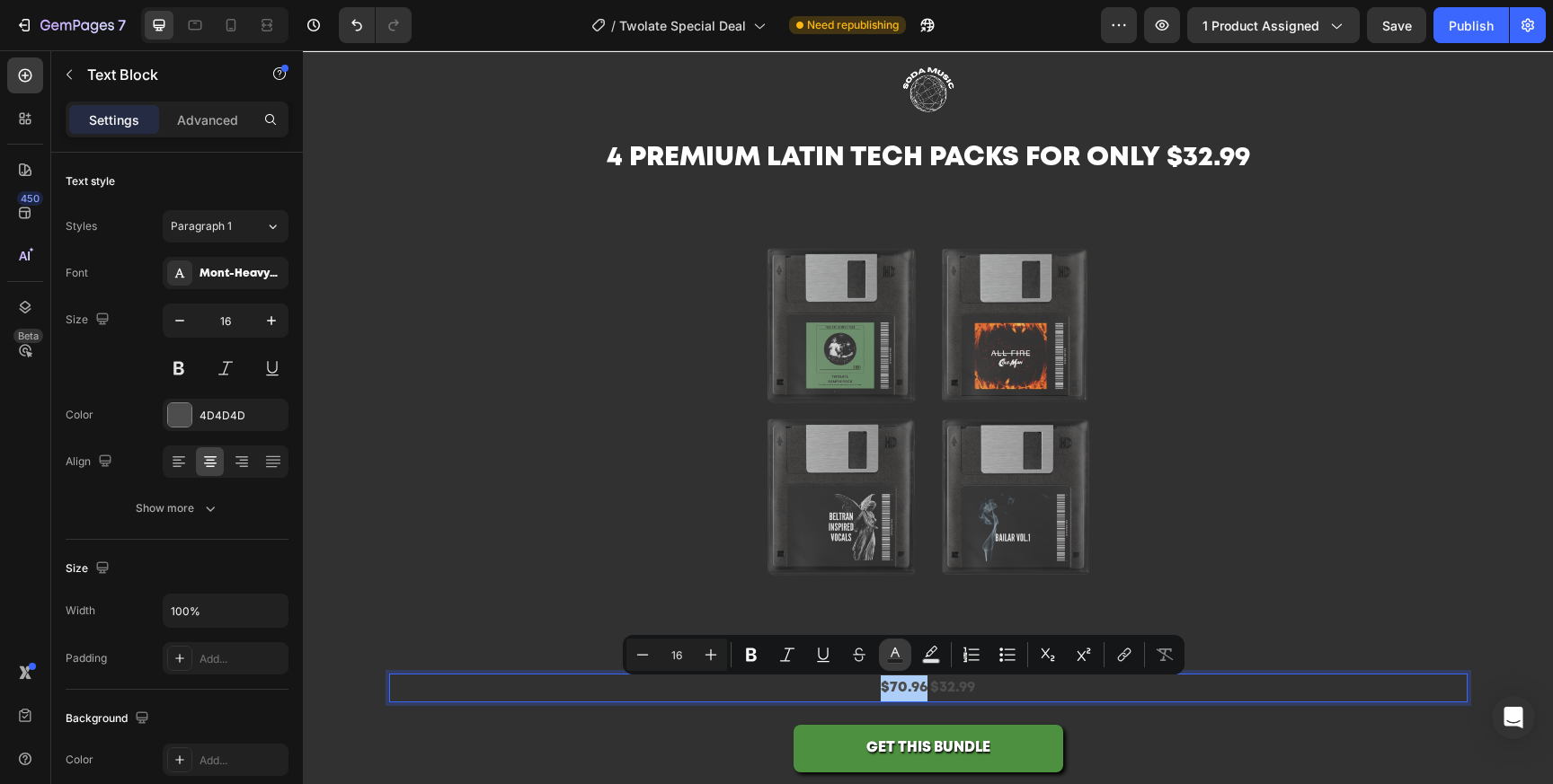
click at [887, 662] on rect "Editor contextual toolbar" at bounding box center [896, 661] width 17 height 5
type input "4D4D4D"
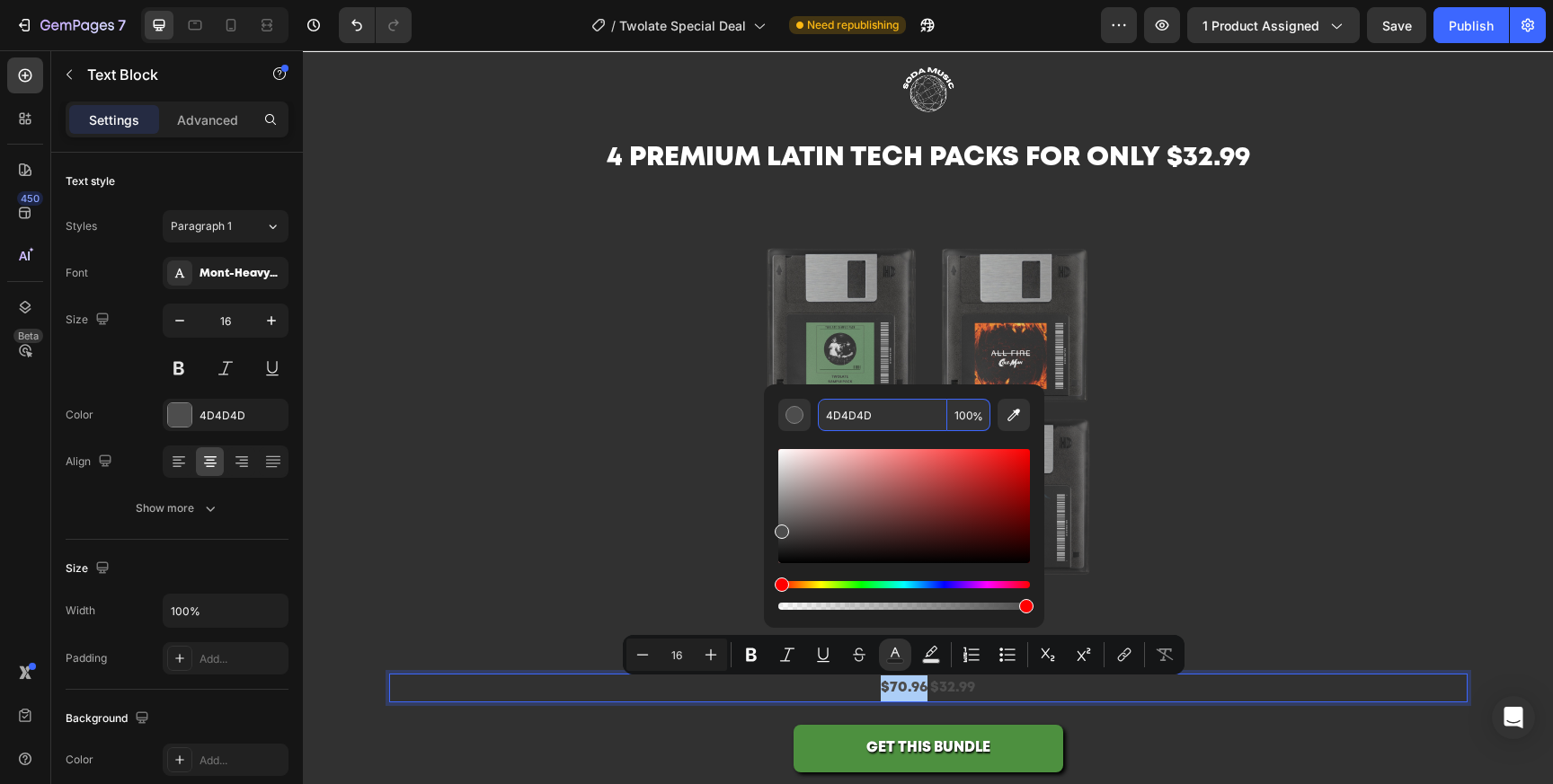
click at [850, 413] on input "4D4D4D" at bounding box center [882, 415] width 130 height 32
paste input "D63837"
type input "D63837"
click at [866, 658] on icon "Editor contextual toolbar" at bounding box center [858, 654] width 18 height 18
click at [936, 684] on p "$70.96 $32.99" at bounding box center [928, 688] width 1075 height 26
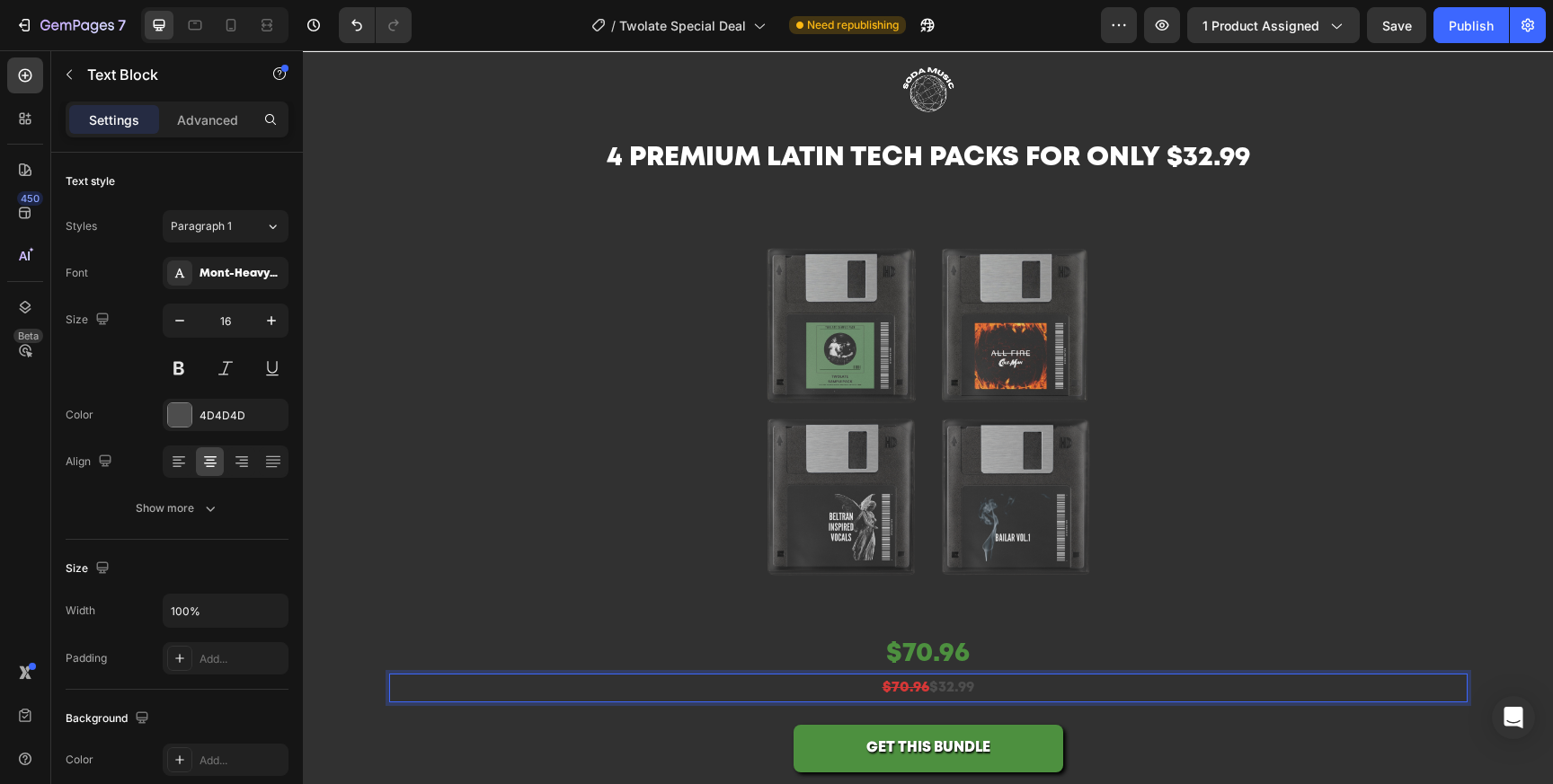
drag, startPoint x: 930, startPoint y: 694, endPoint x: 1035, endPoint y: 694, distance: 105.0
click at [1033, 694] on p "$70.96 $32.99" at bounding box center [928, 688] width 1075 height 26
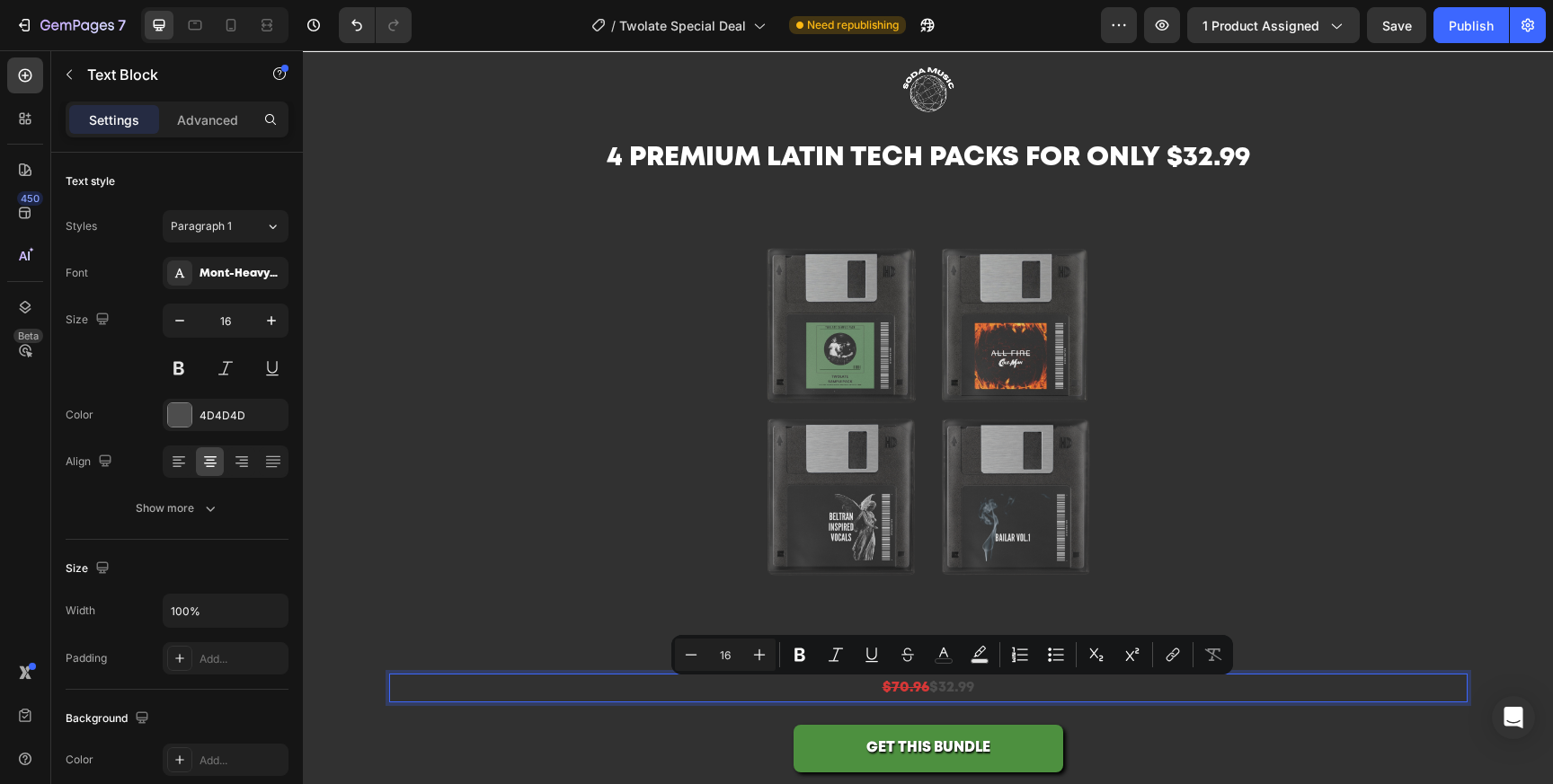
click at [980, 694] on p "$70.96 $32.99" at bounding box center [928, 688] width 1075 height 26
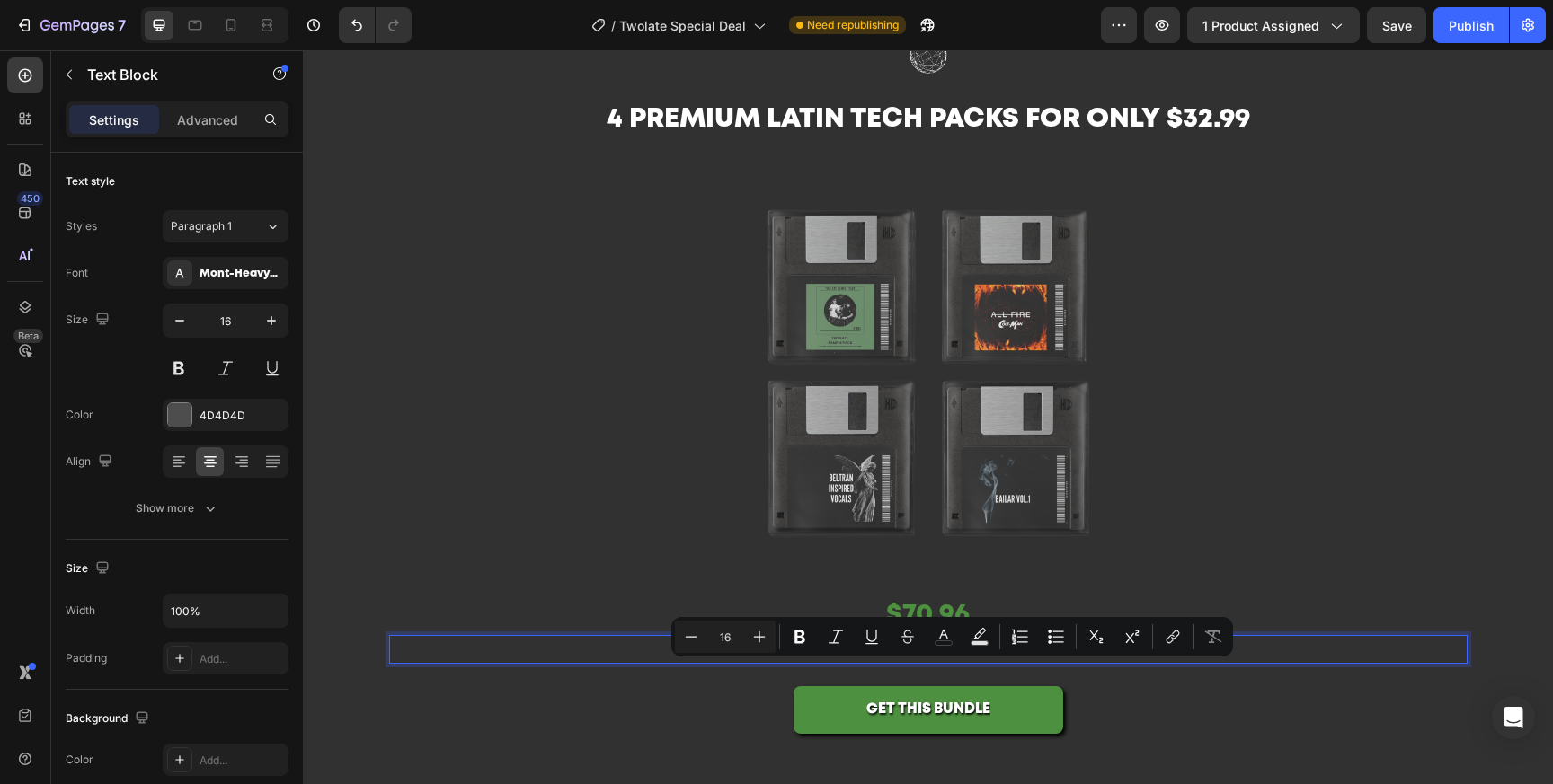
scroll to position [103, 0]
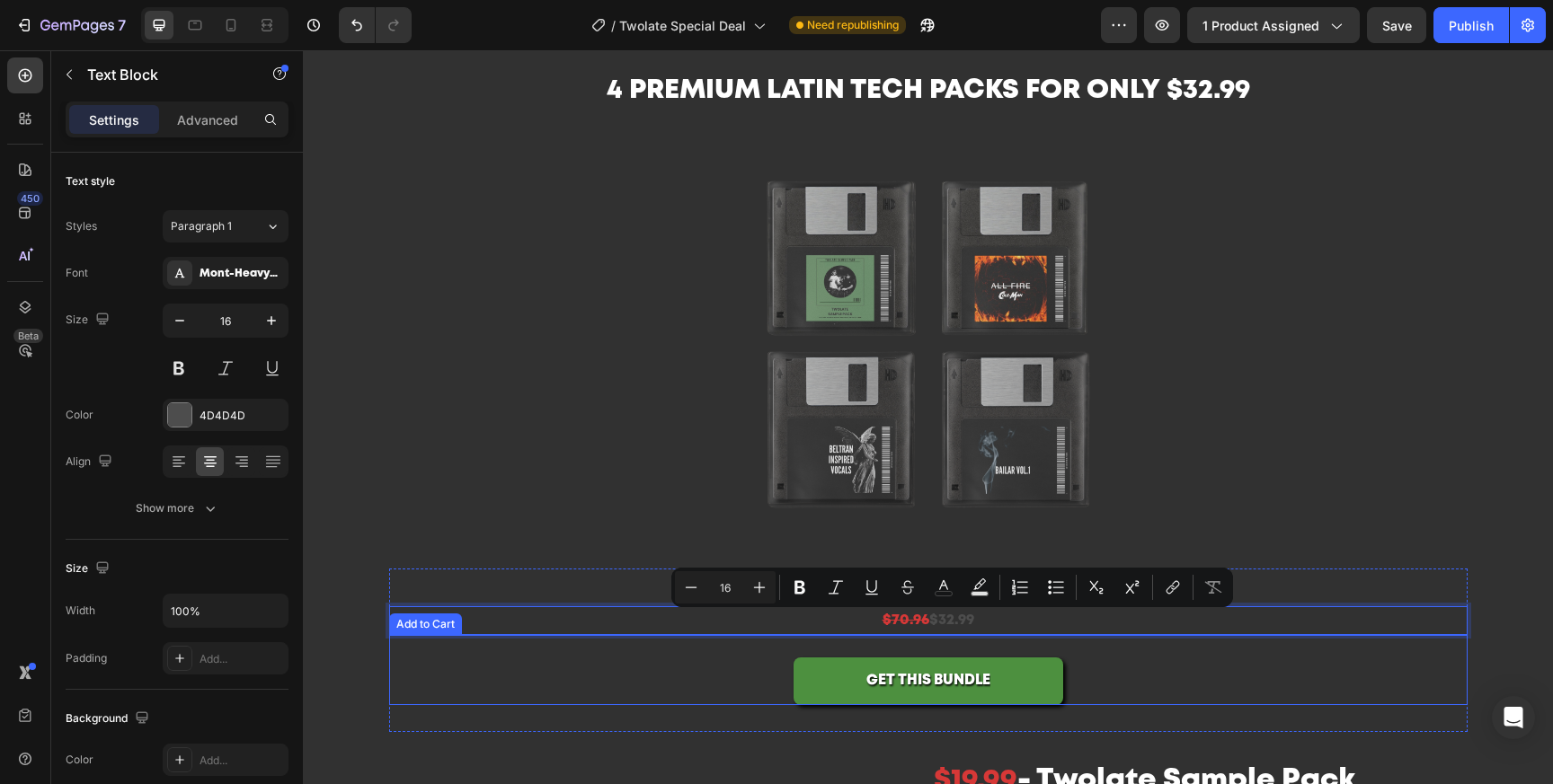
click at [1041, 712] on div "GET THIS BUNDLE Add to Cart" at bounding box center [928, 684] width 1079 height 97
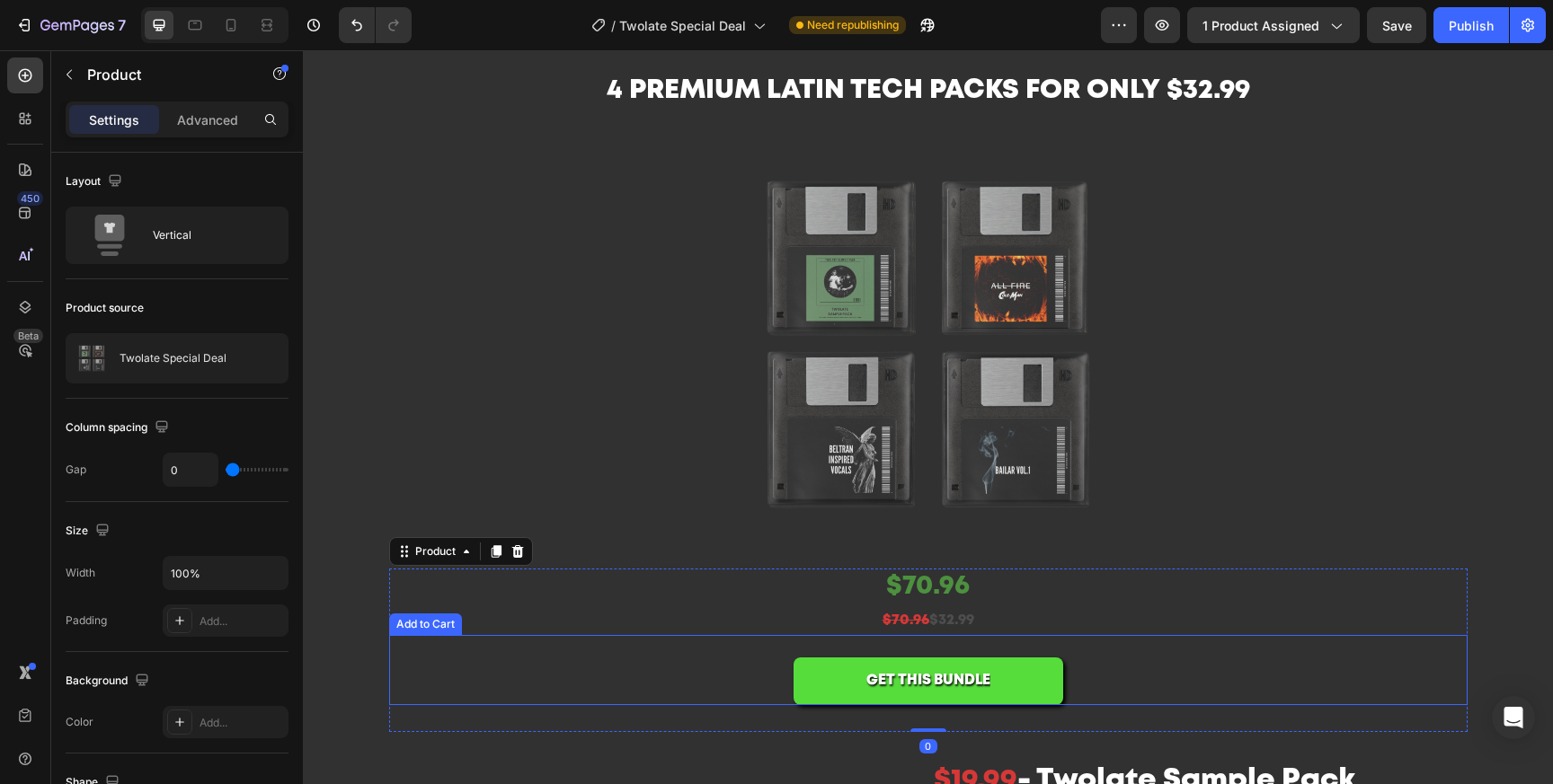
click at [1025, 678] on button "GET THIS BUNDLE" at bounding box center [928, 681] width 270 height 48
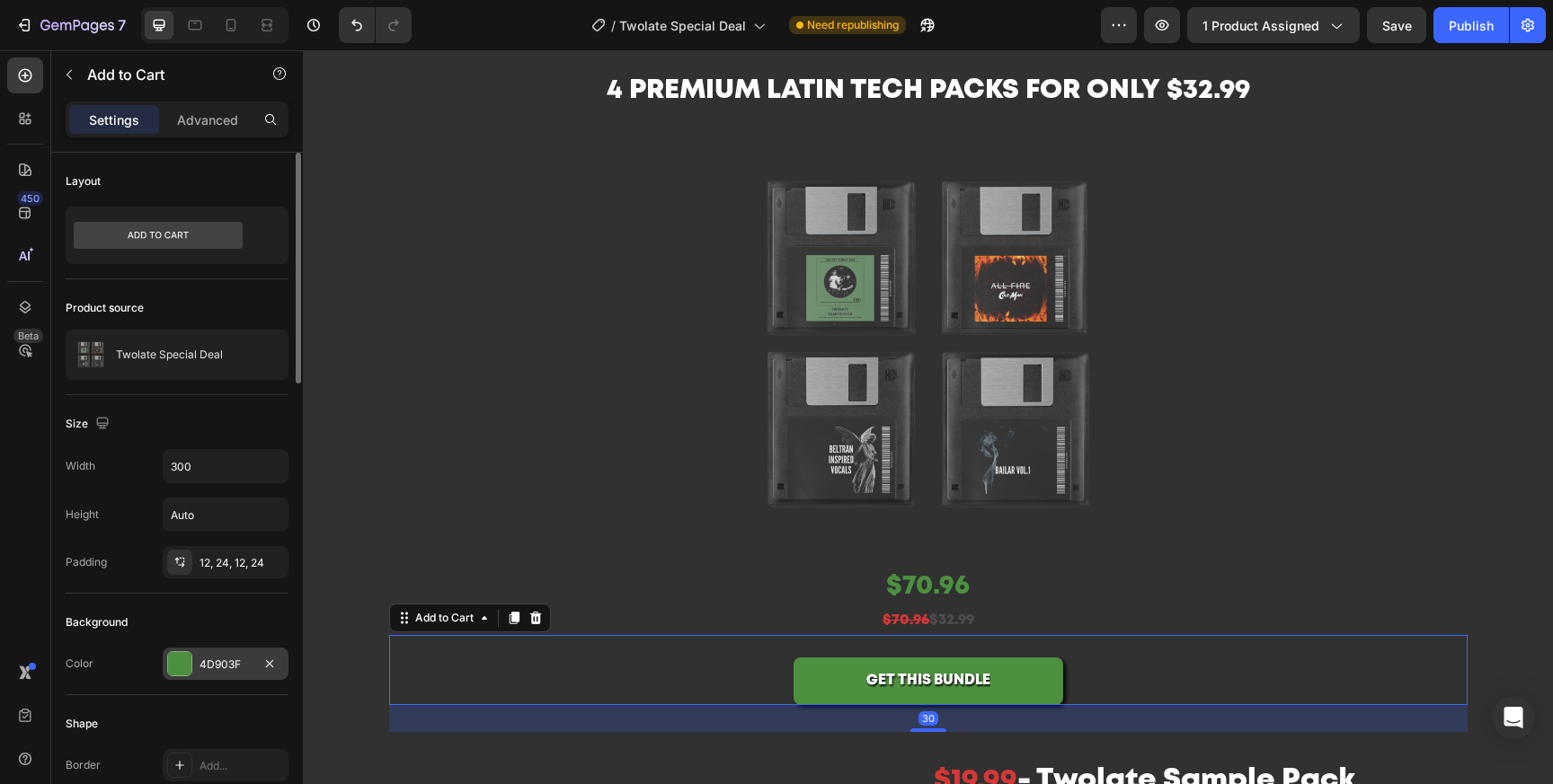
click at [232, 663] on div "4D903F" at bounding box center [225, 664] width 52 height 16
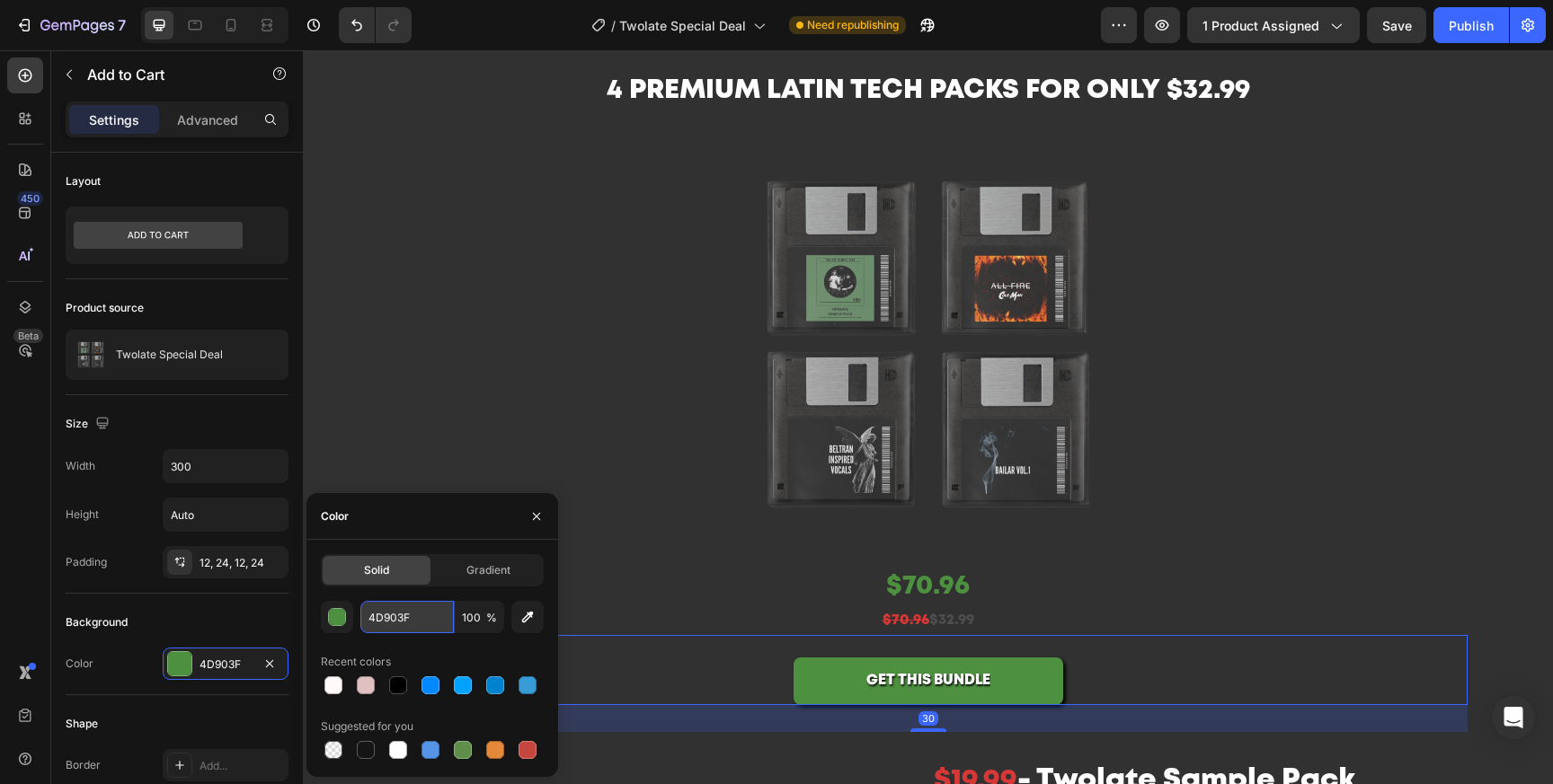
click at [380, 624] on input "4D903F" at bounding box center [407, 617] width 93 height 32
click at [944, 620] on p "$70.96 $32.99" at bounding box center [928, 621] width 1075 height 26
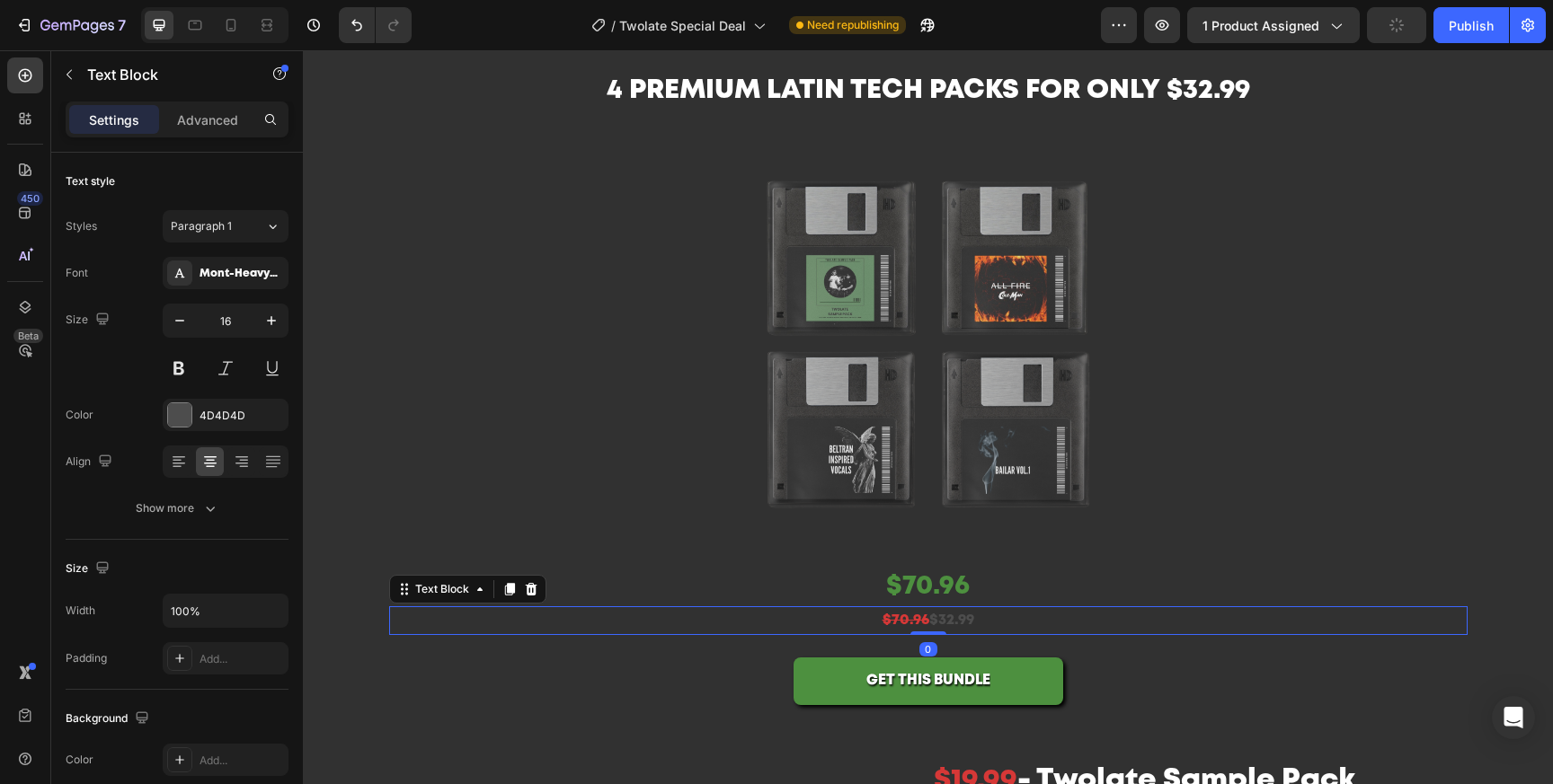
click at [949, 620] on p "$70.96 $32.99" at bounding box center [928, 621] width 1075 height 26
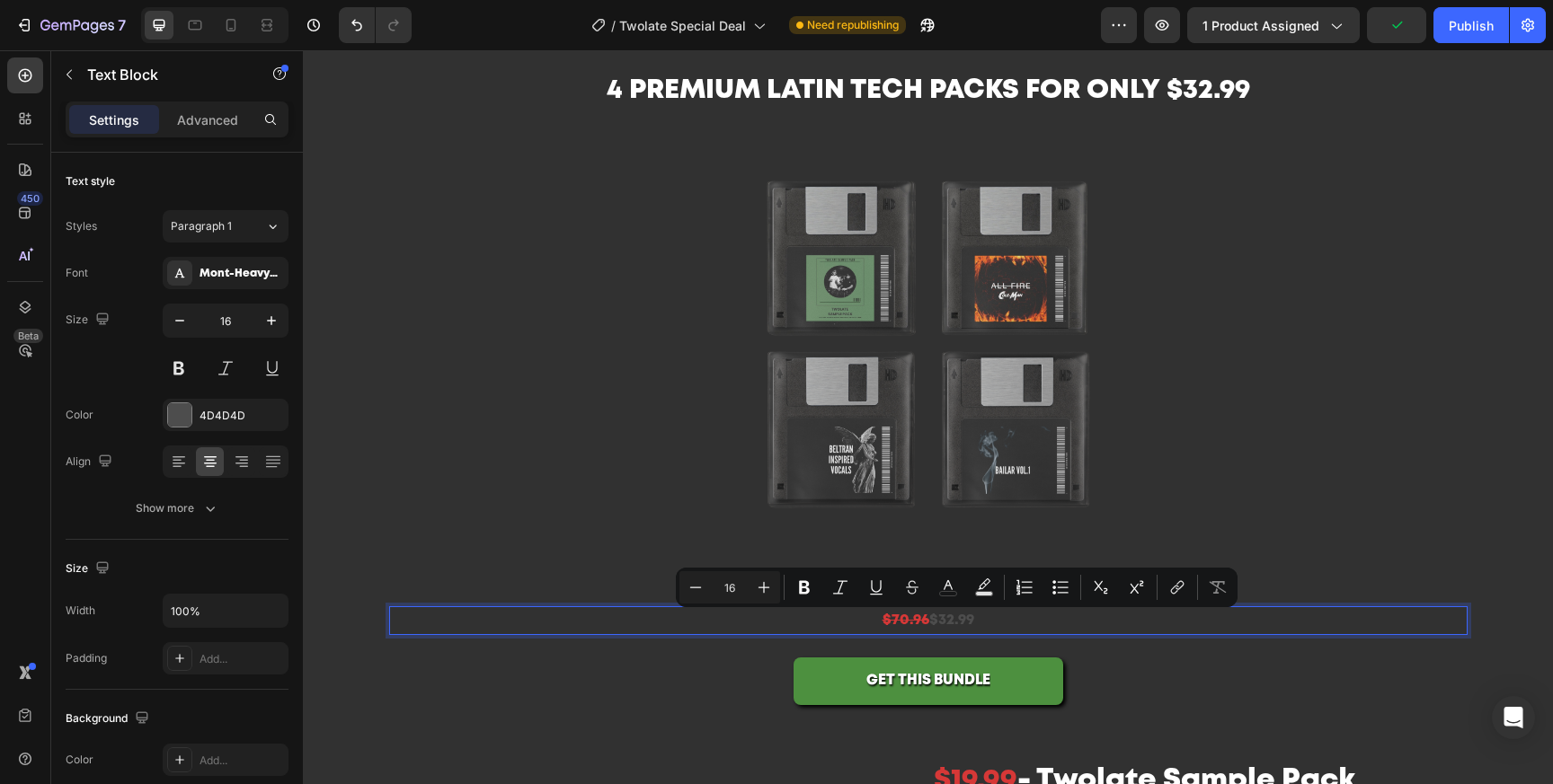
click at [939, 620] on p "$70.96 $32.99" at bounding box center [928, 621] width 1075 height 26
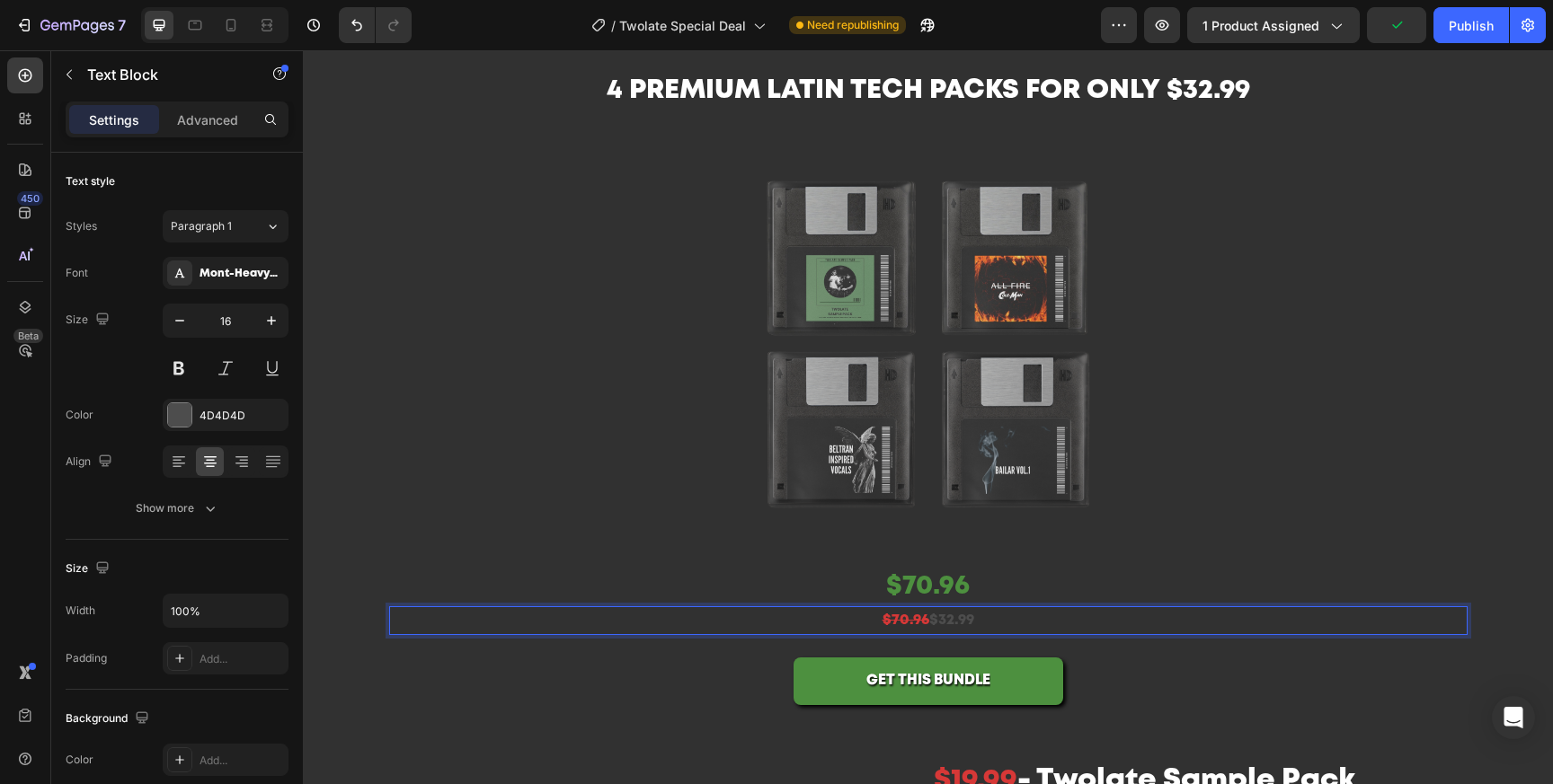
drag, startPoint x: 931, startPoint y: 623, endPoint x: 979, endPoint y: 623, distance: 48.0
click at [978, 623] on p "$70.96 $32.99" at bounding box center [928, 621] width 1075 height 26
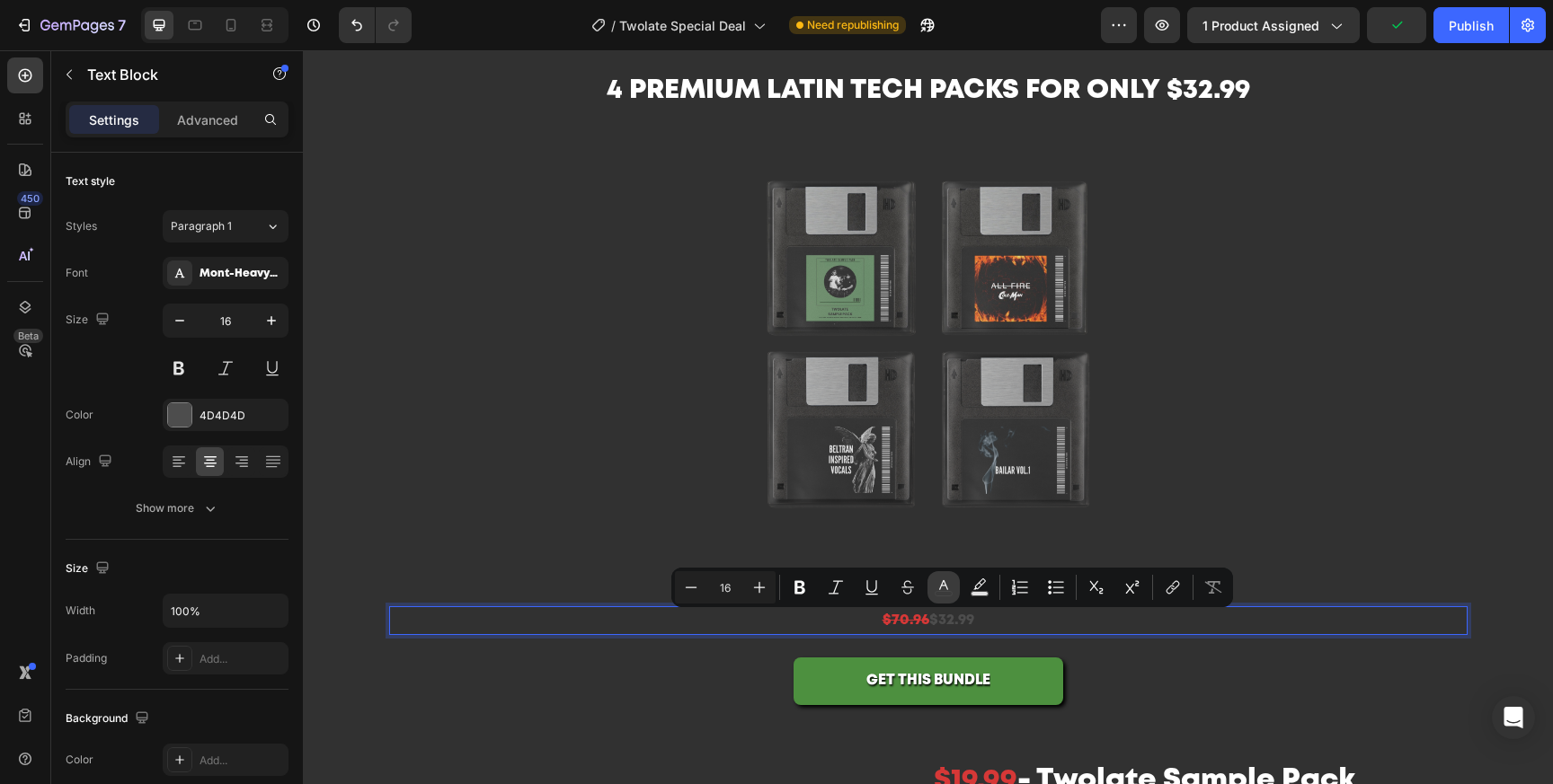
click at [942, 591] on icon "Editor contextual toolbar" at bounding box center [943, 587] width 18 height 18
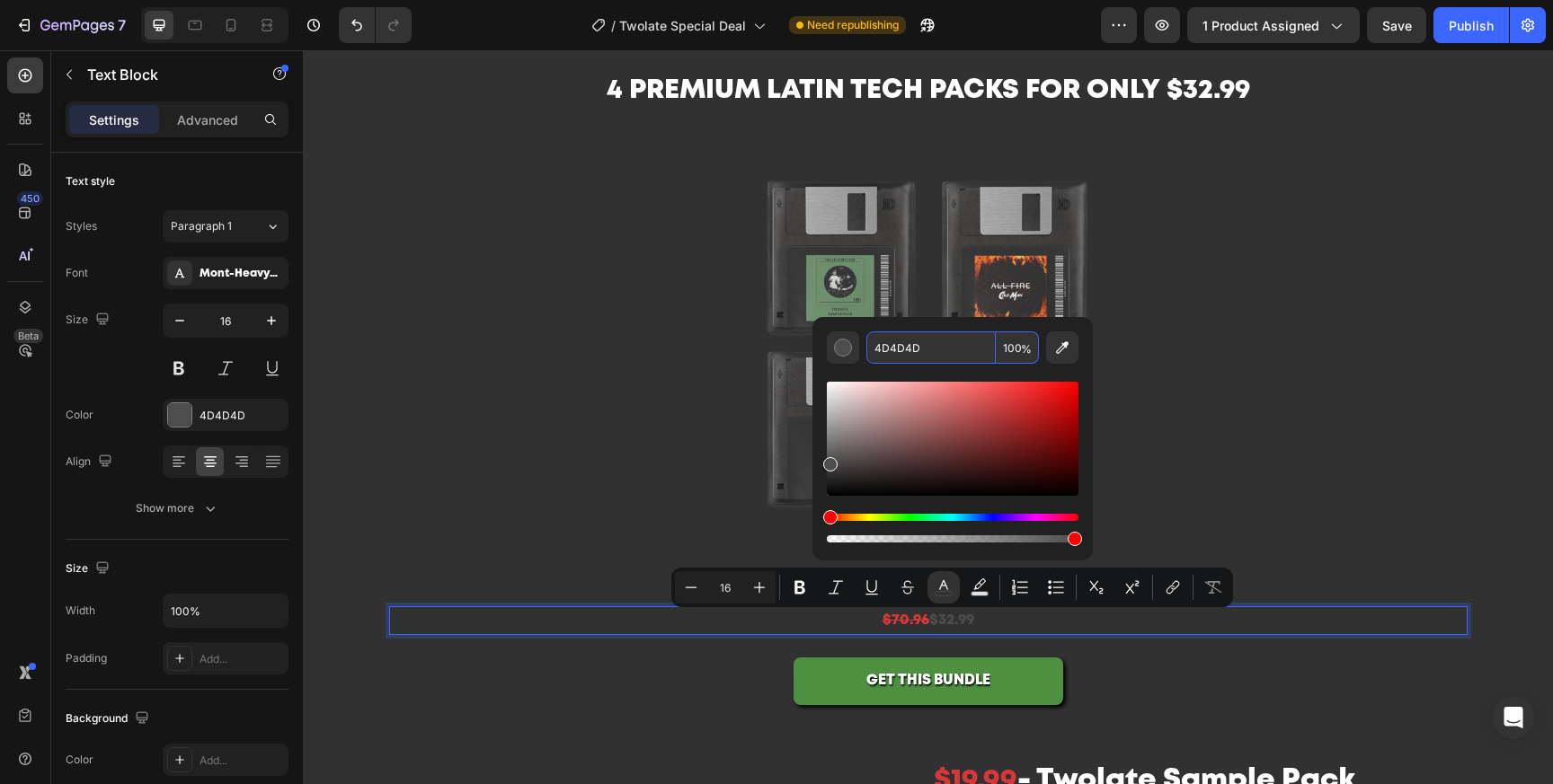
click at [921, 351] on input "4D4D4D" at bounding box center [931, 348] width 130 height 32
paste input "903F"
type input "4D903F"
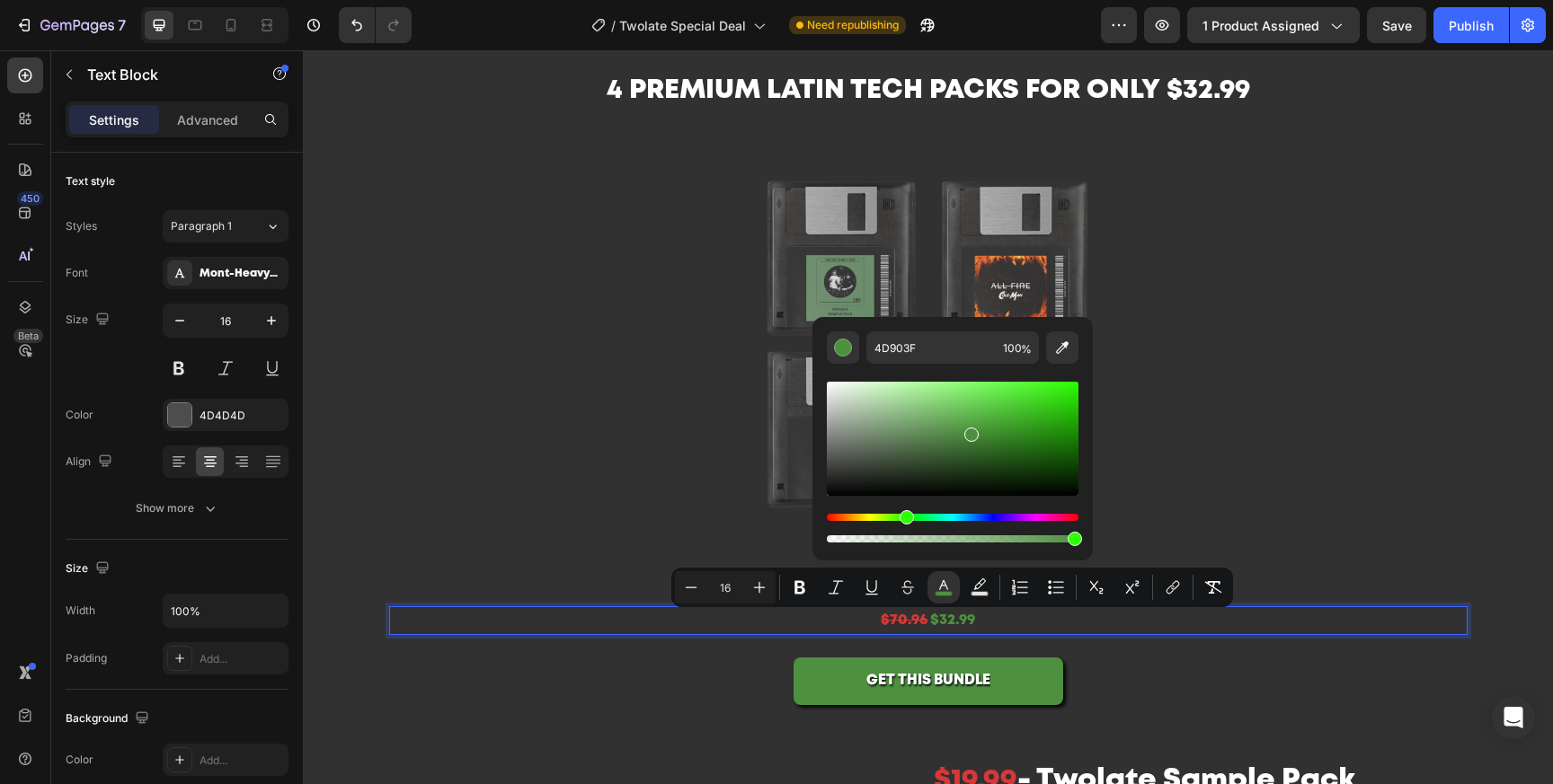
click at [922, 629] on p "$70.96 $32.99" at bounding box center [928, 621] width 1075 height 26
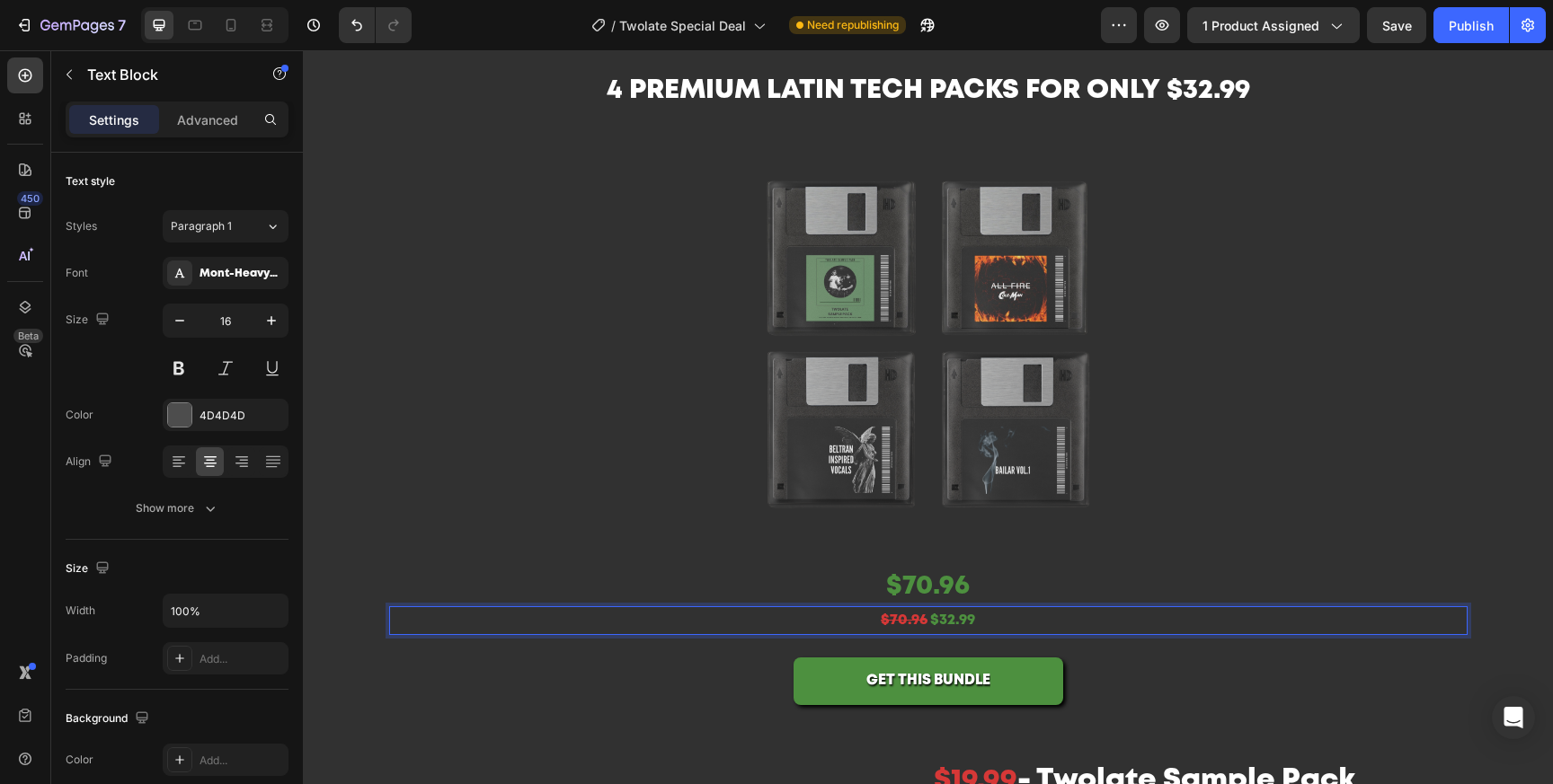
click at [924, 626] on s "$70.96" at bounding box center [903, 620] width 47 height 13
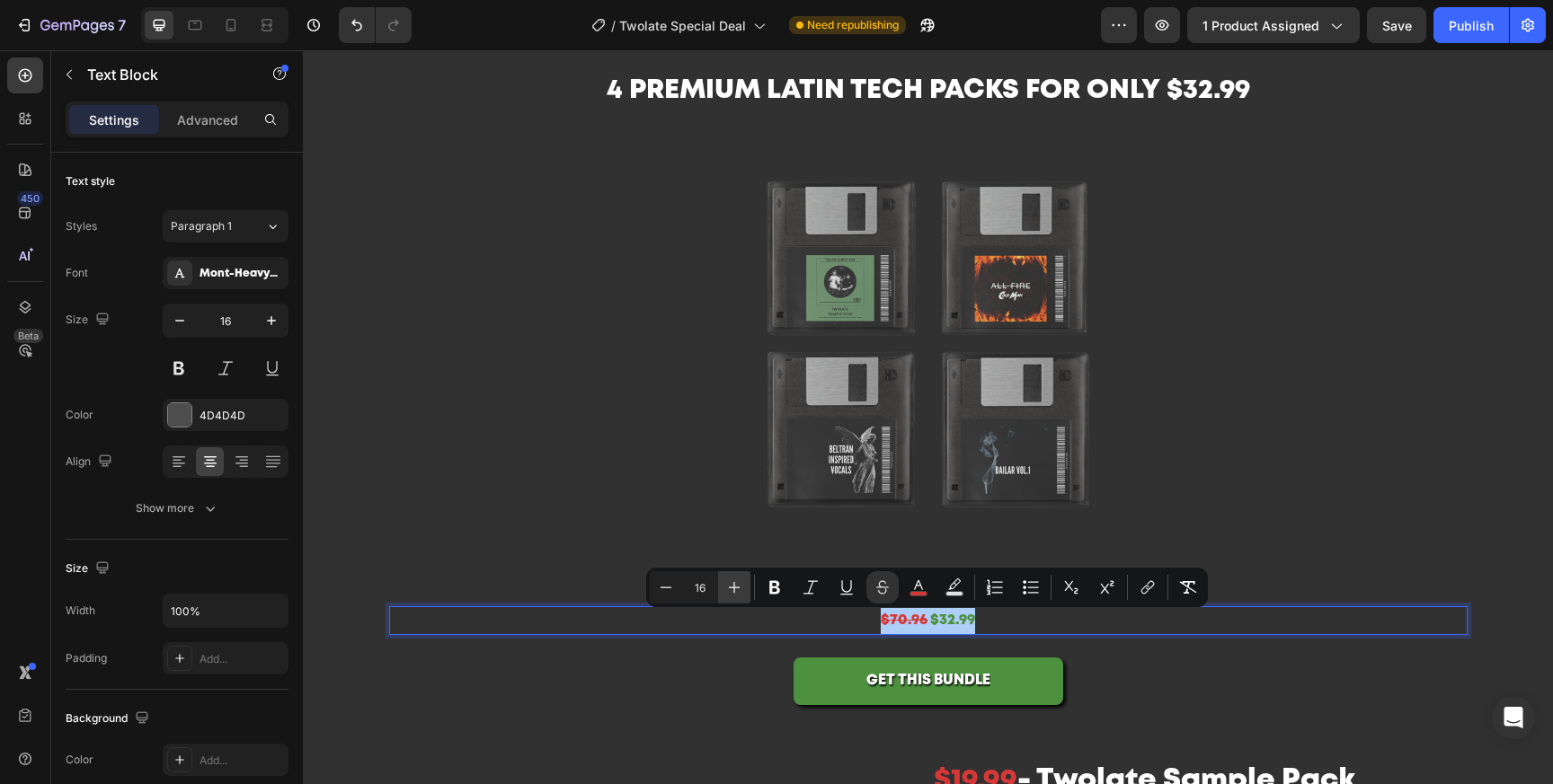
click at [727, 592] on icon "Editor contextual toolbar" at bounding box center [734, 587] width 18 height 18
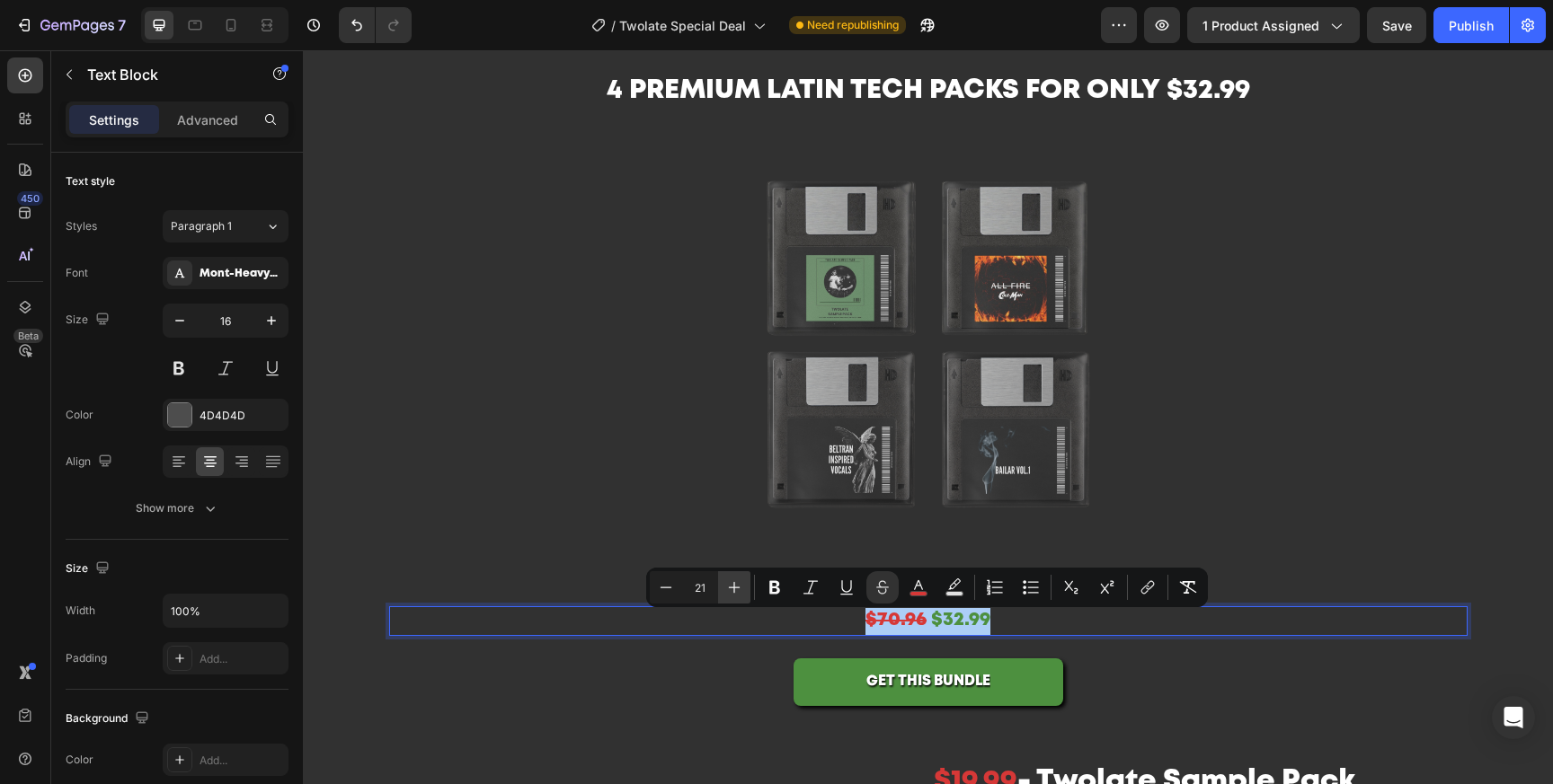
click at [727, 592] on icon "Editor contextual toolbar" at bounding box center [734, 587] width 18 height 18
type input "24"
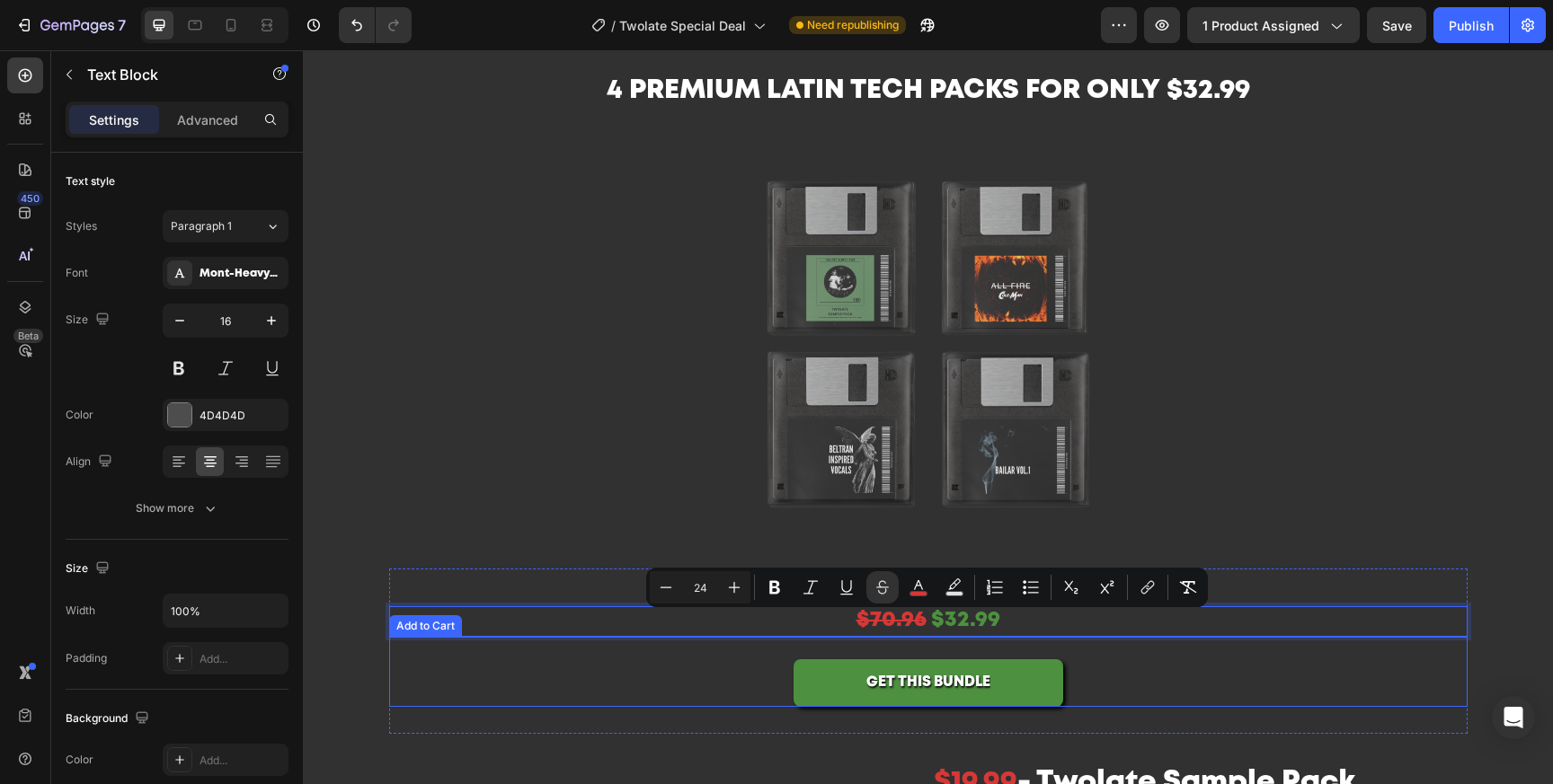
click at [1221, 690] on div "GET THIS BUNDLE Add to Cart" at bounding box center [928, 673] width 1079 height 70
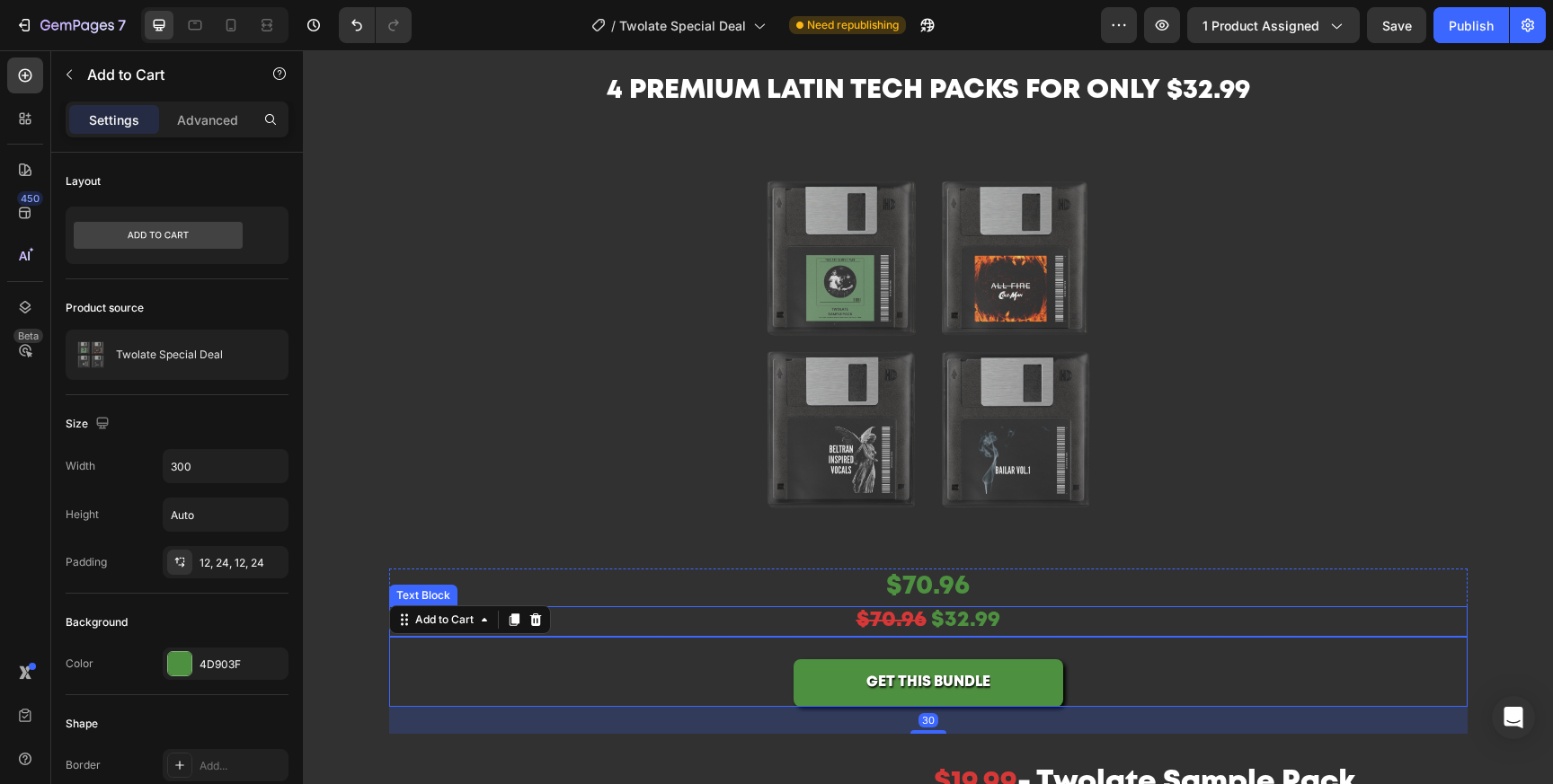
click at [1025, 615] on p "$70.96 $32.99" at bounding box center [928, 622] width 1075 height 28
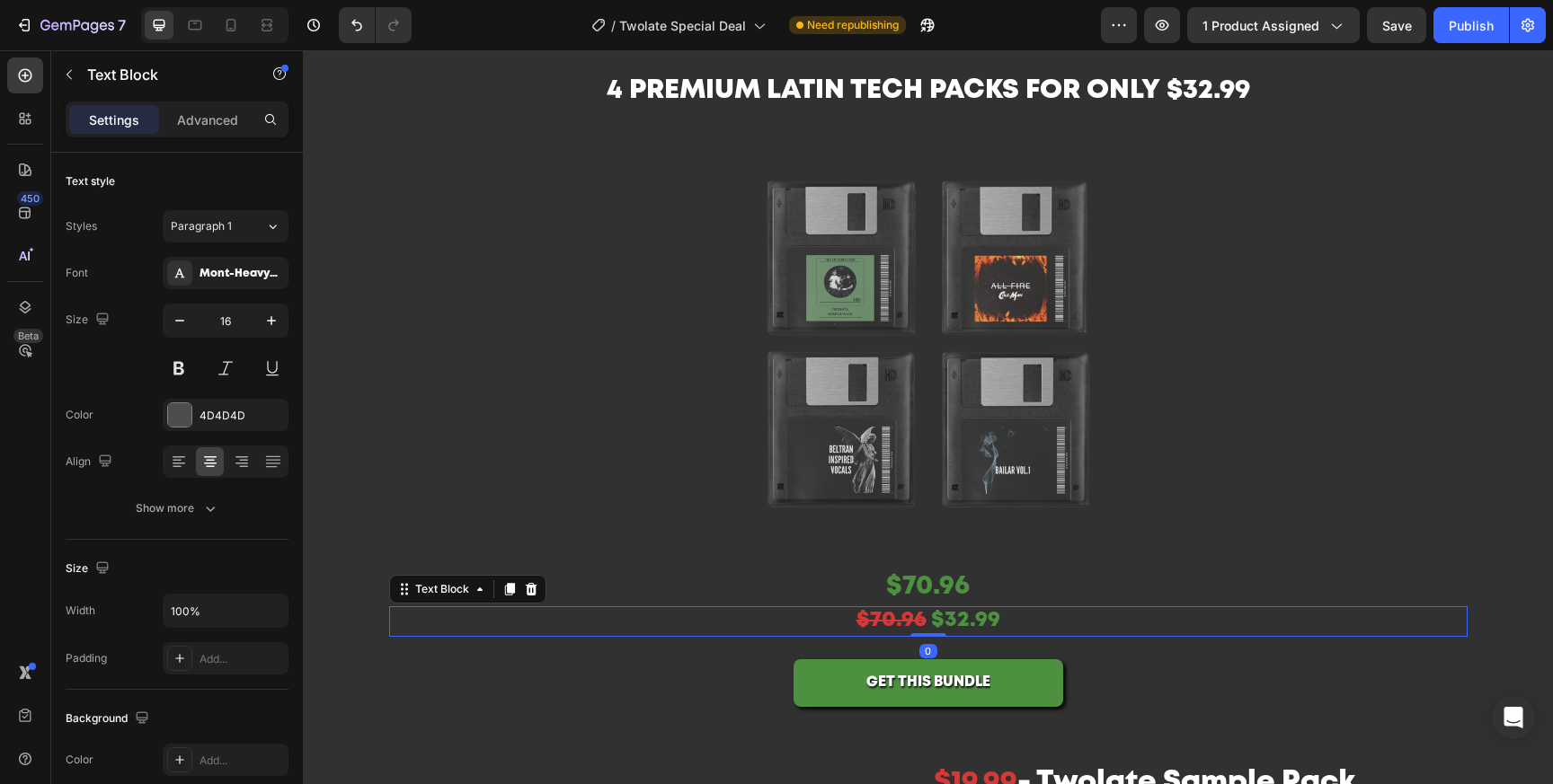
click at [1025, 614] on p "$70.96 $32.99" at bounding box center [928, 622] width 1075 height 28
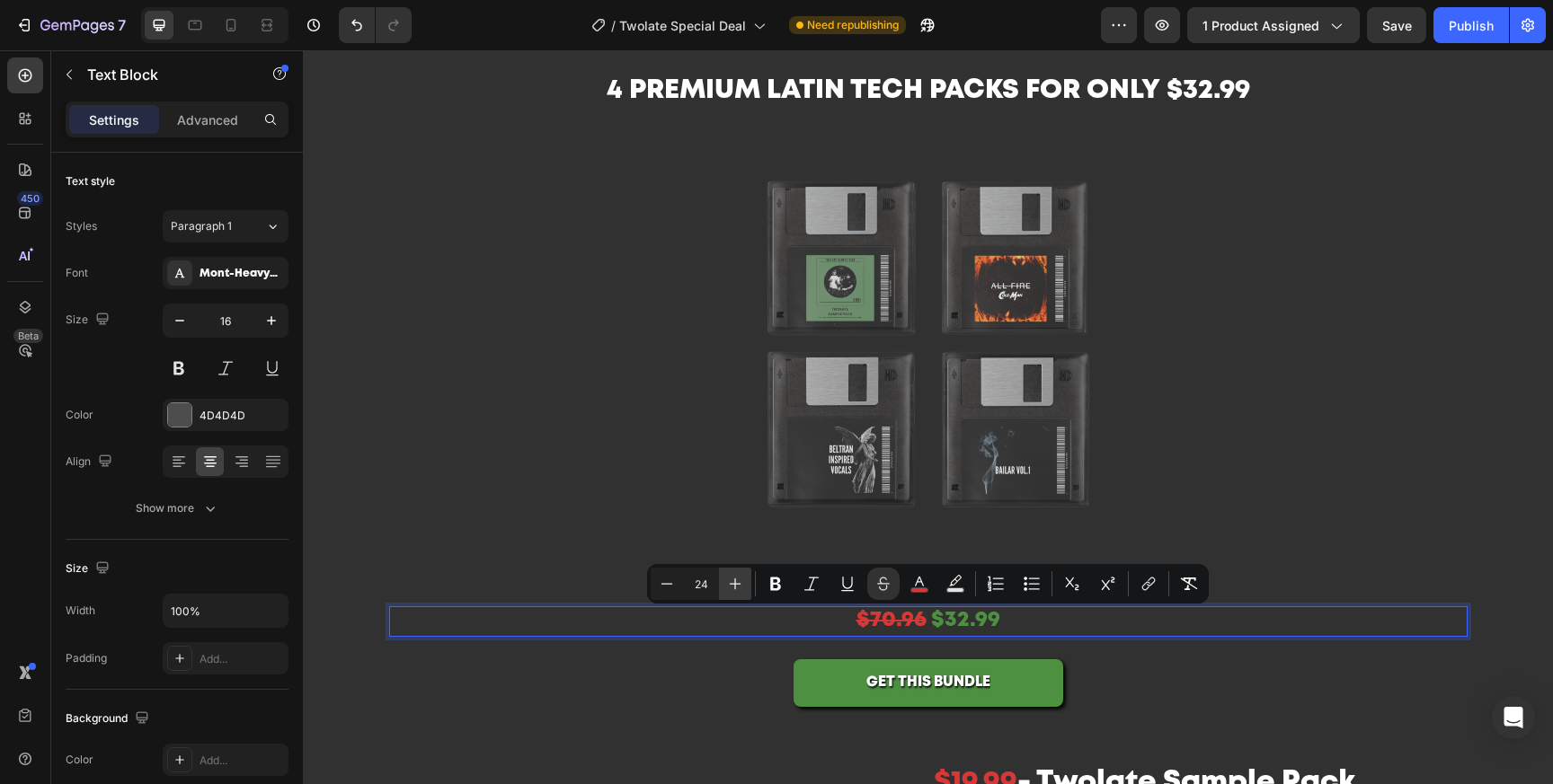
click at [736, 587] on icon "Editor contextual toolbar" at bounding box center [735, 584] width 18 height 18
click at [735, 587] on icon "Editor contextual toolbar" at bounding box center [735, 584] width 18 height 18
type input "28"
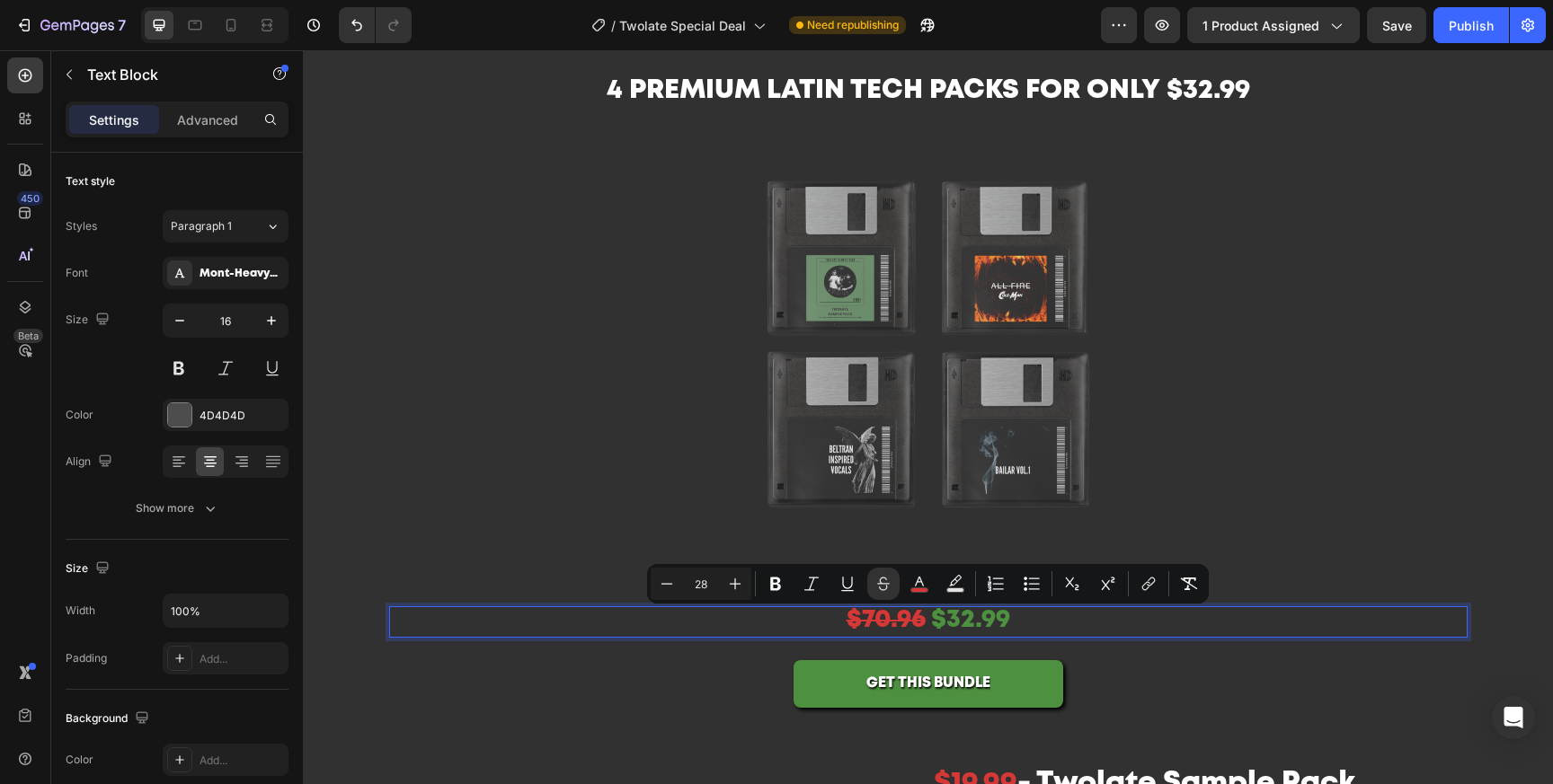
click at [1099, 639] on div "GET THIS BUNDLE Add to Cart" at bounding box center [928, 673] width 1079 height 70
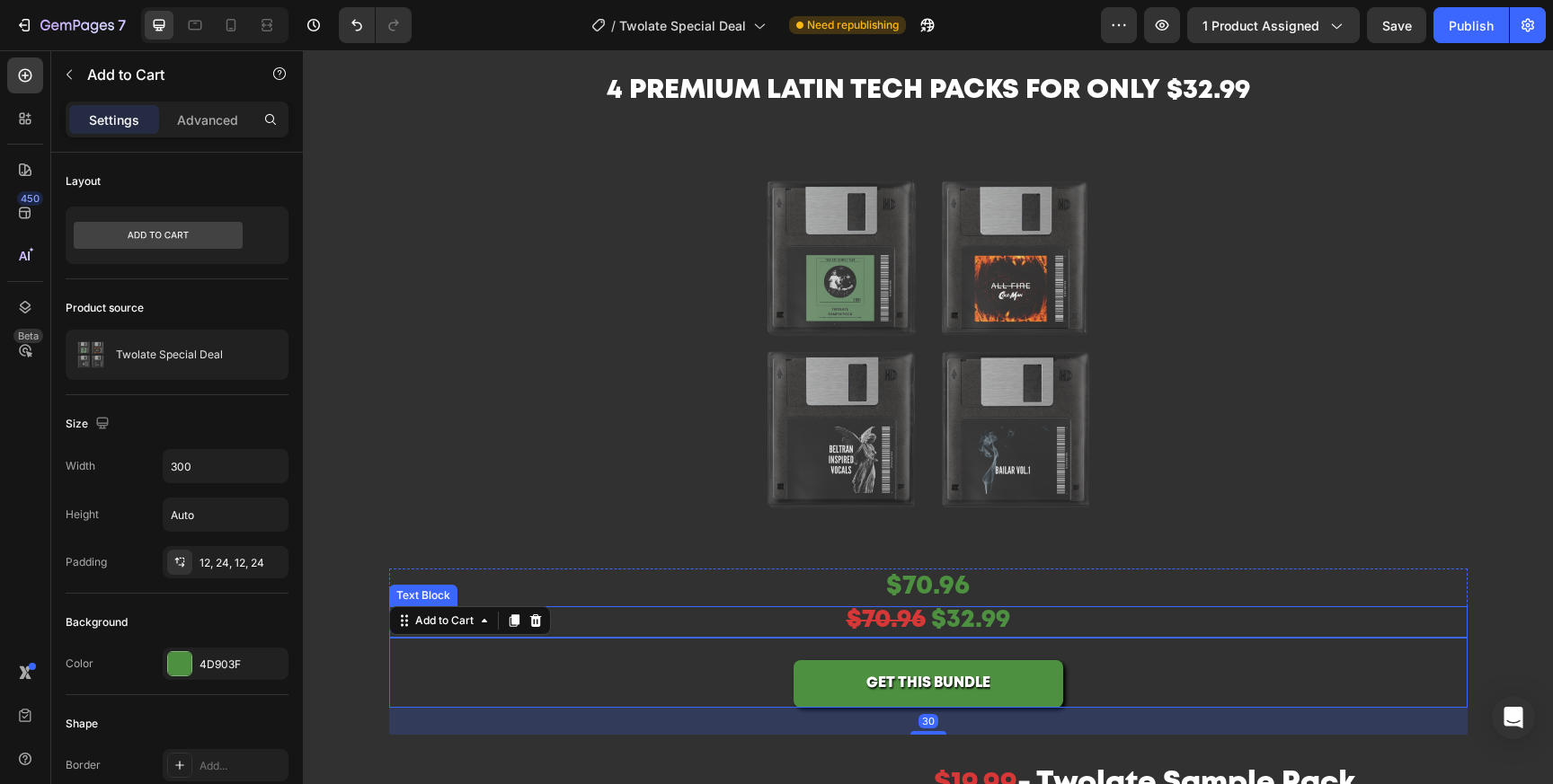
click at [1051, 588] on div "$70.96" at bounding box center [928, 588] width 1079 height 38
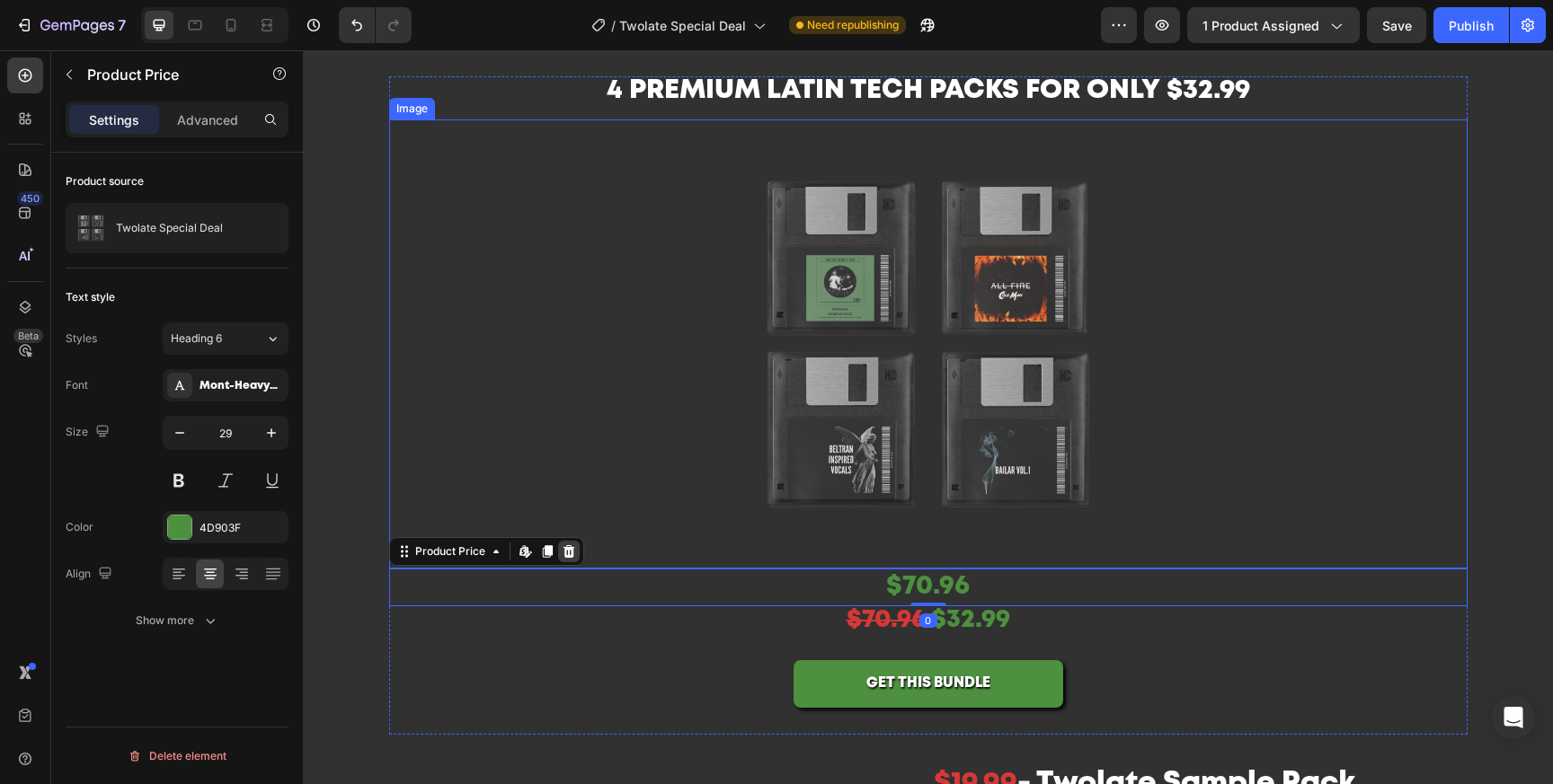
click at [568, 554] on icon at bounding box center [568, 552] width 14 height 14
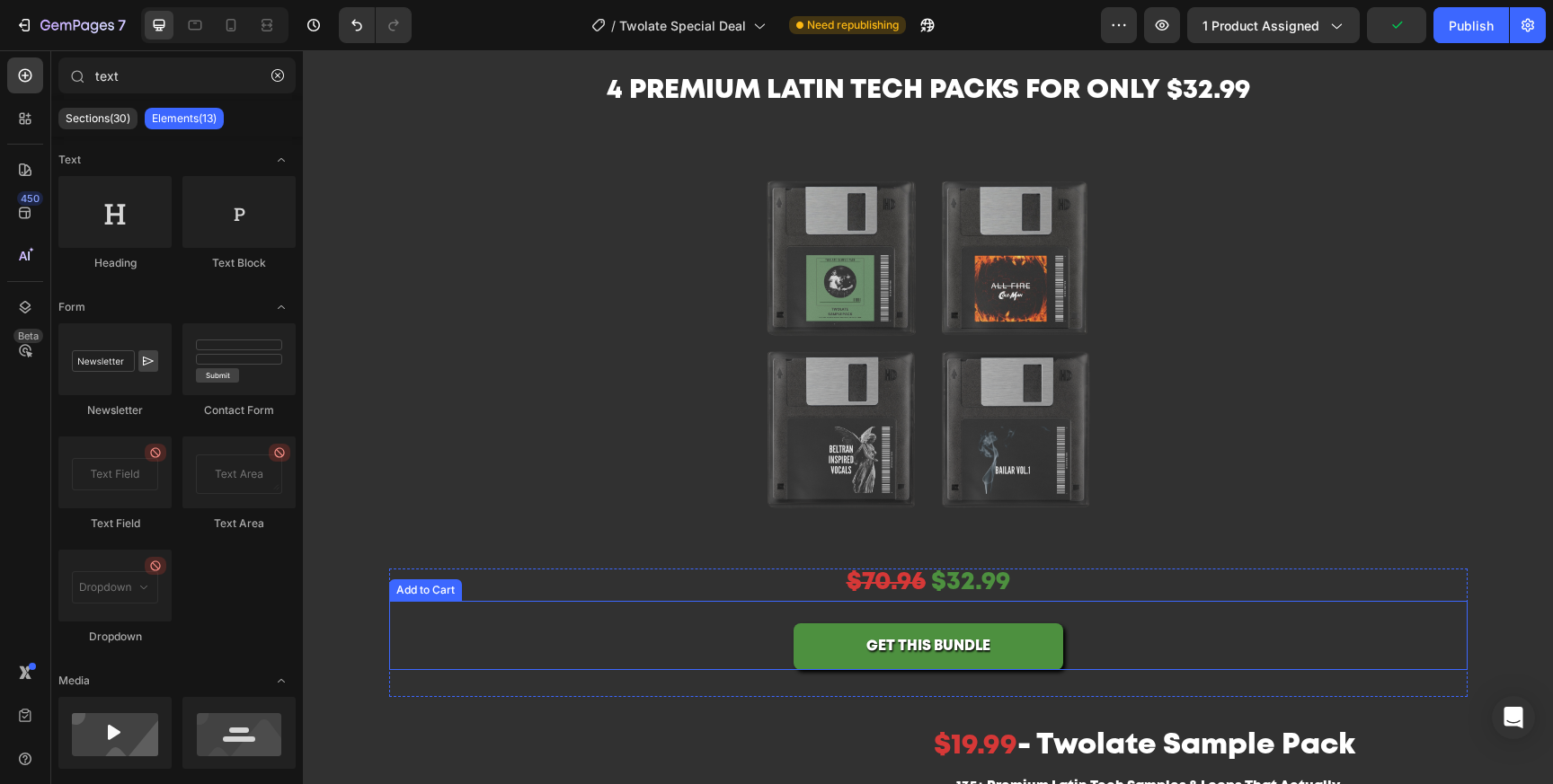
click at [1281, 665] on div "GET THIS BUNDLE Add to Cart" at bounding box center [928, 636] width 1079 height 70
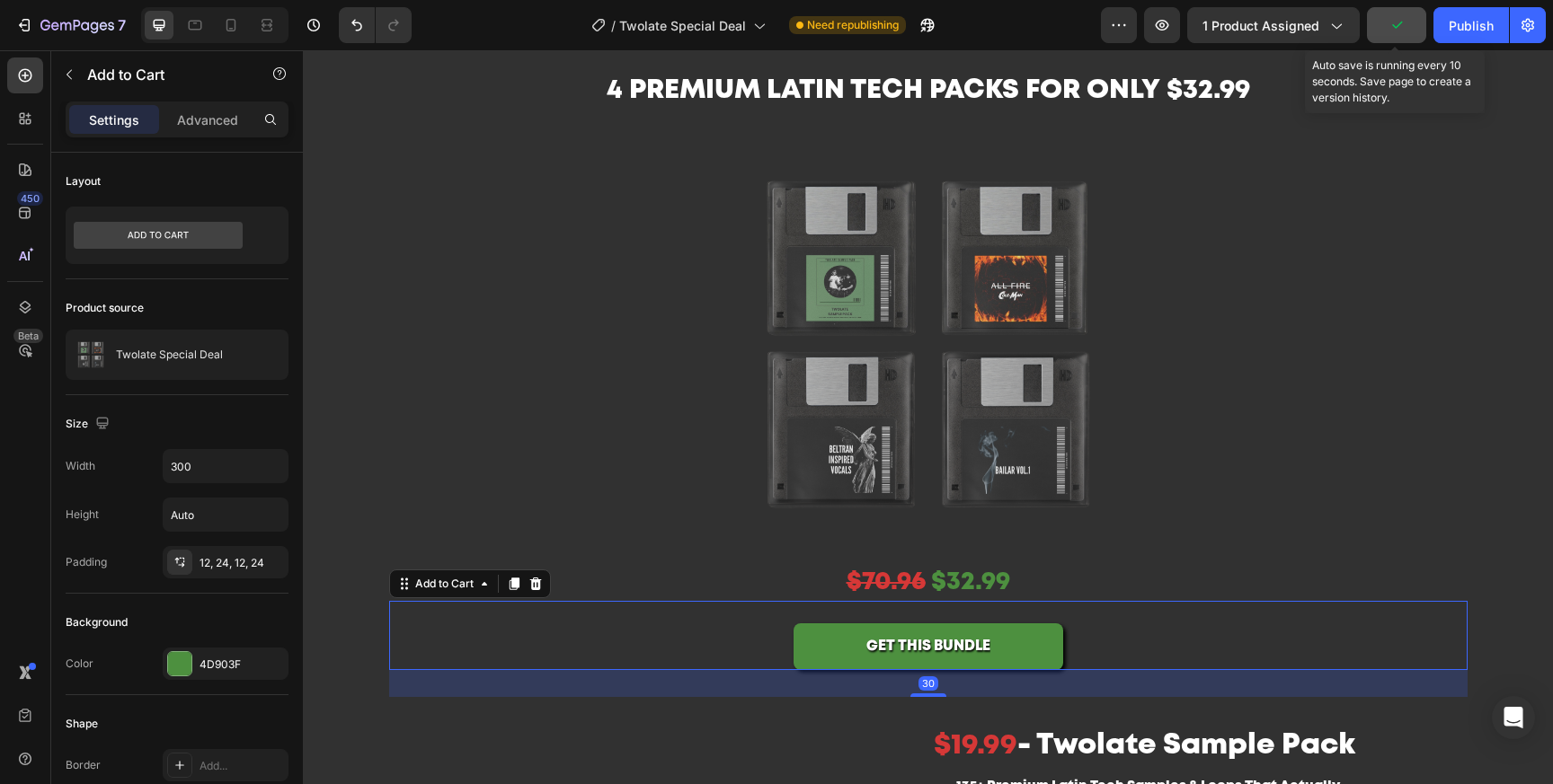
click at [1403, 29] on icon "button" at bounding box center [1396, 25] width 18 height 18
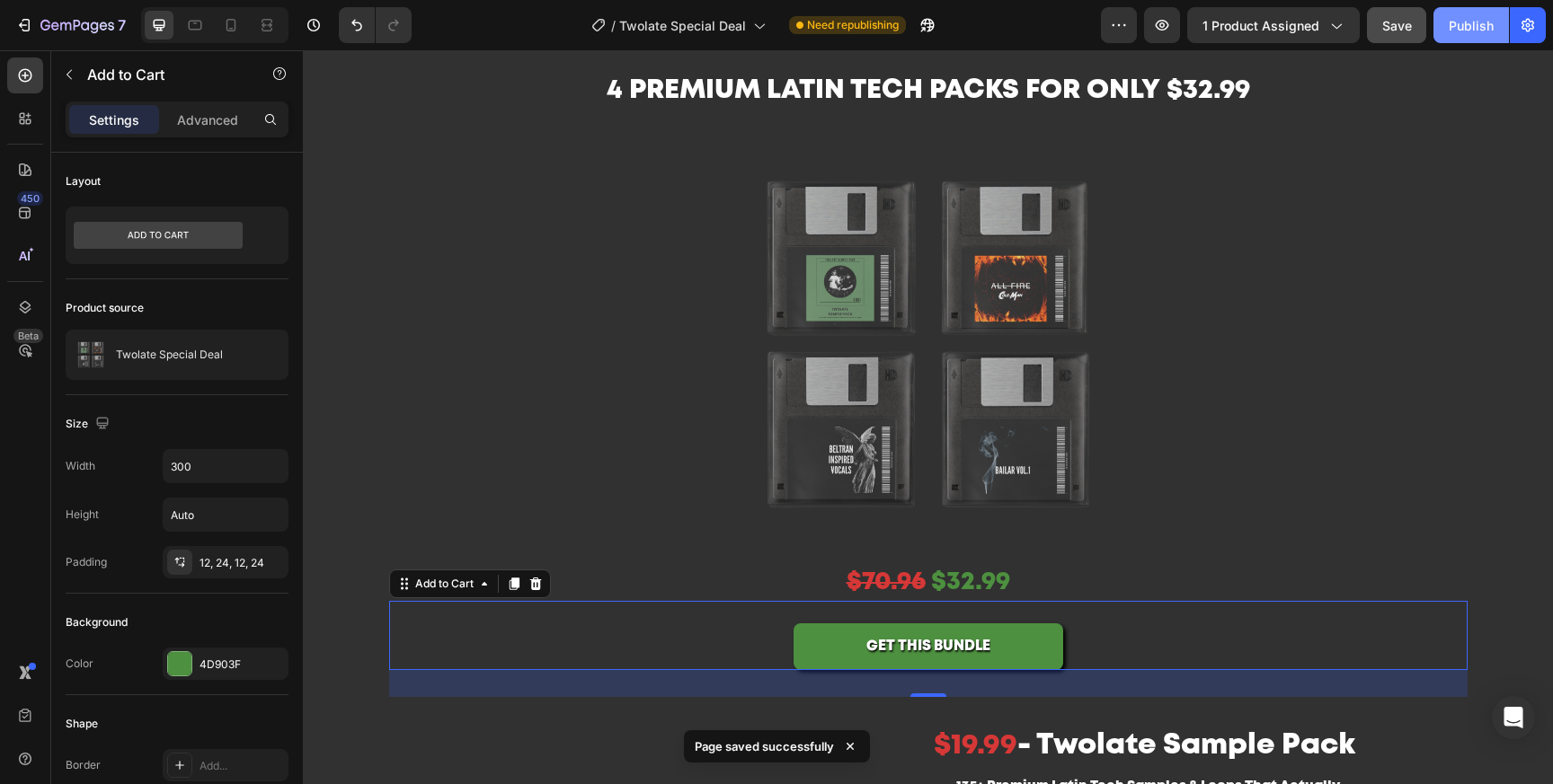
click at [1495, 38] on button "Publish" at bounding box center [1470, 26] width 75 height 36
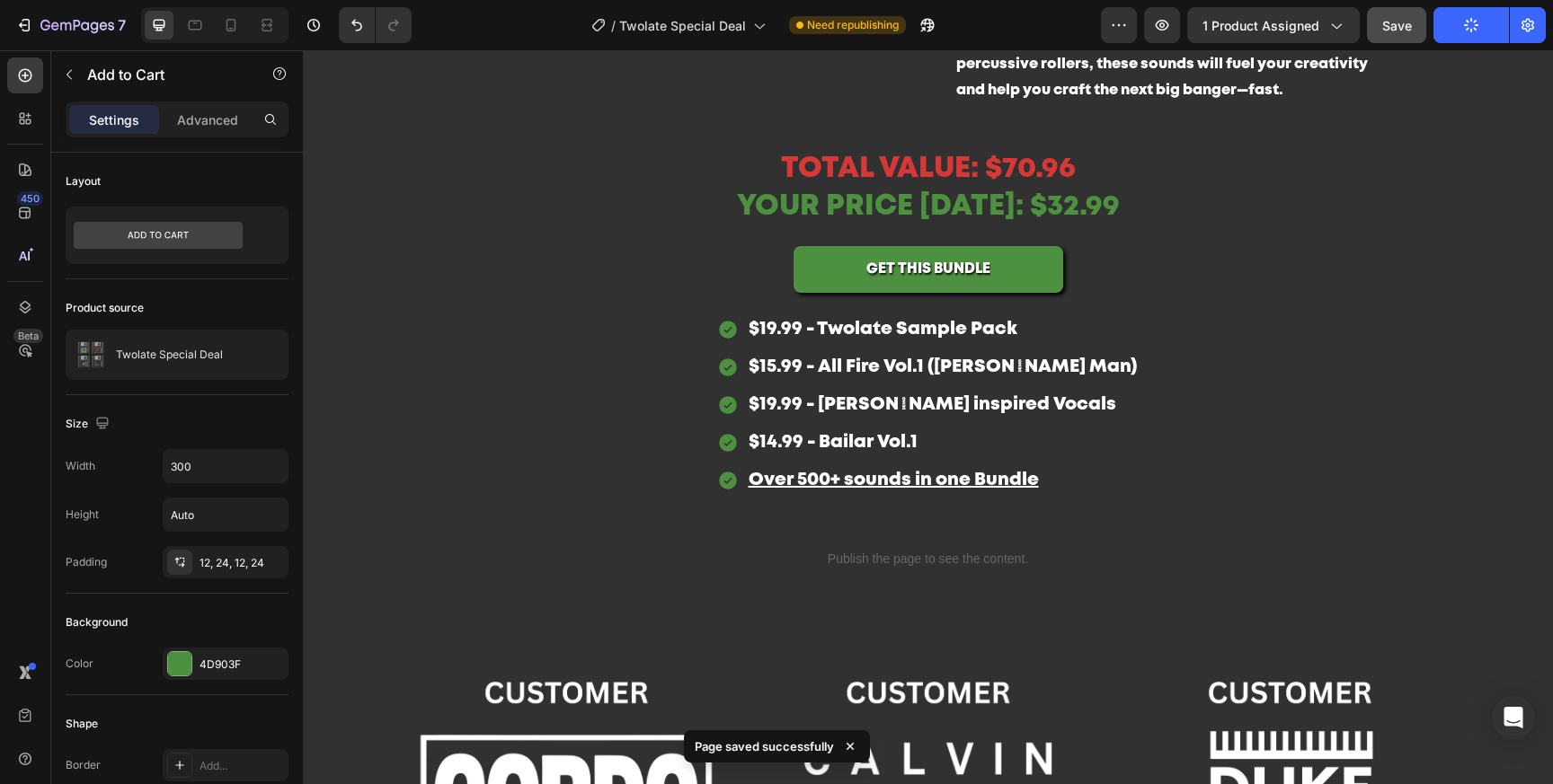
scroll to position [2305, 0]
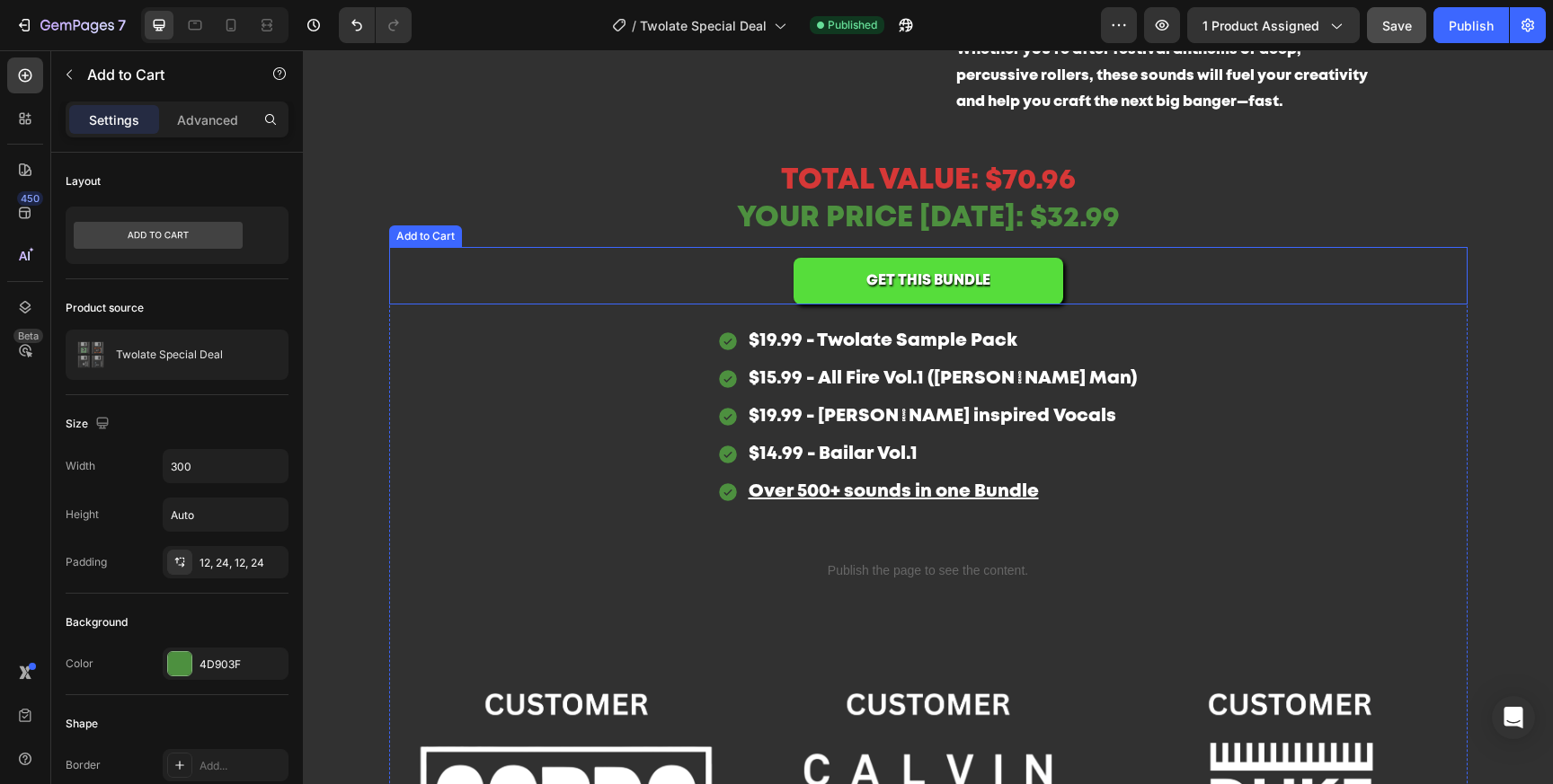
click at [848, 289] on button "GET THIS BUNDLE" at bounding box center [928, 282] width 270 height 48
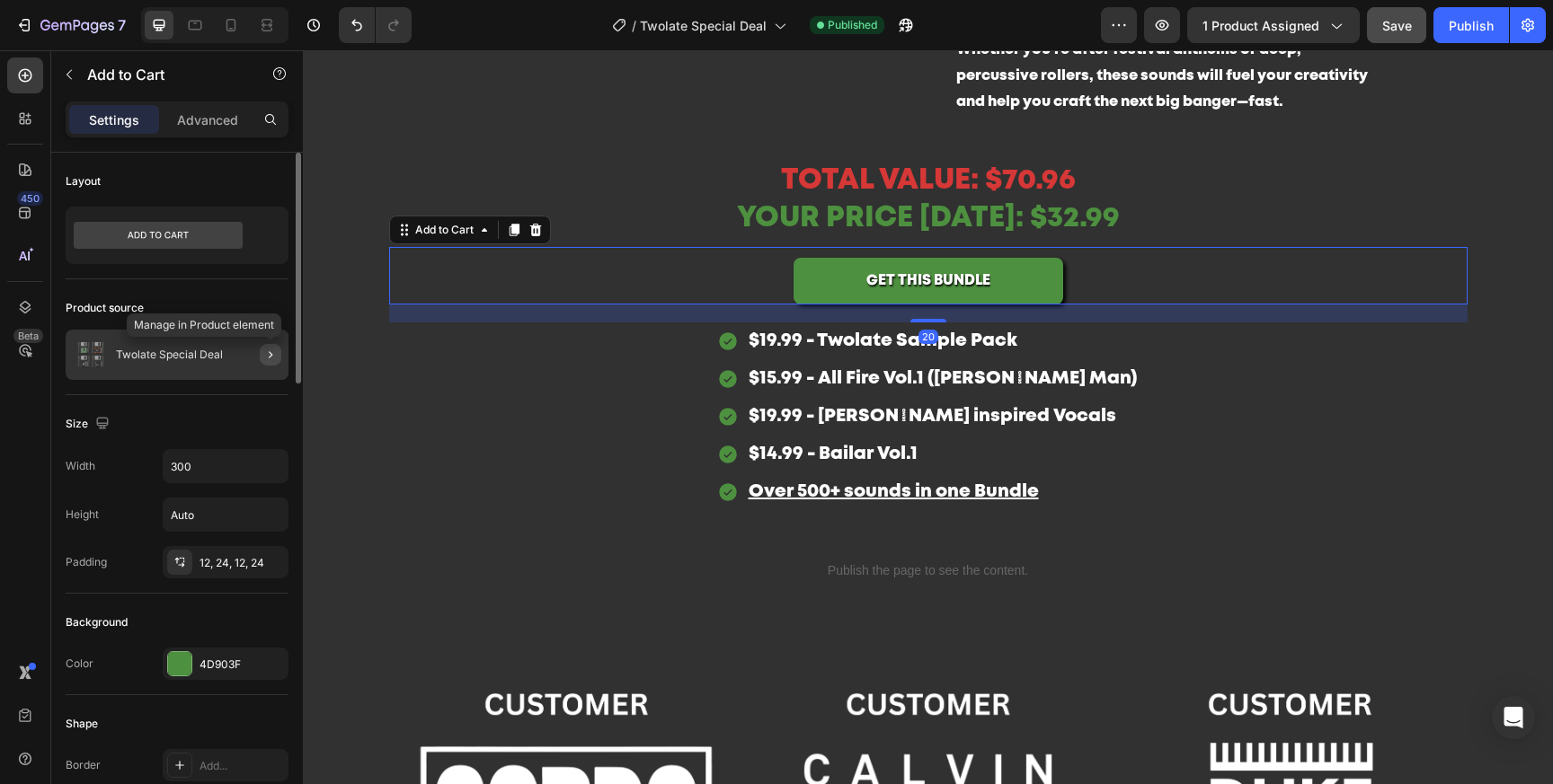
click at [272, 355] on icon "button" at bounding box center [270, 354] width 14 height 14
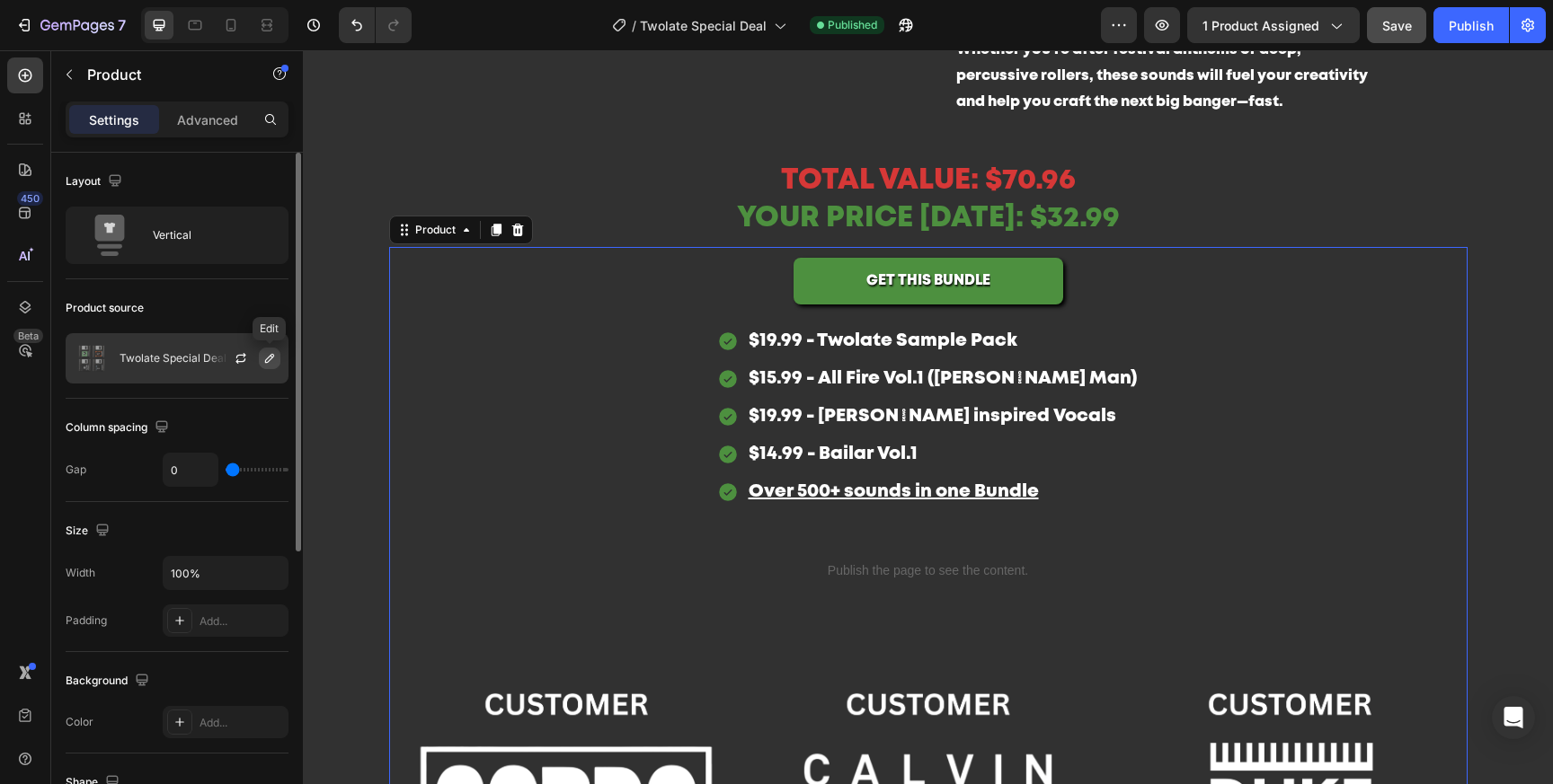
click at [269, 358] on icon "button" at bounding box center [269, 358] width 14 height 14
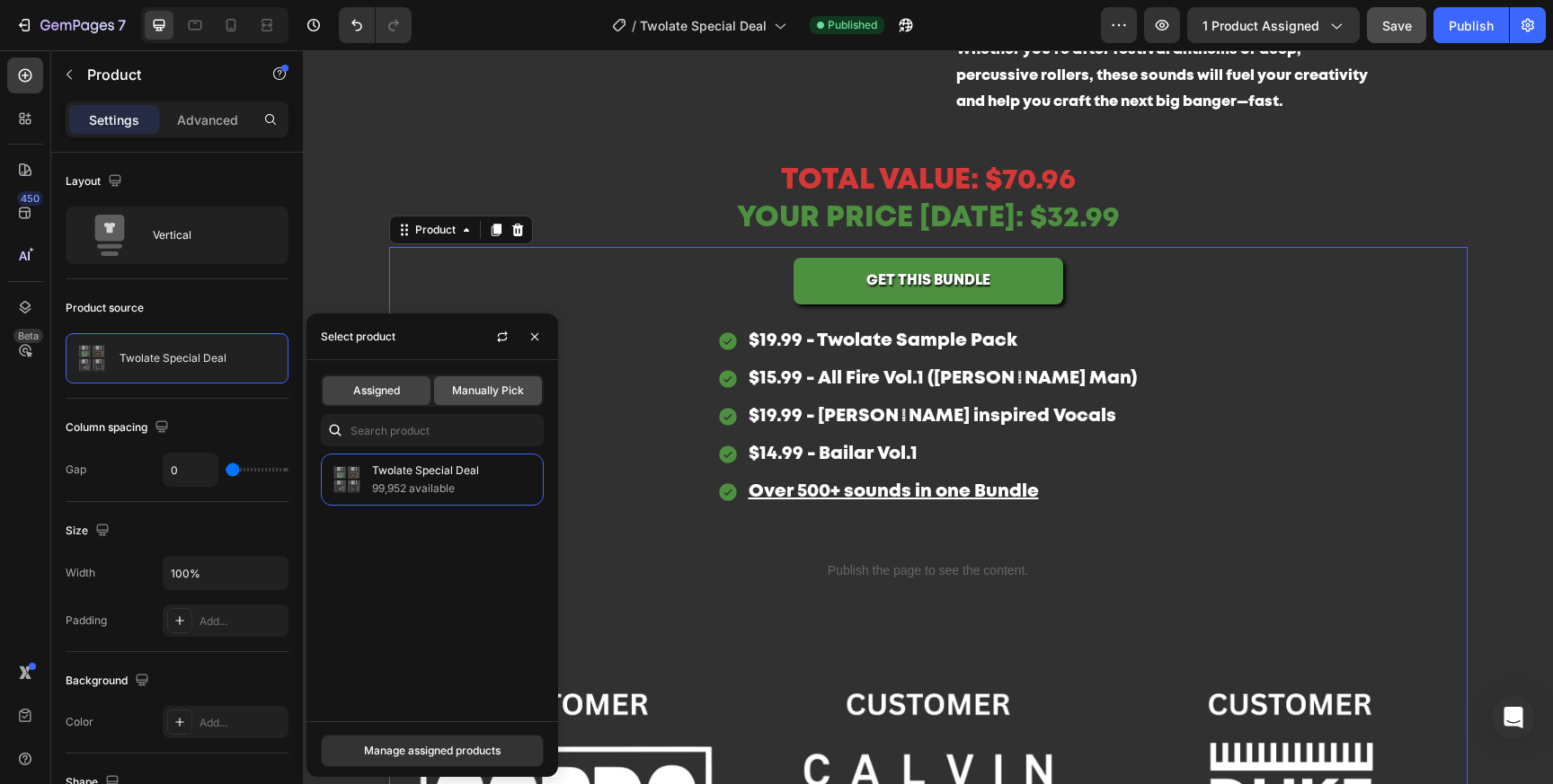
click at [497, 400] on div "Manually Pick" at bounding box center [488, 391] width 108 height 29
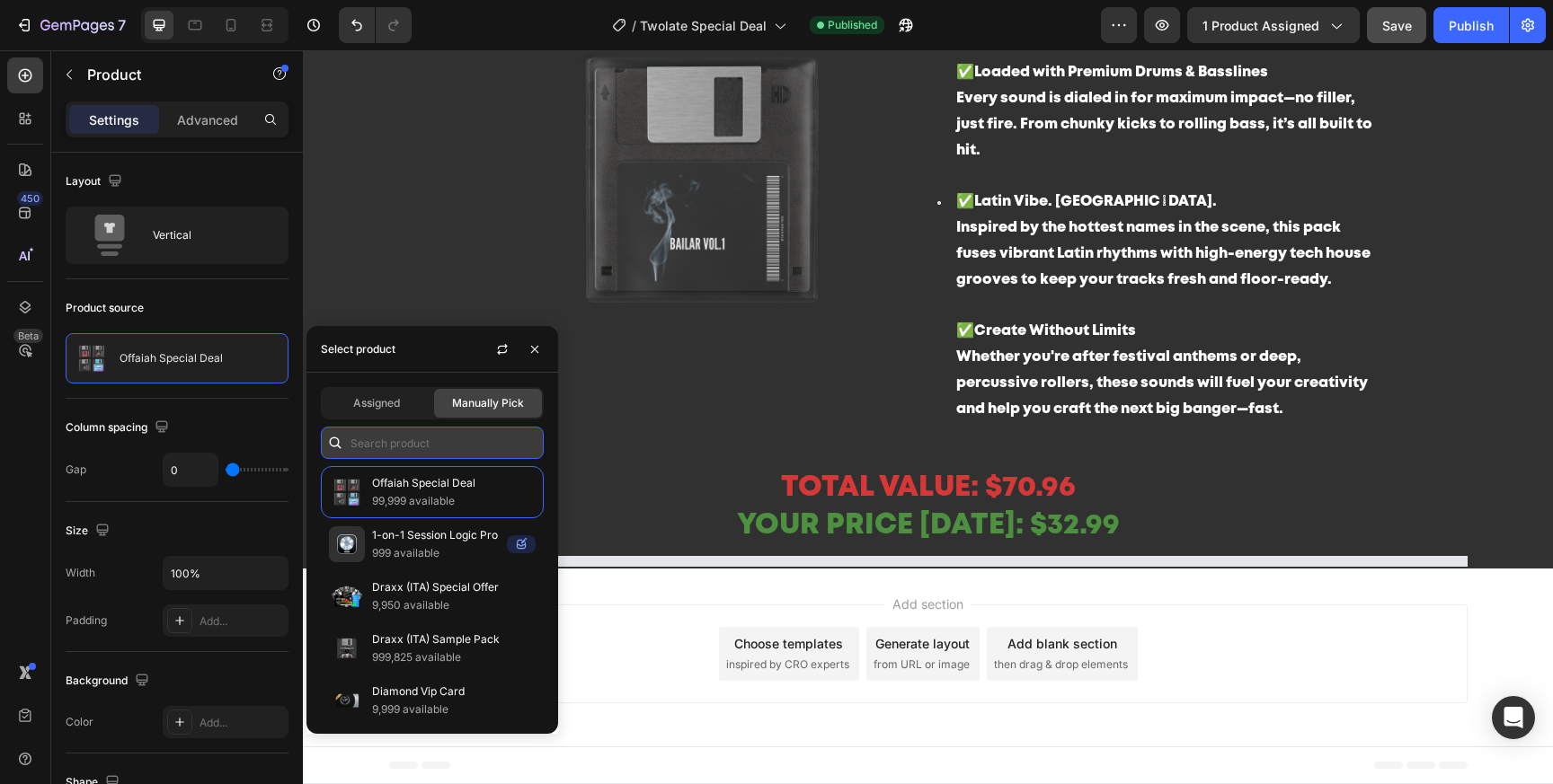
click at [467, 450] on input "text" at bounding box center [433, 443] width 223 height 32
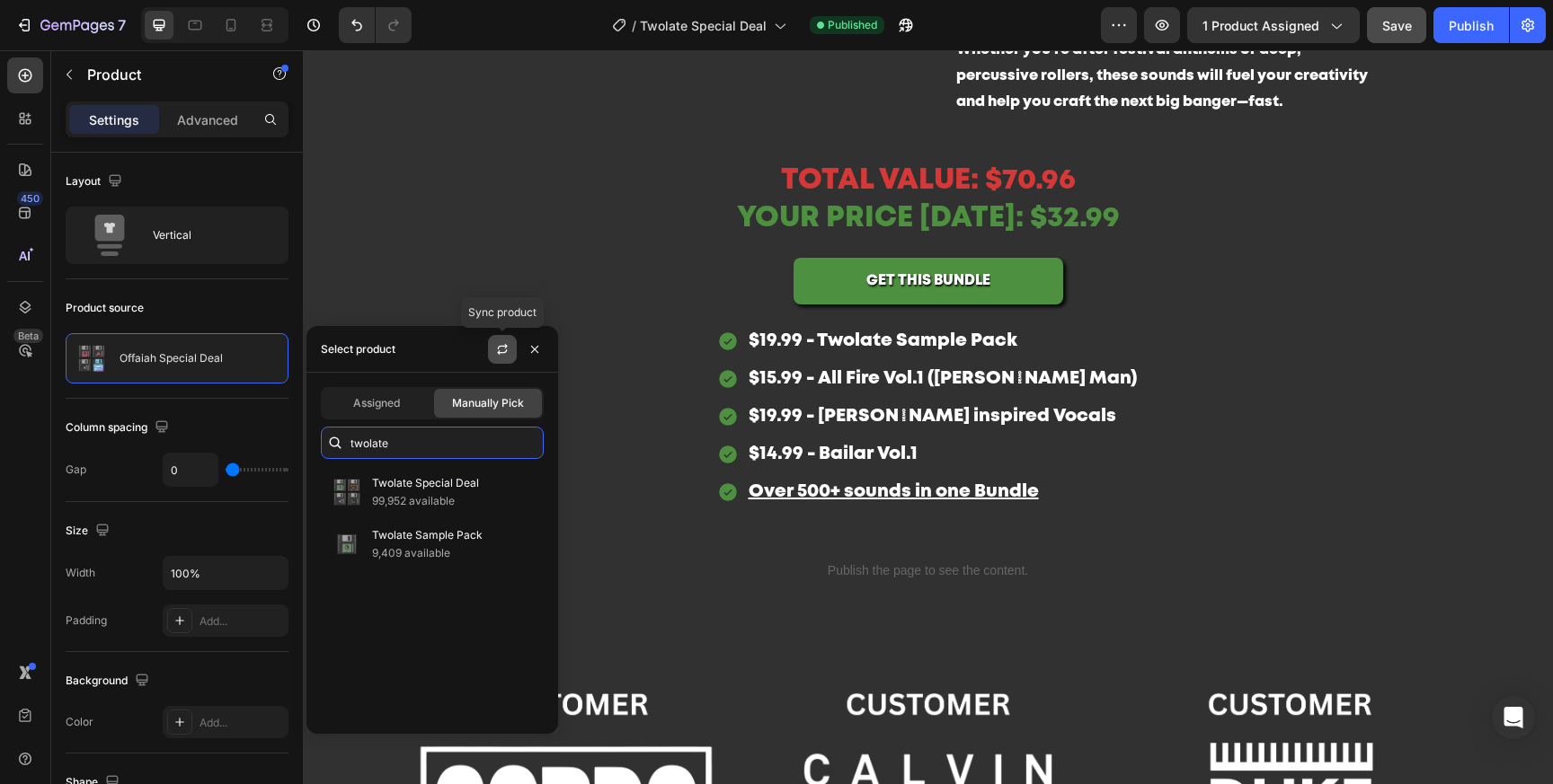
type input "twolate"
click at [504, 338] on button "button" at bounding box center [502, 350] width 29 height 29
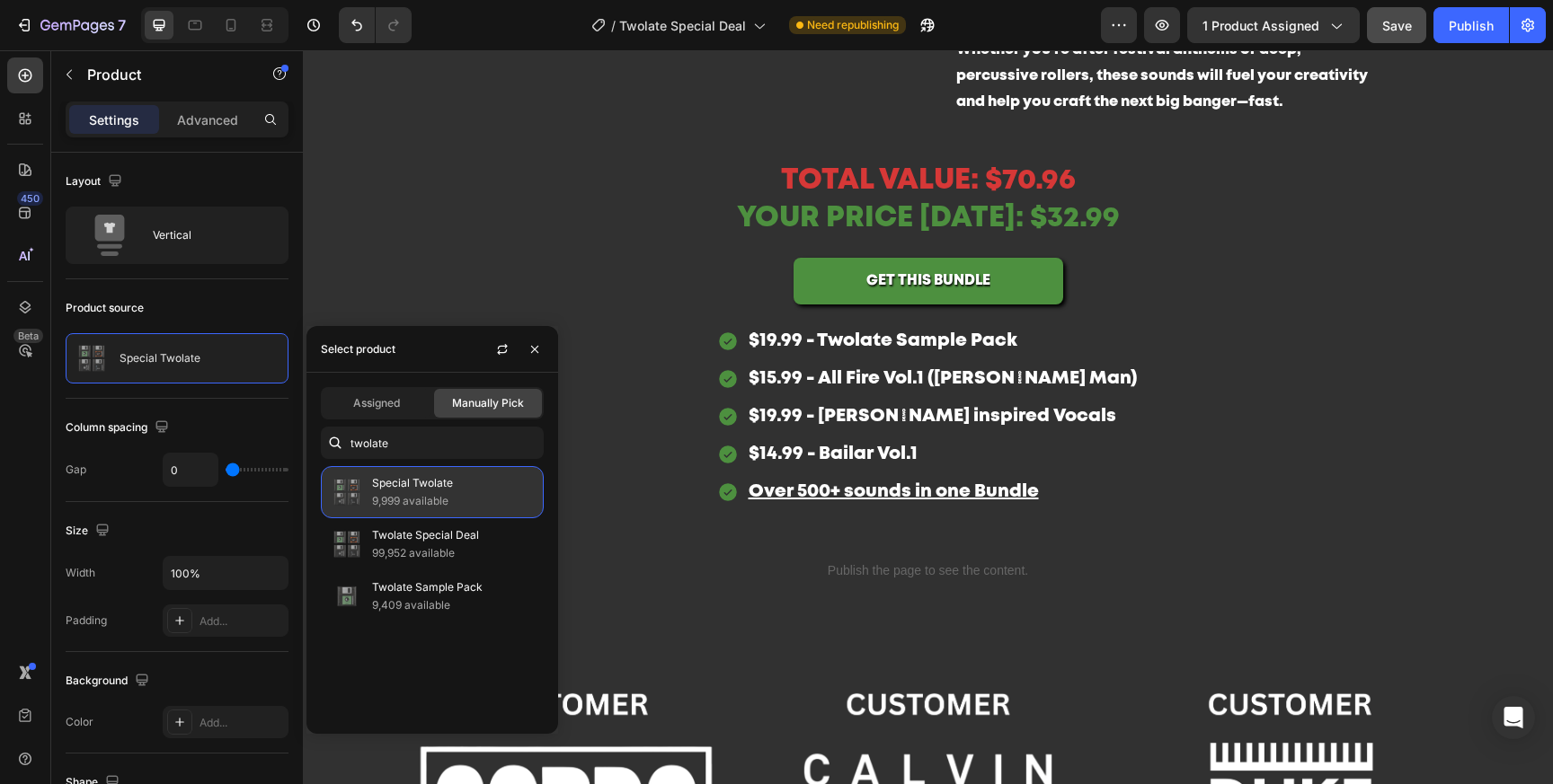
click at [452, 491] on p "Special Twolate" at bounding box center [454, 483] width 164 height 18
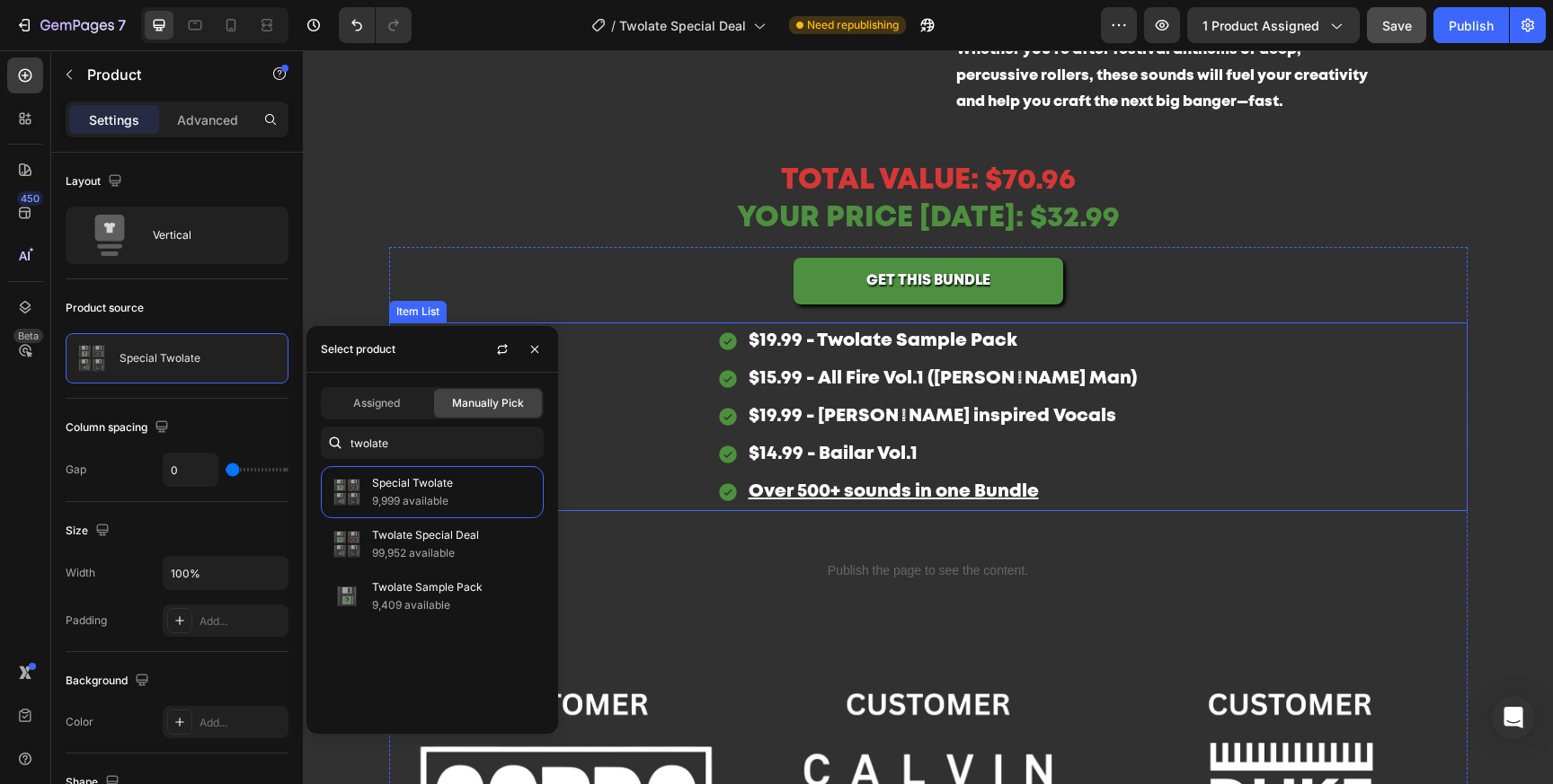
click at [1285, 359] on div "$19.99 - Twolate Sample Pack $15.99 - All Fire Vol.1 (Cole Man) $19.99 - Beltra…" at bounding box center [928, 417] width 1079 height 189
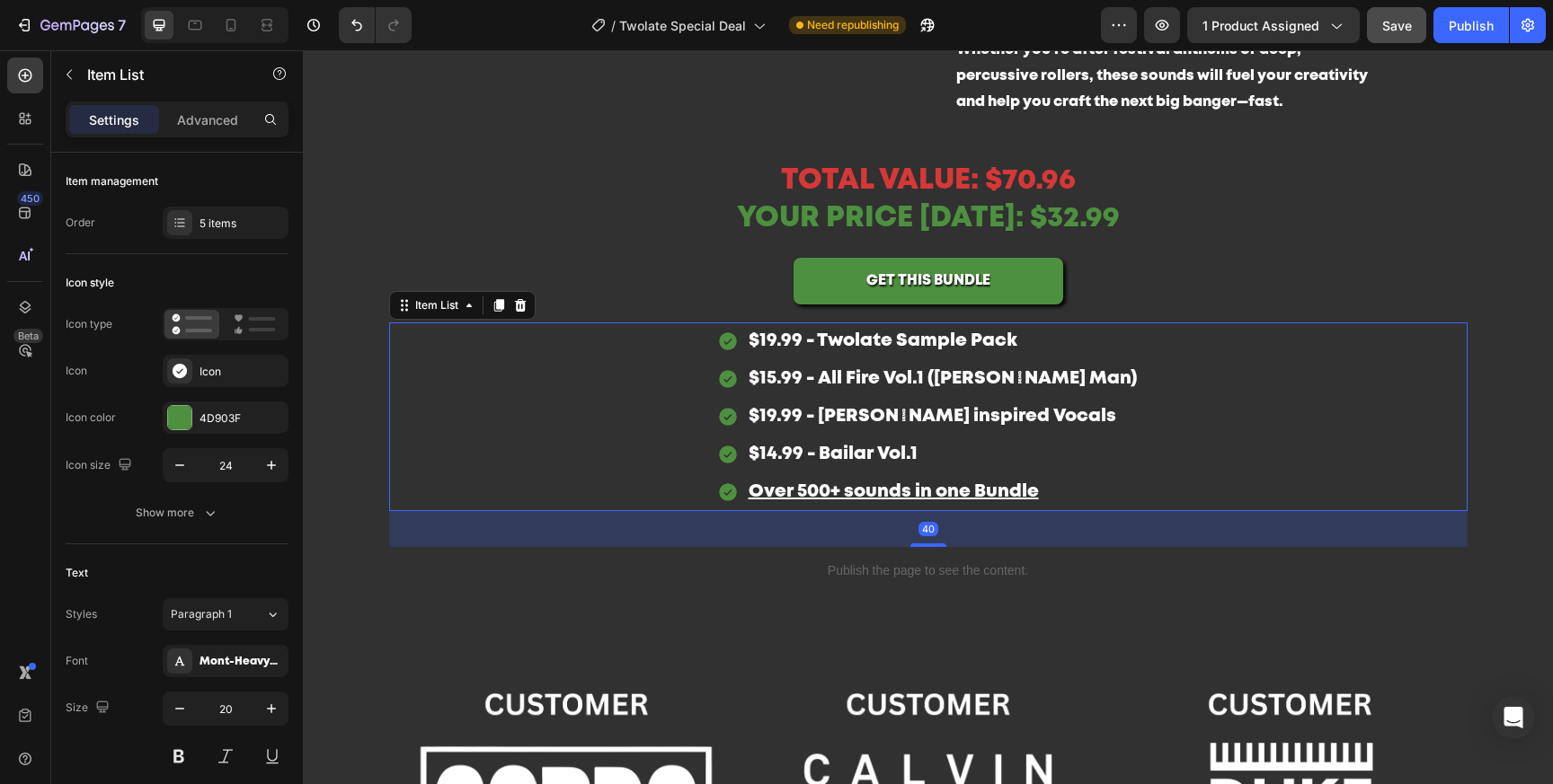
click at [1415, 32] on button "Save" at bounding box center [1397, 26] width 59 height 36
click at [1470, 32] on div "Publish" at bounding box center [1470, 26] width 45 height 19
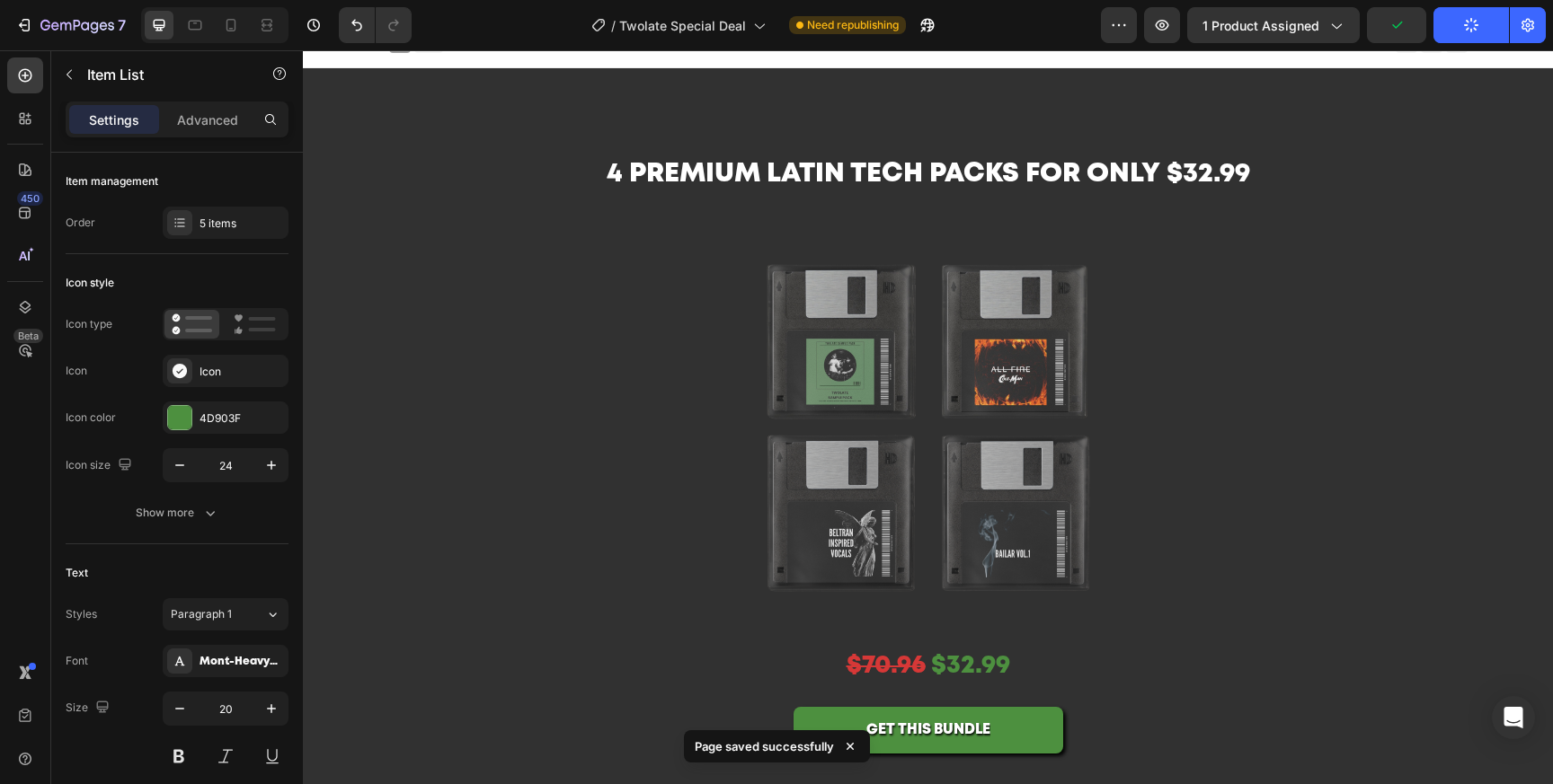
scroll to position [0, 0]
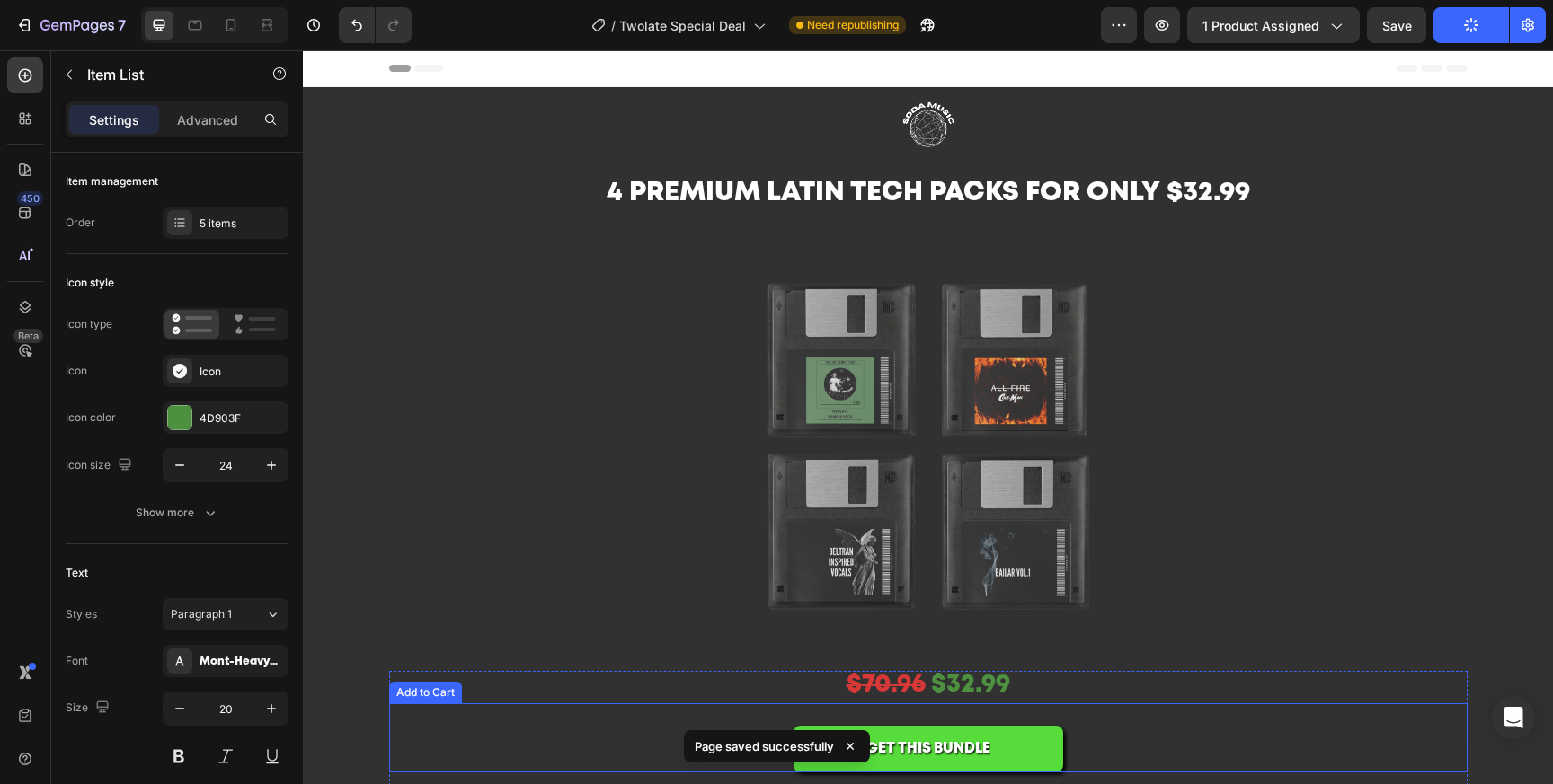
click at [1050, 752] on button "GET THIS BUNDLE" at bounding box center [928, 750] width 270 height 48
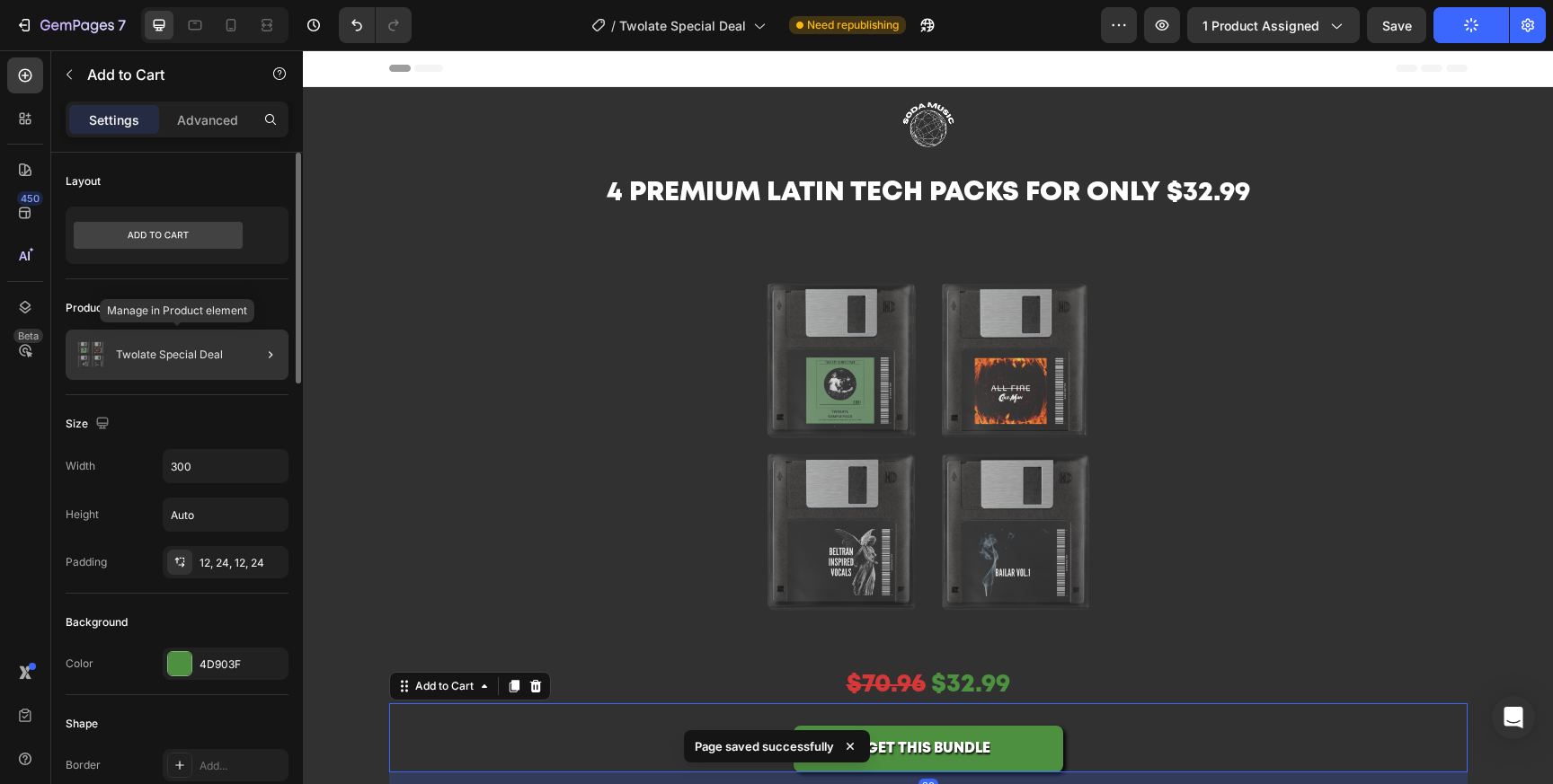
click at [229, 355] on div "Twolate Special Deal" at bounding box center [177, 354] width 223 height 50
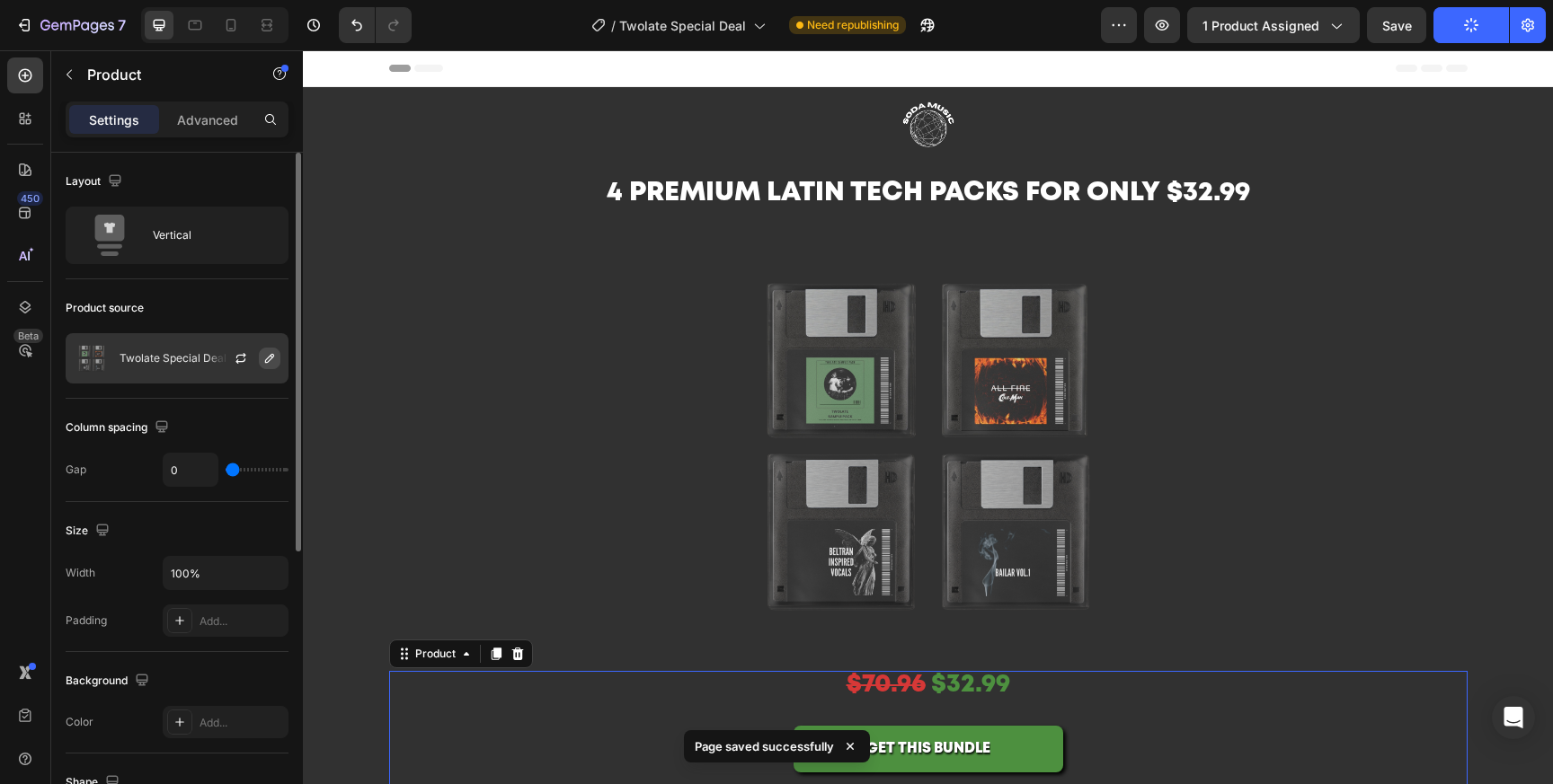
click at [269, 362] on icon "button" at bounding box center [269, 358] width 14 height 14
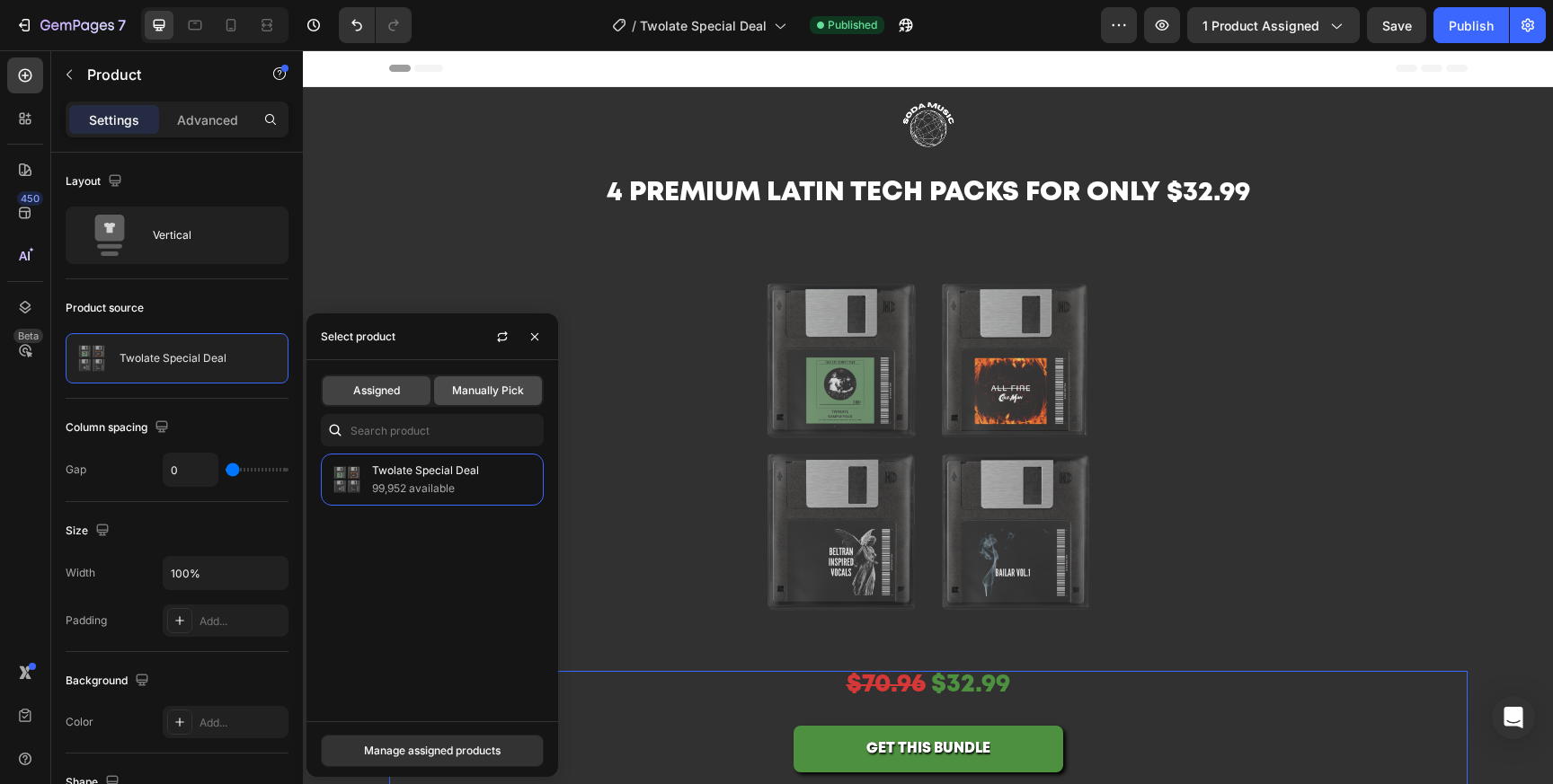
click at [490, 390] on span "Manually Pick" at bounding box center [487, 391] width 71 height 16
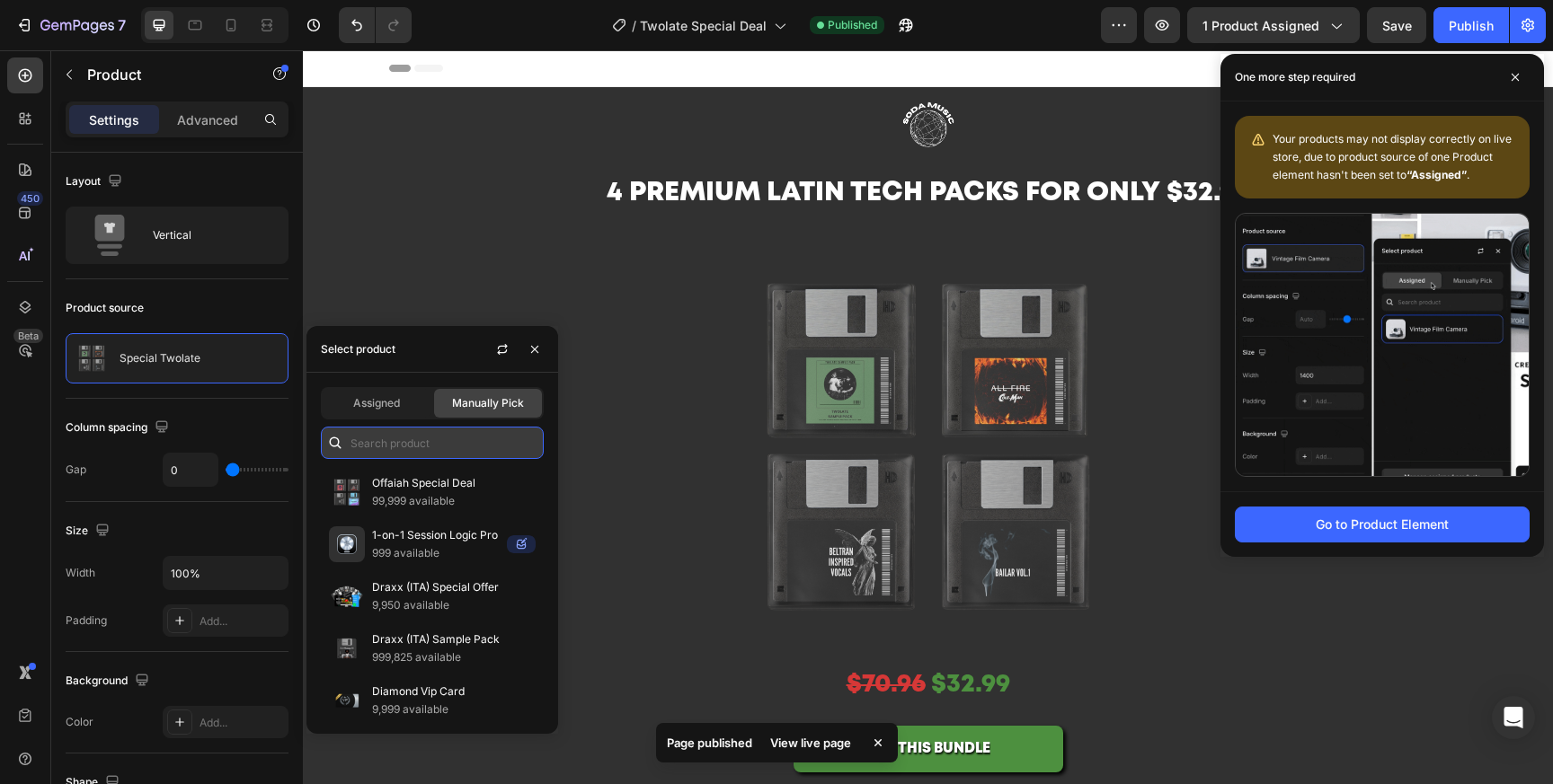
click at [448, 437] on input "text" at bounding box center [433, 443] width 223 height 32
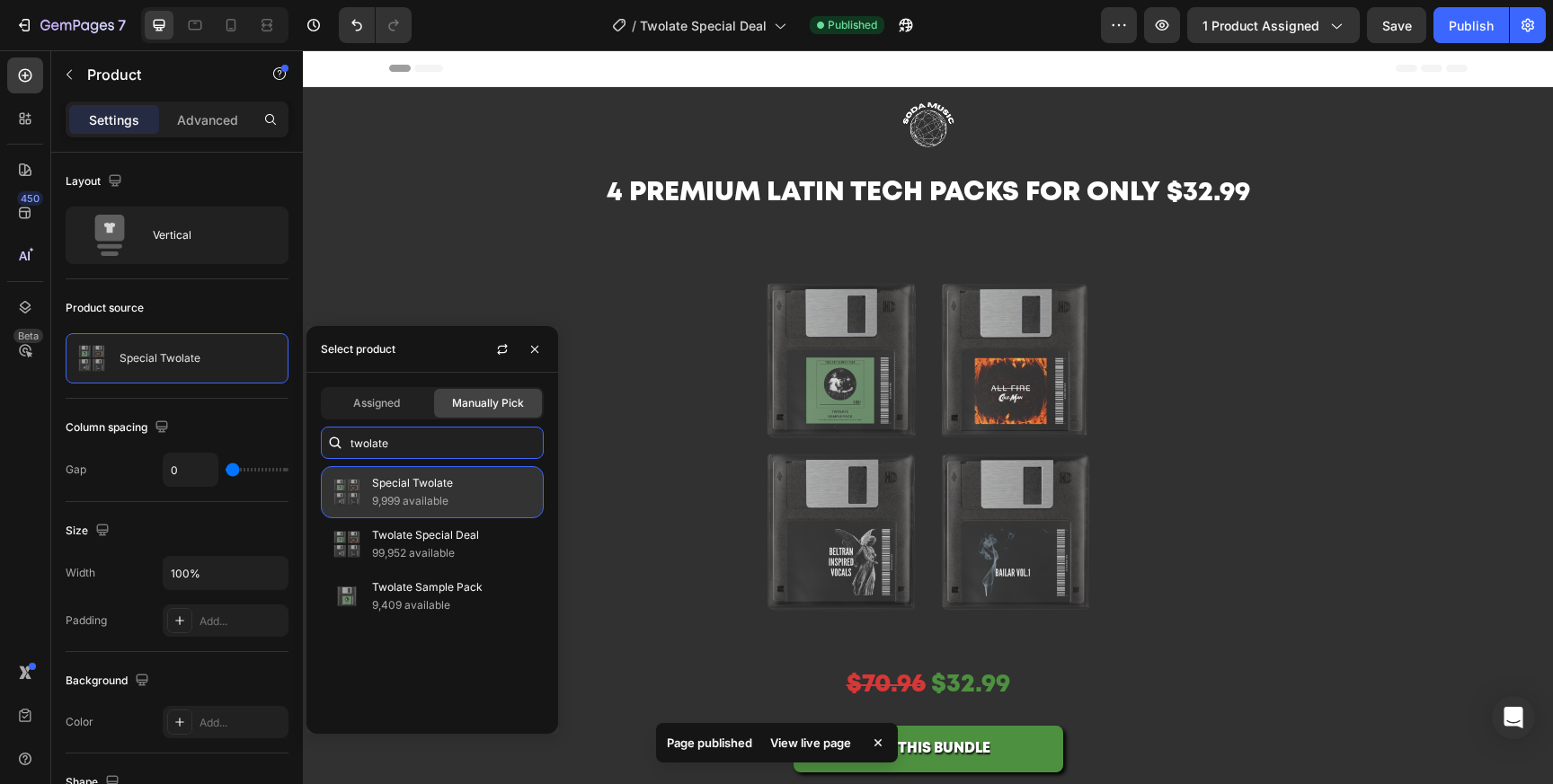
type input "twolate"
click at [461, 494] on p "9,999 available" at bounding box center [454, 501] width 164 height 18
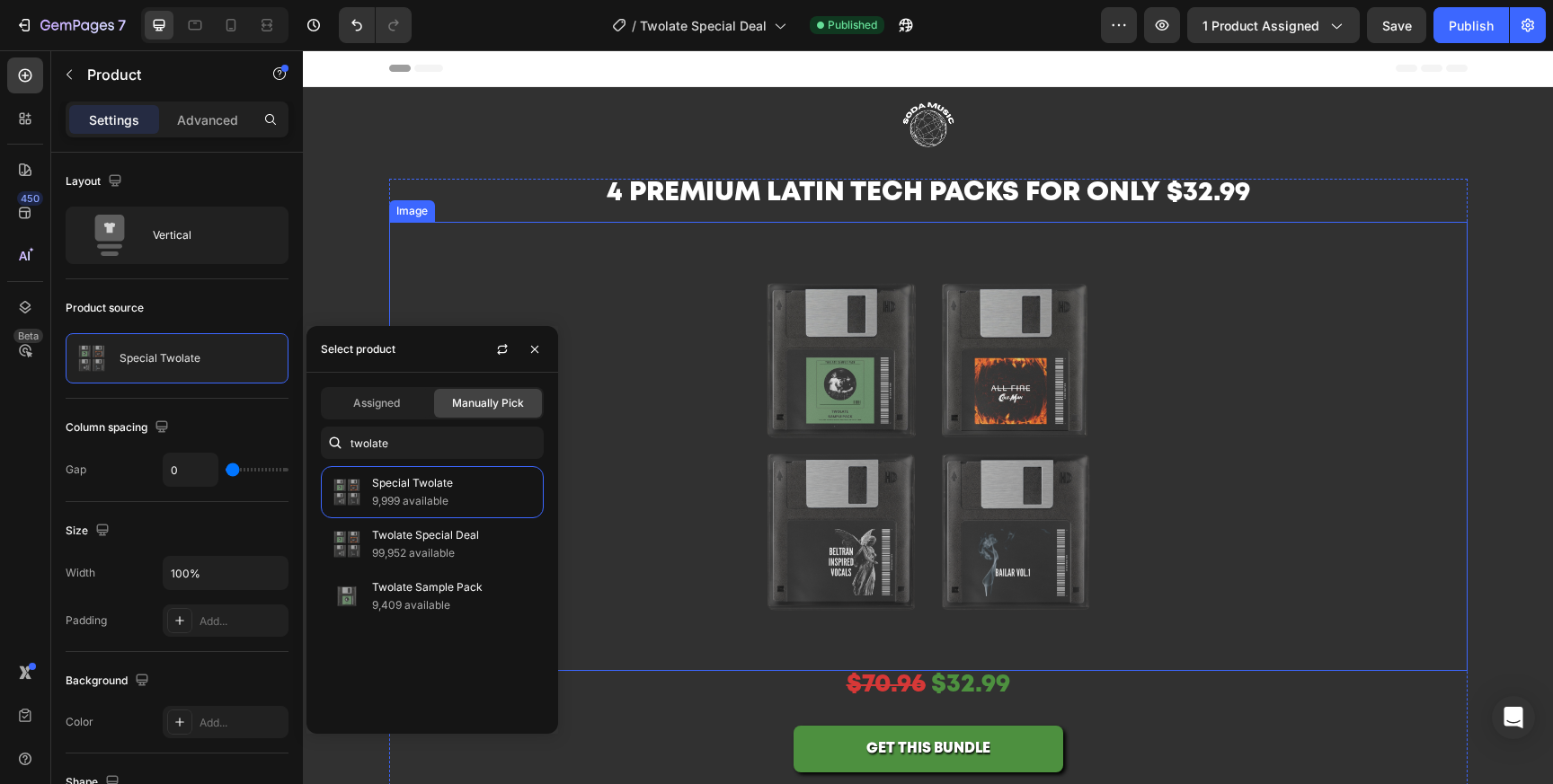
click at [1284, 371] on div at bounding box center [928, 447] width 1079 height 450
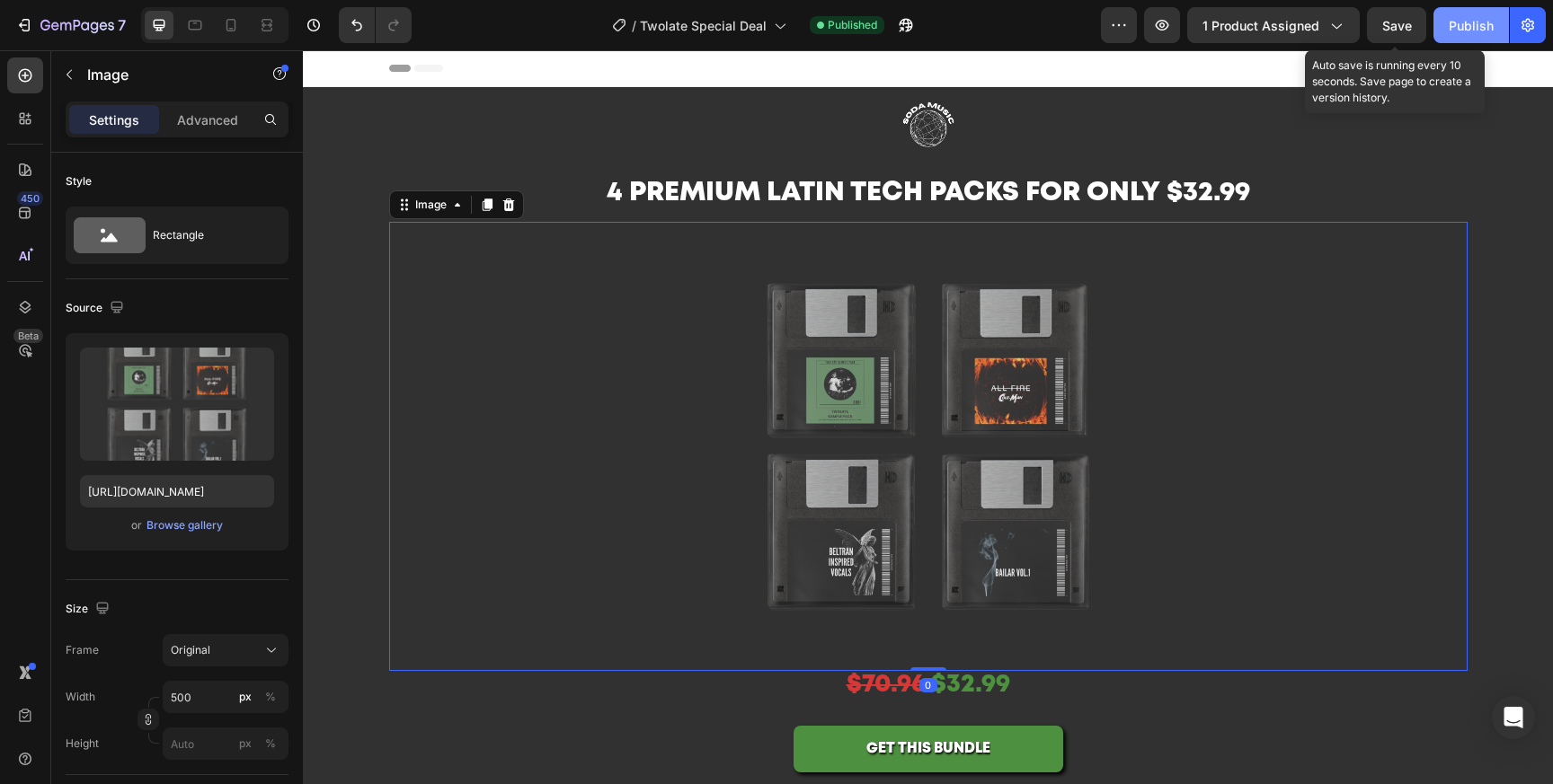
drag, startPoint x: 1415, startPoint y: 31, endPoint x: 1436, endPoint y: 31, distance: 21.0
click at [1415, 31] on button "Save" at bounding box center [1397, 26] width 59 height 36
click at [1461, 31] on div "Publish" at bounding box center [1470, 26] width 45 height 19
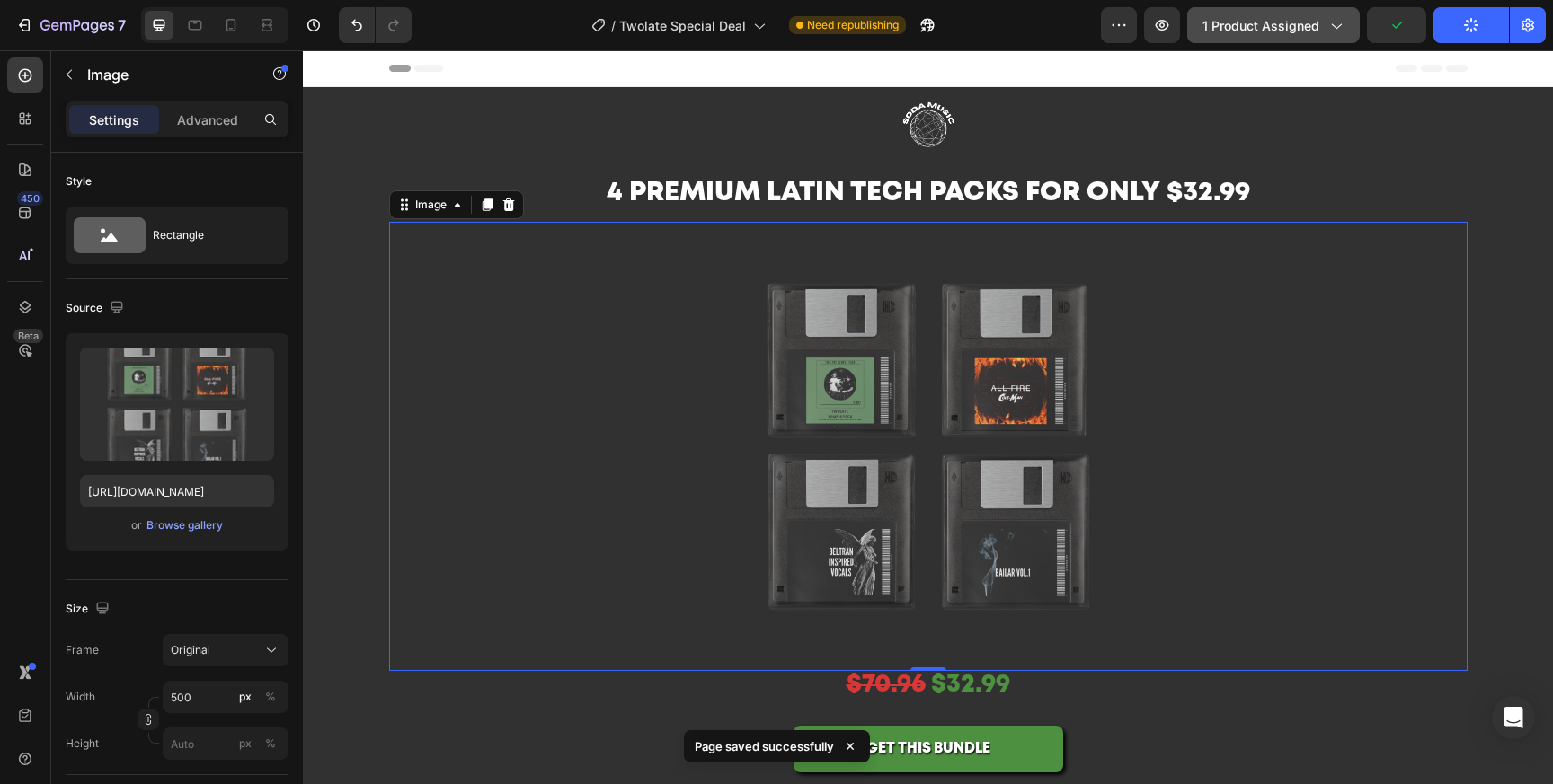
click at [1263, 24] on span "1 product assigned" at bounding box center [1261, 26] width 117 height 19
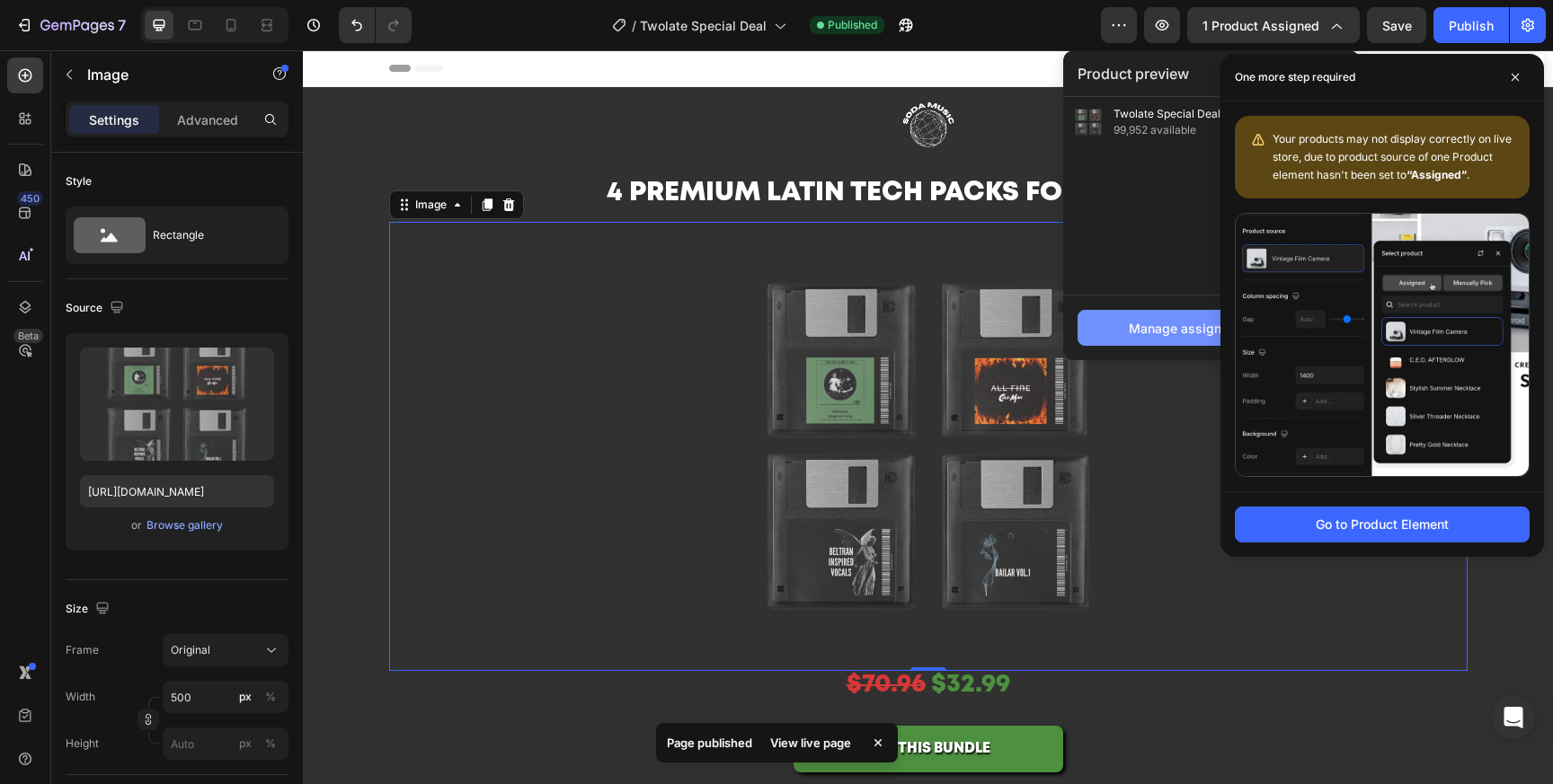
click at [1171, 334] on div "Manage assigned products" at bounding box center [1212, 329] width 166 height 19
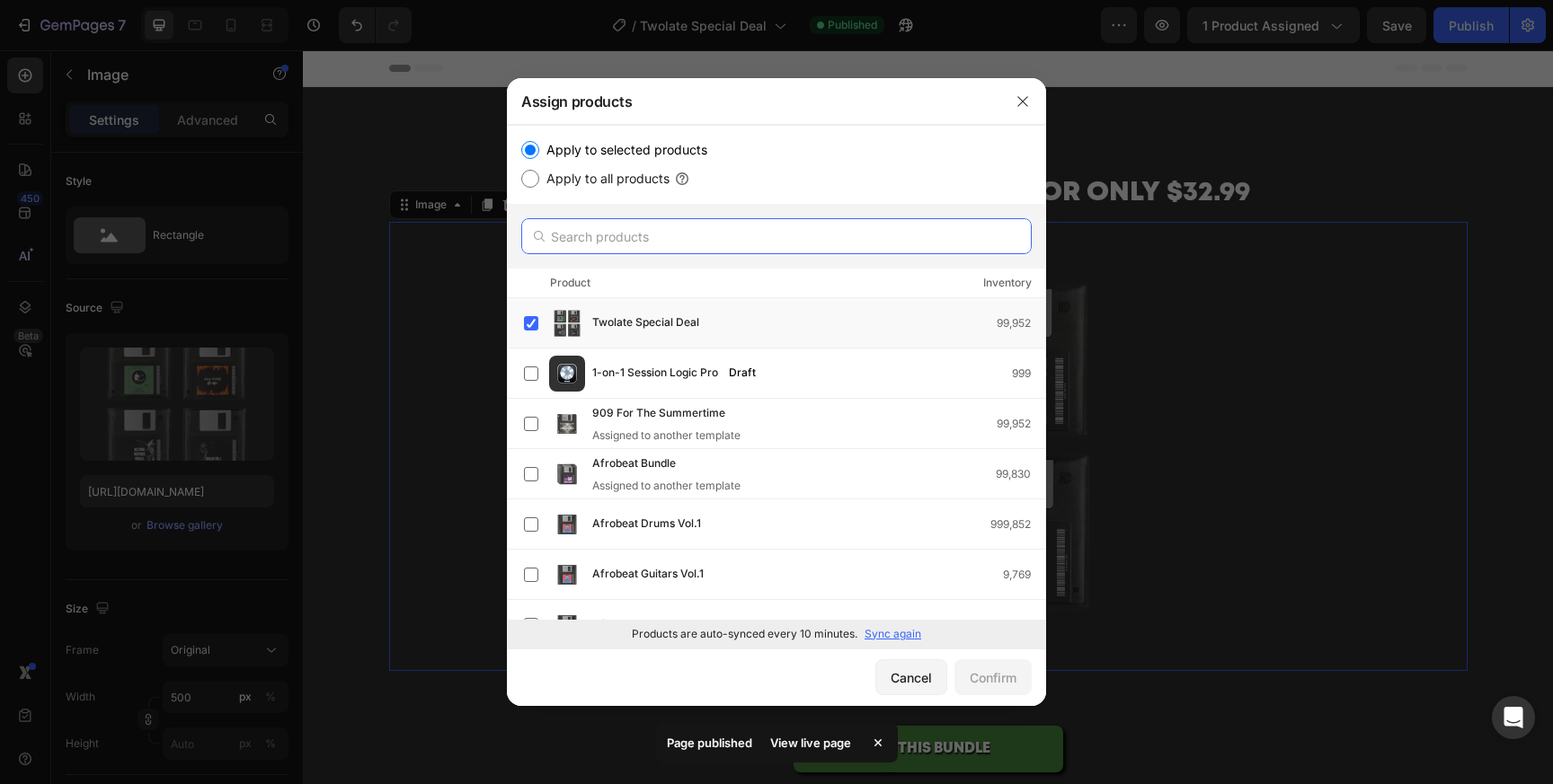
click at [742, 232] on input "text" at bounding box center [776, 236] width 511 height 36
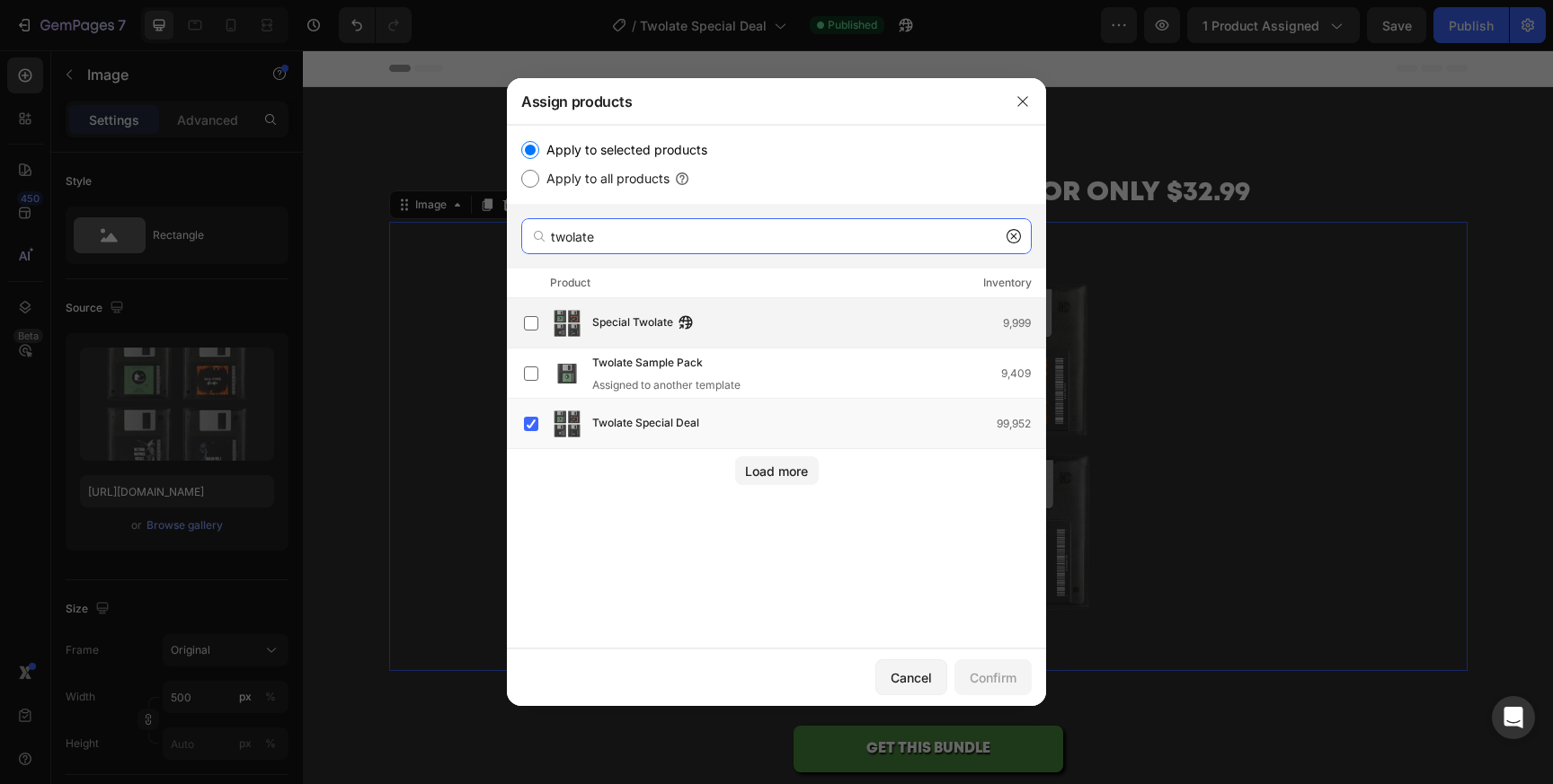
type input "twolate"
click at [651, 315] on span "Special Twolate" at bounding box center [633, 323] width 81 height 20
click at [683, 434] on div "Twolate Special Deal 99,952" at bounding box center [784, 424] width 521 height 36
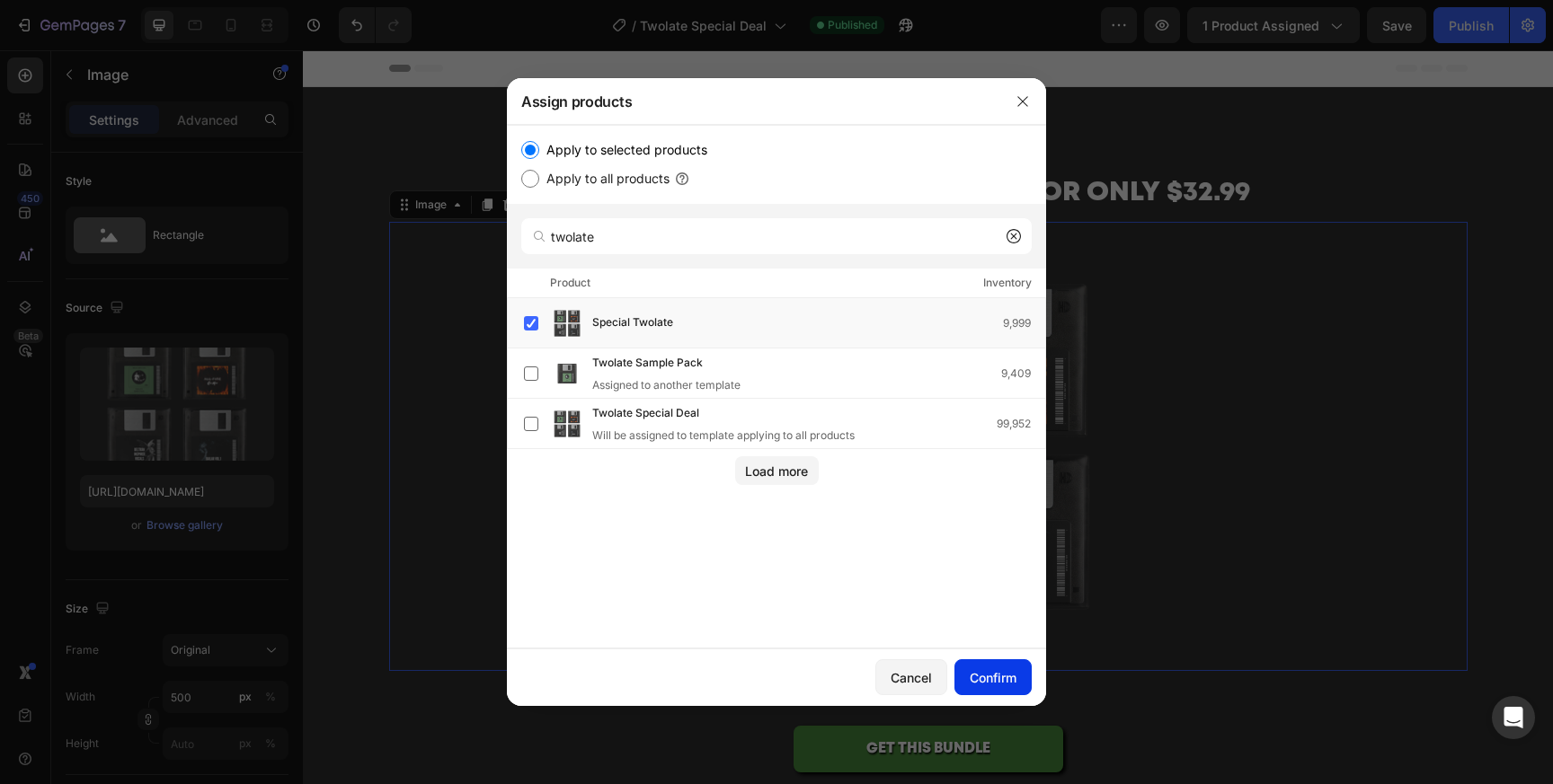
click at [1016, 677] on div "Confirm" at bounding box center [993, 678] width 47 height 19
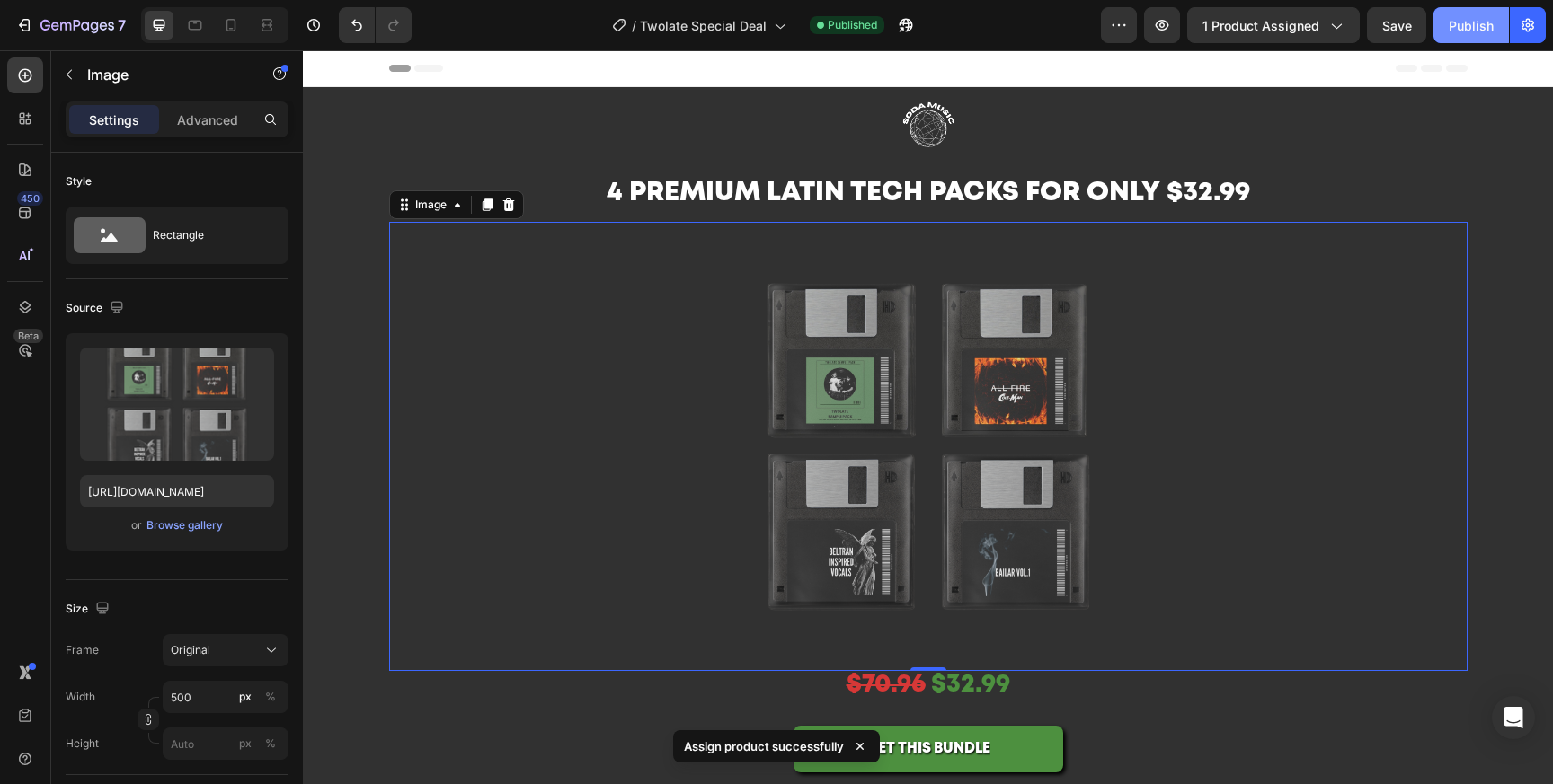
click at [1462, 21] on div "Publish" at bounding box center [1470, 26] width 45 height 19
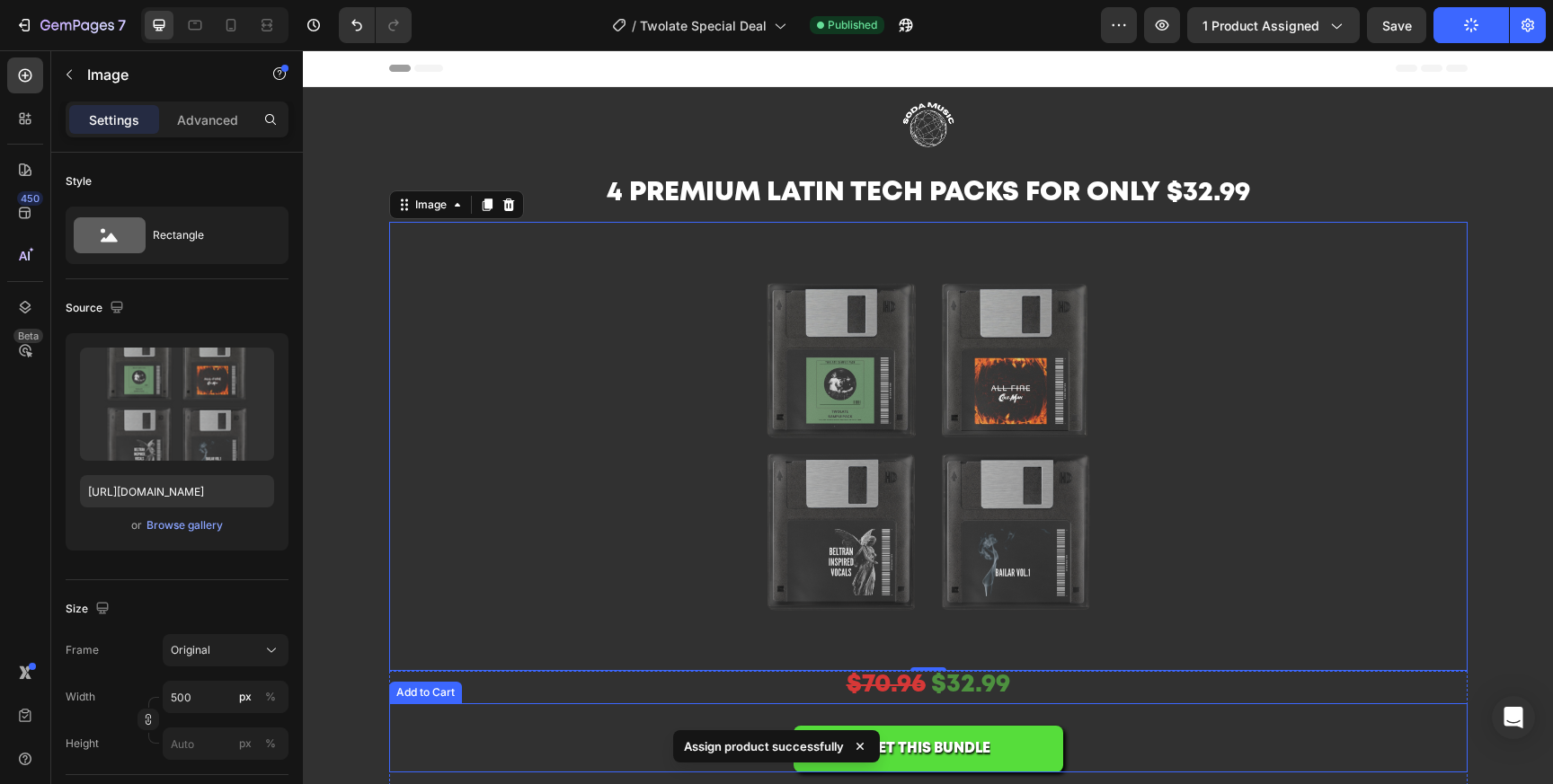
click at [1056, 758] on button "GET THIS BUNDLE" at bounding box center [928, 750] width 270 height 48
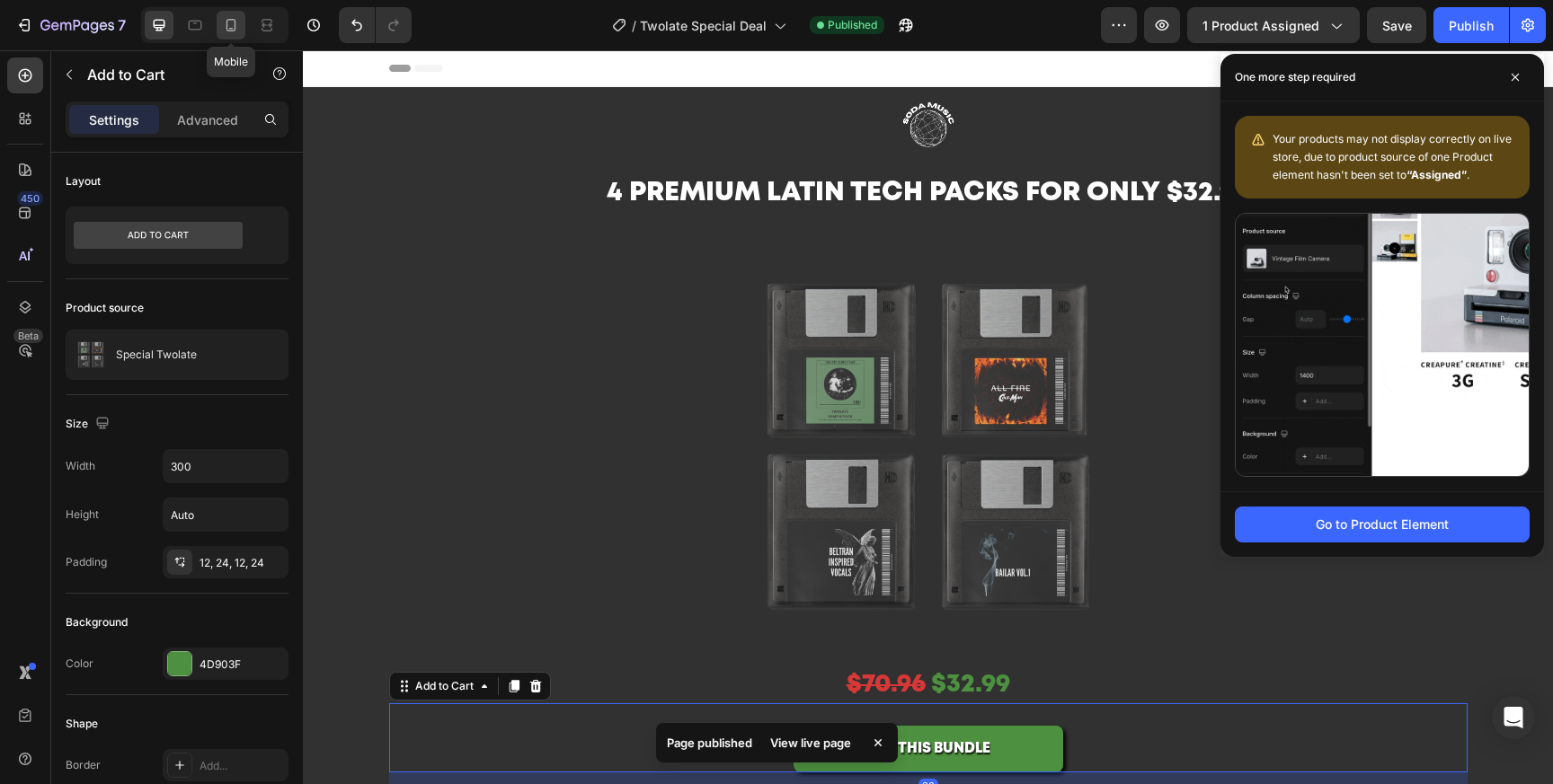
click at [224, 22] on icon at bounding box center [231, 25] width 18 height 18
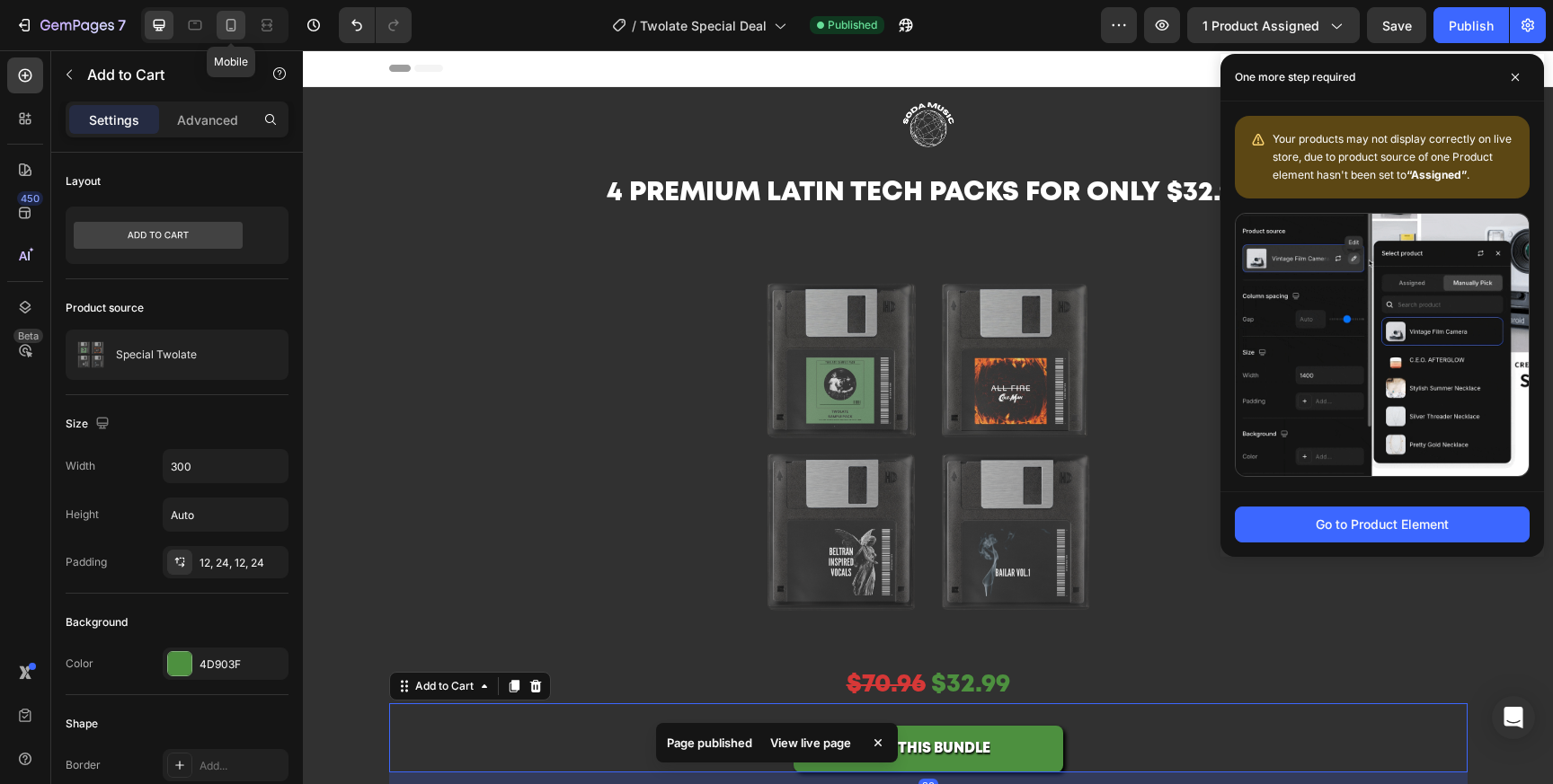
type input "14"
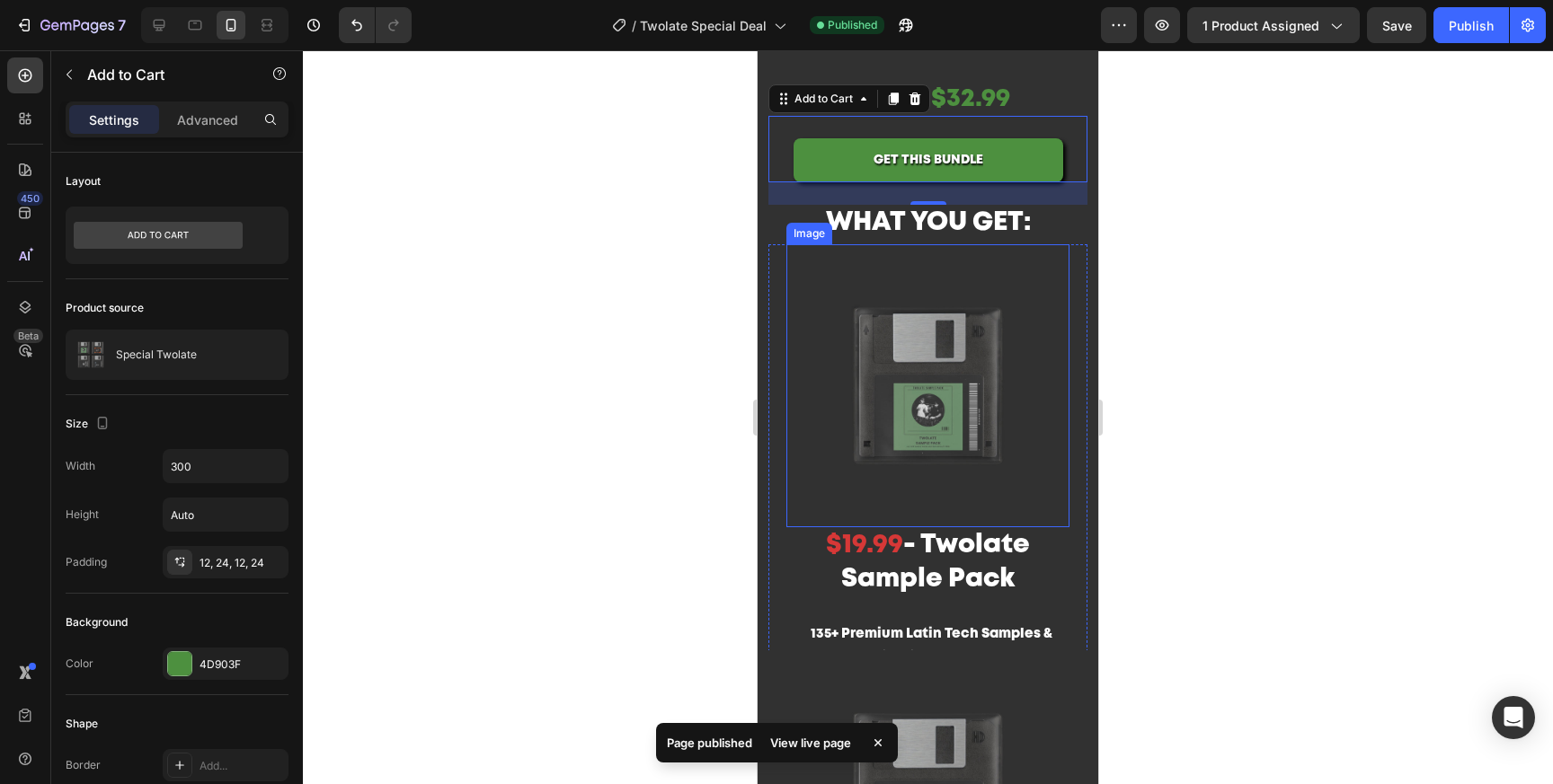
scroll to position [538, 0]
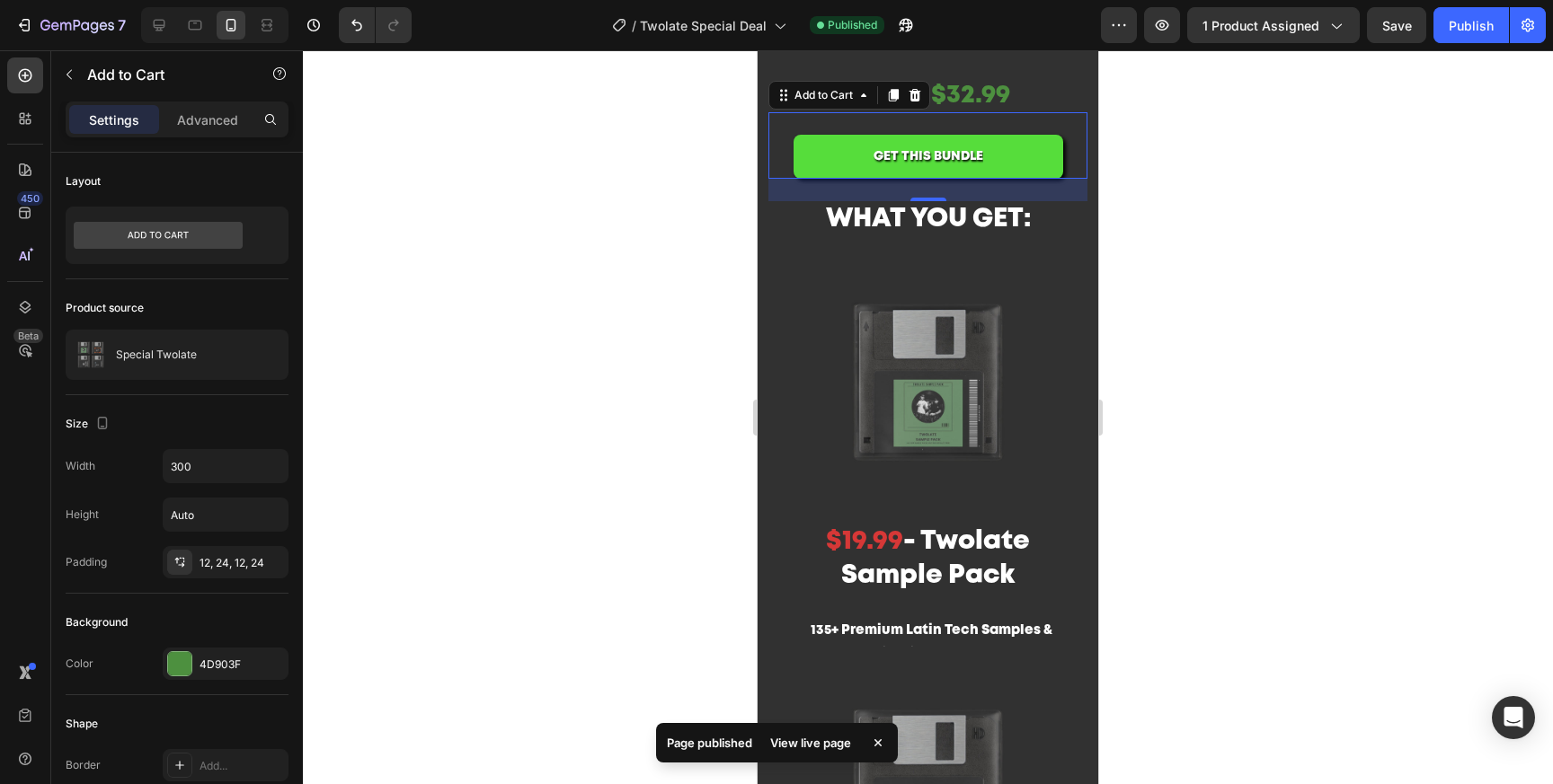
click at [1037, 164] on button "GET THIS BUNDLE" at bounding box center [928, 156] width 270 height 44
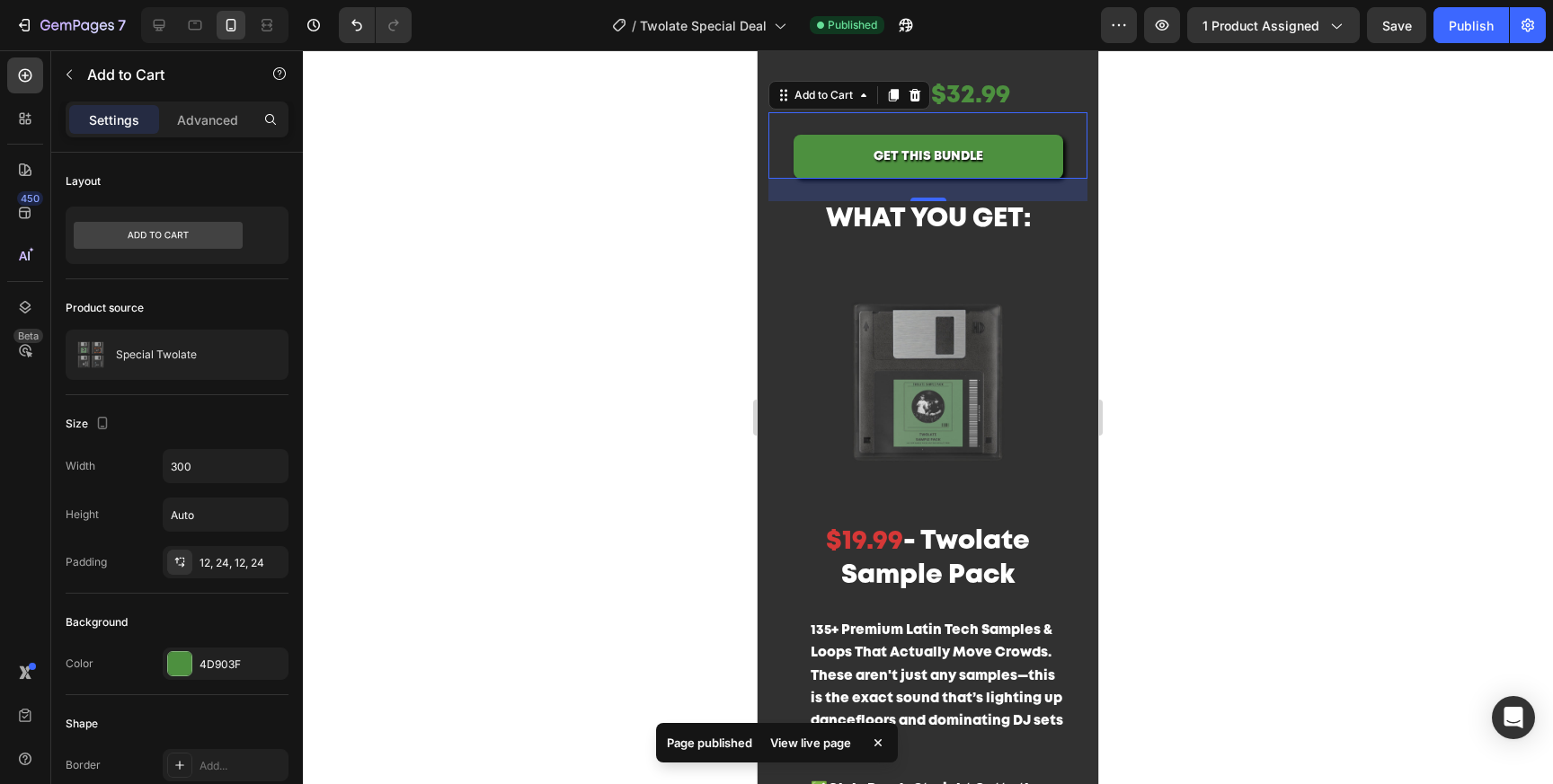
click at [1330, 342] on div at bounding box center [928, 417] width 1250 height 734
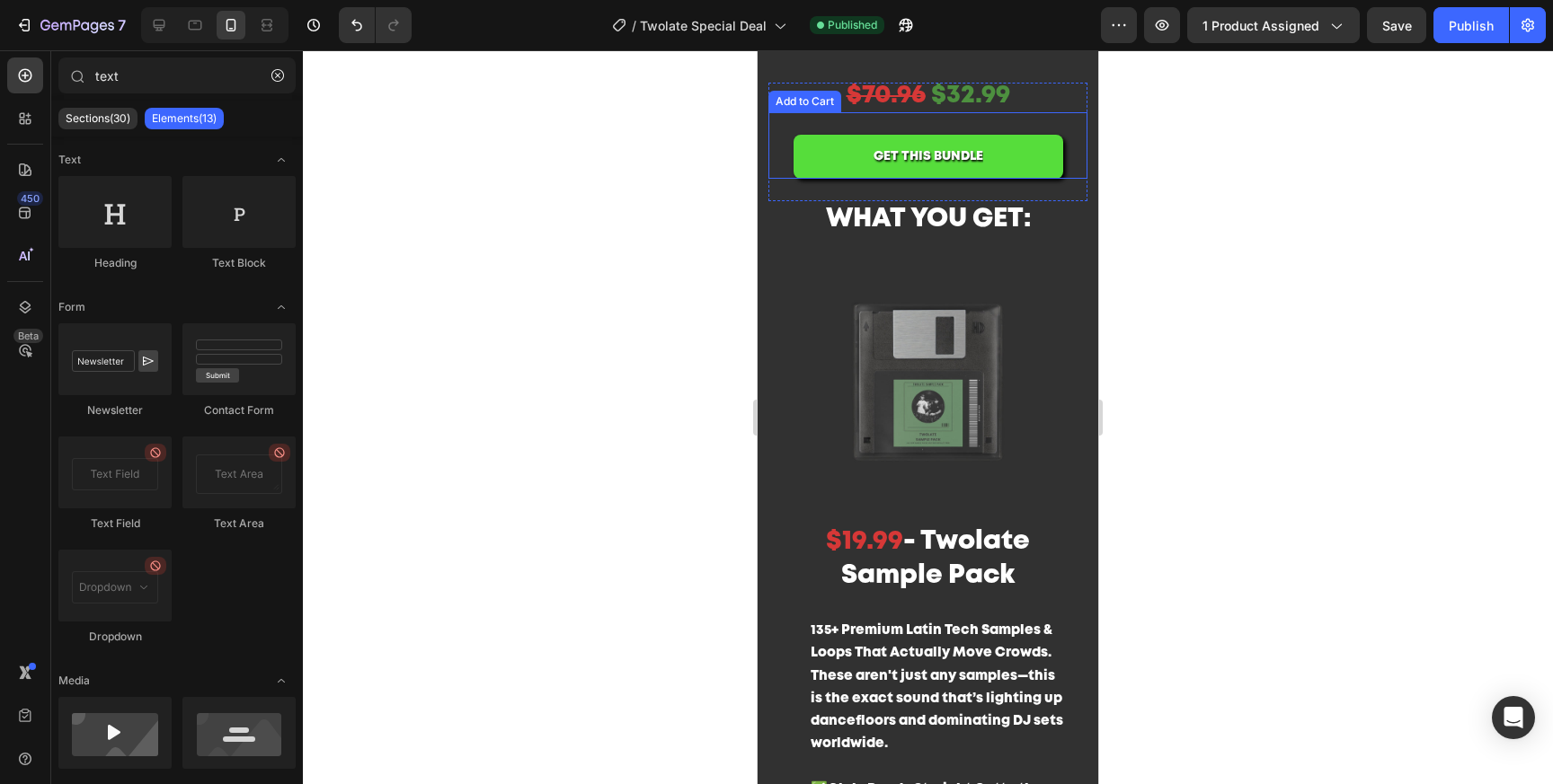
click at [1049, 166] on button "GET THIS BUNDLE" at bounding box center [928, 156] width 270 height 44
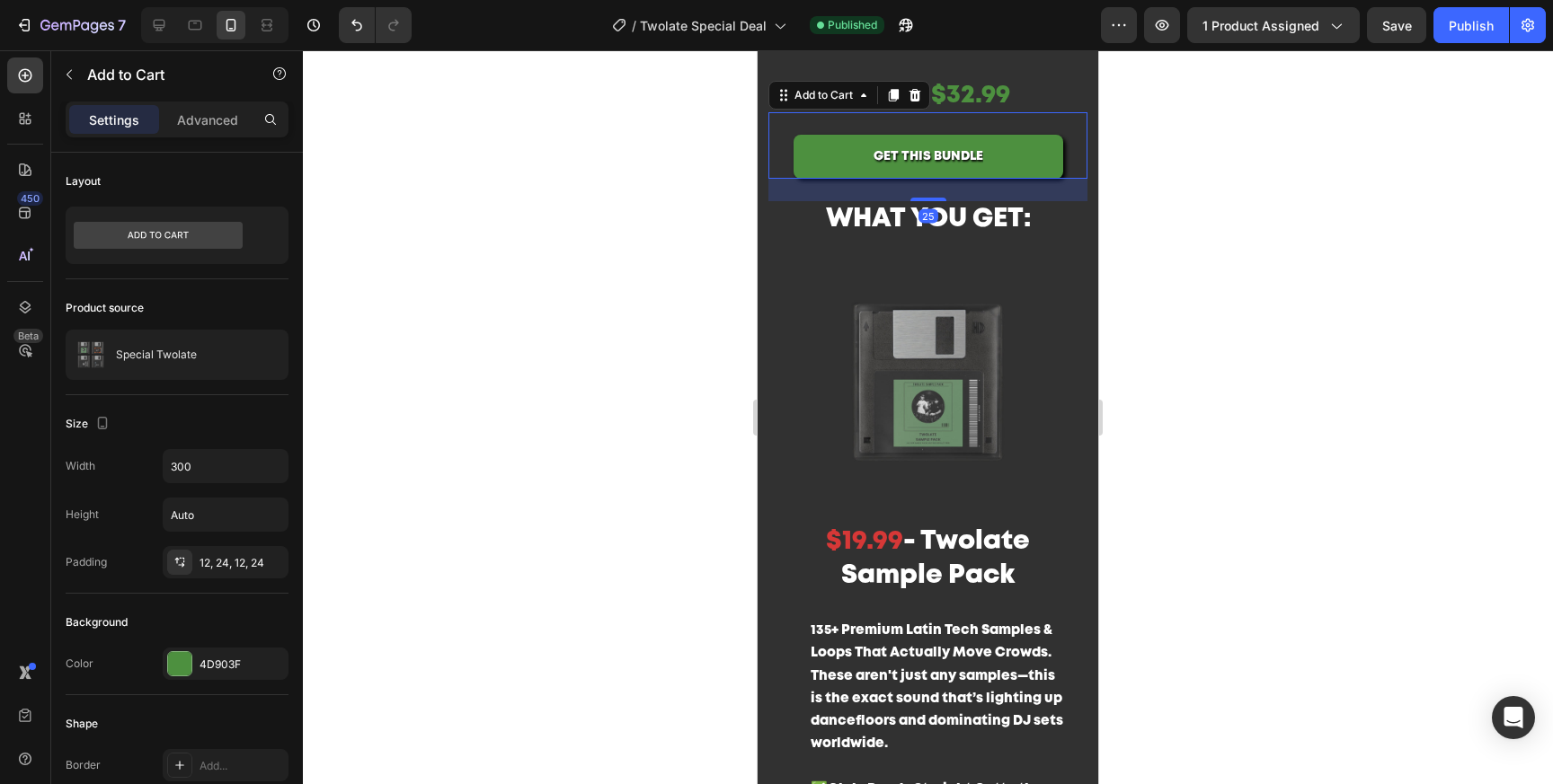
click at [210, 103] on div "Settings Advanced" at bounding box center [177, 120] width 223 height 36
click at [210, 118] on p "Advanced" at bounding box center [208, 120] width 61 height 19
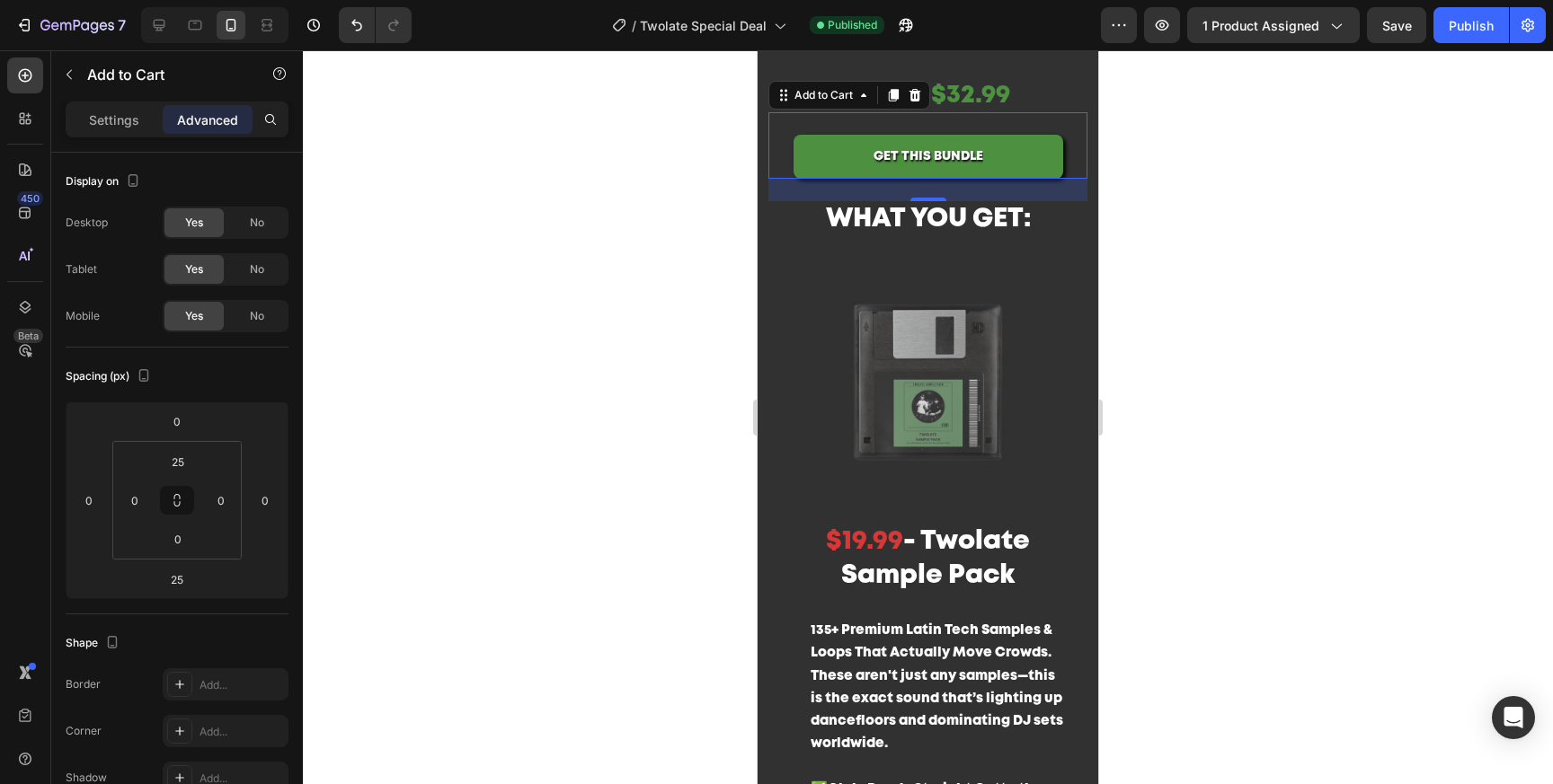
click at [647, 473] on div at bounding box center [928, 417] width 1250 height 734
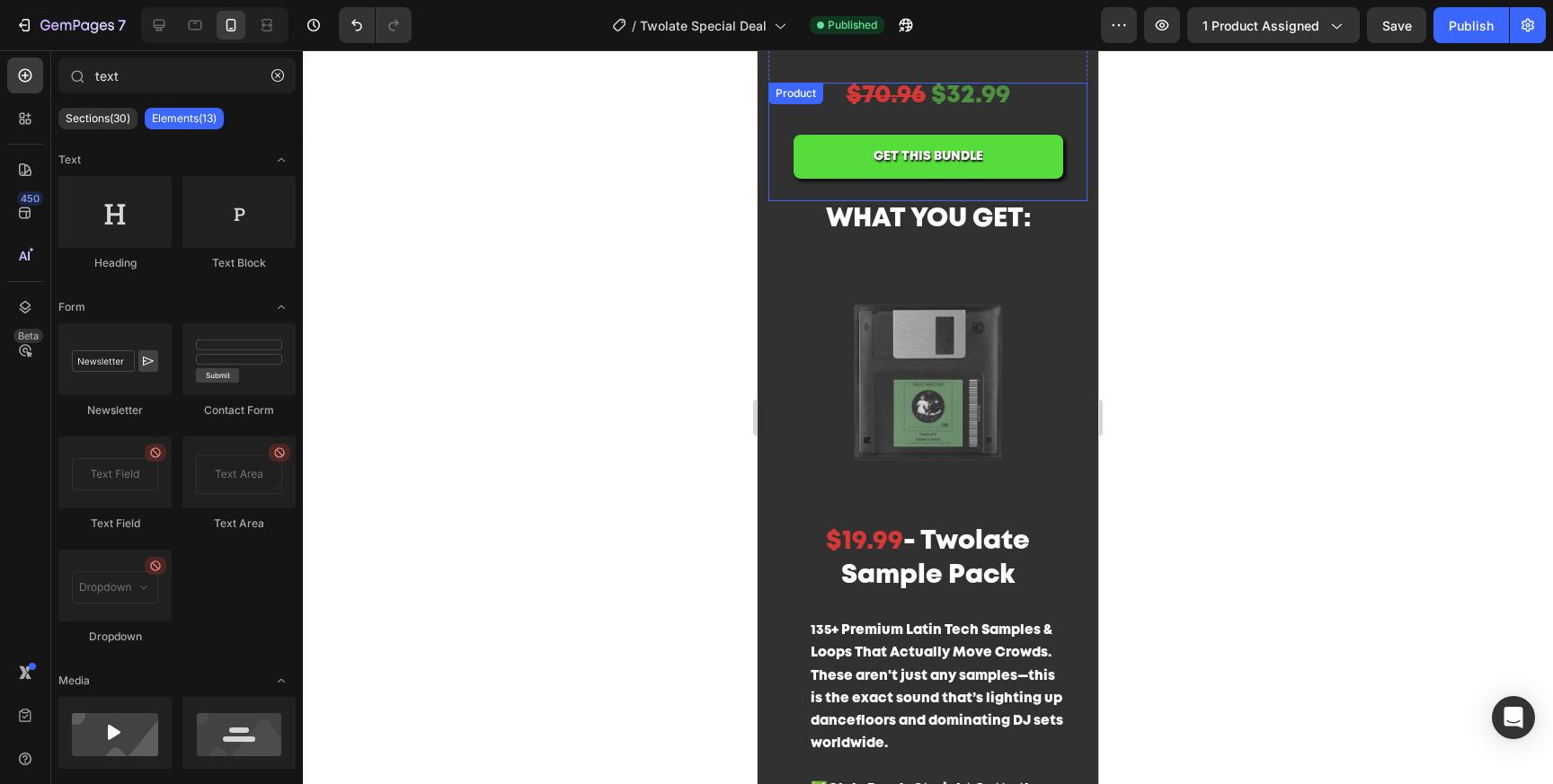
click at [1005, 165] on button "GET THIS BUNDLE" at bounding box center [928, 156] width 270 height 44
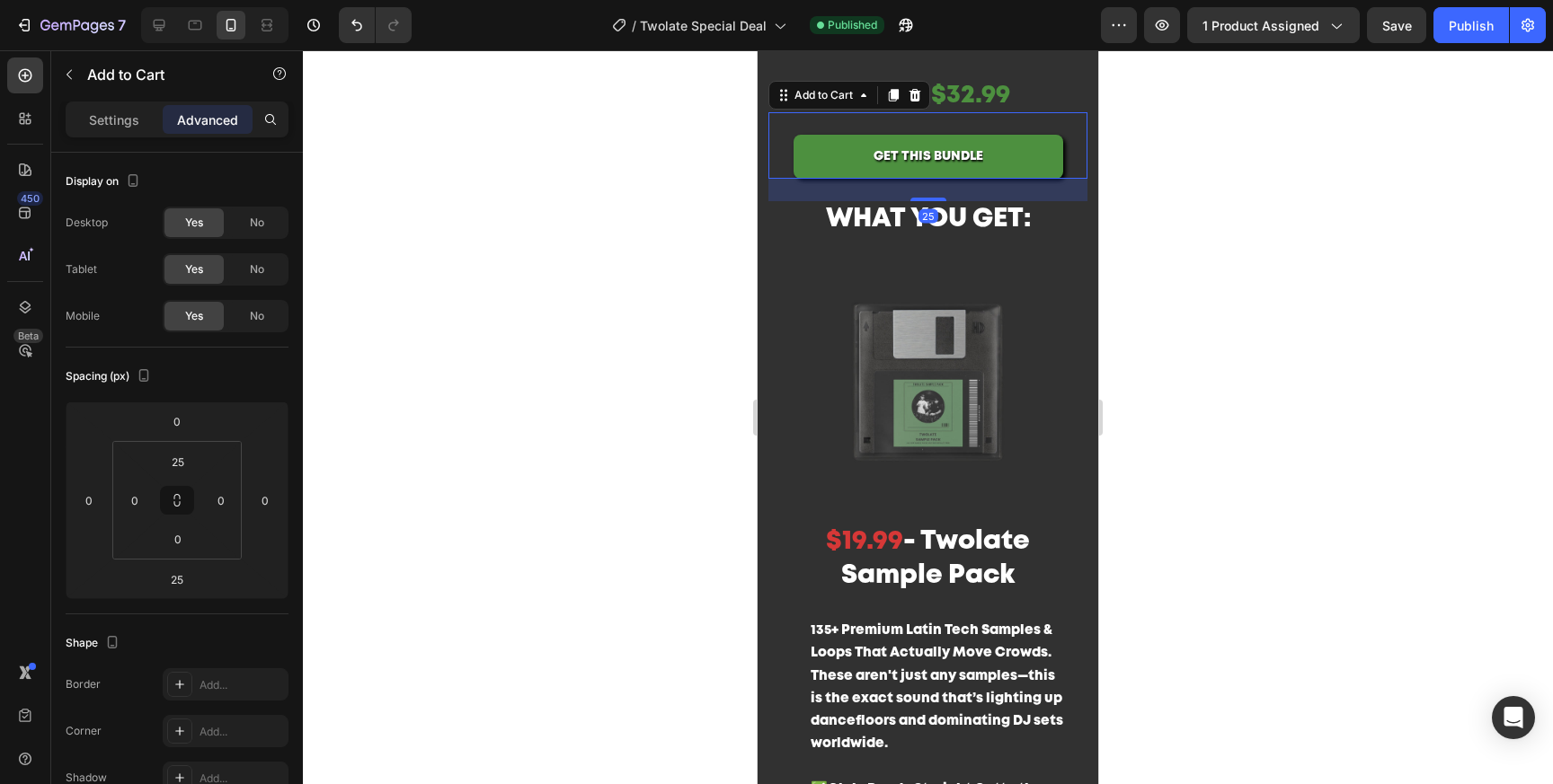
click at [102, 135] on div "Settings Advanced" at bounding box center [177, 128] width 252 height 51
click at [124, 102] on div "Settings Advanced" at bounding box center [177, 120] width 223 height 36
click at [116, 119] on p "Settings" at bounding box center [113, 120] width 50 height 19
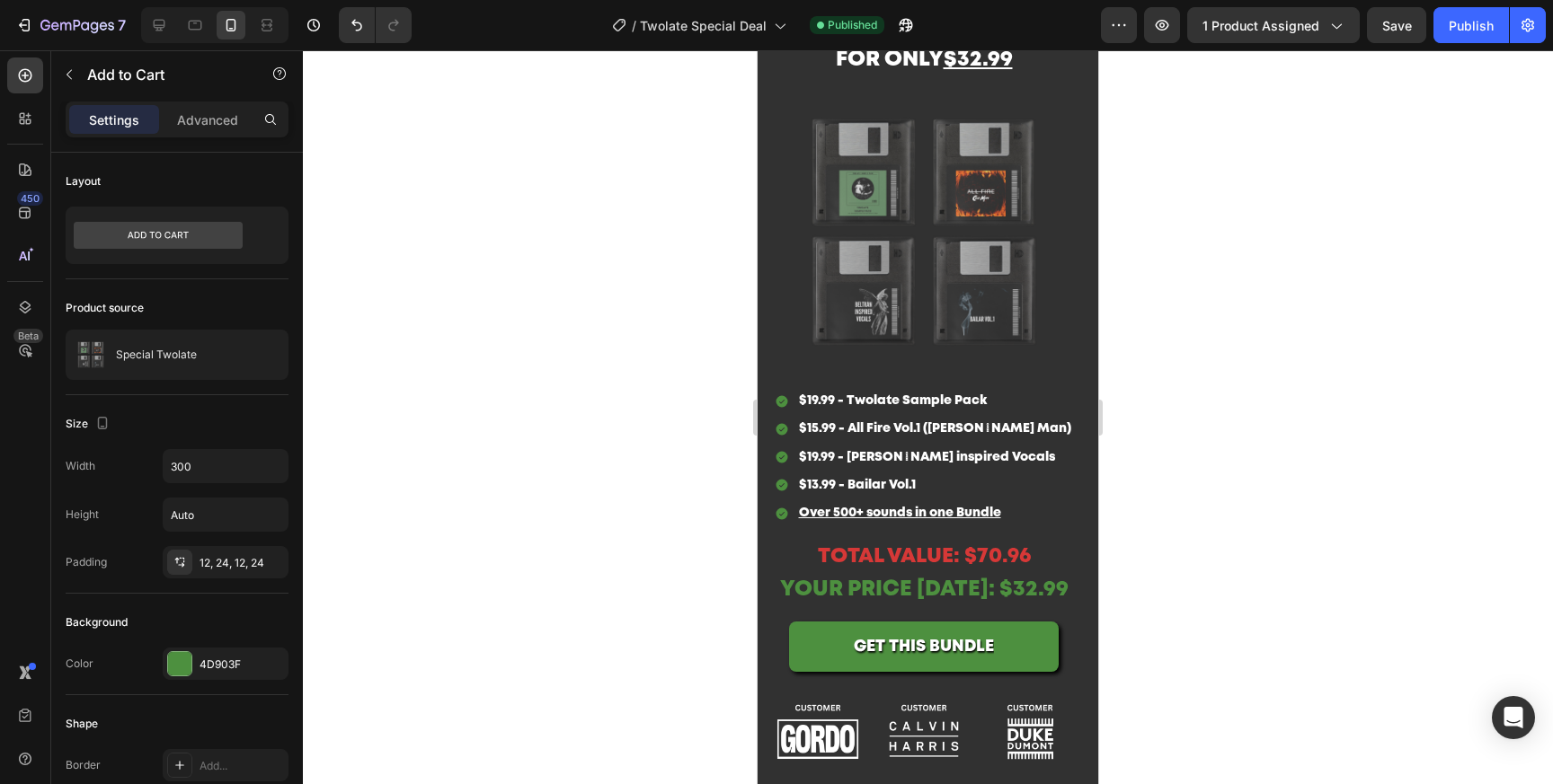
scroll to position [2715, 0]
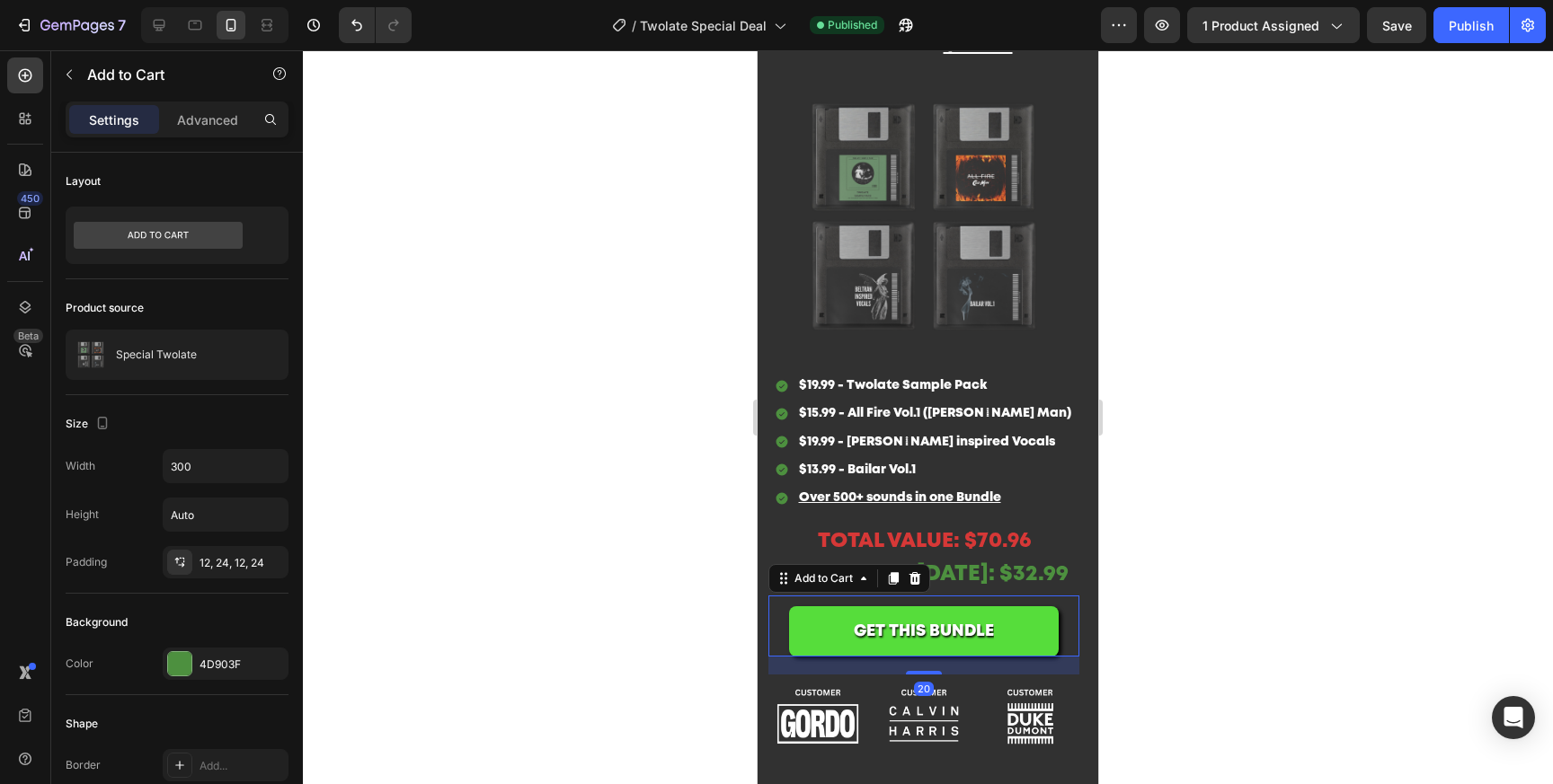
click at [1048, 640] on button "GET THIS BUNDLE" at bounding box center [923, 632] width 270 height 50
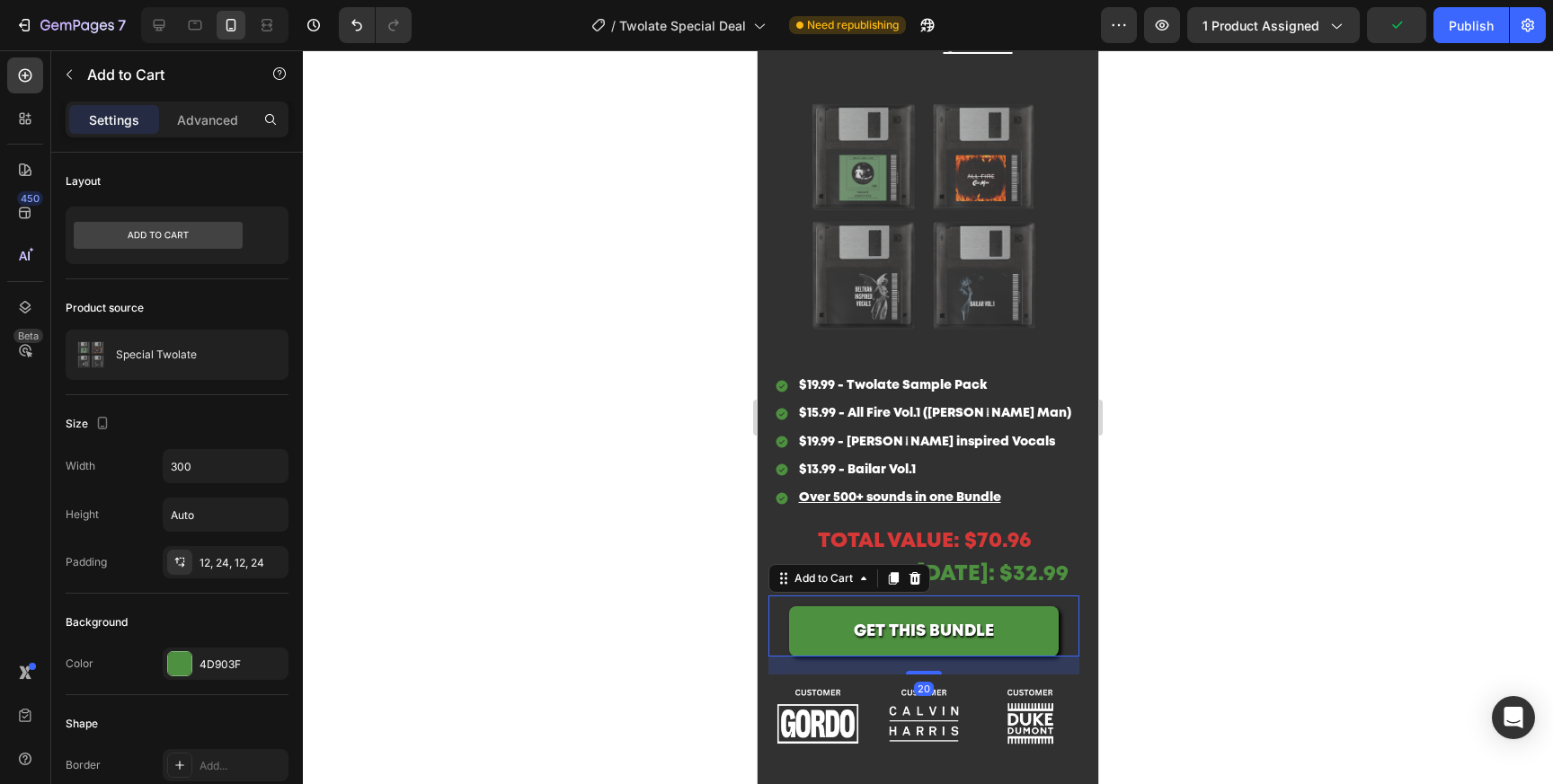
click at [1180, 512] on div at bounding box center [928, 417] width 1250 height 734
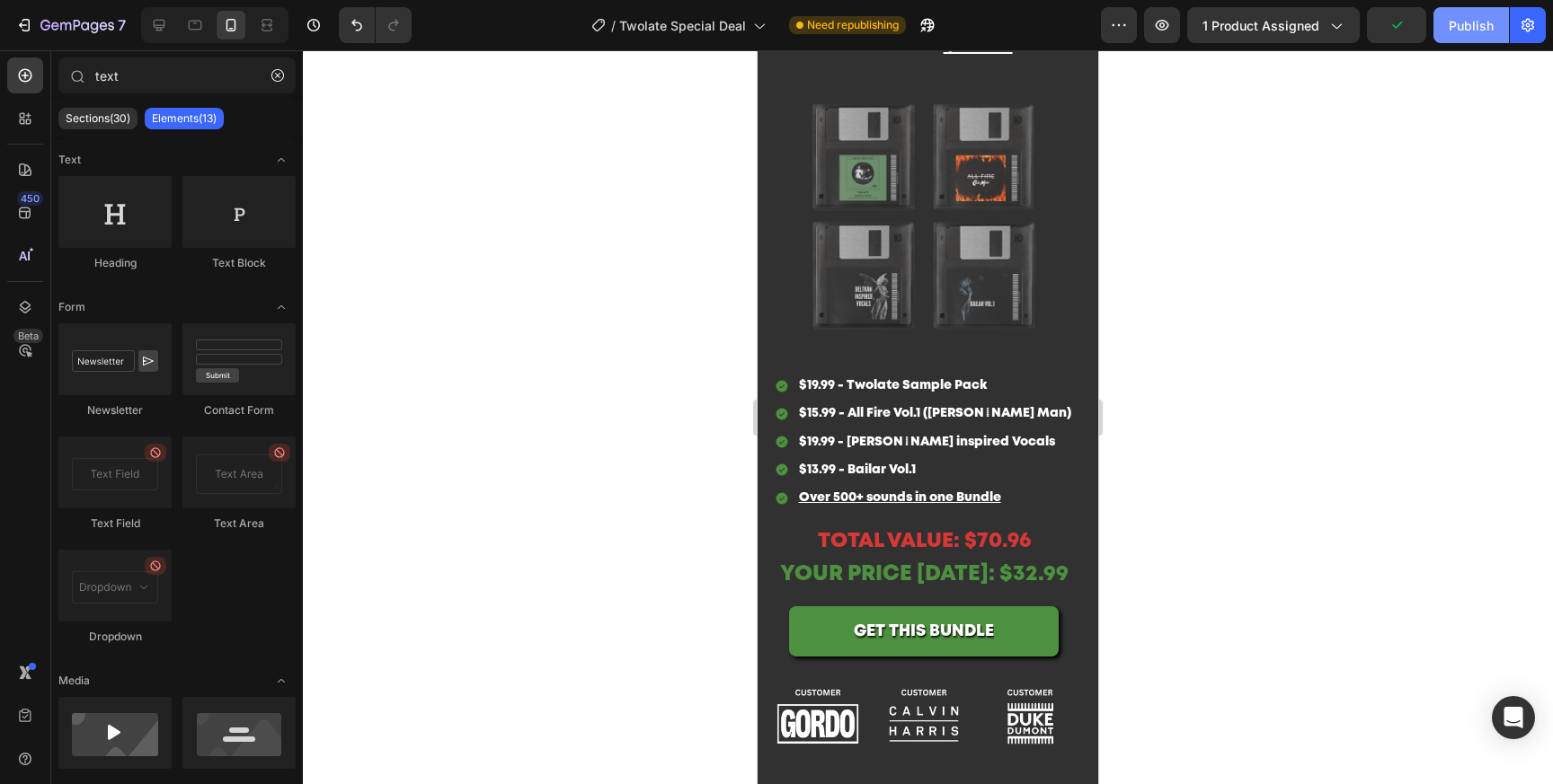
click at [1466, 28] on div "Publish" at bounding box center [1470, 26] width 45 height 19
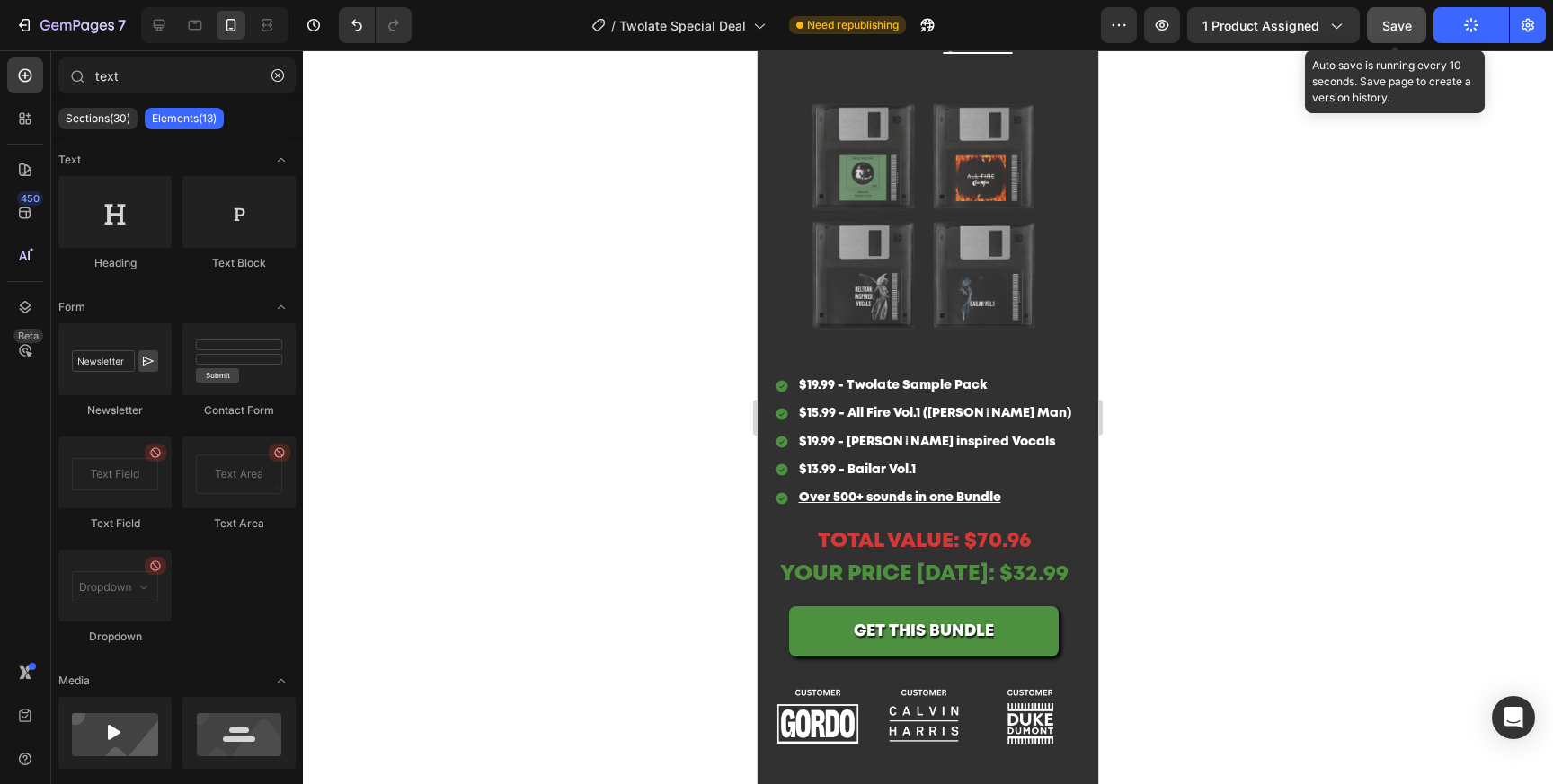
click at [1413, 24] on button "Save" at bounding box center [1397, 26] width 59 height 36
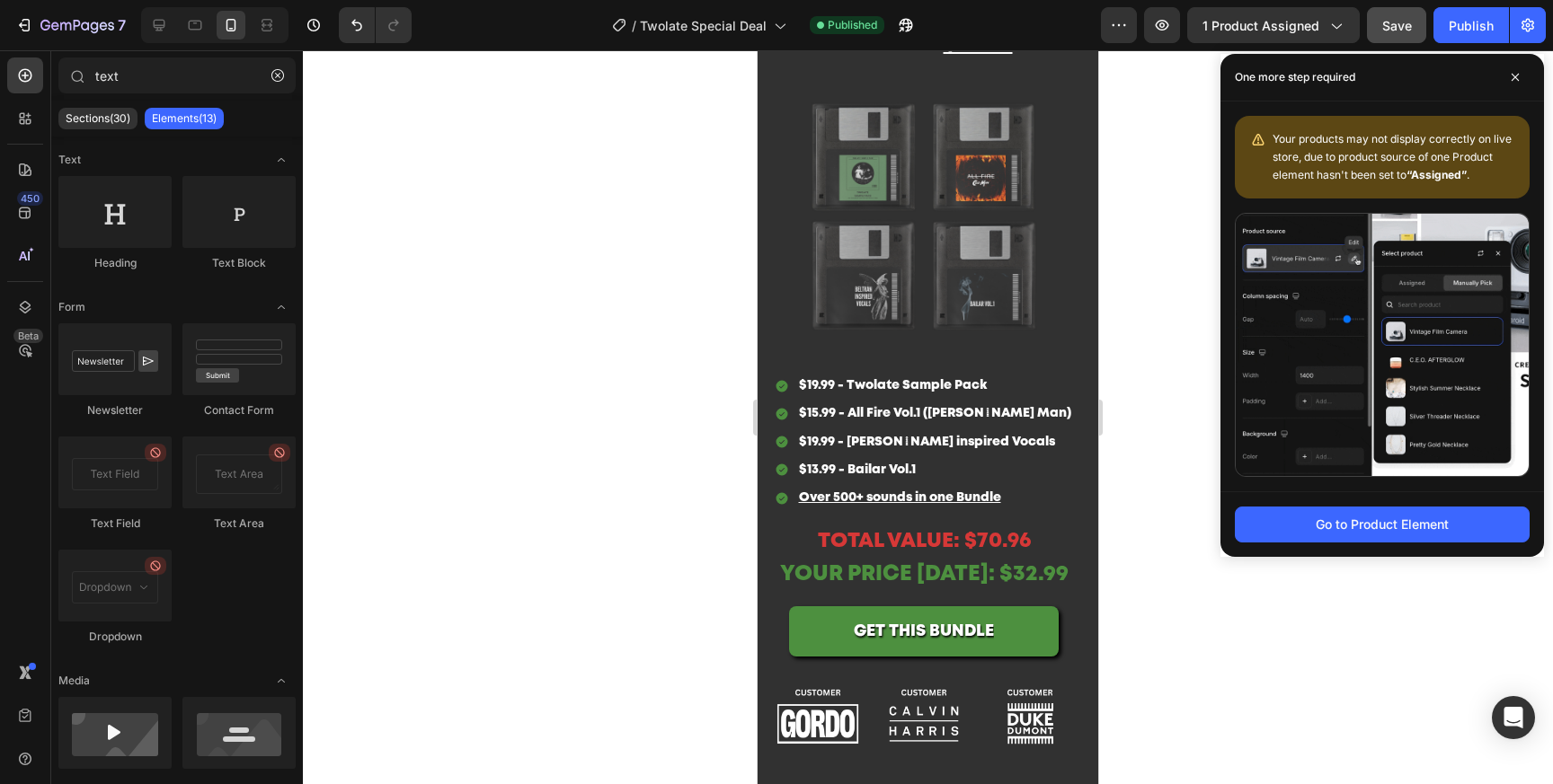
click at [1416, 23] on button "Save" at bounding box center [1397, 26] width 59 height 36
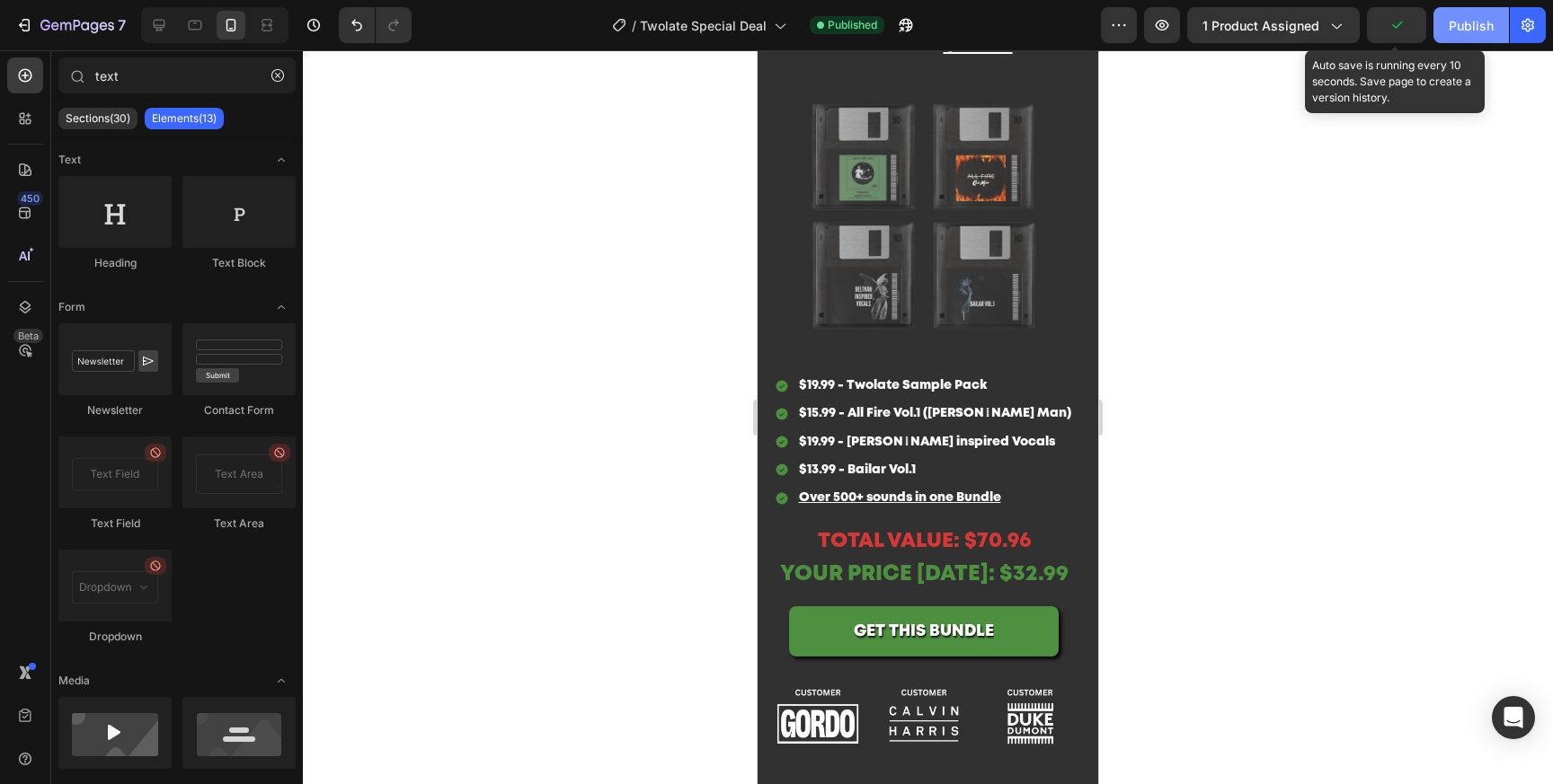
click at [1446, 23] on button "Publish" at bounding box center [1470, 26] width 75 height 36
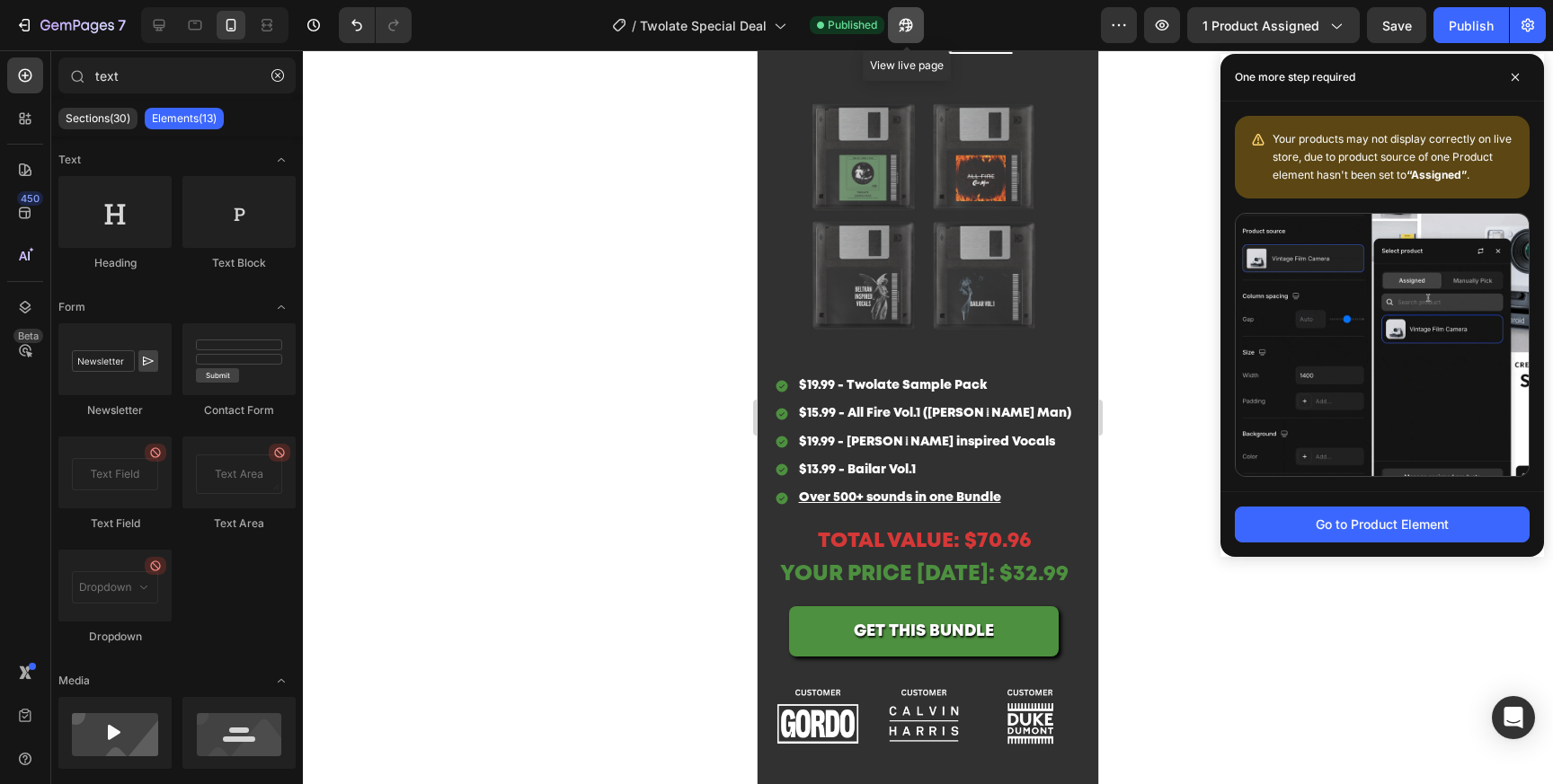
click at [919, 20] on button "button" at bounding box center [906, 26] width 36 height 36
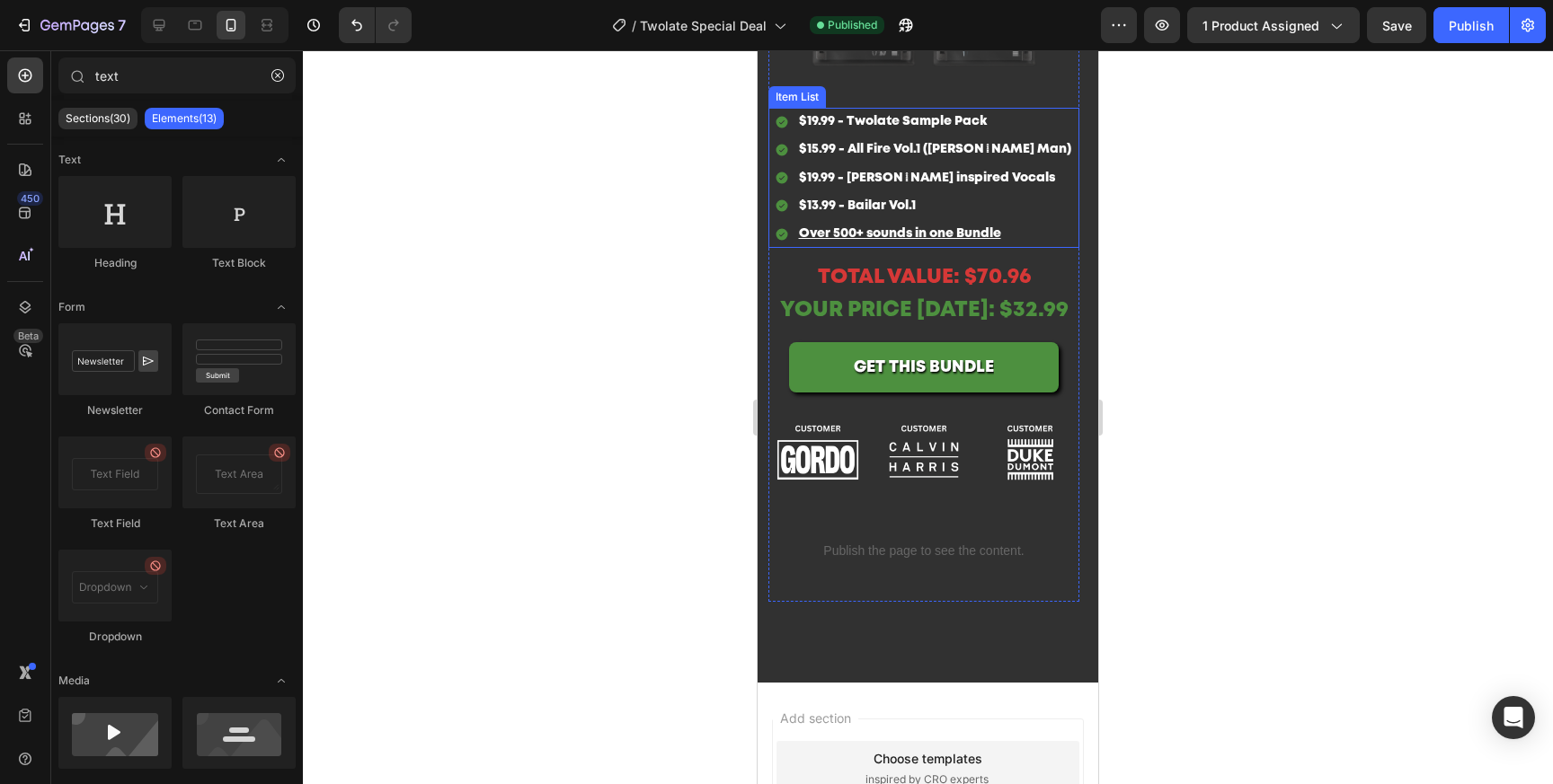
scroll to position [3039, 0]
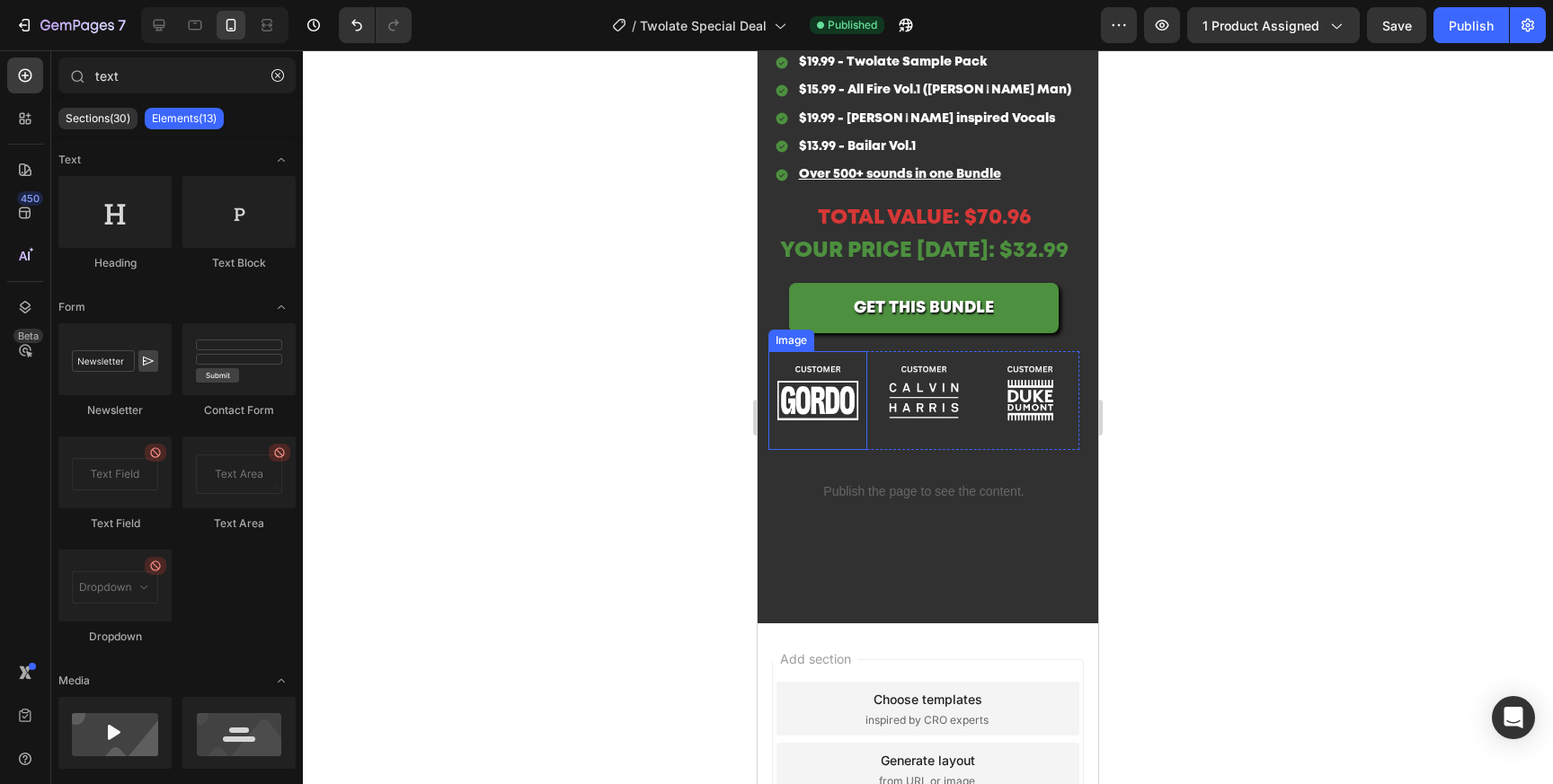
click at [776, 434] on img at bounding box center [817, 401] width 99 height 99
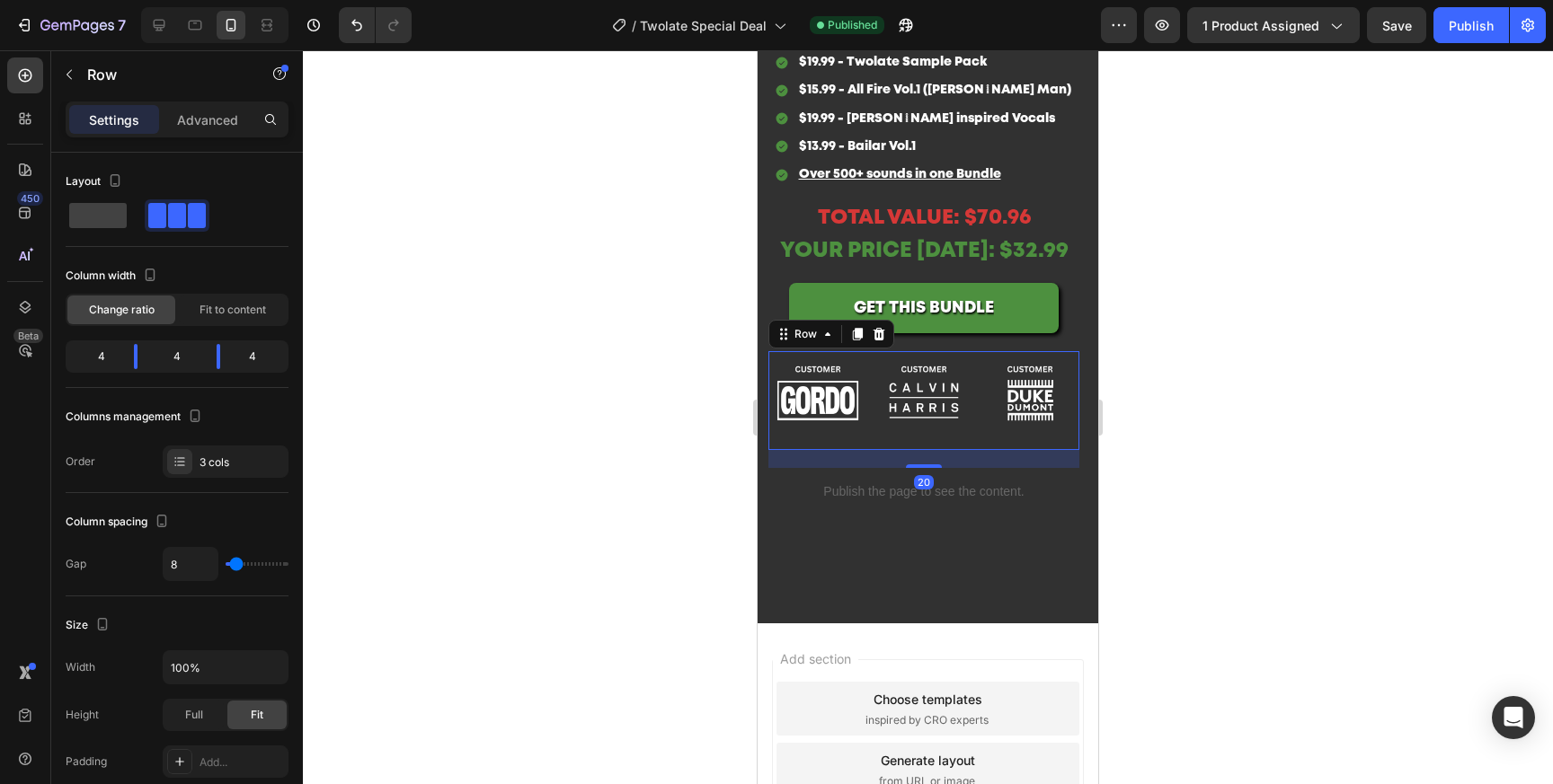
click at [872, 444] on div "Image Image Image Row 20" at bounding box center [923, 401] width 311 height 99
click at [224, 117] on p "Advanced" at bounding box center [208, 120] width 61 height 19
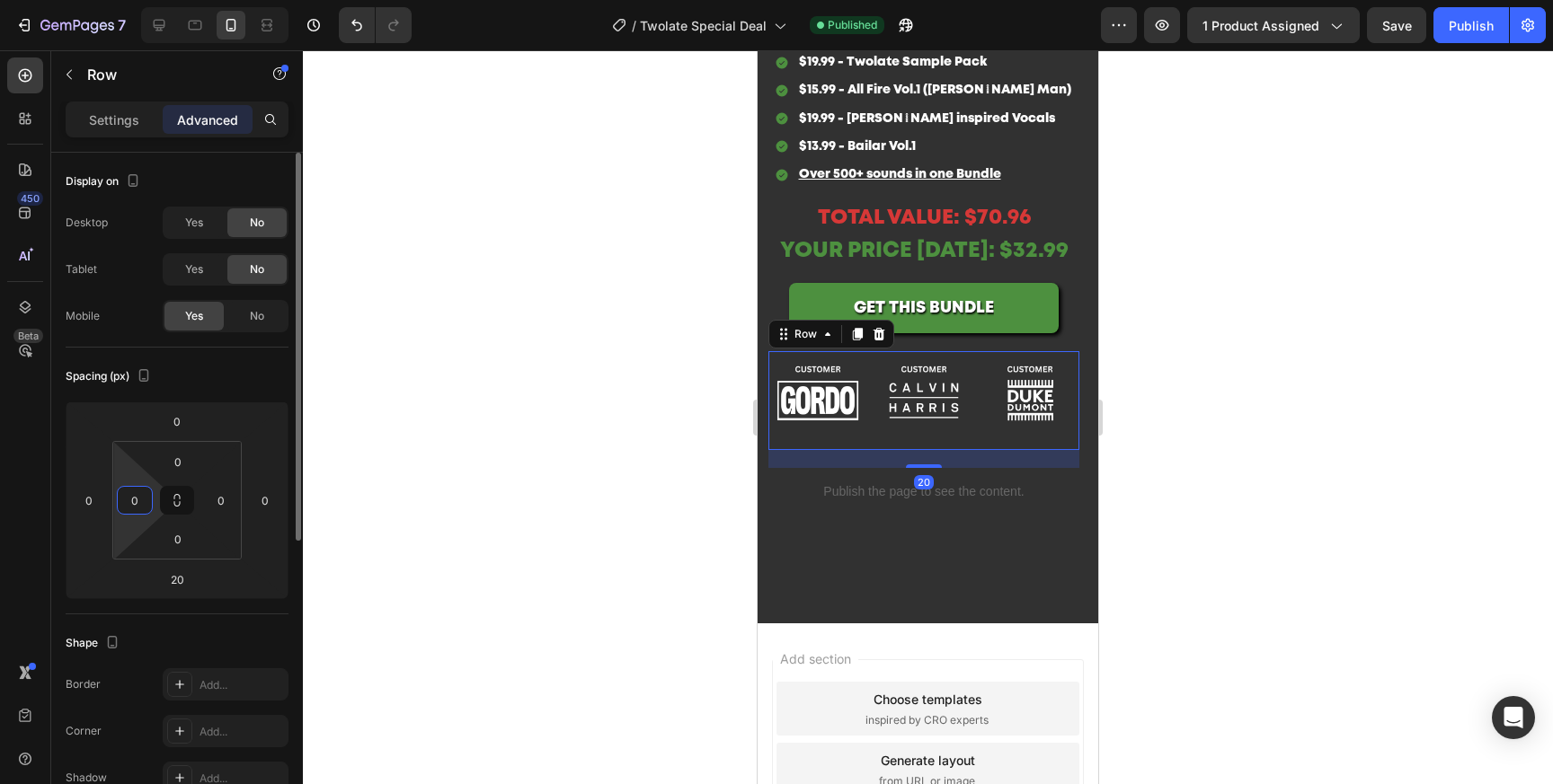
click at [146, 502] on input "0" at bounding box center [134, 500] width 27 height 27
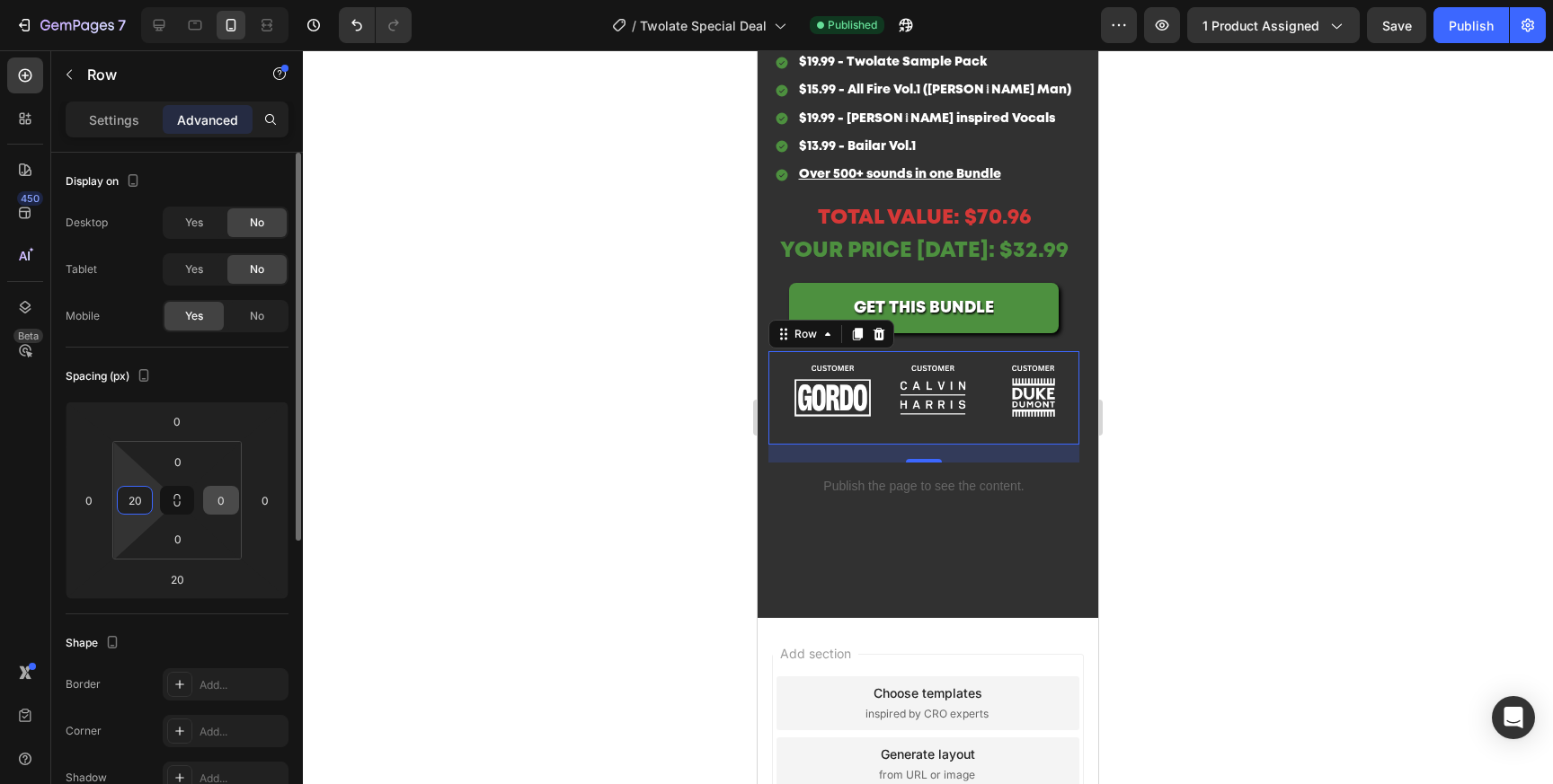
type input "20"
click at [217, 507] on input "0" at bounding box center [221, 500] width 27 height 27
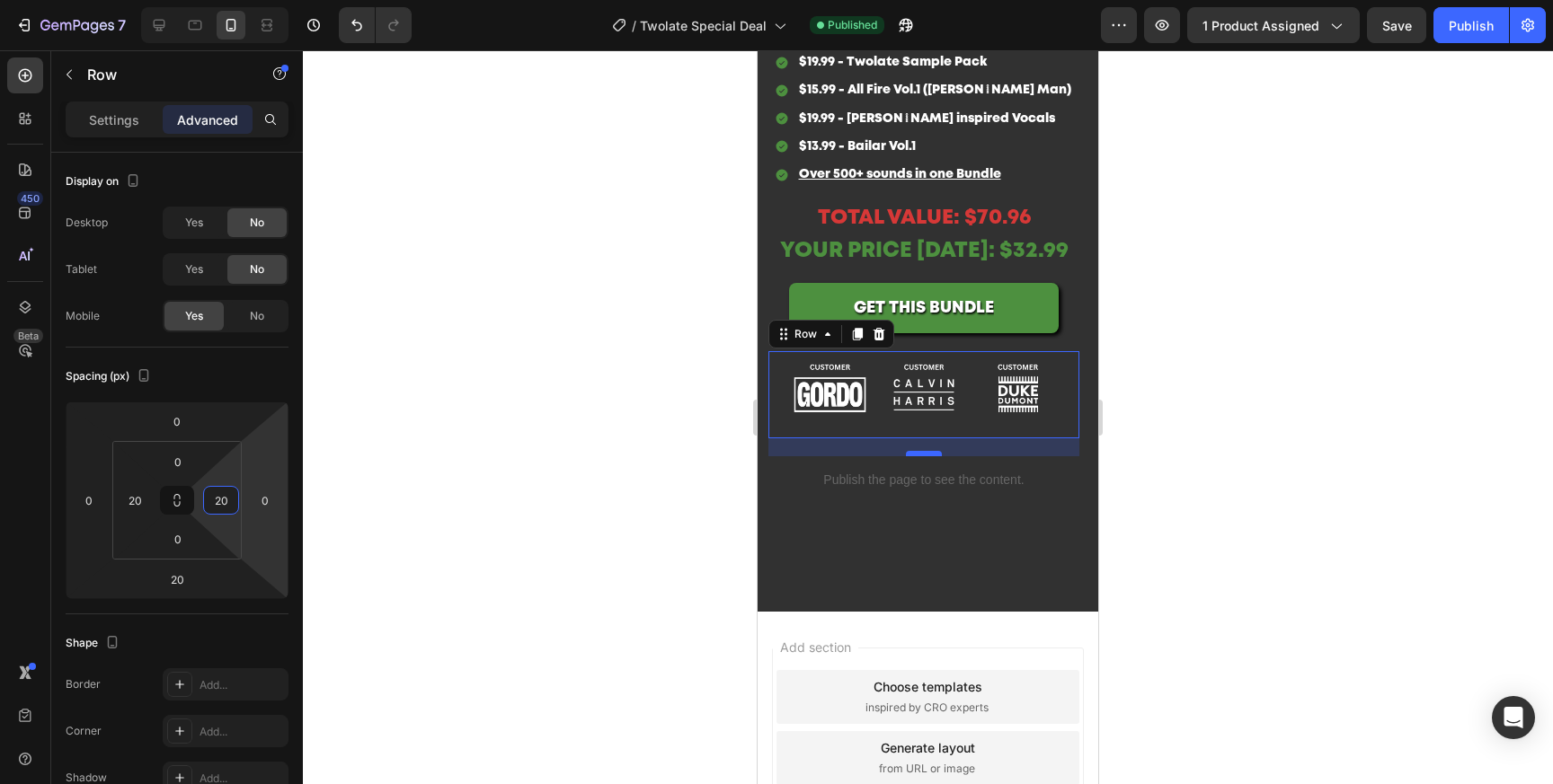
type input "20"
click at [921, 451] on div at bounding box center [924, 453] width 36 height 6
type input "22"
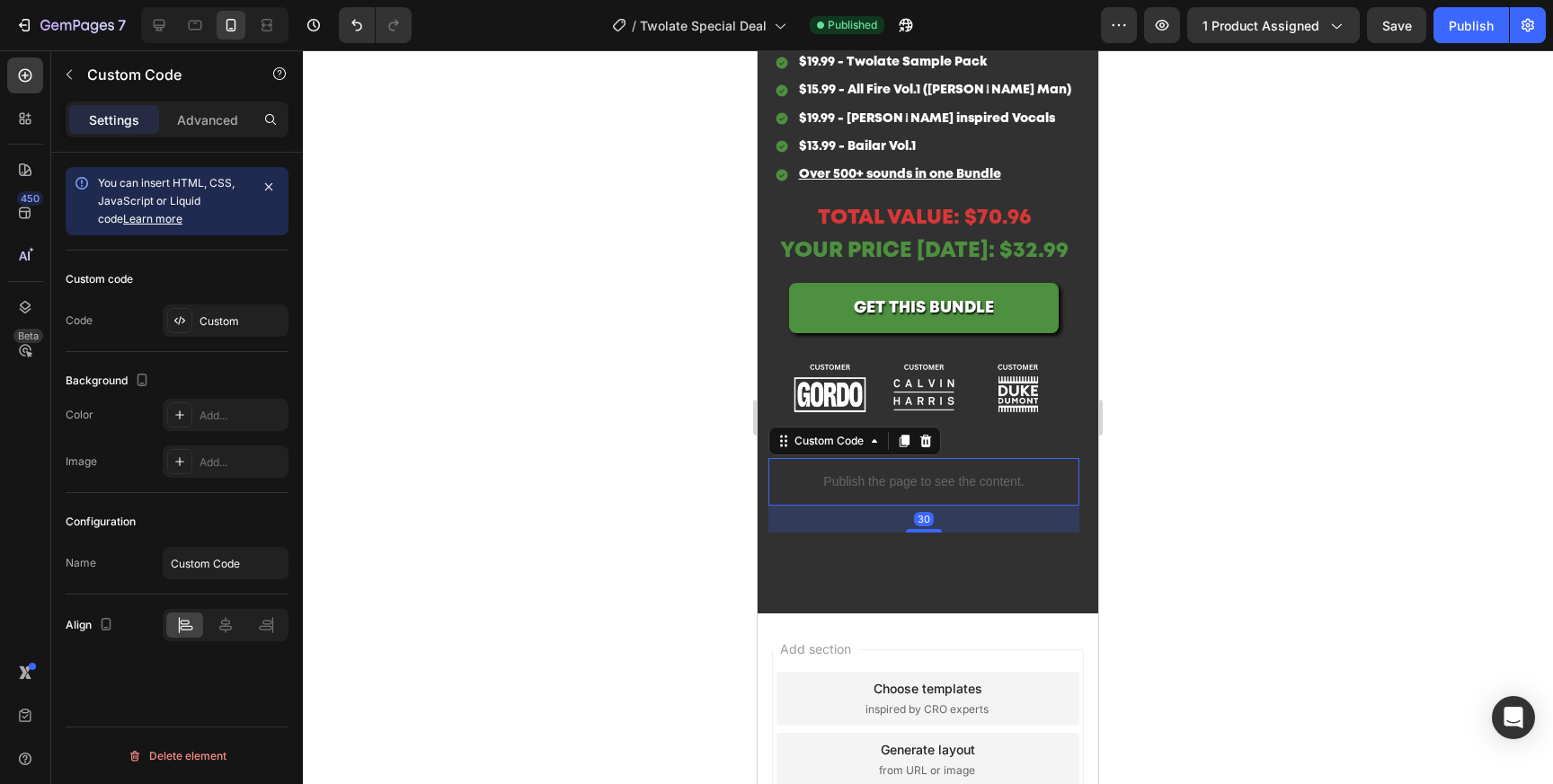
click at [964, 484] on p "Publish the page to see the content." at bounding box center [923, 482] width 311 height 19
click at [223, 127] on p "Advanced" at bounding box center [208, 120] width 61 height 19
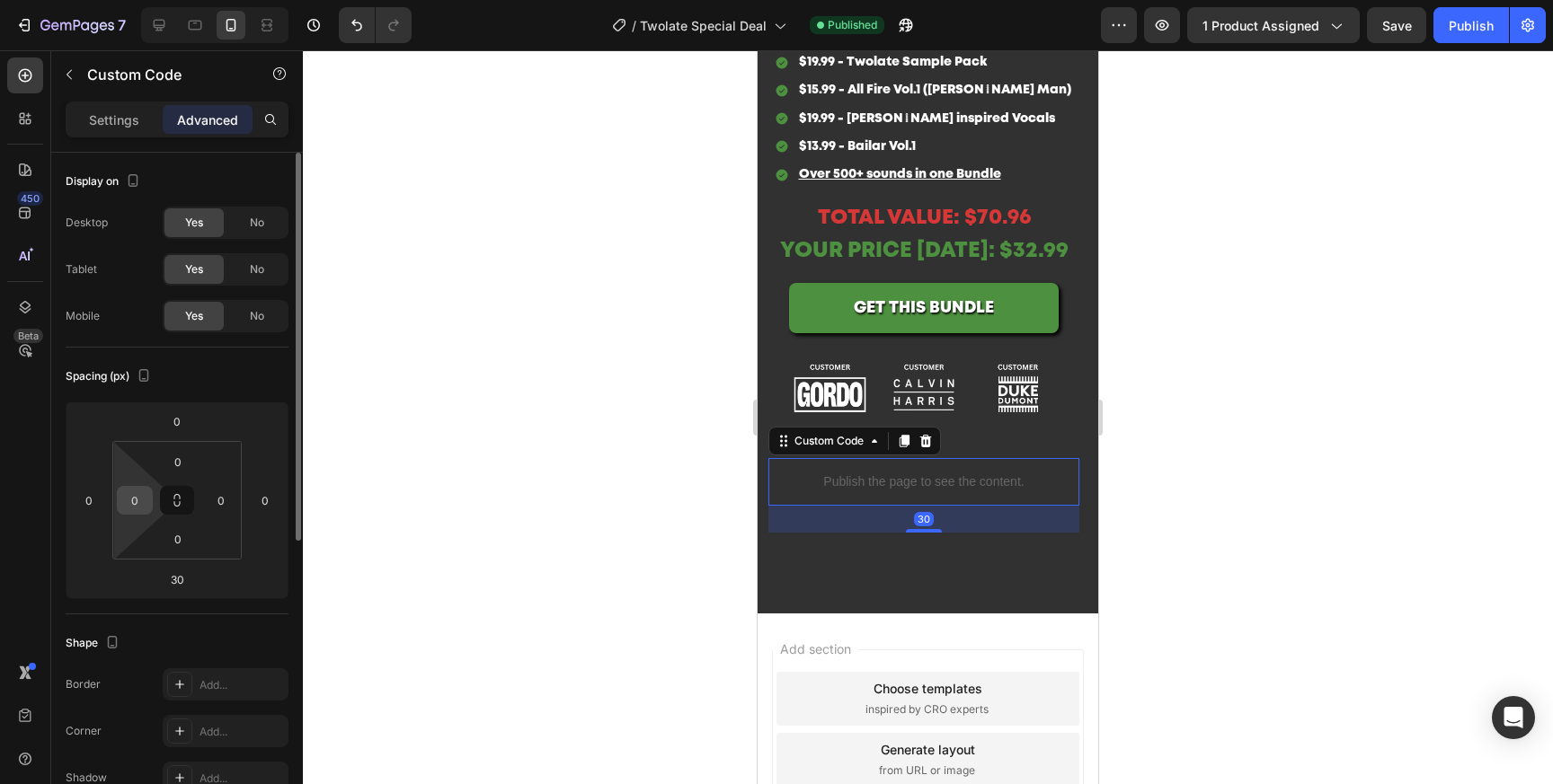
click at [132, 503] on input "0" at bounding box center [134, 500] width 27 height 27
type input "20"
click at [227, 501] on input "0" at bounding box center [221, 500] width 27 height 27
type input "20"
click at [160, 29] on icon at bounding box center [159, 26] width 11 height 11
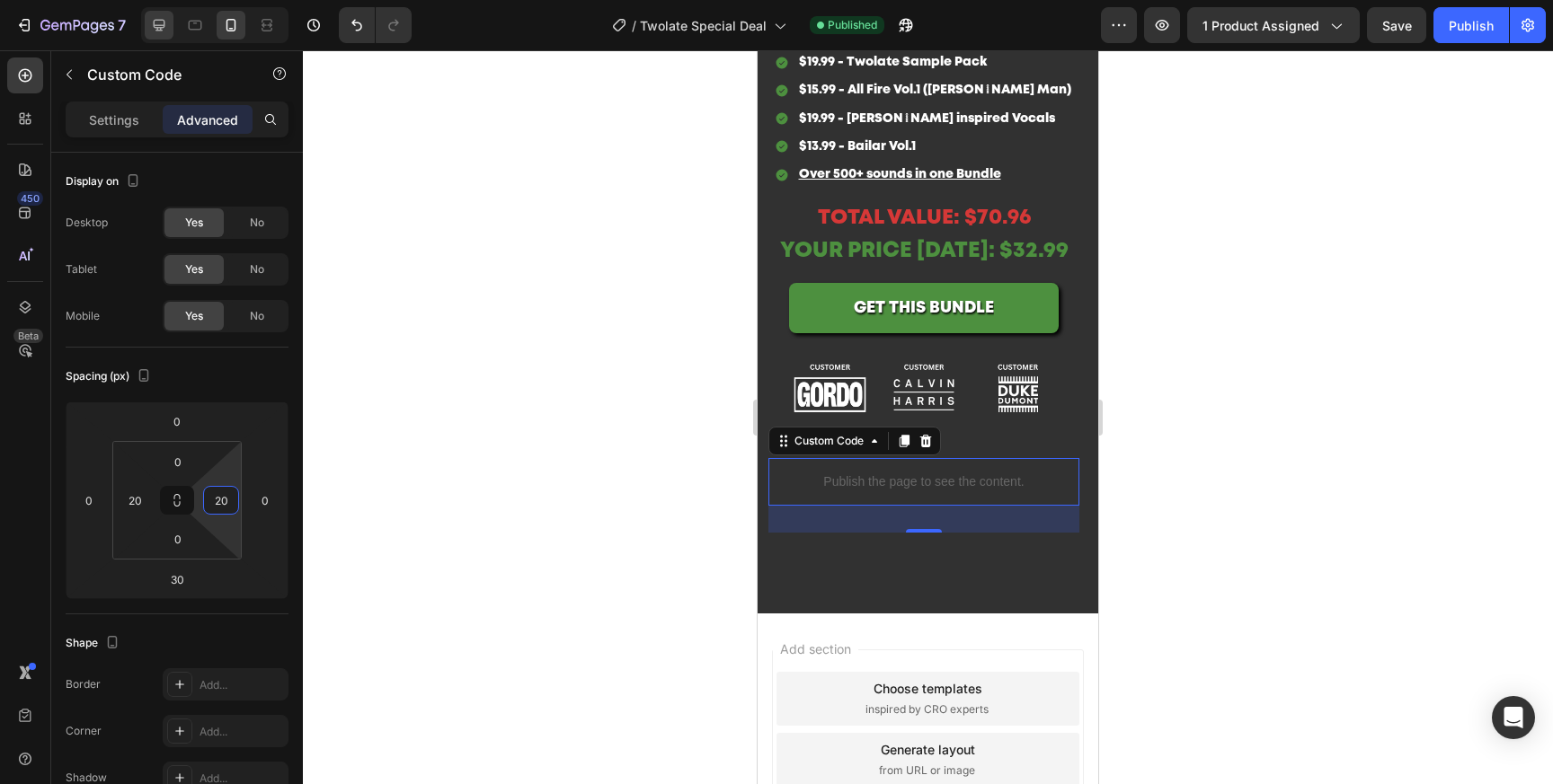
type input "50"
type input "0"
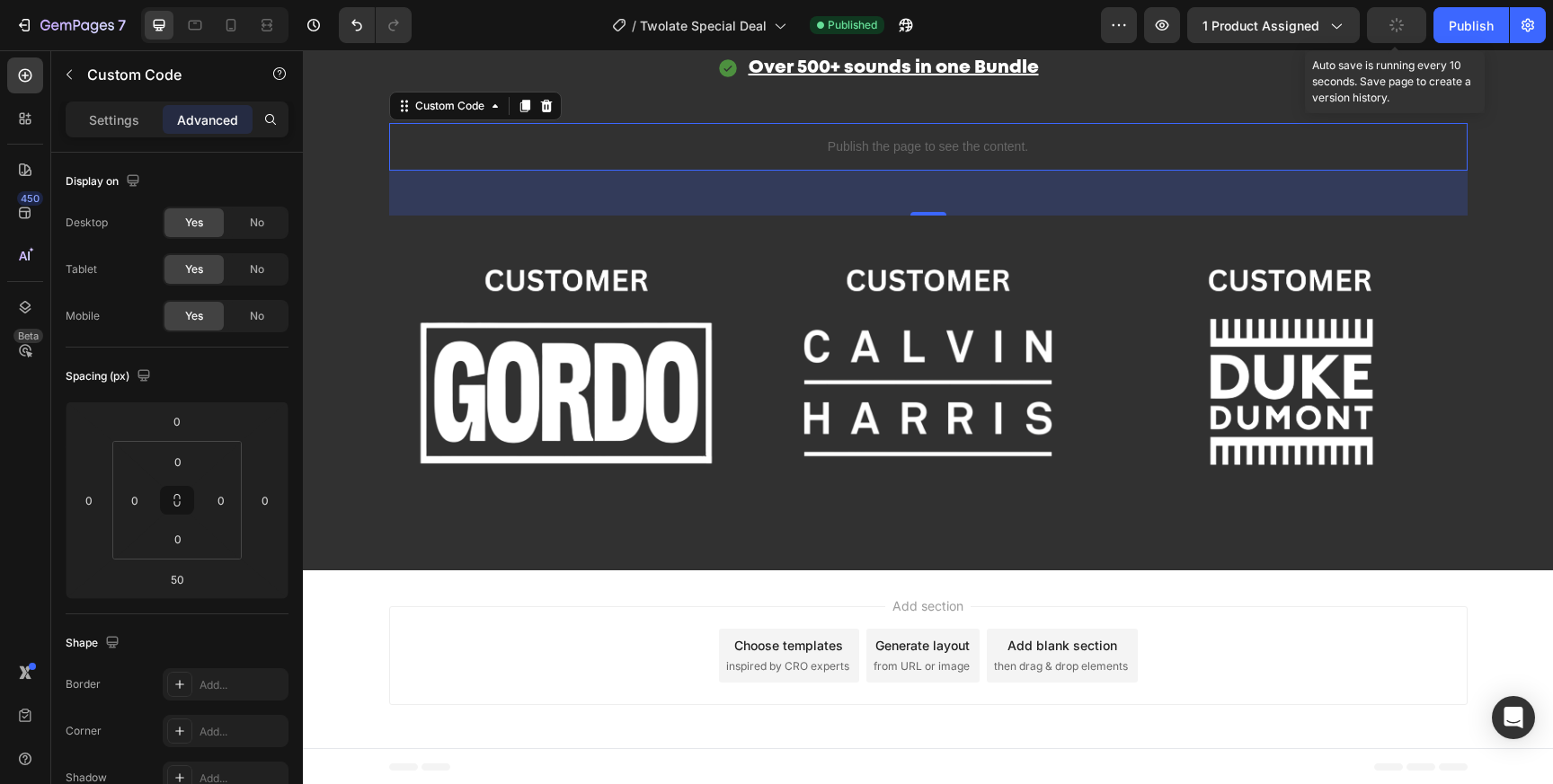
scroll to position [3482, 0]
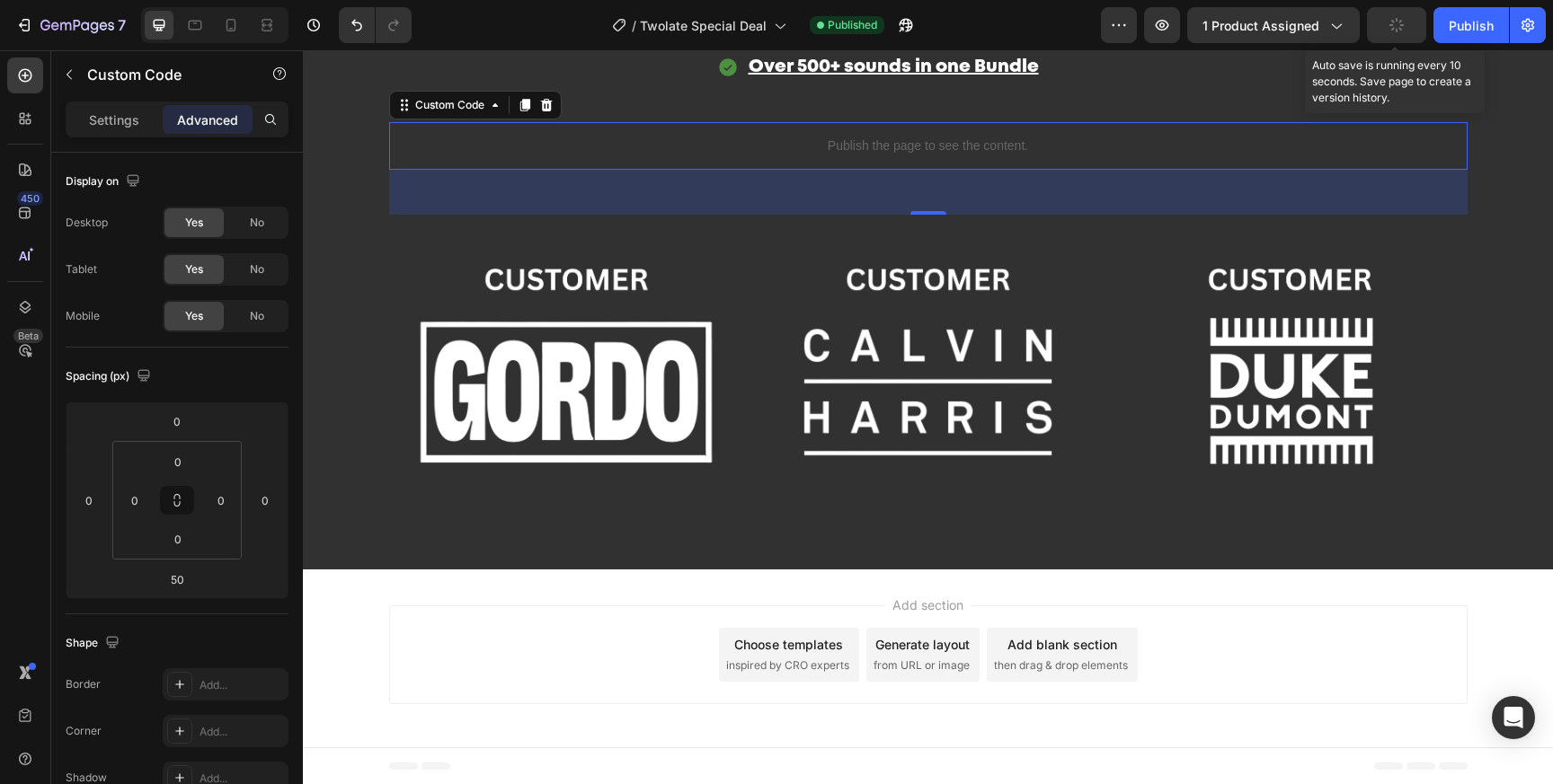
click at [1394, 24] on icon "button" at bounding box center [1396, 25] width 14 height 14
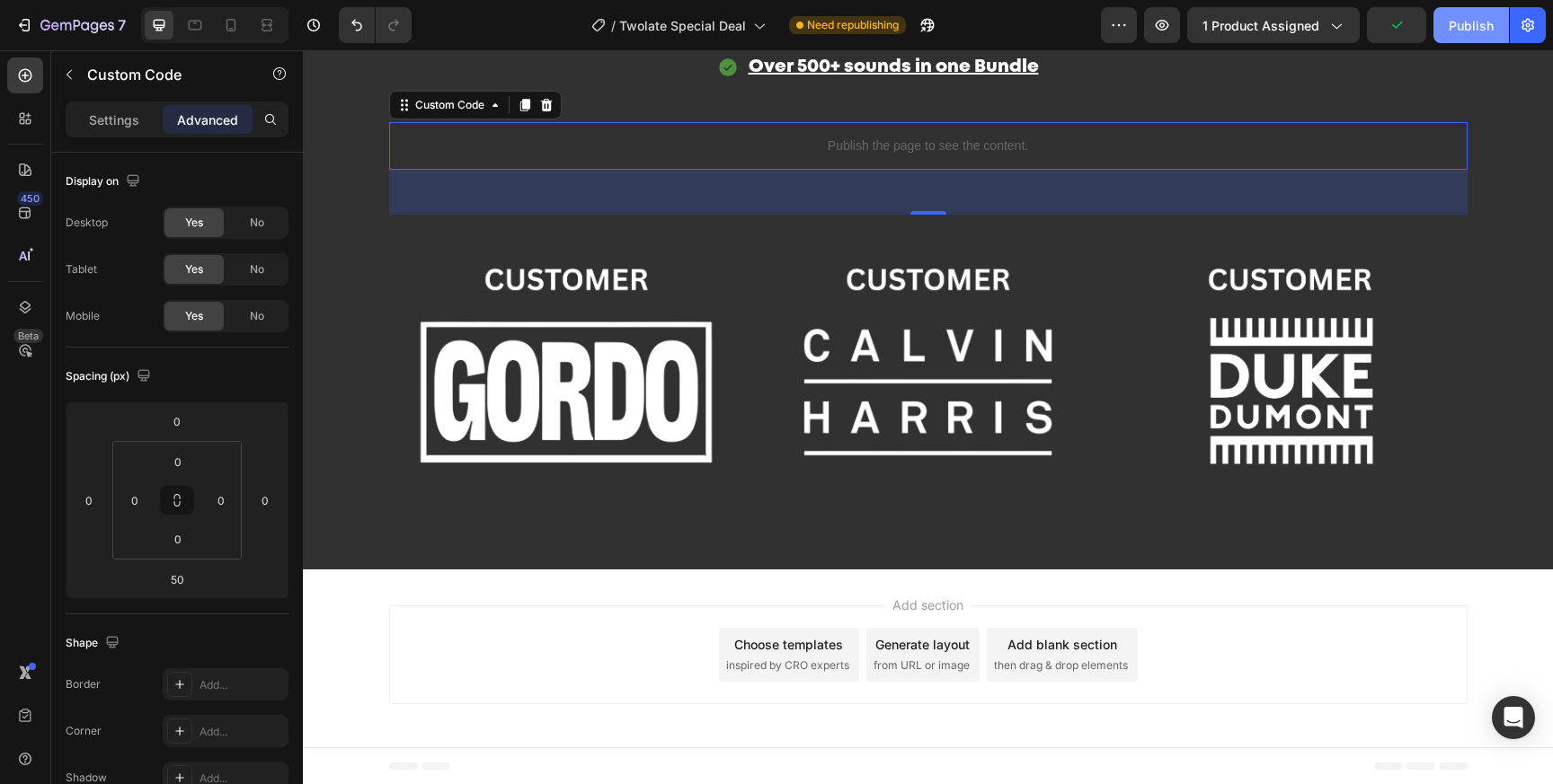
click at [1446, 24] on button "Publish" at bounding box center [1470, 26] width 75 height 36
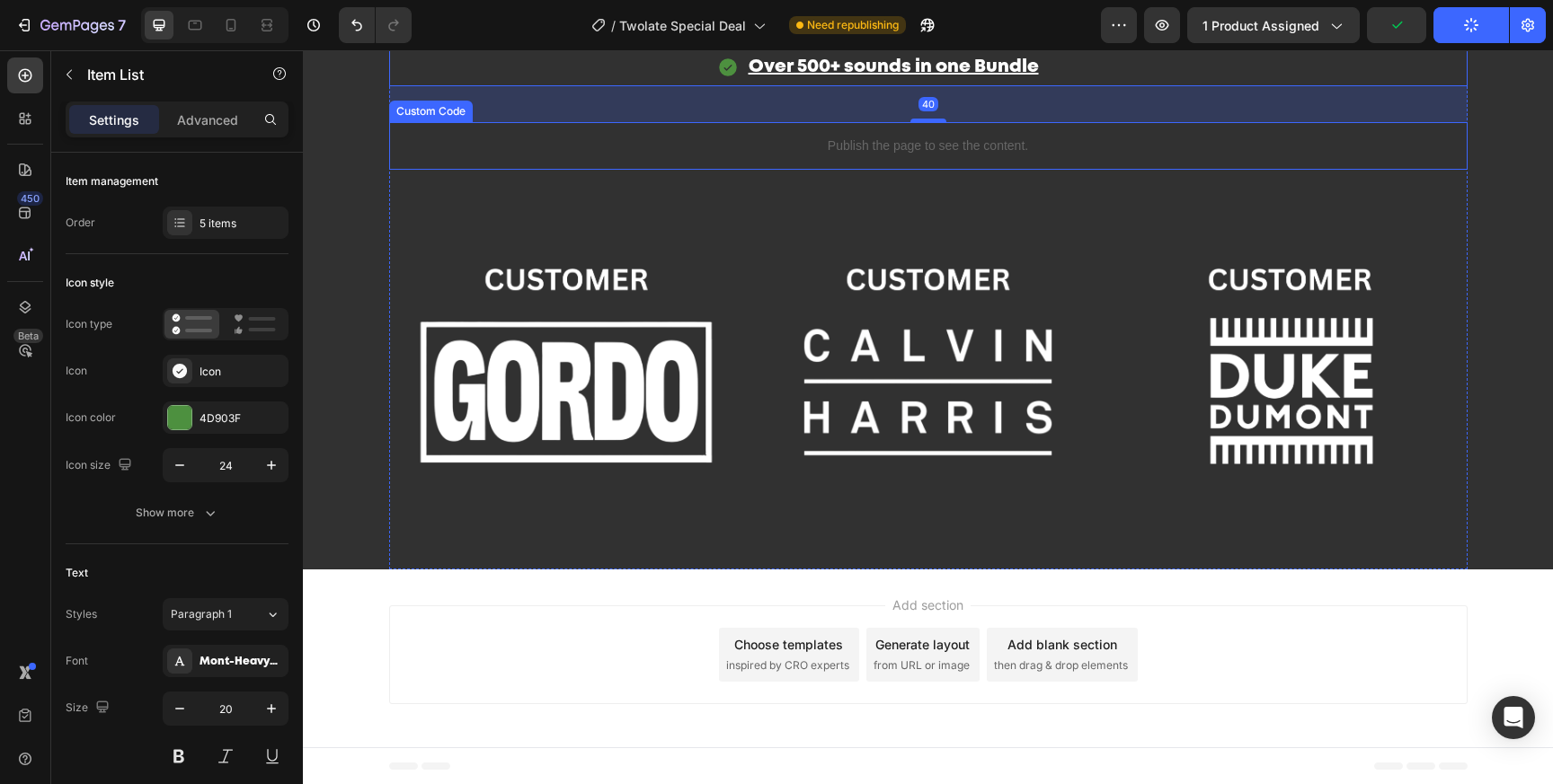
click at [1108, 154] on div "Publish the page to see the content." at bounding box center [928, 146] width 1079 height 48
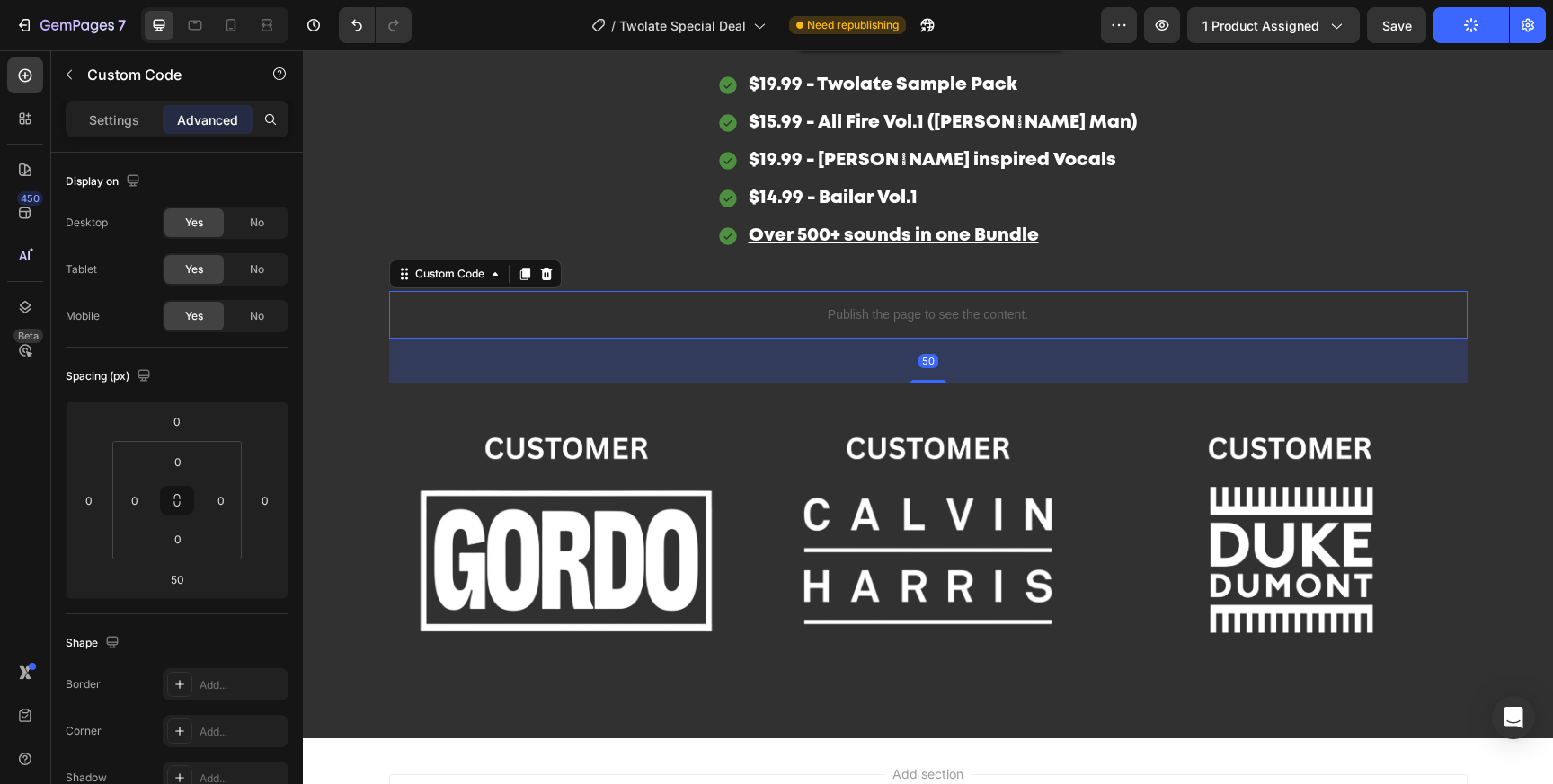
scroll to position [3299, 0]
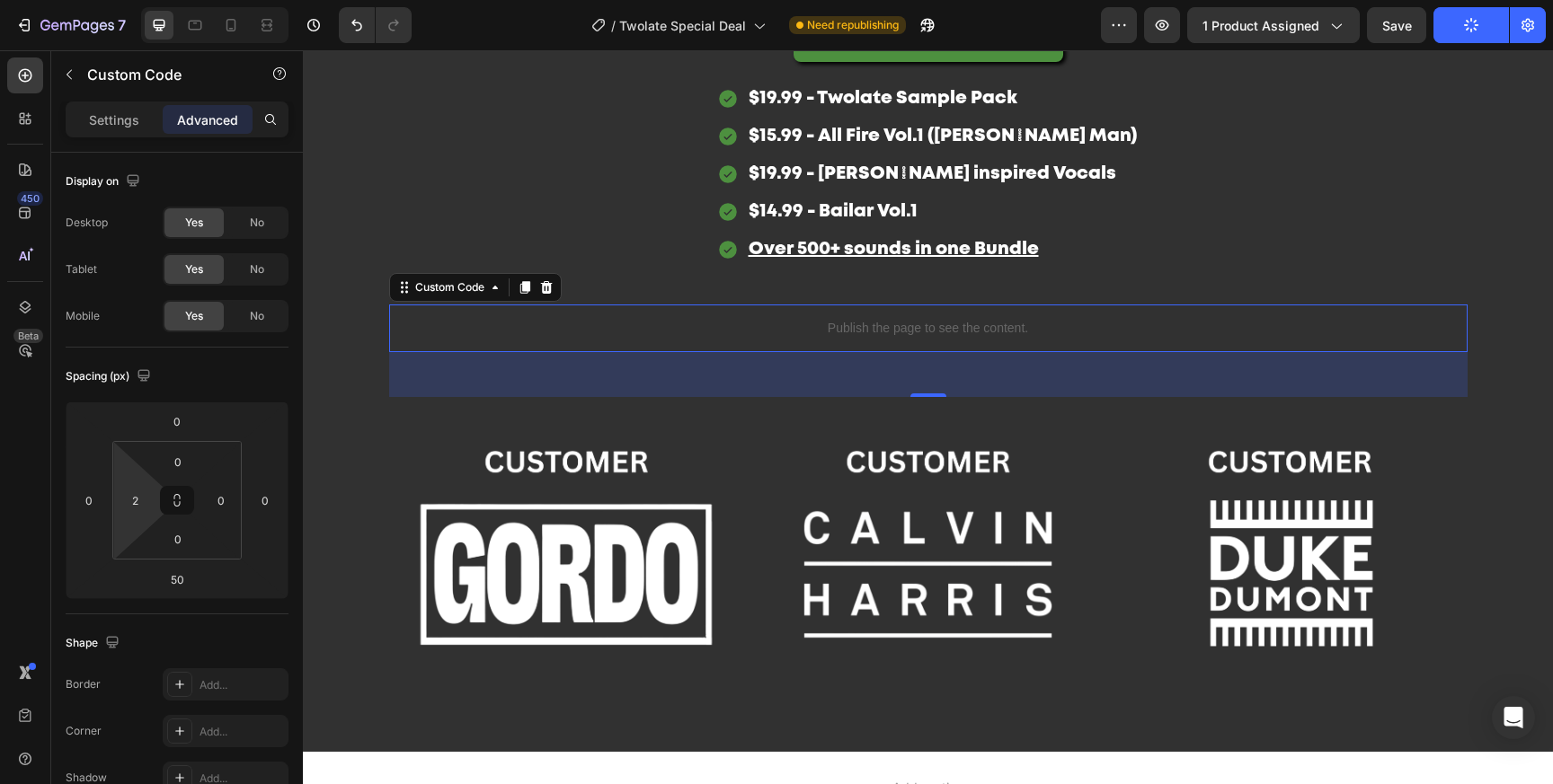
click at [144, 0] on html "7 Version history / Twolate Special Deal Need republishing Preview 1 product as…" at bounding box center [776, 0] width 1553 height 0
type input "20"
click at [228, 500] on input "0" at bounding box center [221, 500] width 27 height 27
type input "20"
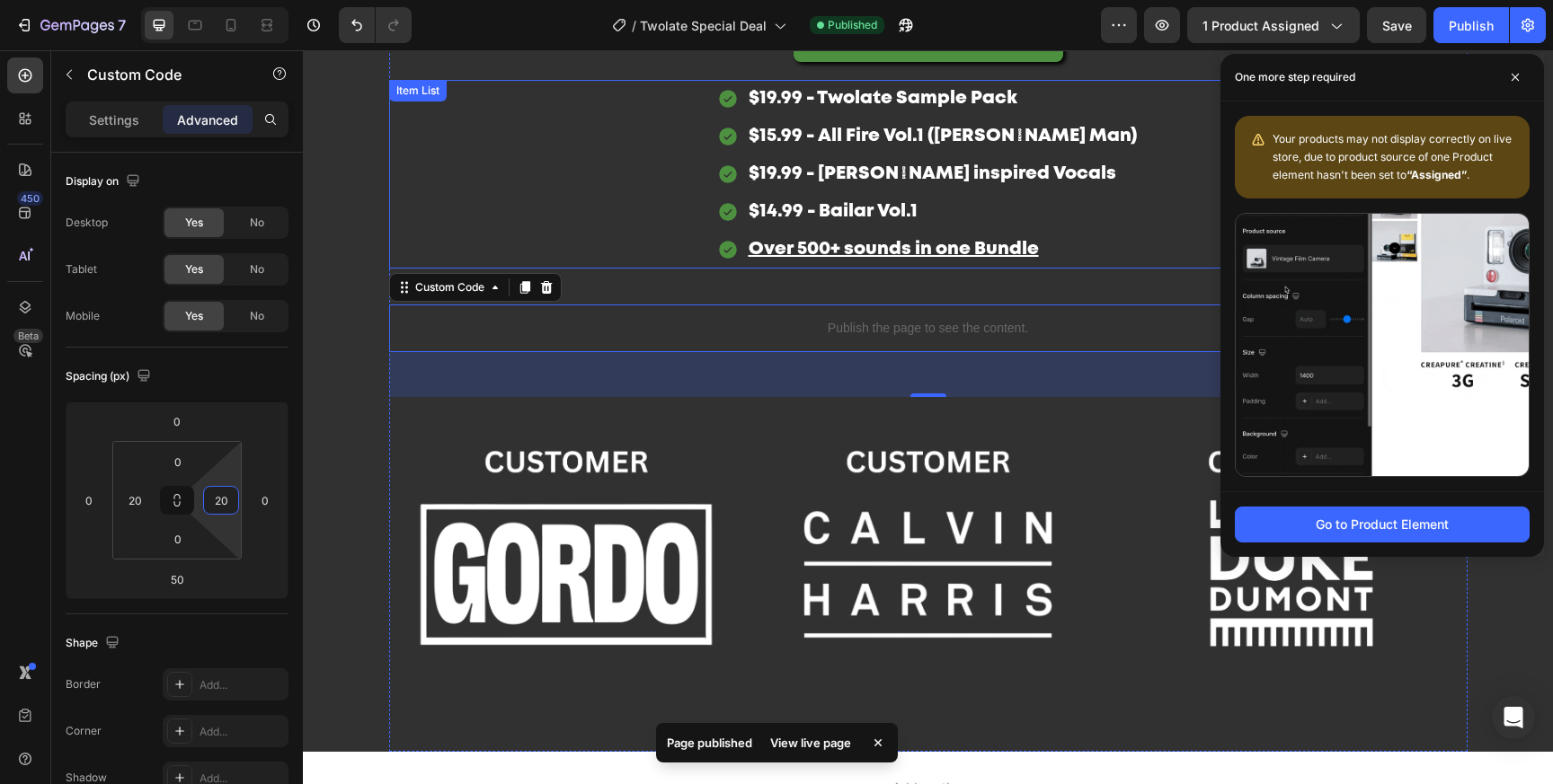
click at [1197, 197] on div "$19.99 - Twolate Sample Pack $15.99 - All Fire Vol.1 (Cole Man) $19.99 - Beltra…" at bounding box center [928, 174] width 1079 height 189
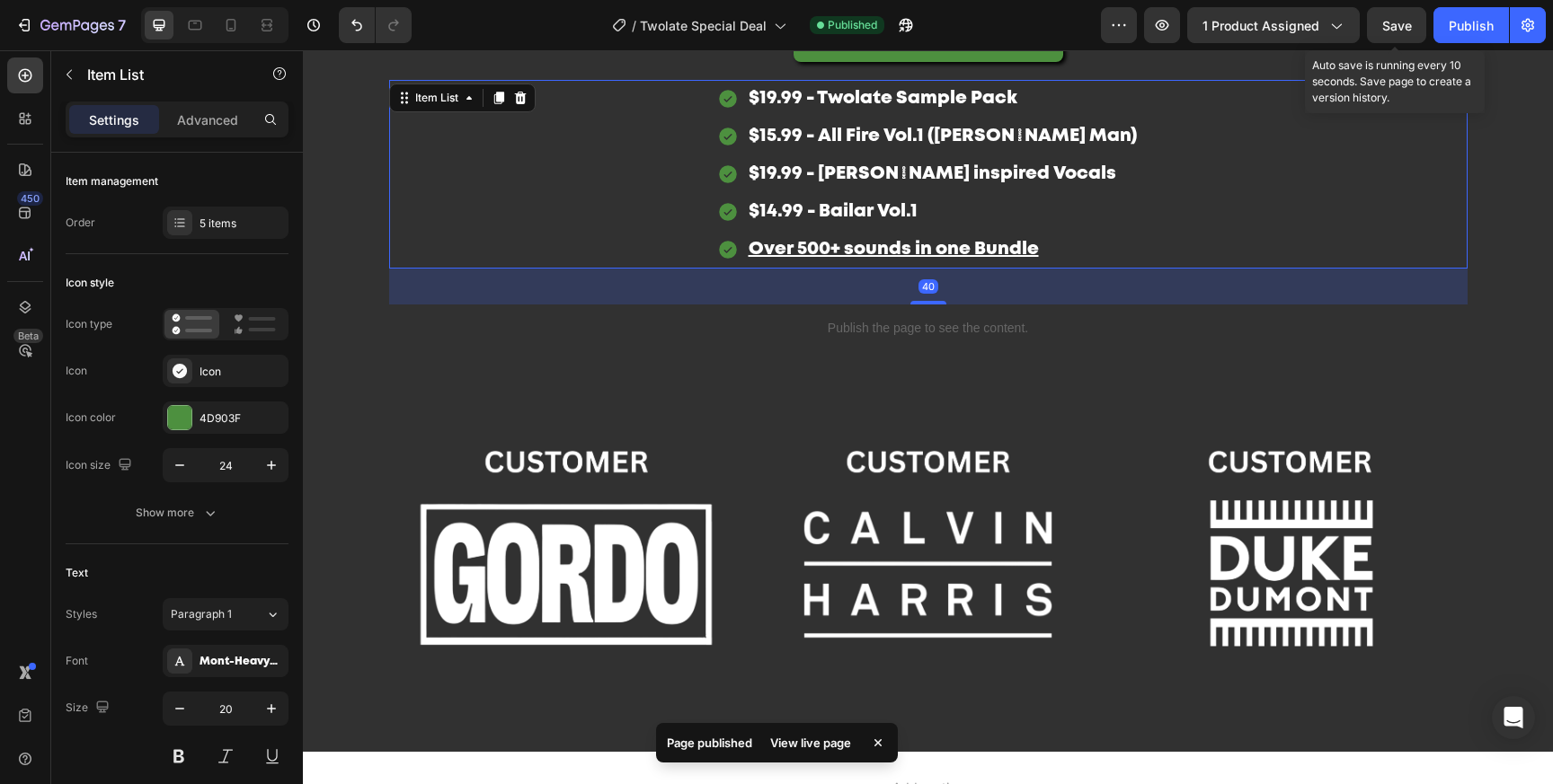
click at [1411, 30] on span "Save" at bounding box center [1397, 26] width 30 height 15
click at [1442, 30] on button "Publish" at bounding box center [1470, 26] width 75 height 36
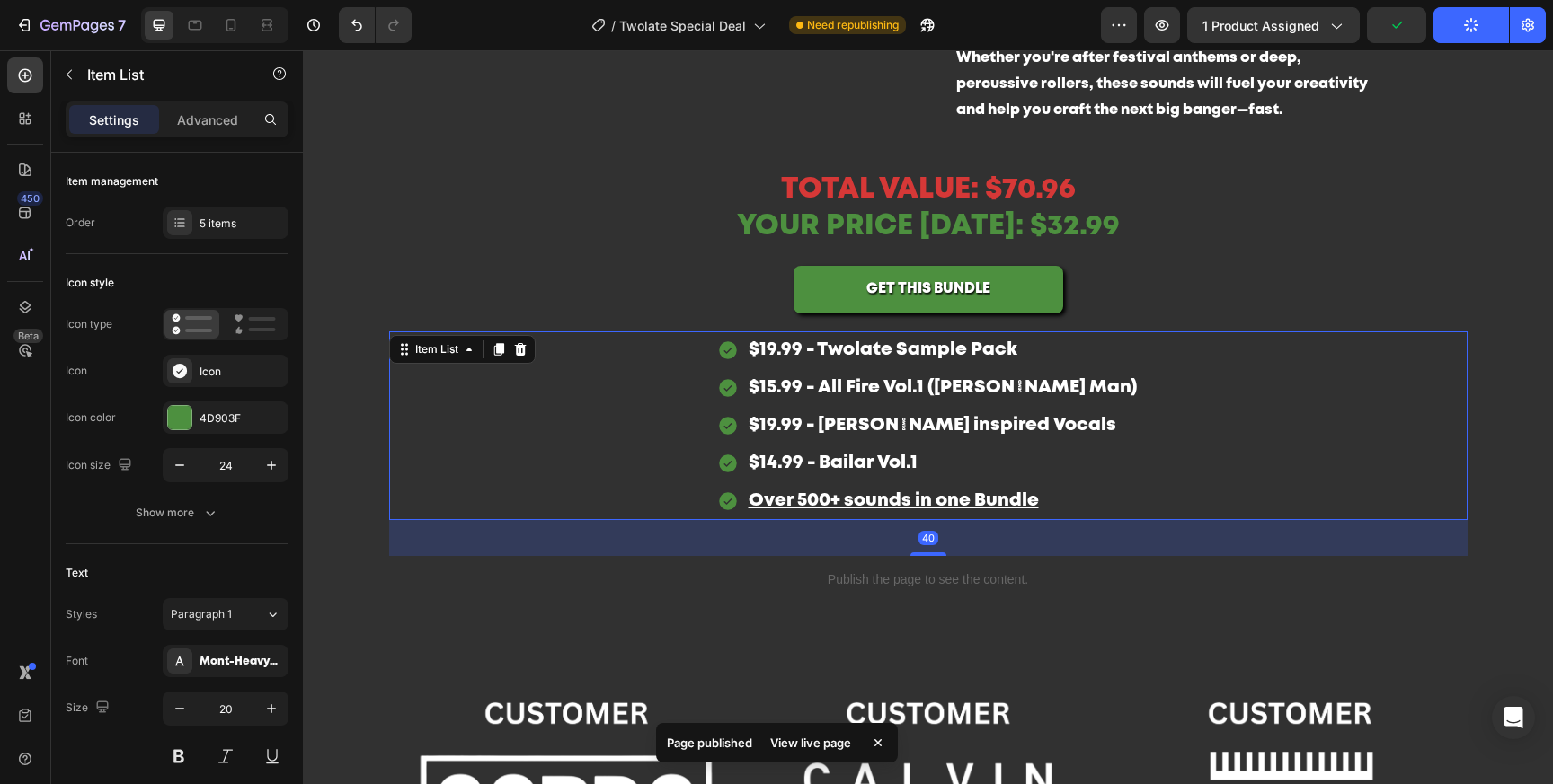
scroll to position [3044, 0]
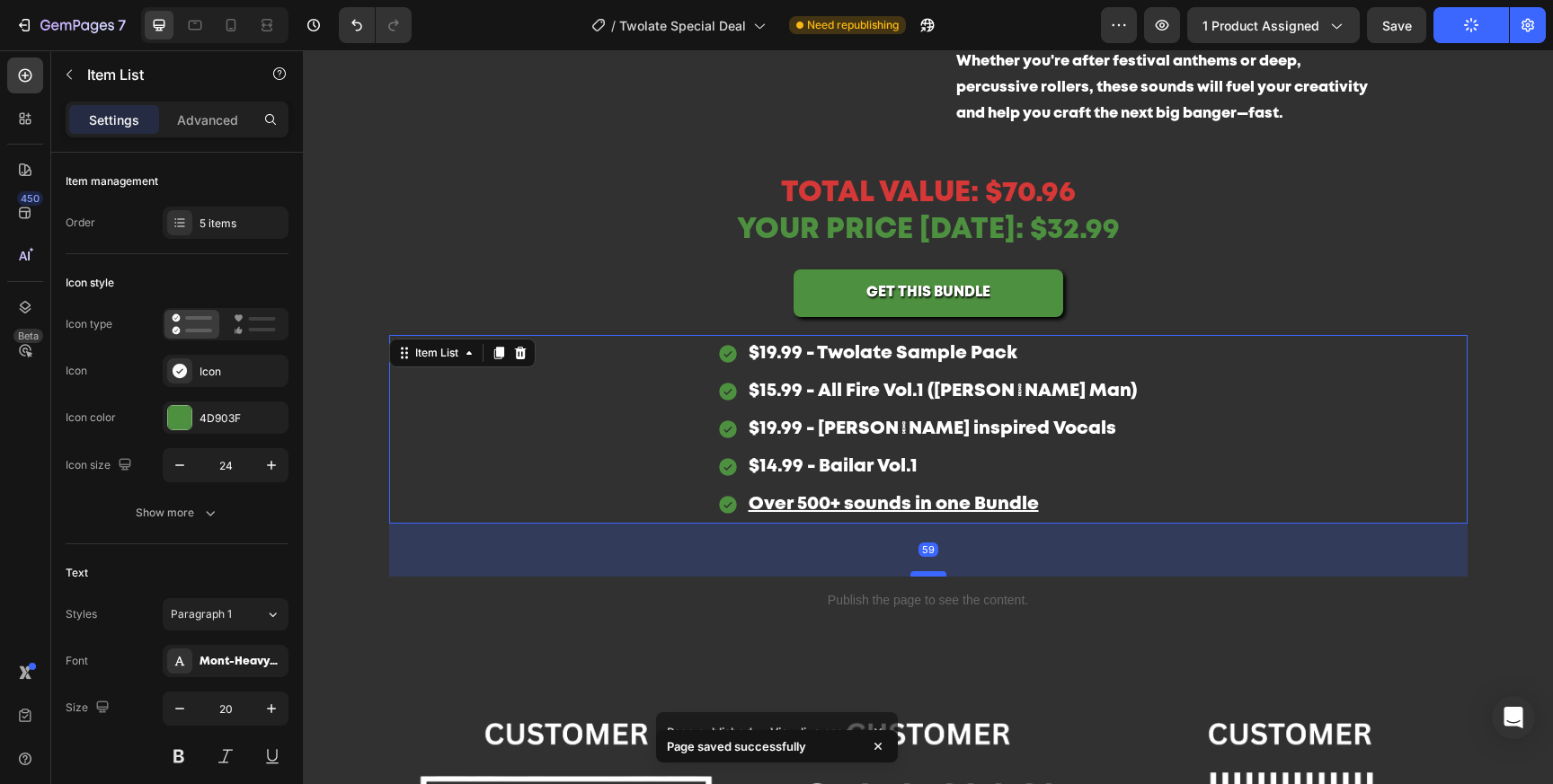
drag, startPoint x: 922, startPoint y: 555, endPoint x: 926, endPoint y: 573, distance: 18.4
click at [926, 573] on div at bounding box center [928, 574] width 36 height 6
type input "100%"
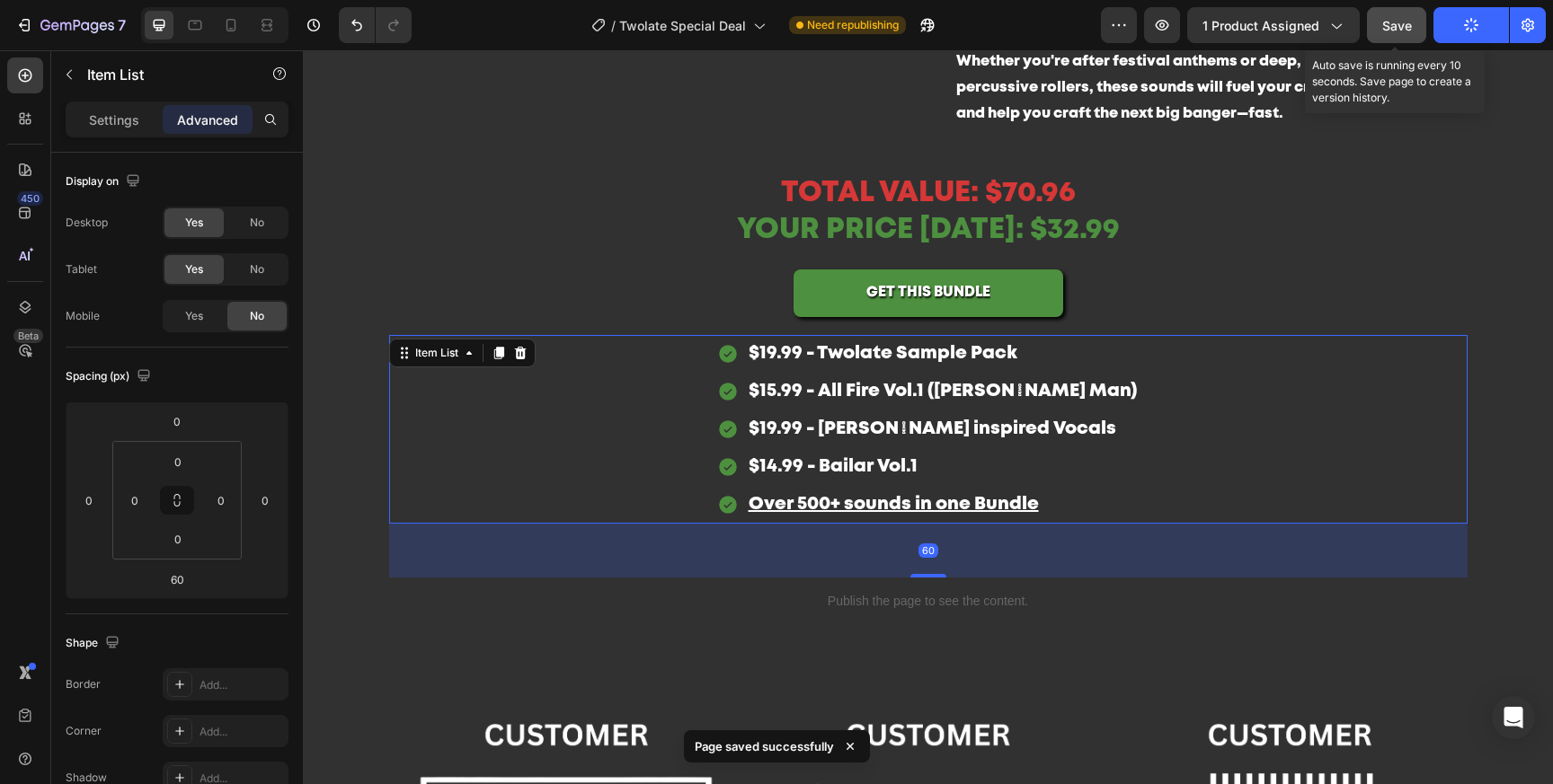
click at [1396, 18] on span "Save" at bounding box center [1397, 26] width 30 height 15
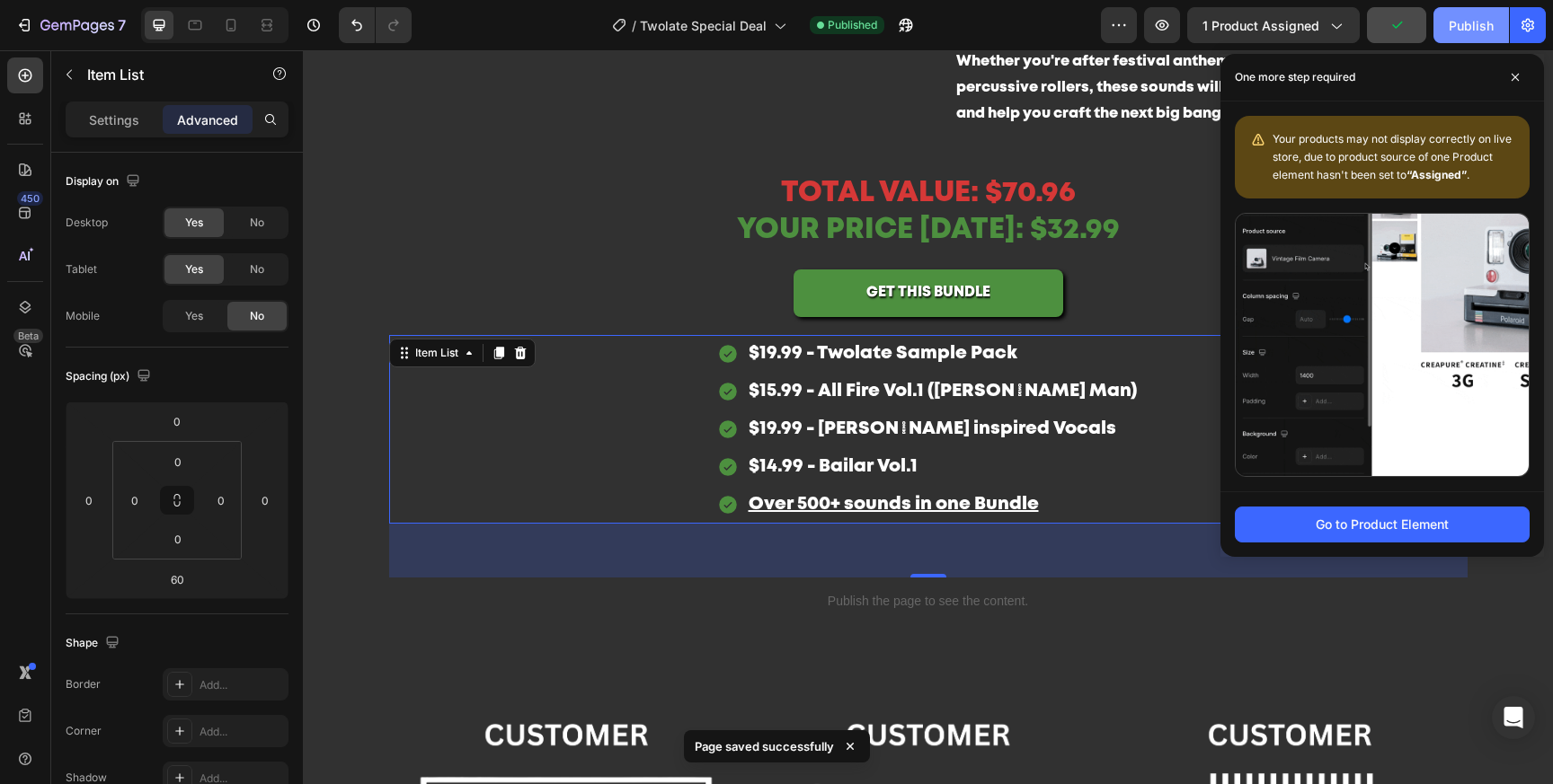
click at [1473, 19] on div "Publish" at bounding box center [1470, 26] width 45 height 19
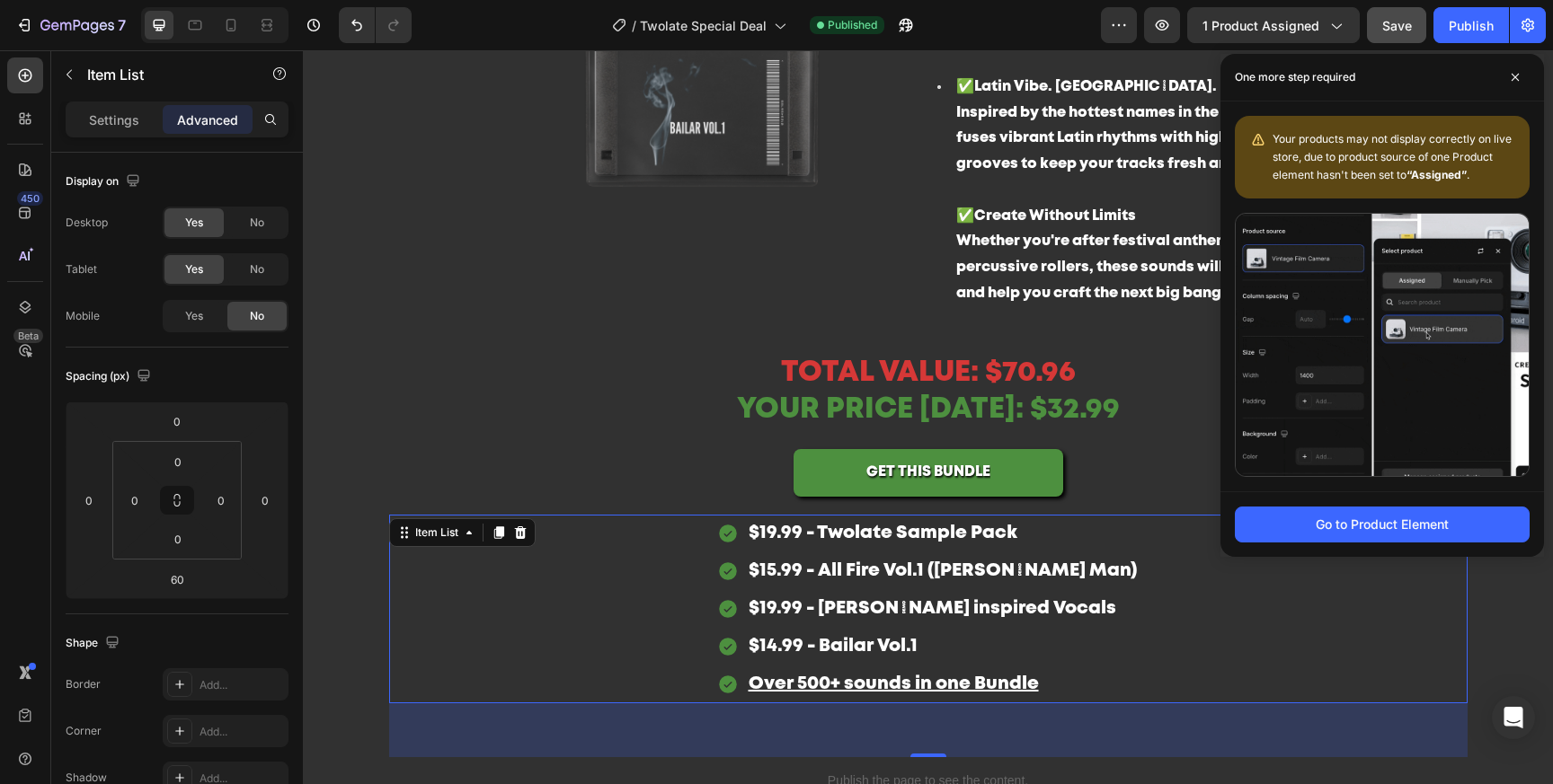
scroll to position [2877, 0]
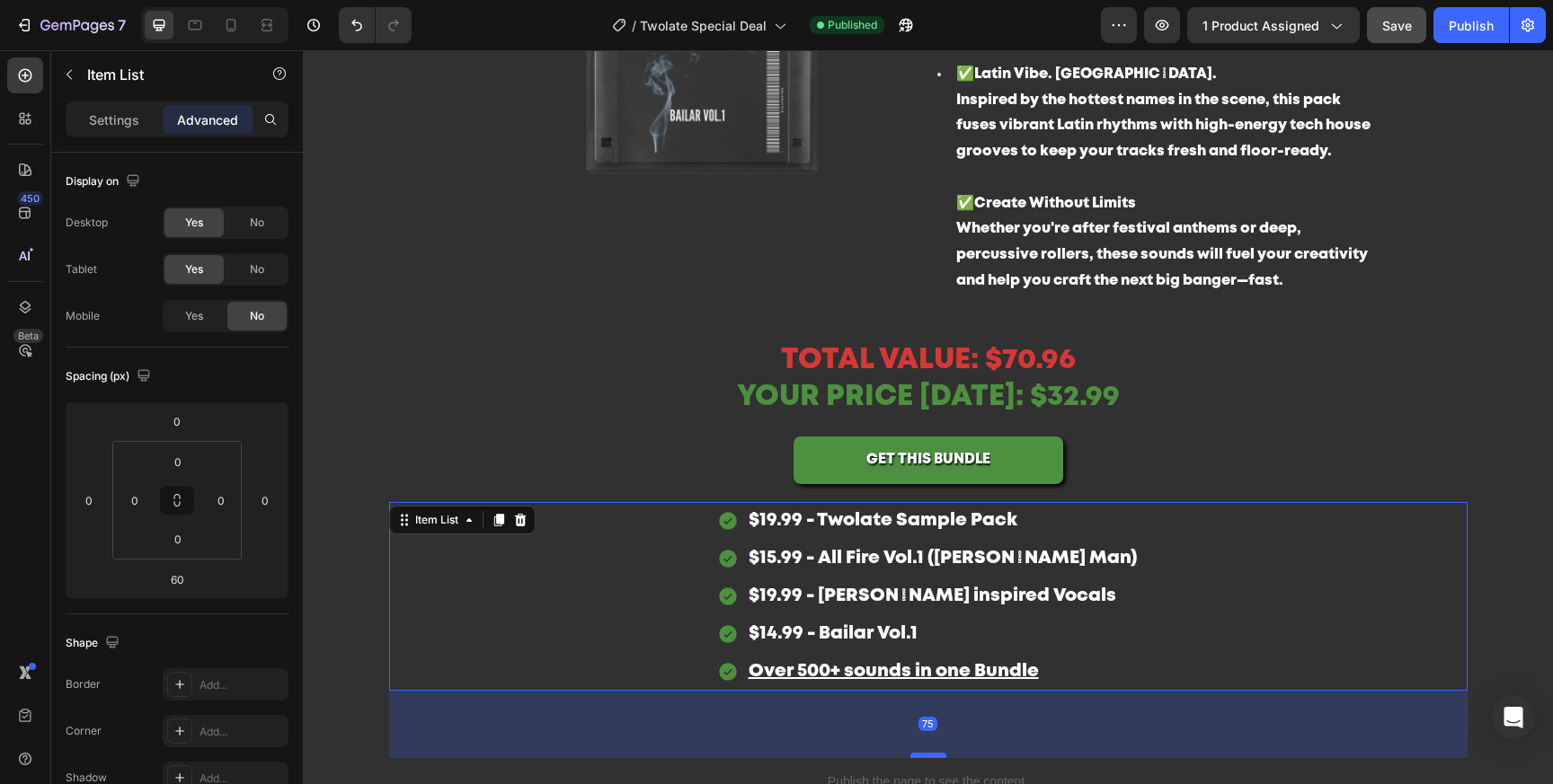
drag, startPoint x: 940, startPoint y: 740, endPoint x: 944, endPoint y: 755, distance: 15.5
click at [944, 755] on div at bounding box center [928, 755] width 36 height 6
type input "77"
click at [1117, 244] on p "✅ Create Without Limits Whether you're after festival anthems or deep, percussi…" at bounding box center [1166, 243] width 419 height 103
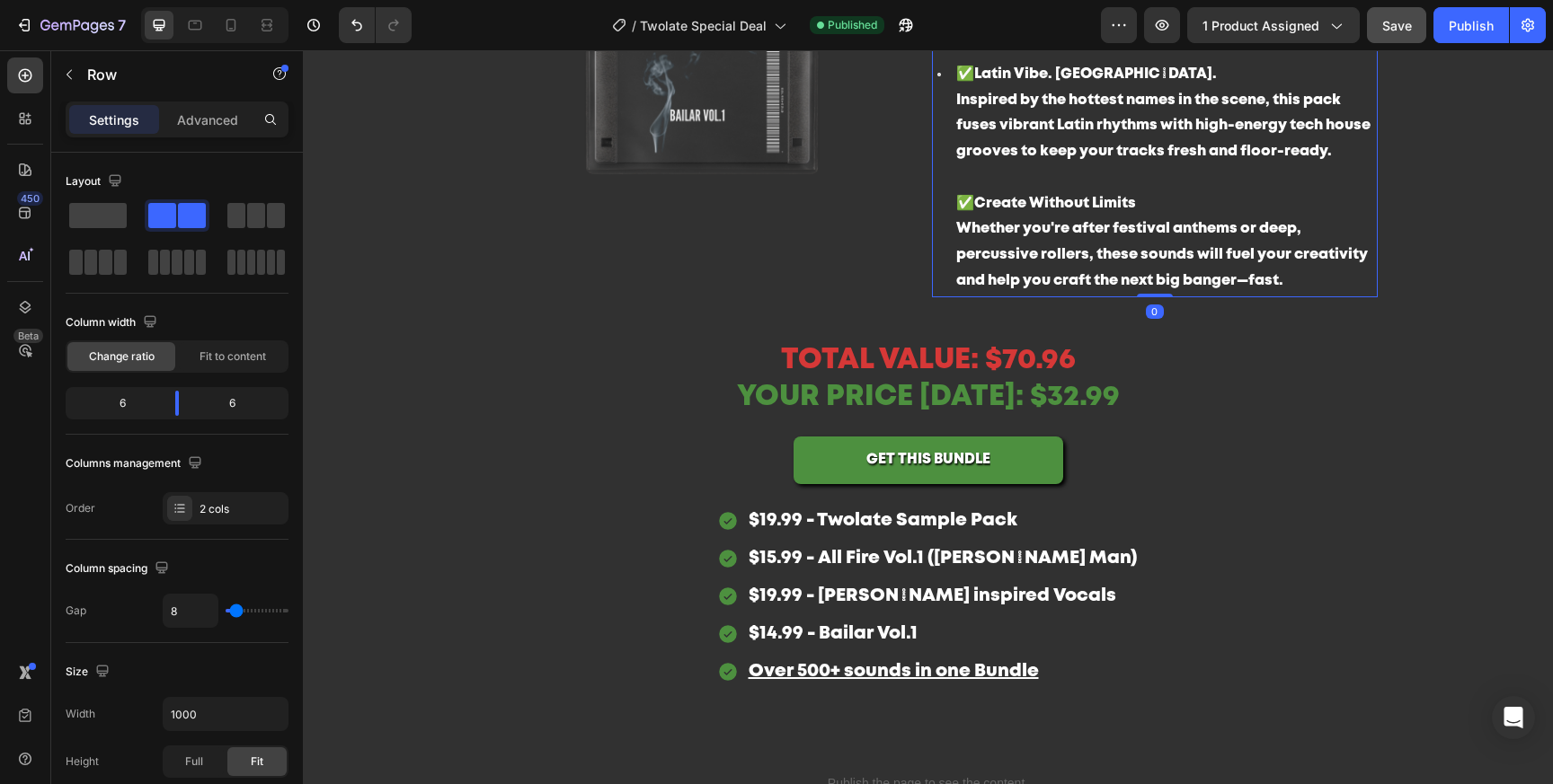
click at [899, 294] on div "Image" at bounding box center [702, 51] width 446 height 492
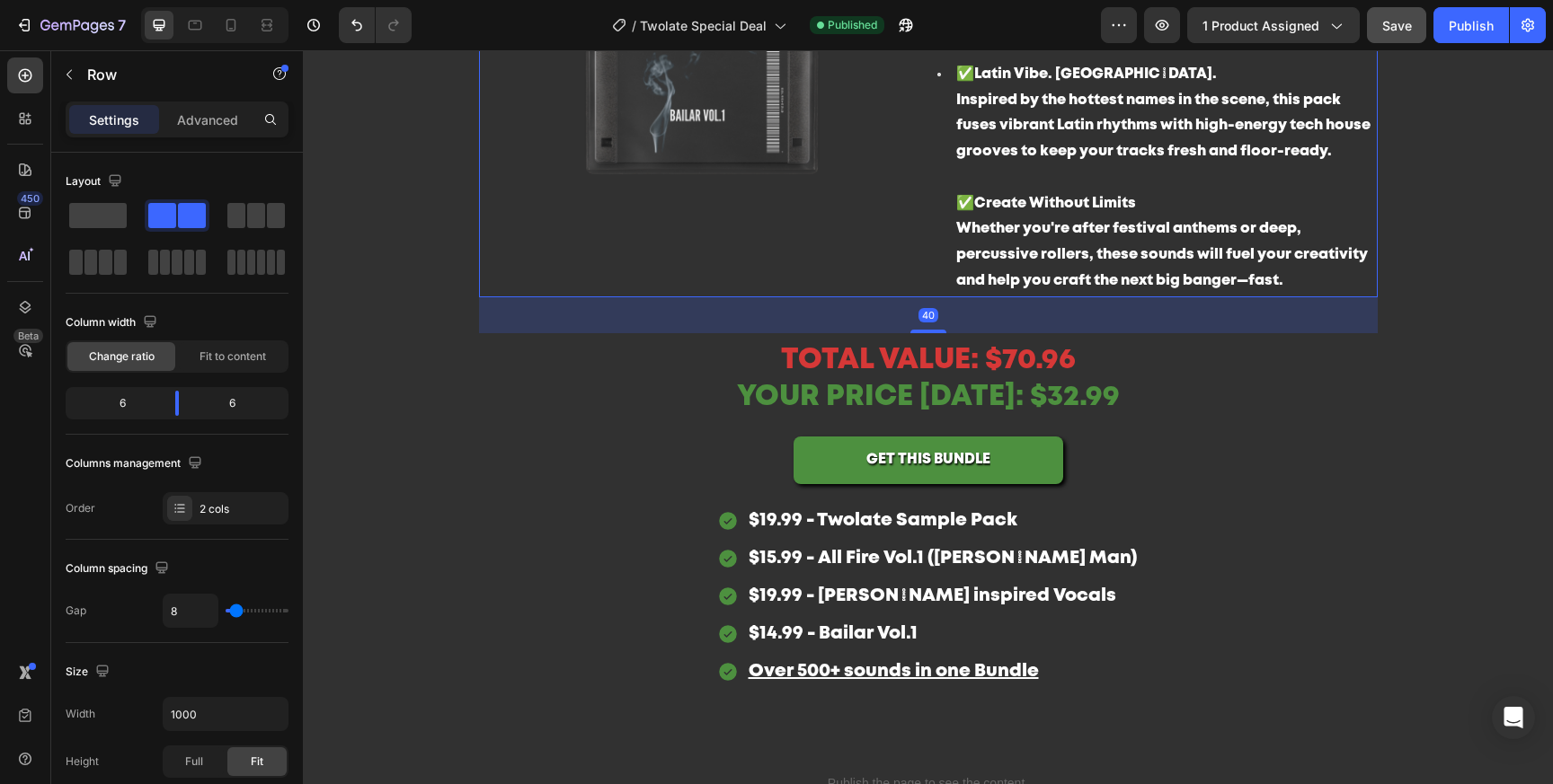
click at [938, 327] on div "40" at bounding box center [928, 315] width 898 height 36
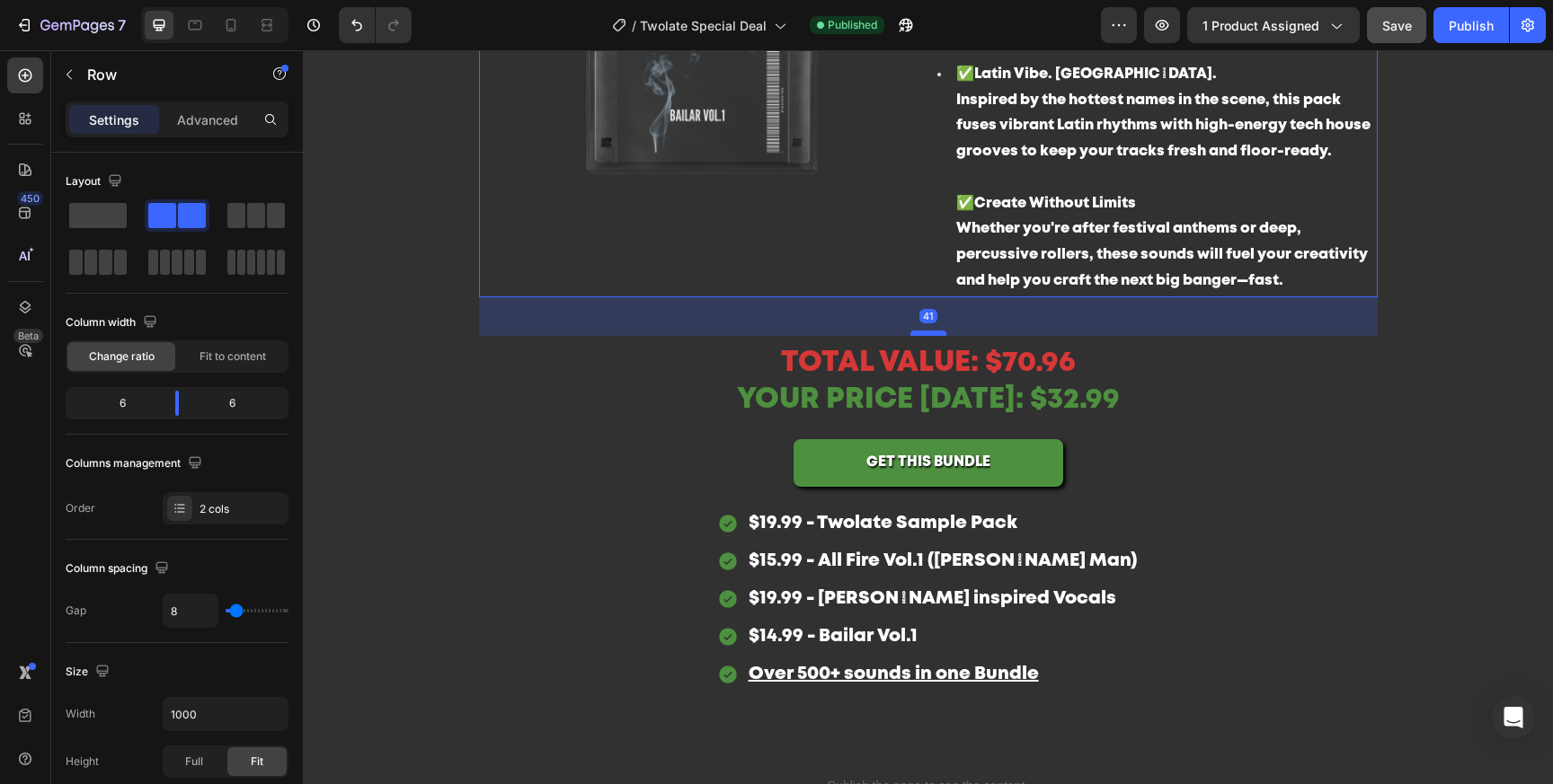
drag, startPoint x: 927, startPoint y: 329, endPoint x: 928, endPoint y: 353, distance: 24.0
click at [928, 336] on div at bounding box center [928, 333] width 36 height 6
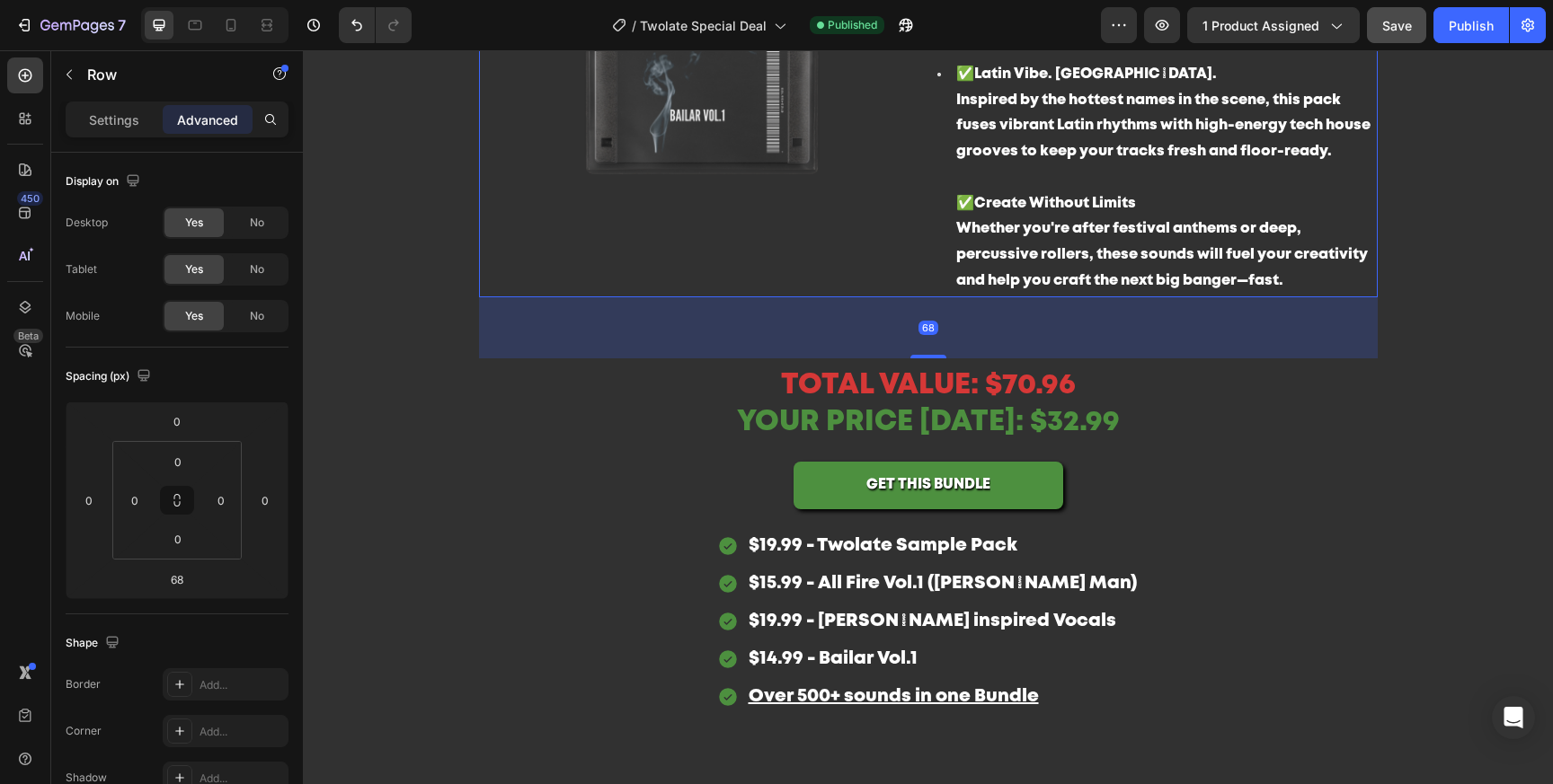
click at [1261, 493] on div "GET THIS BUNDLE Add to Cart" at bounding box center [928, 479] width 1079 height 58
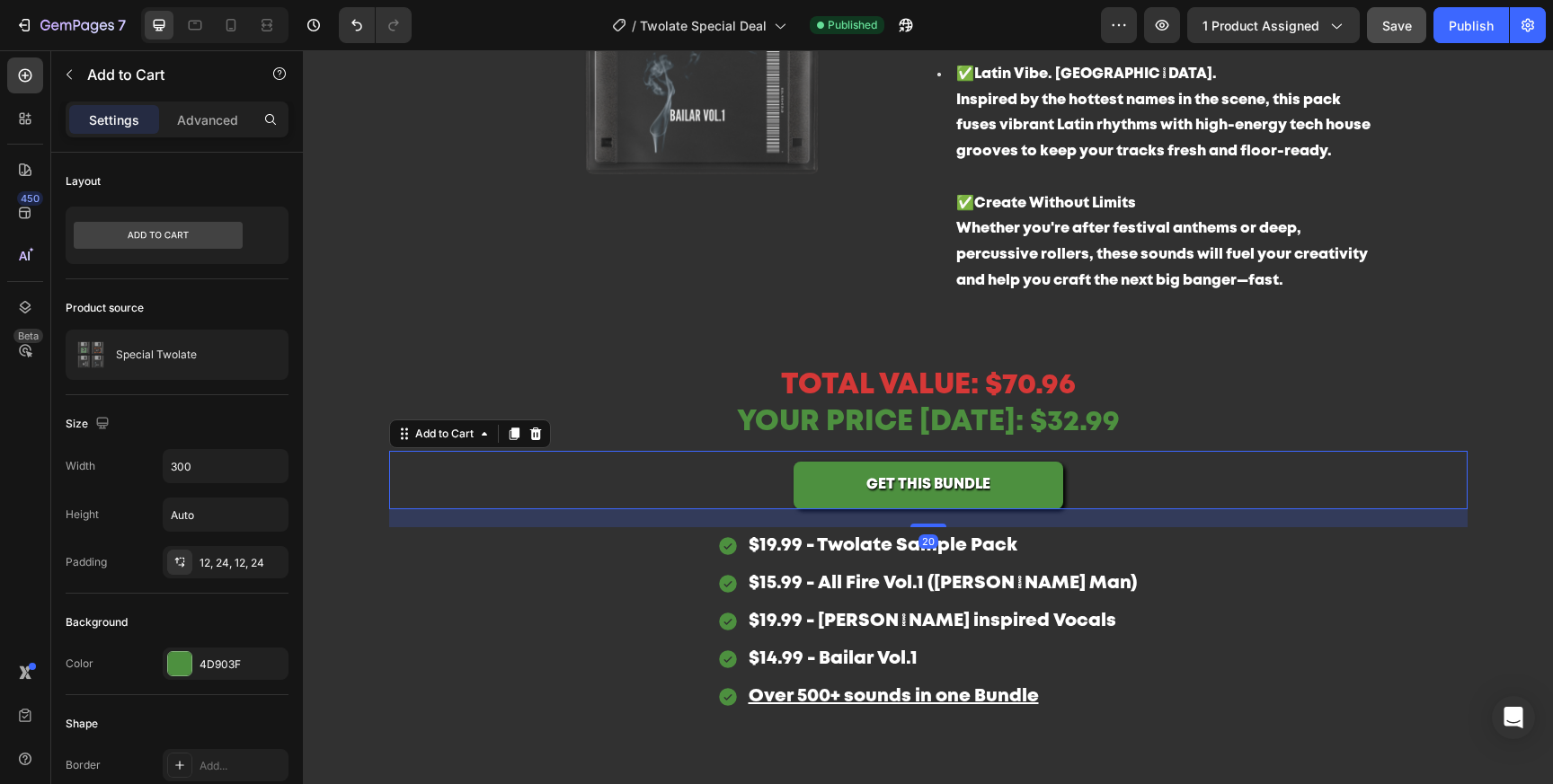
click at [1080, 417] on p "YOUR PRICE TODAY: $32.99" at bounding box center [928, 423] width 1075 height 52
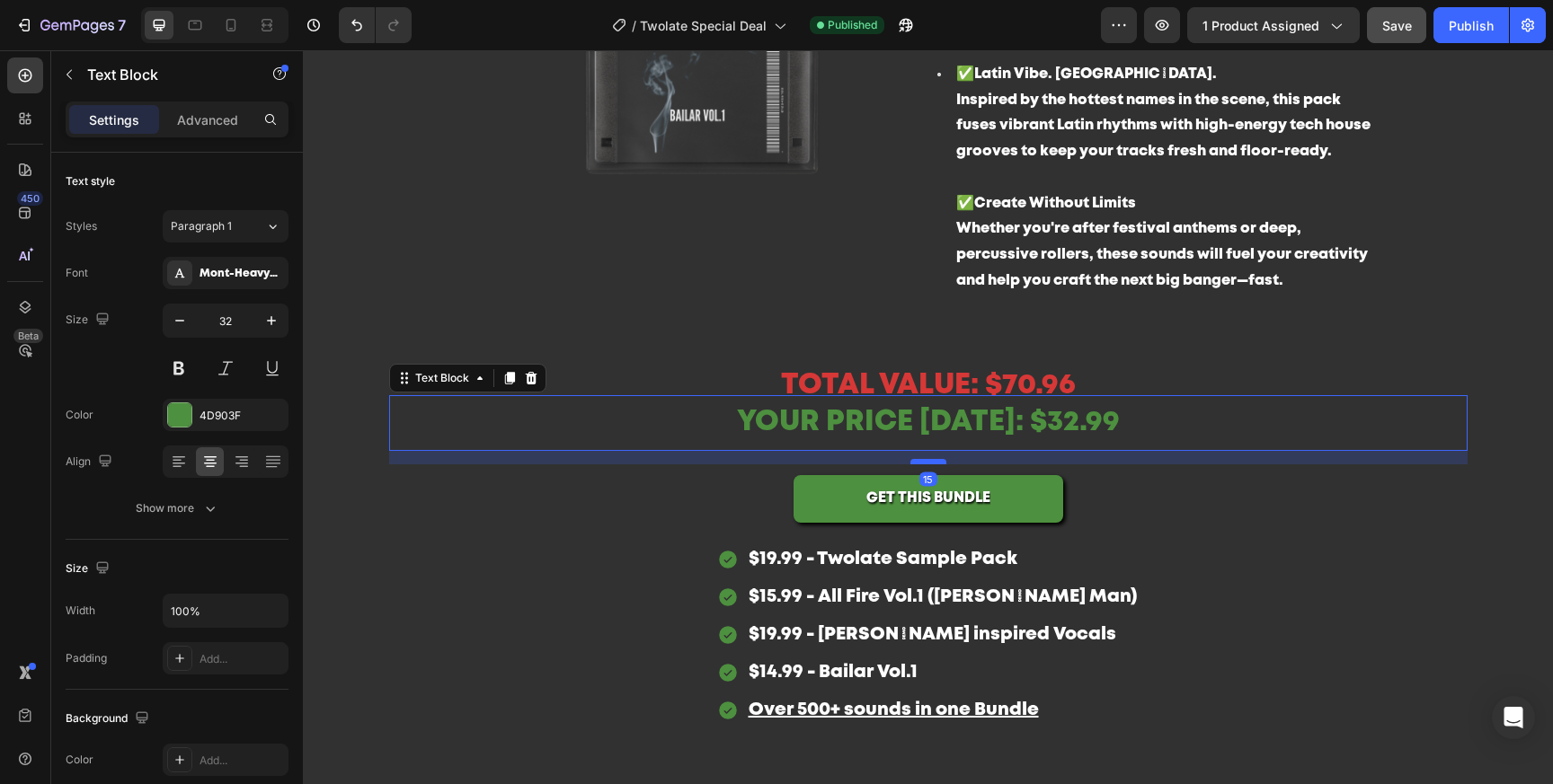
drag, startPoint x: 941, startPoint y: 449, endPoint x: 944, endPoint y: 461, distance: 12.4
click at [944, 462] on div at bounding box center [928, 462] width 36 height 6
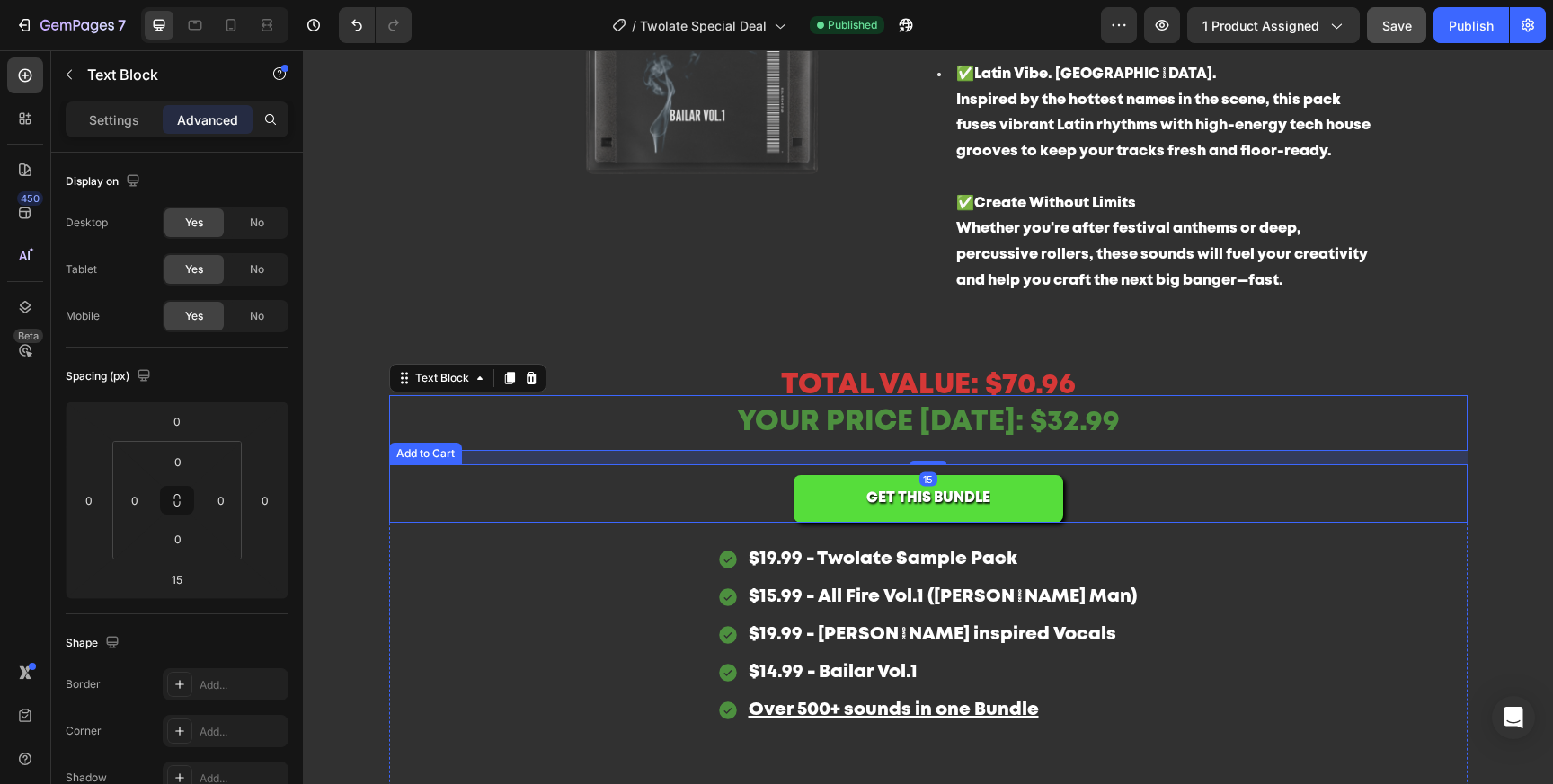
click at [1039, 475] on button "GET THIS BUNDLE" at bounding box center [928, 499] width 270 height 48
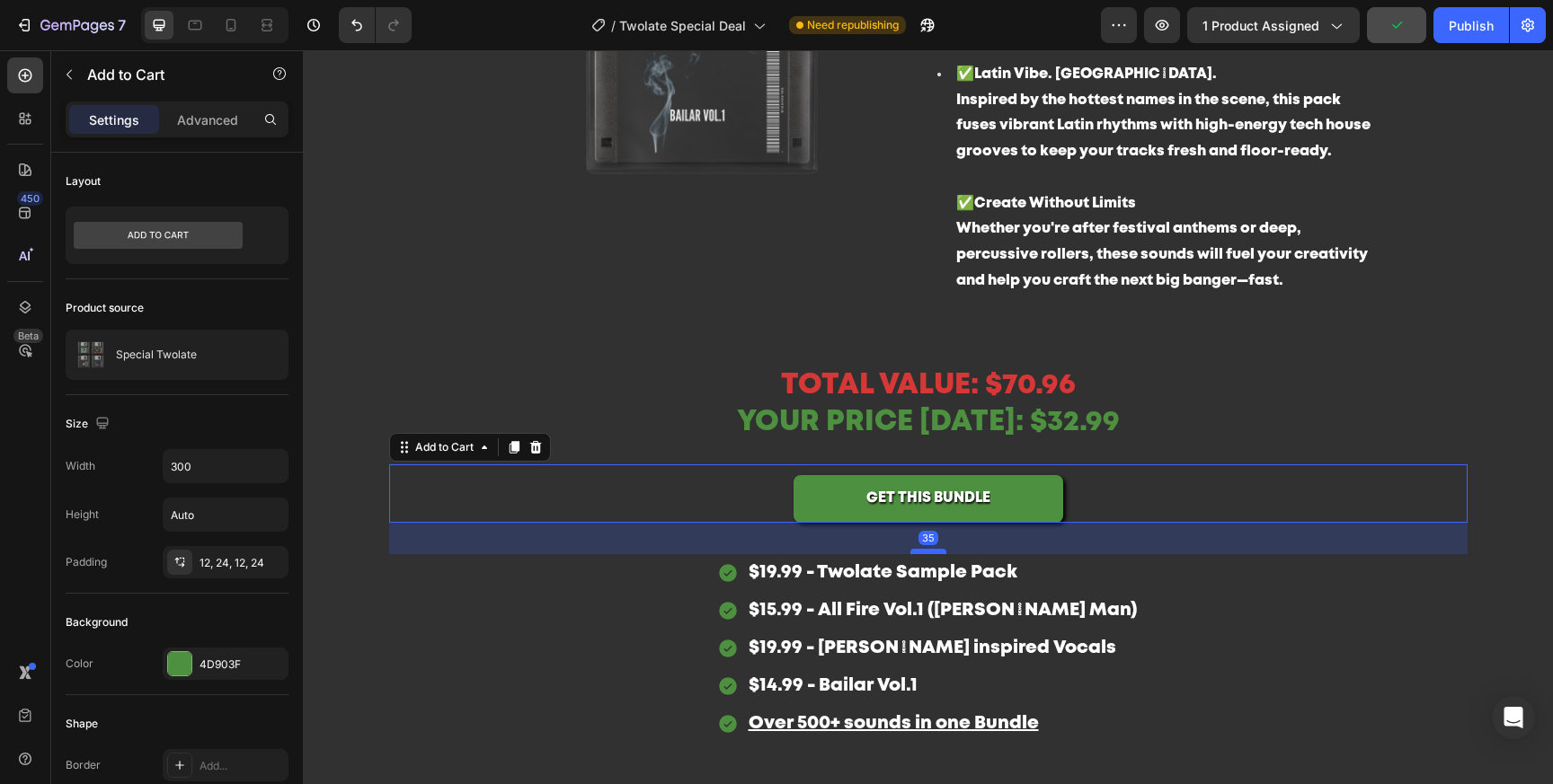
drag, startPoint x: 936, startPoint y: 538, endPoint x: 938, endPoint y: 550, distance: 12.2
click at [938, 551] on div at bounding box center [928, 552] width 36 height 6
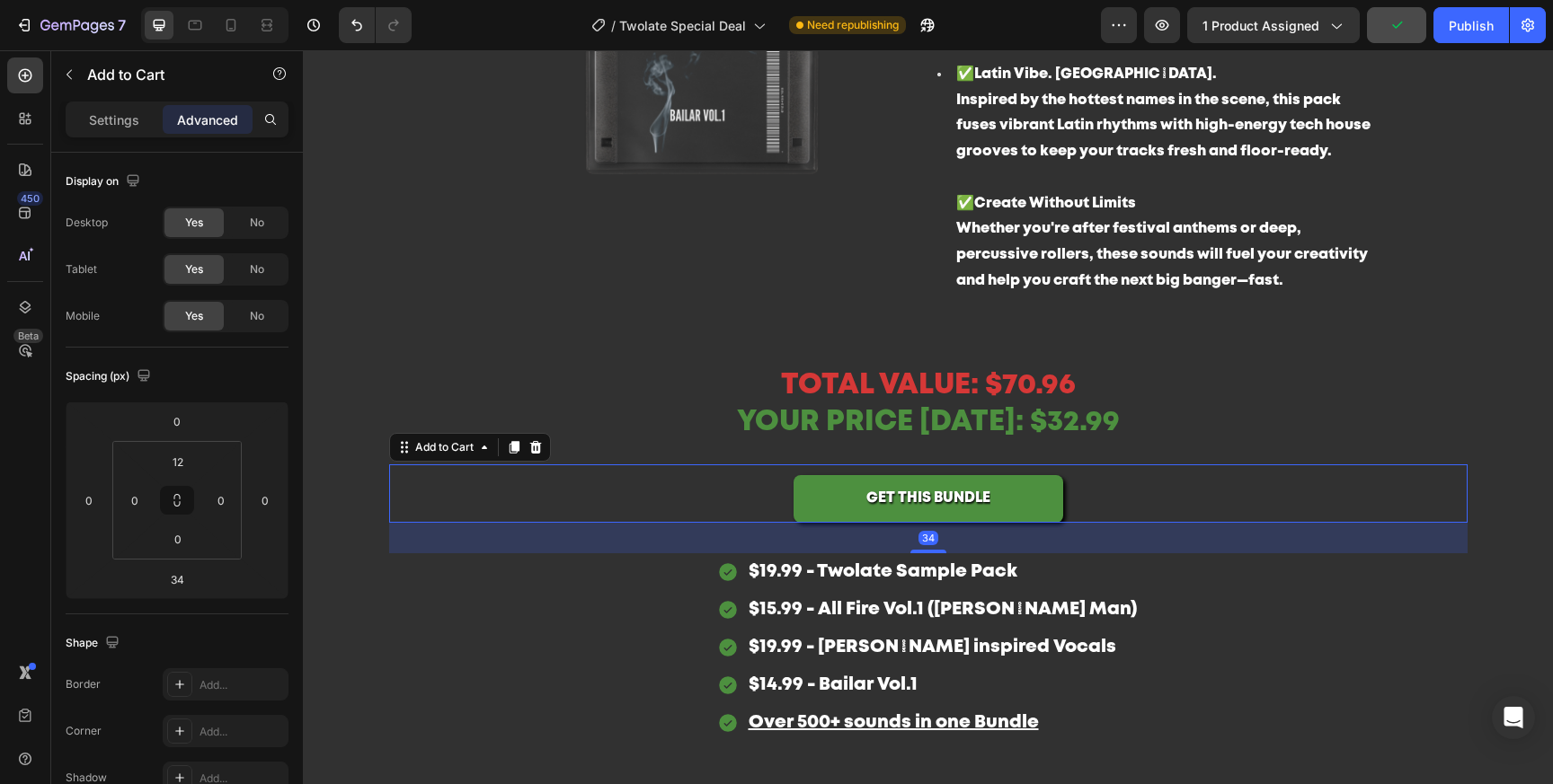
click at [1191, 602] on div "$19.99 - Twolate Sample Pack $15.99 - All Fire Vol.1 (Cole Man) $19.99 - Beltra…" at bounding box center [928, 648] width 1079 height 189
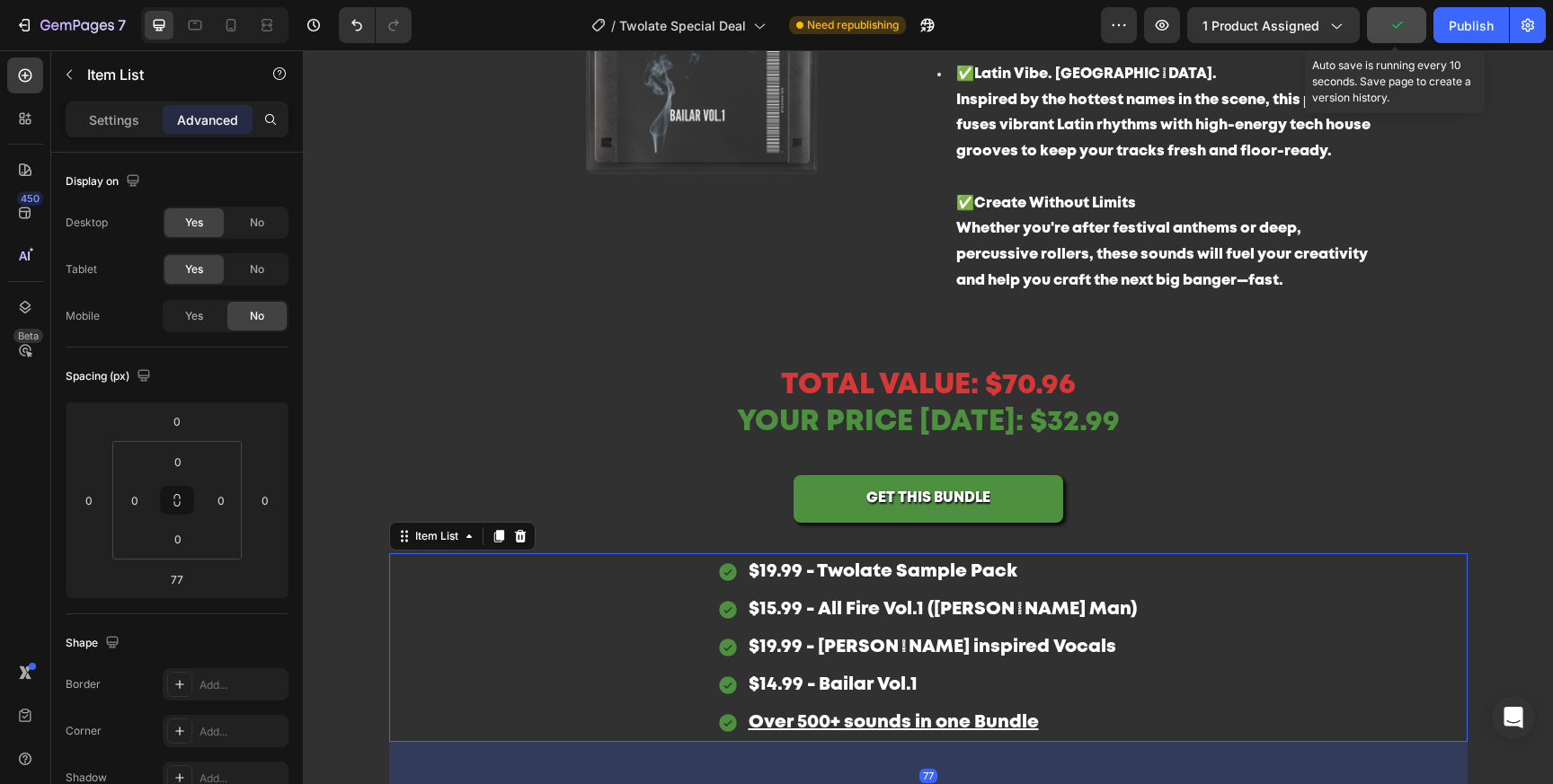
click at [1414, 29] on button "button" at bounding box center [1397, 26] width 59 height 36
click at [1456, 37] on button "Publish" at bounding box center [1470, 26] width 75 height 36
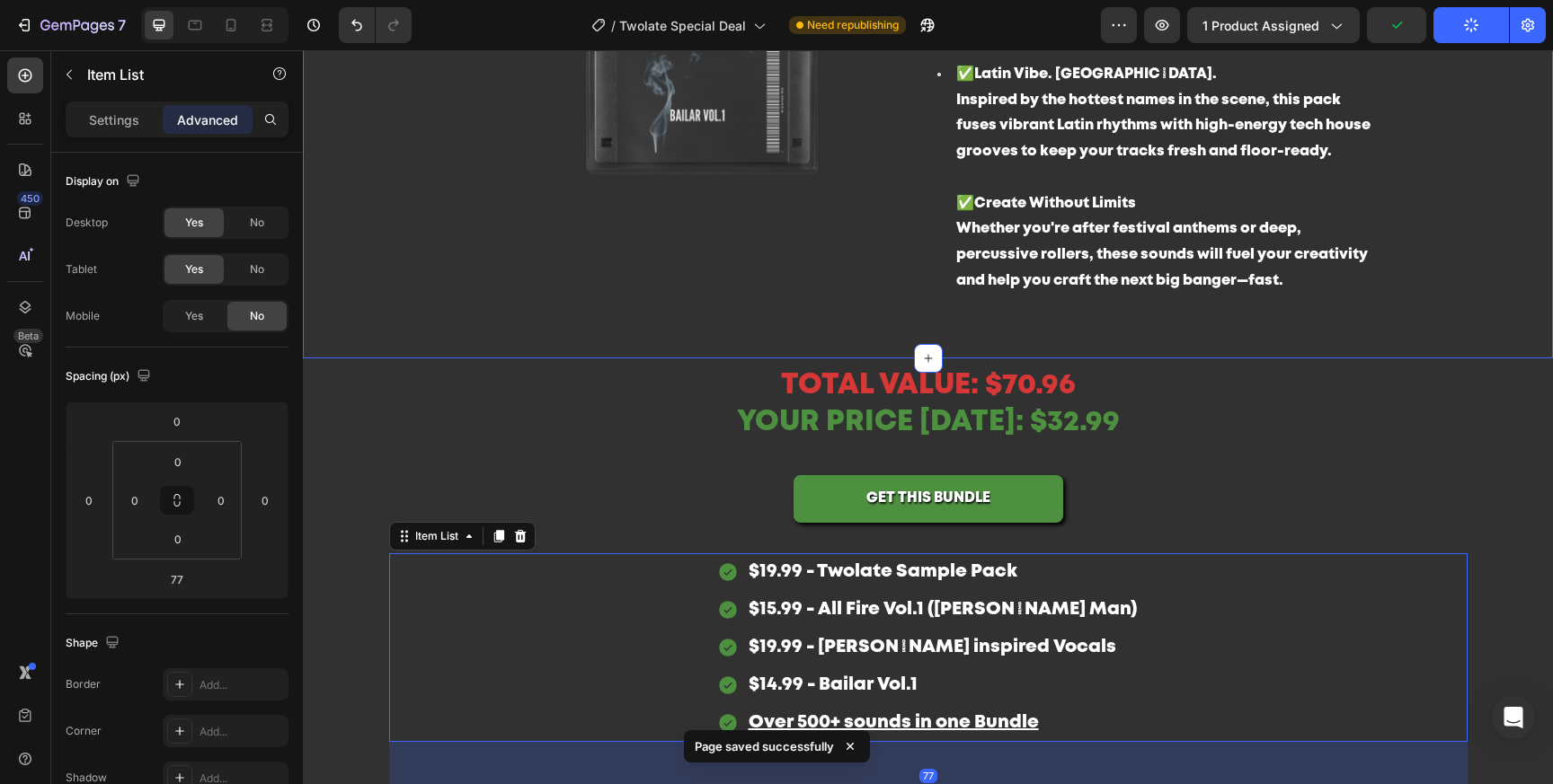
click at [1449, 266] on div "Image $14.99 - Bailar Vol.1 Heading 75+ Latin Tech House Sounds Inspired by Hug…" at bounding box center [928, 82] width 1250 height 553
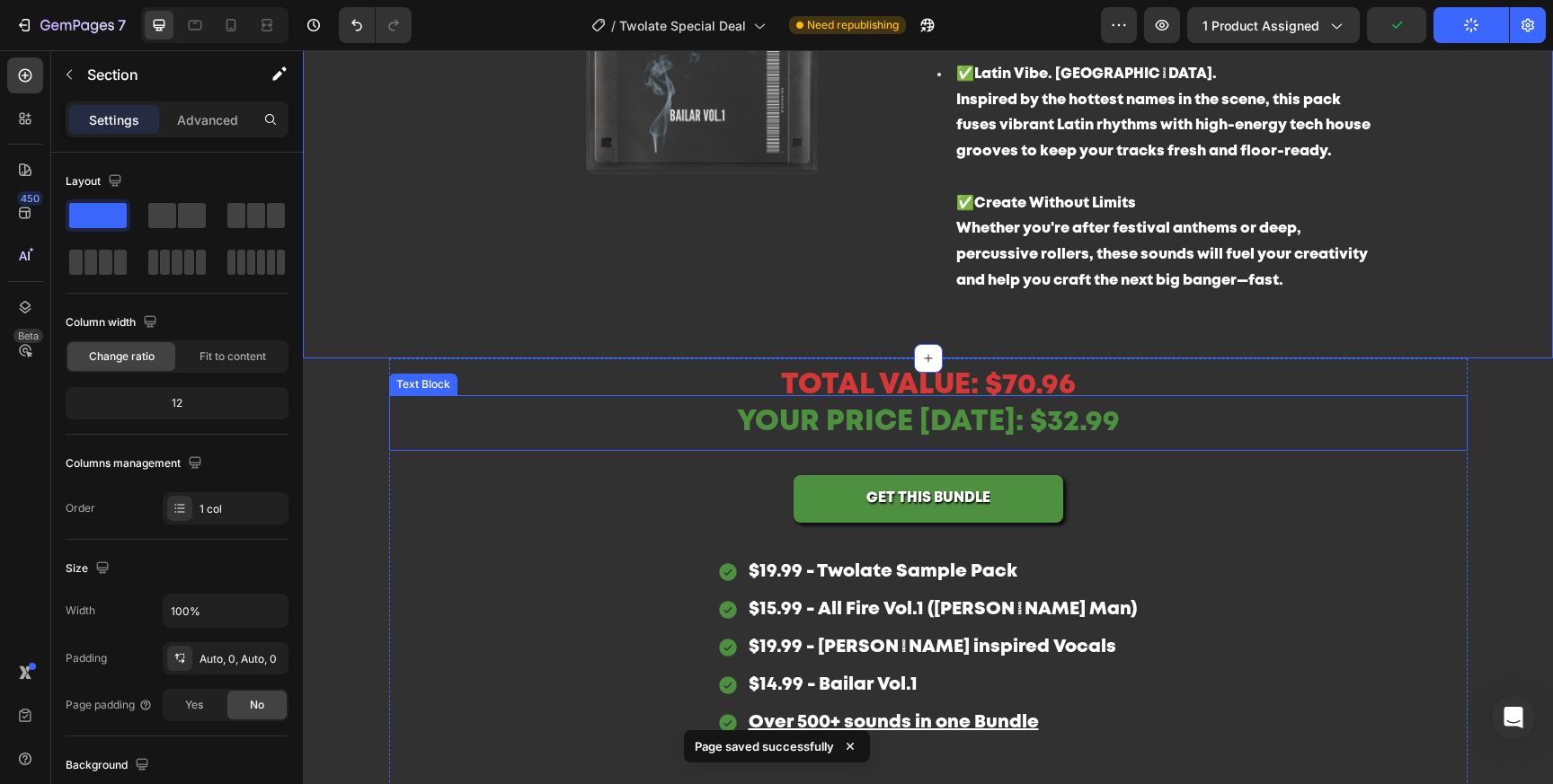
click at [1131, 426] on p "YOUR PRICE TODAY: $32.99" at bounding box center [928, 423] width 1075 height 52
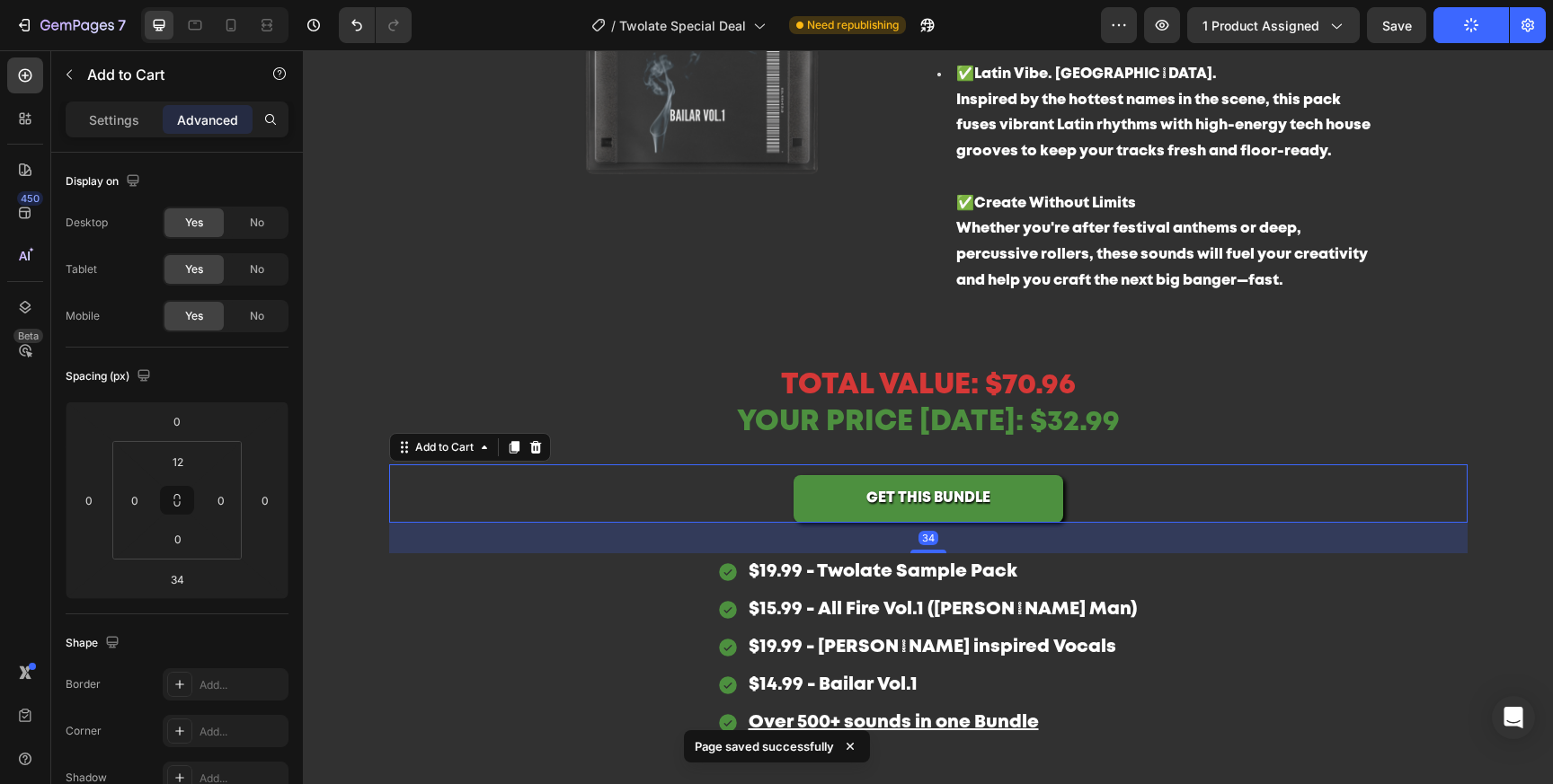
click at [934, 466] on div "GET THIS BUNDLE Add to Cart 34" at bounding box center [928, 493] width 1079 height 58
click at [944, 449] on div "YOUR PRICE TODAY: $32.99" at bounding box center [928, 423] width 1079 height 55
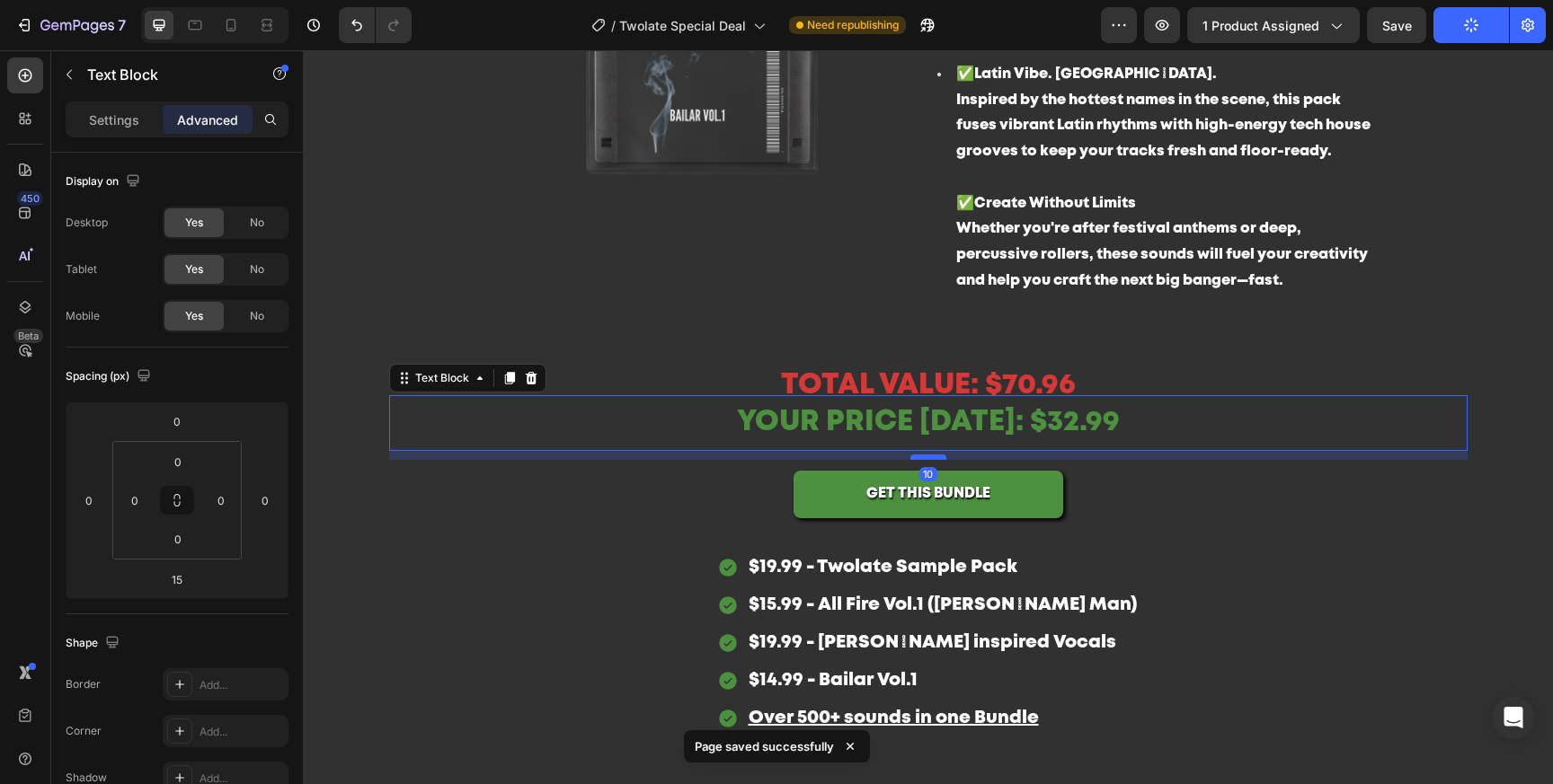
click at [938, 456] on div at bounding box center [928, 457] width 36 height 6
type input "10"
click at [1341, 645] on div "$19.99 - Twolate Sample Pack $15.99 - All Fire Vol.1 (Cole Man) $19.99 - Beltra…" at bounding box center [928, 643] width 1079 height 189
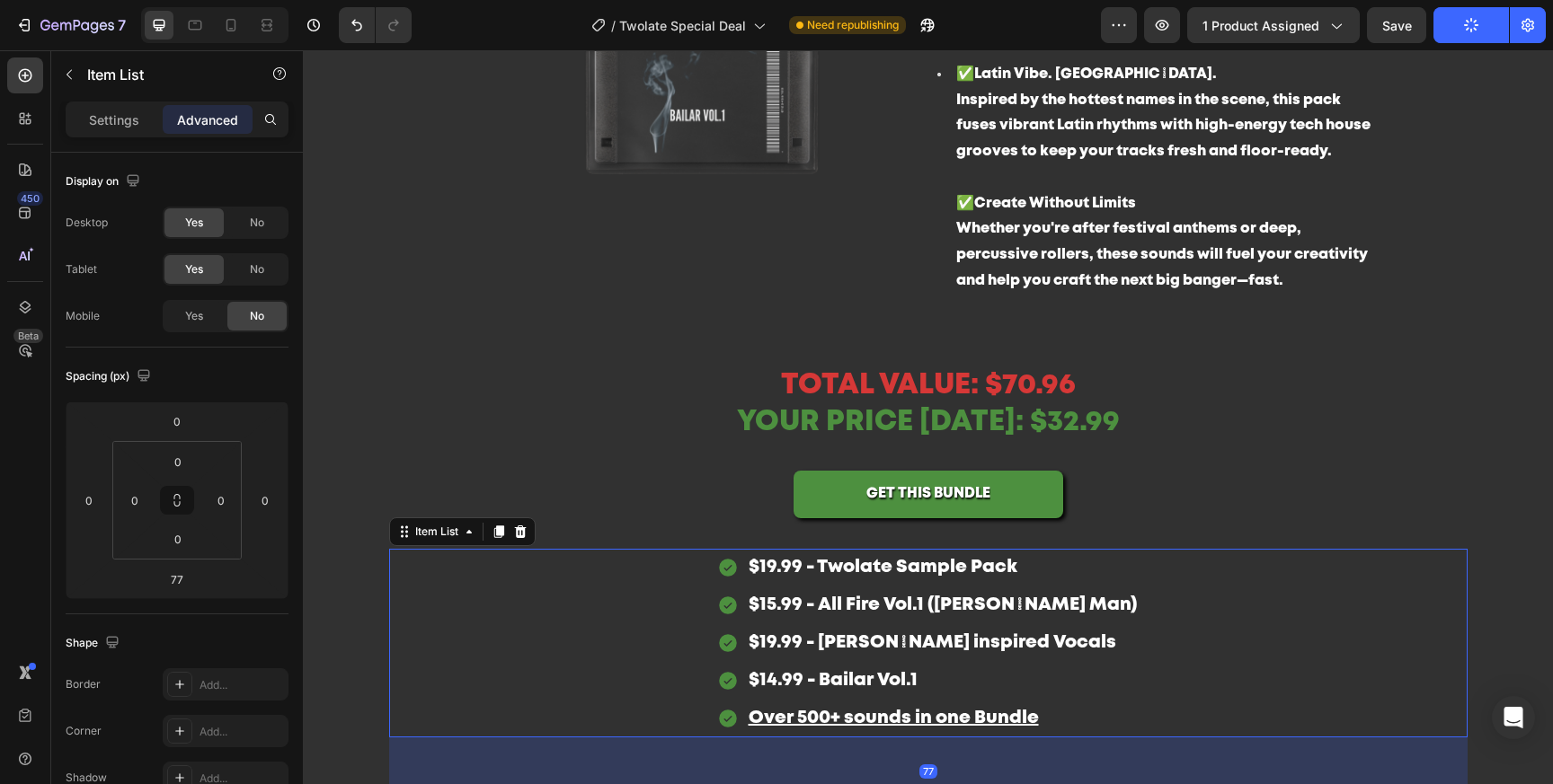
click at [1301, 721] on div "$19.99 - Twolate Sample Pack $15.99 - All Fire Vol.1 (Cole Man) $19.99 - Beltra…" at bounding box center [928, 643] width 1079 height 189
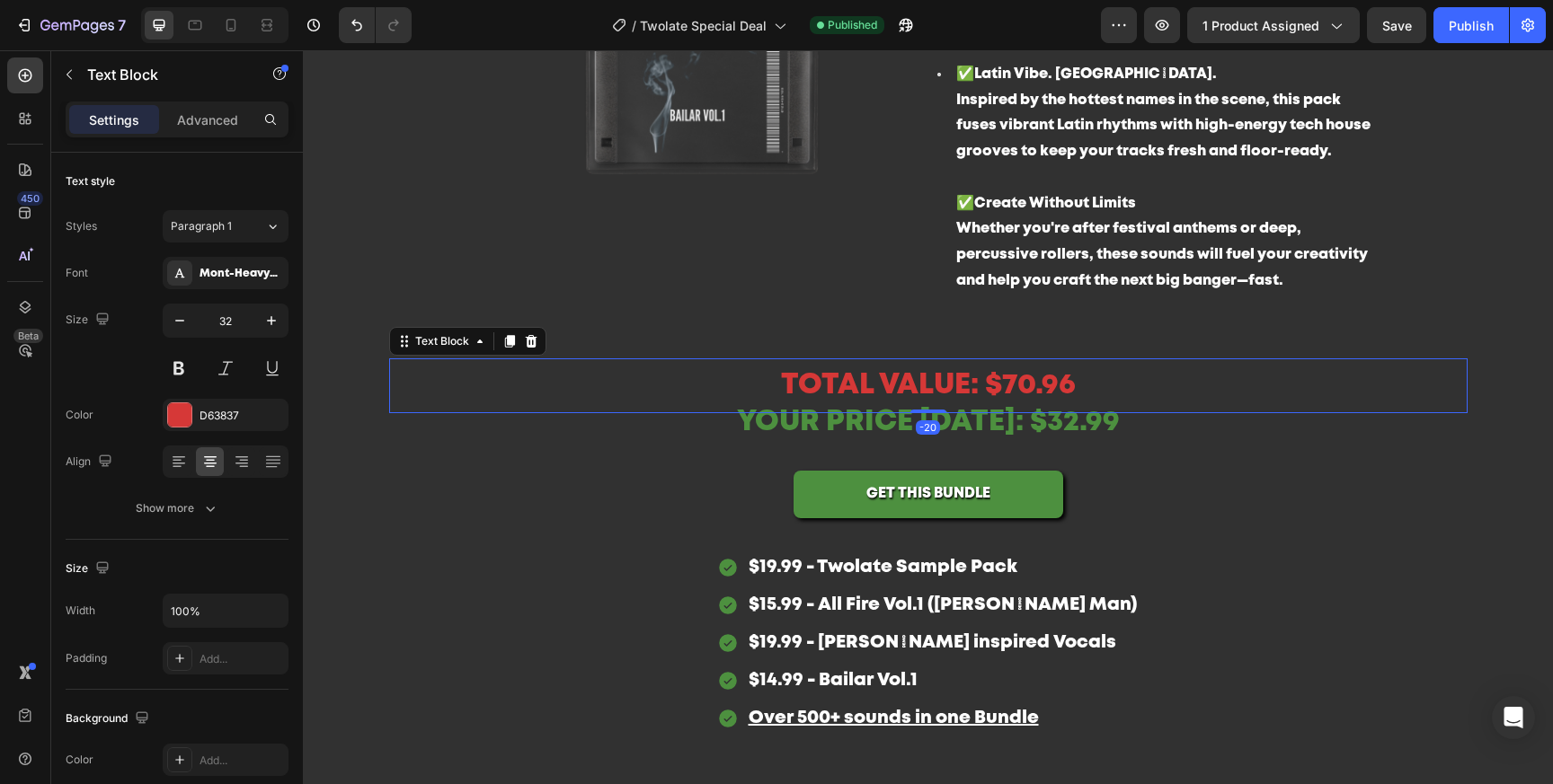
click at [1338, 372] on p "TOTAL VALUE: $70.96" at bounding box center [928, 386] width 1075 height 52
click at [0, 0] on div "Your products may not display correctly on live store, due to product source of…" at bounding box center [0, 0] width 0 height 0
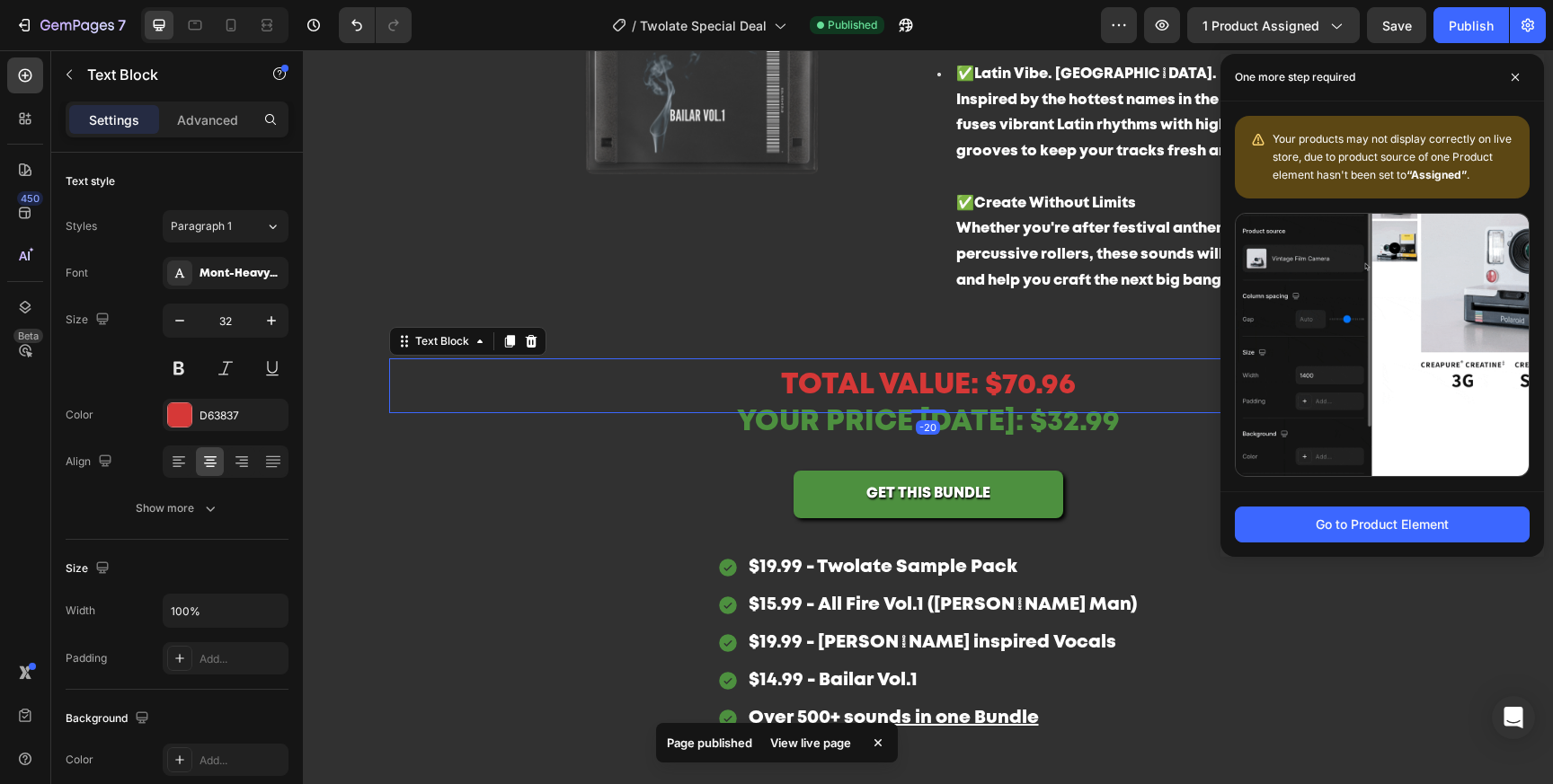
click at [1130, 183] on p "✅ Latin Vibe. Tech House Drive. Inspired by the hottest names in the scene, thi…" at bounding box center [1166, 127] width 419 height 130
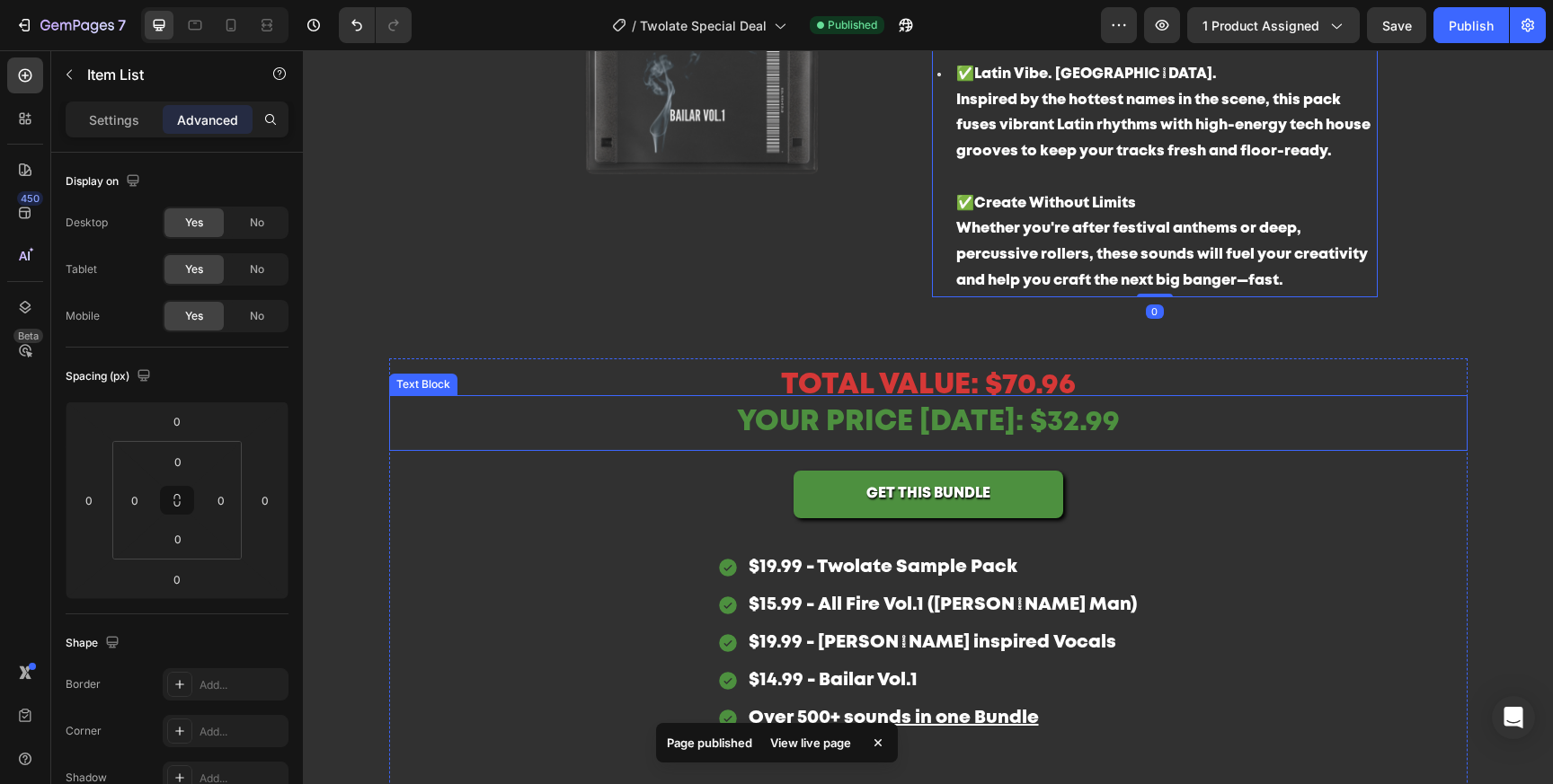
click at [941, 430] on p "YOUR PRICE TODAY: $32.99" at bounding box center [928, 423] width 1075 height 52
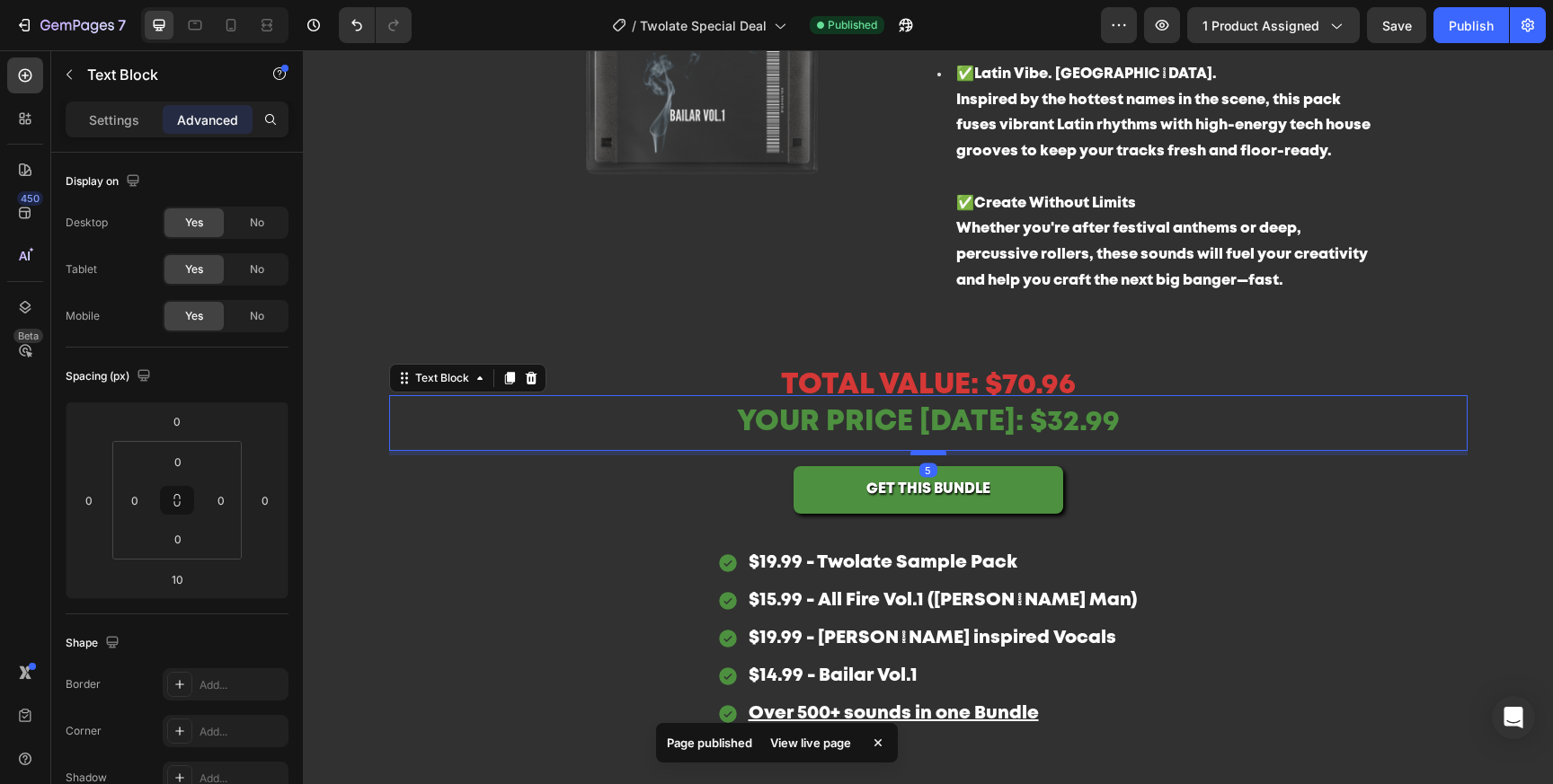
click at [936, 452] on div at bounding box center [928, 453] width 36 height 6
type input "5"
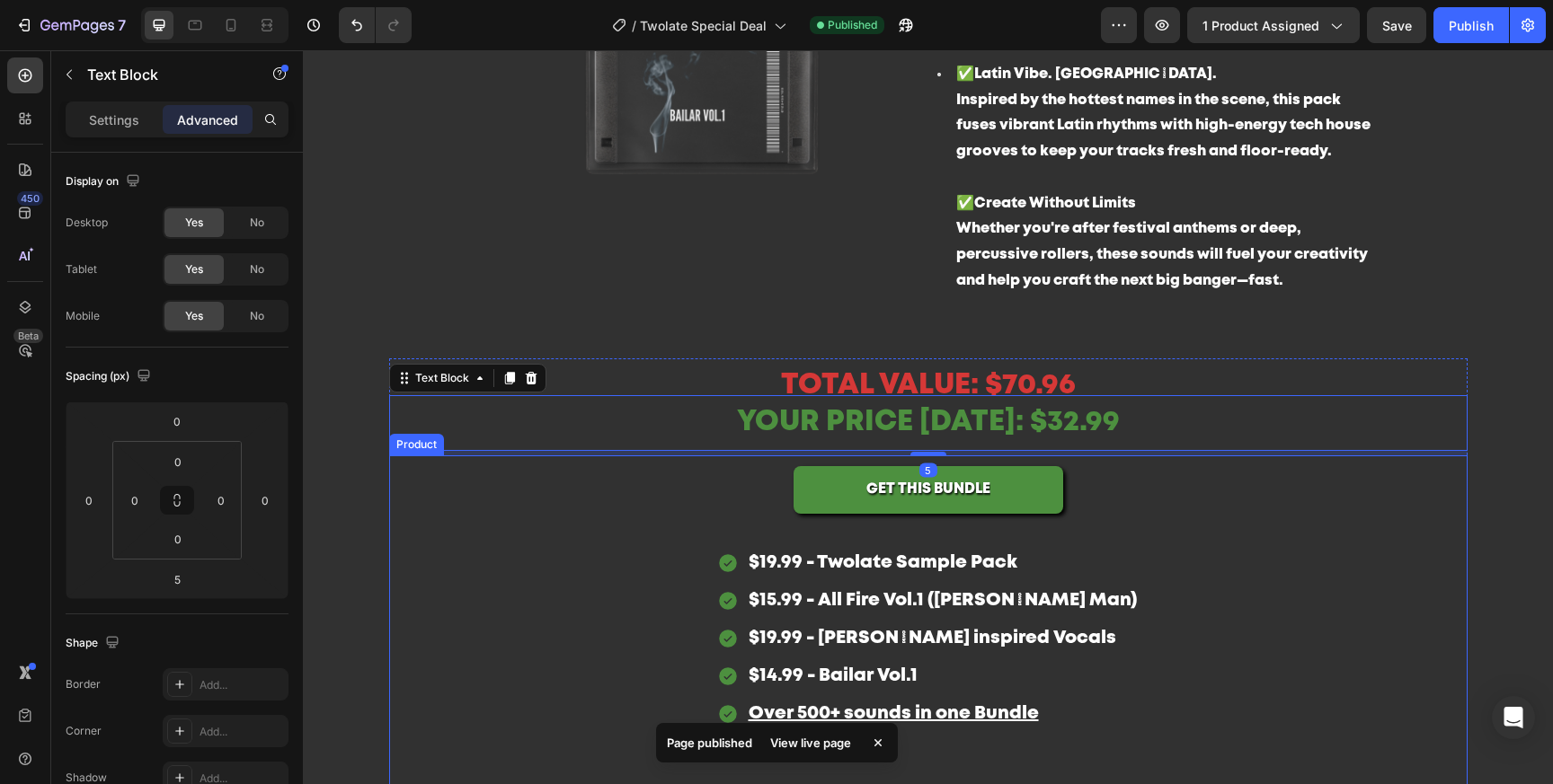
click at [1277, 752] on div "GET THIS BUNDLE Add to Cart Image Image Image Row $19.99 - Twolate Sample Pack …" at bounding box center [928, 629] width 1079 height 347
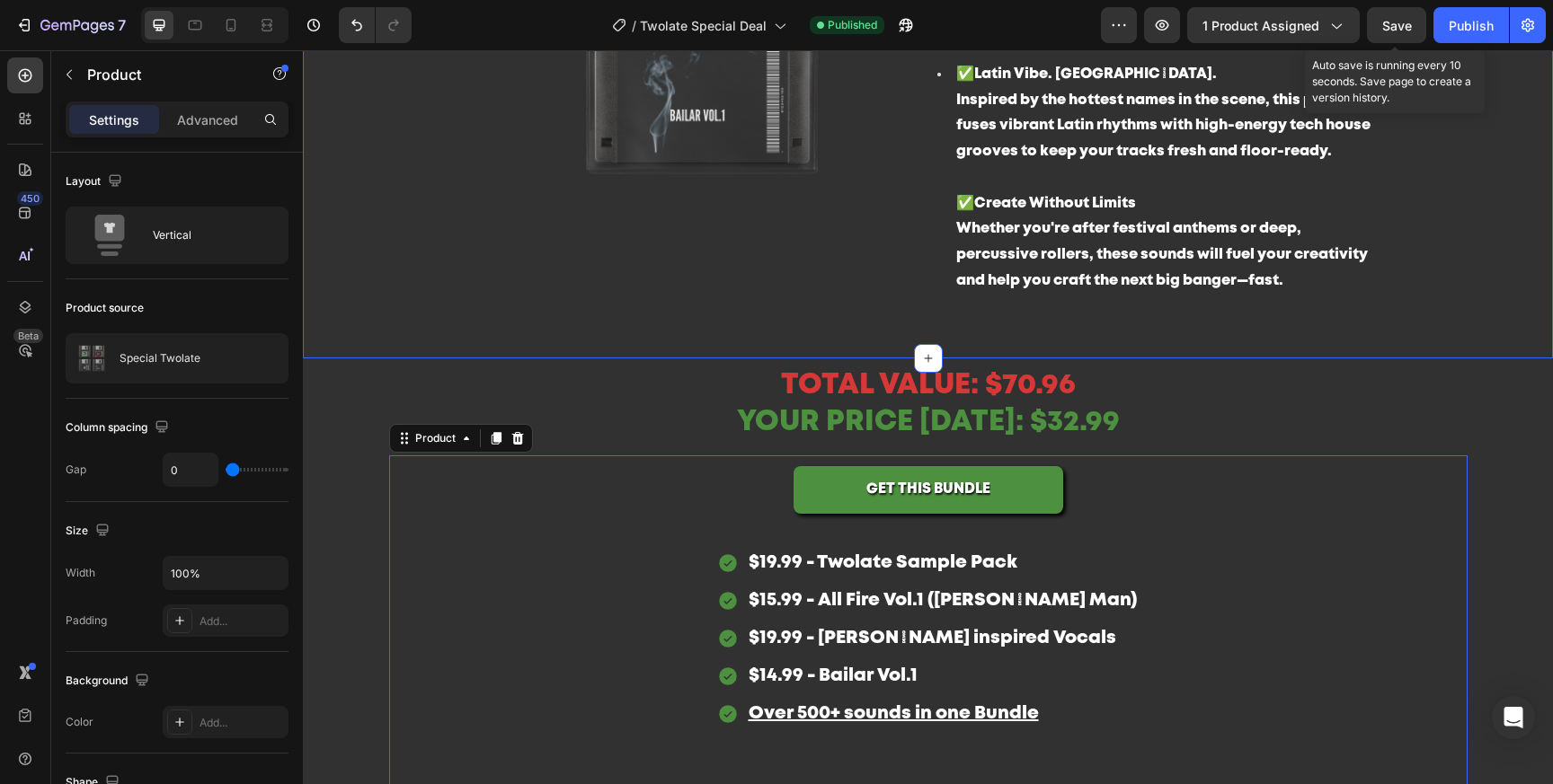
click at [1410, 32] on div "Save" at bounding box center [1397, 26] width 30 height 19
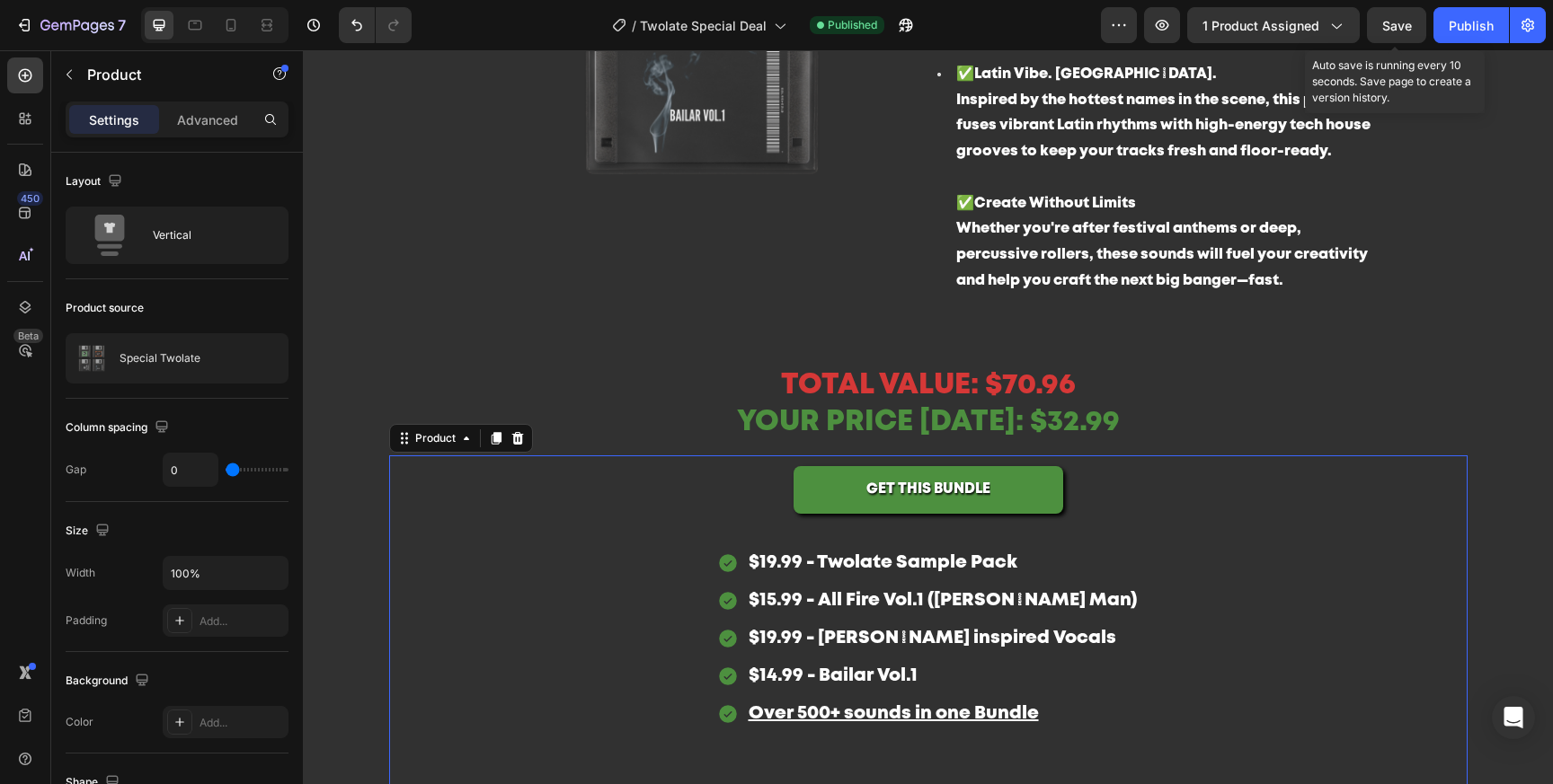
click at [1430, 32] on div "Preview 1 product assigned Save Auto save is running every 10 seconds. Save pag…" at bounding box center [1322, 26] width 445 height 36
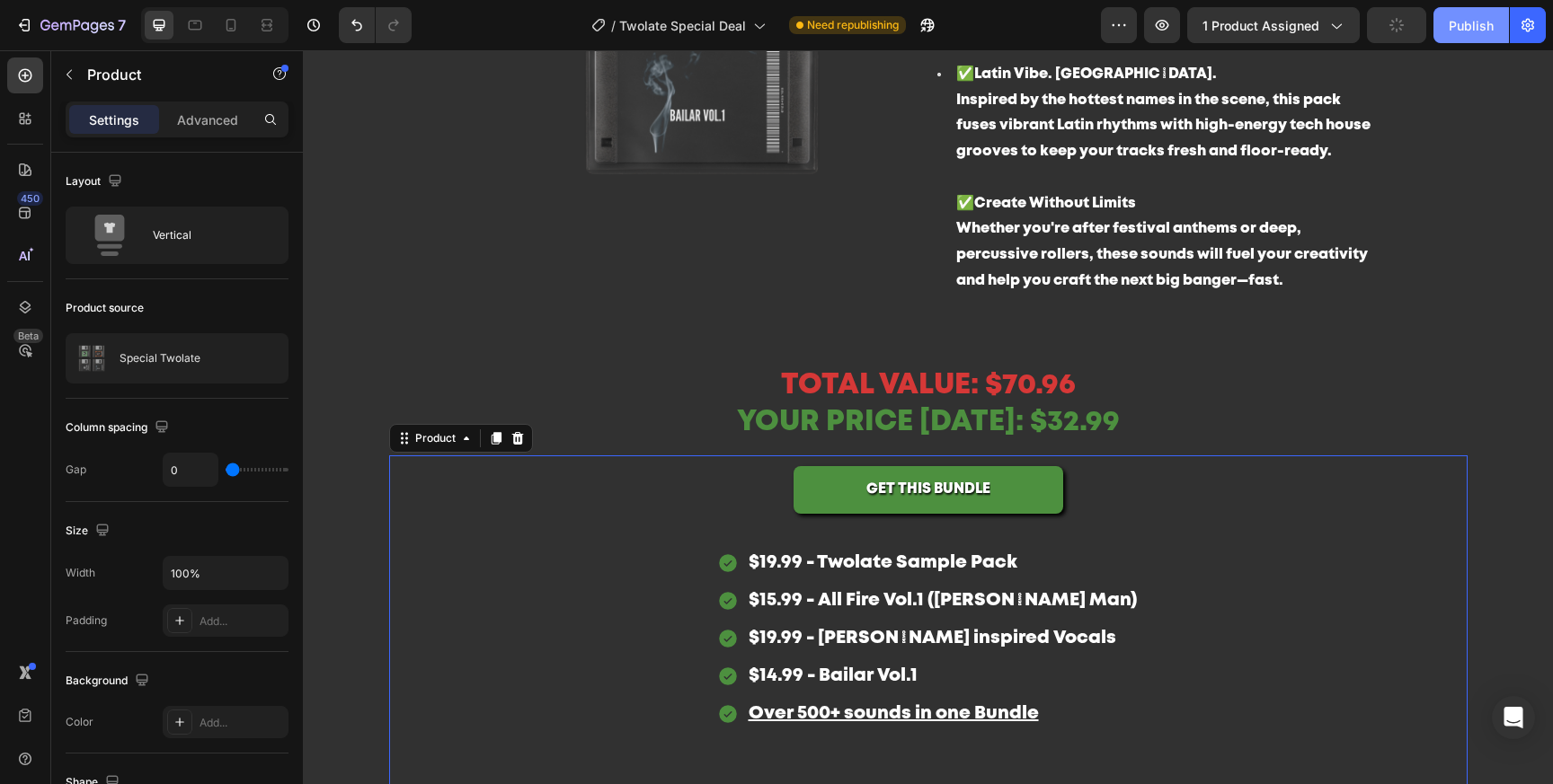
click at [1483, 30] on div "Publish" at bounding box center [1470, 26] width 45 height 19
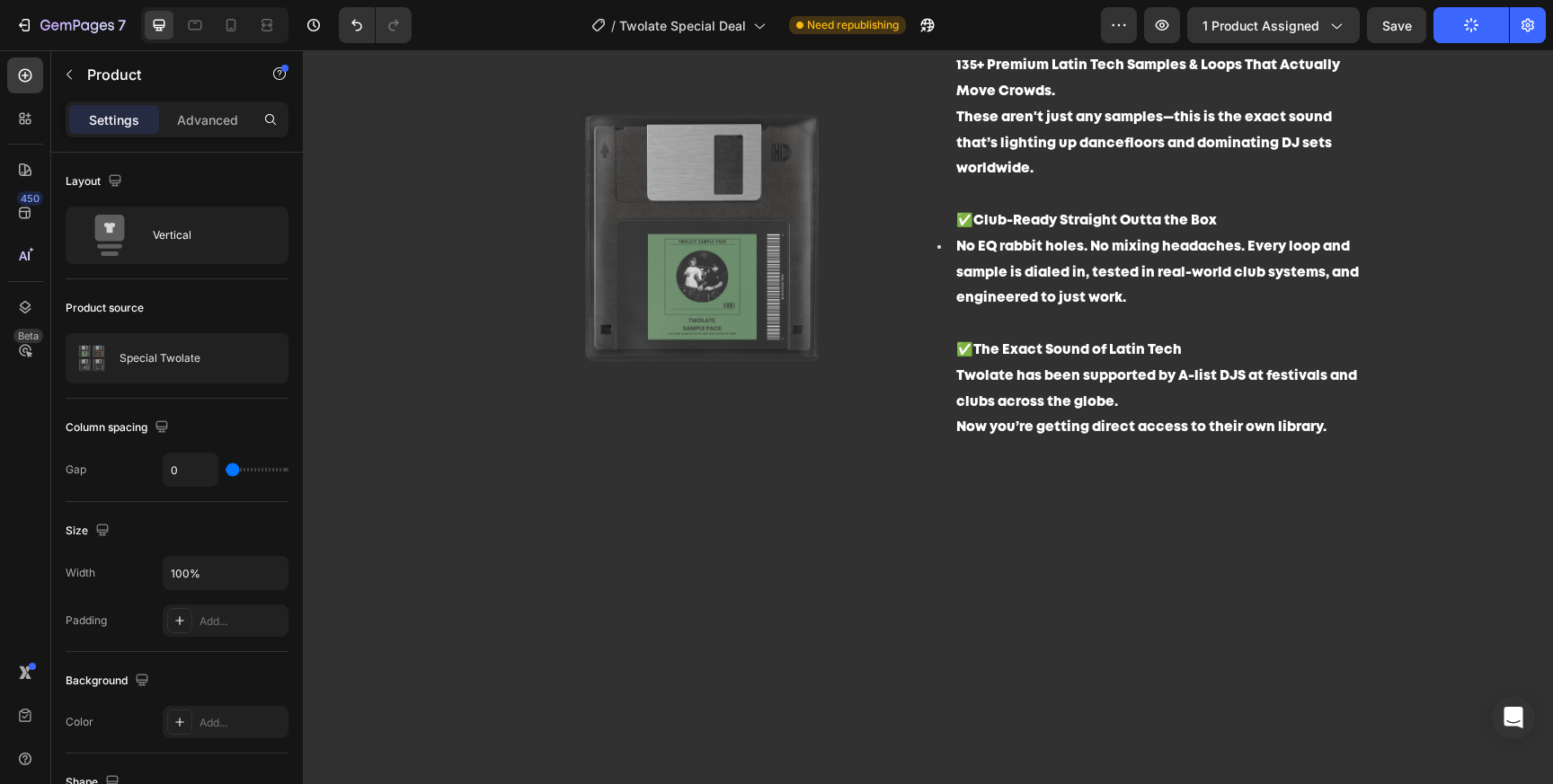
scroll to position [0, 0]
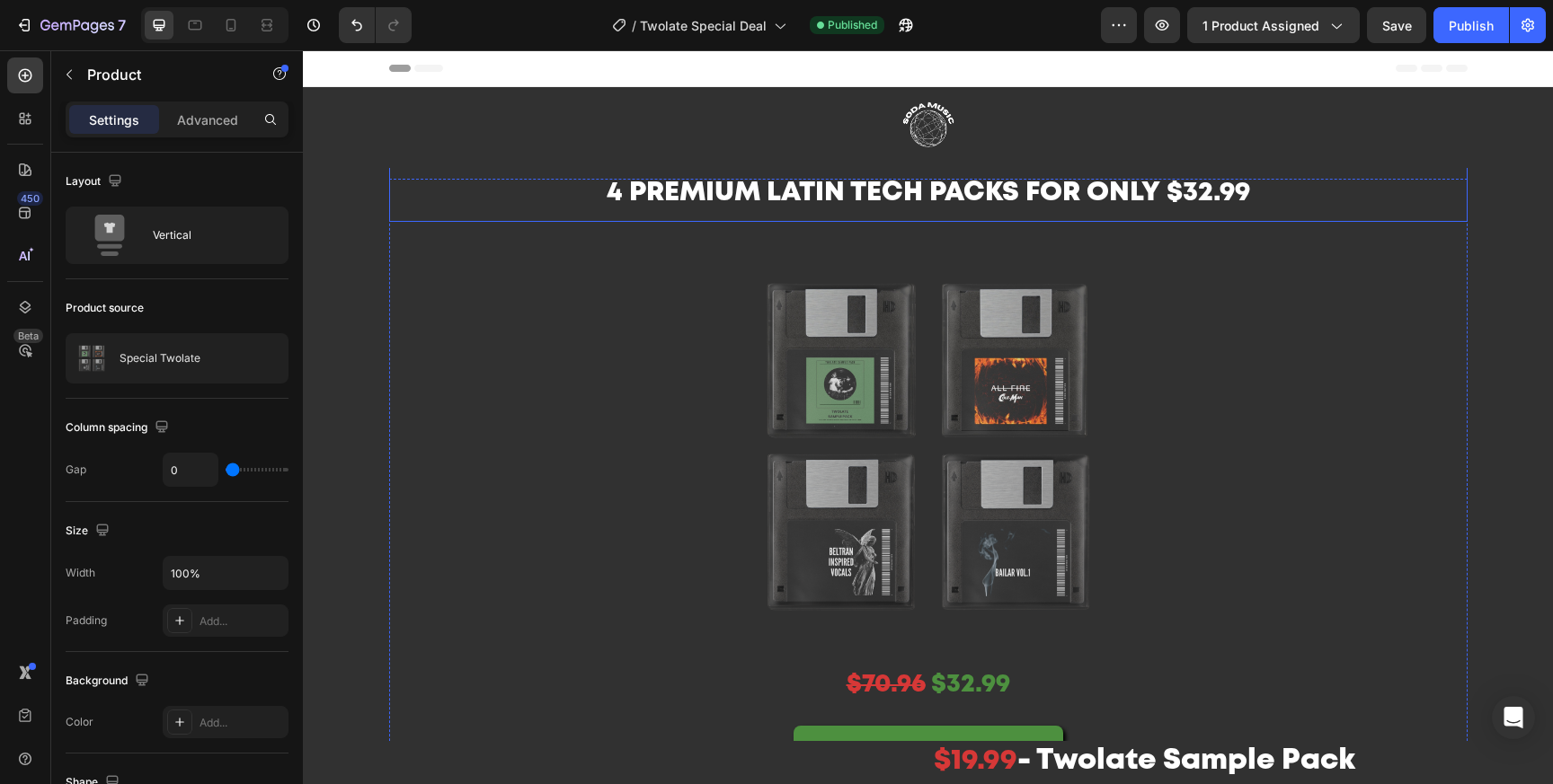
click at [934, 365] on img at bounding box center [928, 447] width 450 height 450
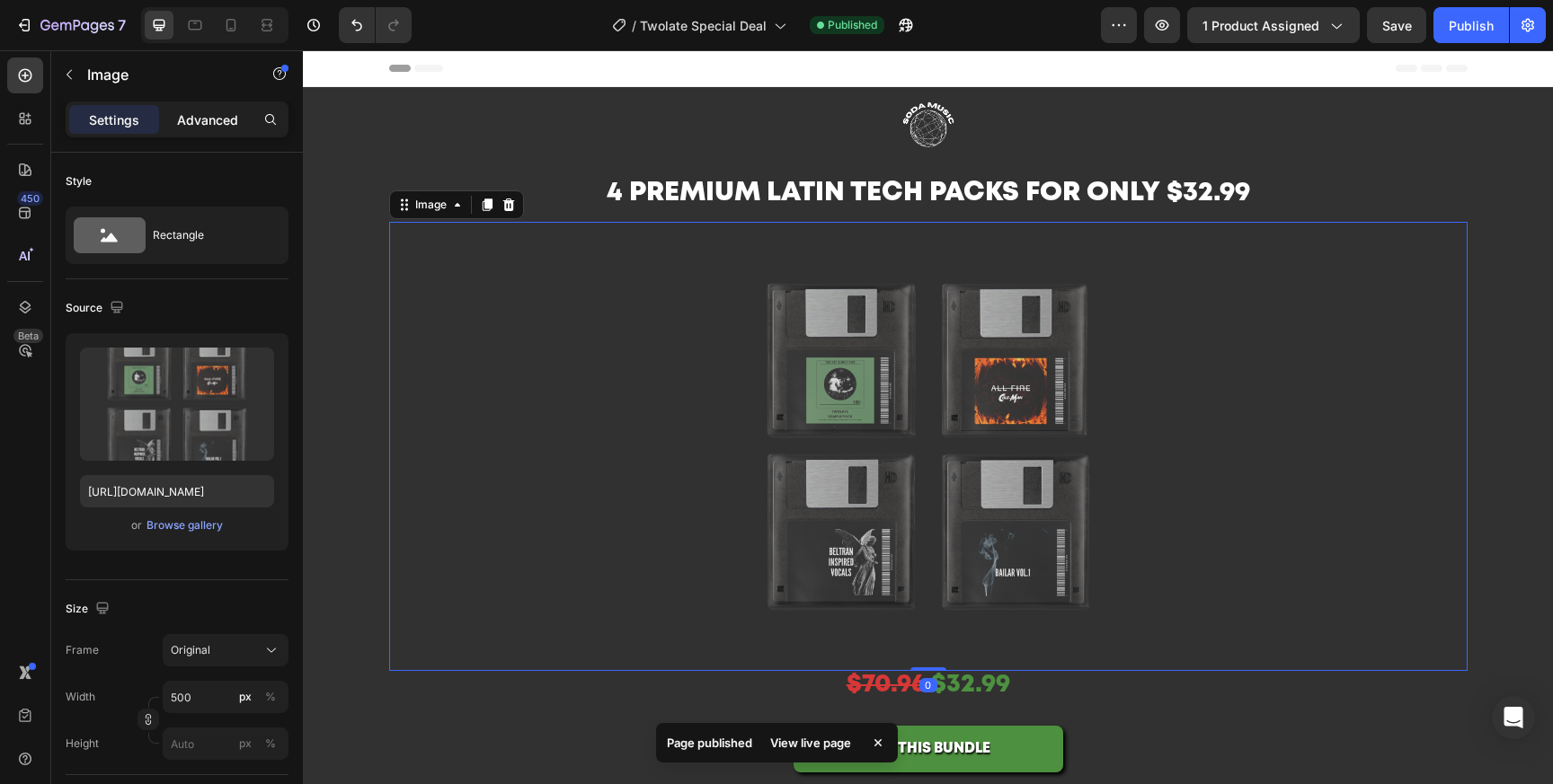
click at [213, 127] on p "Advanced" at bounding box center [208, 120] width 61 height 19
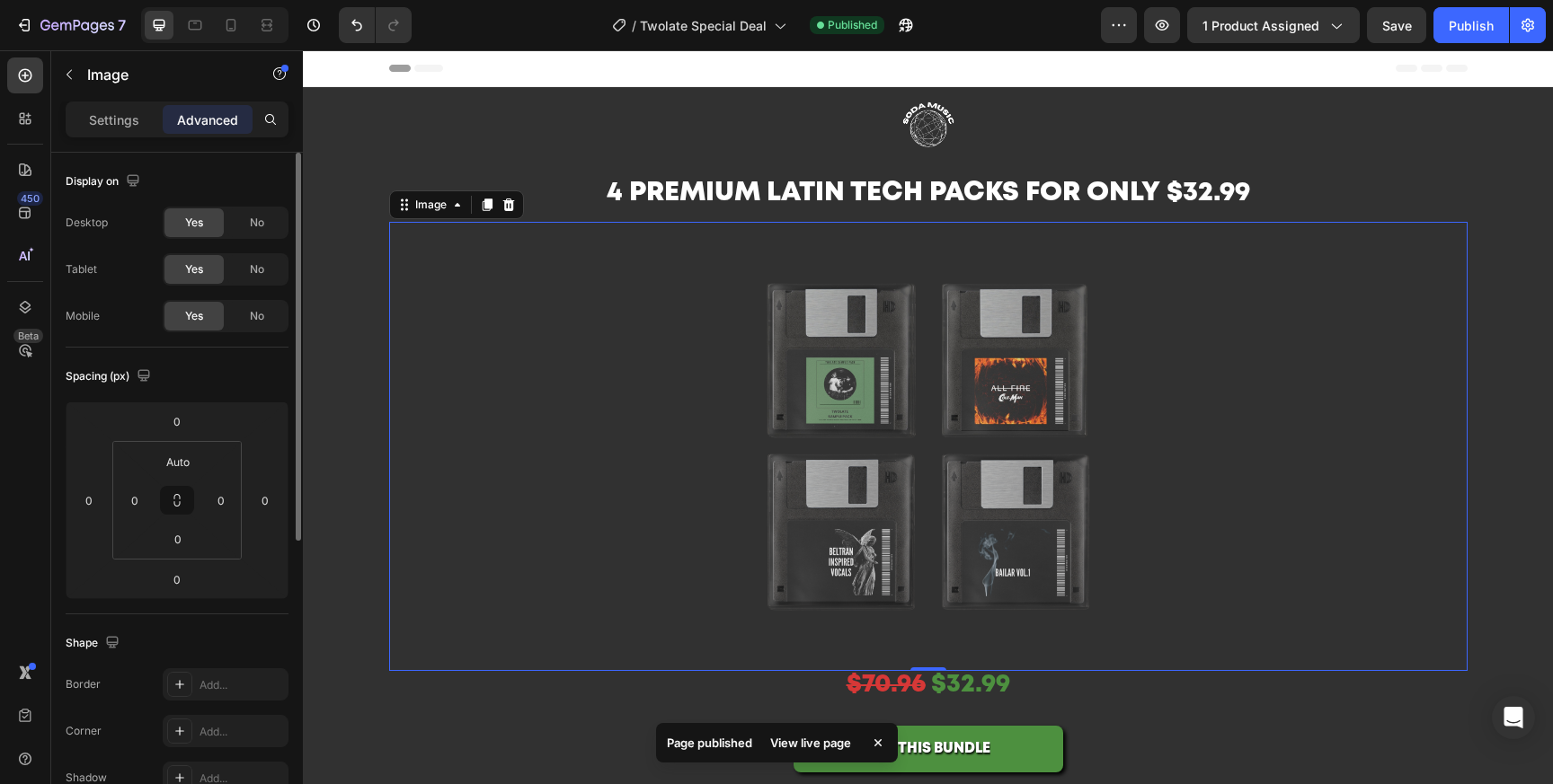
click at [255, 272] on span "No" at bounding box center [256, 269] width 14 height 16
click at [261, 226] on span "No" at bounding box center [256, 222] width 14 height 16
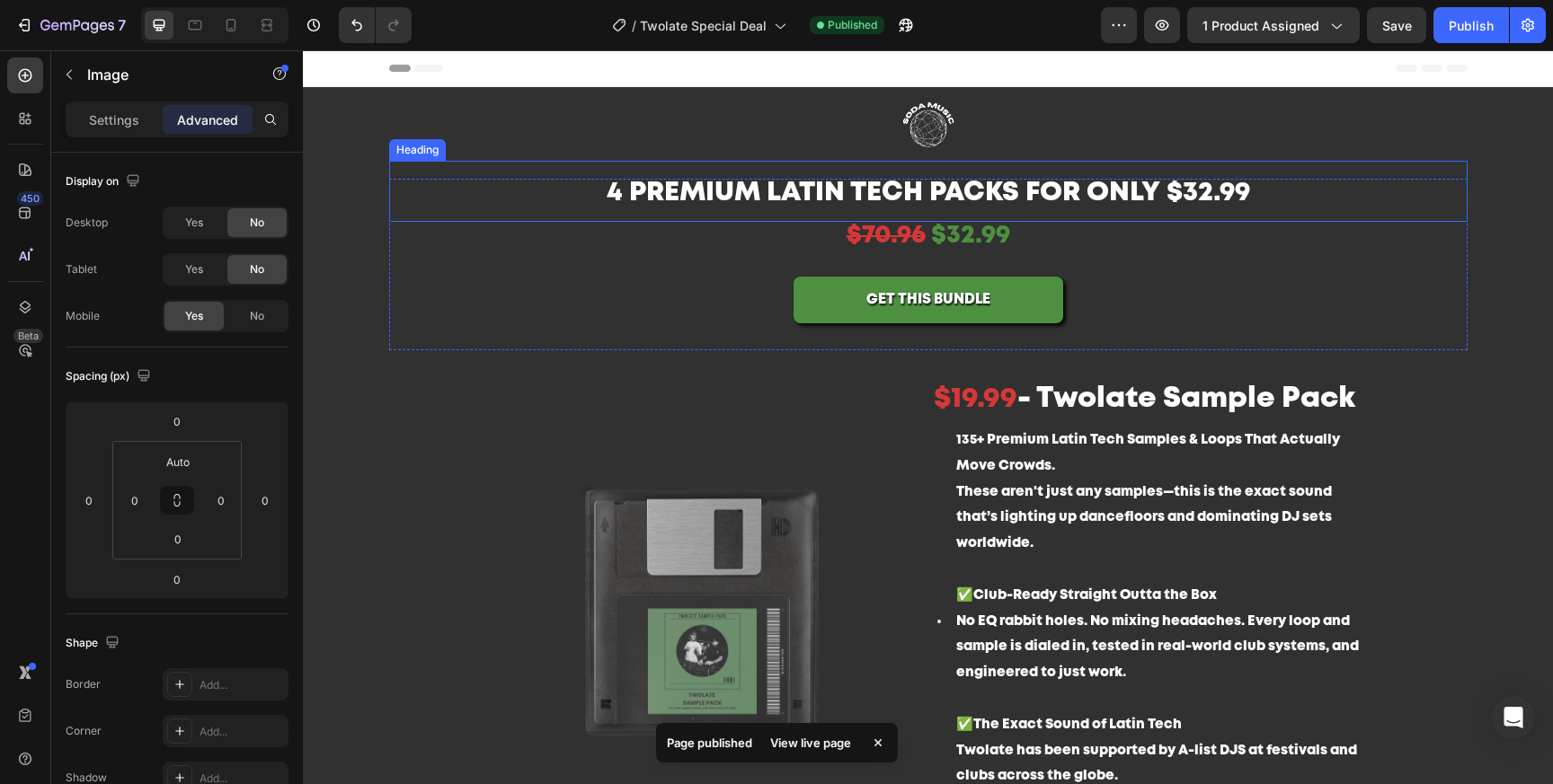
click at [1063, 230] on p "$70.96 $32.99" at bounding box center [928, 238] width 1075 height 29
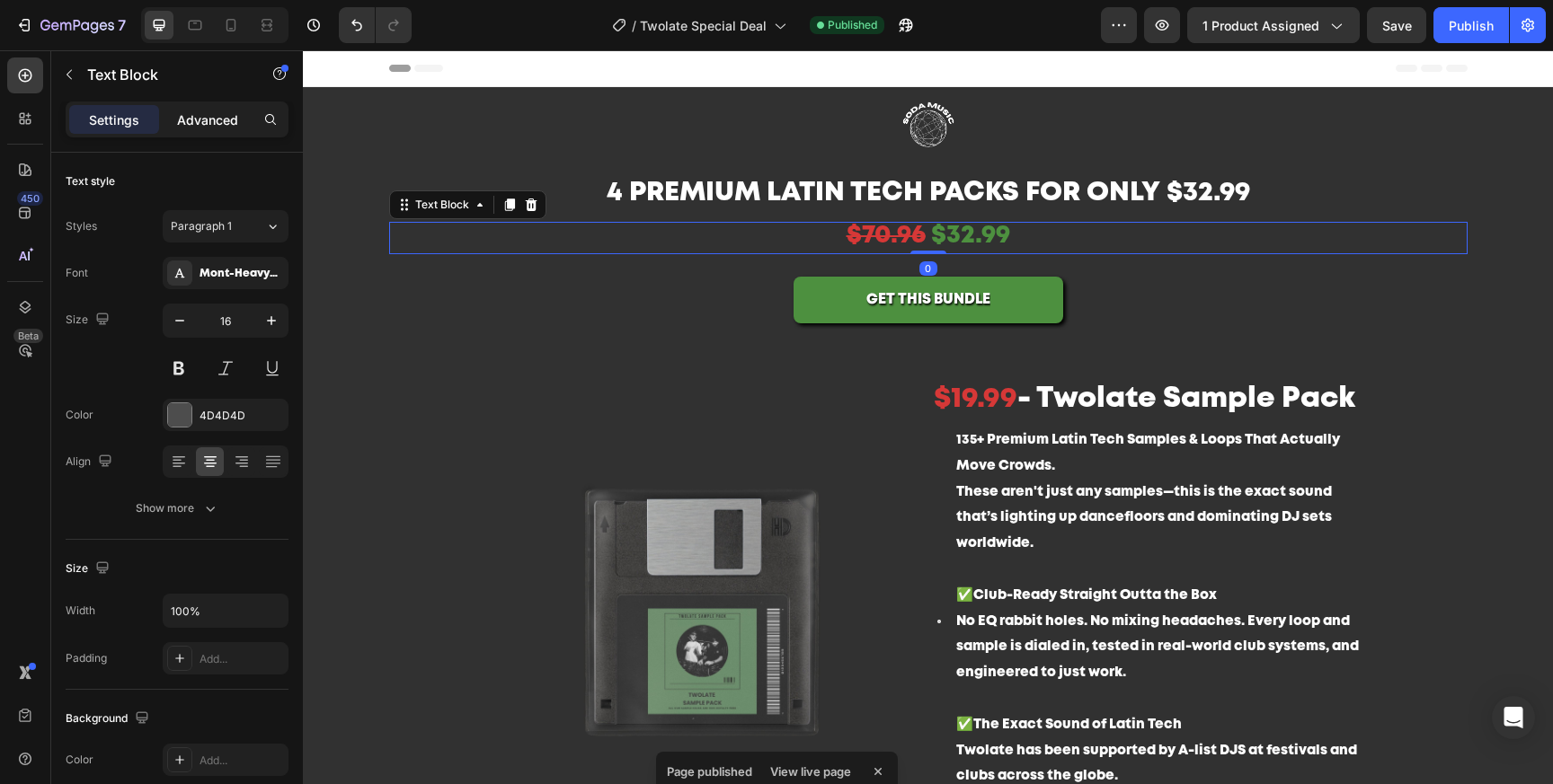
click at [230, 115] on p "Advanced" at bounding box center [208, 120] width 61 height 19
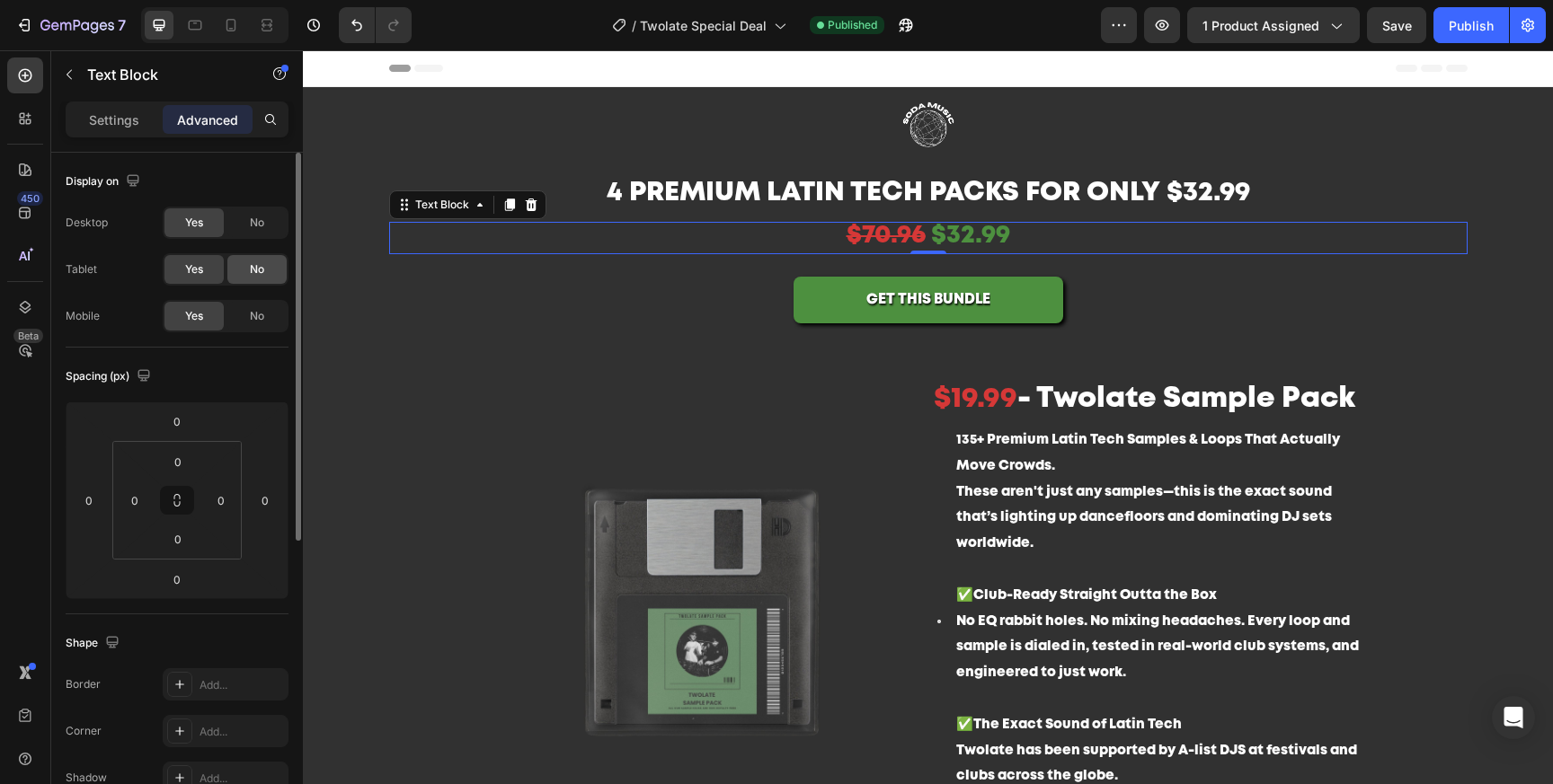
click at [254, 270] on span "No" at bounding box center [256, 269] width 14 height 16
click at [258, 213] on div "No" at bounding box center [257, 223] width 59 height 29
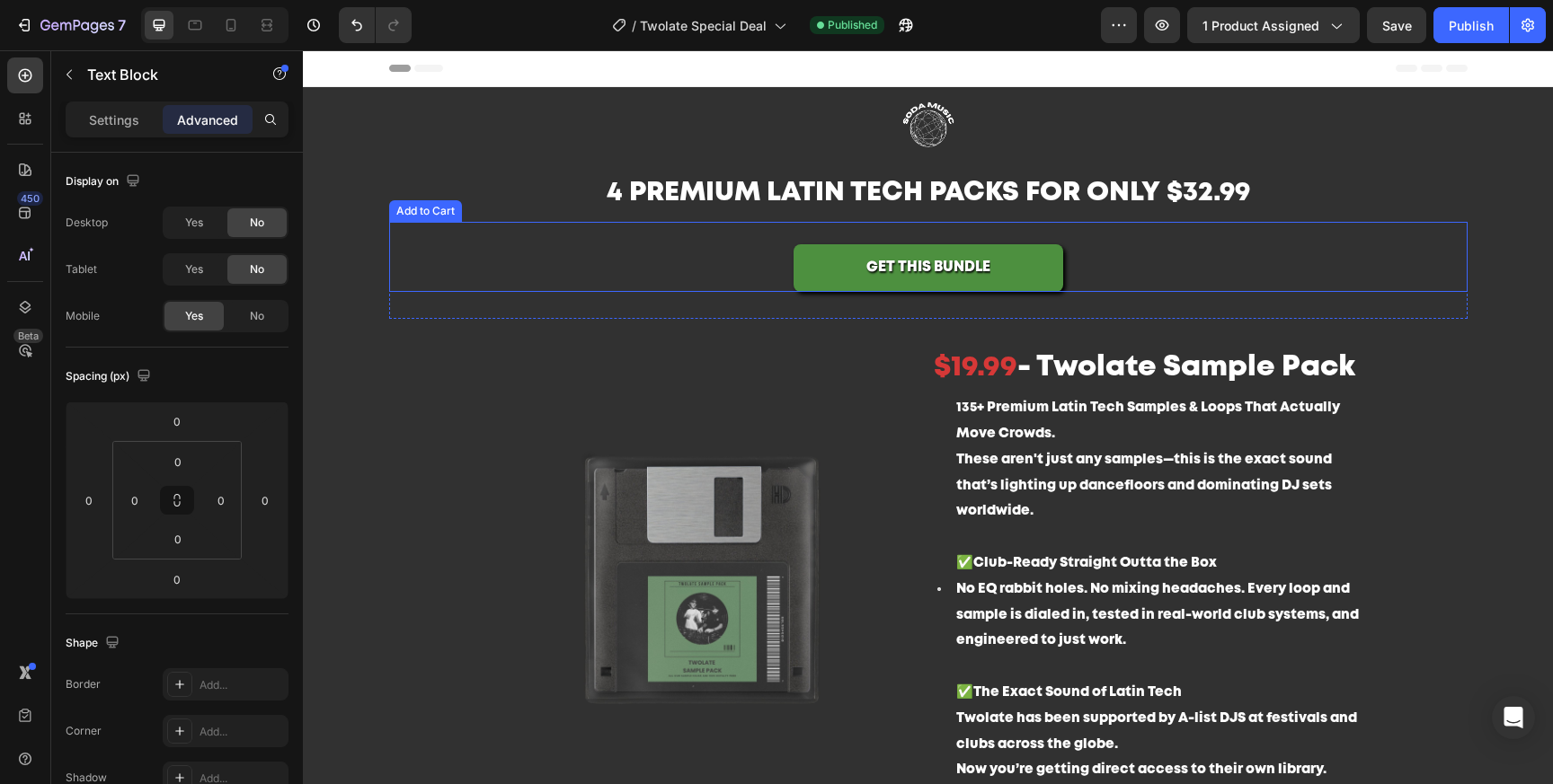
click at [1175, 247] on div "GET THIS BUNDLE Add to Cart" at bounding box center [928, 257] width 1079 height 70
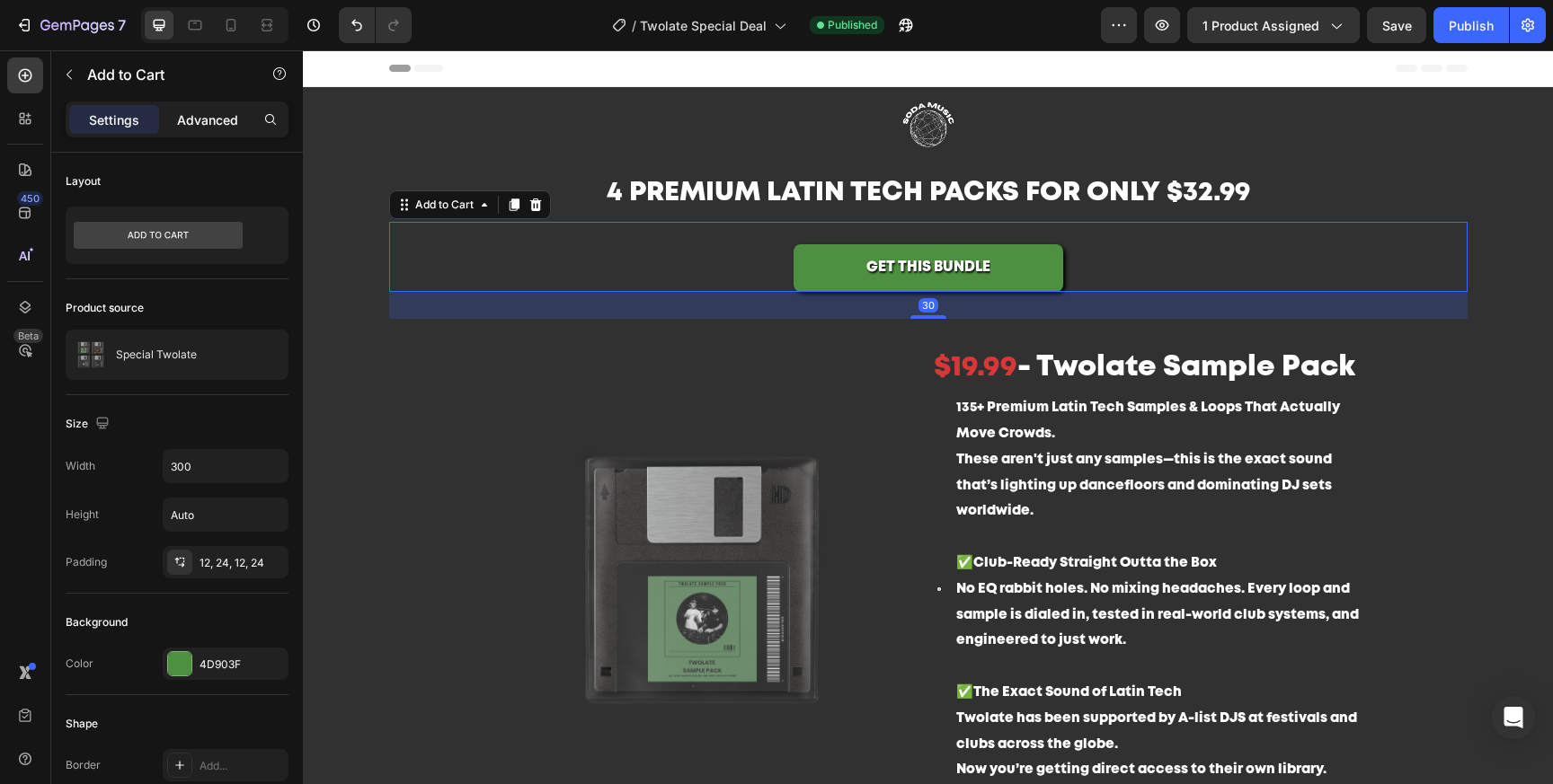
click at [240, 131] on div "Advanced" at bounding box center [208, 119] width 90 height 29
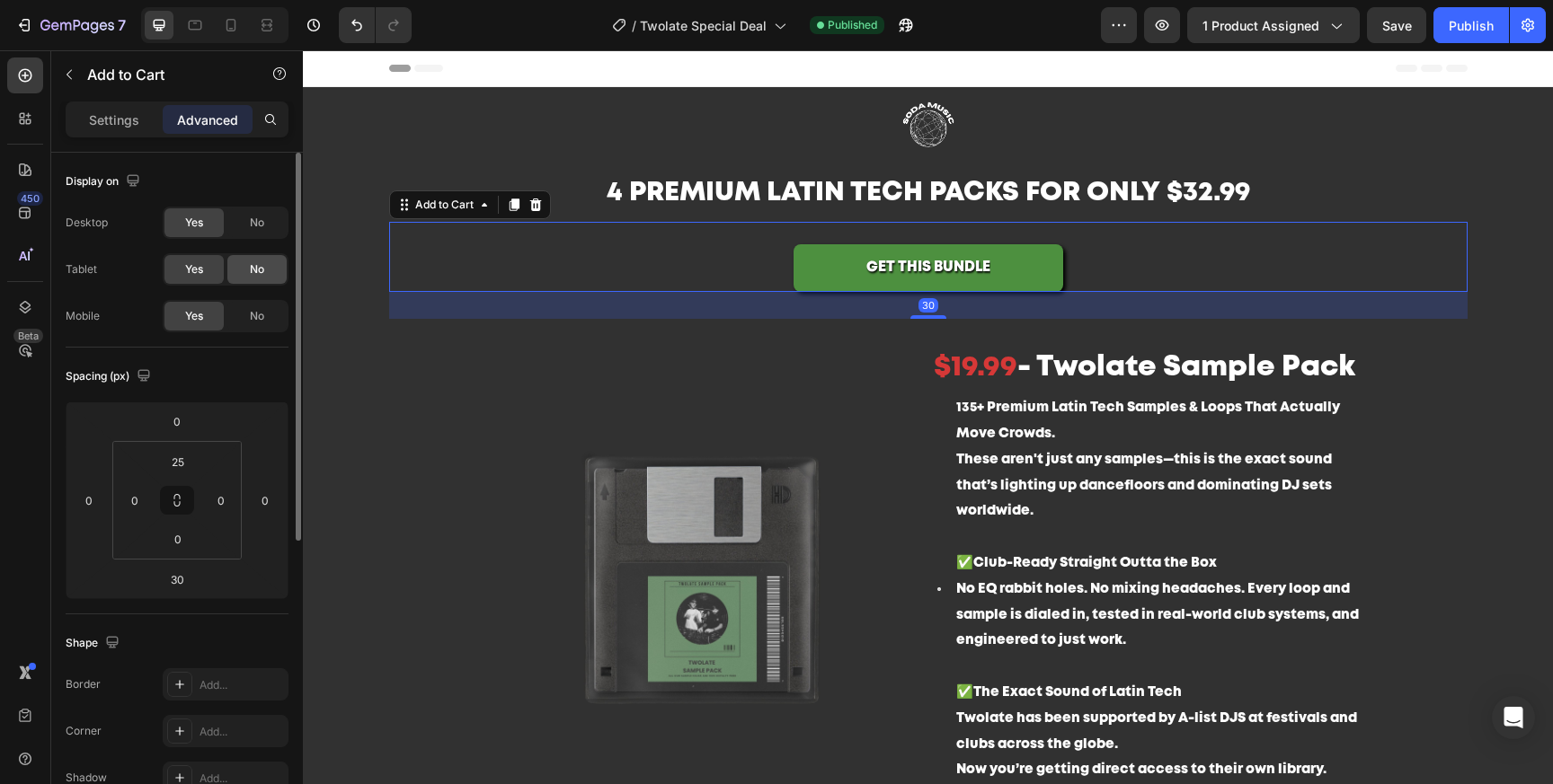
click at [255, 265] on span "No" at bounding box center [256, 269] width 14 height 16
click at [254, 222] on span "No" at bounding box center [256, 222] width 14 height 16
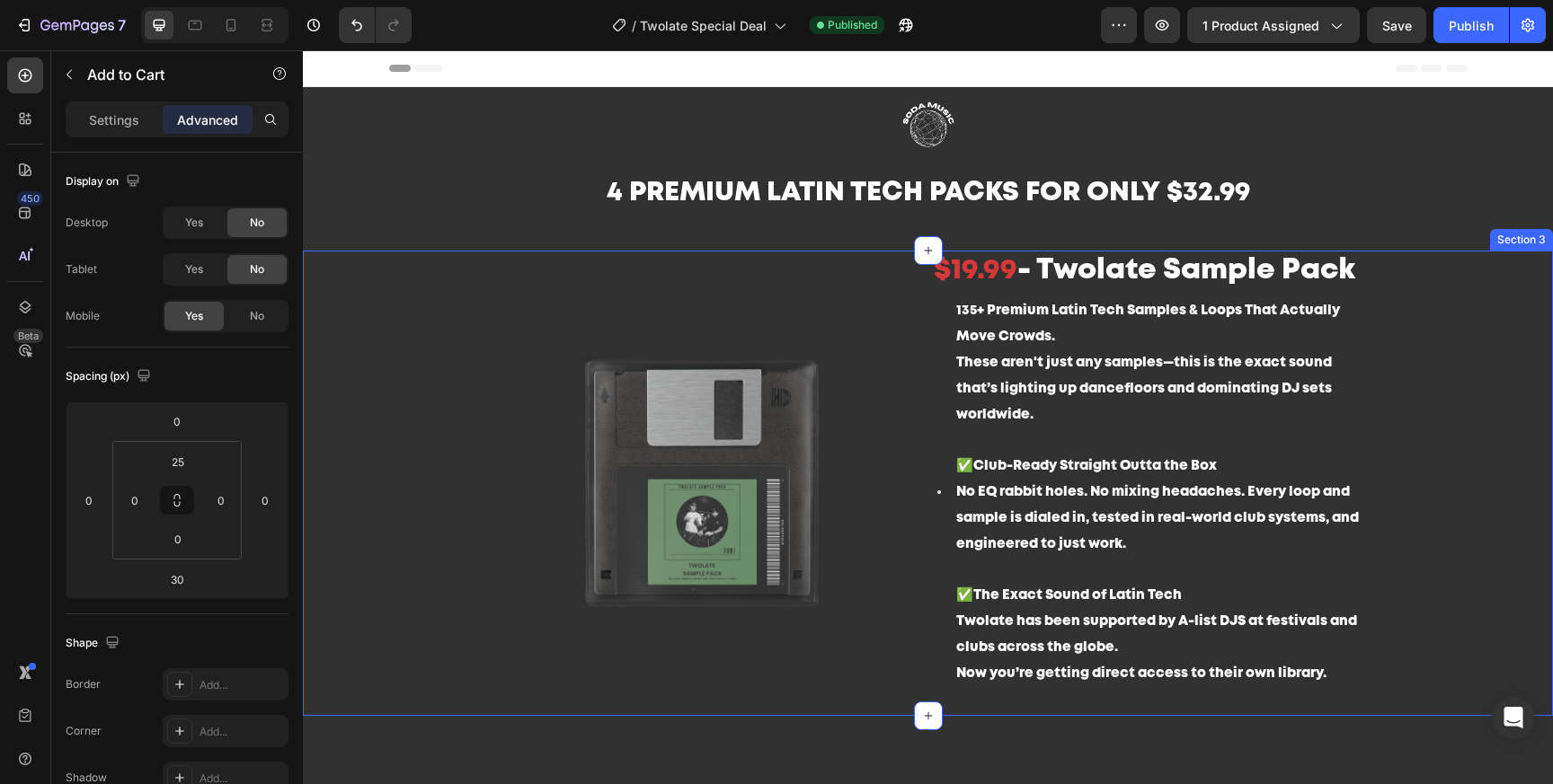
click at [1499, 501] on div "What you get: Heading Image $19.99 - Twolate Sample Pack Heading 135+ Premium L…" at bounding box center [928, 483] width 1250 height 466
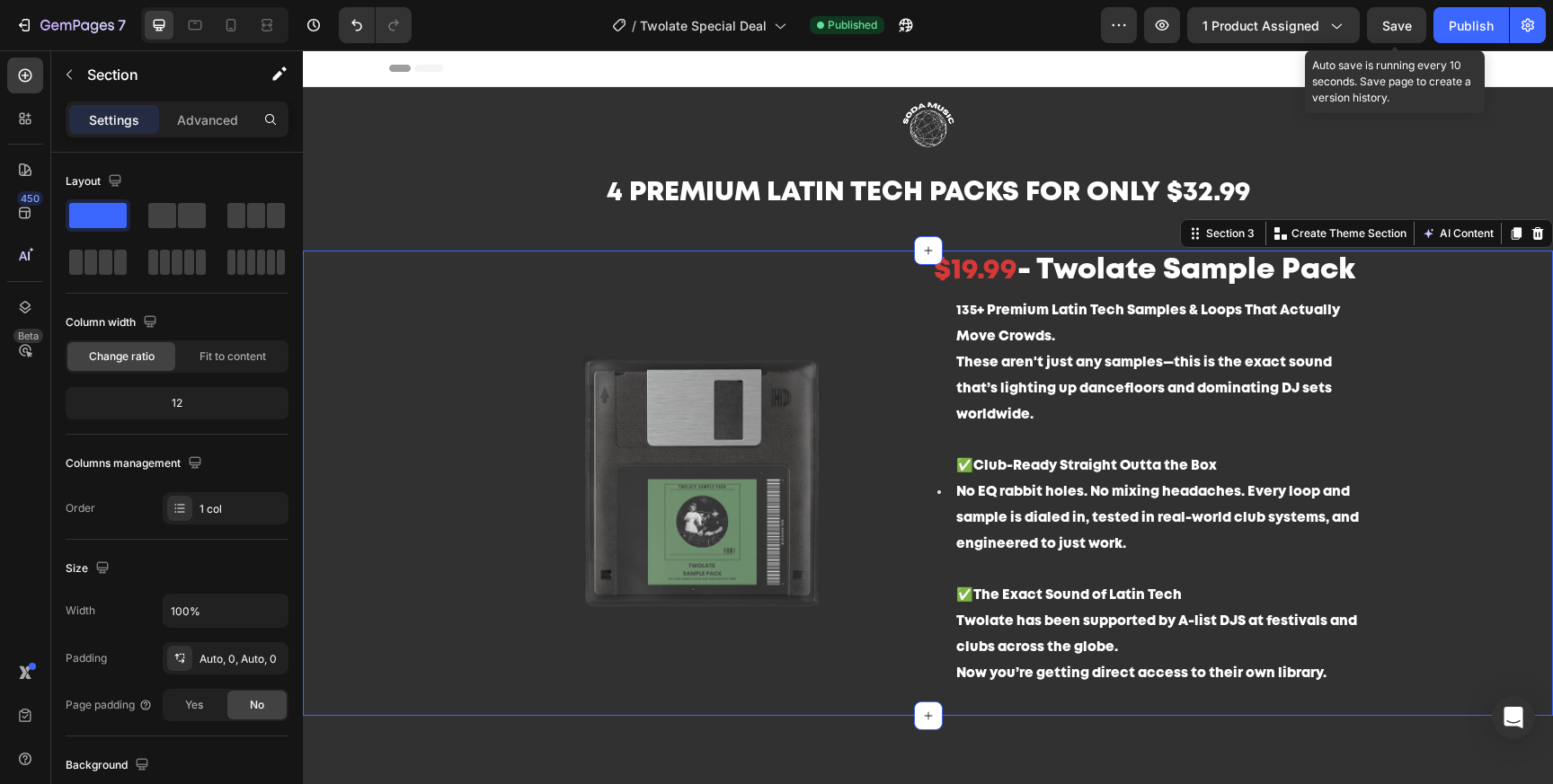
drag, startPoint x: 1403, startPoint y: 30, endPoint x: 1430, endPoint y: 30, distance: 27.0
click at [1403, 30] on span "Save" at bounding box center [1397, 26] width 30 height 15
click at [1447, 30] on button "Publish" at bounding box center [1470, 26] width 75 height 36
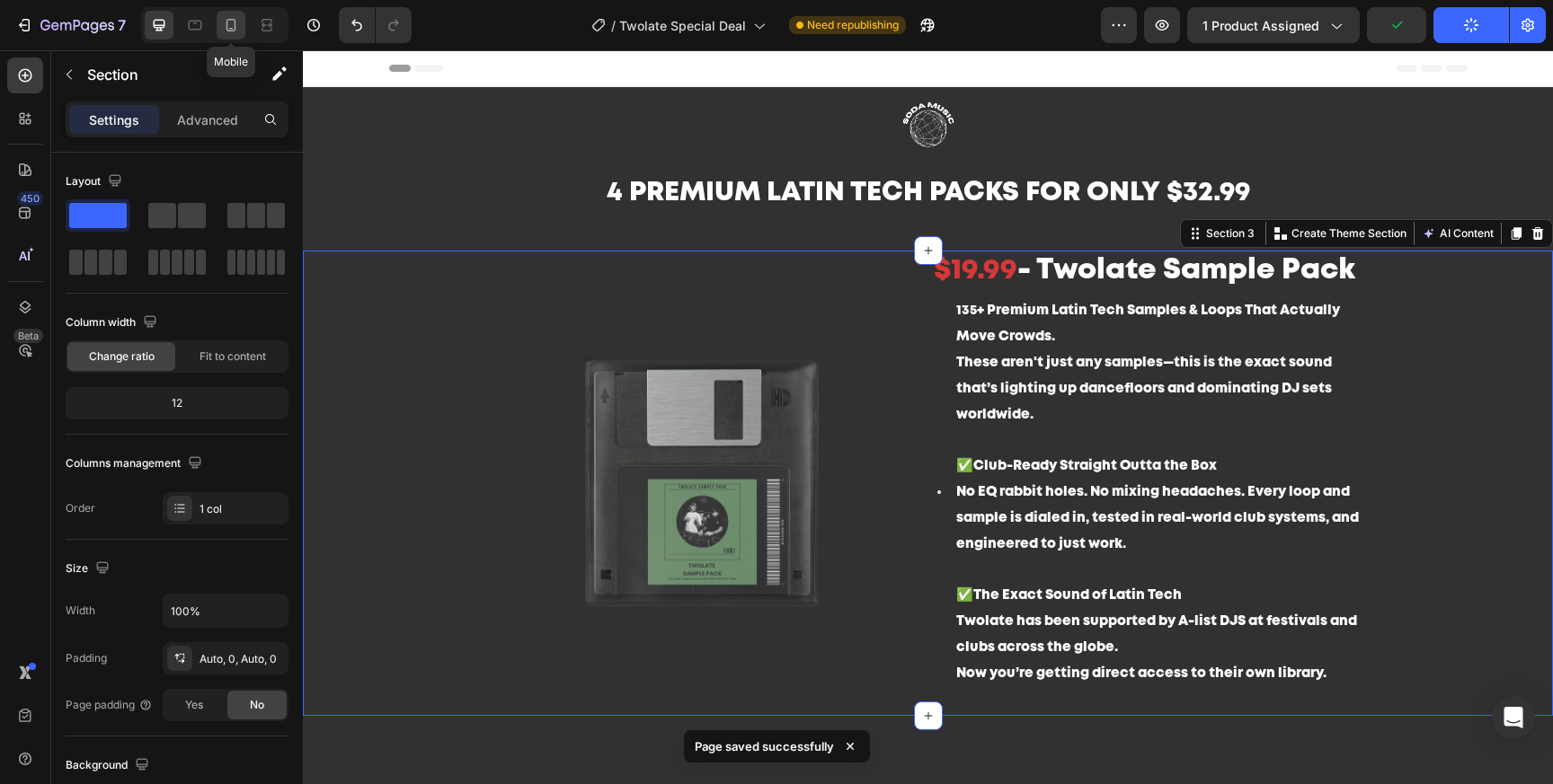
click at [238, 30] on icon at bounding box center [231, 25] width 18 height 18
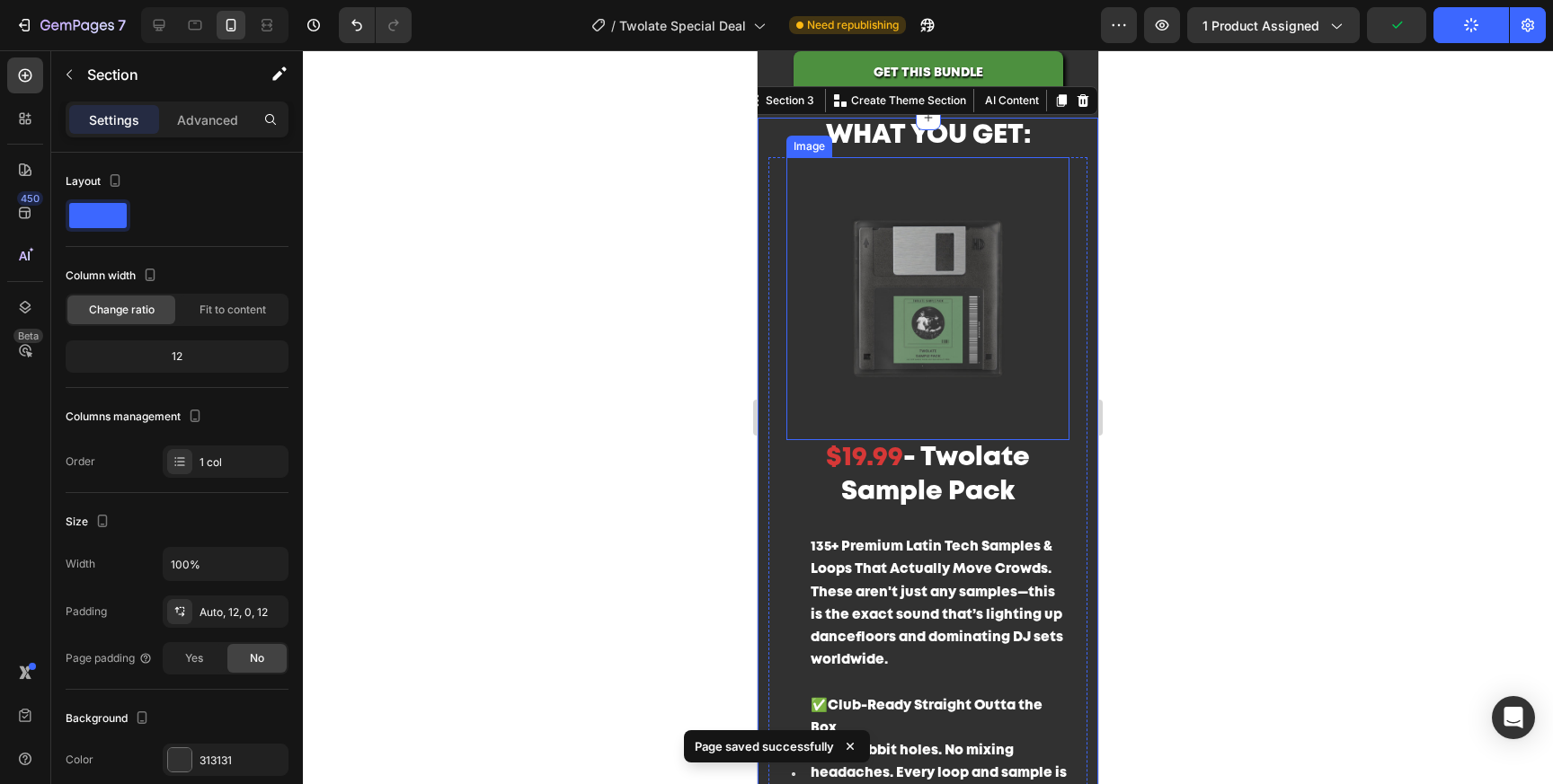
scroll to position [627, 0]
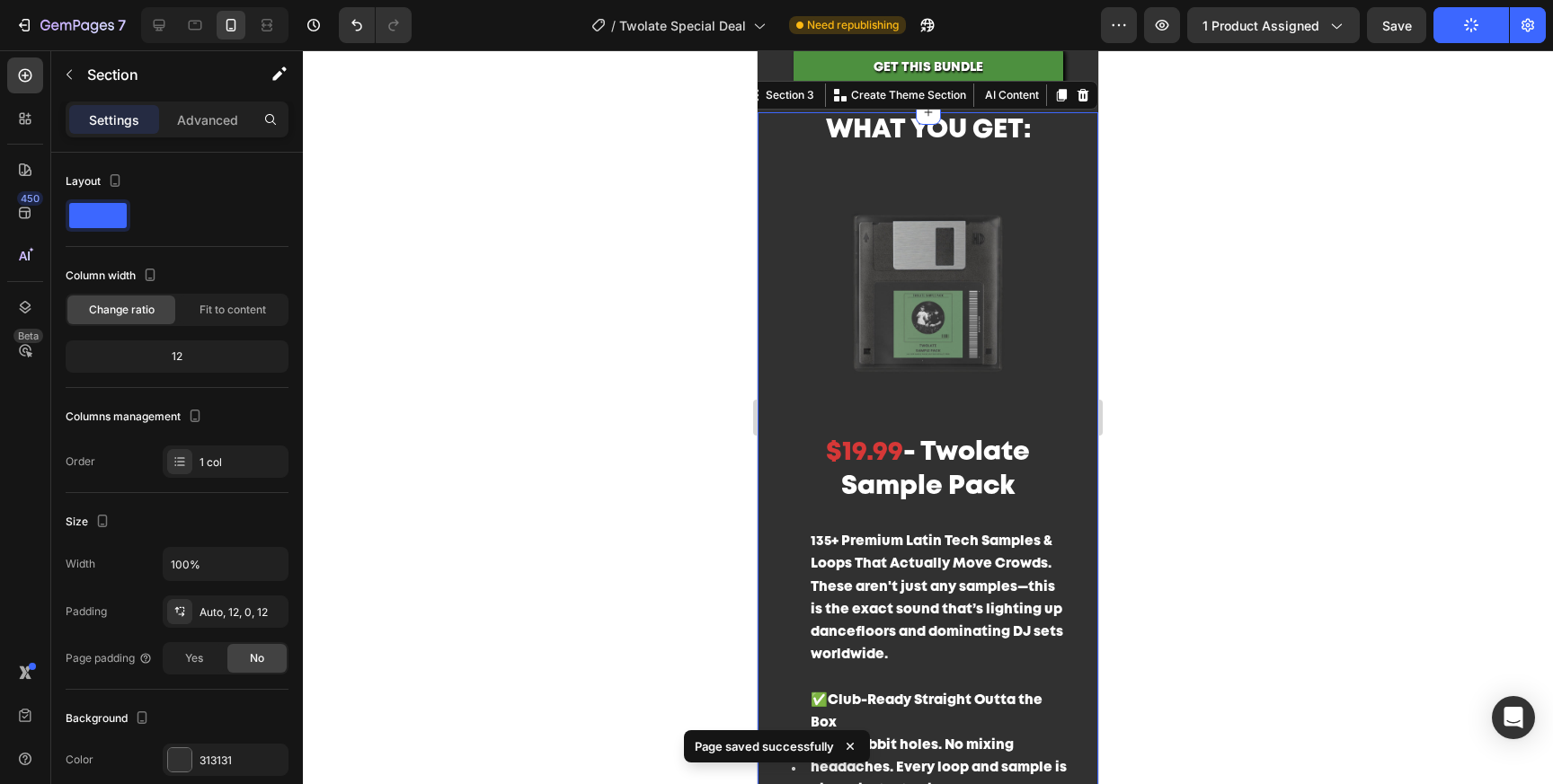
click at [1232, 103] on div at bounding box center [928, 417] width 1250 height 734
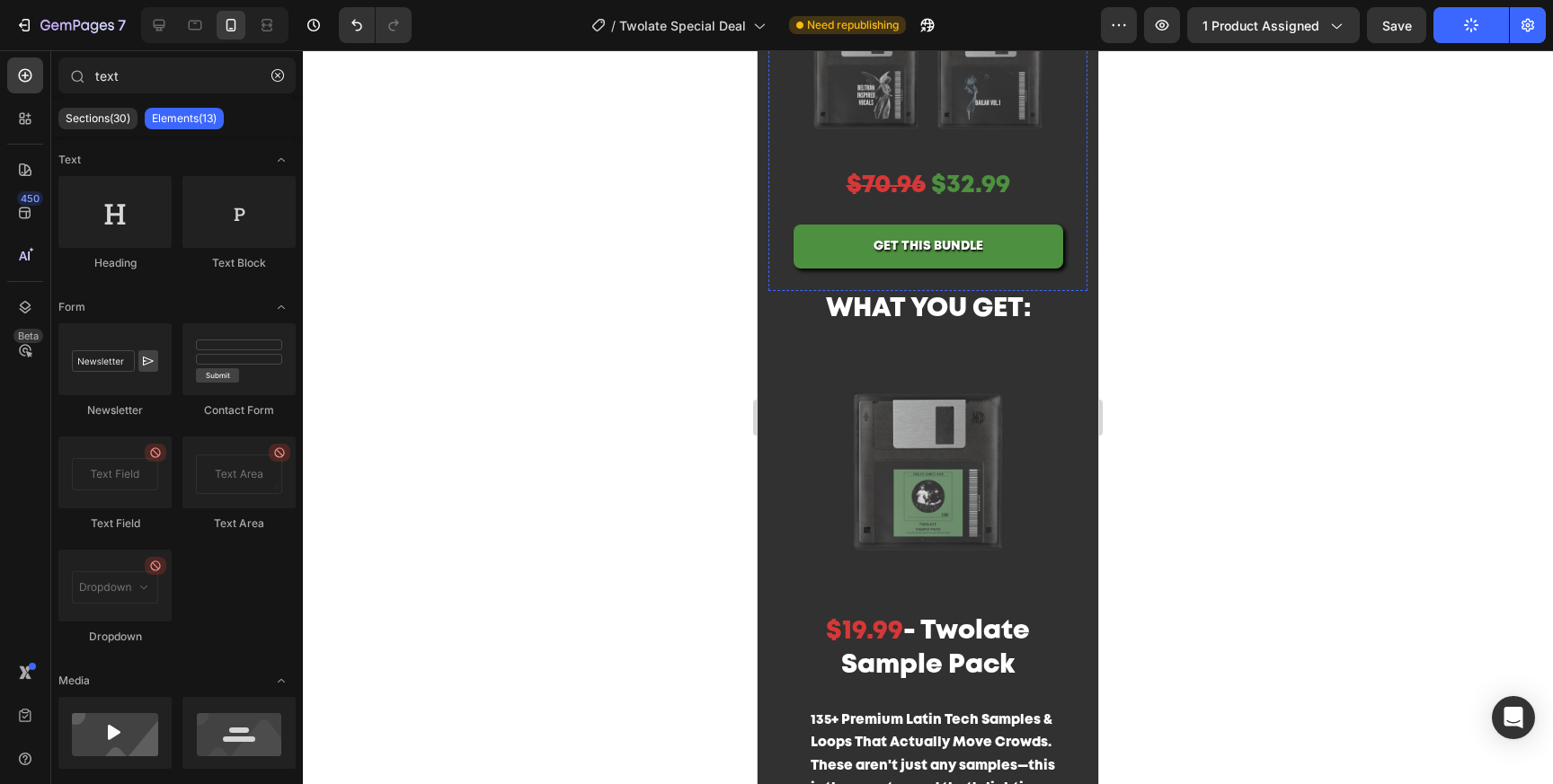
scroll to position [450, 0]
click at [157, 31] on icon at bounding box center [159, 25] width 18 height 18
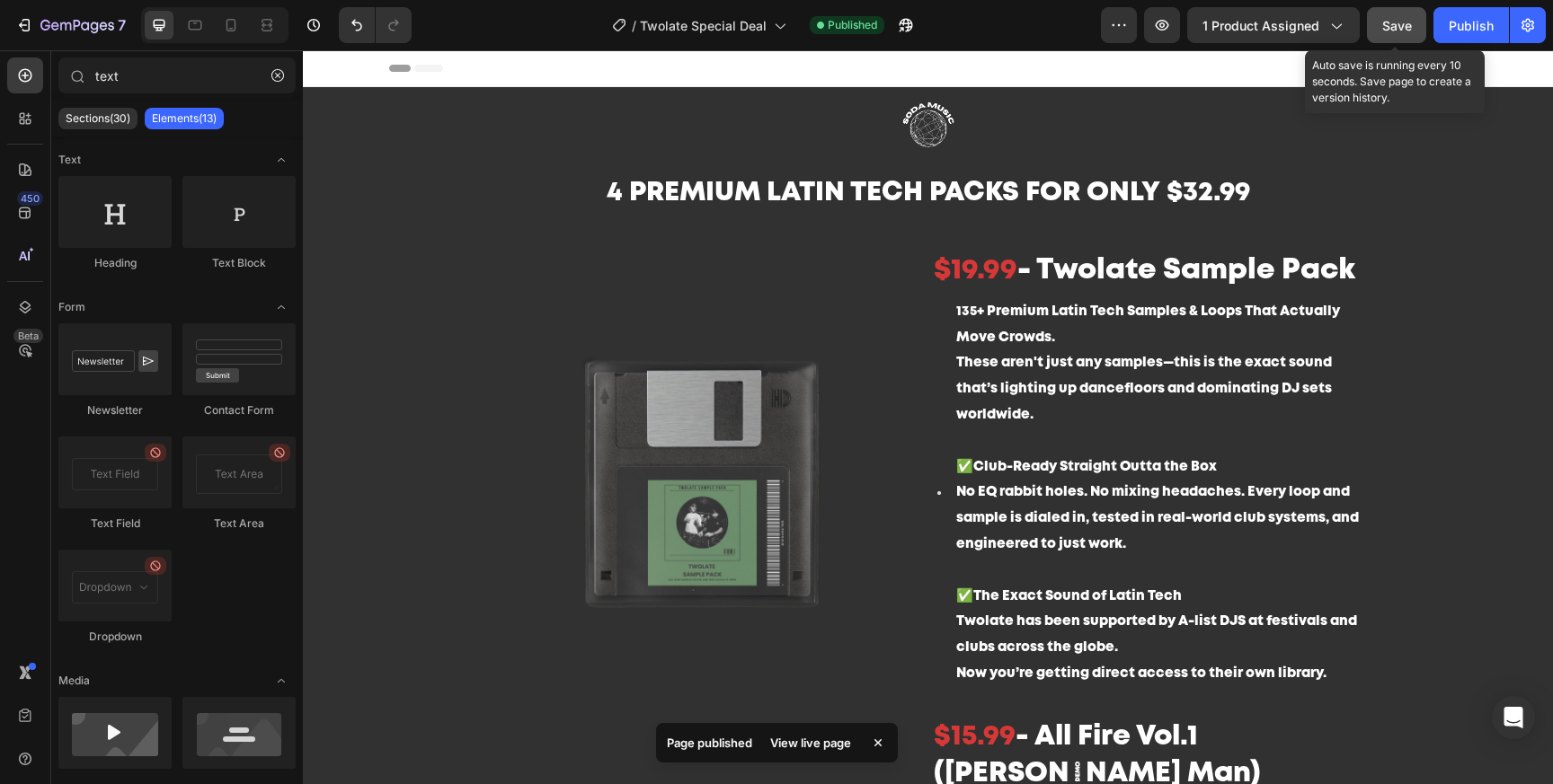
click at [1396, 23] on span "Save" at bounding box center [1397, 26] width 30 height 15
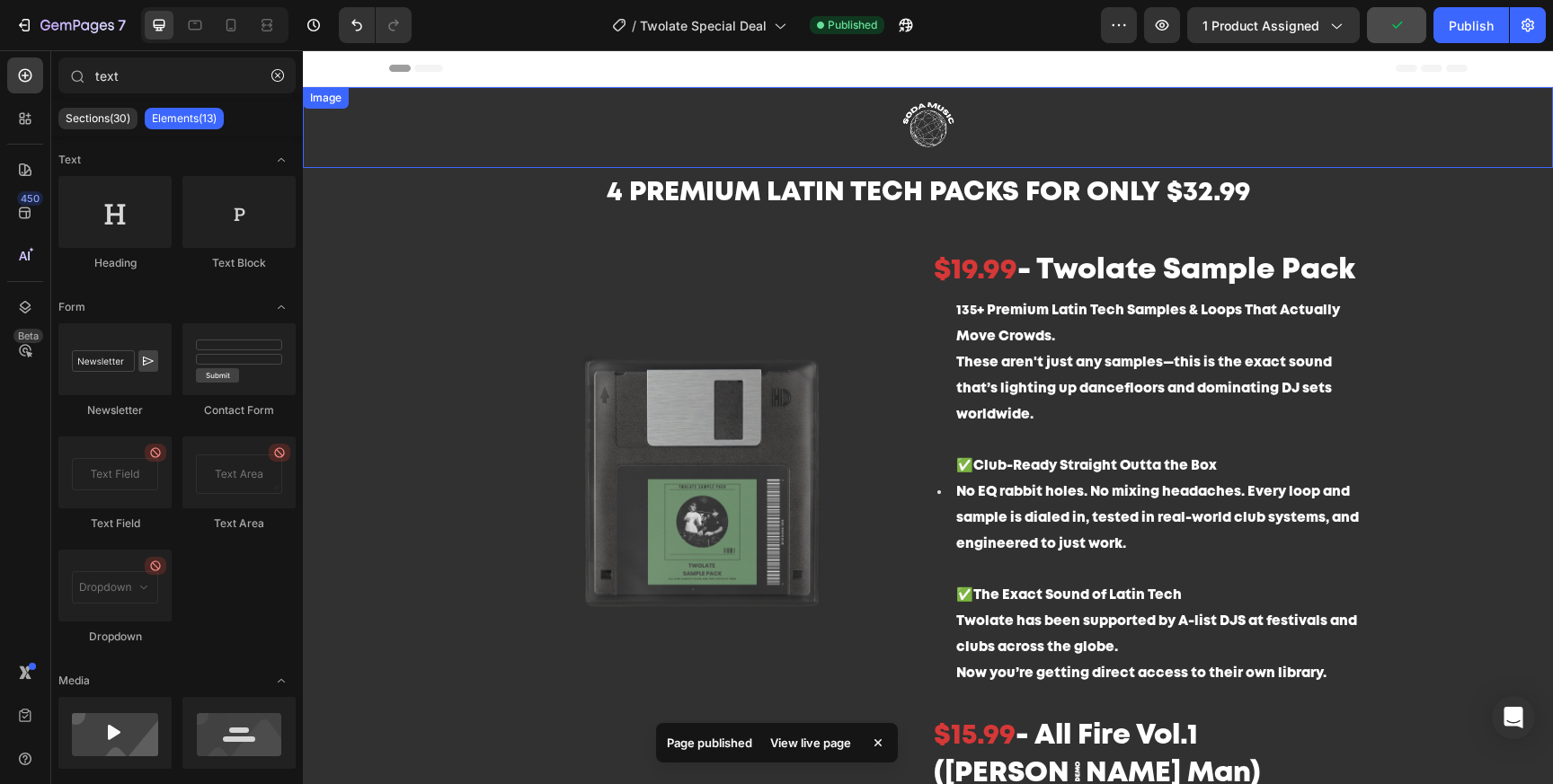
click at [947, 120] on img at bounding box center [928, 127] width 270 height 81
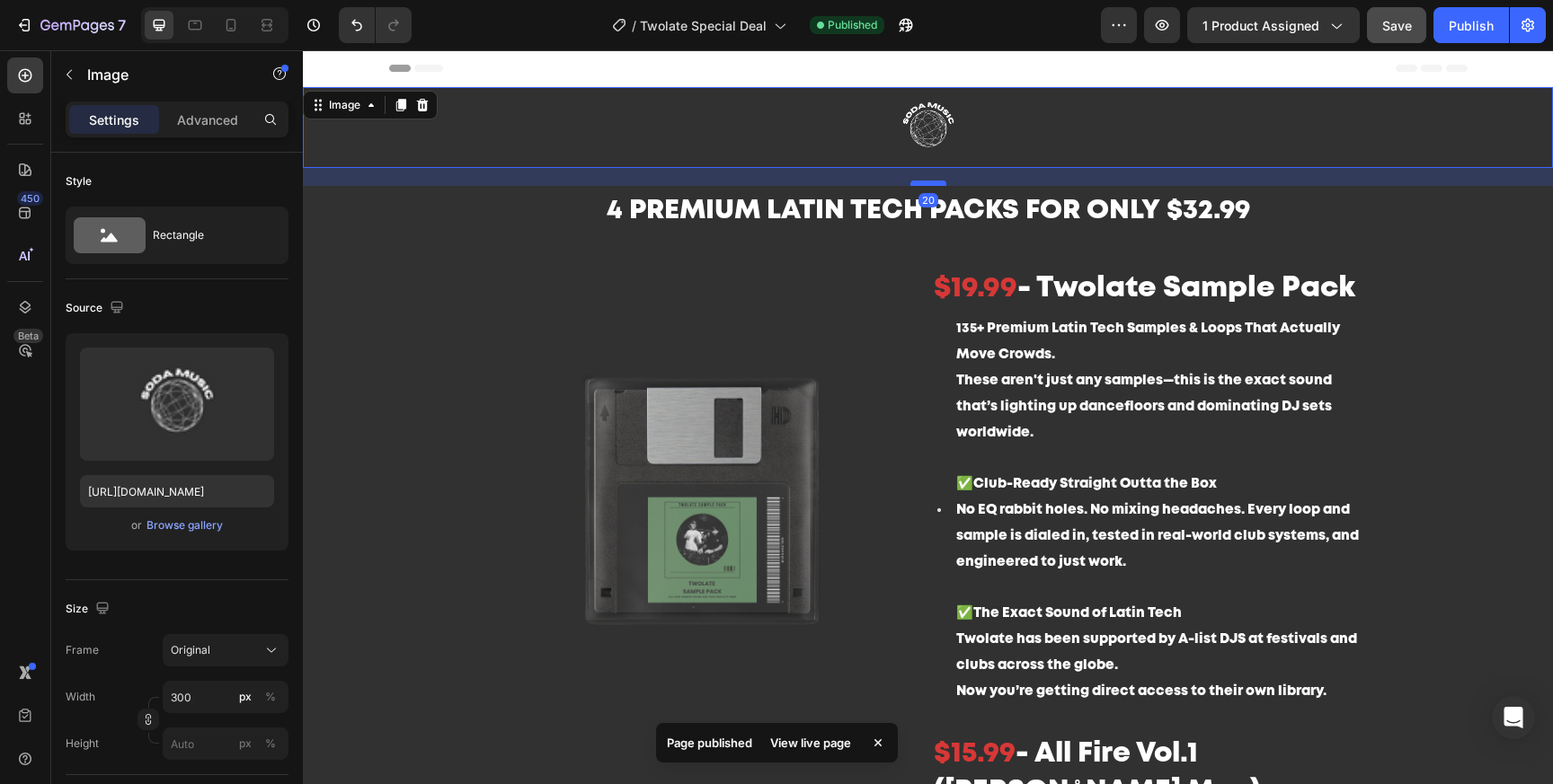
drag, startPoint x: 928, startPoint y: 166, endPoint x: 933, endPoint y: 177, distance: 12.1
click at [933, 181] on div at bounding box center [928, 184] width 36 height 6
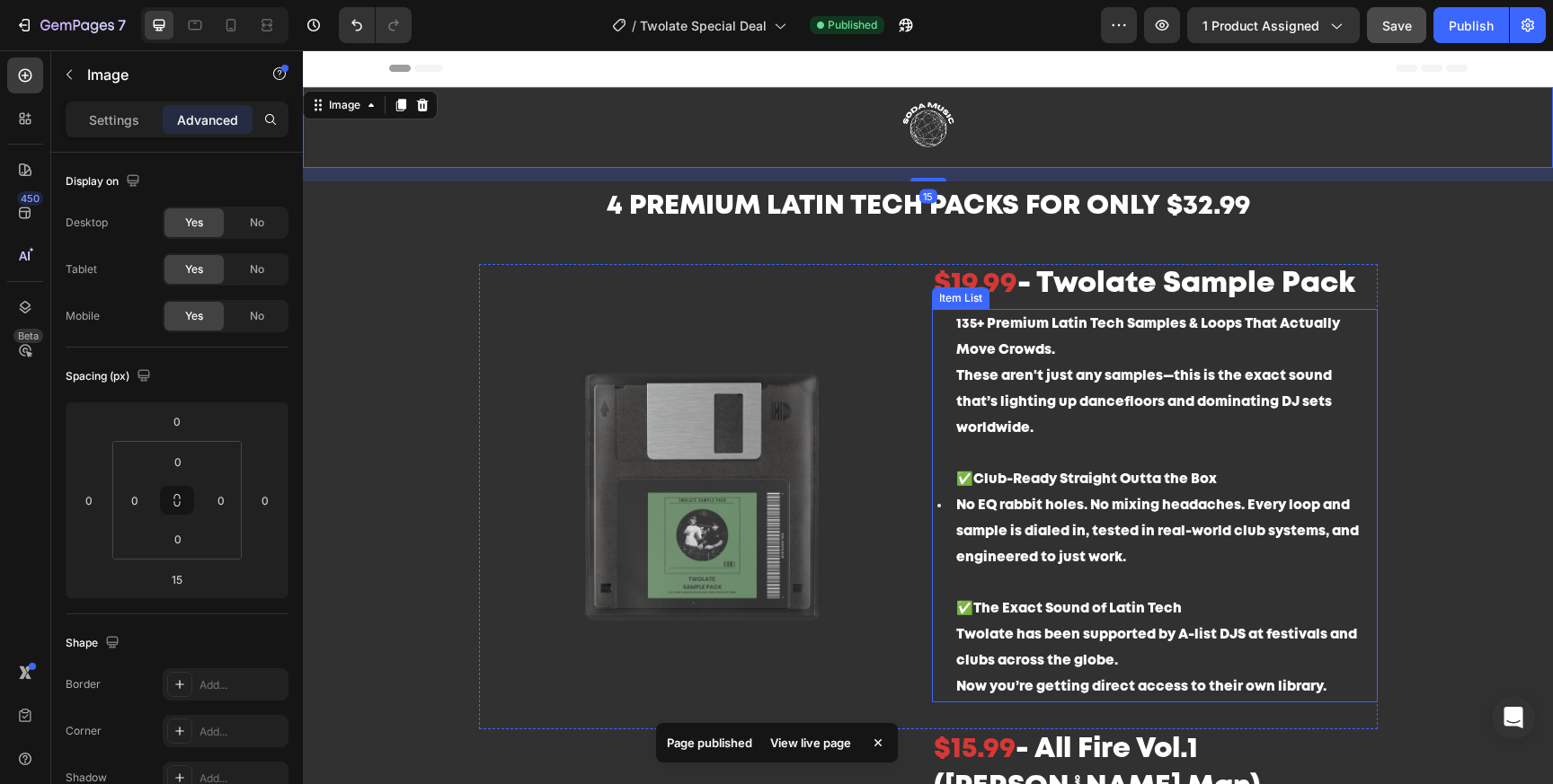
click at [1070, 378] on span "These aren't just any samples—this is the exact sound that’s lighting up dancef…" at bounding box center [1144, 403] width 375 height 65
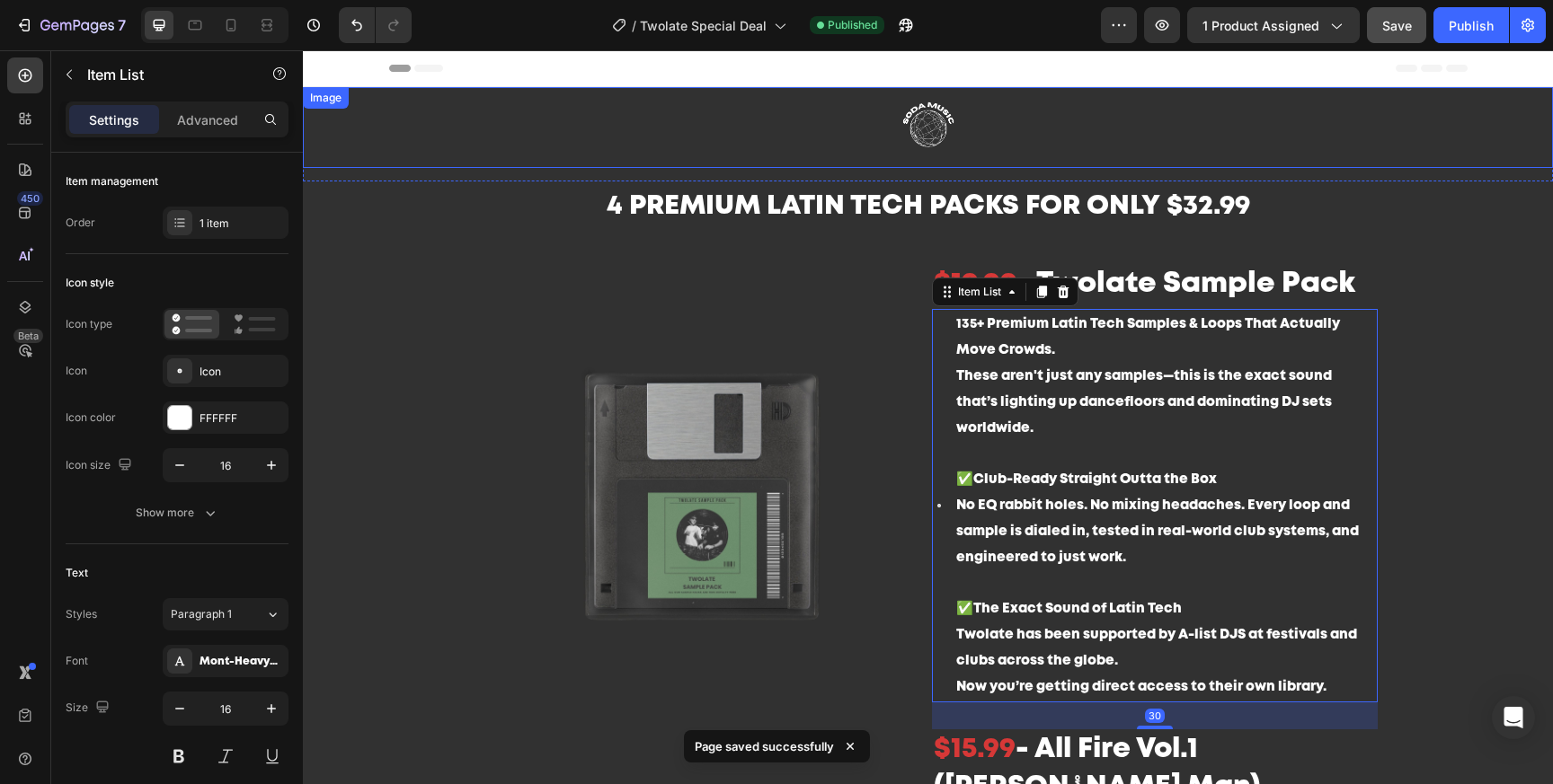
click at [1178, 130] on link at bounding box center [928, 127] width 1250 height 81
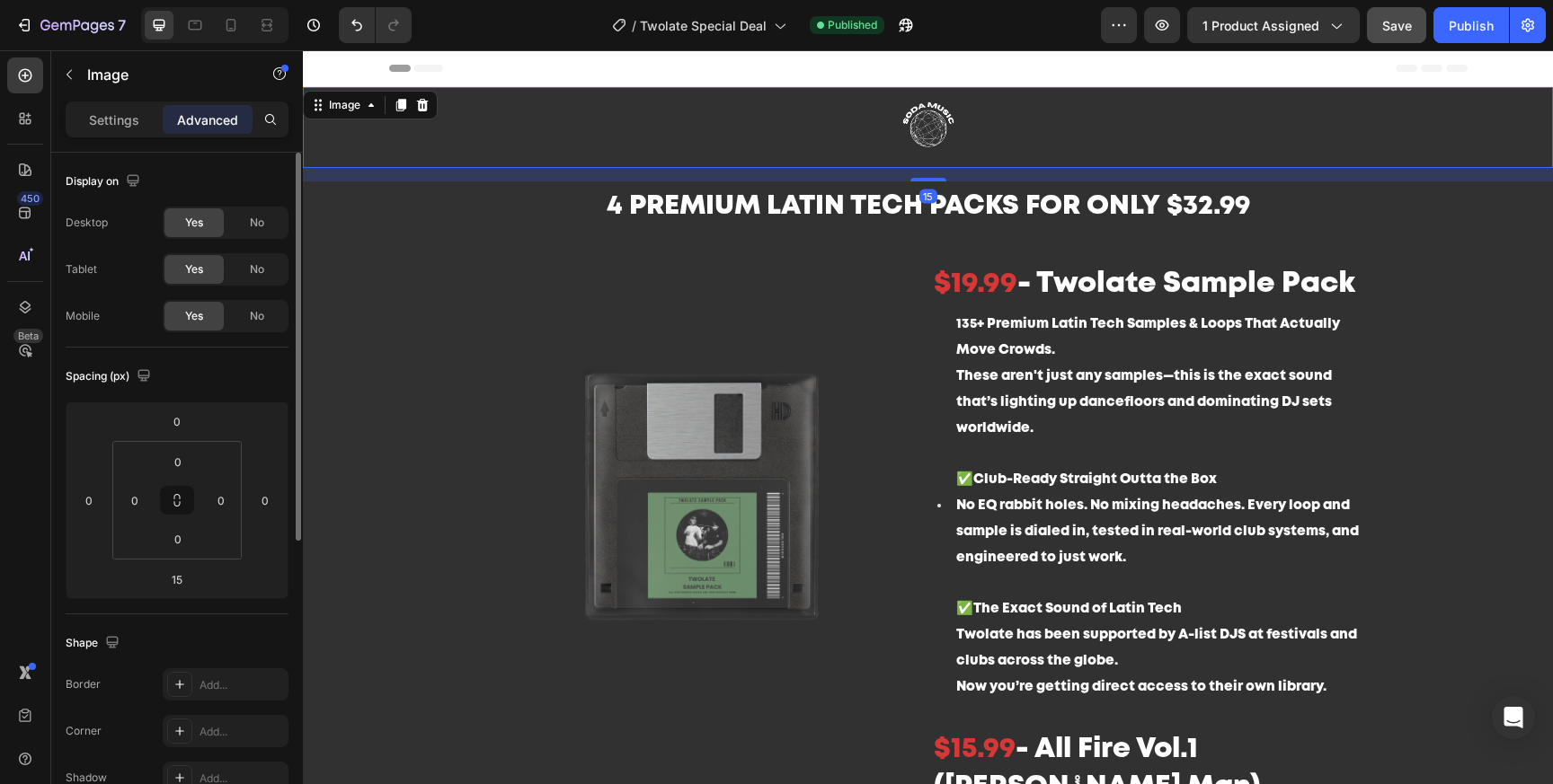
click at [182, 600] on div "Spacing (px) 0 0 15 0 0 0 0 0" at bounding box center [177, 481] width 223 height 267
click at [182, 591] on input "15" at bounding box center [177, 579] width 36 height 27
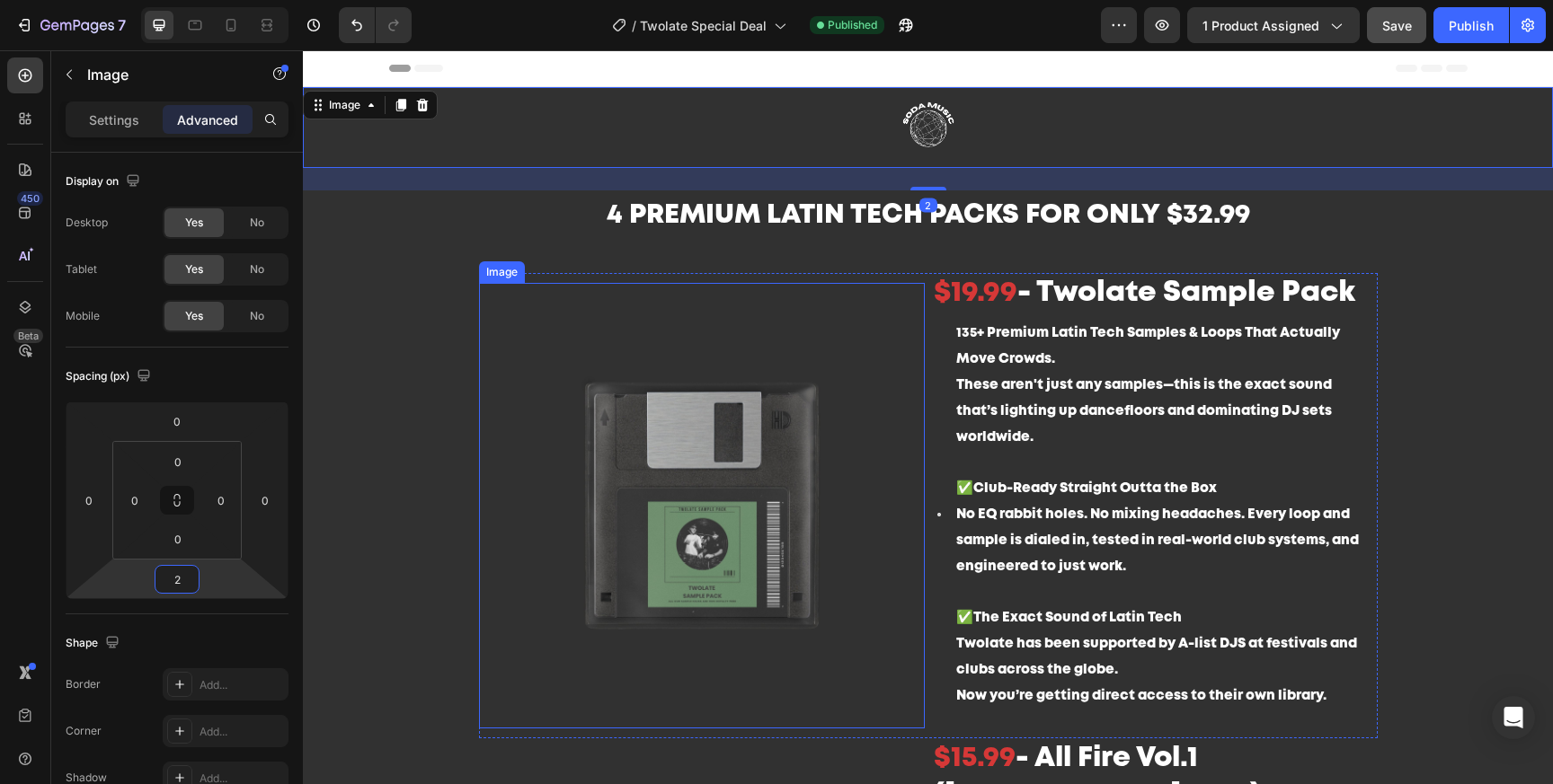
type input "25"
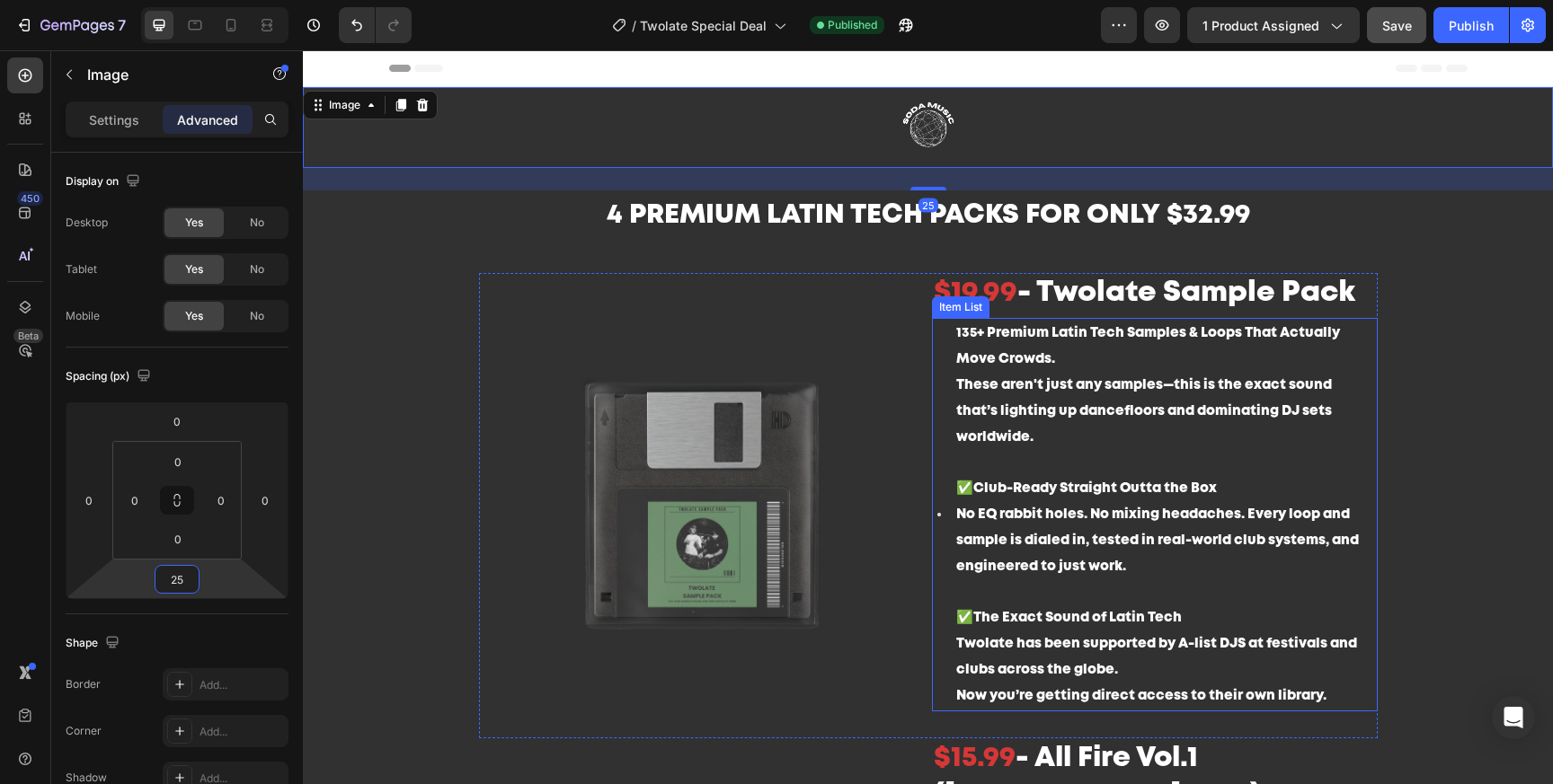
click at [1278, 579] on p at bounding box center [1166, 592] width 419 height 26
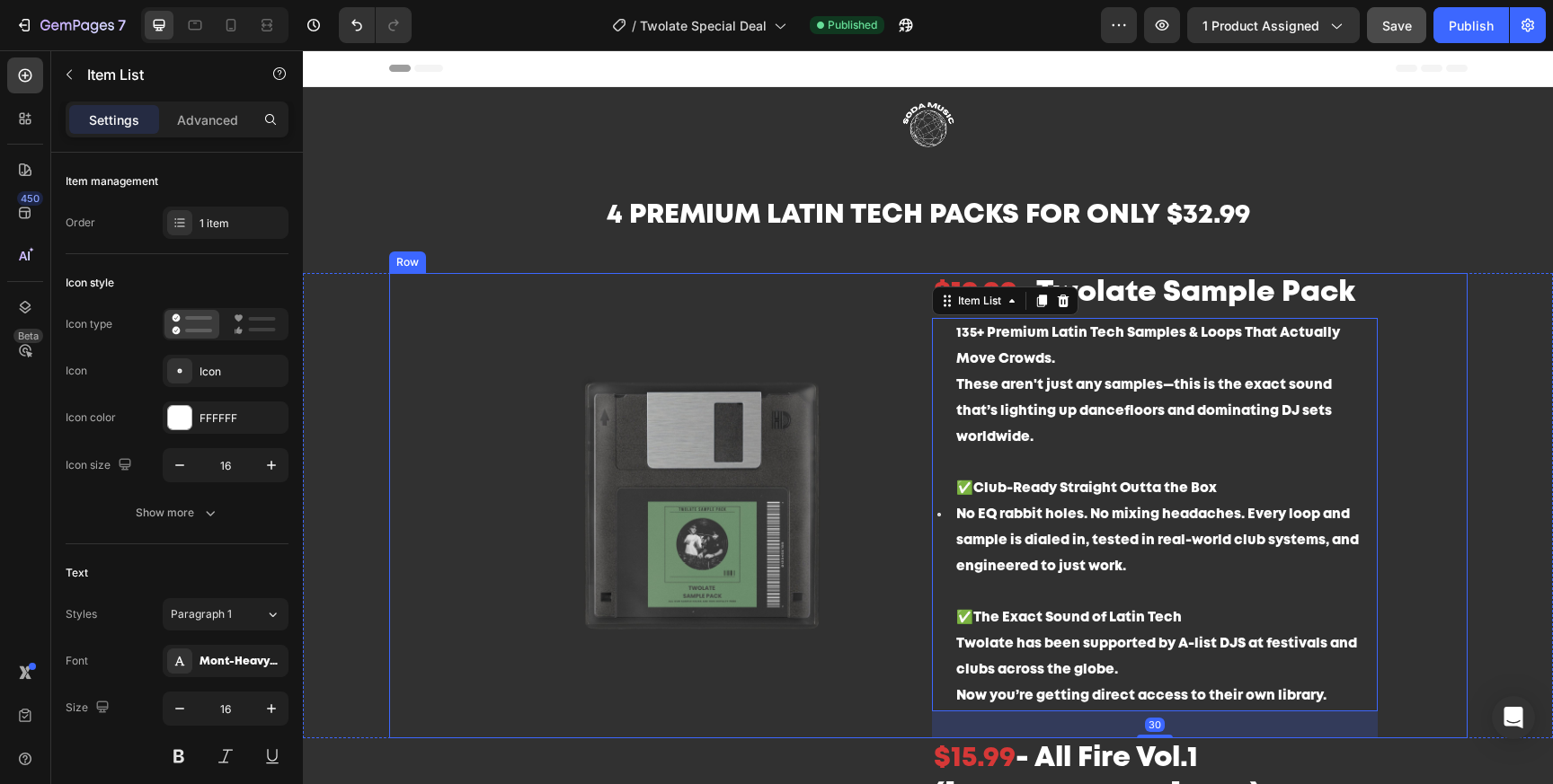
click at [1528, 523] on div "What you get: Heading Image $19.99 - Twolate Sample Pack Heading 135+ Premium L…" at bounding box center [928, 506] width 1250 height 466
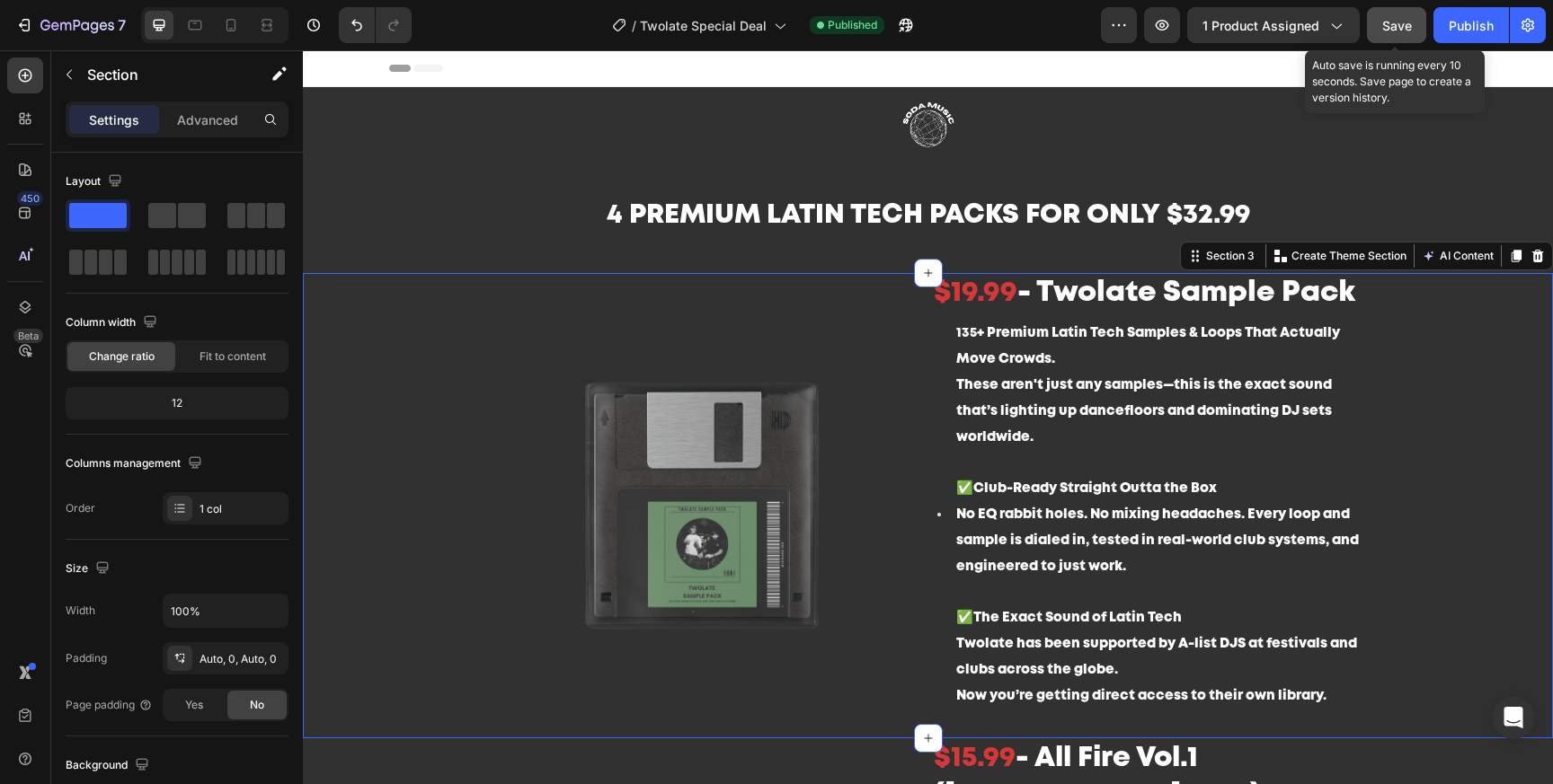
click at [1413, 22] on button "Save" at bounding box center [1397, 26] width 59 height 36
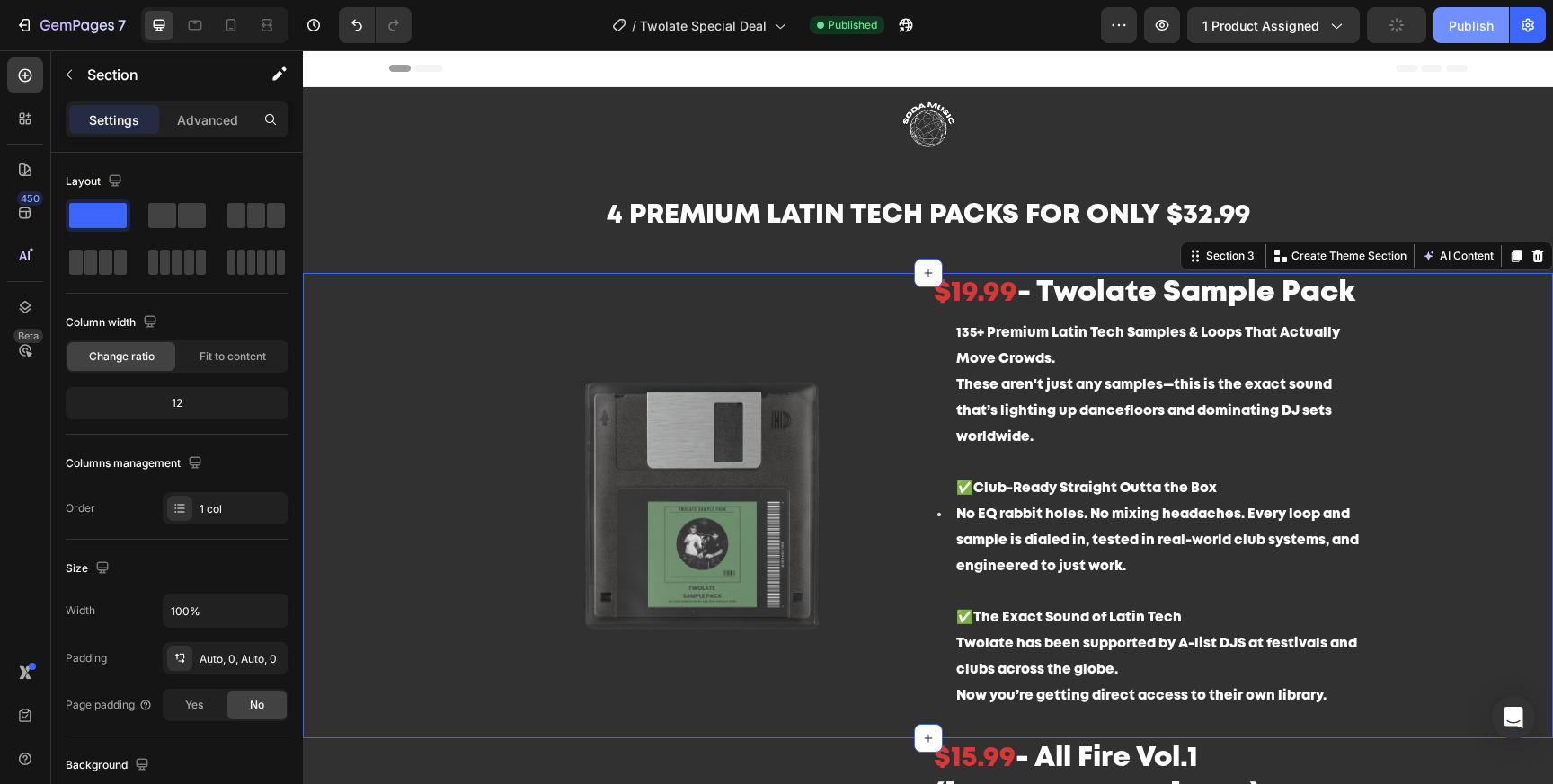
click at [1457, 22] on div "Publish" at bounding box center [1470, 26] width 45 height 19
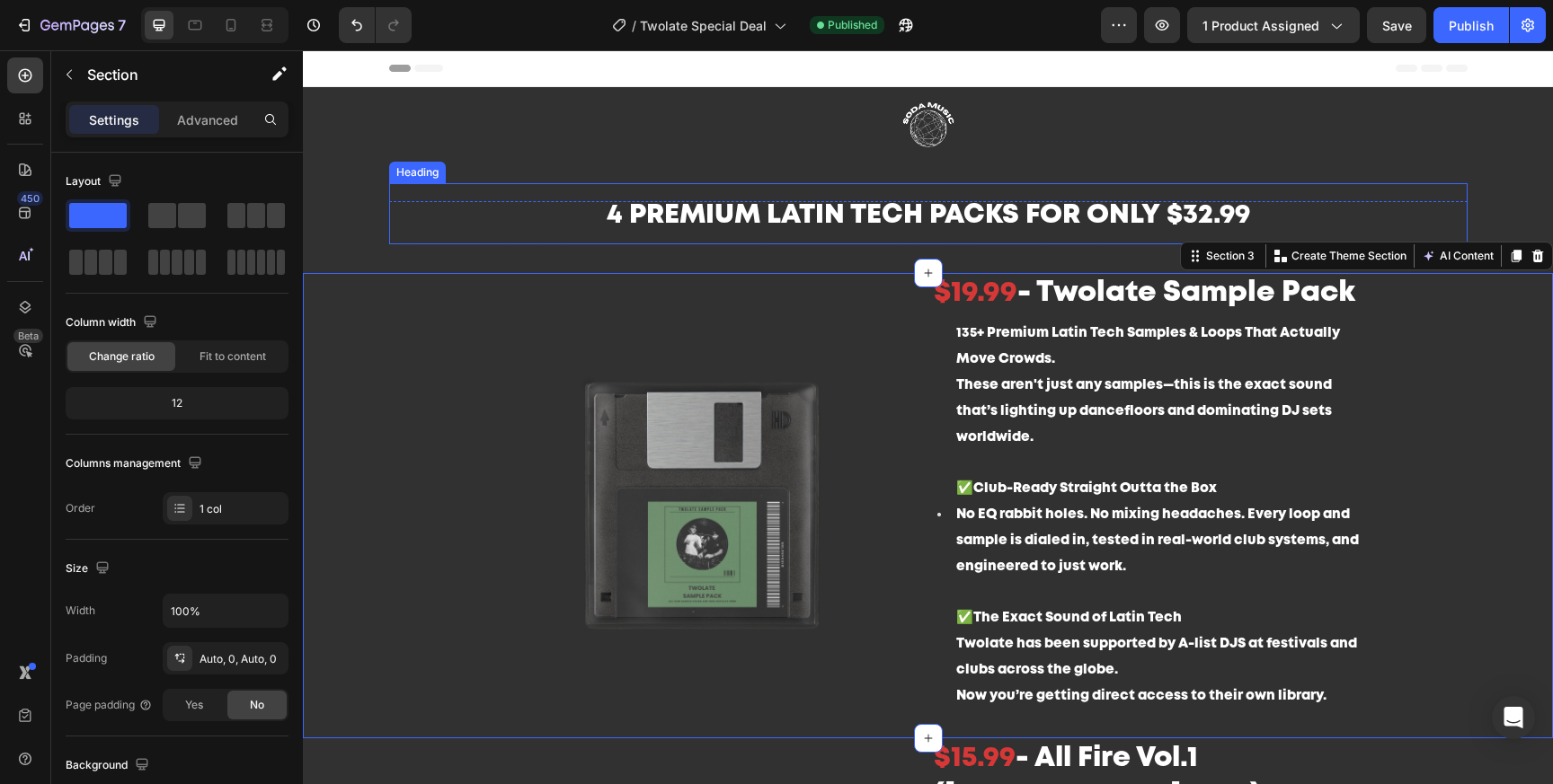
click at [1011, 147] on img at bounding box center [928, 127] width 270 height 81
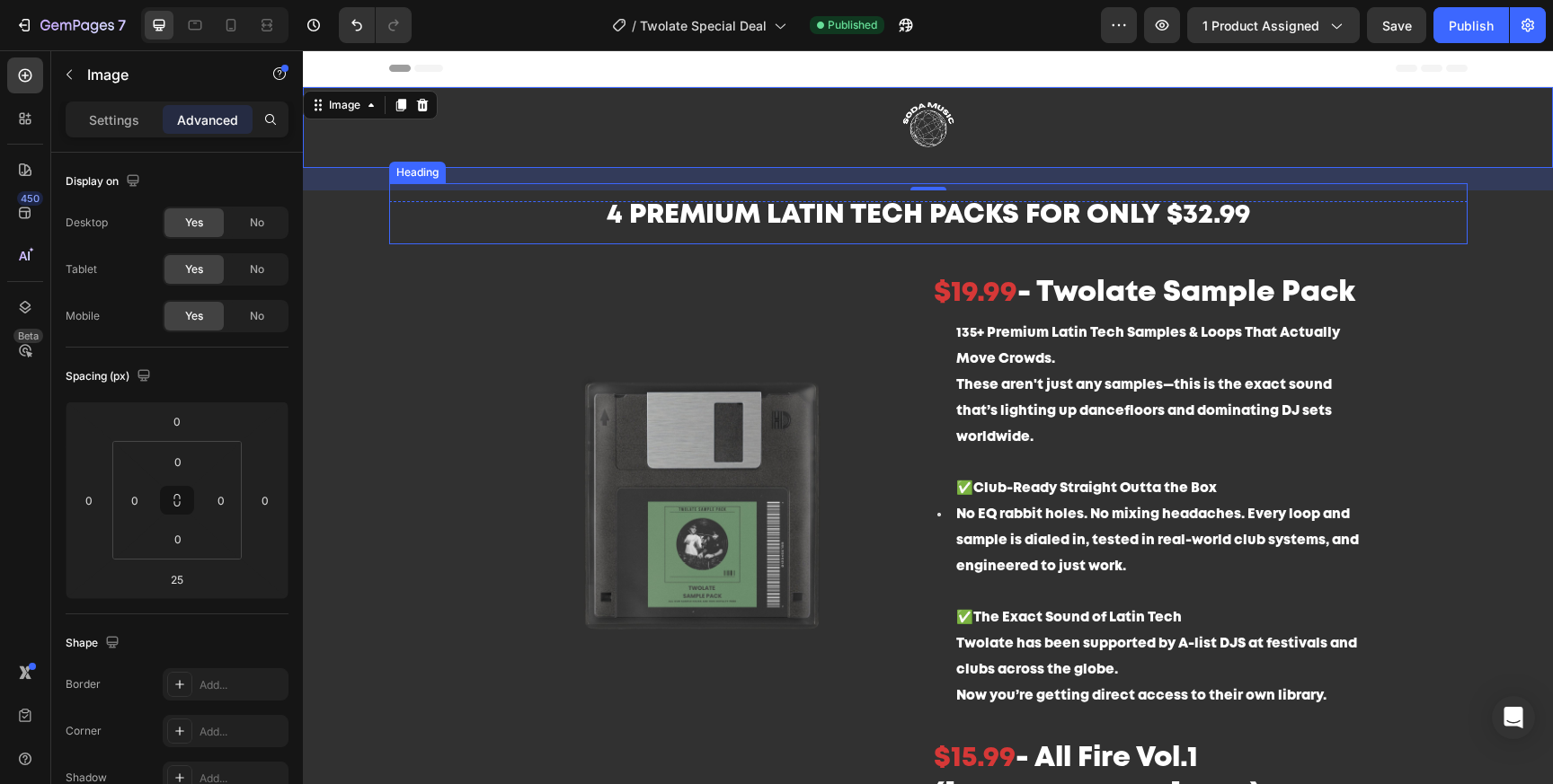
click at [1006, 220] on span "4 Premium LATIN tech packs for only $32.99" at bounding box center [928, 214] width 643 height 24
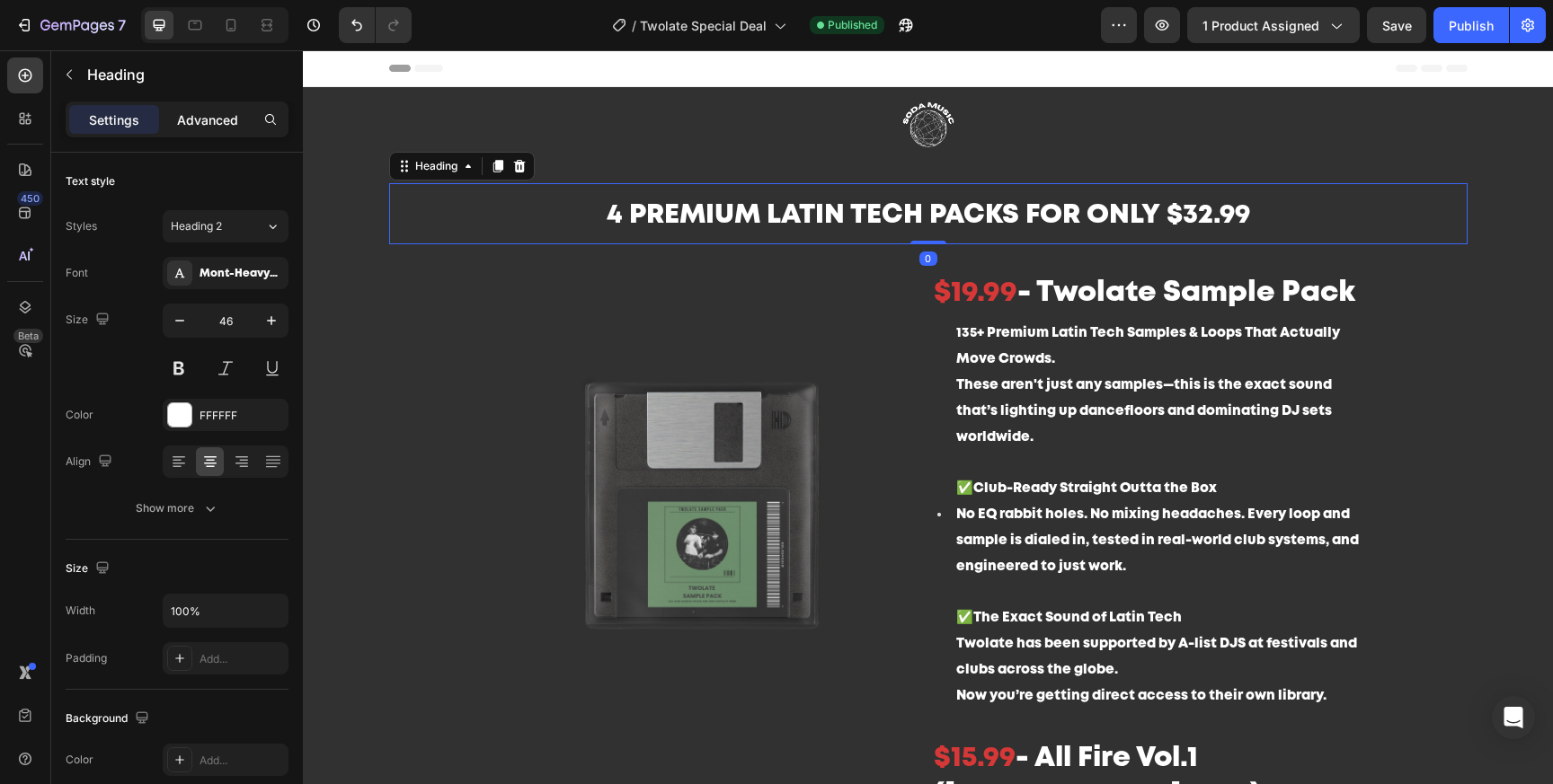
click at [211, 127] on p "Advanced" at bounding box center [208, 120] width 61 height 19
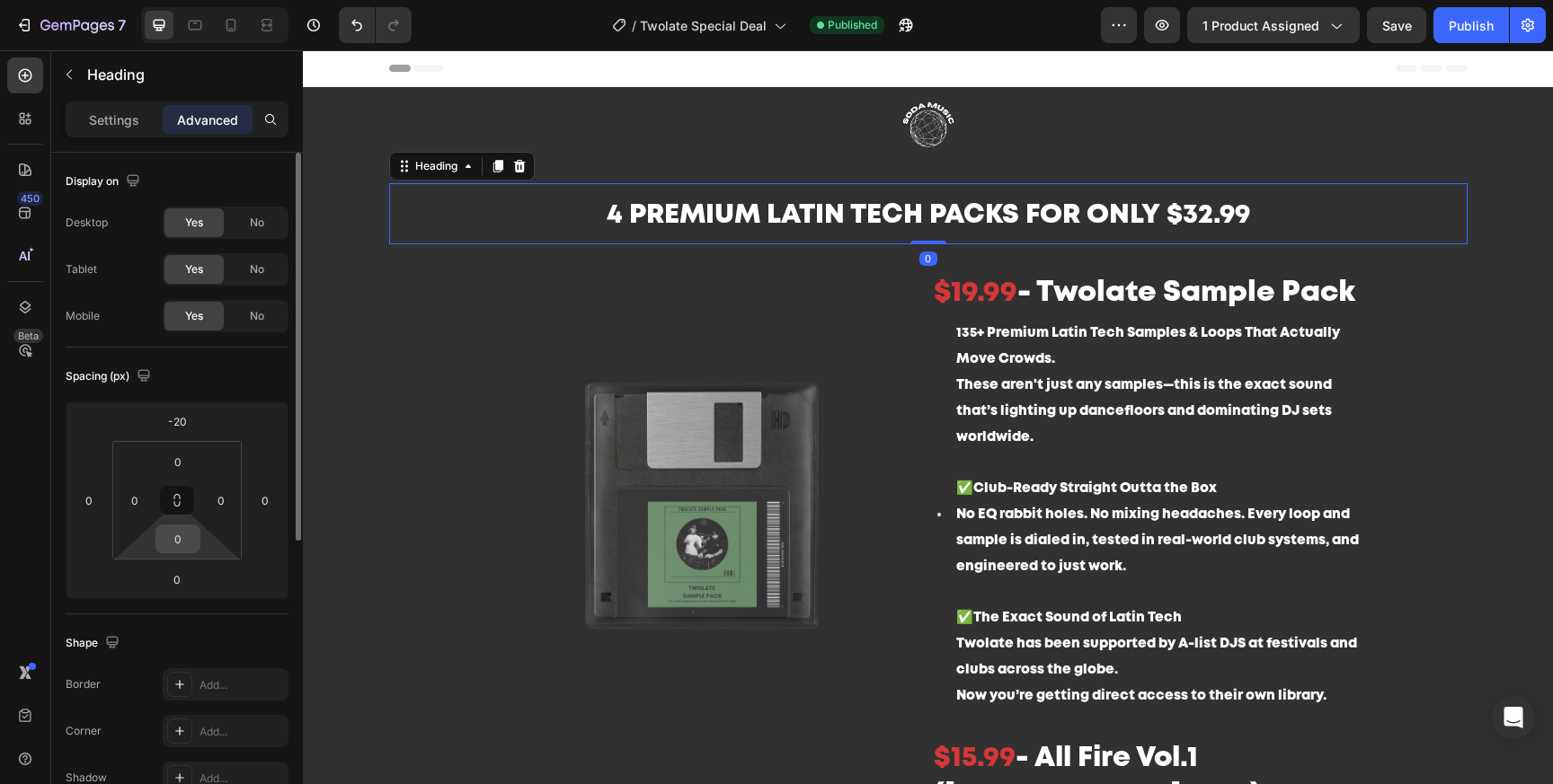
click at [190, 537] on input "0" at bounding box center [178, 539] width 36 height 27
type input "20"
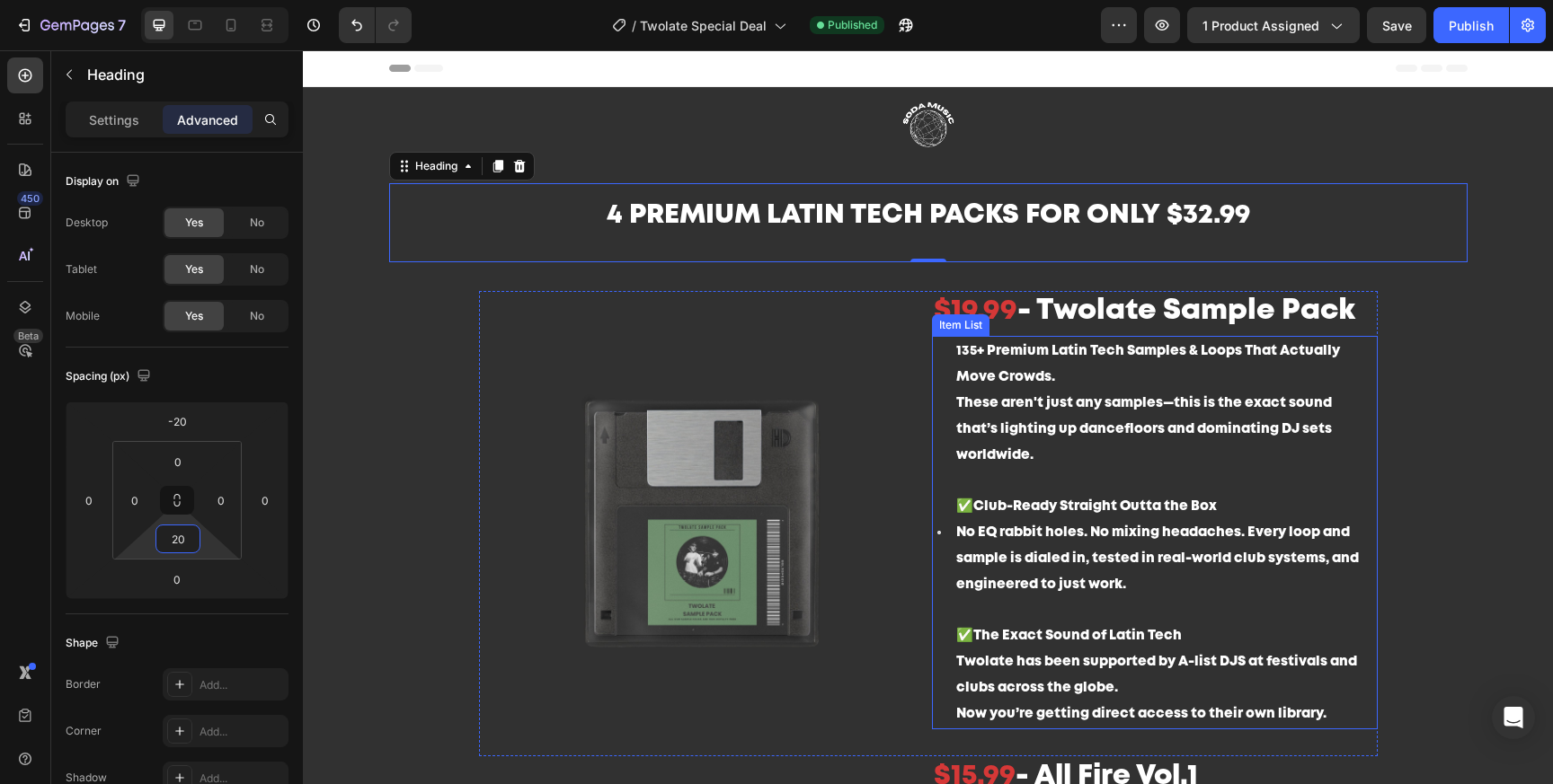
click at [1302, 558] on p "✅ Club-Ready Straight Outta the Box No EQ rabbit holes. No mixing headaches. Ev…" at bounding box center [1166, 546] width 419 height 103
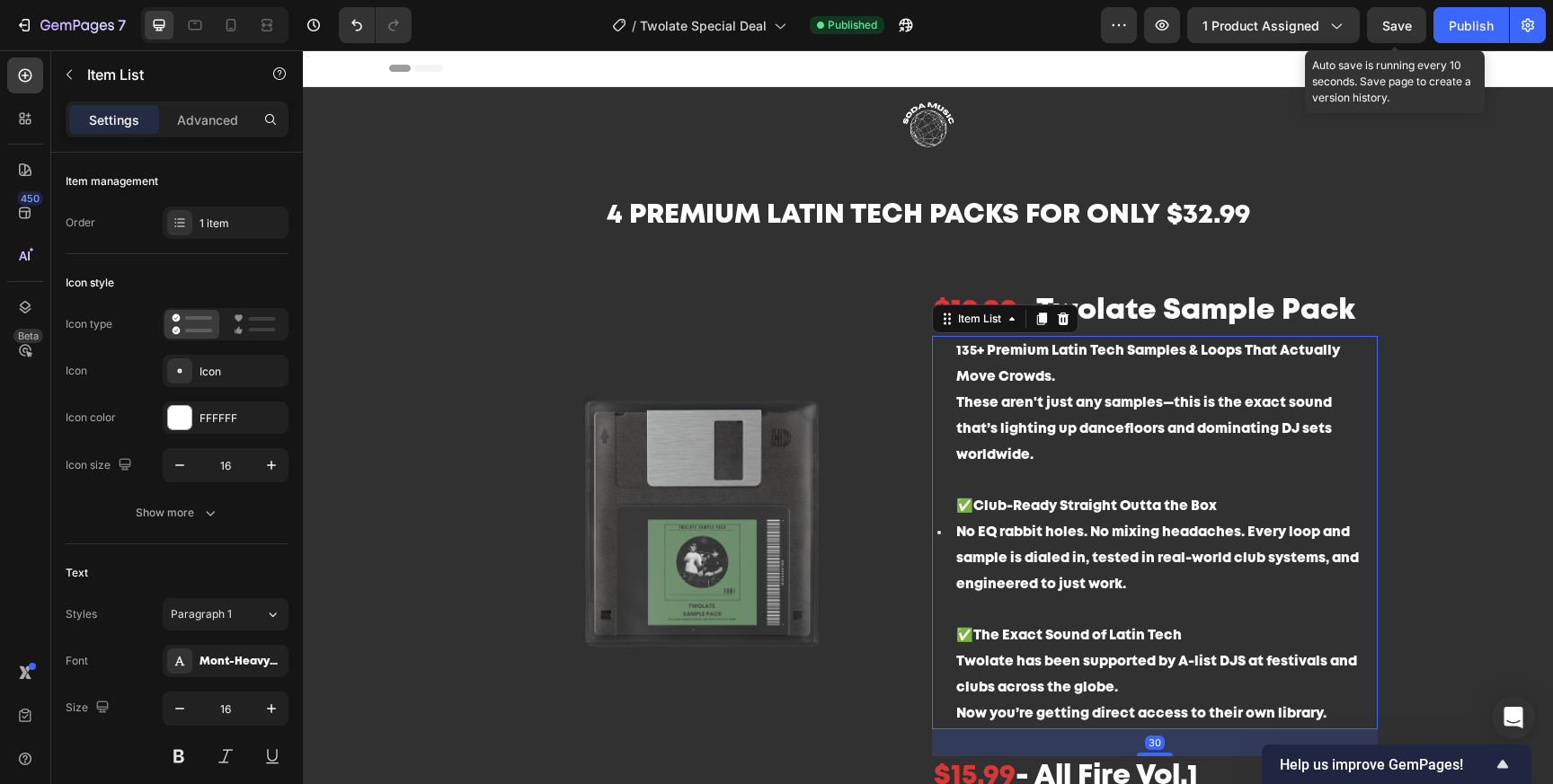
click at [1410, 28] on span "Save" at bounding box center [1397, 26] width 30 height 15
click at [1456, 28] on div "Publish" at bounding box center [1470, 26] width 45 height 19
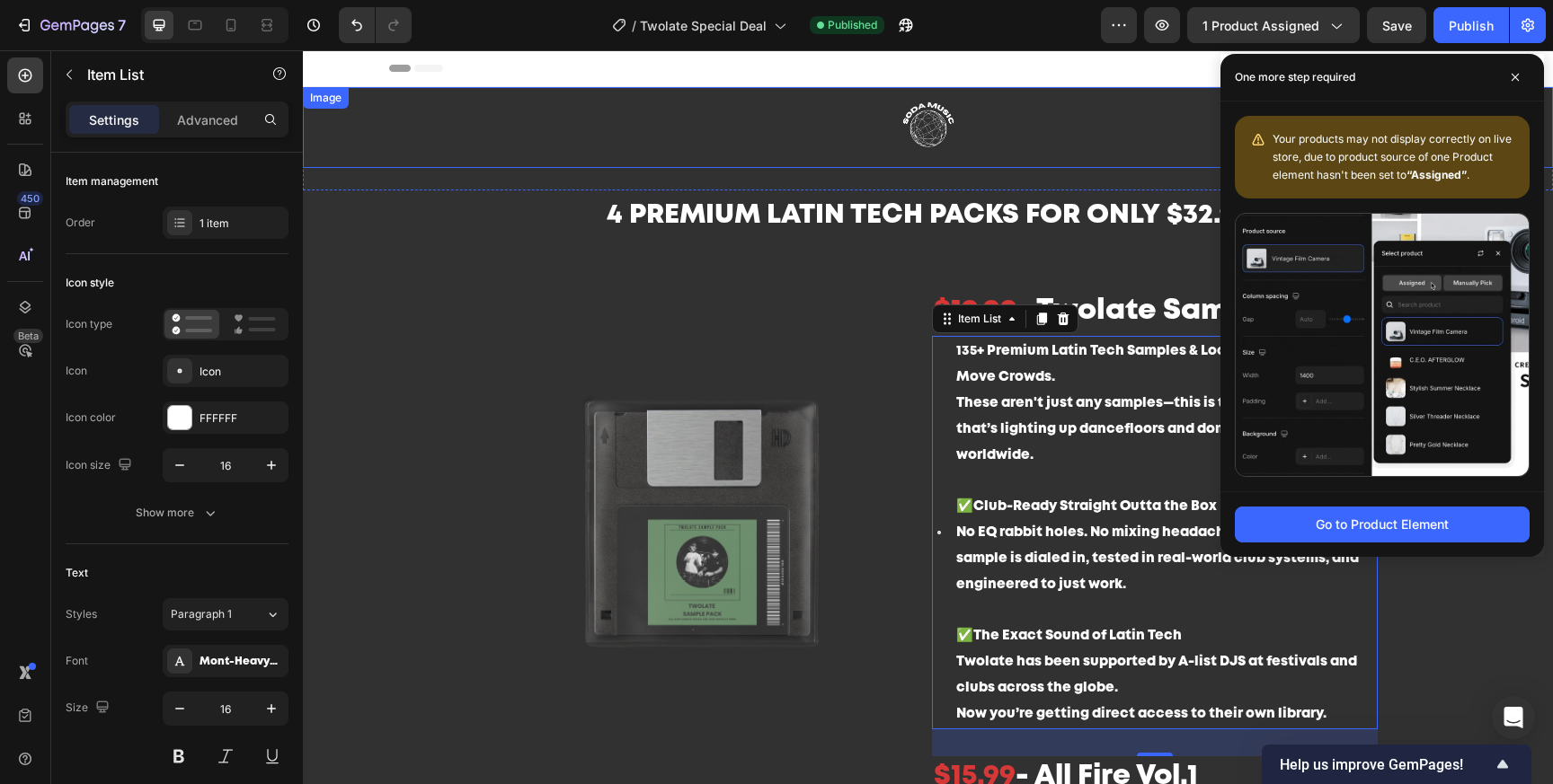
click at [950, 148] on img at bounding box center [928, 127] width 270 height 81
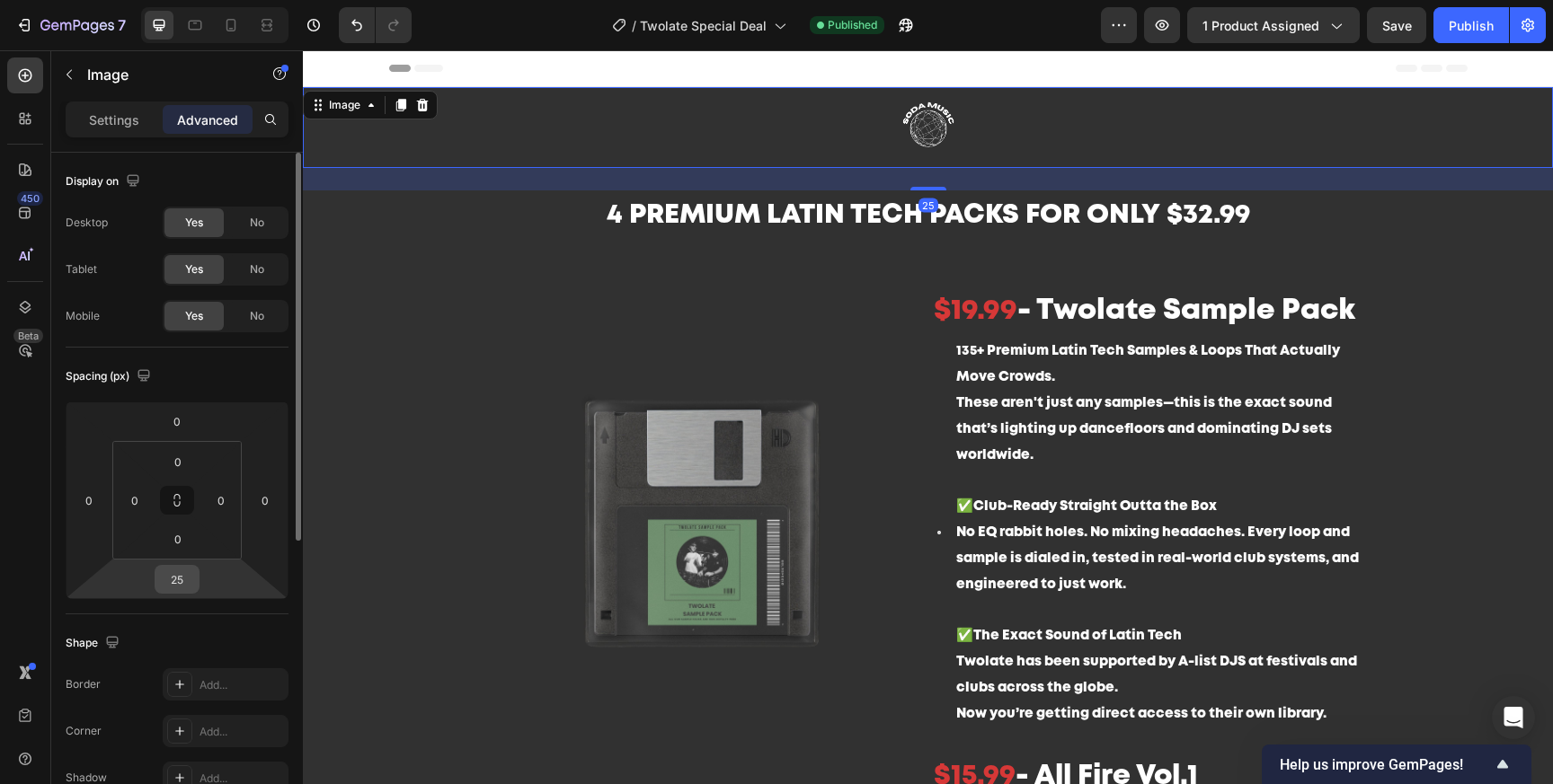
click at [179, 580] on input "25" at bounding box center [177, 579] width 36 height 27
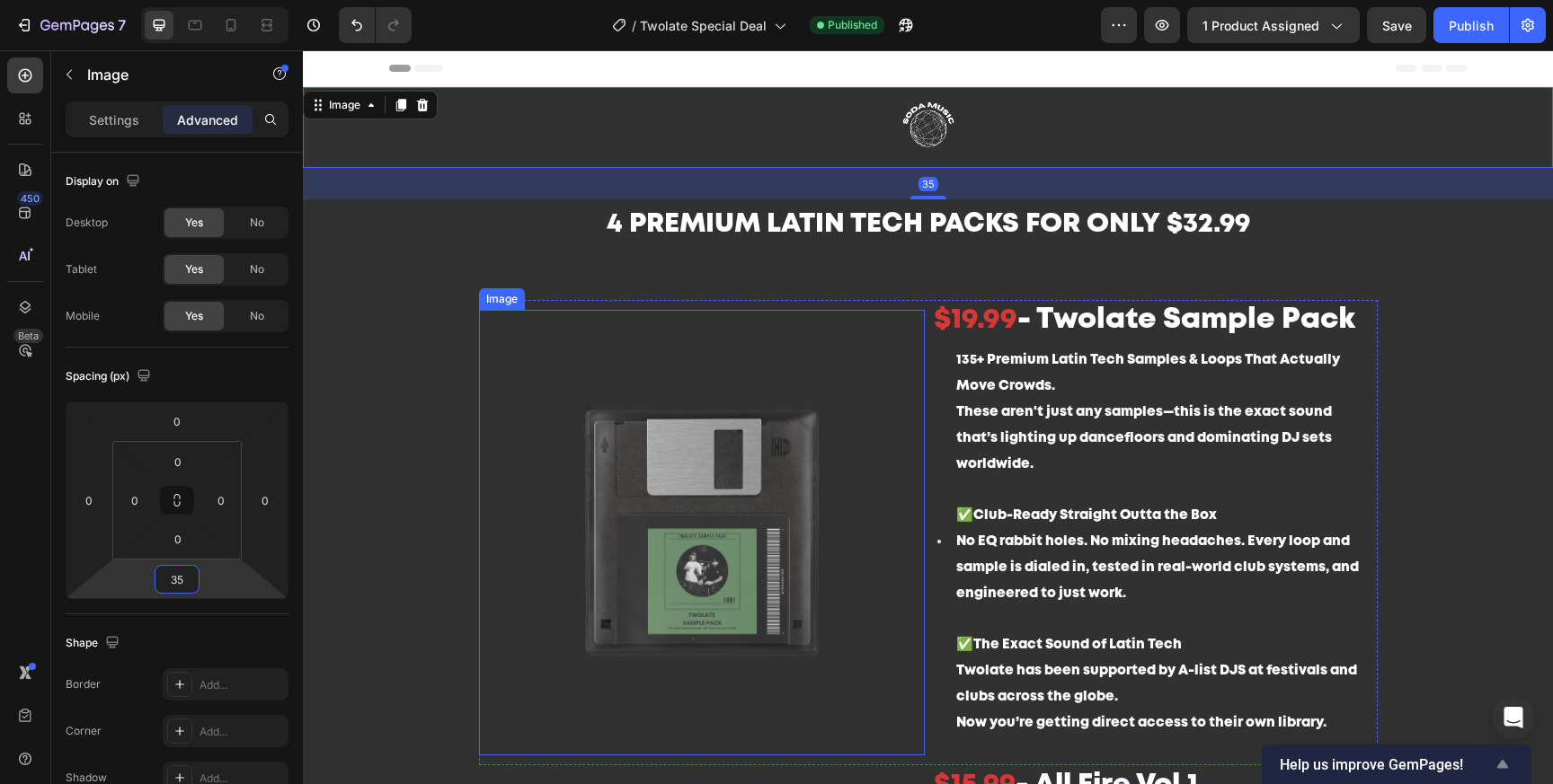
type input "35"
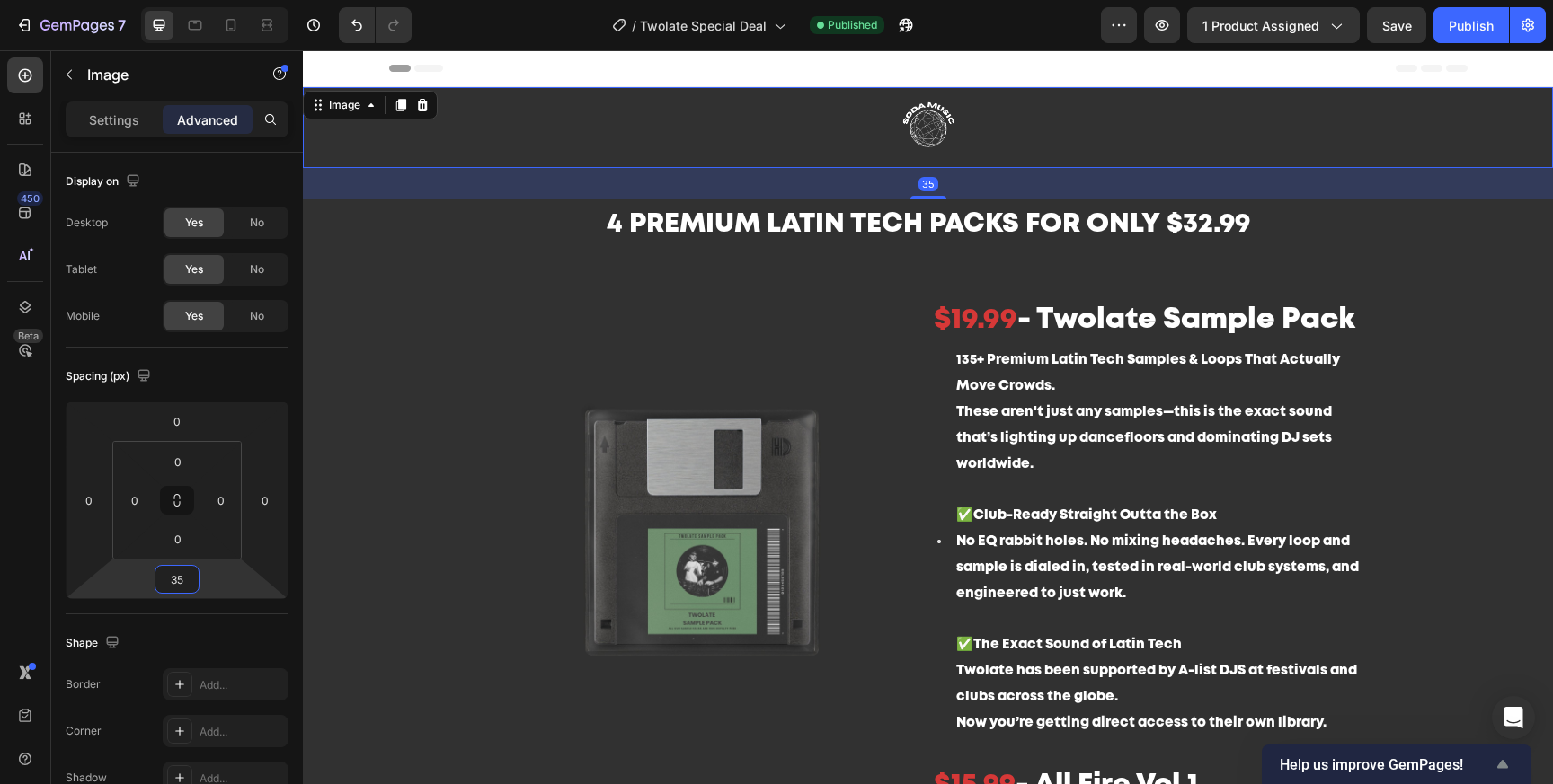
click at [1467, 762] on span "Help us improve GemPages!" at bounding box center [1385, 765] width 212 height 17
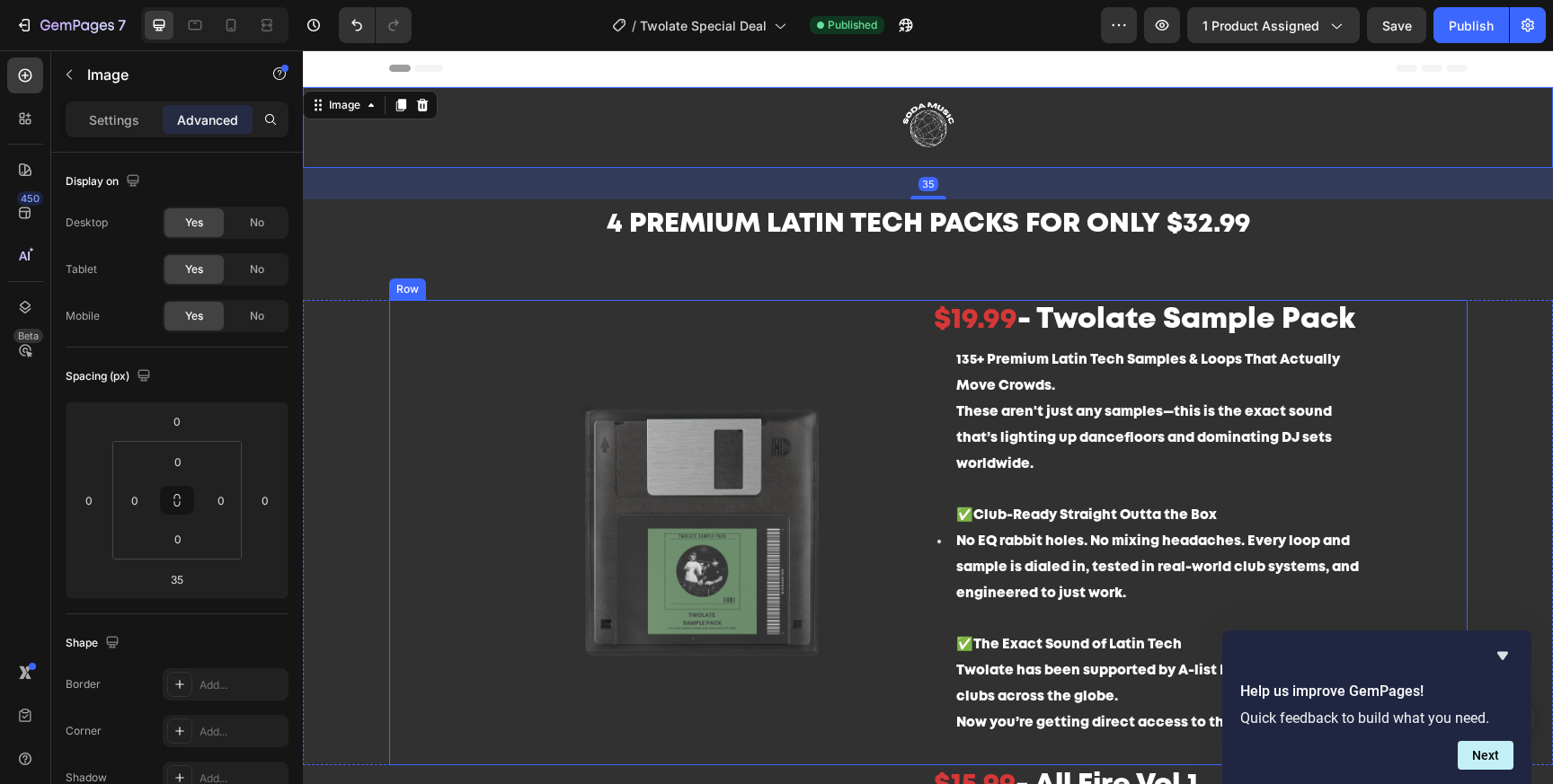
click at [1414, 499] on div "What you get: Heading Image $19.99 - Twolate Sample Pack Heading 135+ Premium L…" at bounding box center [928, 533] width 1079 height 466
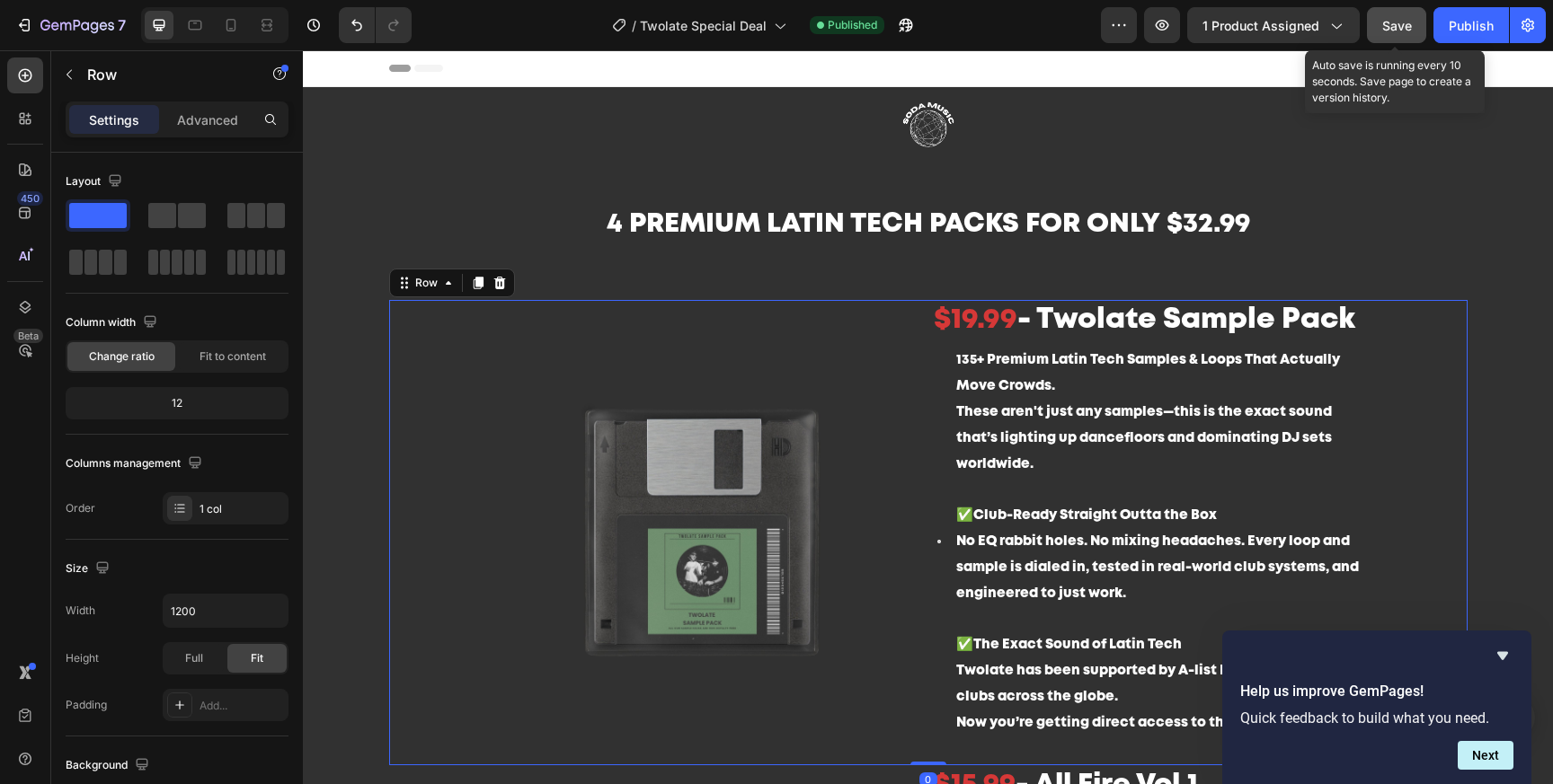
click at [1404, 37] on button "Save" at bounding box center [1397, 26] width 59 height 36
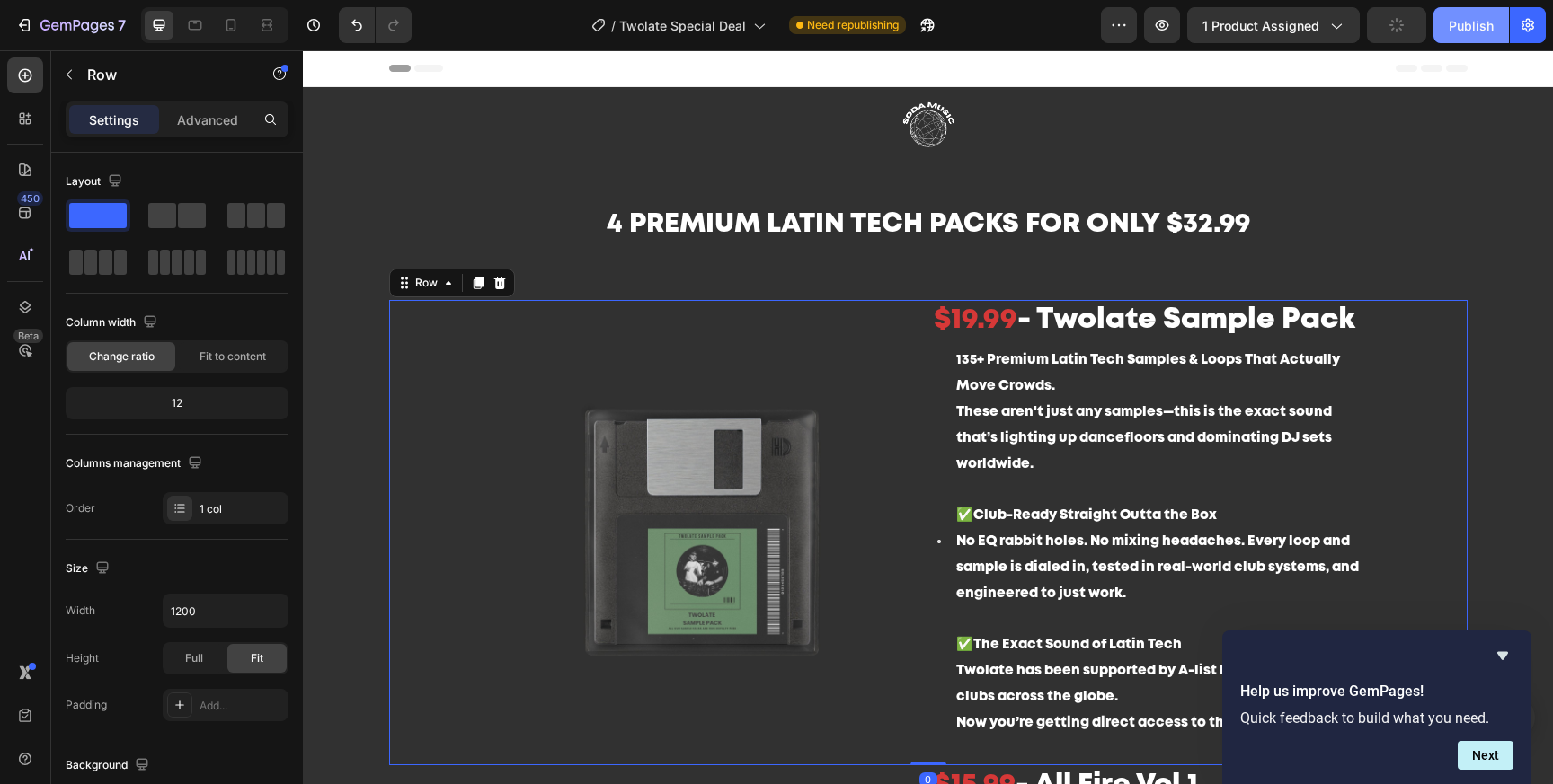
click at [1448, 32] on button "Publish" at bounding box center [1470, 26] width 75 height 36
